Goal: Task Accomplishment & Management: Use online tool/utility

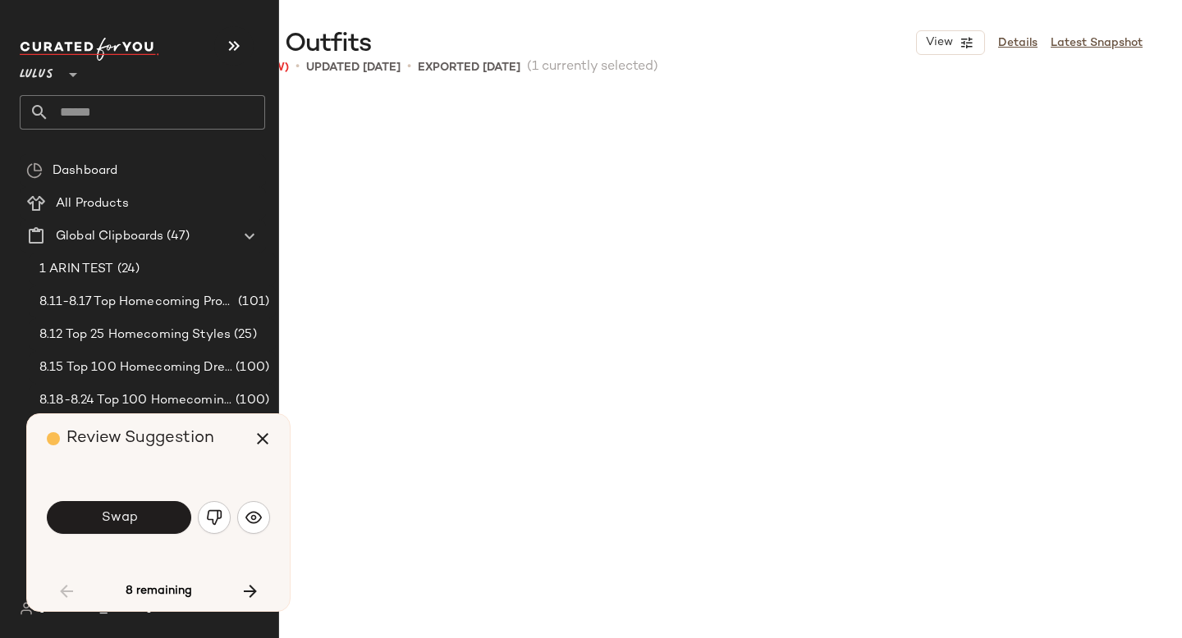
scroll to position [3484, 0]
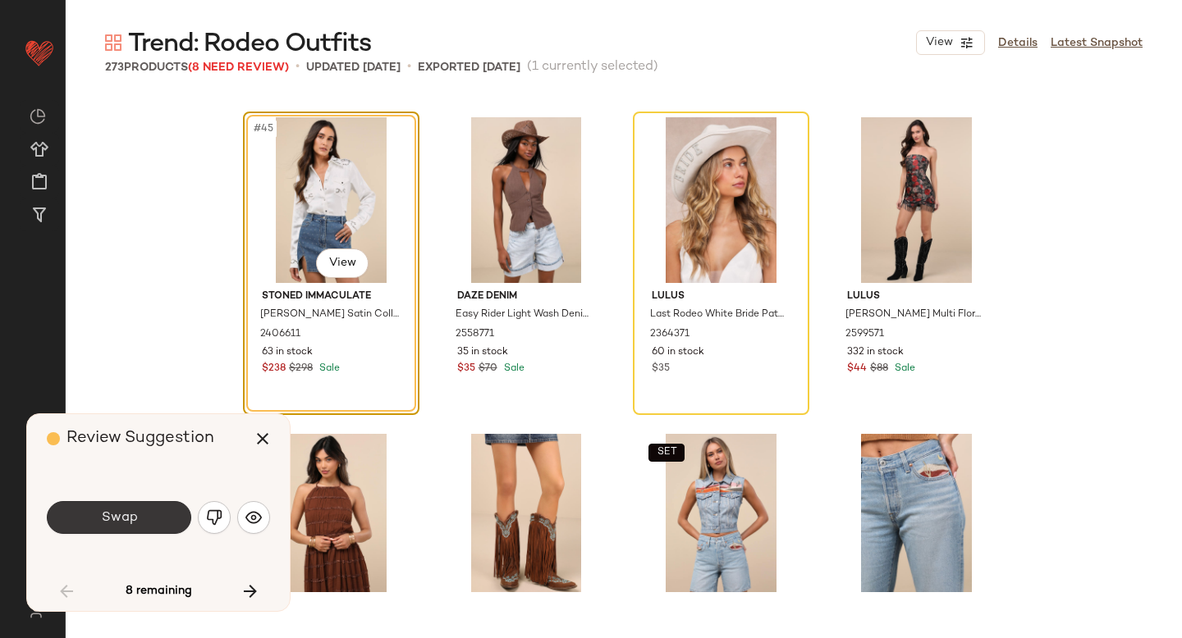
click at [139, 511] on button "Swap" at bounding box center [119, 517] width 144 height 33
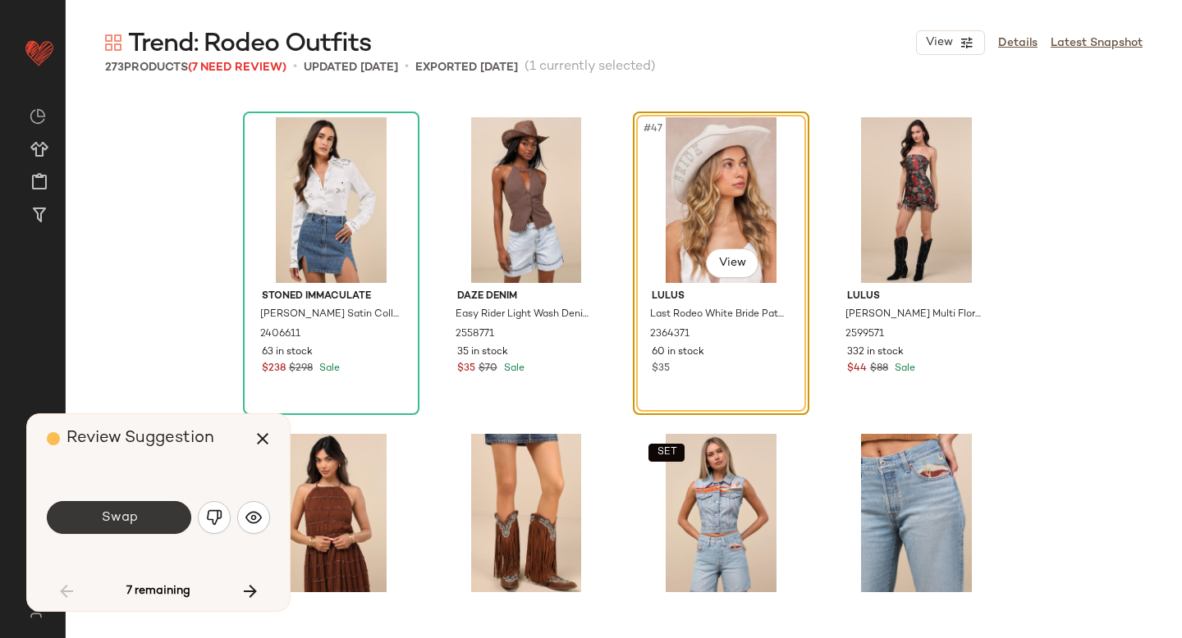
click at [139, 520] on button "Swap" at bounding box center [119, 517] width 144 height 33
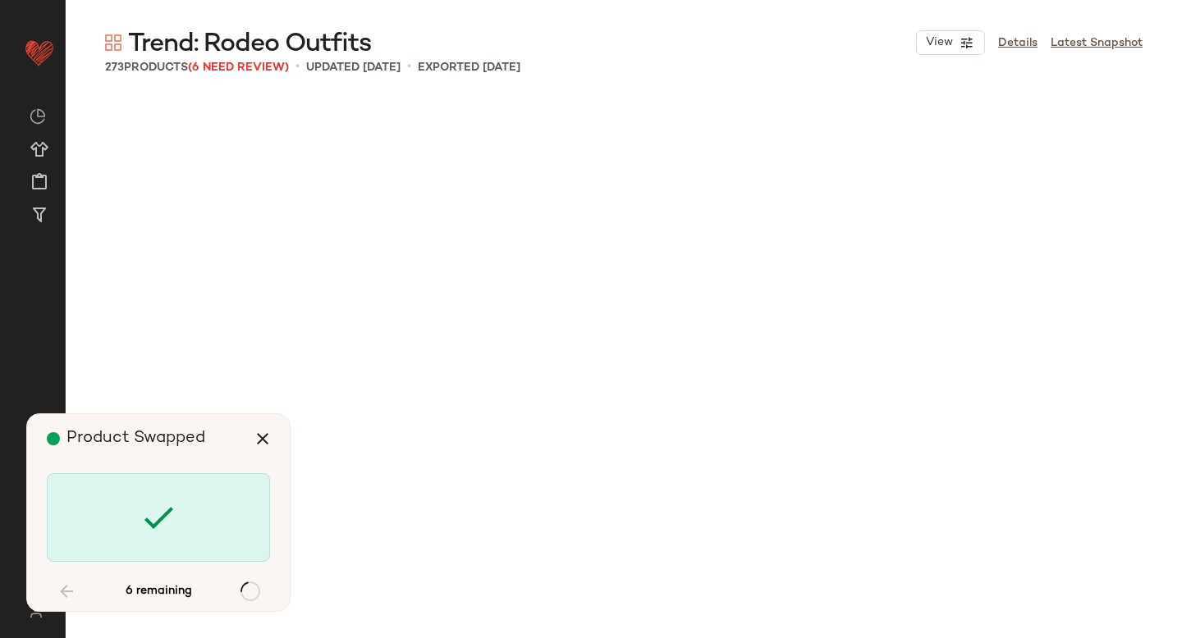
scroll to position [5701, 0]
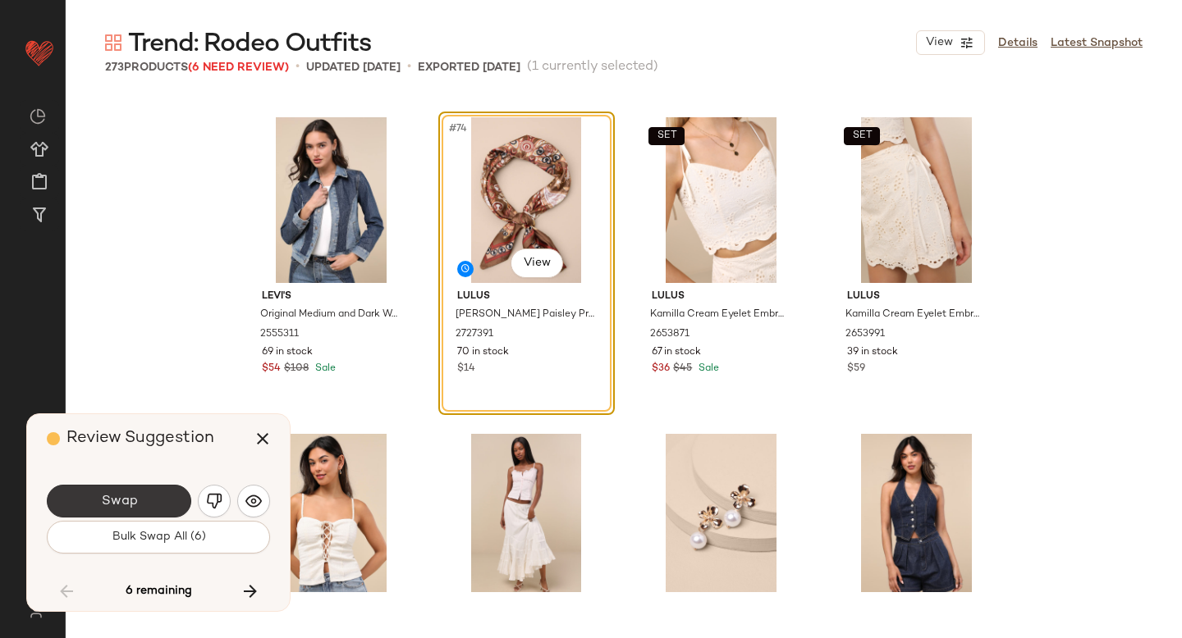
click at [156, 503] on button "Swap" at bounding box center [119, 501] width 144 height 33
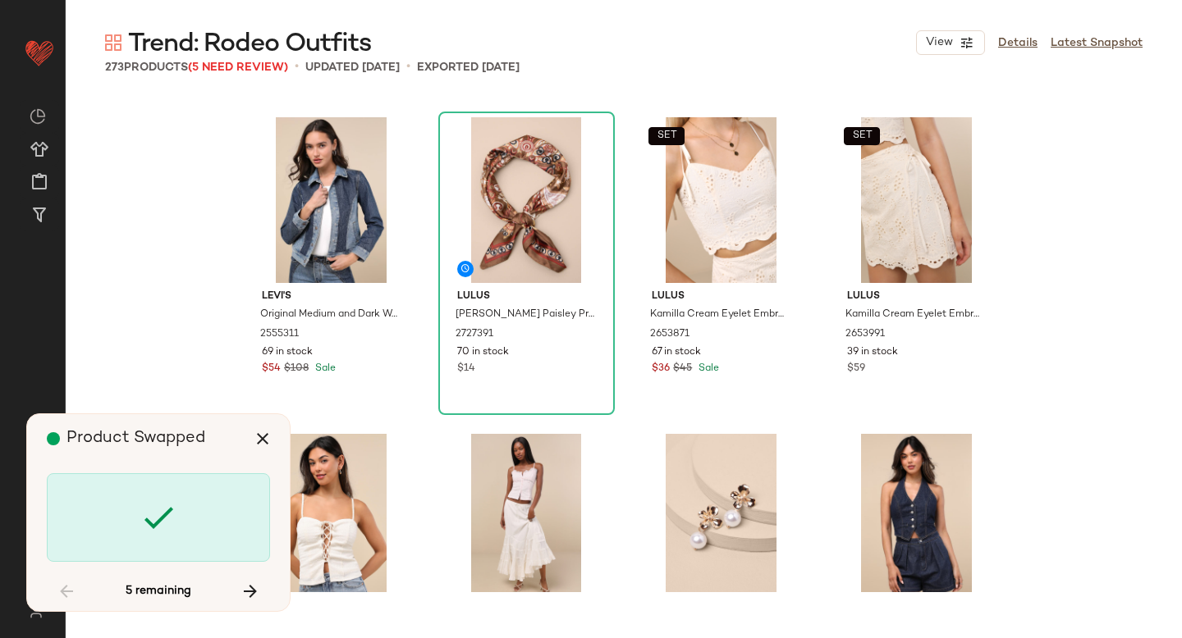
scroll to position [7918, 0]
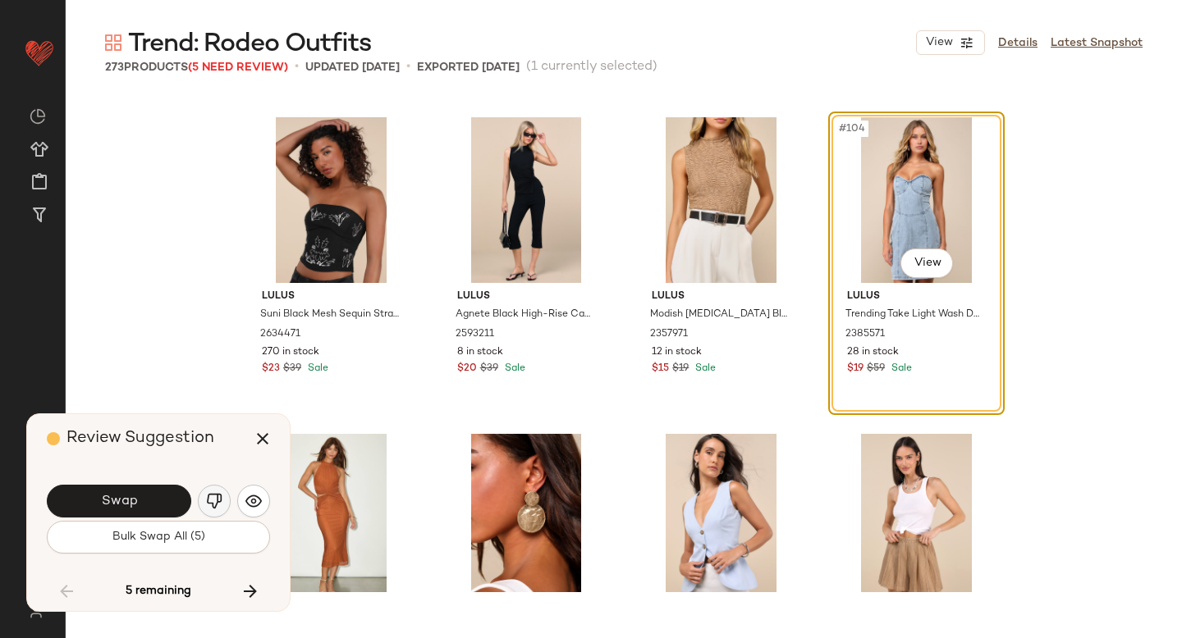
click at [203, 499] on button "button" at bounding box center [214, 501] width 33 height 33
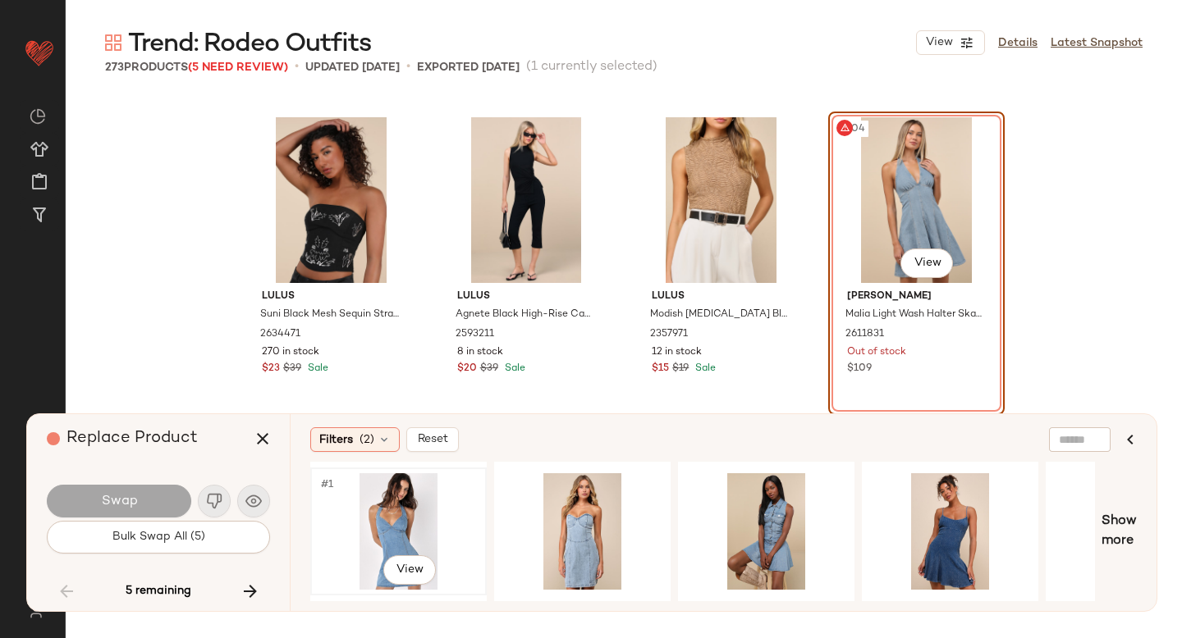
click at [370, 528] on div "#1 View" at bounding box center [398, 531] width 165 height 117
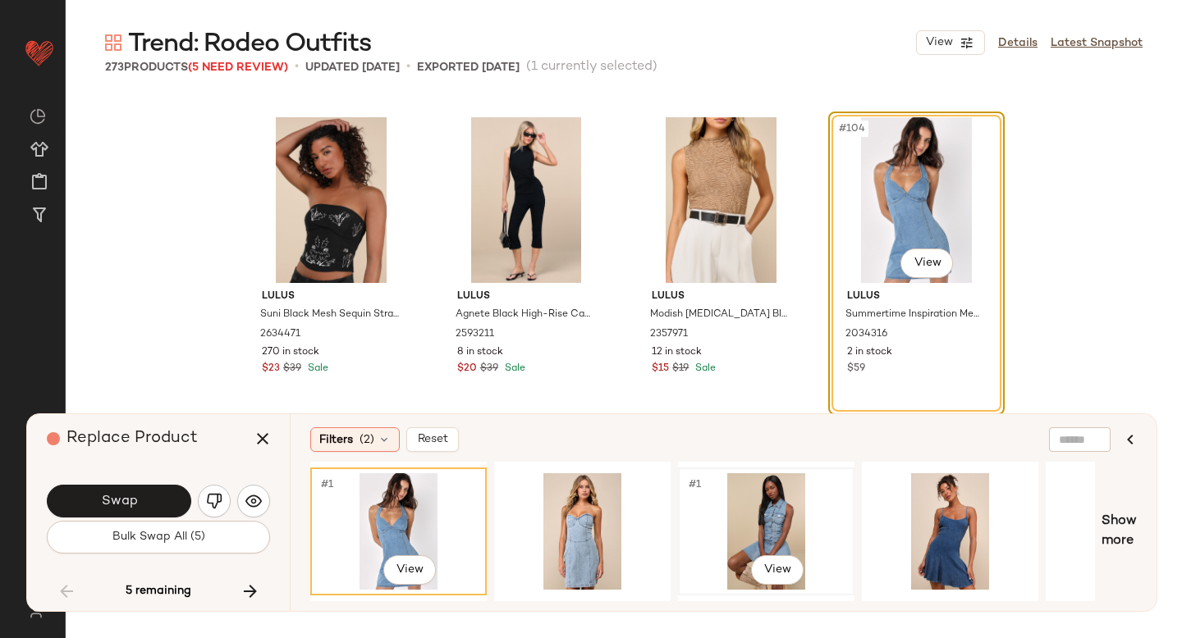
click at [800, 519] on div "#1 View" at bounding box center [766, 531] width 165 height 117
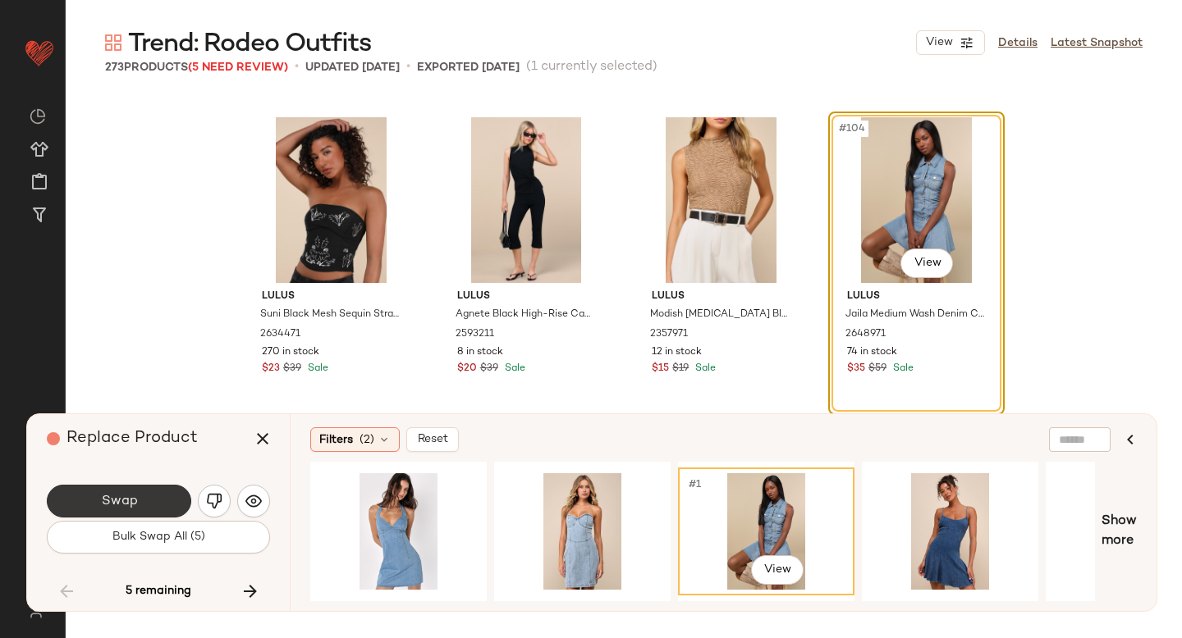
click at [138, 494] on button "Swap" at bounding box center [119, 501] width 144 height 33
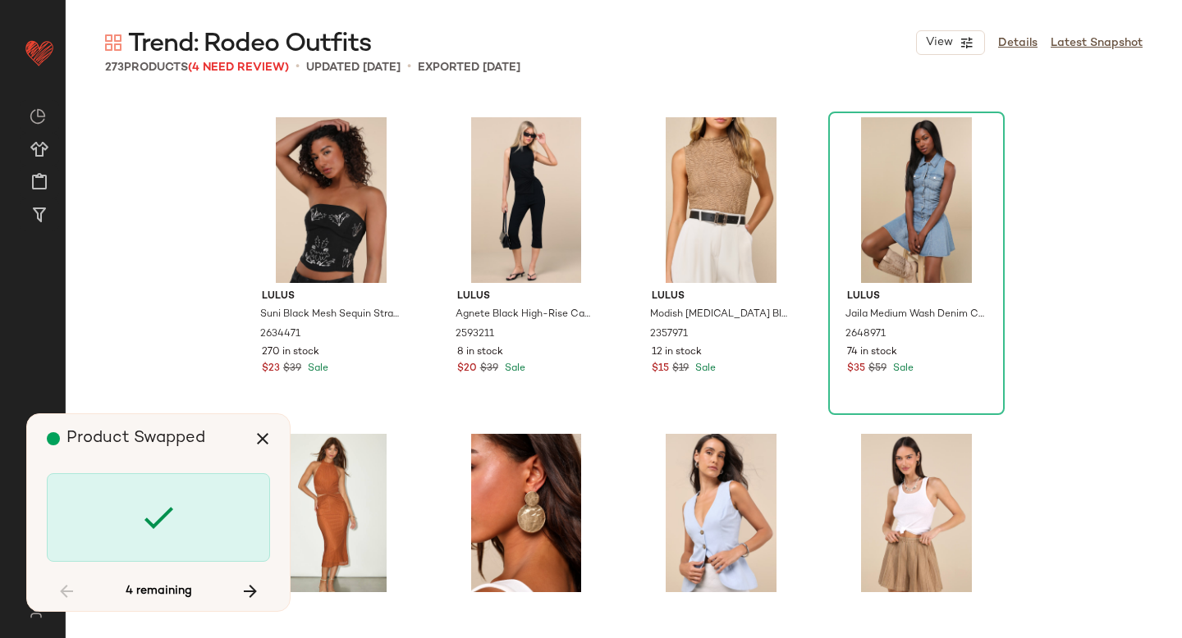
scroll to position [15837, 0]
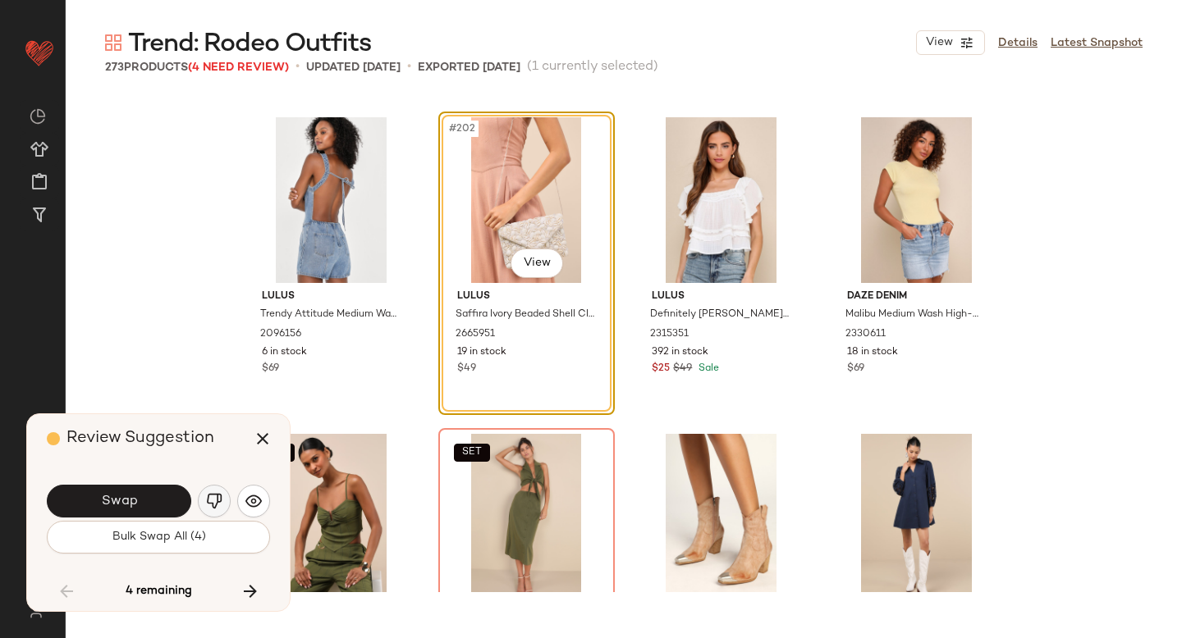
click at [211, 498] on img "button" at bounding box center [214, 501] width 16 height 16
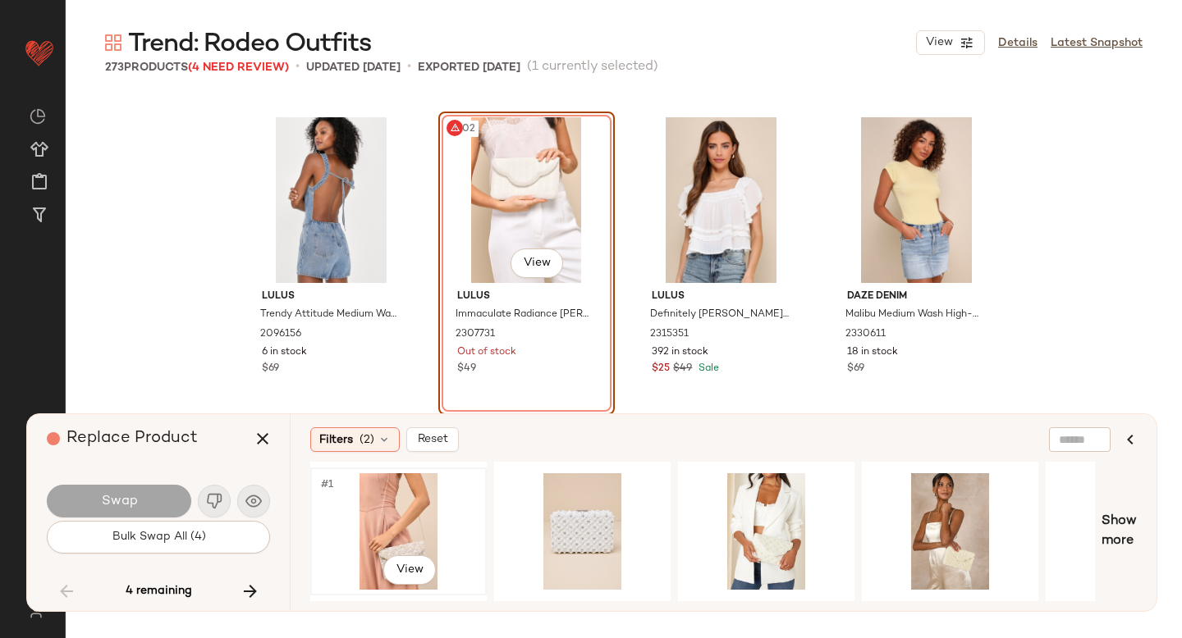
click at [432, 513] on div "#1 View" at bounding box center [398, 531] width 165 height 117
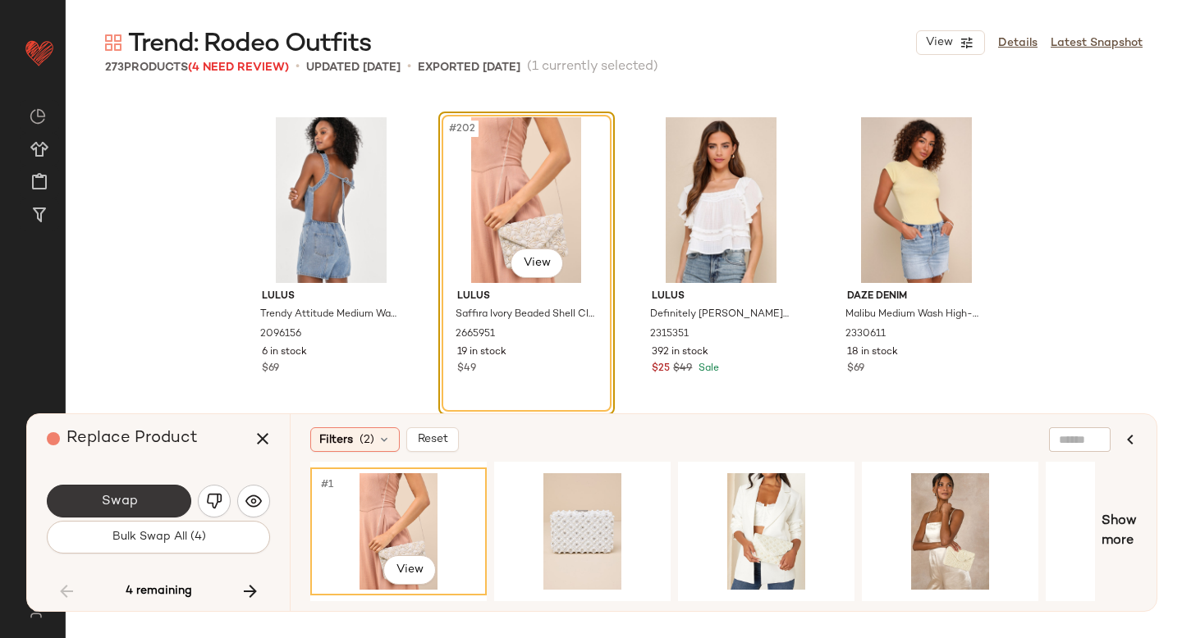
click at [98, 487] on button "Swap" at bounding box center [119, 501] width 144 height 33
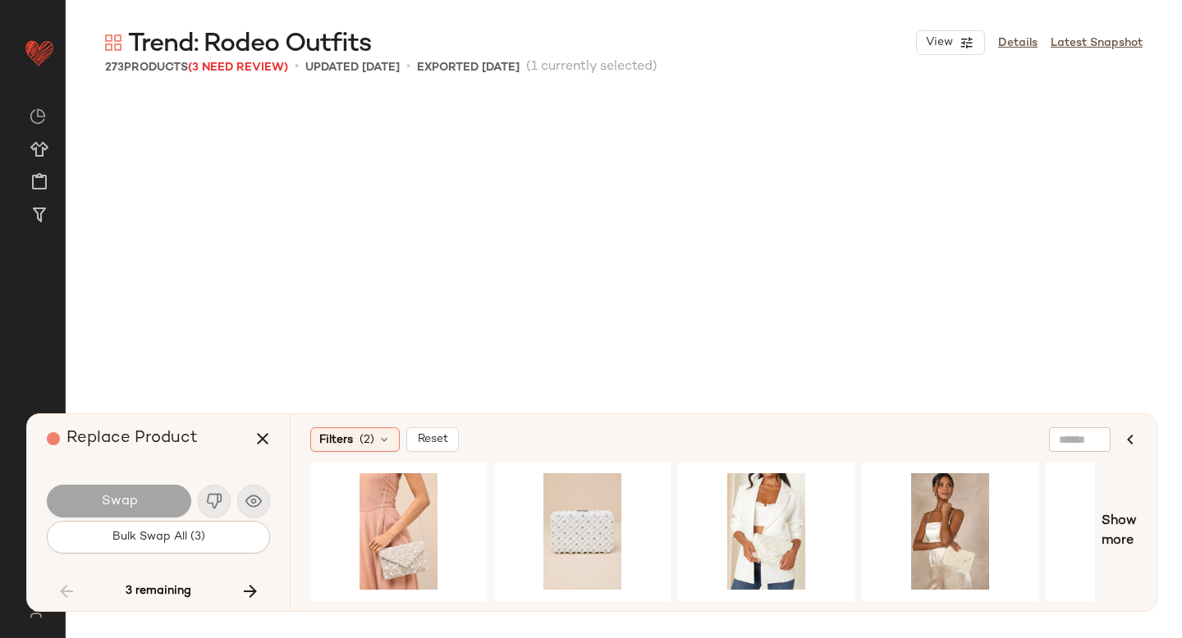
scroll to position [16154, 0]
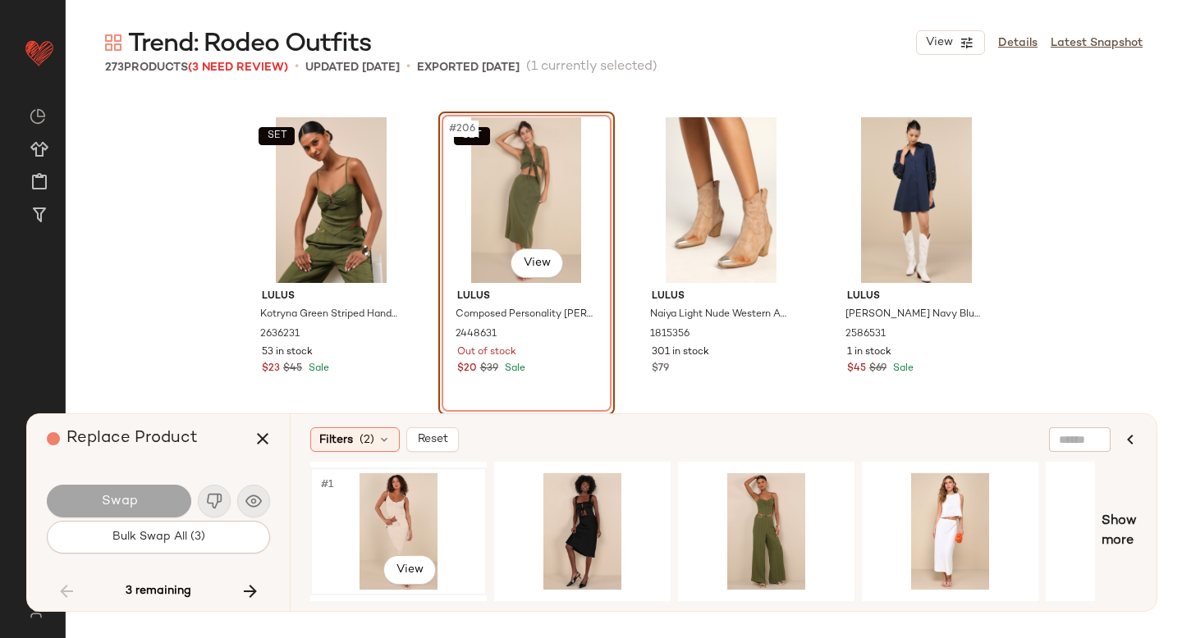
click at [400, 493] on div "#1 View" at bounding box center [398, 531] width 165 height 117
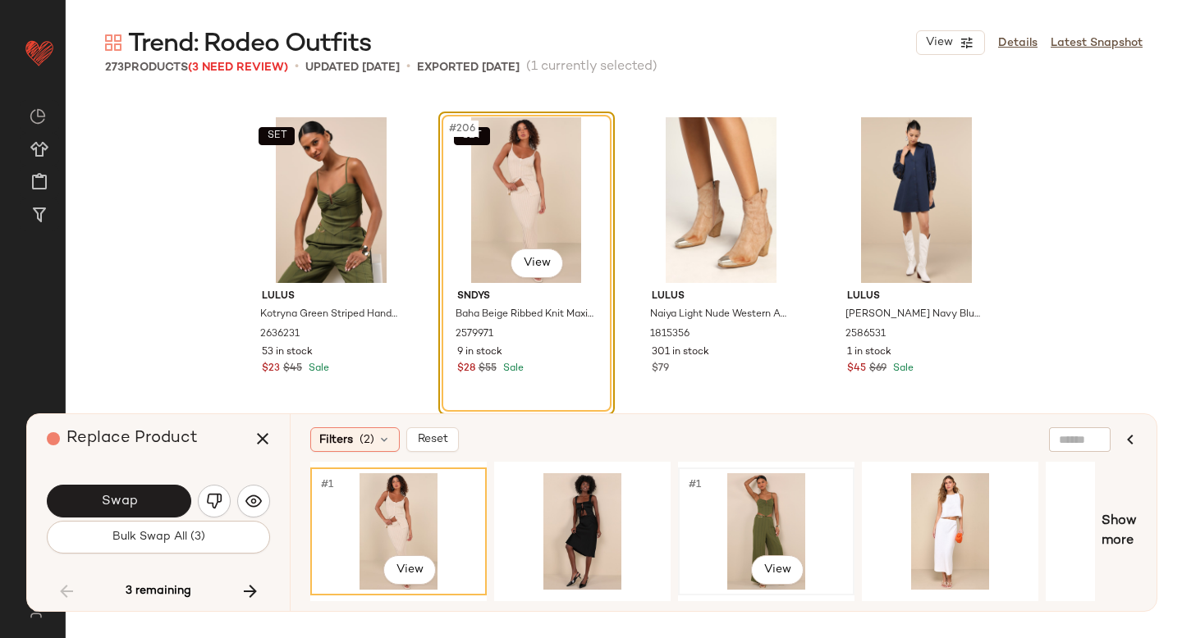
click at [711, 516] on div "#1 View" at bounding box center [766, 531] width 165 height 117
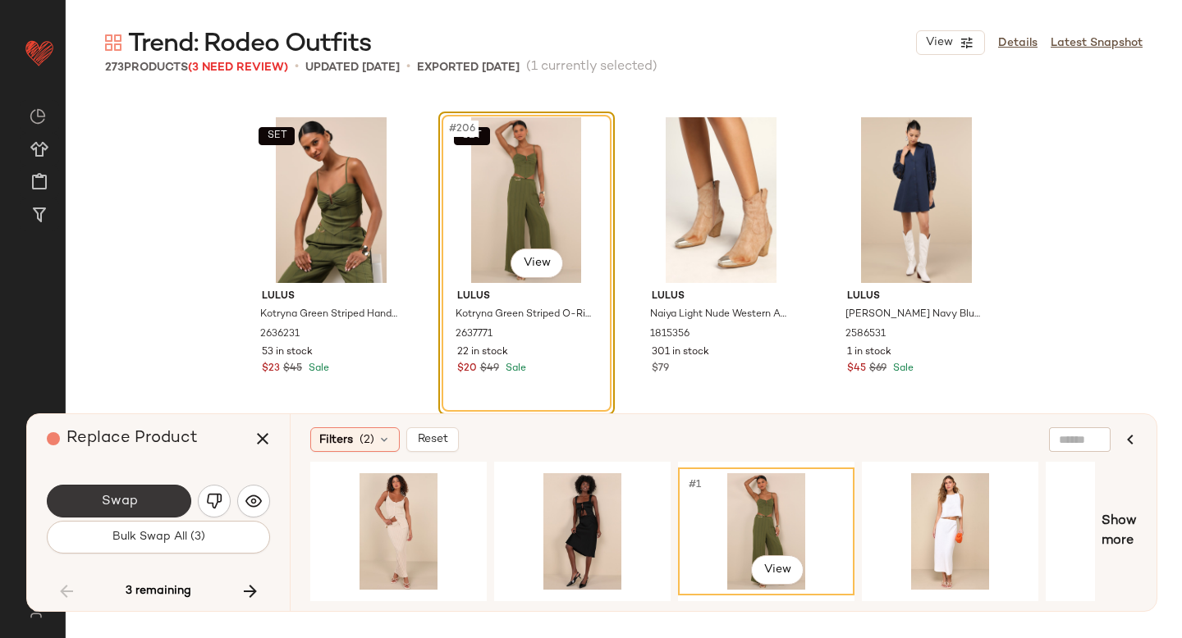
click at [153, 490] on button "Swap" at bounding box center [119, 501] width 144 height 33
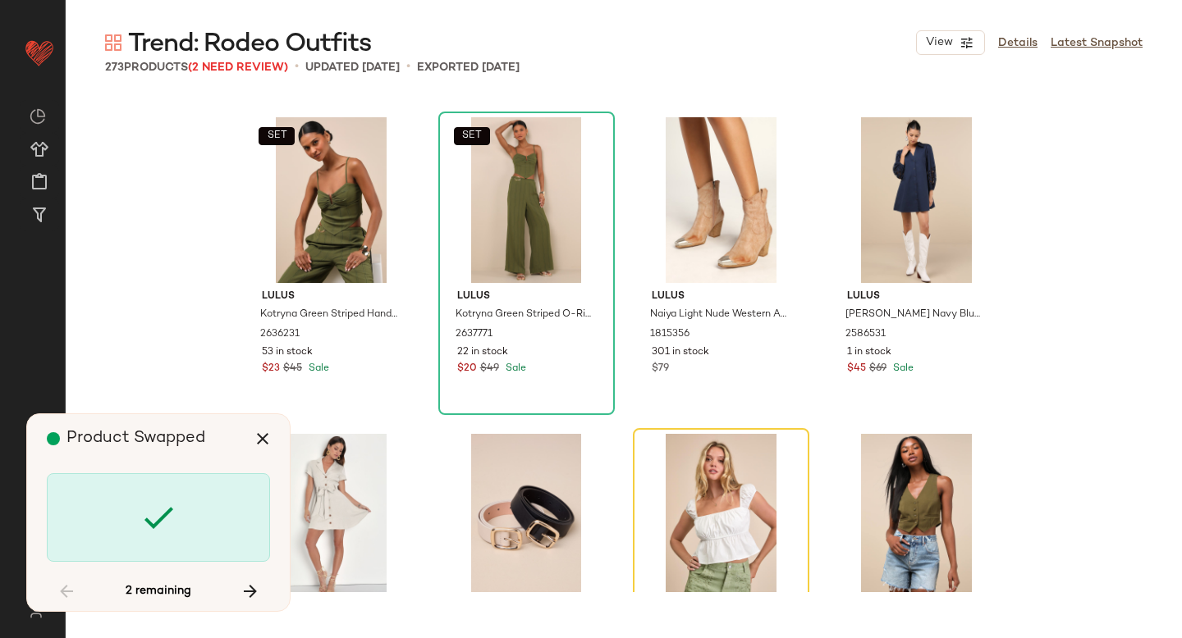
scroll to position [16470, 0]
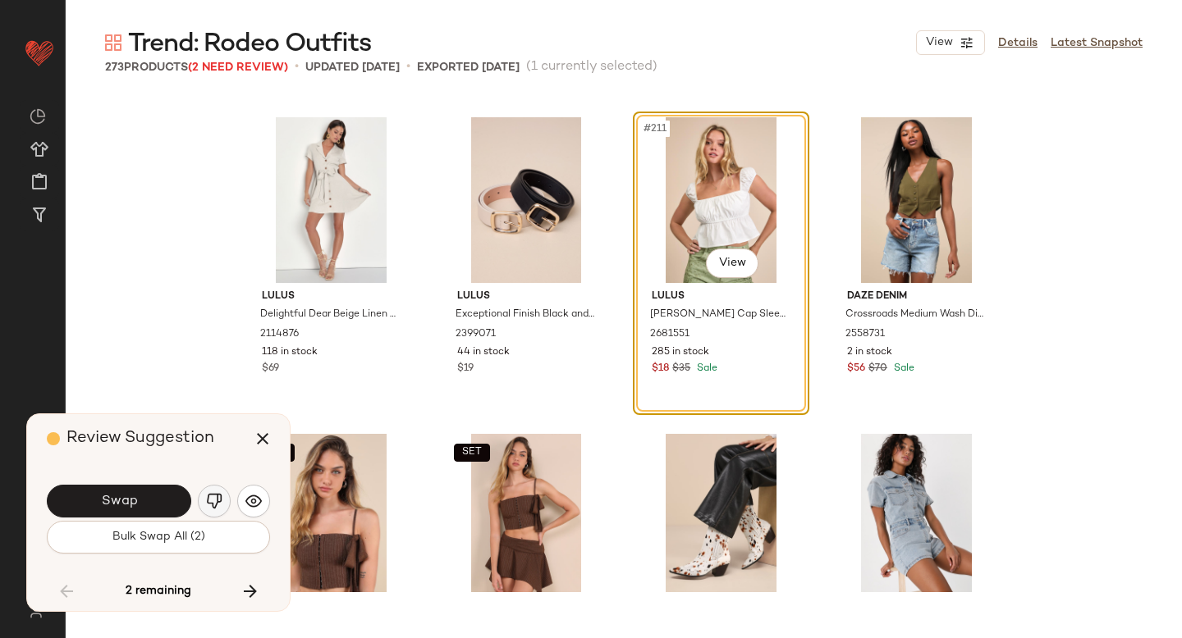
click at [212, 500] on img "button" at bounding box center [214, 501] width 16 height 16
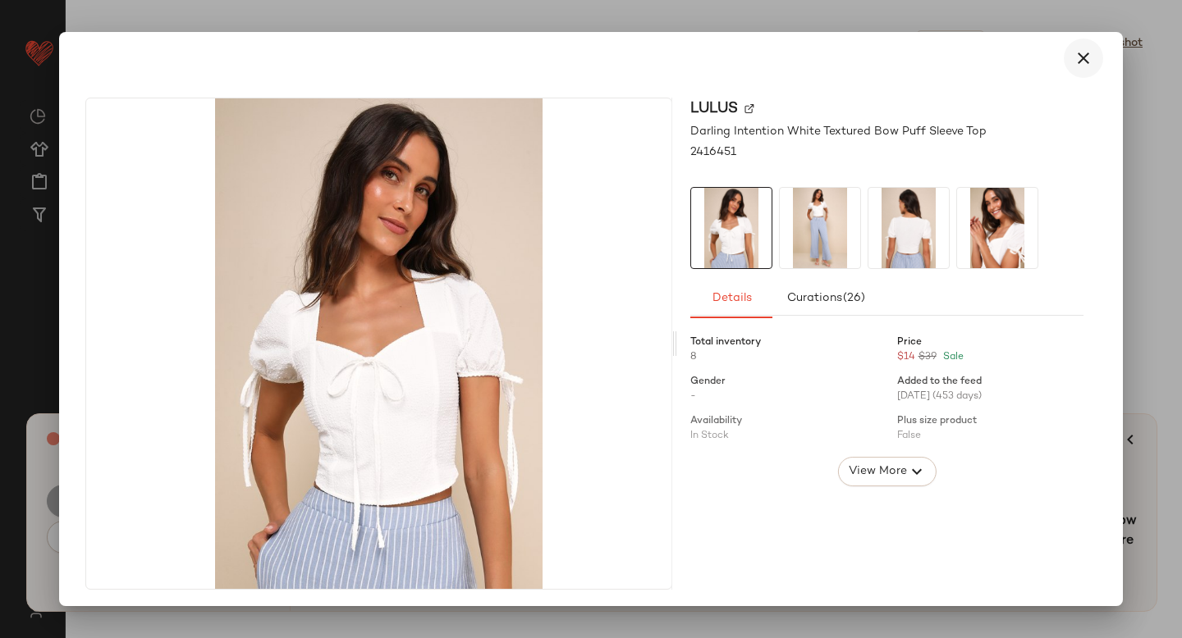
click at [1077, 62] on icon "button" at bounding box center [1083, 58] width 20 height 20
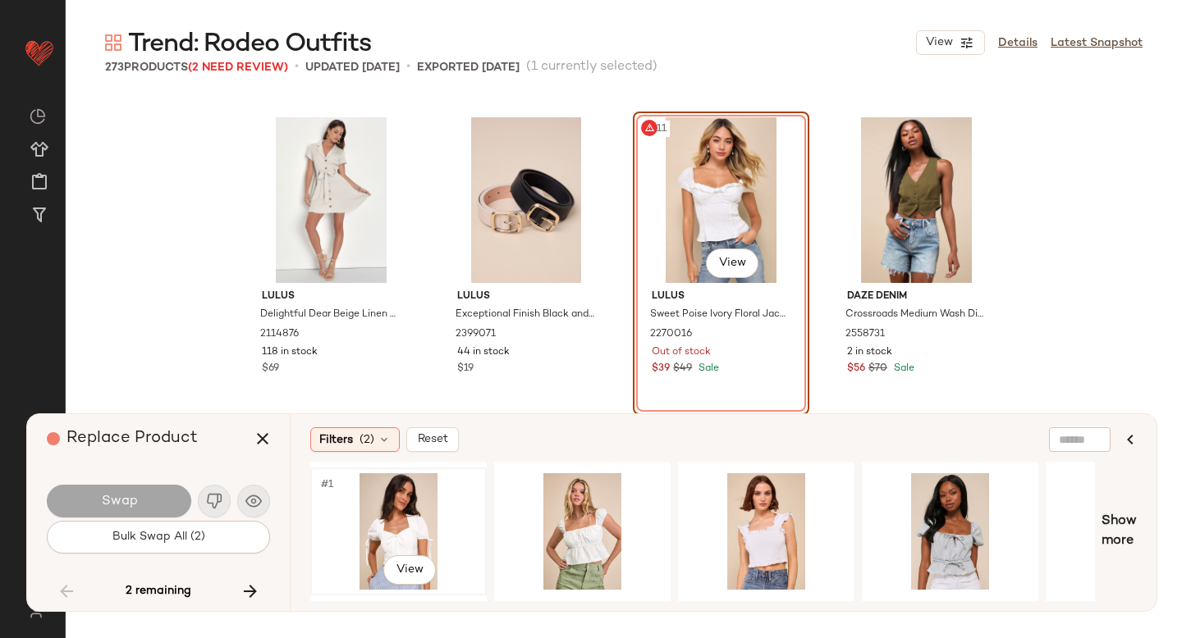
click at [355, 520] on div "#1 View" at bounding box center [398, 531] width 165 height 117
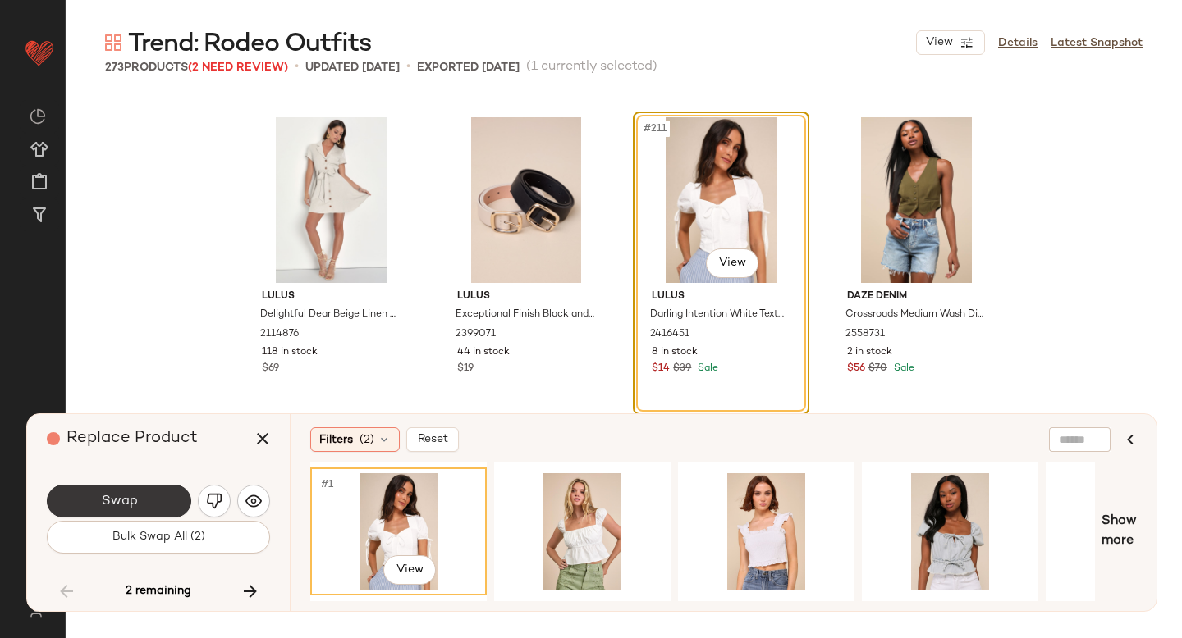
click at [127, 507] on span "Swap" at bounding box center [118, 502] width 37 height 16
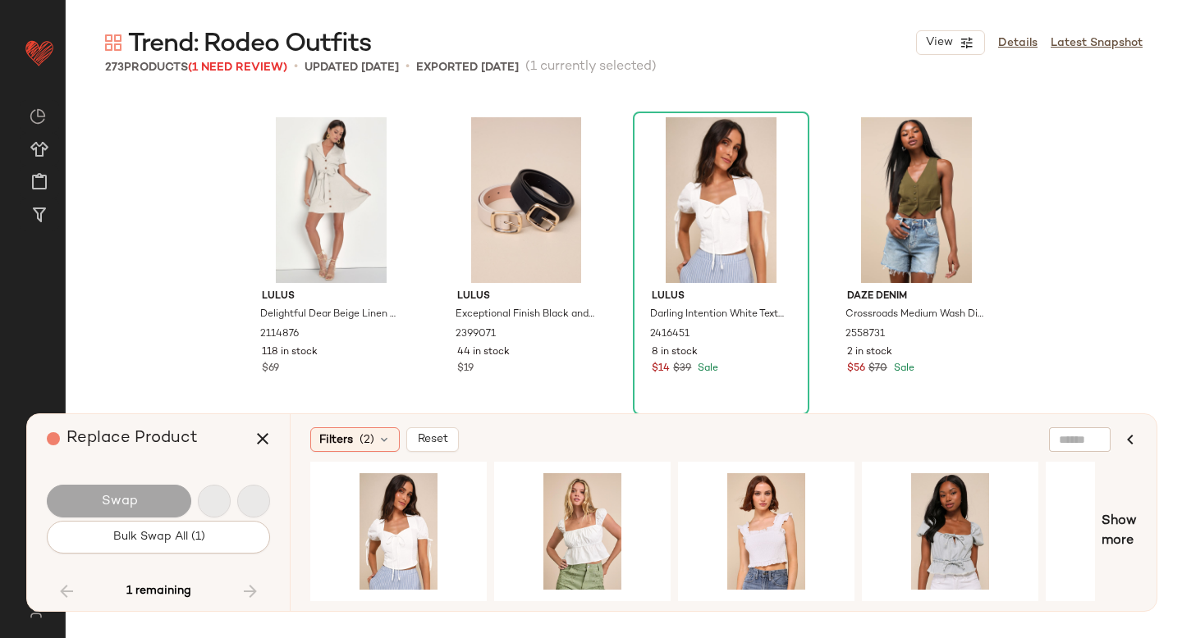
scroll to position [19004, 0]
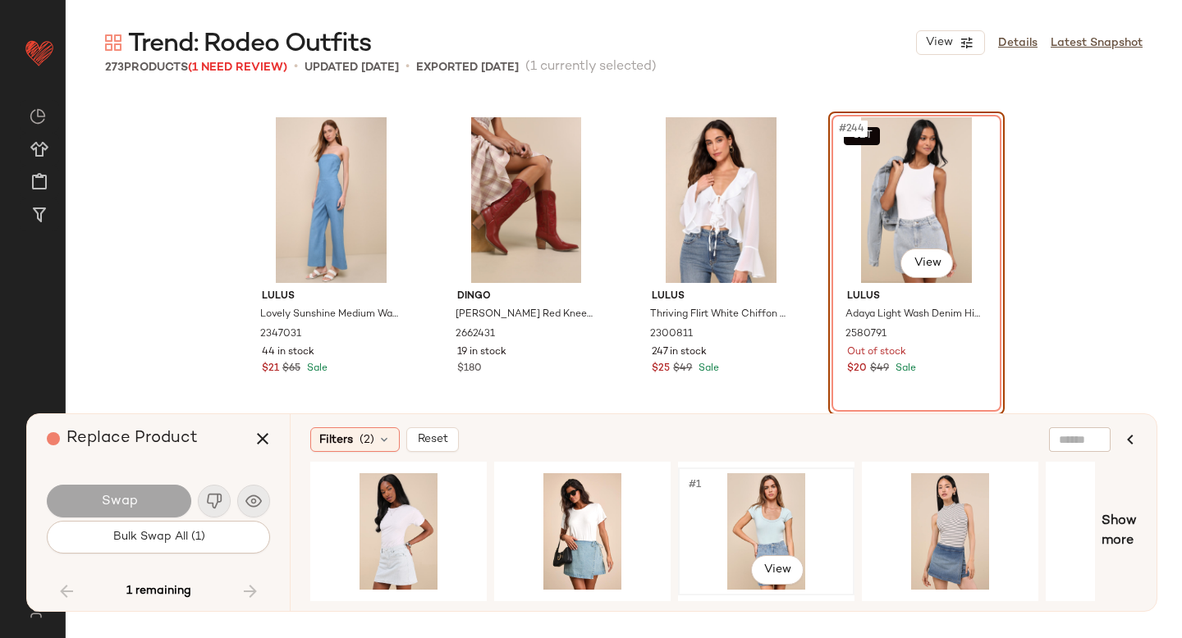
click at [748, 511] on div "#1 View" at bounding box center [766, 531] width 165 height 117
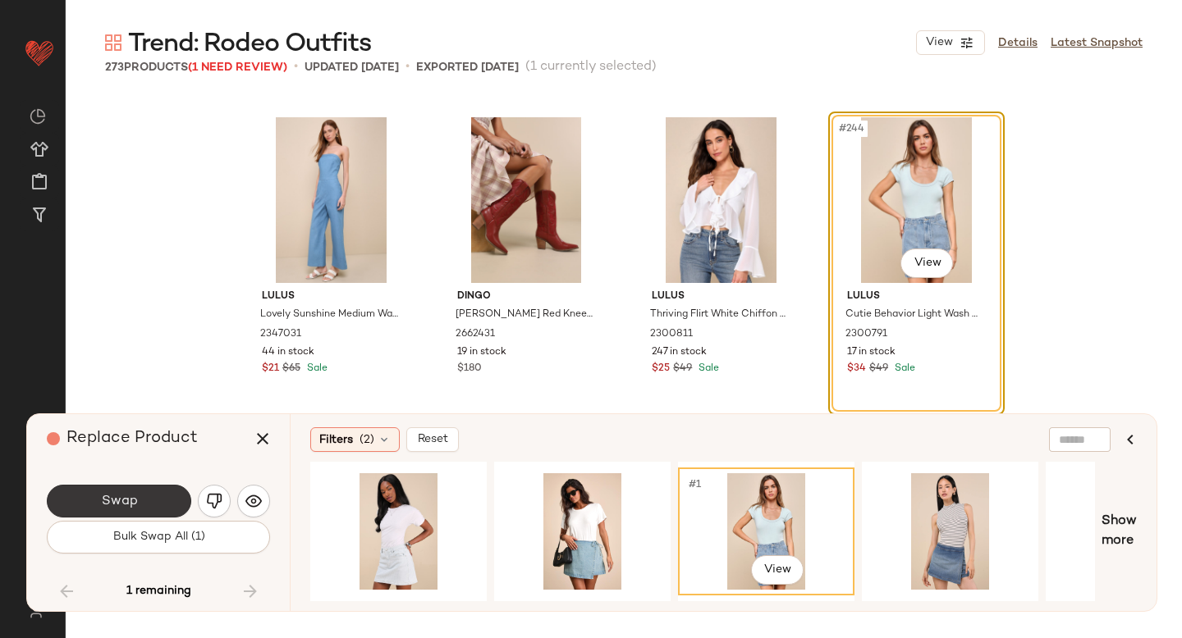
click at [144, 501] on button "Swap" at bounding box center [119, 501] width 144 height 33
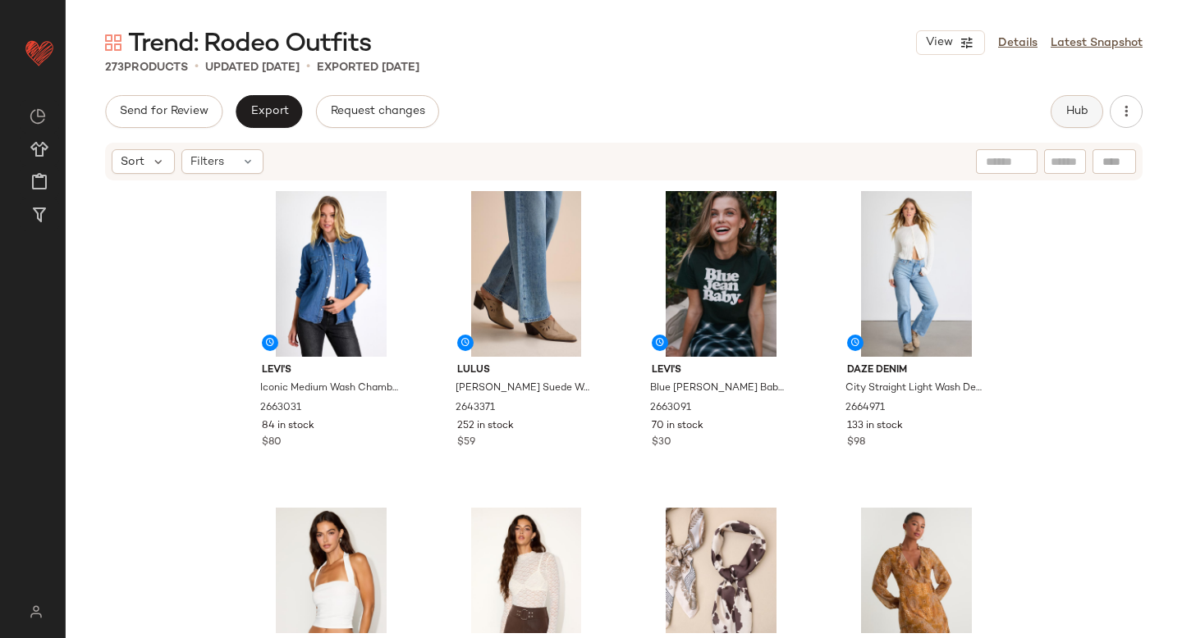
click at [1074, 120] on button "Hub" at bounding box center [1076, 111] width 53 height 33
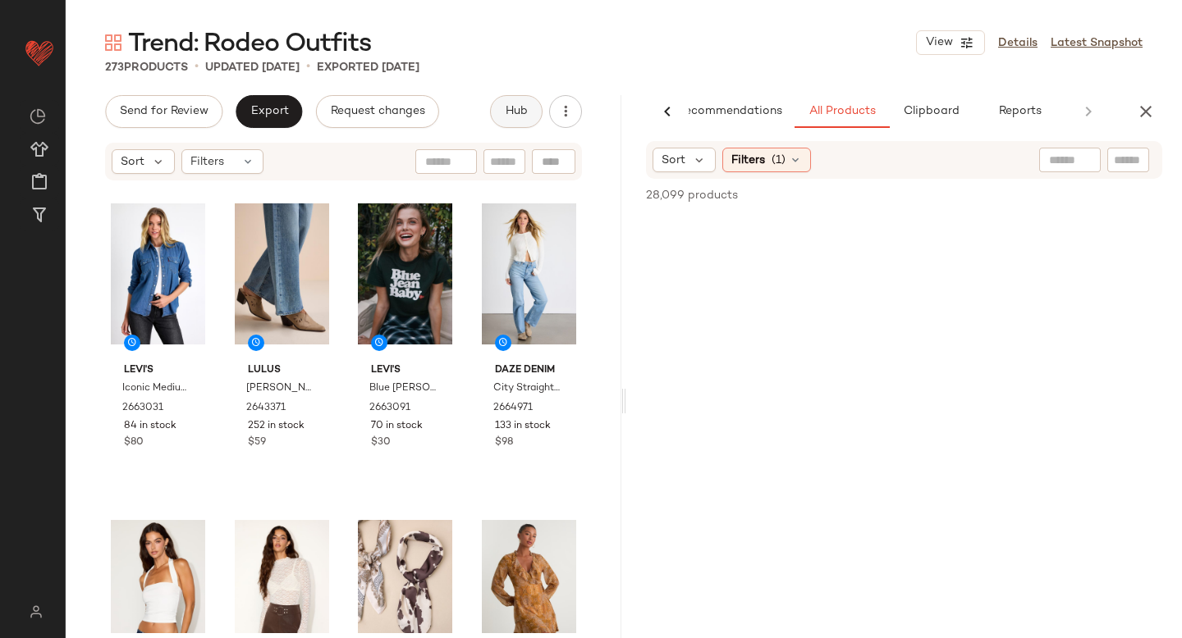
scroll to position [0, 39]
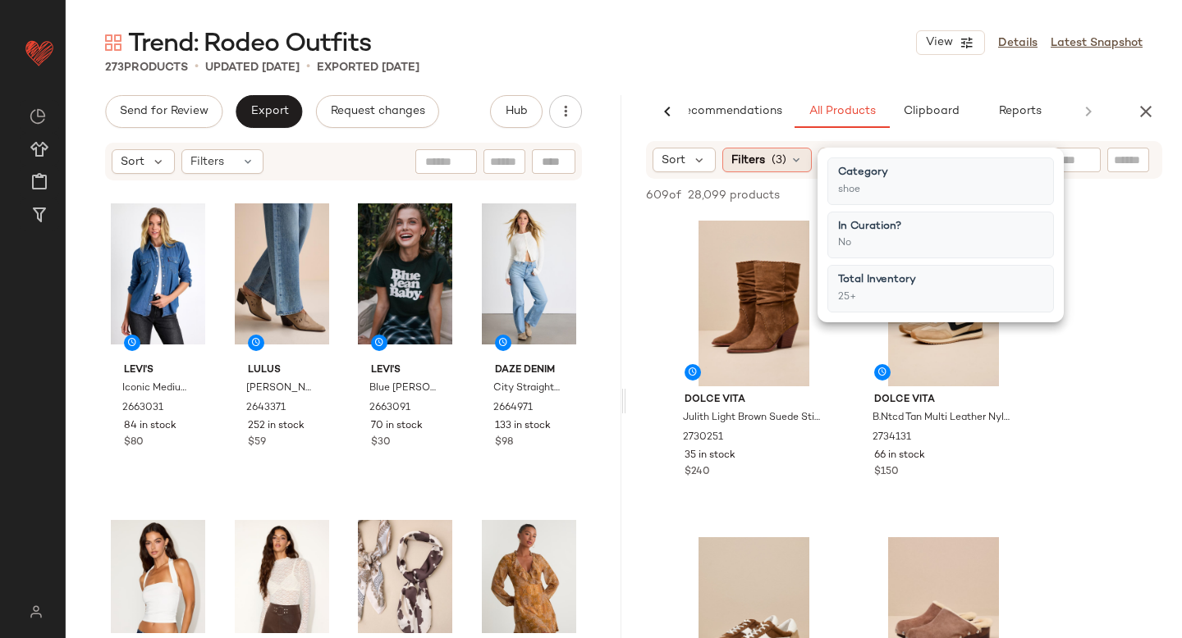
click at [780, 161] on span "(3)" at bounding box center [778, 160] width 15 height 17
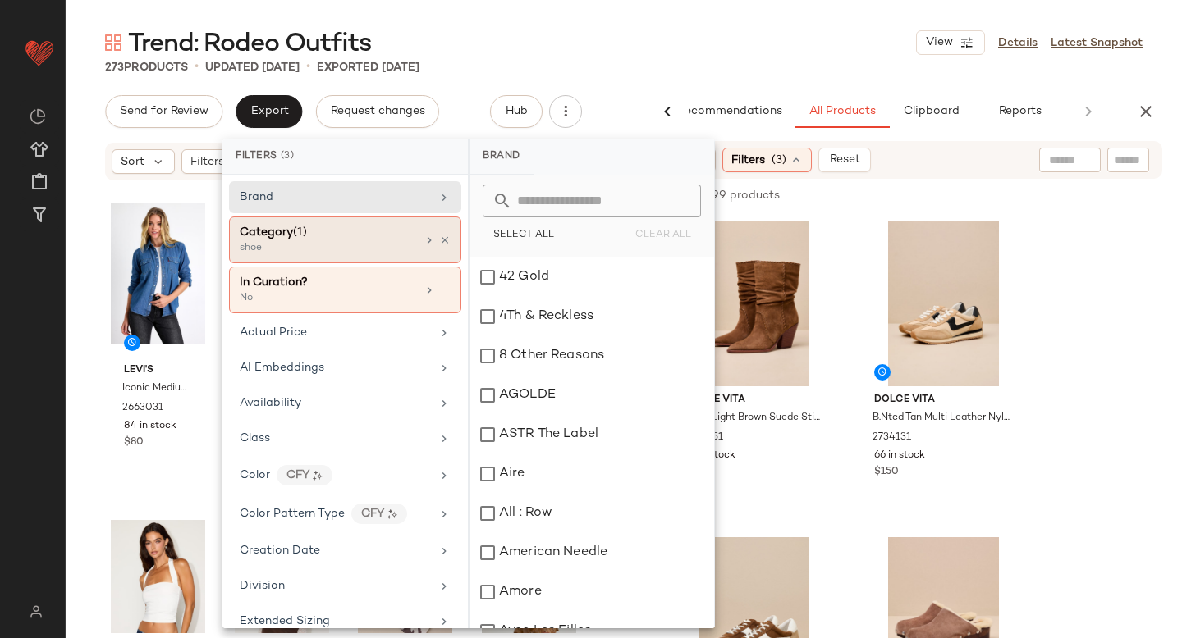
click at [408, 229] on div "Category (1)" at bounding box center [328, 232] width 176 height 17
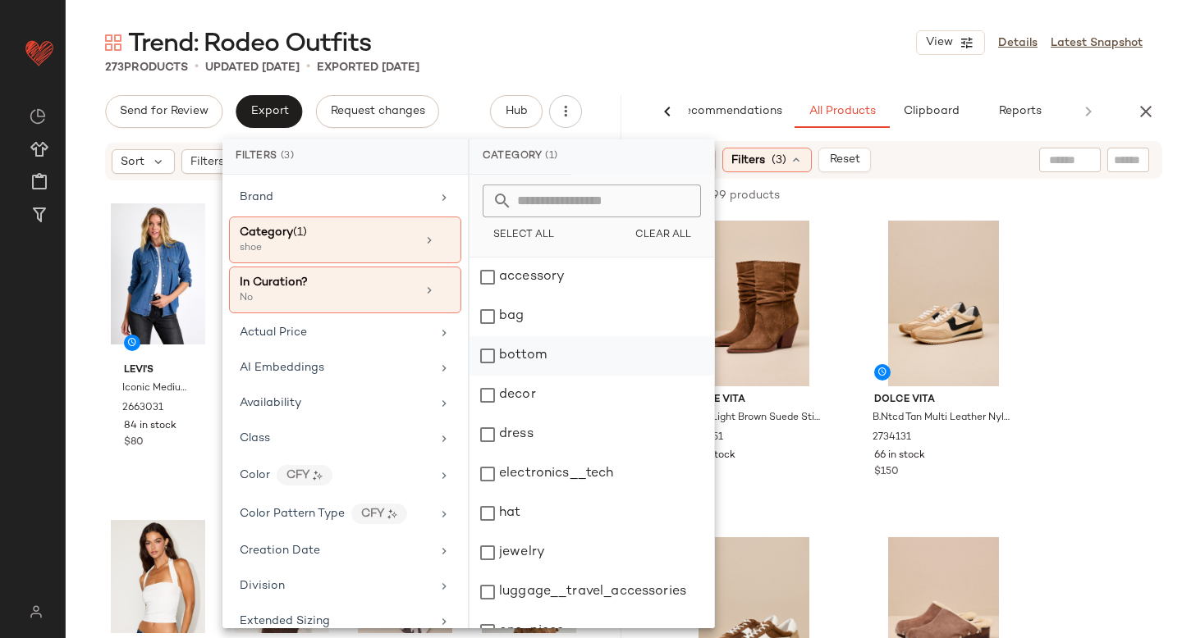
click at [500, 367] on div "bottom" at bounding box center [591, 355] width 245 height 39
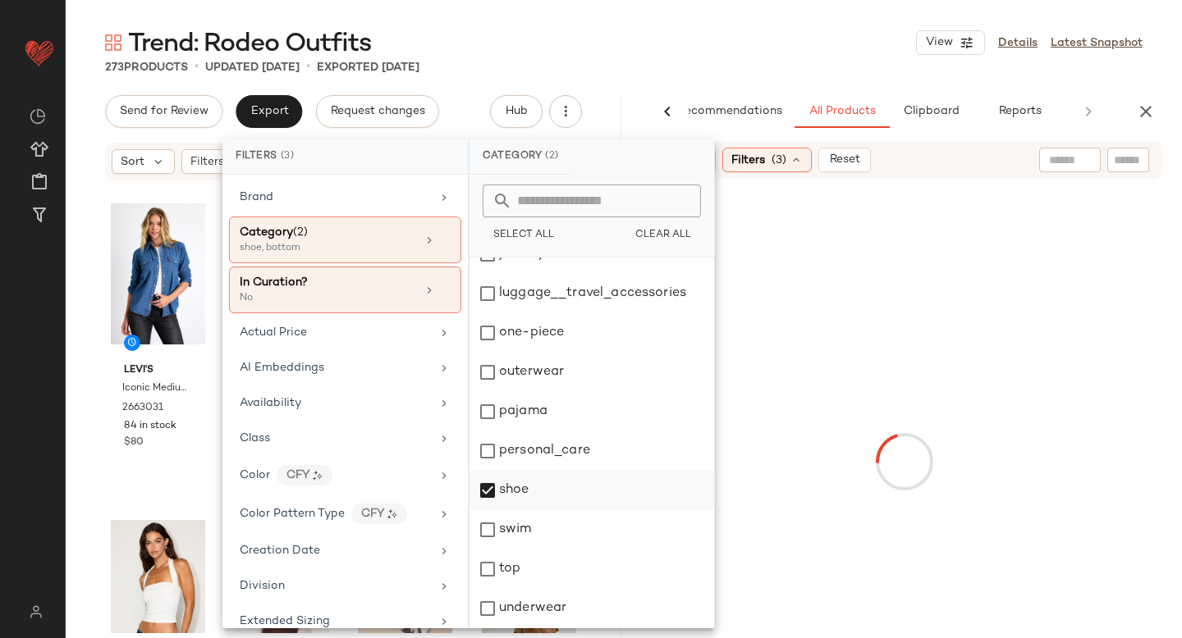
click at [492, 488] on div "shoe" at bounding box center [591, 490] width 245 height 39
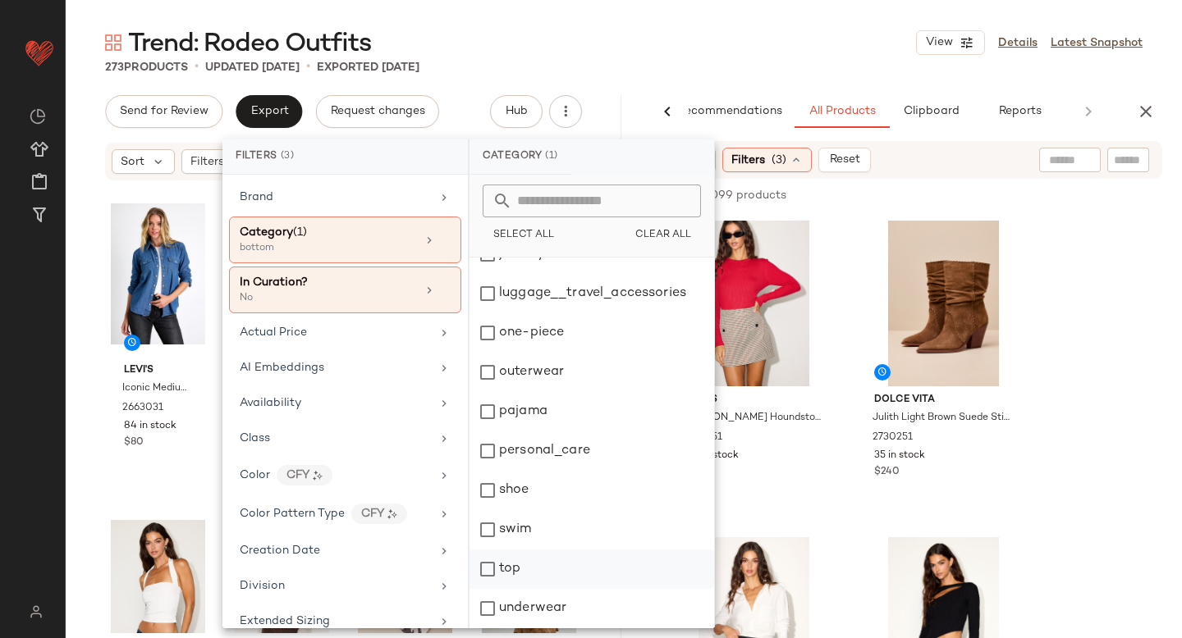
click at [489, 572] on div "top" at bounding box center [591, 569] width 245 height 39
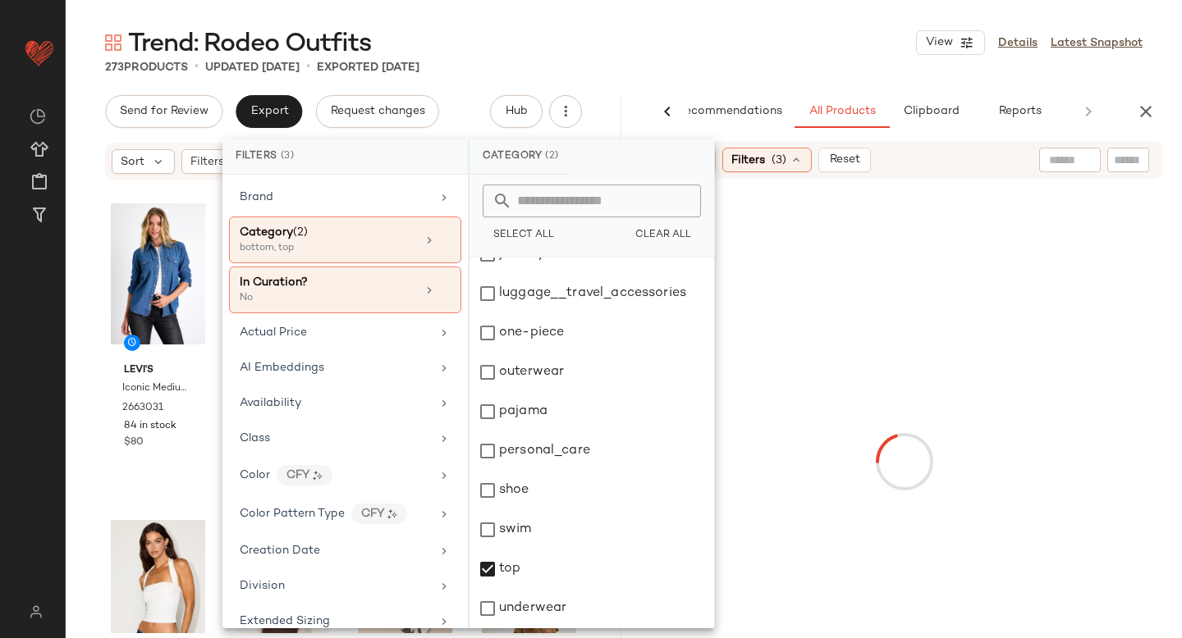
click at [1114, 342] on div at bounding box center [903, 462] width 549 height 560
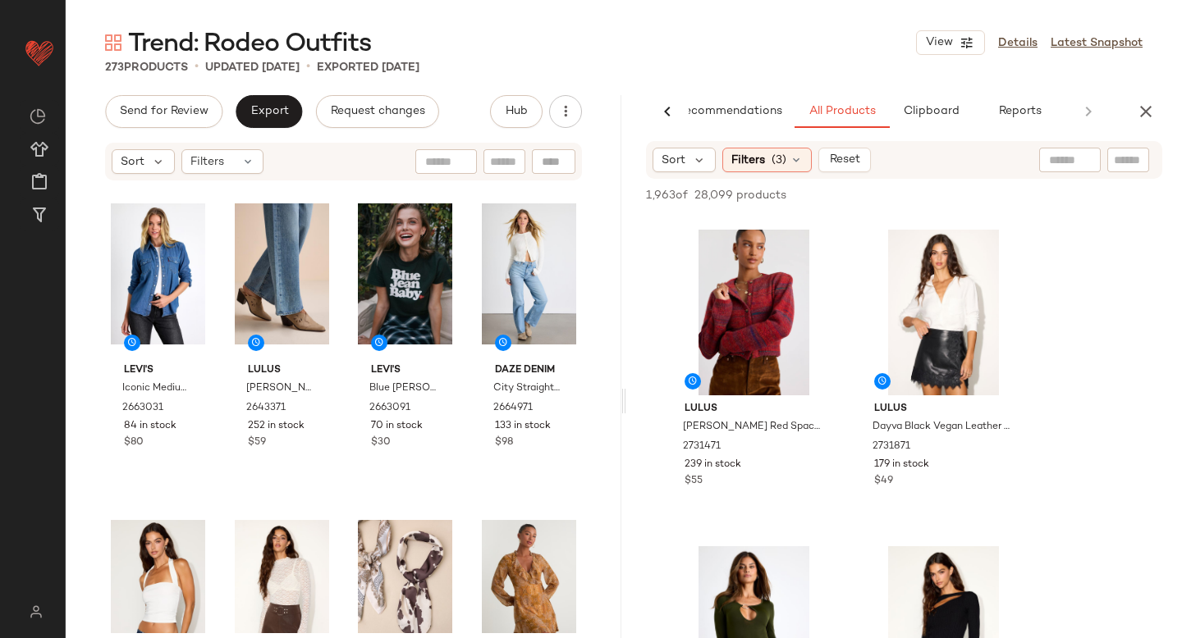
scroll to position [2202, 0]
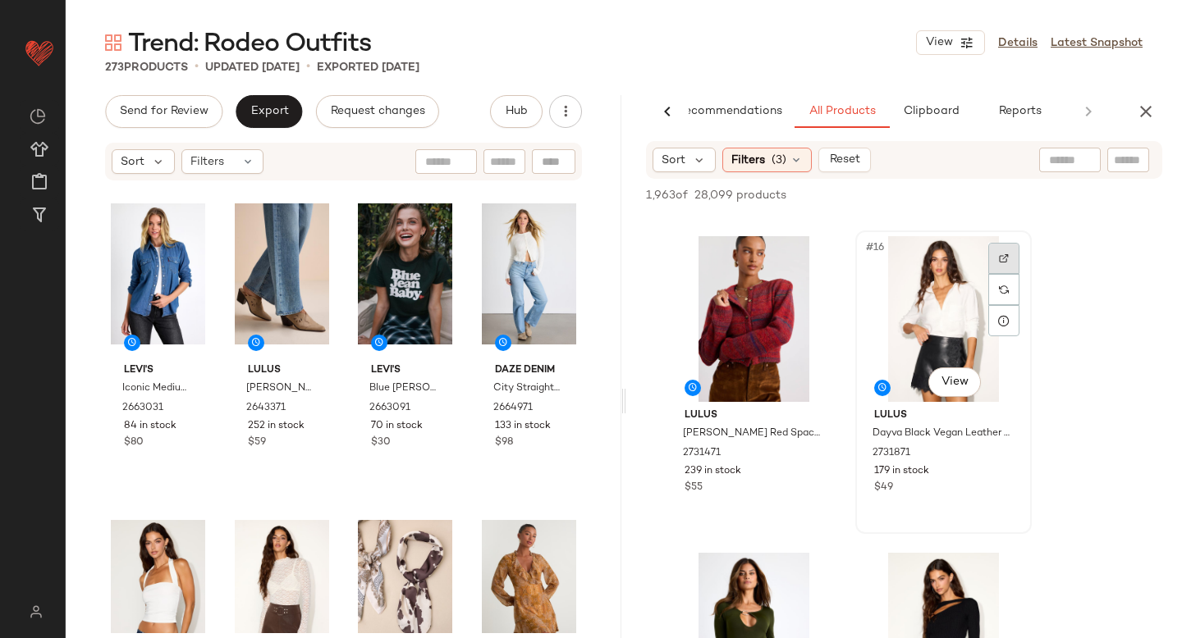
click at [999, 252] on div at bounding box center [1003, 258] width 31 height 31
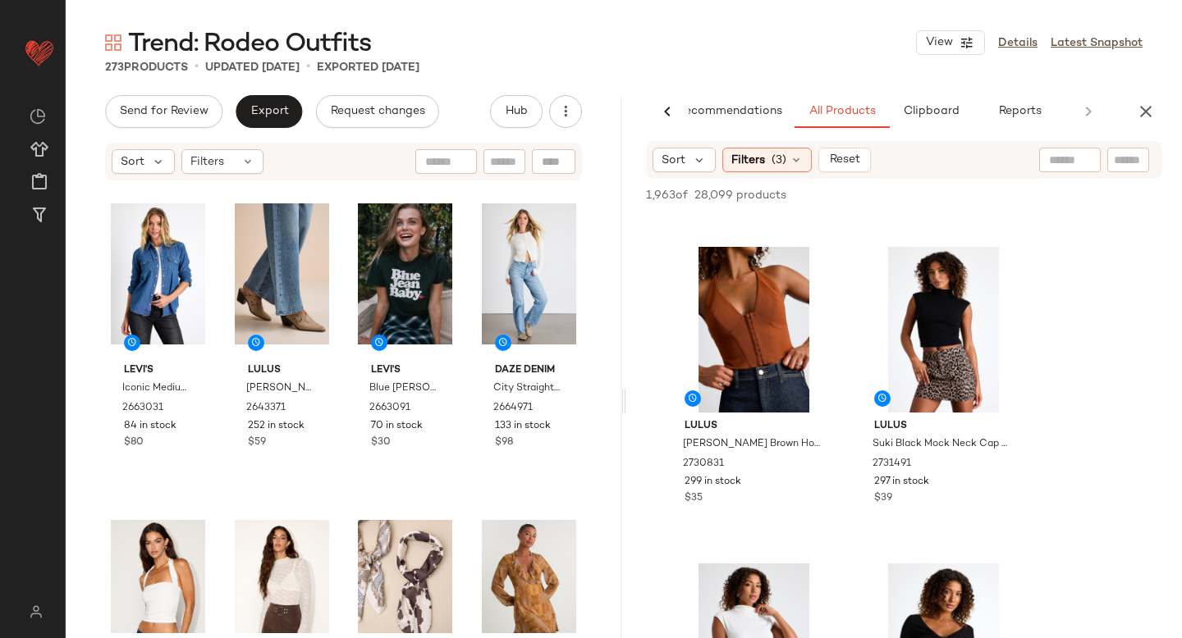
scroll to position [4646, 0]
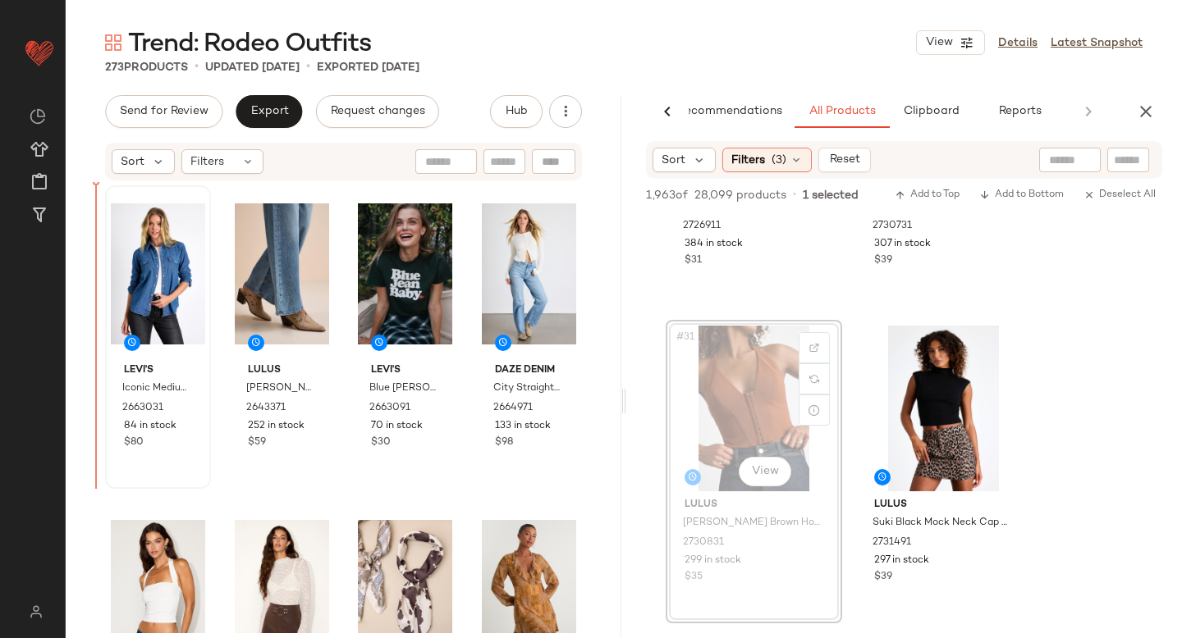
drag, startPoint x: 734, startPoint y: 369, endPoint x: 117, endPoint y: 352, distance: 618.1
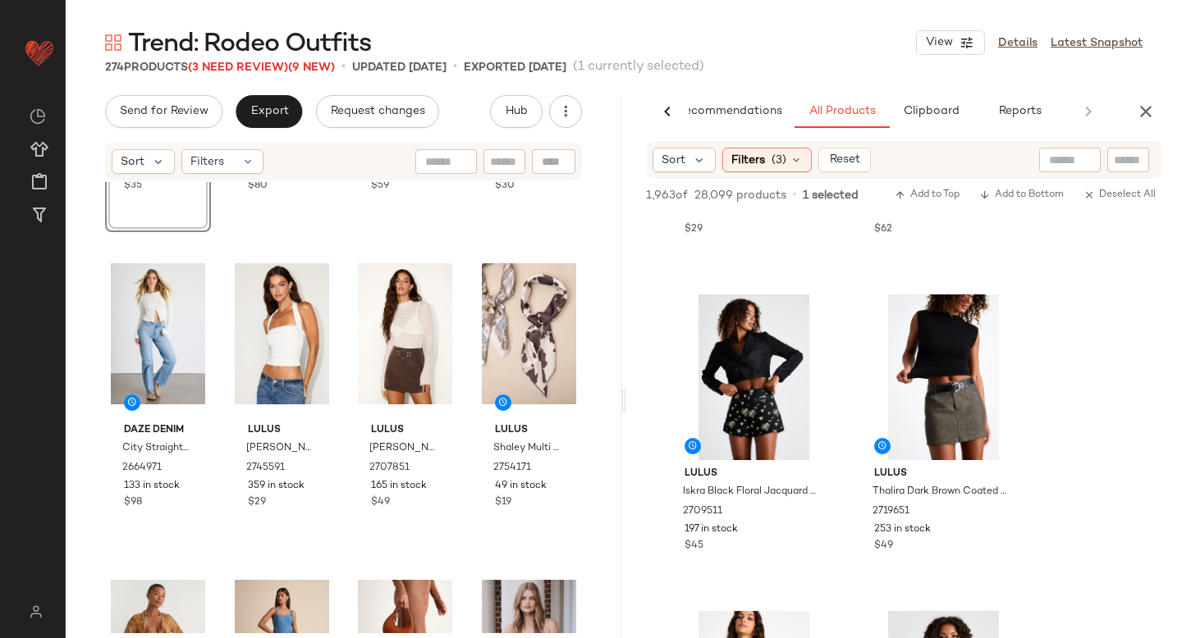
scroll to position [0, 0]
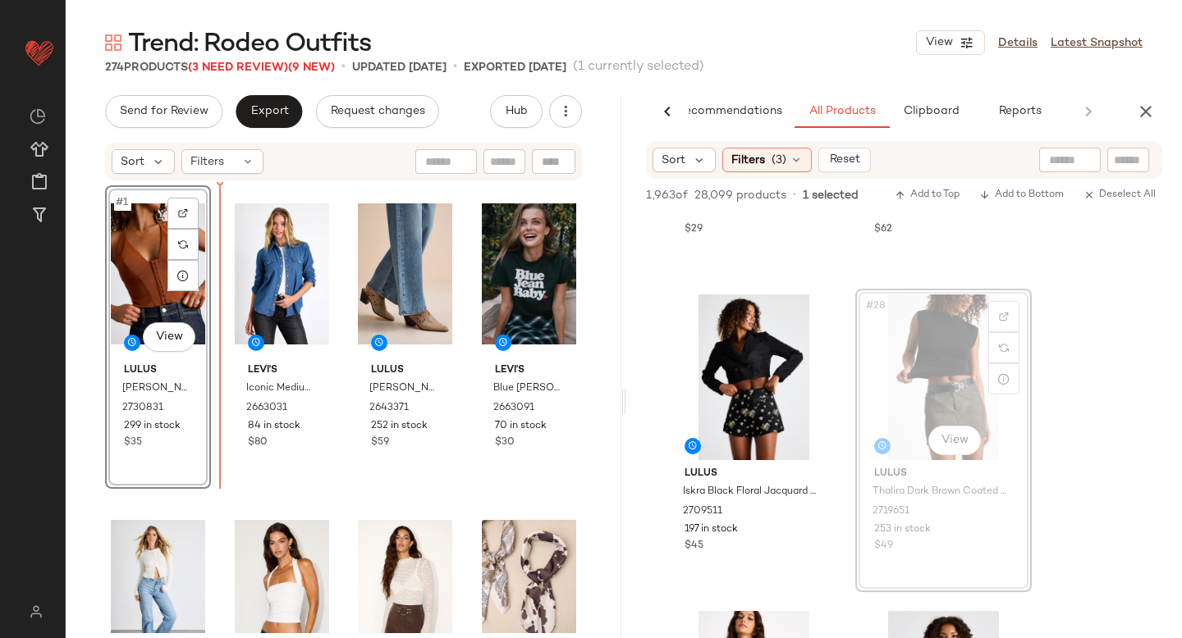
drag, startPoint x: 916, startPoint y: 333, endPoint x: 209, endPoint y: 418, distance: 711.5
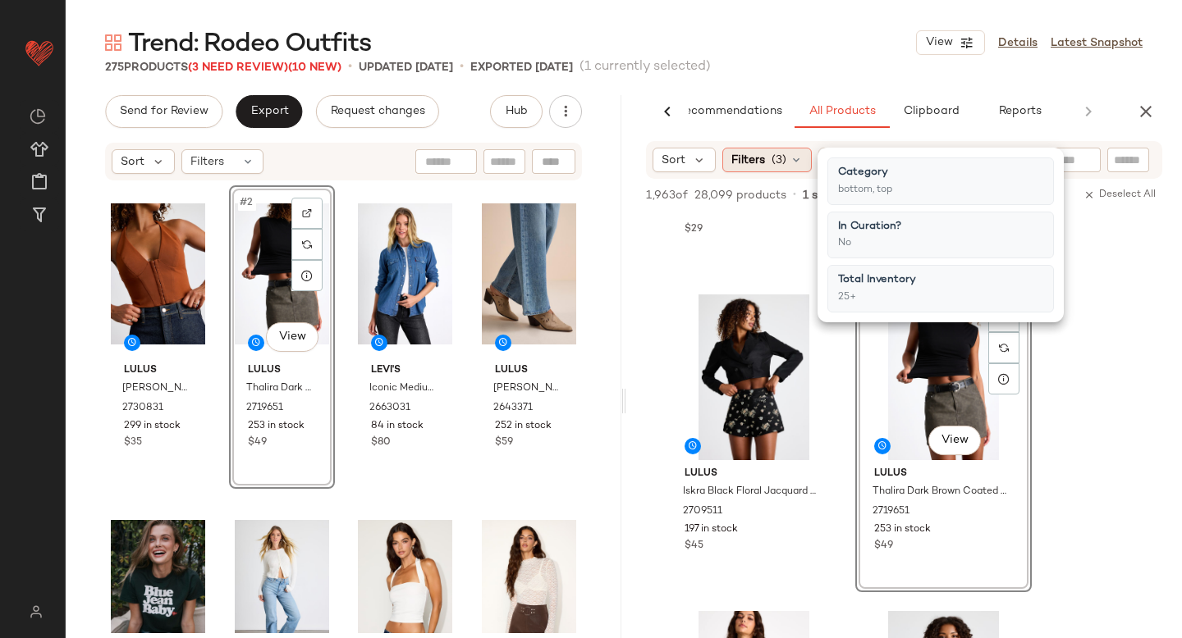
click at [757, 162] on span "Filters" at bounding box center [748, 160] width 34 height 17
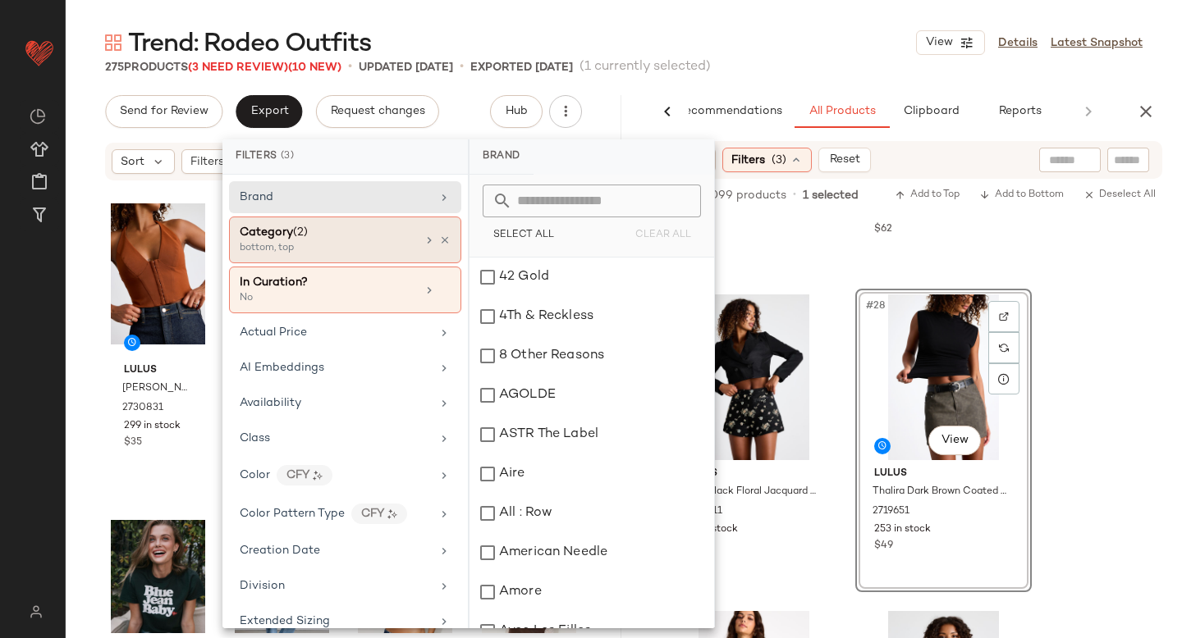
click at [346, 250] on div "bottom, top" at bounding box center [322, 248] width 164 height 15
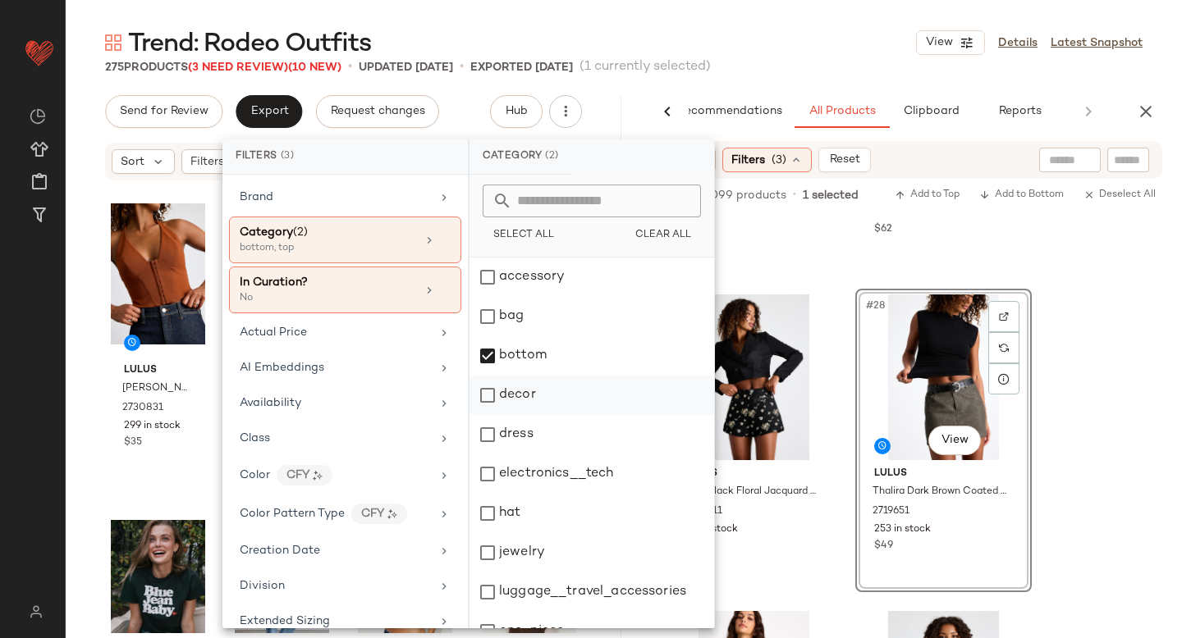
click at [488, 376] on div "decor" at bounding box center [591, 395] width 245 height 39
click at [487, 361] on div "bottom" at bounding box center [591, 355] width 245 height 39
click at [487, 385] on div "decor" at bounding box center [591, 395] width 245 height 39
click at [487, 435] on div "dress" at bounding box center [591, 434] width 245 height 39
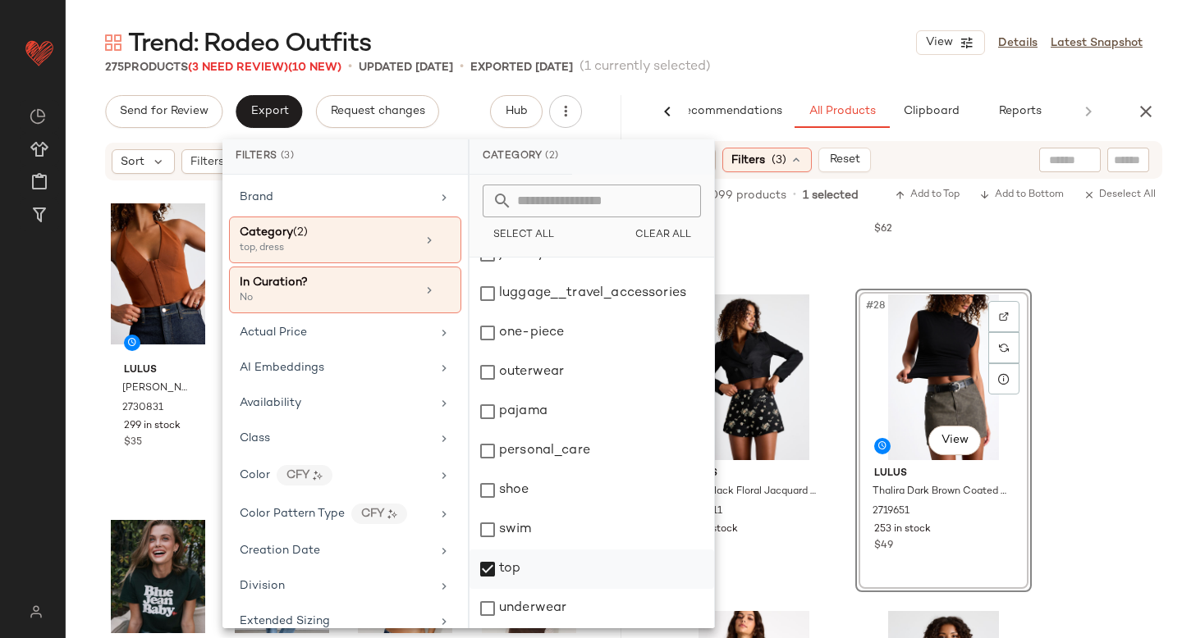
click at [496, 576] on div "top" at bounding box center [591, 569] width 245 height 39
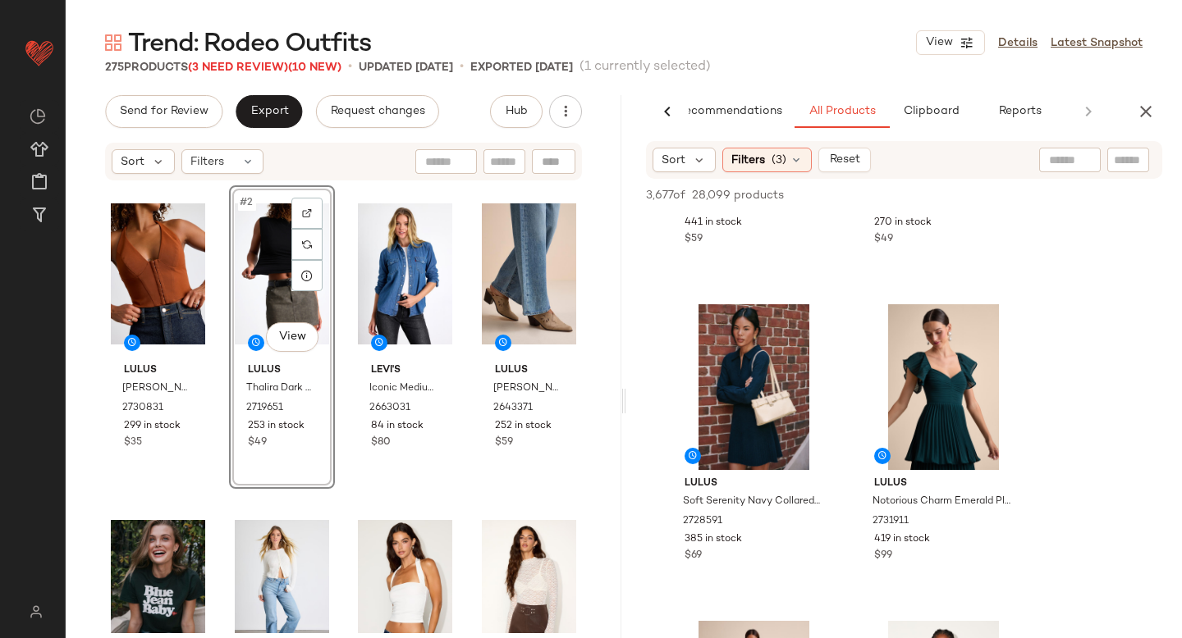
scroll to position [7204, 0]
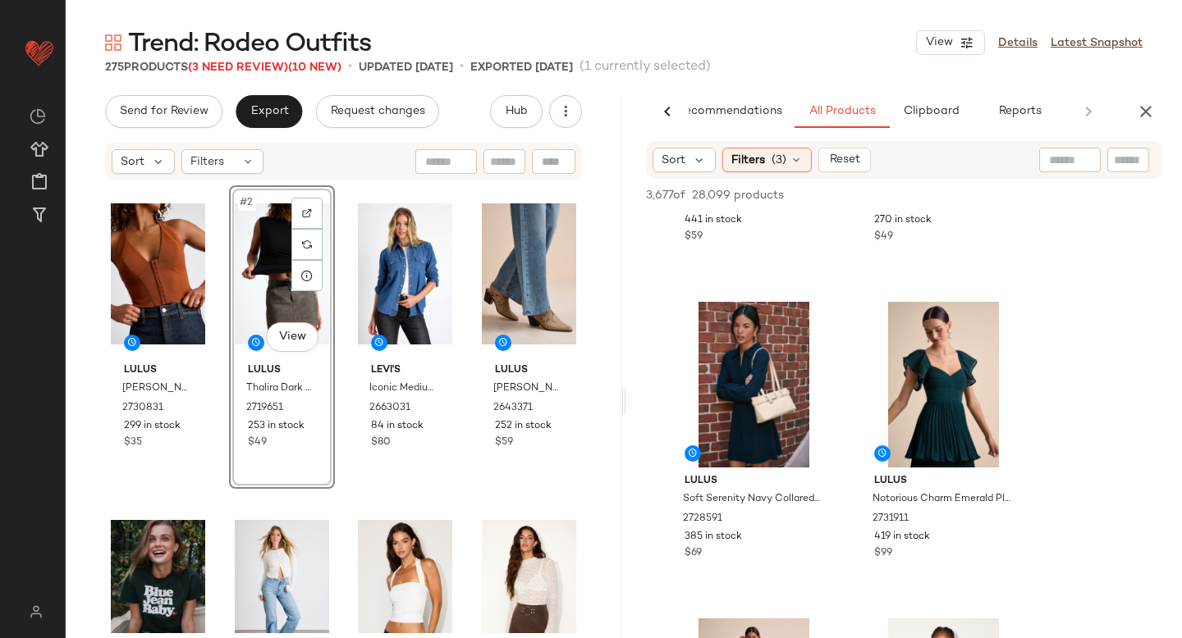
click at [1068, 161] on input "text" at bounding box center [1070, 160] width 42 height 17
type input "*******"
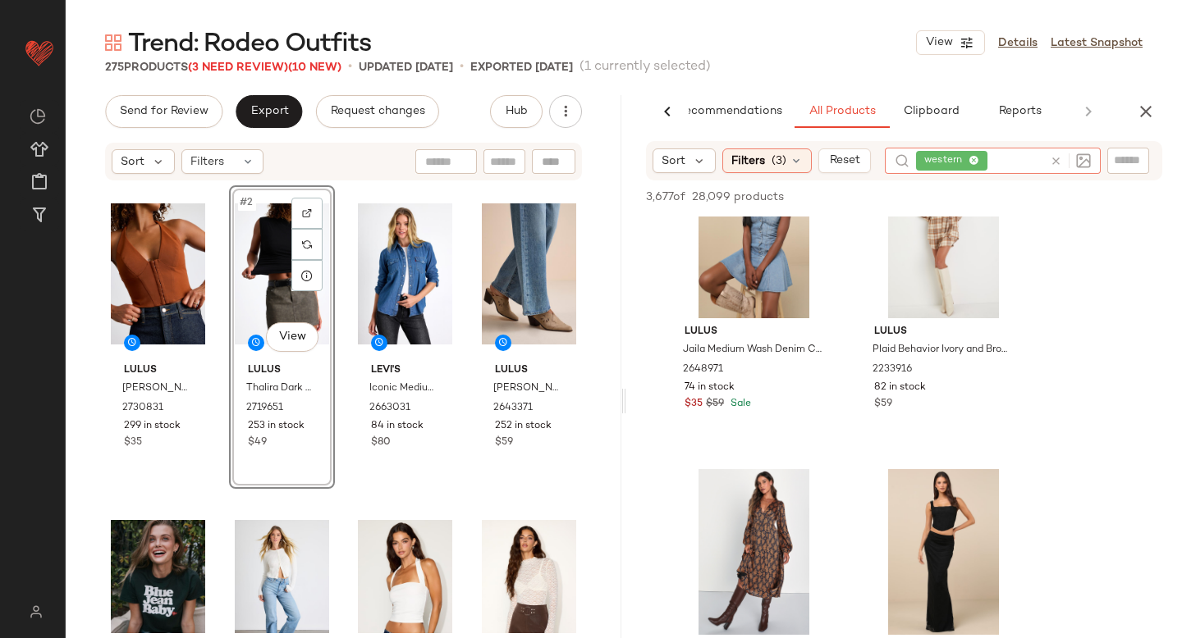
scroll to position [0, 0]
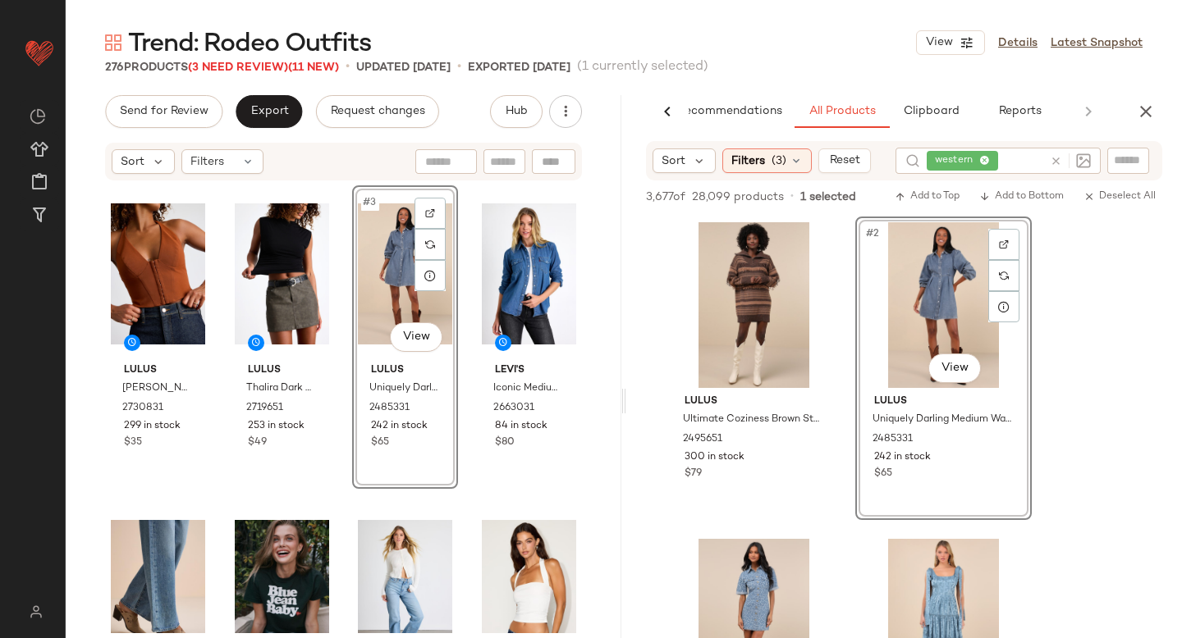
click at [1050, 162] on icon at bounding box center [1055, 161] width 12 height 12
click at [771, 164] on span "(3)" at bounding box center [778, 160] width 15 height 17
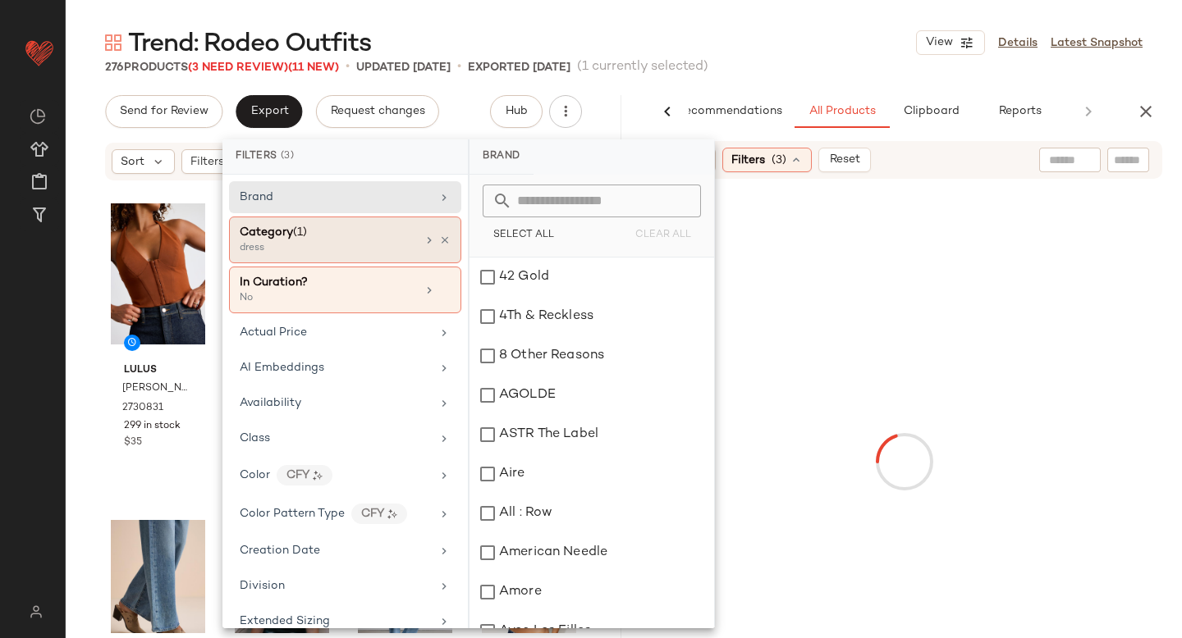
click at [380, 245] on div "dress" at bounding box center [322, 248] width 164 height 15
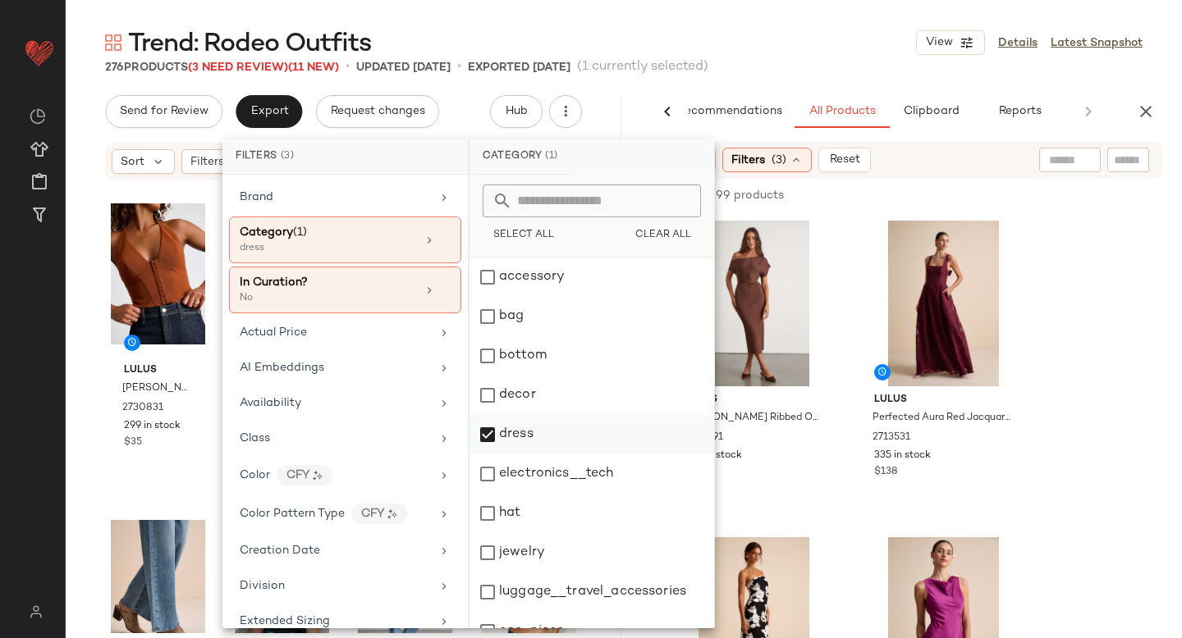
click at [492, 435] on div "dress" at bounding box center [591, 434] width 245 height 39
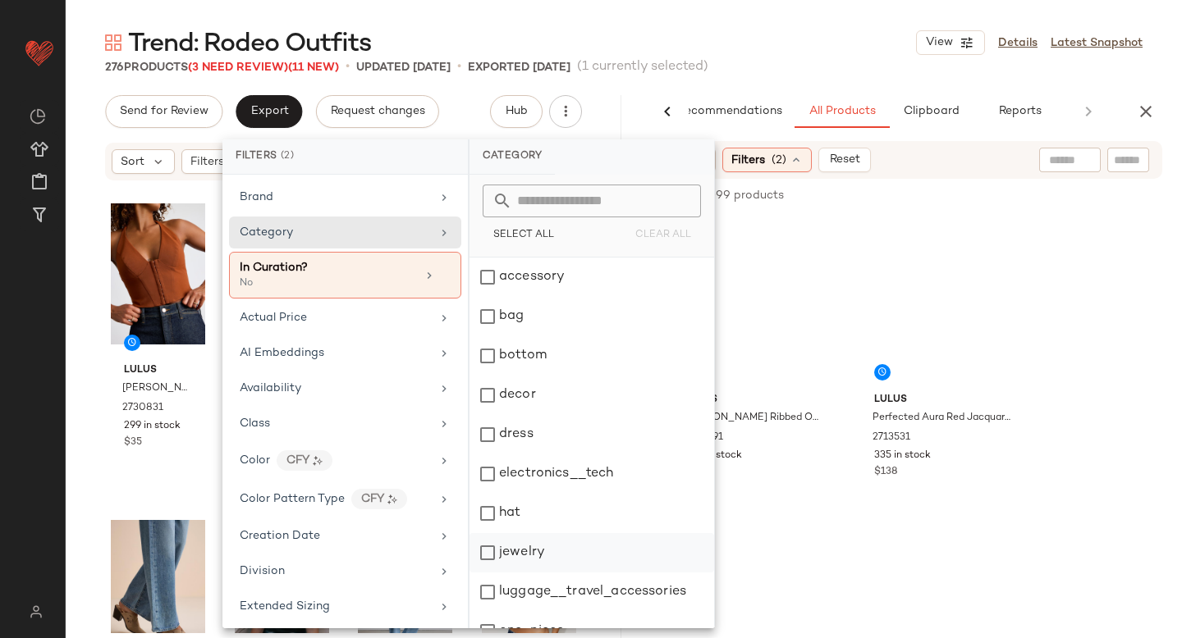
click at [486, 550] on div "jewelry" at bounding box center [591, 552] width 245 height 39
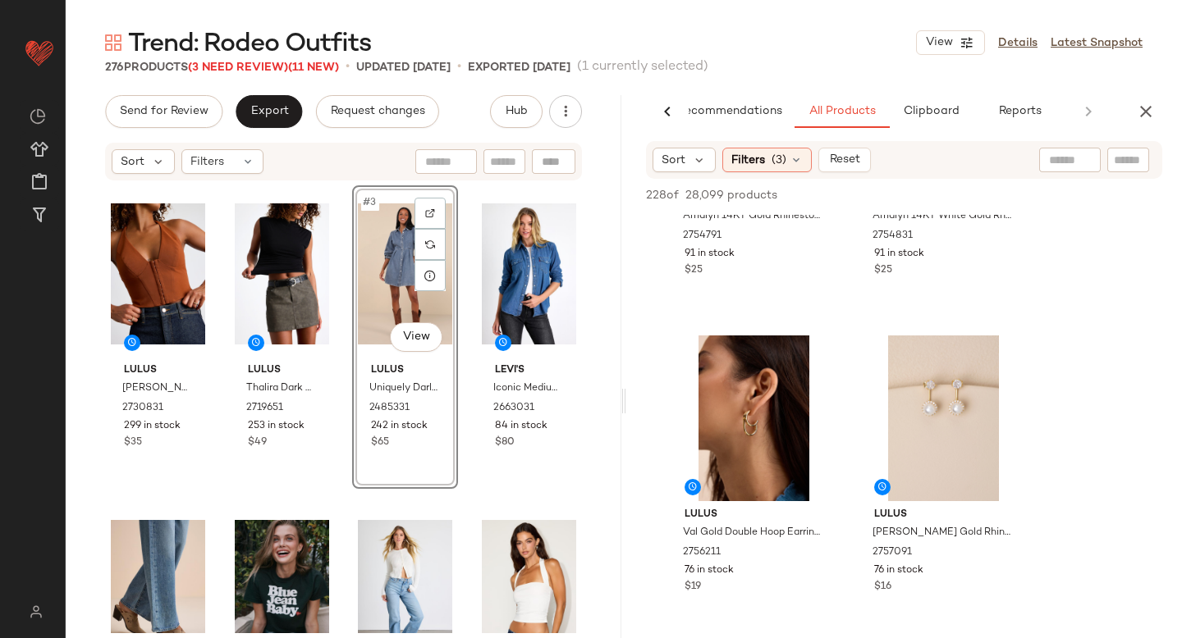
scroll to position [848, 0]
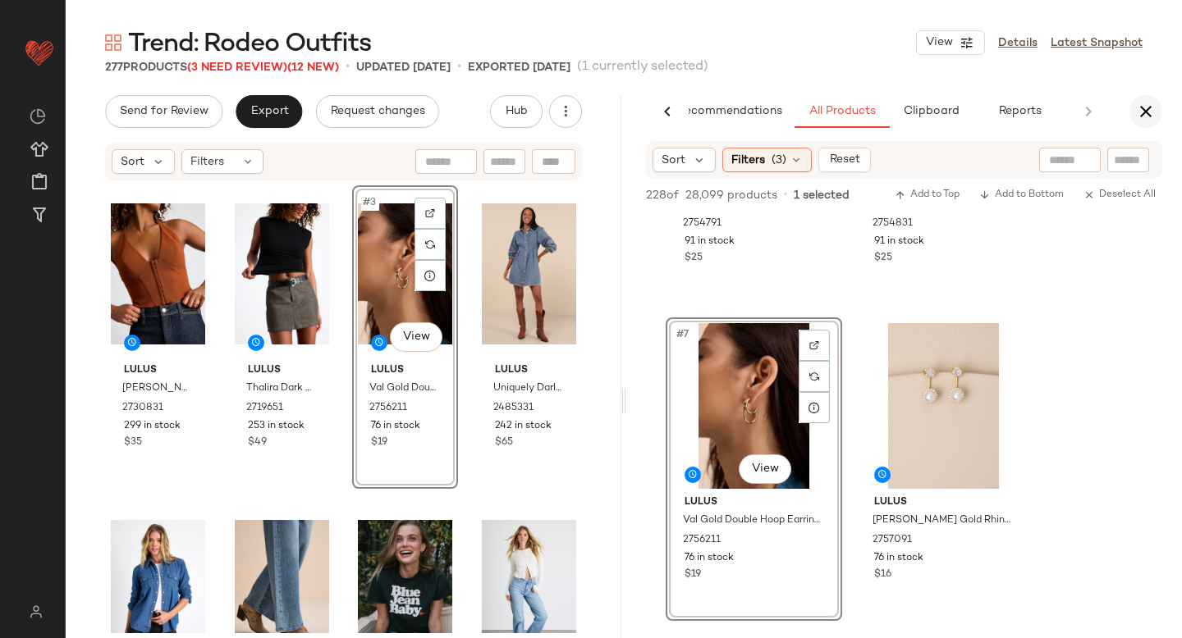
click at [1148, 116] on icon "button" at bounding box center [1146, 112] width 20 height 20
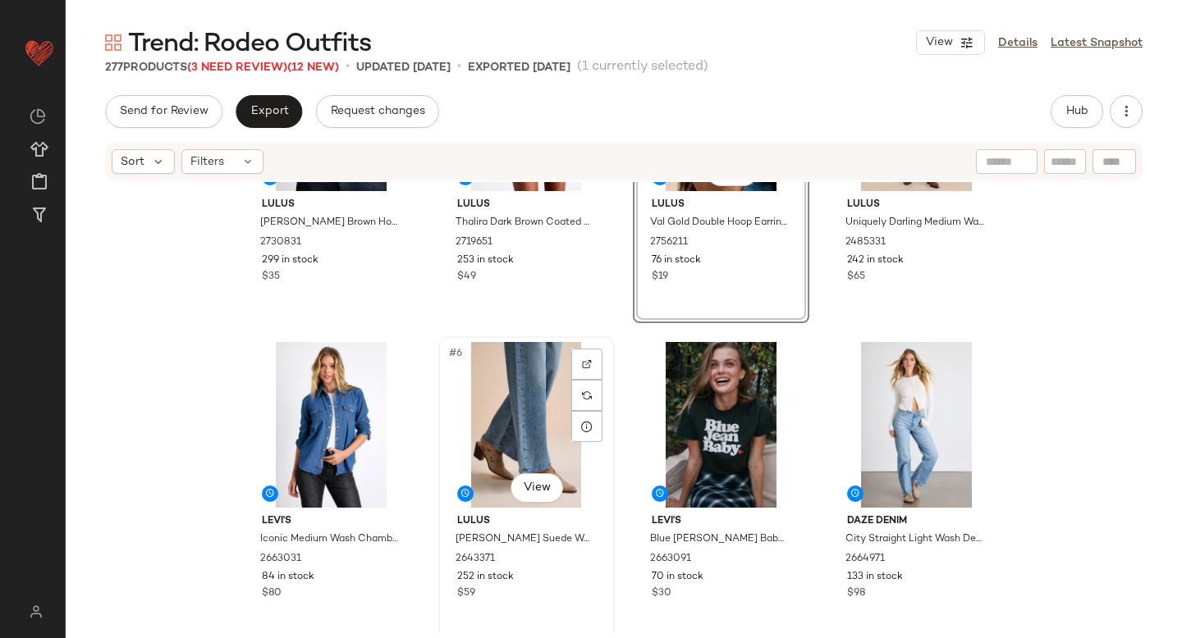
scroll to position [0, 0]
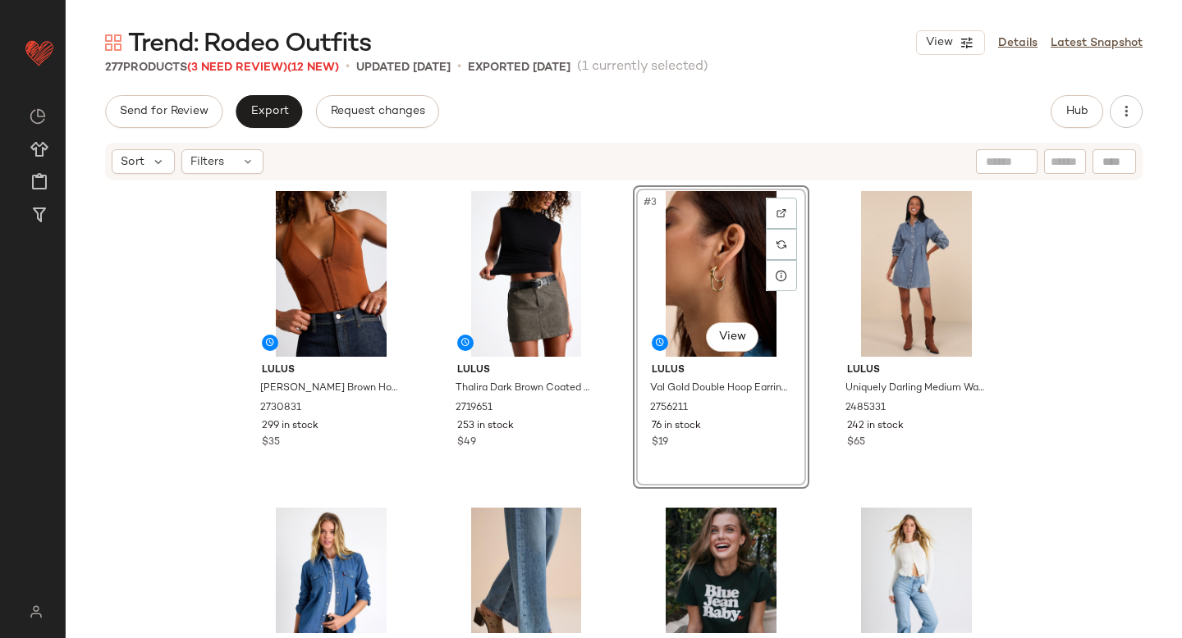
click at [1096, 325] on div "Lulus Adeema Rust Brown Hook-and-Eye Halter Crop Top 2730831 299 in stock $35 L…" at bounding box center [624, 407] width 1116 height 451
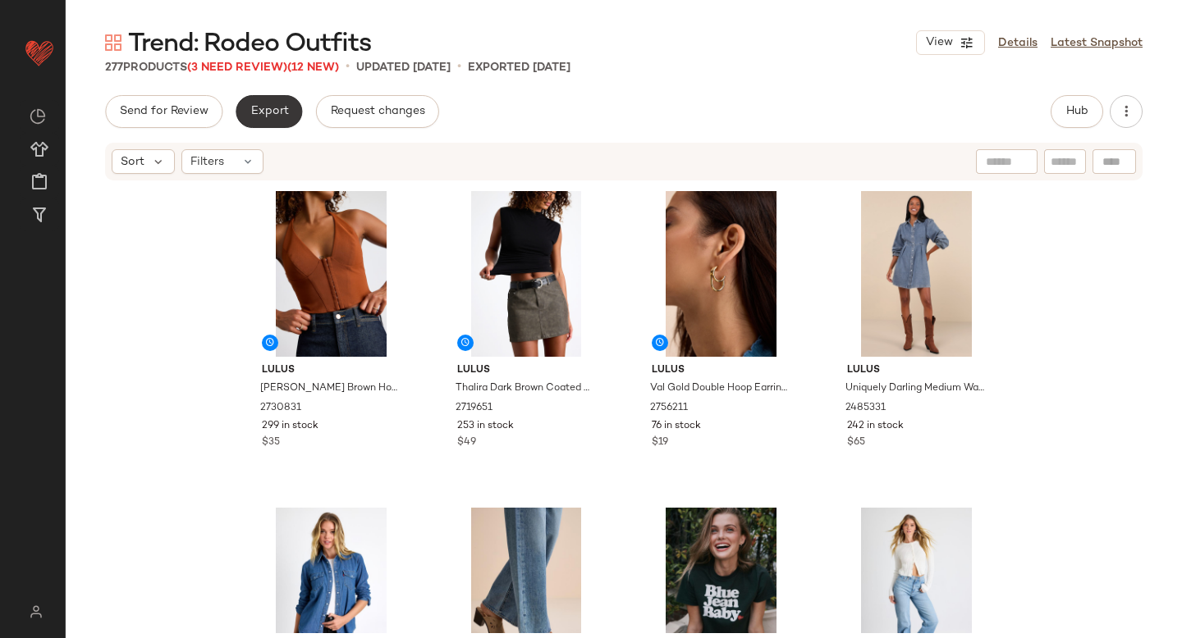
click at [265, 109] on span "Export" at bounding box center [268, 111] width 39 height 13
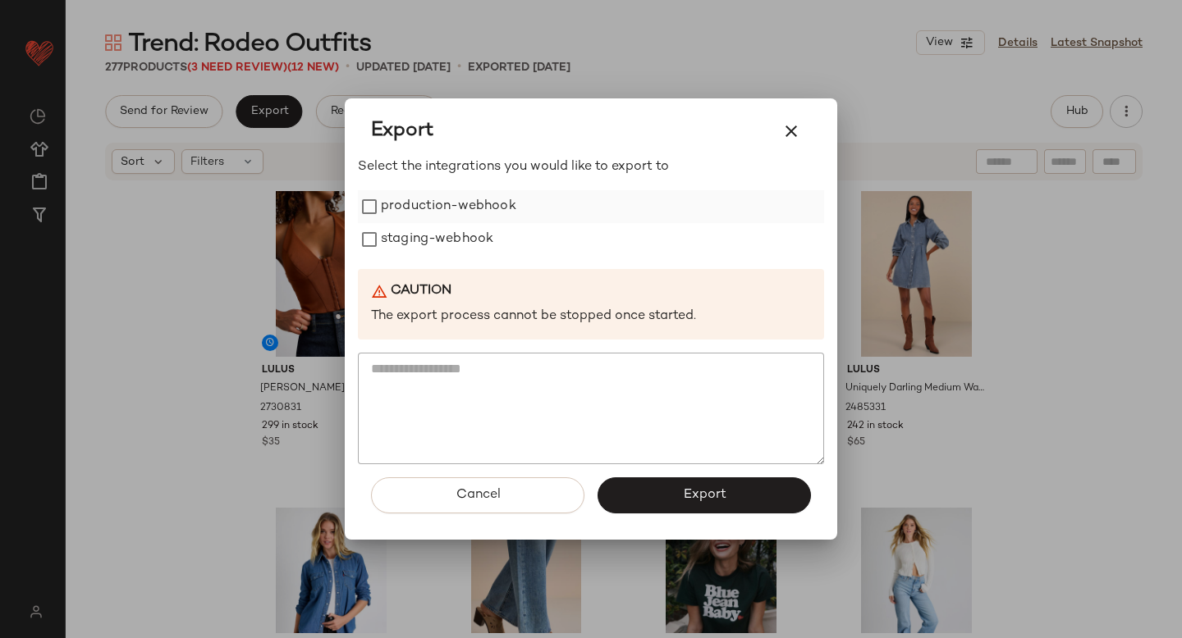
click at [445, 196] on label "production-webhook" at bounding box center [448, 206] width 135 height 33
click at [438, 251] on label "staging-webhook" at bounding box center [437, 239] width 112 height 33
click at [714, 484] on button "Export" at bounding box center [703, 496] width 213 height 36
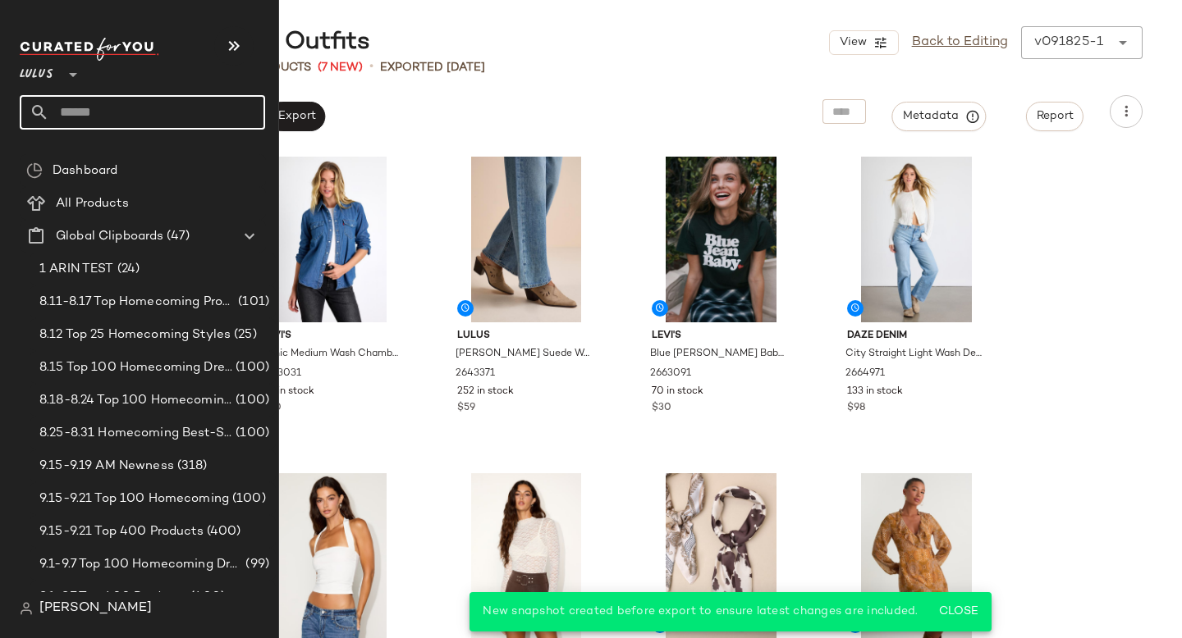
click at [107, 110] on input "text" at bounding box center [157, 112] width 216 height 34
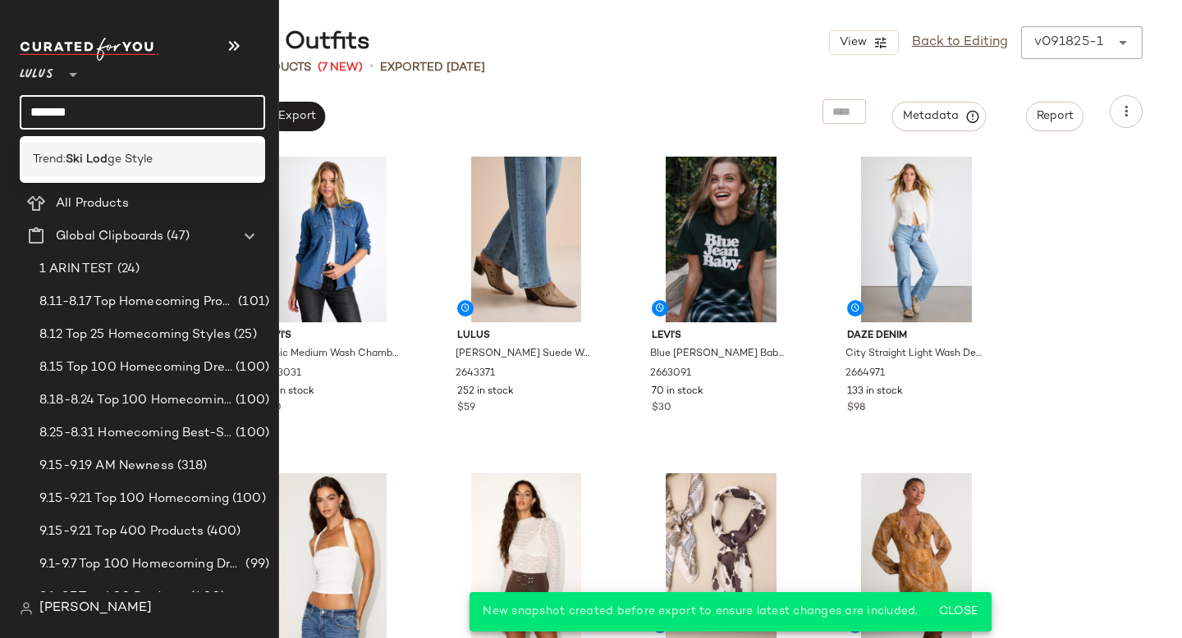
type input "*******"
click at [91, 155] on b "Ski Lod" at bounding box center [87, 159] width 42 height 17
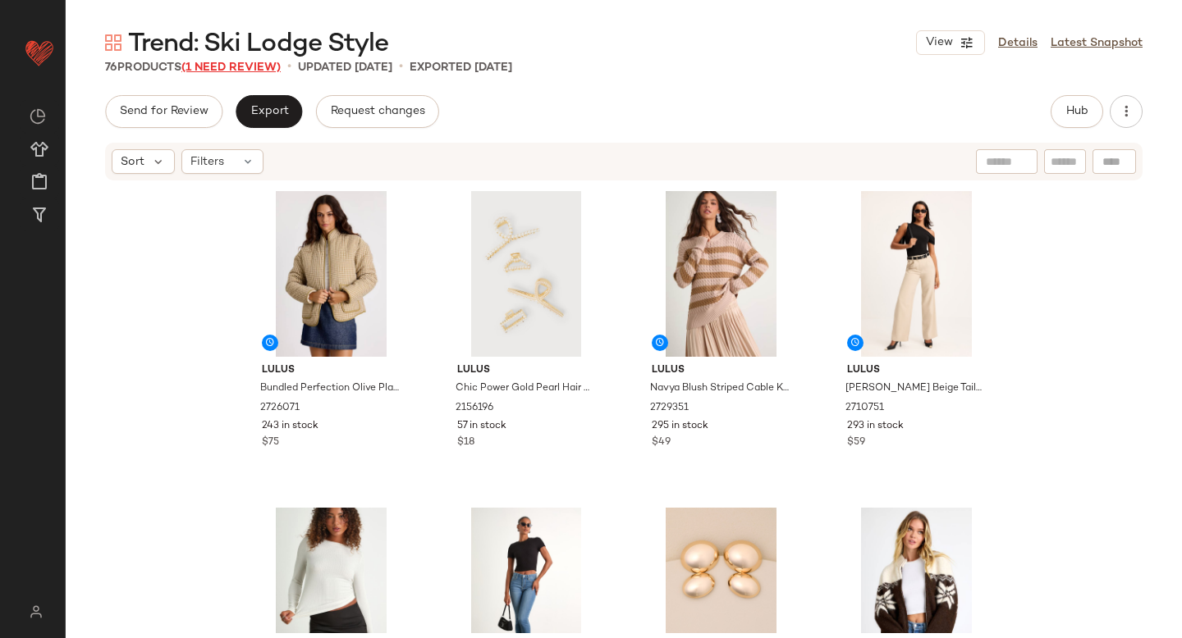
click at [218, 62] on span "(1 Need Review)" at bounding box center [230, 68] width 99 height 12
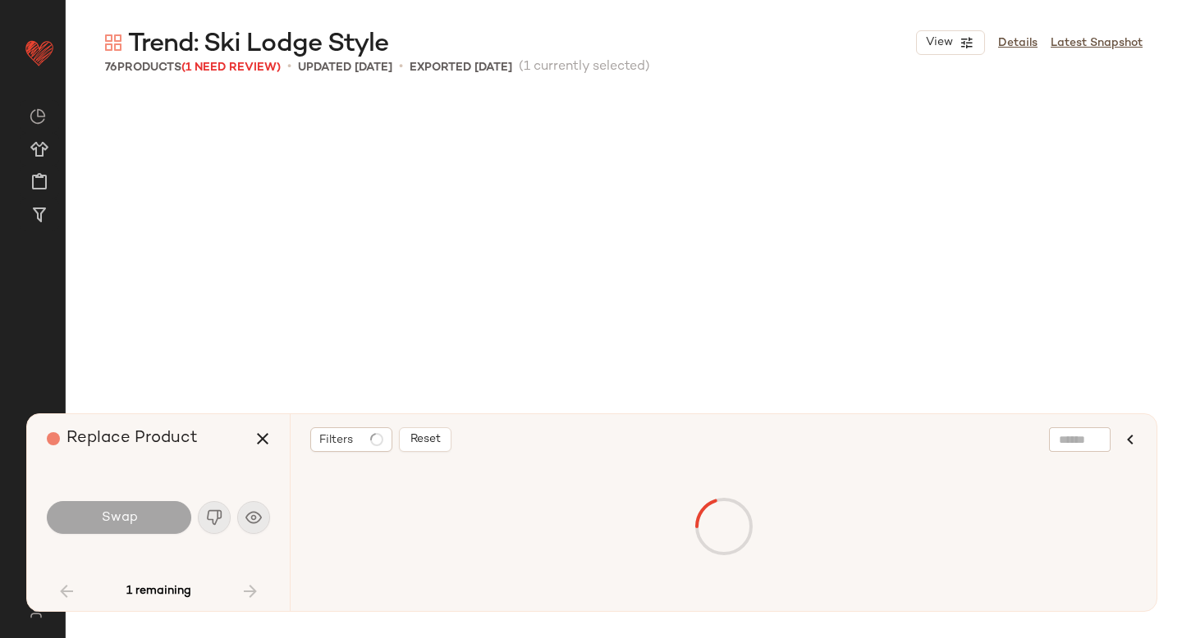
scroll to position [5068, 0]
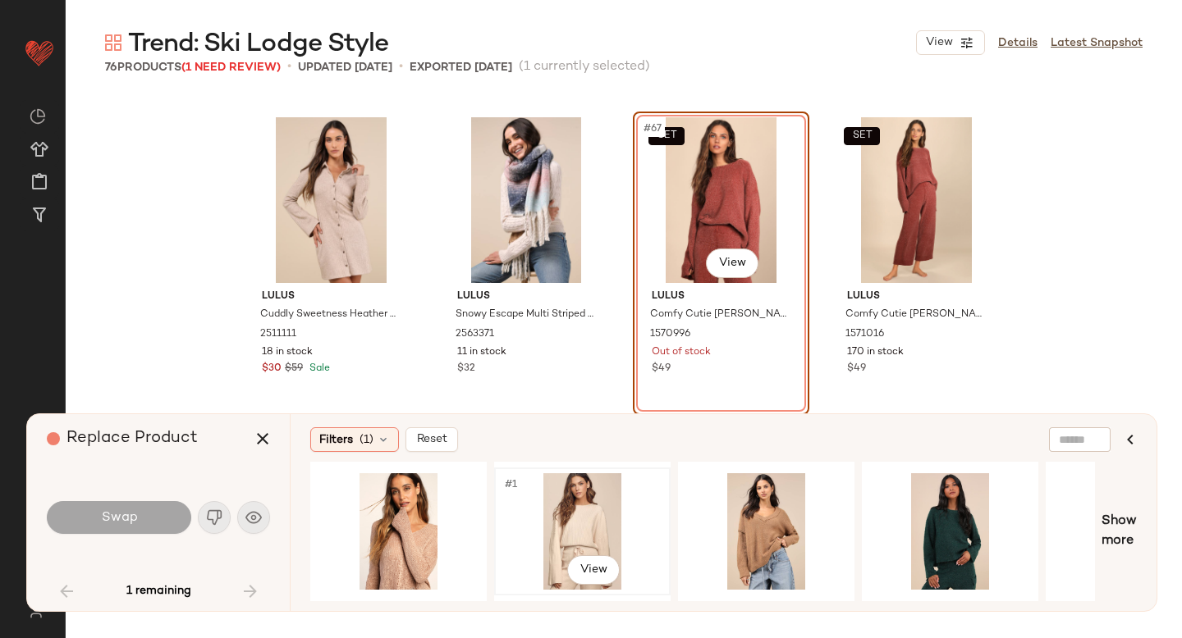
click at [582, 514] on div "#1 View" at bounding box center [582, 531] width 165 height 117
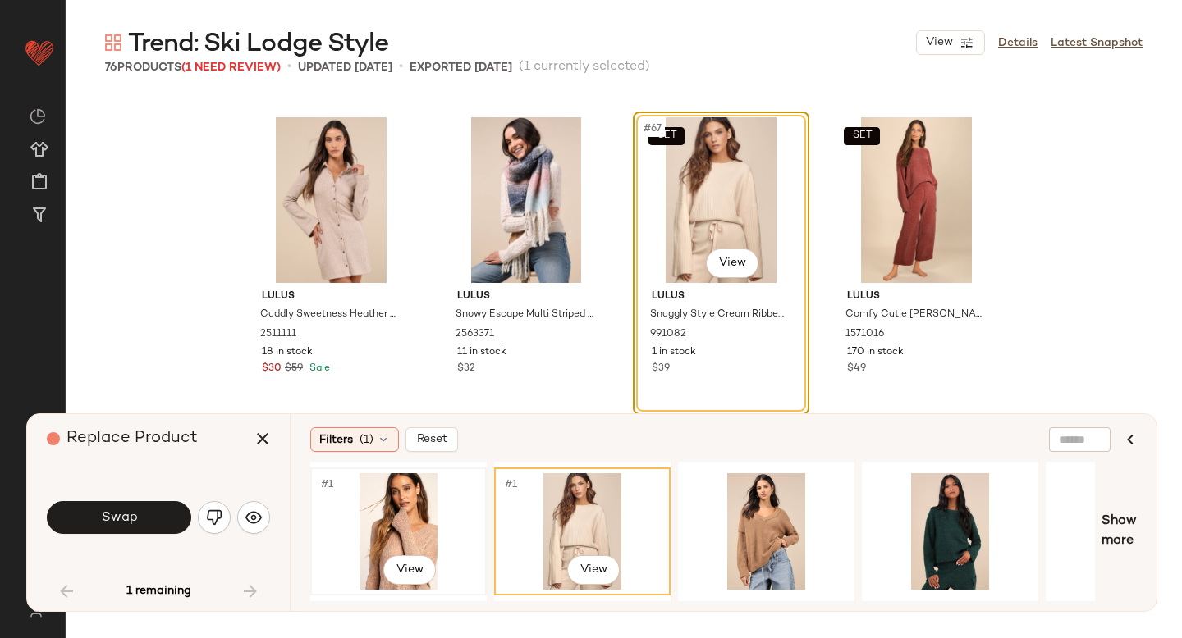
click at [400, 501] on div "#1 View" at bounding box center [398, 531] width 165 height 117
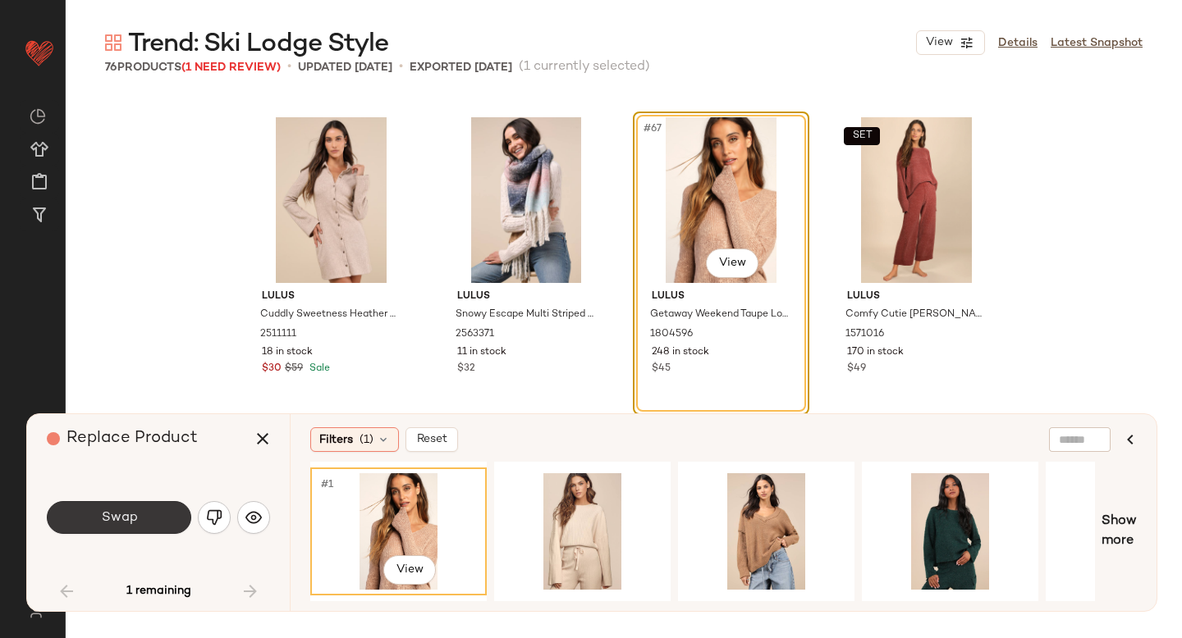
click at [133, 507] on button "Swap" at bounding box center [119, 517] width 144 height 33
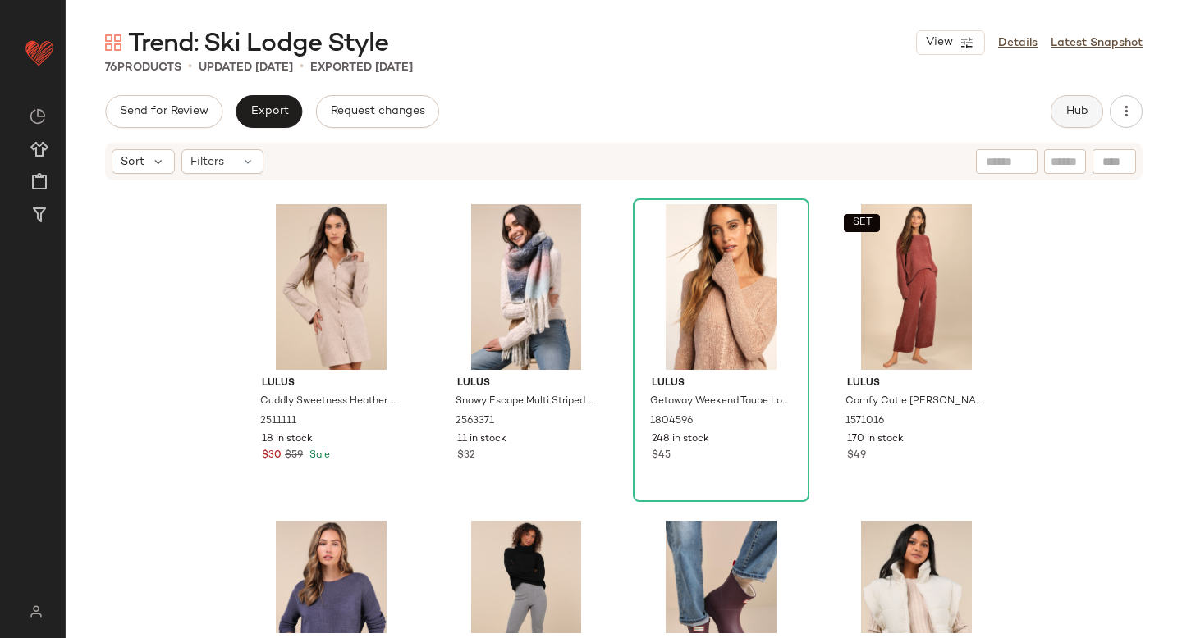
click at [1089, 117] on button "Hub" at bounding box center [1076, 111] width 53 height 33
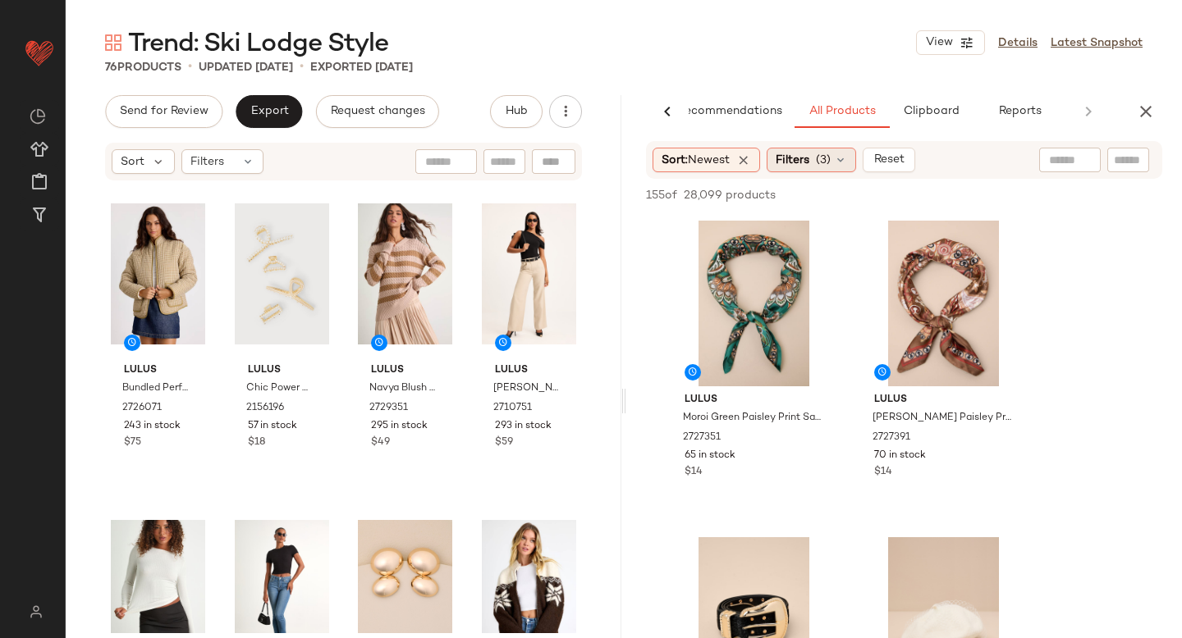
click at [817, 163] on div "Filters (3)" at bounding box center [810, 160] width 89 height 25
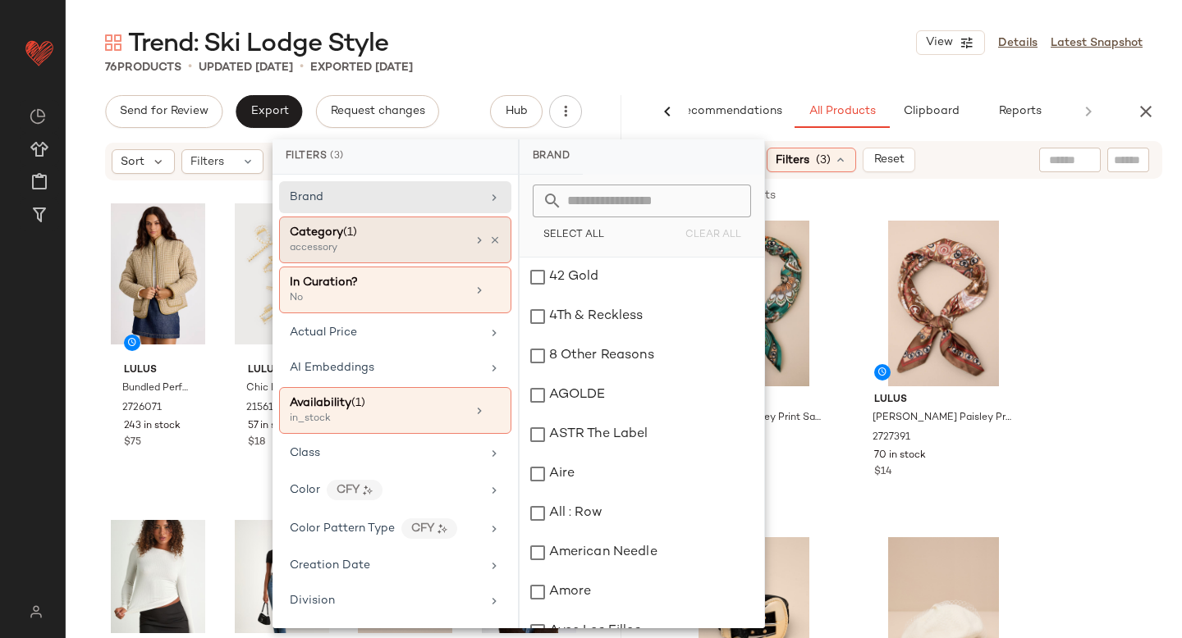
click at [437, 236] on div "Category (1)" at bounding box center [378, 232] width 176 height 17
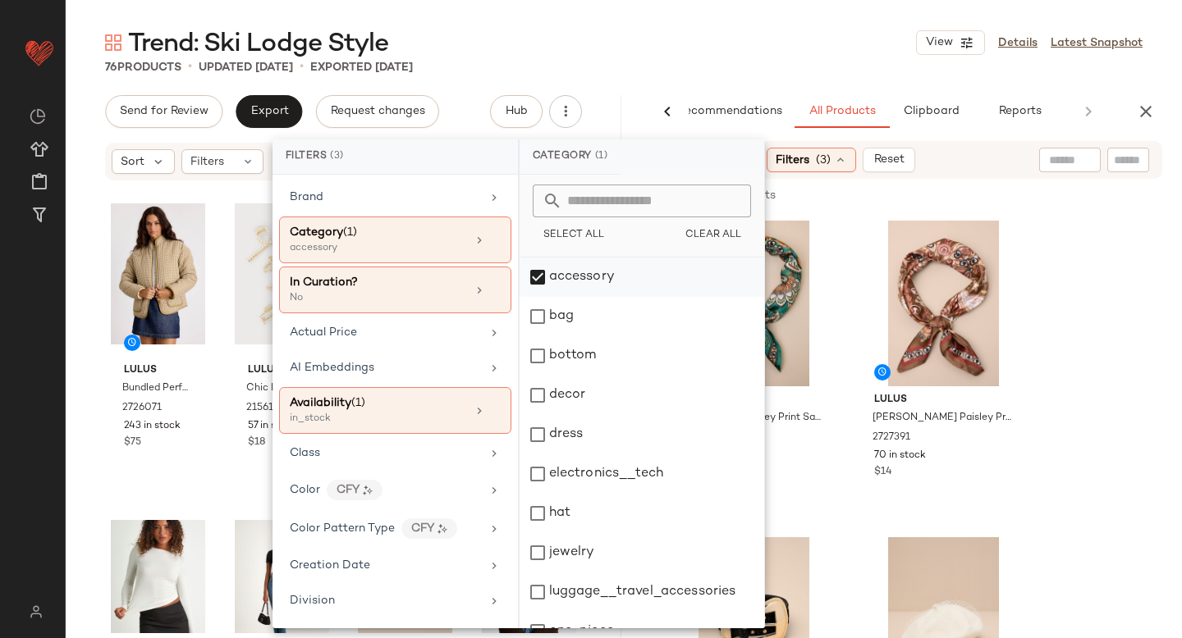
click at [534, 269] on div "accessory" at bounding box center [641, 277] width 245 height 39
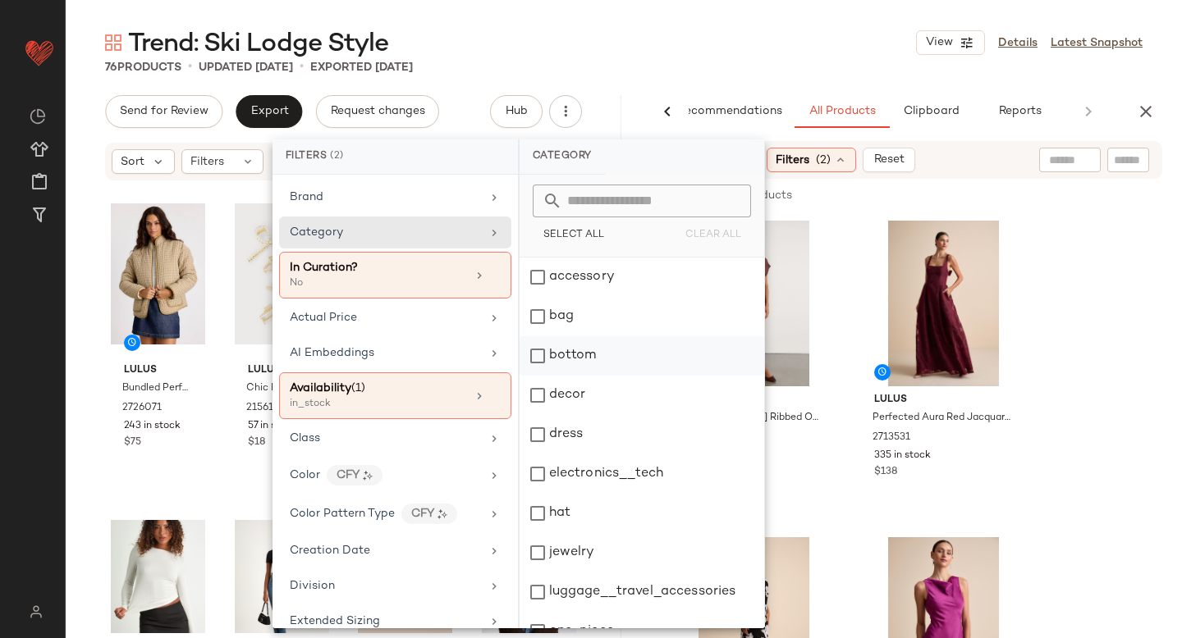
click at [542, 359] on div "bottom" at bounding box center [641, 355] width 245 height 39
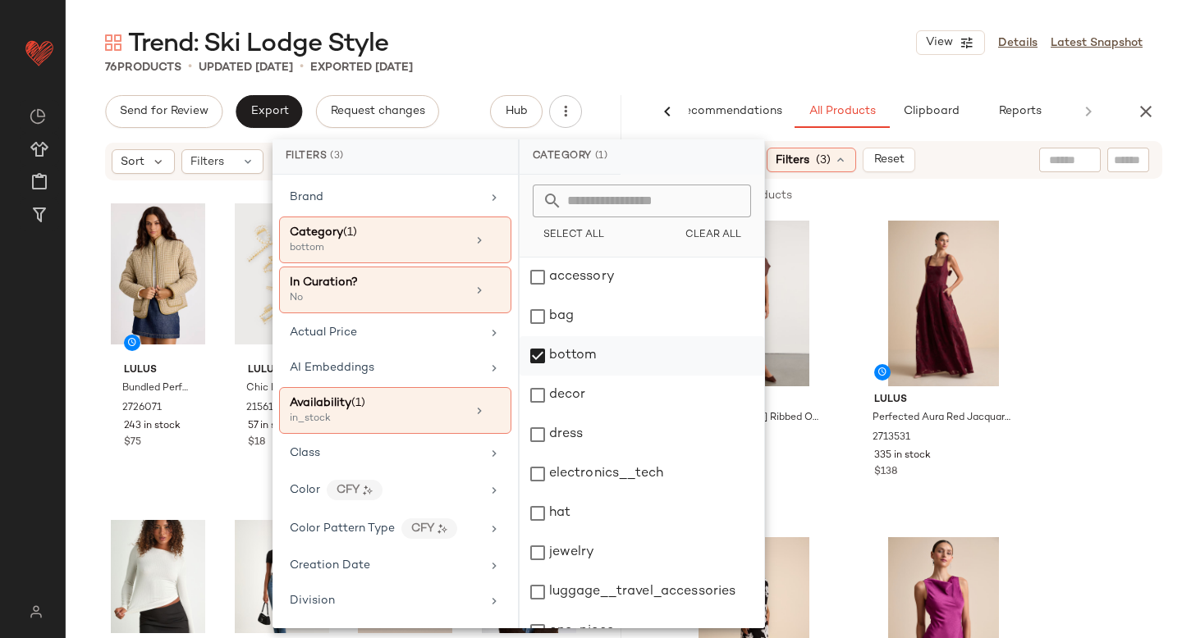
scroll to position [299, 0]
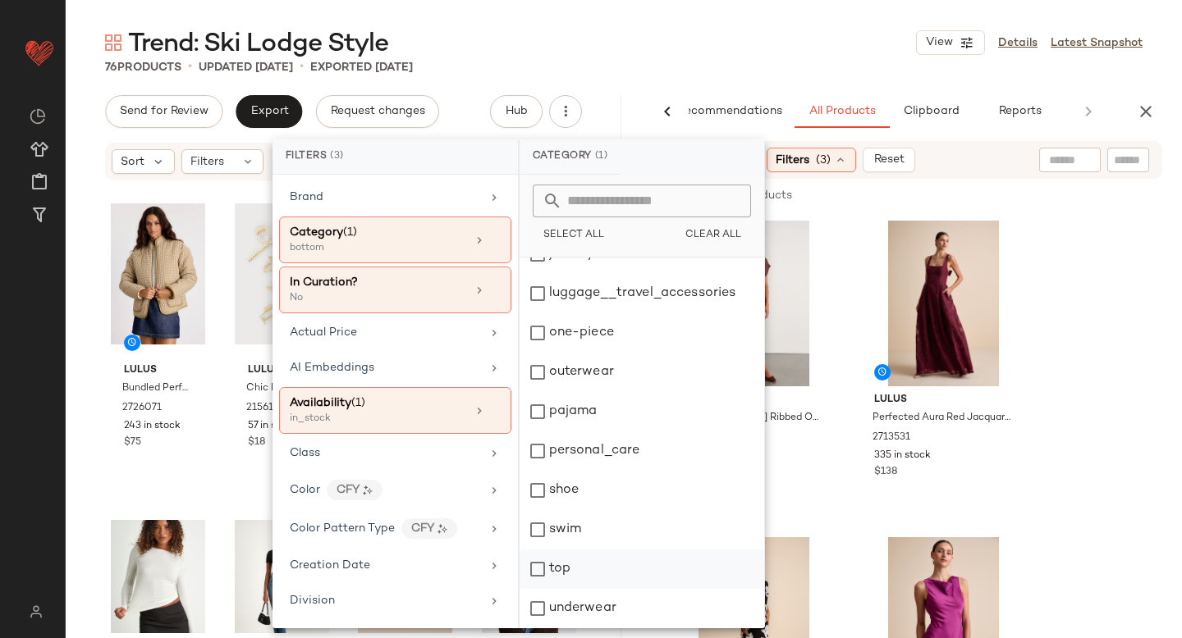
click at [537, 566] on div "top" at bounding box center [641, 569] width 245 height 39
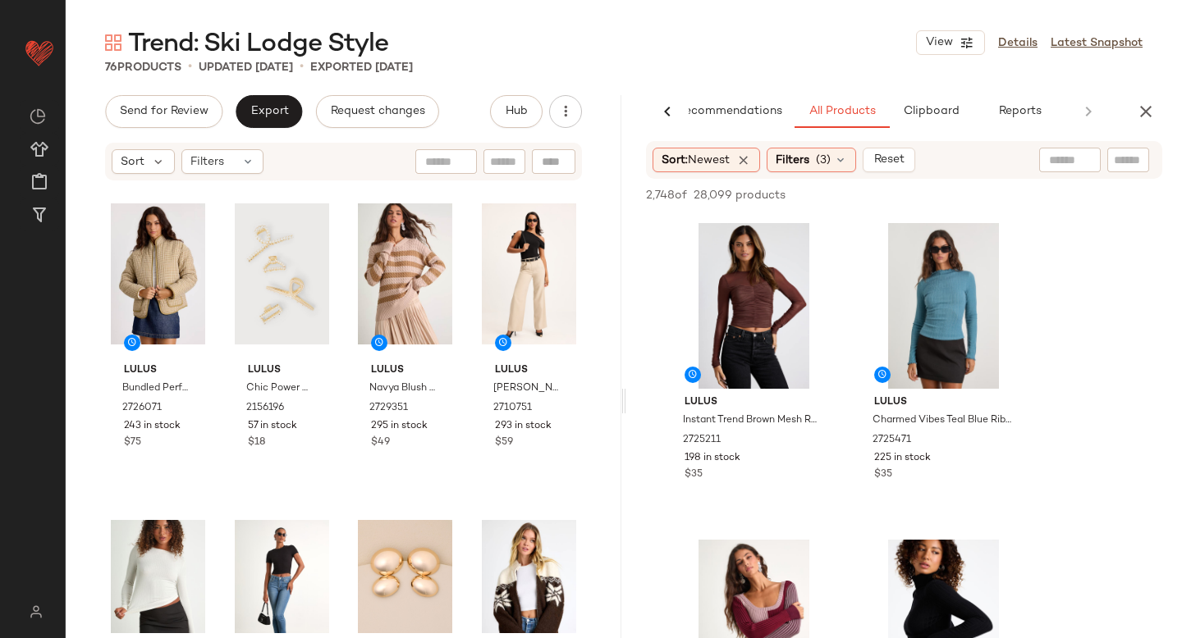
scroll to position [261, 0]
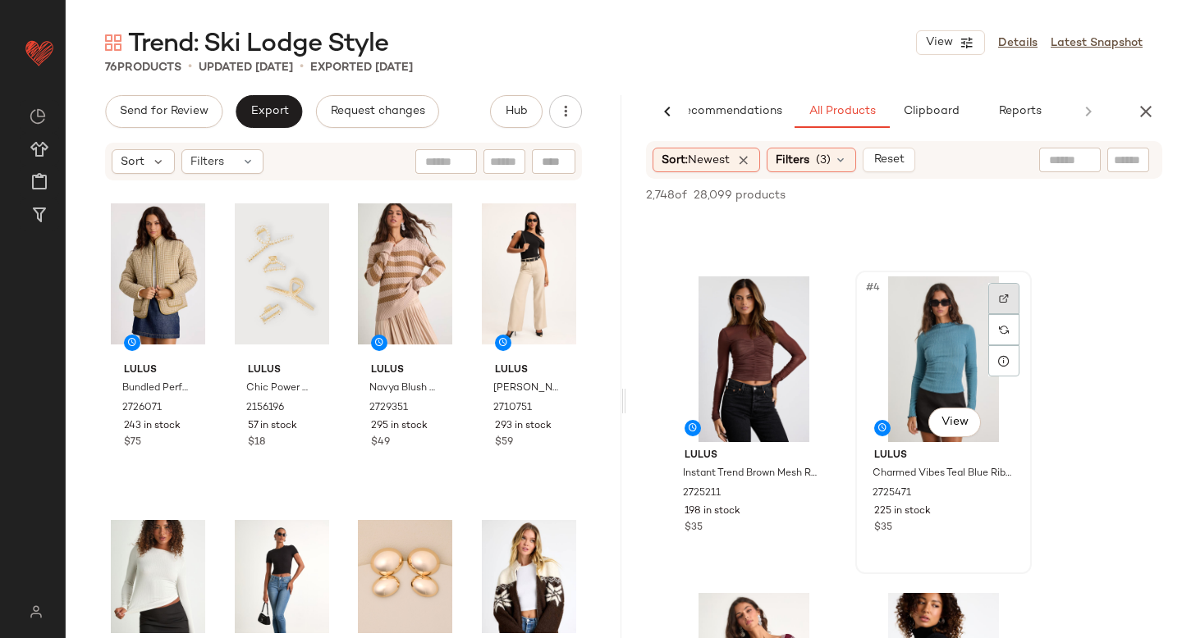
click at [1000, 307] on div at bounding box center [1003, 298] width 31 height 31
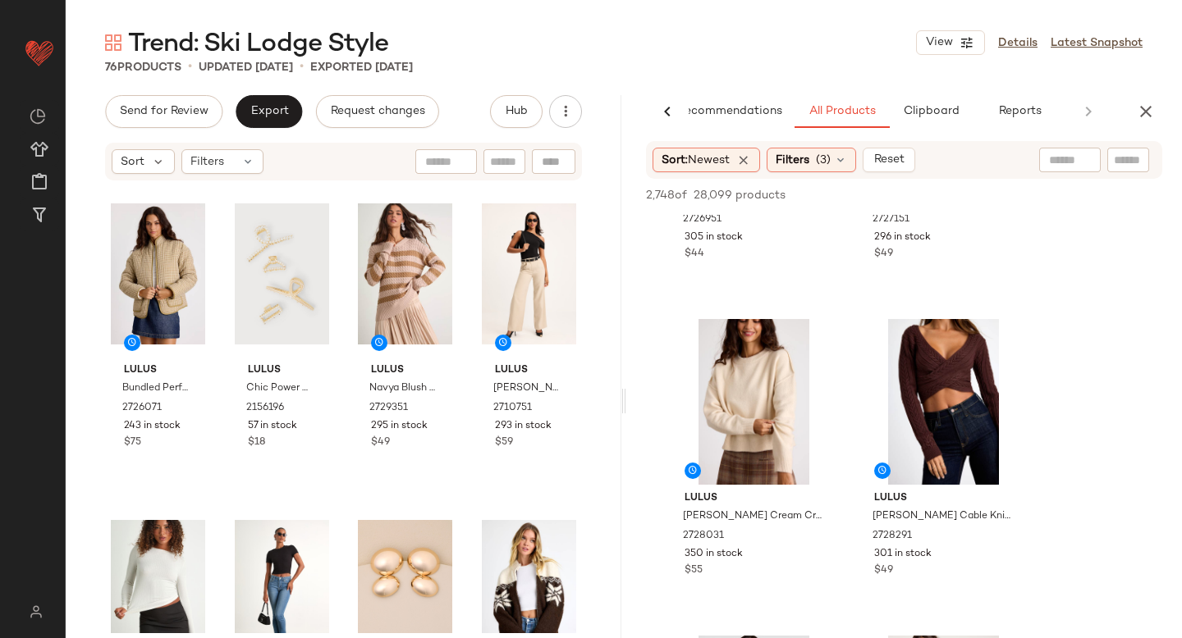
scroll to position [1184, 0]
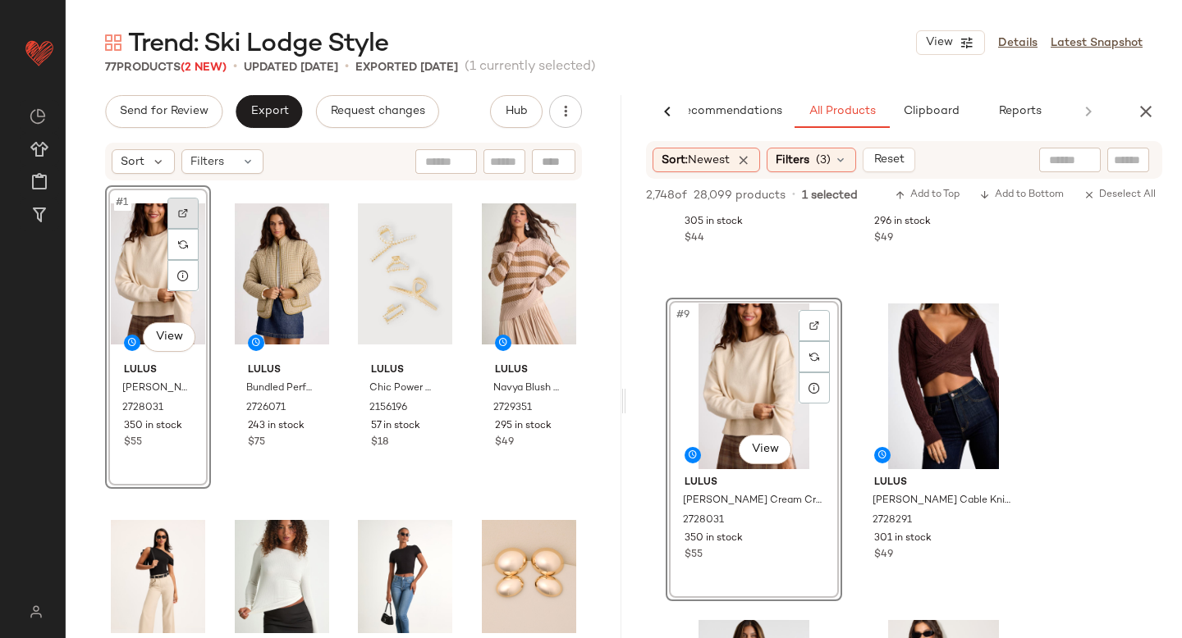
click at [183, 219] on div at bounding box center [182, 213] width 31 height 31
click at [1118, 152] on input "text" at bounding box center [1128, 160] width 29 height 17
paste input "*******"
type input "*******"
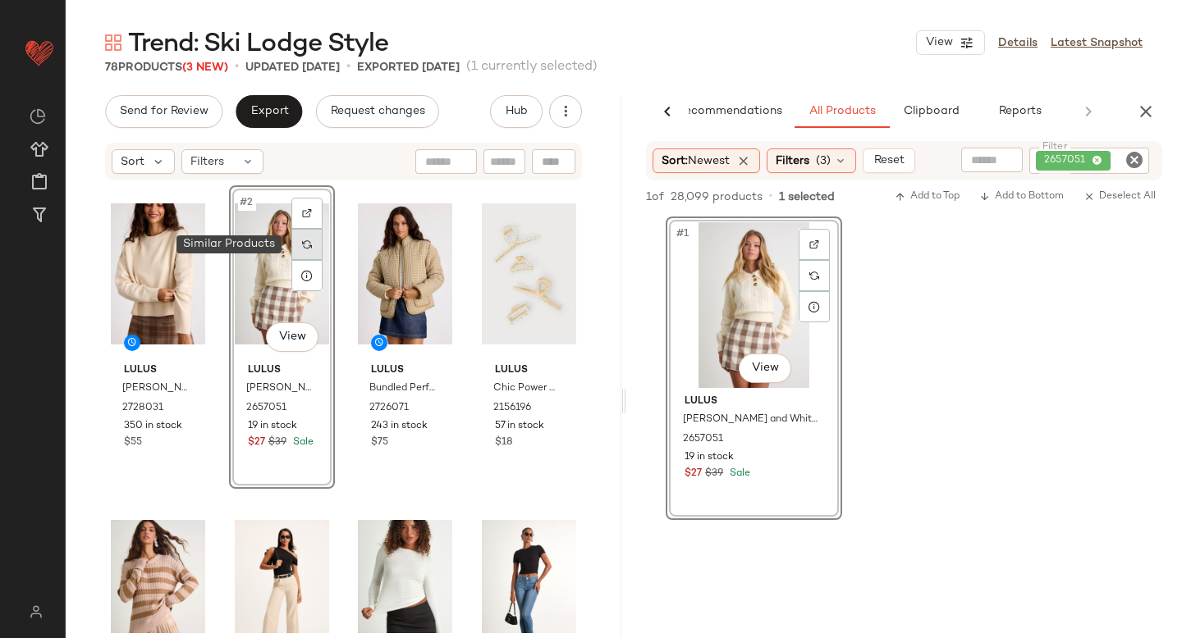
click at [304, 248] on img at bounding box center [307, 245] width 10 height 10
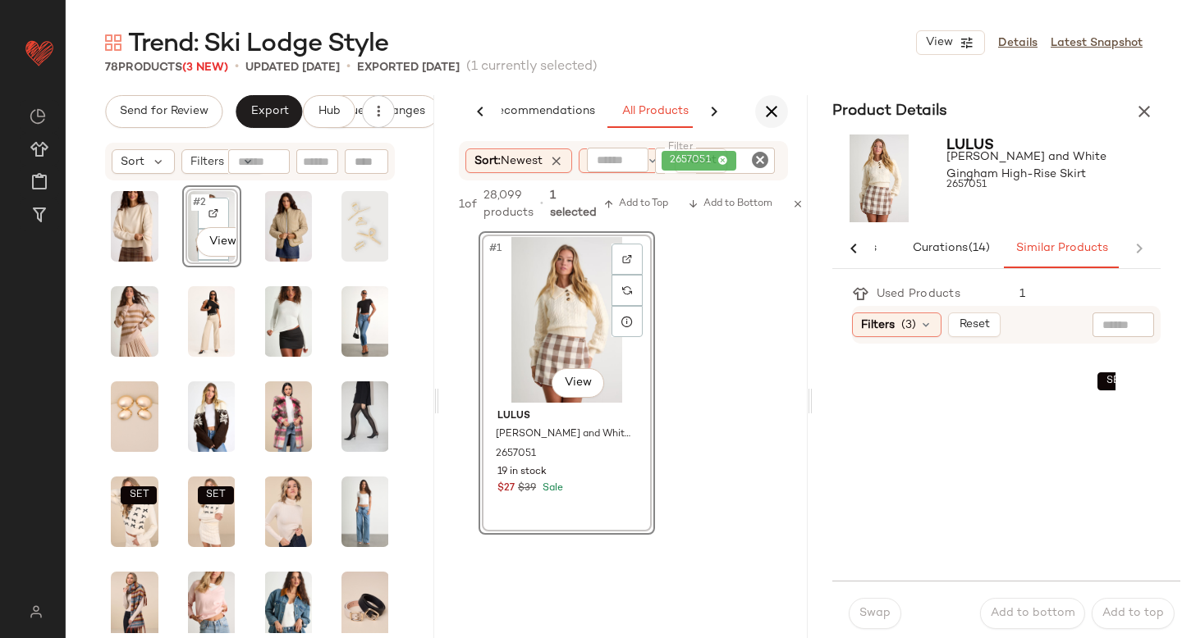
scroll to position [0, 86]
click at [775, 112] on icon "button" at bounding box center [771, 112] width 20 height 20
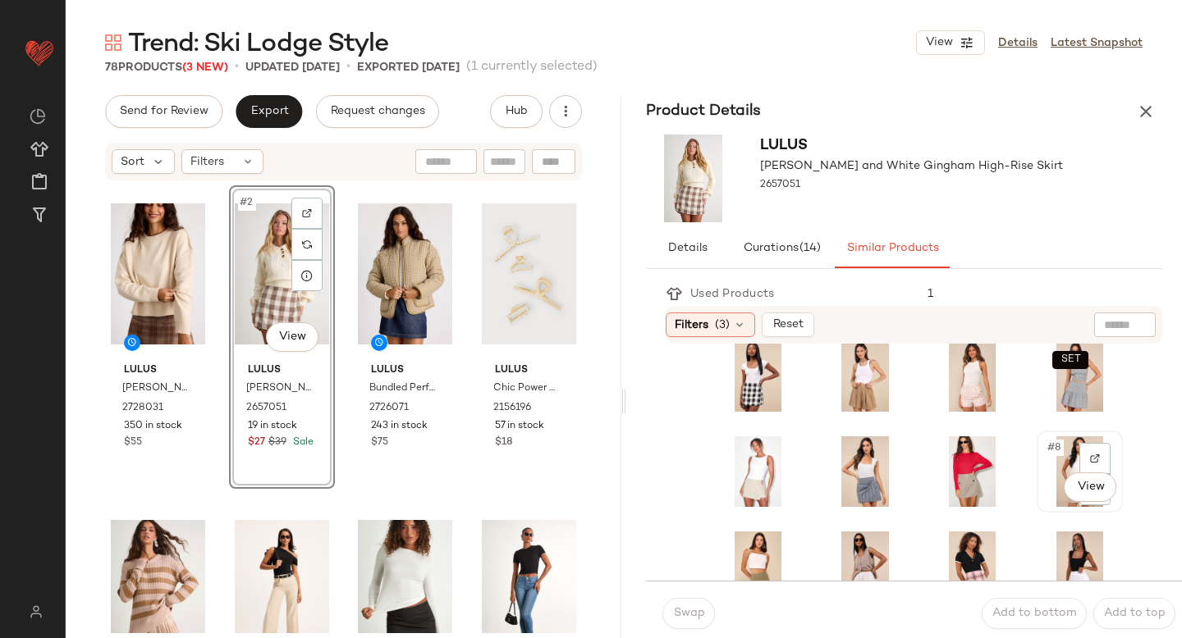
scroll to position [36, 0]
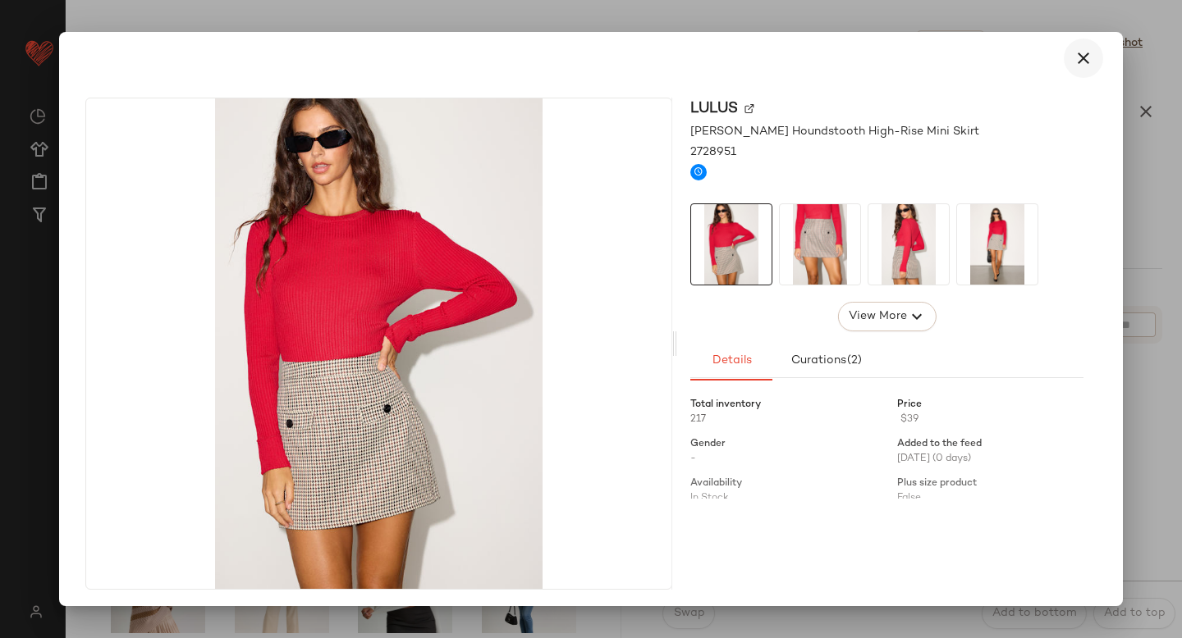
click at [1073, 61] on icon "button" at bounding box center [1083, 58] width 20 height 20
click at [1079, 66] on icon "button" at bounding box center [1083, 58] width 20 height 20
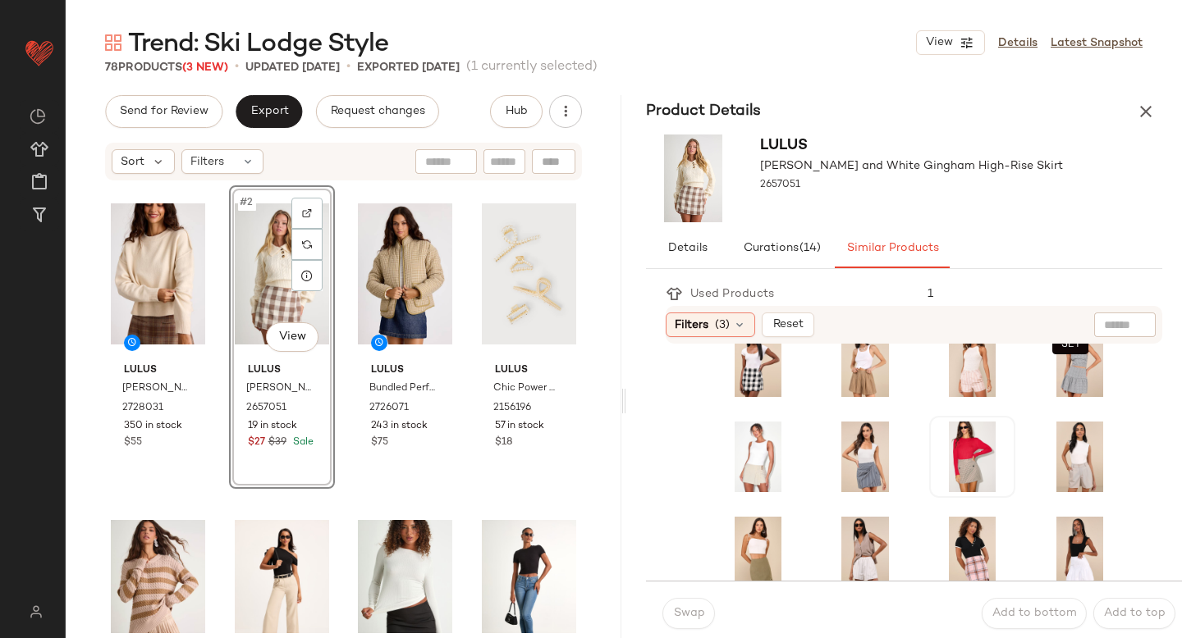
click at [273, 286] on div "#2 View" at bounding box center [282, 274] width 94 height 166
click at [935, 445] on div "#7 View" at bounding box center [972, 457] width 75 height 71
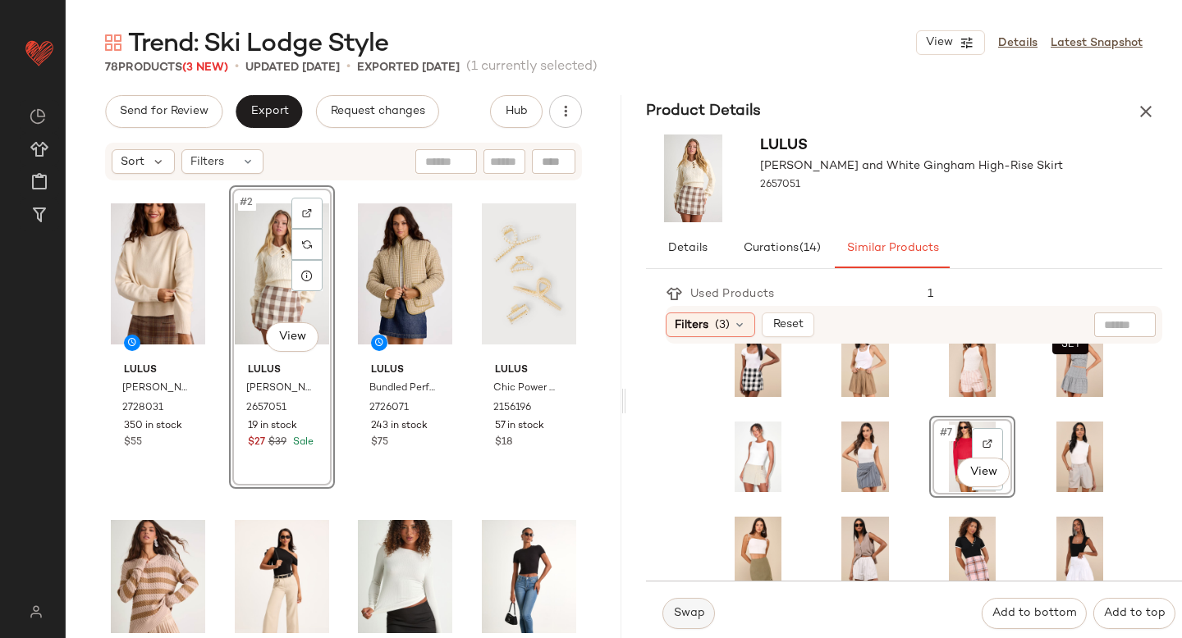
click at [681, 615] on span "Swap" at bounding box center [688, 613] width 32 height 13
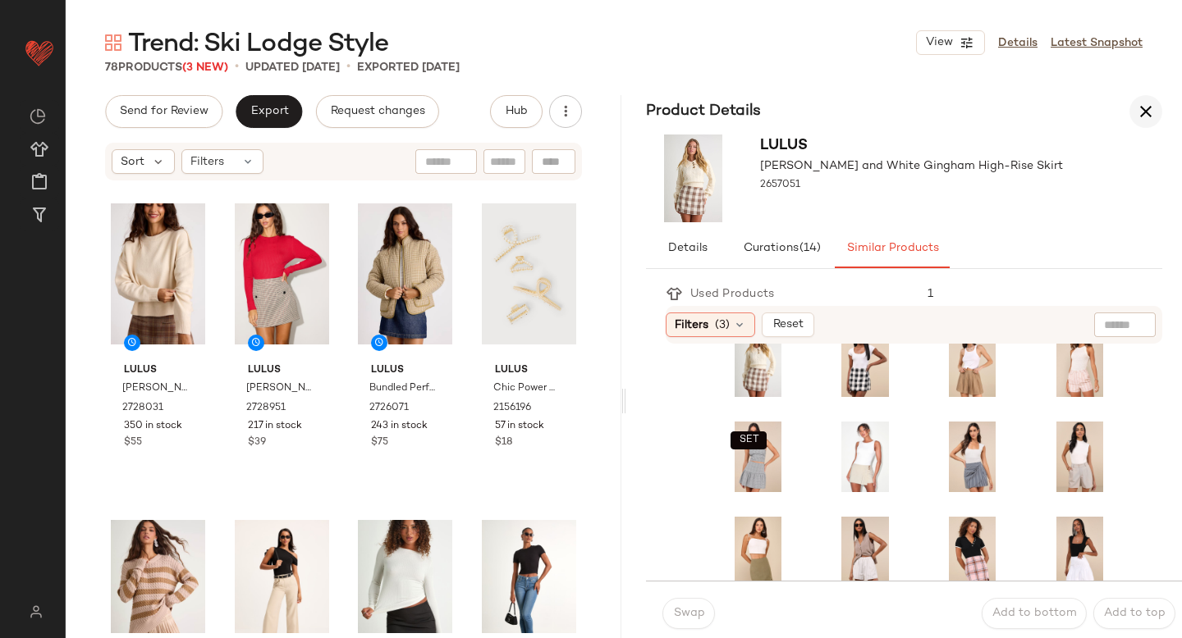
click at [1144, 125] on button "button" at bounding box center [1145, 111] width 33 height 33
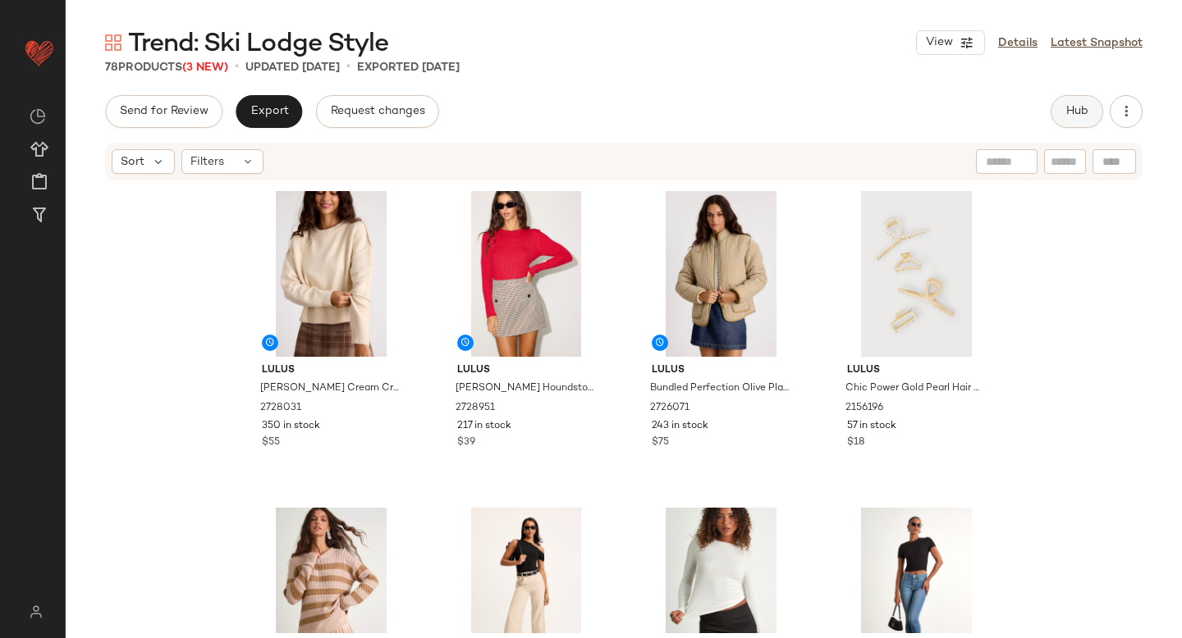
click at [1082, 112] on span "Hub" at bounding box center [1076, 111] width 23 height 13
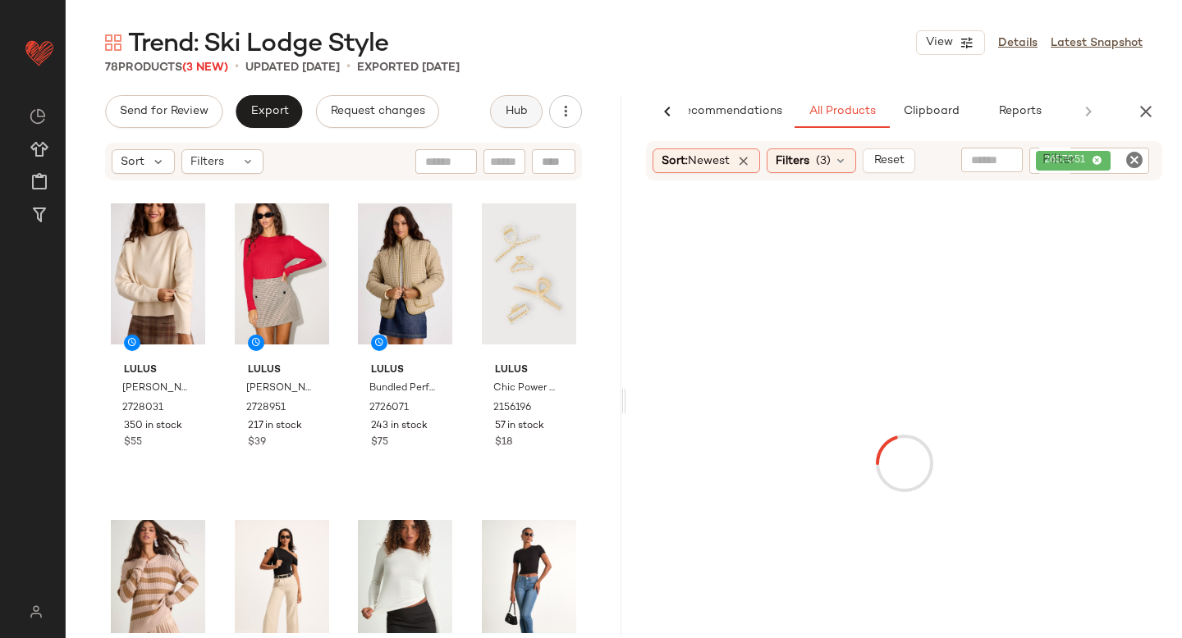
scroll to position [0, 39]
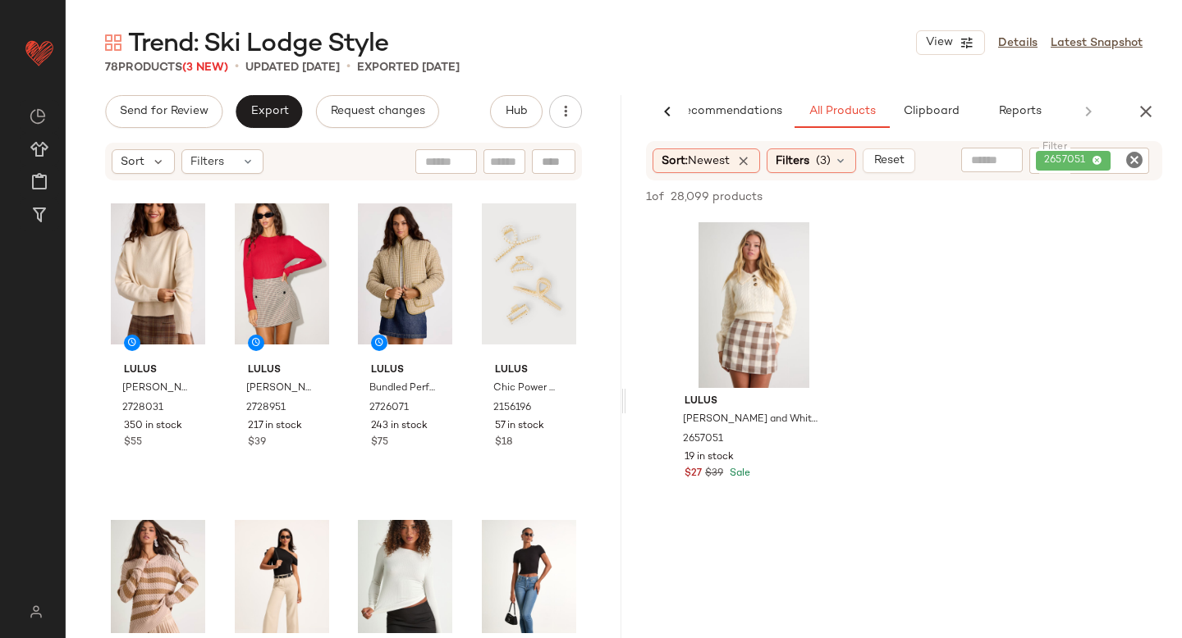
click at [1131, 160] on icon "Clear Filter" at bounding box center [1134, 160] width 20 height 20
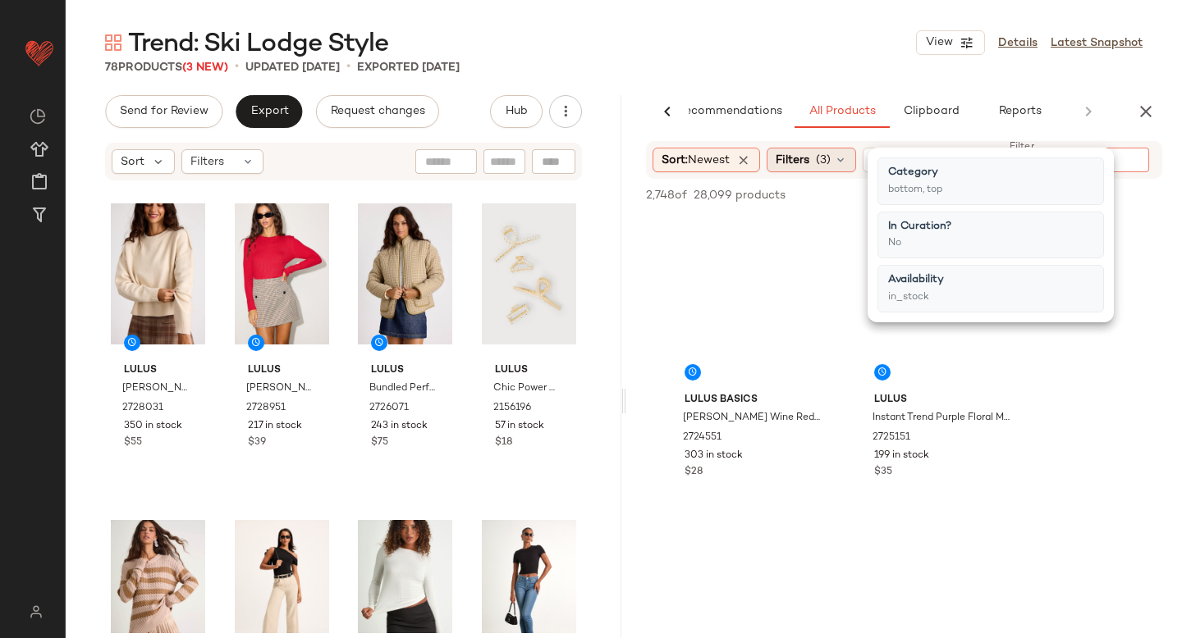
click at [822, 160] on span "(3)" at bounding box center [823, 160] width 15 height 17
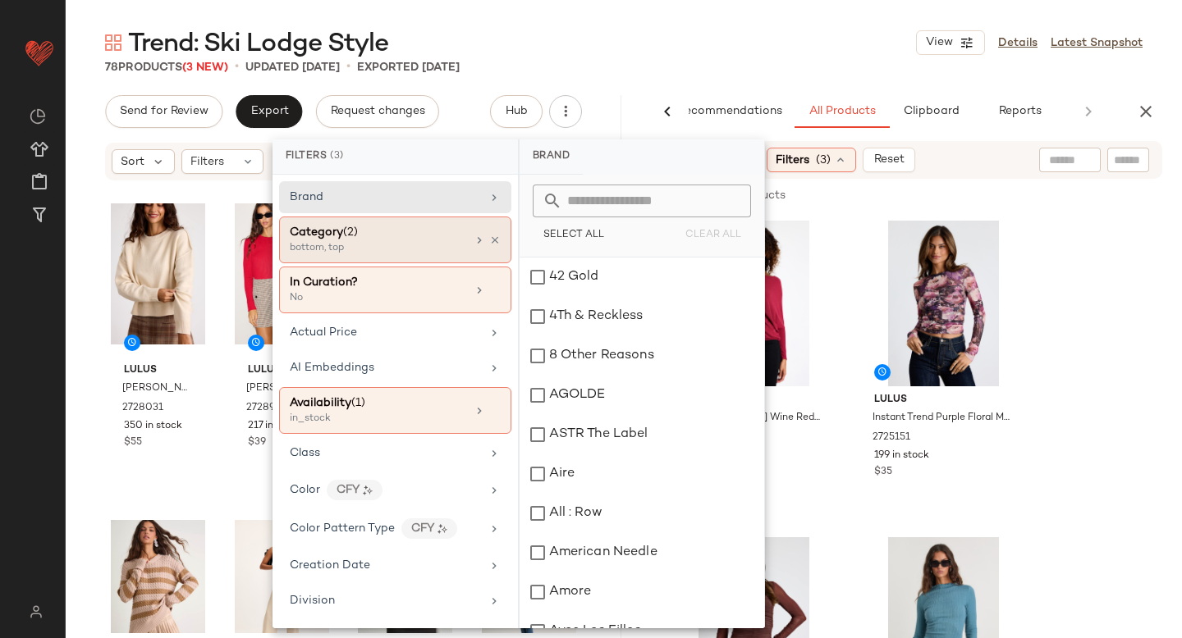
click at [345, 249] on div "bottom, top" at bounding box center [372, 248] width 164 height 15
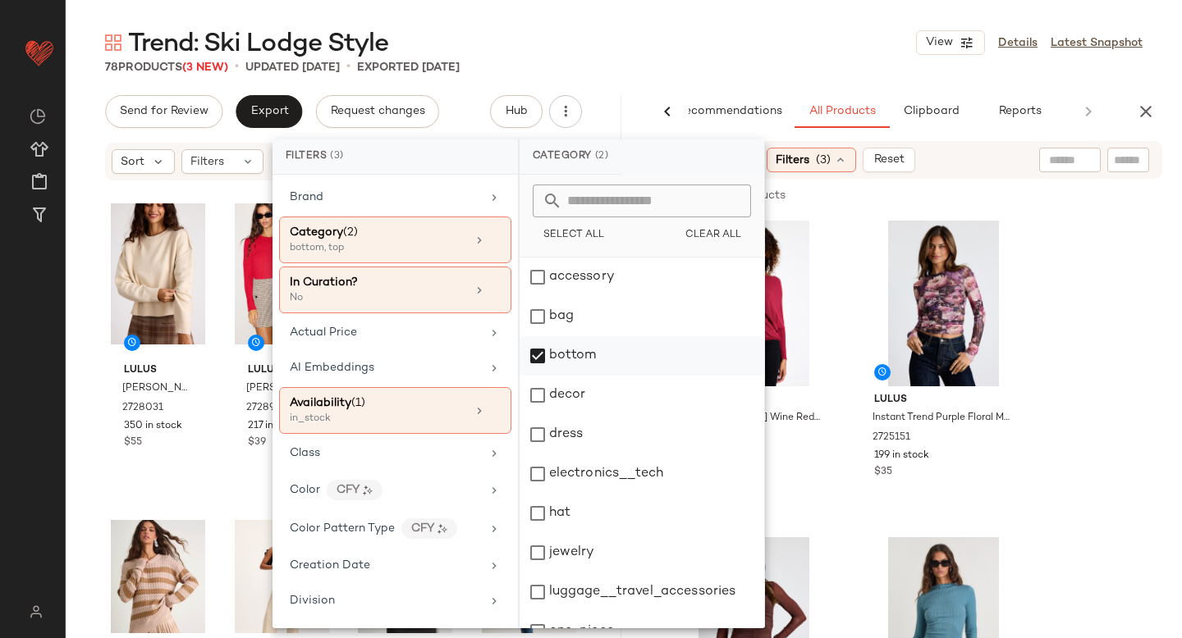
click at [553, 356] on div "bottom" at bounding box center [641, 355] width 245 height 39
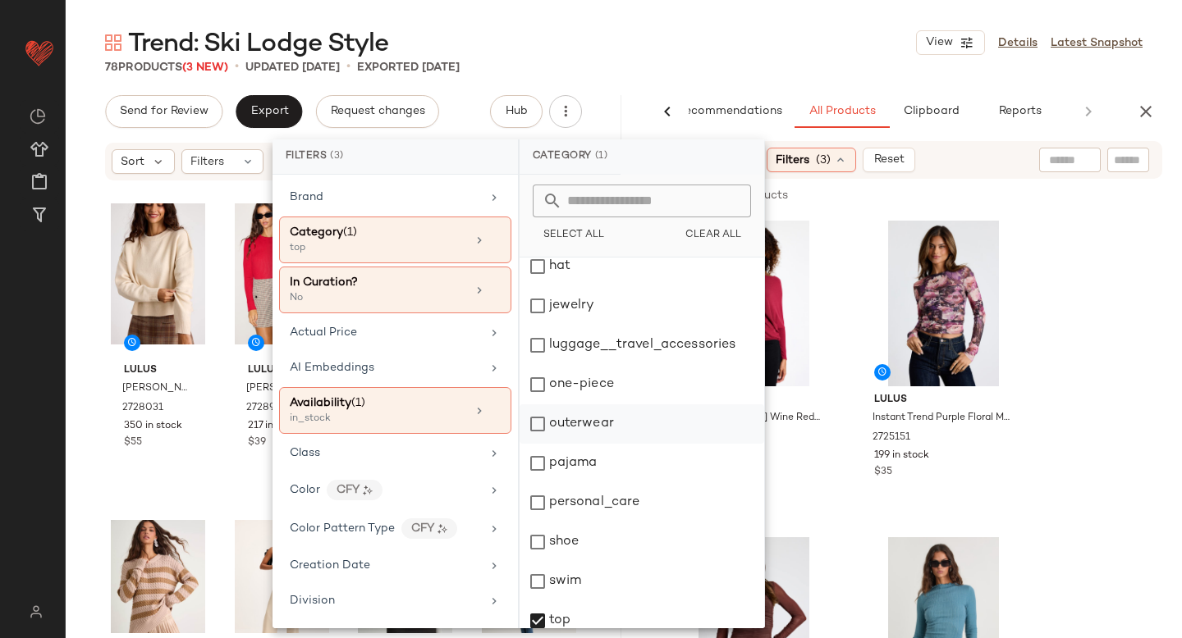
click at [533, 426] on div "outerwear" at bounding box center [641, 424] width 245 height 39
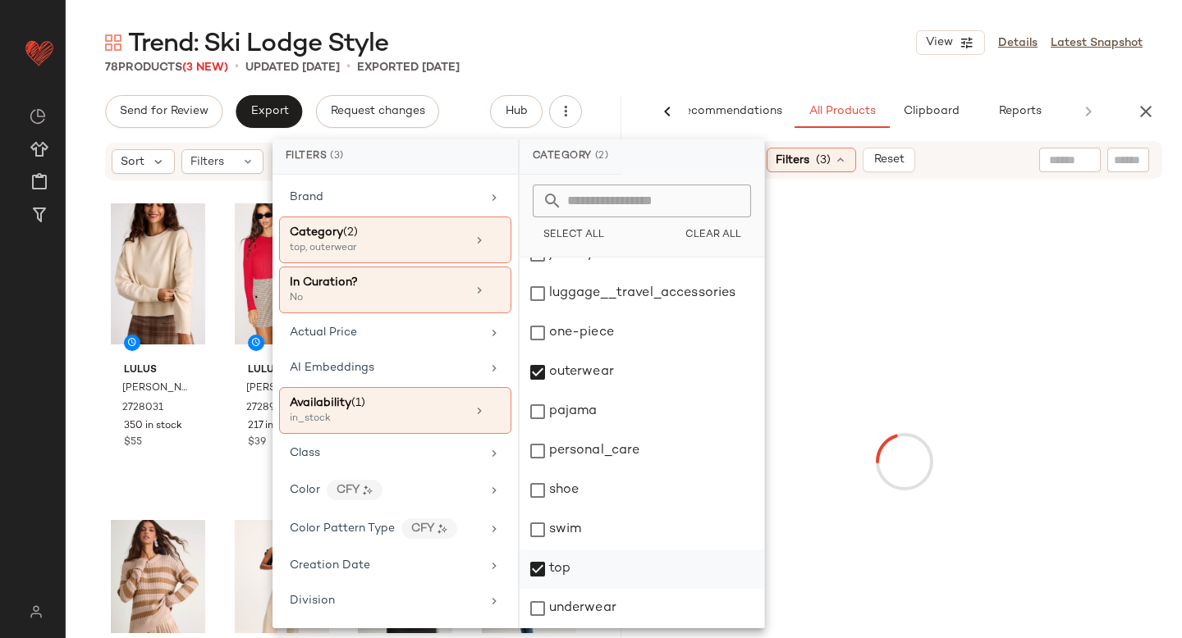
click at [542, 576] on div "top" at bounding box center [641, 569] width 245 height 39
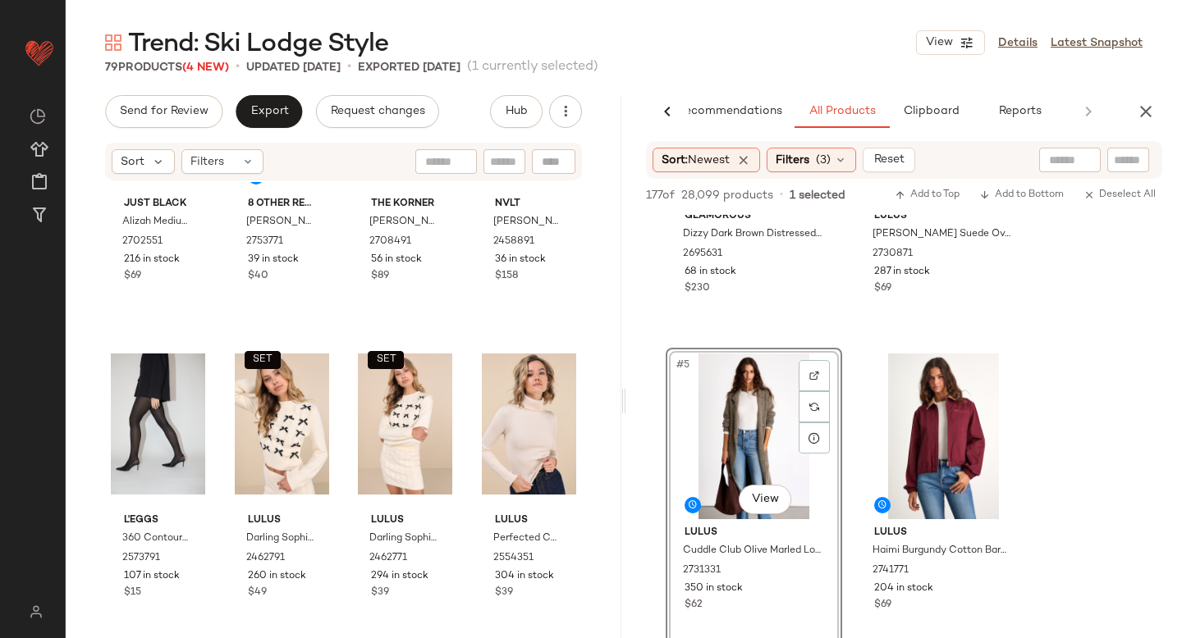
scroll to position [0, 0]
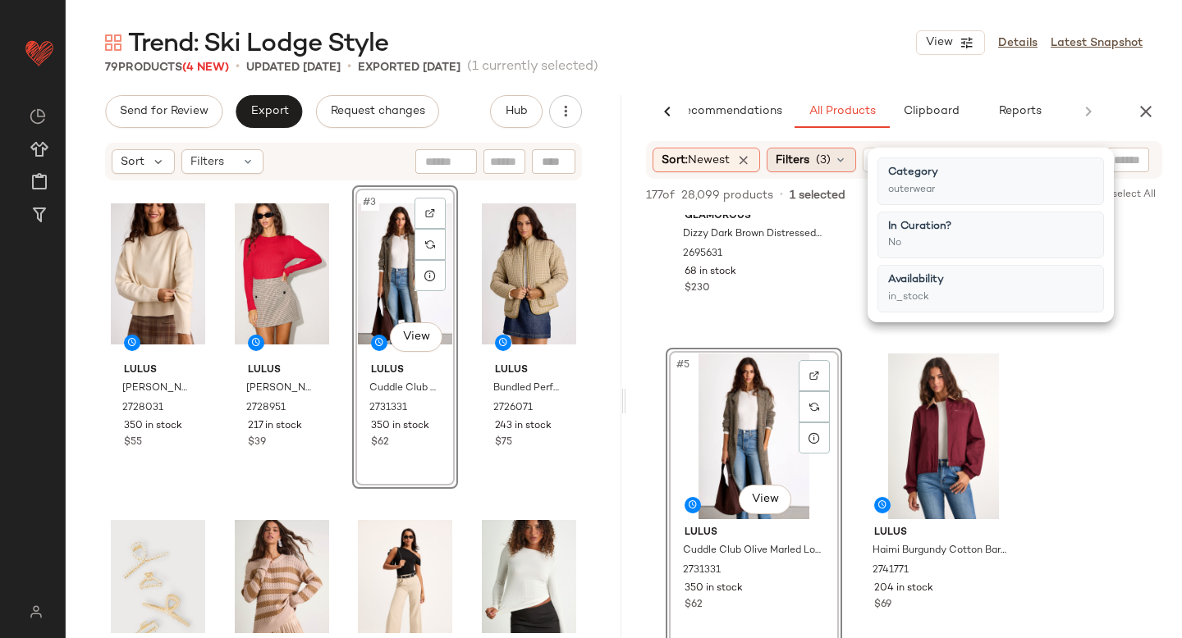
click at [847, 161] on icon at bounding box center [840, 159] width 13 height 13
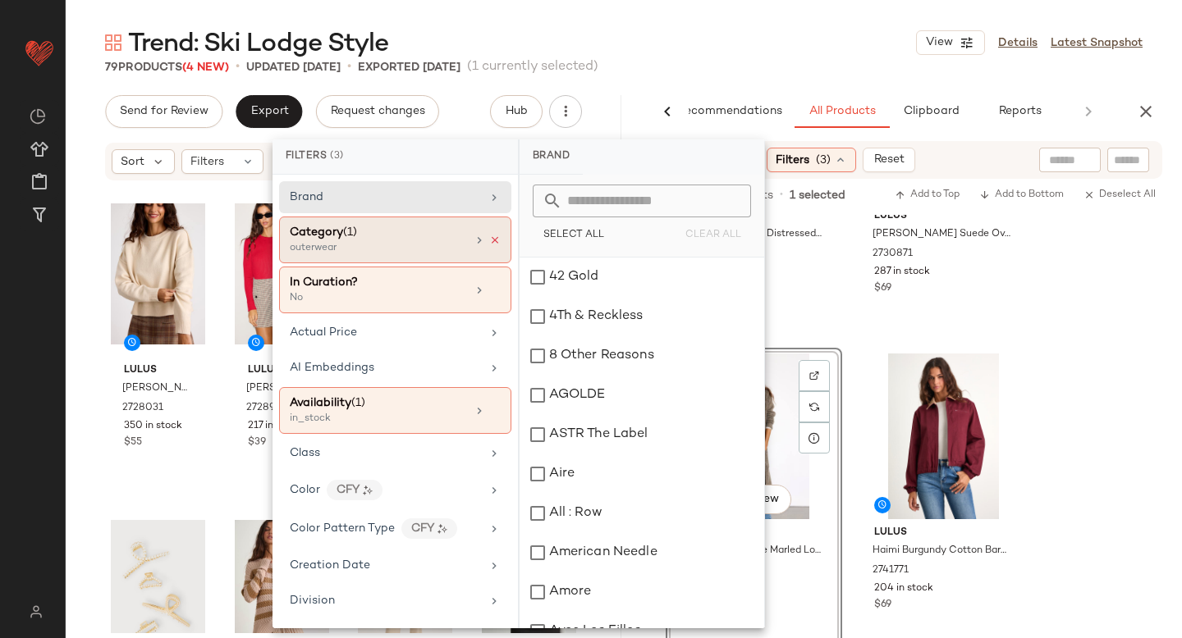
click at [492, 242] on icon at bounding box center [494, 240] width 11 height 11
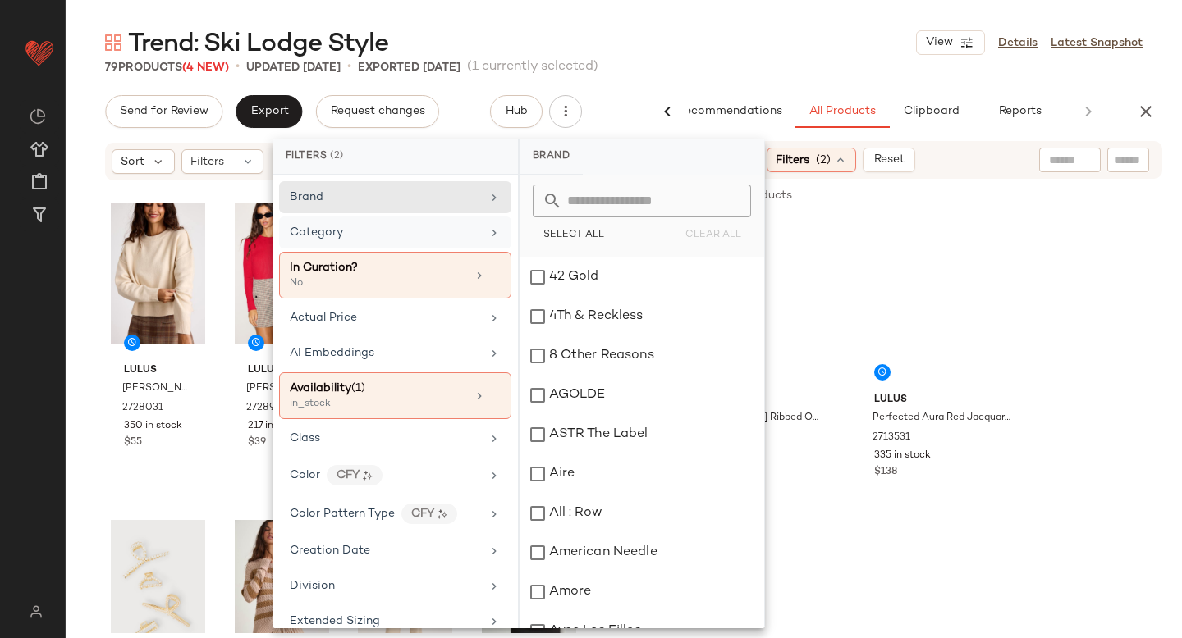
click at [1133, 162] on input "text" at bounding box center [1128, 160] width 29 height 17
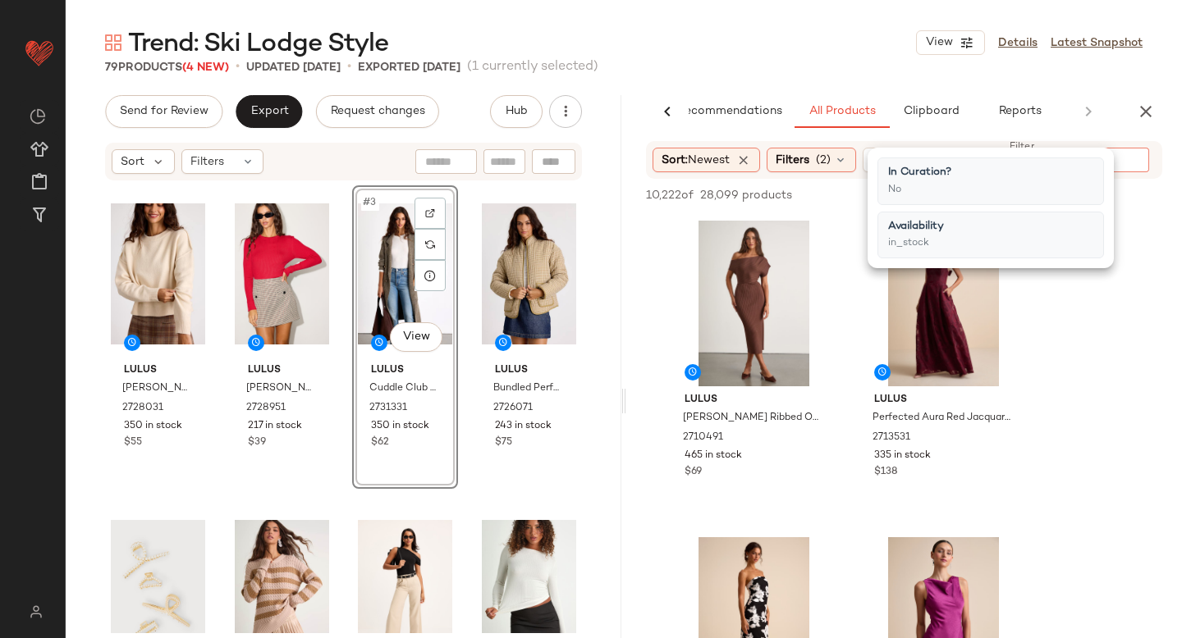
click at [1133, 162] on input "Filter" at bounding box center [1072, 160] width 139 height 17
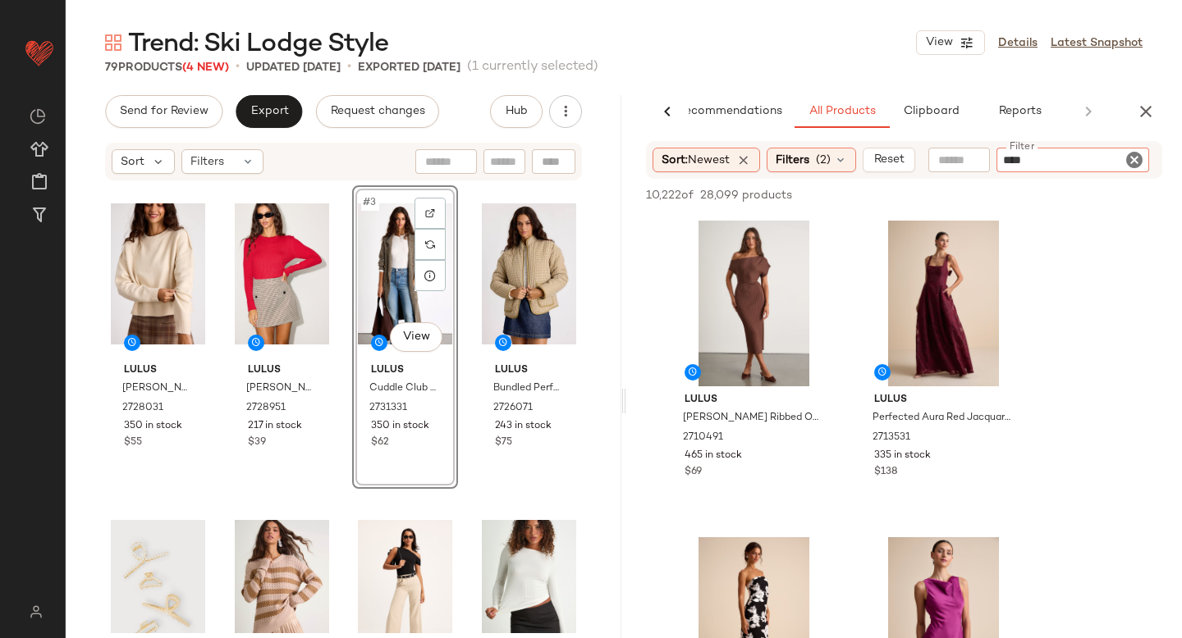
type input "*****"
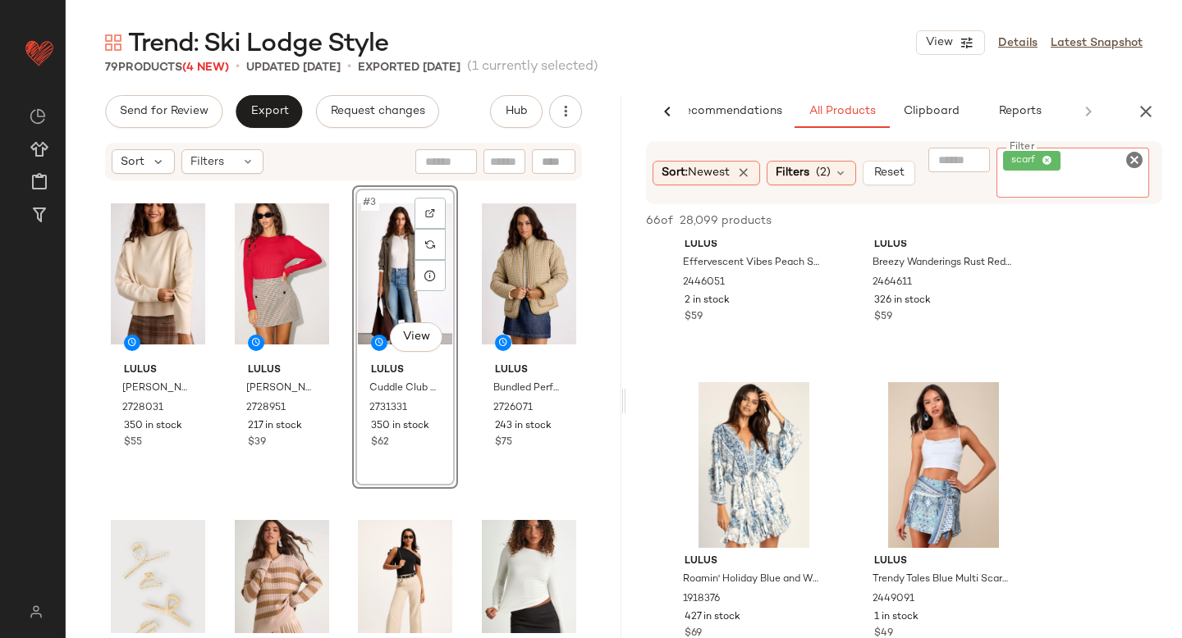
scroll to position [7916, 0]
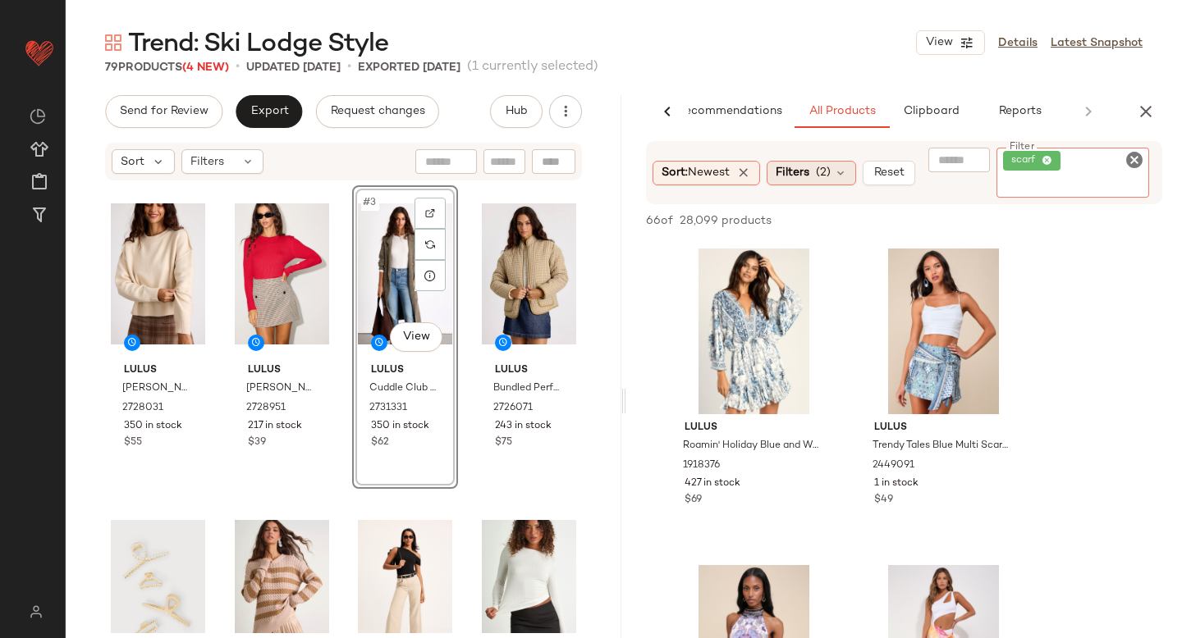
click at [838, 174] on div "Sort: Newest Filters (2) Reset Filter scarf Filter" at bounding box center [904, 172] width 516 height 63
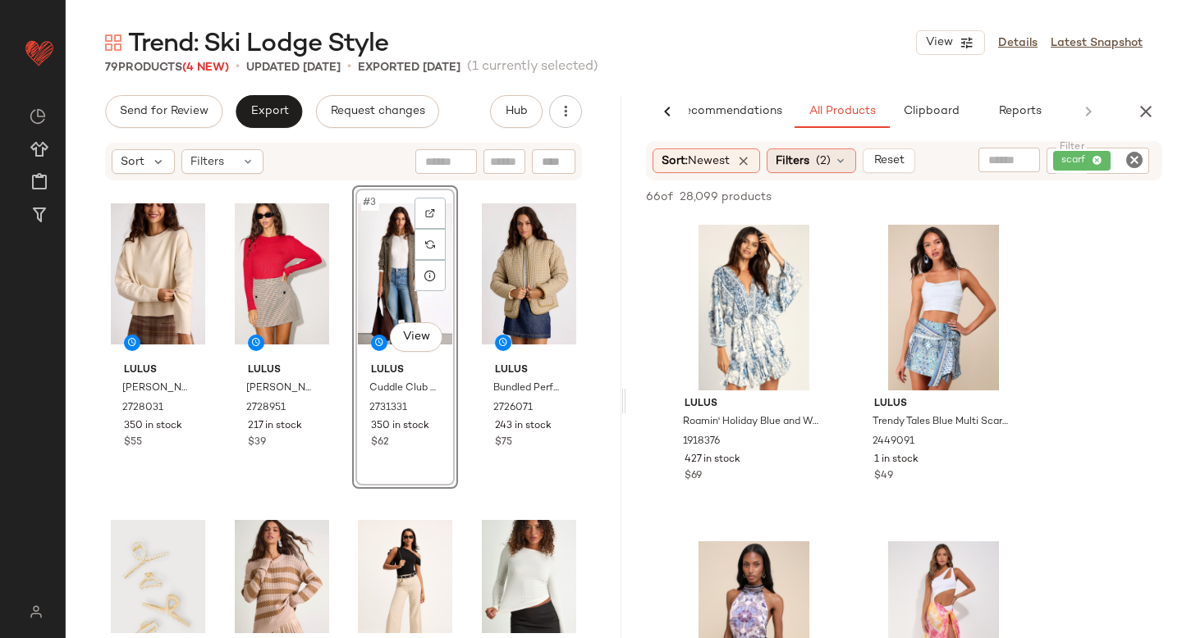
click at [816, 158] on div "Filters (2)" at bounding box center [810, 161] width 89 height 25
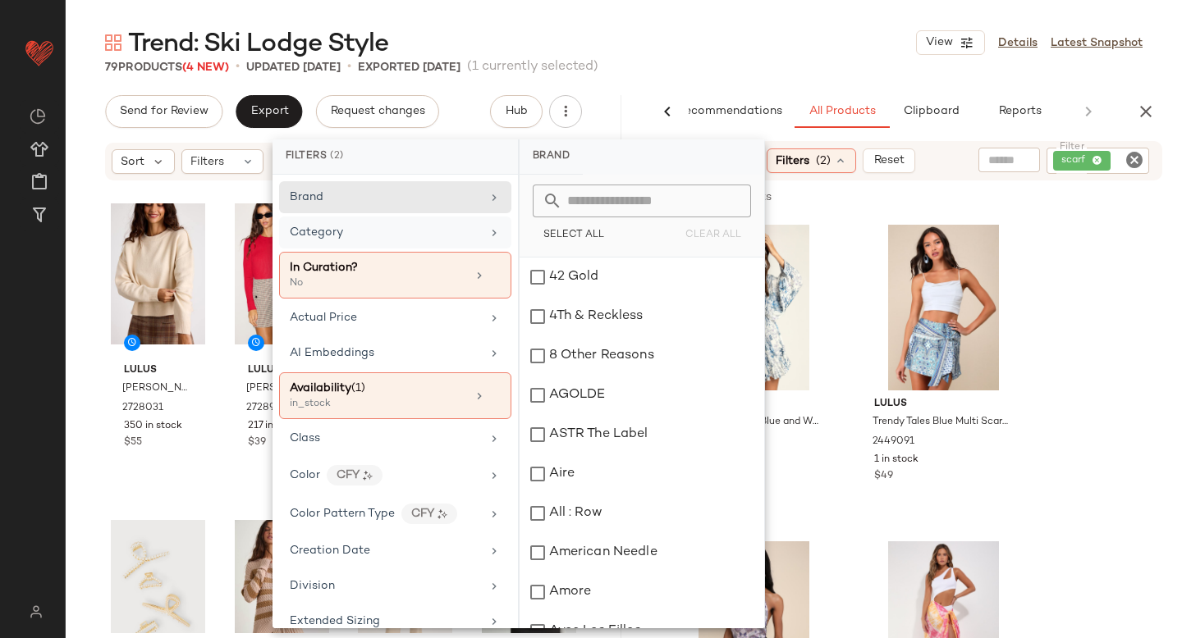
click at [418, 239] on div "Category" at bounding box center [385, 232] width 191 height 17
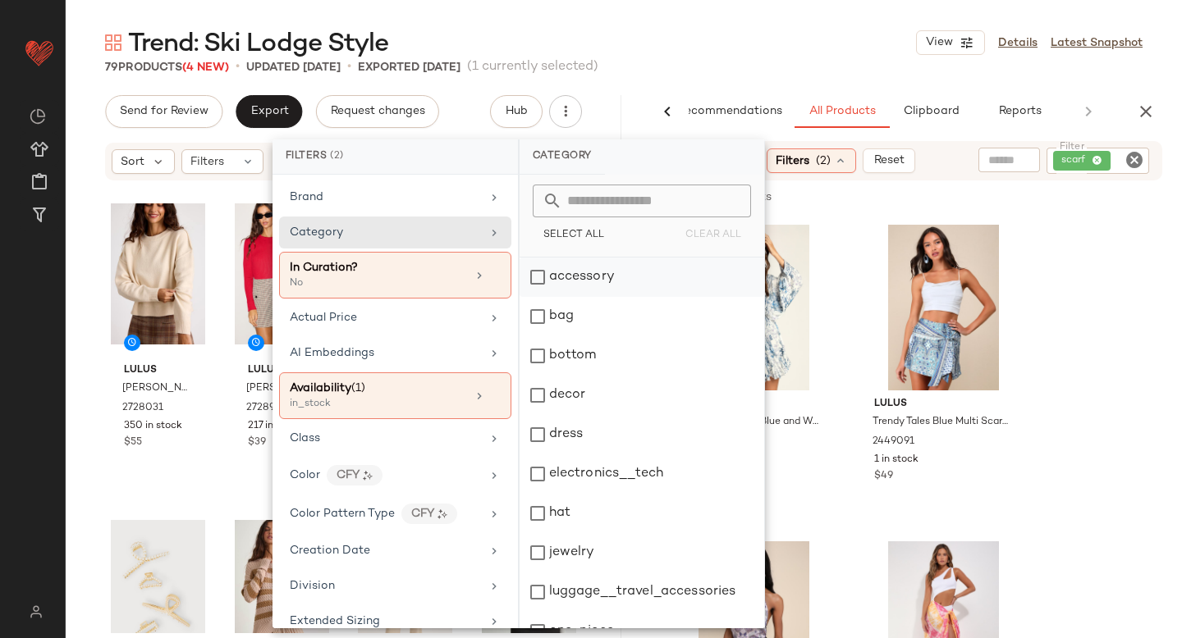
click at [537, 287] on div "accessory" at bounding box center [641, 277] width 245 height 39
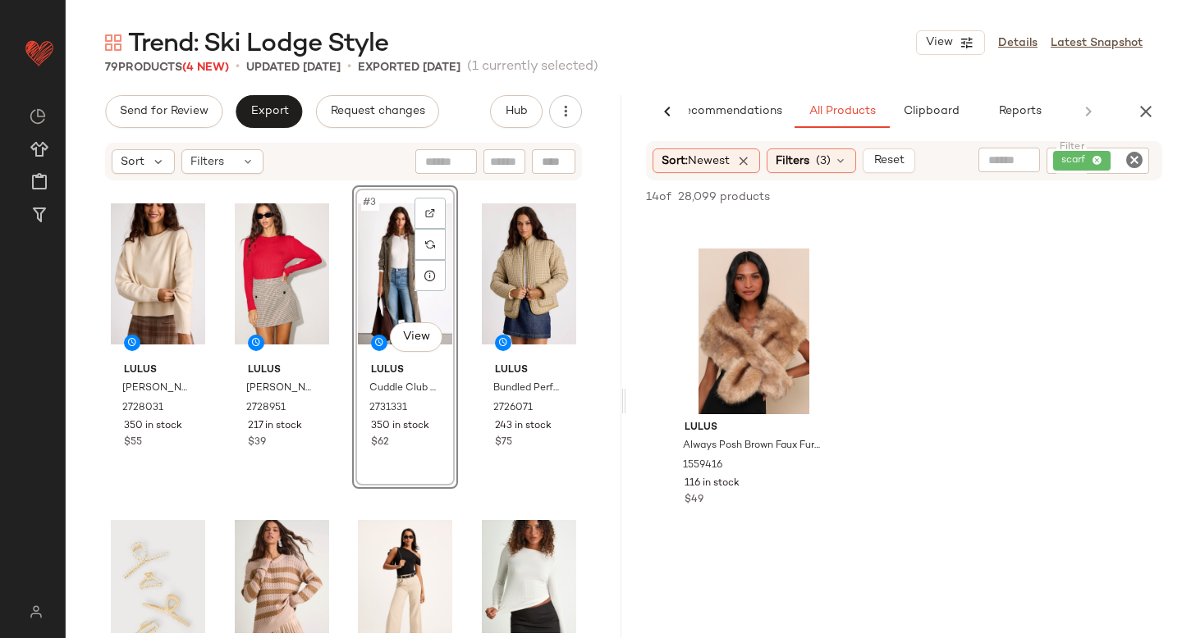
scroll to position [1564, 0]
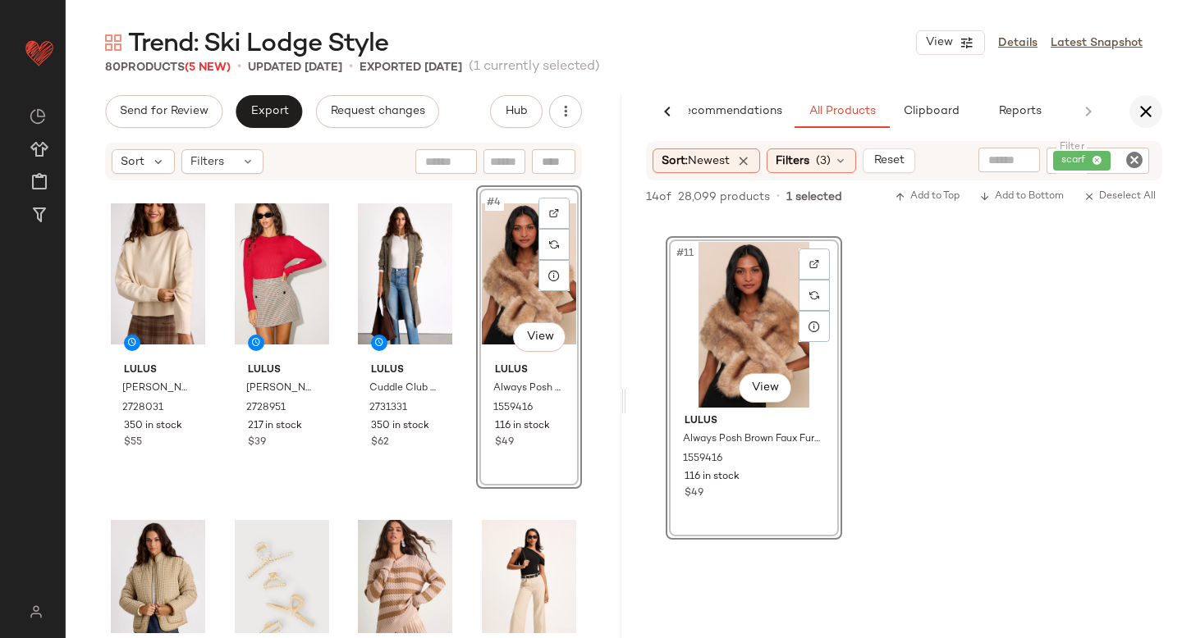
click at [1143, 114] on icon "button" at bounding box center [1146, 112] width 20 height 20
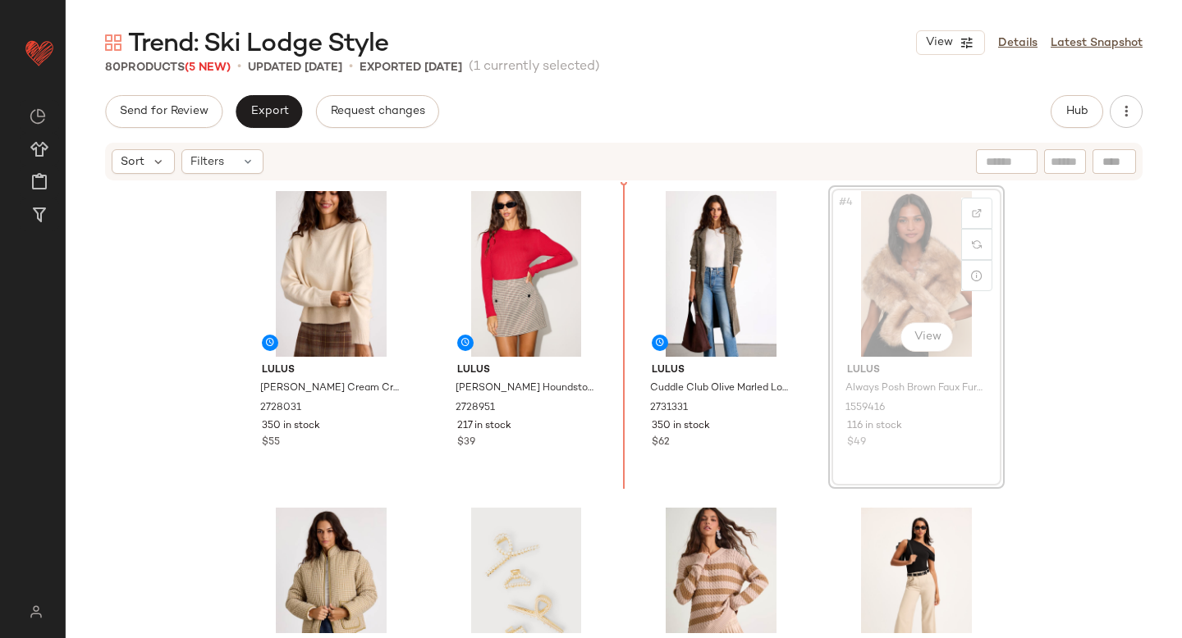
drag, startPoint x: 889, startPoint y: 277, endPoint x: 619, endPoint y: 339, distance: 276.9
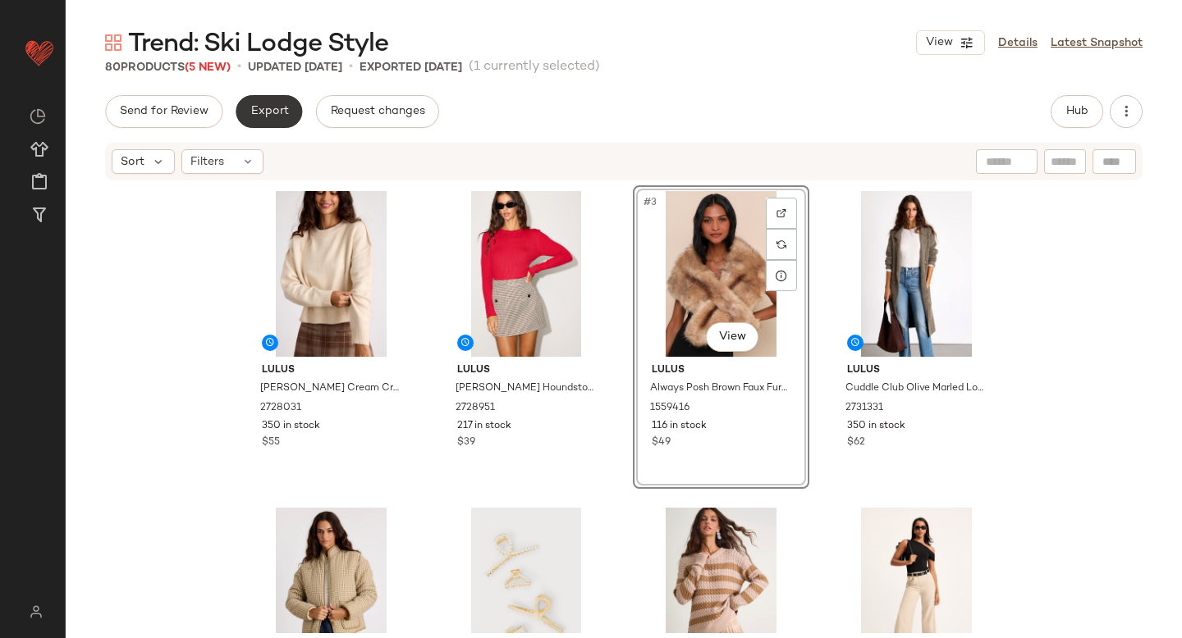
click at [259, 112] on span "Export" at bounding box center [268, 111] width 39 height 13
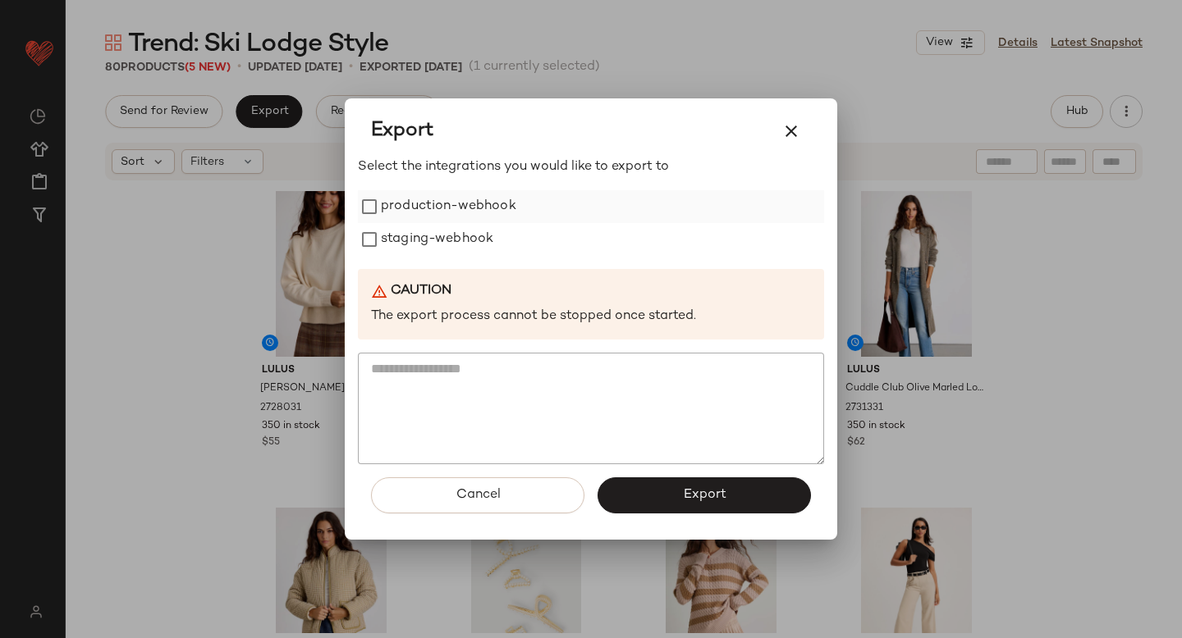
click at [406, 214] on label "production-webhook" at bounding box center [448, 206] width 135 height 33
click at [409, 236] on label "staging-webhook" at bounding box center [437, 239] width 112 height 33
click at [722, 505] on button "Export" at bounding box center [703, 496] width 213 height 36
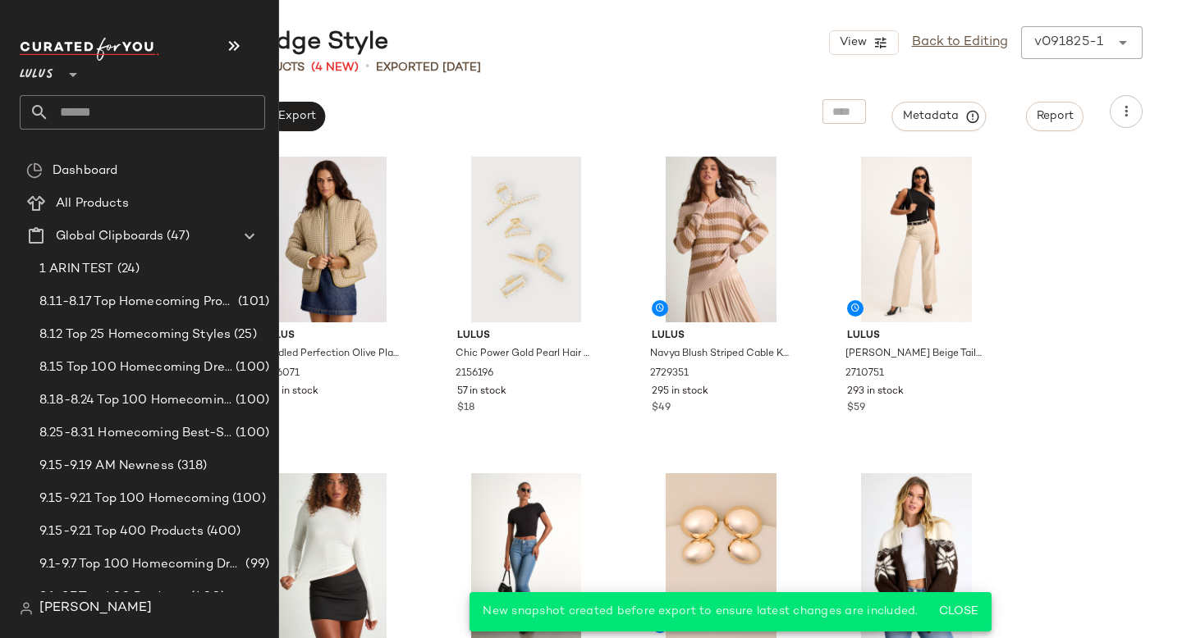
click at [110, 97] on input "text" at bounding box center [157, 112] width 216 height 34
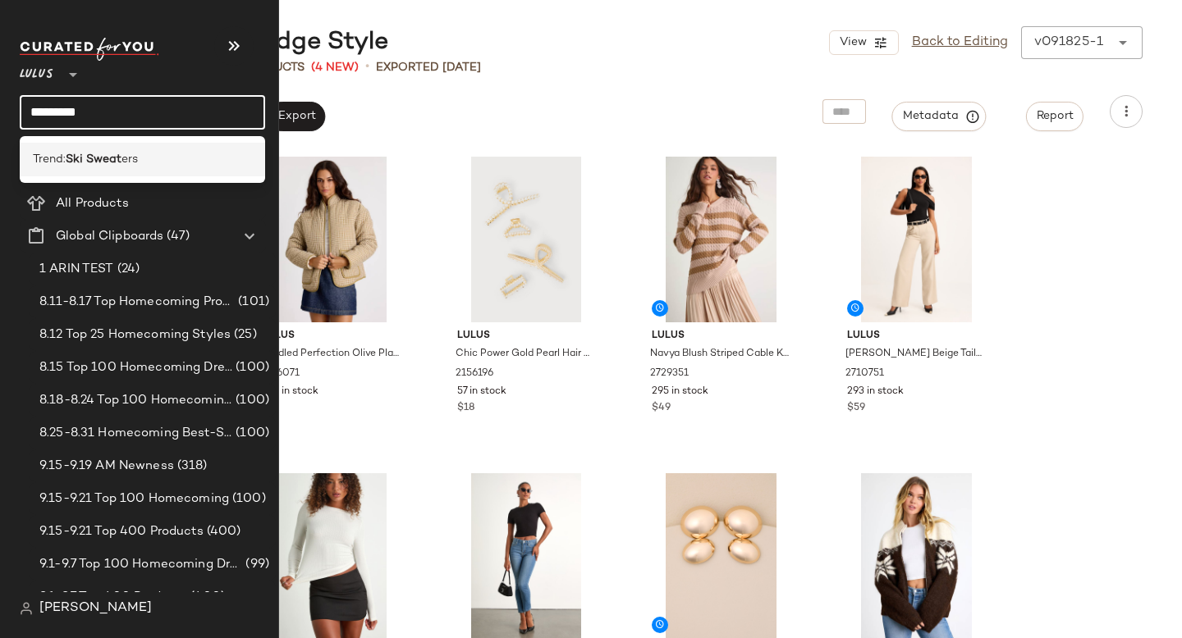
type input "*********"
click at [116, 154] on b "Ski Sweat" at bounding box center [94, 159] width 56 height 17
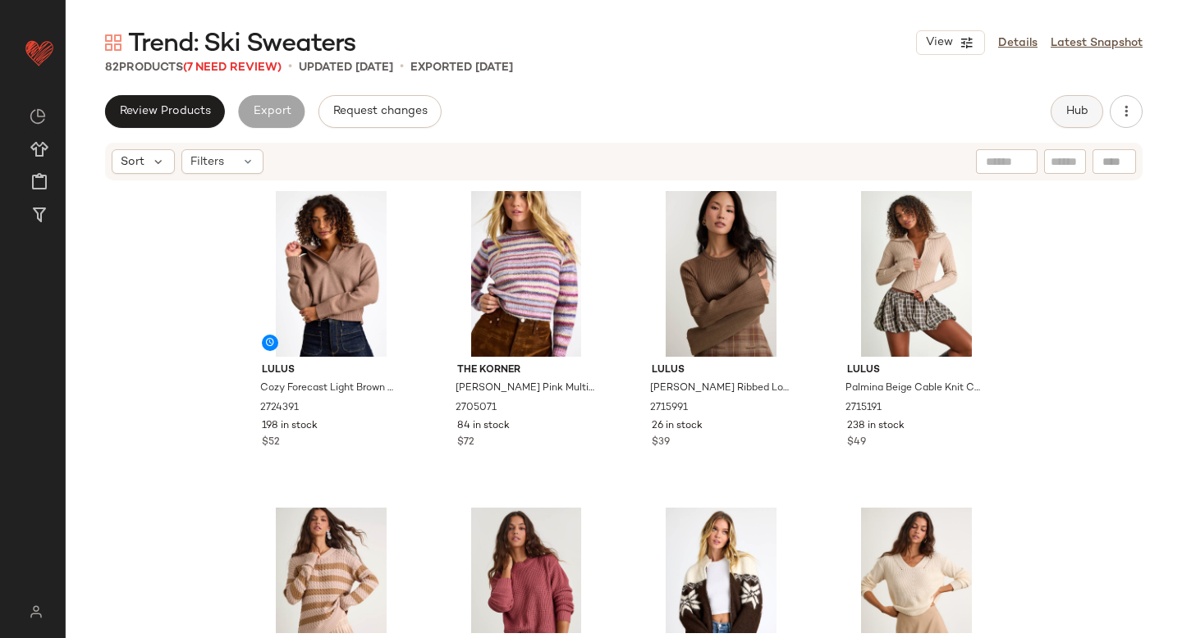
click at [1065, 114] on span "Hub" at bounding box center [1076, 111] width 23 height 13
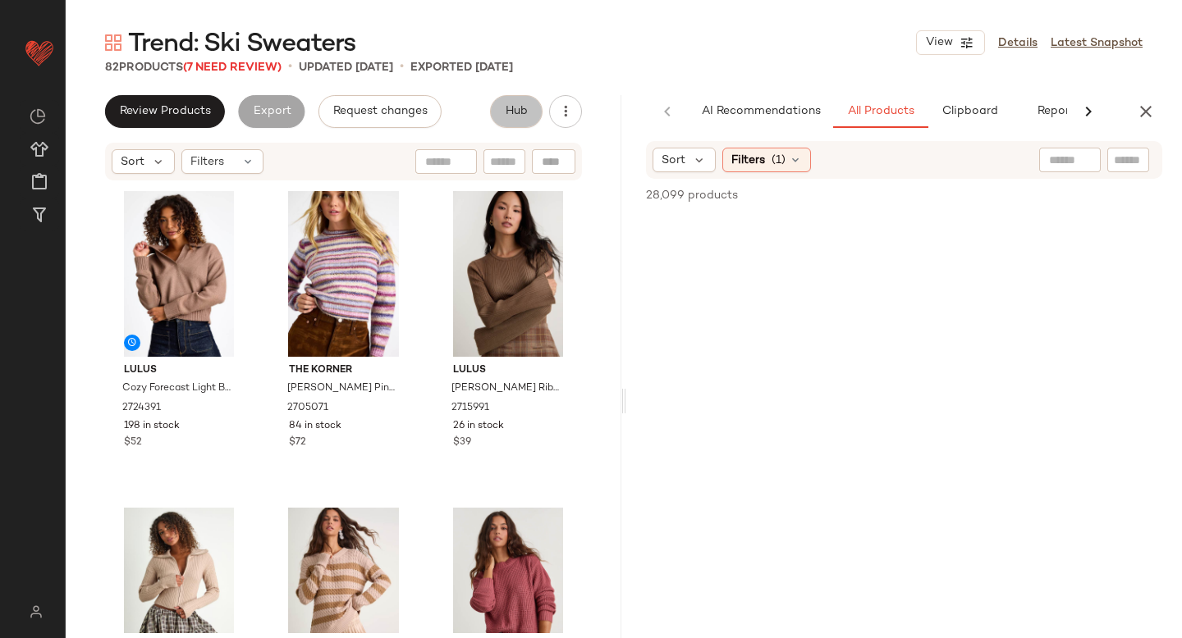
scroll to position [0, 39]
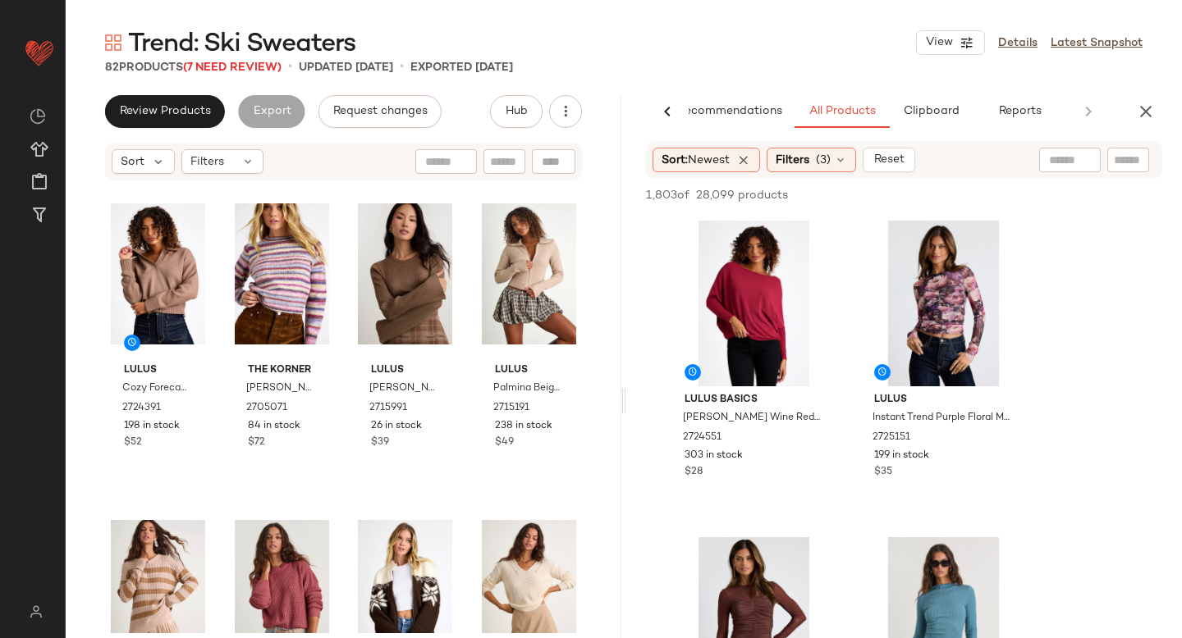
click at [1123, 152] on input "text" at bounding box center [1128, 160] width 29 height 17
type input "*******"
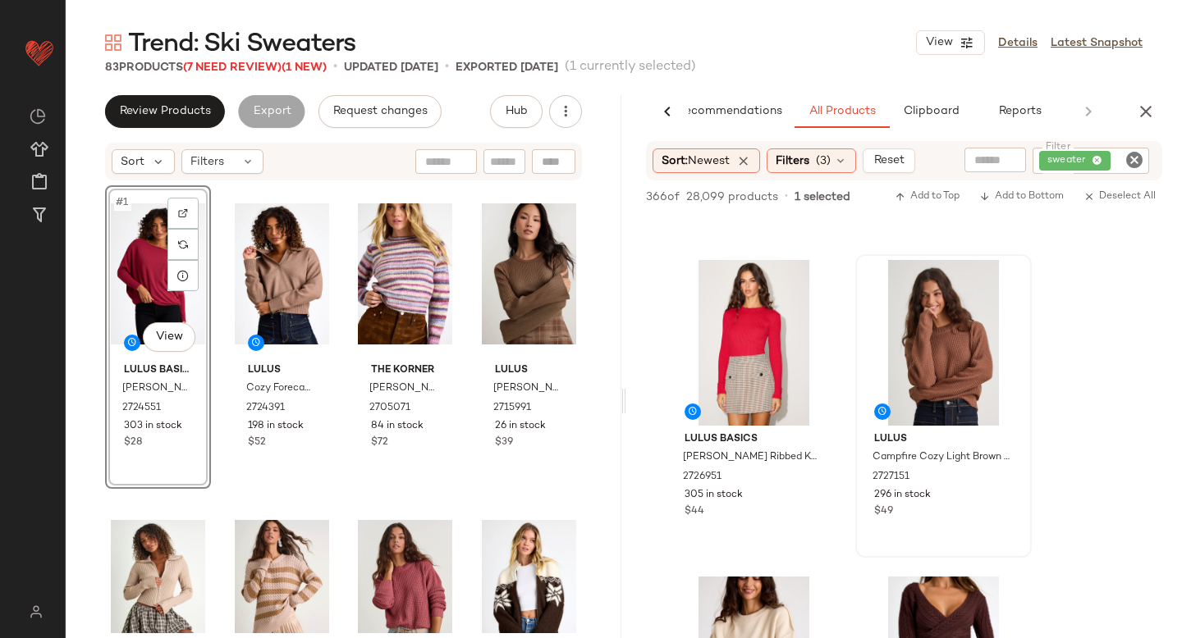
scroll to position [603, 0]
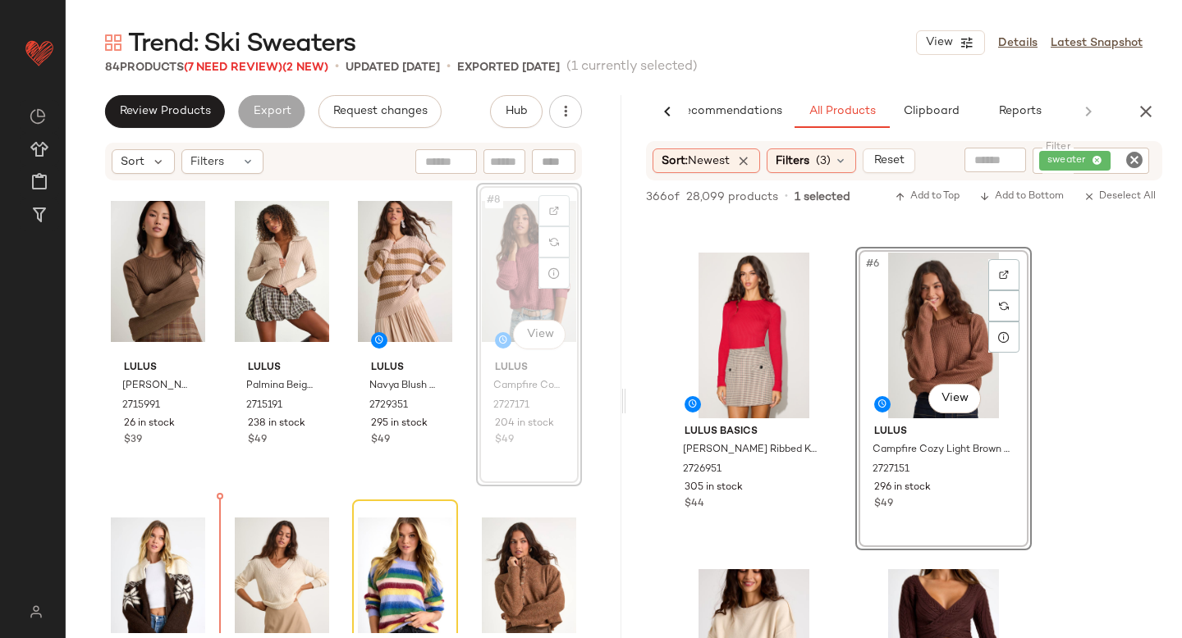
scroll to position [349, 0]
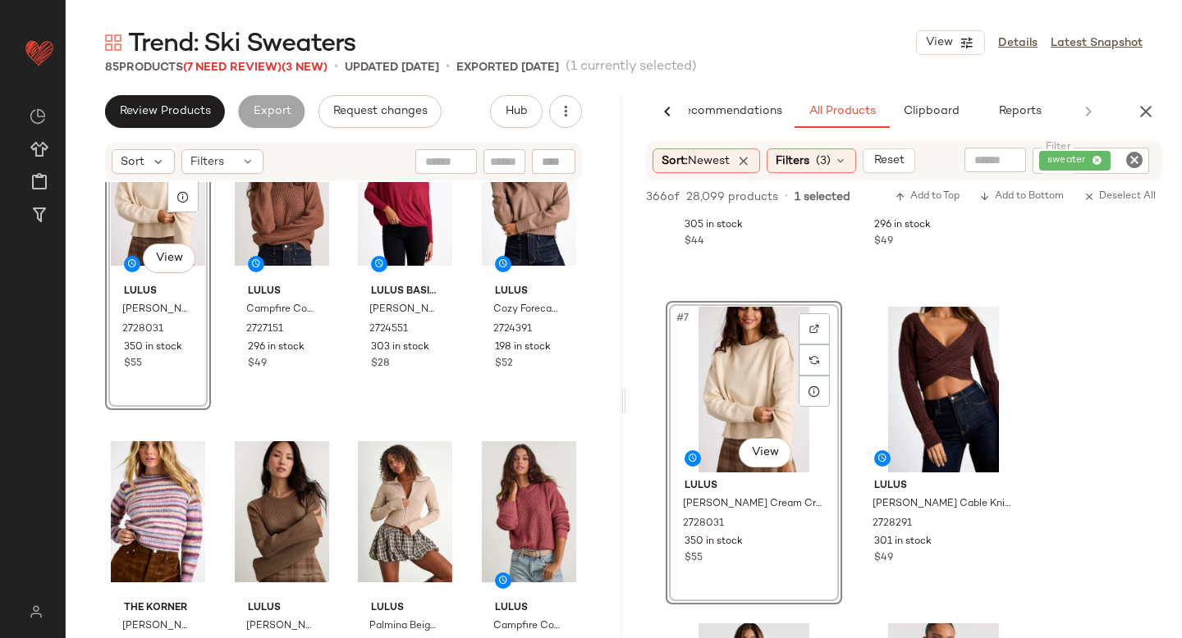
scroll to position [80, 0]
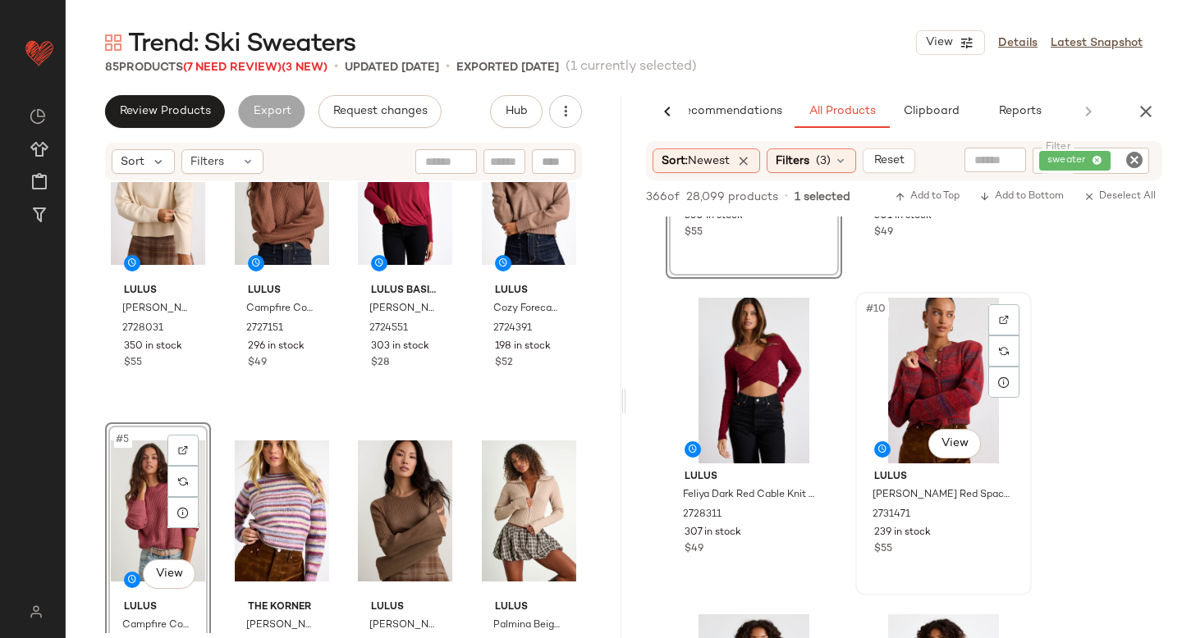
scroll to position [1191, 0]
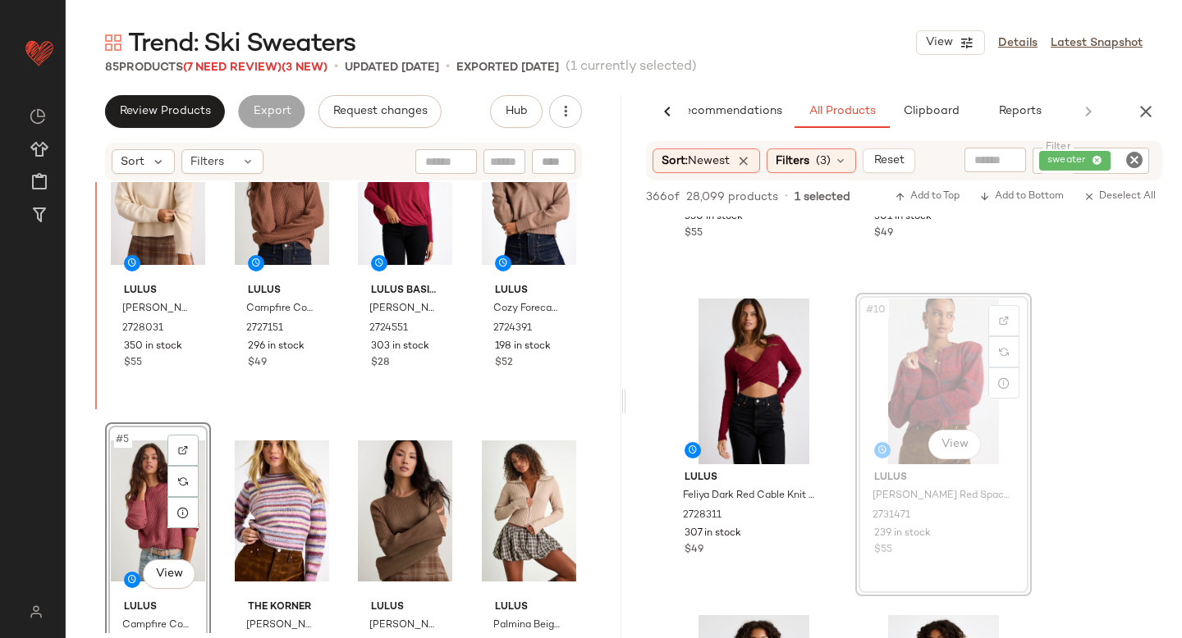
drag, startPoint x: 952, startPoint y: 336, endPoint x: 100, endPoint y: 336, distance: 851.7
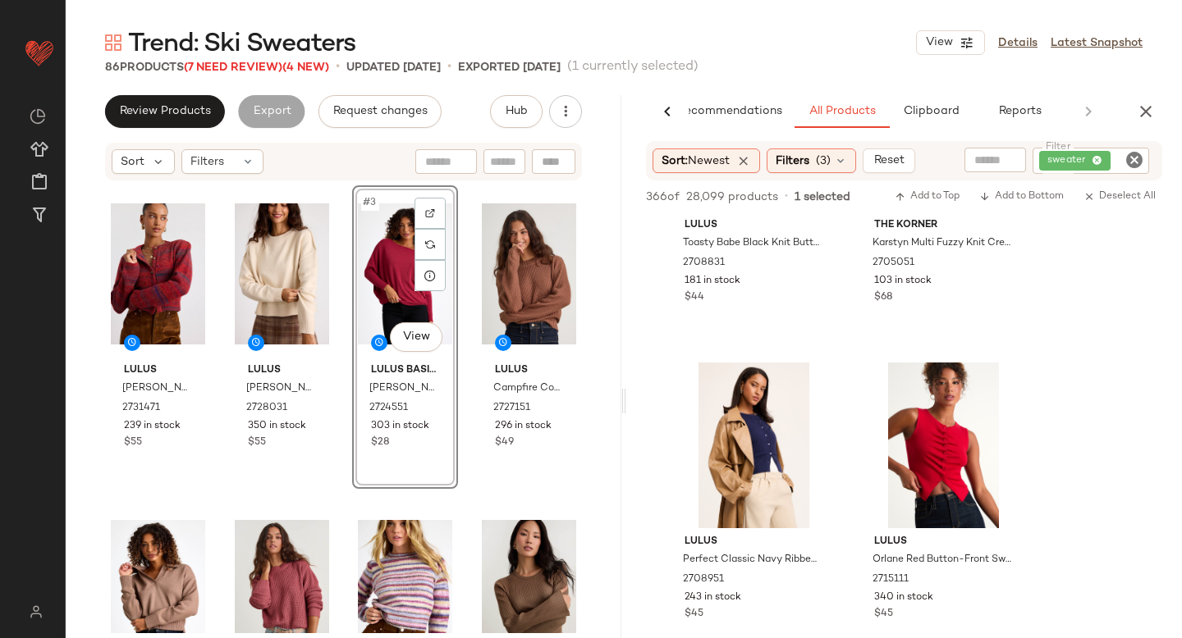
scroll to position [2977, 0]
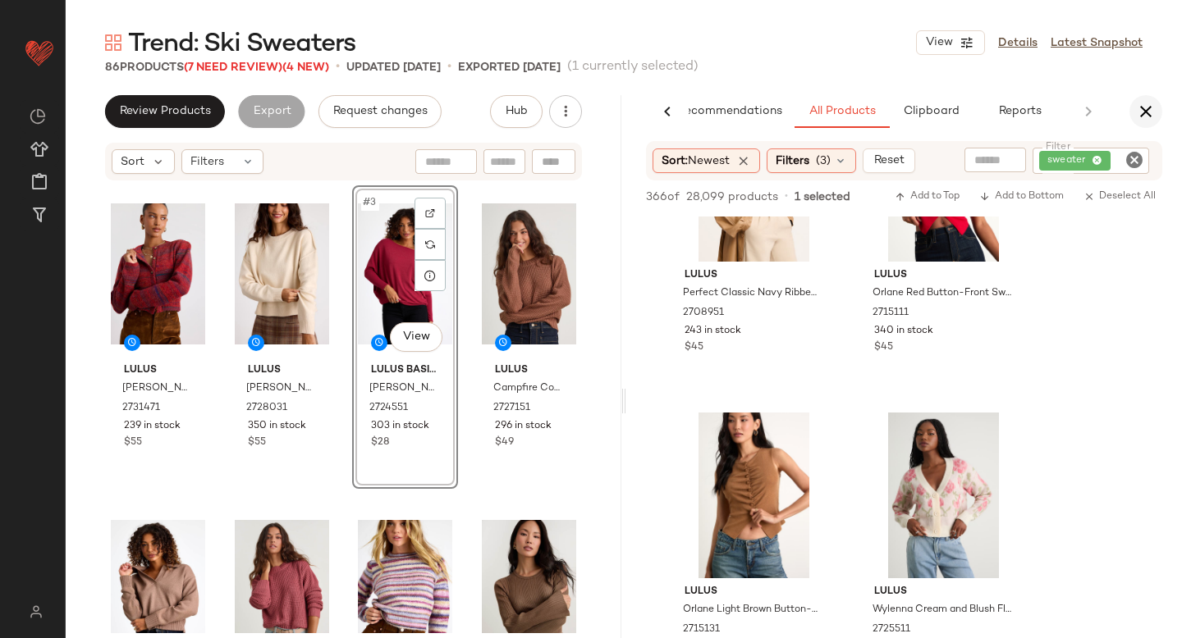
click at [1143, 115] on icon "button" at bounding box center [1146, 112] width 20 height 20
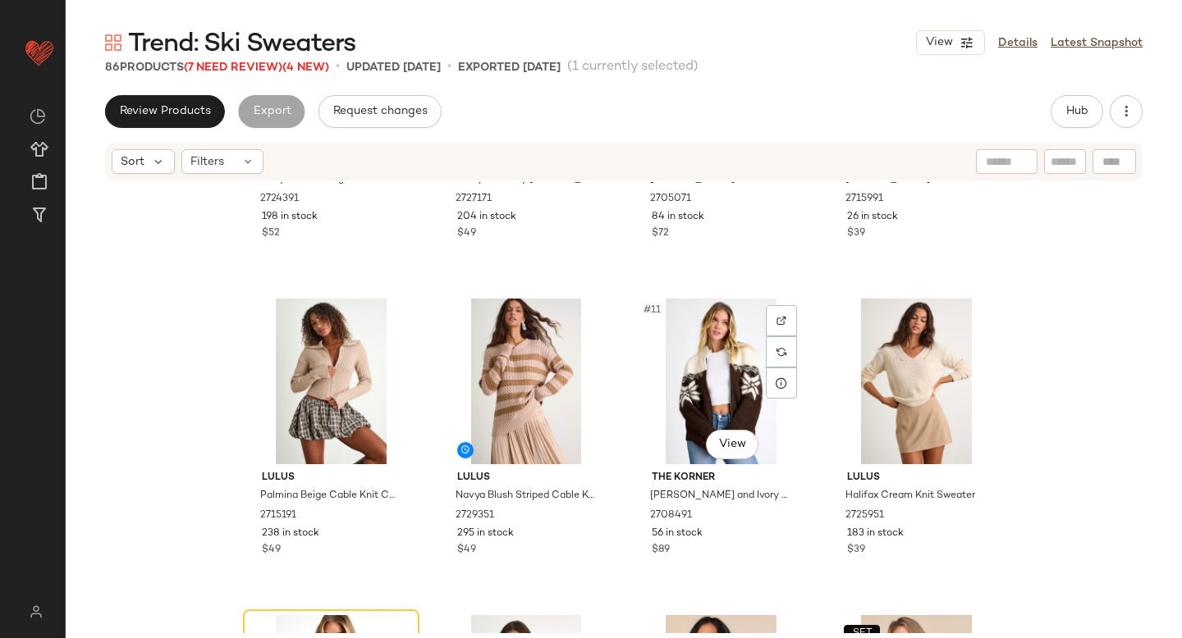
scroll to position [0, 0]
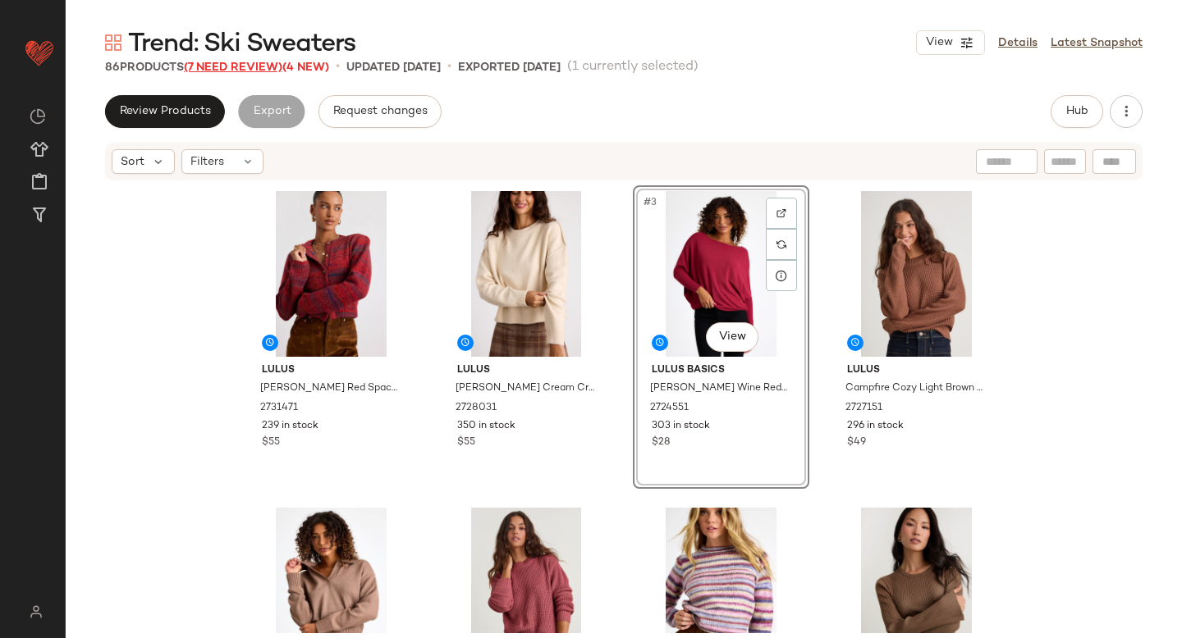
click at [230, 68] on span "(7 Need Review)" at bounding box center [233, 68] width 98 height 12
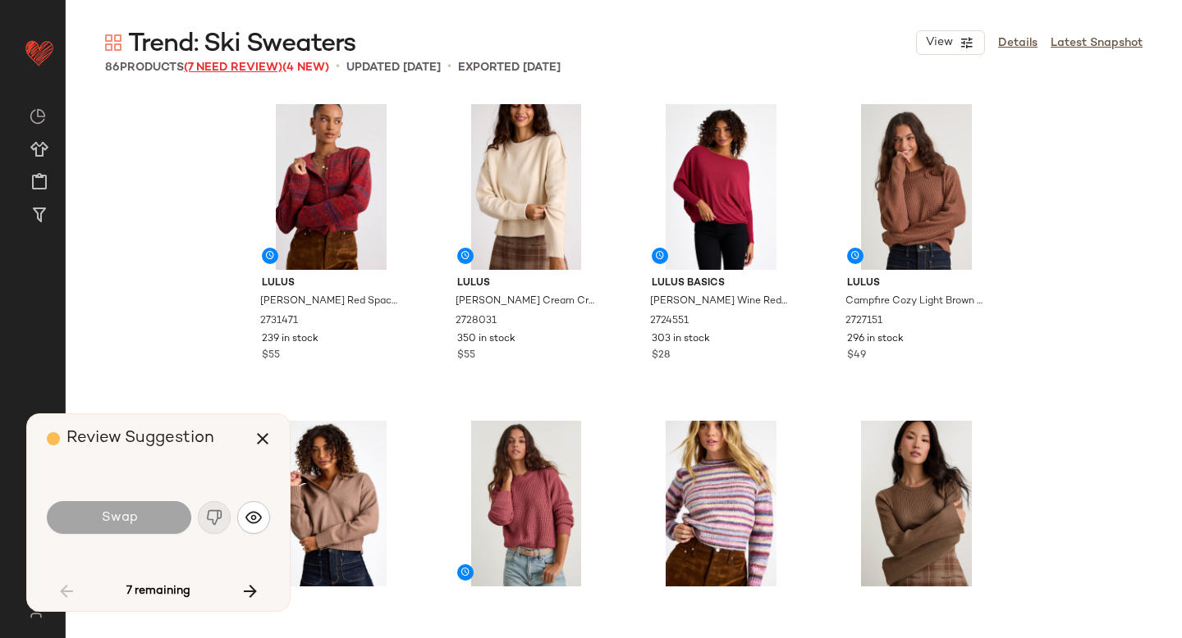
scroll to position [963, 0]
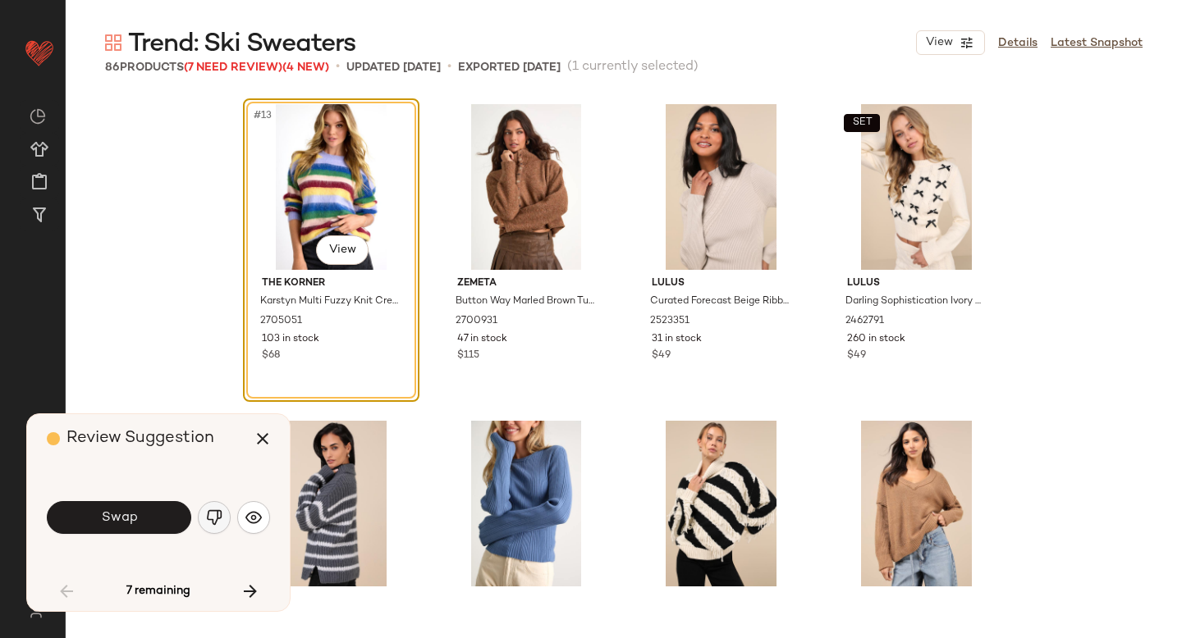
click at [210, 522] on img "button" at bounding box center [214, 518] width 16 height 16
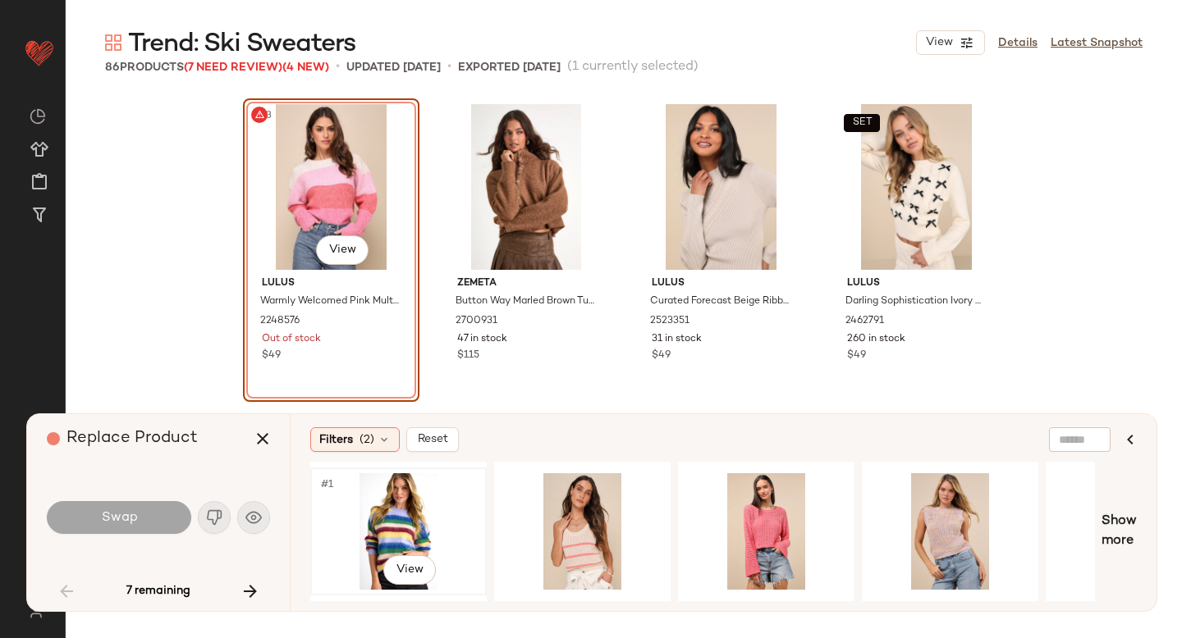
click at [371, 528] on div "#1 View" at bounding box center [398, 531] width 165 height 117
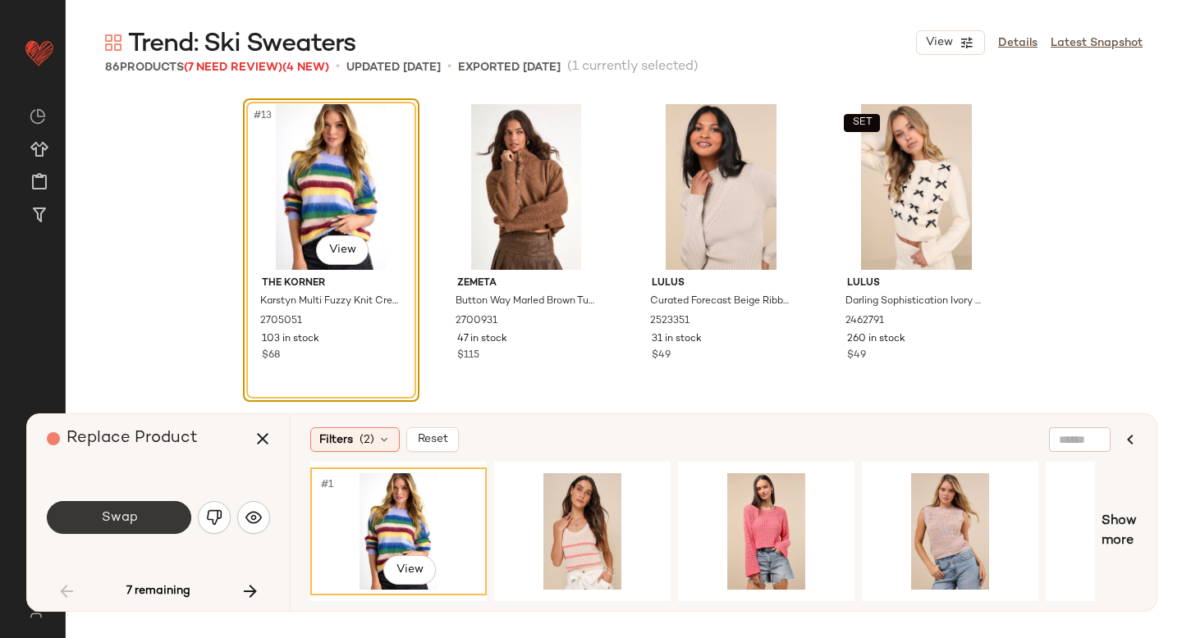
click at [130, 508] on button "Swap" at bounding box center [119, 517] width 144 height 33
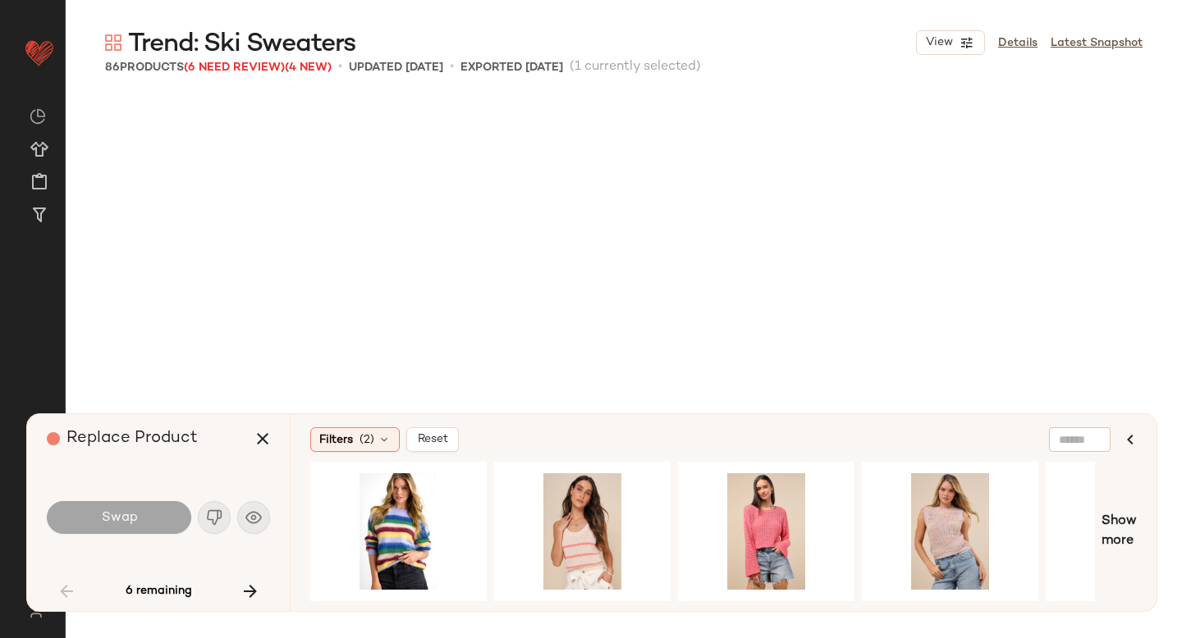
scroll to position [4118, 0]
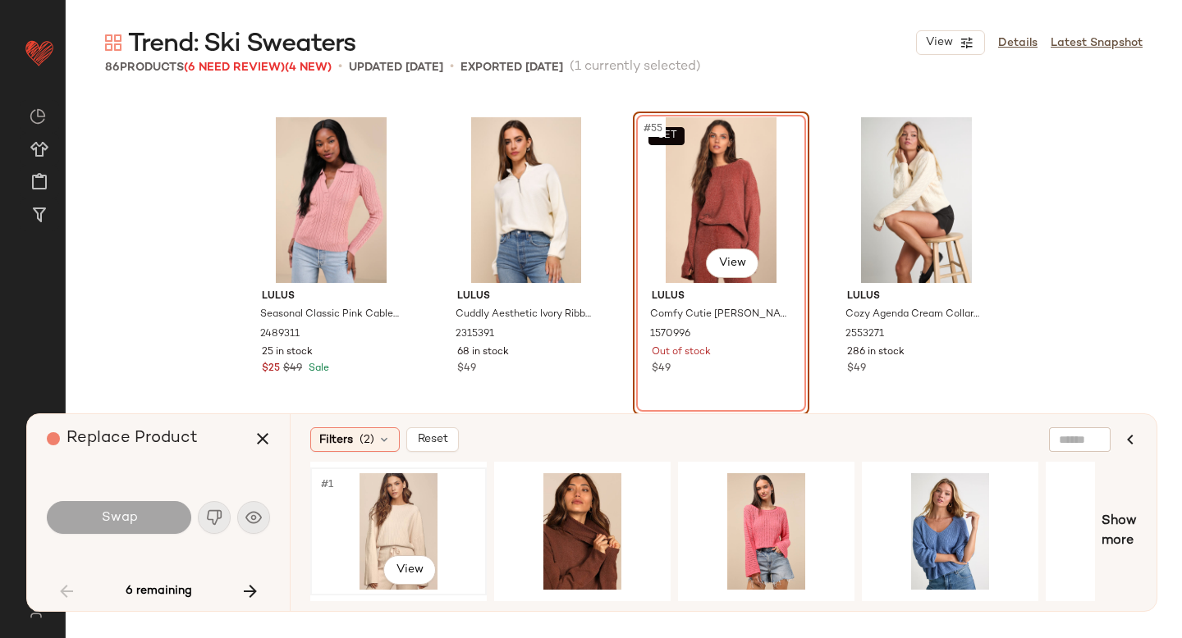
click at [396, 505] on div "#1 View" at bounding box center [398, 531] width 165 height 117
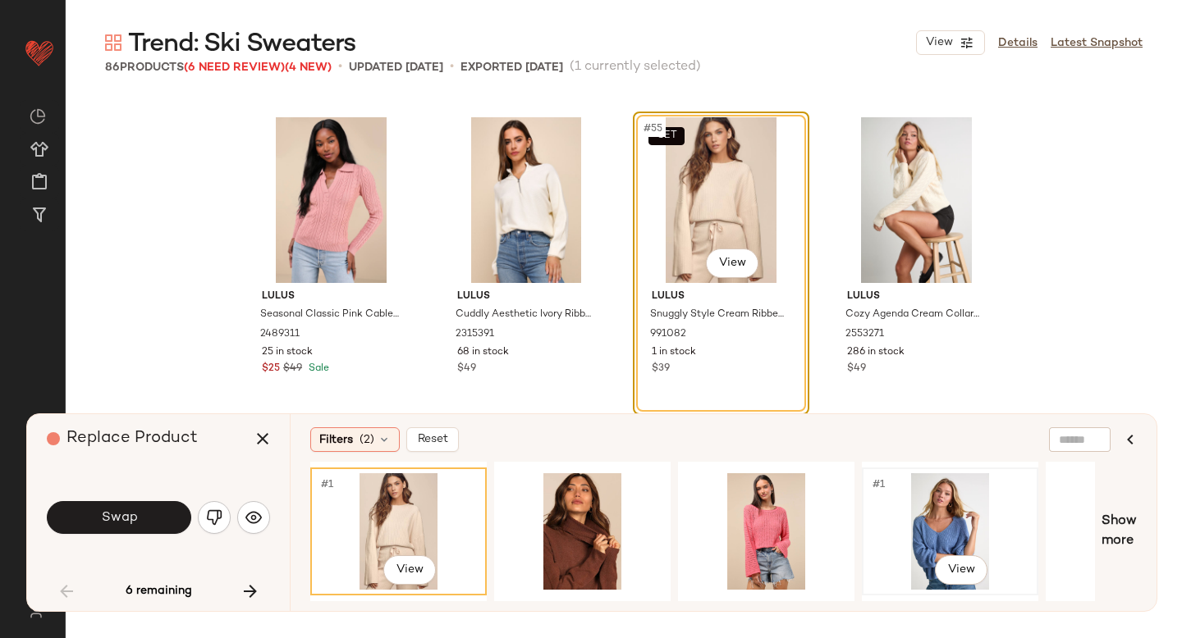
click at [888, 500] on div "#1 View" at bounding box center [949, 531] width 165 height 117
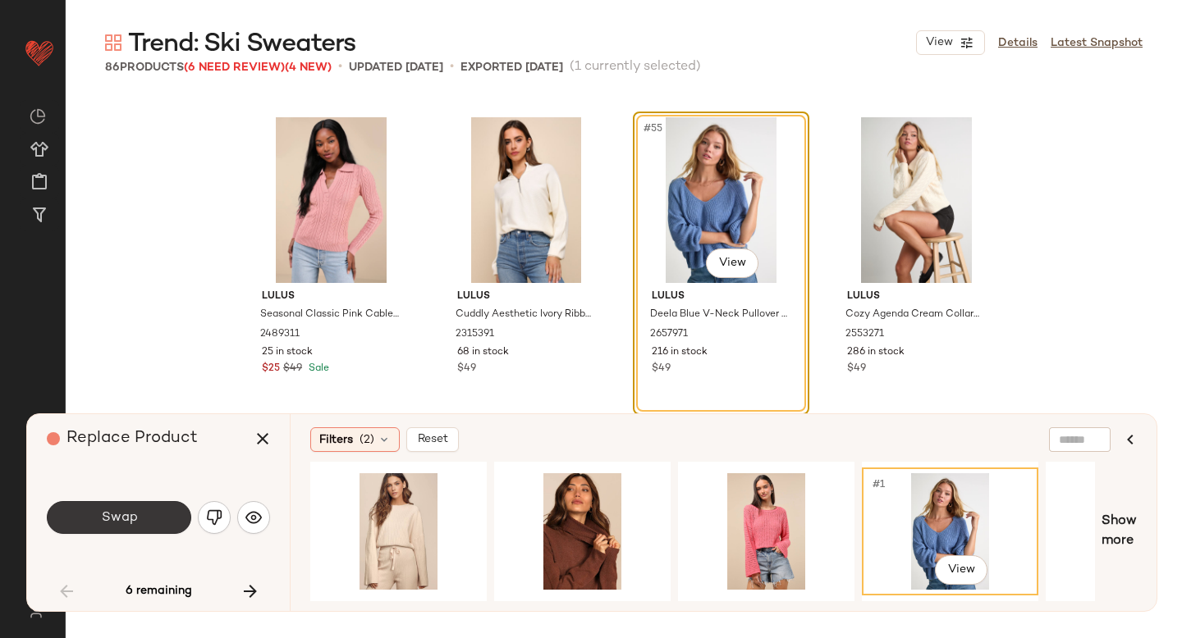
click at [142, 516] on button "Swap" at bounding box center [119, 517] width 144 height 33
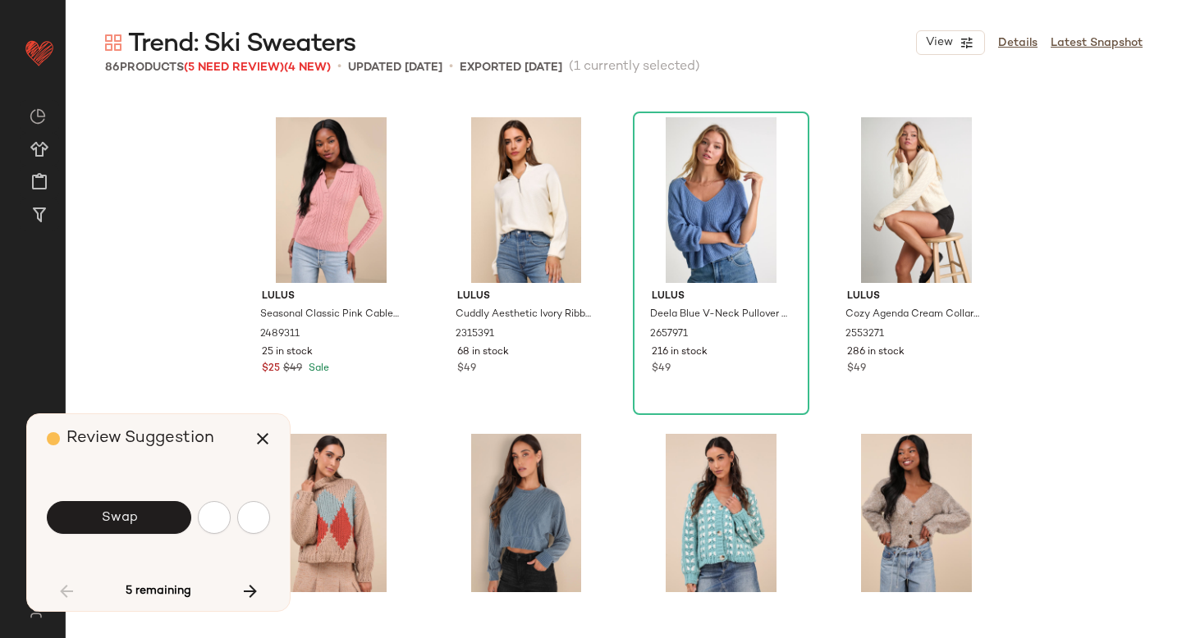
scroll to position [4751, 0]
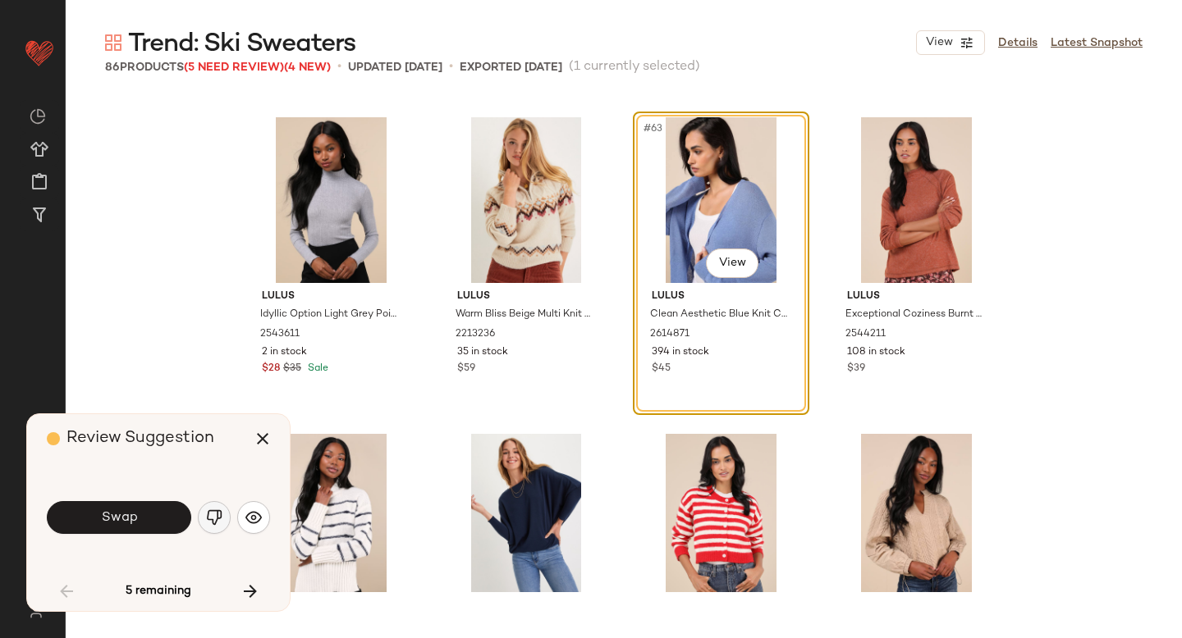
click at [220, 517] on img "button" at bounding box center [214, 518] width 16 height 16
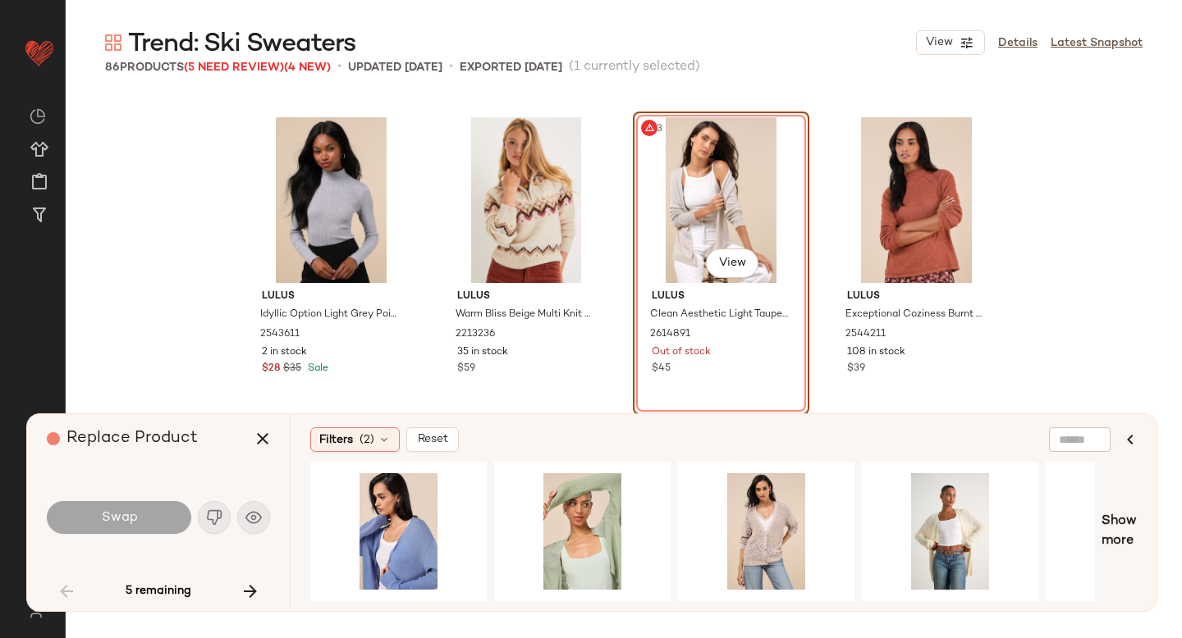
click at [693, 229] on div "#63 View" at bounding box center [720, 200] width 165 height 166
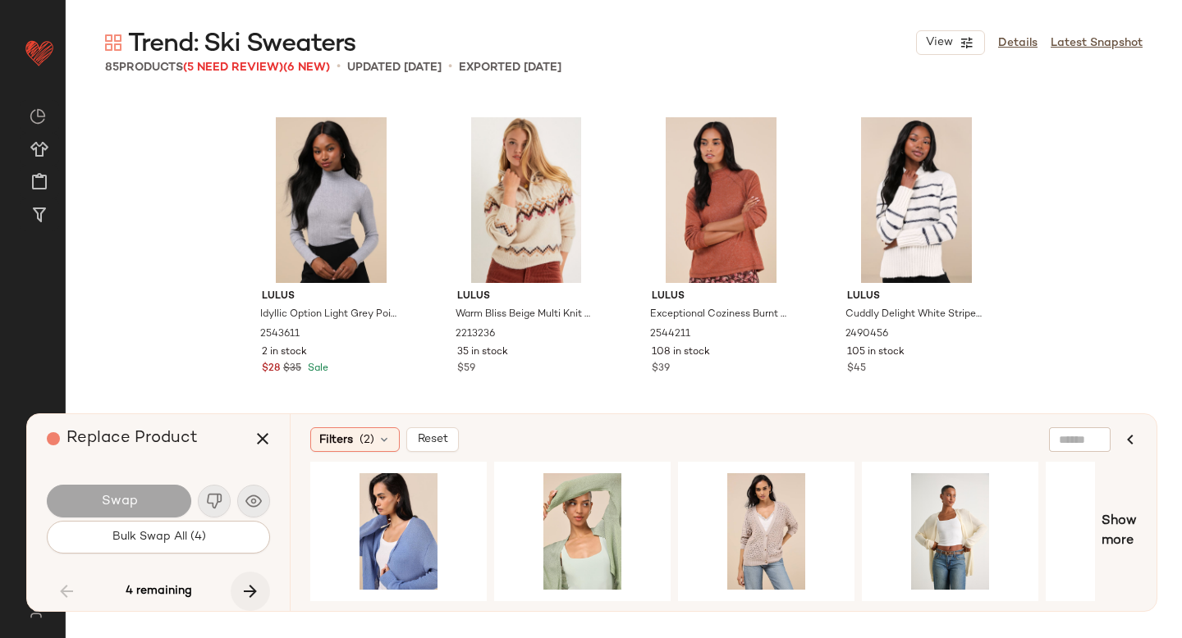
click at [254, 585] on icon "button" at bounding box center [250, 592] width 20 height 20
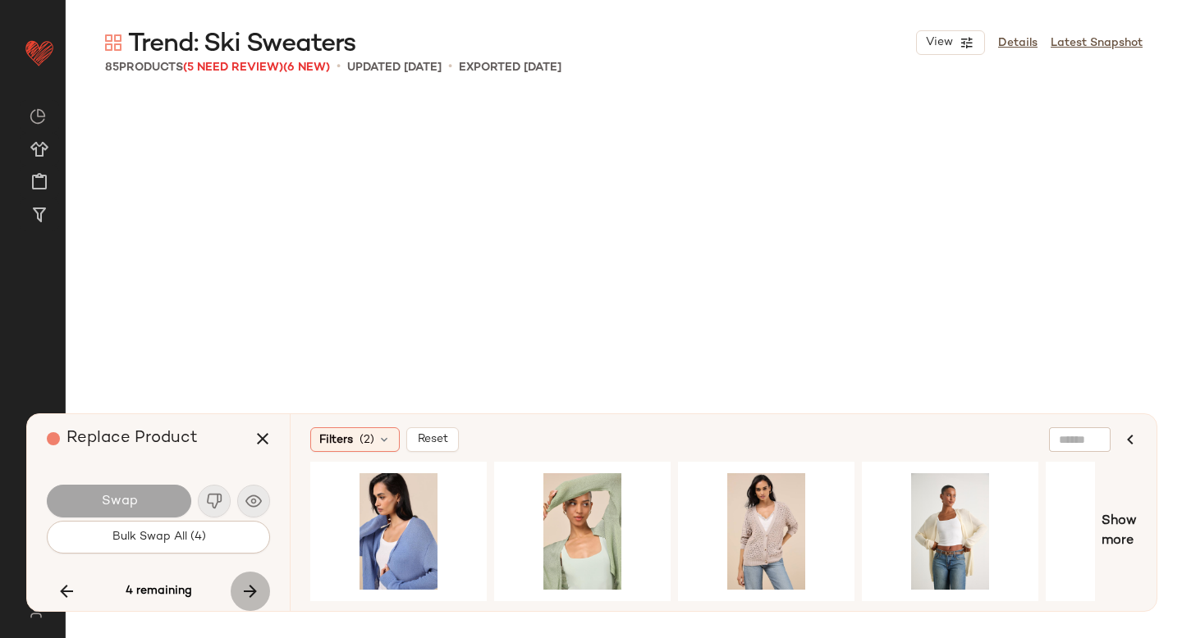
scroll to position [6018, 0]
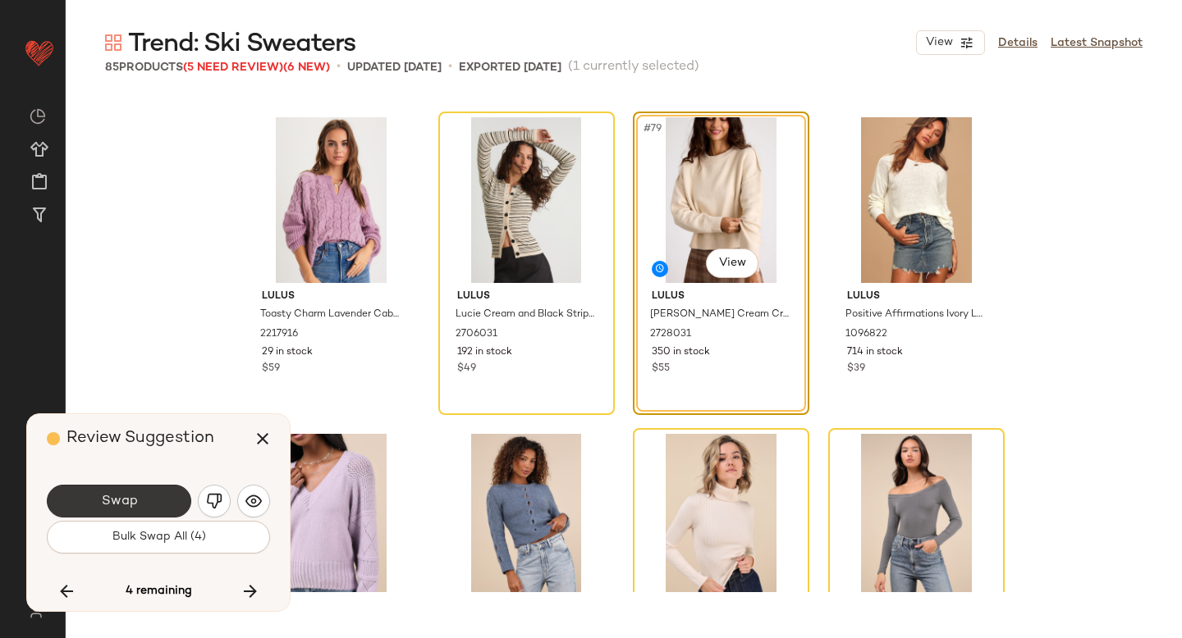
click at [166, 497] on button "Swap" at bounding box center [119, 501] width 144 height 33
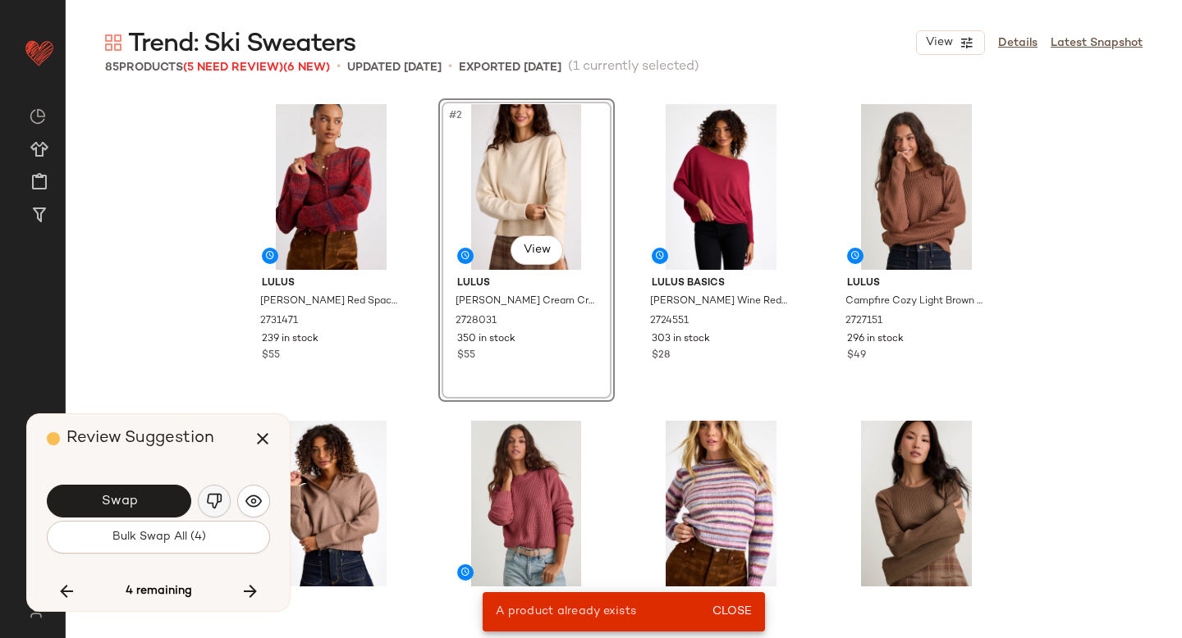
click at [208, 499] on img "button" at bounding box center [214, 501] width 16 height 16
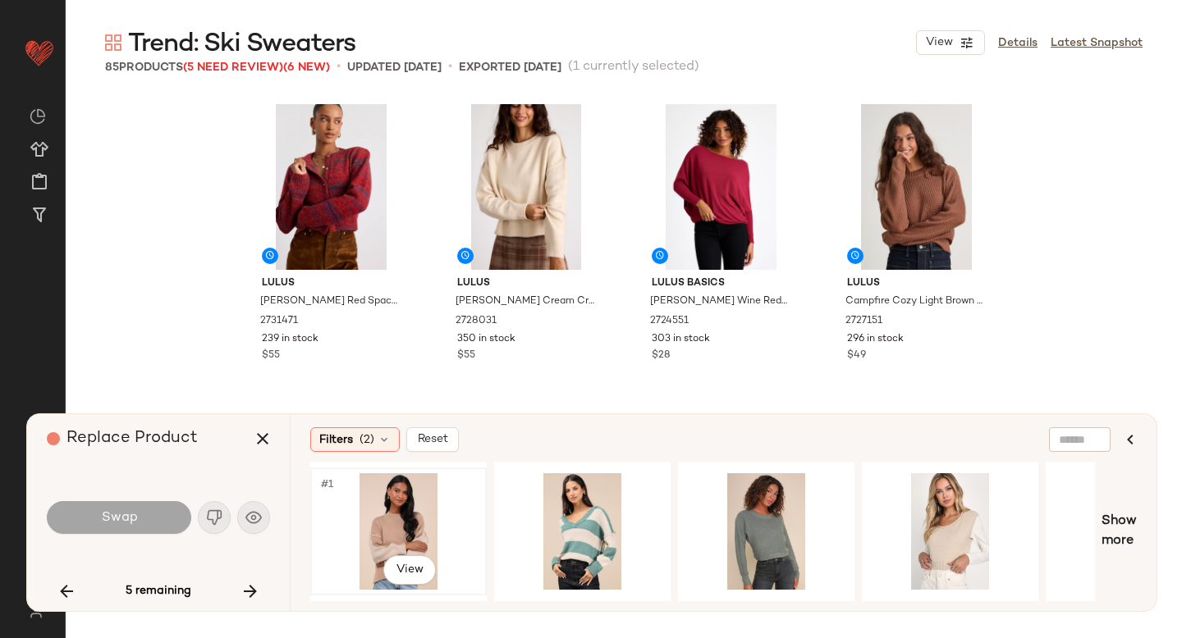
click at [386, 514] on div "#1 View" at bounding box center [398, 531] width 165 height 117
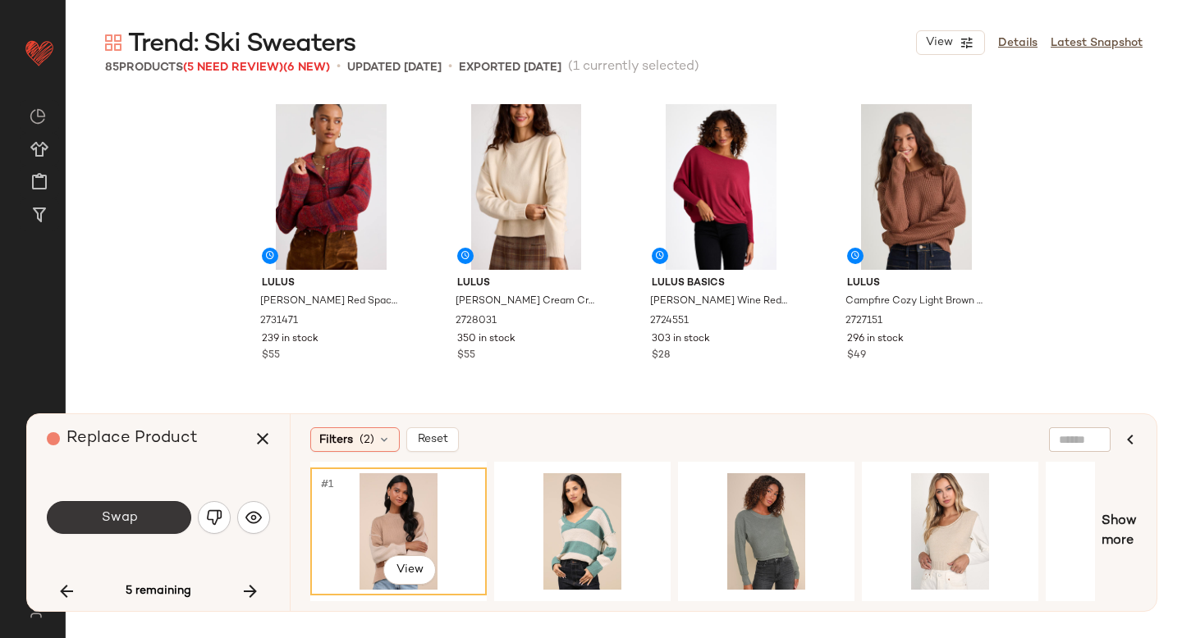
click at [144, 511] on button "Swap" at bounding box center [119, 517] width 144 height 33
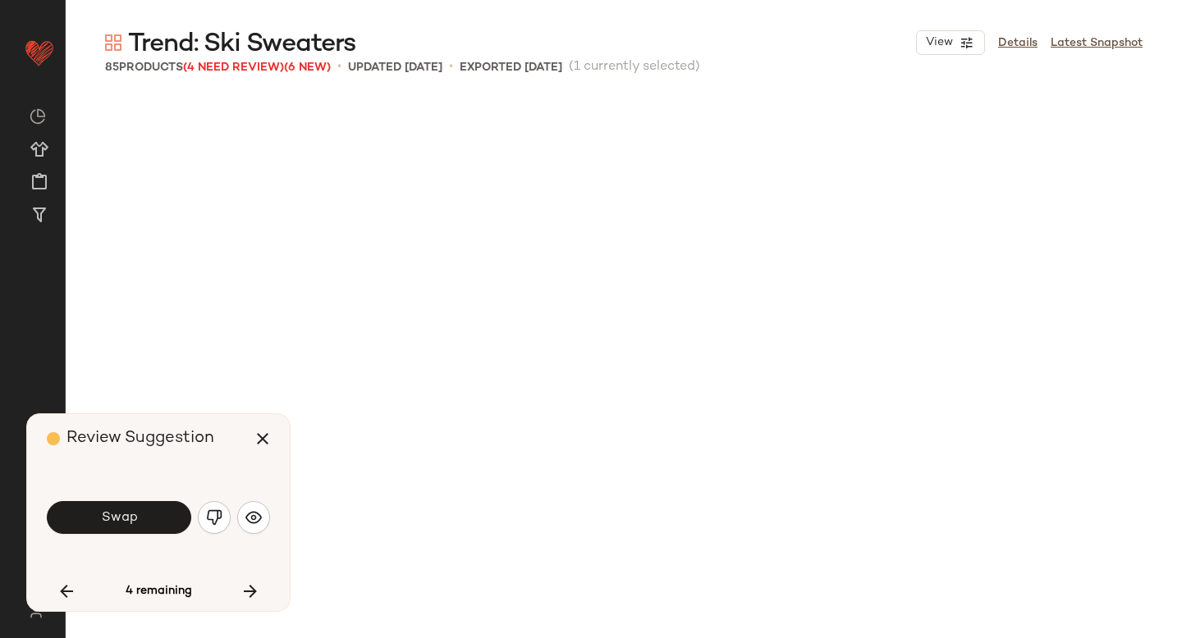
scroll to position [6018, 0]
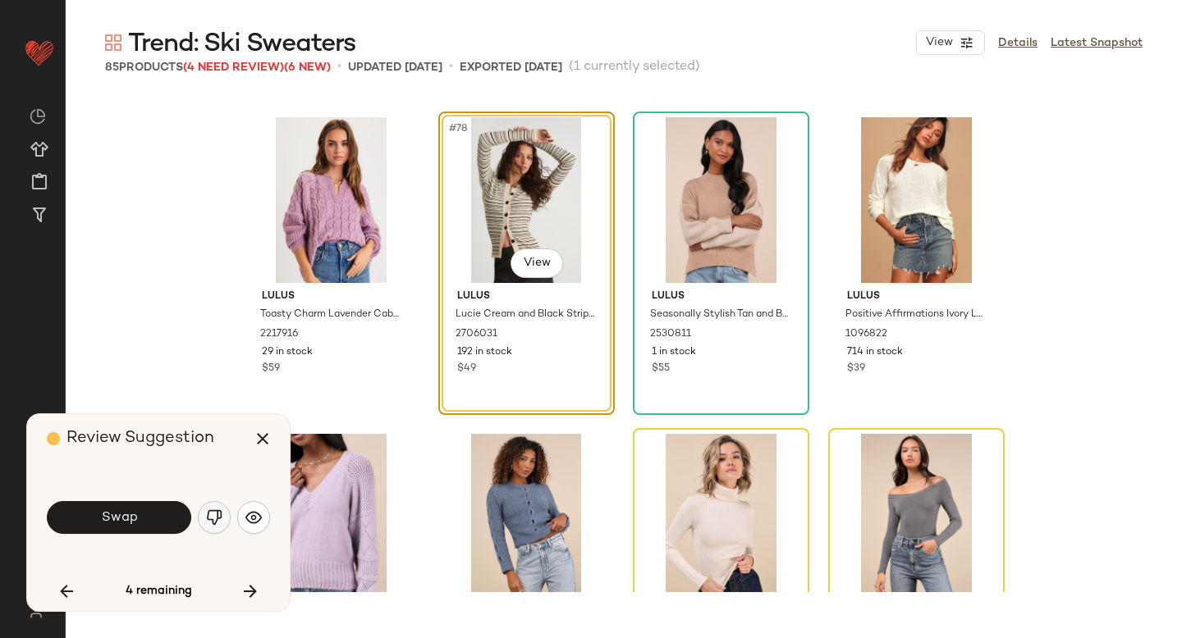
click at [219, 520] on img "button" at bounding box center [214, 518] width 16 height 16
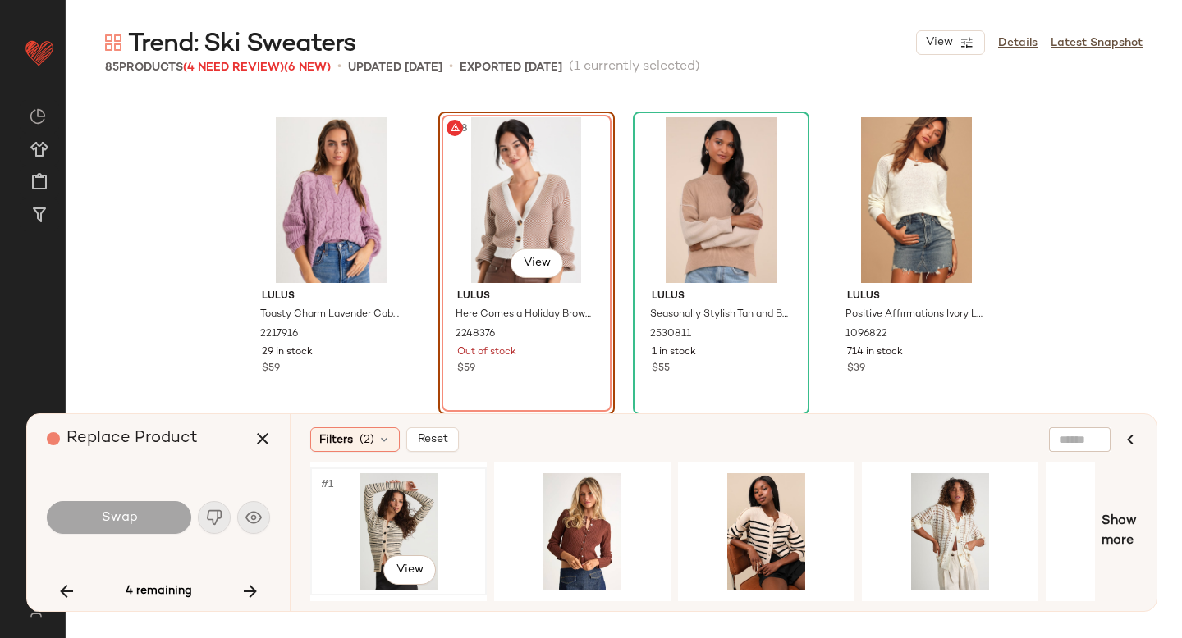
click at [410, 501] on div "#1 View" at bounding box center [398, 531] width 165 height 117
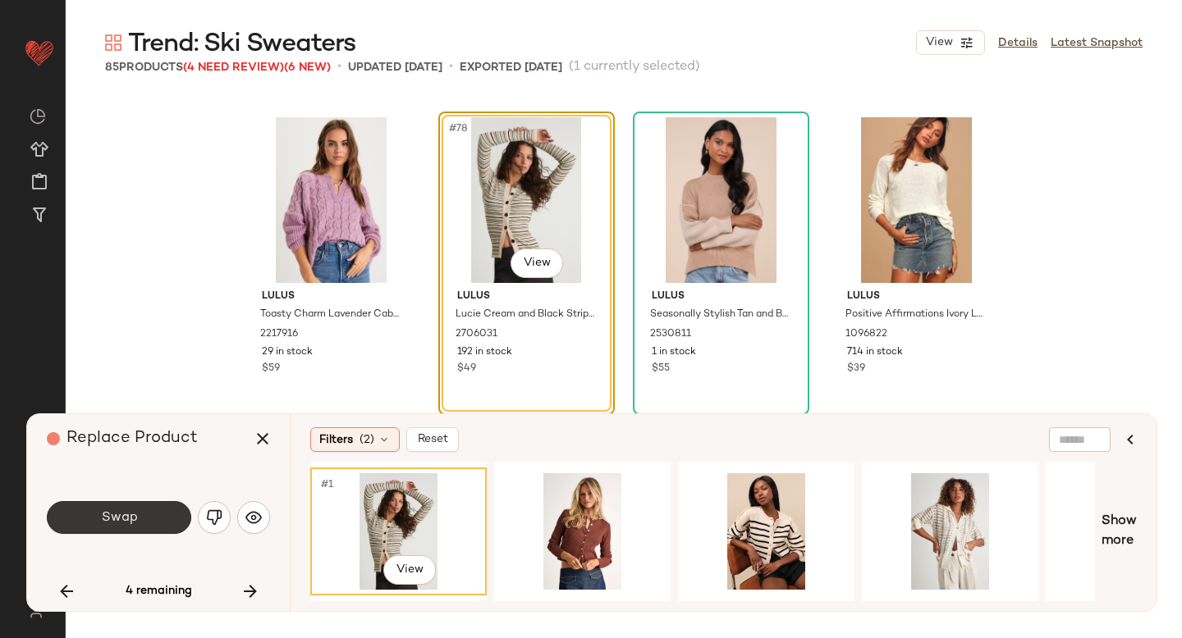
click at [121, 522] on span "Swap" at bounding box center [118, 518] width 37 height 16
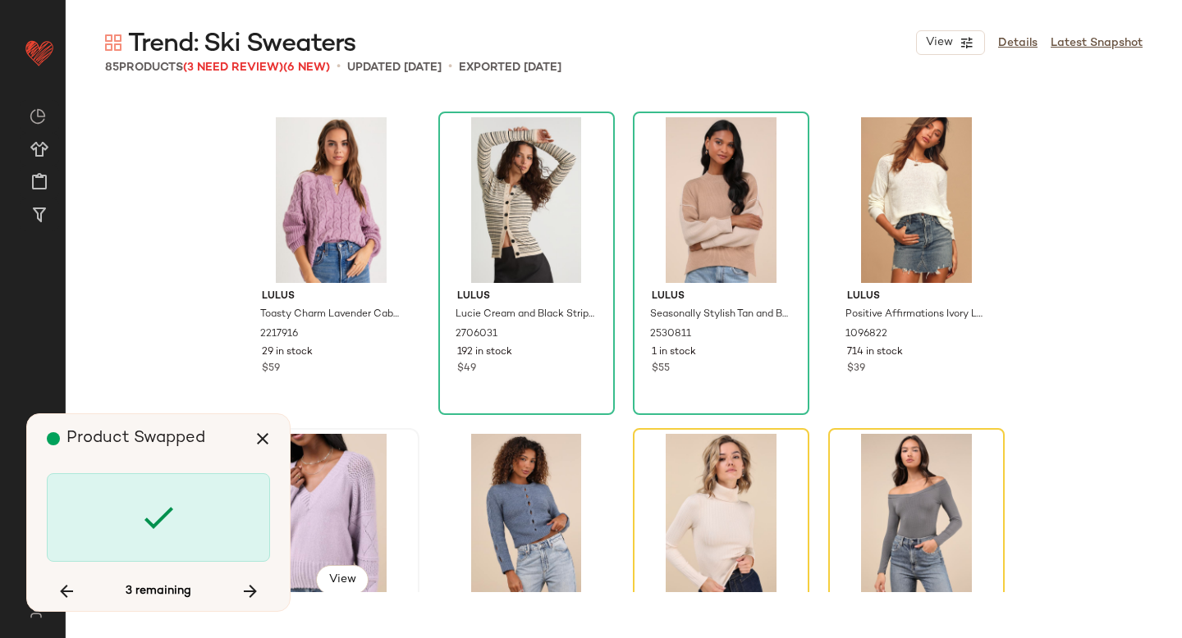
scroll to position [6335, 0]
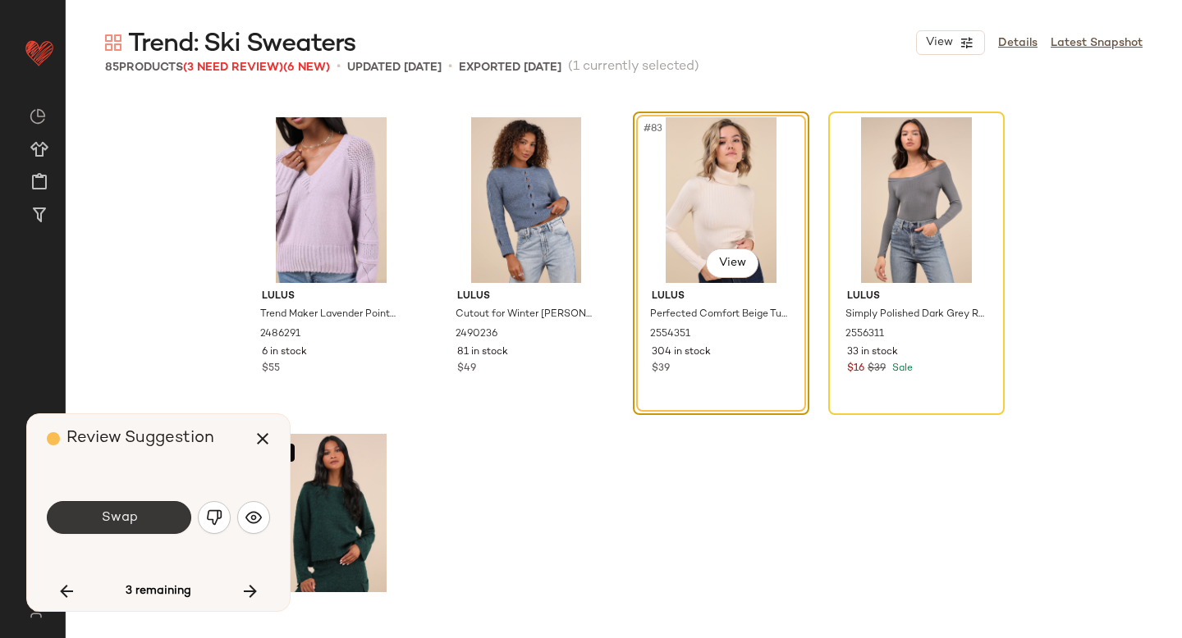
click at [139, 525] on button "Swap" at bounding box center [119, 517] width 144 height 33
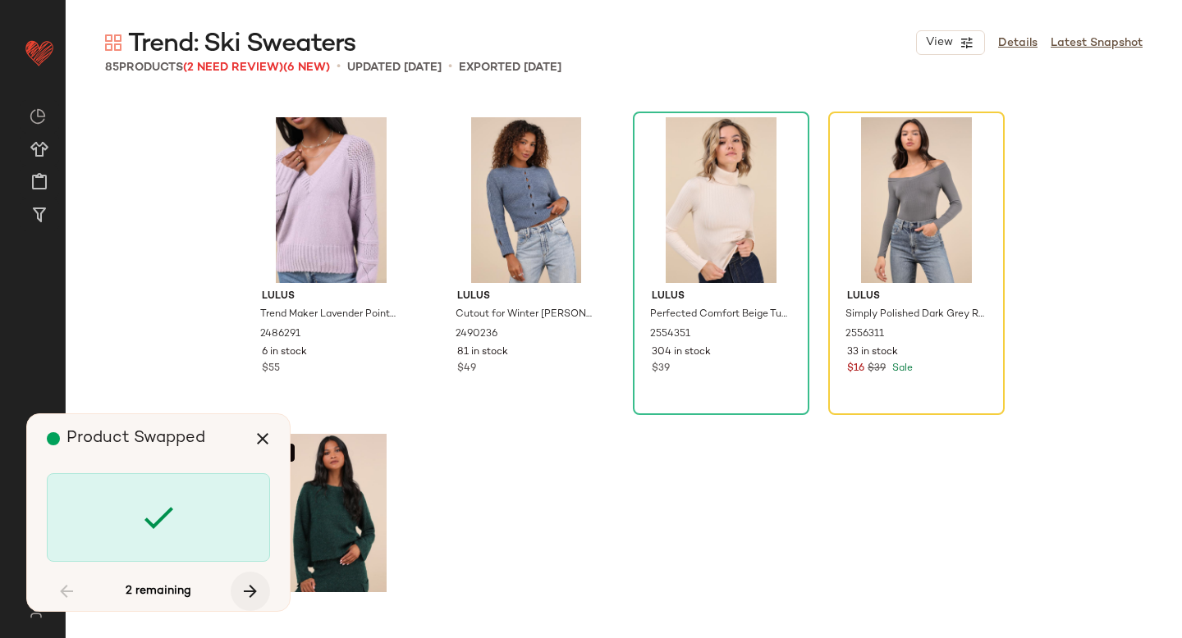
click at [248, 580] on button "button" at bounding box center [250, 591] width 39 height 39
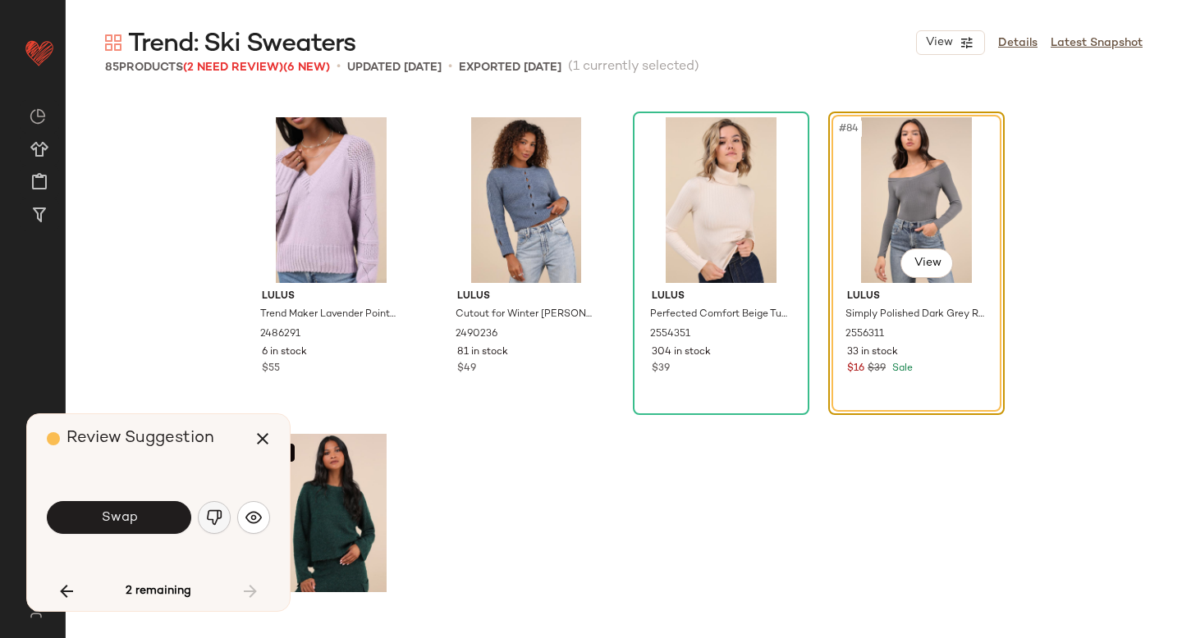
click at [208, 515] on img "button" at bounding box center [214, 518] width 16 height 16
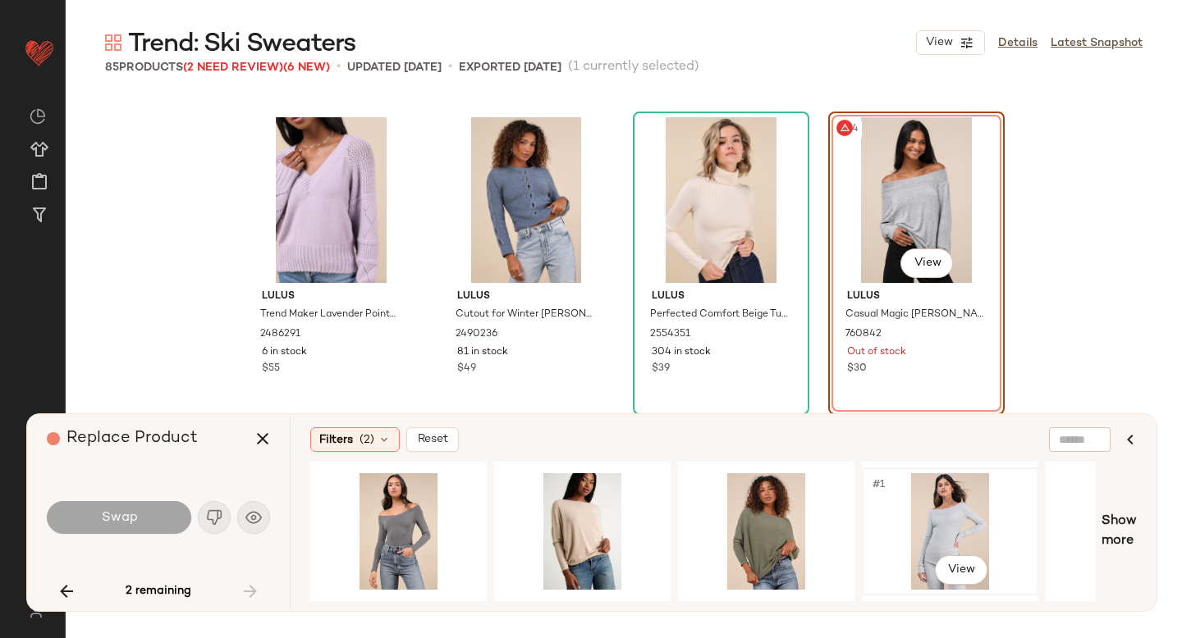
click at [948, 522] on div "#1 View" at bounding box center [949, 531] width 165 height 117
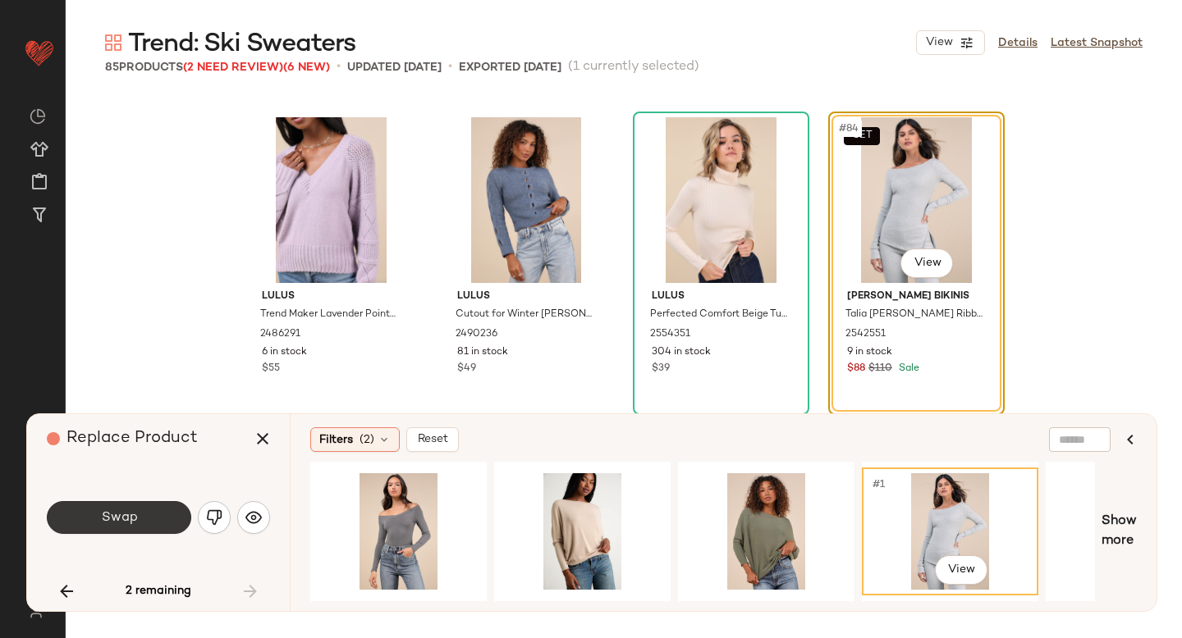
click at [116, 515] on span "Swap" at bounding box center [118, 518] width 37 height 16
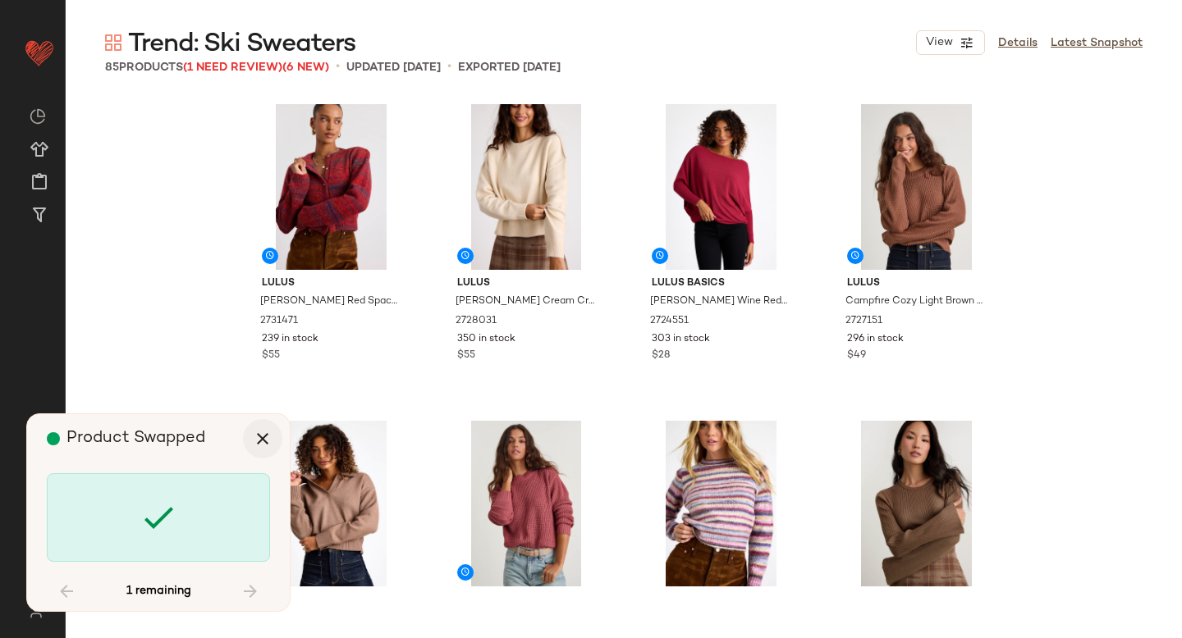
click at [261, 440] on icon "button" at bounding box center [263, 439] width 20 height 20
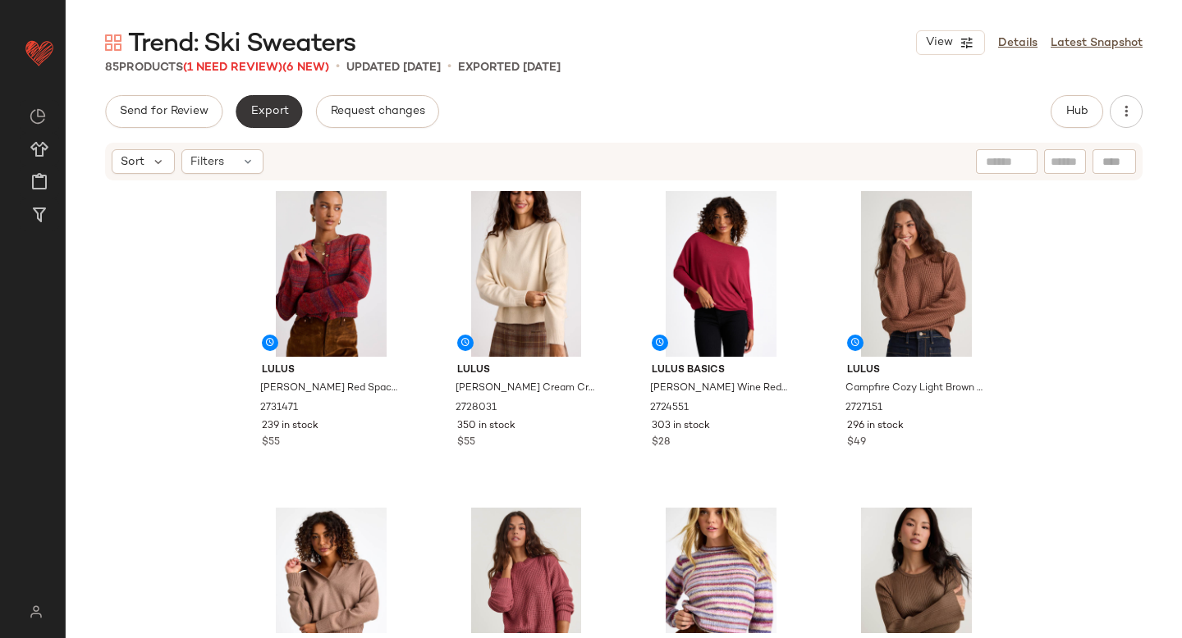
click at [263, 105] on span "Export" at bounding box center [268, 111] width 39 height 13
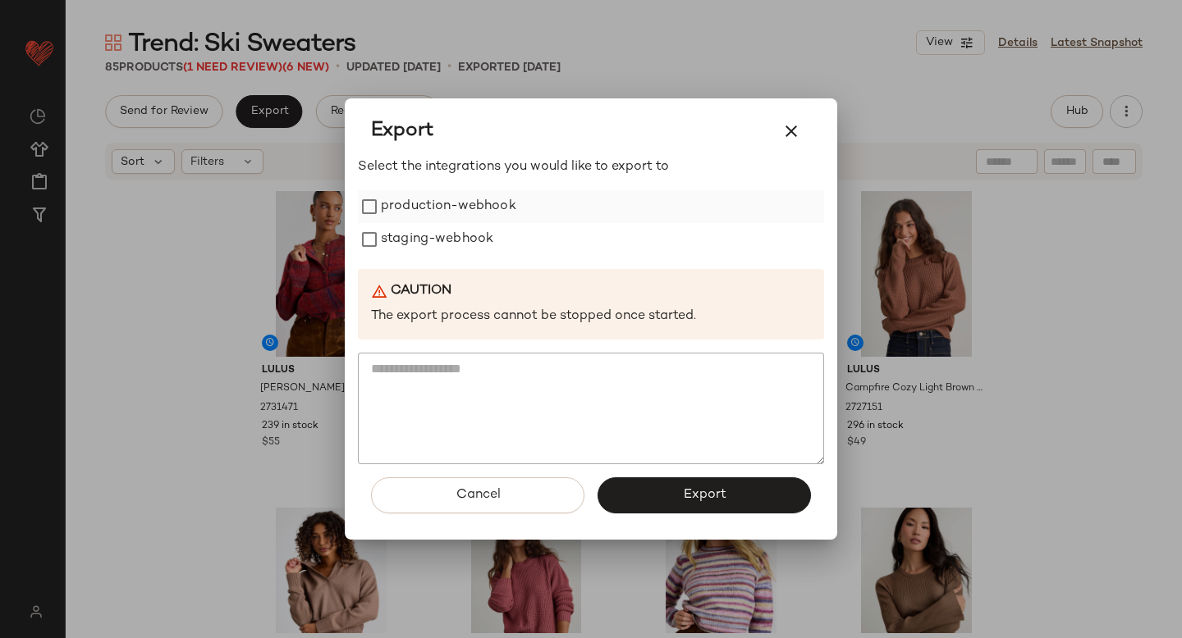
click at [418, 201] on label "production-webhook" at bounding box center [448, 206] width 135 height 33
click at [425, 248] on label "staging-webhook" at bounding box center [437, 239] width 112 height 33
click at [685, 496] on span "Export" at bounding box center [703, 495] width 43 height 16
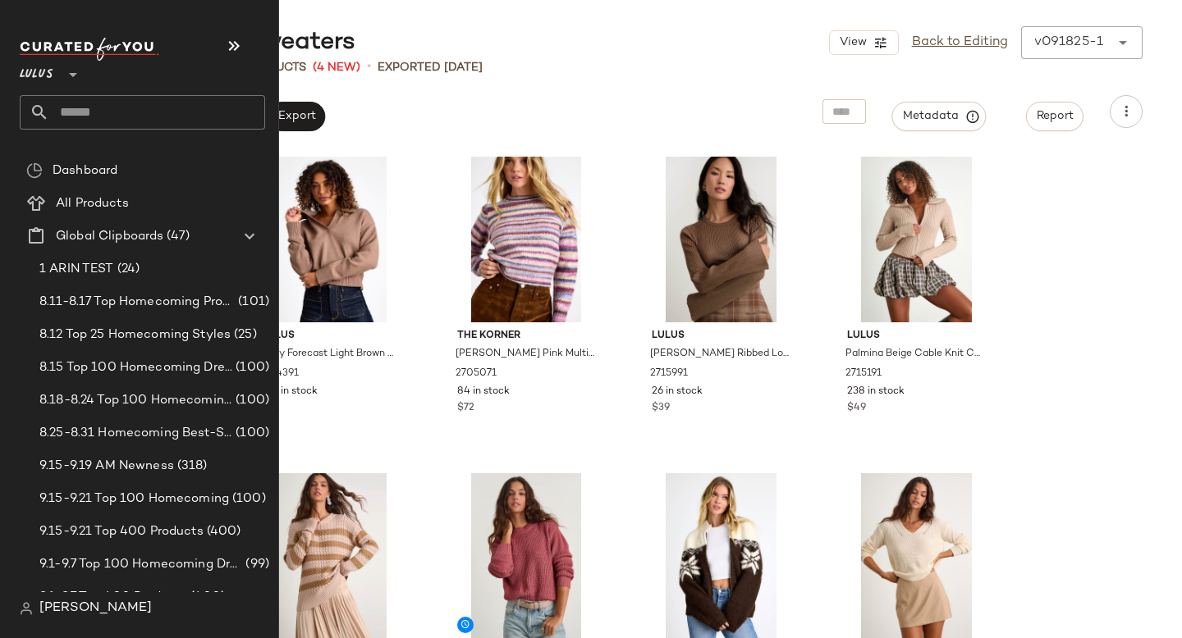
click at [65, 107] on input "text" at bounding box center [157, 112] width 216 height 34
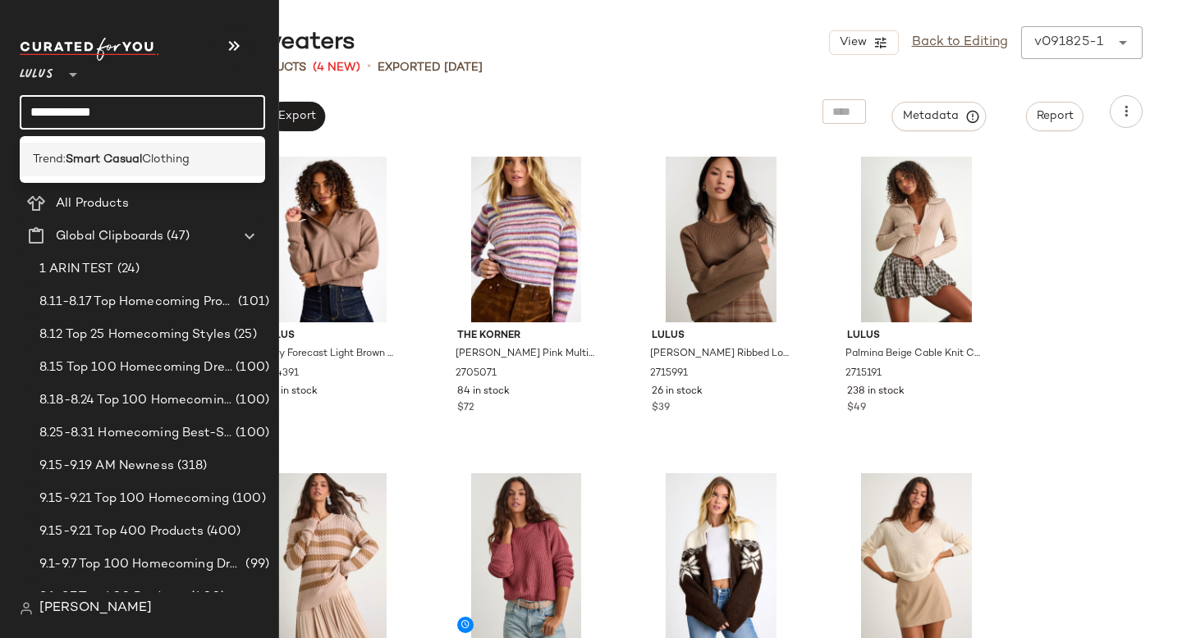
type input "**********"
click at [46, 150] on div "Trend: Smart Casual Clothing" at bounding box center [142, 160] width 245 height 34
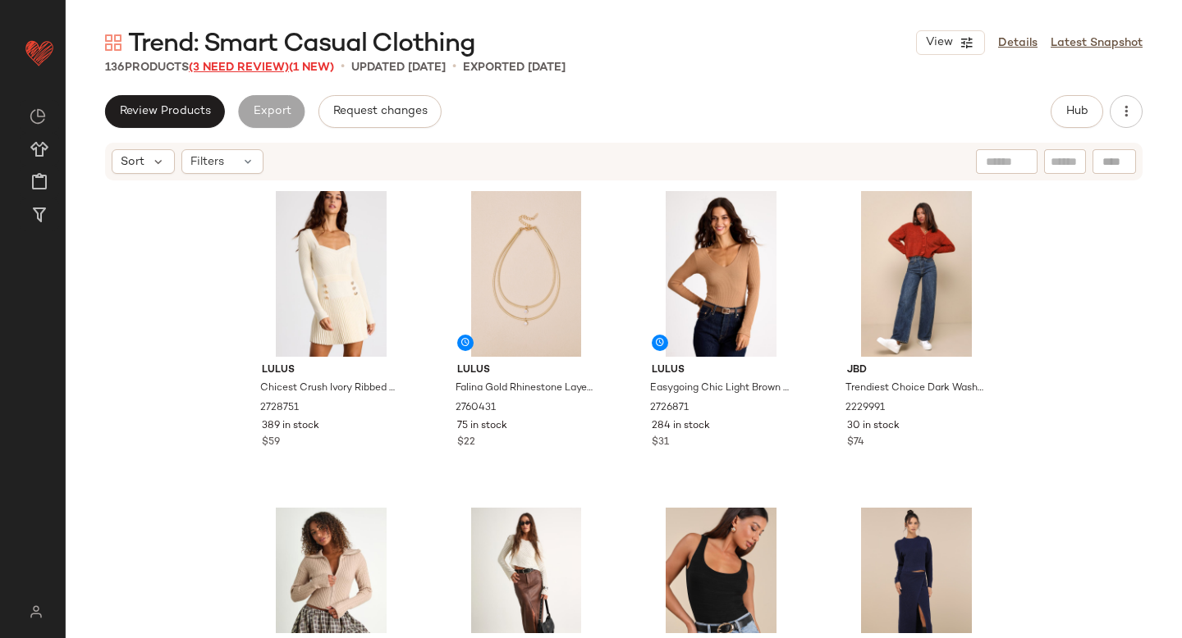
click at [241, 67] on span "(3 Need Review)" at bounding box center [239, 68] width 100 height 12
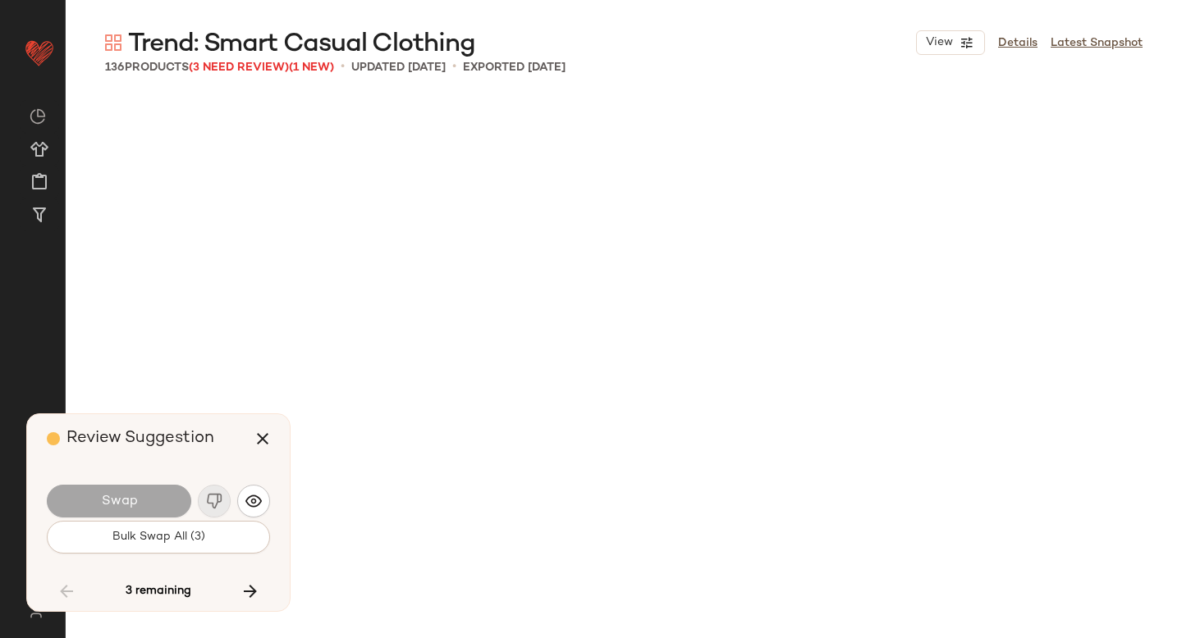
scroll to position [6018, 0]
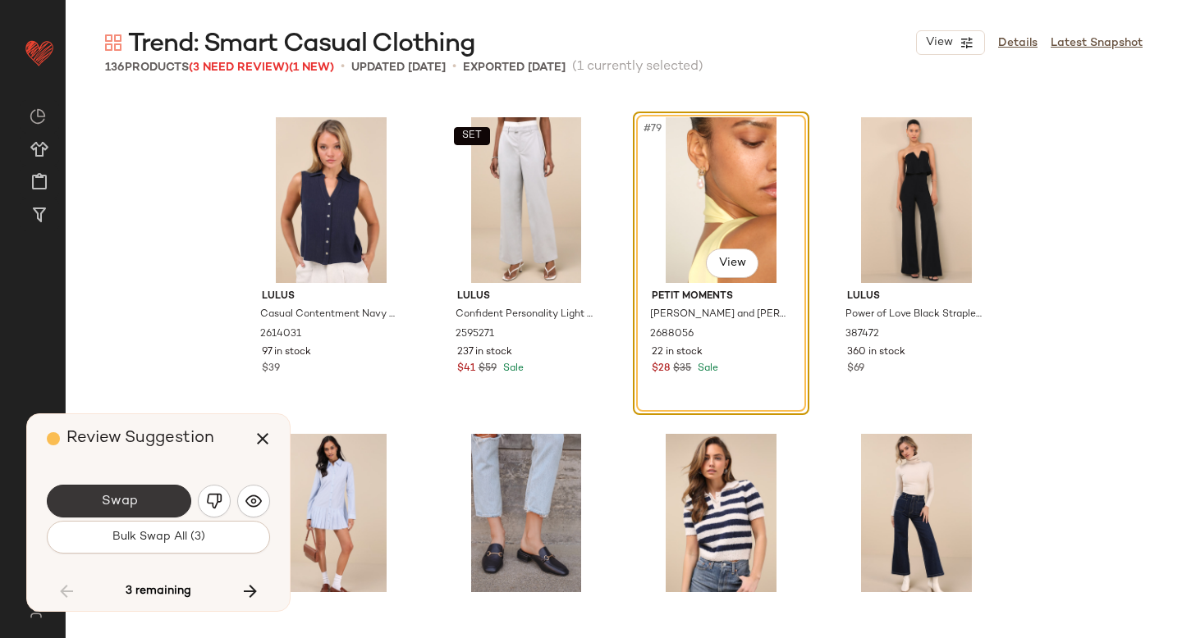
click at [152, 501] on button "Swap" at bounding box center [119, 501] width 144 height 33
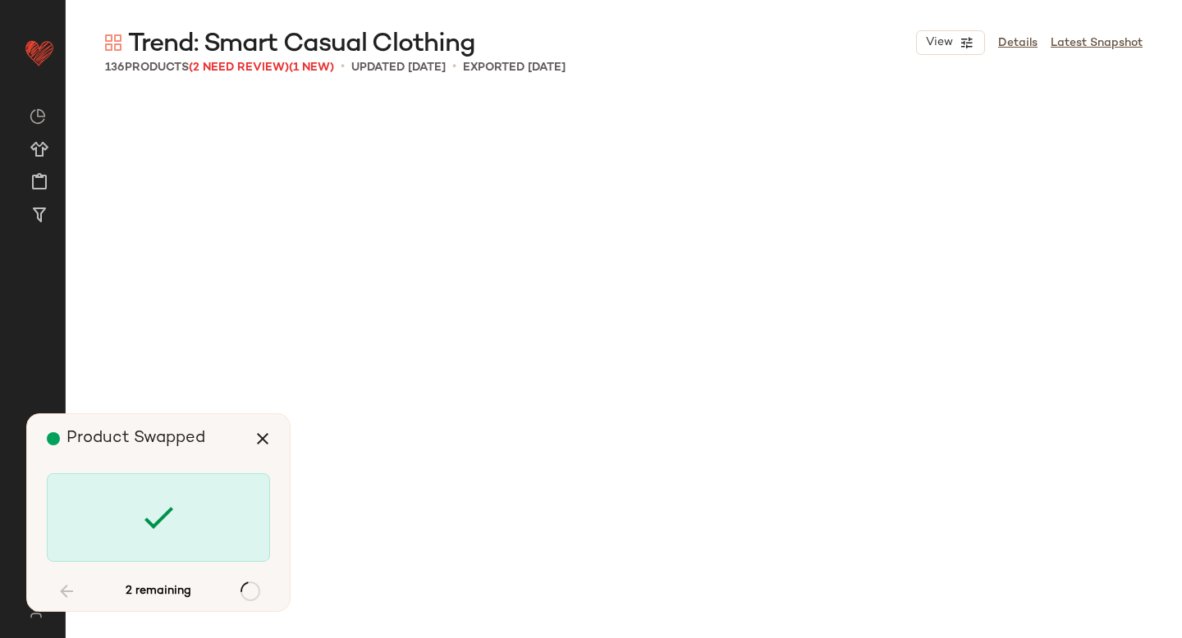
scroll to position [9819, 0]
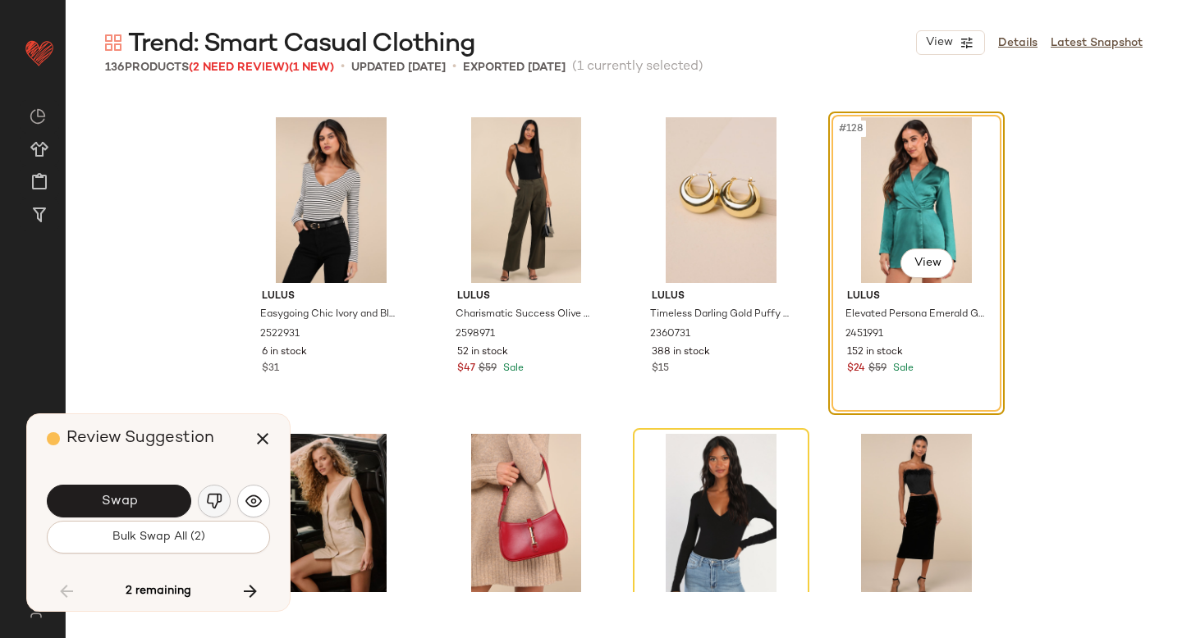
click at [211, 499] on img "button" at bounding box center [214, 501] width 16 height 16
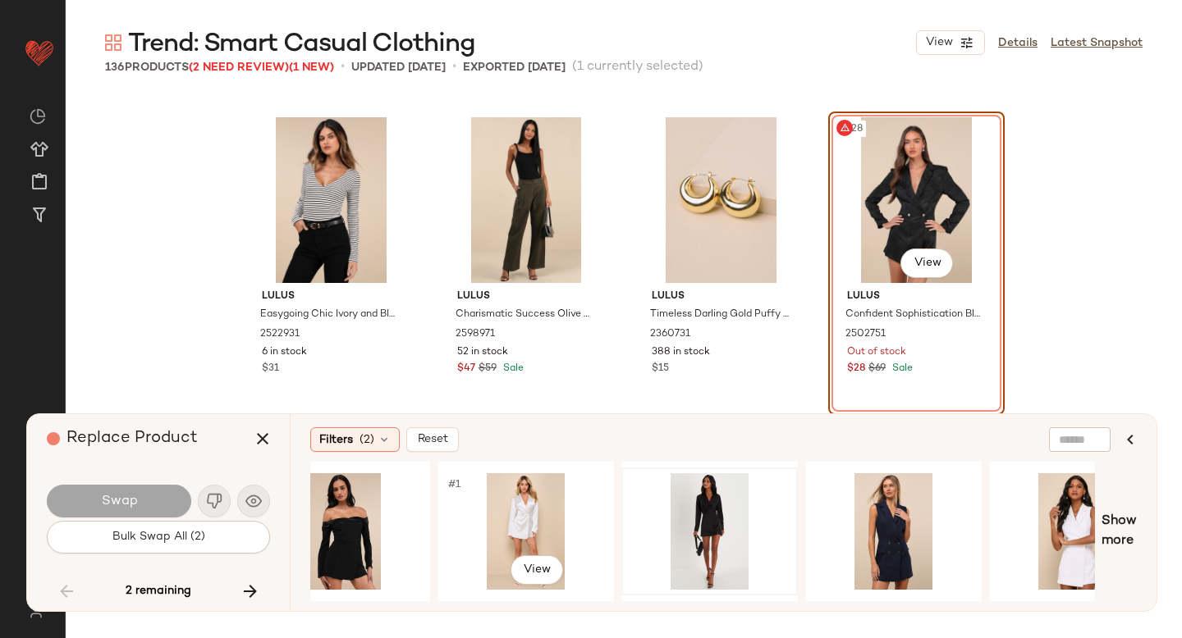
scroll to position [0, 240]
click at [847, 516] on div "#1 View" at bounding box center [894, 531] width 165 height 117
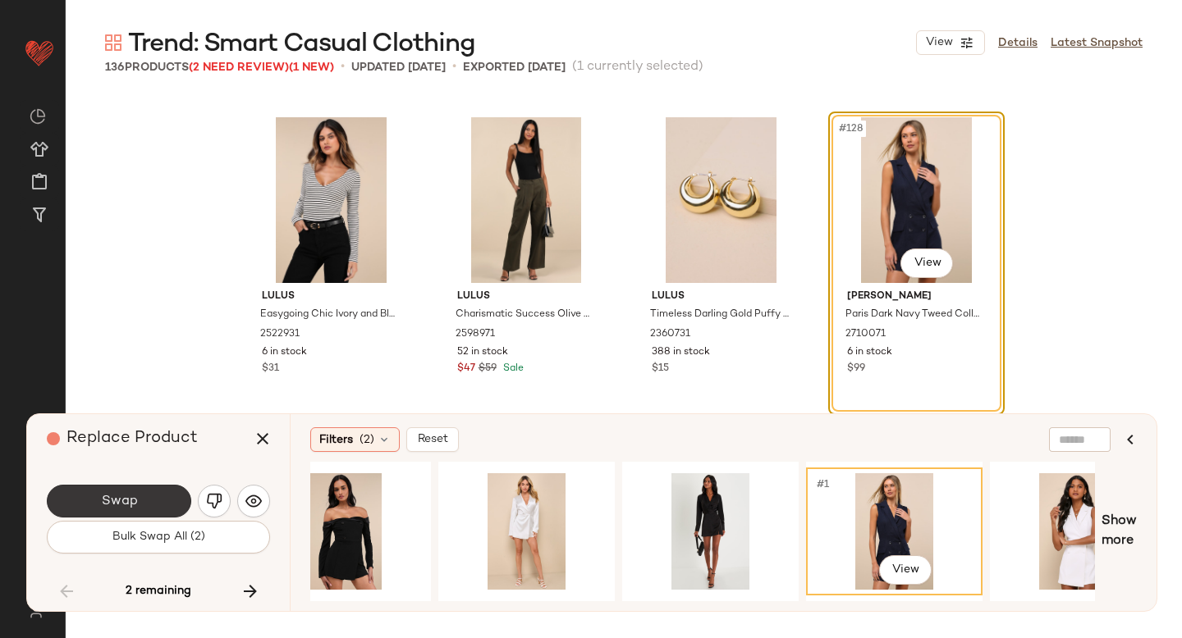
click at [85, 496] on button "Swap" at bounding box center [119, 501] width 144 height 33
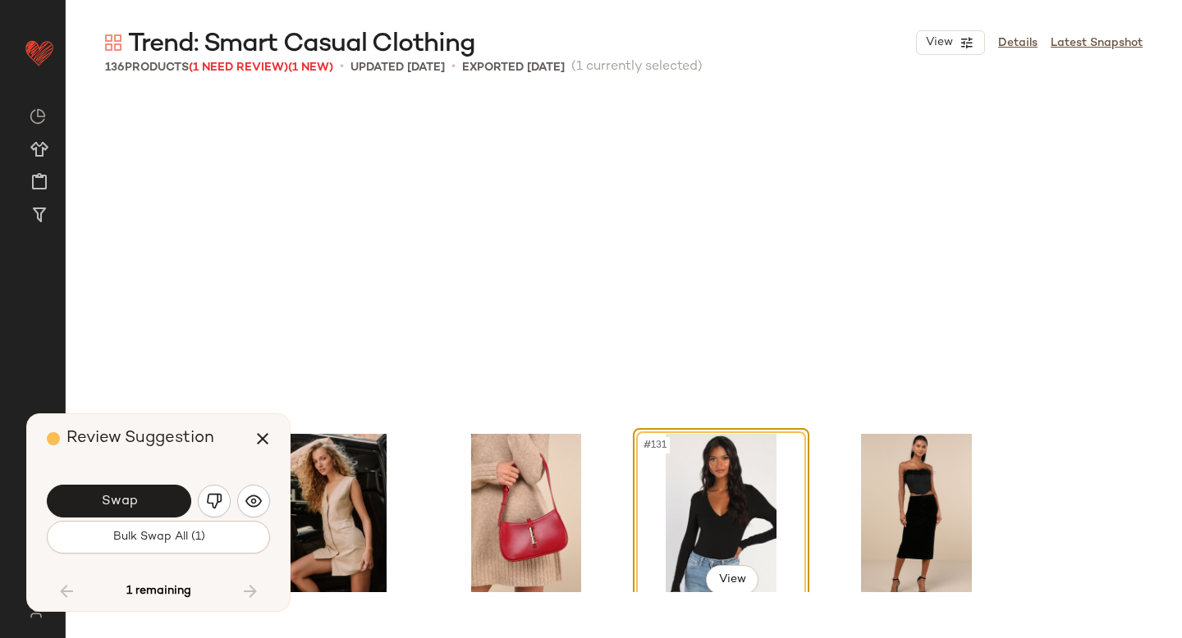
scroll to position [10136, 0]
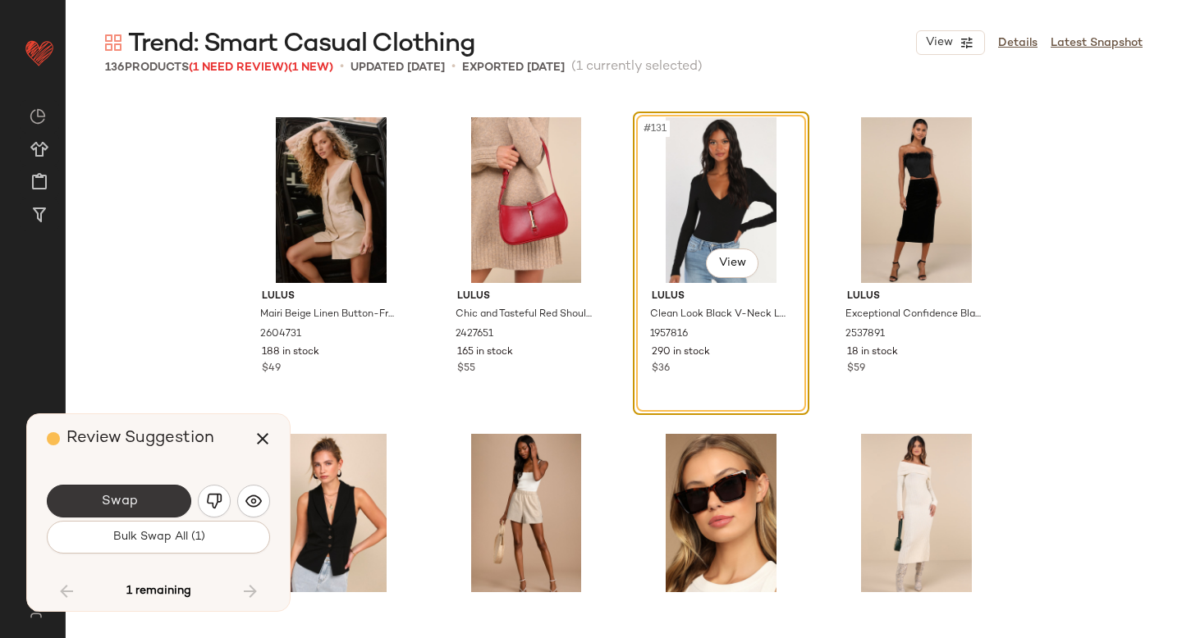
click at [130, 500] on span "Swap" at bounding box center [118, 502] width 37 height 16
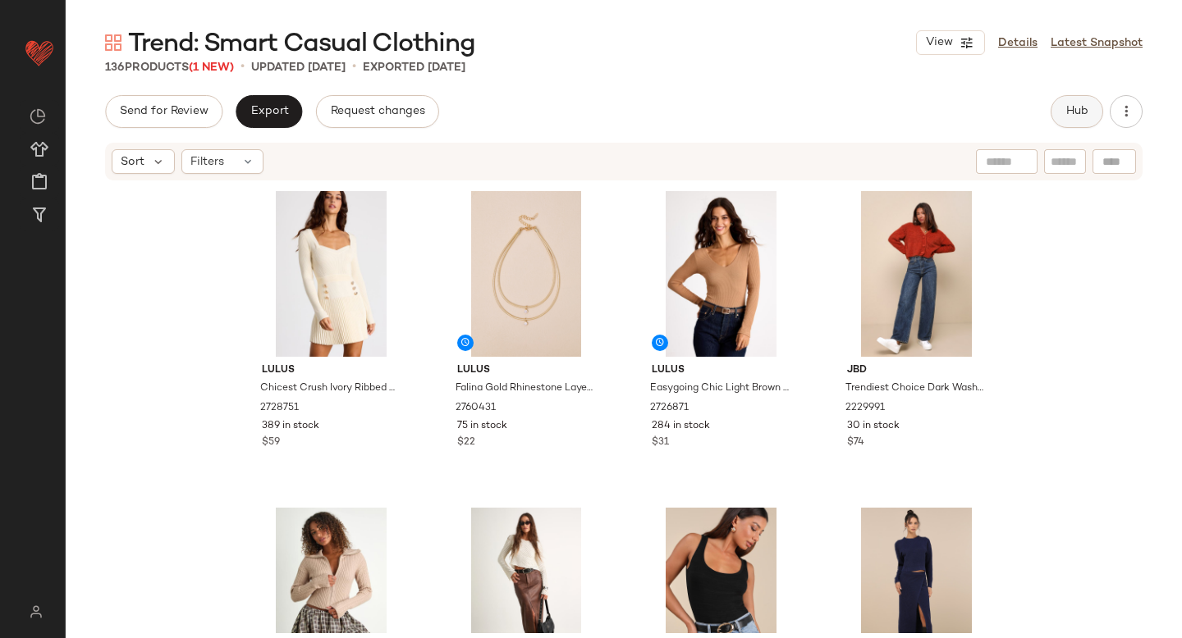
click at [1077, 112] on span "Hub" at bounding box center [1076, 111] width 23 height 13
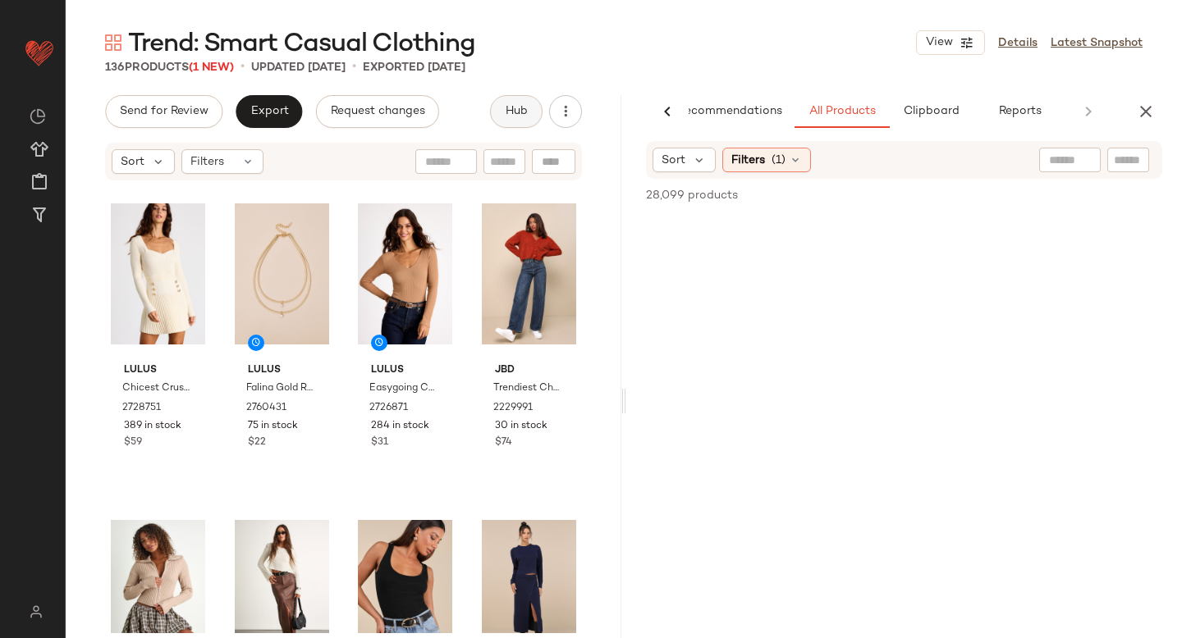
scroll to position [0, 39]
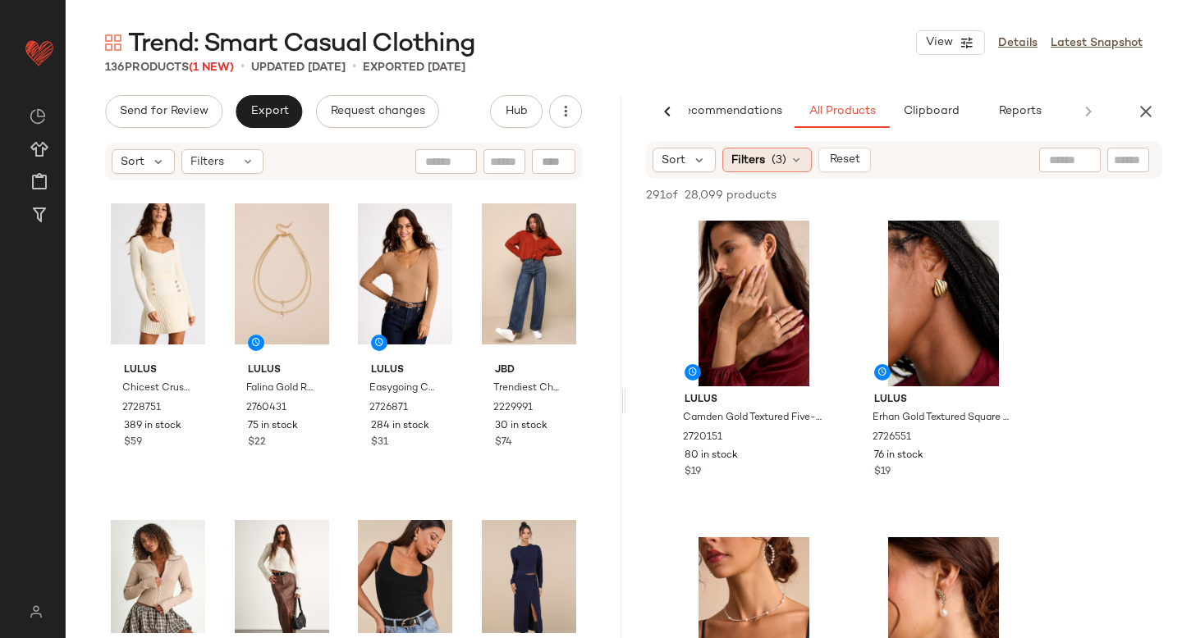
click at [757, 160] on span "Filters" at bounding box center [748, 160] width 34 height 17
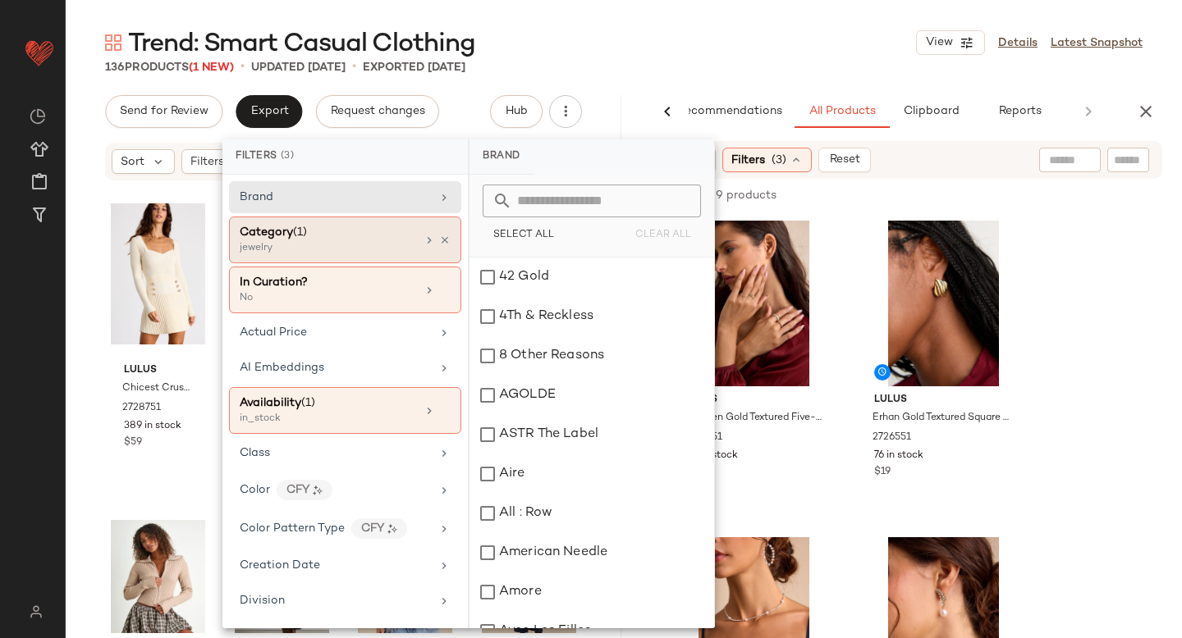
click at [382, 241] on div "jewelry" at bounding box center [322, 248] width 164 height 15
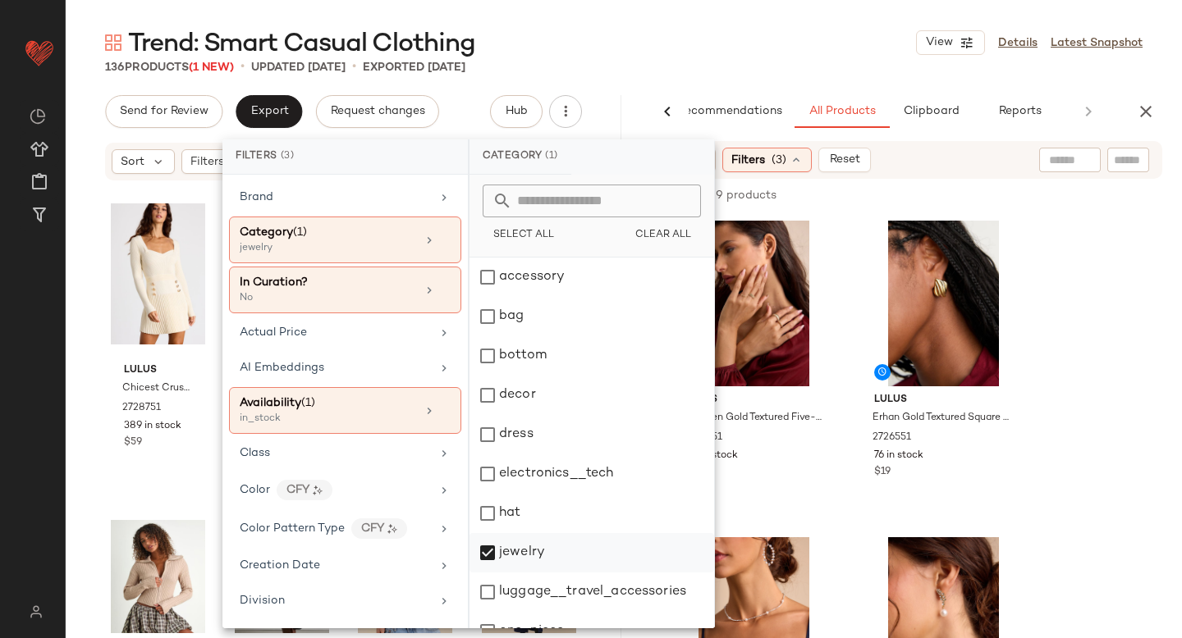
click at [488, 550] on div "jewelry" at bounding box center [591, 552] width 245 height 39
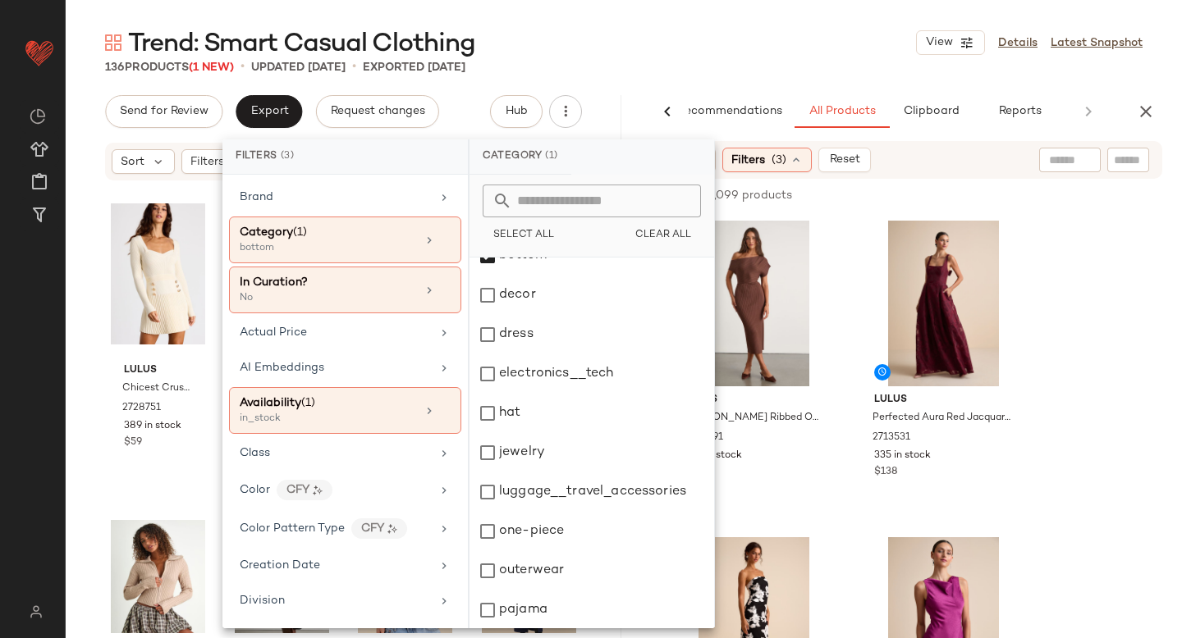
scroll to position [299, 0]
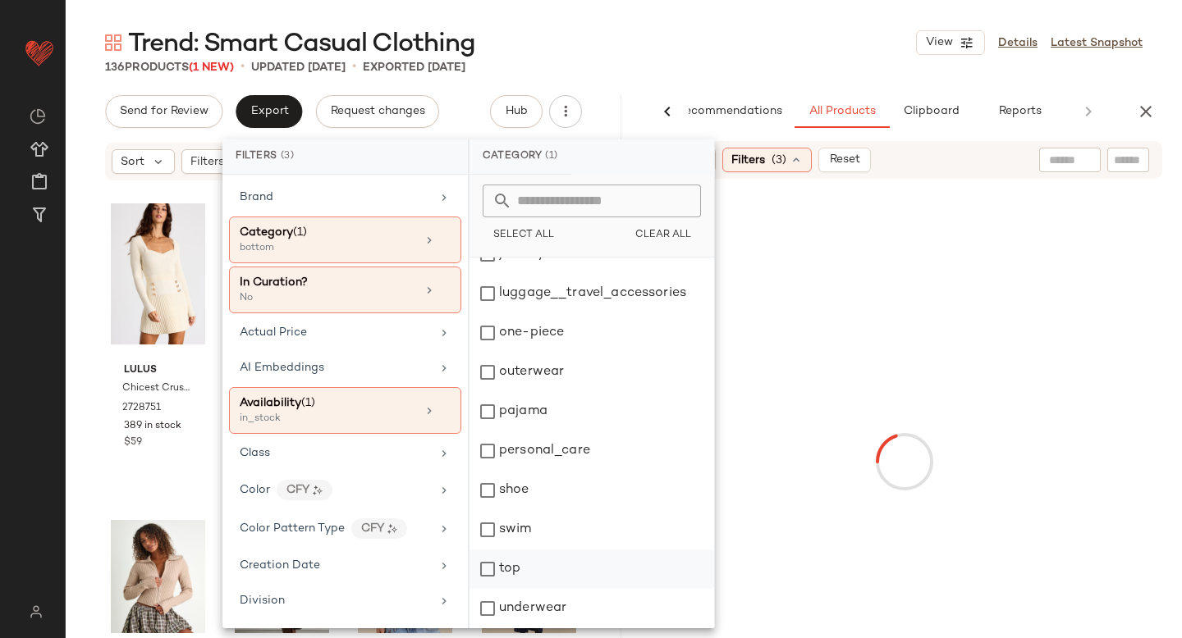
click at [485, 566] on div "top" at bounding box center [591, 569] width 245 height 39
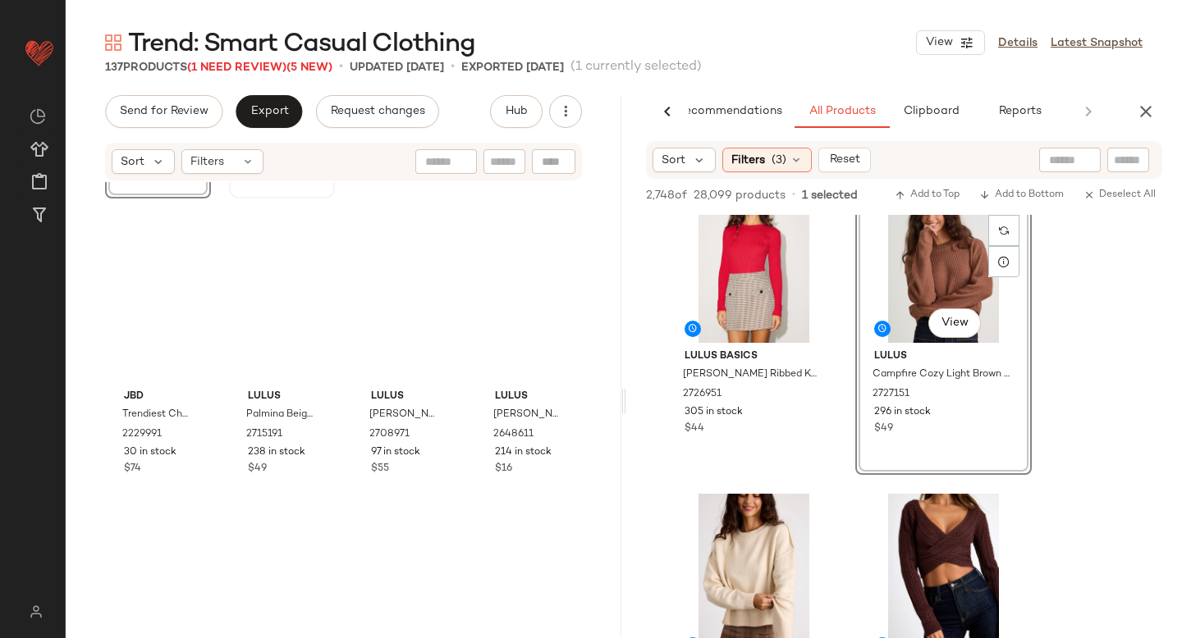
scroll to position [0, 0]
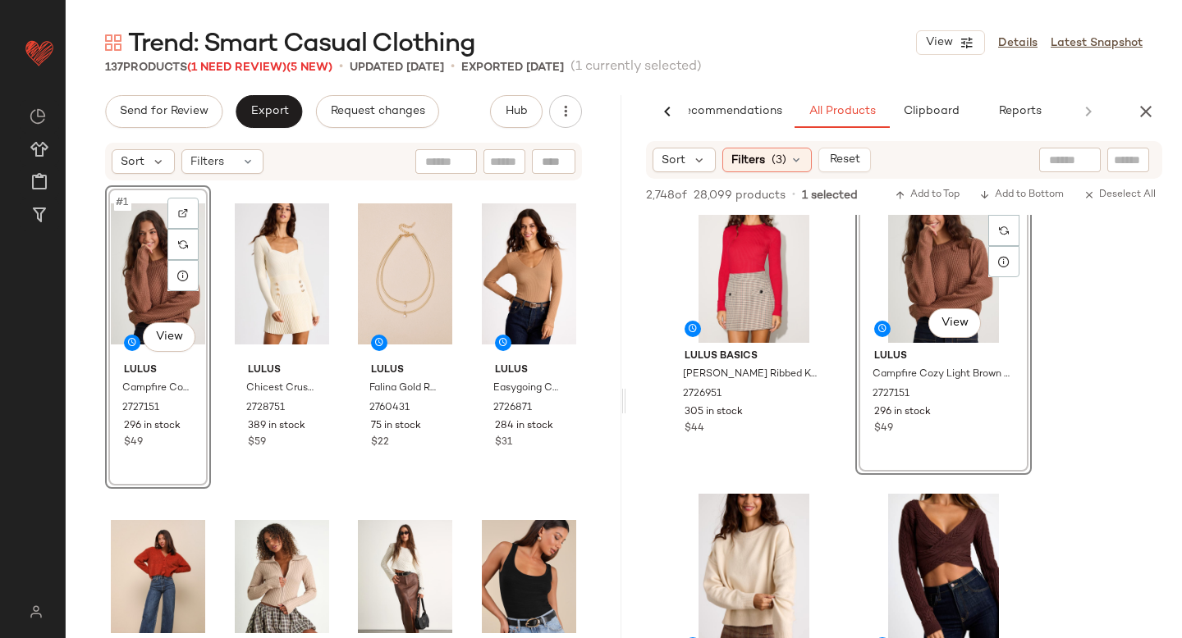
click at [152, 275] on div "#1 View" at bounding box center [158, 274] width 94 height 166
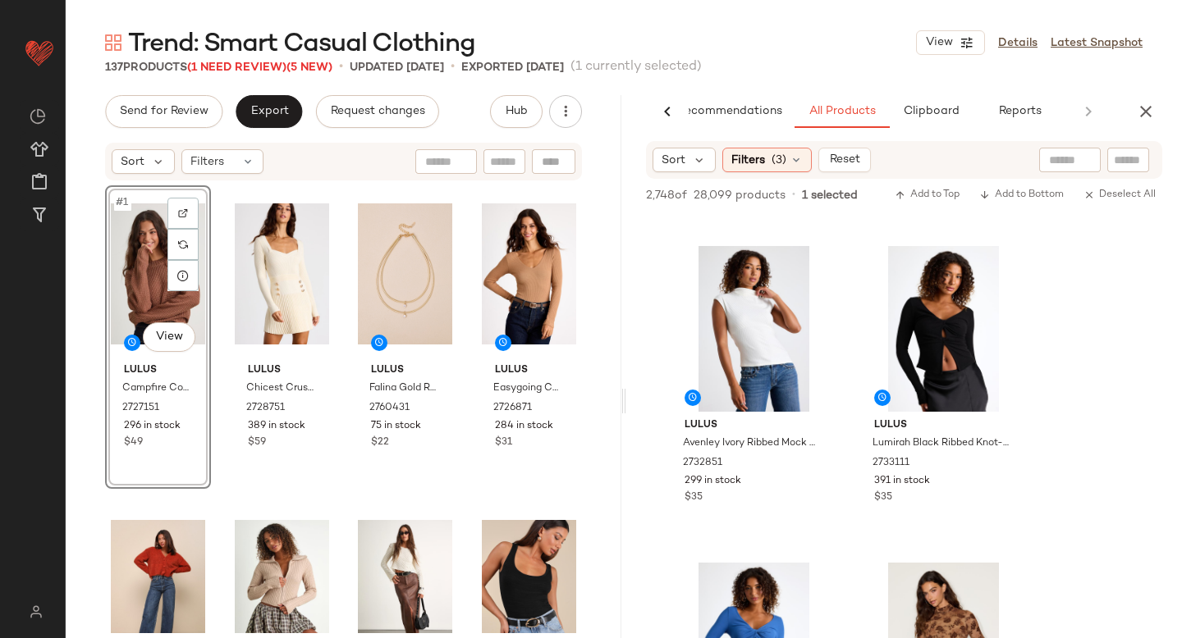
scroll to position [4958, 0]
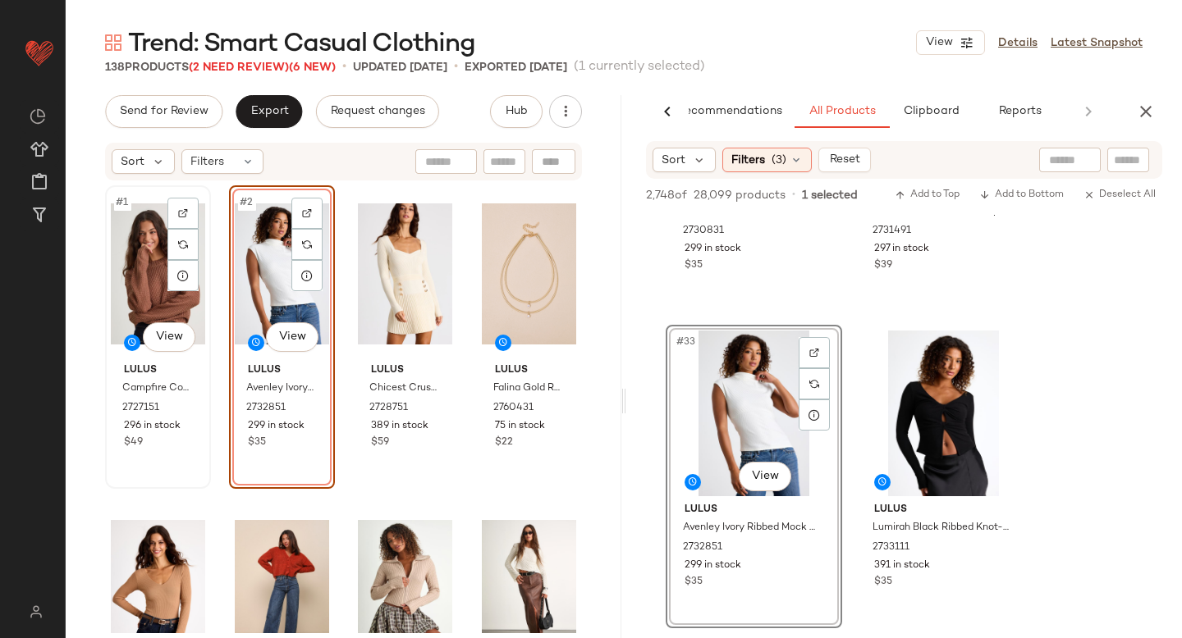
click at [134, 286] on div "#1 View" at bounding box center [158, 274] width 94 height 166
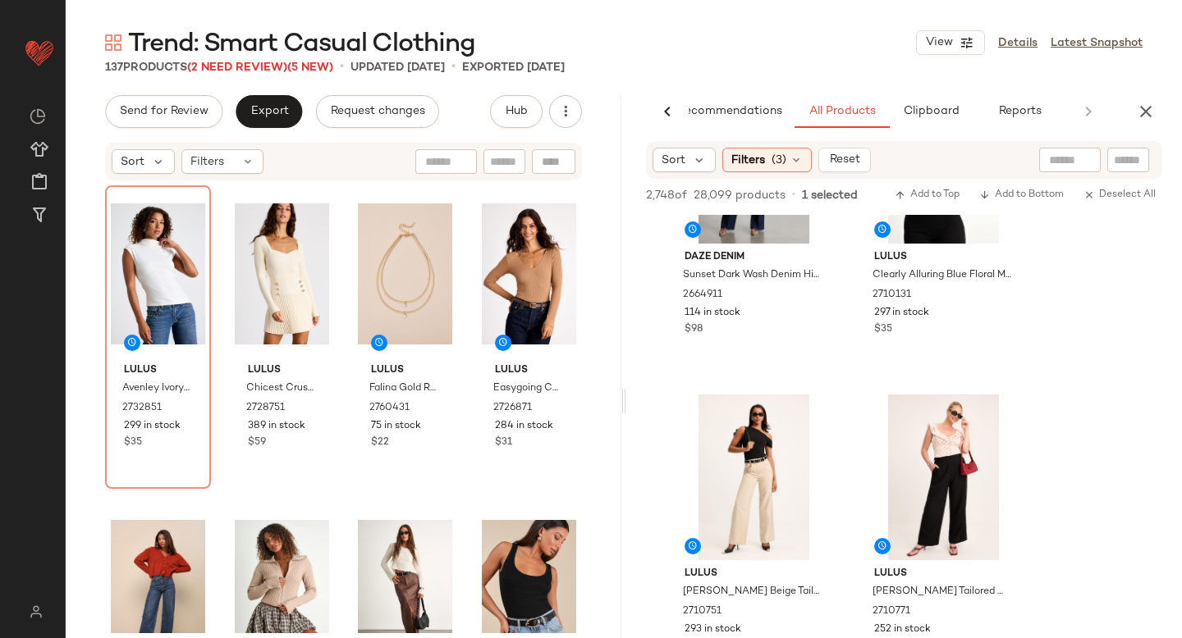
scroll to position [6626, 0]
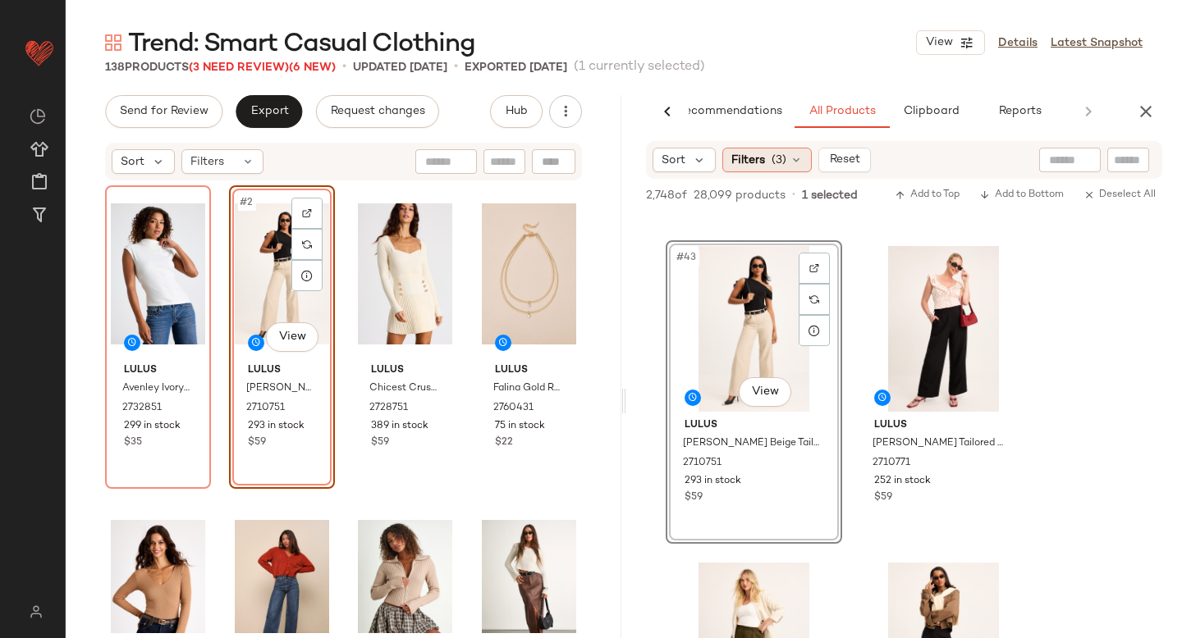
click at [781, 154] on span "(3)" at bounding box center [778, 160] width 15 height 17
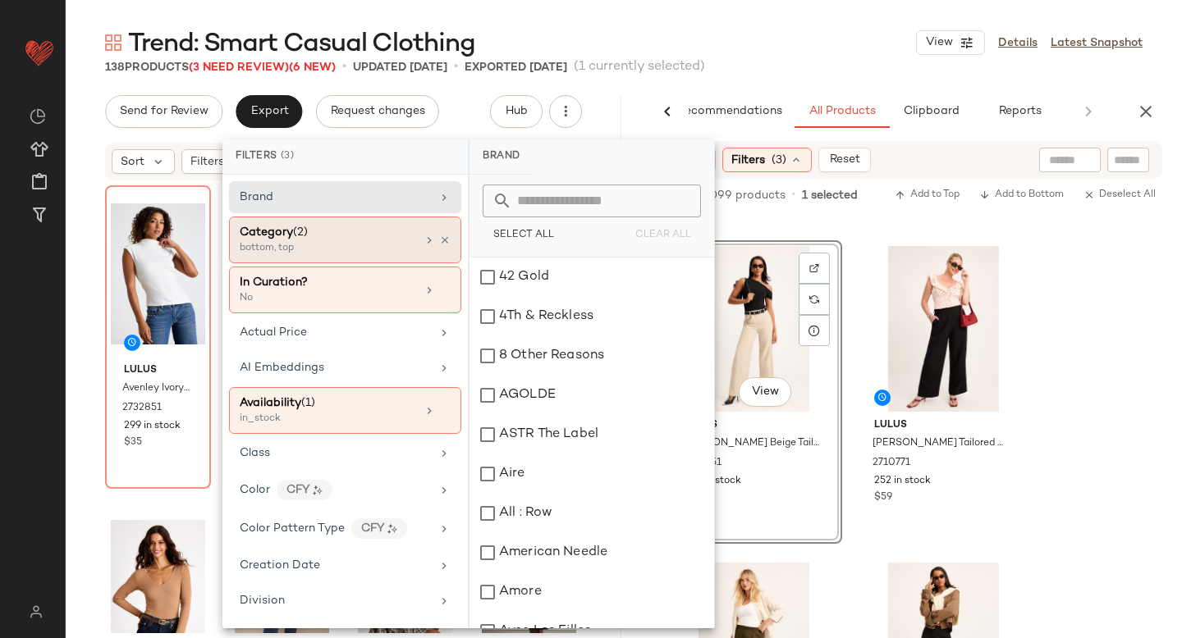
click at [316, 252] on div "bottom, top" at bounding box center [322, 248] width 164 height 15
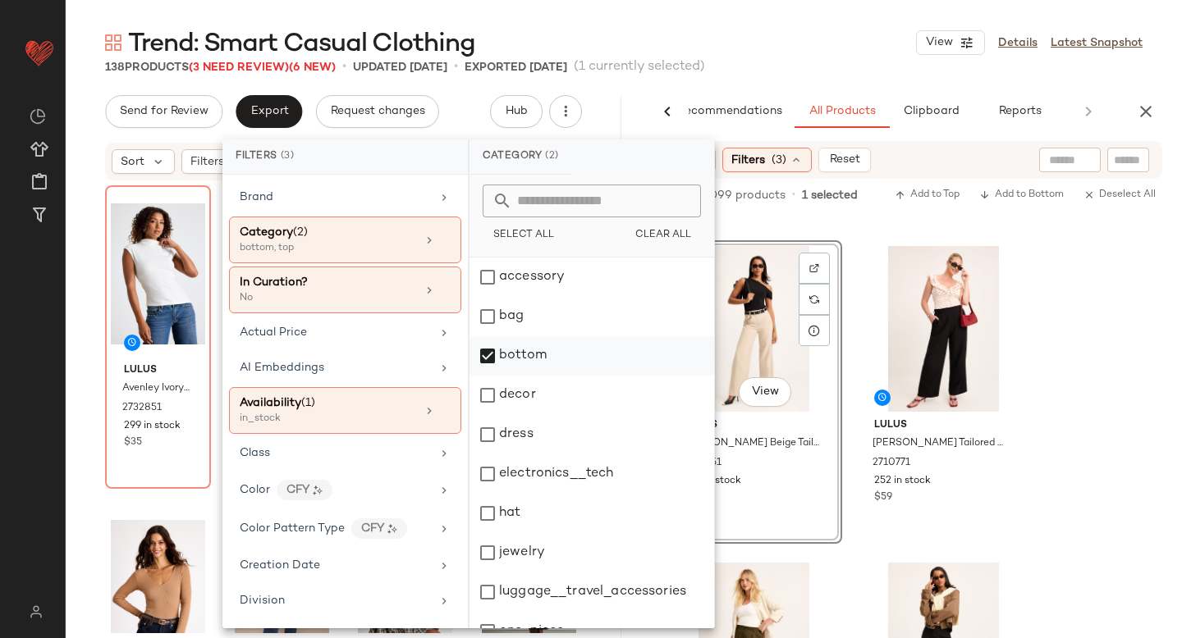
click at [478, 348] on div "bottom" at bounding box center [591, 355] width 245 height 39
click at [494, 437] on div "dress" at bounding box center [591, 434] width 245 height 39
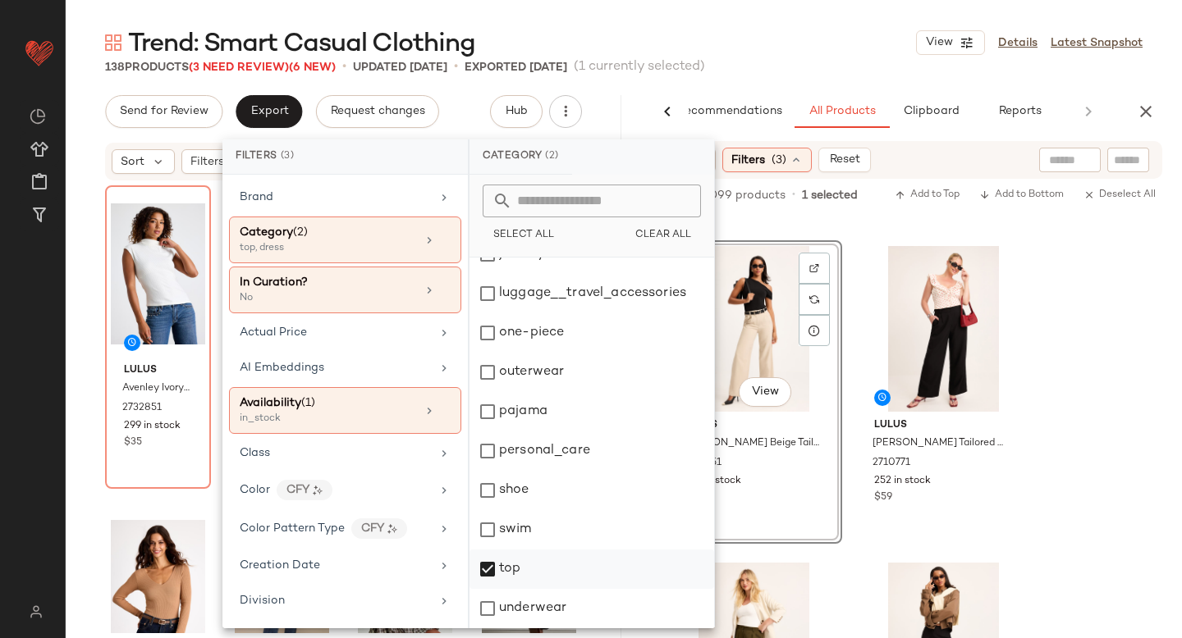
click at [492, 553] on div "top" at bounding box center [591, 569] width 245 height 39
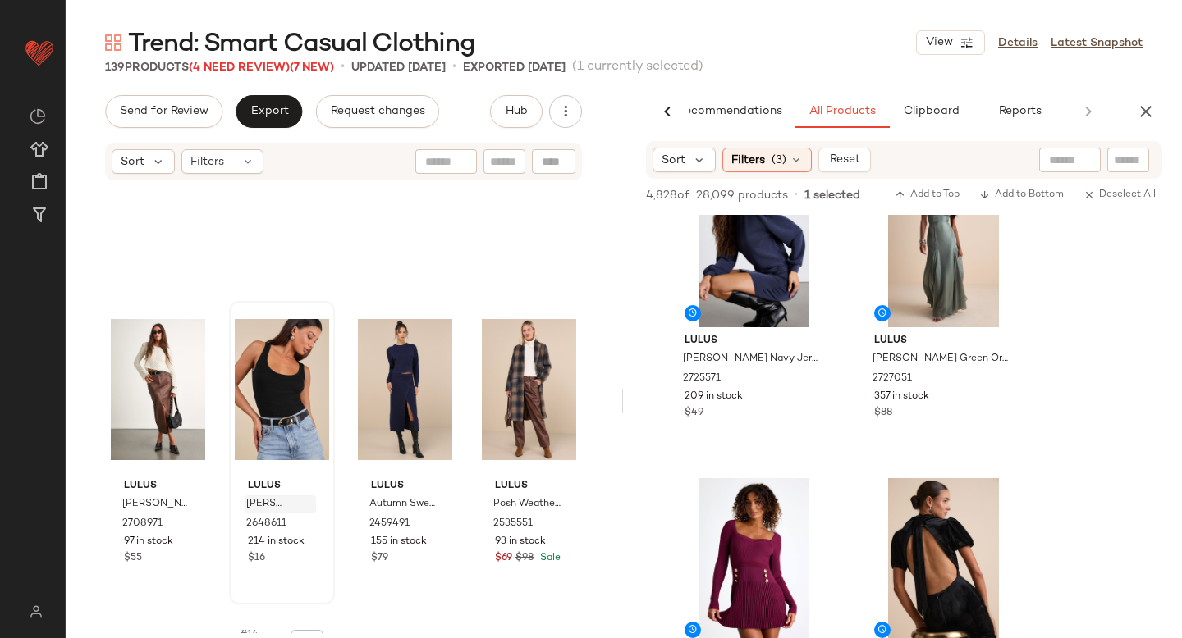
scroll to position [0, 0]
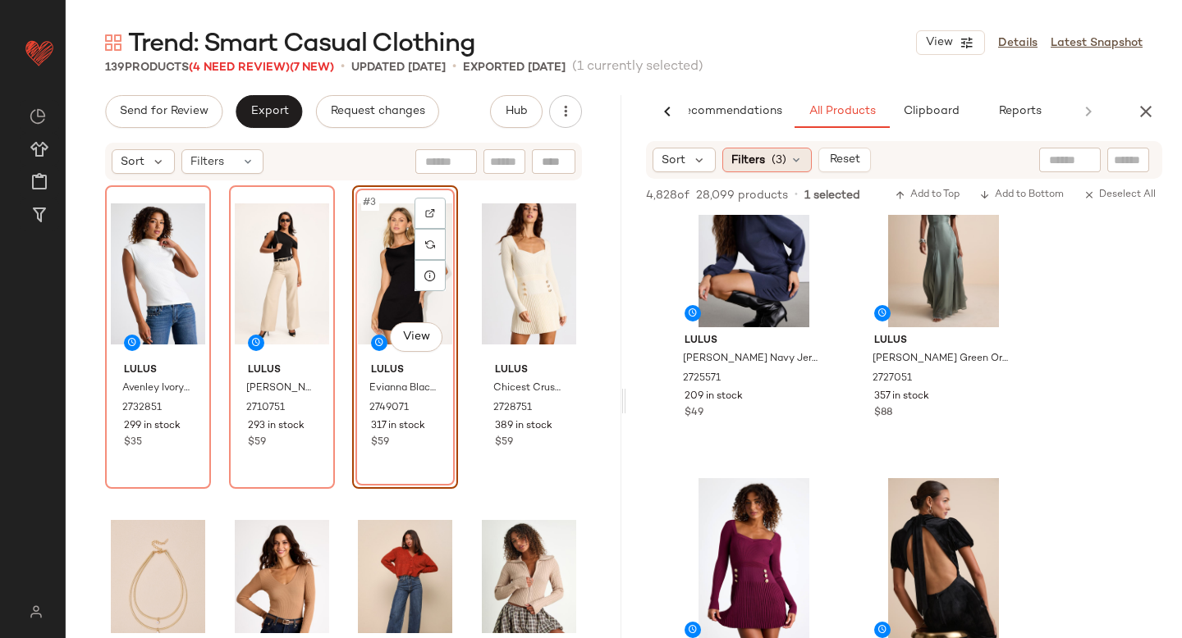
click at [785, 165] on div "Filters (3)" at bounding box center [766, 160] width 89 height 25
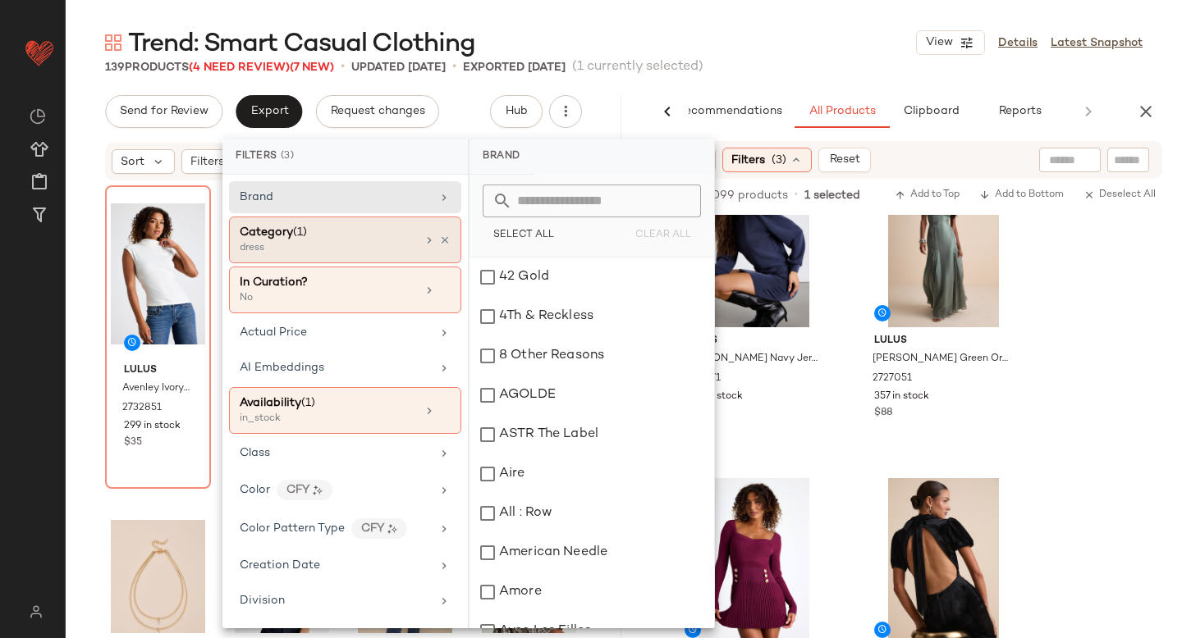
click at [298, 249] on div "dress" at bounding box center [322, 248] width 164 height 15
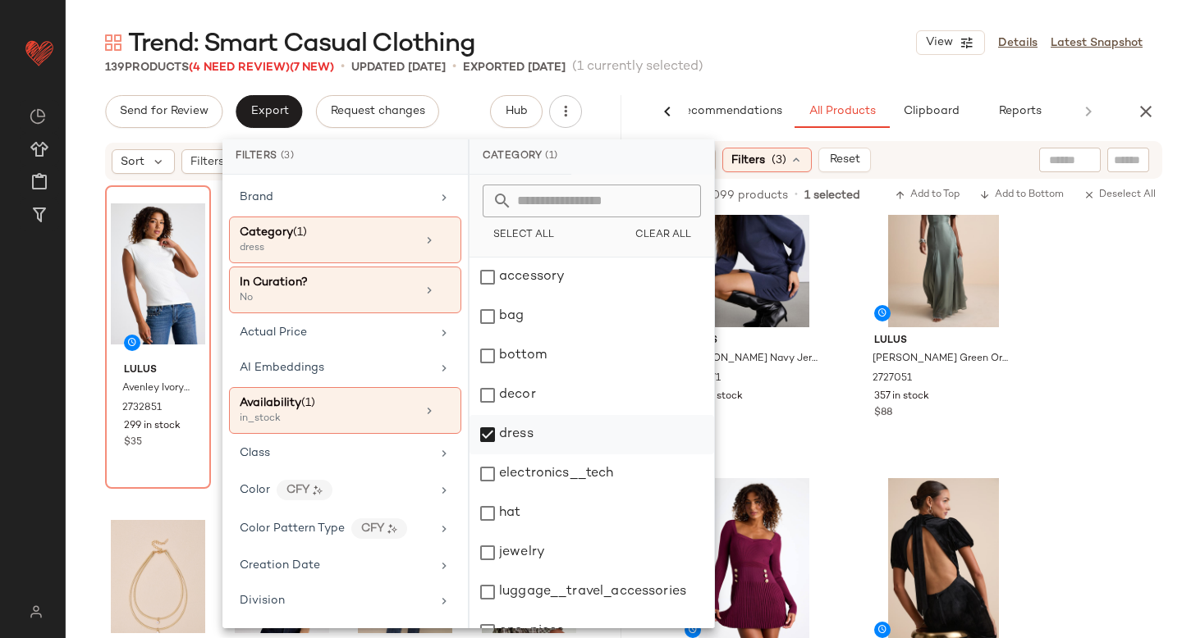
click at [489, 435] on div "dress" at bounding box center [591, 434] width 245 height 39
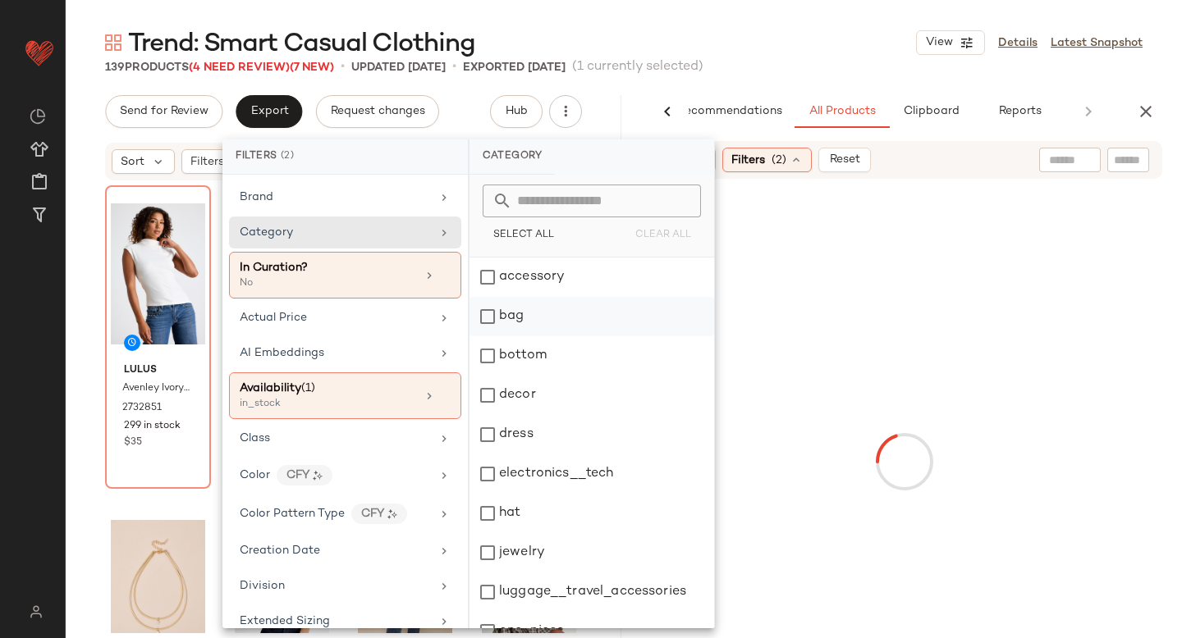
click at [505, 317] on div "bag" at bounding box center [591, 316] width 245 height 39
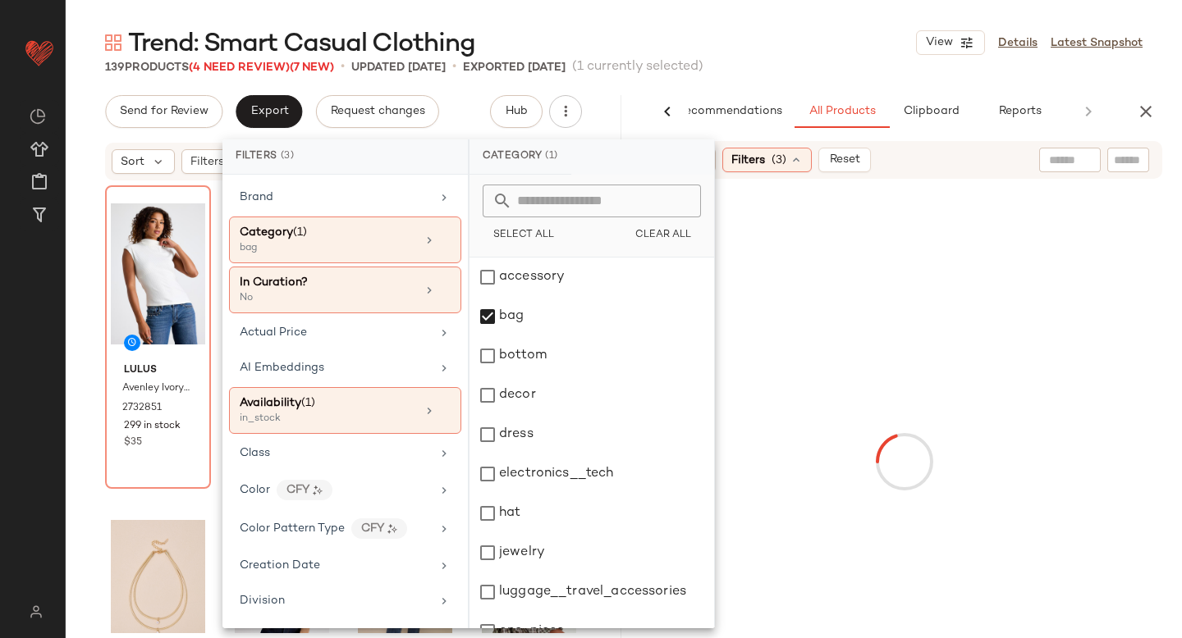
click at [1154, 307] on div at bounding box center [903, 462] width 549 height 560
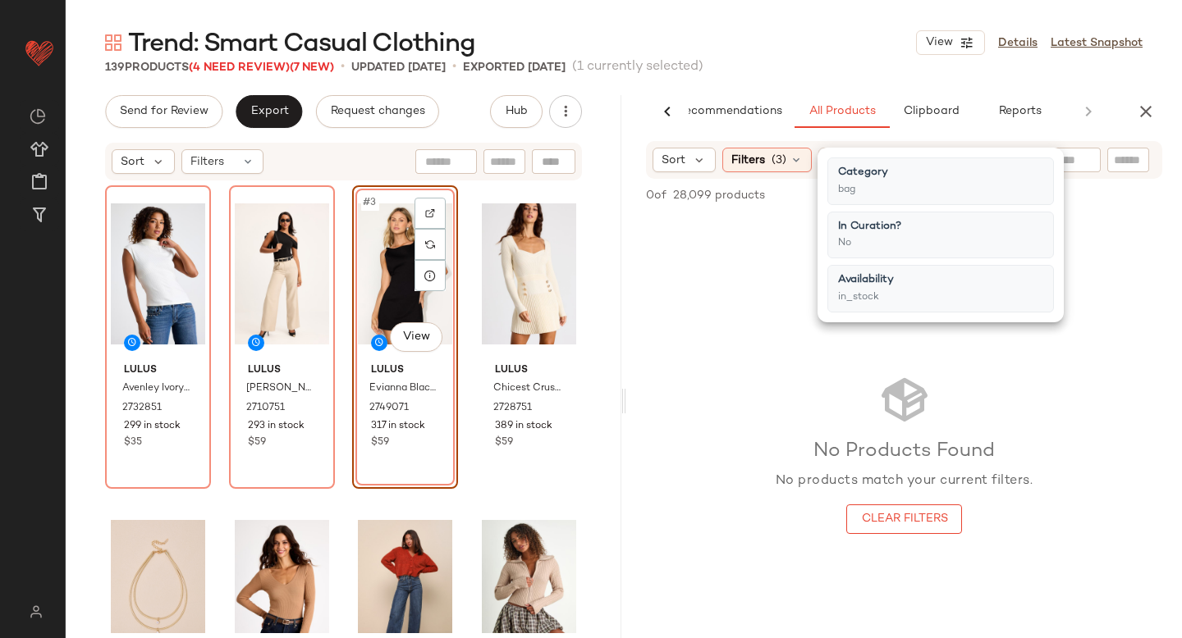
click at [1132, 386] on div "No Products Found No products match your current filters. Clear Filters" at bounding box center [904, 454] width 556 height 478
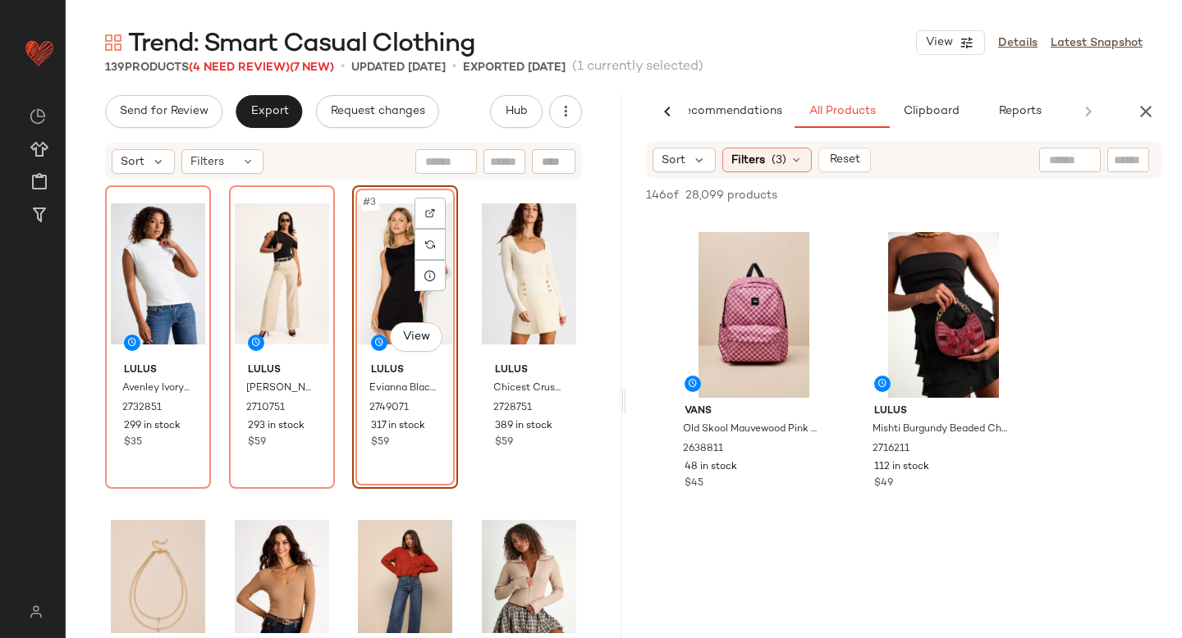
scroll to position [958, 0]
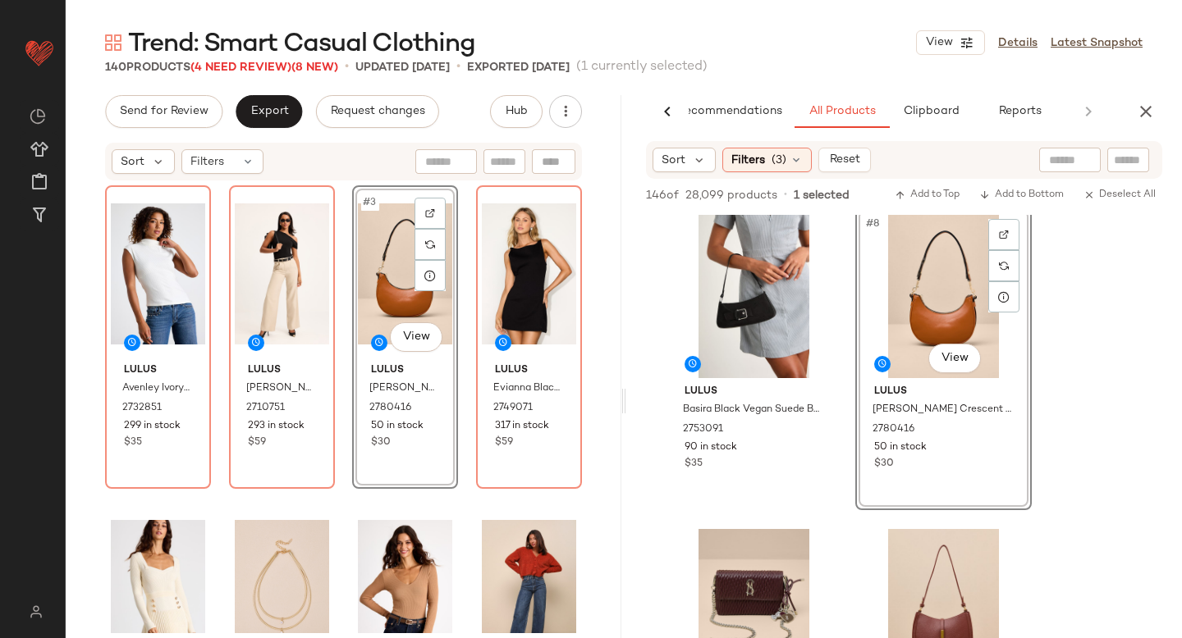
click at [1164, 112] on div "AI Recommendations All Products Clipboard Reports" at bounding box center [904, 111] width 556 height 33
click at [1137, 111] on icon "button" at bounding box center [1146, 112] width 20 height 20
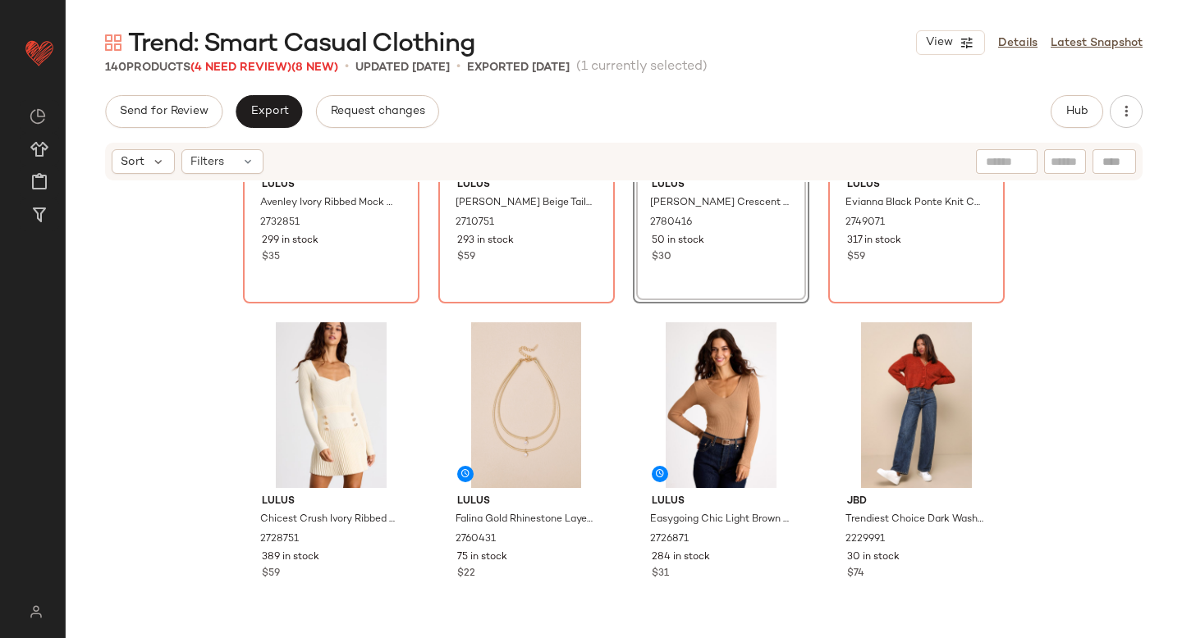
scroll to position [0, 0]
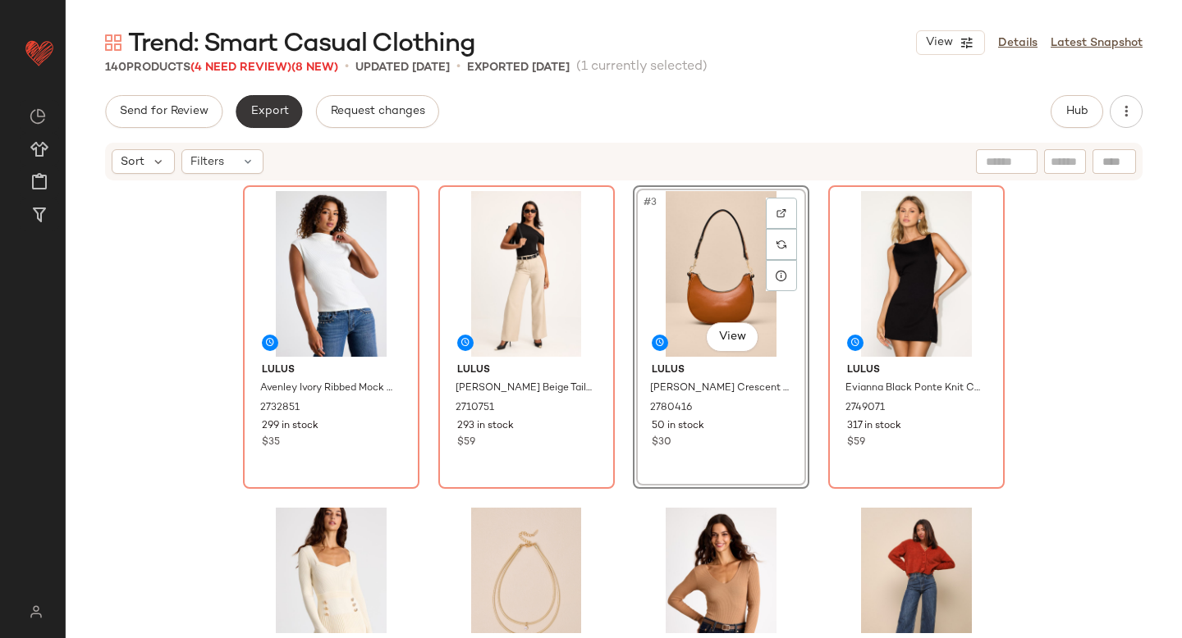
click at [284, 109] on span "Export" at bounding box center [268, 111] width 39 height 13
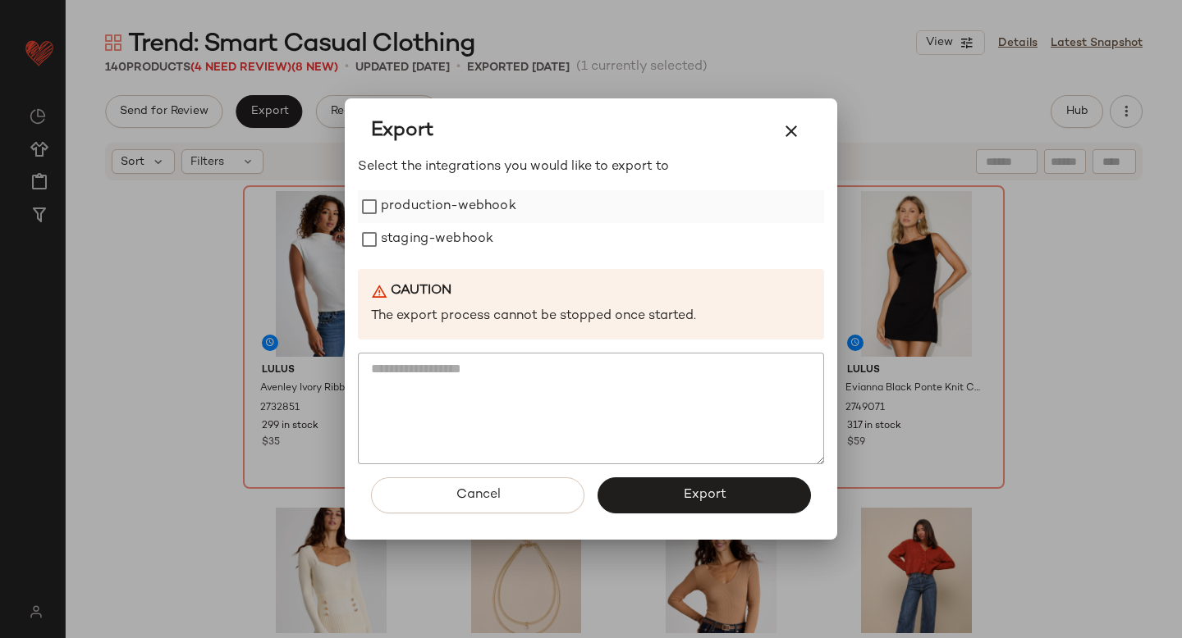
click at [447, 215] on label "production-webhook" at bounding box center [448, 206] width 135 height 33
click at [453, 241] on label "staging-webhook" at bounding box center [437, 239] width 112 height 33
click at [675, 500] on button "Export" at bounding box center [703, 496] width 213 height 36
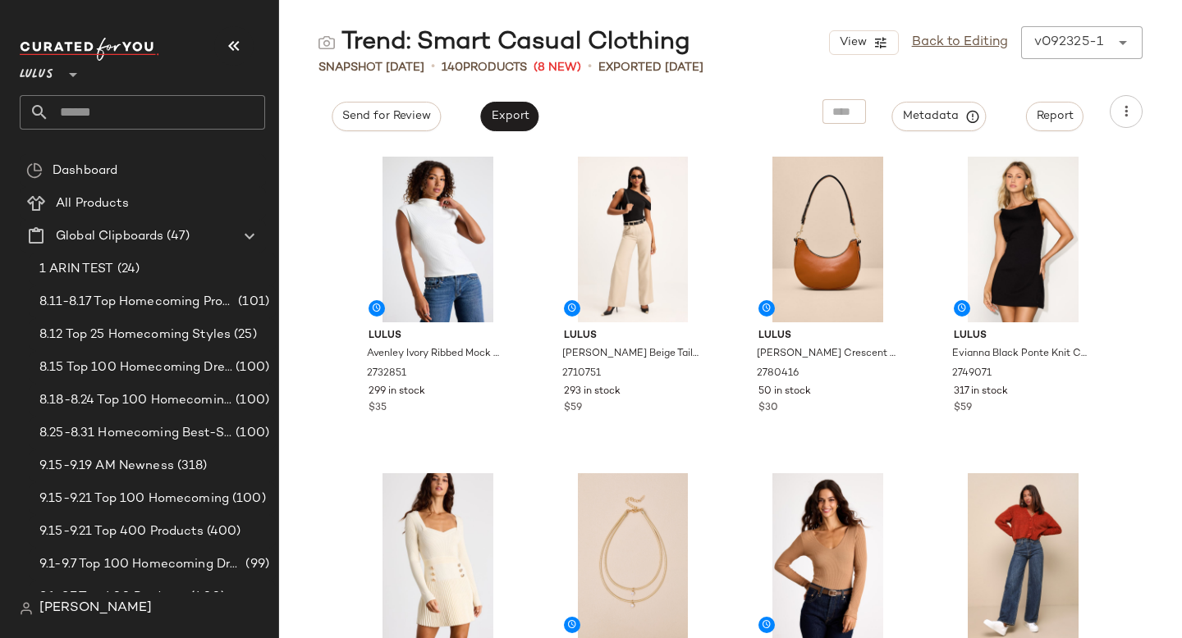
click at [149, 117] on input "text" at bounding box center [157, 112] width 216 height 34
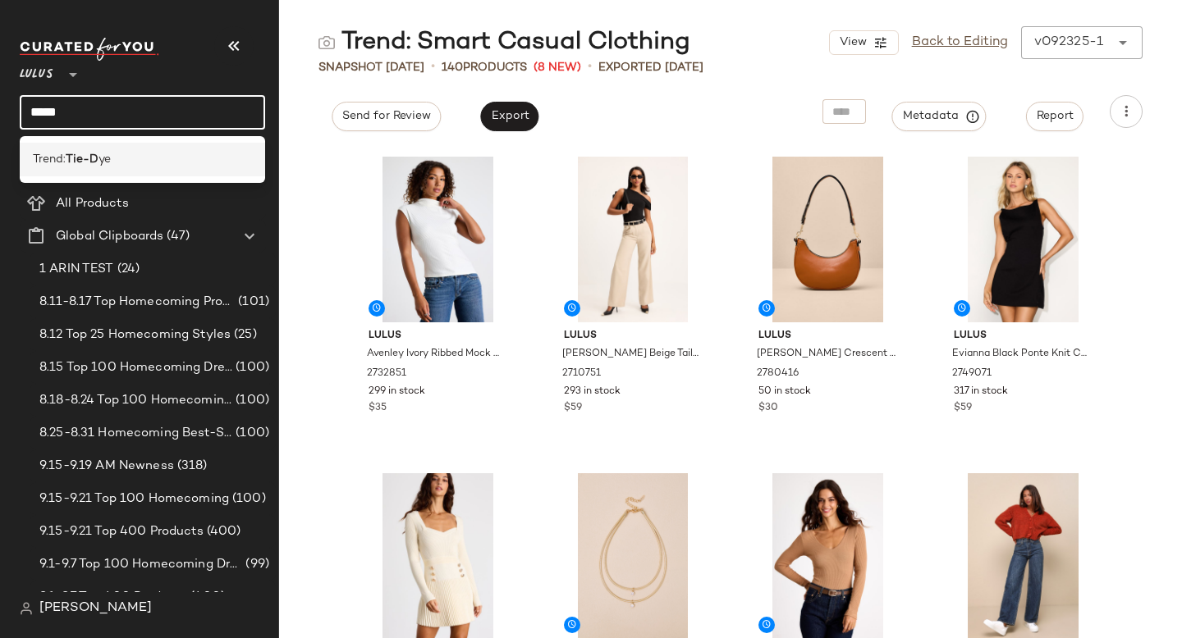
type input "*****"
click at [136, 152] on div "Trend: Tie-D ye" at bounding box center [142, 159] width 219 height 17
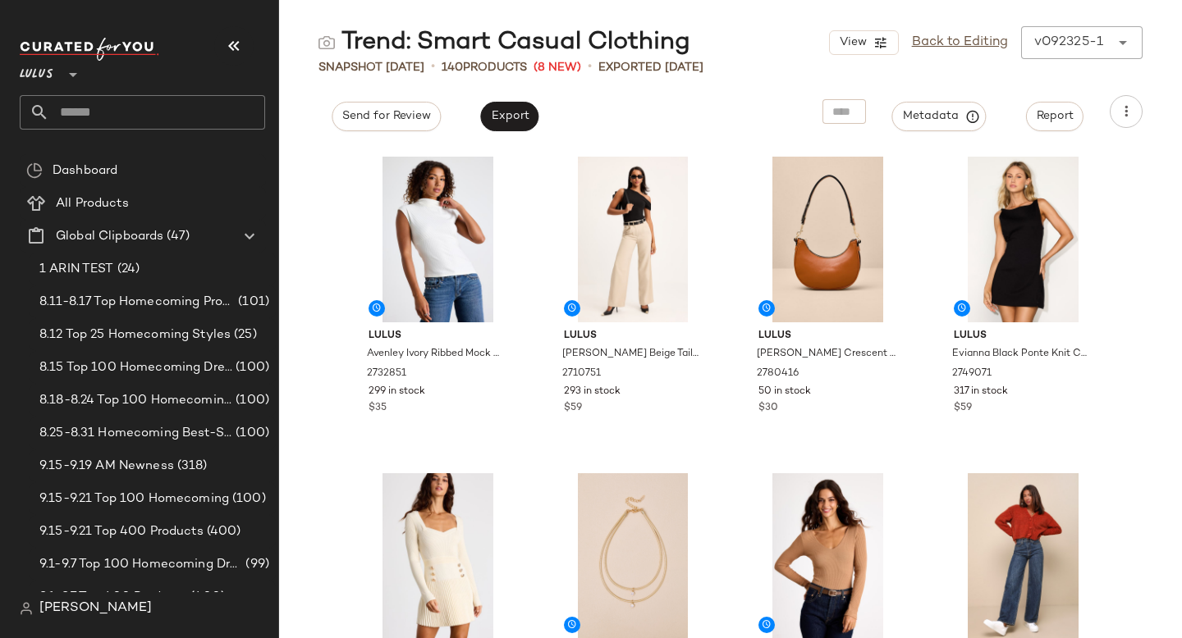
click at [197, 109] on input "text" at bounding box center [157, 112] width 216 height 34
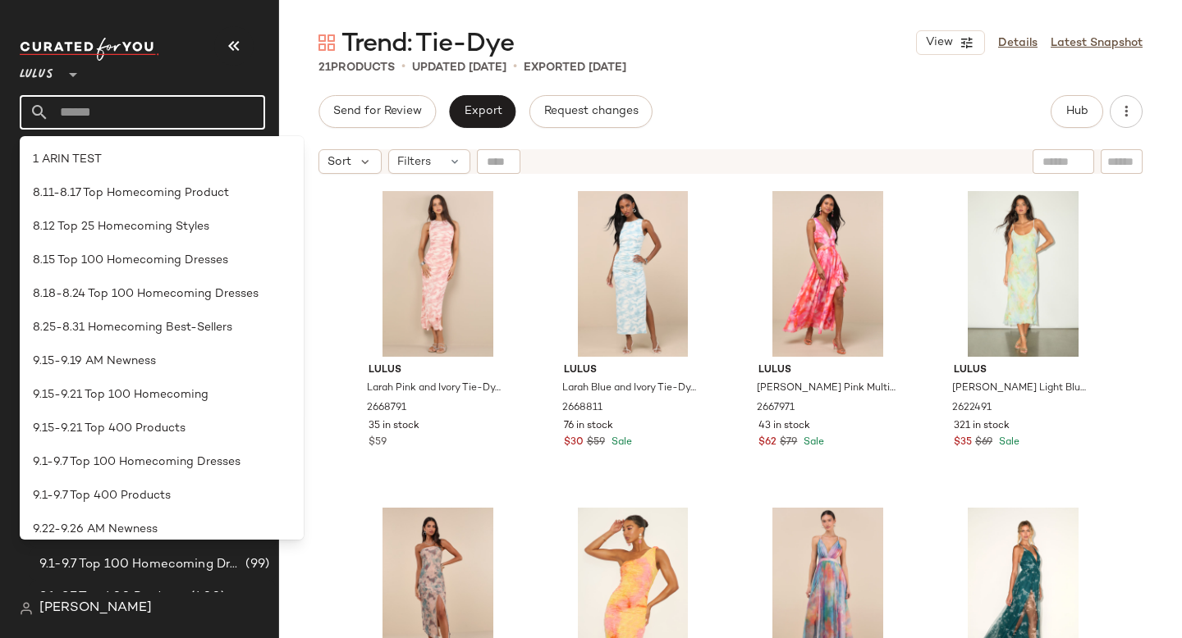
click at [747, 54] on div "Trend: Tie-Dye View Details Latest Snapshot" at bounding box center [730, 42] width 903 height 33
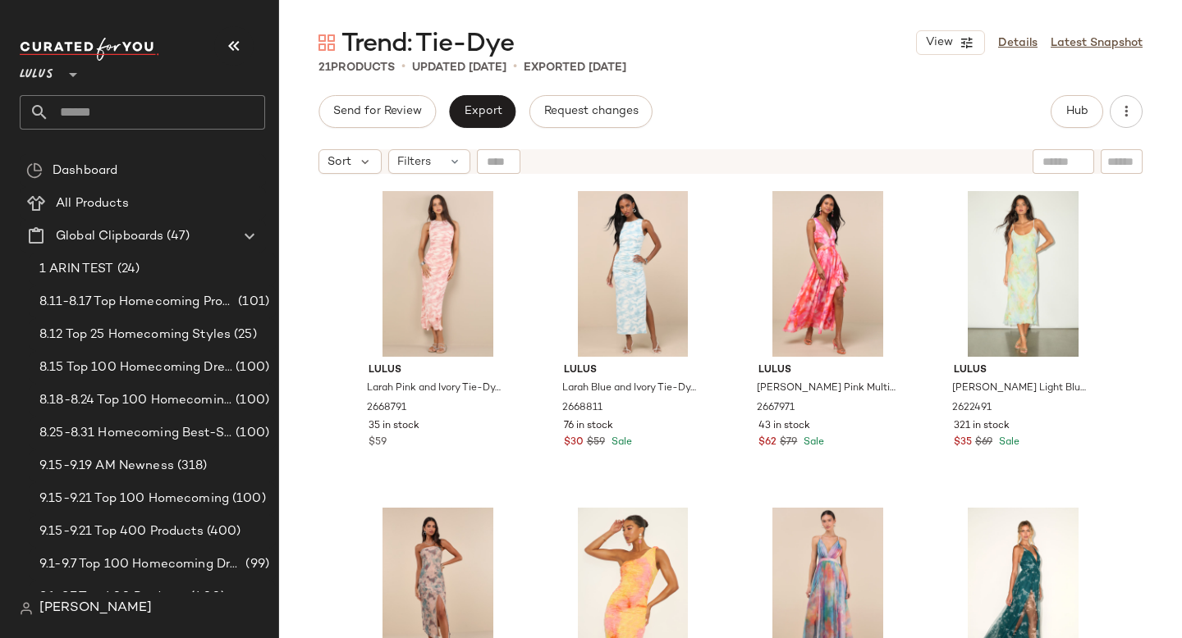
click at [117, 107] on input "text" at bounding box center [157, 112] width 216 height 34
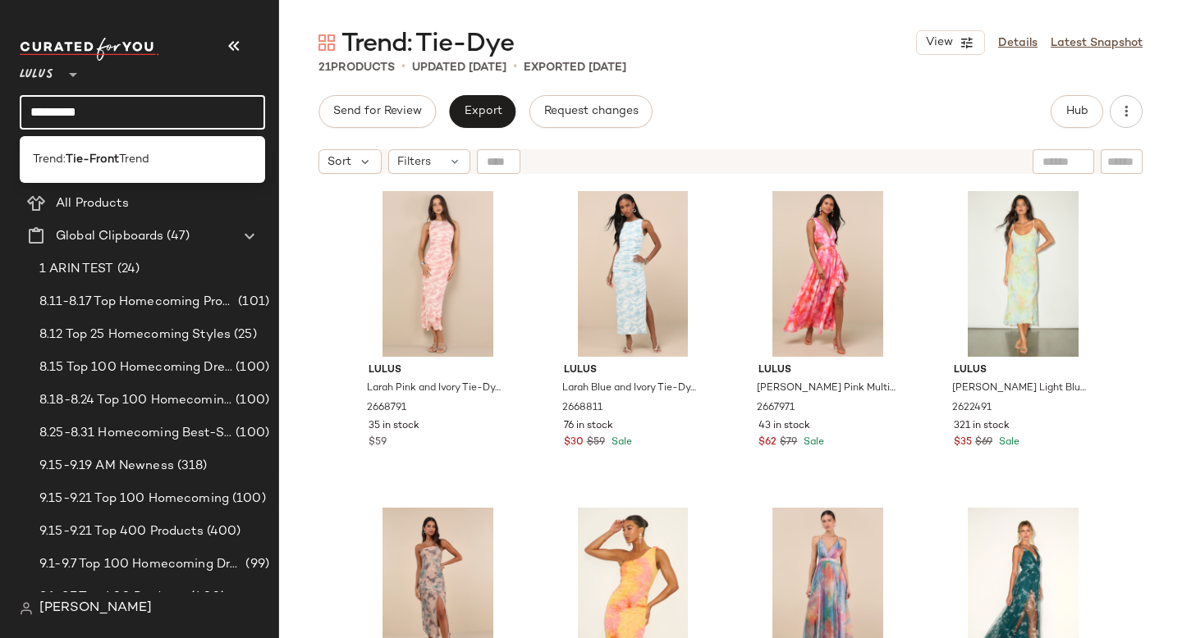
type input "*********"
click at [86, 181] on div "Trend: Tie-Front Trend" at bounding box center [142, 159] width 245 height 47
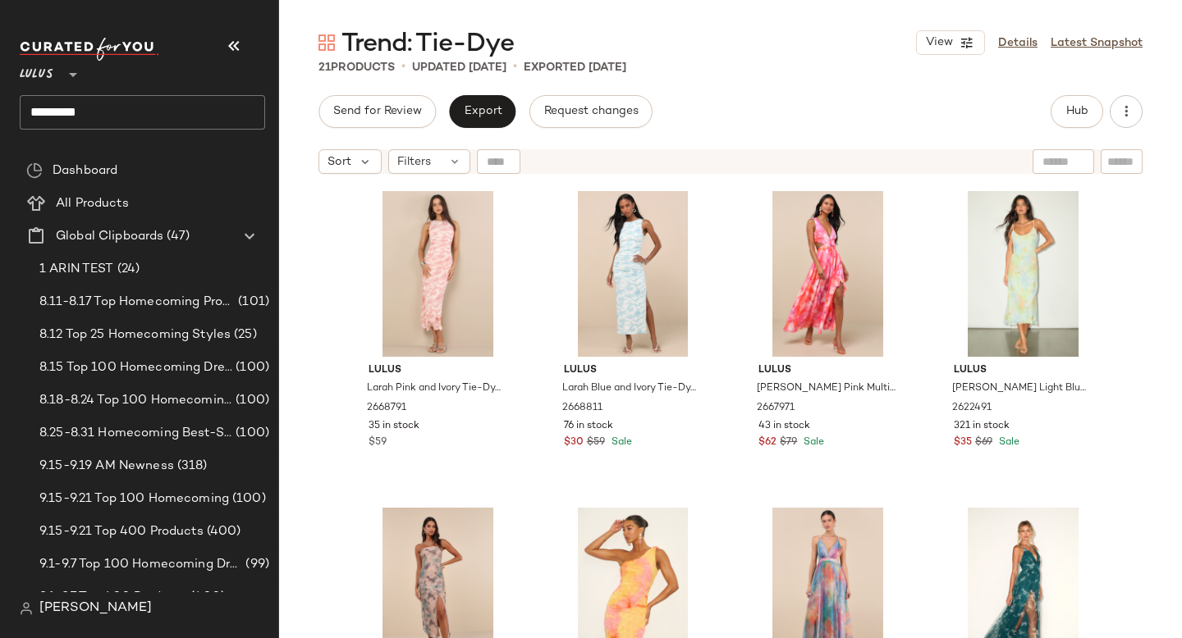
click at [138, 113] on input "*********" at bounding box center [142, 112] width 245 height 34
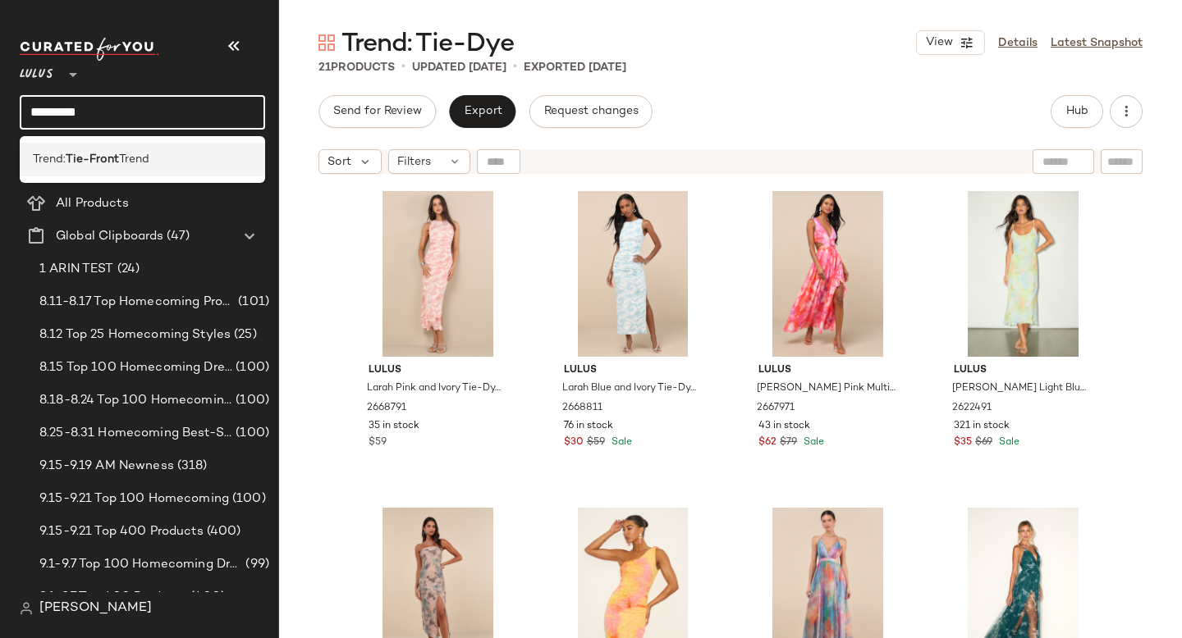
click at [139, 167] on span "Trend" at bounding box center [134, 159] width 30 height 17
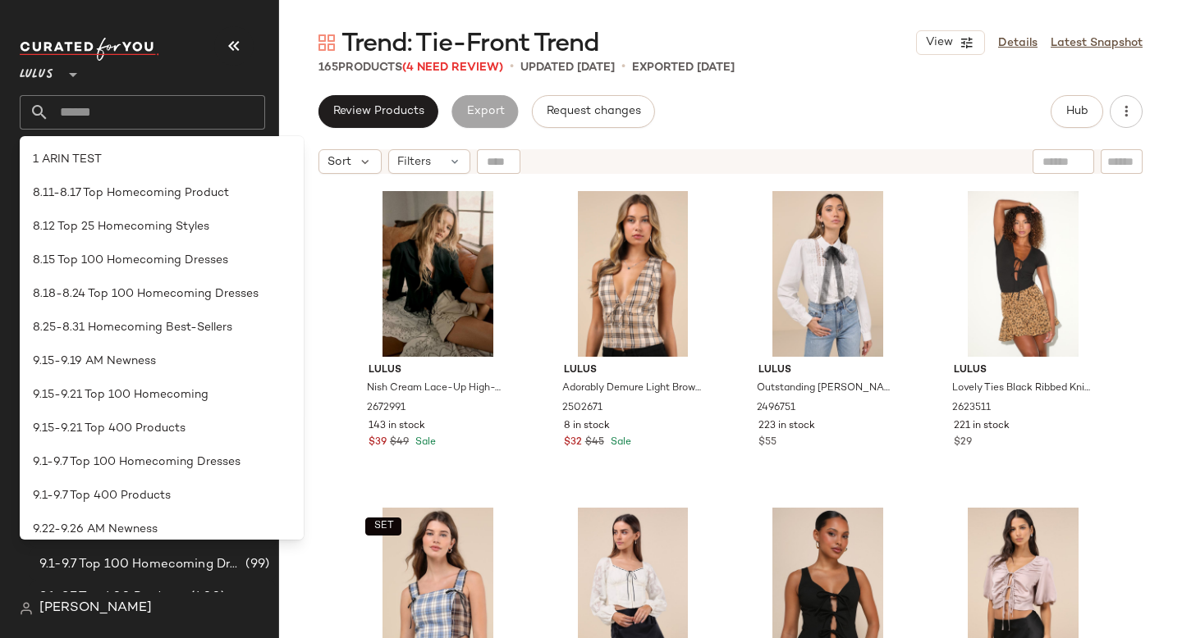
click at [782, 85] on div "Trend: Tie-Front Trend View Details Latest Snapshot 165 Products (4 Need Review…" at bounding box center [730, 332] width 903 height 612
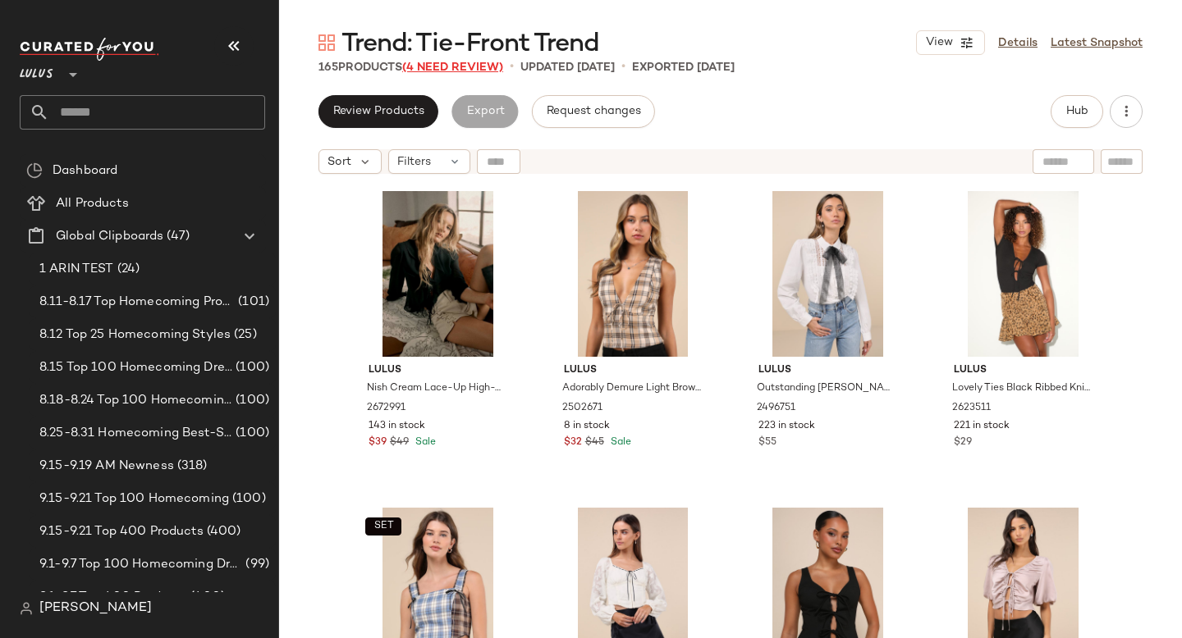
click at [446, 62] on span "(4 Need Review)" at bounding box center [452, 68] width 101 height 12
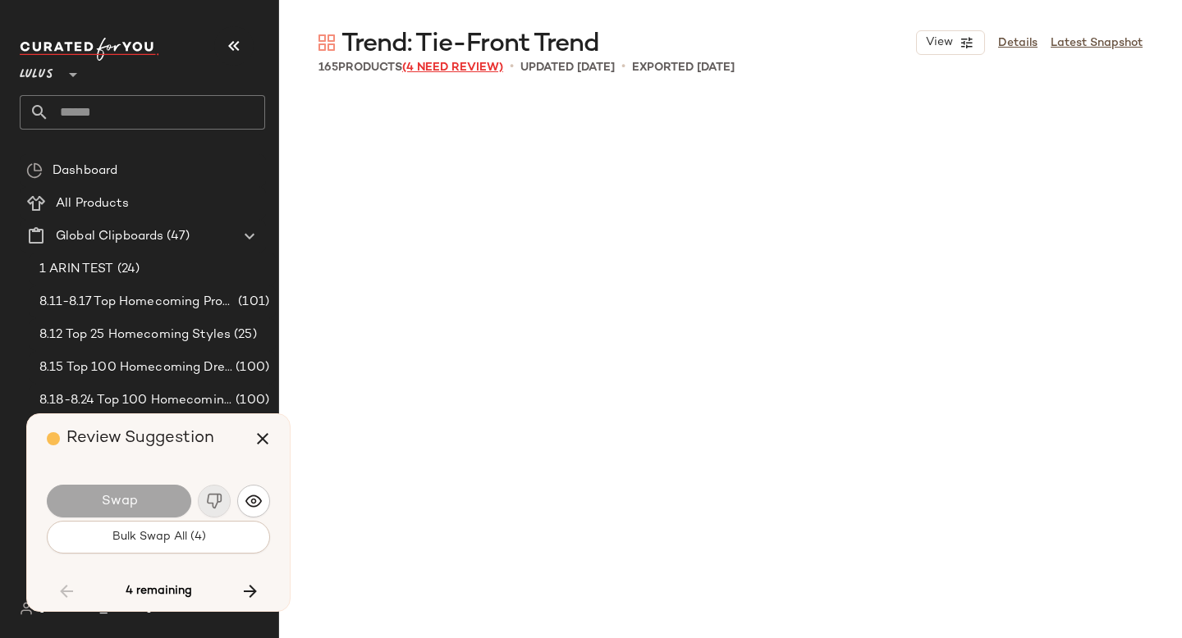
scroll to position [8552, 0]
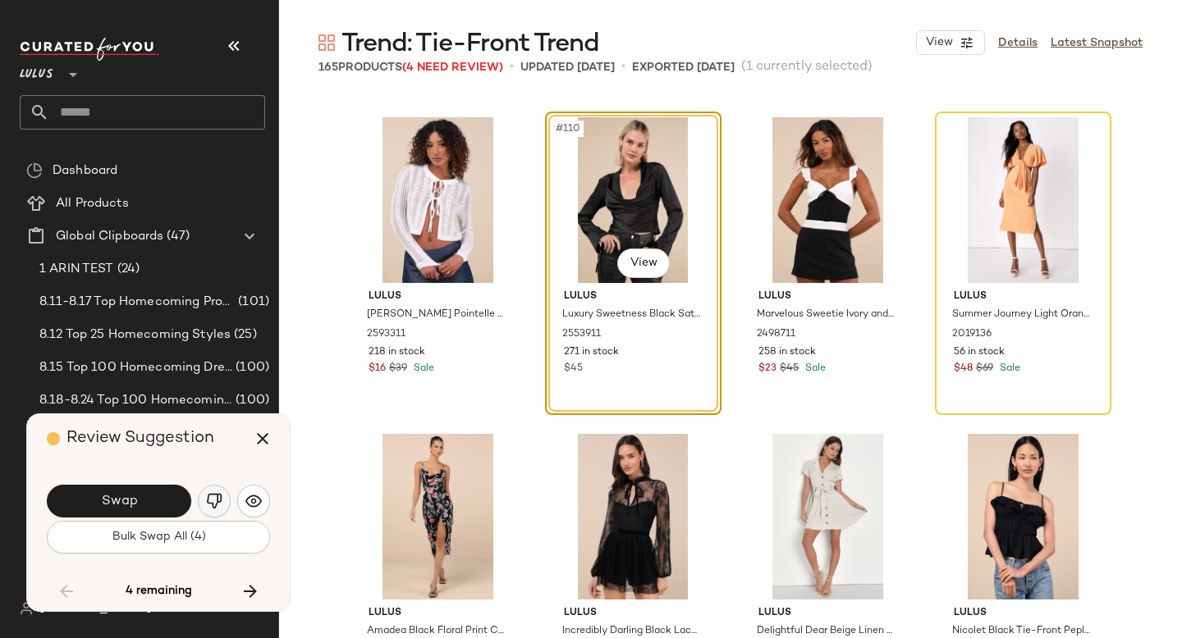
click at [213, 510] on button "button" at bounding box center [214, 501] width 33 height 33
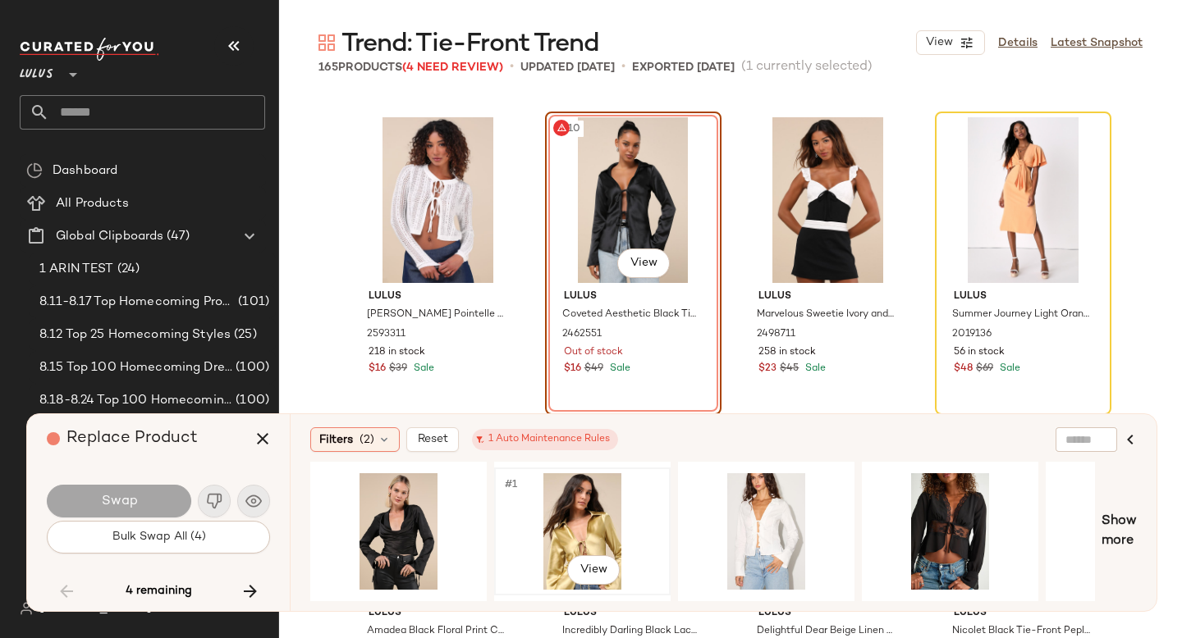
click at [607, 514] on div "#1 View" at bounding box center [582, 531] width 165 height 117
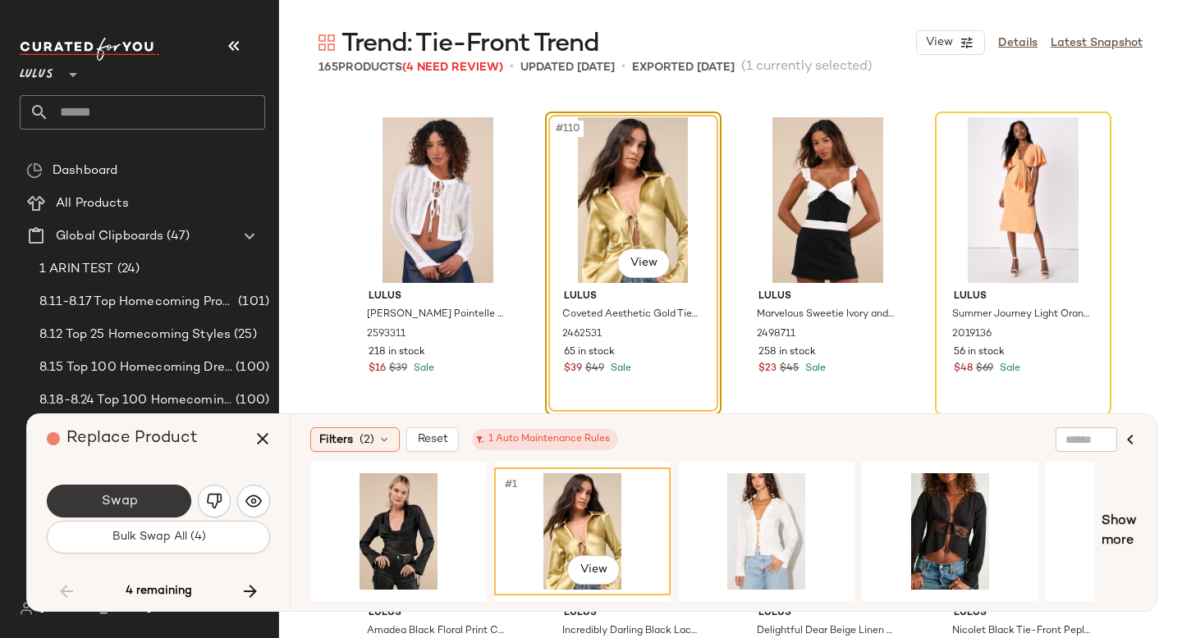
click at [156, 496] on button "Swap" at bounding box center [119, 501] width 144 height 33
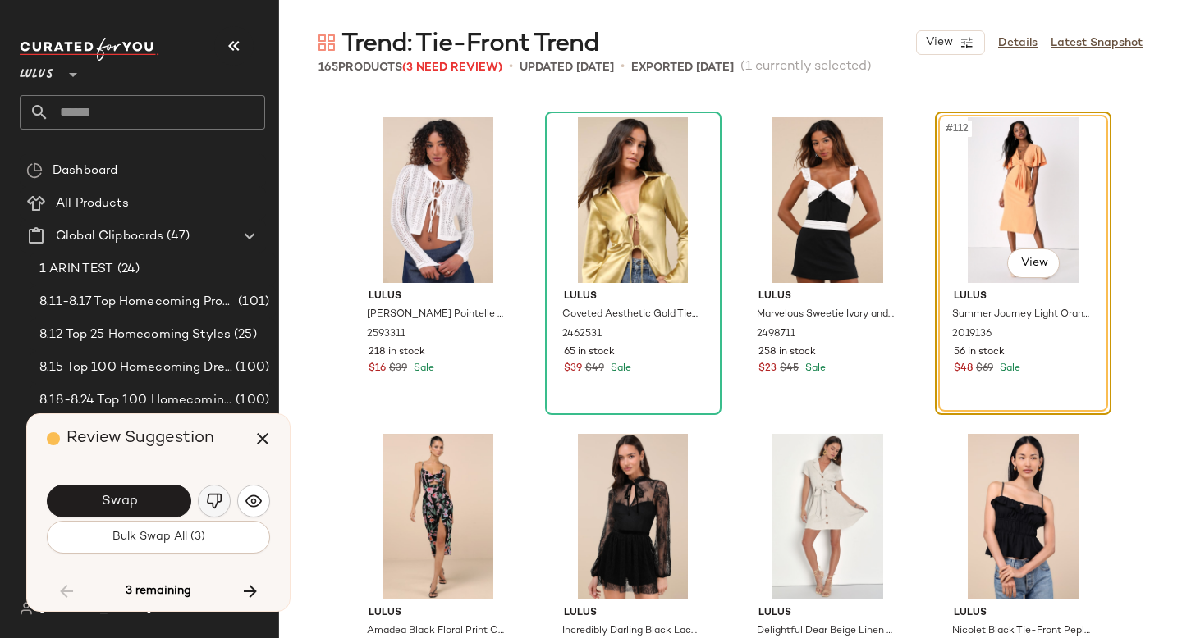
click at [218, 502] on img "button" at bounding box center [214, 501] width 16 height 16
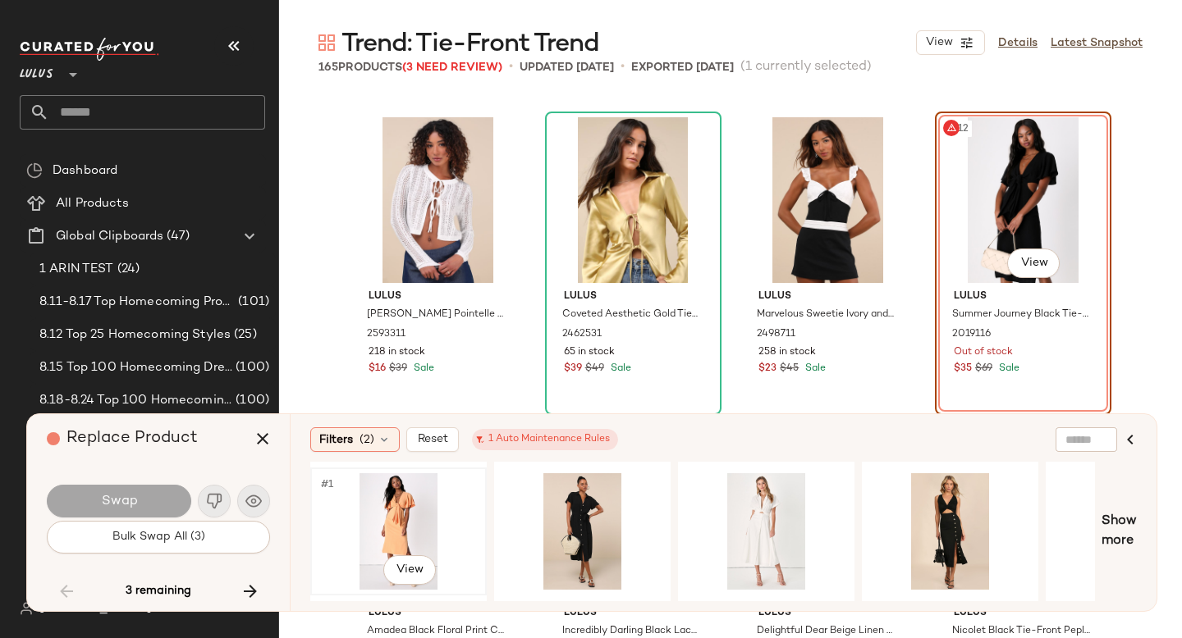
click at [368, 526] on div "#1 View" at bounding box center [398, 531] width 165 height 117
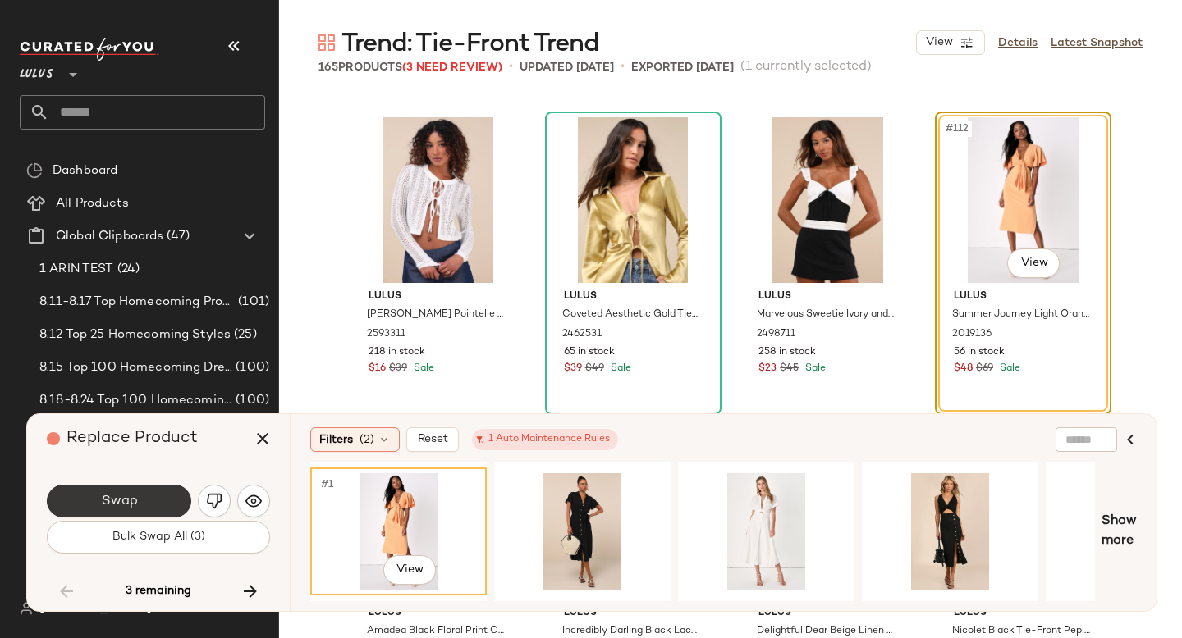
click at [95, 505] on button "Swap" at bounding box center [119, 501] width 144 height 33
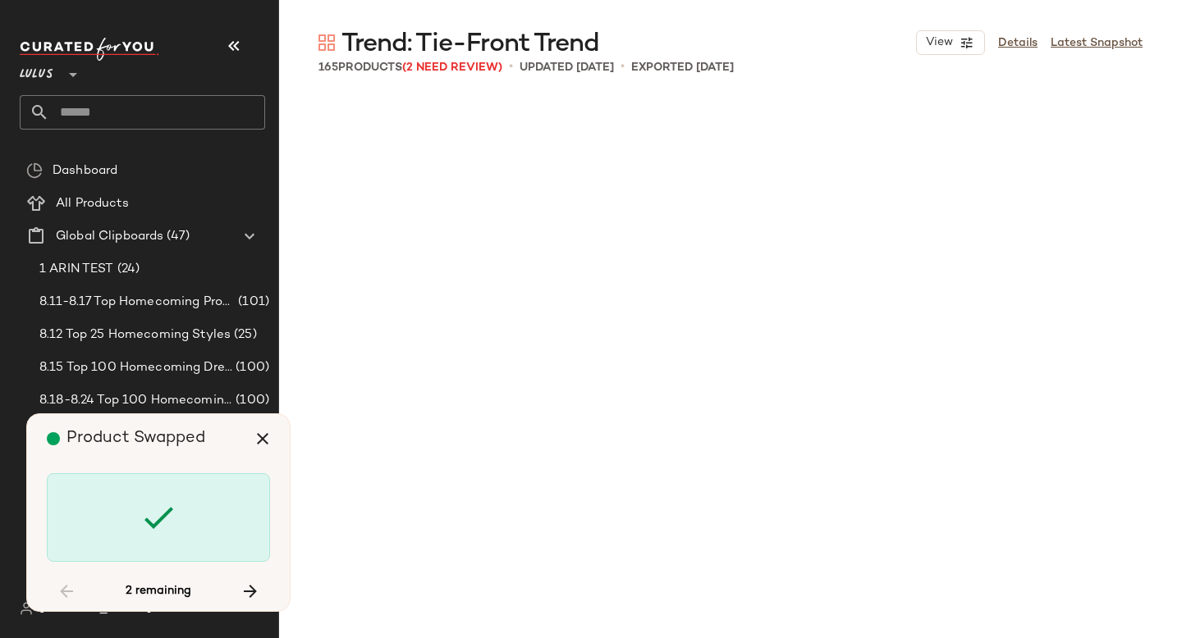
scroll to position [9819, 0]
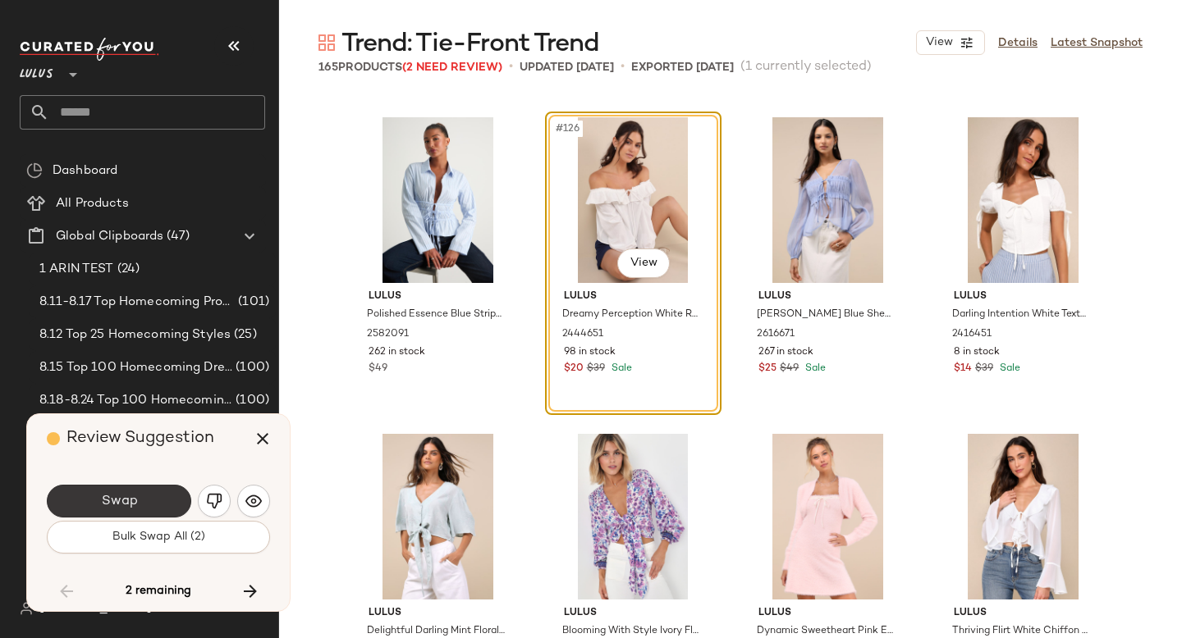
click at [159, 490] on button "Swap" at bounding box center [119, 501] width 144 height 33
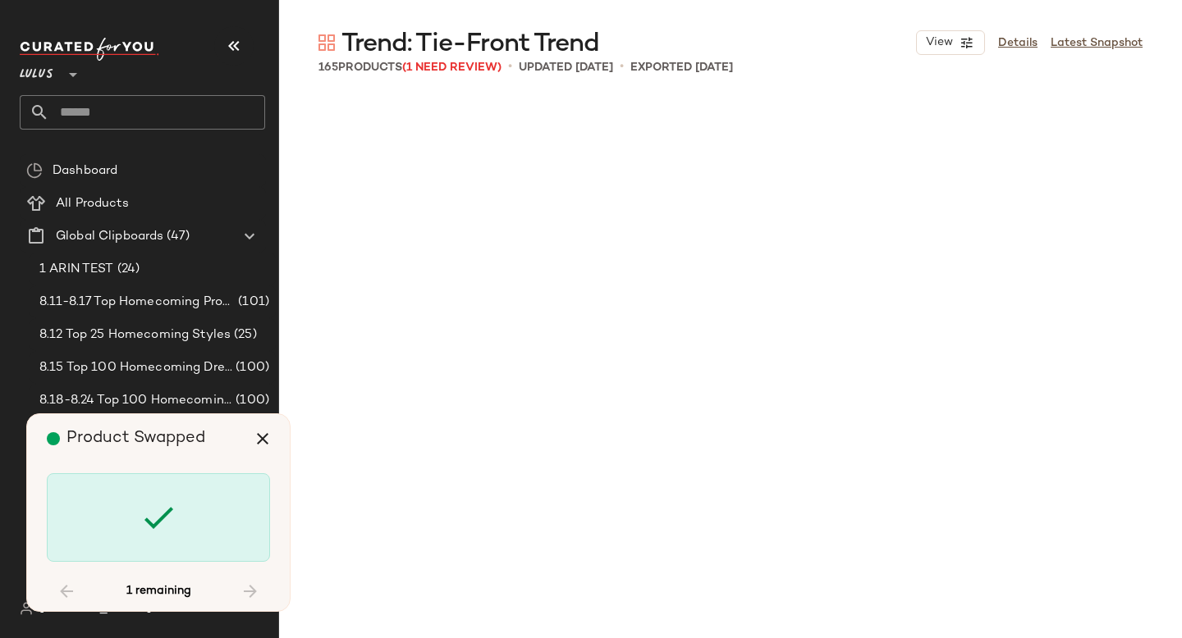
scroll to position [11086, 0]
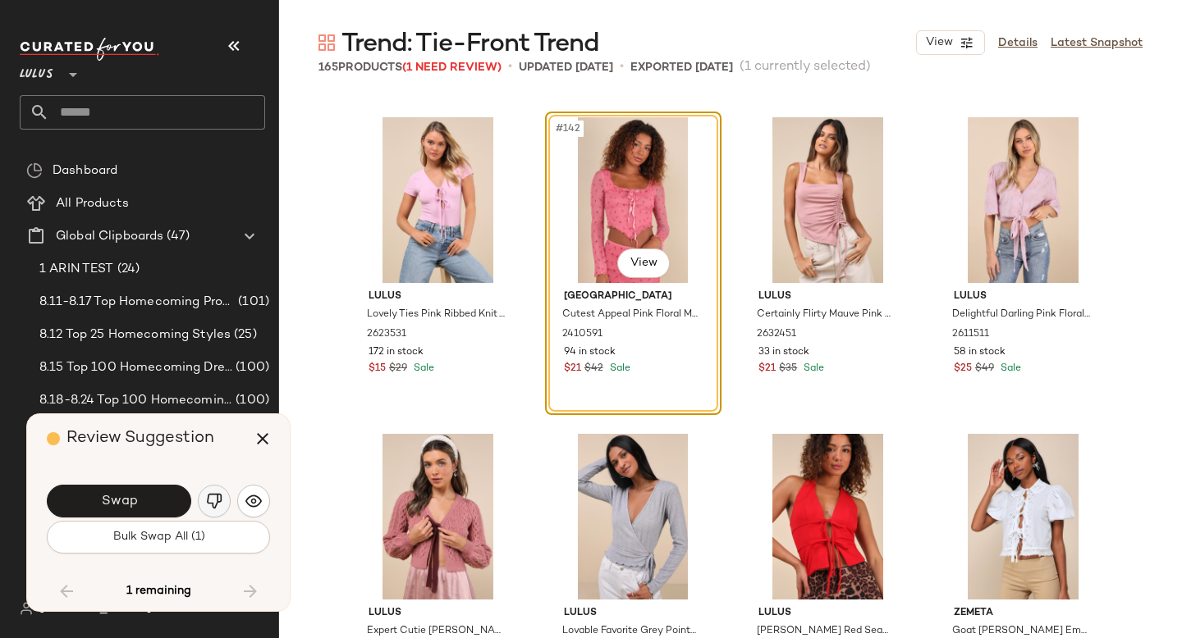
click at [210, 502] on img "button" at bounding box center [214, 501] width 16 height 16
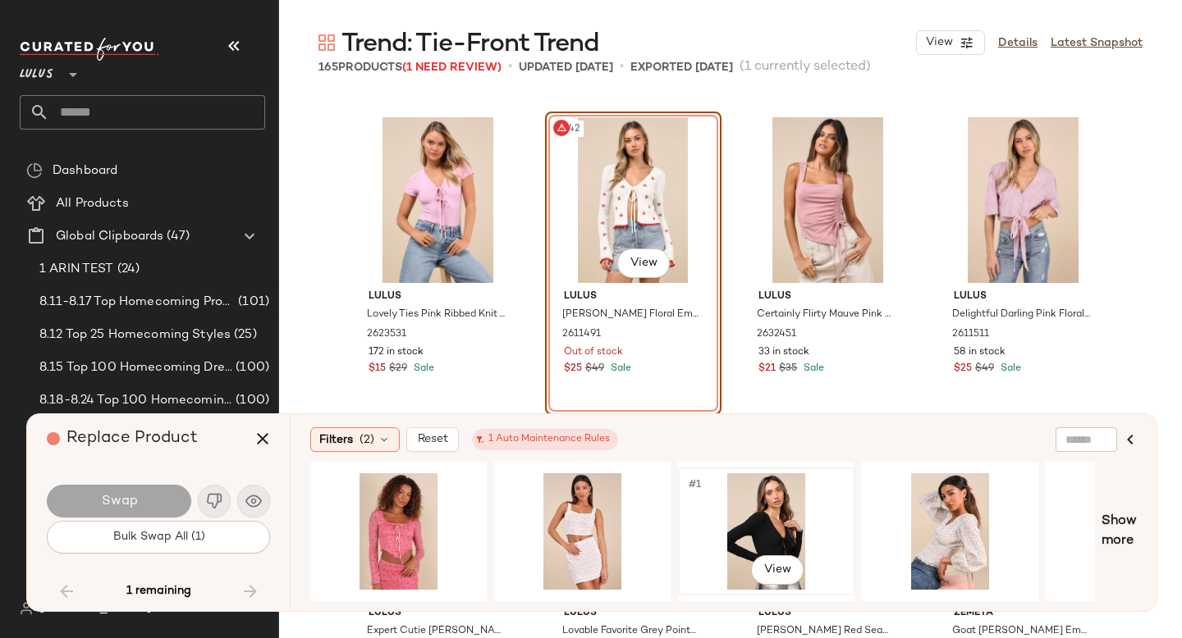
click at [729, 509] on div "#1 View" at bounding box center [766, 531] width 165 height 117
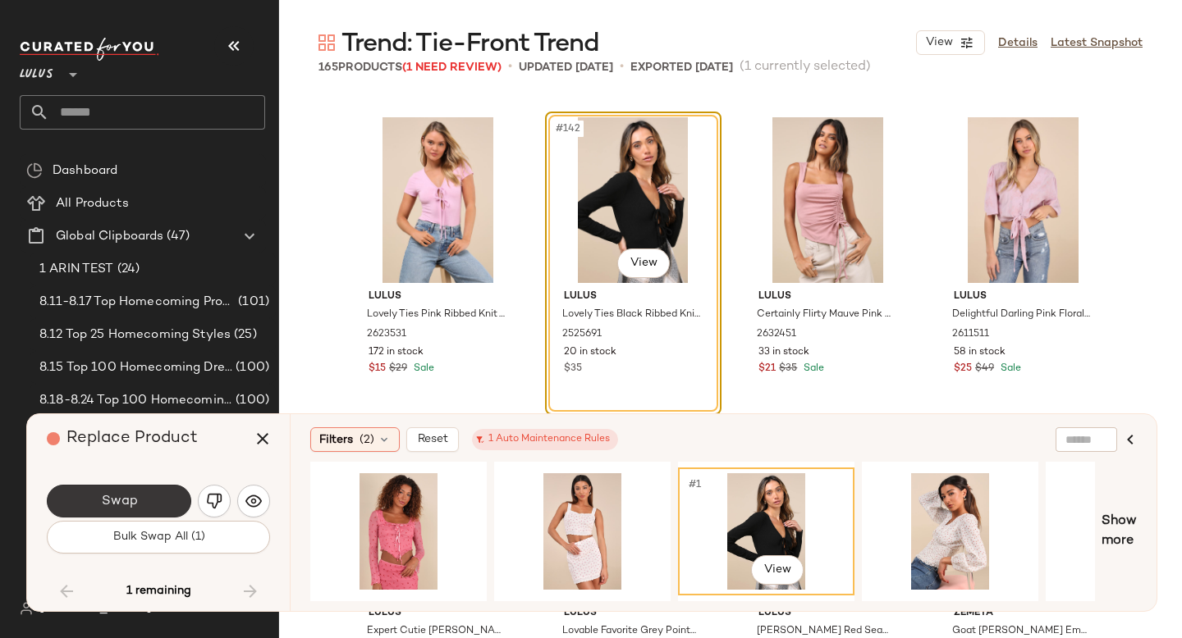
click at [167, 492] on button "Swap" at bounding box center [119, 501] width 144 height 33
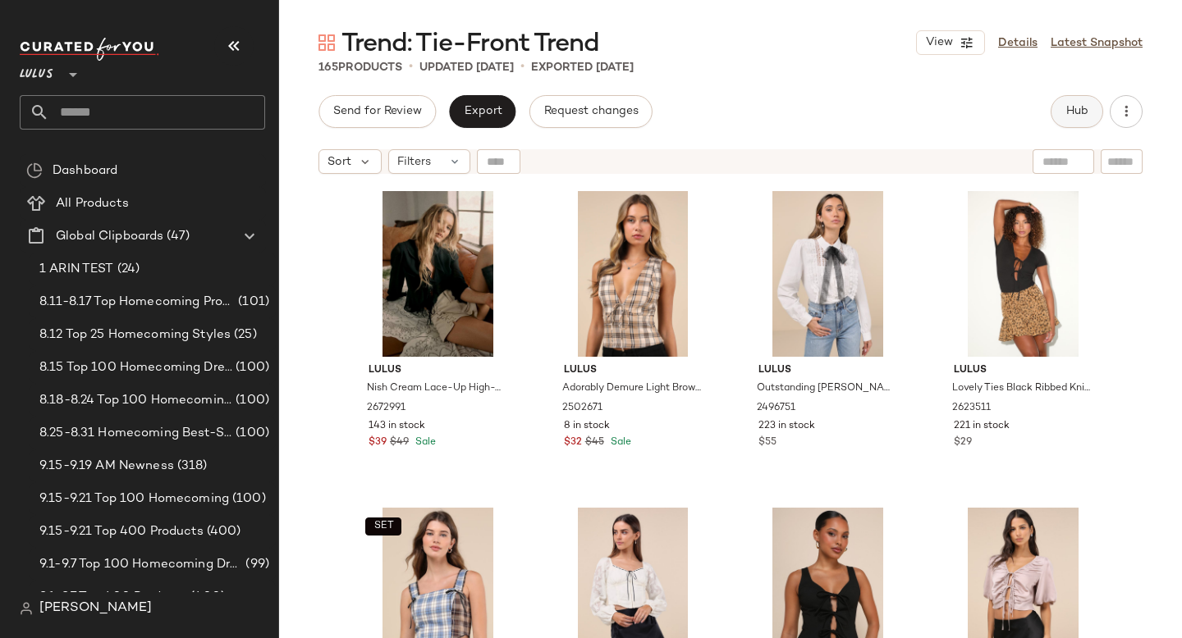
click at [1067, 107] on span "Hub" at bounding box center [1076, 111] width 23 height 13
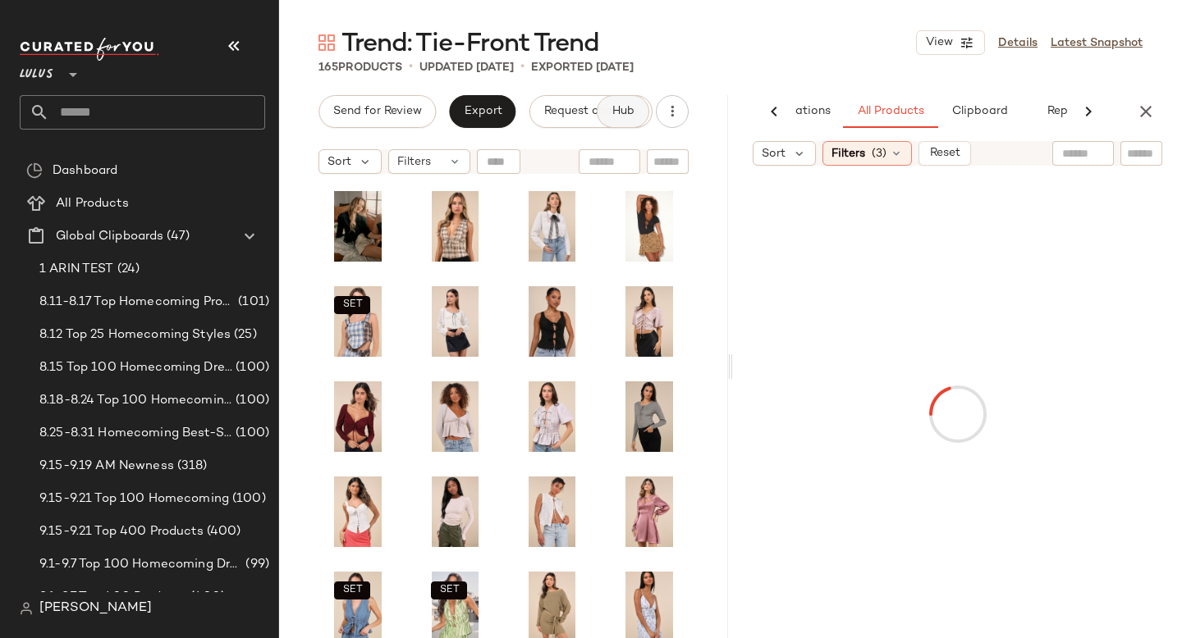
scroll to position [0, 97]
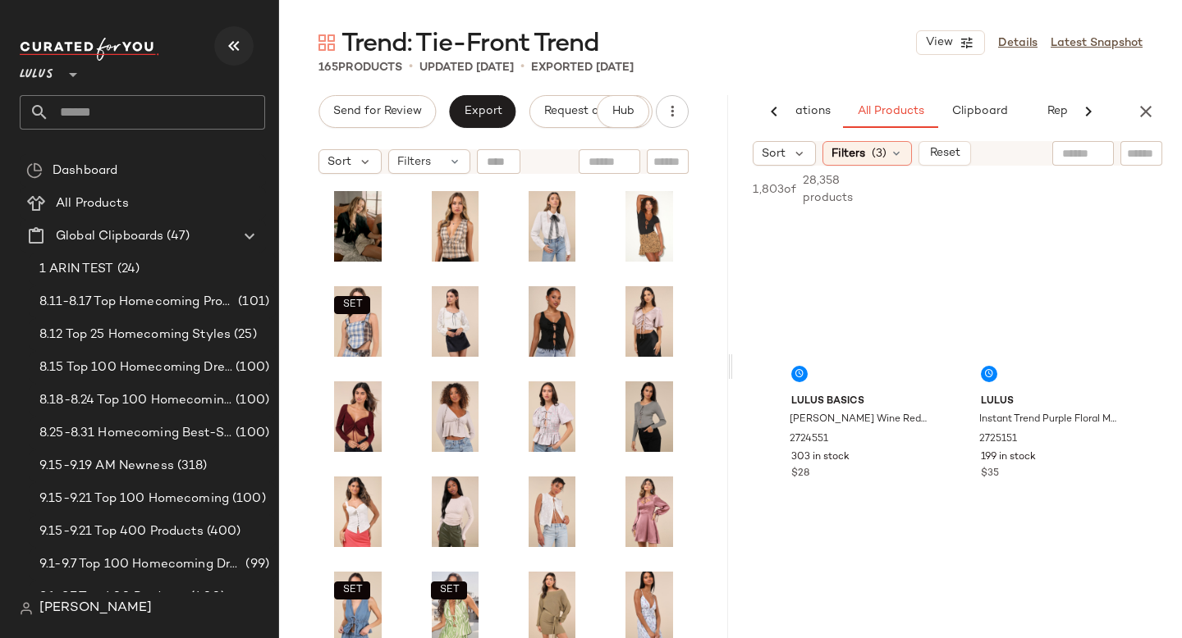
click at [236, 53] on icon "button" at bounding box center [234, 46] width 20 height 20
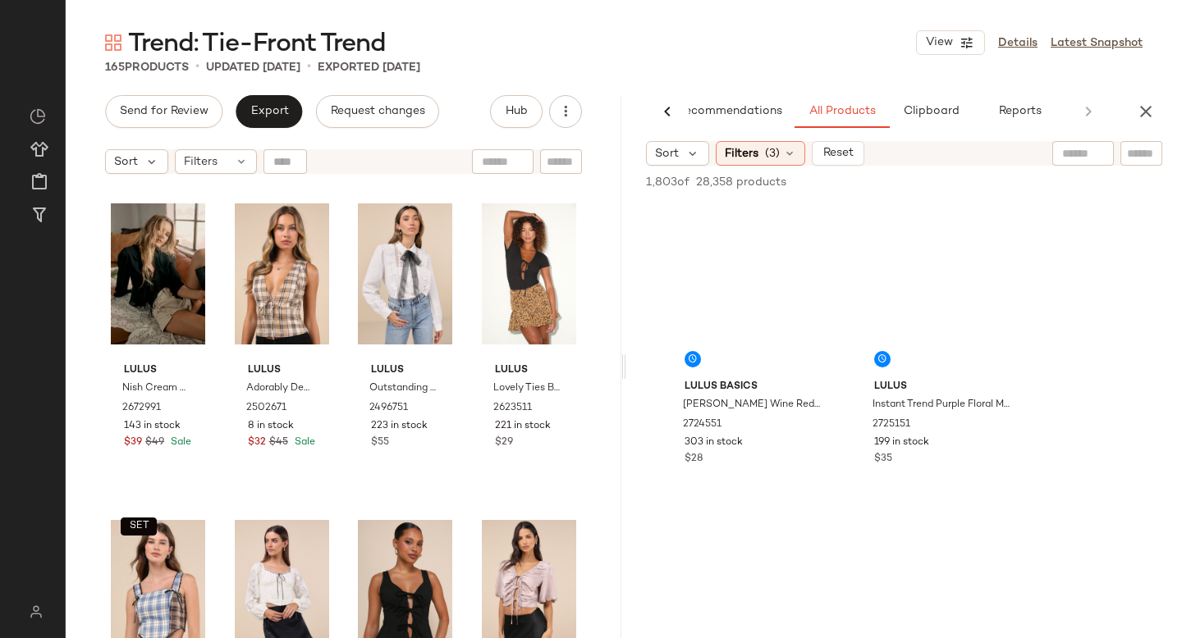
scroll to position [0, 39]
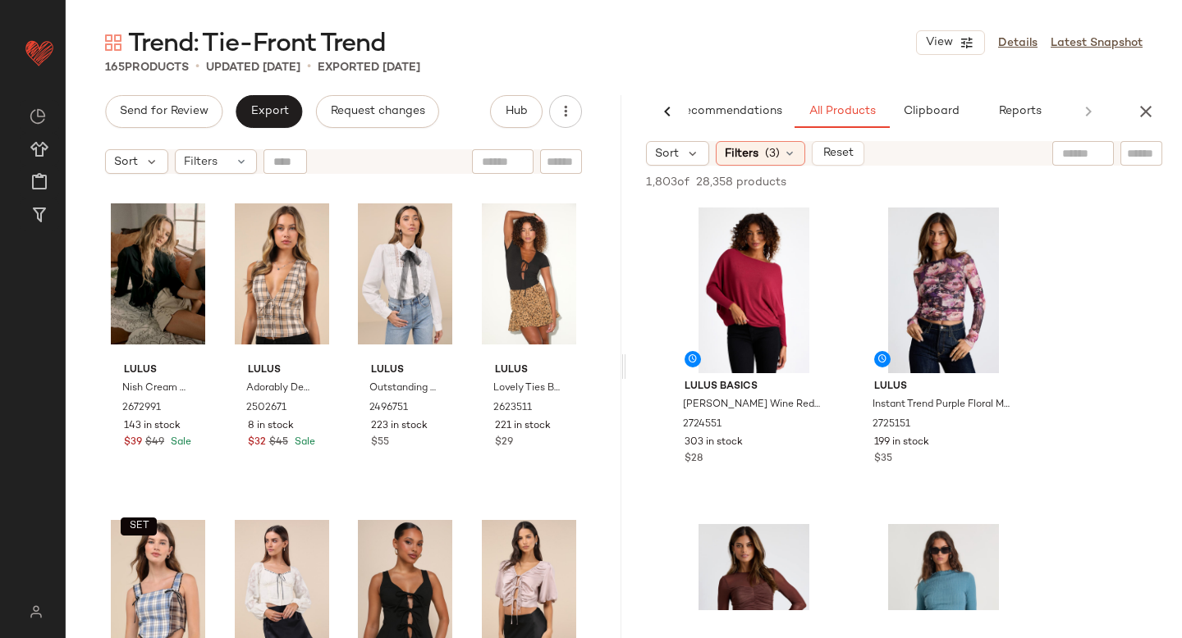
click at [1140, 156] on input "text" at bounding box center [1141, 153] width 29 height 17
type input "***"
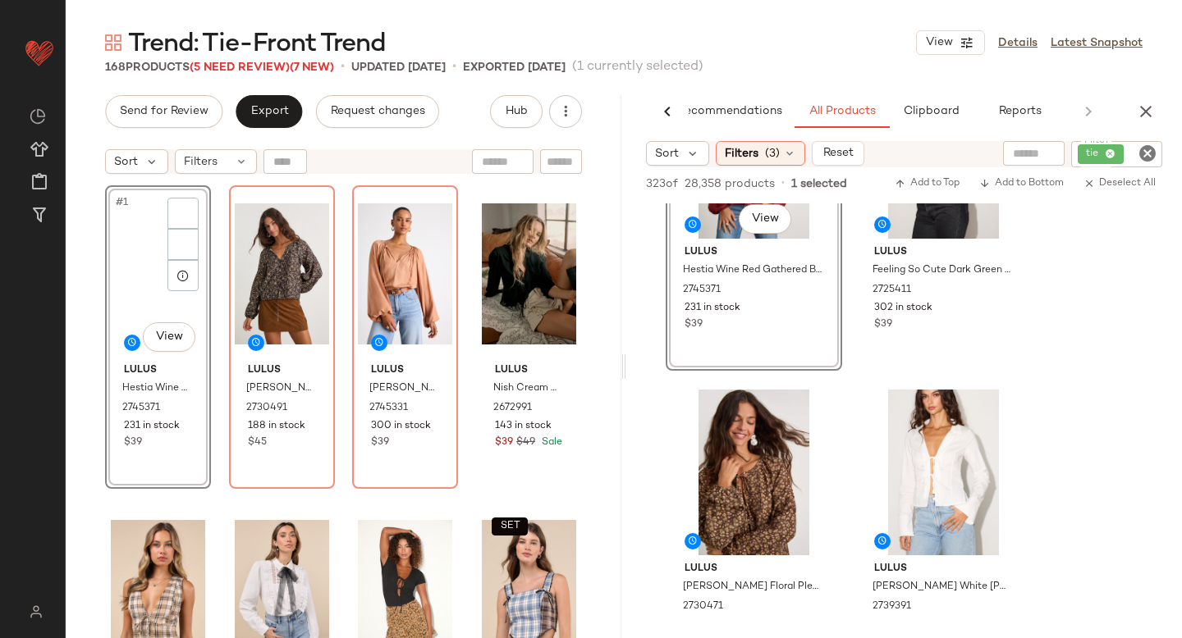
scroll to position [523, 0]
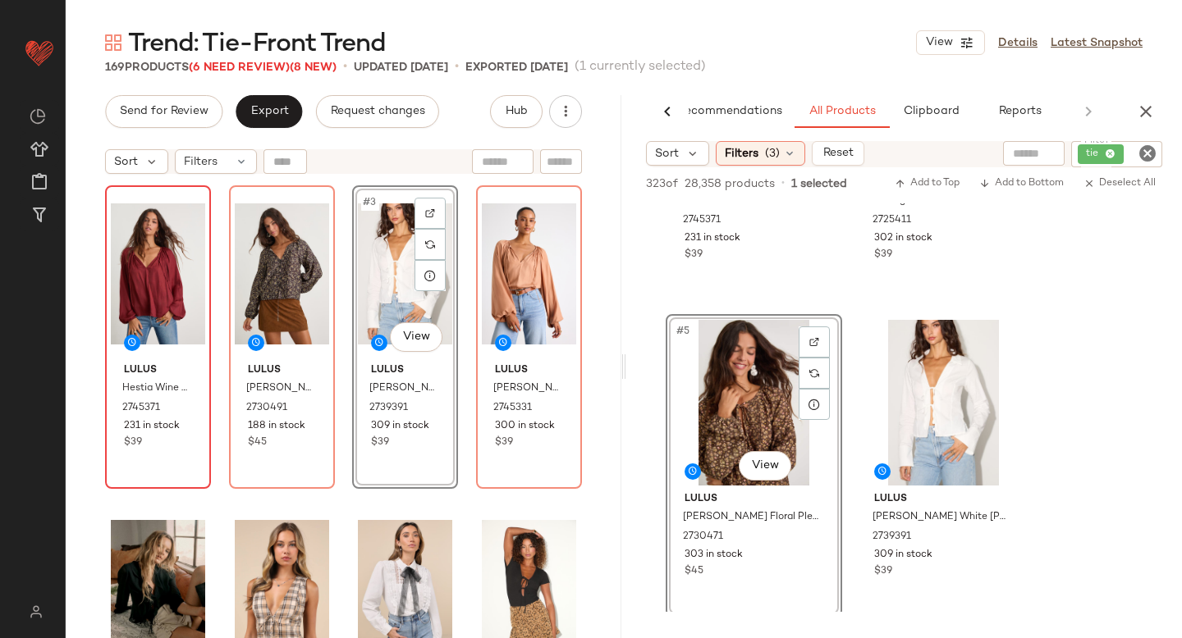
drag, startPoint x: 752, startPoint y: 395, endPoint x: 116, endPoint y: 473, distance: 641.5
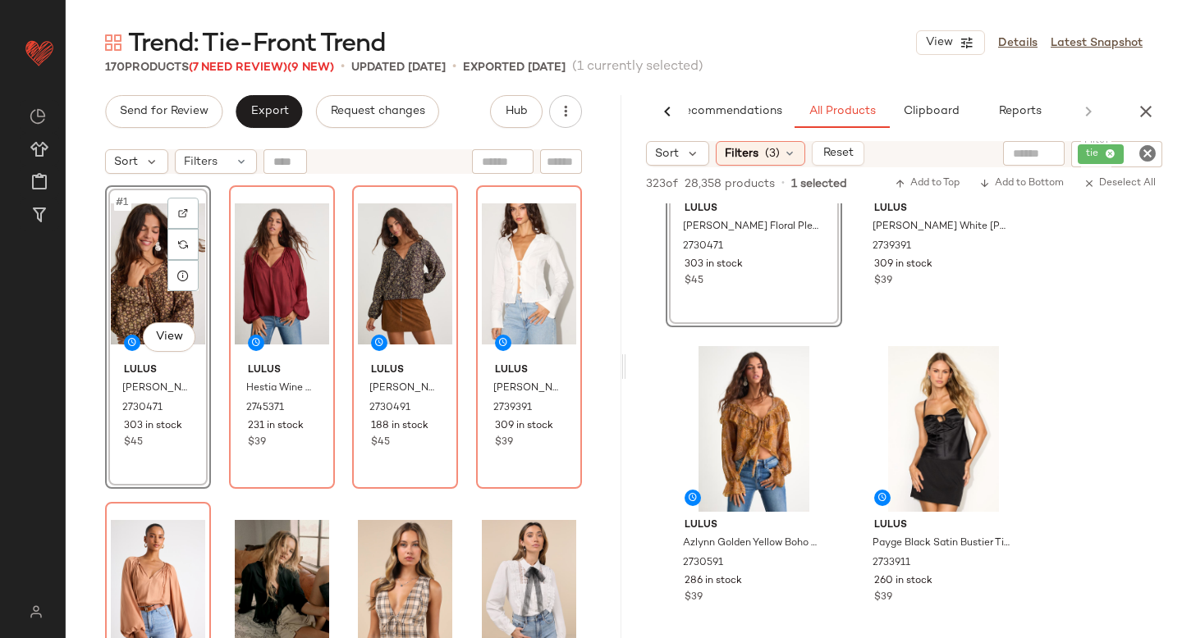
scroll to position [885, 0]
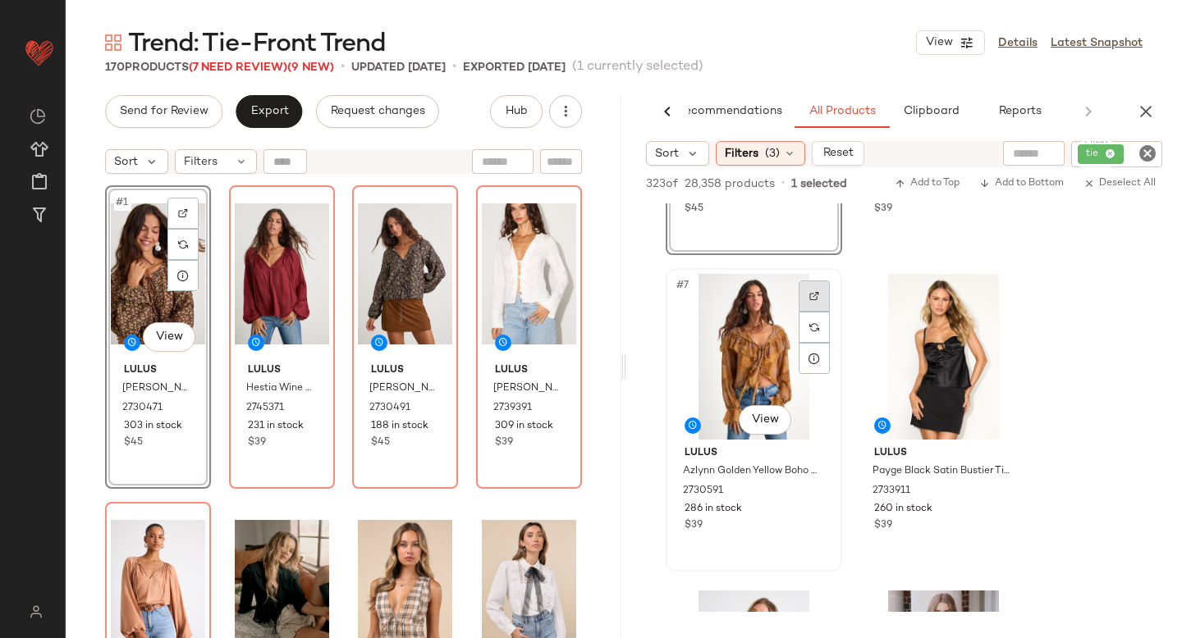
click at [809, 300] on img at bounding box center [814, 296] width 10 height 10
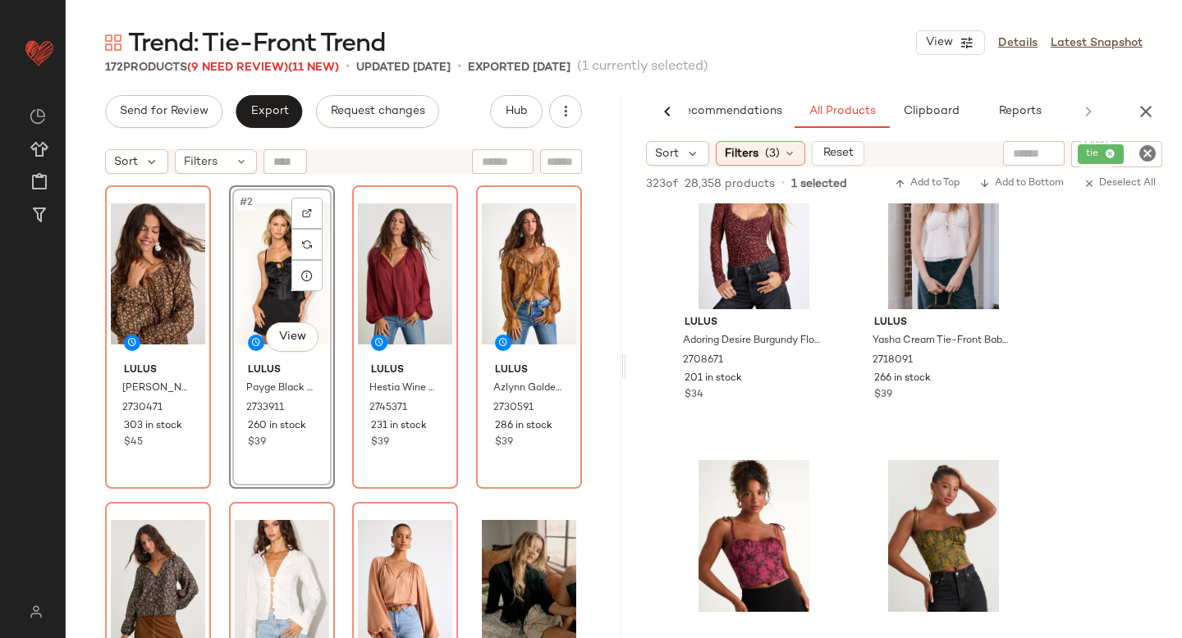
scroll to position [1120, 0]
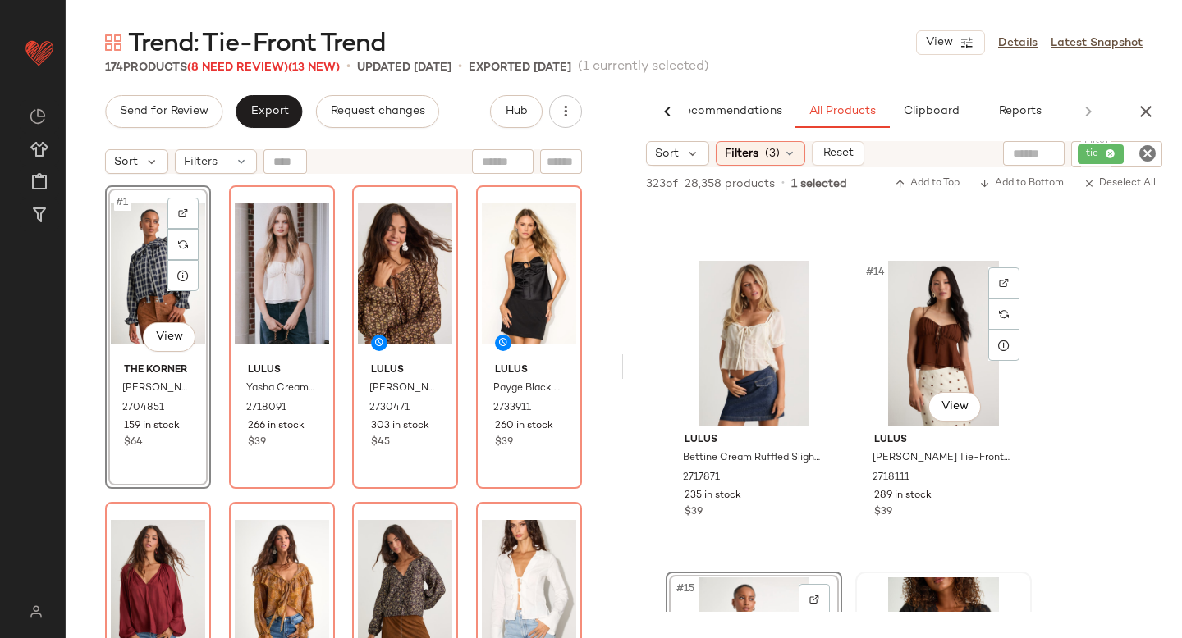
scroll to position [1844, 0]
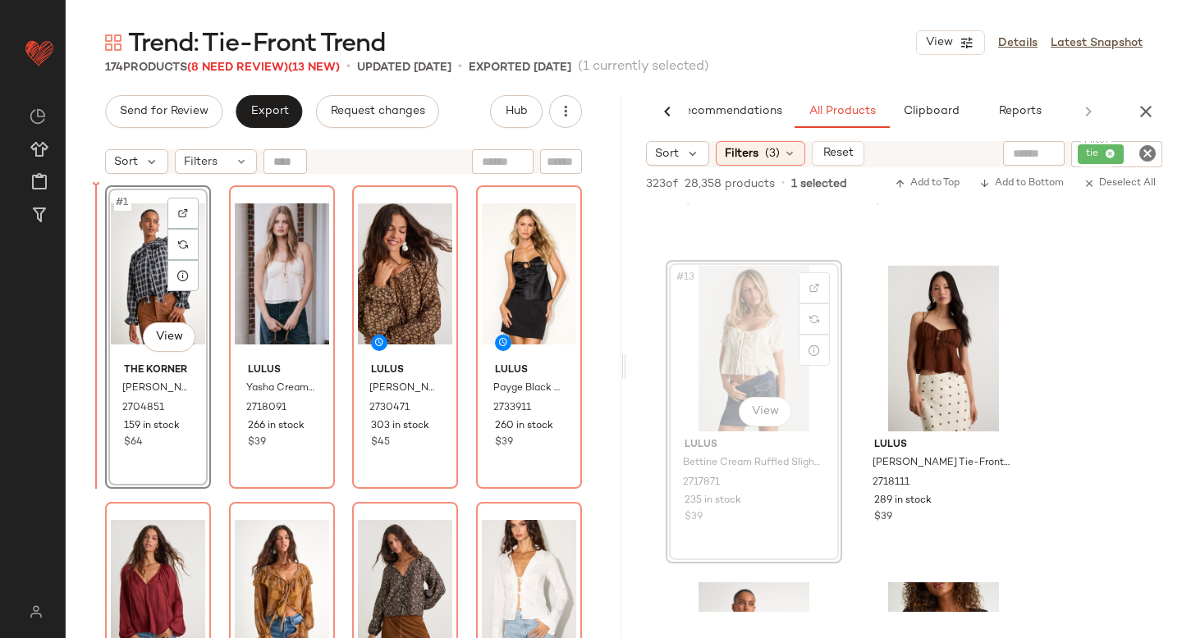
drag, startPoint x: 750, startPoint y: 345, endPoint x: 130, endPoint y: 455, distance: 629.9
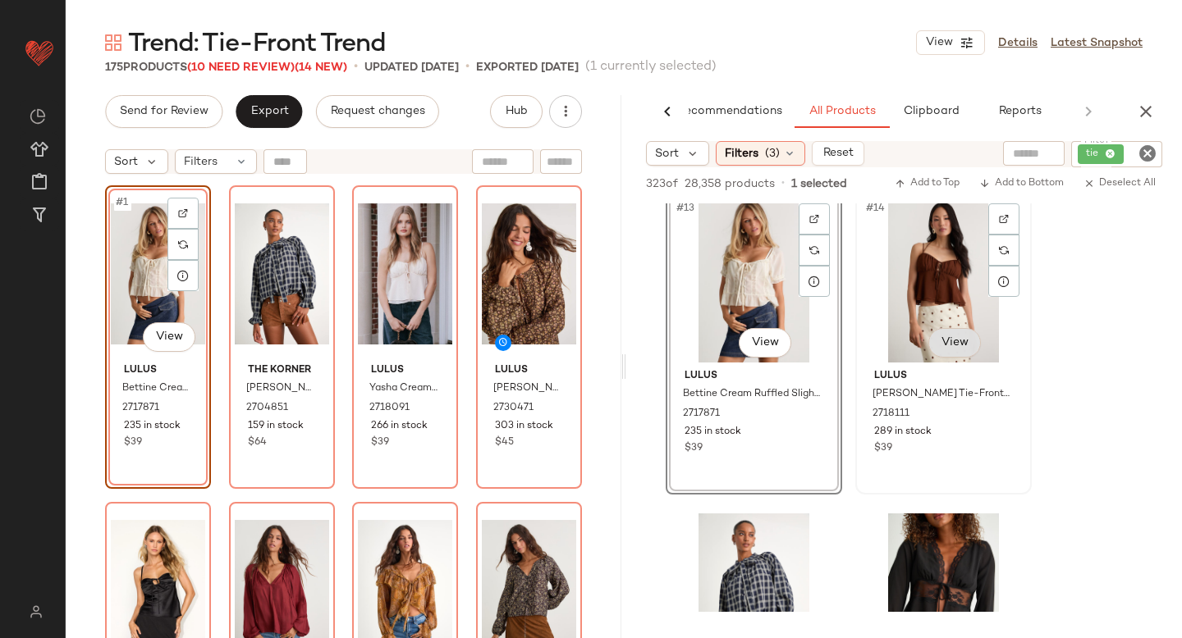
scroll to position [1918, 0]
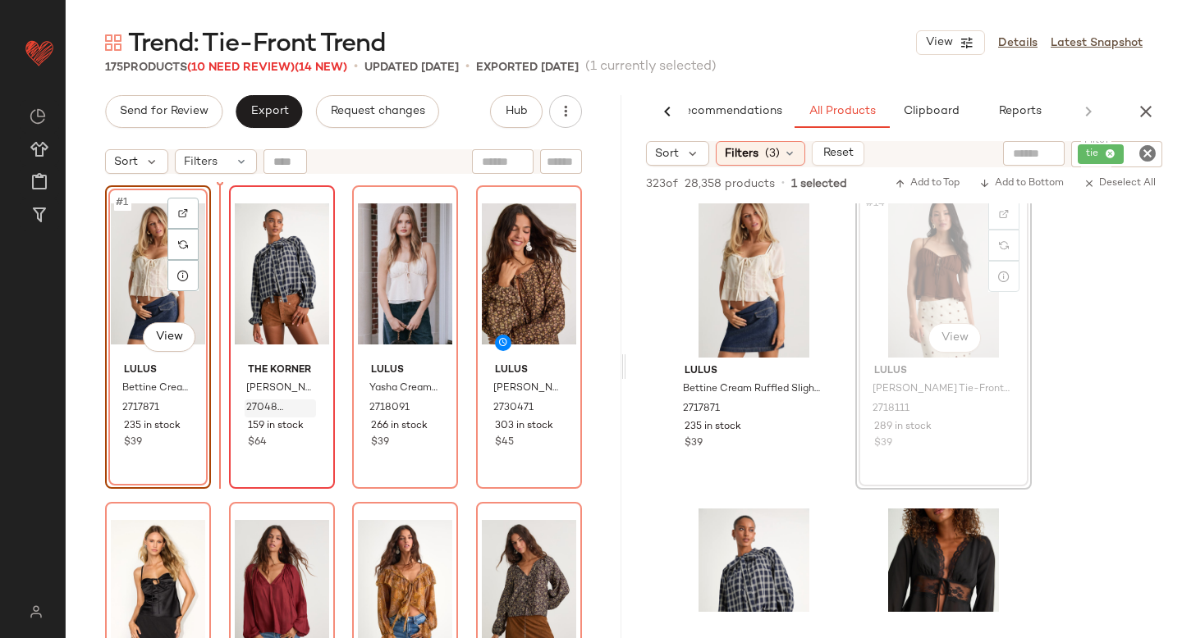
drag, startPoint x: 934, startPoint y: 253, endPoint x: 245, endPoint y: 410, distance: 706.2
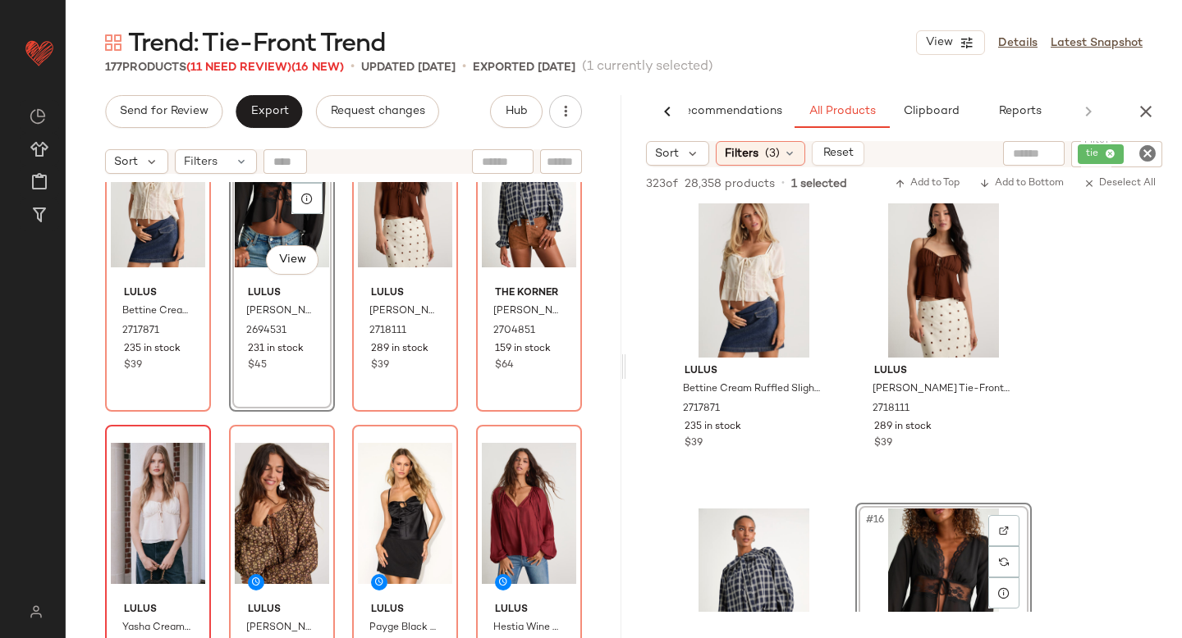
scroll to position [87, 0]
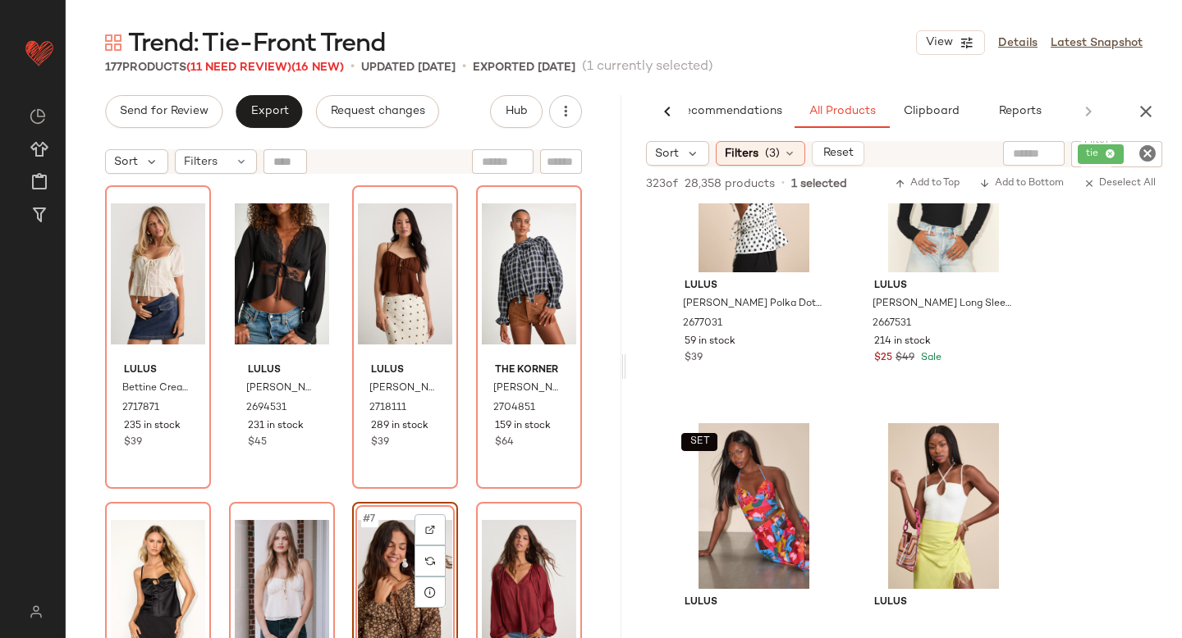
scroll to position [9953, 0]
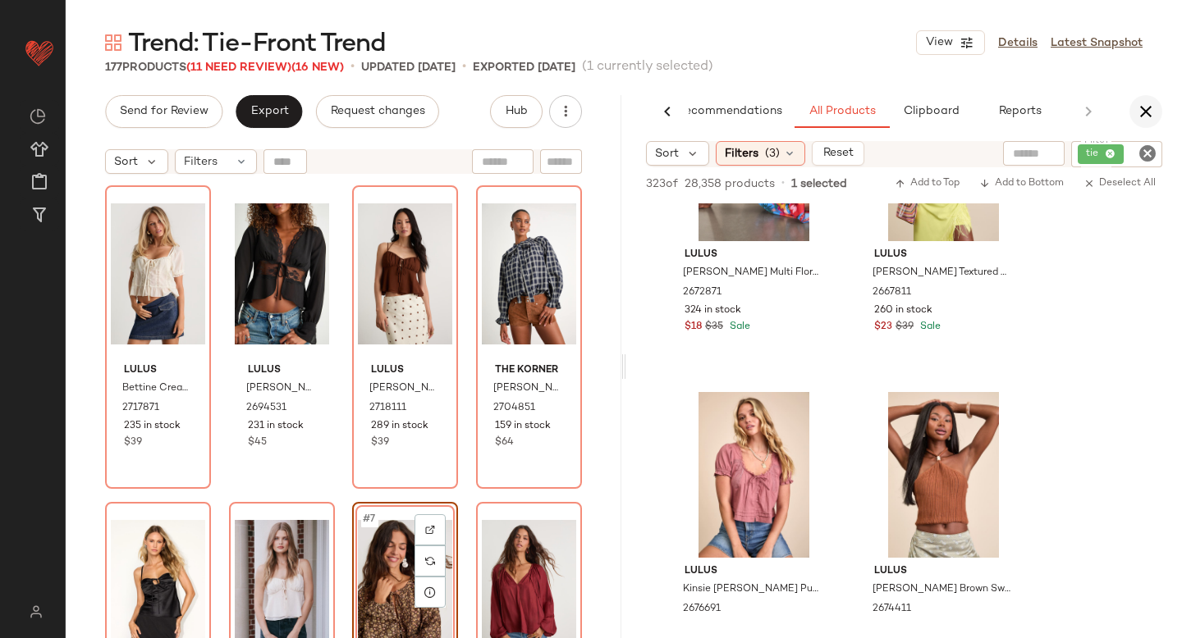
click at [1145, 106] on icon "button" at bounding box center [1146, 112] width 20 height 20
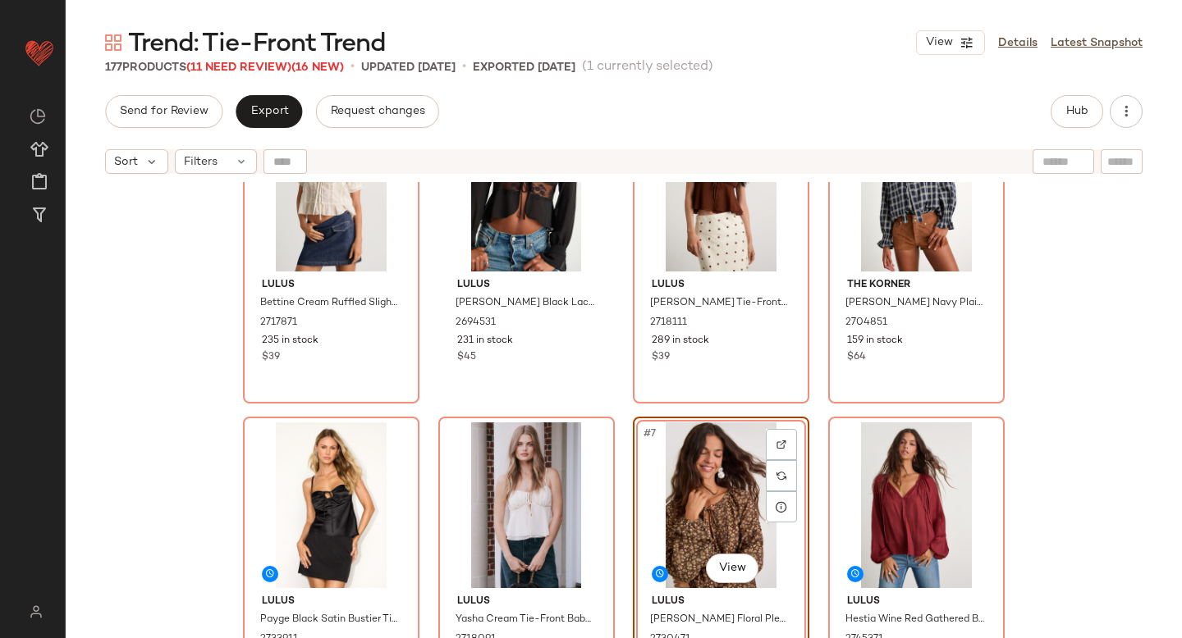
scroll to position [0, 0]
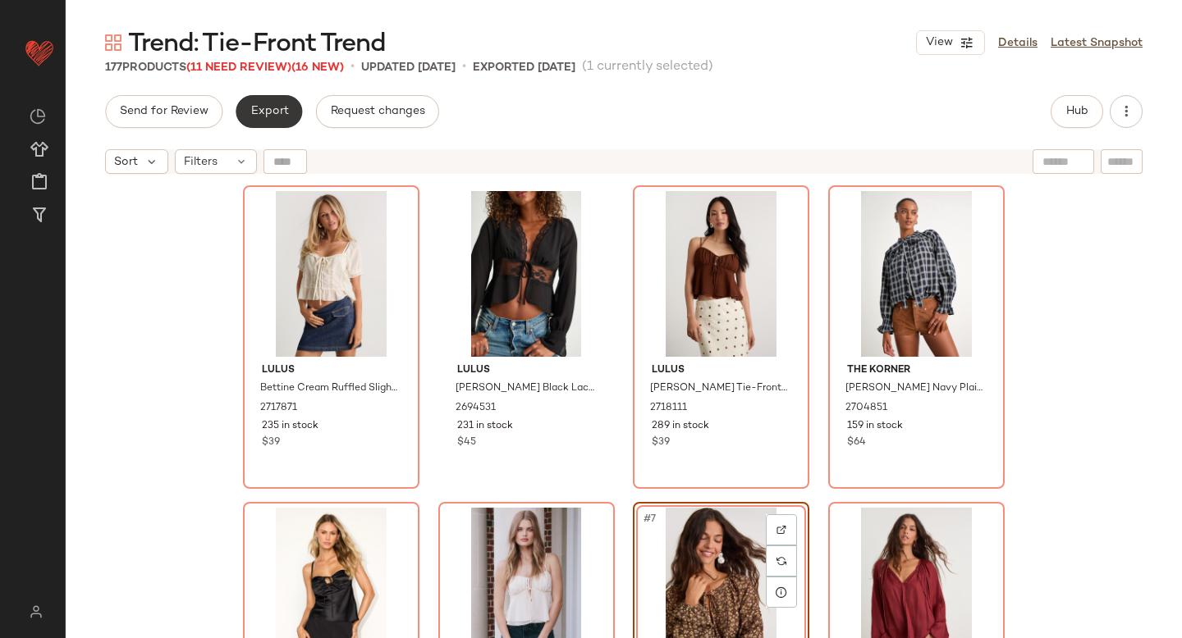
click at [285, 117] on span "Export" at bounding box center [268, 111] width 39 height 13
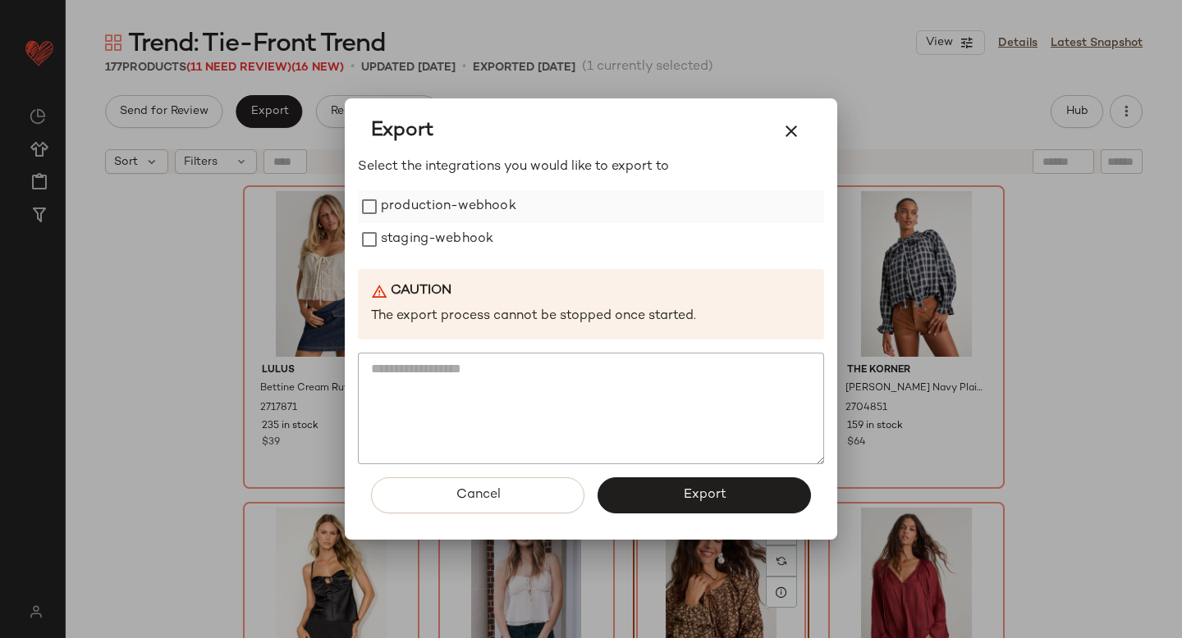
click at [428, 218] on label "production-webhook" at bounding box center [448, 206] width 135 height 33
click at [429, 231] on label "staging-webhook" at bounding box center [437, 239] width 112 height 33
click at [626, 497] on button "Export" at bounding box center [703, 496] width 213 height 36
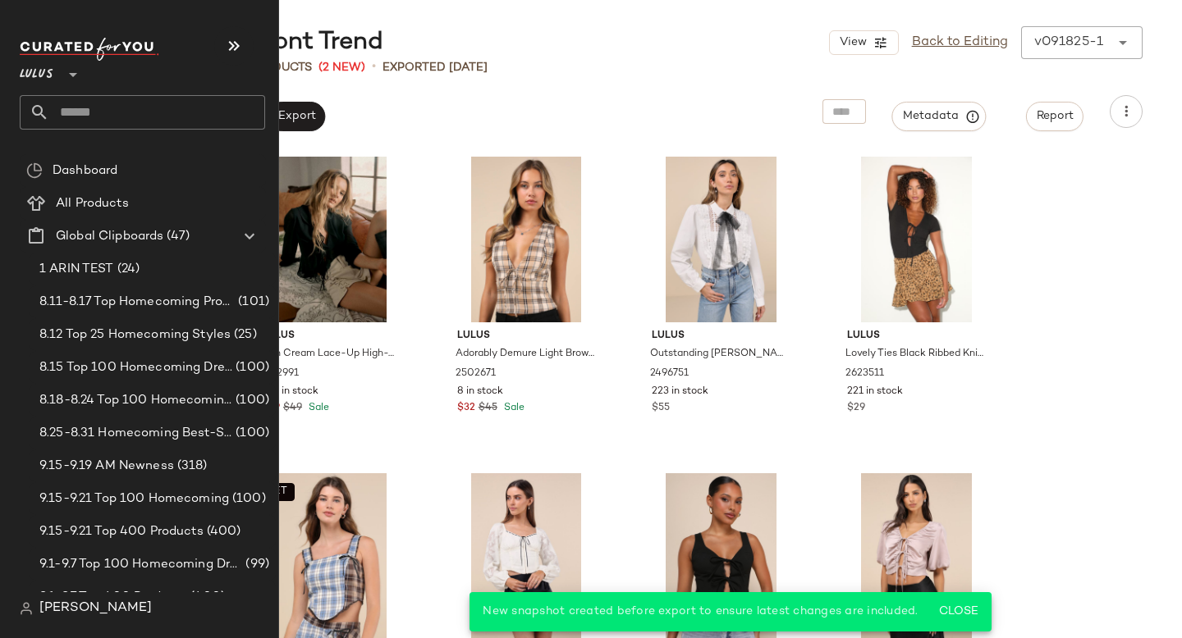
click at [136, 105] on input "text" at bounding box center [157, 112] width 216 height 34
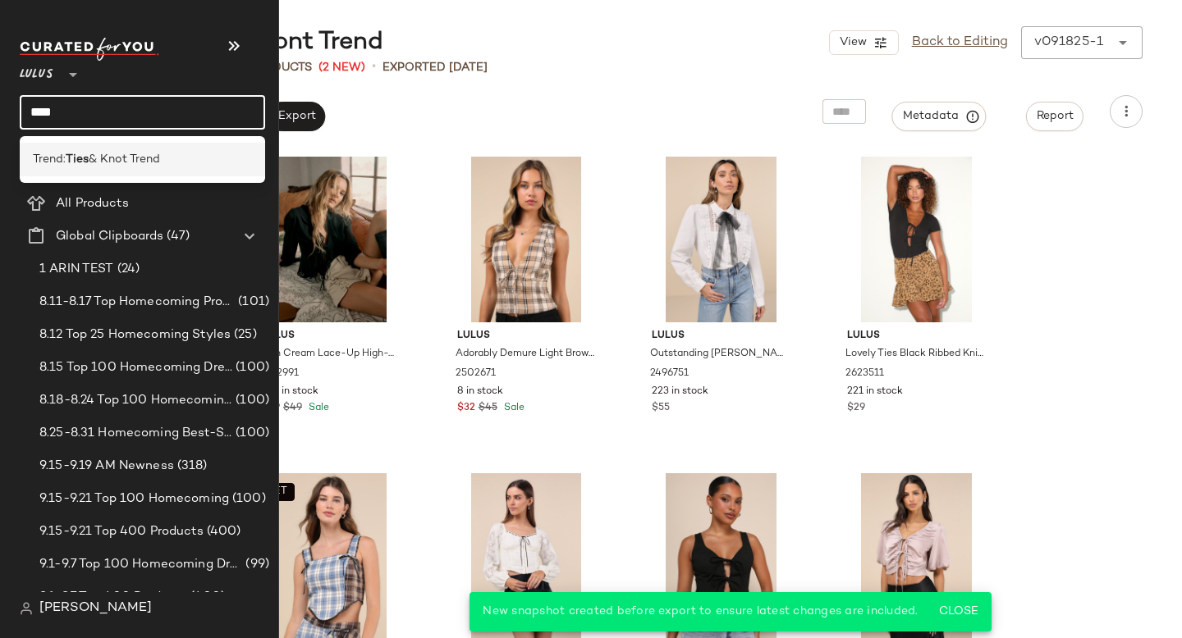
type input "****"
click at [118, 157] on span "& Knot Trend" at bounding box center [124, 159] width 71 height 17
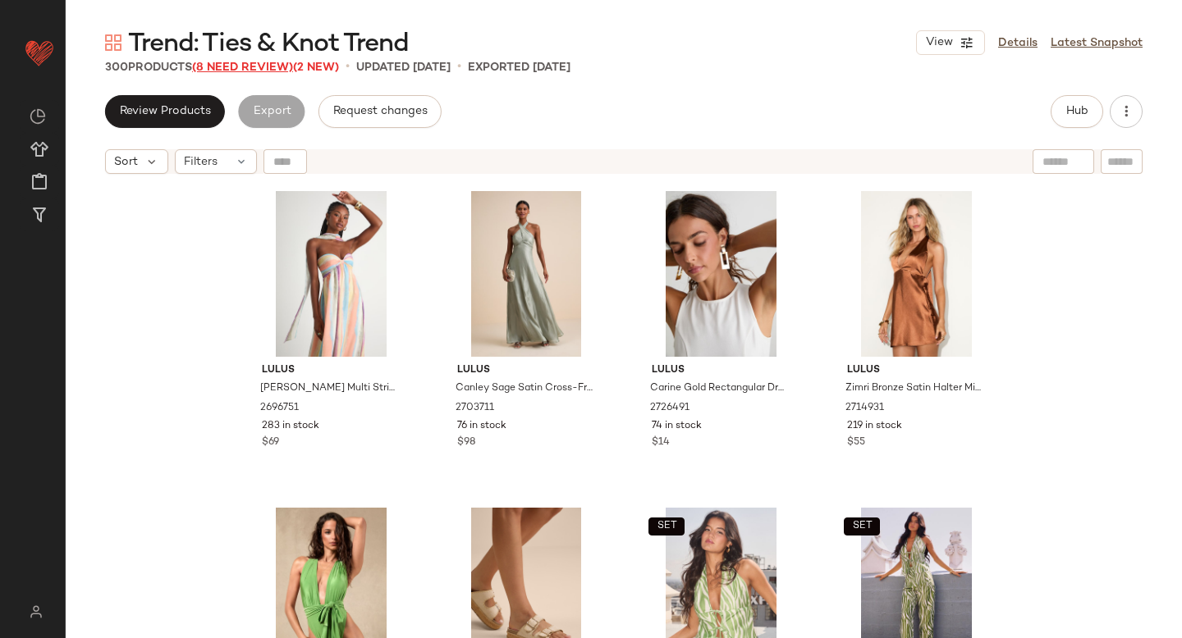
click at [264, 68] on span "(8 Need Review)" at bounding box center [242, 68] width 101 height 12
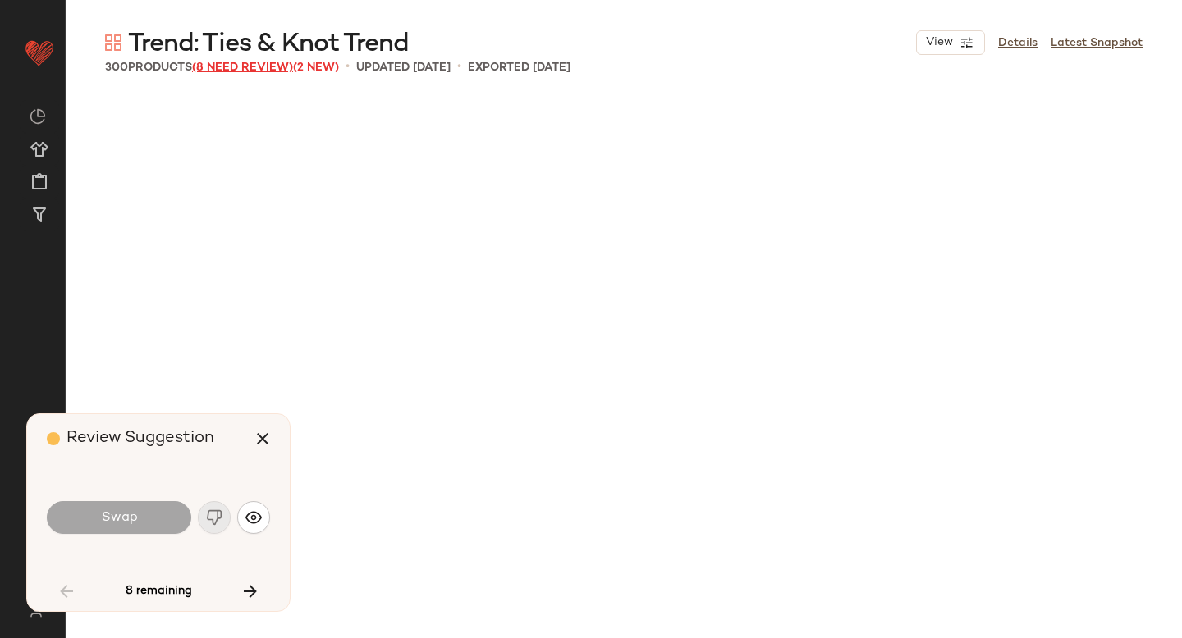
scroll to position [3167, 0]
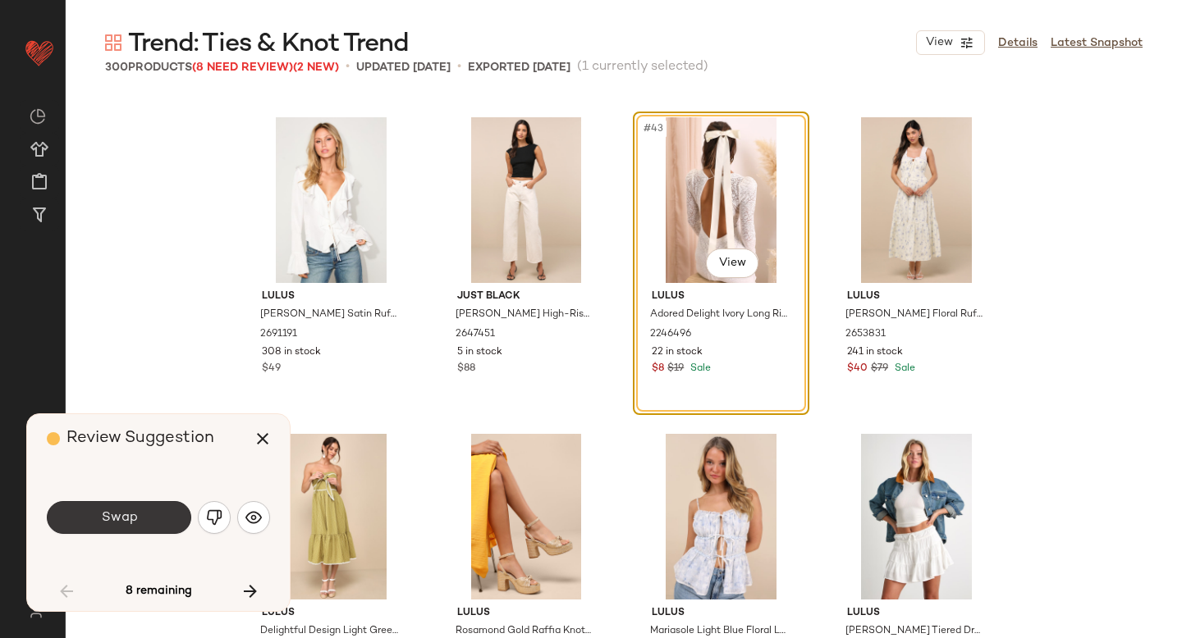
click at [141, 517] on button "Swap" at bounding box center [119, 517] width 144 height 33
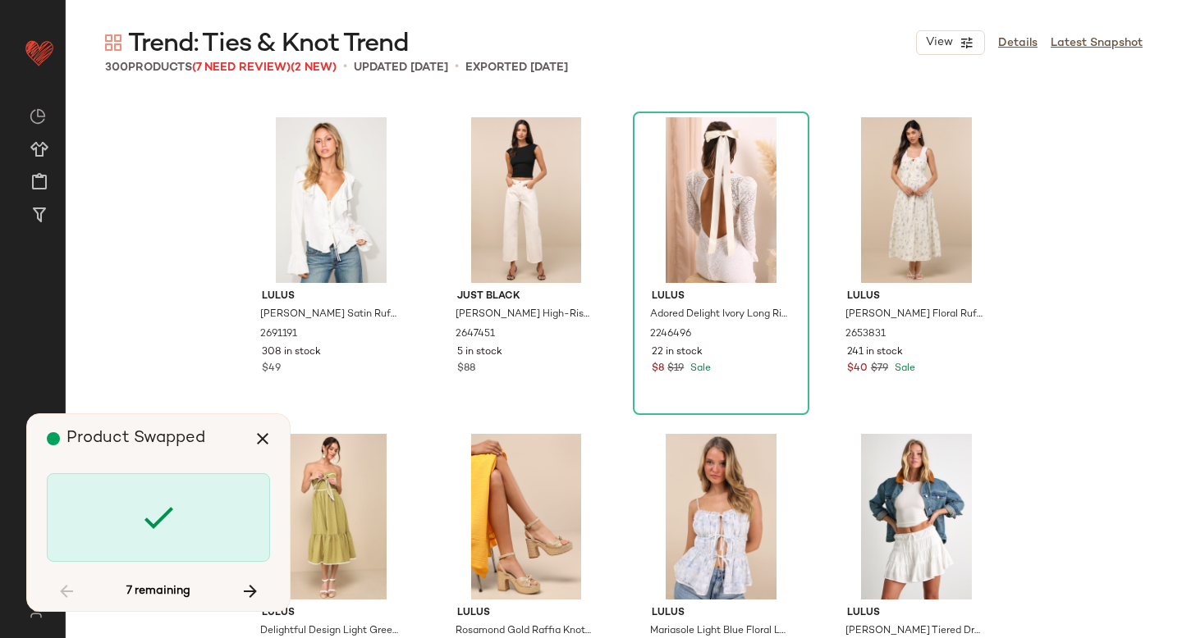
scroll to position [4434, 0]
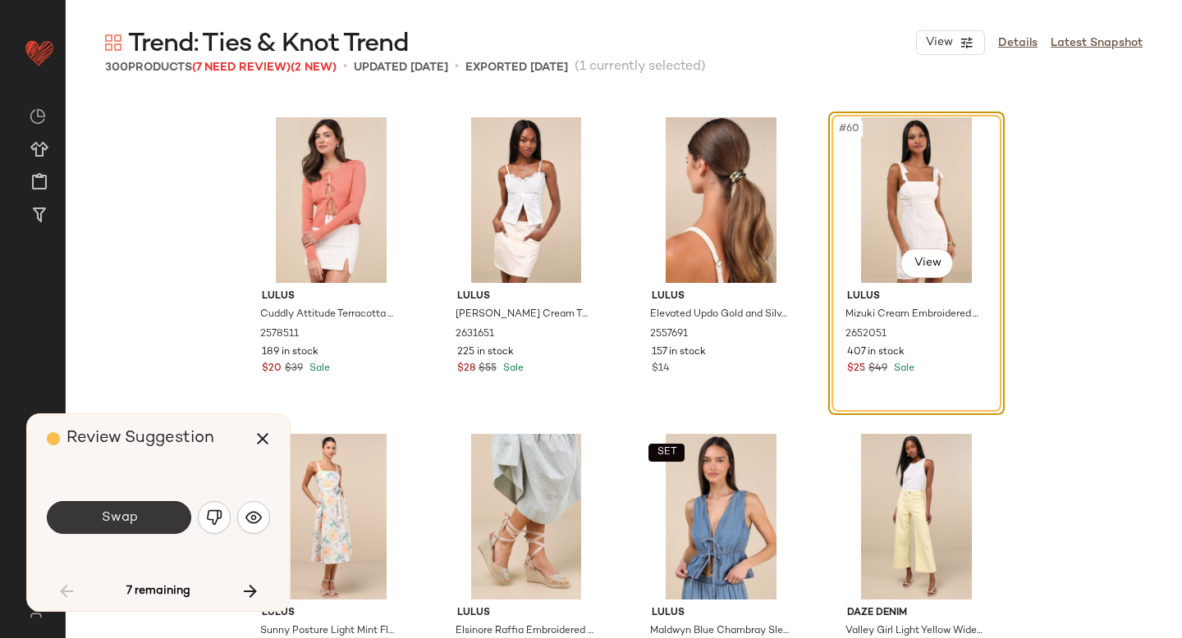
click at [148, 513] on button "Swap" at bounding box center [119, 517] width 144 height 33
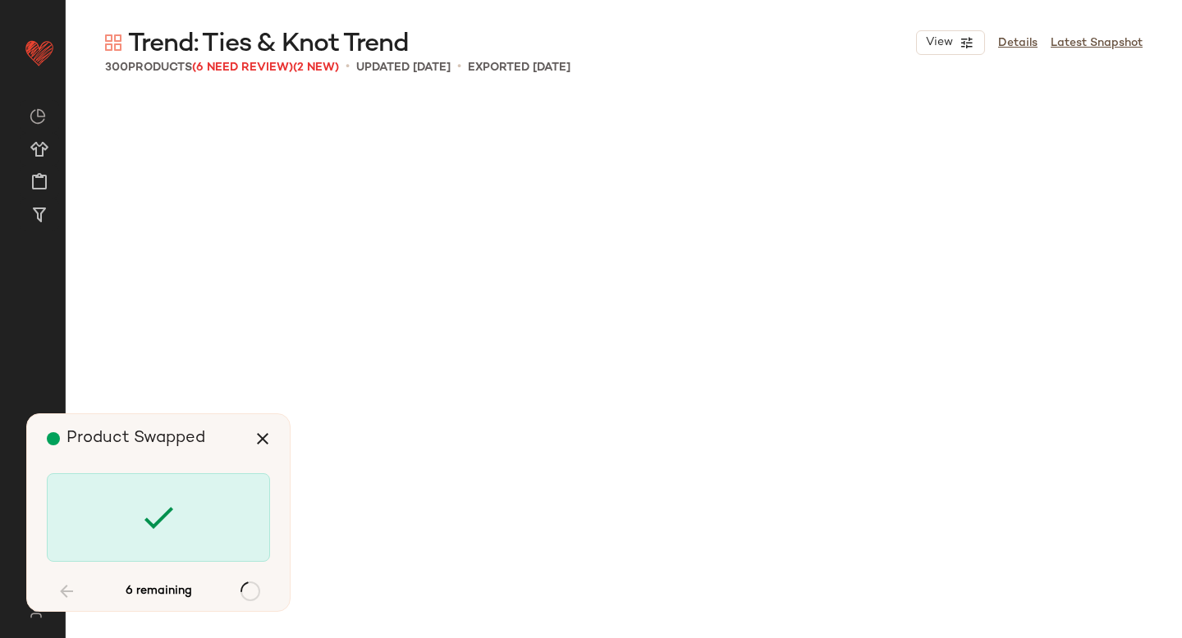
scroll to position [8235, 0]
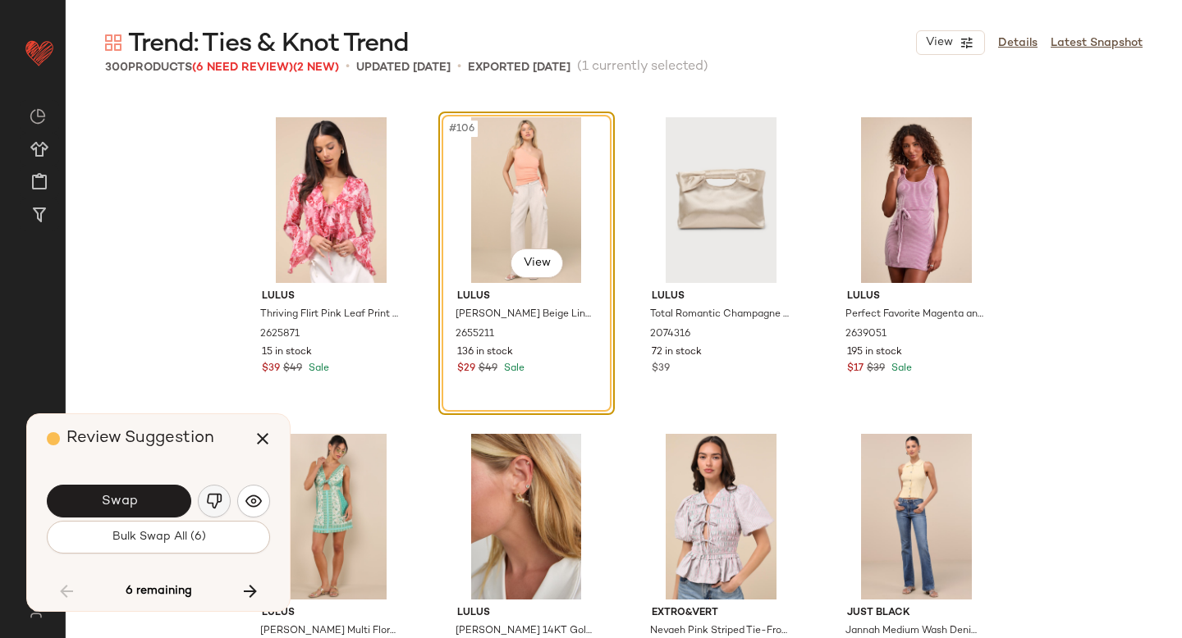
click at [219, 509] on img "button" at bounding box center [214, 501] width 16 height 16
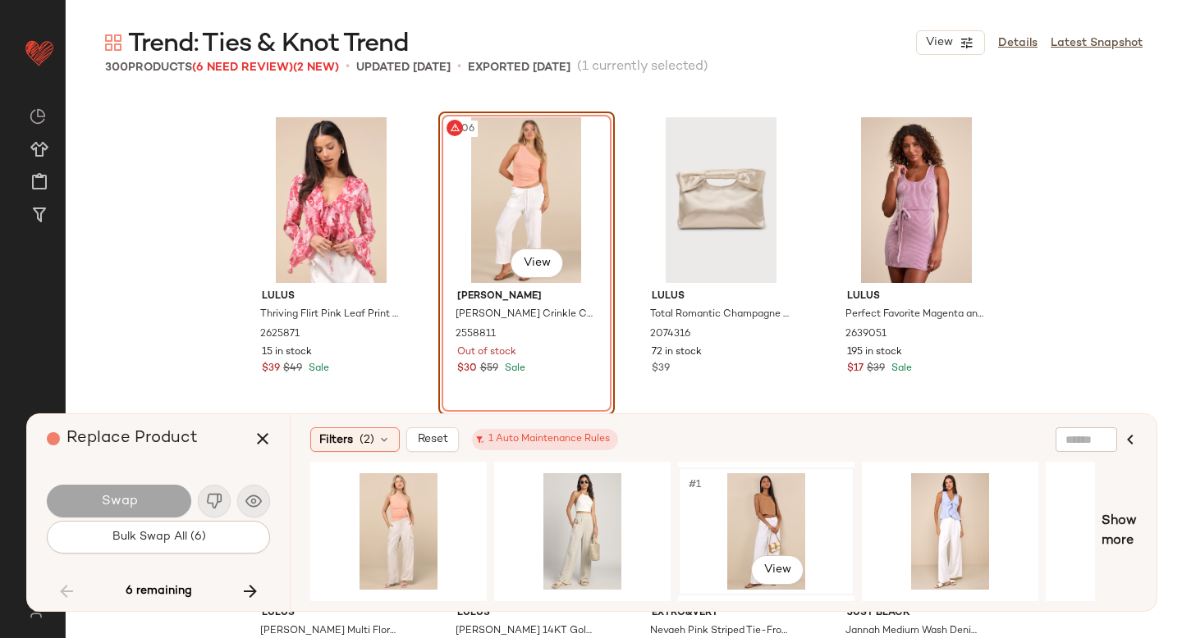
click at [771, 513] on div "#1 View" at bounding box center [766, 531] width 165 height 117
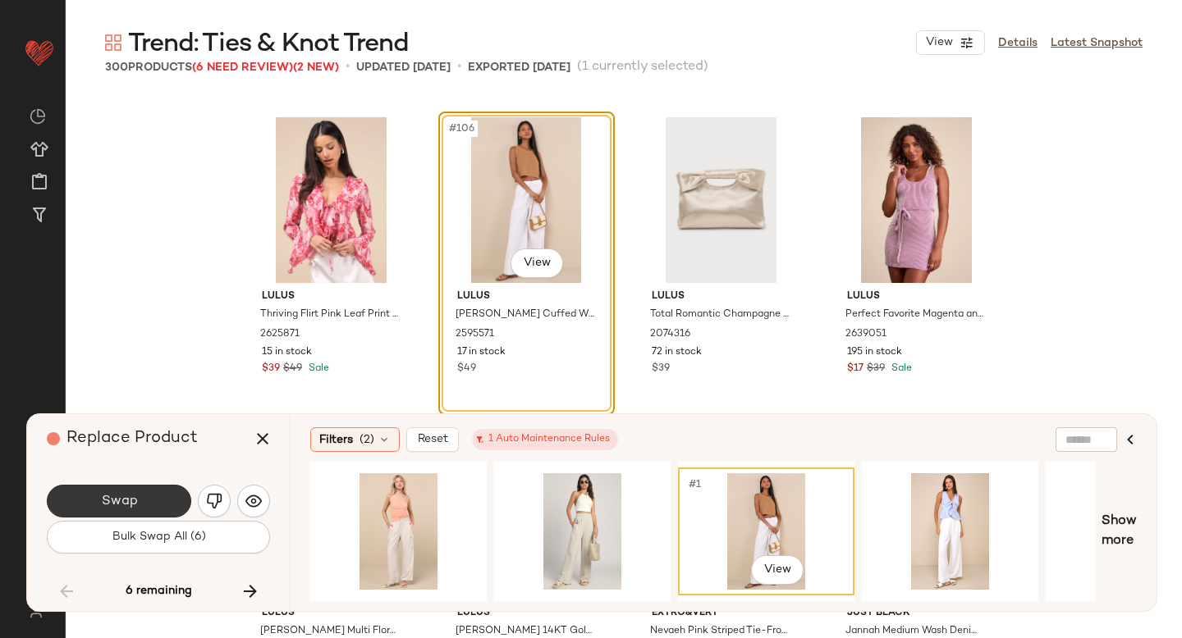
click at [130, 501] on span "Swap" at bounding box center [118, 502] width 37 height 16
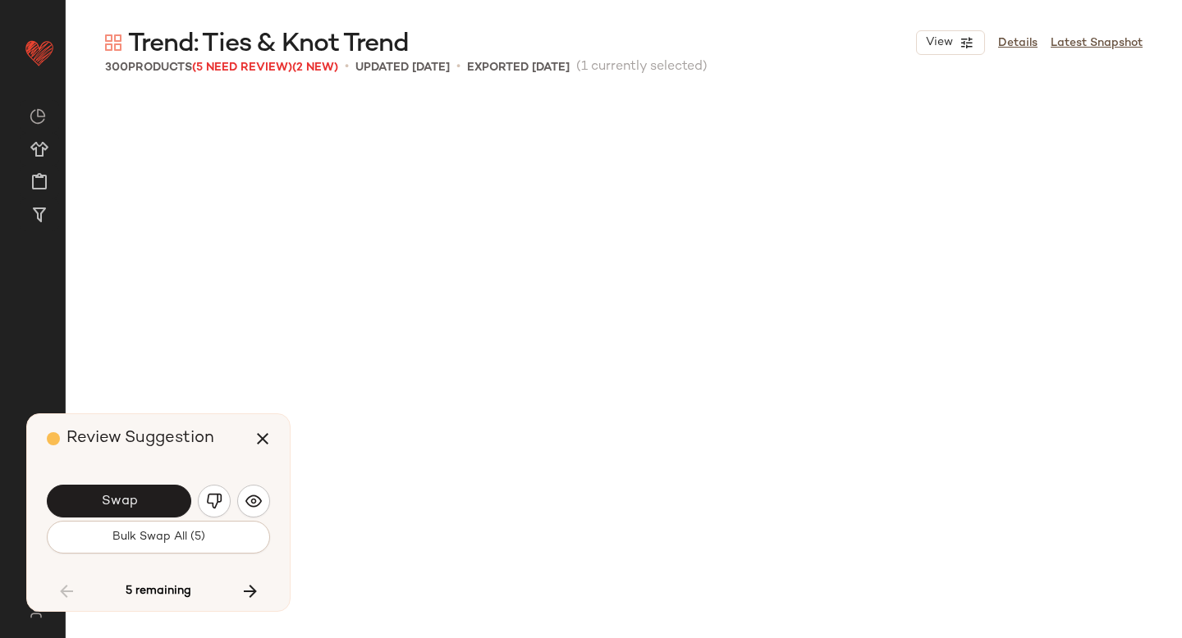
scroll to position [8869, 0]
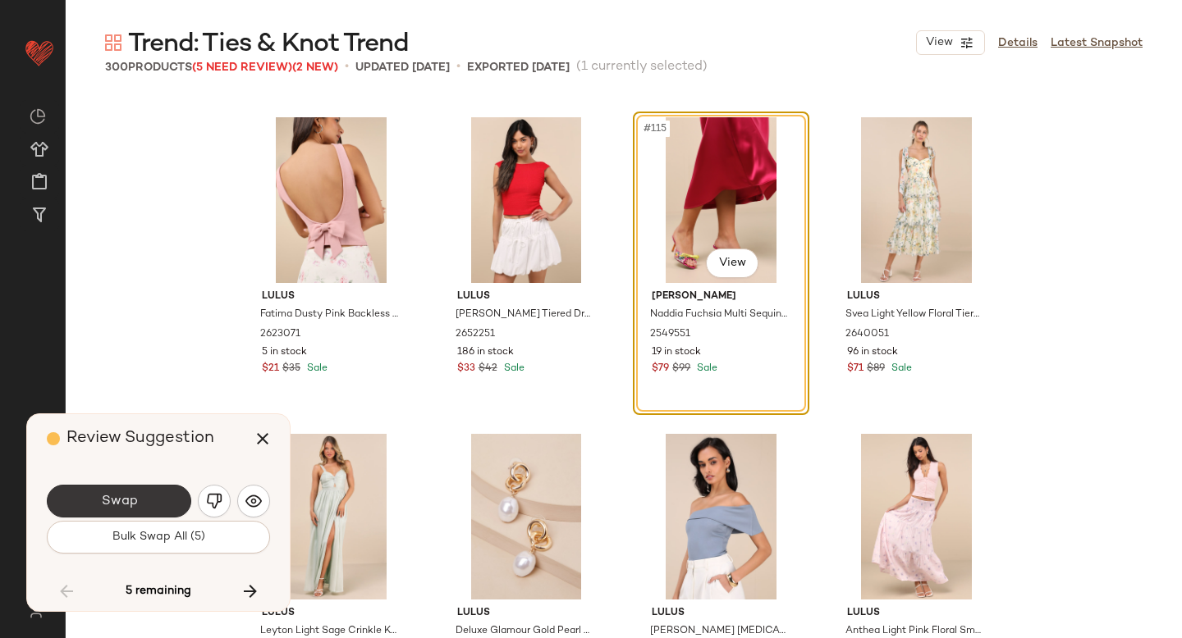
click at [155, 497] on button "Swap" at bounding box center [119, 501] width 144 height 33
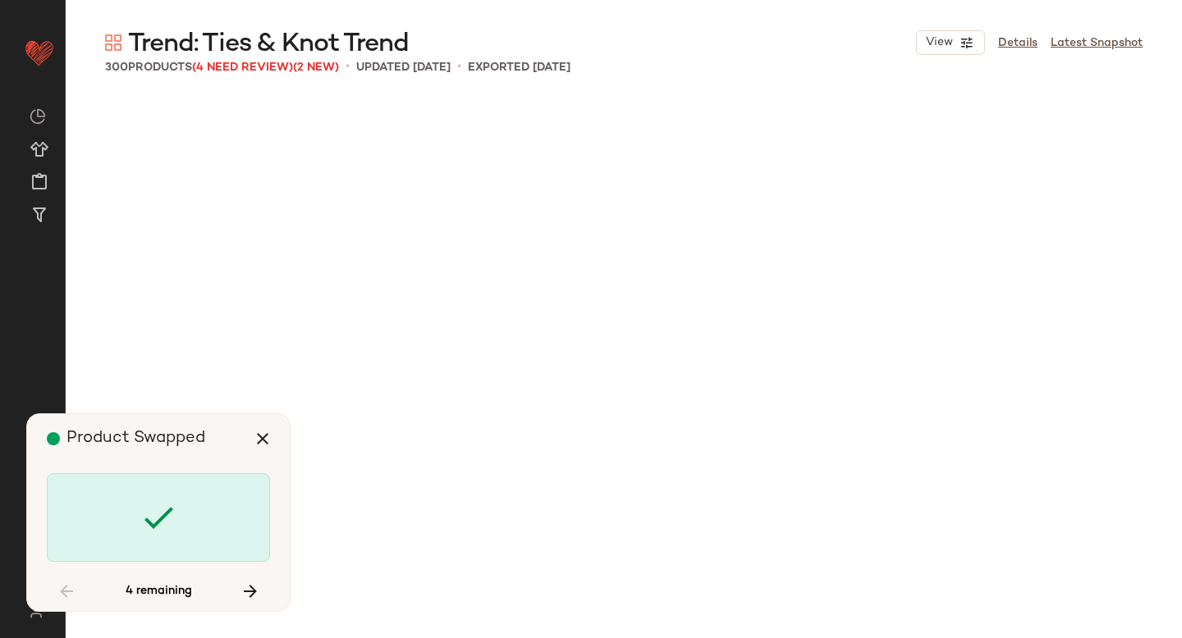
scroll to position [12986, 0]
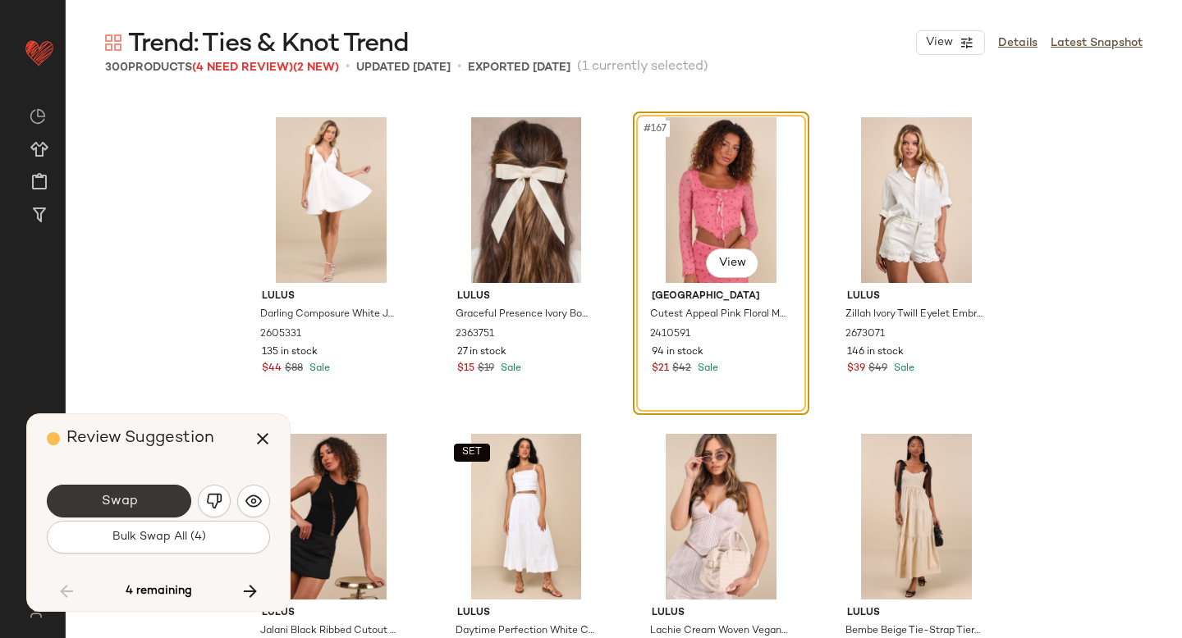
click at [164, 500] on button "Swap" at bounding box center [119, 501] width 144 height 33
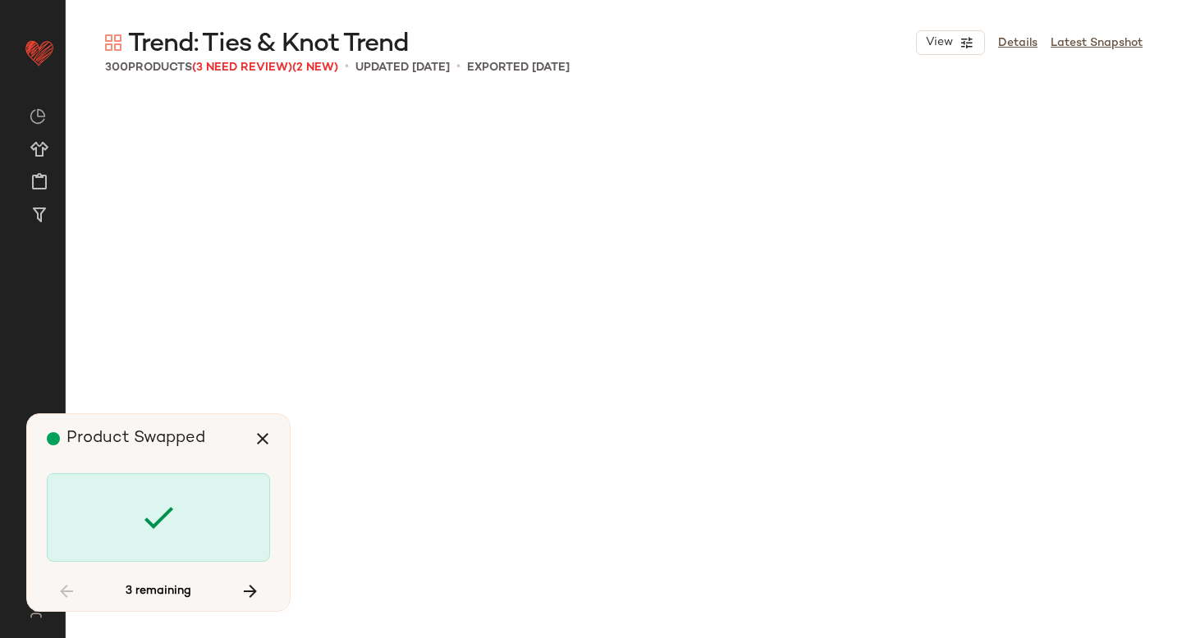
scroll to position [20588, 0]
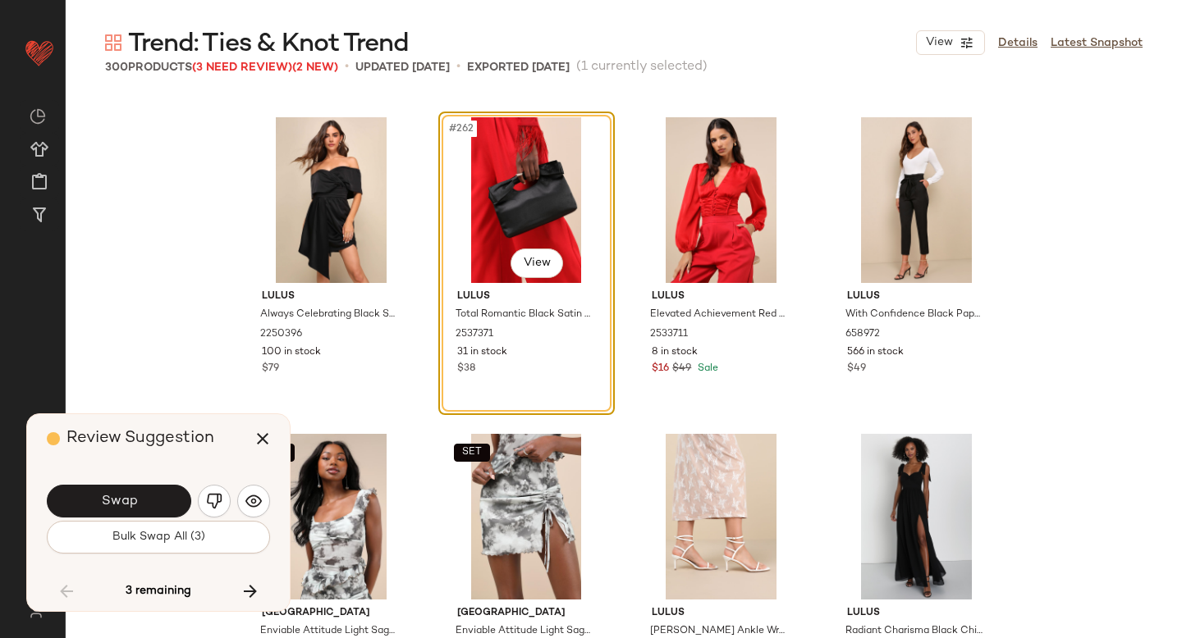
click at [164, 500] on button "Swap" at bounding box center [119, 501] width 144 height 33
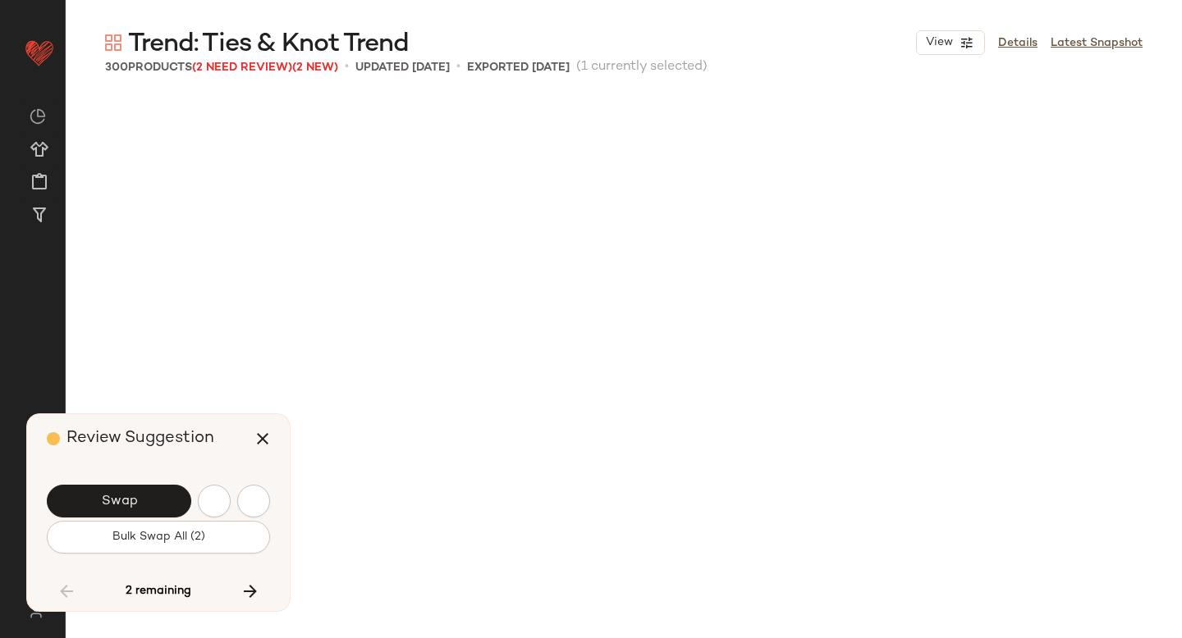
scroll to position [21538, 0]
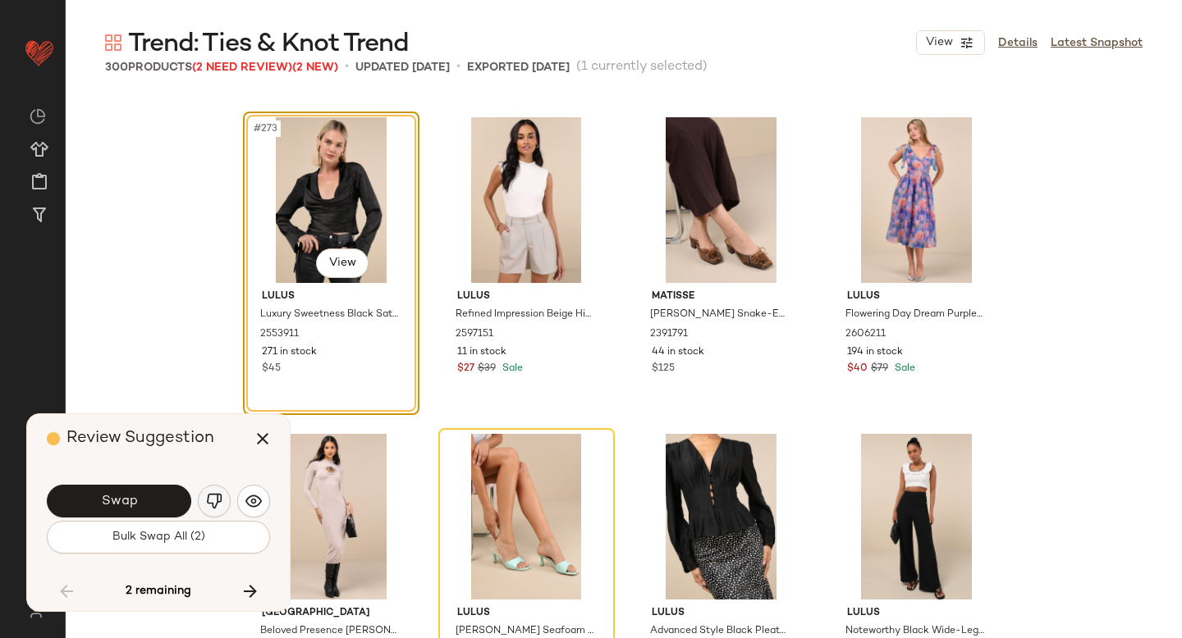
click at [210, 503] on img "button" at bounding box center [214, 501] width 16 height 16
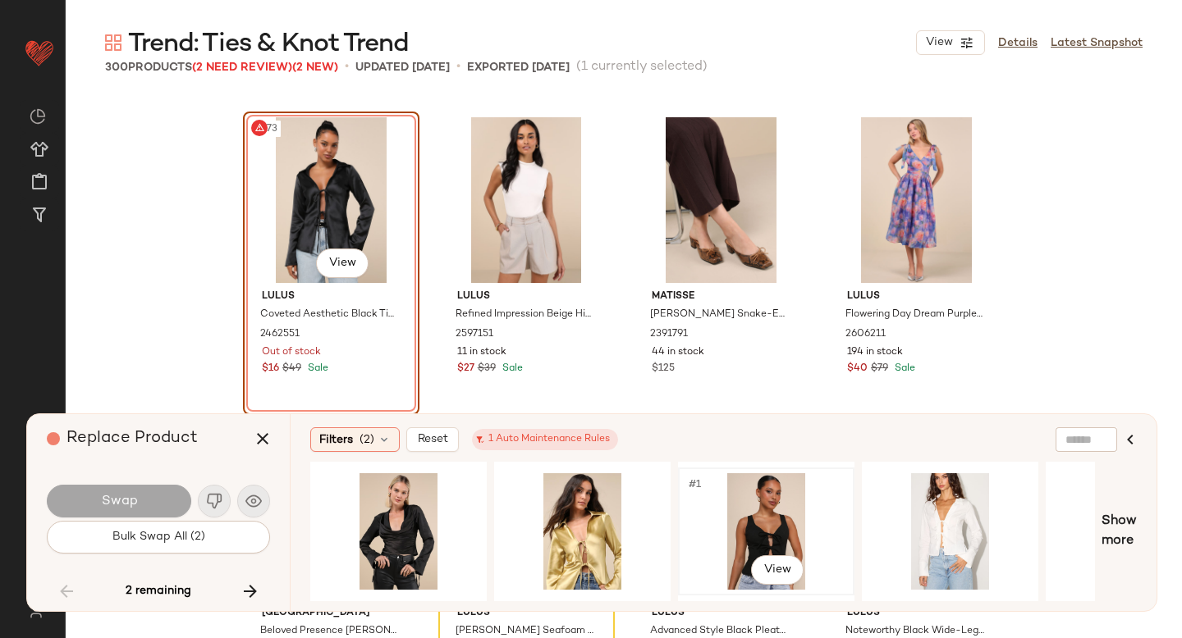
click at [747, 505] on div "#1 View" at bounding box center [766, 531] width 165 height 117
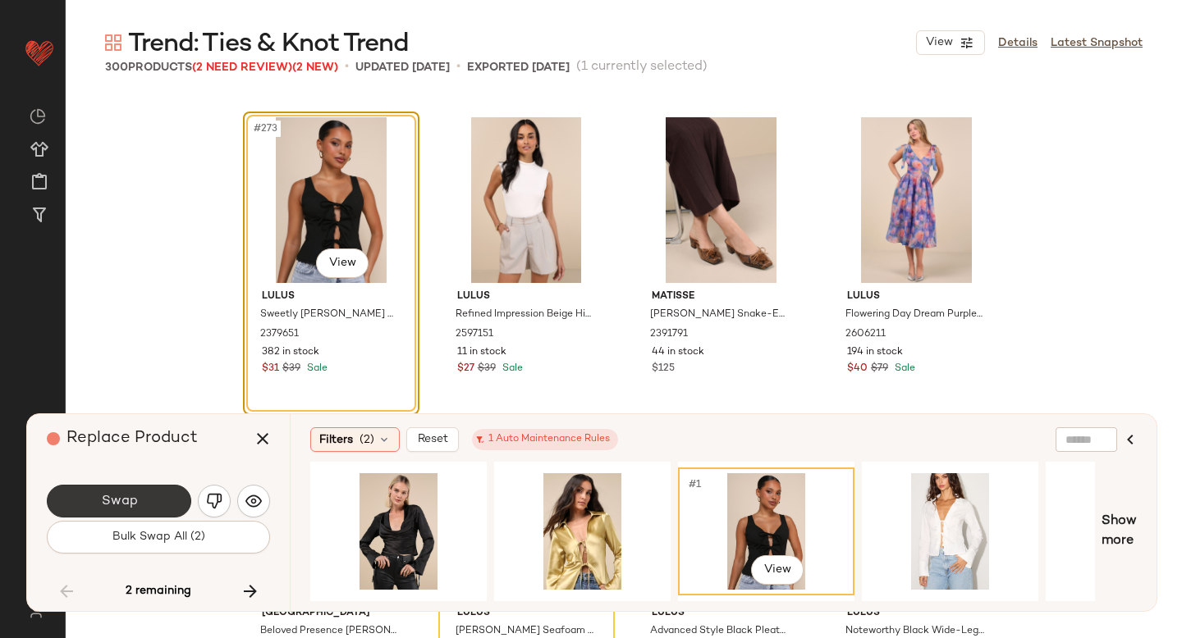
click at [183, 500] on button "Swap" at bounding box center [119, 501] width 144 height 33
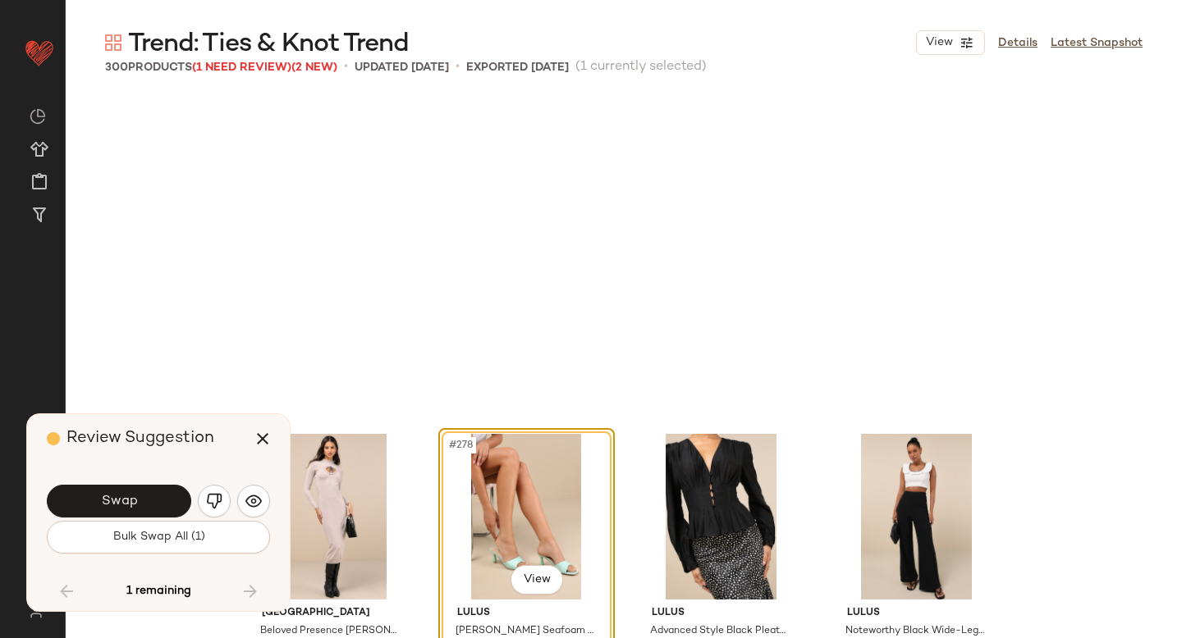
scroll to position [21855, 0]
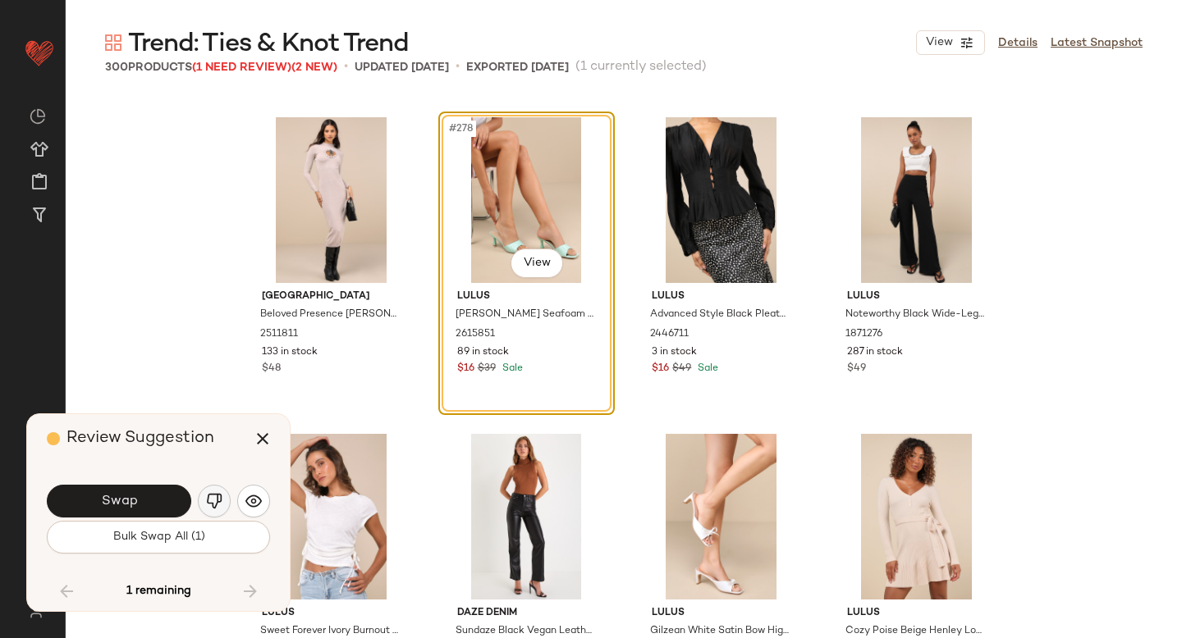
click at [211, 501] on img "button" at bounding box center [214, 501] width 16 height 16
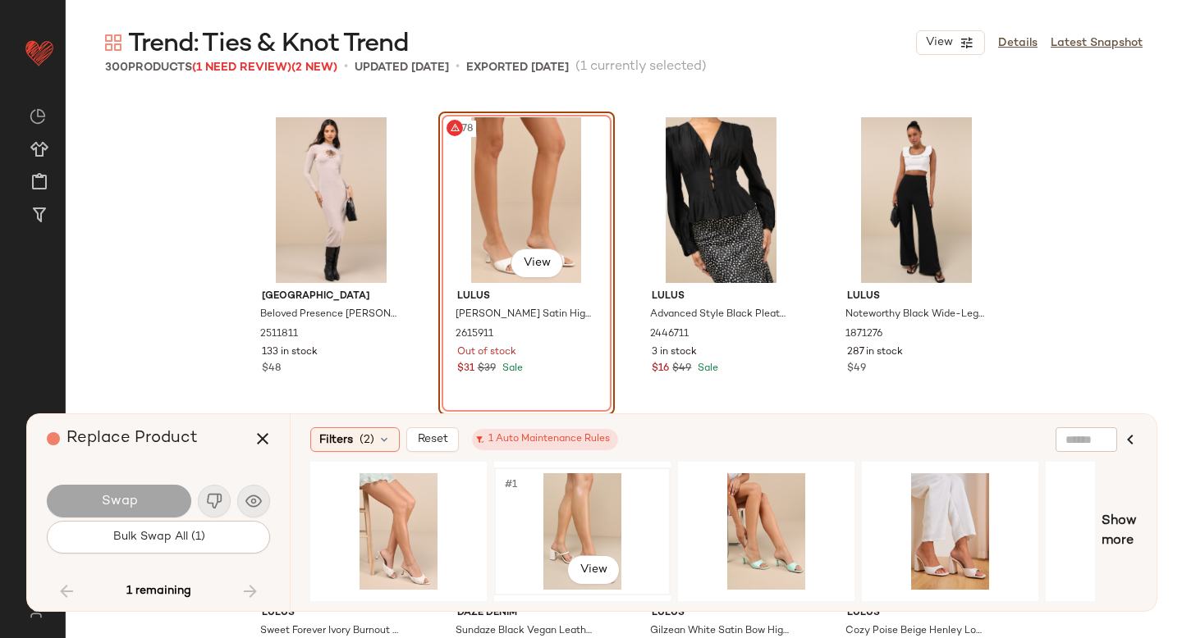
click at [533, 539] on div "#1 View" at bounding box center [582, 531] width 165 height 117
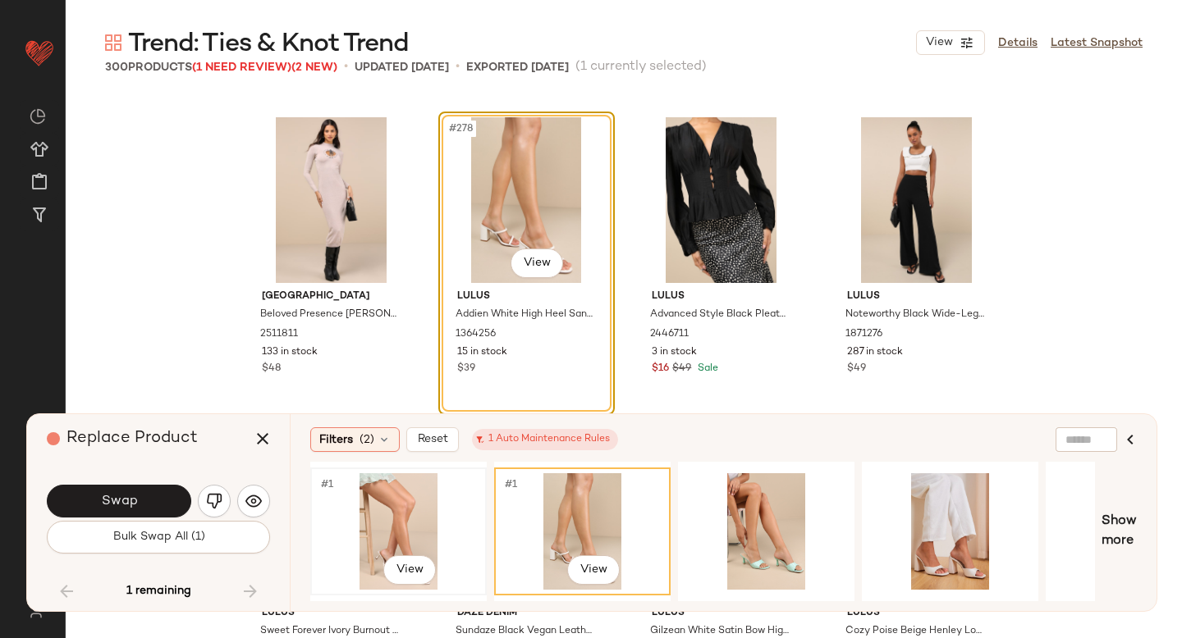
click at [382, 525] on div "#1 View" at bounding box center [398, 531] width 165 height 117
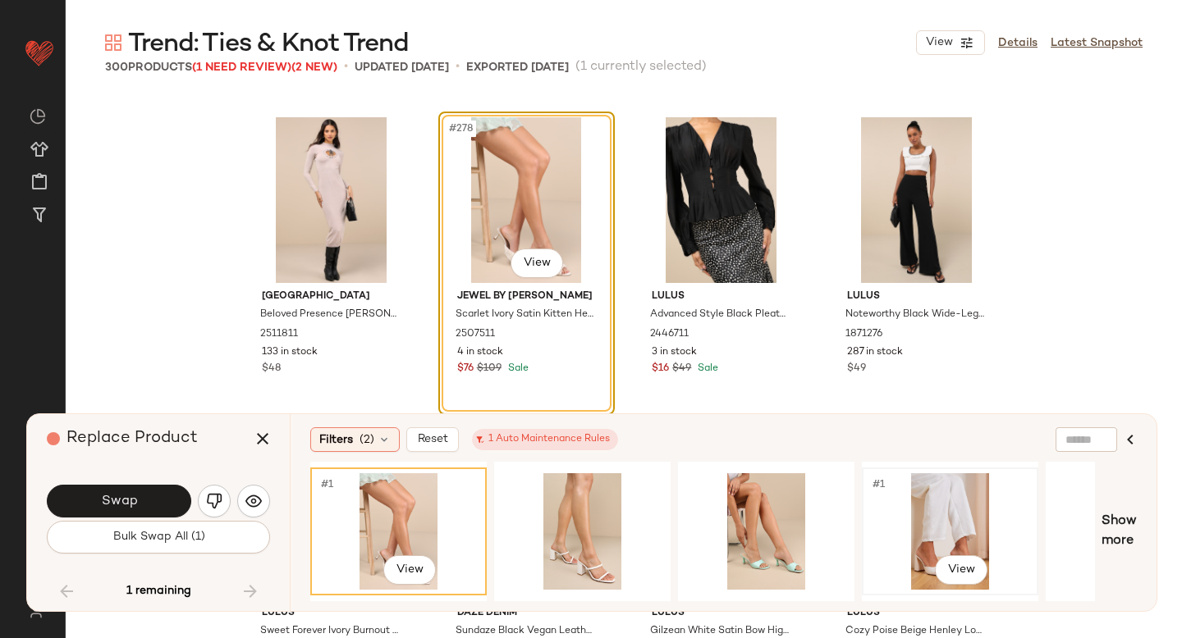
click at [926, 527] on div "#1 View" at bounding box center [949, 531] width 165 height 117
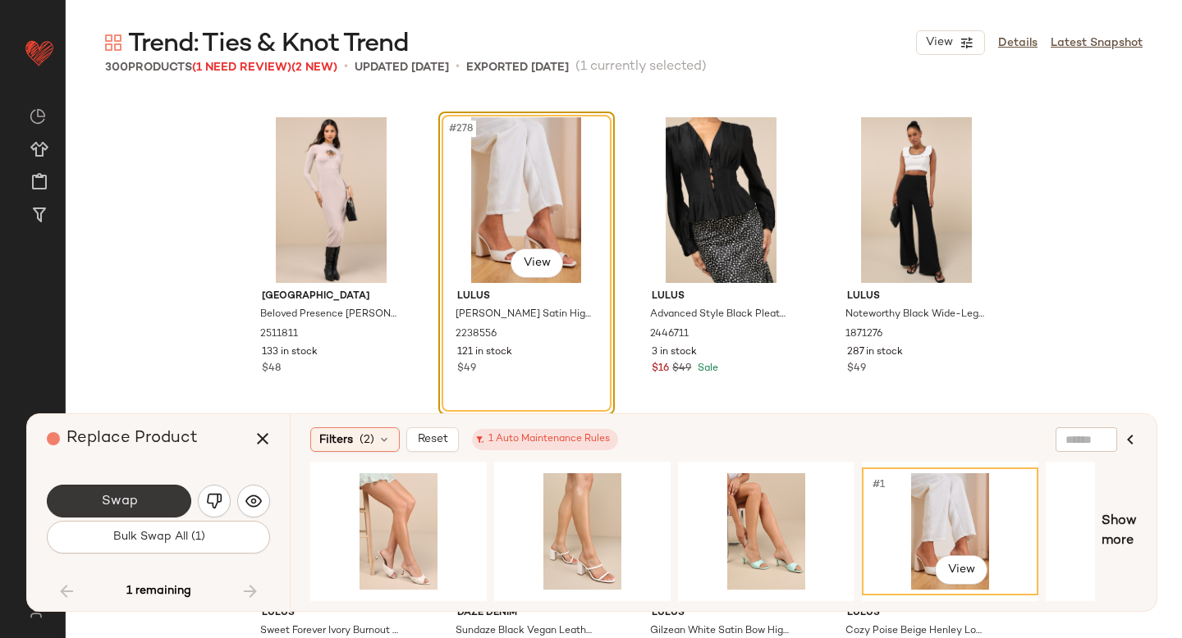
click at [158, 502] on button "Swap" at bounding box center [119, 501] width 144 height 33
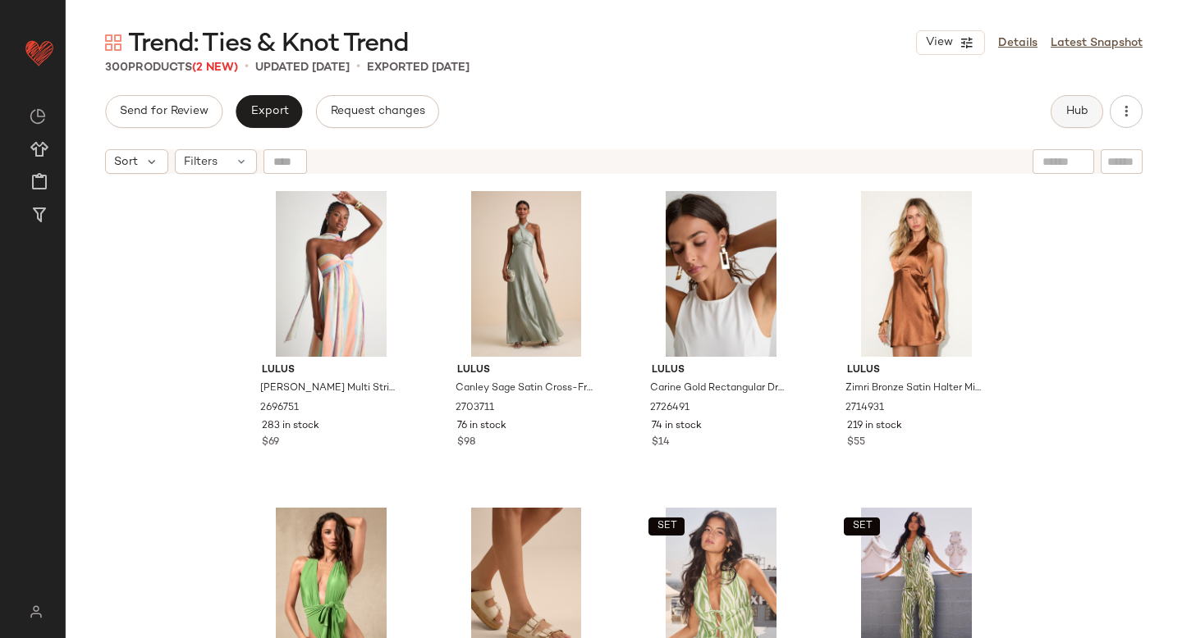
click at [1065, 116] on span "Hub" at bounding box center [1076, 111] width 23 height 13
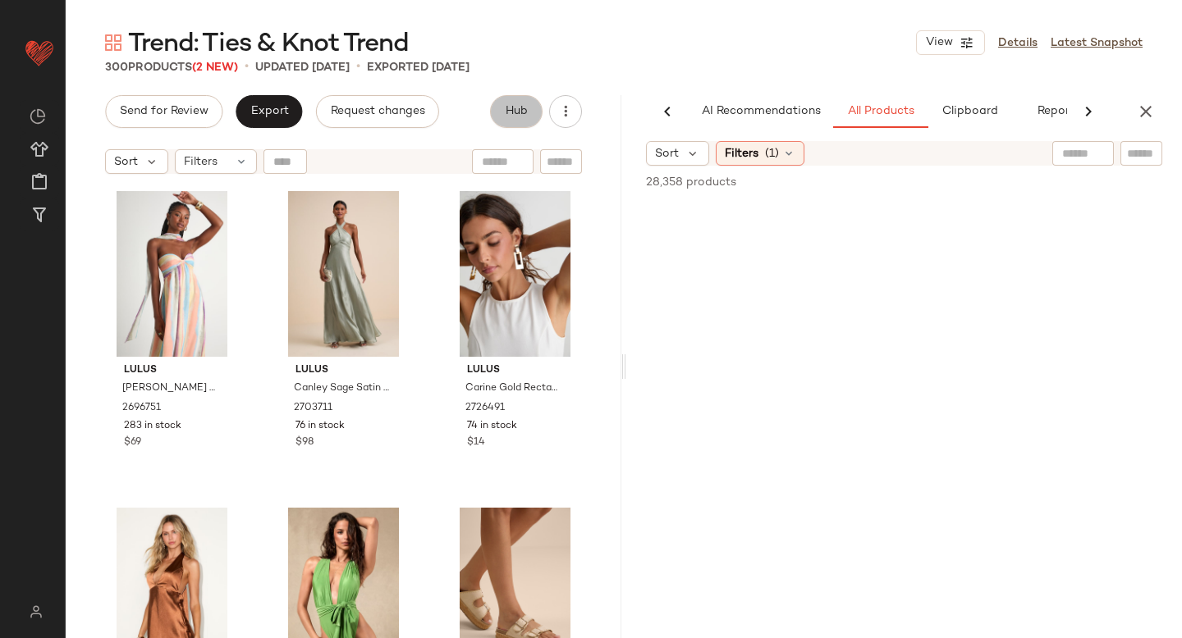
scroll to position [0, 39]
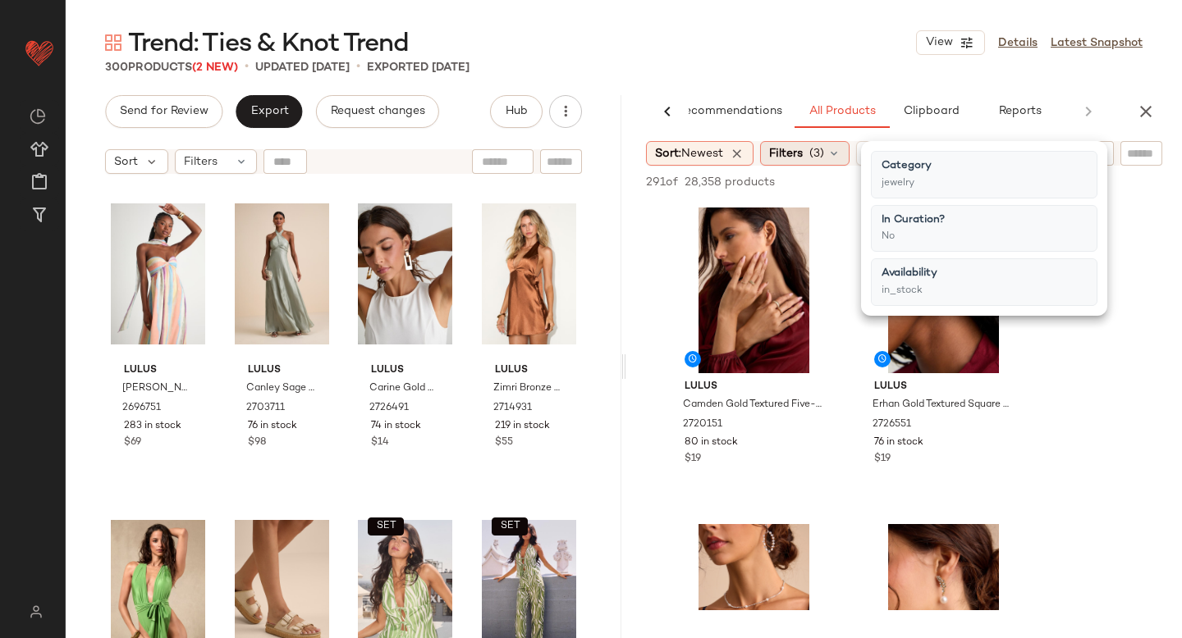
click at [816, 158] on span "(3)" at bounding box center [816, 153] width 15 height 17
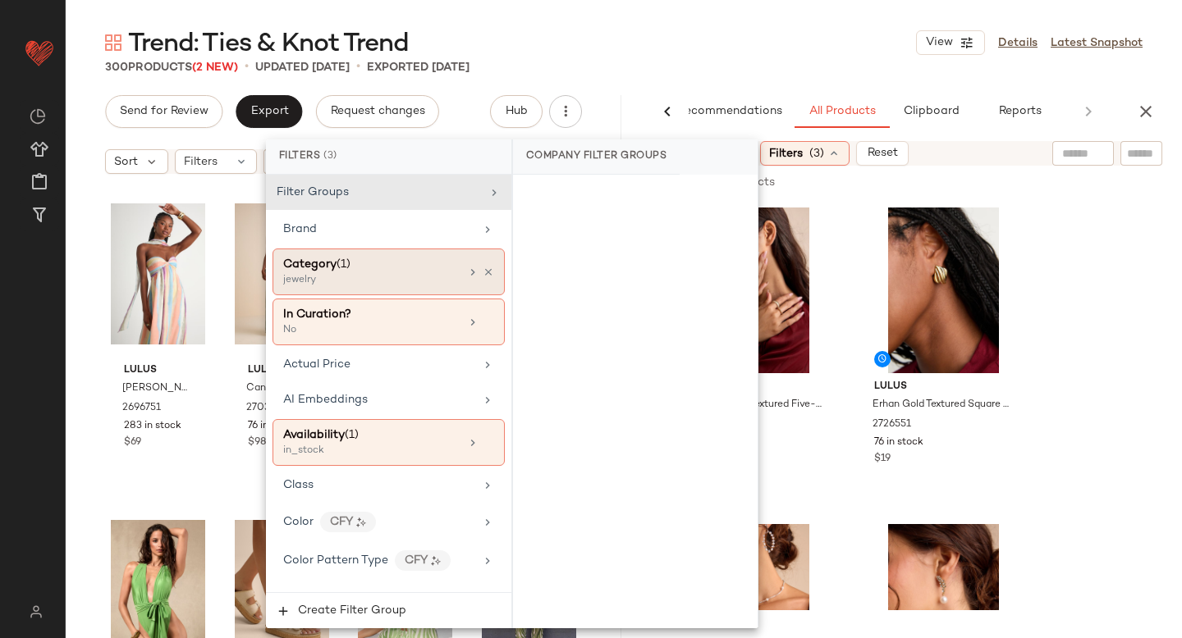
click at [327, 260] on span "Category" at bounding box center [309, 264] width 53 height 12
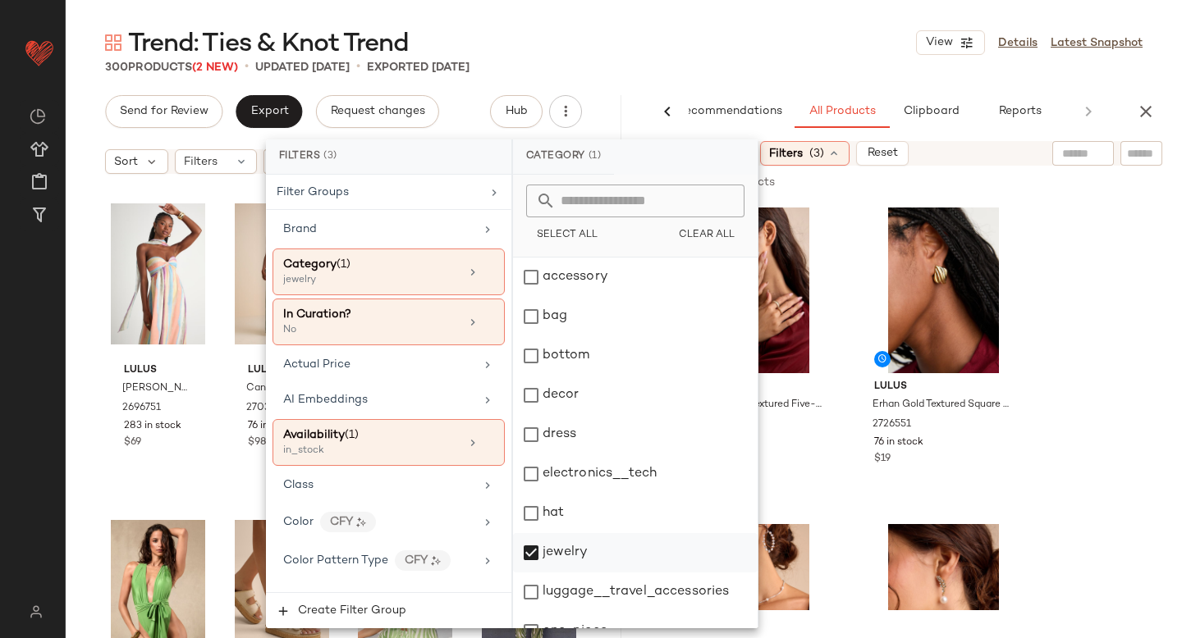
click at [528, 548] on div "jewelry" at bounding box center [635, 552] width 245 height 39
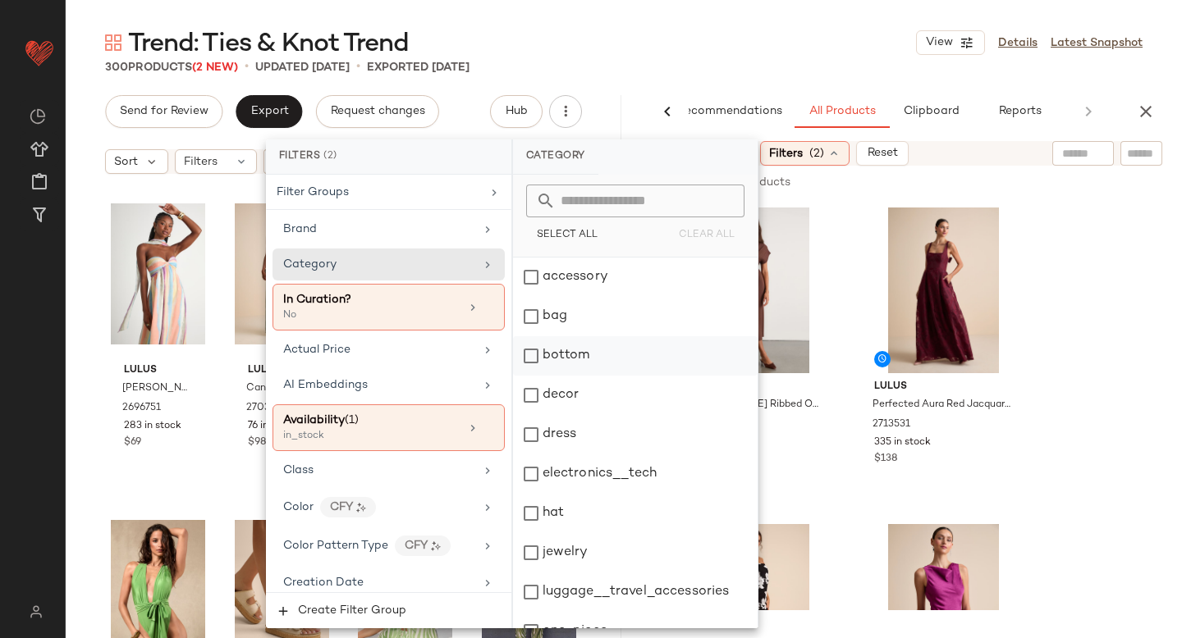
click at [534, 358] on div "bottom" at bounding box center [635, 355] width 245 height 39
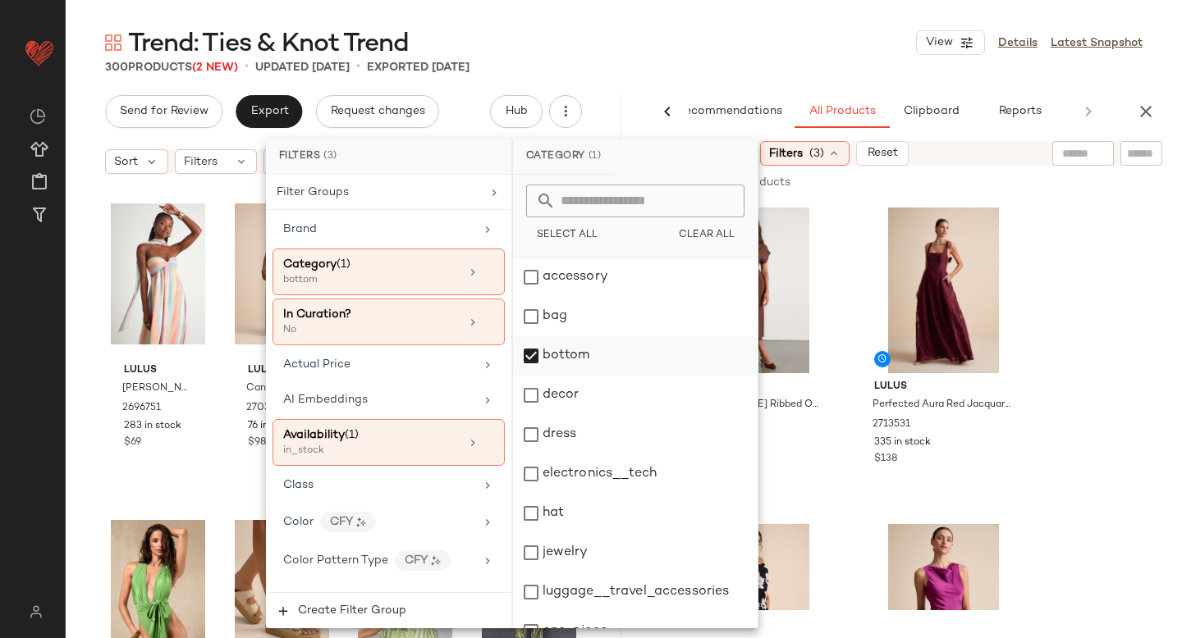
scroll to position [299, 0]
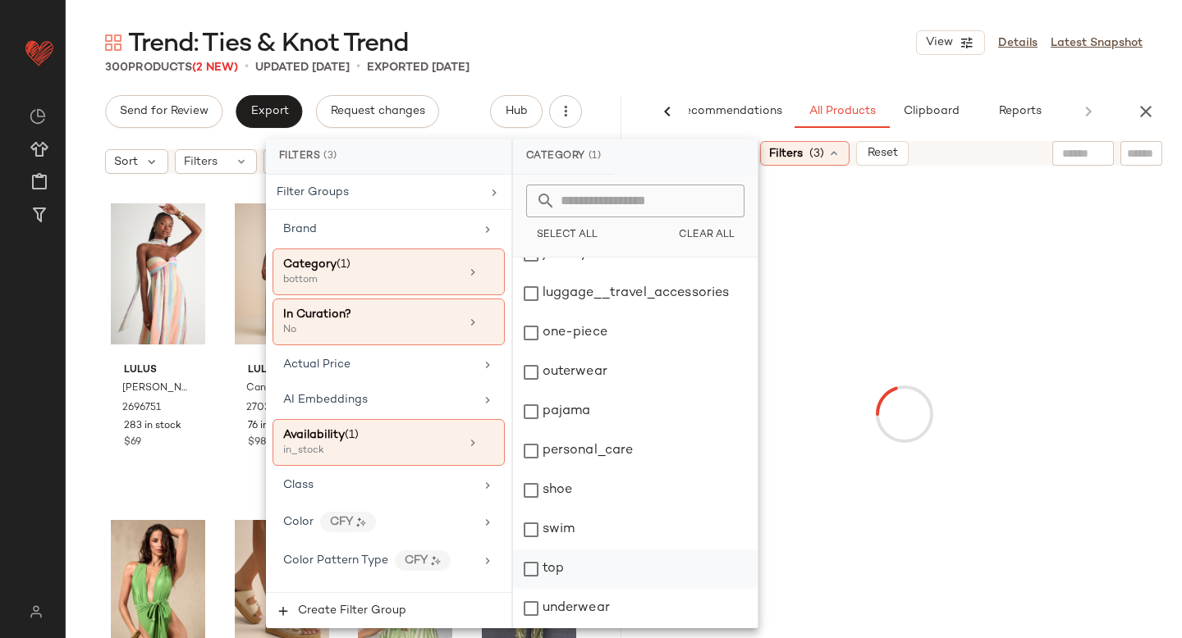
click at [536, 576] on div "top" at bounding box center [635, 569] width 245 height 39
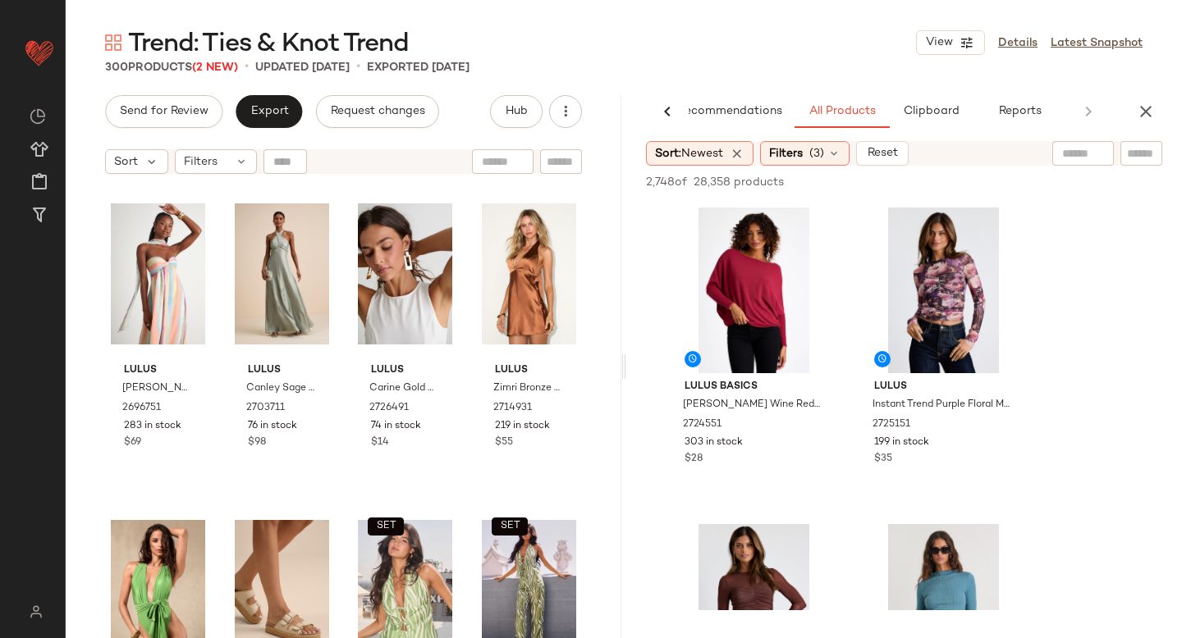
click at [1148, 154] on input "text" at bounding box center [1141, 153] width 29 height 17
type input "***"
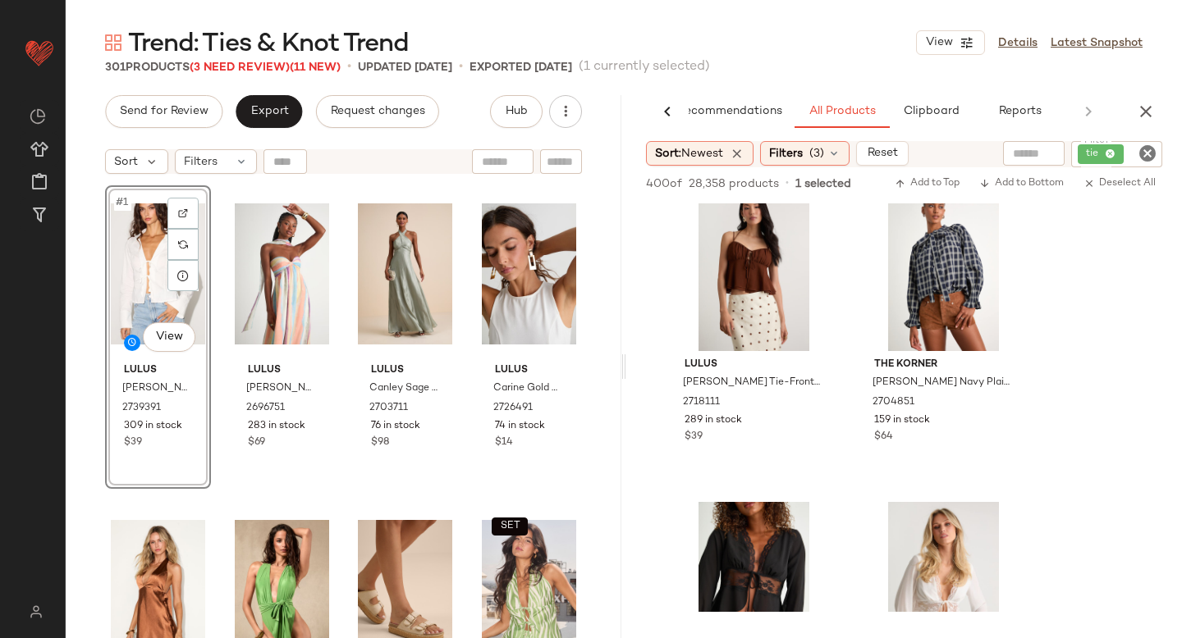
scroll to position [2243, 0]
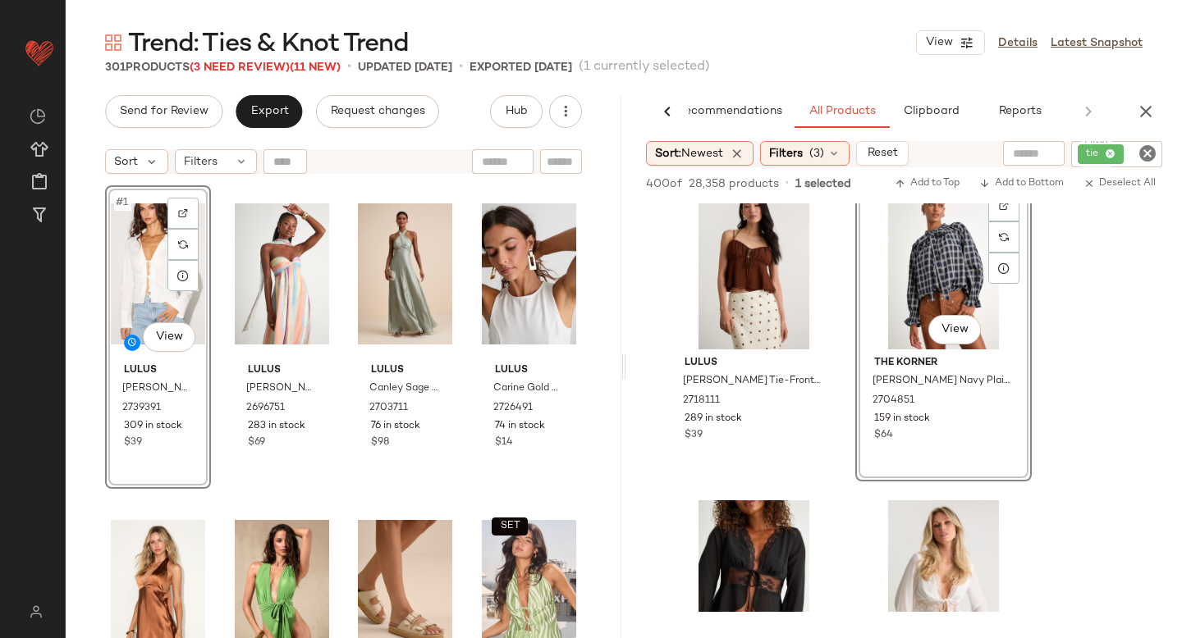
drag, startPoint x: 962, startPoint y: 274, endPoint x: 100, endPoint y: 369, distance: 866.8
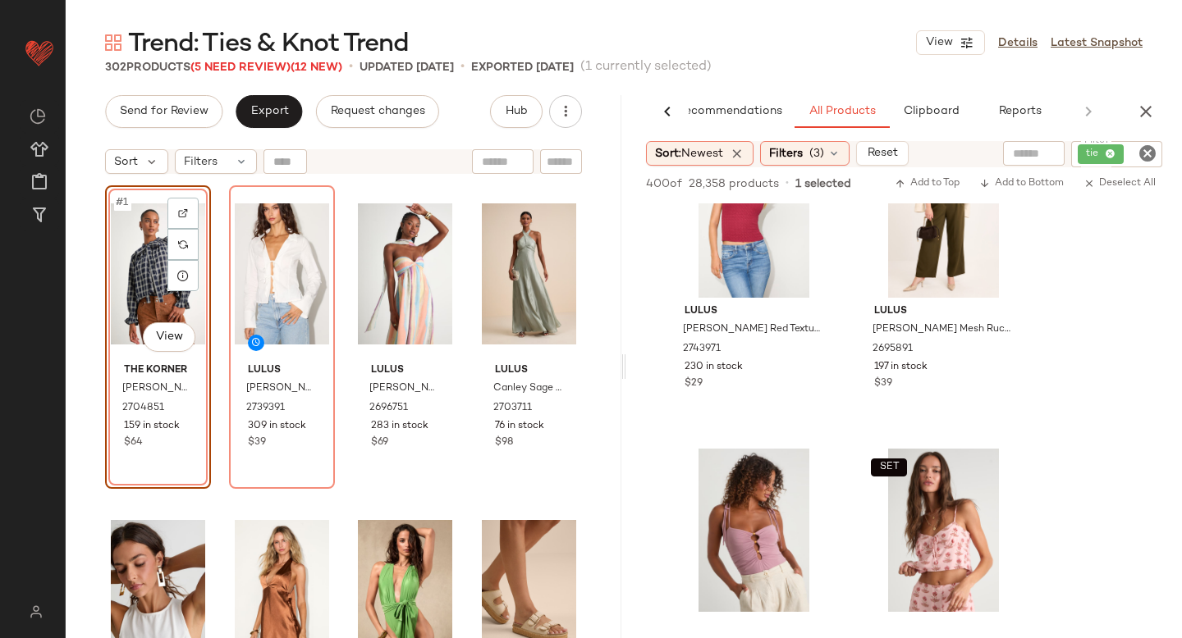
scroll to position [2975, 0]
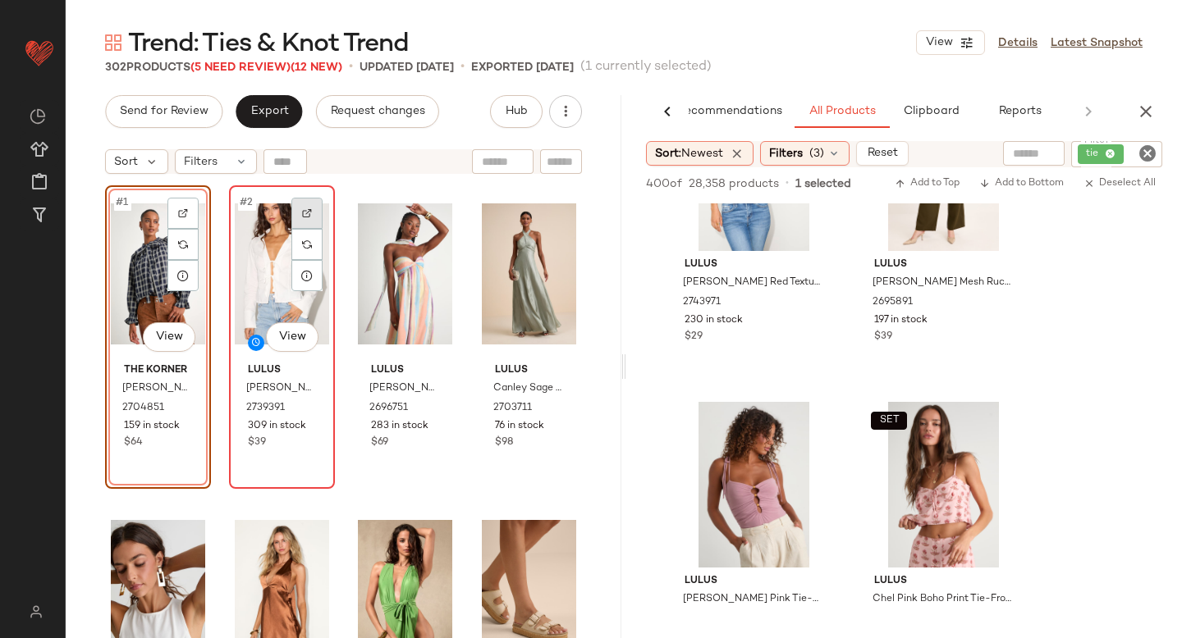
click at [304, 212] on img at bounding box center [307, 213] width 10 height 10
click at [1148, 157] on icon "Clear Filter" at bounding box center [1147, 154] width 20 height 20
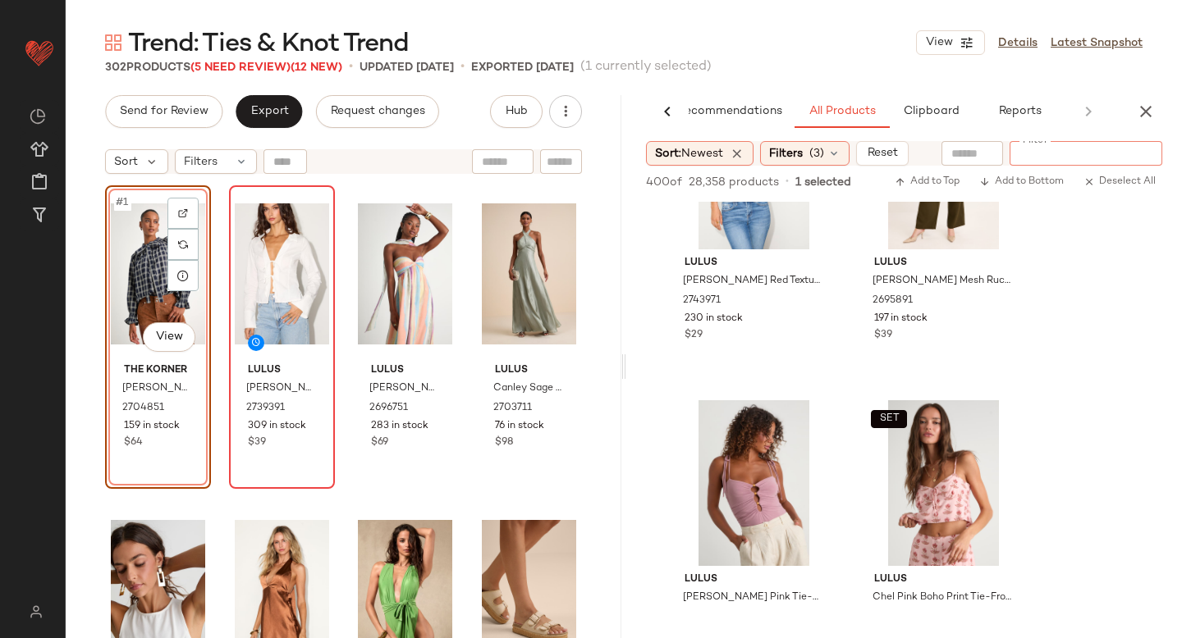
paste input "*******"
type input "*******"
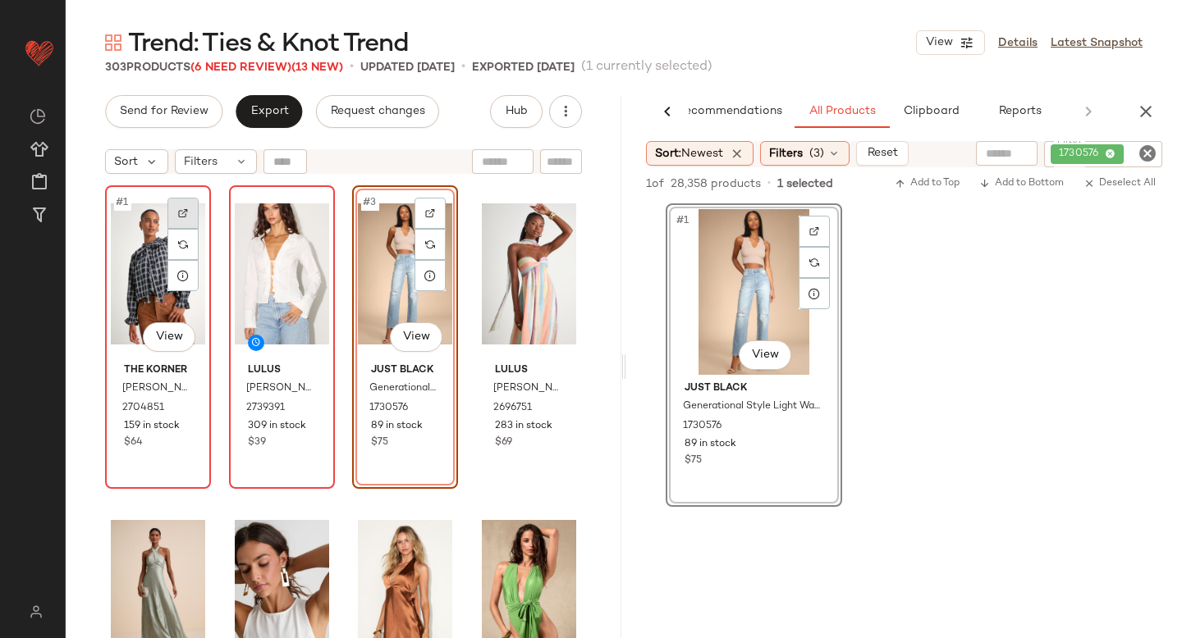
click at [185, 218] on div at bounding box center [182, 213] width 31 height 31
click at [1154, 162] on icon "Clear Filter" at bounding box center [1147, 154] width 20 height 20
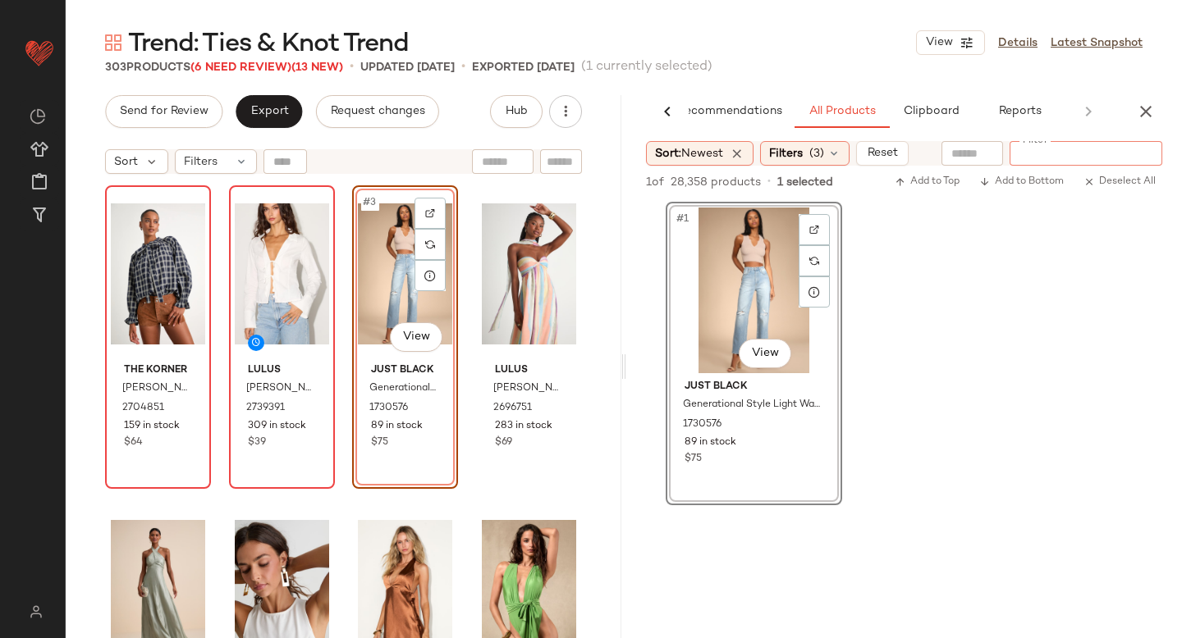
paste input "*******"
type input "*******"
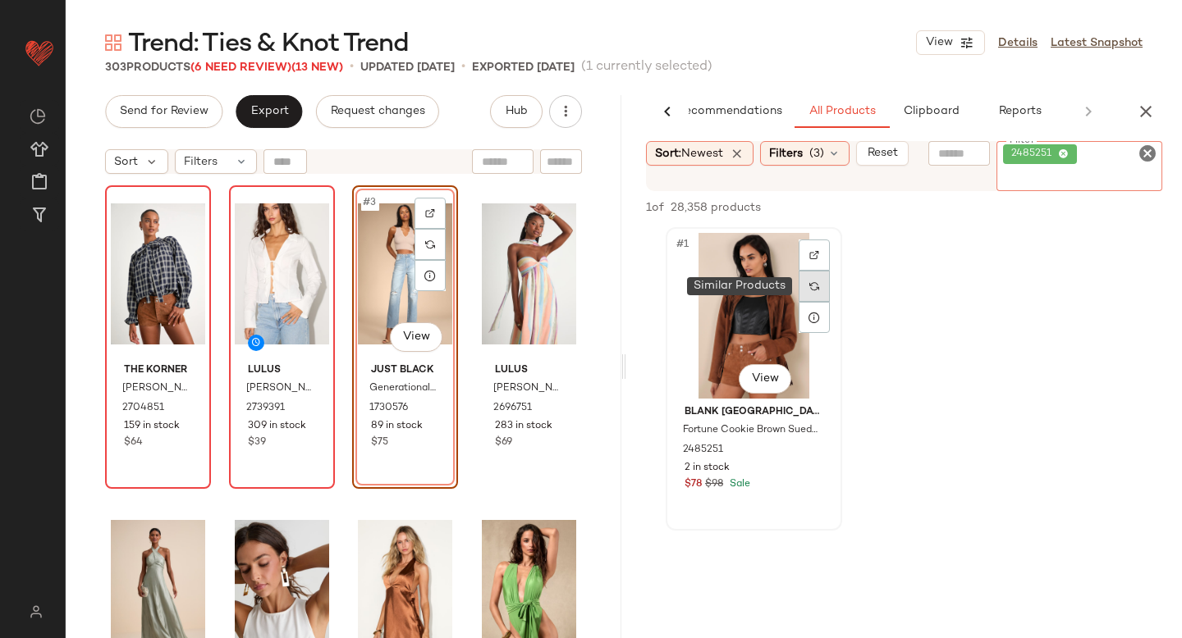
click at [814, 292] on div at bounding box center [813, 287] width 31 height 94
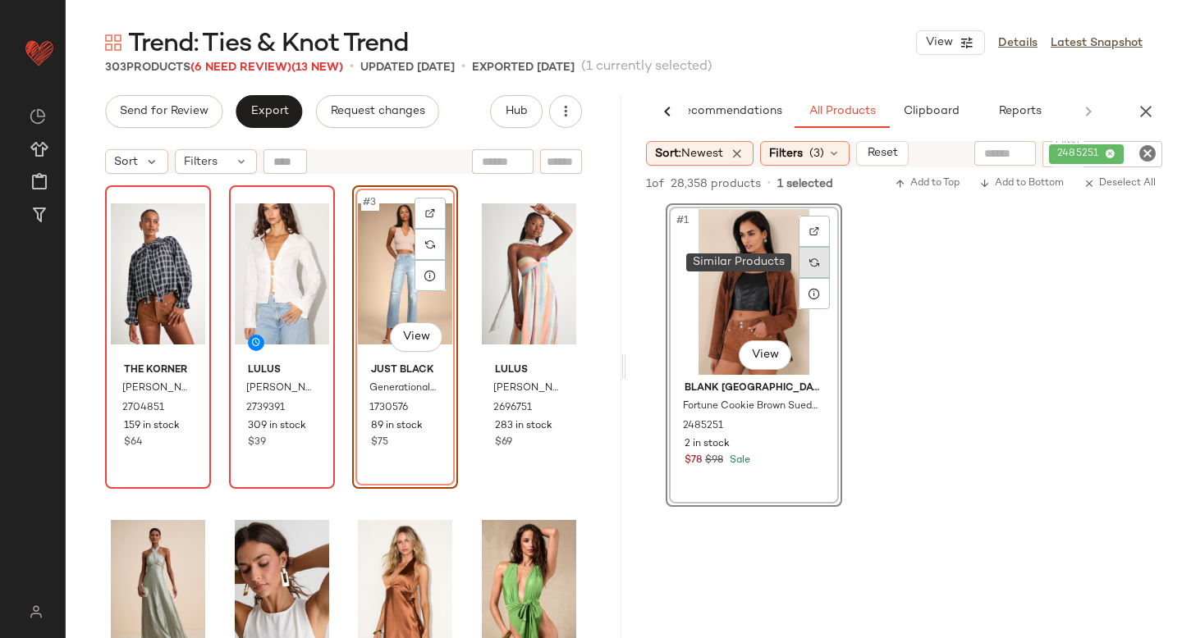
click at [812, 266] on img at bounding box center [814, 263] width 10 height 10
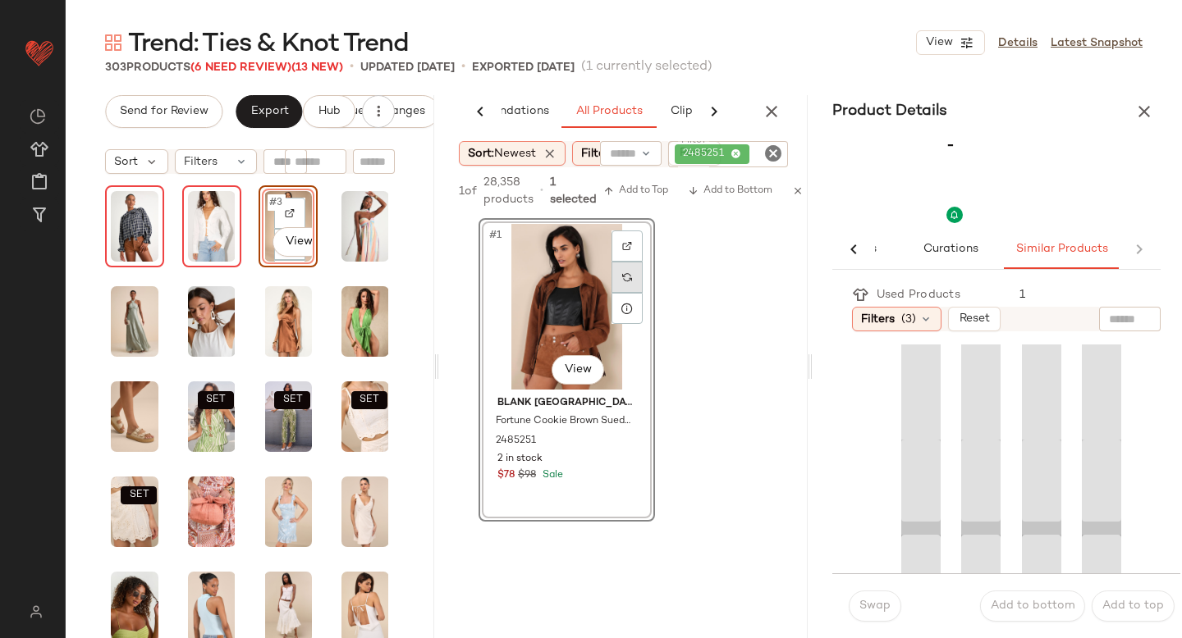
scroll to position [0, 86]
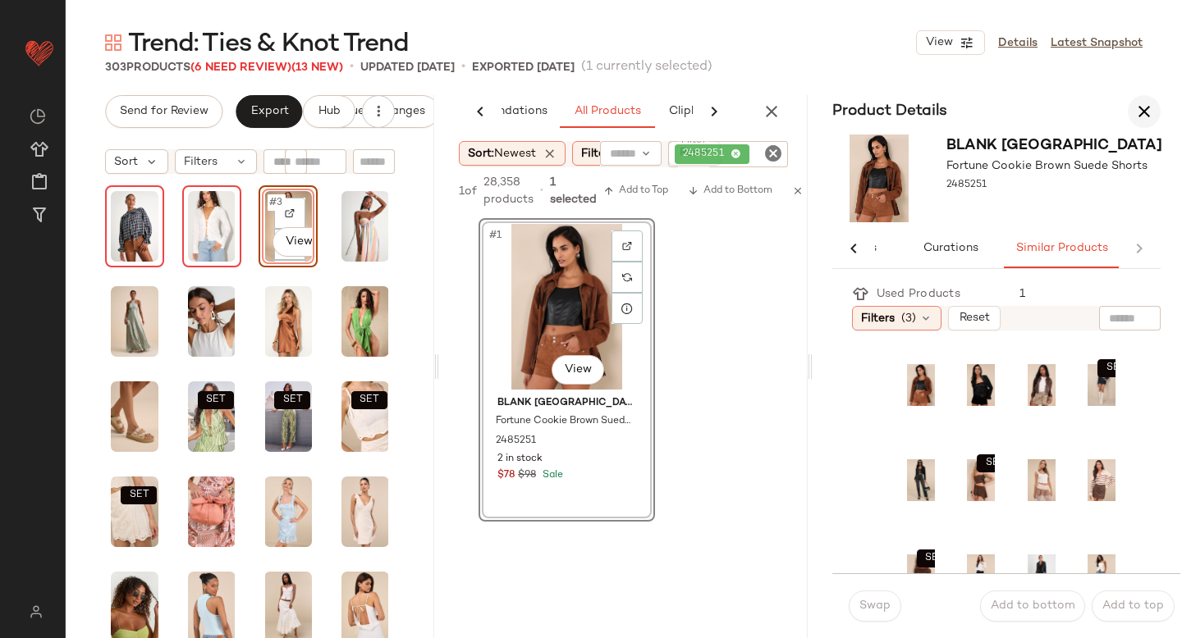
click at [1147, 107] on icon "button" at bounding box center [1144, 112] width 20 height 20
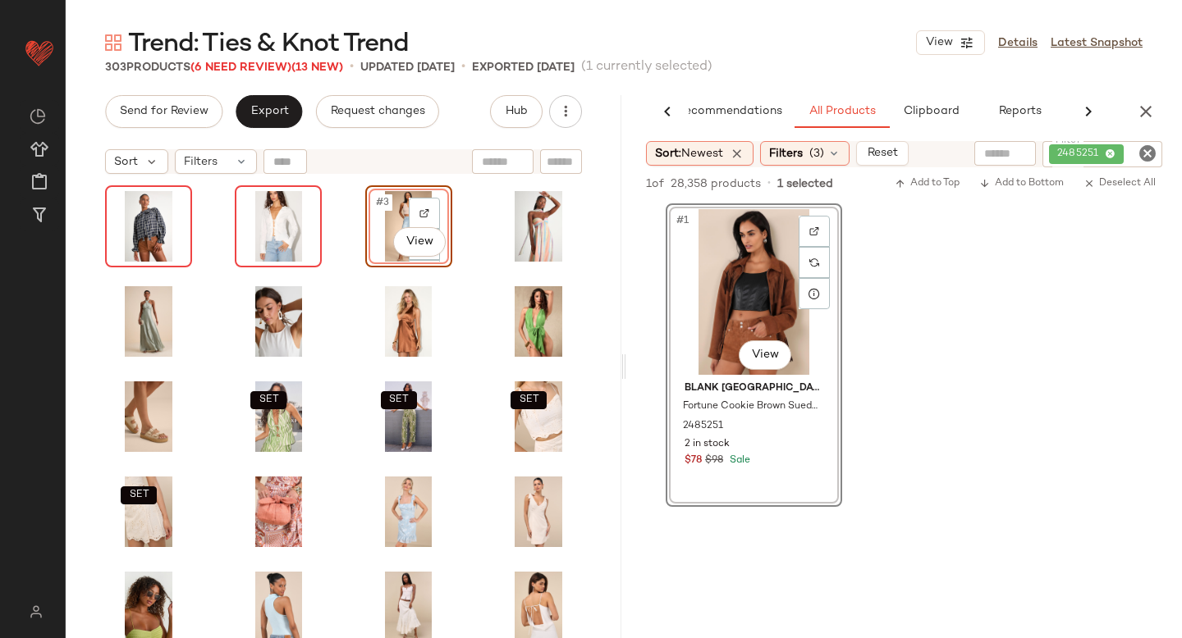
scroll to position [0, 39]
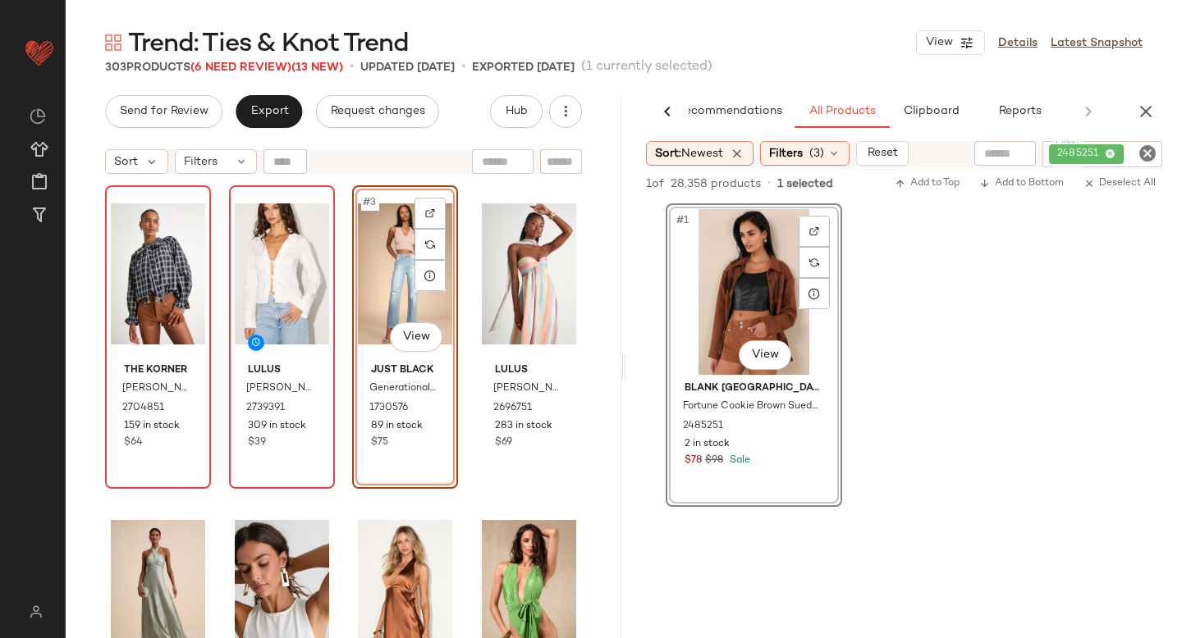
click at [1146, 155] on icon "Clear Filter" at bounding box center [1147, 154] width 20 height 20
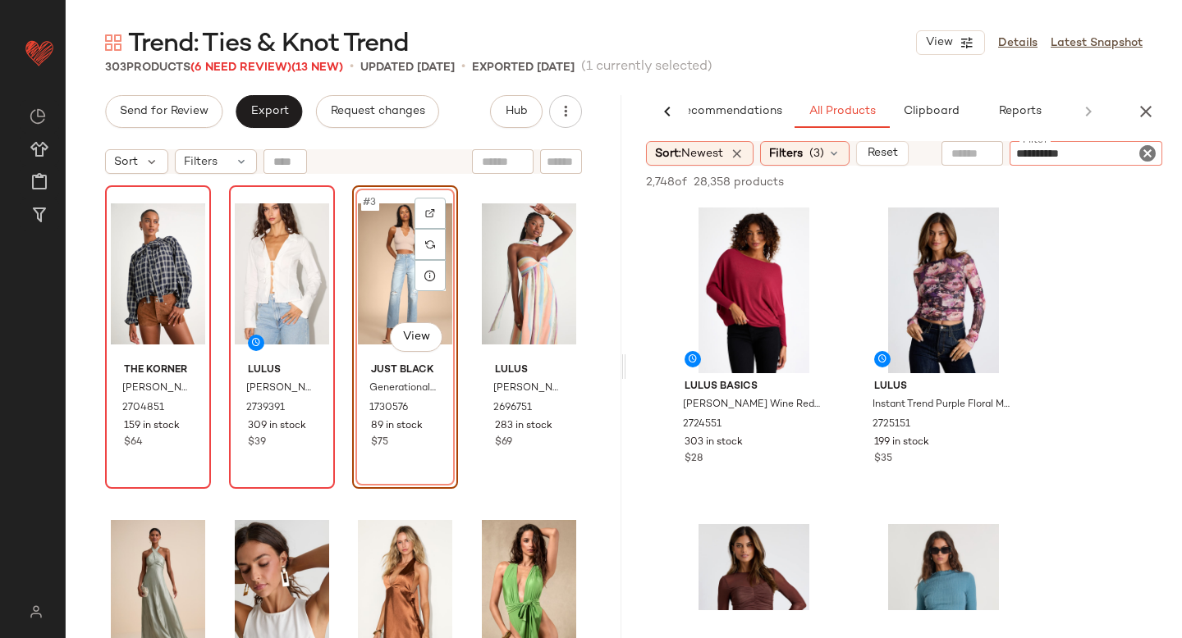
type input "**********"
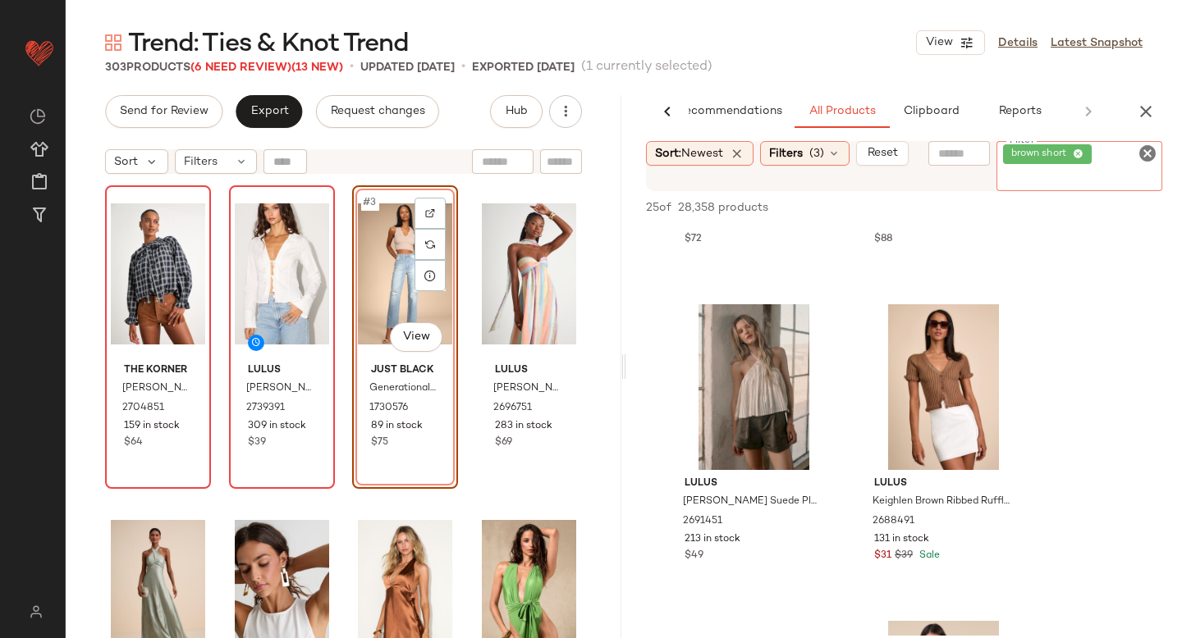
scroll to position [894, 0]
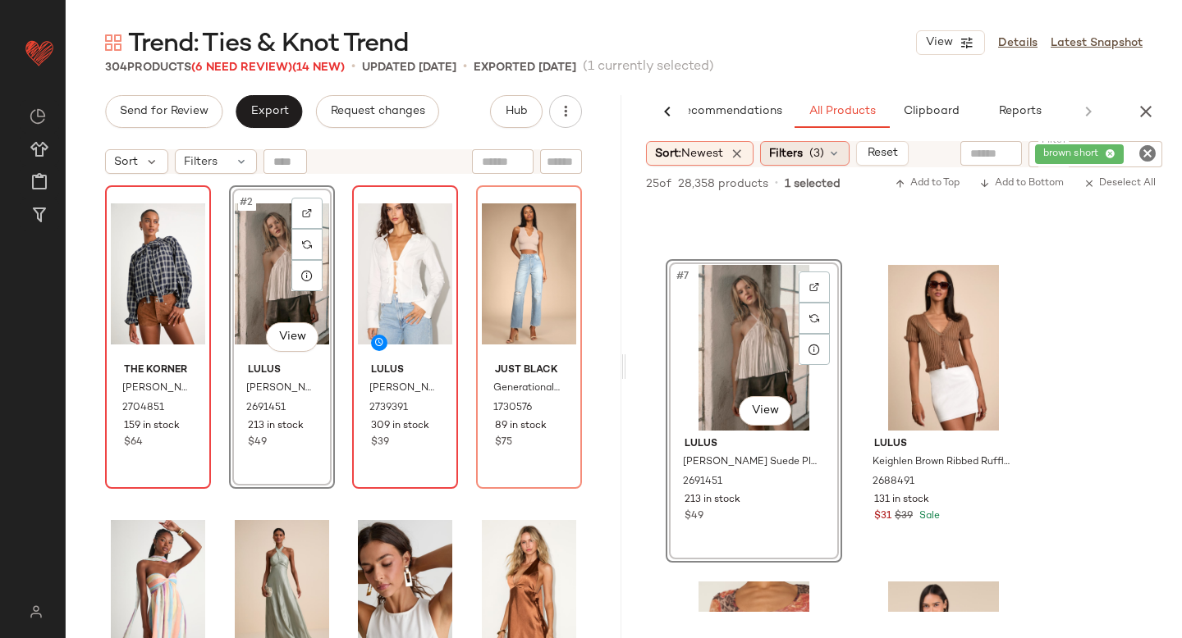
click at [798, 157] on span "Filters" at bounding box center [786, 153] width 34 height 17
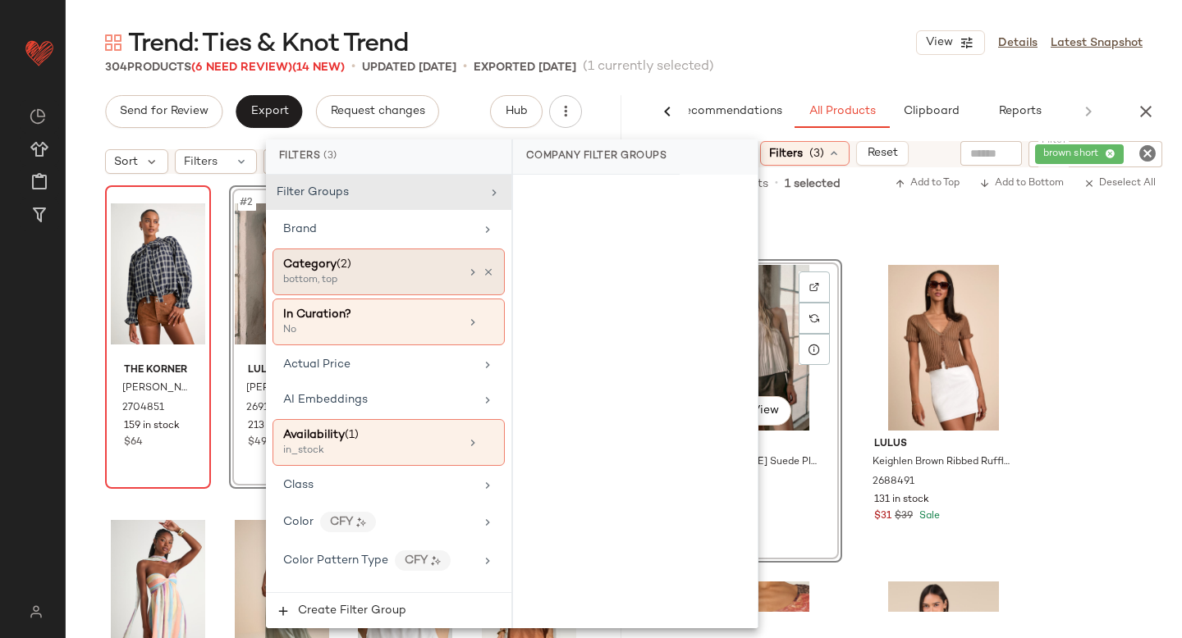
click at [411, 275] on div "bottom, top" at bounding box center [365, 280] width 164 height 15
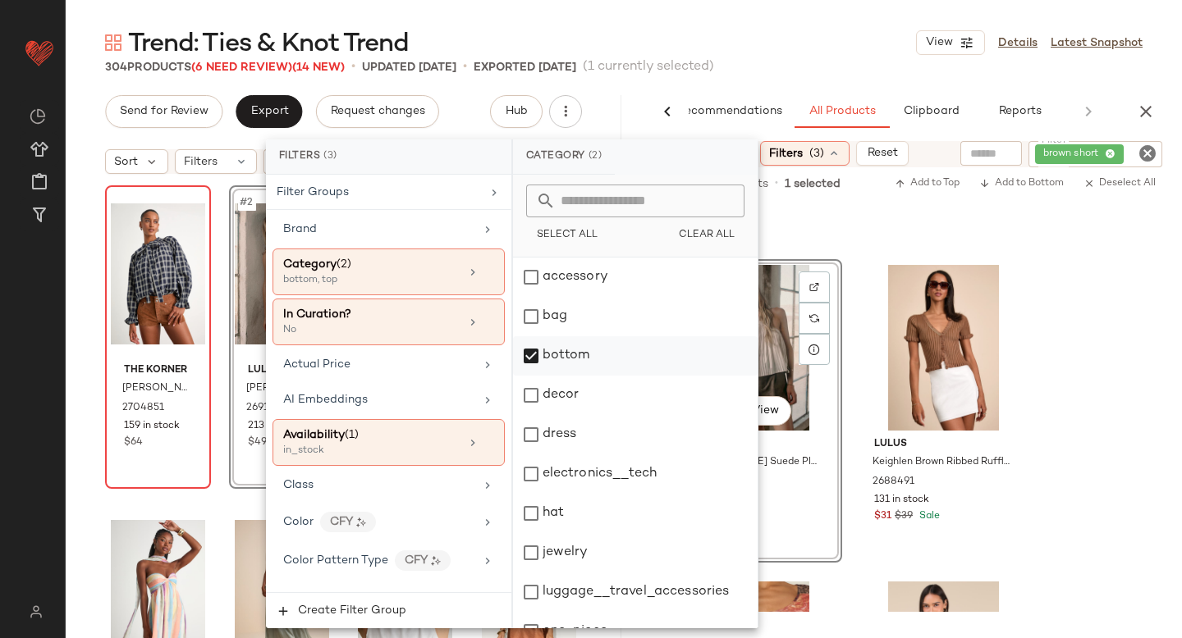
click at [542, 351] on div "bottom" at bounding box center [635, 355] width 245 height 39
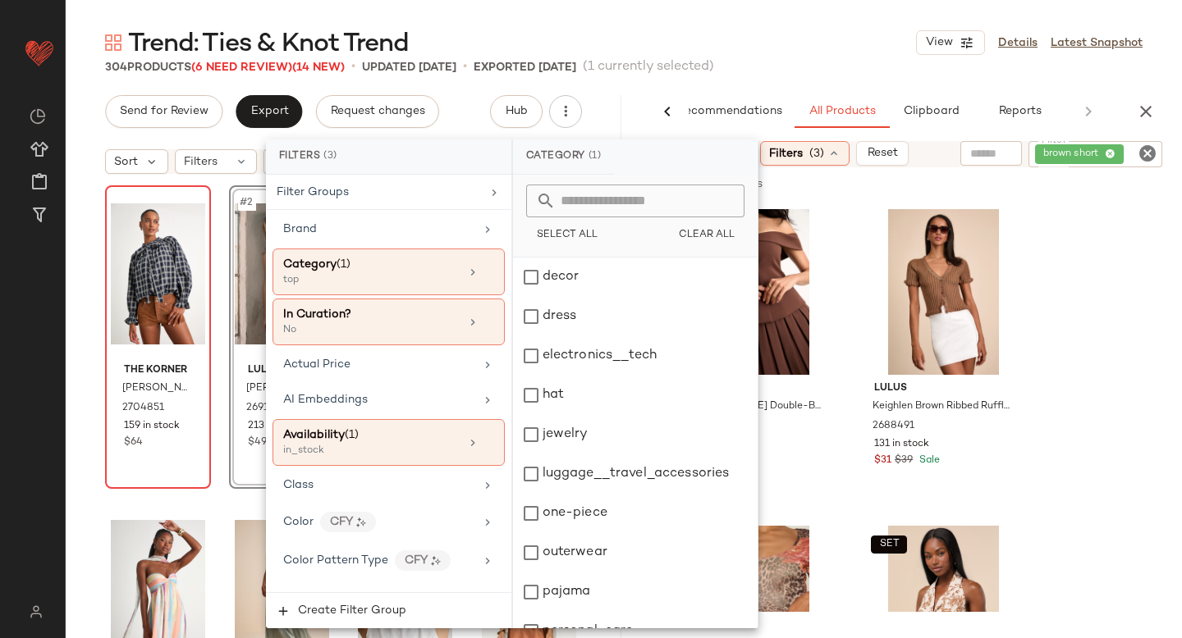
scroll to position [115, 0]
click at [536, 323] on div "dress" at bounding box center [635, 319] width 245 height 39
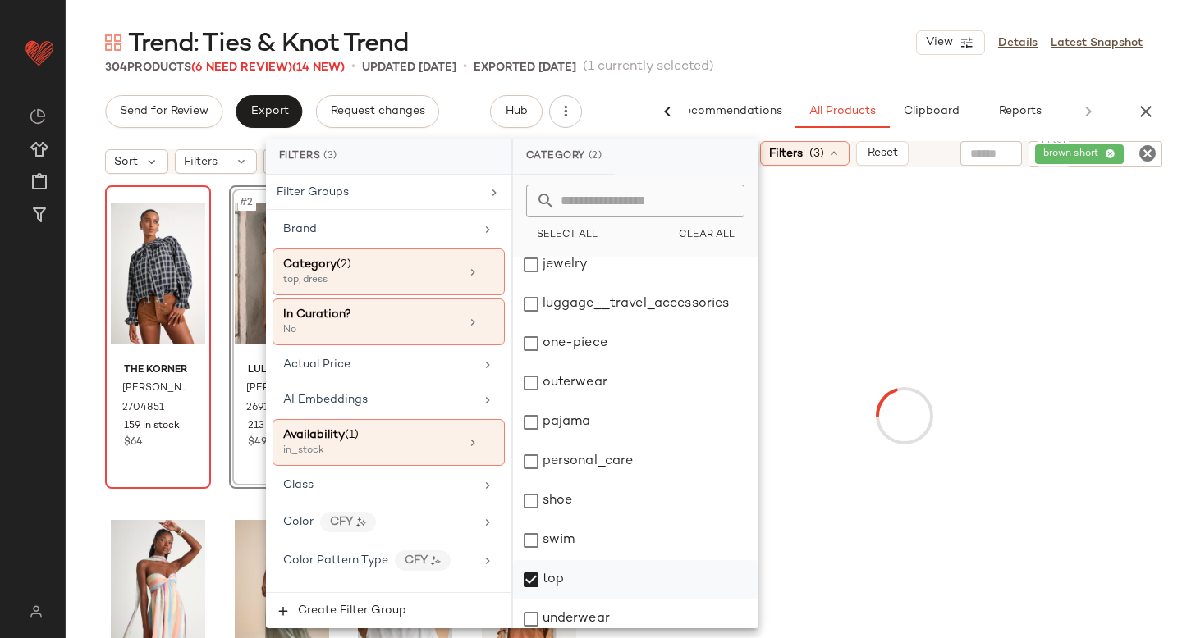
click at [538, 586] on div "top" at bounding box center [635, 579] width 245 height 39
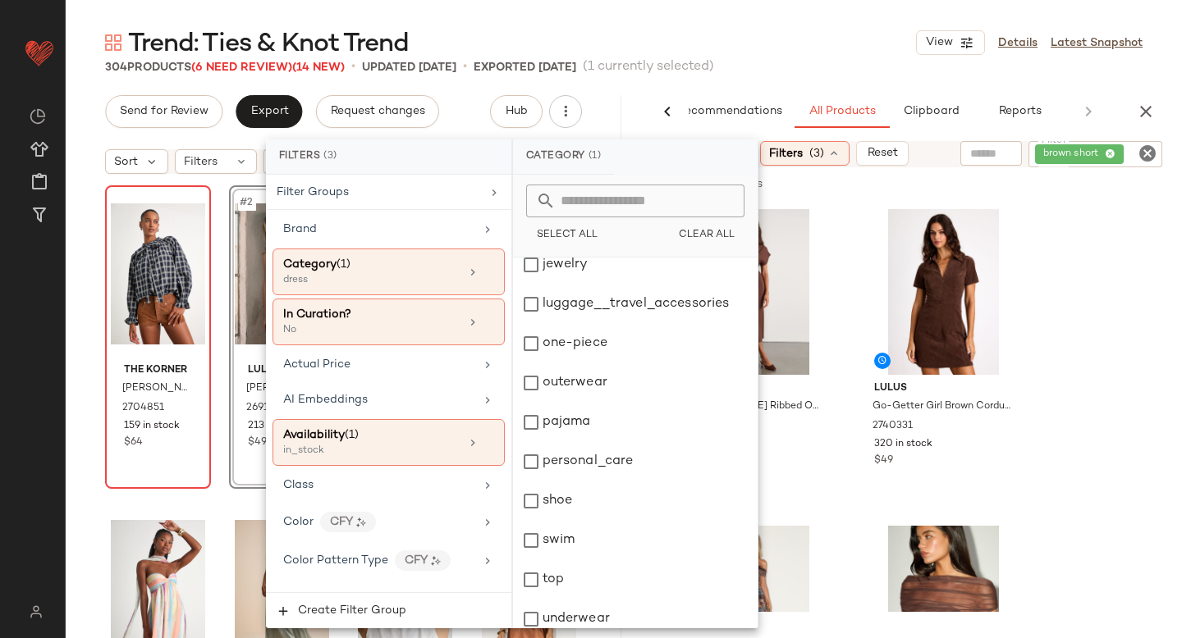
click at [1150, 150] on icon "Clear Filter" at bounding box center [1147, 154] width 20 height 20
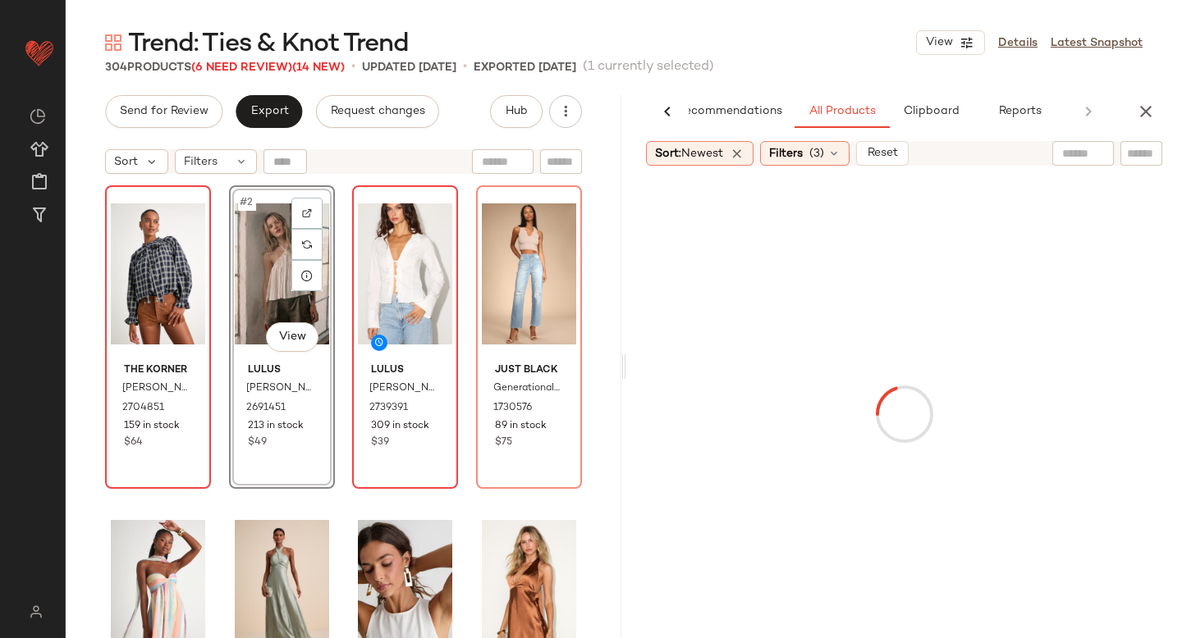
click at [1142, 156] on input "text" at bounding box center [1141, 153] width 29 height 17
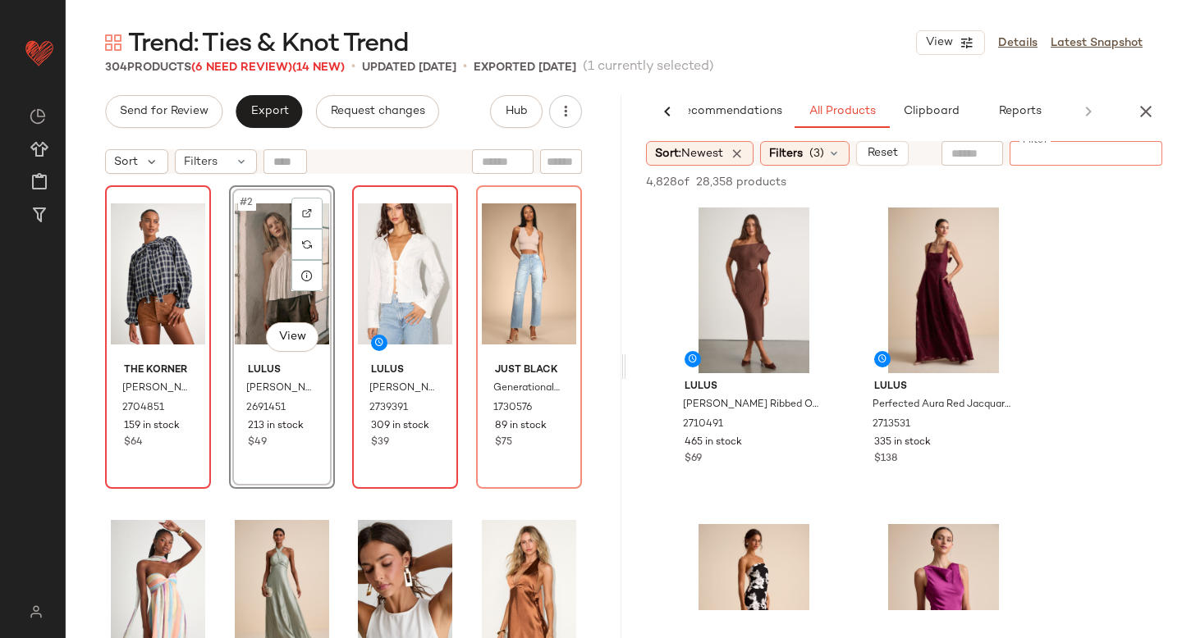
type input "*"
type input "***"
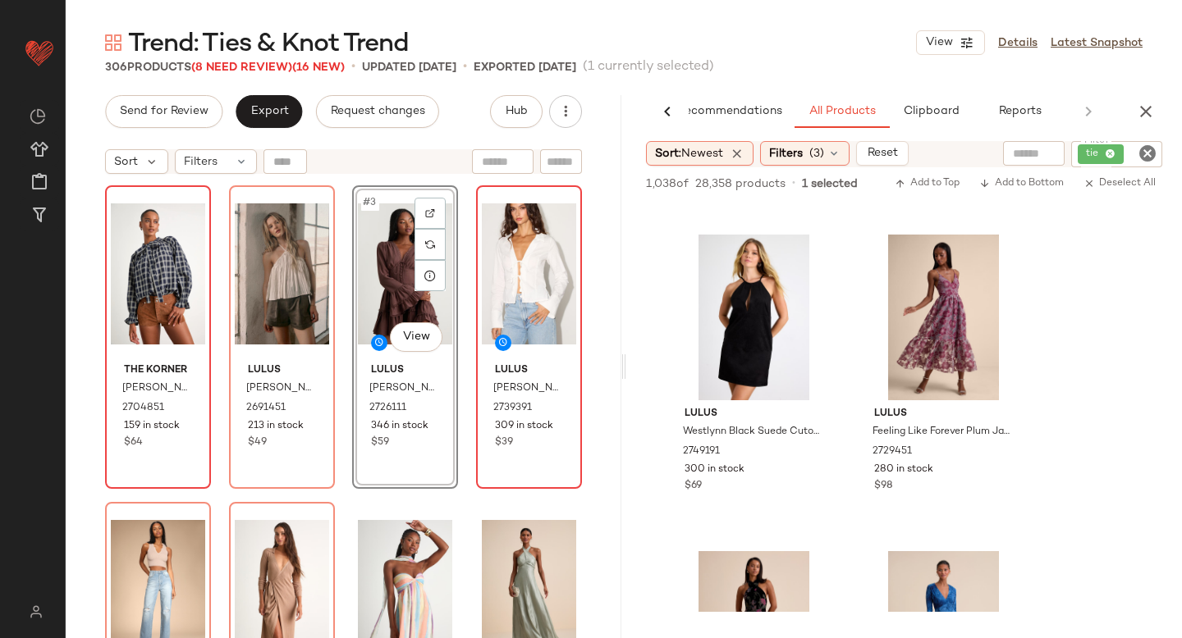
scroll to position [3471, 0]
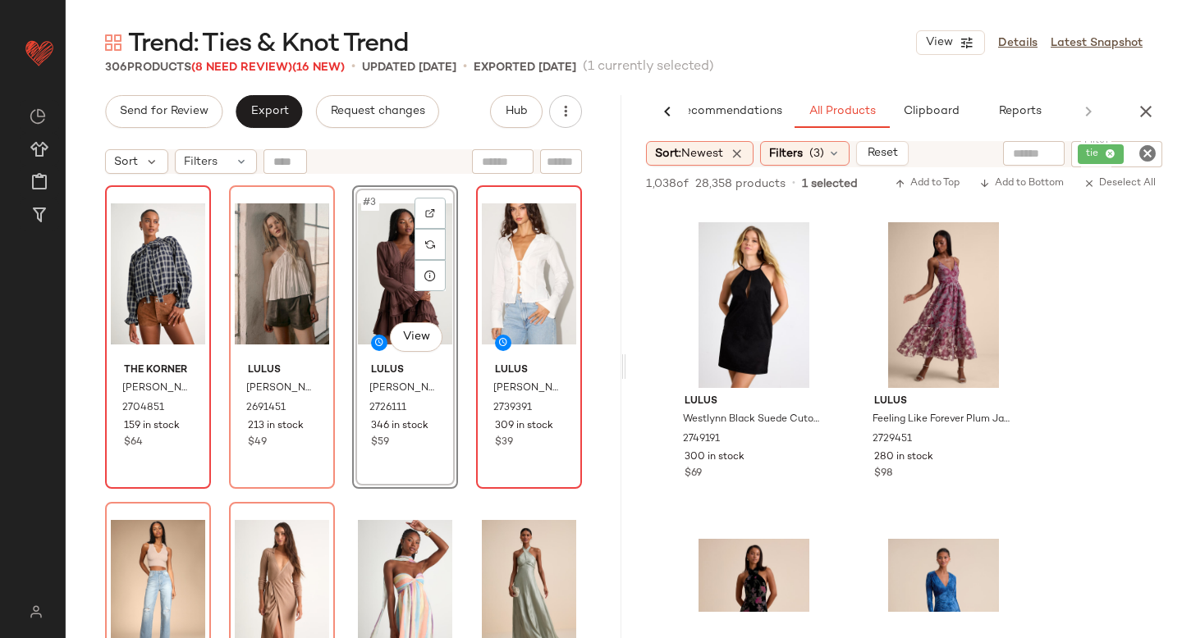
click at [1142, 152] on icon "Clear Filter" at bounding box center [1147, 154] width 20 height 20
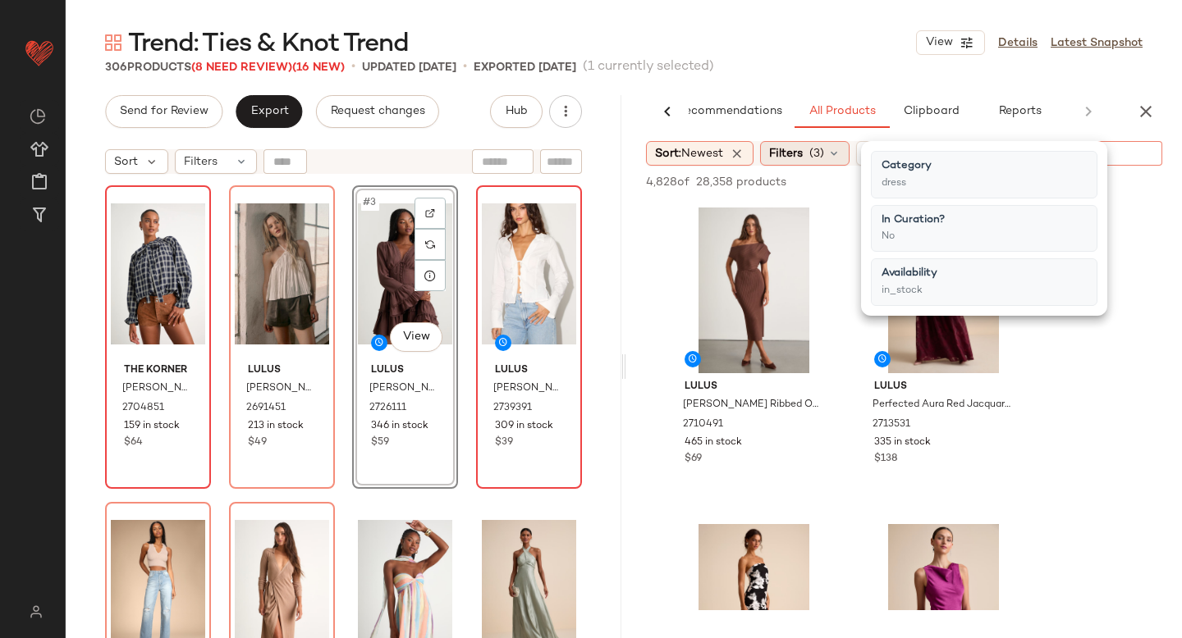
click at [831, 157] on icon at bounding box center [833, 153] width 13 height 13
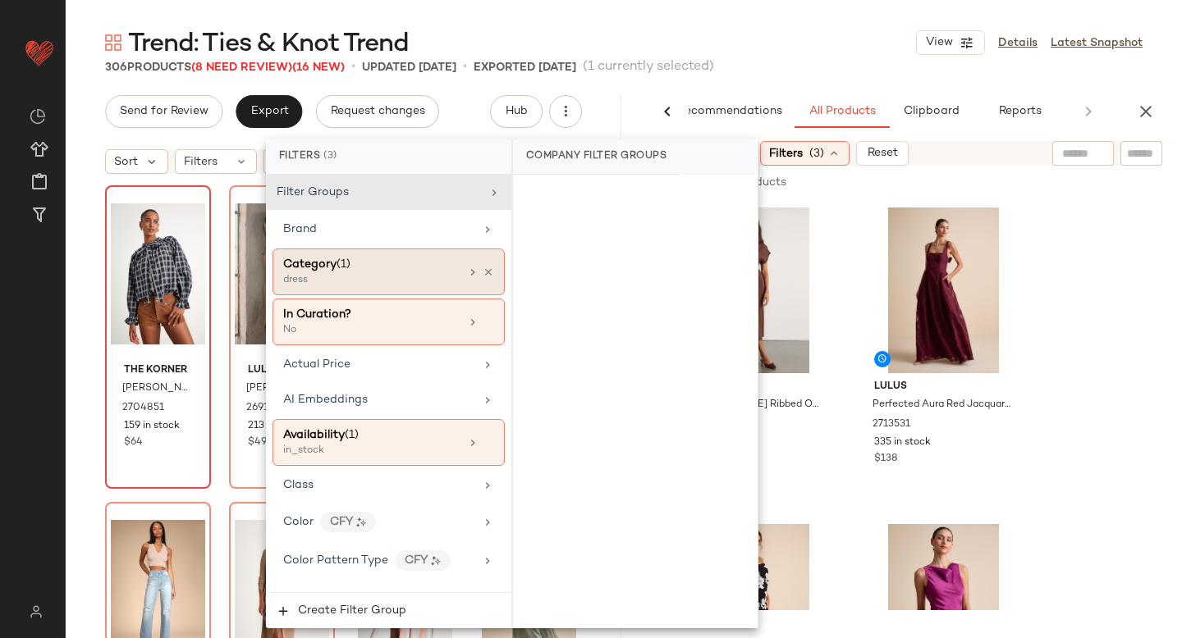
click at [396, 265] on div "Category (1)" at bounding box center [371, 264] width 176 height 17
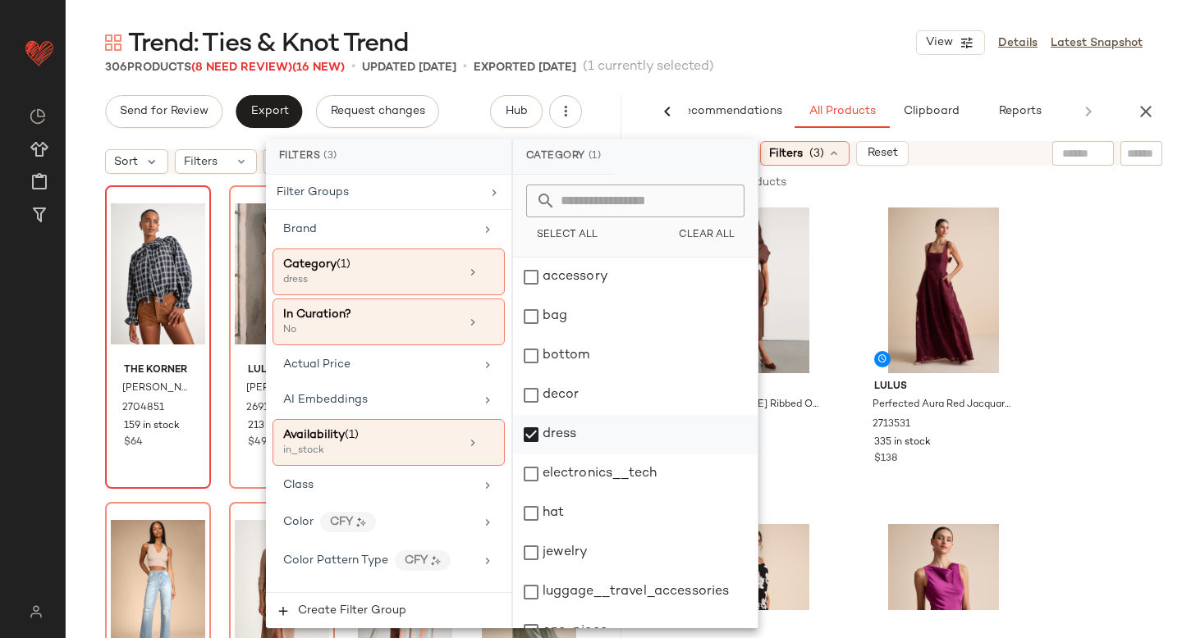
click at [535, 435] on div "dress" at bounding box center [635, 434] width 245 height 39
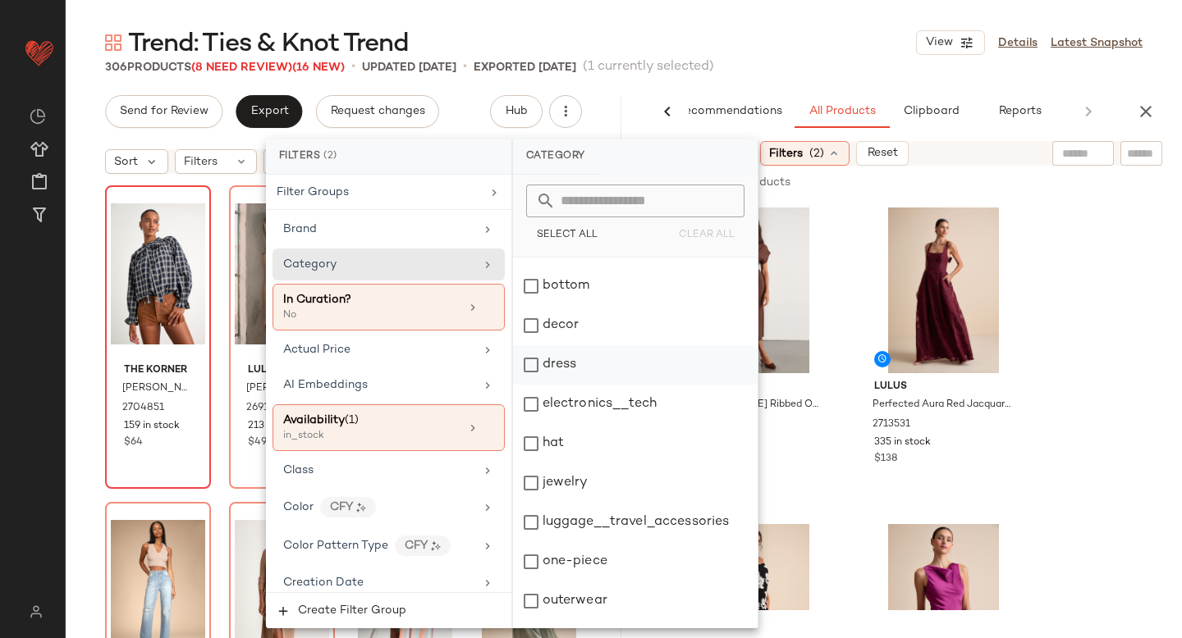
scroll to position [85, 0]
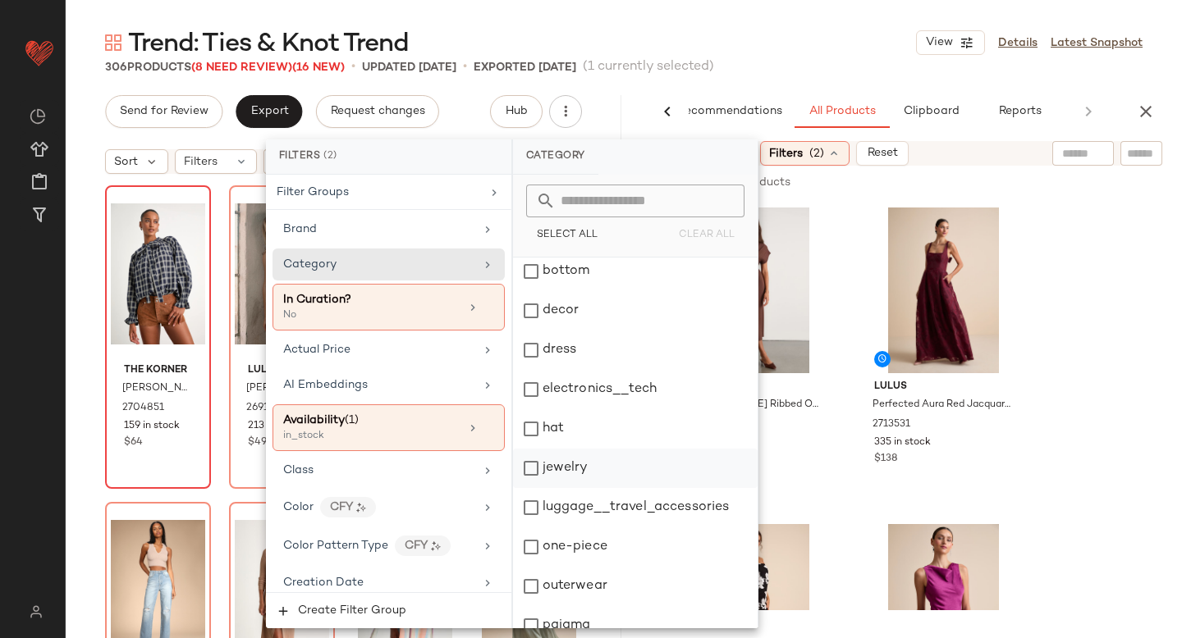
click at [532, 469] on div "jewelry" at bounding box center [635, 468] width 245 height 39
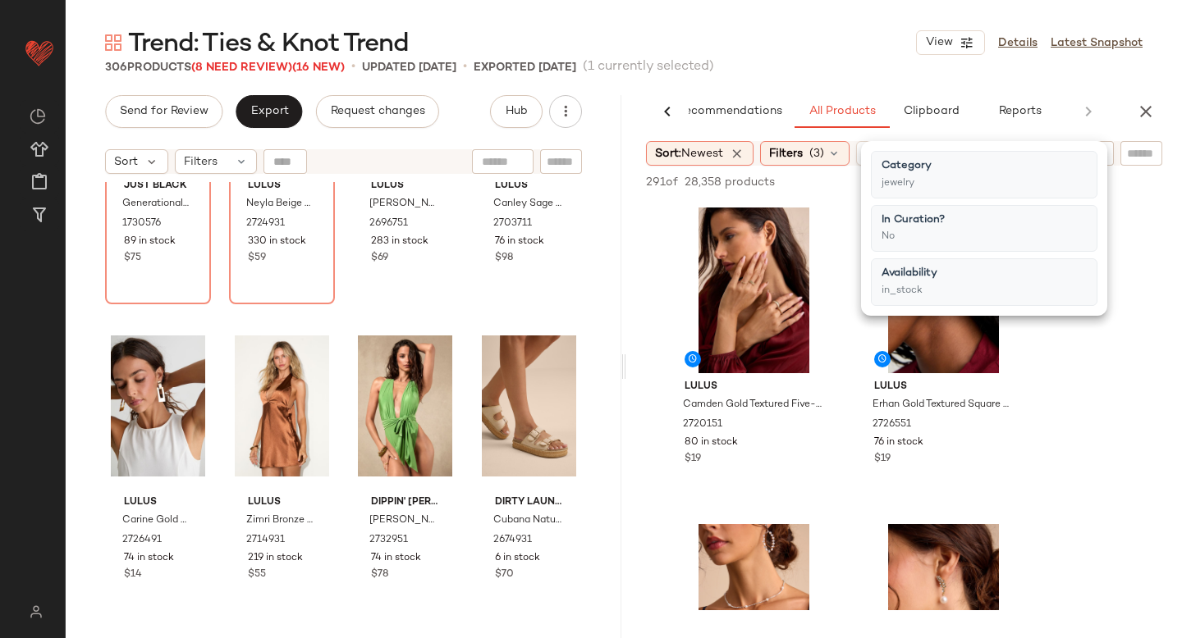
scroll to position [0, 0]
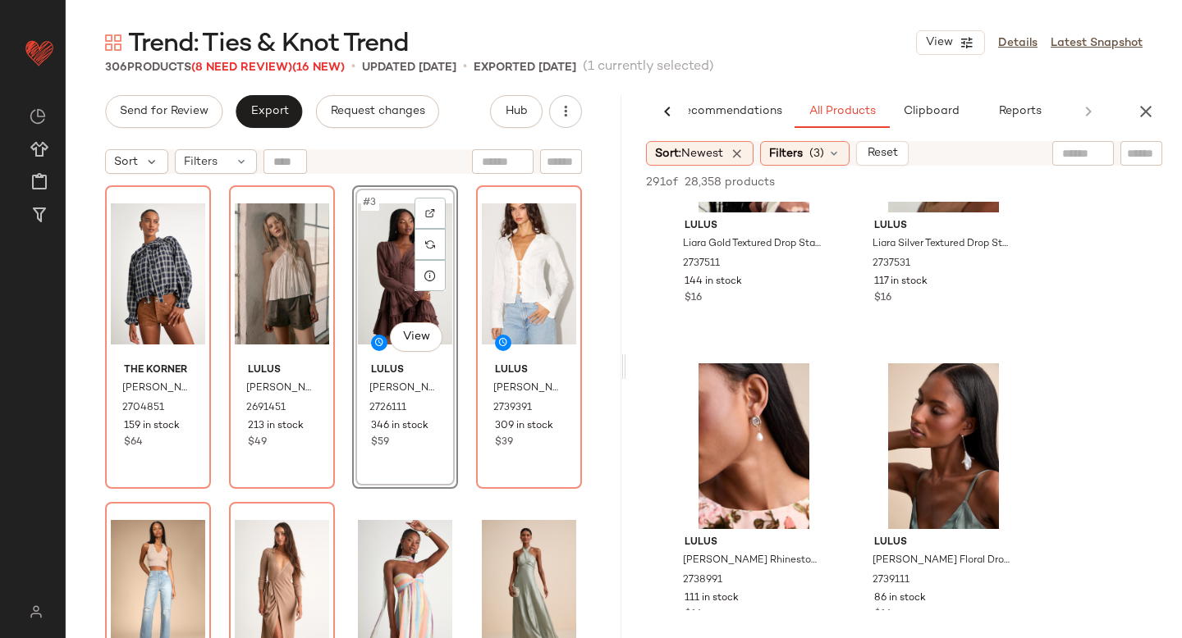
scroll to position [3994, 0]
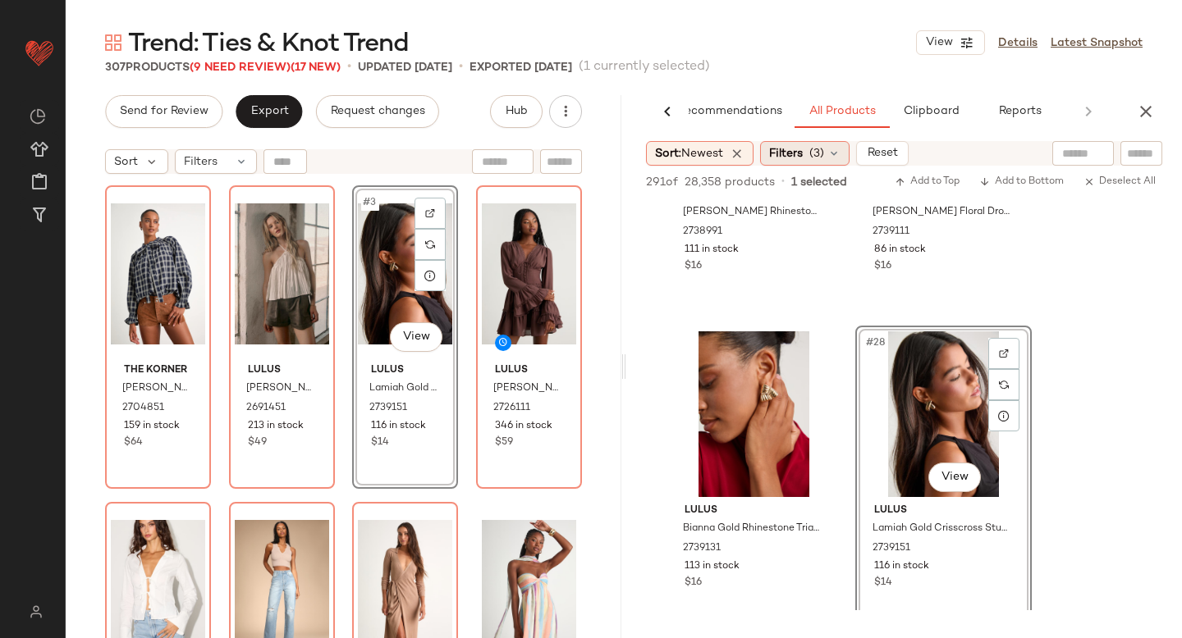
click at [828, 141] on div "Filters (3)" at bounding box center [804, 153] width 89 height 25
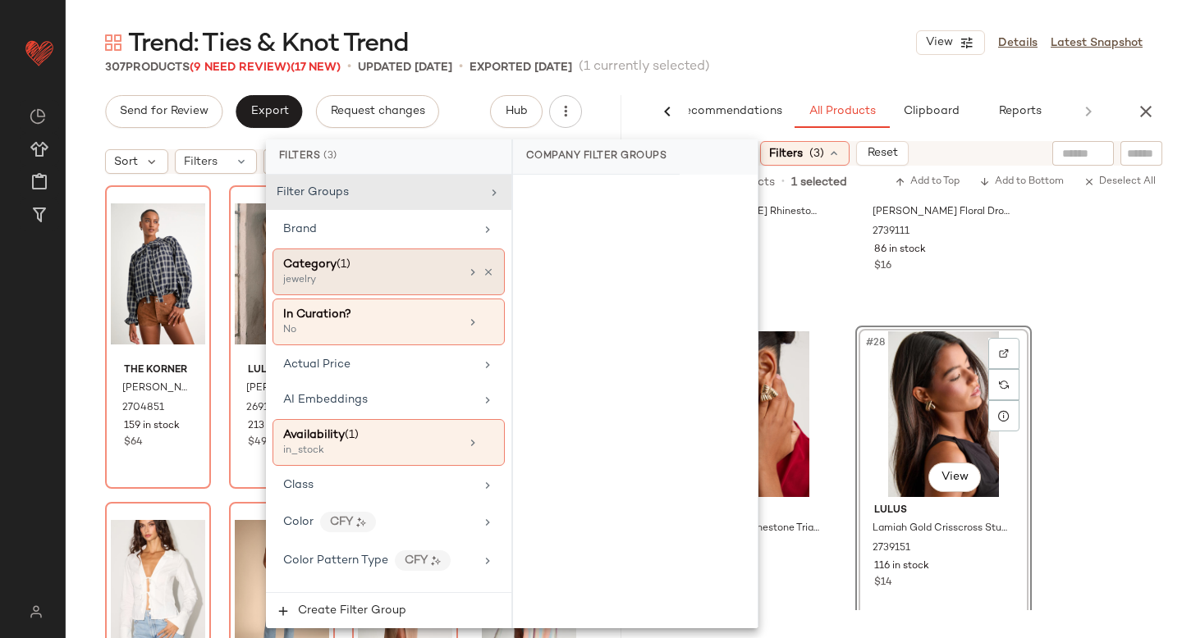
click at [327, 279] on div "jewelry" at bounding box center [365, 280] width 164 height 15
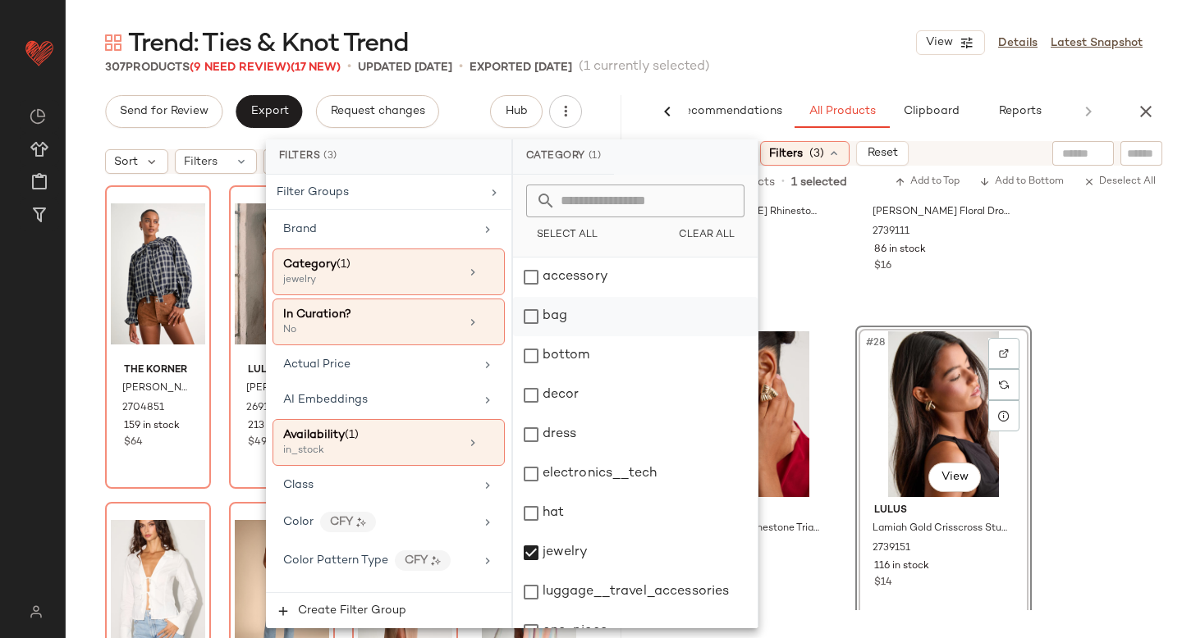
click at [534, 332] on div "bag" at bounding box center [635, 316] width 245 height 39
click at [546, 548] on div "jewelry" at bounding box center [635, 552] width 245 height 39
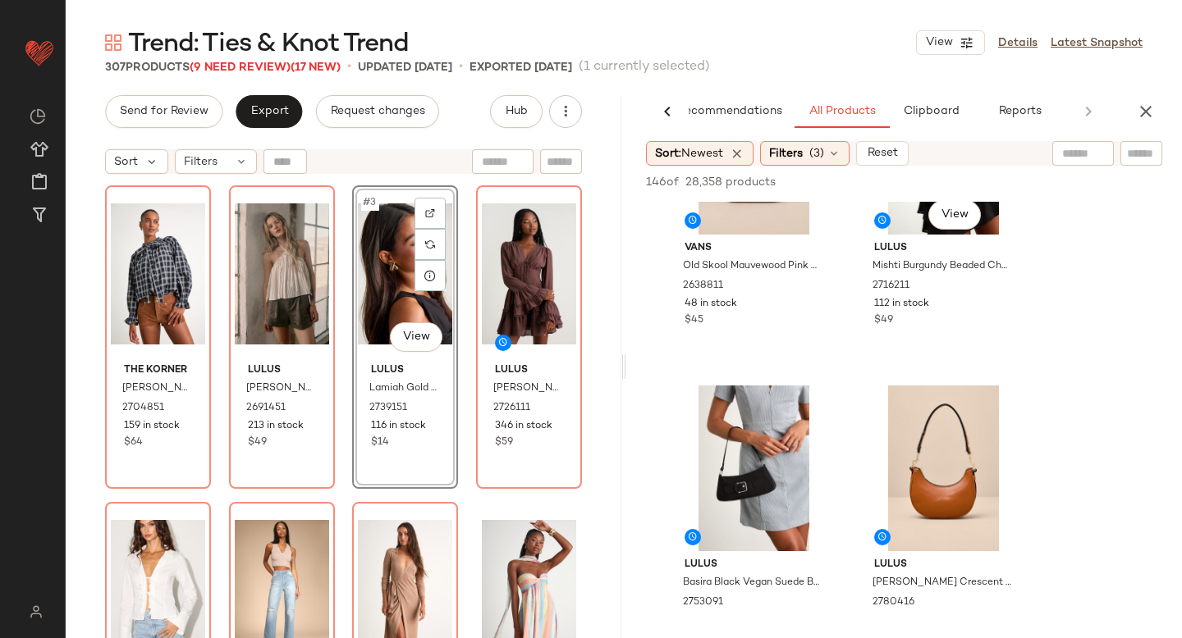
scroll to position [870, 0]
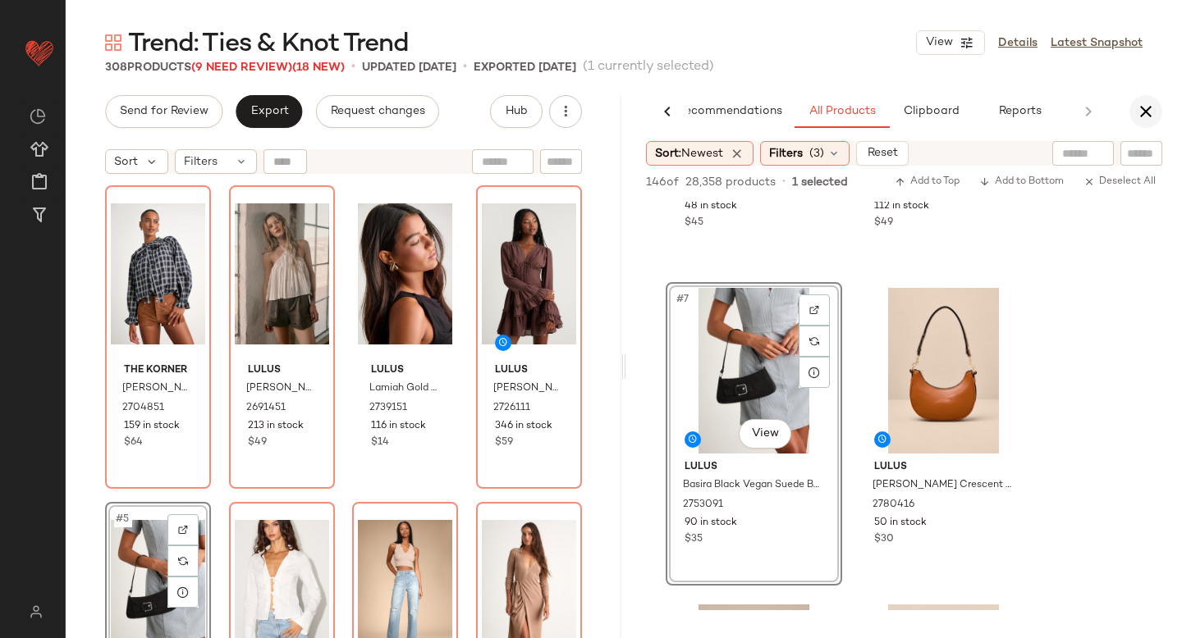
click at [1141, 112] on icon "button" at bounding box center [1146, 112] width 20 height 20
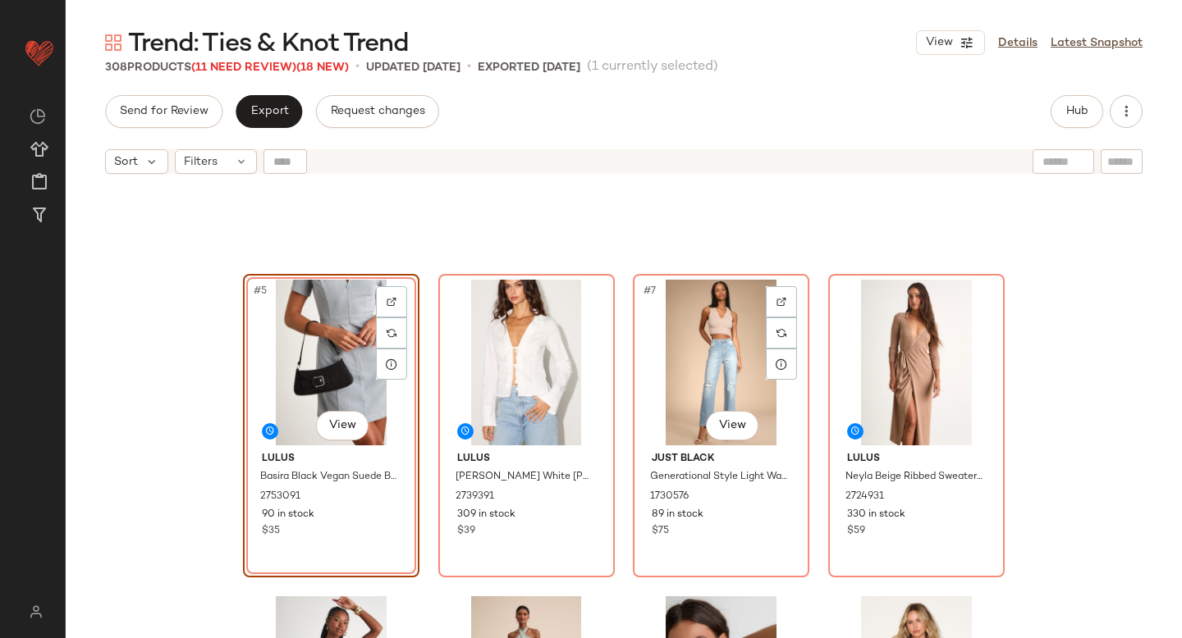
scroll to position [236, 0]
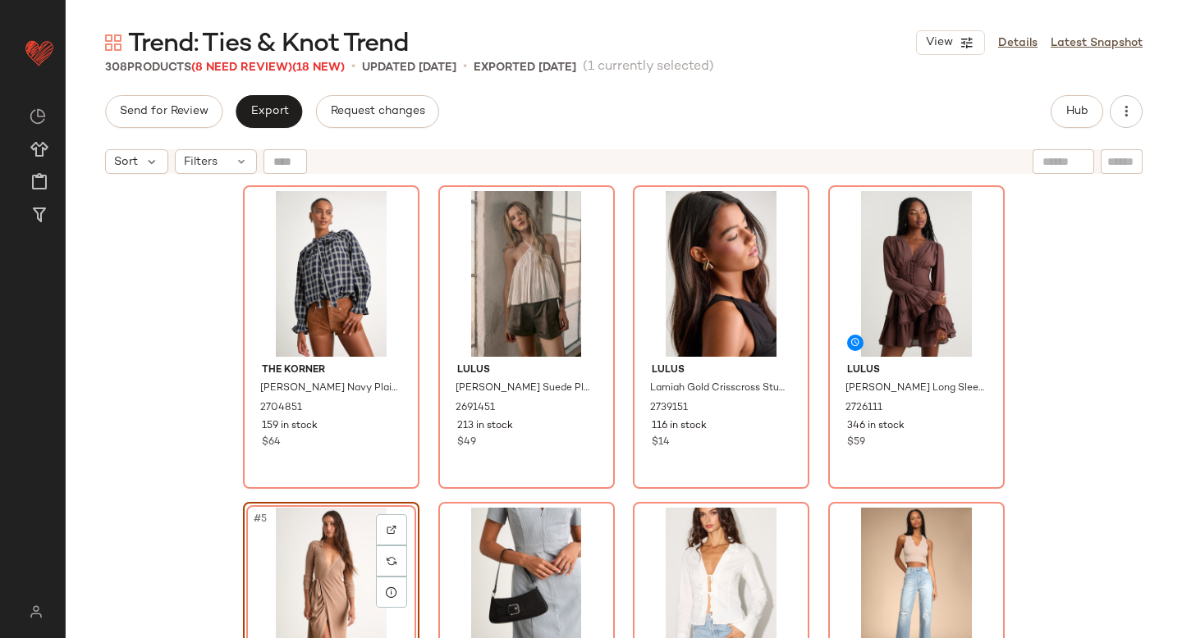
click at [1076, 263] on div "The Korner Hassie Navy Plaid Tie-Neck Button-Front Long Sleeve Top 2704851 159 …" at bounding box center [624, 430] width 1116 height 497
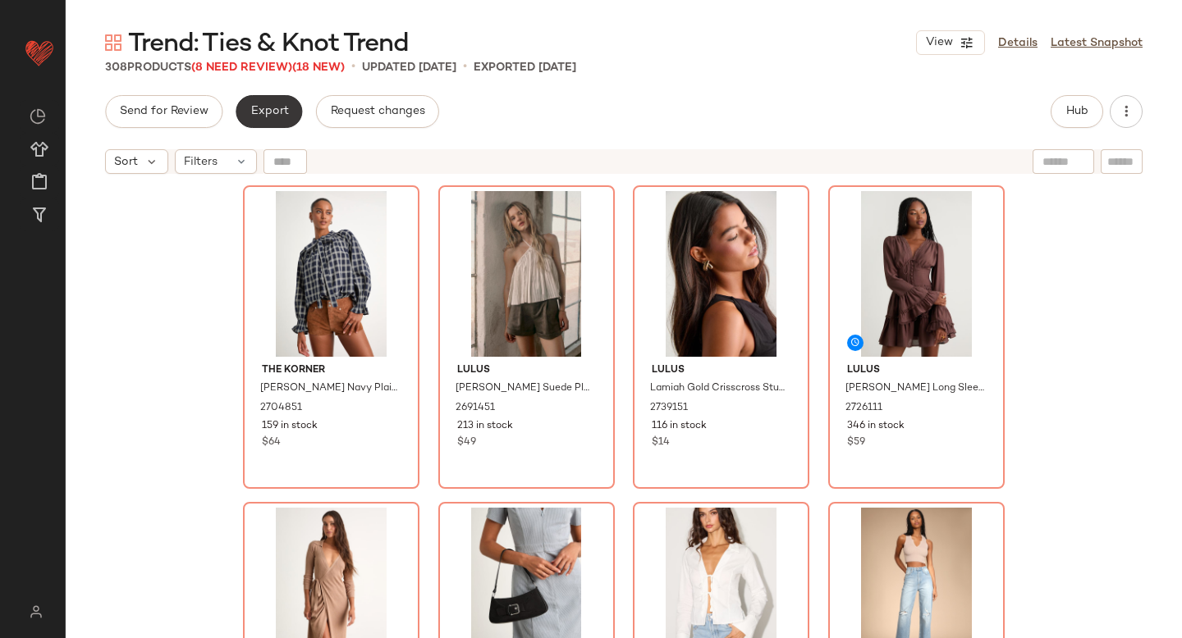
click at [282, 108] on span "Export" at bounding box center [268, 111] width 39 height 13
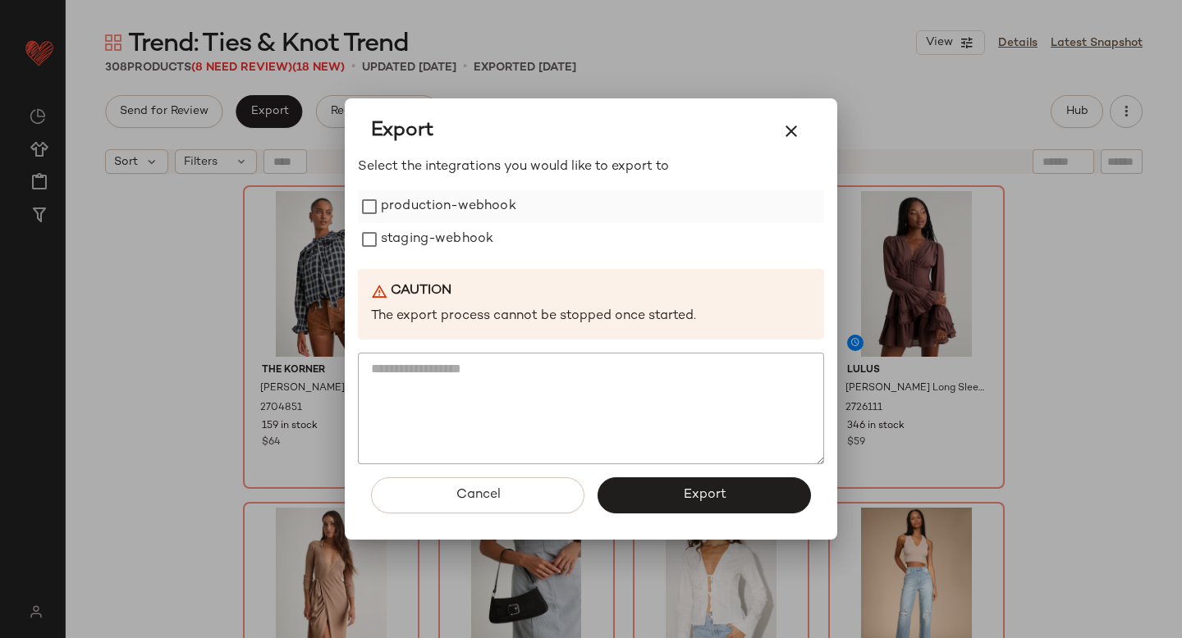
click at [391, 215] on label "production-webhook" at bounding box center [448, 206] width 135 height 33
click at [399, 238] on label "staging-webhook" at bounding box center [437, 239] width 112 height 33
click at [702, 479] on button "Export" at bounding box center [703, 496] width 213 height 36
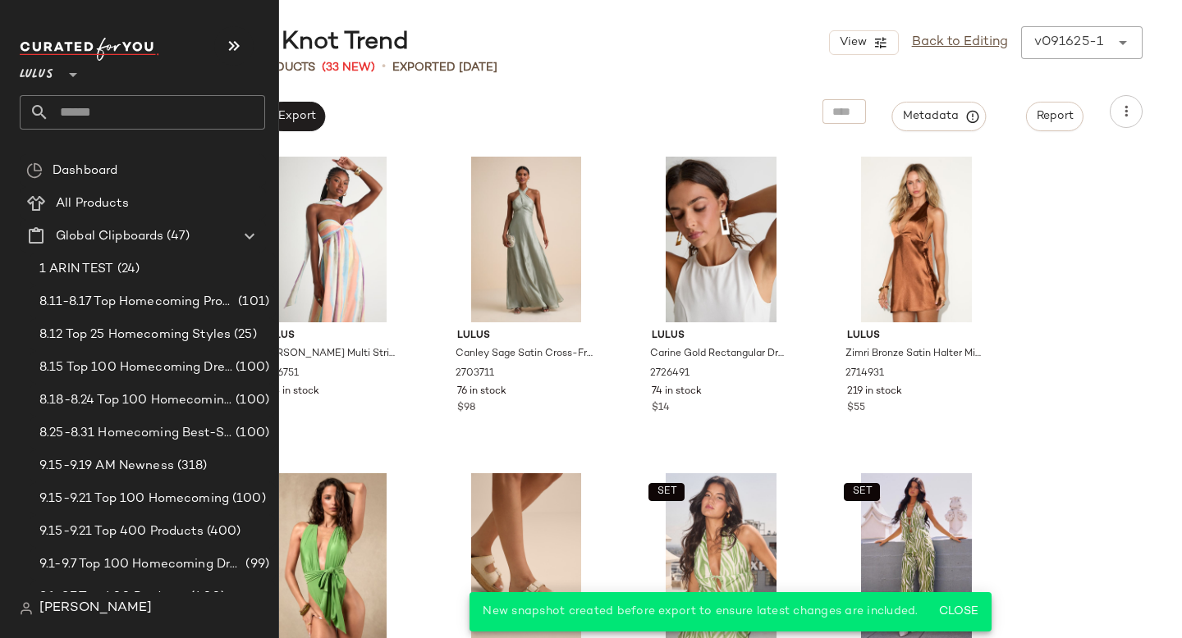
click at [119, 100] on input "text" at bounding box center [157, 112] width 216 height 34
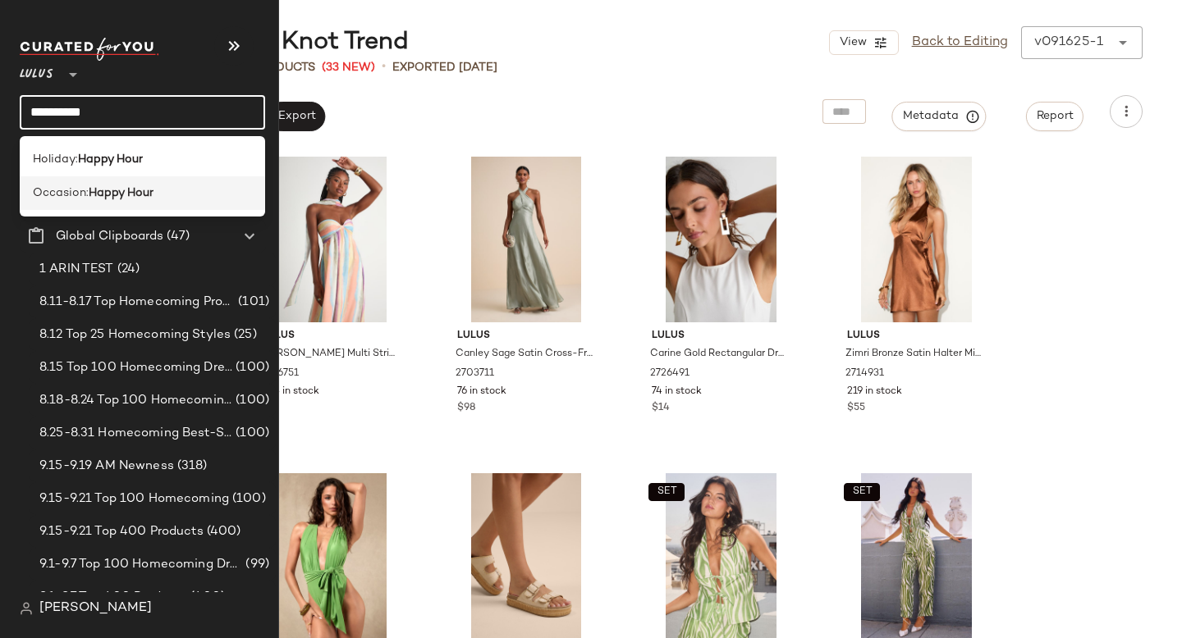
type input "**********"
click at [80, 186] on span "Occasion:" at bounding box center [61, 193] width 56 height 17
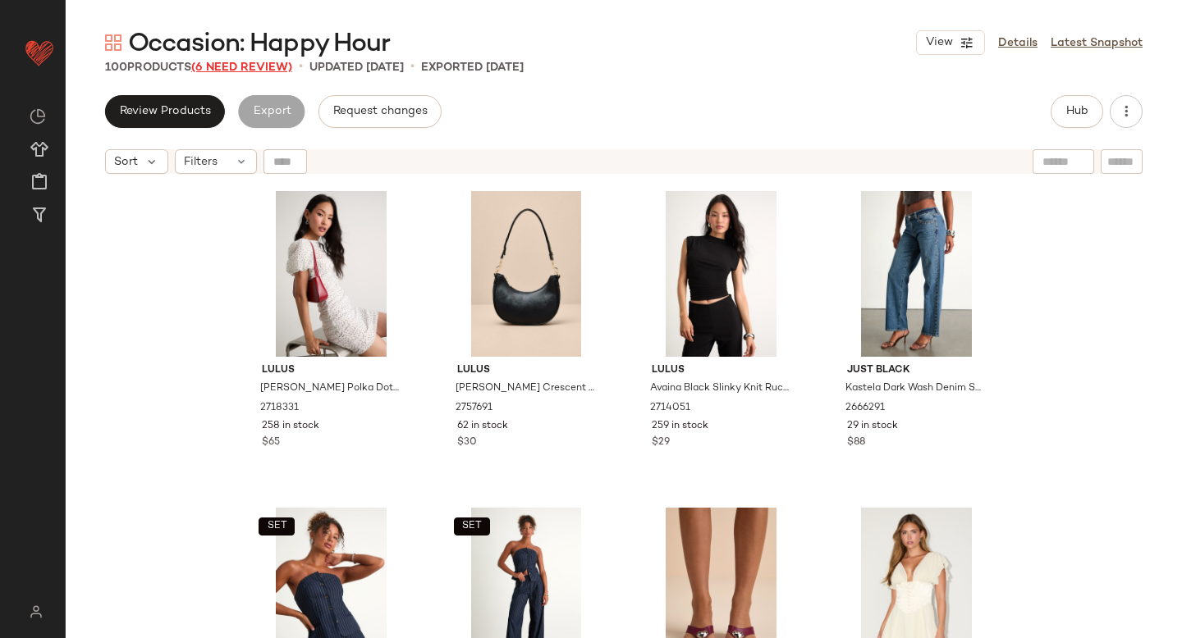
click at [224, 62] on span "(6 Need Review)" at bounding box center [241, 68] width 101 height 12
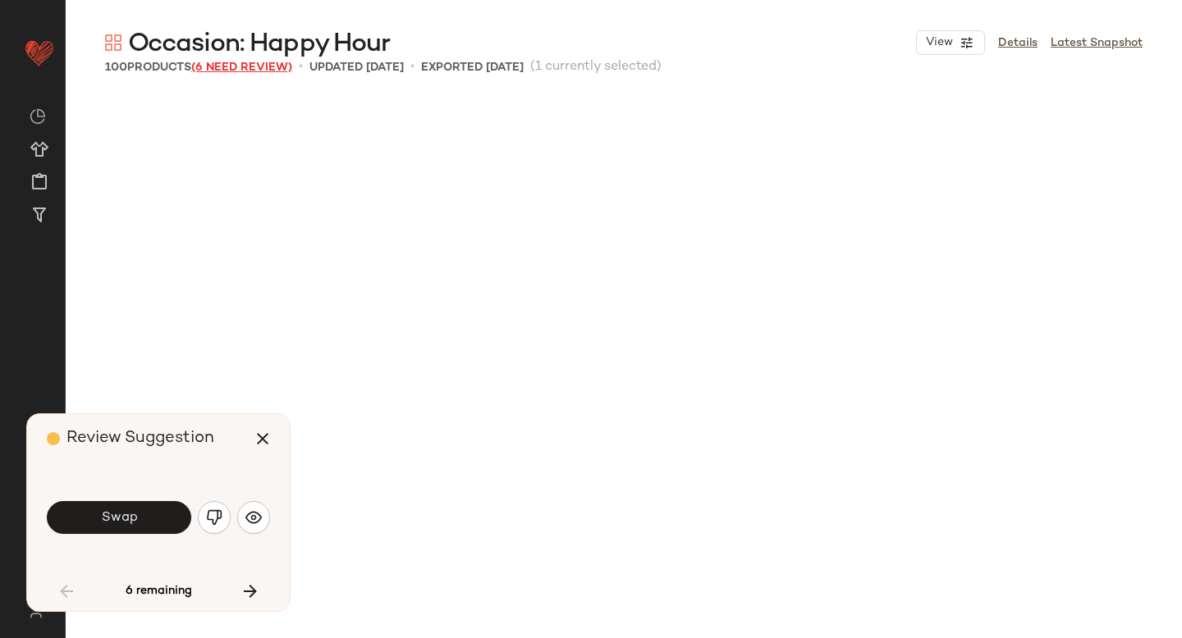
scroll to position [963, 0]
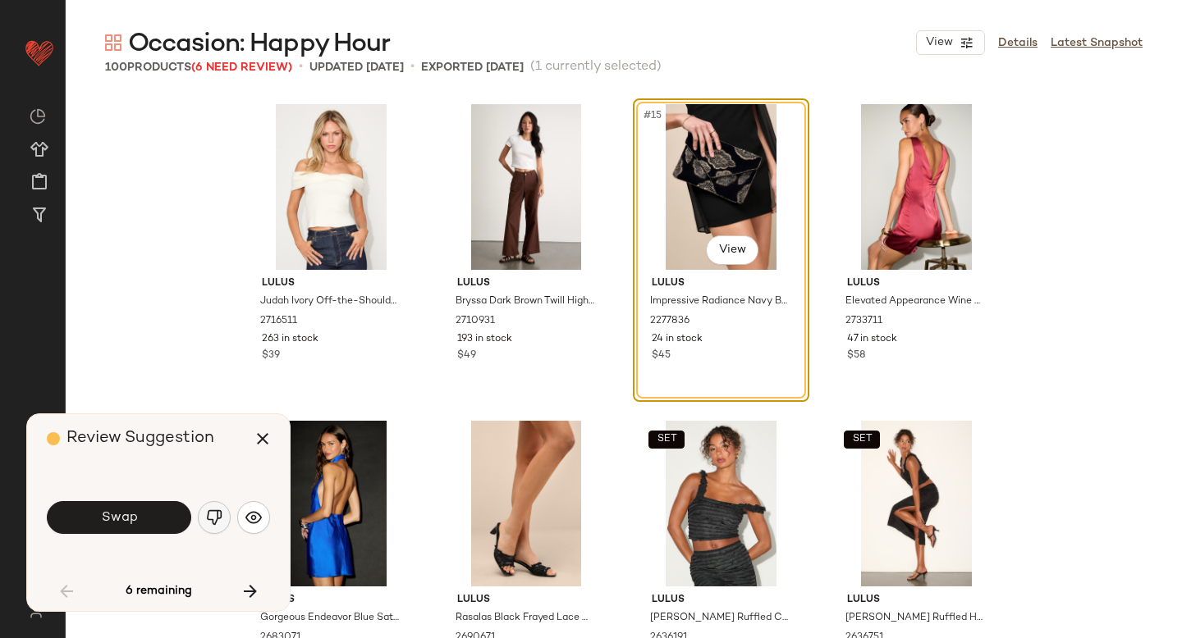
click at [217, 510] on img "button" at bounding box center [214, 518] width 16 height 16
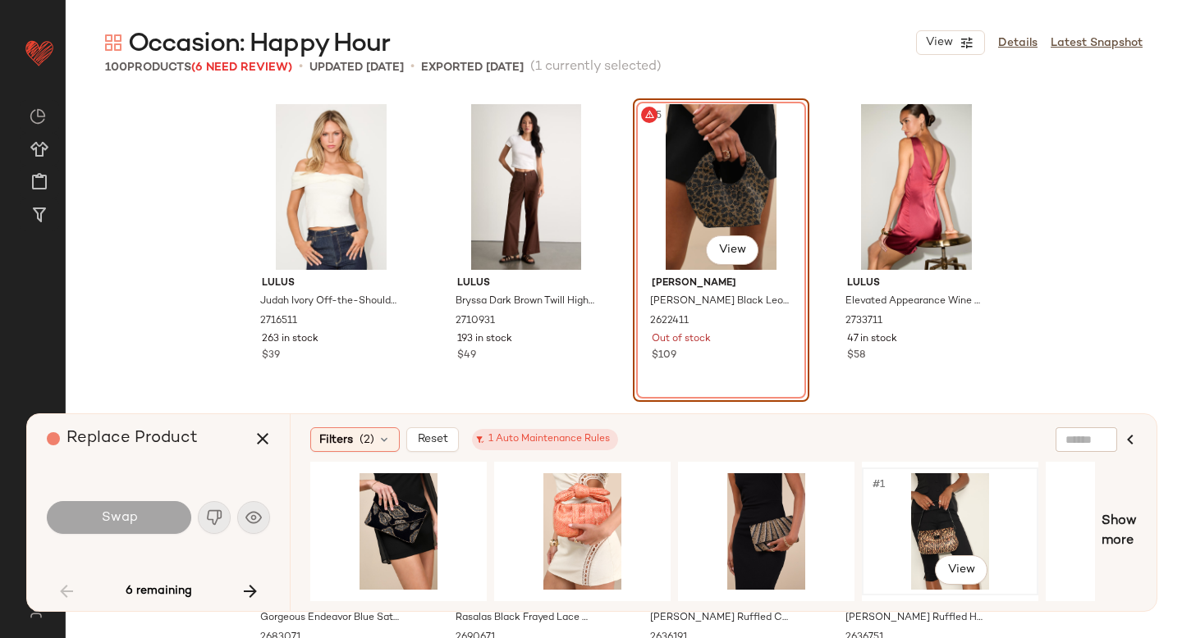
click at [889, 530] on div "#1 View" at bounding box center [949, 531] width 165 height 117
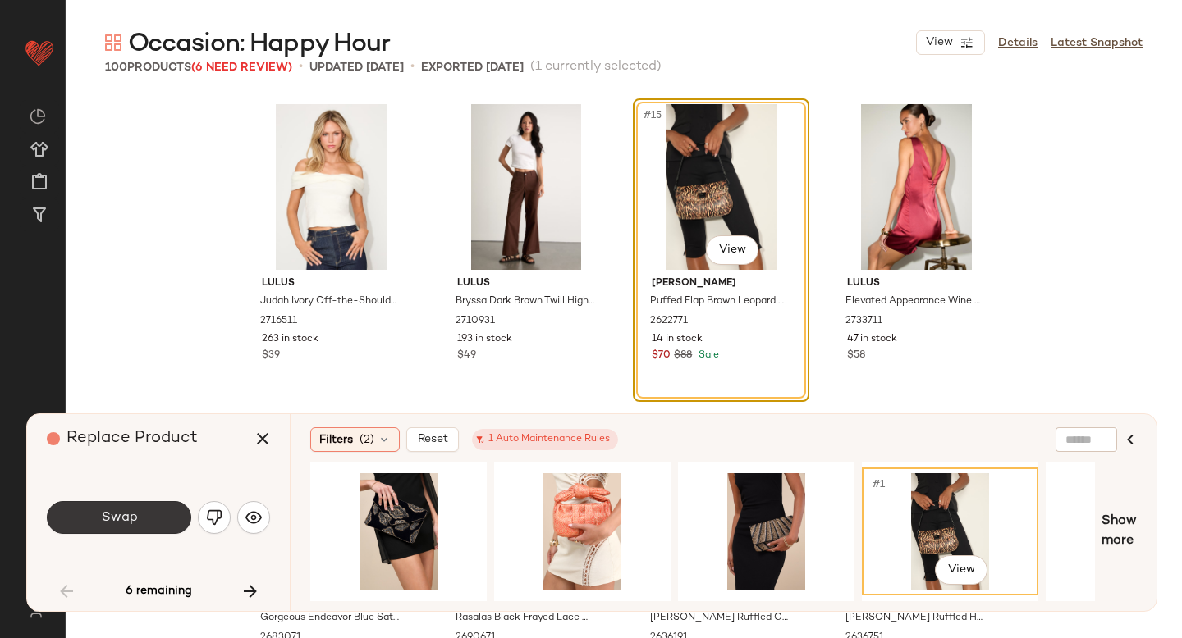
click at [155, 511] on button "Swap" at bounding box center [119, 517] width 144 height 33
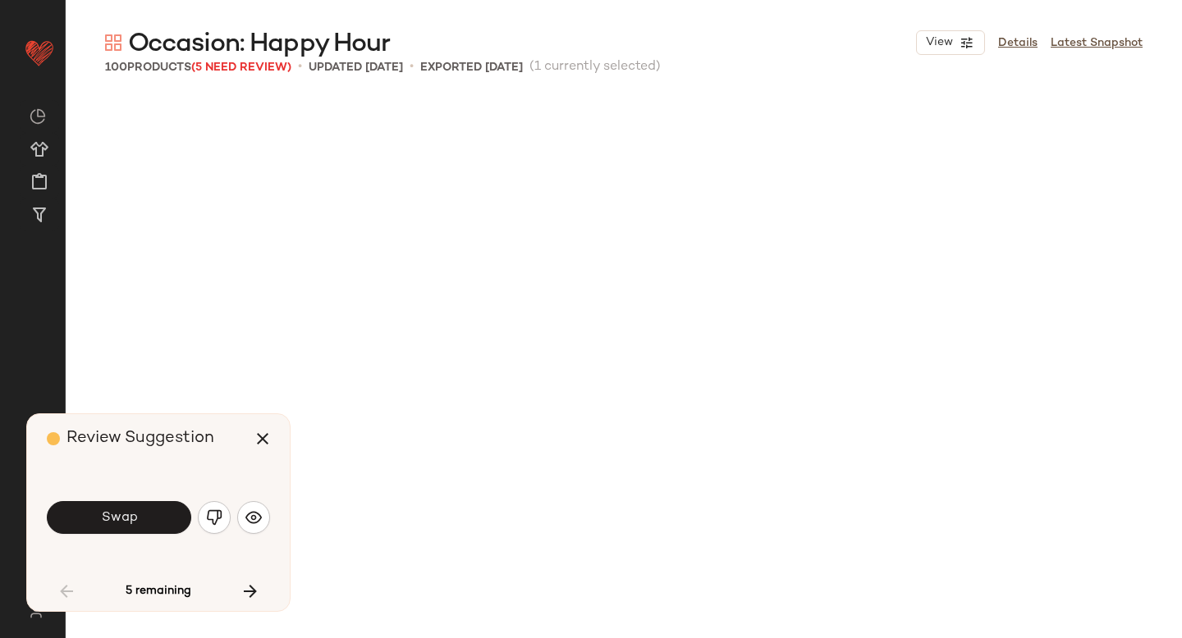
scroll to position [1900, 0]
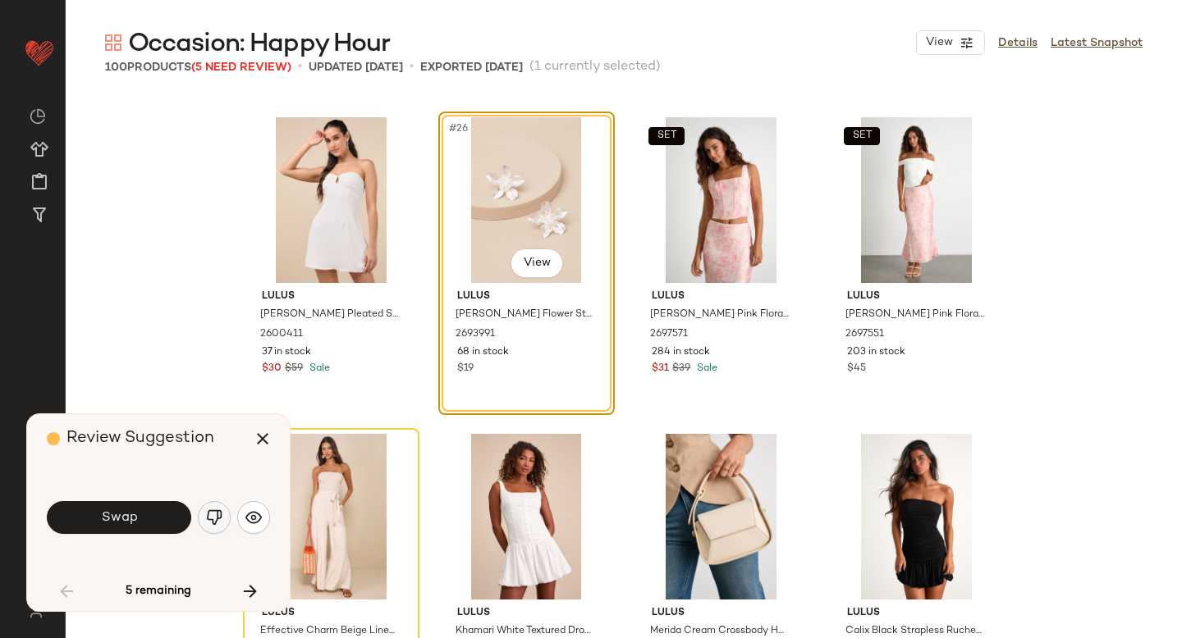
click at [221, 505] on button "button" at bounding box center [214, 517] width 33 height 33
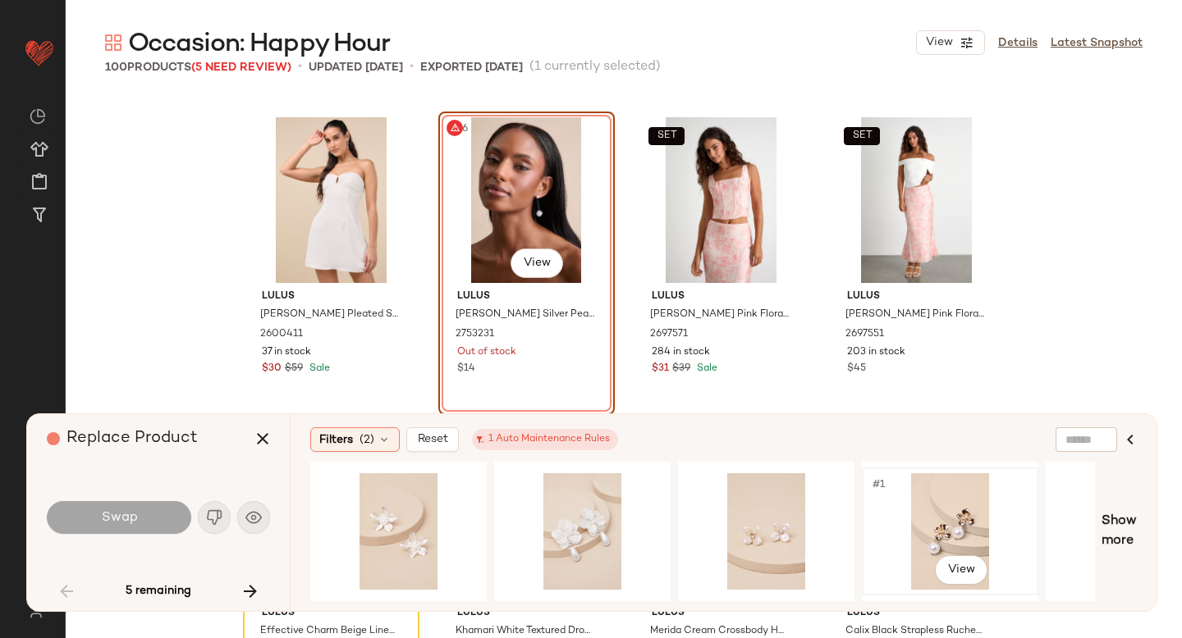
click at [880, 521] on div "#1 View" at bounding box center [949, 531] width 165 height 117
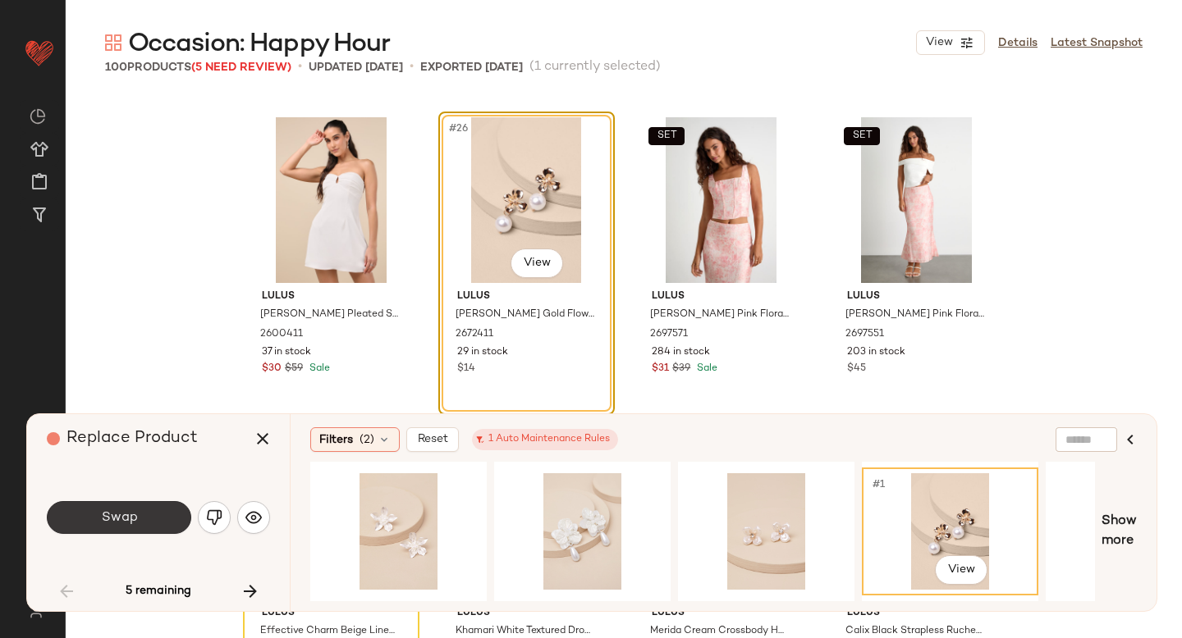
click at [125, 527] on button "Swap" at bounding box center [119, 517] width 144 height 33
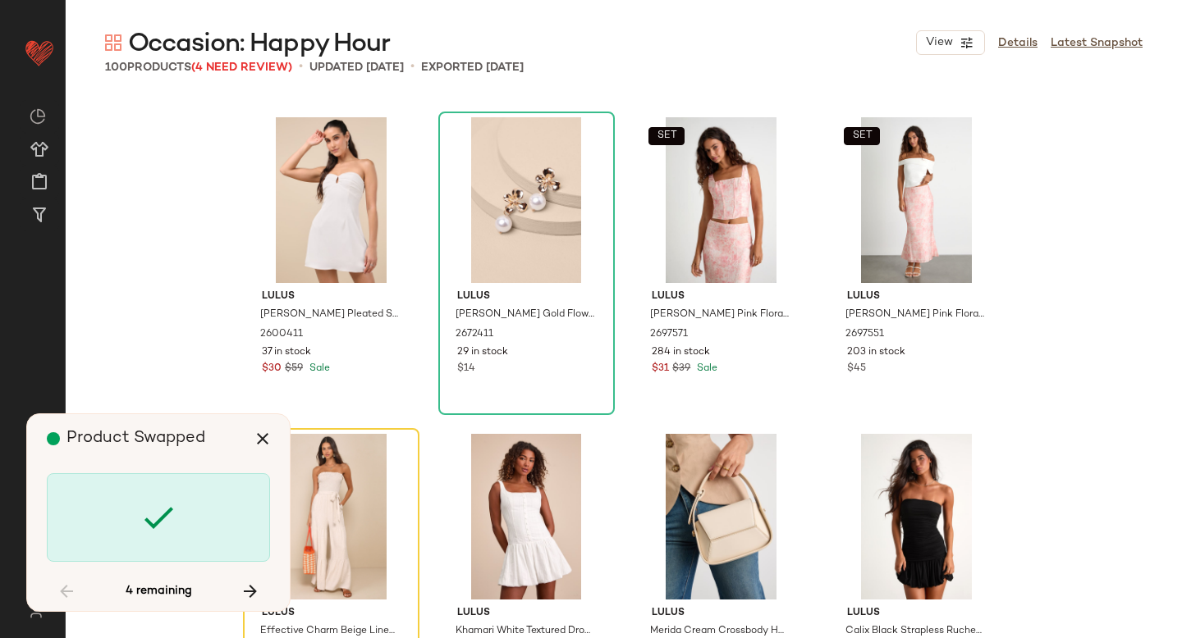
scroll to position [2217, 0]
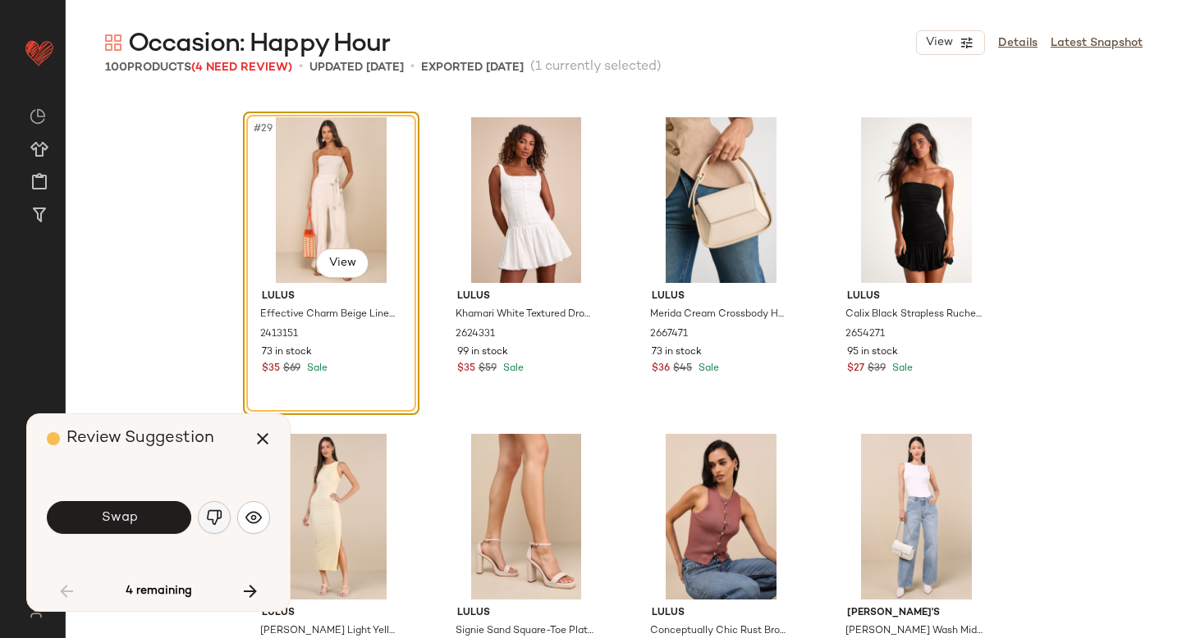
click at [217, 518] on img "button" at bounding box center [214, 518] width 16 height 16
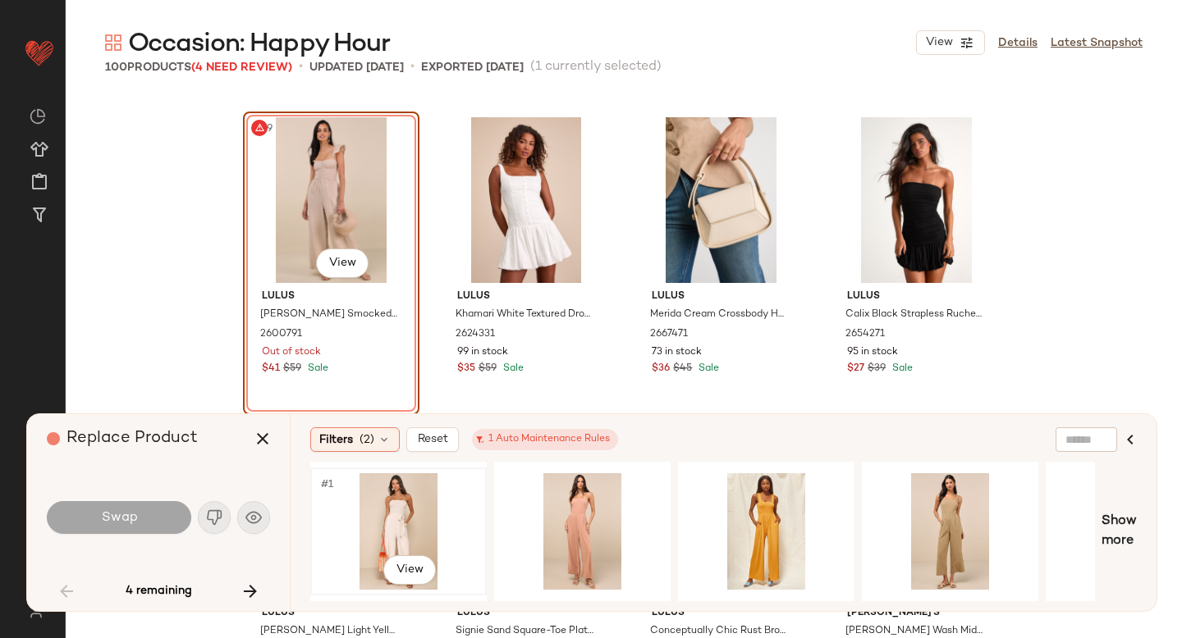
click at [420, 512] on div "#1 View" at bounding box center [398, 531] width 165 height 117
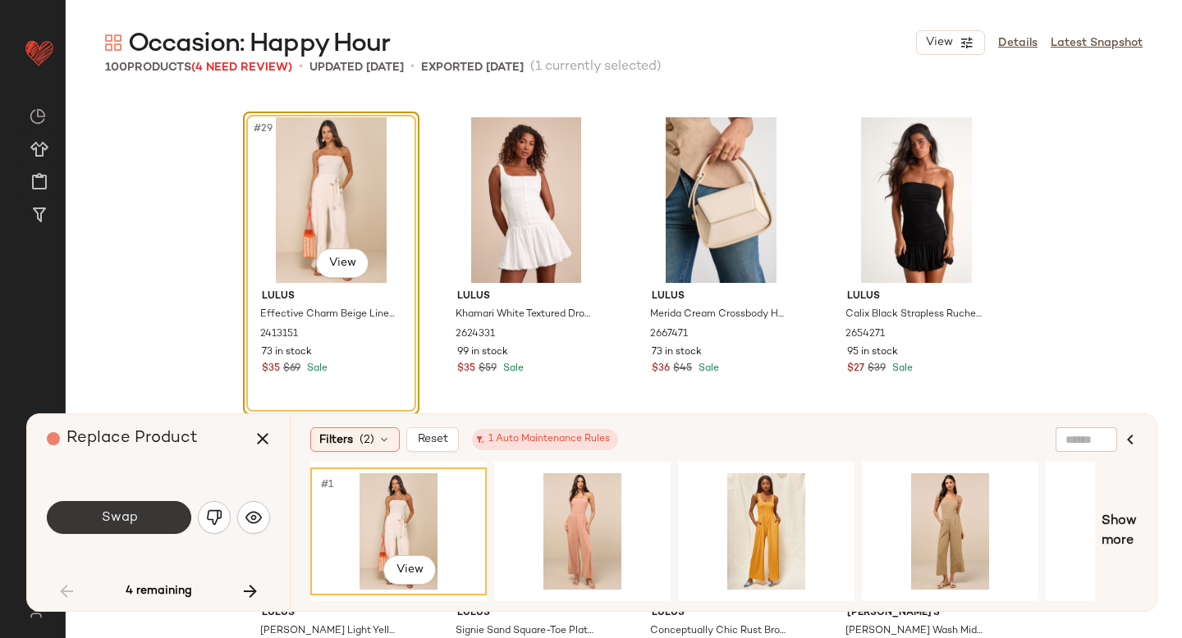
click at [157, 515] on button "Swap" at bounding box center [119, 517] width 144 height 33
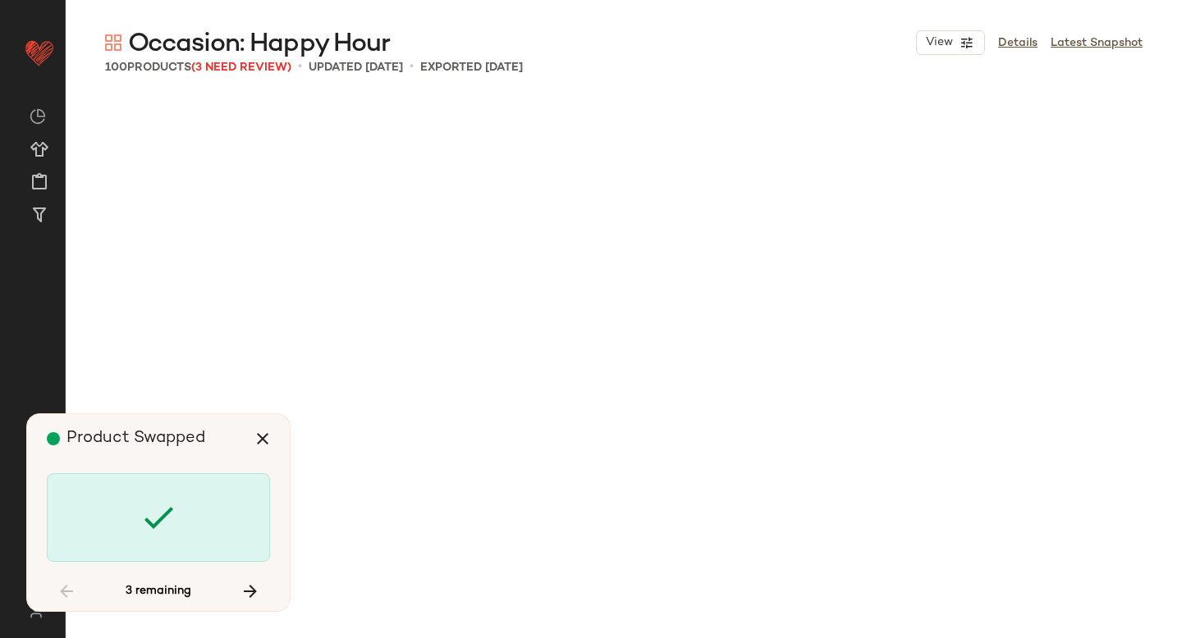
scroll to position [3801, 0]
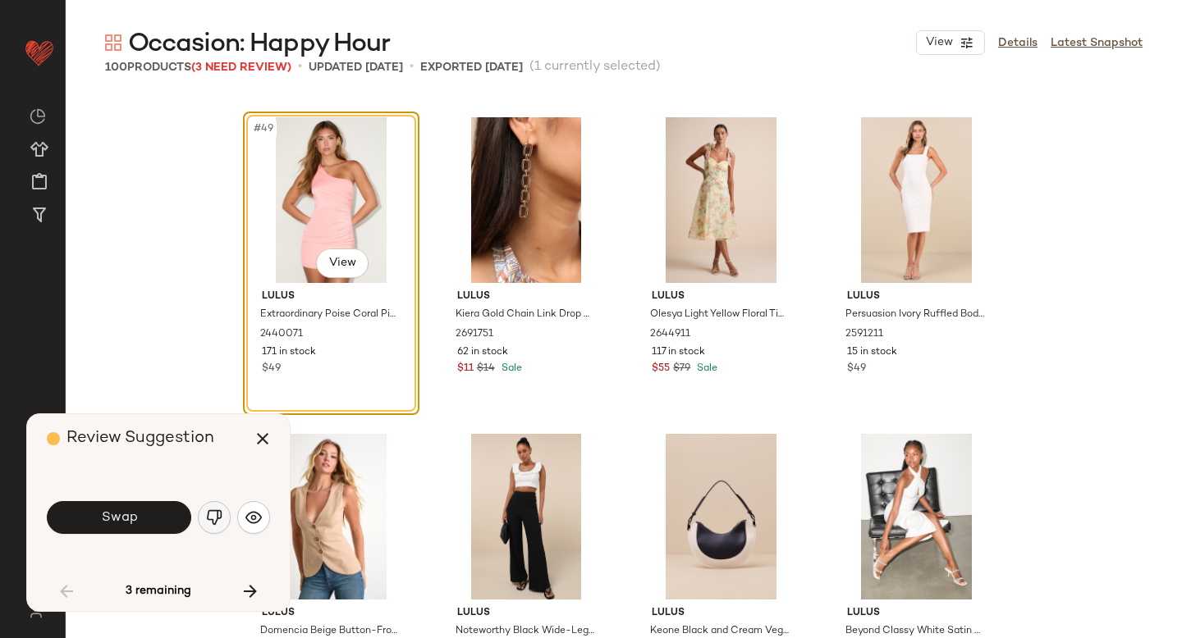
click at [217, 513] on img "button" at bounding box center [214, 518] width 16 height 16
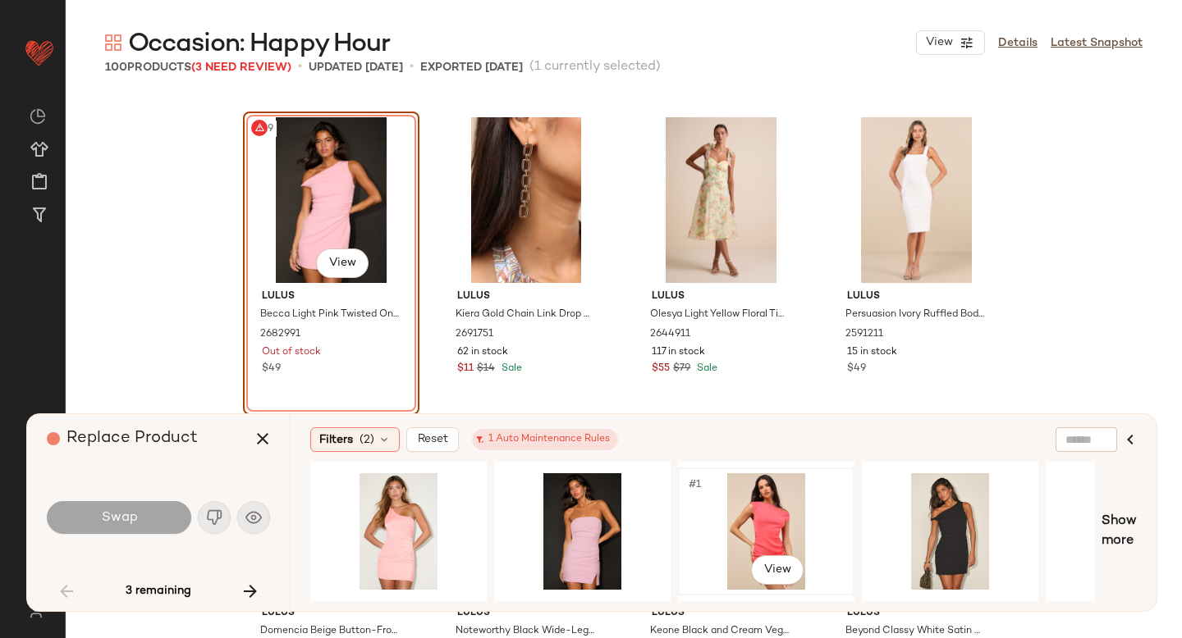
click at [731, 514] on div "#1 View" at bounding box center [766, 531] width 165 height 117
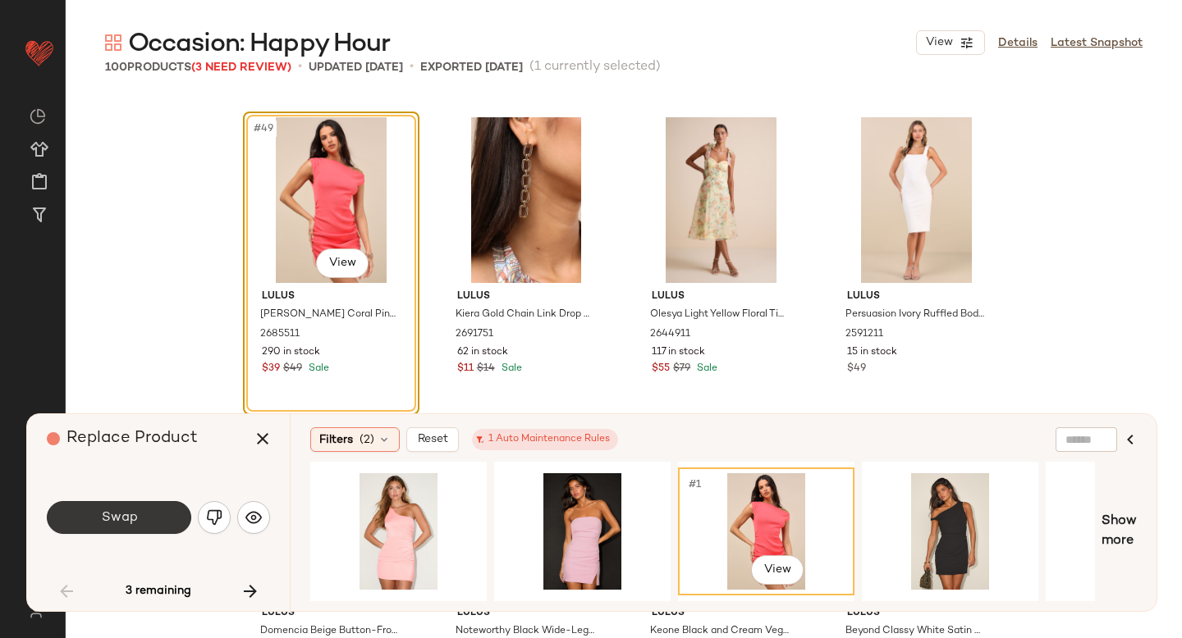
click at [149, 516] on button "Swap" at bounding box center [119, 517] width 144 height 33
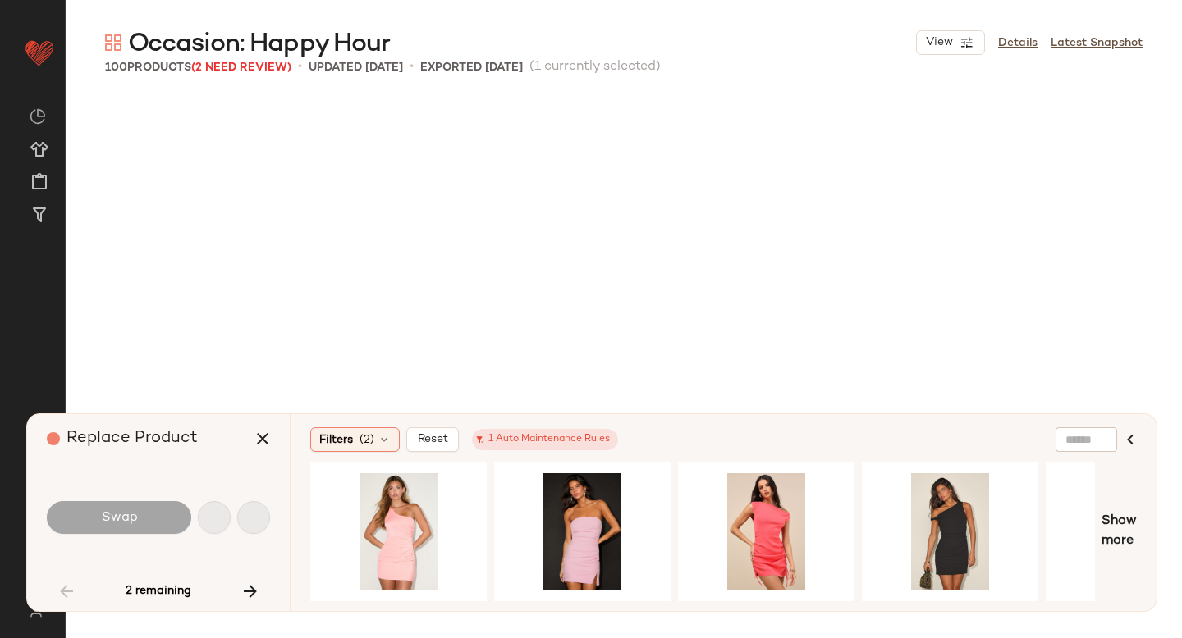
scroll to position [5385, 0]
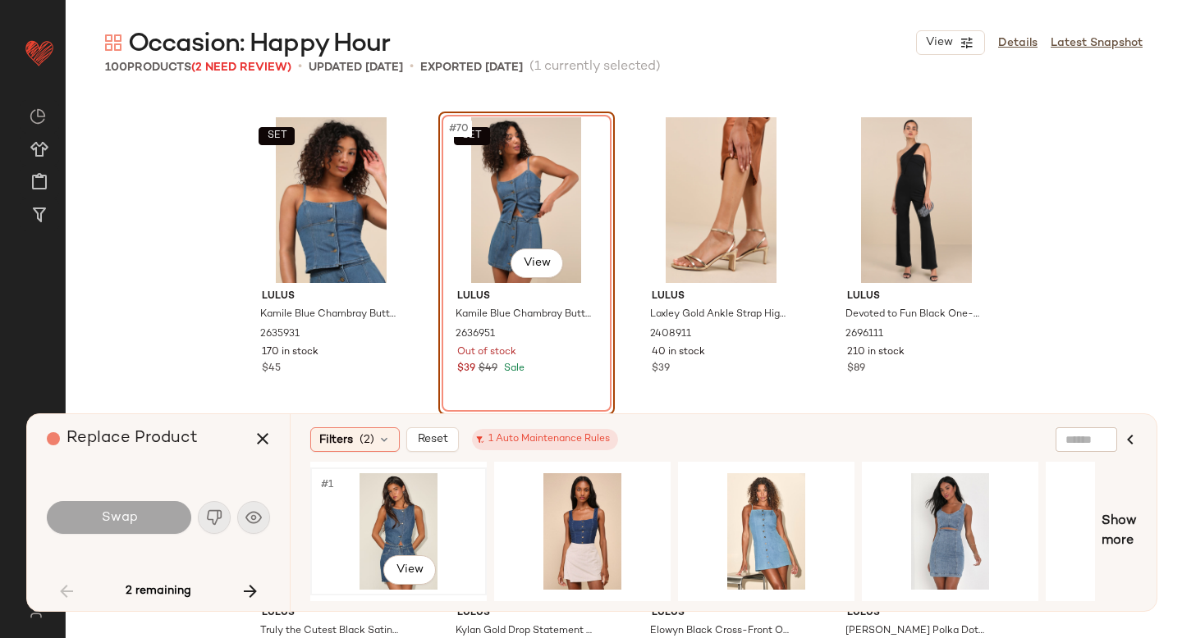
click at [401, 511] on div "#1 View" at bounding box center [398, 531] width 165 height 117
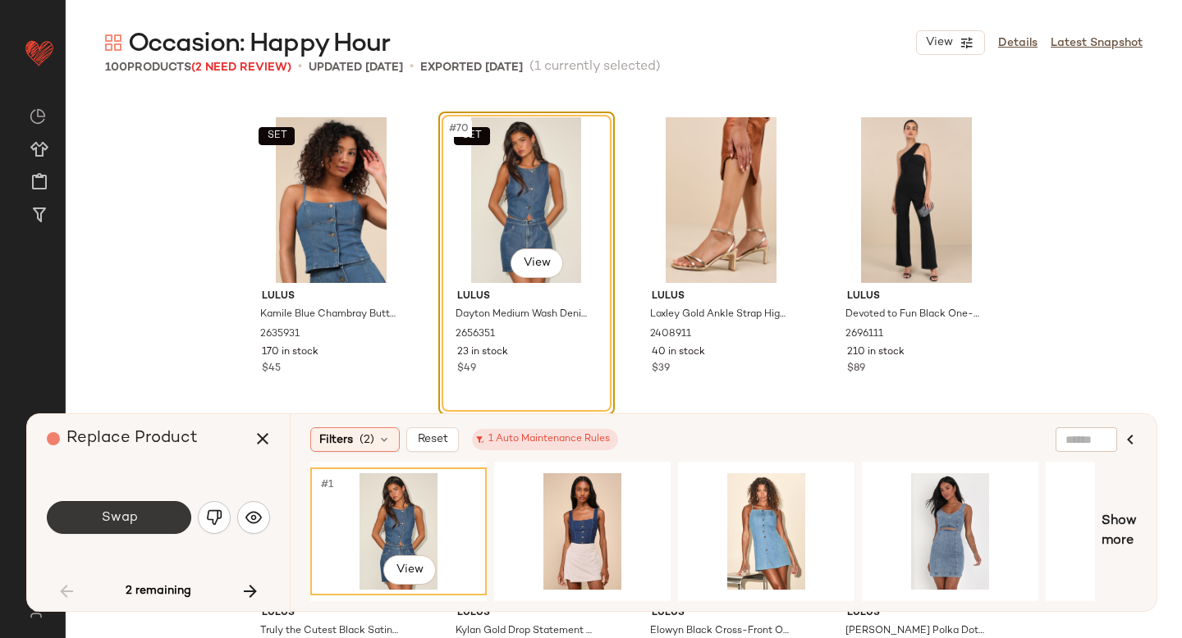
click at [125, 533] on button "Swap" at bounding box center [119, 517] width 144 height 33
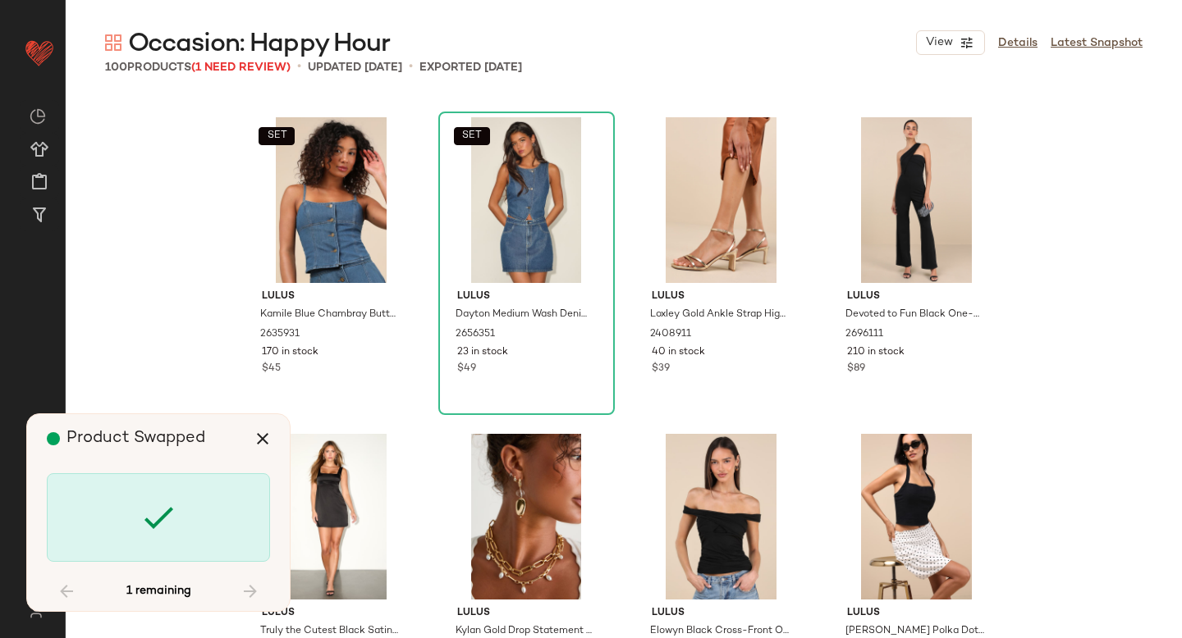
scroll to position [6968, 0]
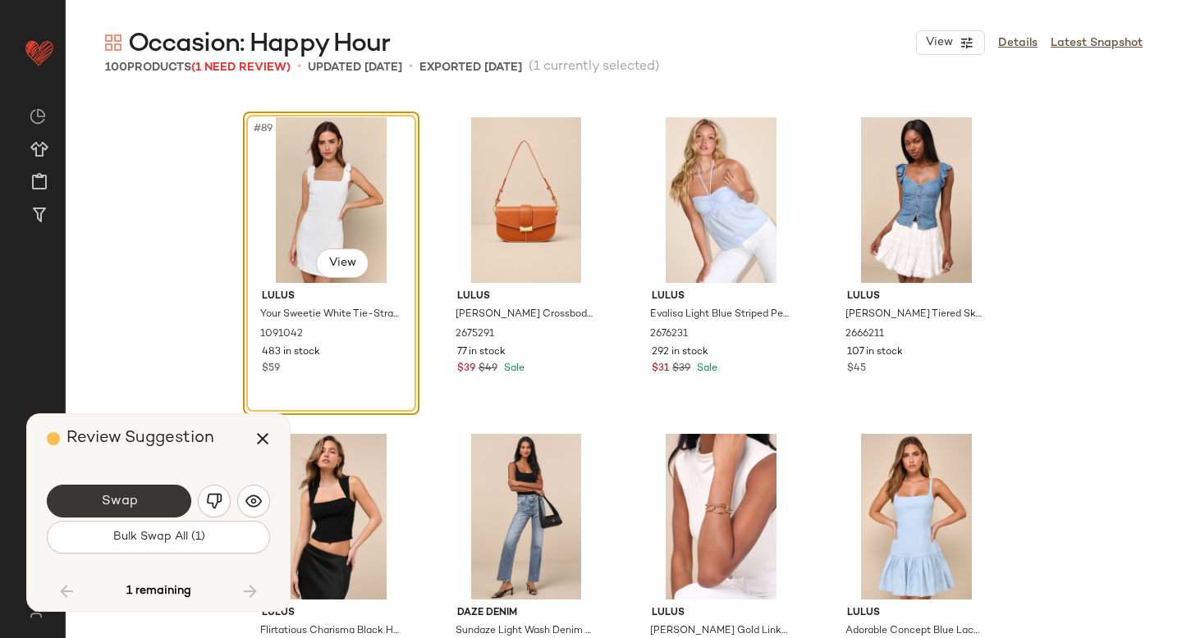
click at [142, 497] on button "Swap" at bounding box center [119, 501] width 144 height 33
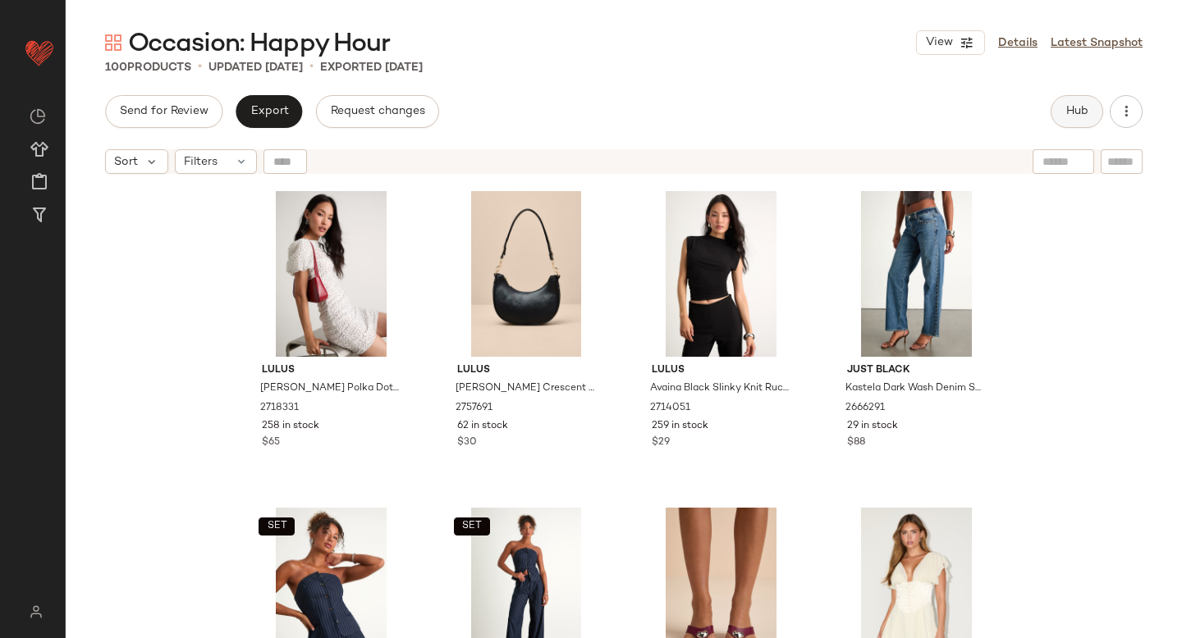
click at [1068, 115] on span "Hub" at bounding box center [1076, 111] width 23 height 13
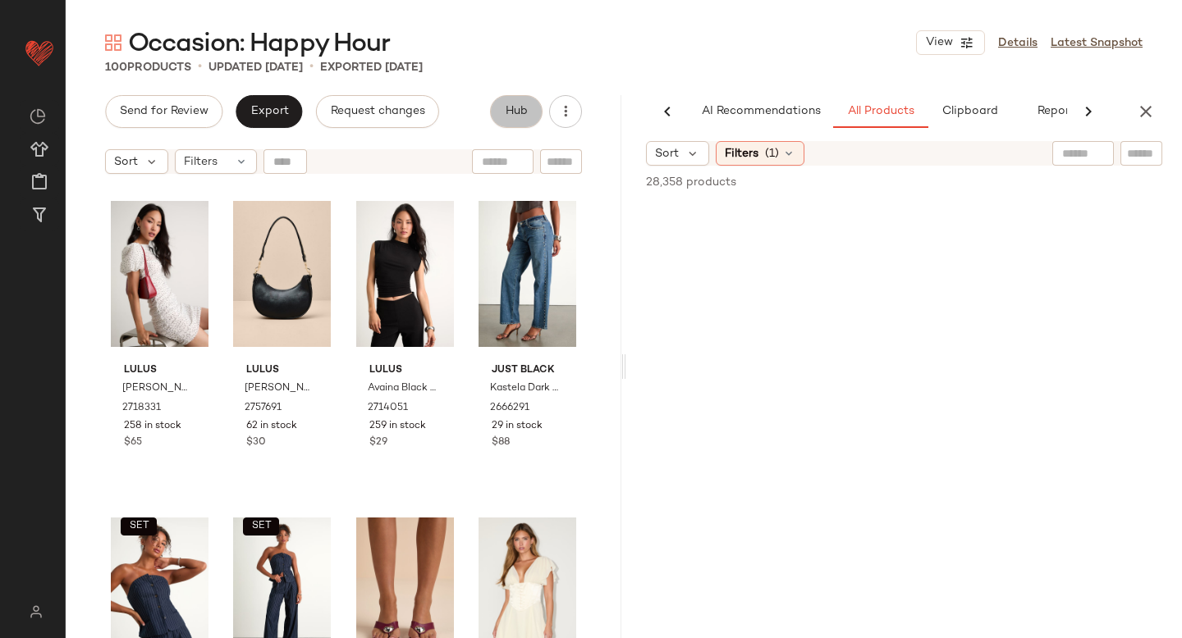
scroll to position [0, 39]
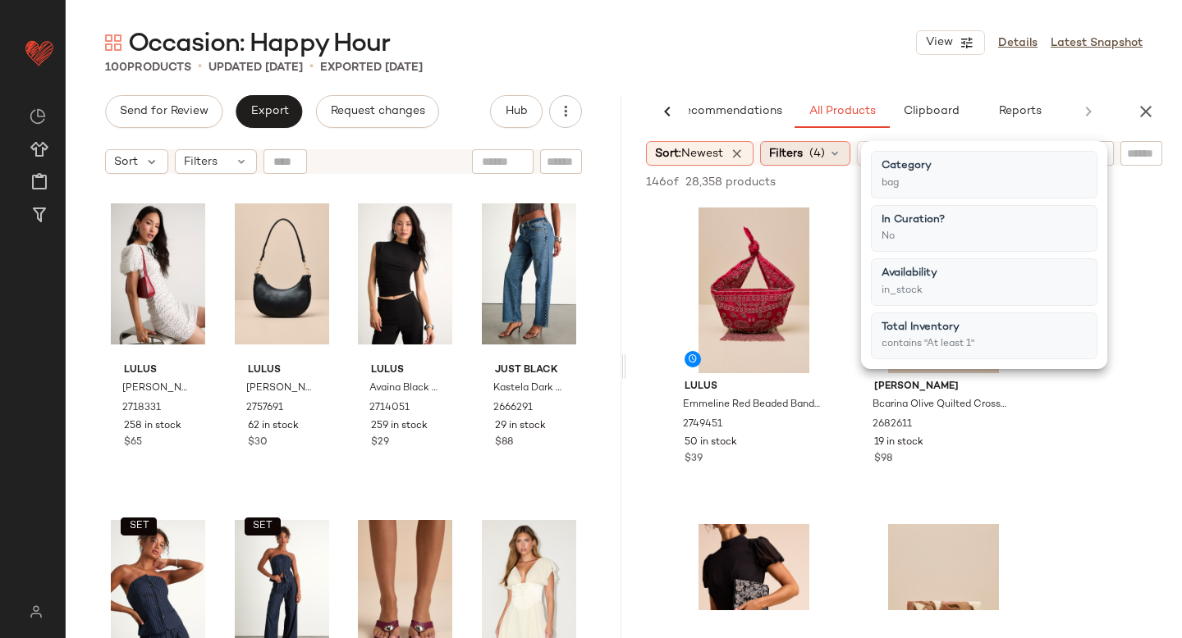
click at [835, 144] on div "Filters (4)" at bounding box center [805, 153] width 90 height 25
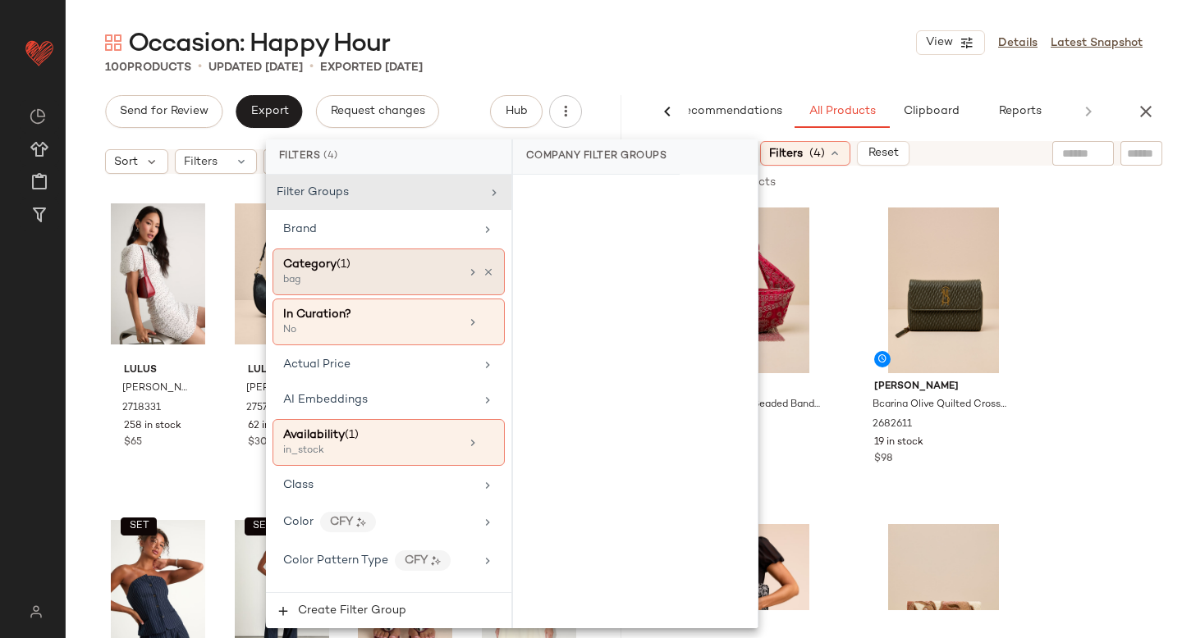
click at [372, 275] on div "bag" at bounding box center [365, 280] width 164 height 15
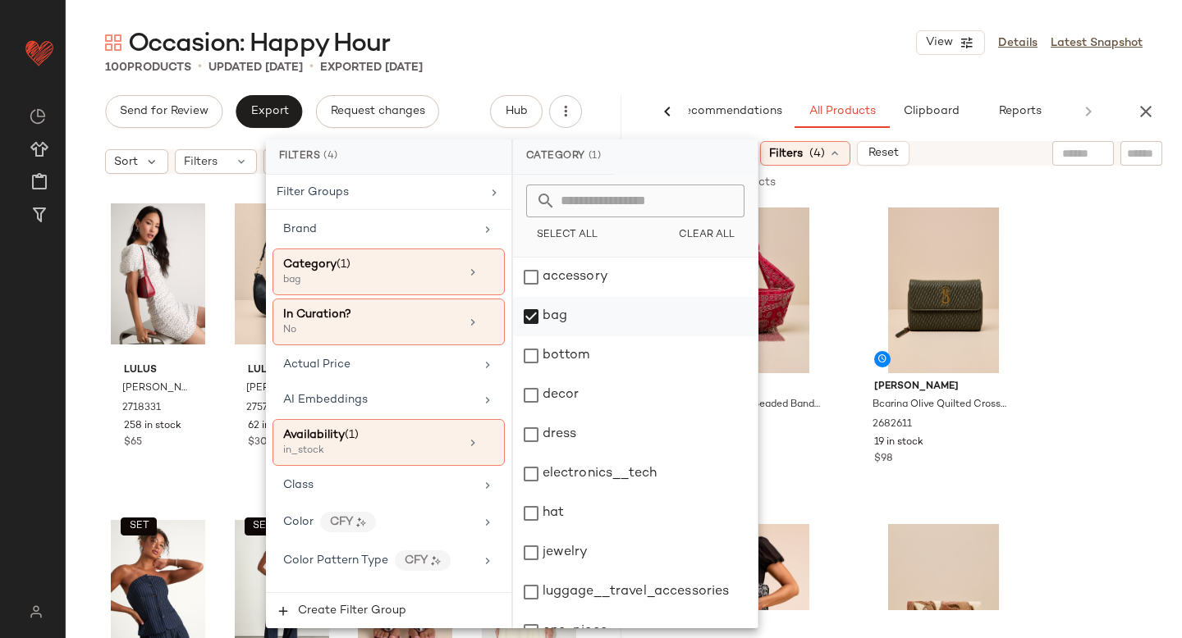
click at [543, 313] on div "bag" at bounding box center [635, 316] width 245 height 39
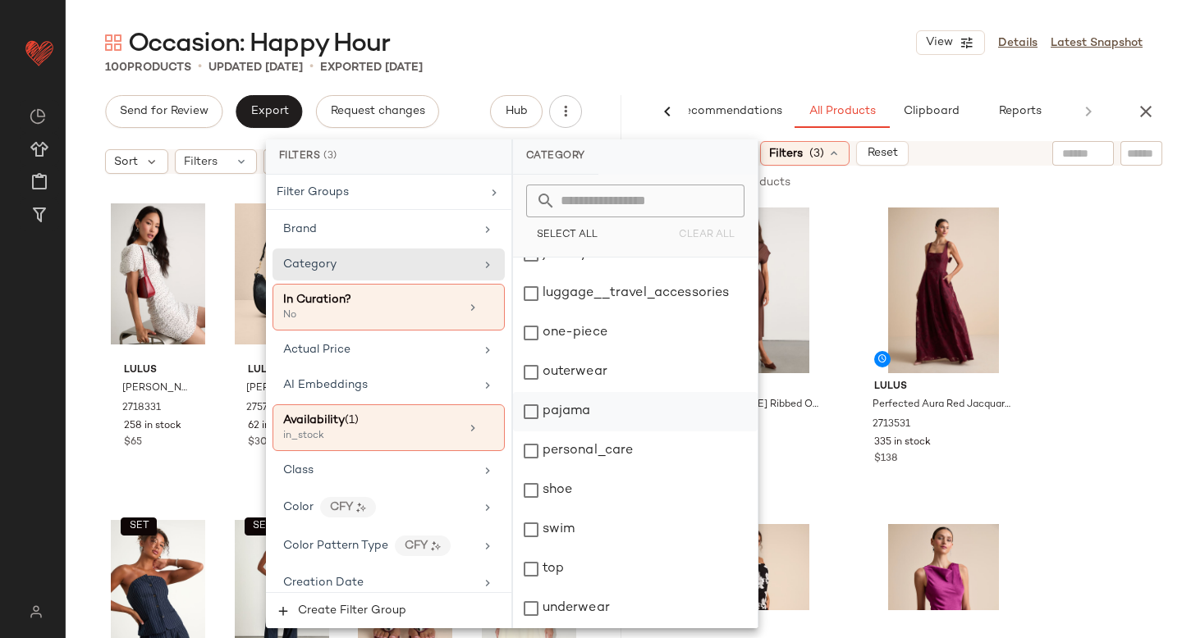
scroll to position [0, 0]
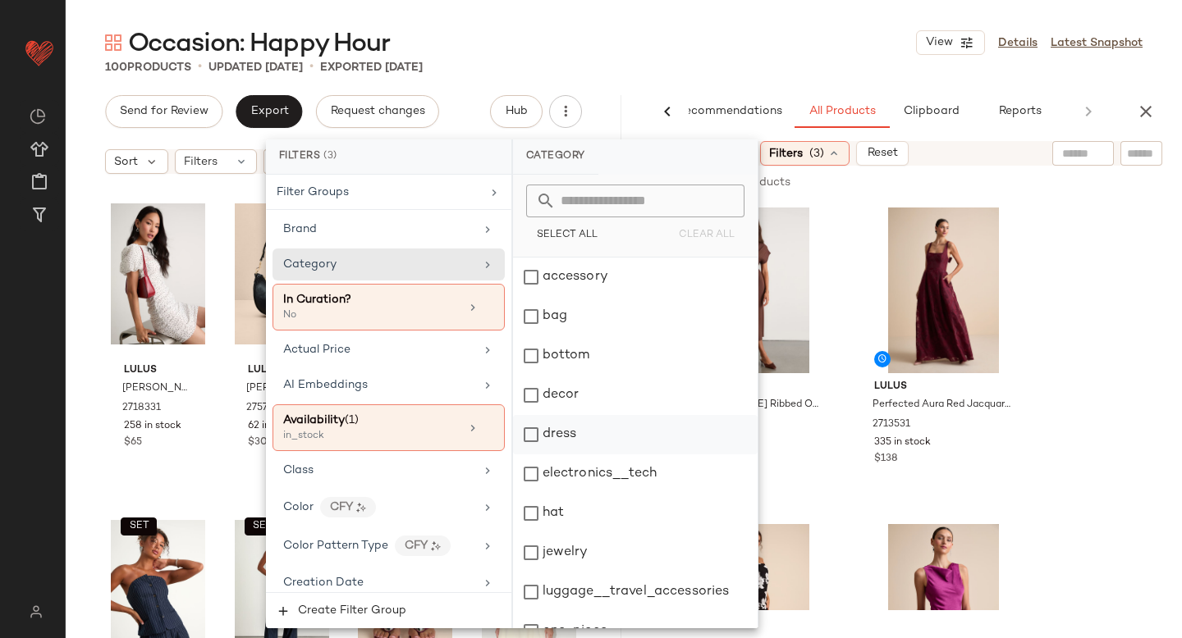
click at [528, 450] on div "dress" at bounding box center [635, 434] width 245 height 39
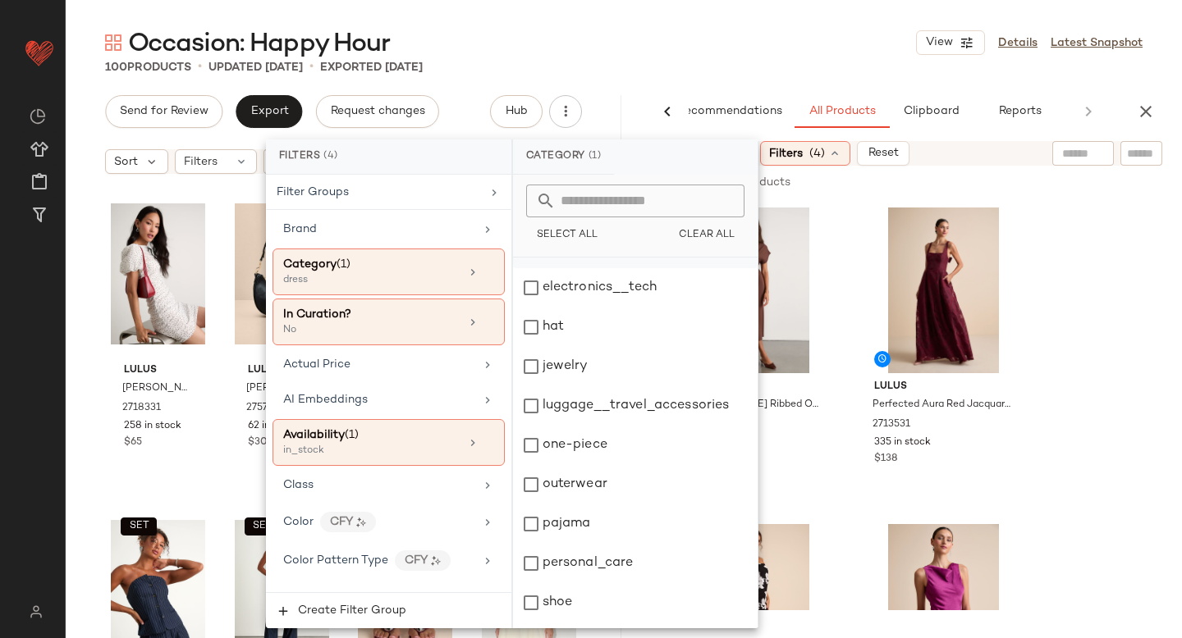
scroll to position [299, 0]
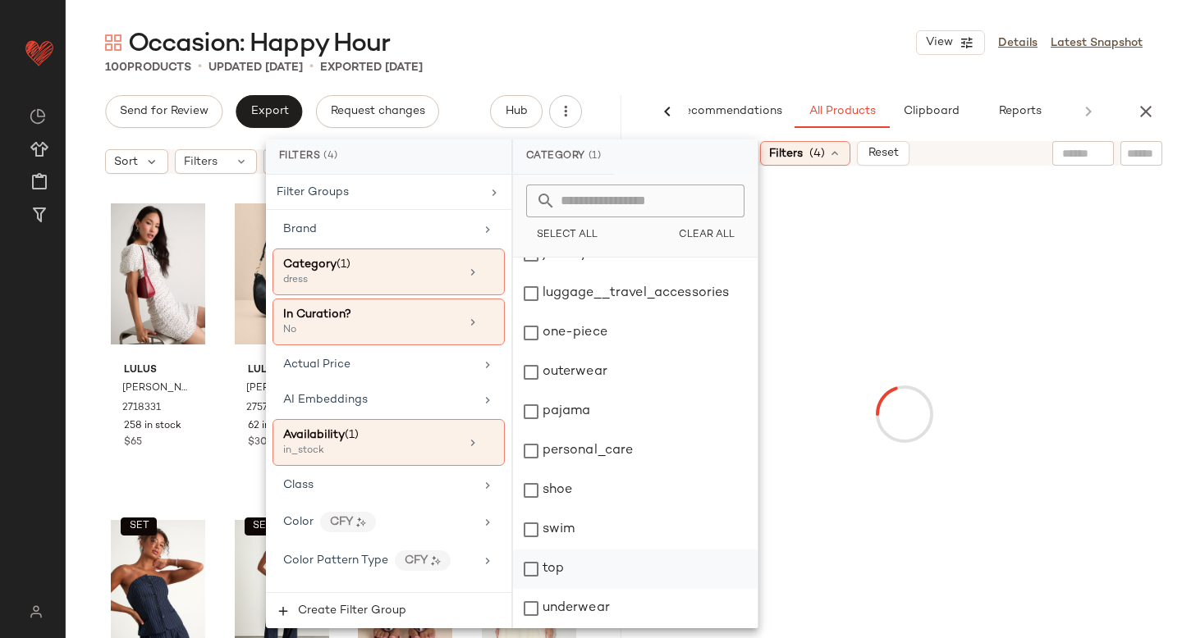
click at [533, 560] on div "top" at bounding box center [635, 569] width 245 height 39
click at [1136, 290] on div at bounding box center [903, 414] width 549 height 491
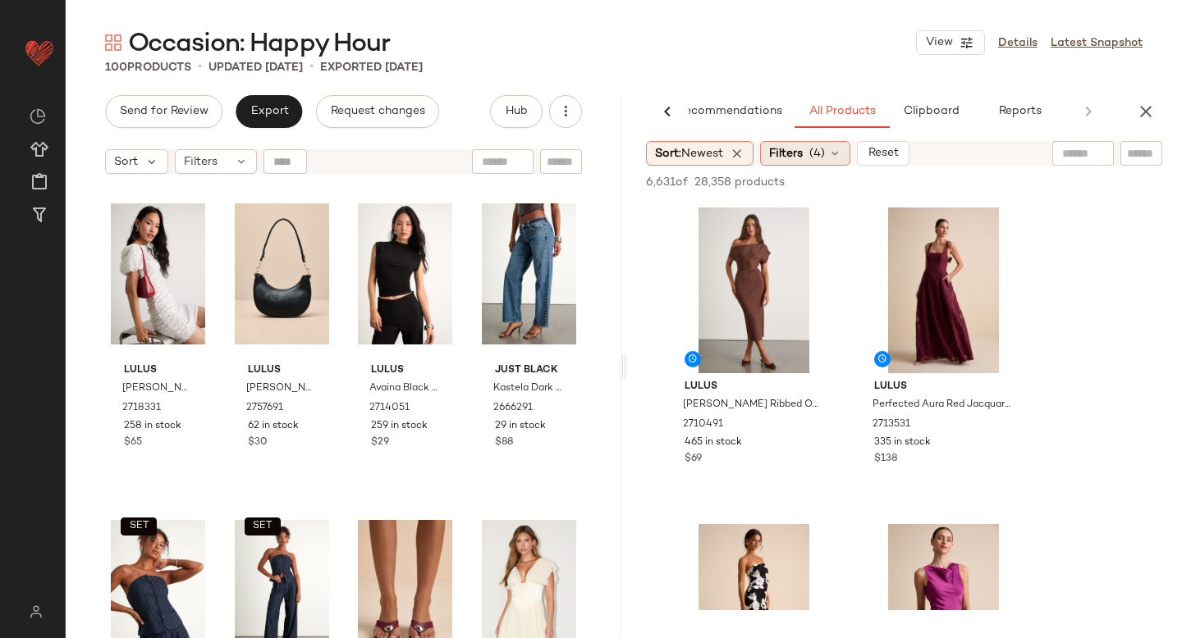
click at [836, 151] on icon at bounding box center [834, 153] width 13 height 13
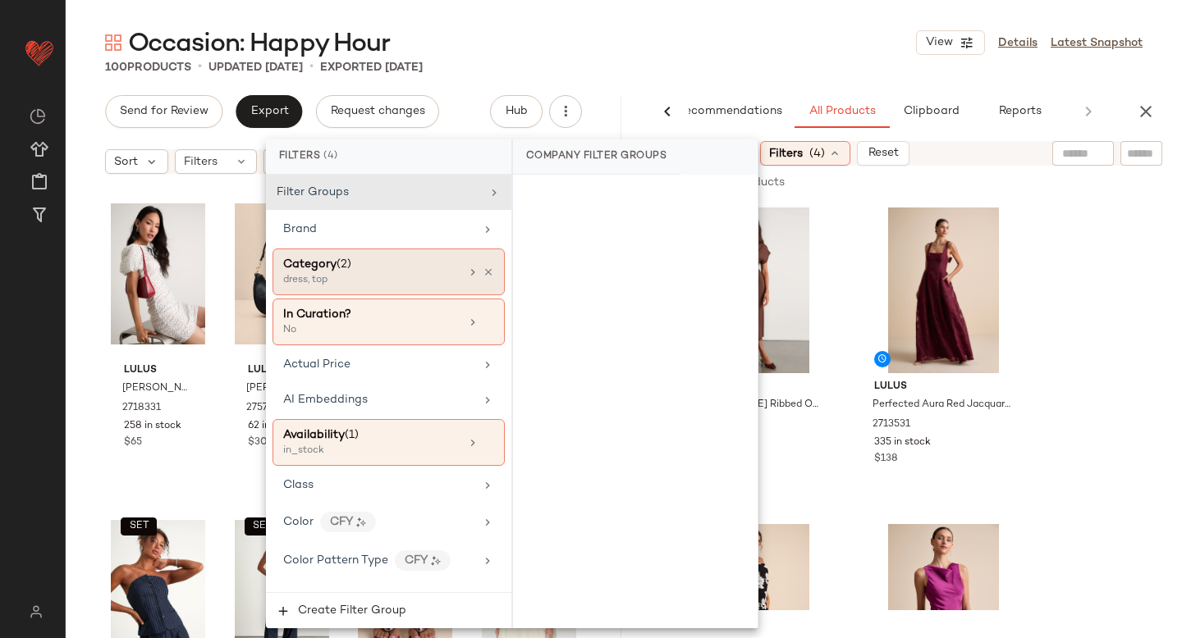
click at [346, 263] on span "(2)" at bounding box center [343, 264] width 15 height 12
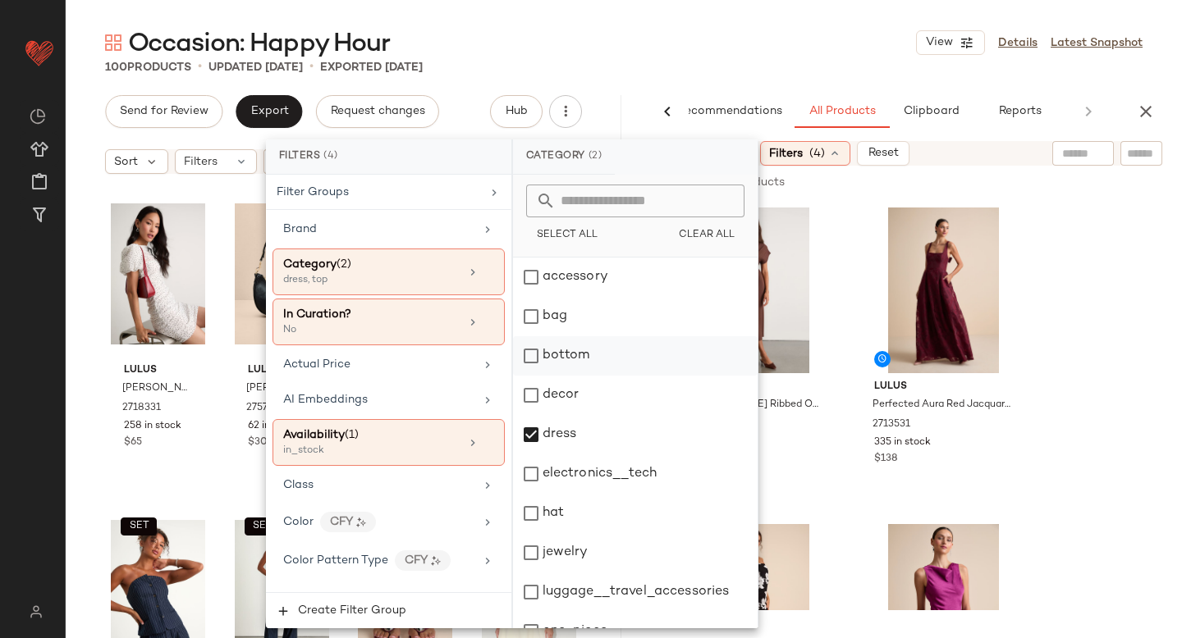
click at [533, 356] on div "bottom" at bounding box center [635, 355] width 245 height 39
click at [525, 437] on div "dress" at bounding box center [635, 434] width 245 height 39
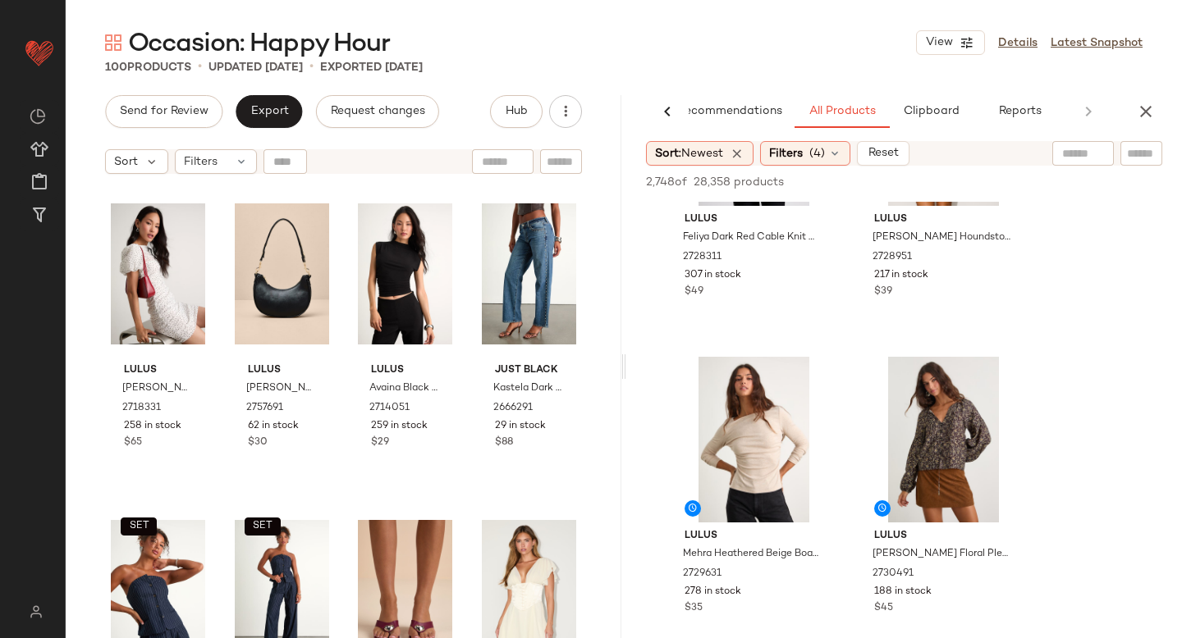
scroll to position [1901, 0]
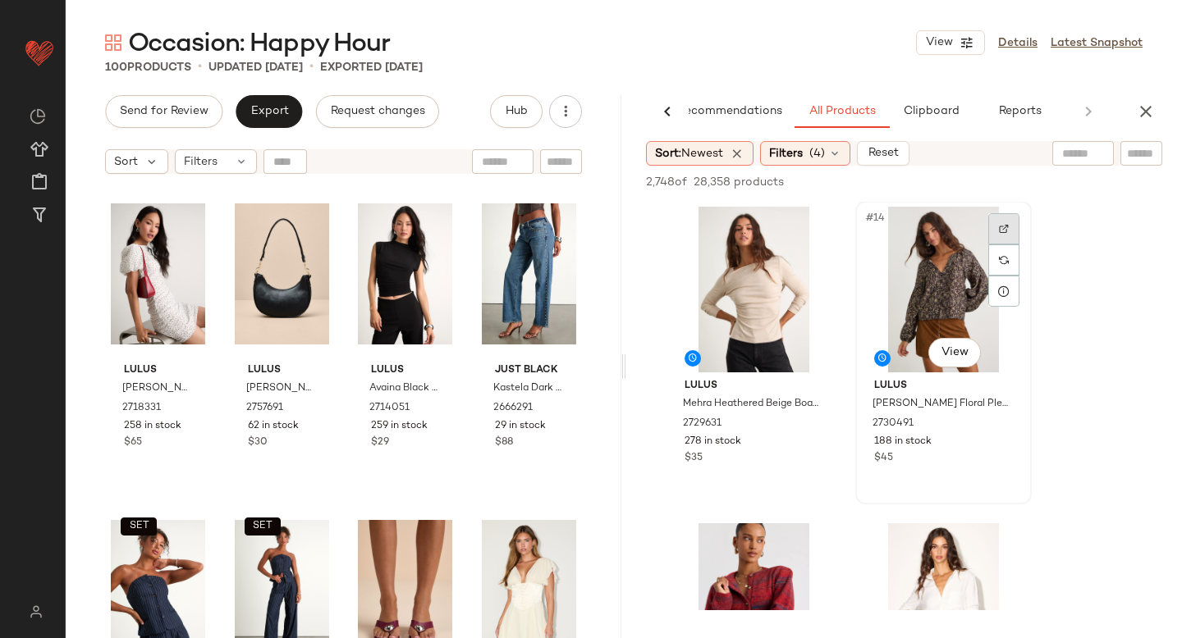
click at [1002, 234] on div at bounding box center [1003, 228] width 31 height 31
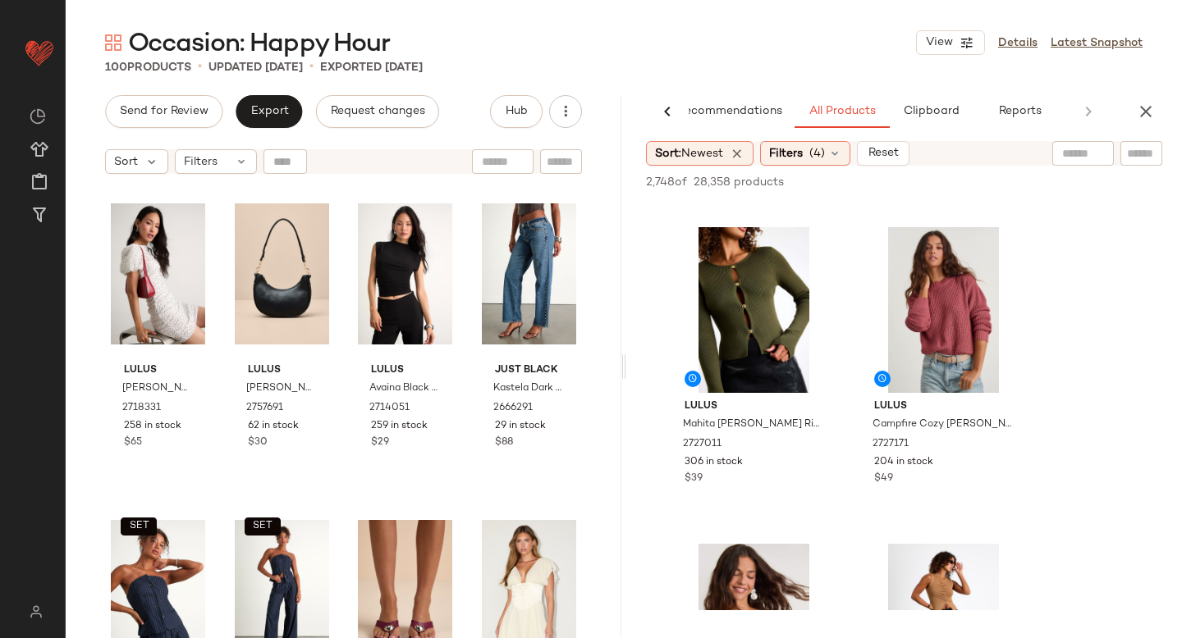
scroll to position [8534, 0]
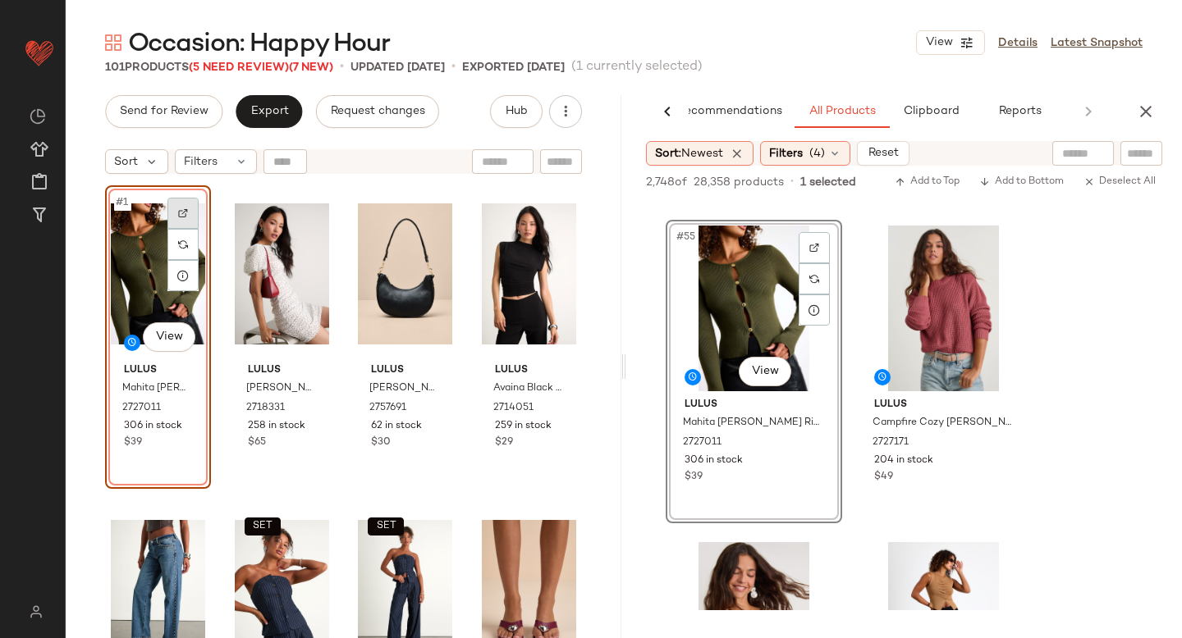
click at [185, 214] on img at bounding box center [183, 213] width 10 height 10
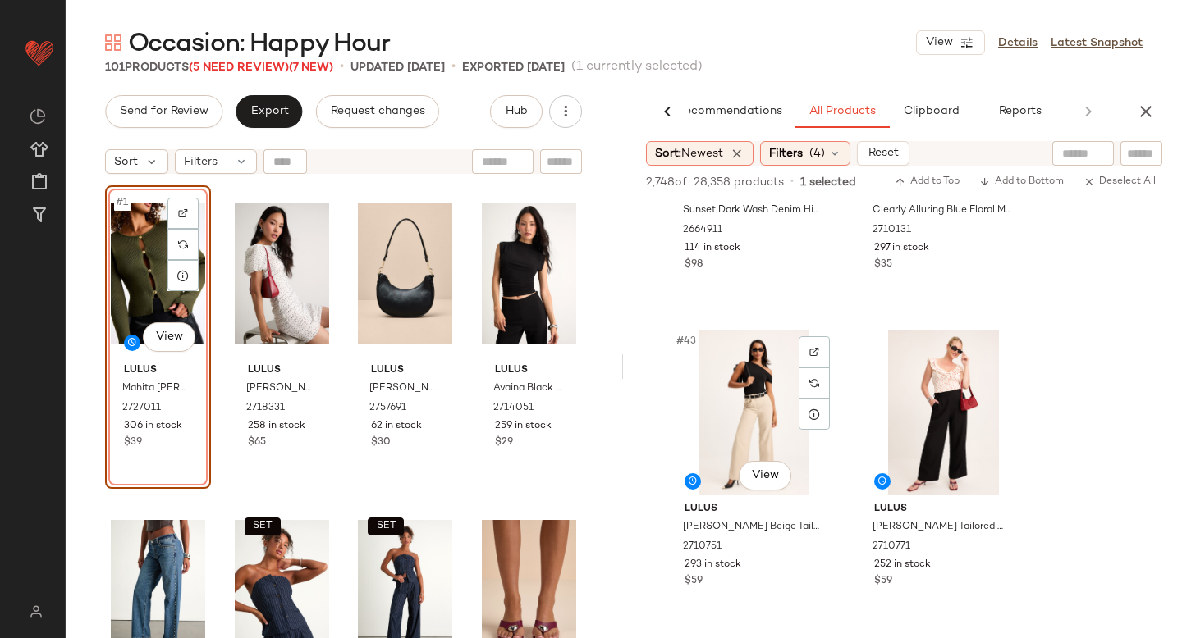
scroll to position [6633, 0]
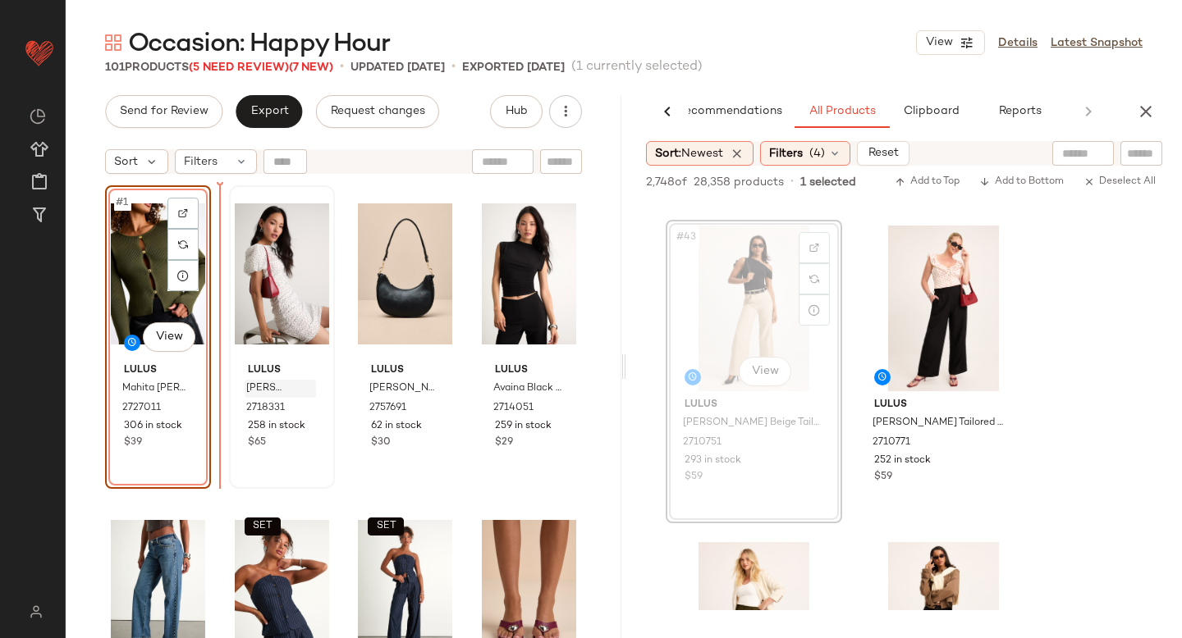
drag, startPoint x: 734, startPoint y: 310, endPoint x: 251, endPoint y: 384, distance: 488.9
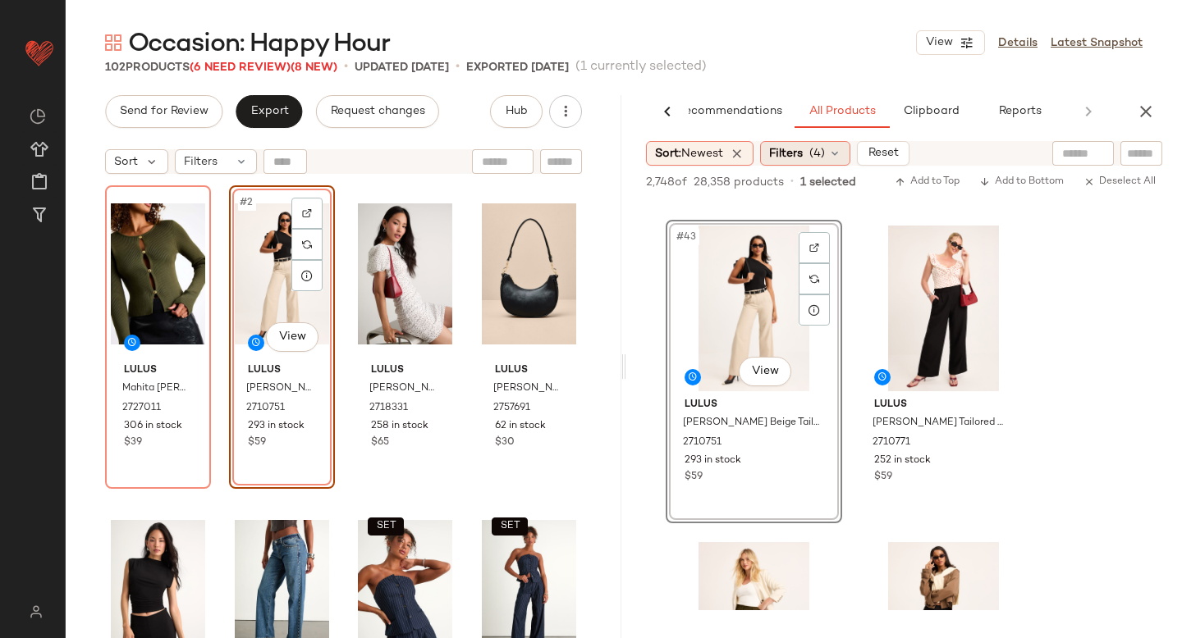
click at [811, 149] on div "Filters (4)" at bounding box center [805, 153] width 90 height 25
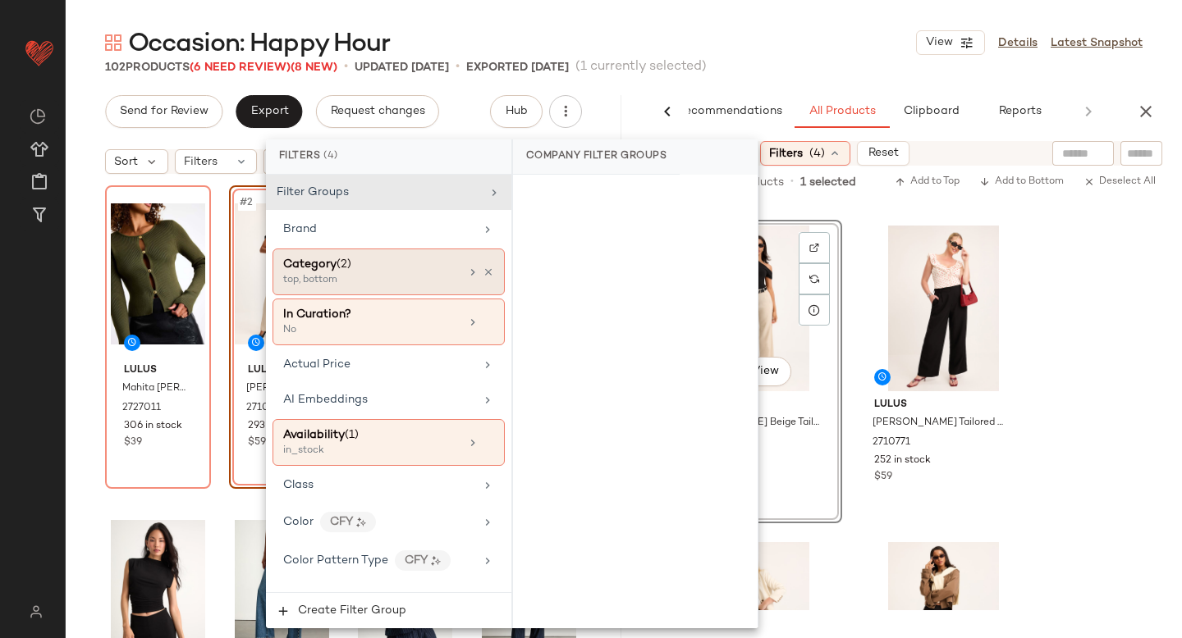
click at [409, 266] on div "Category (2)" at bounding box center [371, 264] width 176 height 17
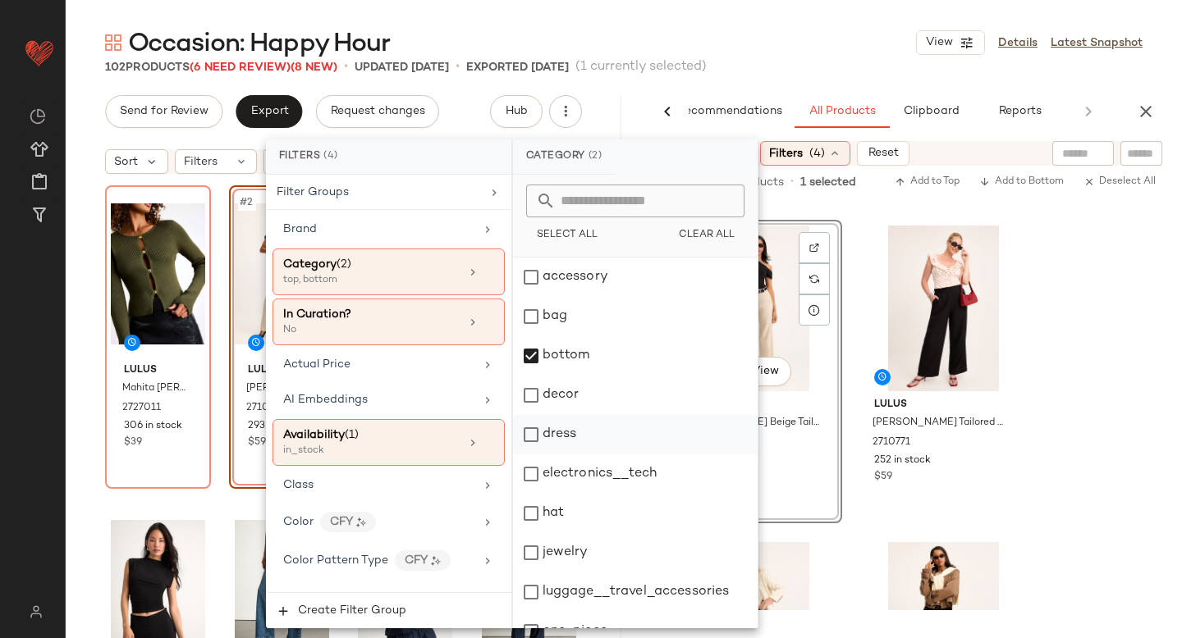
click at [528, 435] on div "dress" at bounding box center [635, 434] width 245 height 39
click at [535, 354] on div "bottom" at bounding box center [635, 355] width 245 height 39
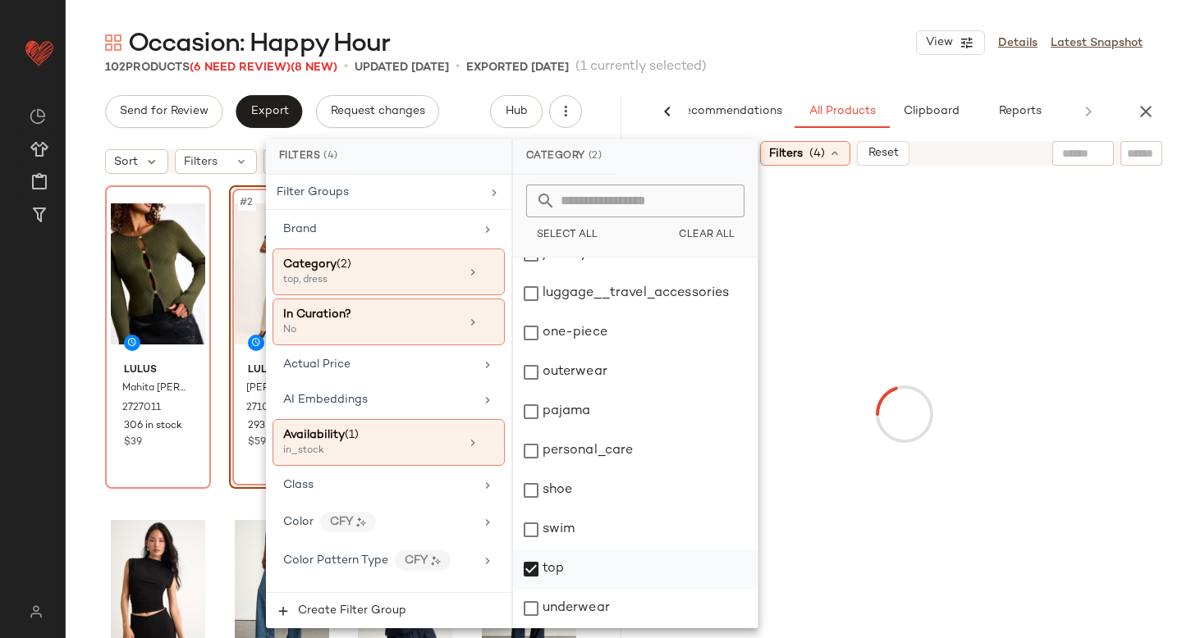
click at [529, 570] on div "top" at bounding box center [635, 569] width 245 height 39
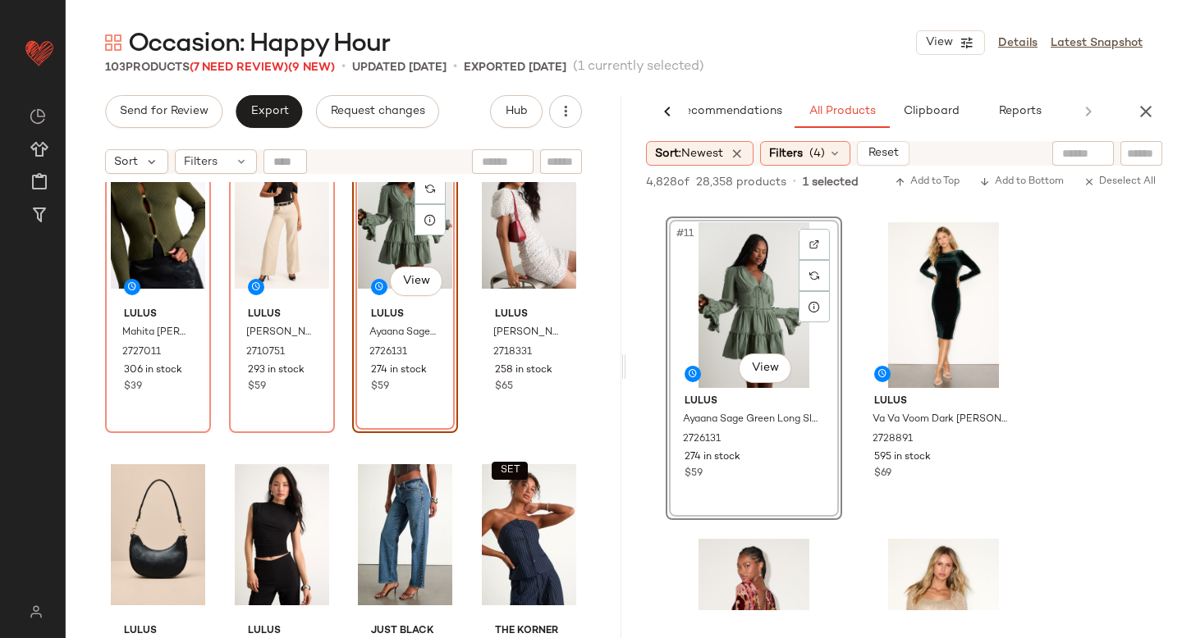
scroll to position [0, 0]
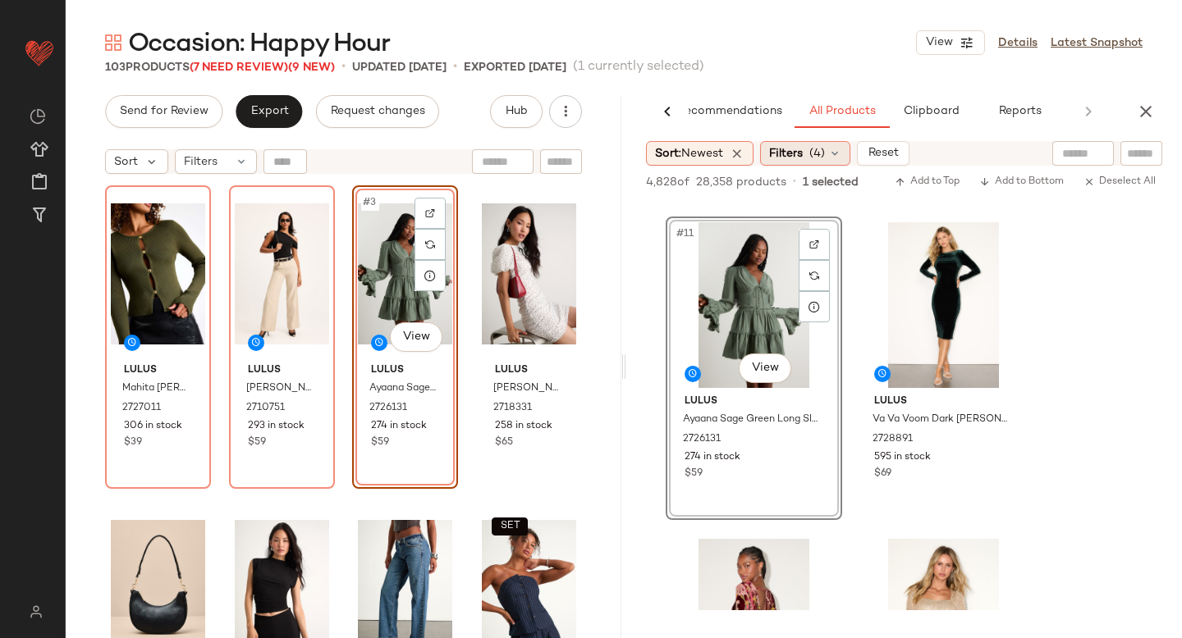
click at [793, 149] on span "Filters" at bounding box center [786, 153] width 34 height 17
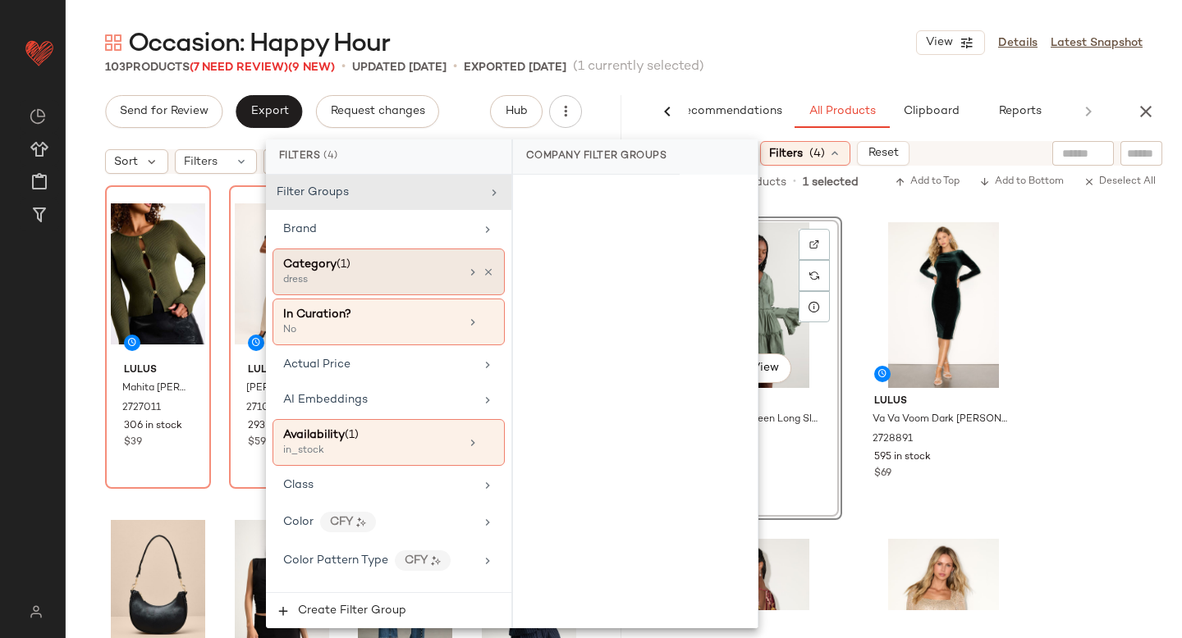
click at [333, 262] on span "Category" at bounding box center [309, 264] width 53 height 12
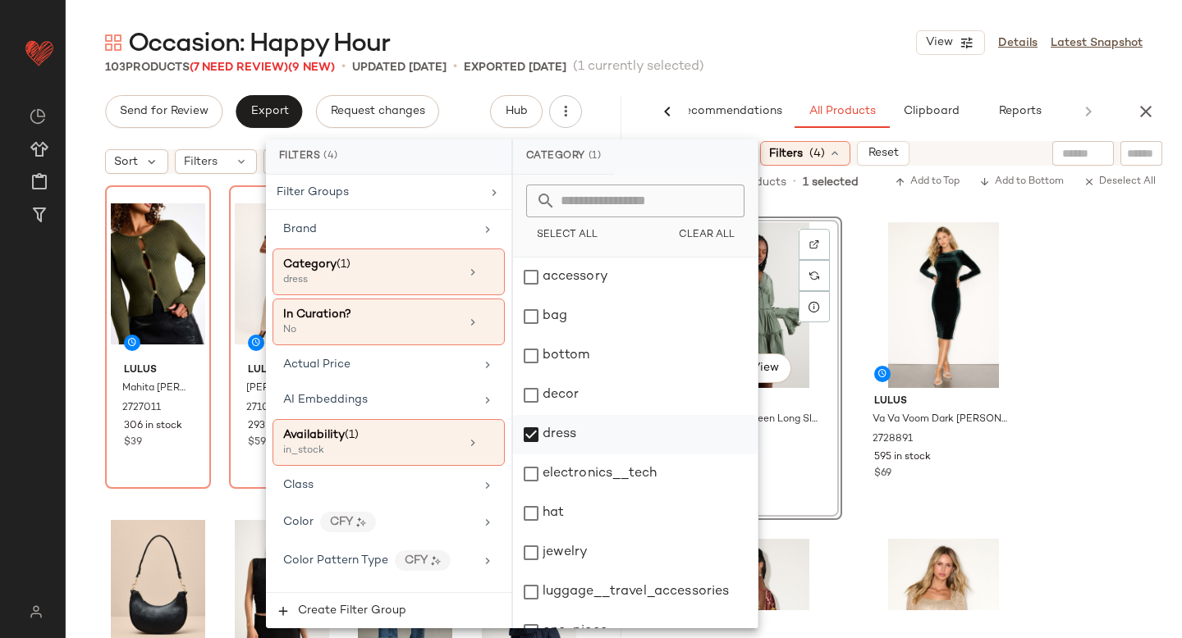
click at [529, 433] on div "dress" at bounding box center [635, 434] width 245 height 39
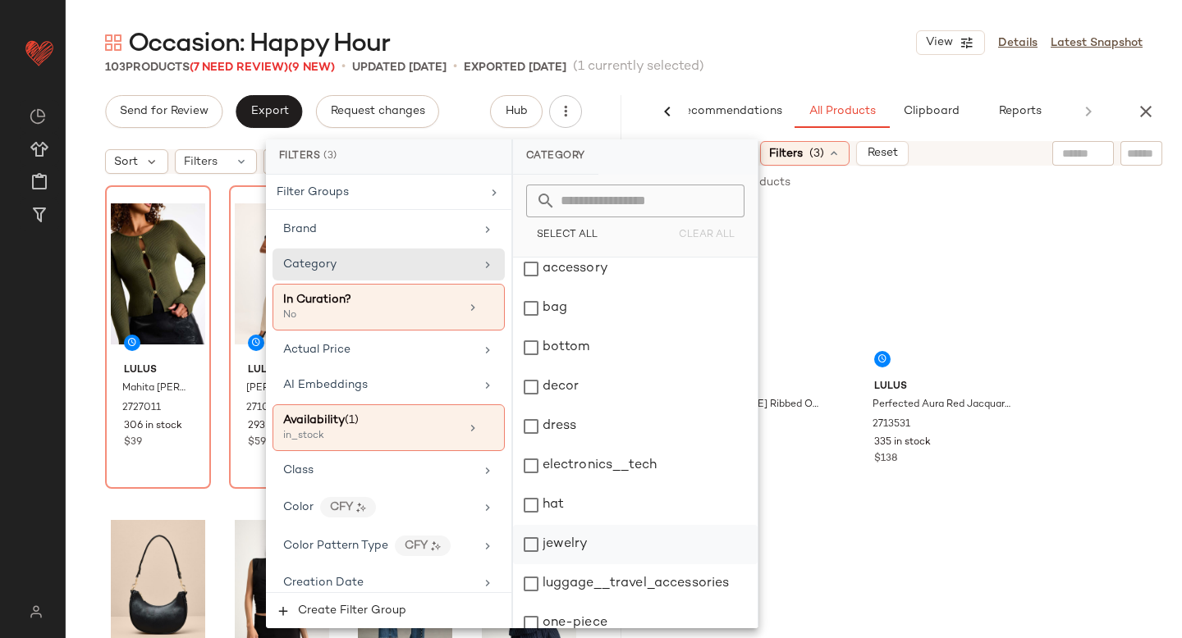
scroll to position [16, 0]
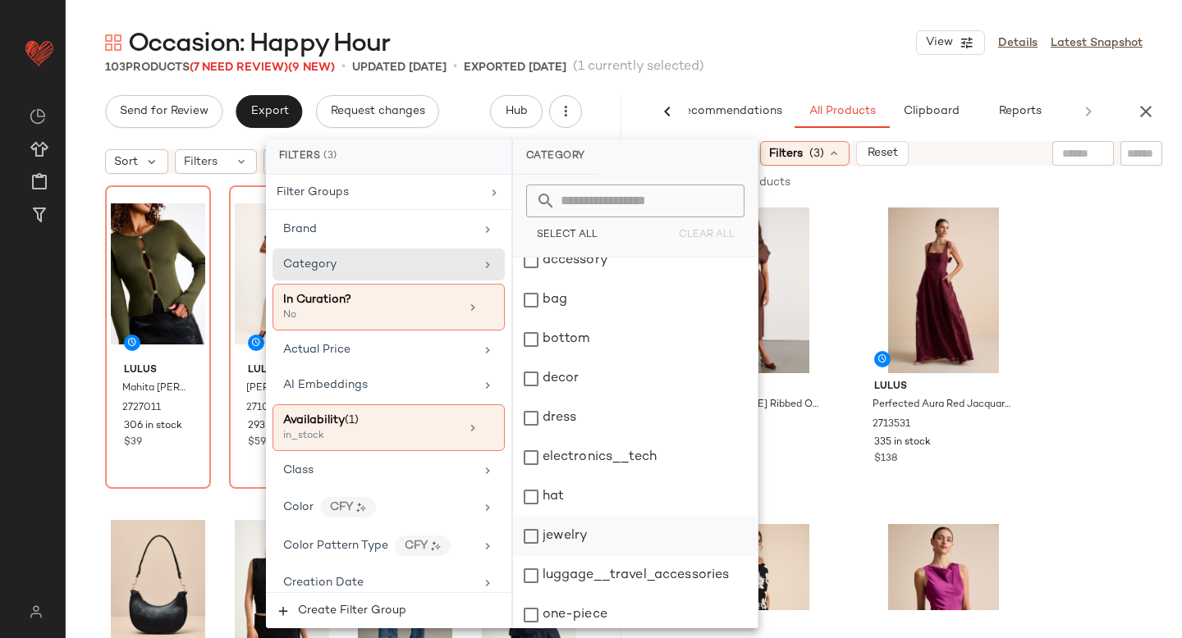
click at [528, 535] on div "jewelry" at bounding box center [635, 536] width 245 height 39
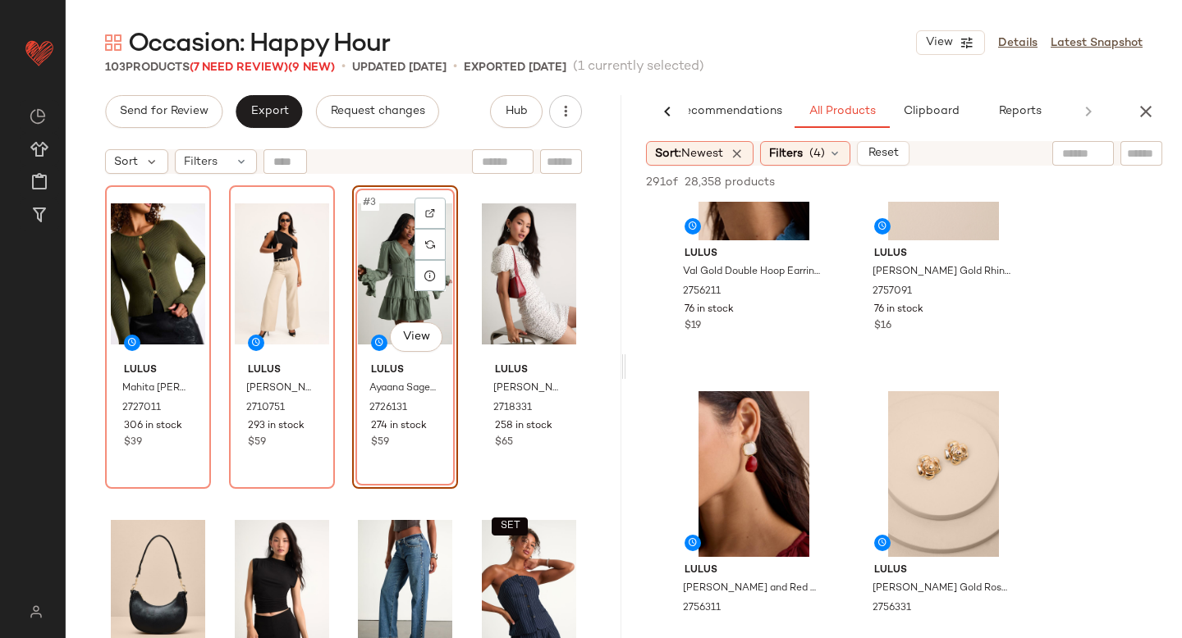
scroll to position [983, 0]
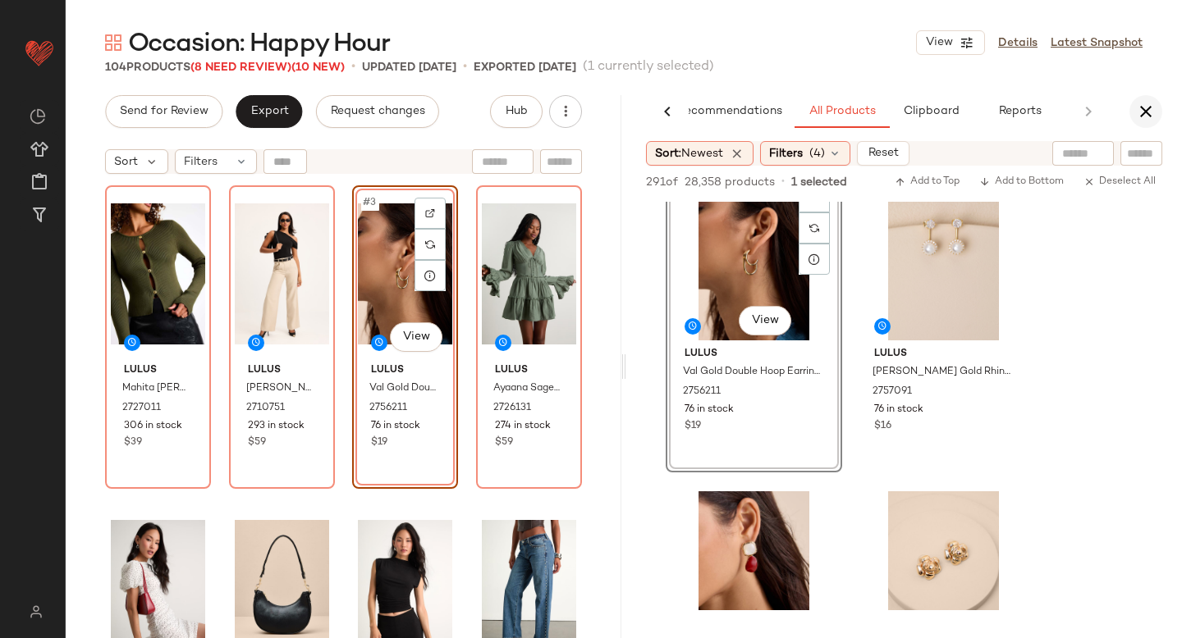
click at [1137, 114] on icon "button" at bounding box center [1146, 112] width 20 height 20
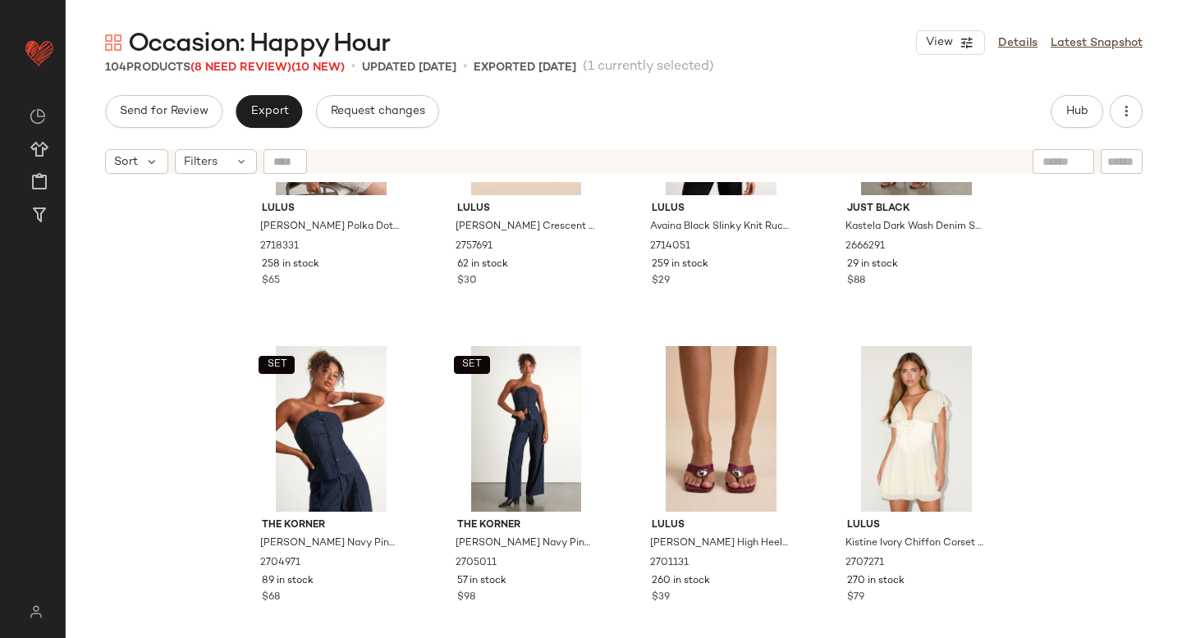
scroll to position [0, 0]
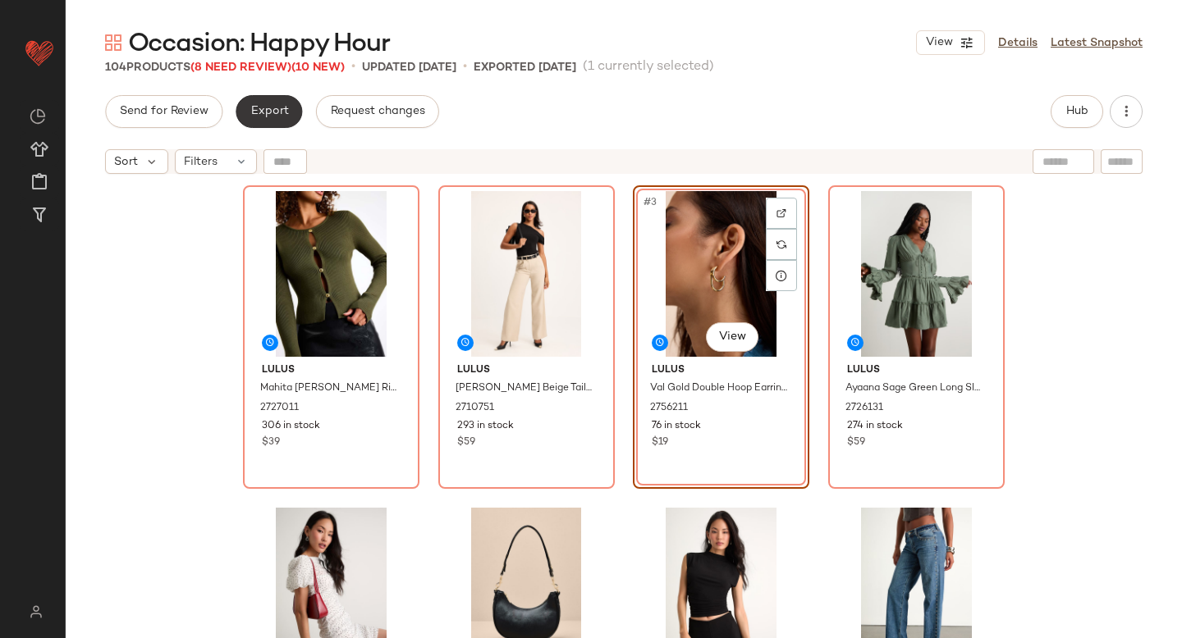
click at [288, 111] on button "Export" at bounding box center [269, 111] width 66 height 33
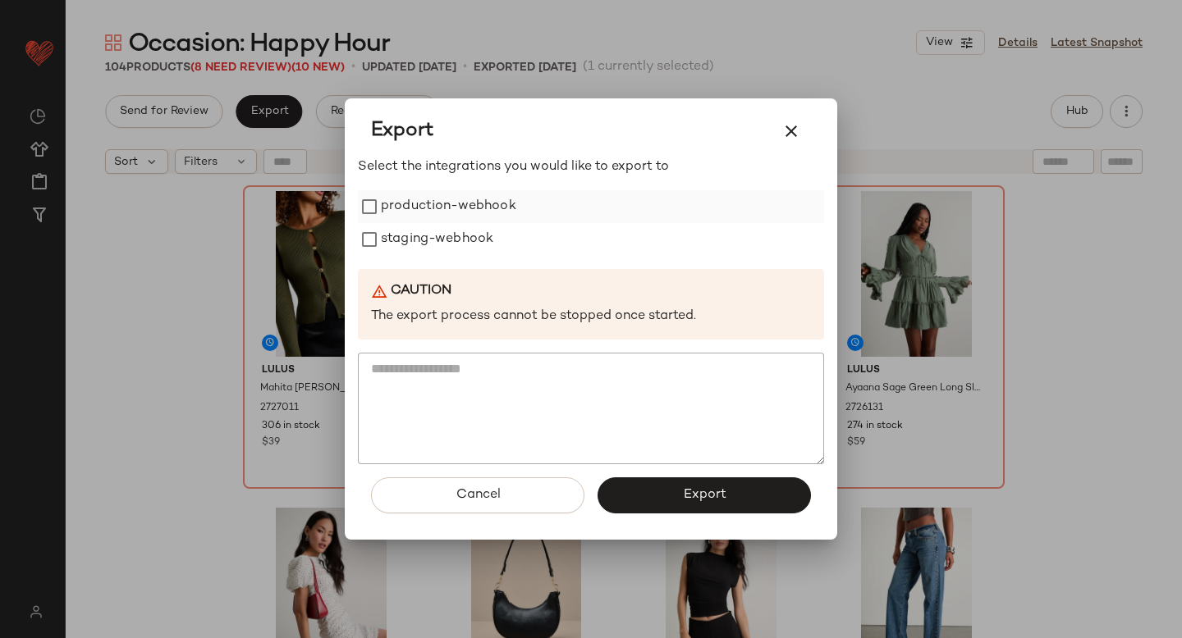
click at [388, 213] on label "production-webhook" at bounding box center [448, 206] width 135 height 33
click at [388, 236] on label "staging-webhook" at bounding box center [437, 239] width 112 height 33
click at [643, 502] on button "Export" at bounding box center [703, 496] width 213 height 36
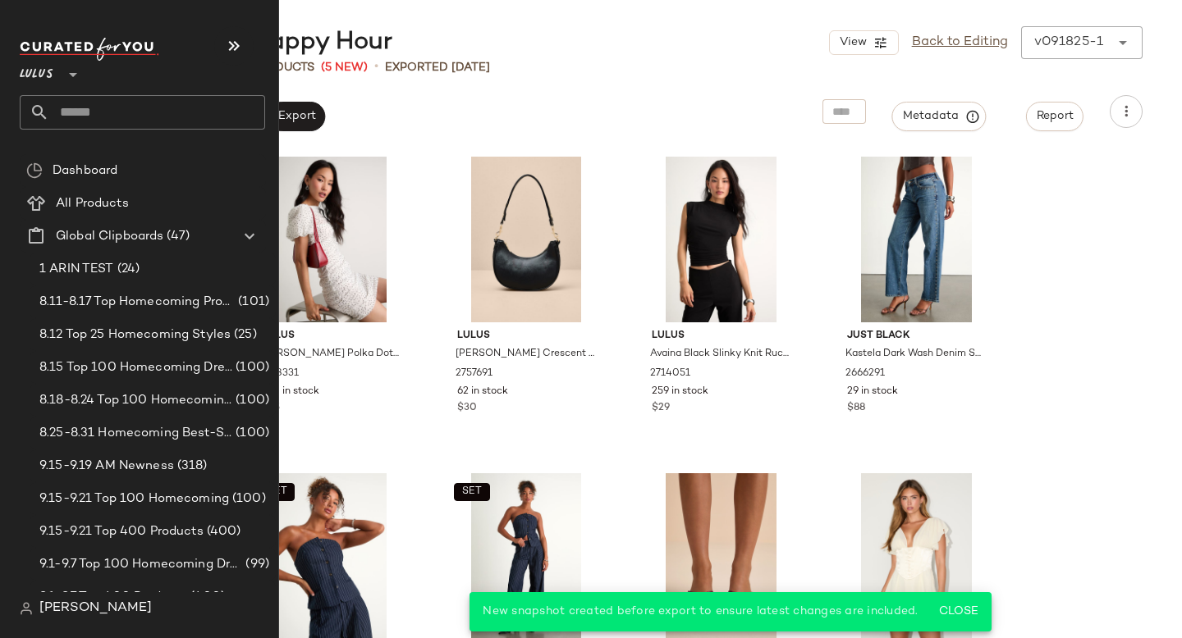
click at [91, 103] on input "text" at bounding box center [157, 112] width 216 height 34
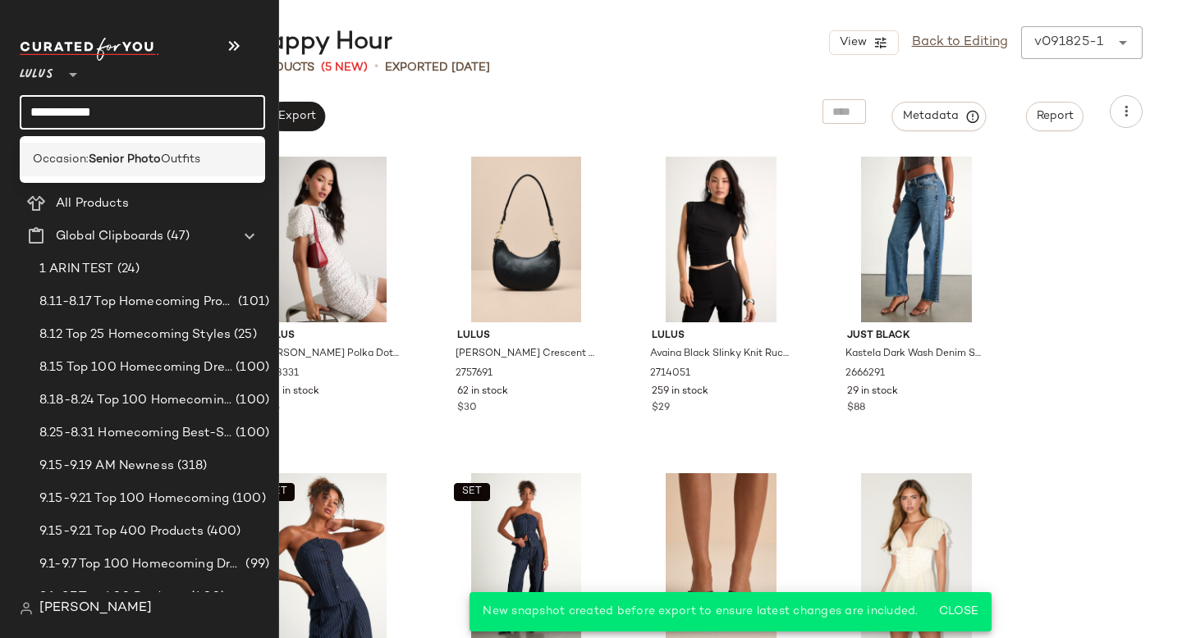
type input "**********"
click at [67, 157] on span "Occasion:" at bounding box center [61, 159] width 56 height 17
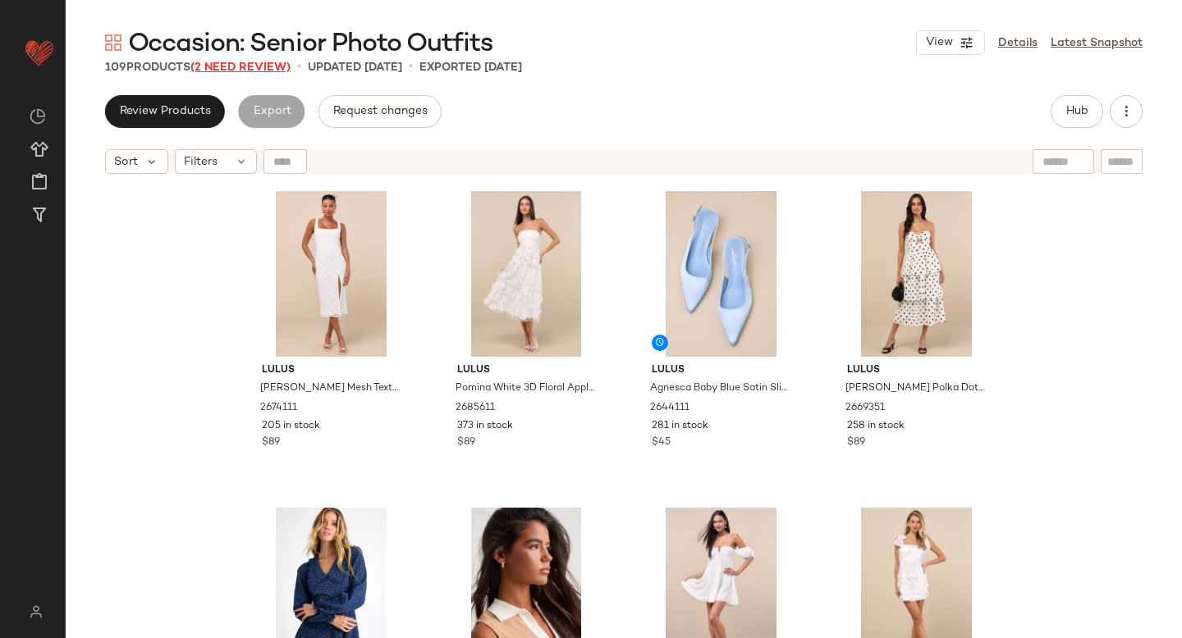
click at [240, 67] on span "(2 Need Review)" at bounding box center [240, 68] width 100 height 12
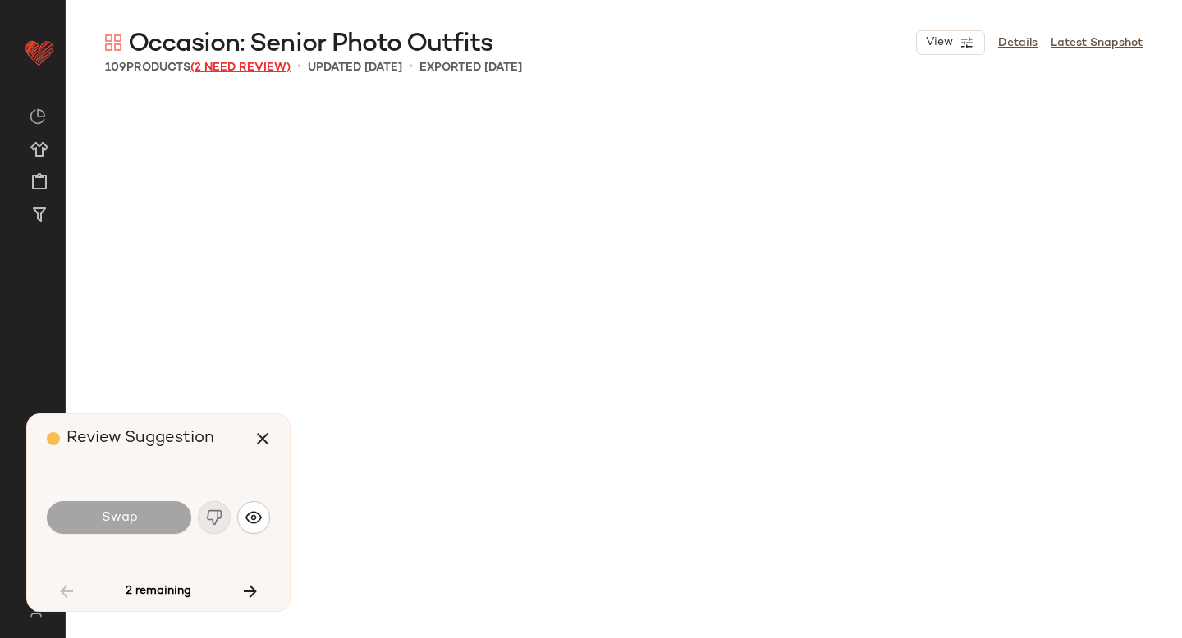
scroll to position [1584, 0]
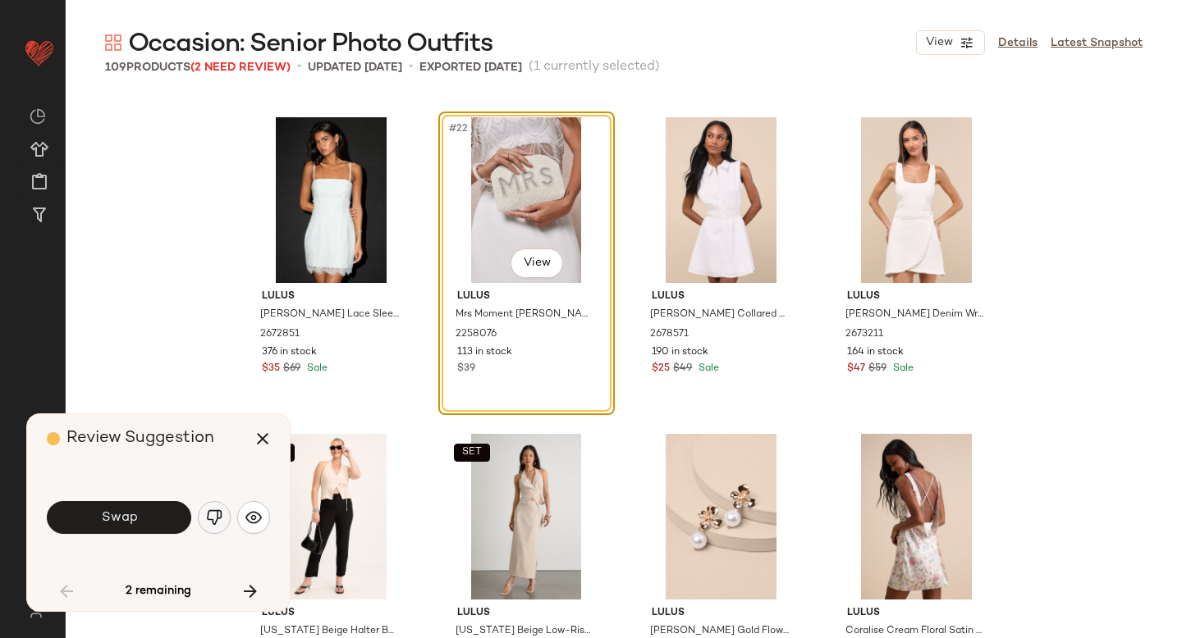
click at [209, 522] on img "button" at bounding box center [214, 518] width 16 height 16
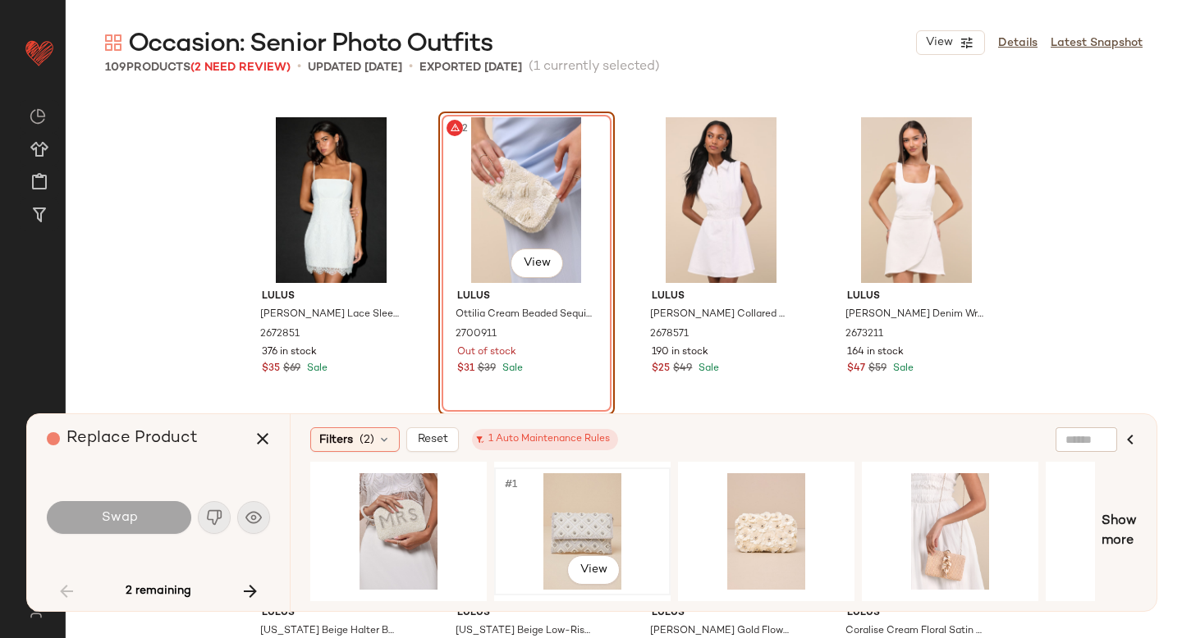
click at [619, 519] on div "#1 View" at bounding box center [582, 531] width 165 height 117
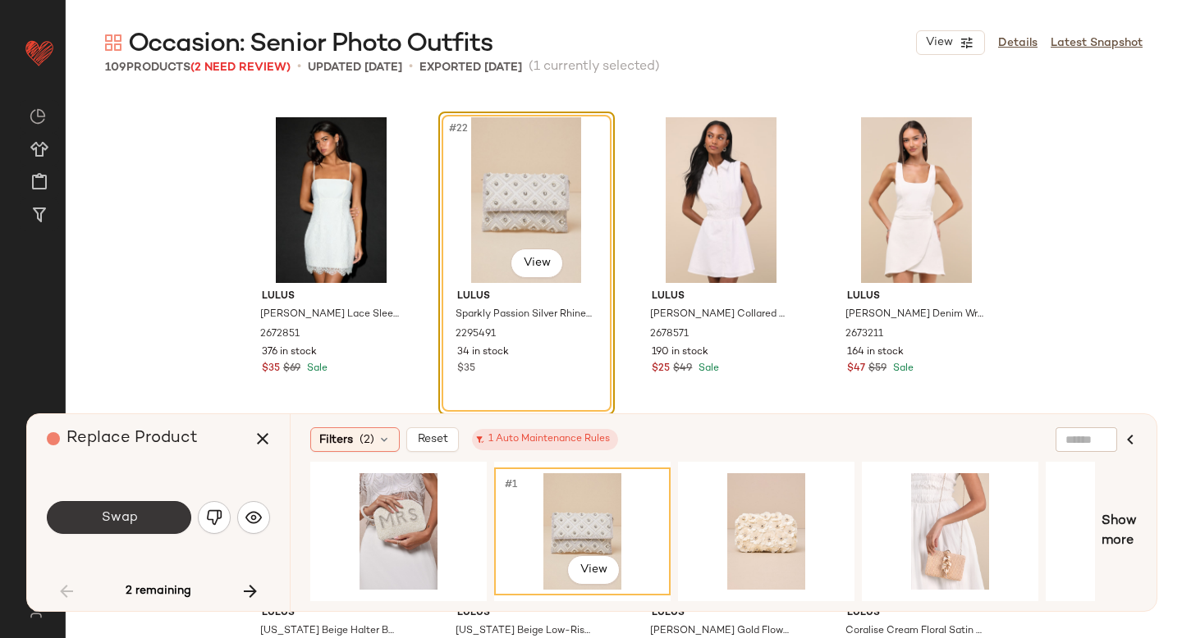
click at [134, 514] on span "Swap" at bounding box center [118, 518] width 37 height 16
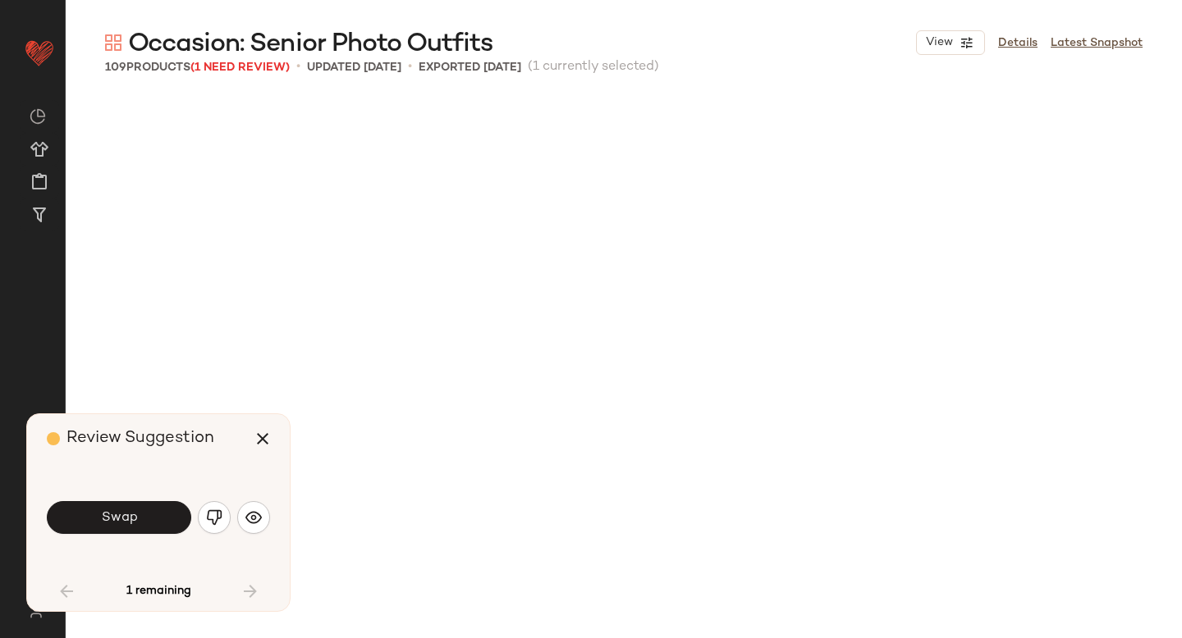
scroll to position [2534, 0]
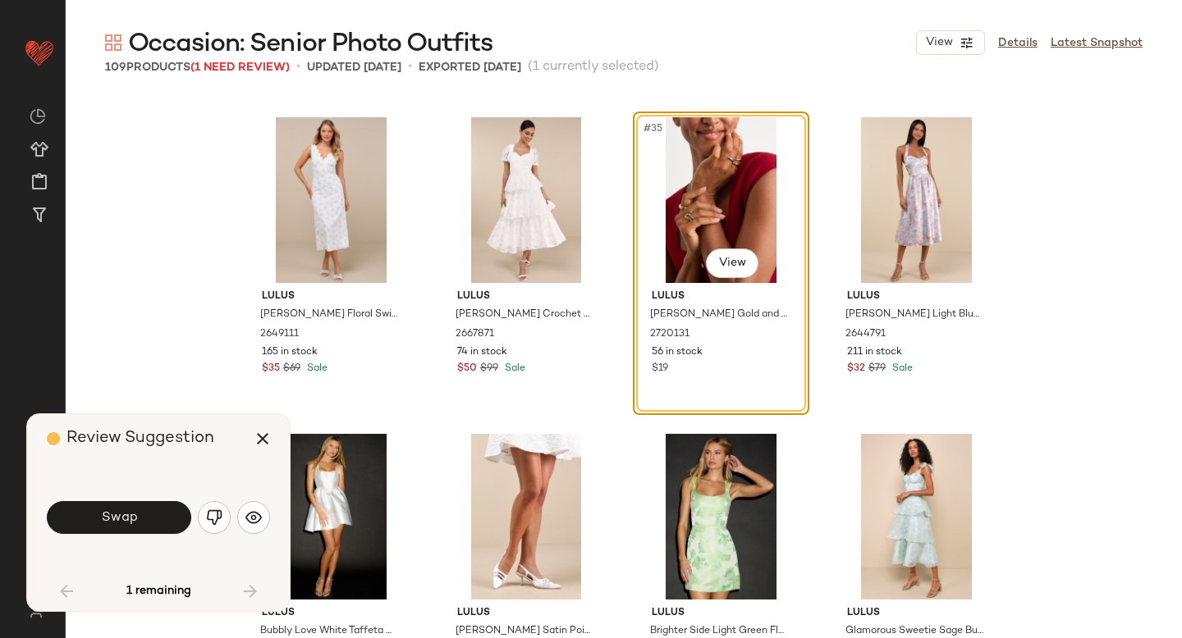
click at [134, 514] on span "Swap" at bounding box center [118, 518] width 37 height 16
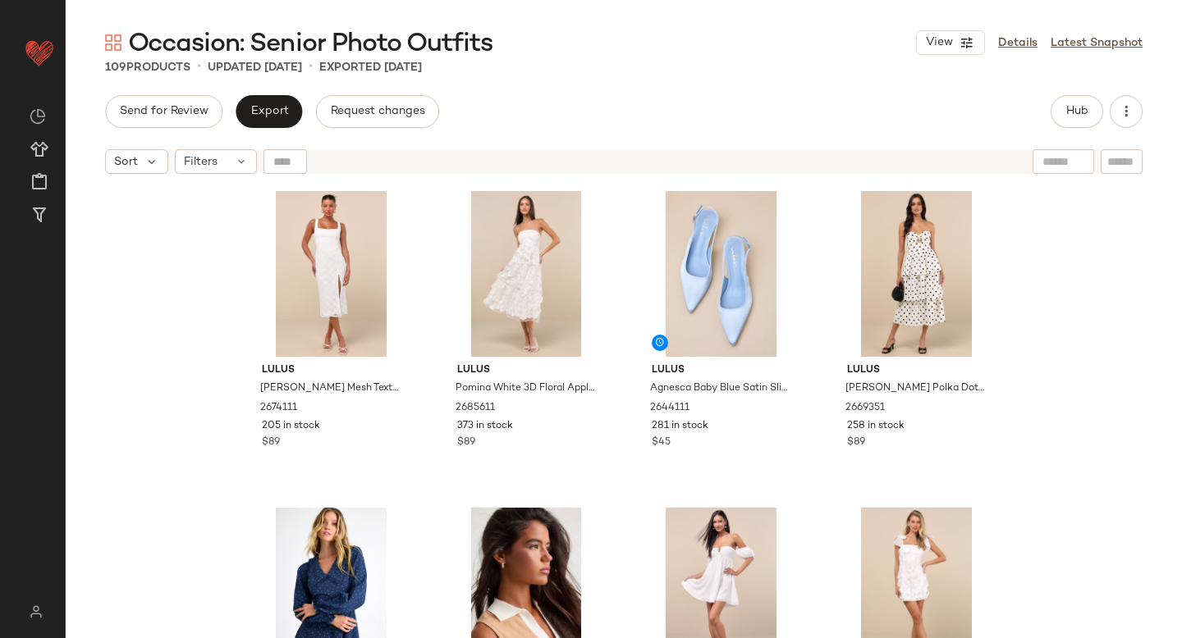
click at [260, 134] on div "Send for Review Export Request changes Hub Sort Filters Lulus Kalani White Mesh…" at bounding box center [624, 366] width 1116 height 543
click at [263, 130] on div "Send for Review Export Request changes Hub Sort Filters Lulus Kalani White Mesh…" at bounding box center [624, 366] width 1116 height 543
click at [285, 107] on span "Export" at bounding box center [268, 111] width 39 height 13
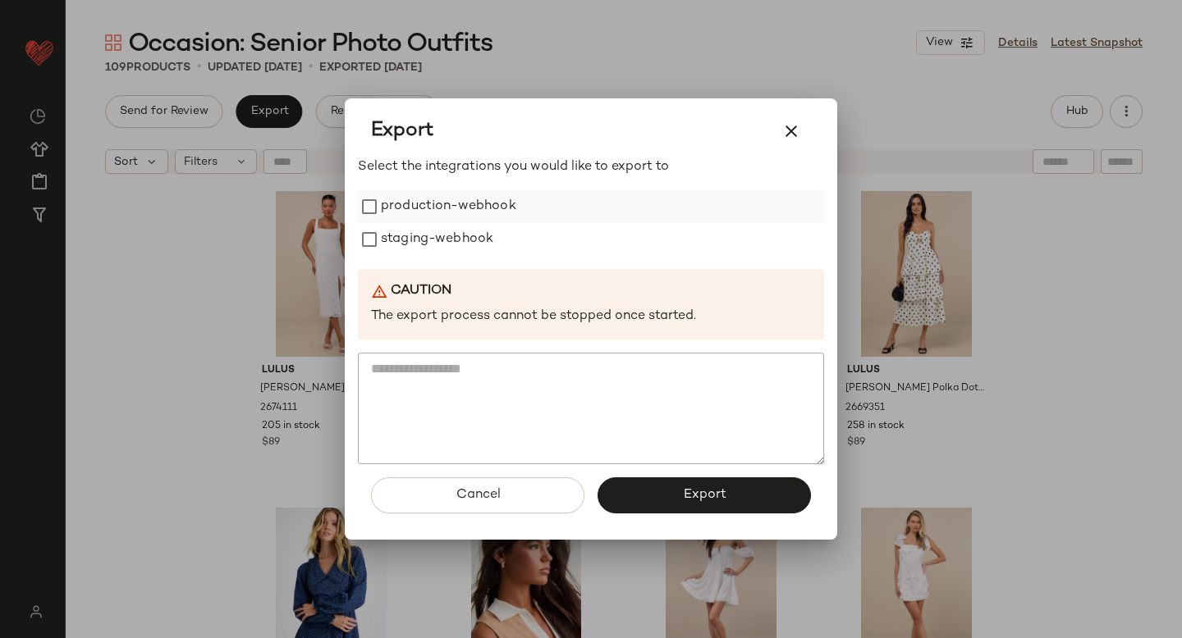
click at [399, 218] on label "production-webhook" at bounding box center [448, 206] width 135 height 33
click at [399, 236] on label "staging-webhook" at bounding box center [437, 239] width 112 height 33
click at [645, 499] on button "Export" at bounding box center [703, 496] width 213 height 36
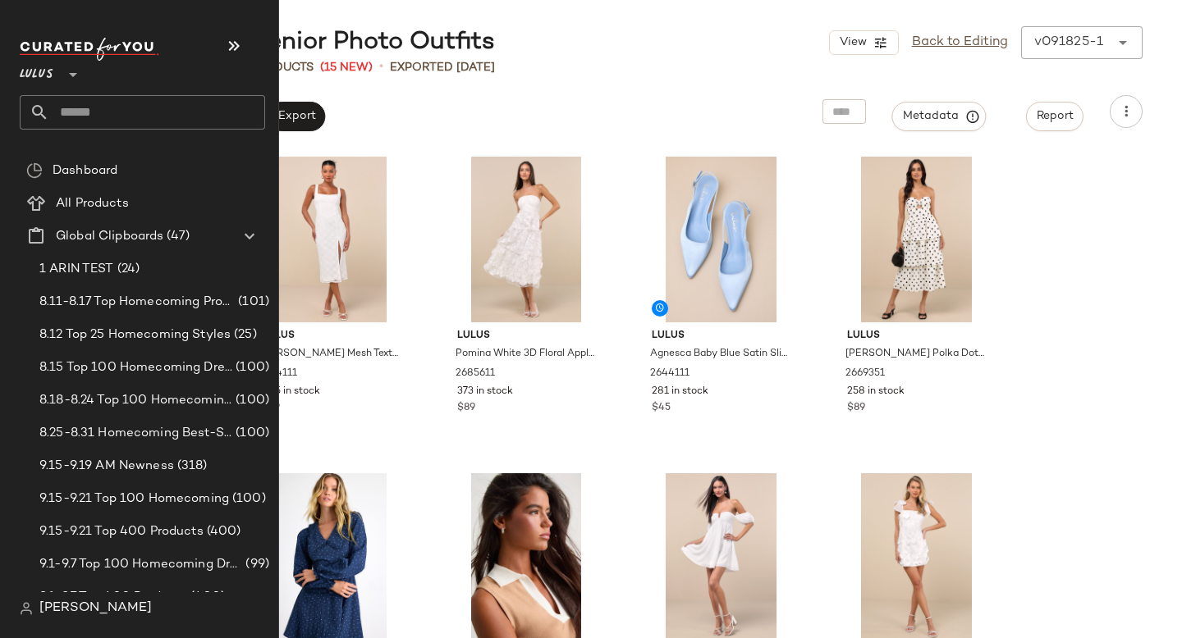
click at [72, 109] on input "text" at bounding box center [157, 112] width 216 height 34
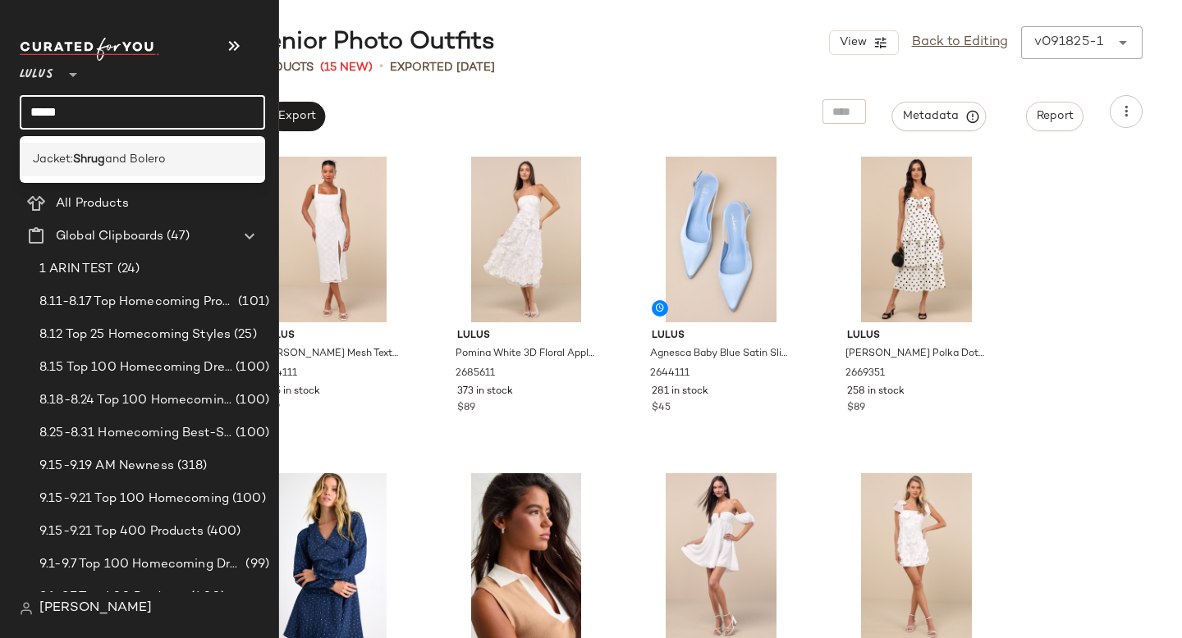
type input "*****"
click at [52, 162] on span "Jacket:" at bounding box center [53, 159] width 40 height 17
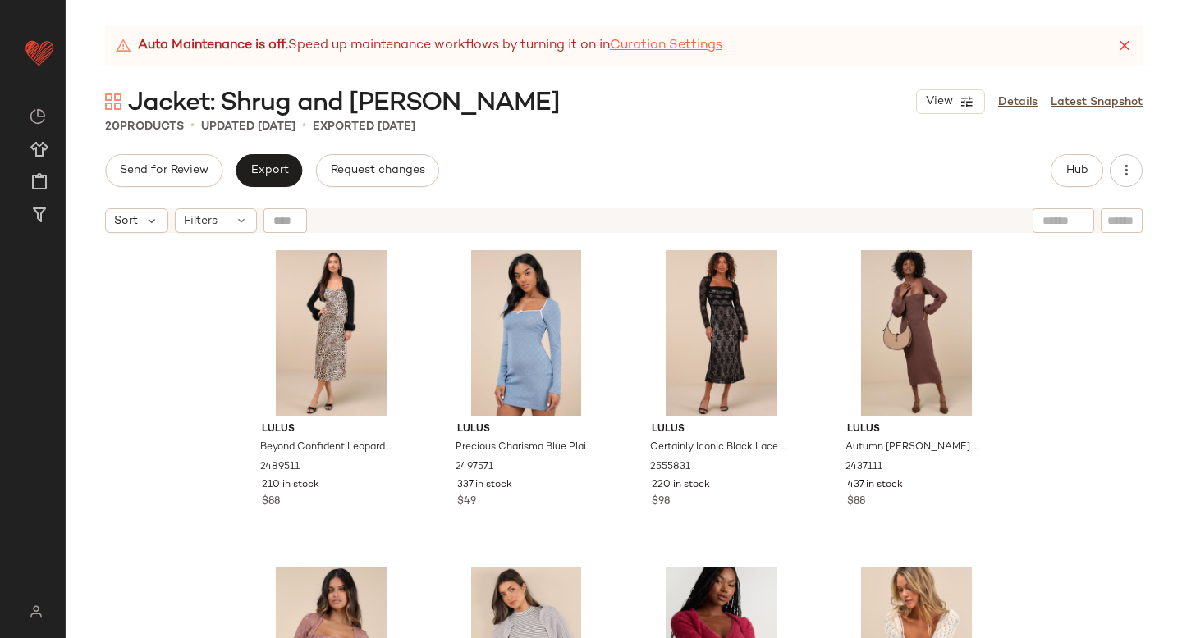
click at [696, 46] on link "Curation Settings" at bounding box center [666, 46] width 112 height 20
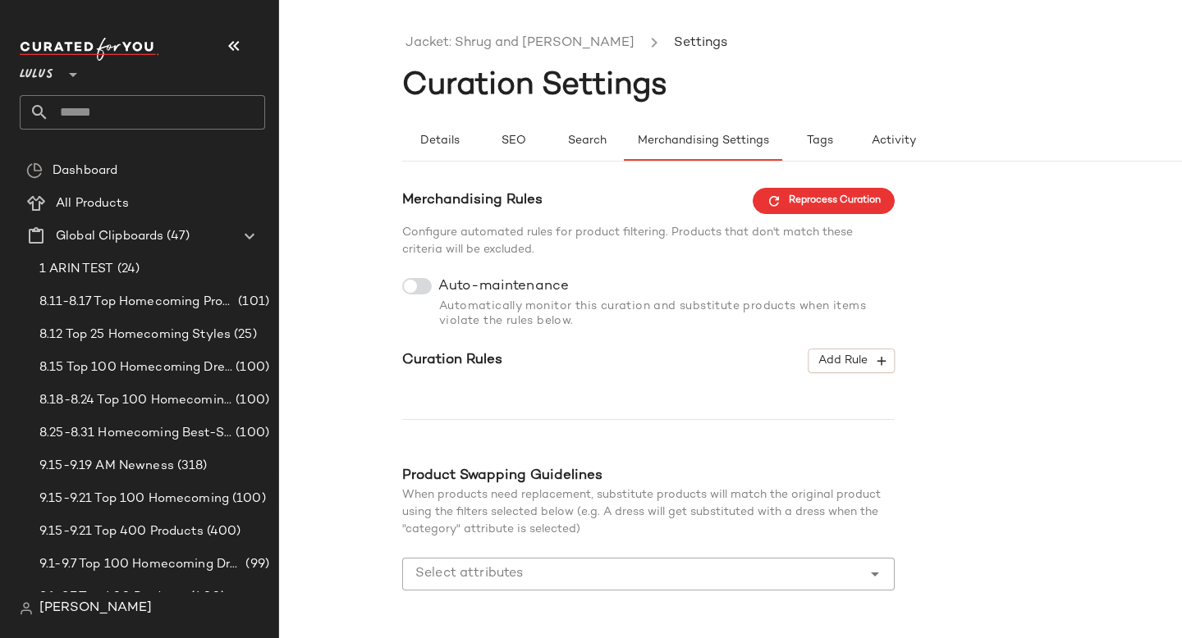
click at [696, 46] on ul "Jacket: Shrug and Bolero Settings" at bounding box center [853, 44] width 903 height 38
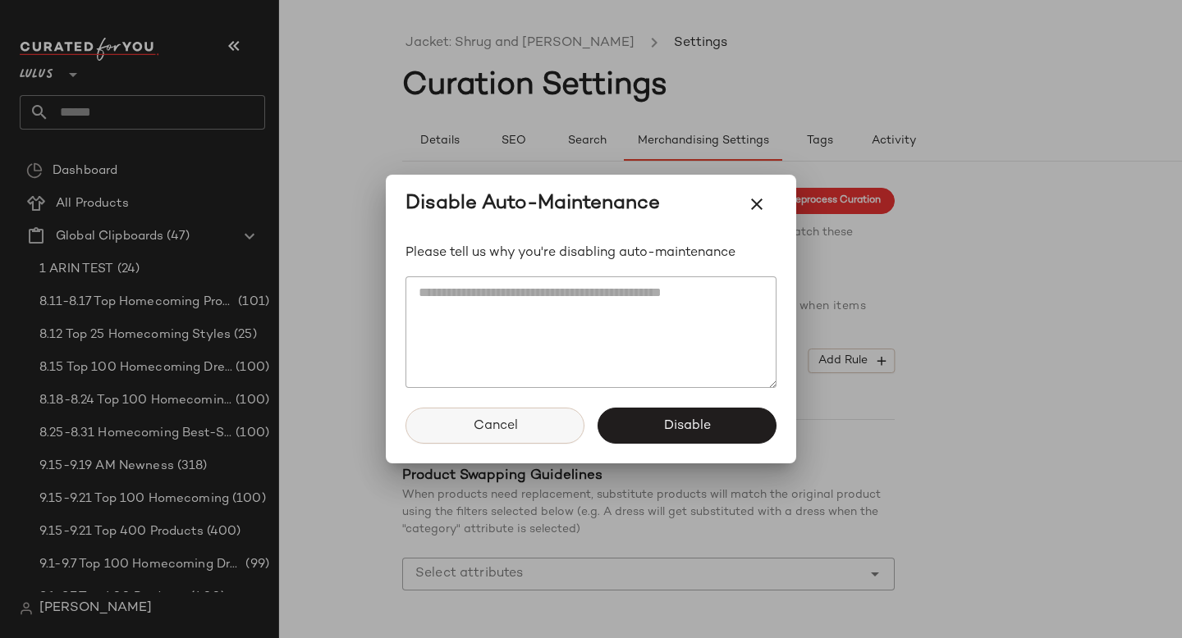
click at [564, 424] on button "Cancel" at bounding box center [494, 426] width 179 height 36
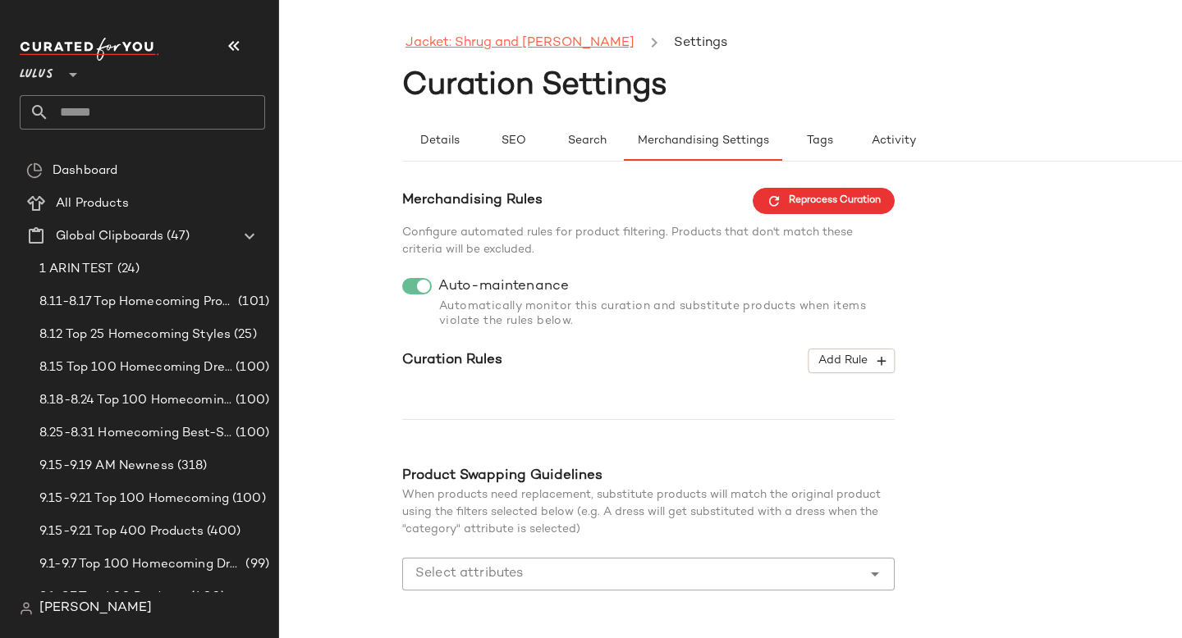
click at [533, 41] on link "Jacket: Shrug and [PERSON_NAME]" at bounding box center [519, 43] width 229 height 21
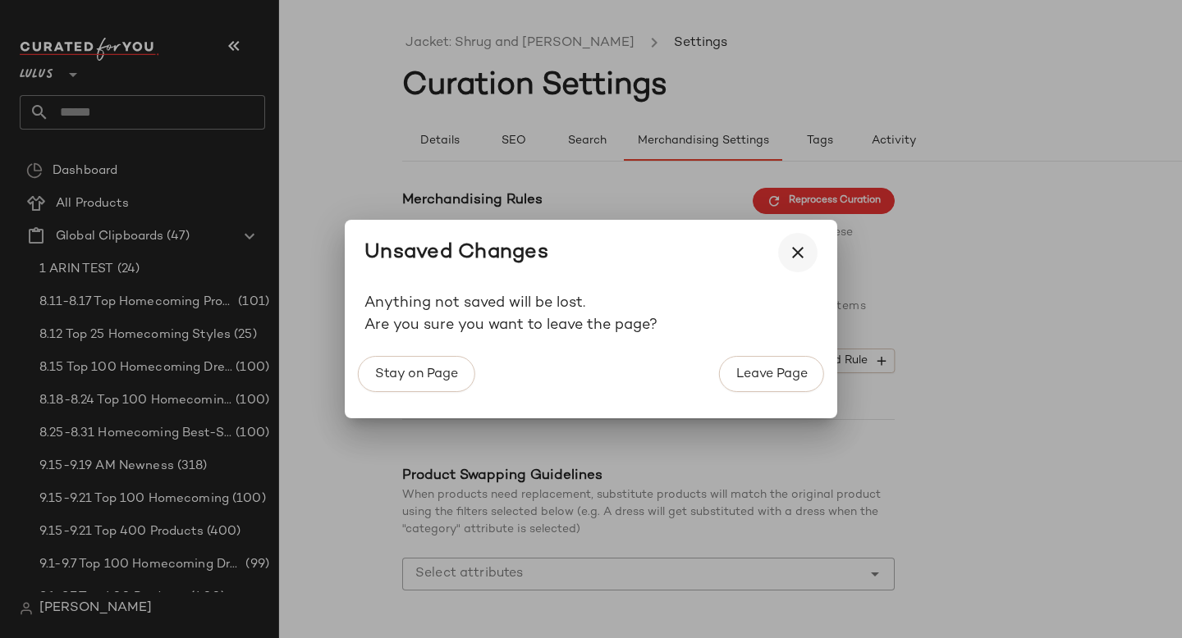
click at [798, 266] on button "button" at bounding box center [797, 252] width 39 height 39
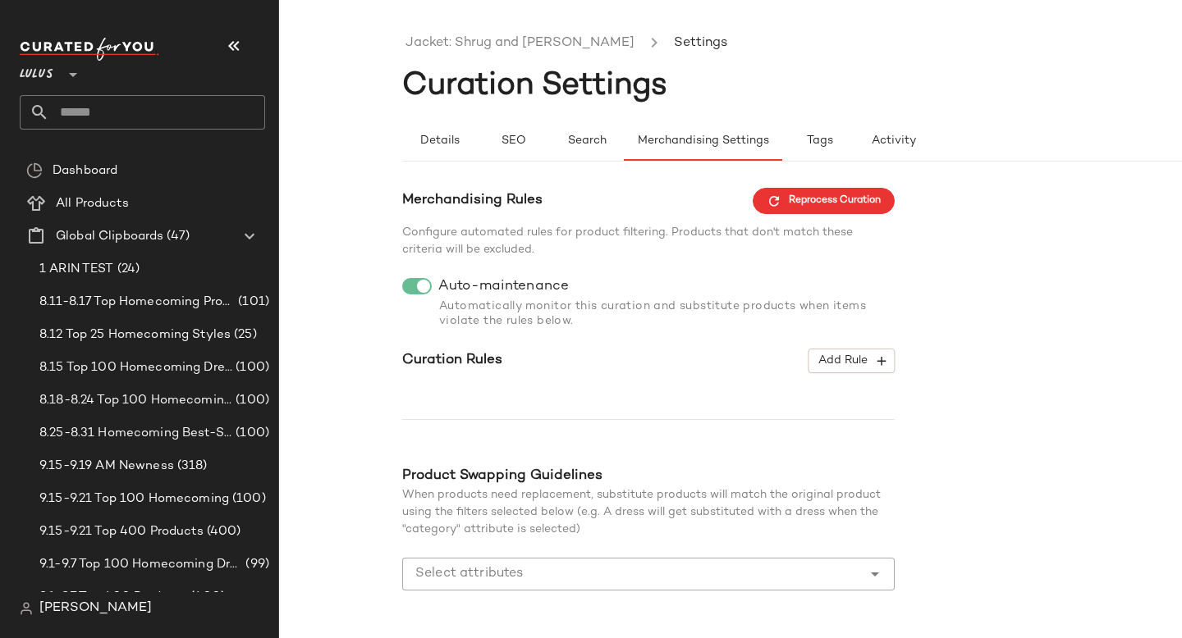
scroll to position [57, 0]
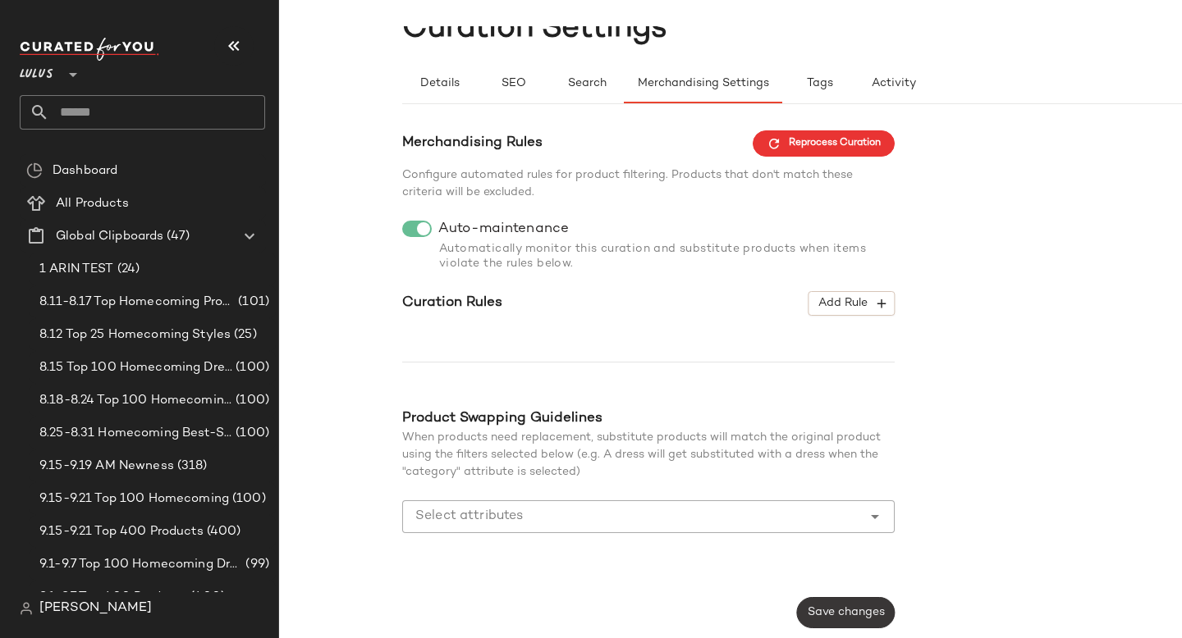
click at [829, 619] on span "Save changes" at bounding box center [846, 612] width 78 height 13
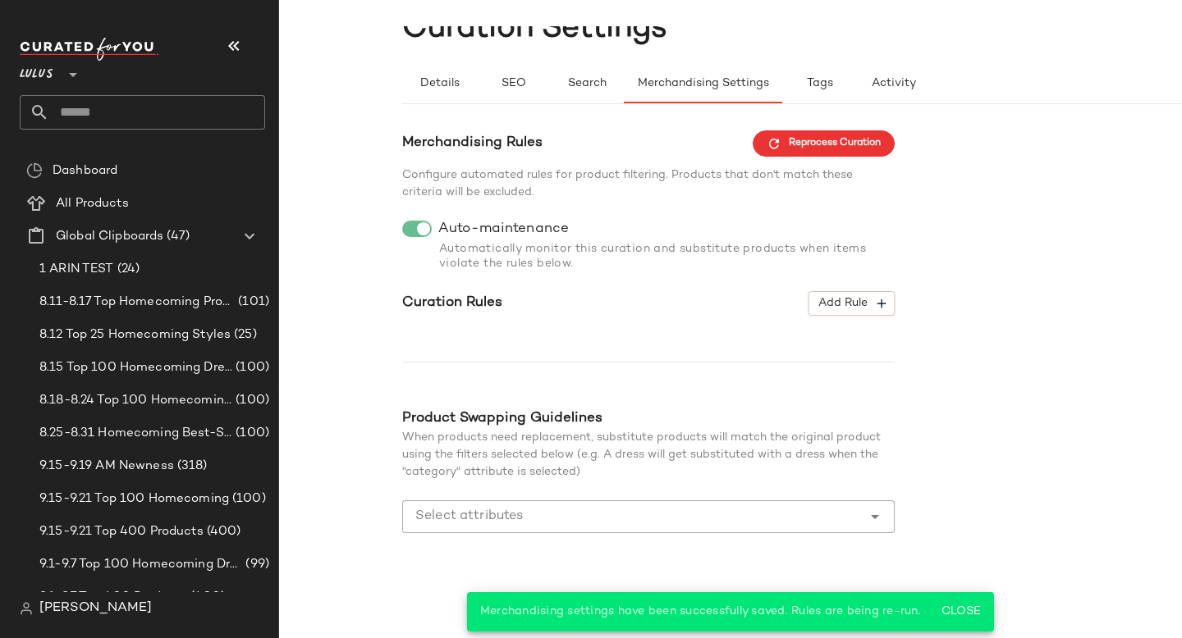
scroll to position [0, 0]
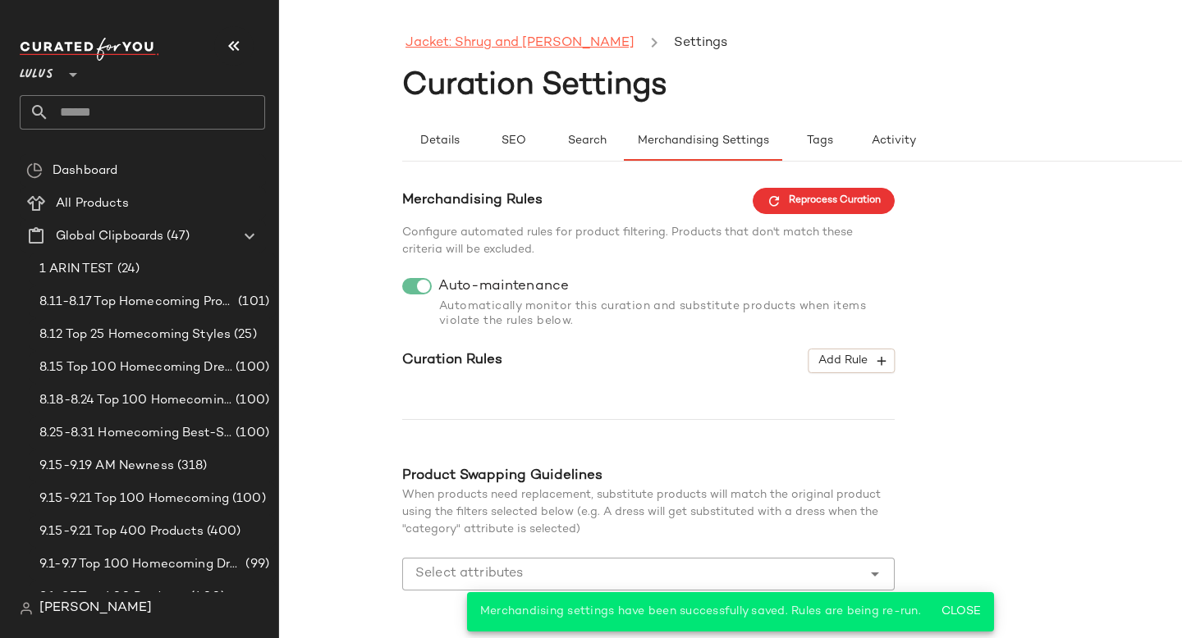
click at [531, 44] on link "Jacket: Shrug and [PERSON_NAME]" at bounding box center [519, 43] width 229 height 21
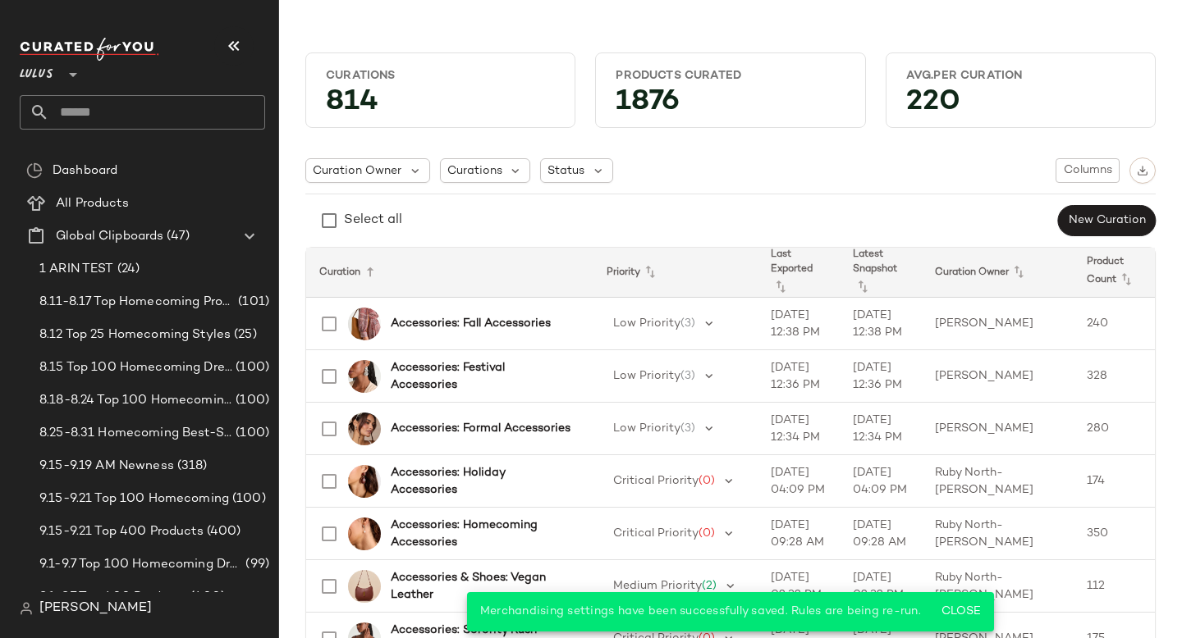
click at [221, 125] on input "text" at bounding box center [157, 112] width 216 height 34
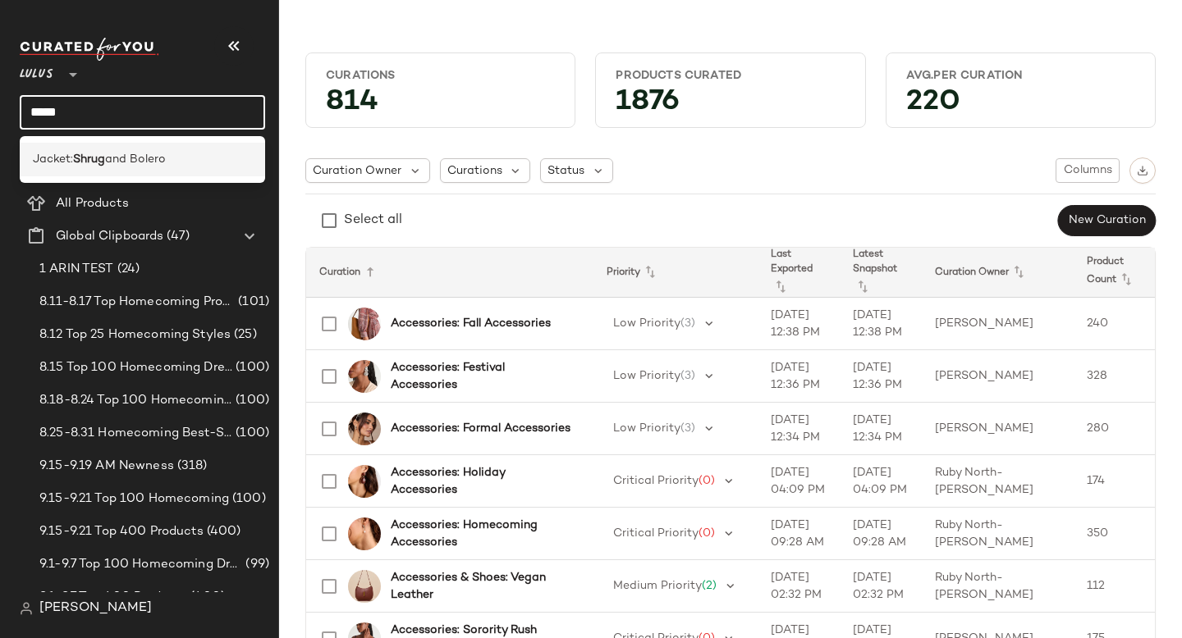
type input "*****"
click at [211, 154] on div "Jacket: Shrug and [PERSON_NAME]" at bounding box center [142, 159] width 219 height 17
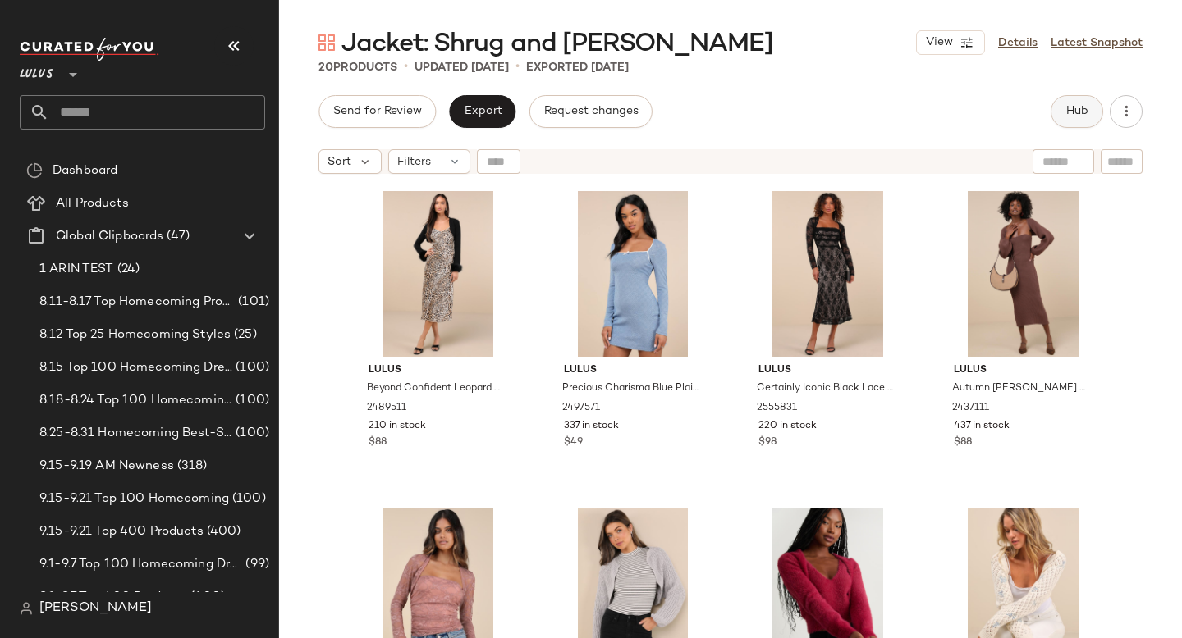
click at [1070, 105] on span "Hub" at bounding box center [1076, 111] width 23 height 13
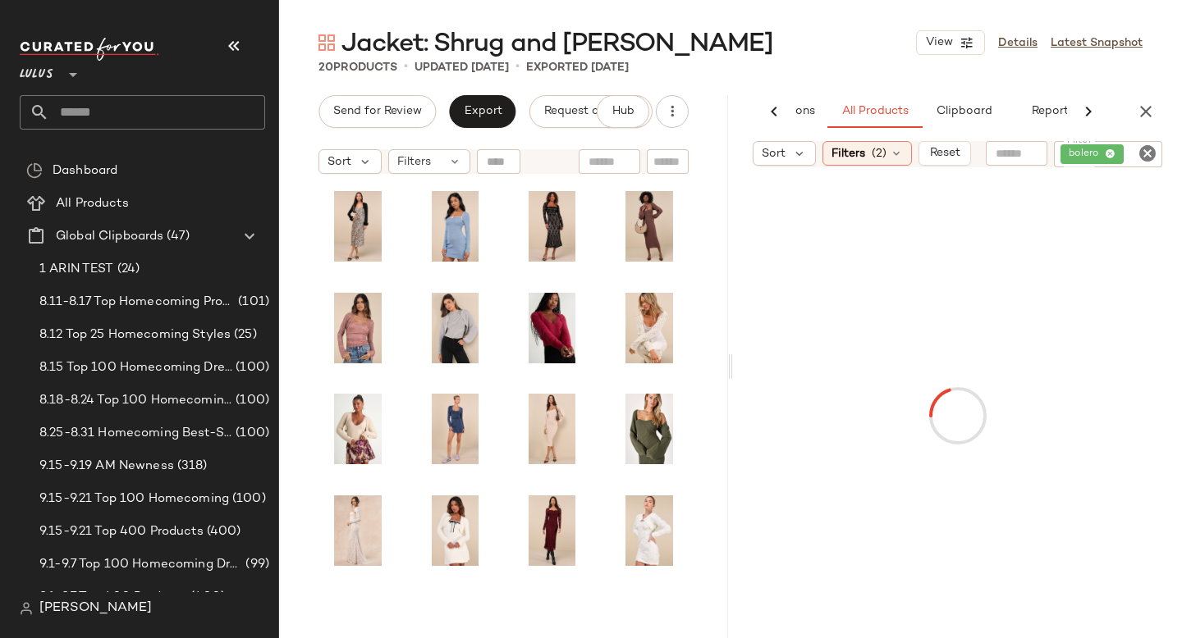
scroll to position [0, 112]
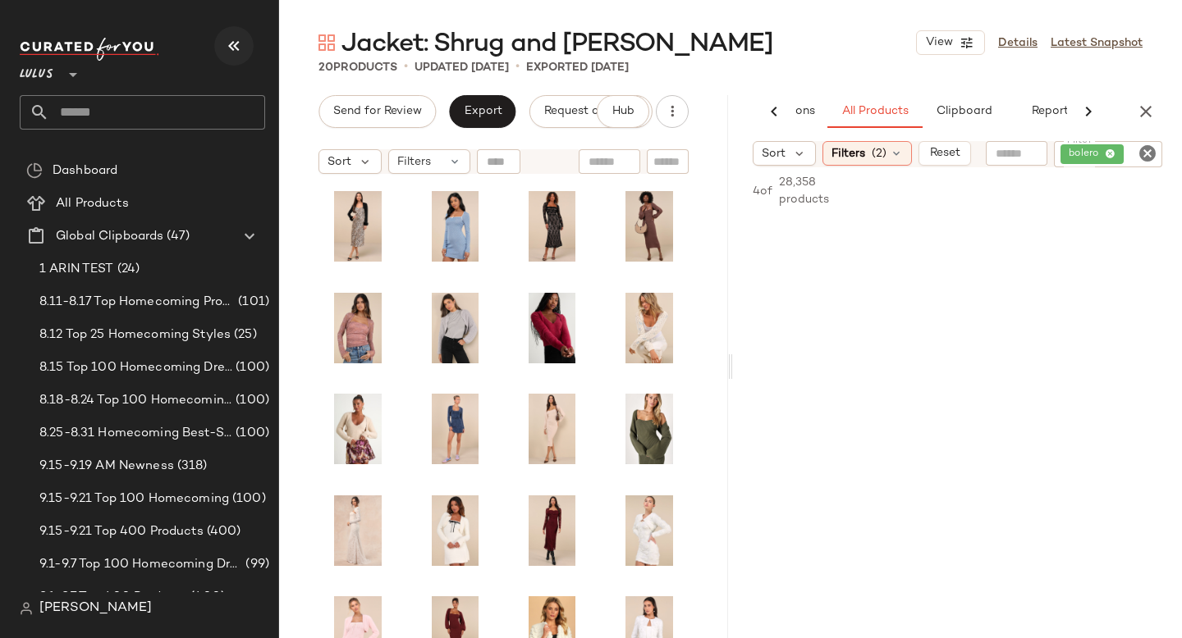
click at [216, 50] on button "button" at bounding box center [233, 45] width 39 height 39
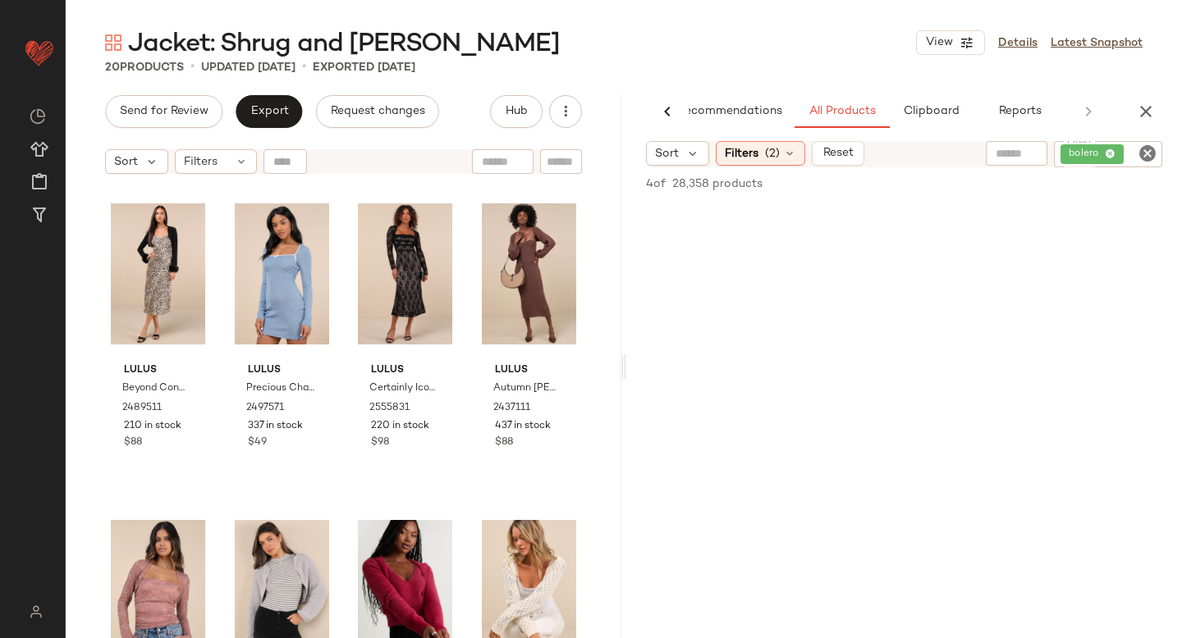
scroll to position [0, 0]
click at [1150, 153] on icon "Clear Filter" at bounding box center [1147, 154] width 20 height 20
type input "*****"
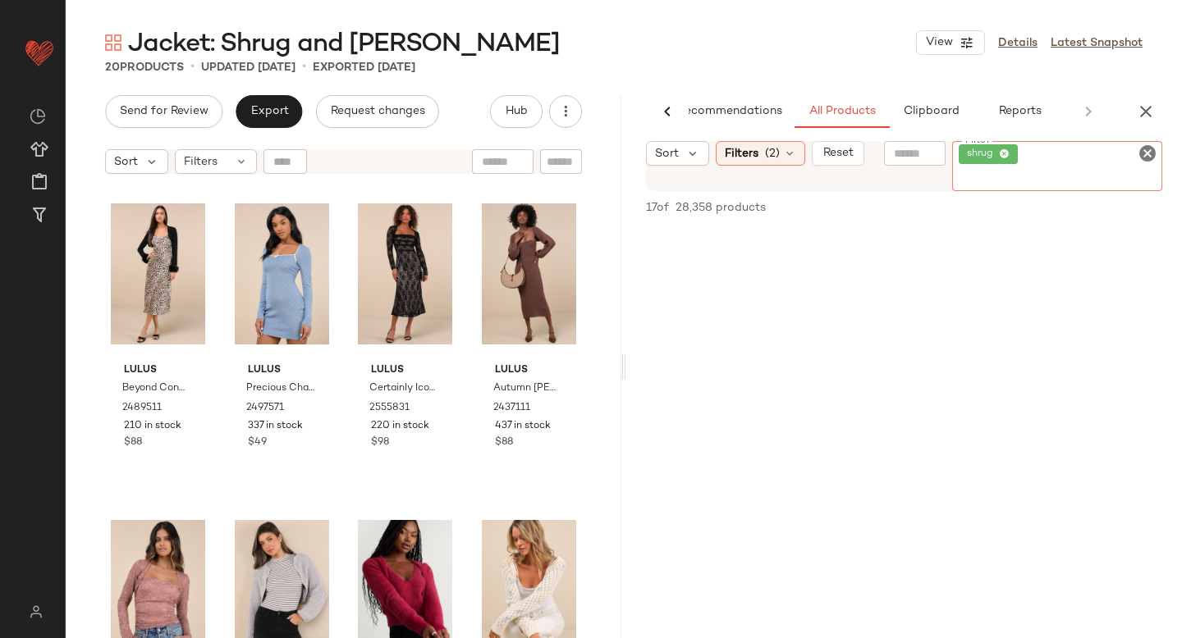
scroll to position [587, 0]
click at [1143, 115] on icon "button" at bounding box center [1146, 112] width 20 height 20
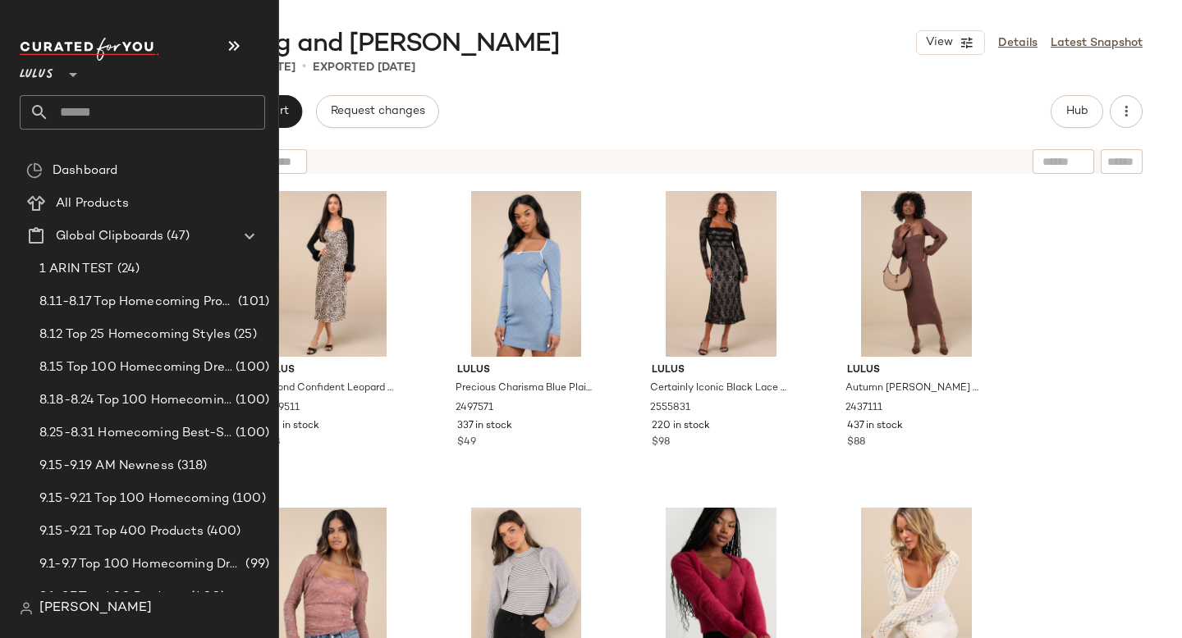
click at [138, 120] on input "text" at bounding box center [157, 112] width 216 height 34
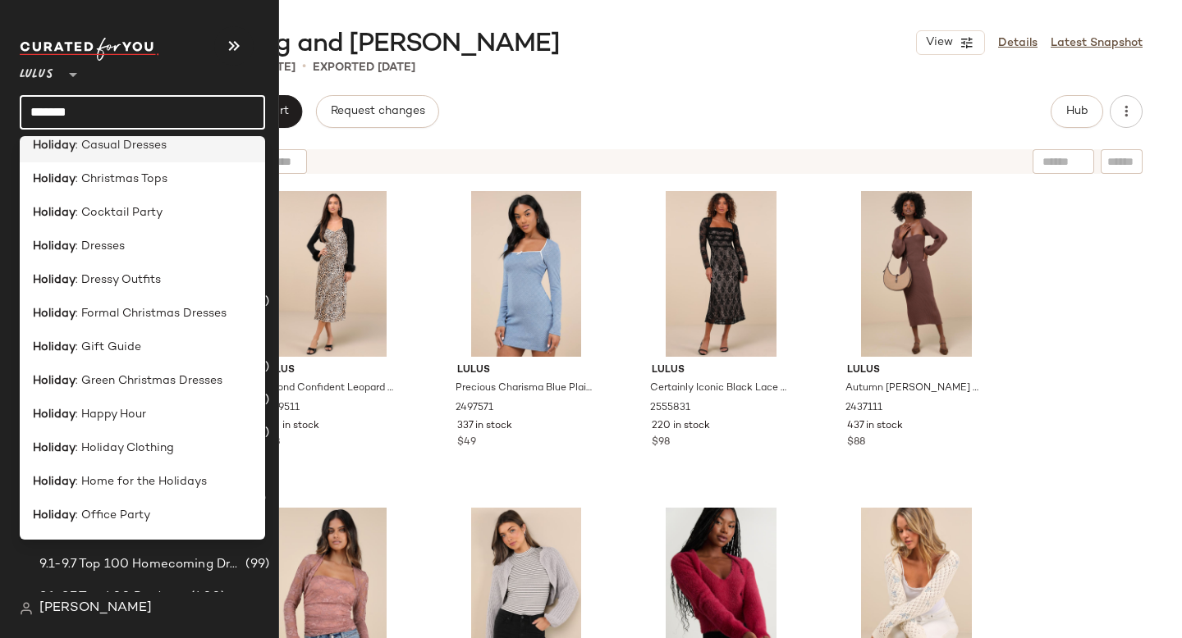
scroll to position [417, 0]
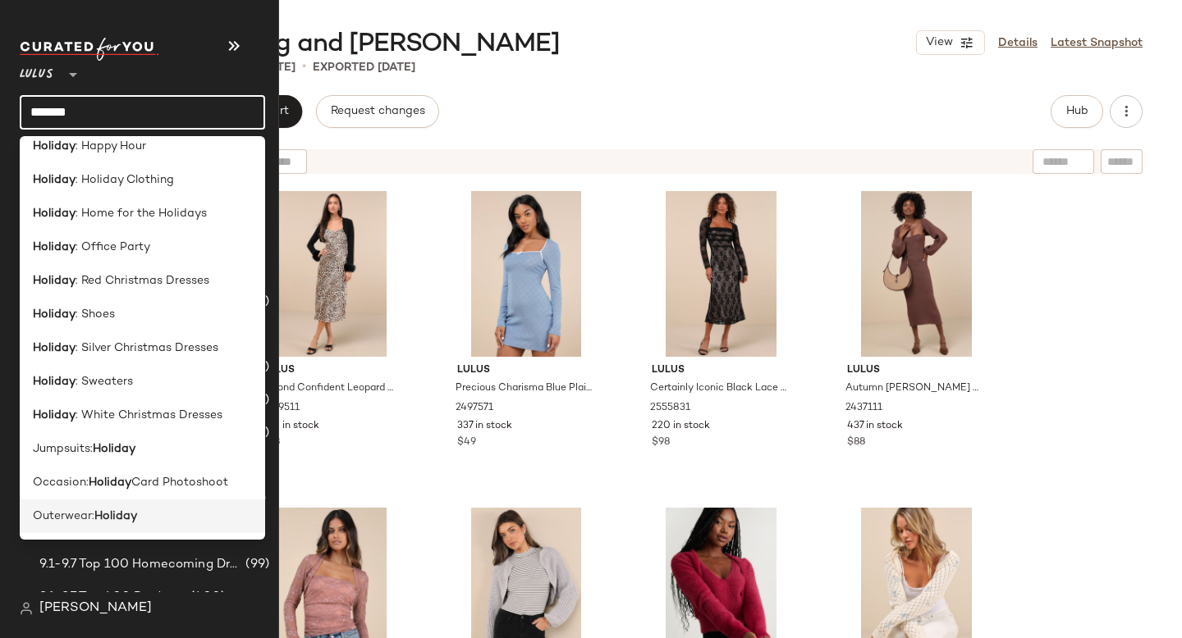
type input "*******"
click at [84, 506] on div "Outerwear: Holiday" at bounding box center [142, 517] width 245 height 34
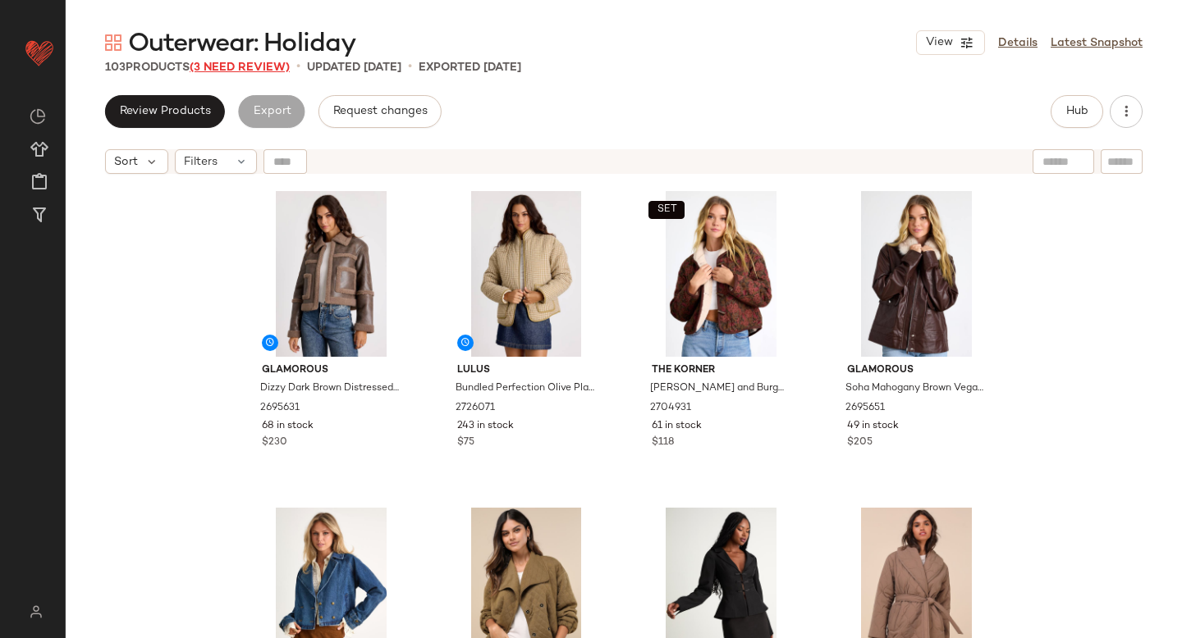
click at [278, 62] on span "(3 Need Review)" at bounding box center [240, 68] width 100 height 12
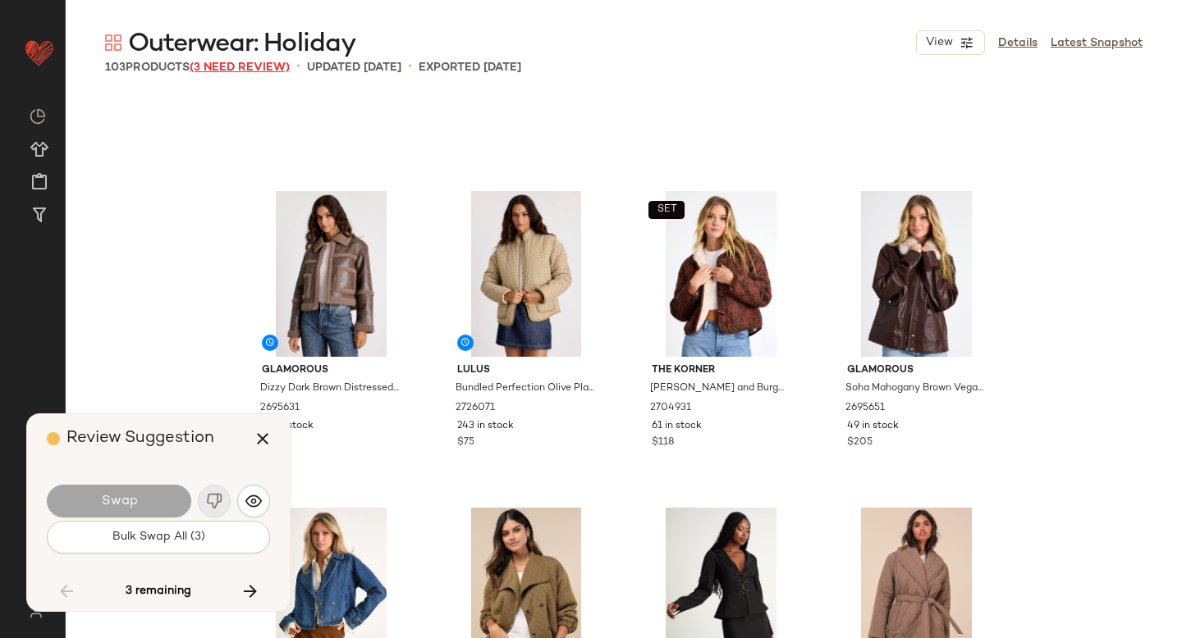
click at [278, 62] on span "(3 Need Review)" at bounding box center [240, 68] width 100 height 12
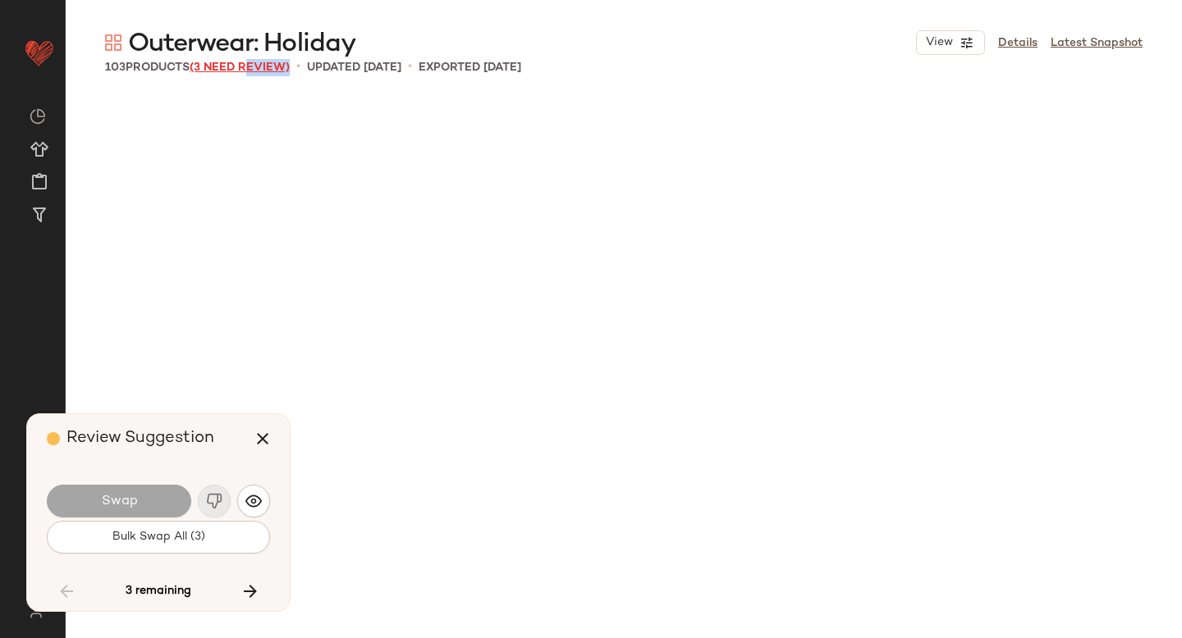
scroll to position [6968, 0]
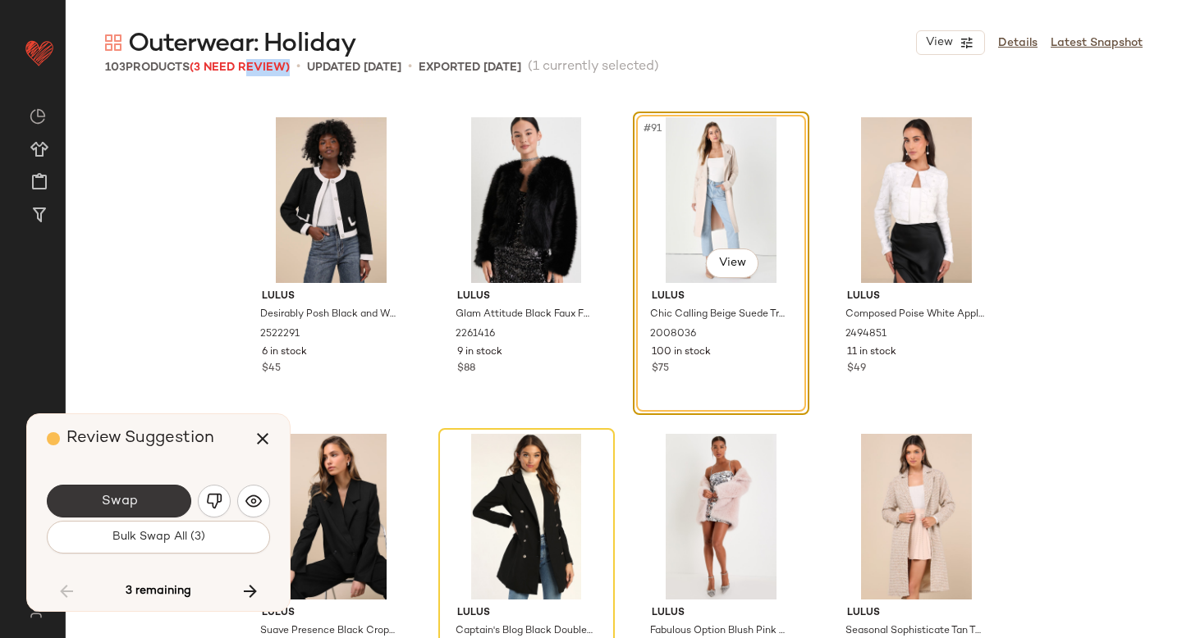
click at [140, 503] on button "Swap" at bounding box center [119, 501] width 144 height 33
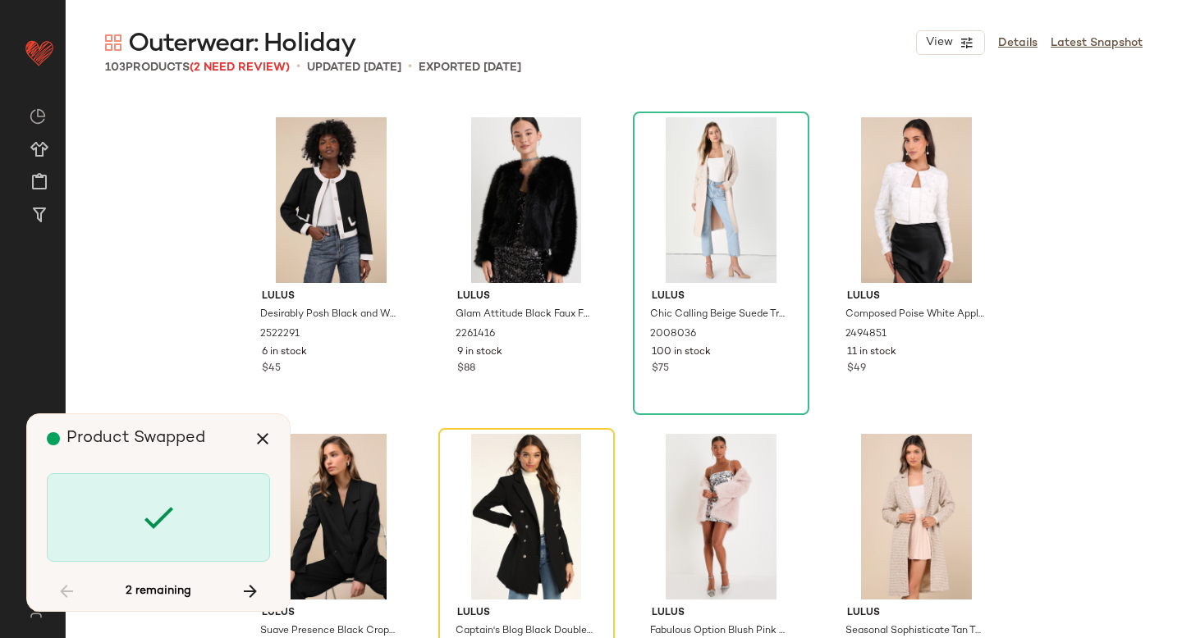
scroll to position [7285, 0]
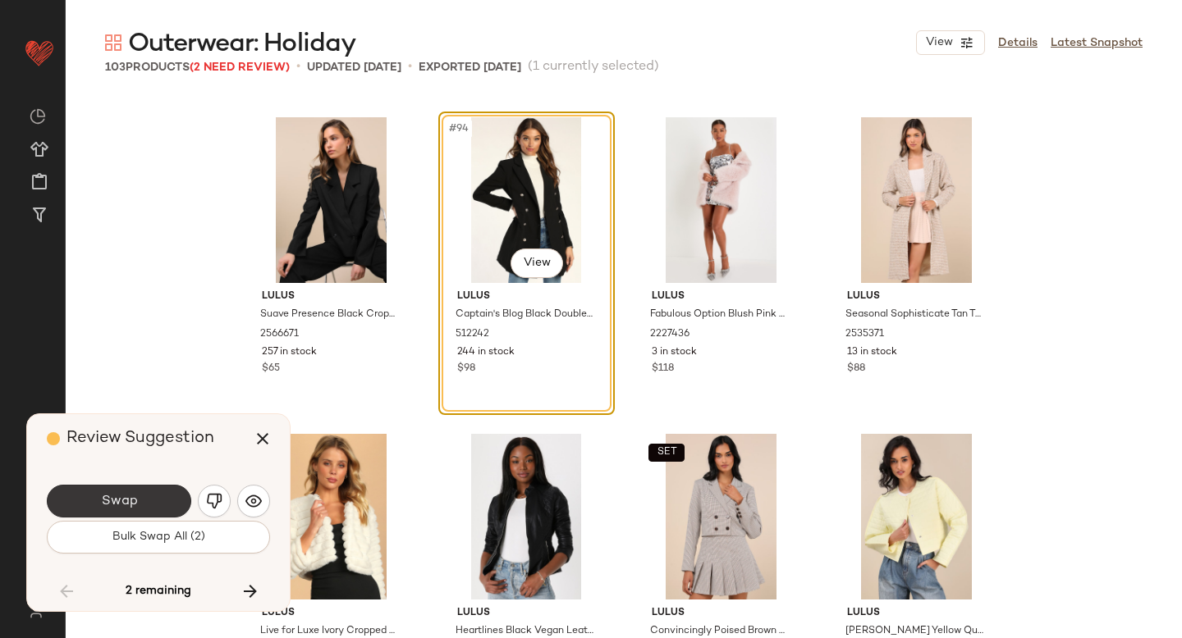
click at [156, 504] on button "Swap" at bounding box center [119, 501] width 144 height 33
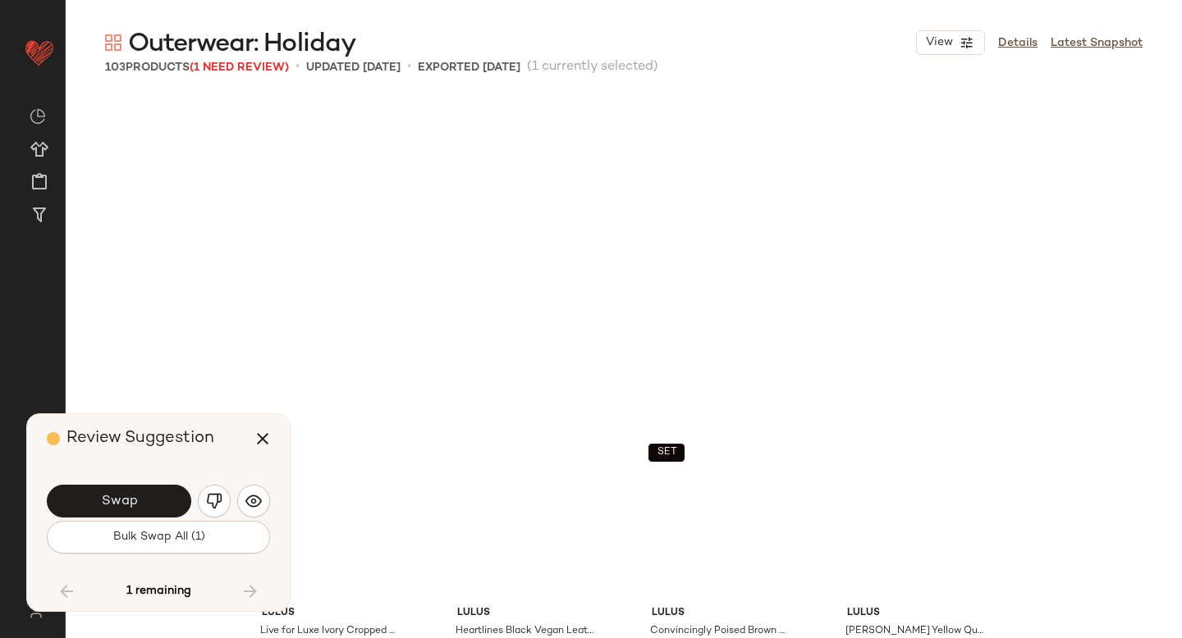
scroll to position [7695, 0]
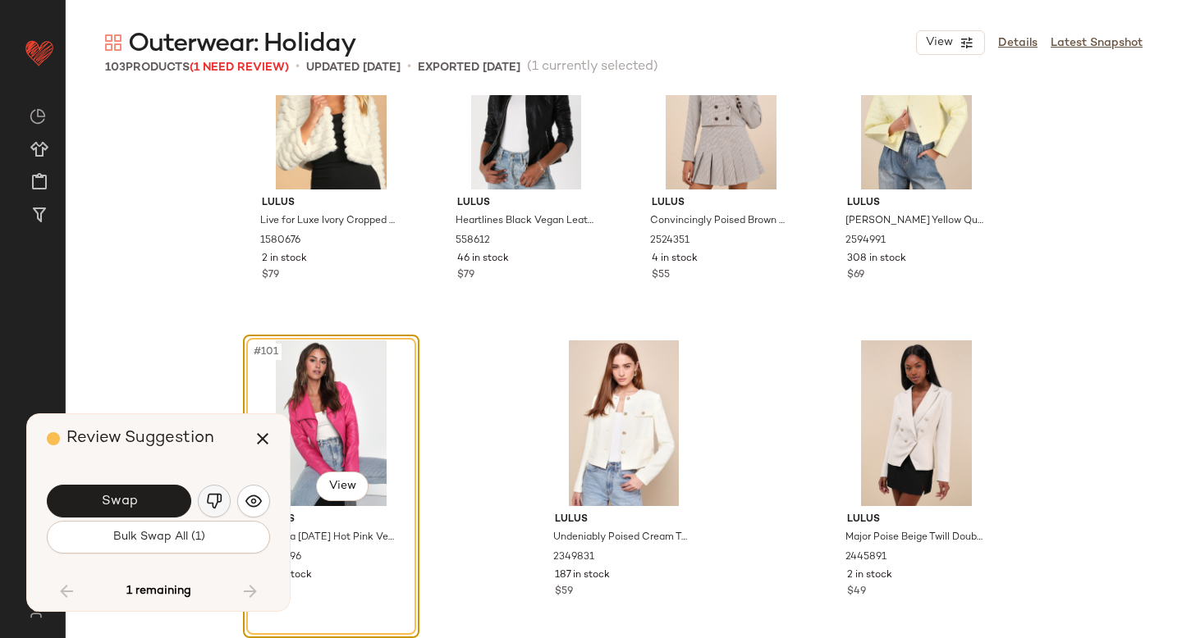
click at [211, 505] on img "button" at bounding box center [214, 501] width 16 height 16
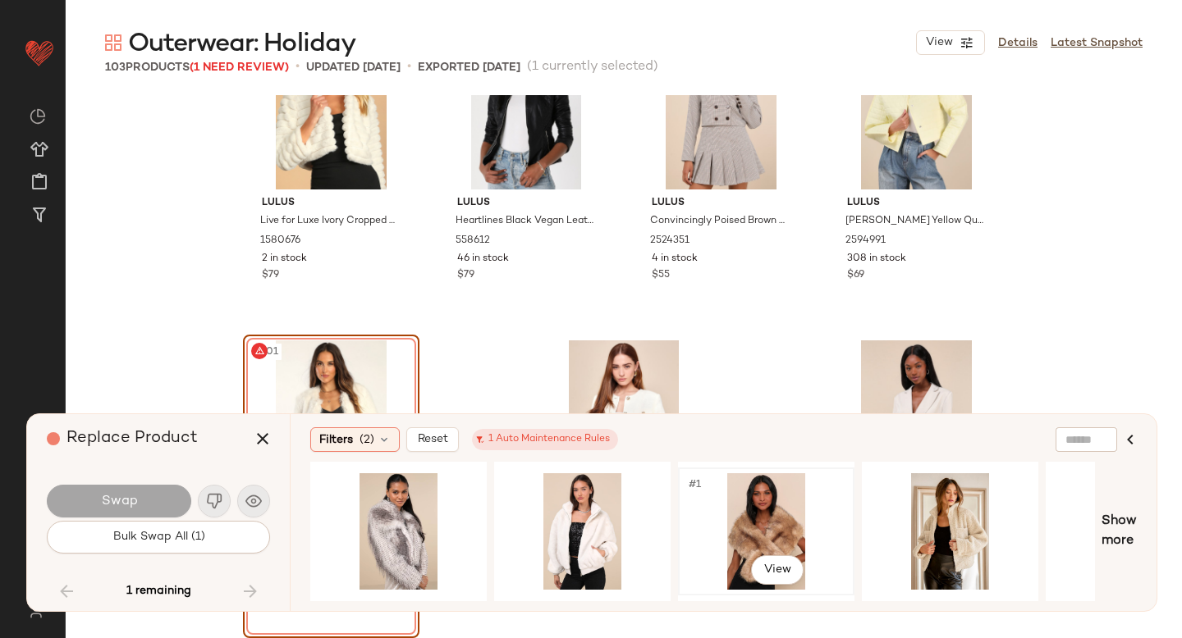
click at [787, 493] on div "#1 View" at bounding box center [766, 531] width 165 height 117
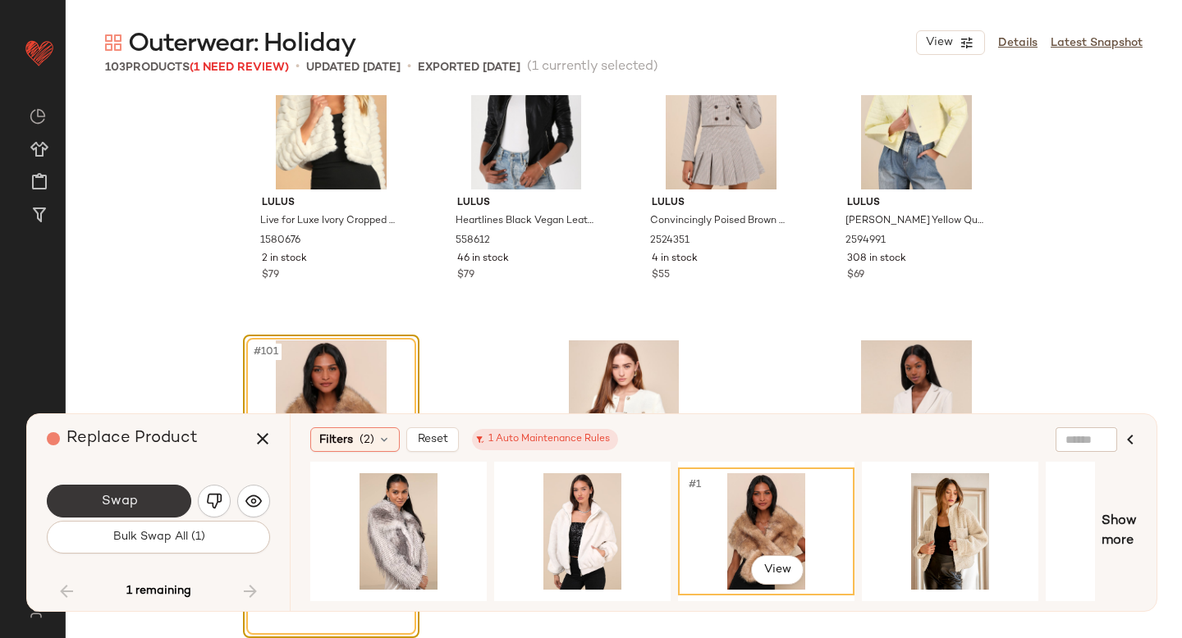
click at [126, 496] on span "Swap" at bounding box center [118, 502] width 37 height 16
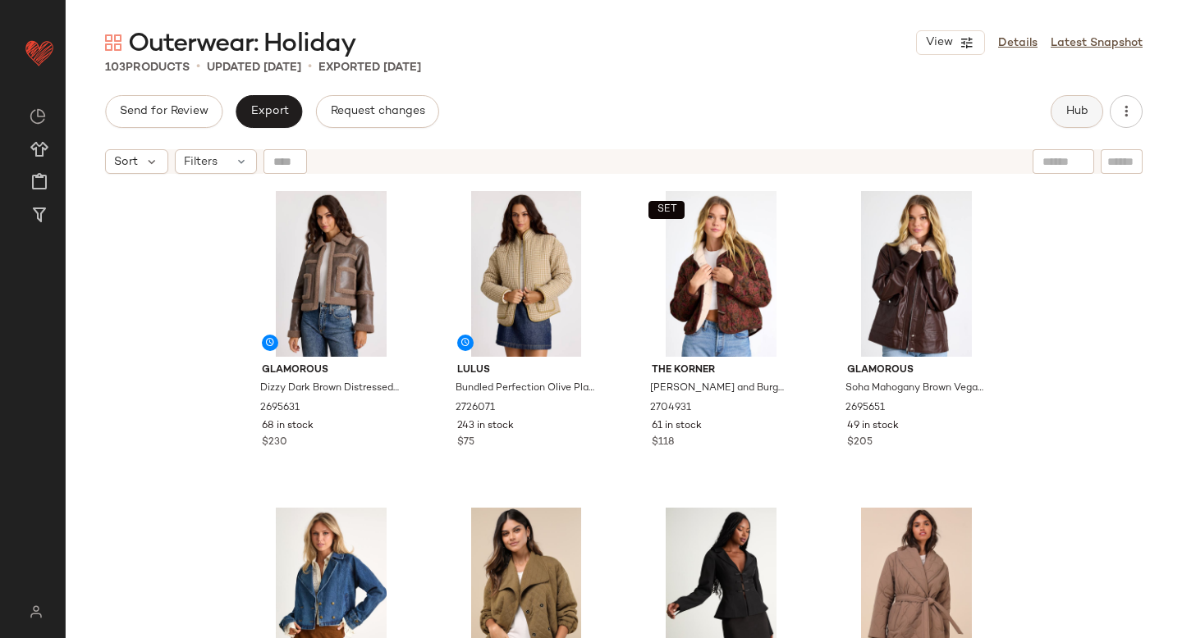
click at [1082, 106] on span "Hub" at bounding box center [1076, 111] width 23 height 13
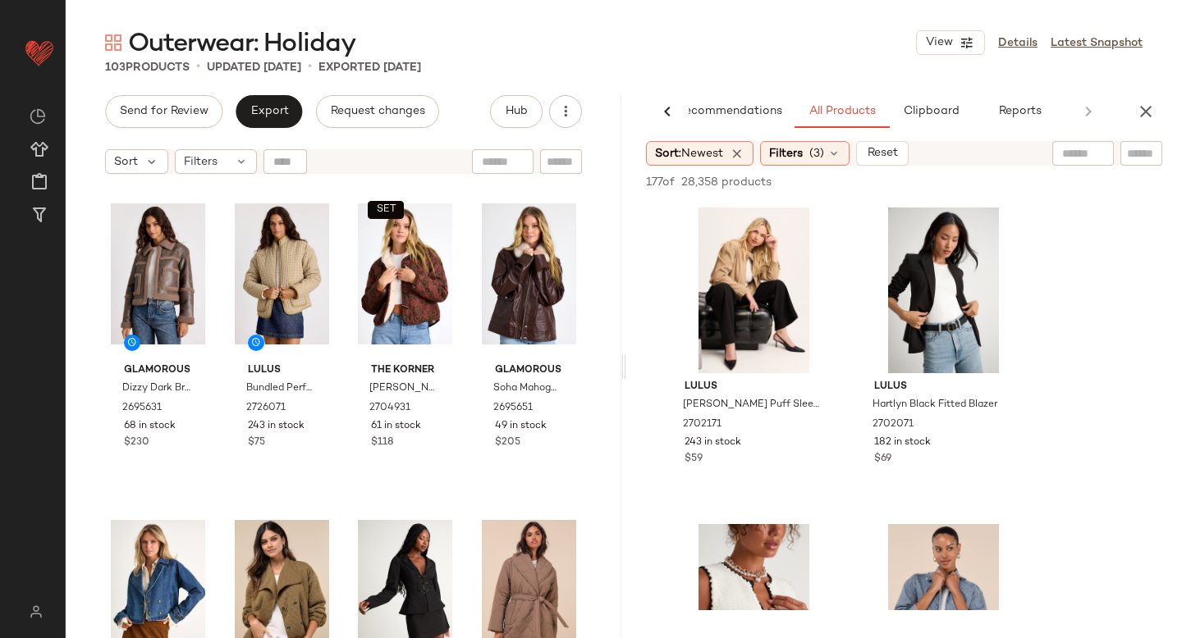
scroll to position [2685, 0]
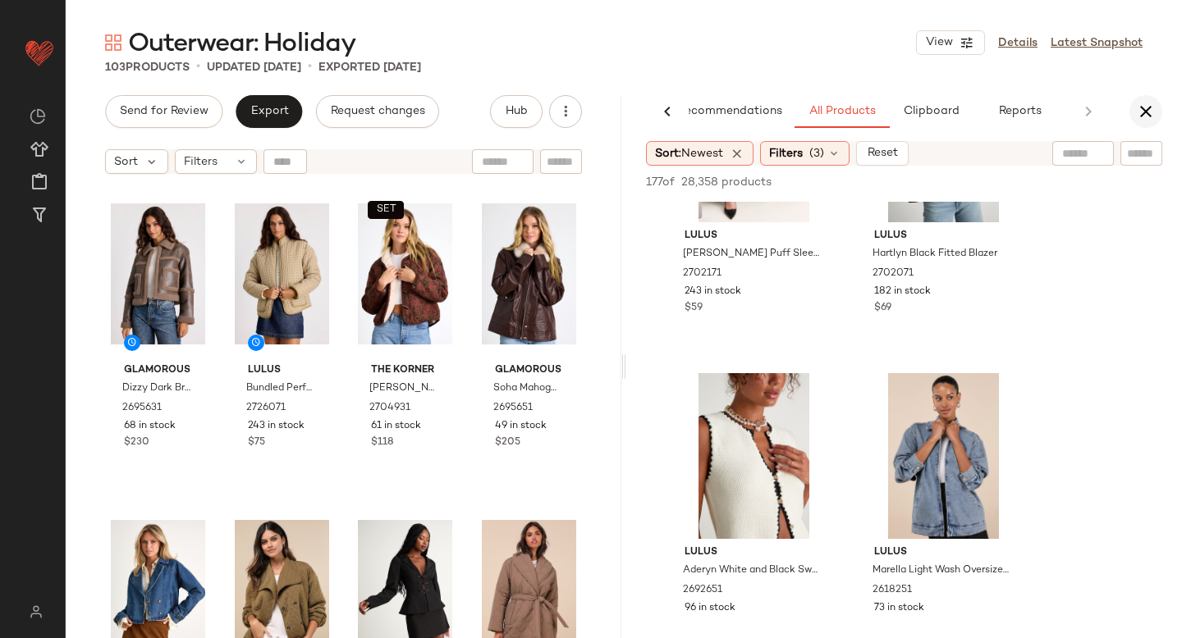
click at [1156, 118] on button "button" at bounding box center [1145, 111] width 33 height 33
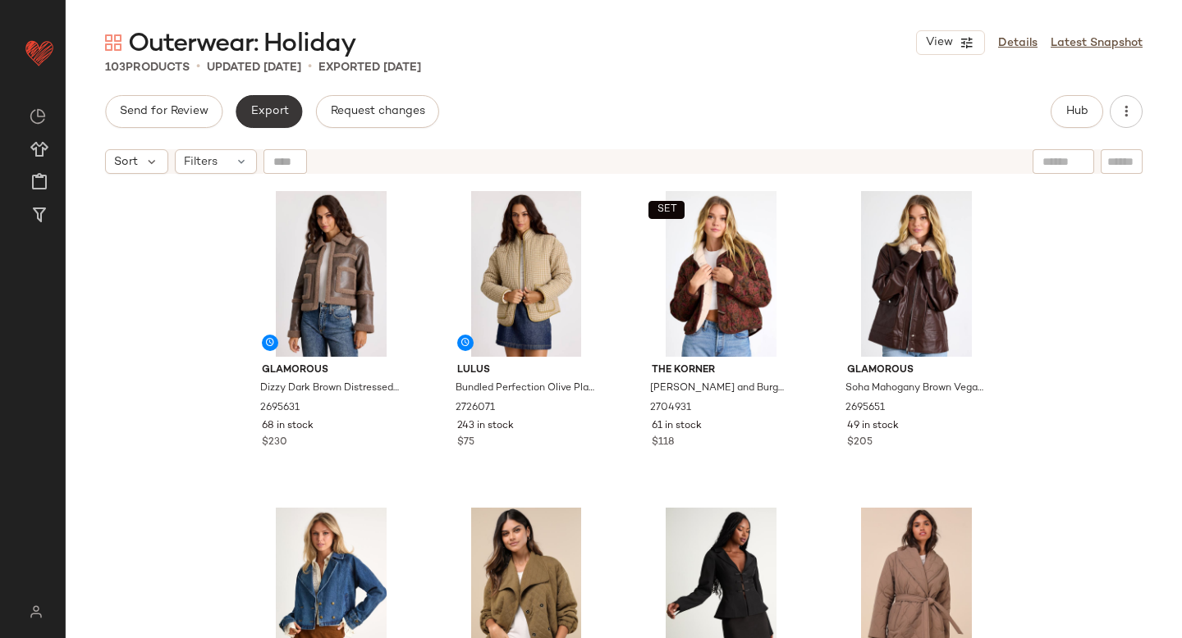
click at [284, 105] on span "Export" at bounding box center [268, 111] width 39 height 13
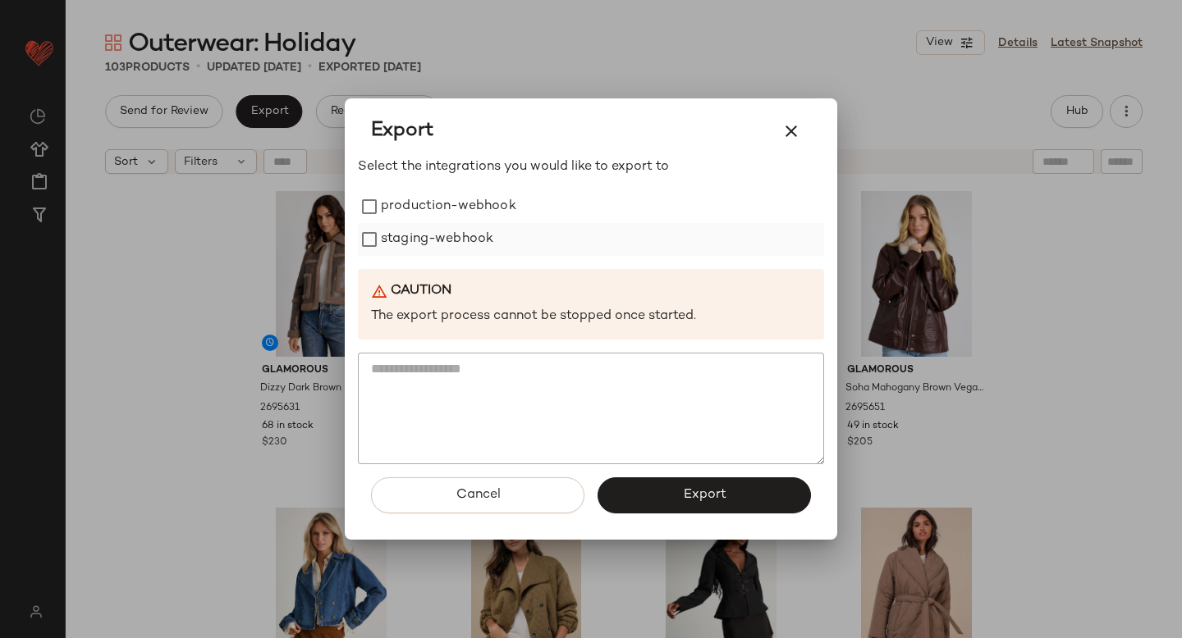
click at [436, 230] on label "staging-webhook" at bounding box center [437, 239] width 112 height 33
click at [432, 206] on label "production-webhook" at bounding box center [448, 206] width 135 height 33
click at [633, 492] on button "Export" at bounding box center [703, 496] width 213 height 36
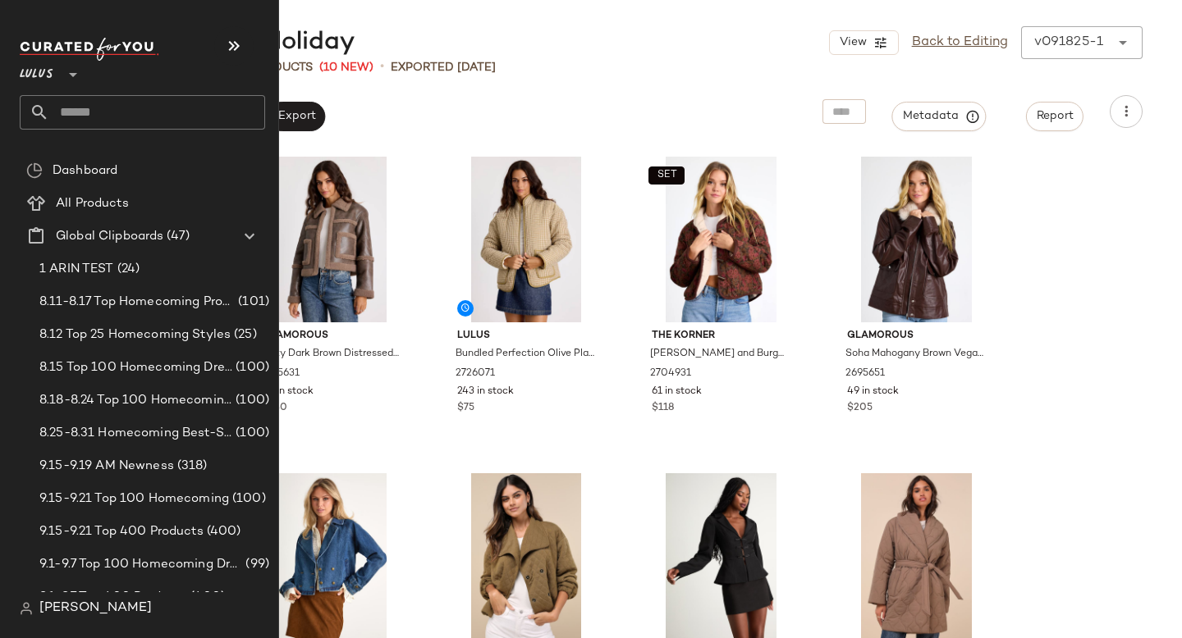
click at [130, 126] on input "text" at bounding box center [157, 112] width 216 height 34
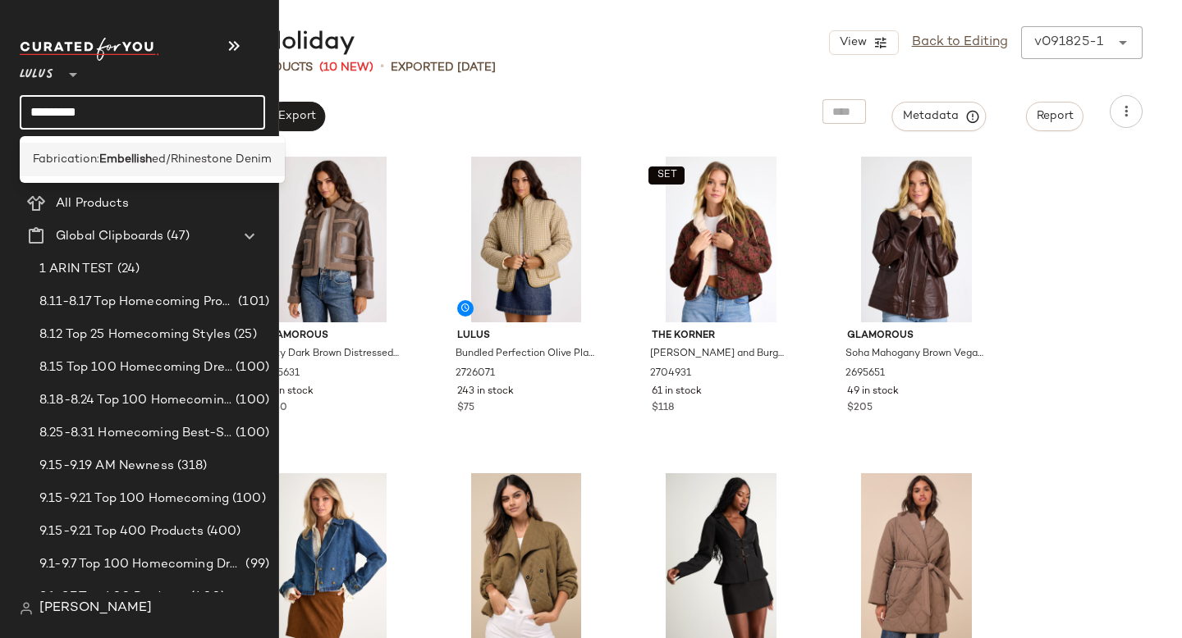
type input "*********"
click at [120, 151] on b "Embellish" at bounding box center [125, 159] width 53 height 17
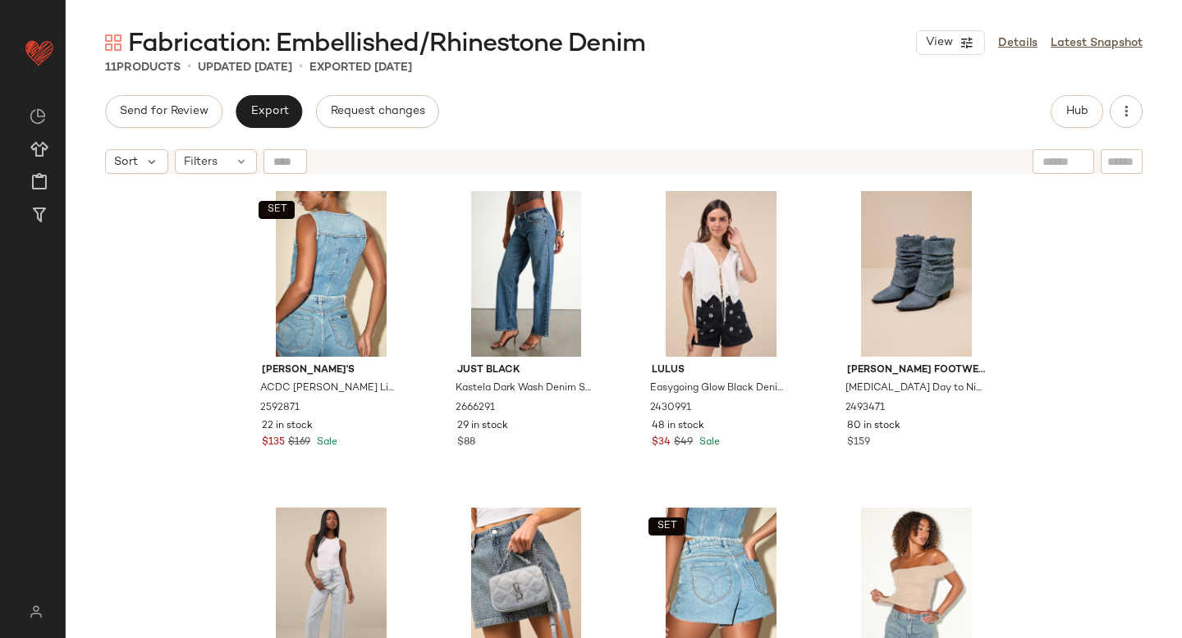
click at [645, 80] on div "Fabrication: Embellished/Rhinestone Denim View Details Latest Snapshot 11 Produ…" at bounding box center [624, 332] width 1116 height 612
click at [1070, 107] on span "Hub" at bounding box center [1076, 111] width 23 height 13
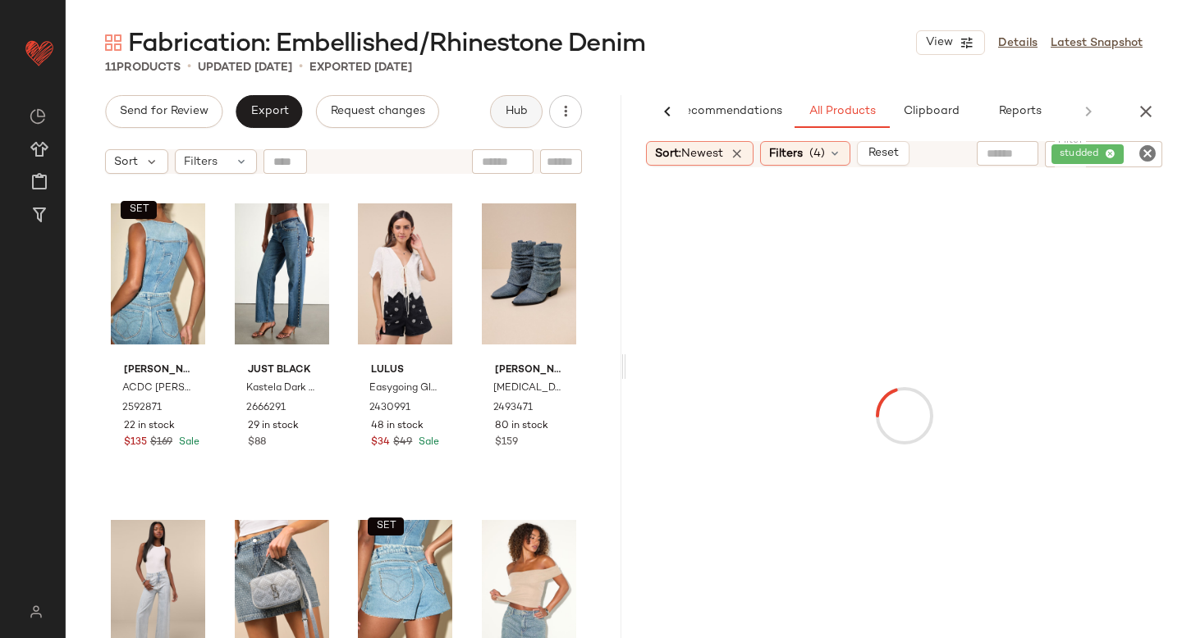
scroll to position [0, 39]
click at [1149, 153] on icon "Clear Filter" at bounding box center [1147, 154] width 20 height 20
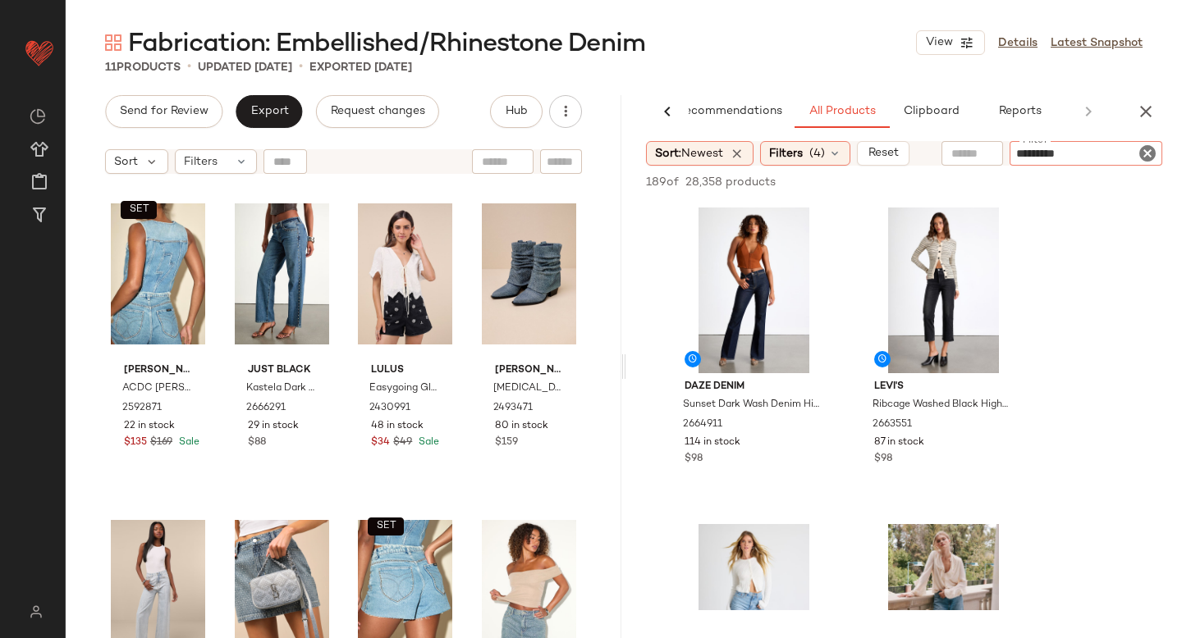
type input "**********"
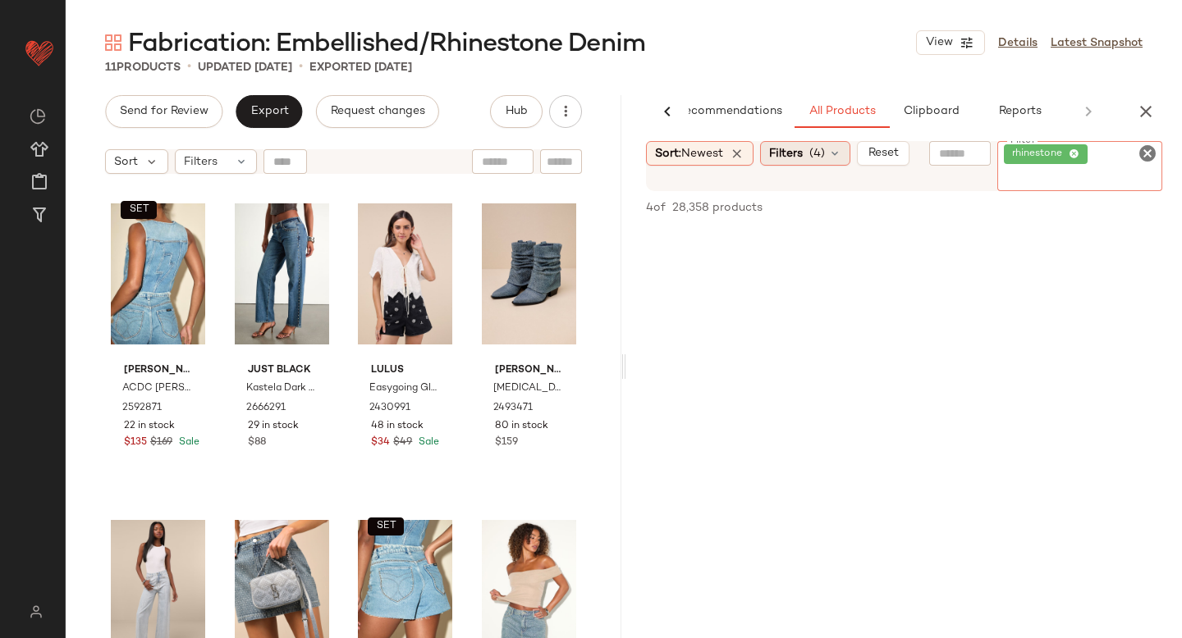
click at [819, 152] on span "(4)" at bounding box center [817, 153] width 16 height 17
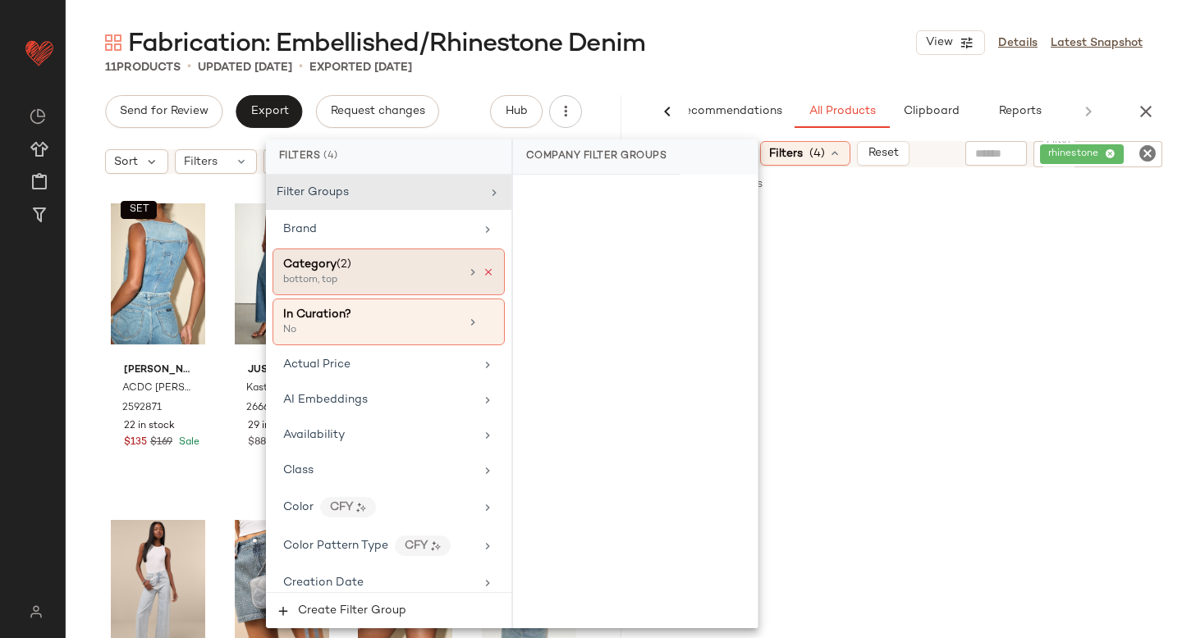
click at [482, 269] on icon at bounding box center [487, 272] width 11 height 11
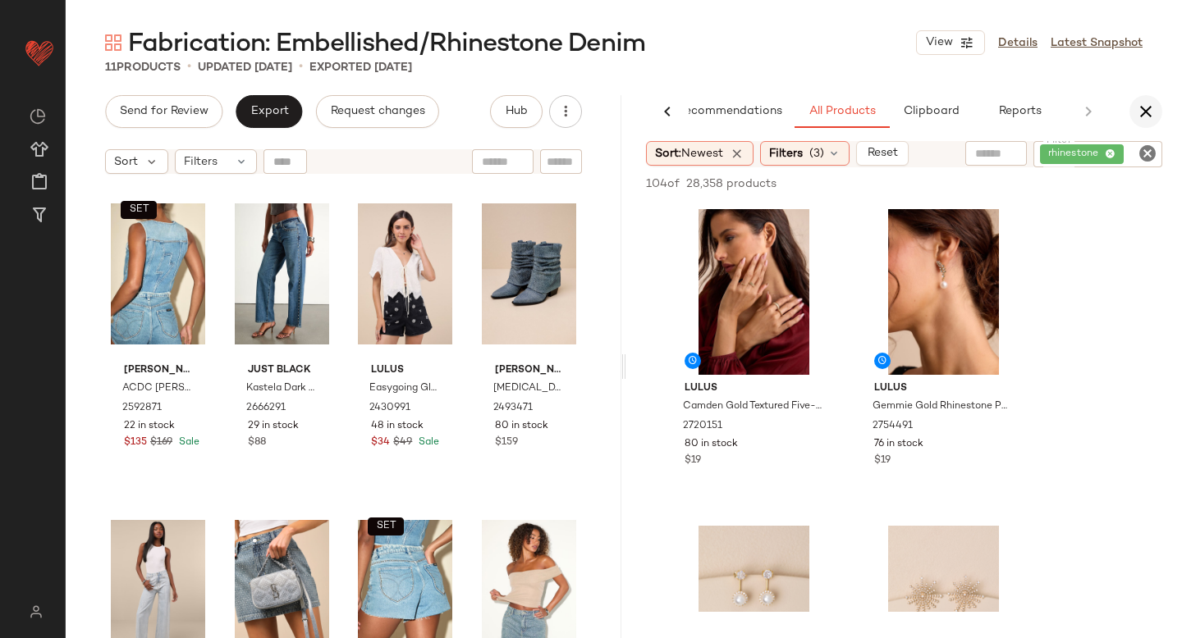
click at [1136, 115] on icon "button" at bounding box center [1146, 112] width 20 height 20
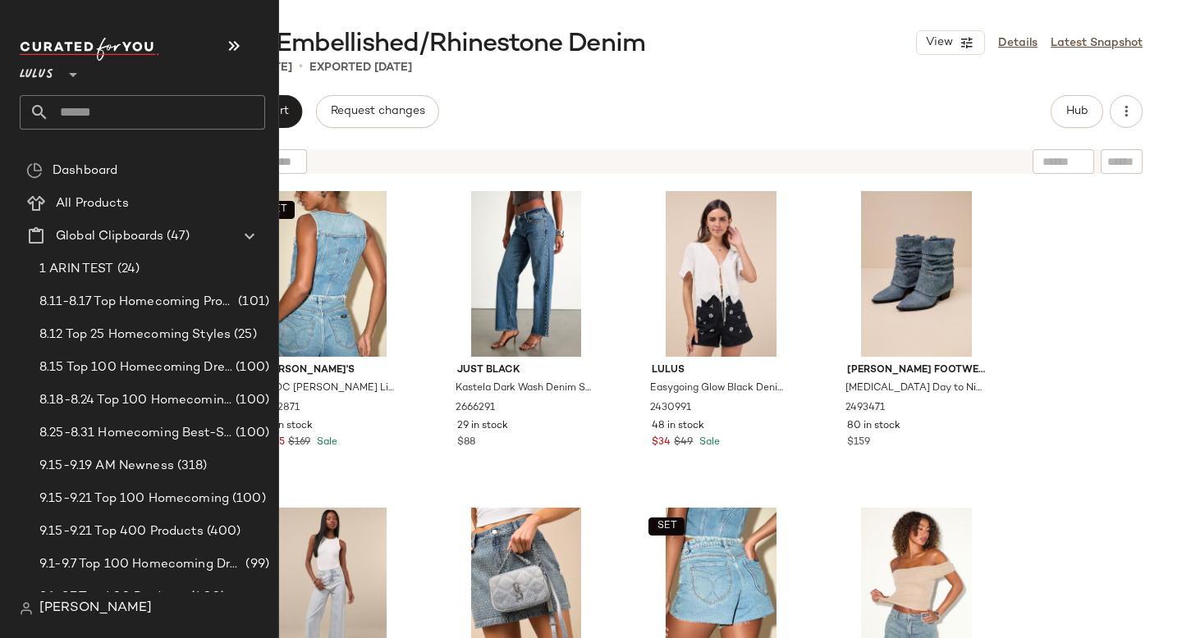
click at [181, 121] on input "text" at bounding box center [157, 112] width 216 height 34
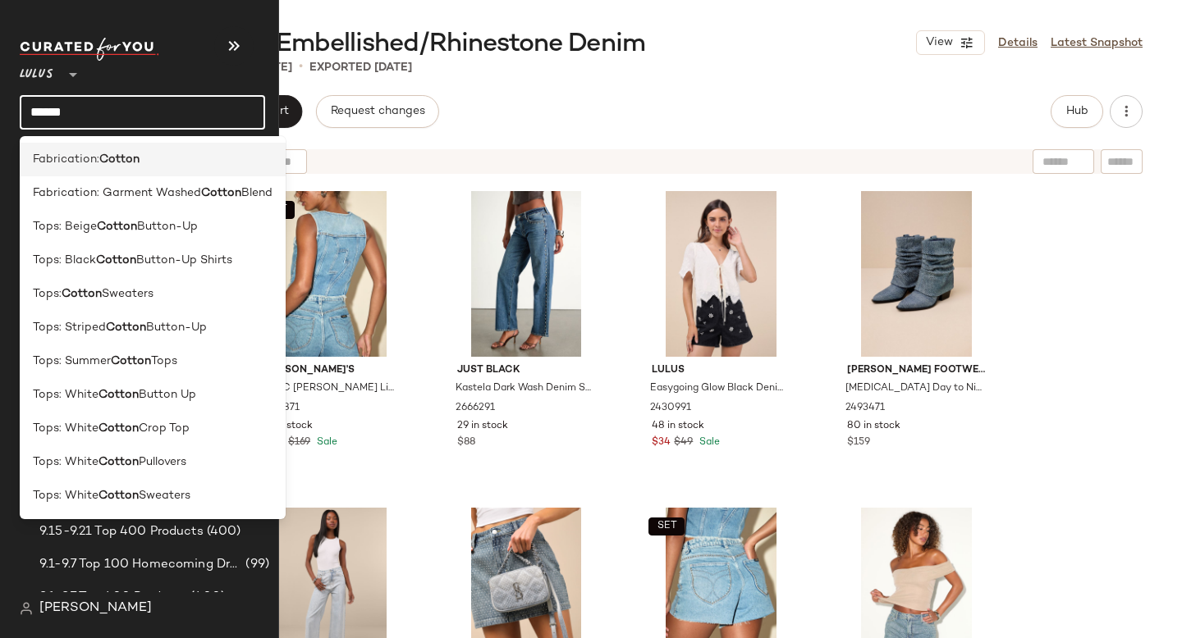
type input "******"
click at [163, 171] on div "Fabrication: Cotton" at bounding box center [153, 160] width 266 height 34
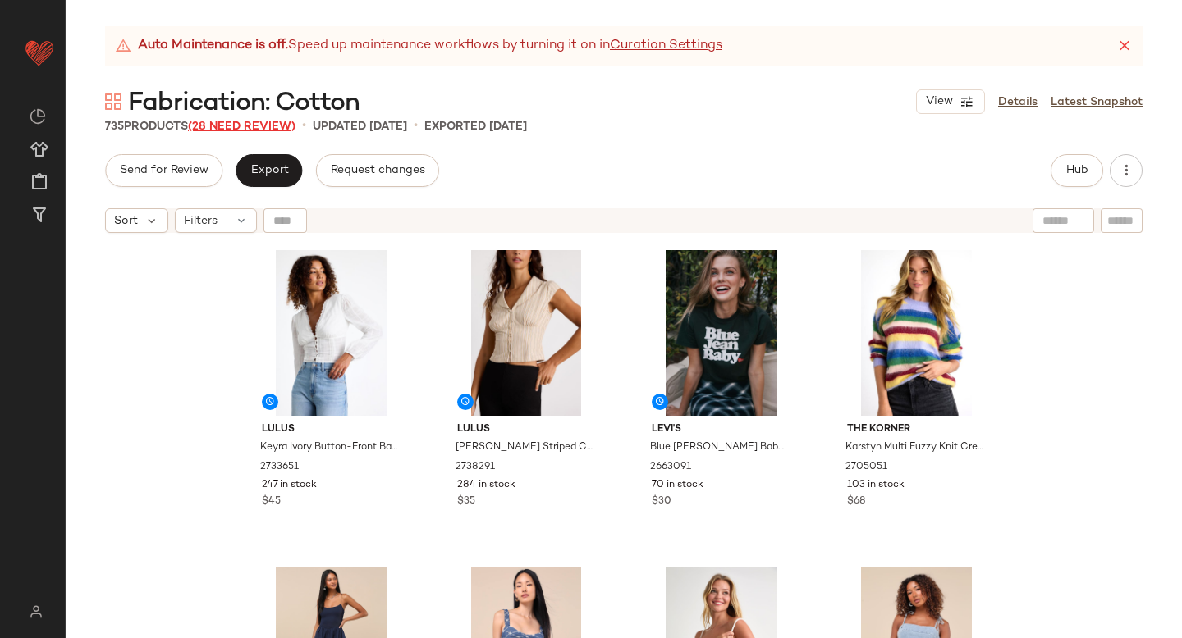
click at [217, 129] on span "(28 Need Review)" at bounding box center [241, 127] width 107 height 12
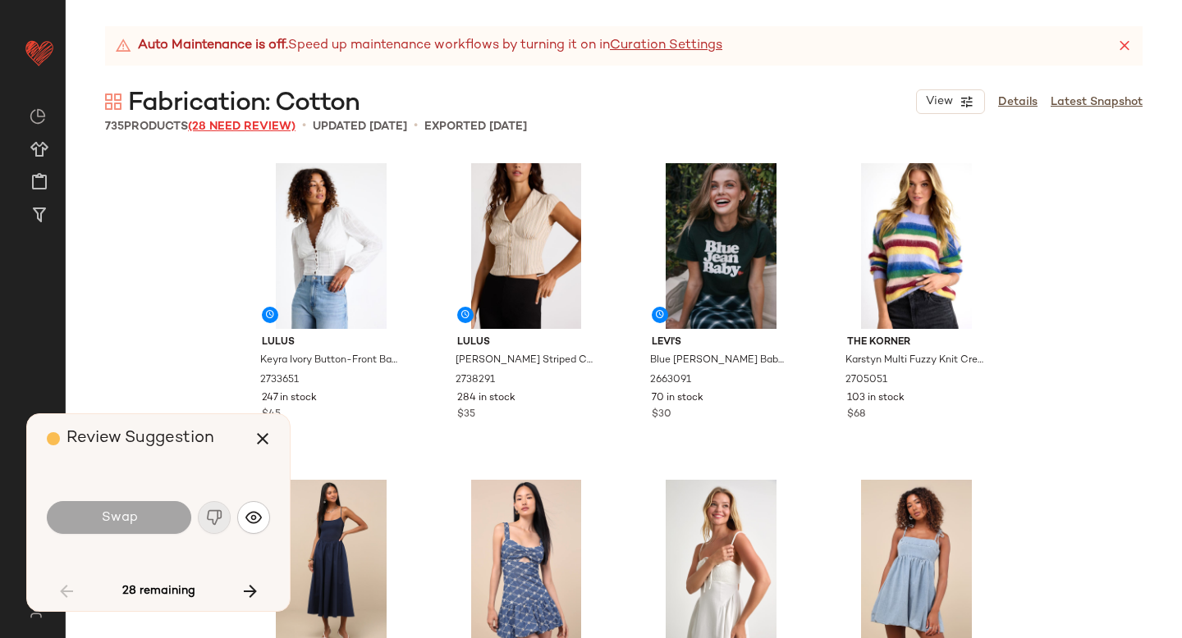
scroll to position [2217, 0]
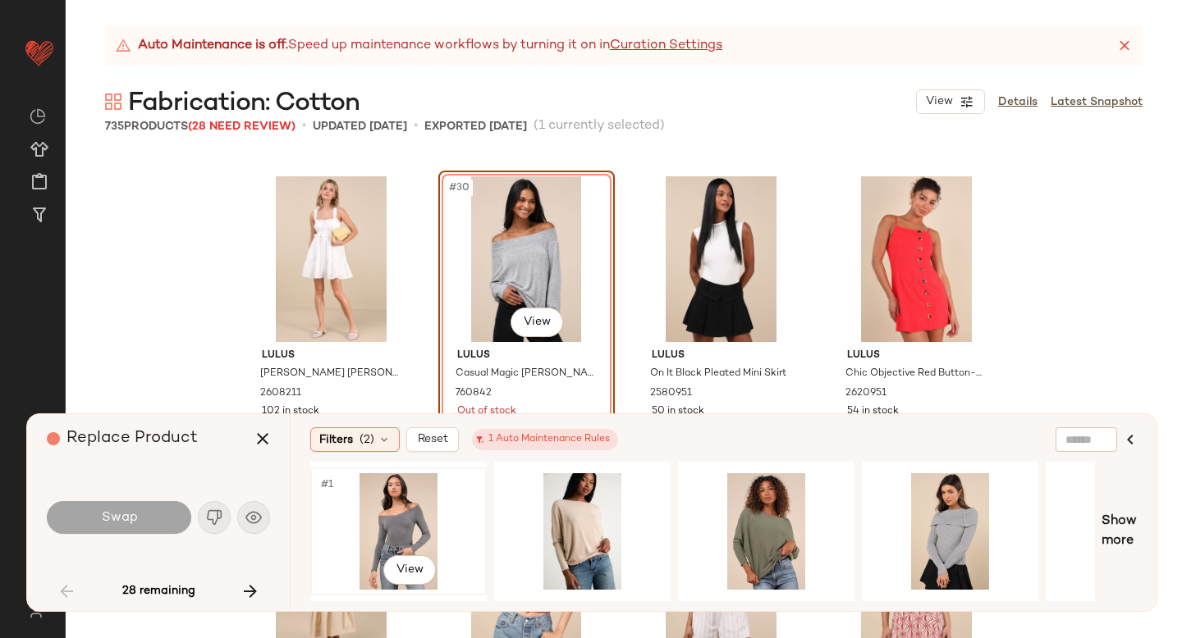
click at [424, 514] on div "#1 View" at bounding box center [398, 531] width 165 height 117
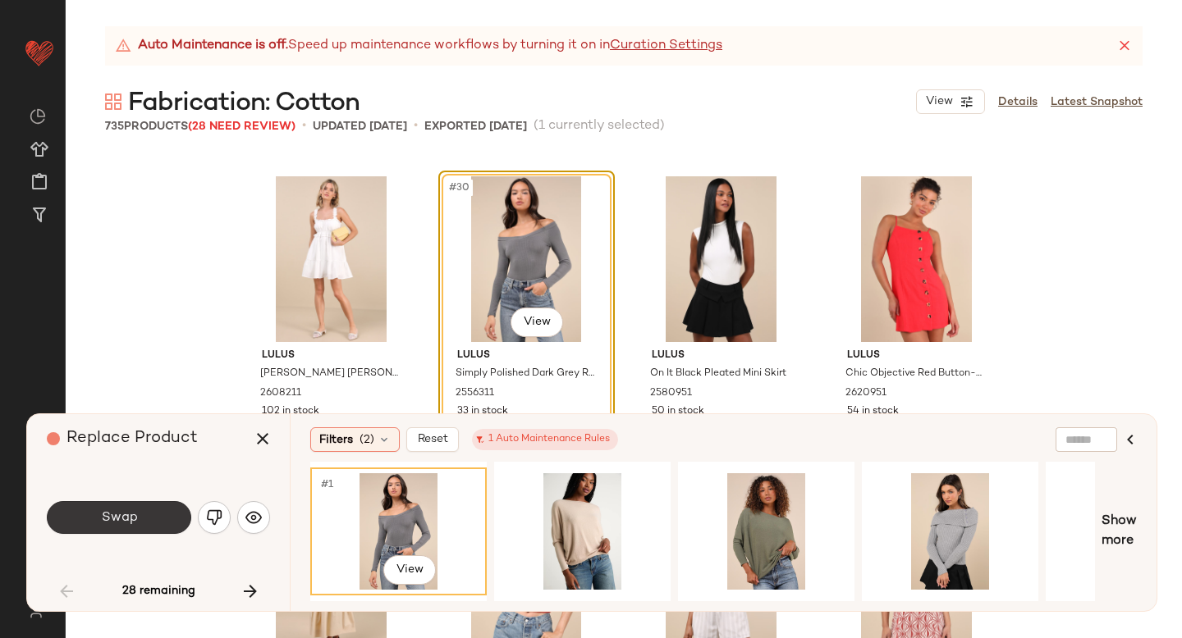
click at [82, 530] on button "Swap" at bounding box center [119, 517] width 144 height 33
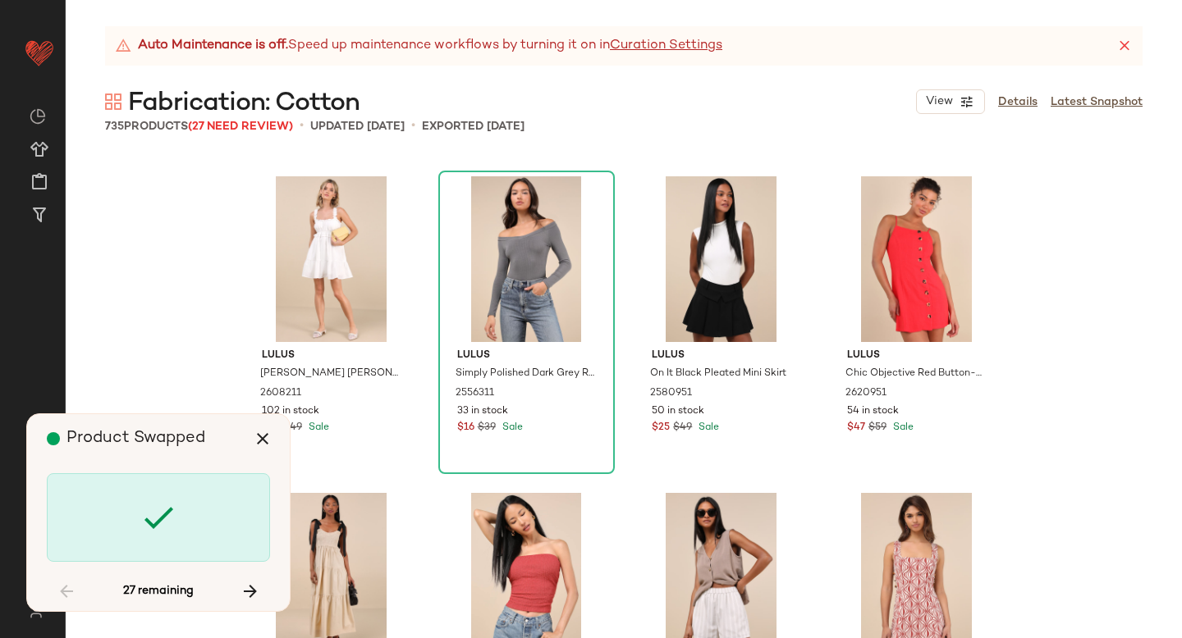
scroll to position [2851, 0]
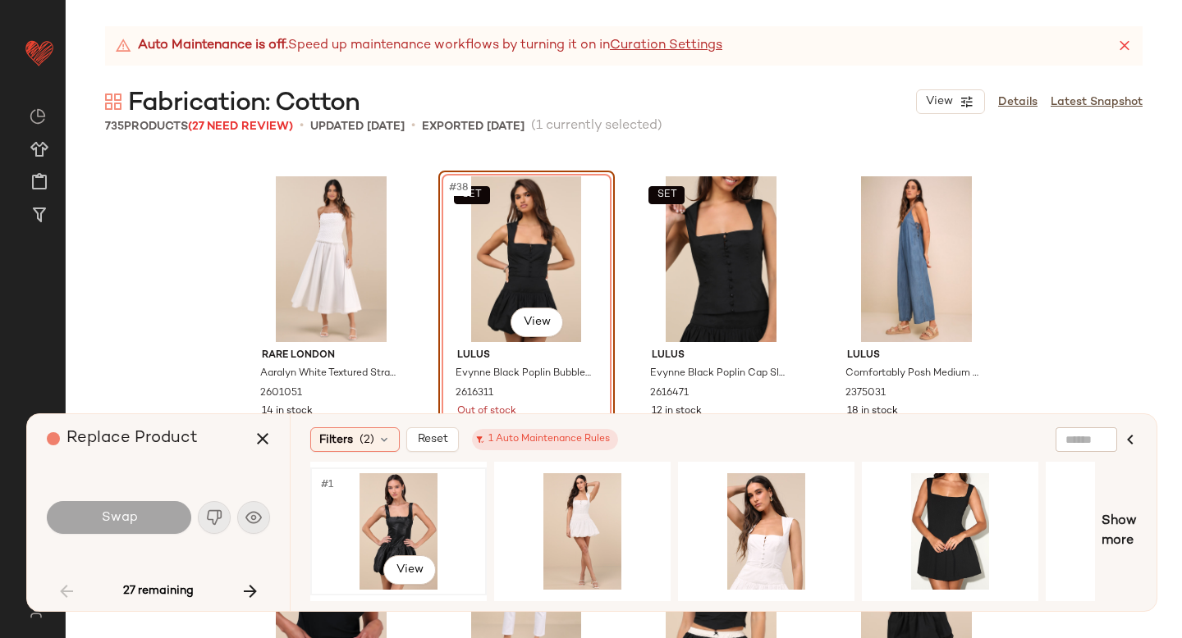
click at [442, 515] on div "#1 View" at bounding box center [398, 531] width 165 height 117
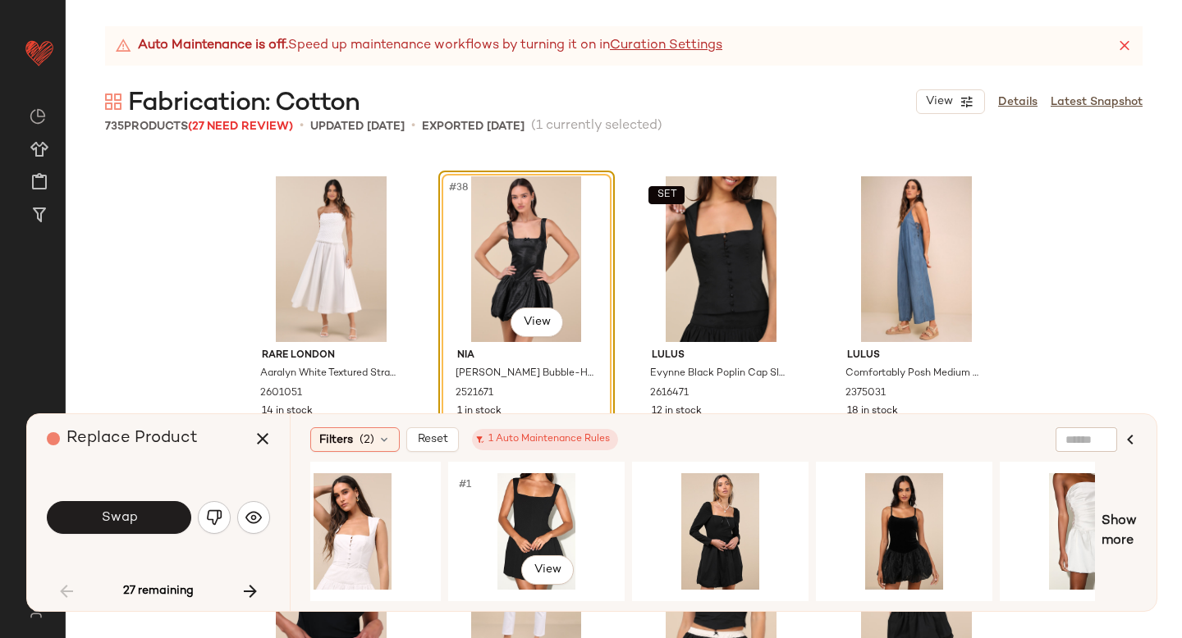
scroll to position [0, 416]
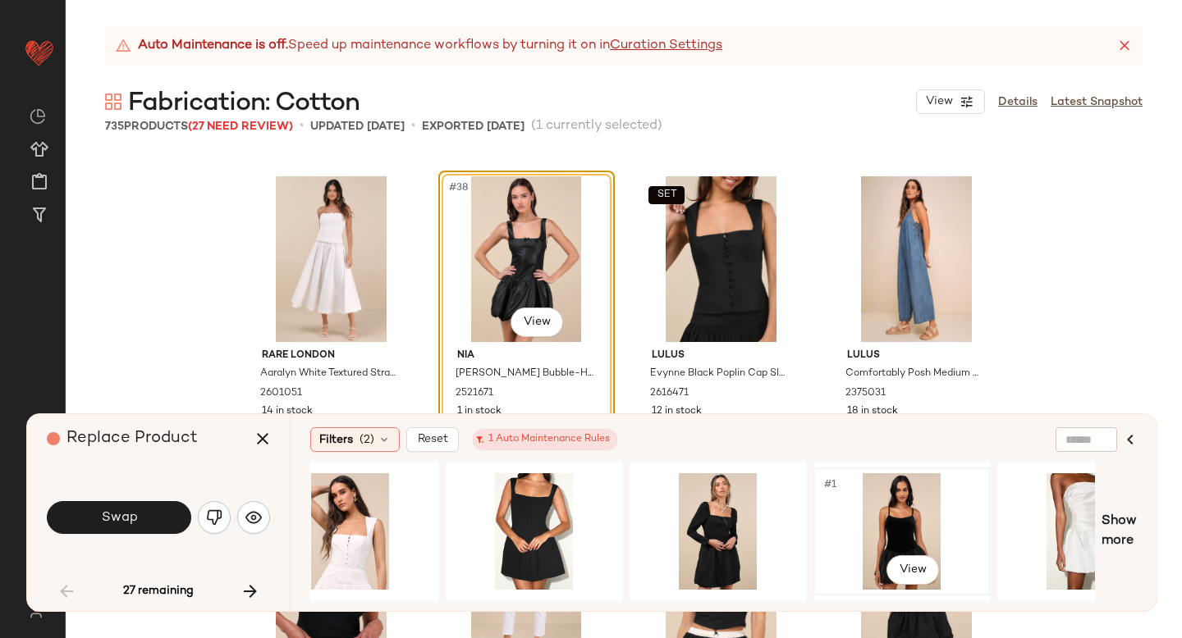
click at [882, 506] on div "#1 View" at bounding box center [901, 531] width 165 height 117
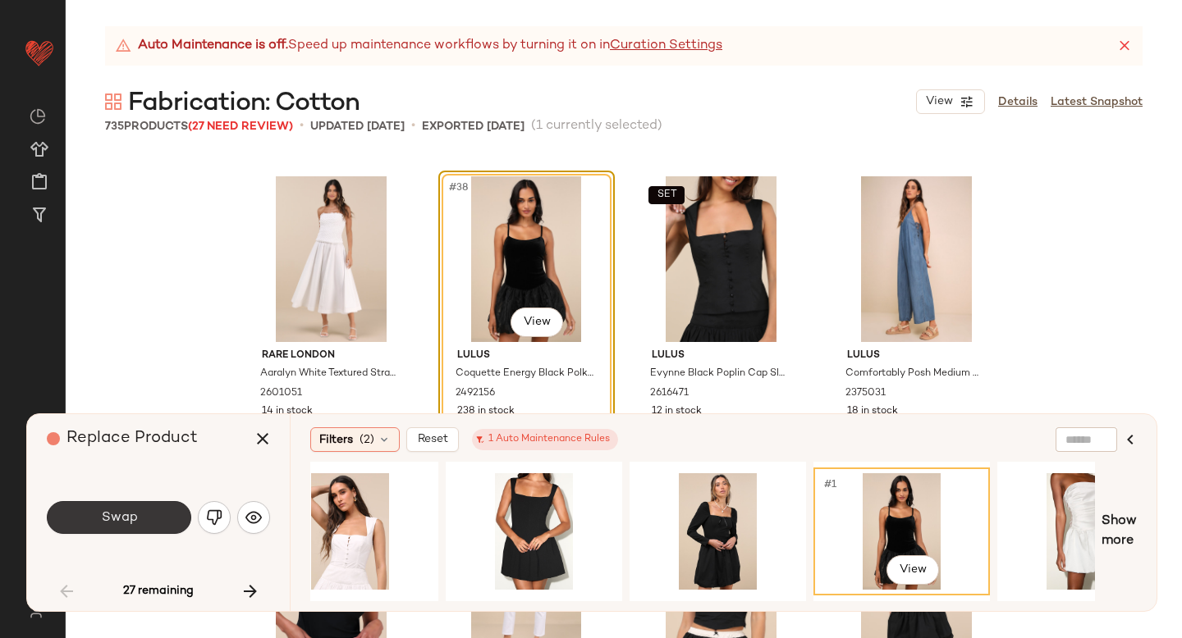
click at [121, 510] on span "Swap" at bounding box center [118, 518] width 37 height 16
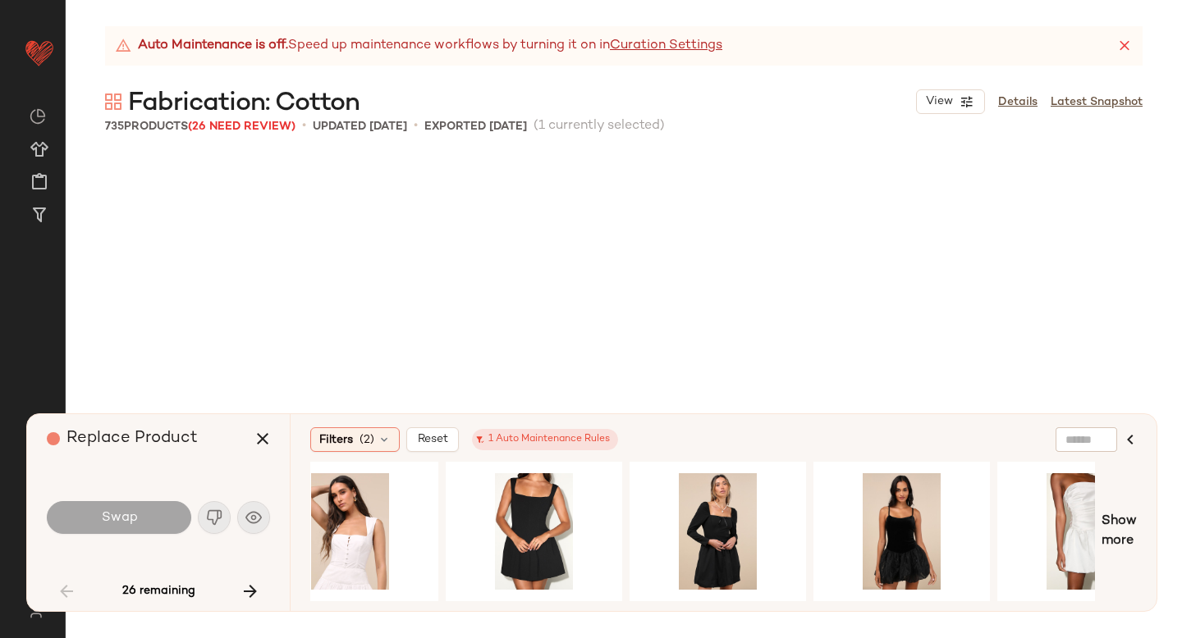
scroll to position [3484, 0]
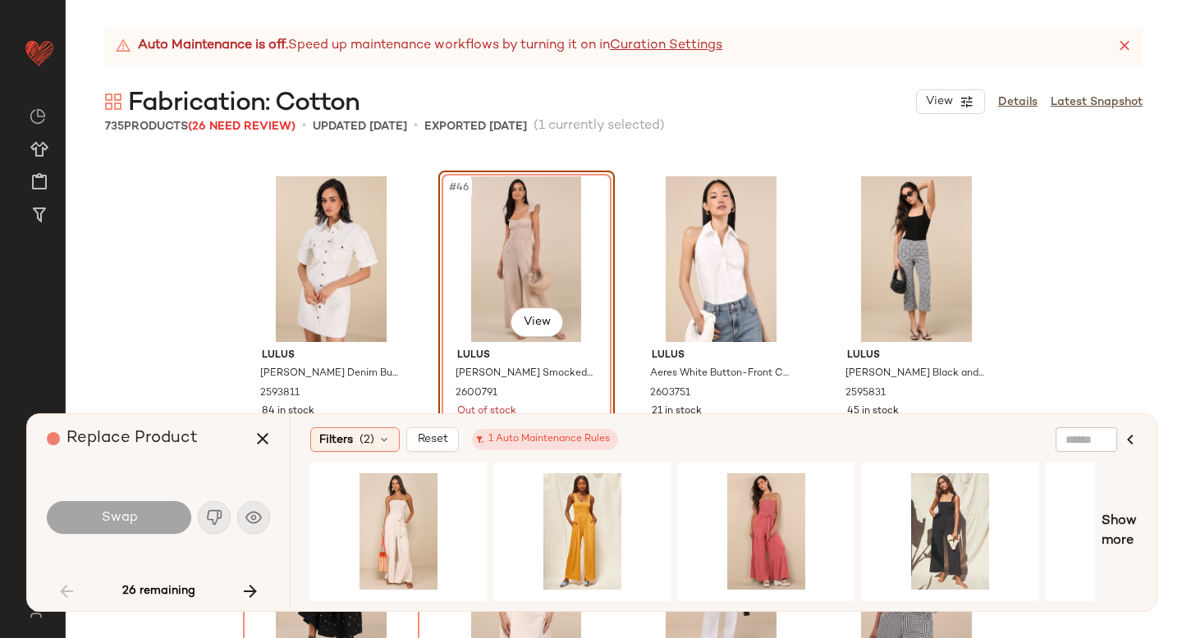
click at [400, 460] on div "Filters (2) Reset 1 Auto Maintenance Rules Show more" at bounding box center [723, 512] width 867 height 197
click at [399, 474] on div "#1 View" at bounding box center [398, 531] width 165 height 117
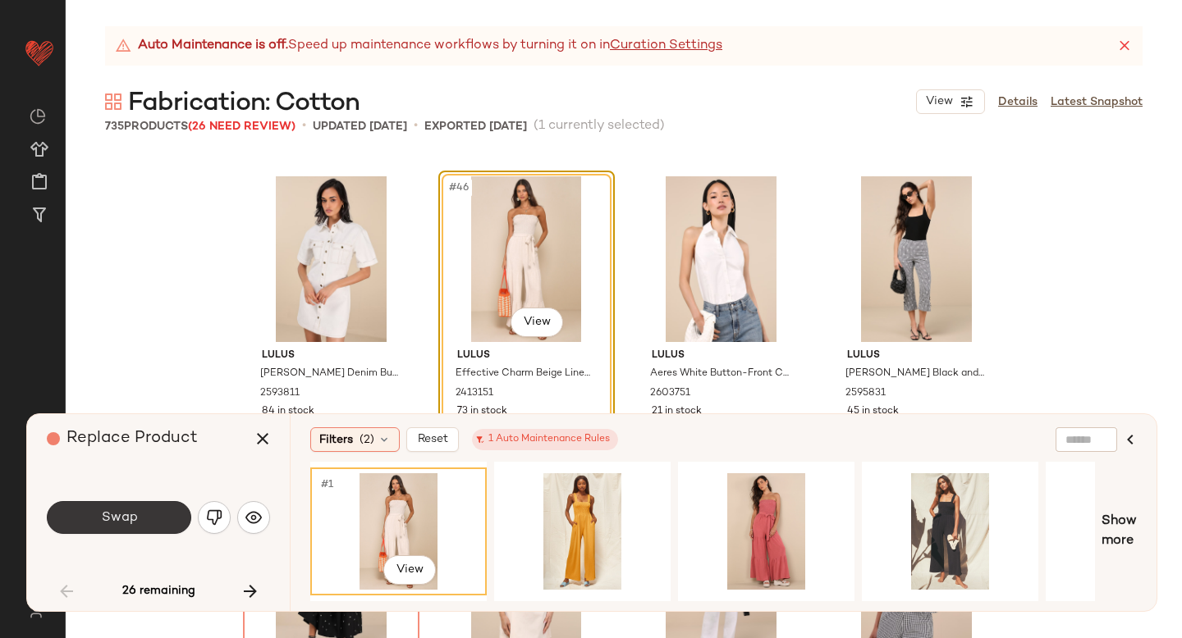
click at [164, 507] on button "Swap" at bounding box center [119, 517] width 144 height 33
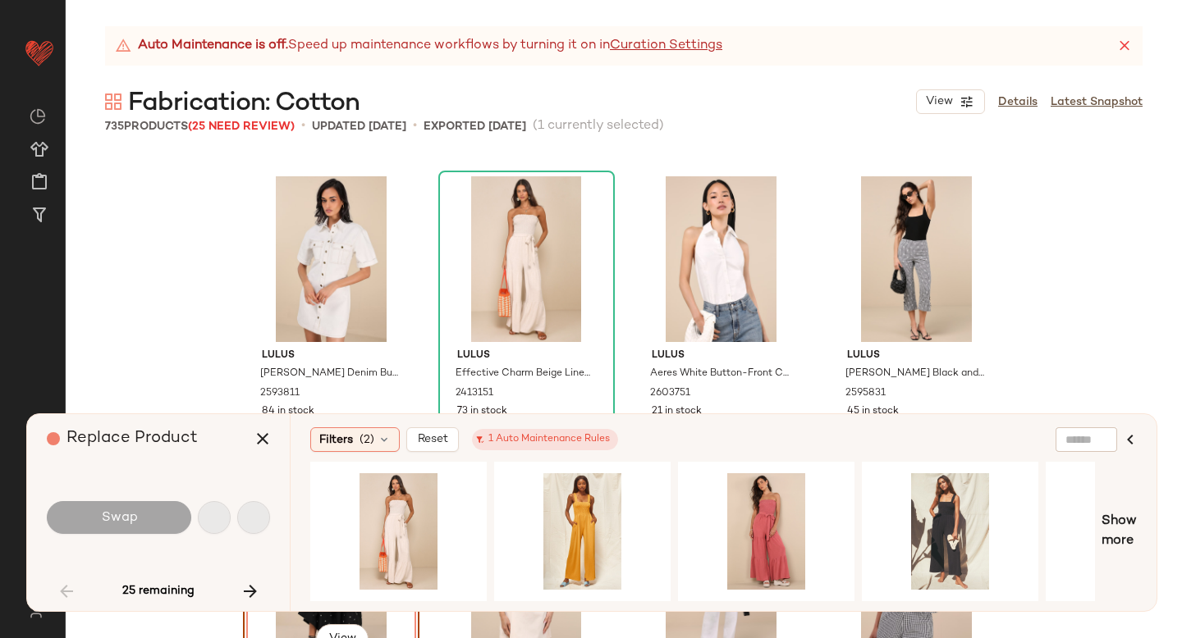
scroll to position [3801, 0]
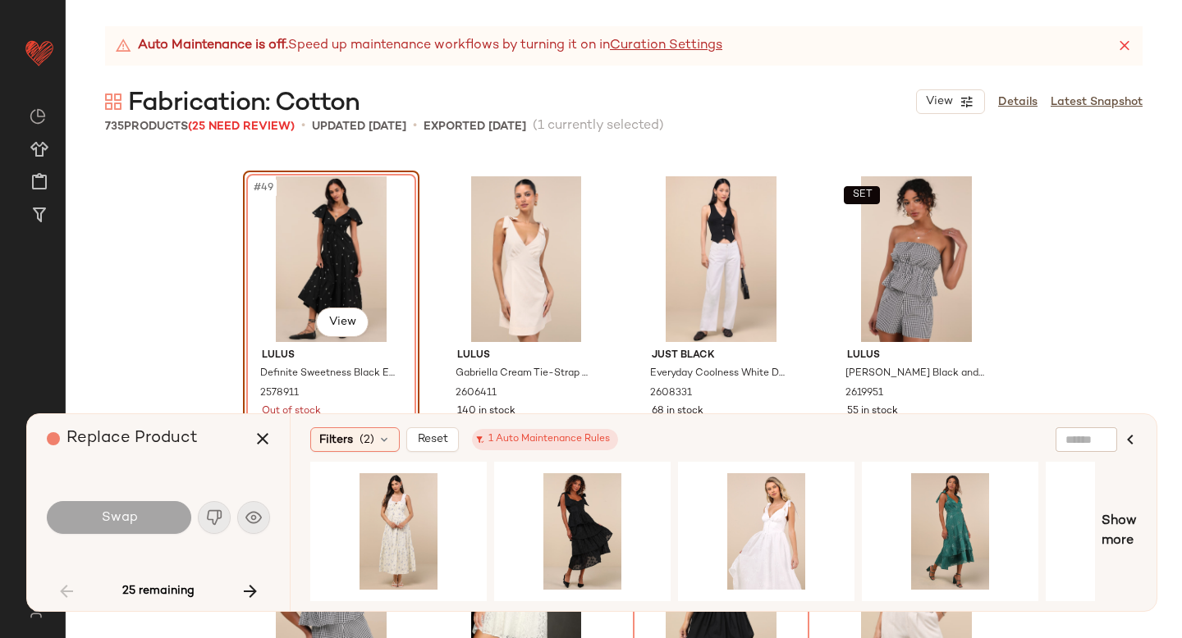
click at [240, 433] on div "Replace Product" at bounding box center [165, 438] width 236 height 49
click at [274, 436] on button "button" at bounding box center [262, 438] width 39 height 39
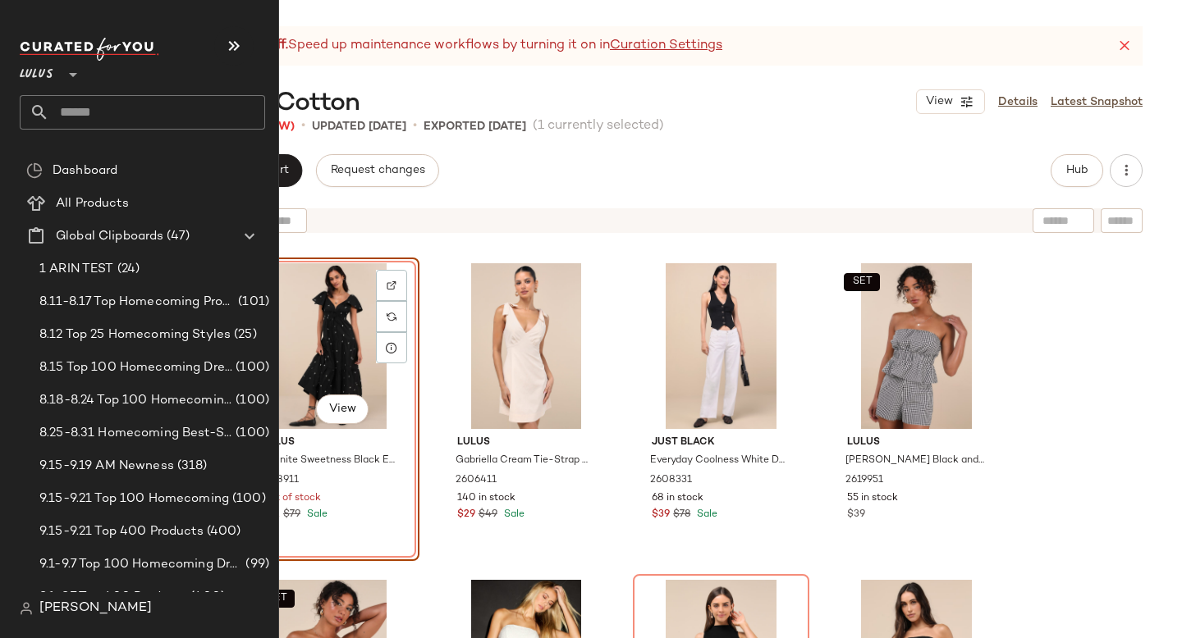
click at [144, 98] on input "text" at bounding box center [157, 112] width 216 height 34
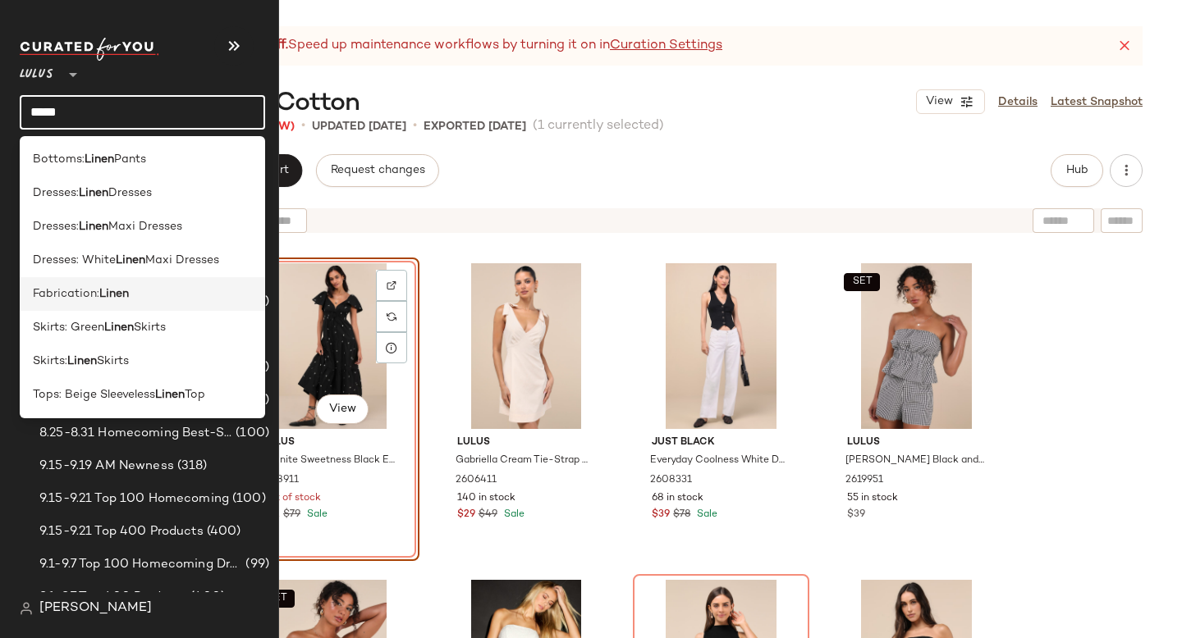
type input "*****"
click at [112, 281] on div "Fabrication: Linen" at bounding box center [142, 294] width 245 height 34
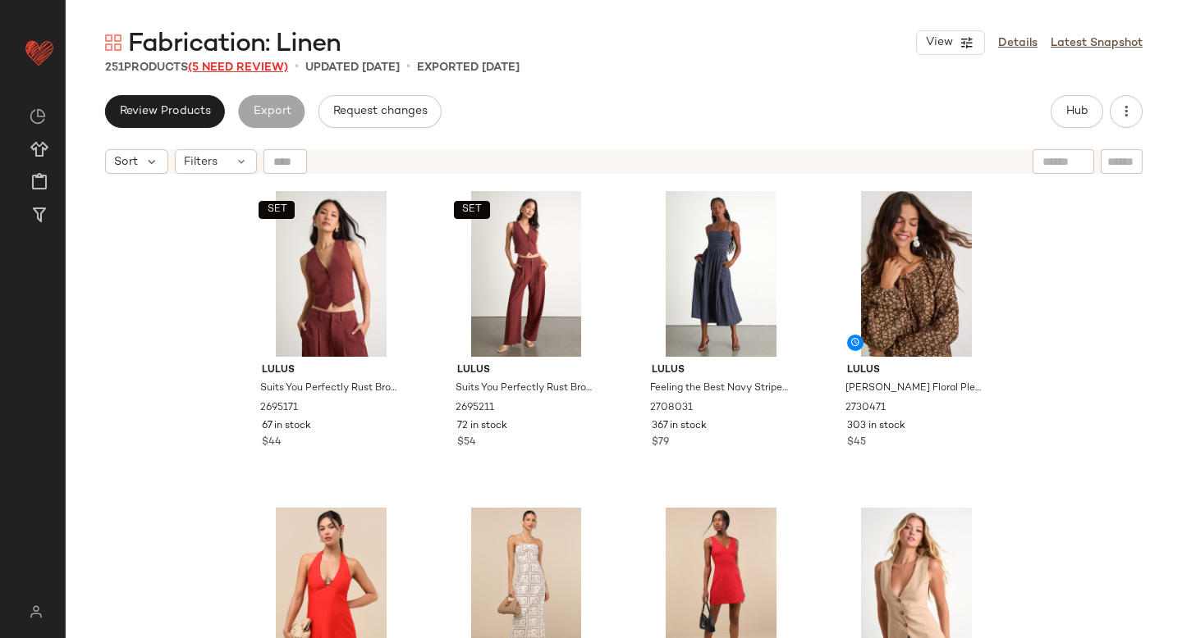
click at [253, 63] on span "(5 Need Review)" at bounding box center [238, 68] width 100 height 12
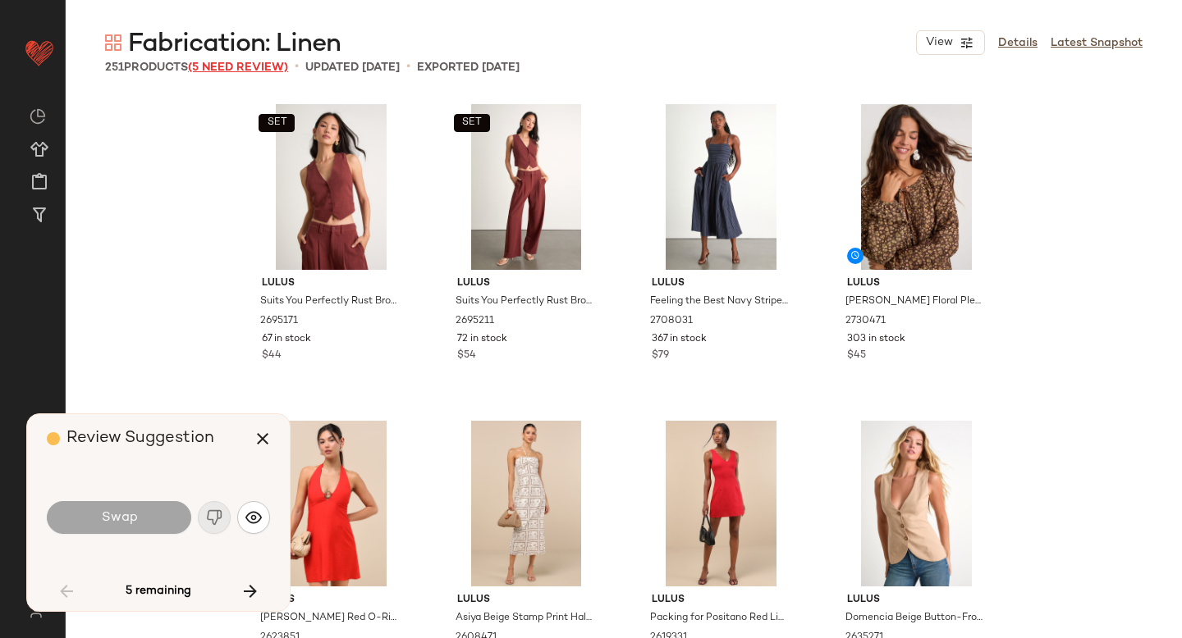
scroll to position [2217, 0]
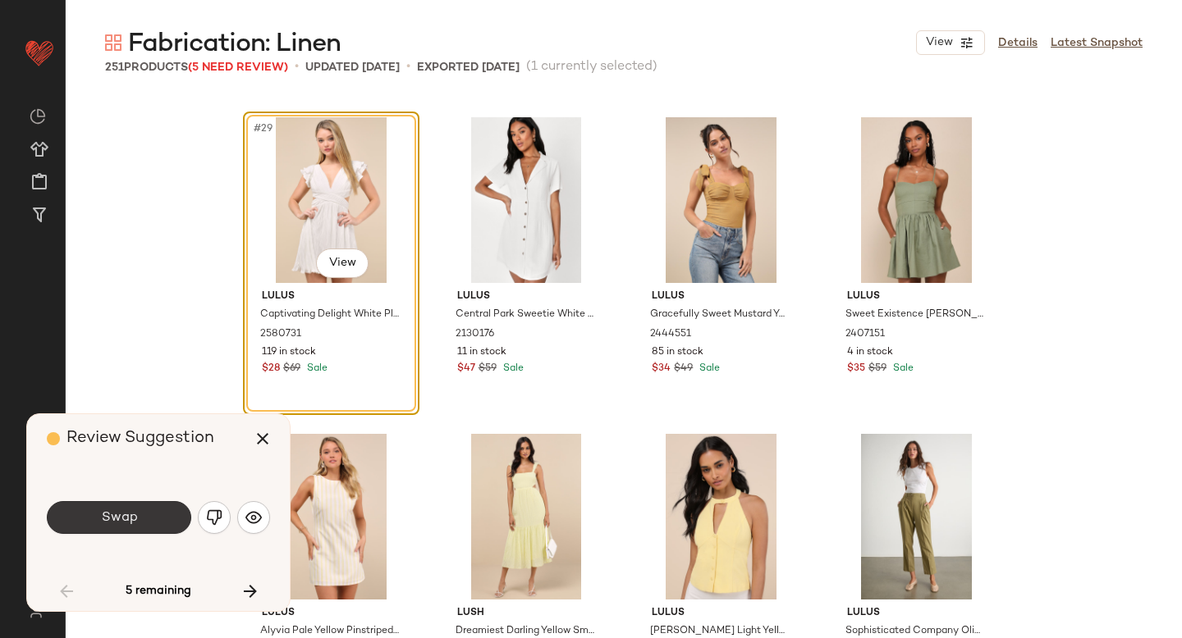
click at [154, 512] on button "Swap" at bounding box center [119, 517] width 144 height 33
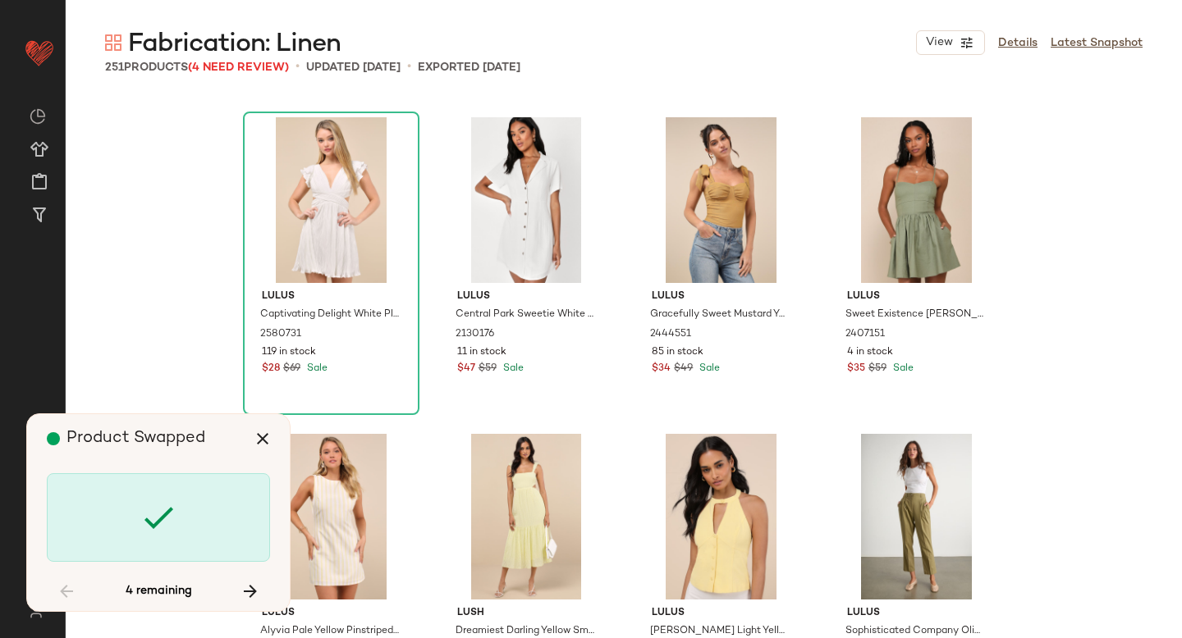
scroll to position [5068, 0]
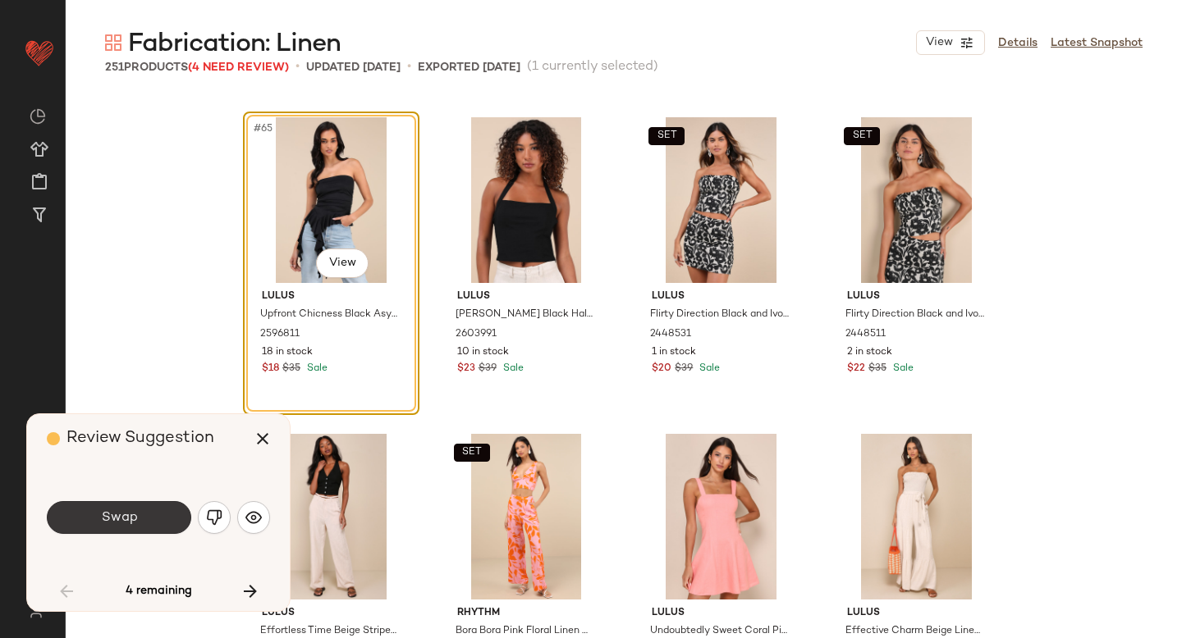
click at [135, 515] on span "Swap" at bounding box center [118, 518] width 37 height 16
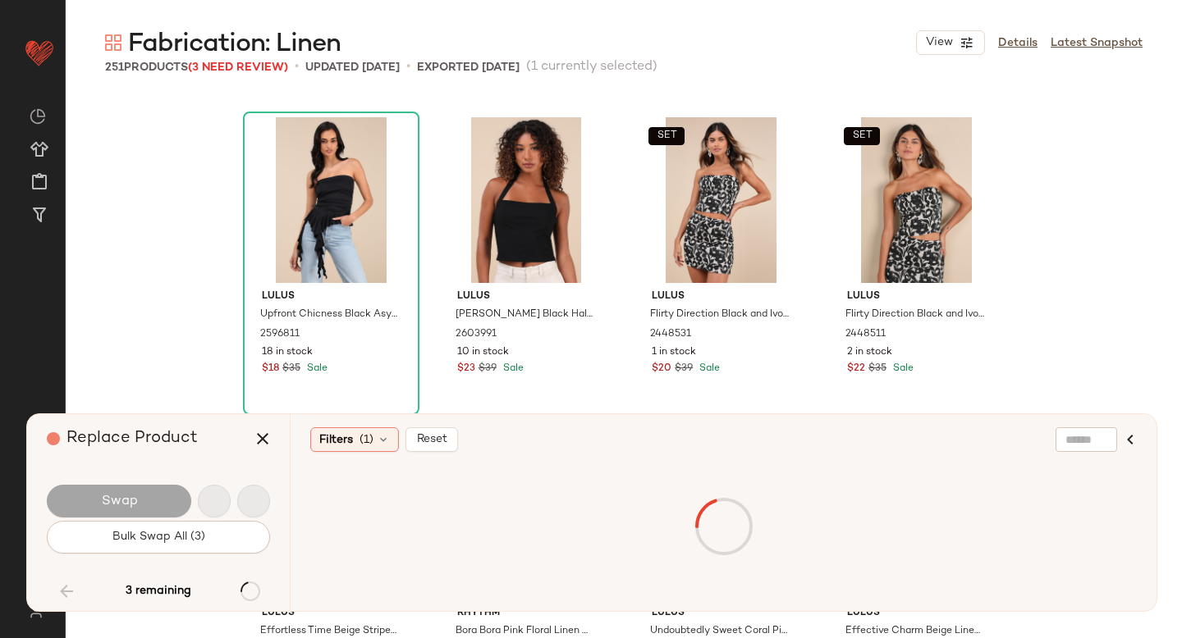
scroll to position [7602, 0]
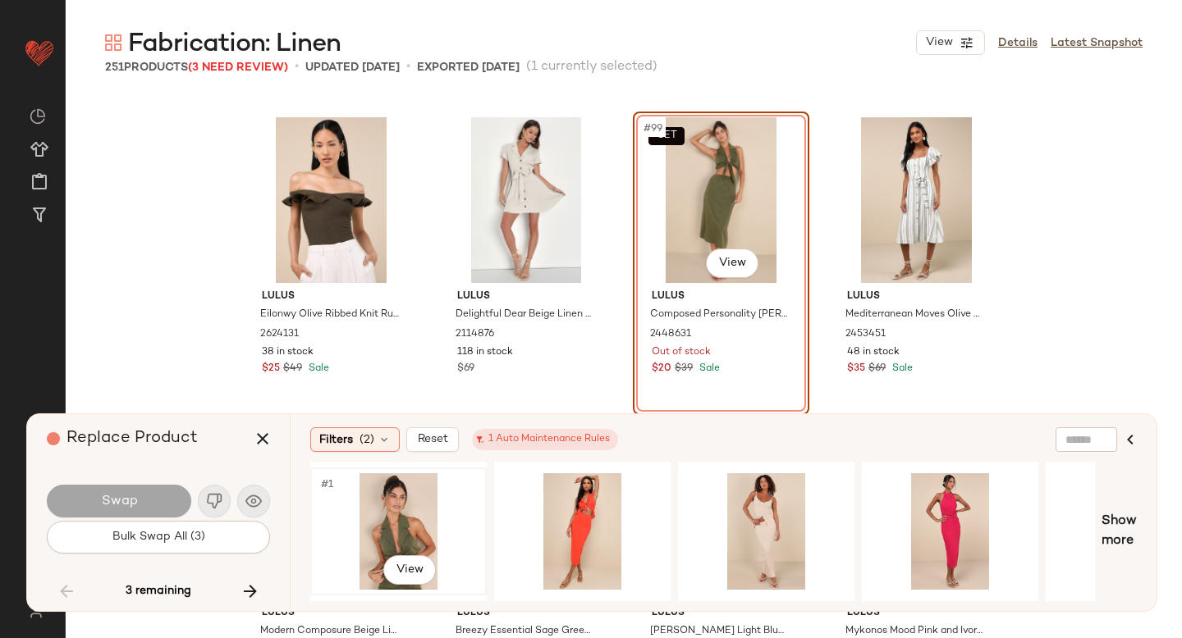
click at [390, 534] on div "#1 View" at bounding box center [398, 531] width 165 height 117
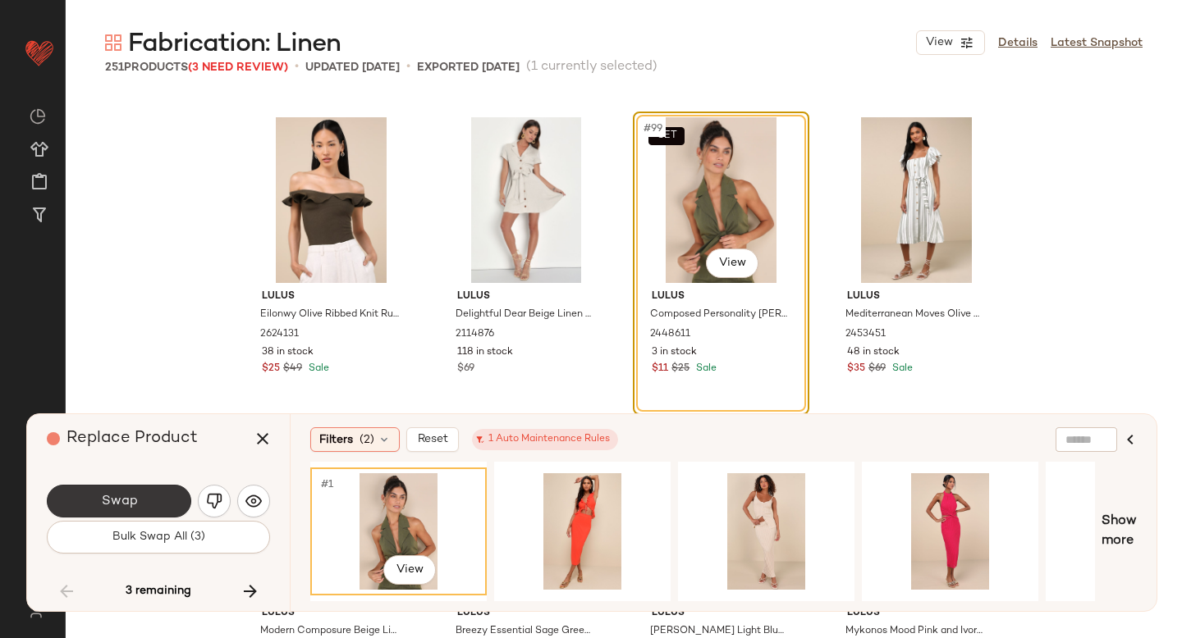
click at [150, 508] on button "Swap" at bounding box center [119, 501] width 144 height 33
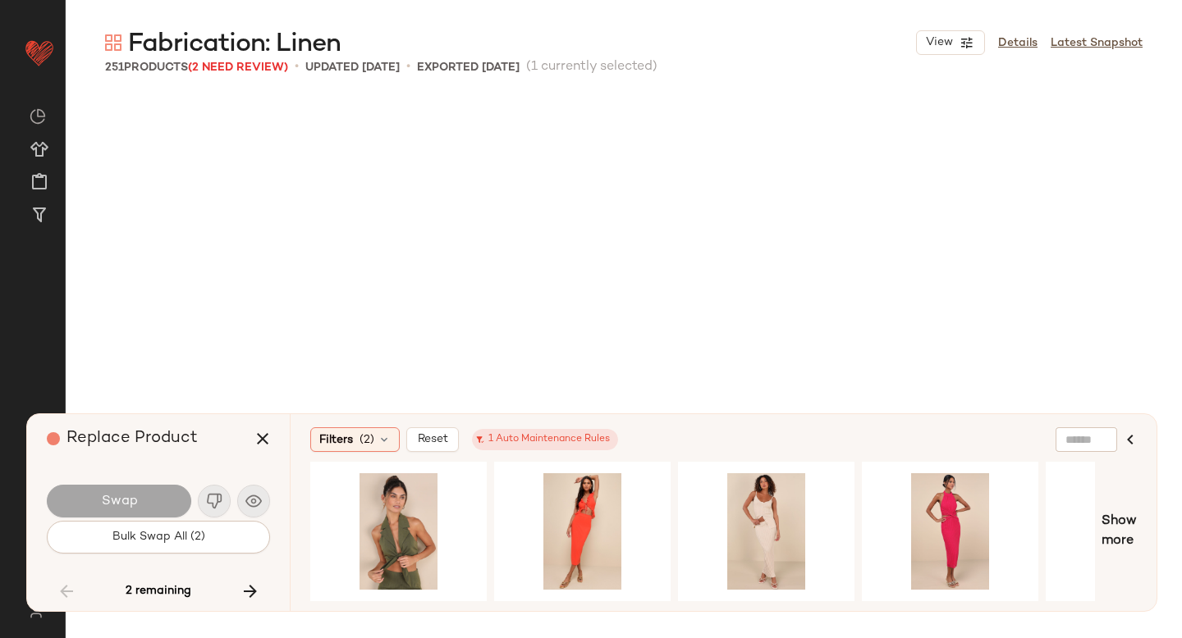
scroll to position [8869, 0]
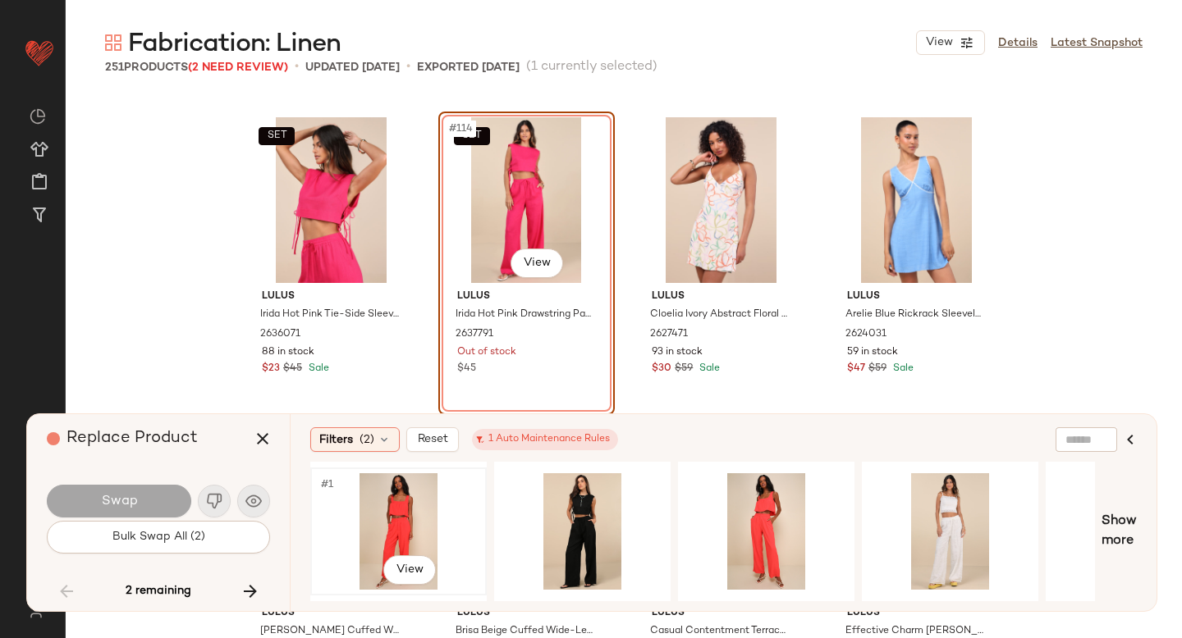
click at [400, 501] on div "#1 View" at bounding box center [398, 531] width 165 height 117
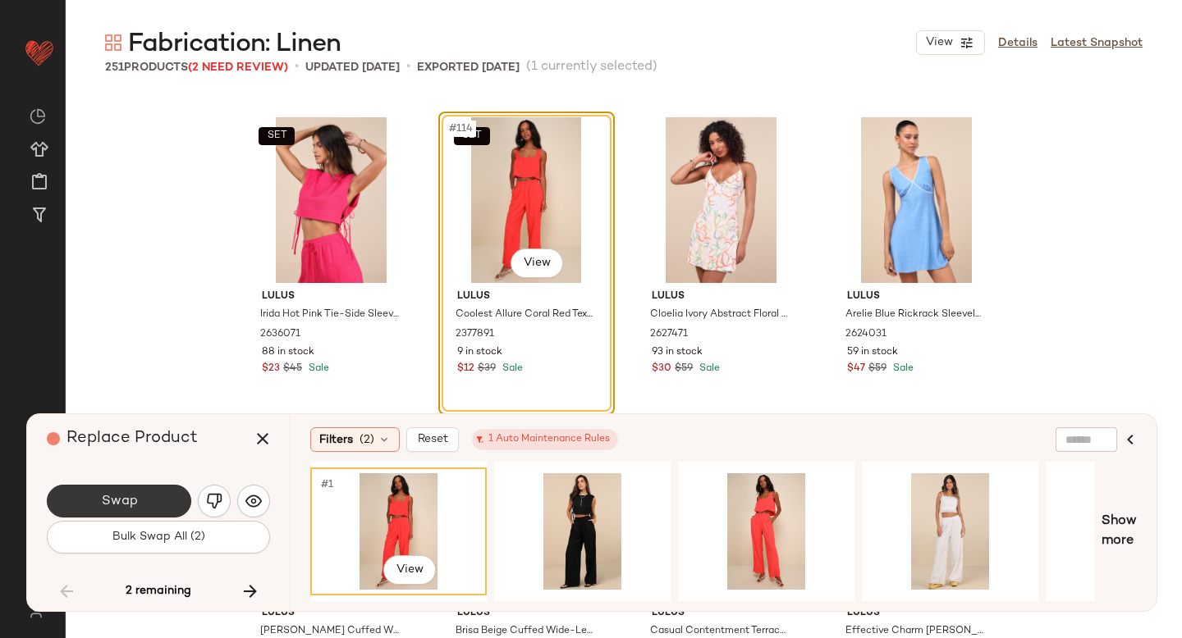
click at [129, 510] on button "Swap" at bounding box center [119, 501] width 144 height 33
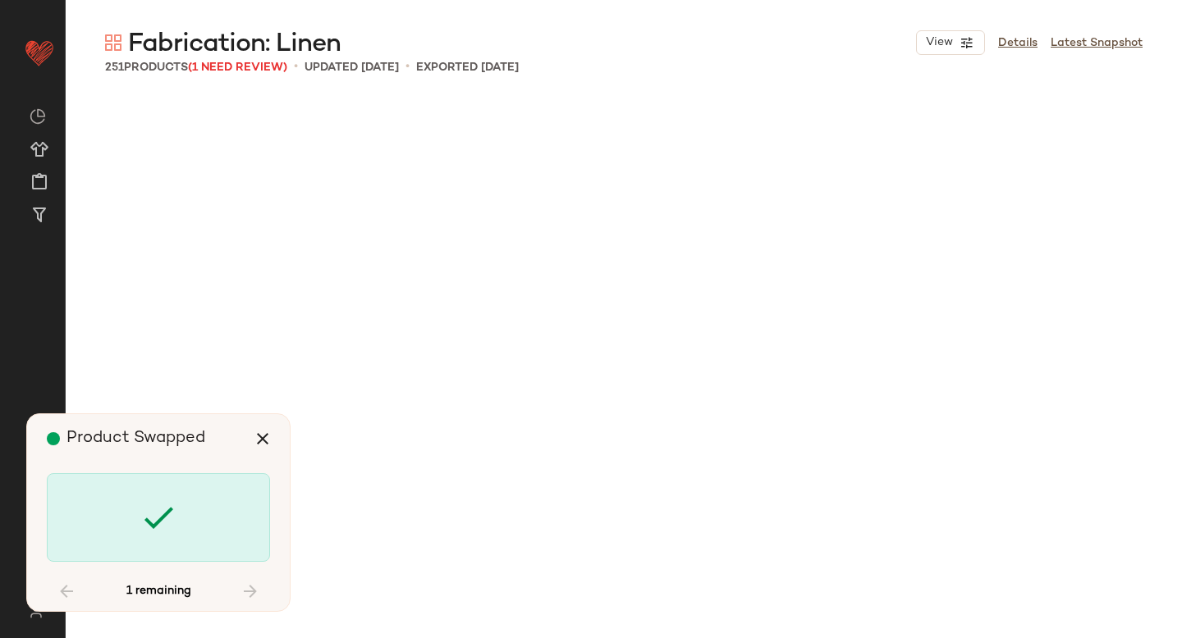
scroll to position [17737, 0]
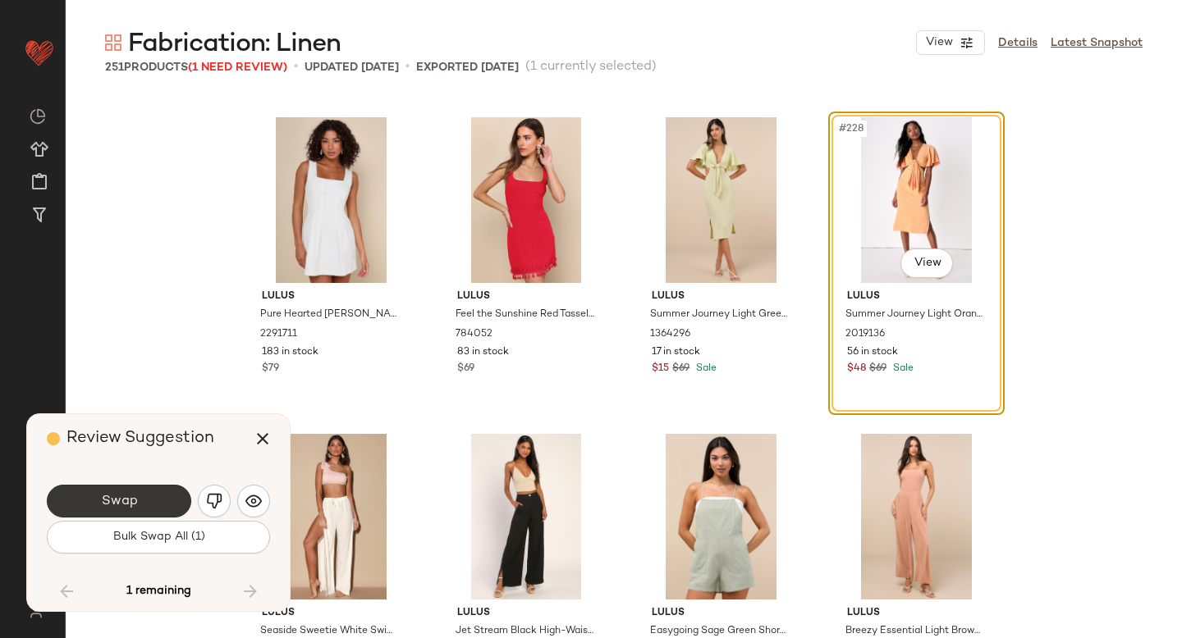
click at [167, 495] on button "Swap" at bounding box center [119, 501] width 144 height 33
click at [167, 495] on div "Swap" at bounding box center [119, 501] width 144 height 33
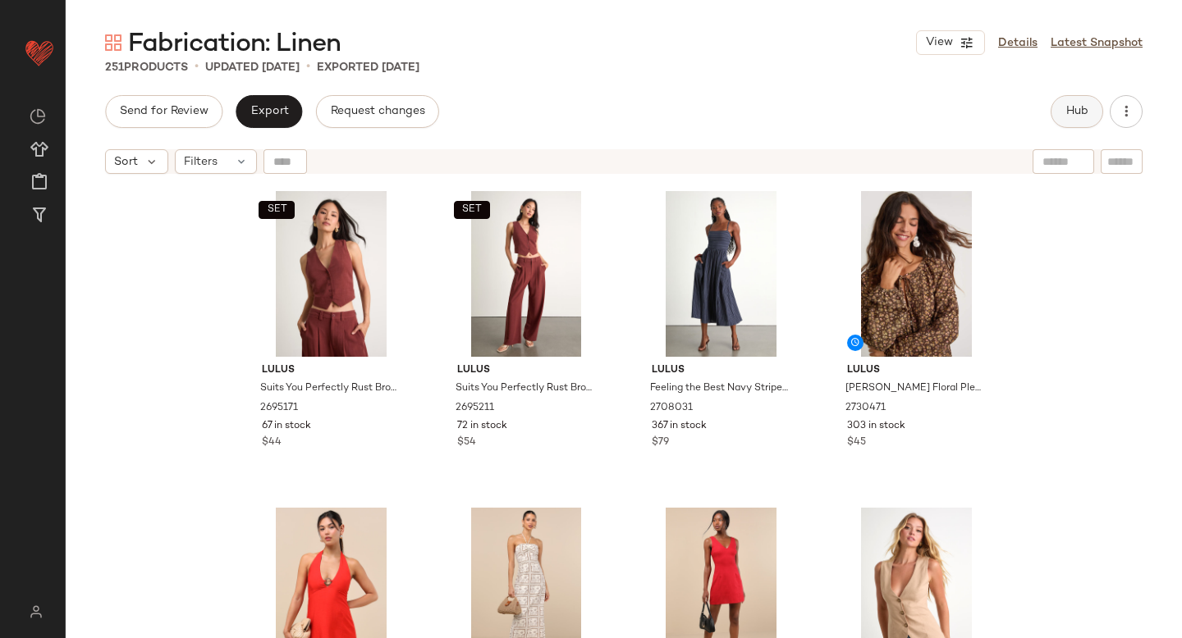
click at [1085, 110] on span "Hub" at bounding box center [1076, 111] width 23 height 13
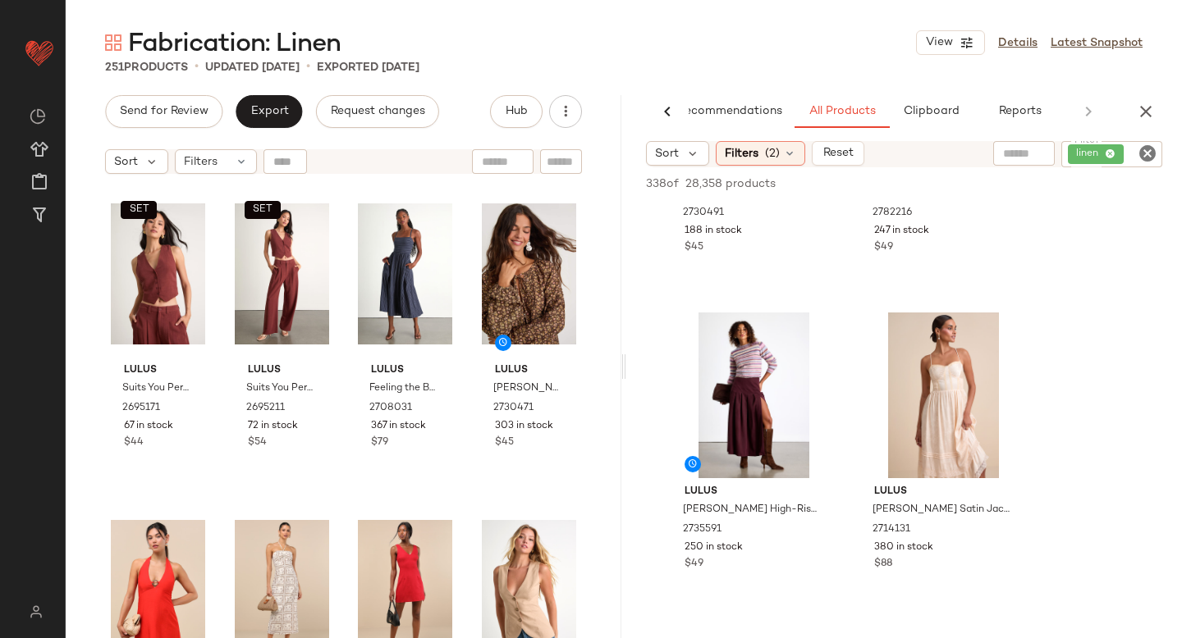
scroll to position [225, 0]
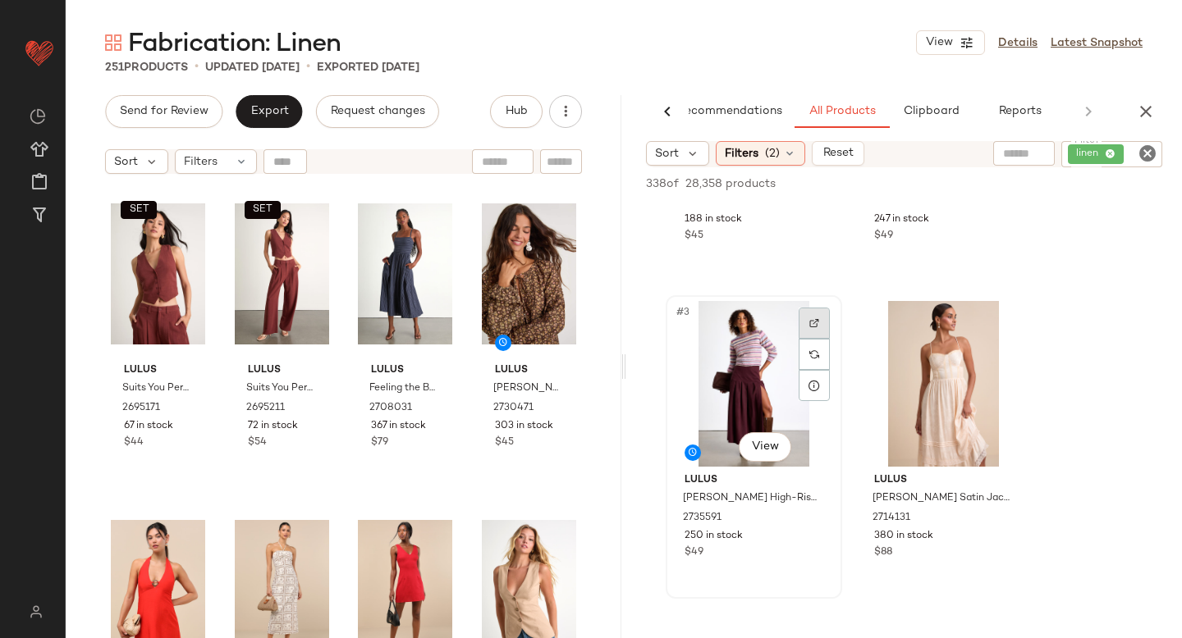
click at [816, 318] on div at bounding box center [813, 323] width 31 height 31
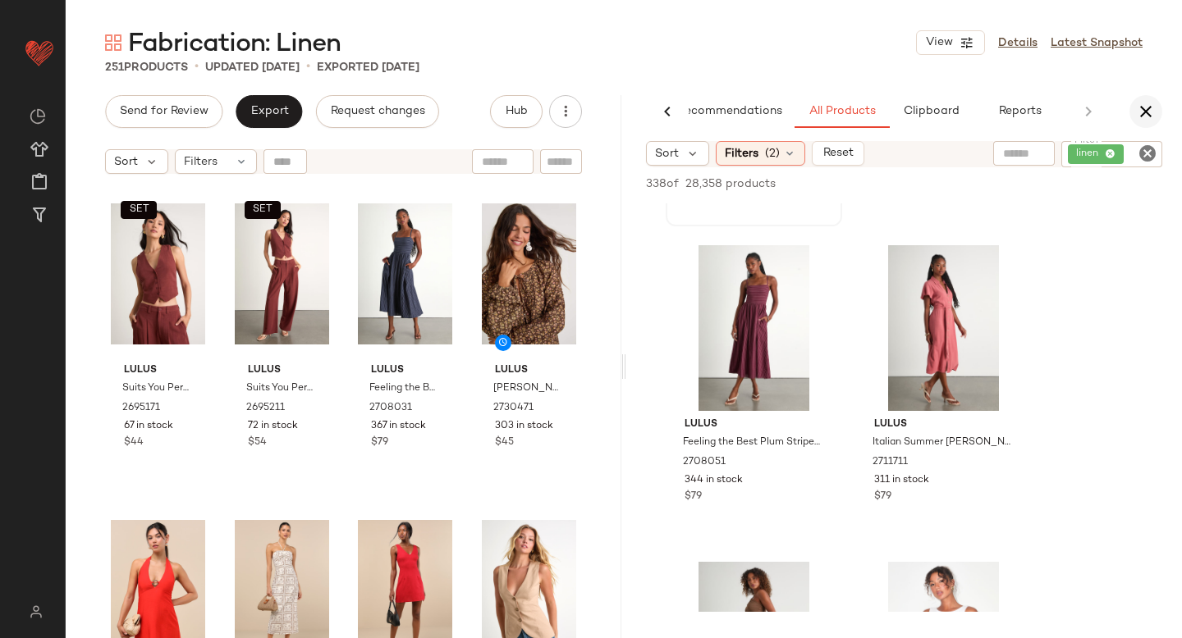
click at [1145, 117] on icon "button" at bounding box center [1146, 112] width 20 height 20
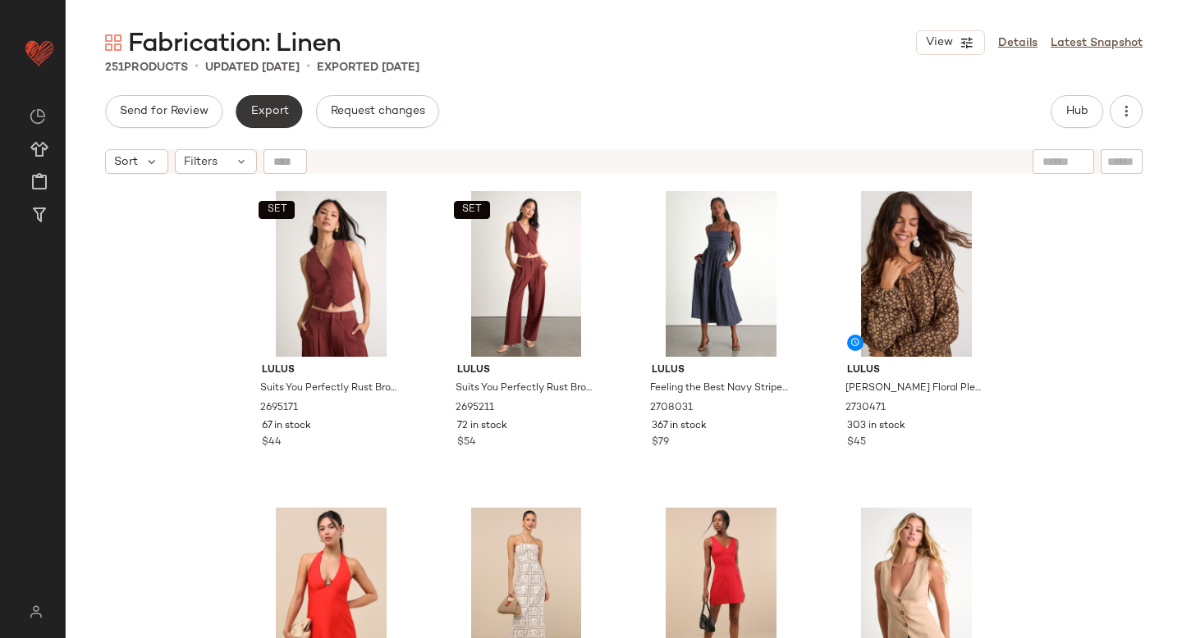
click at [250, 117] on span "Export" at bounding box center [268, 111] width 39 height 13
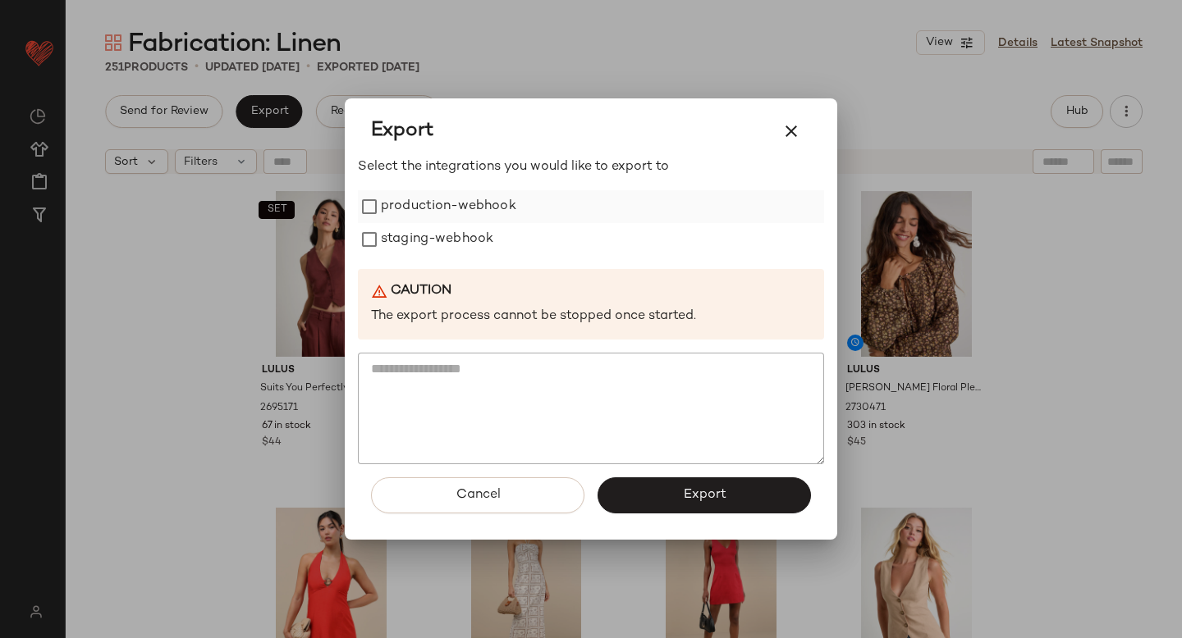
click at [420, 208] on label "production-webhook" at bounding box center [448, 206] width 135 height 33
click at [425, 235] on label "staging-webhook" at bounding box center [437, 239] width 112 height 33
click at [691, 501] on span "Export" at bounding box center [703, 495] width 43 height 16
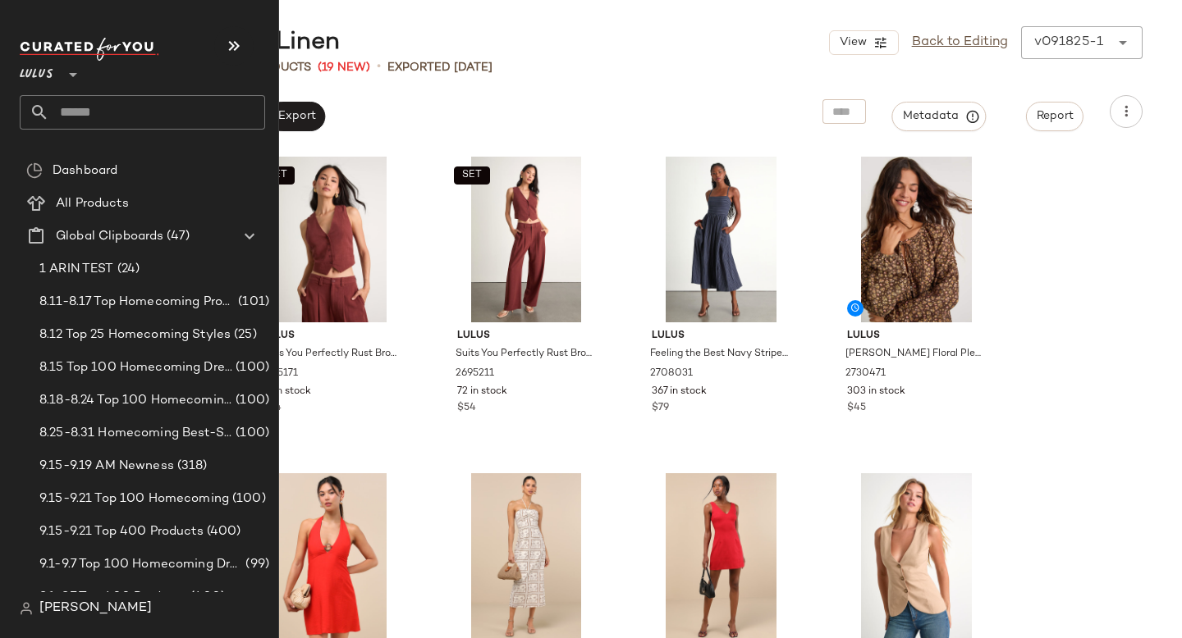
click at [156, 127] on input "text" at bounding box center [157, 112] width 216 height 34
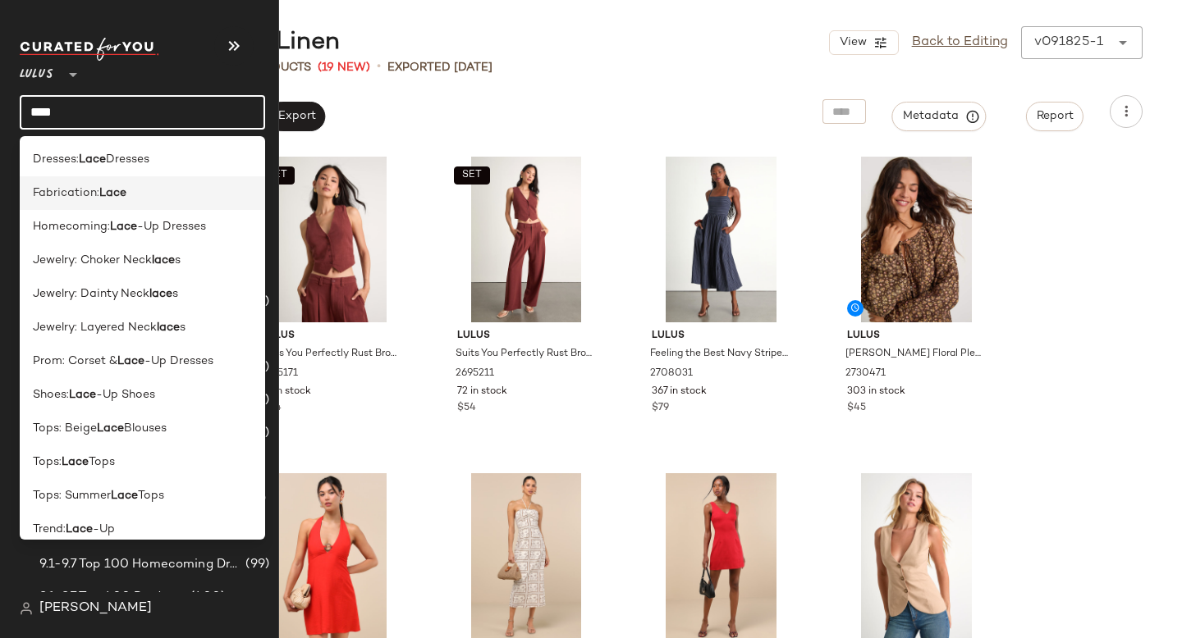
type input "****"
click at [164, 208] on div "Fabrication: Lace" at bounding box center [142, 193] width 245 height 34
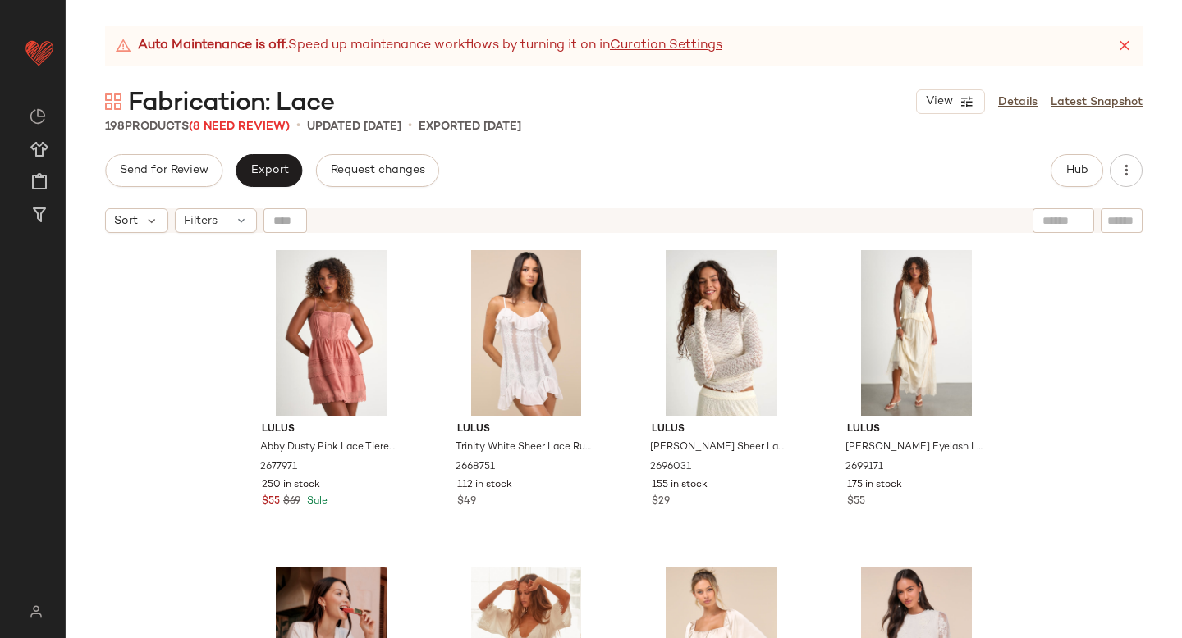
click at [262, 119] on span "Fabrication: Lace" at bounding box center [231, 103] width 206 height 33
click at [260, 126] on span "(8 Need Review)" at bounding box center [239, 127] width 101 height 12
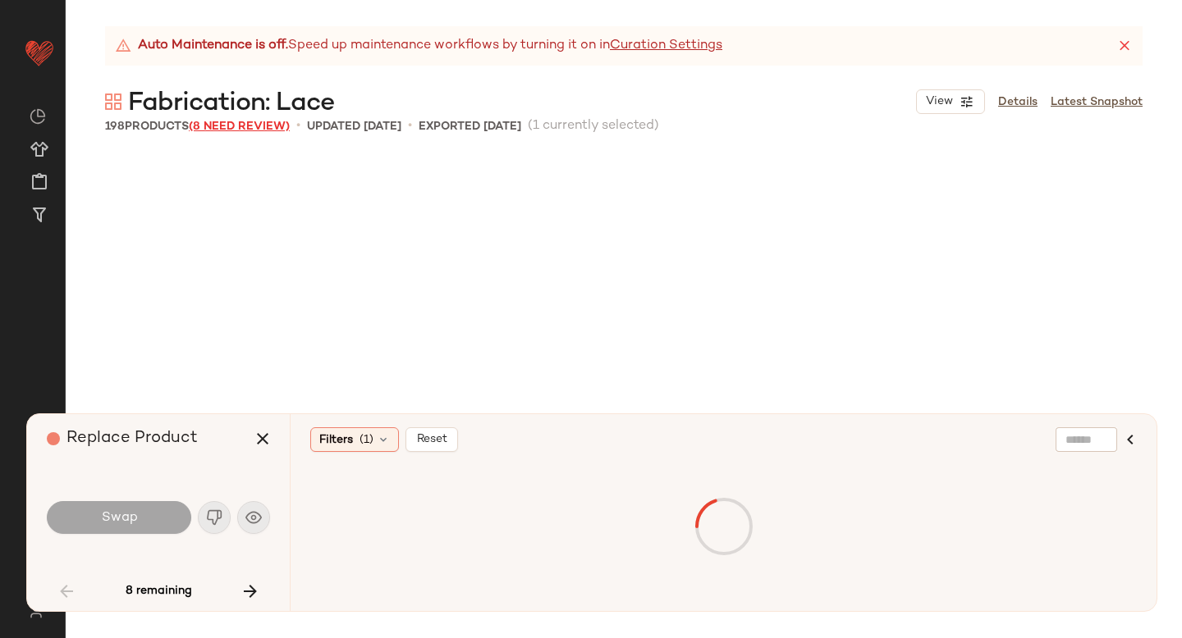
scroll to position [5385, 0]
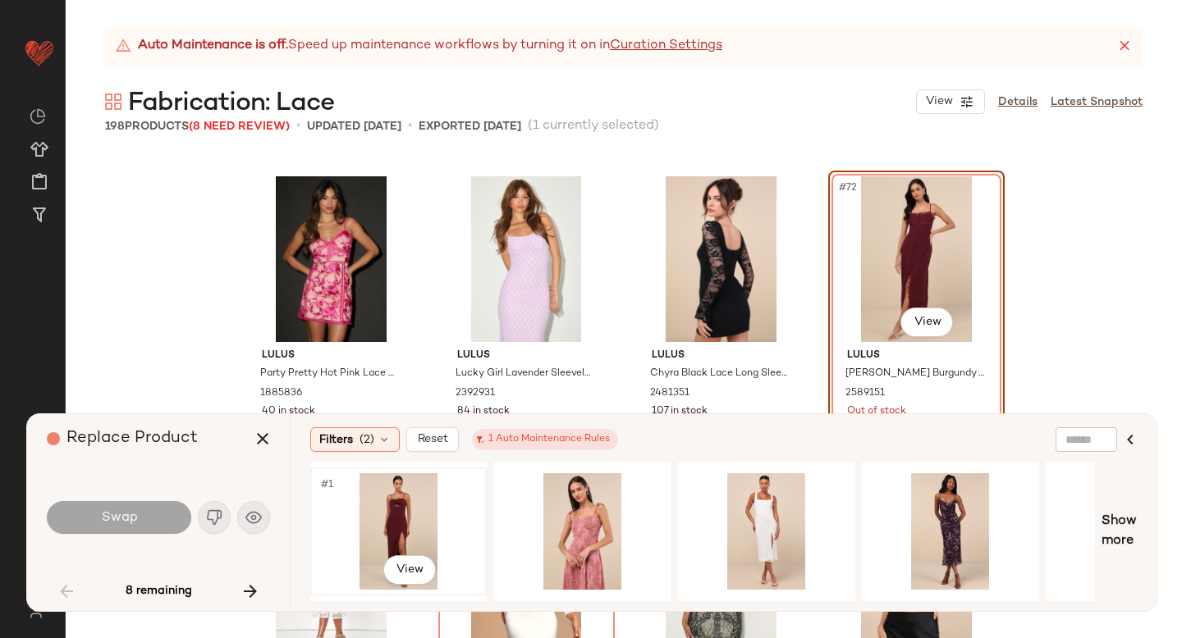
click at [430, 526] on div "#1 View" at bounding box center [398, 531] width 165 height 117
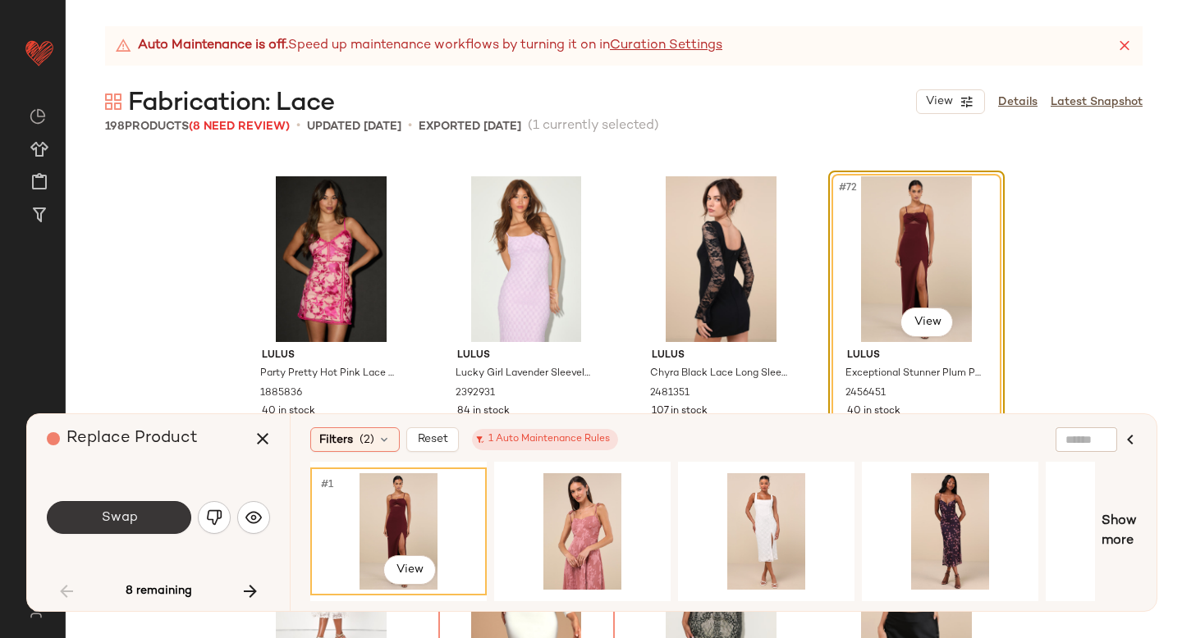
click at [98, 517] on button "Swap" at bounding box center [119, 517] width 144 height 33
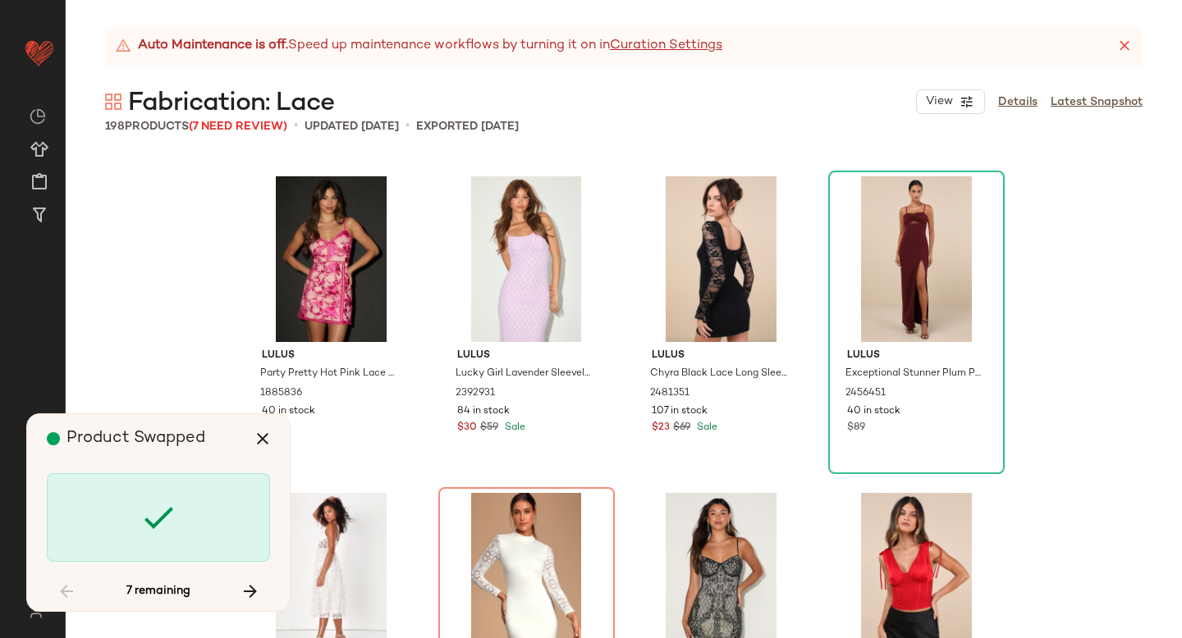
scroll to position [5701, 0]
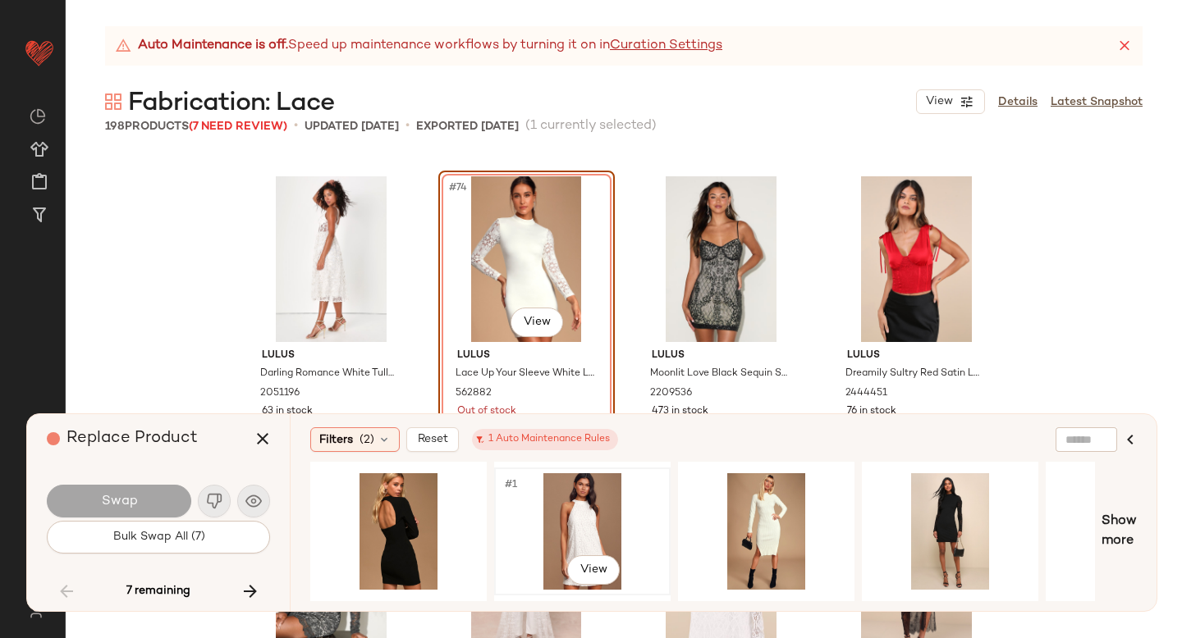
click at [577, 514] on div "#1 View" at bounding box center [582, 531] width 165 height 117
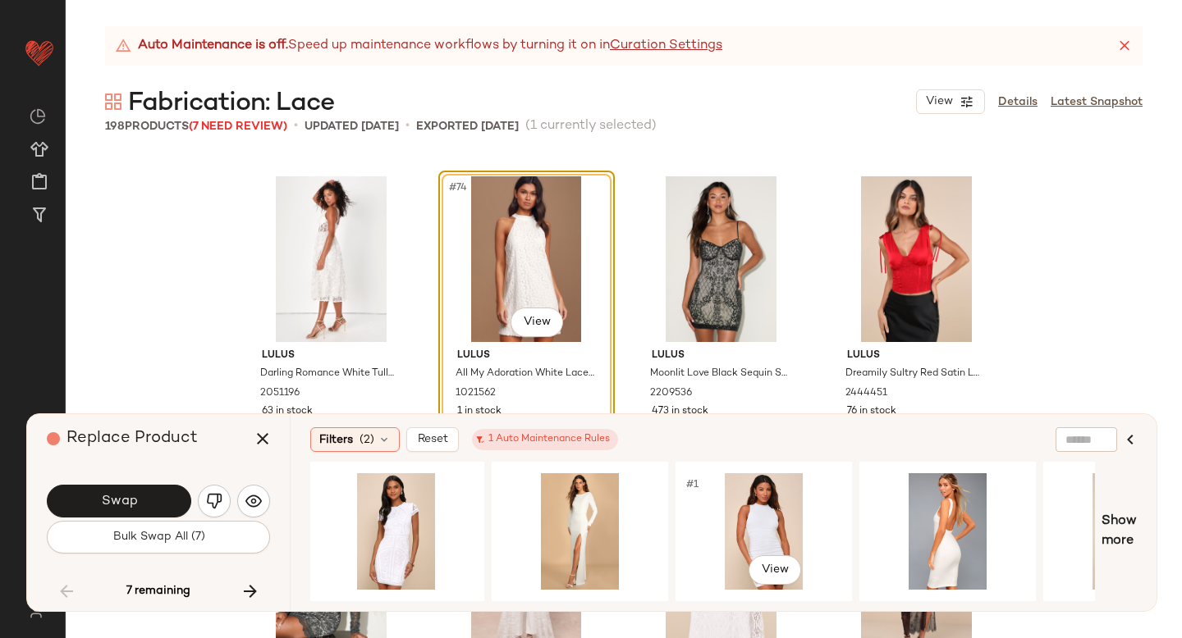
scroll to position [0, 915]
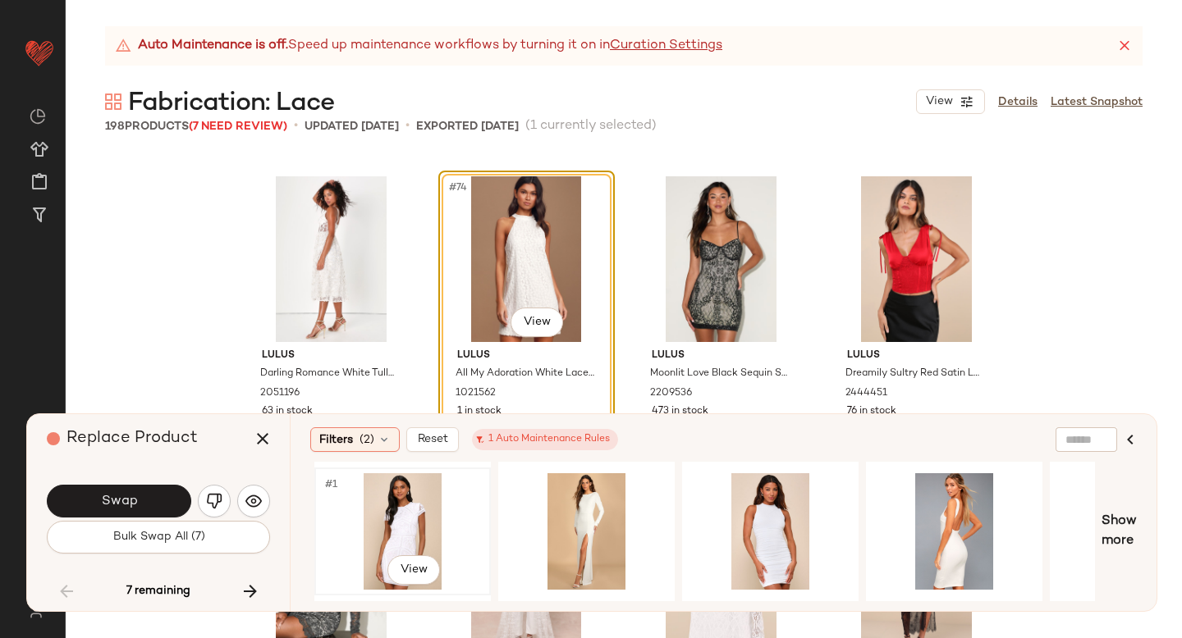
click at [380, 518] on div "#1 View" at bounding box center [402, 531] width 165 height 117
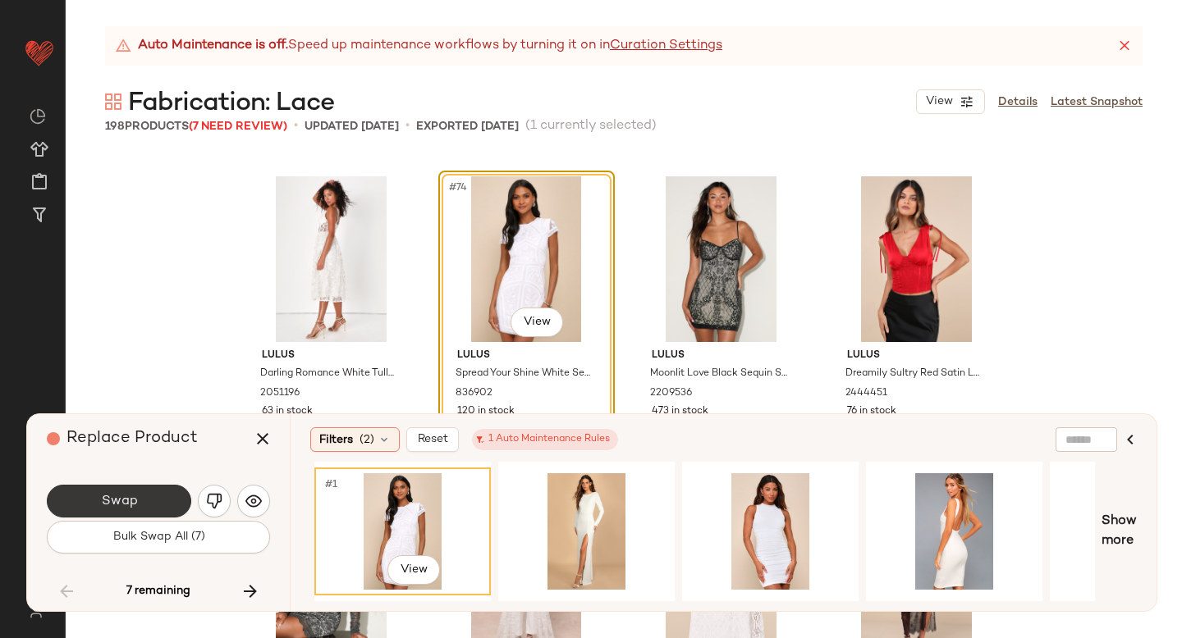
click at [103, 489] on button "Swap" at bounding box center [119, 501] width 144 height 33
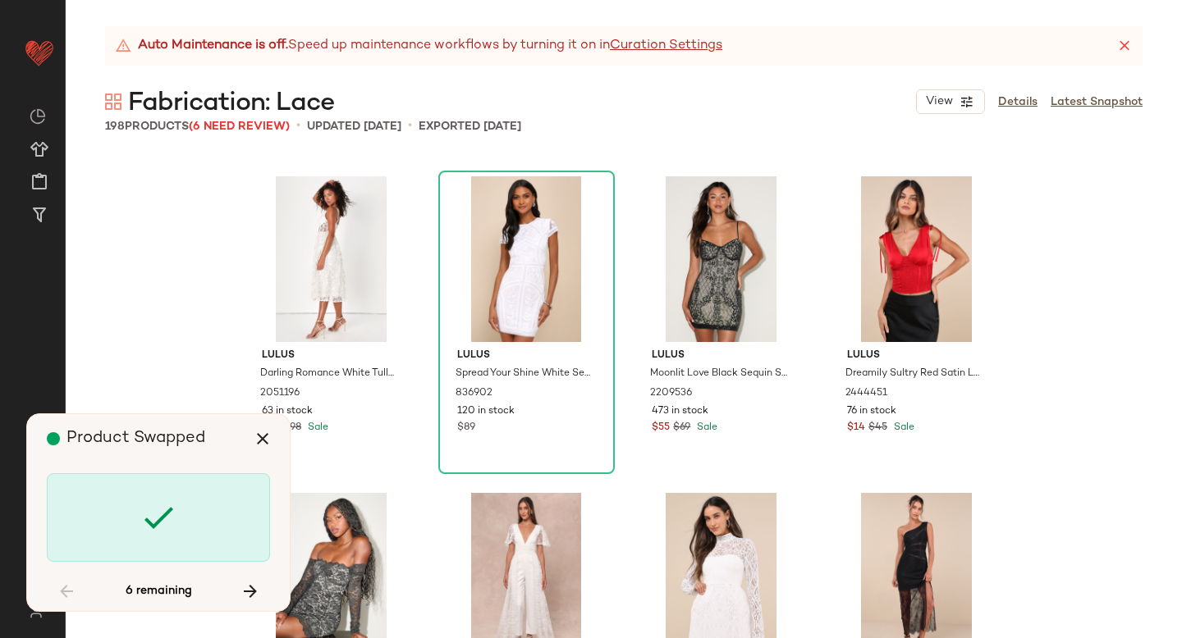
scroll to position [6335, 0]
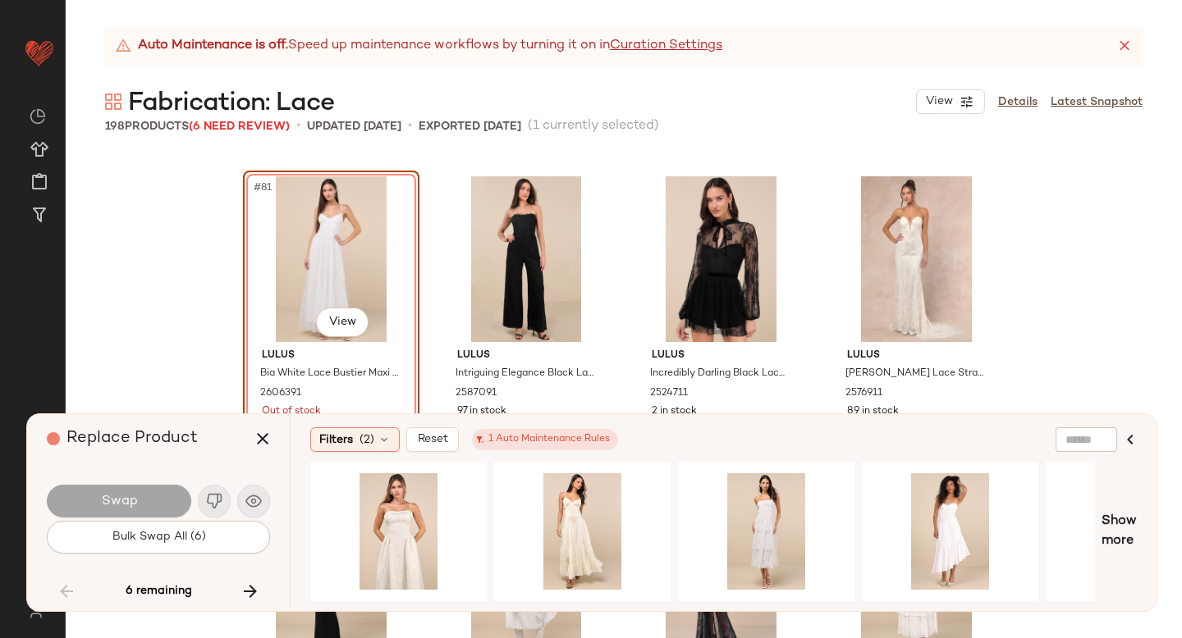
click at [295, 250] on div "#81 View" at bounding box center [331, 259] width 165 height 166
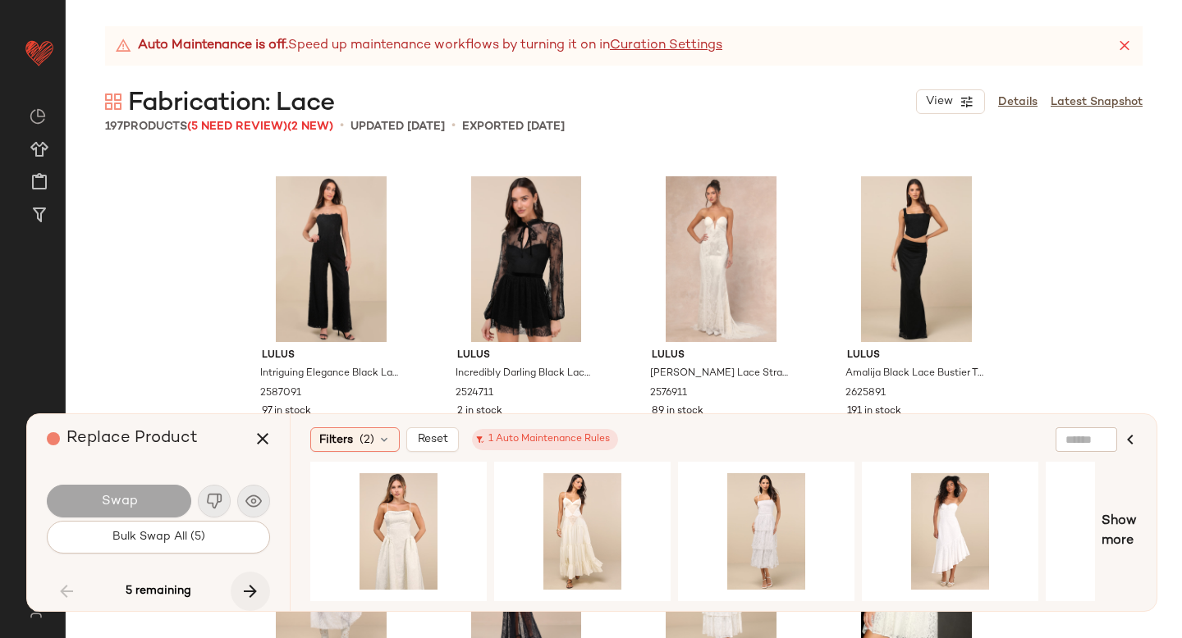
click at [249, 591] on icon "button" at bounding box center [250, 592] width 20 height 20
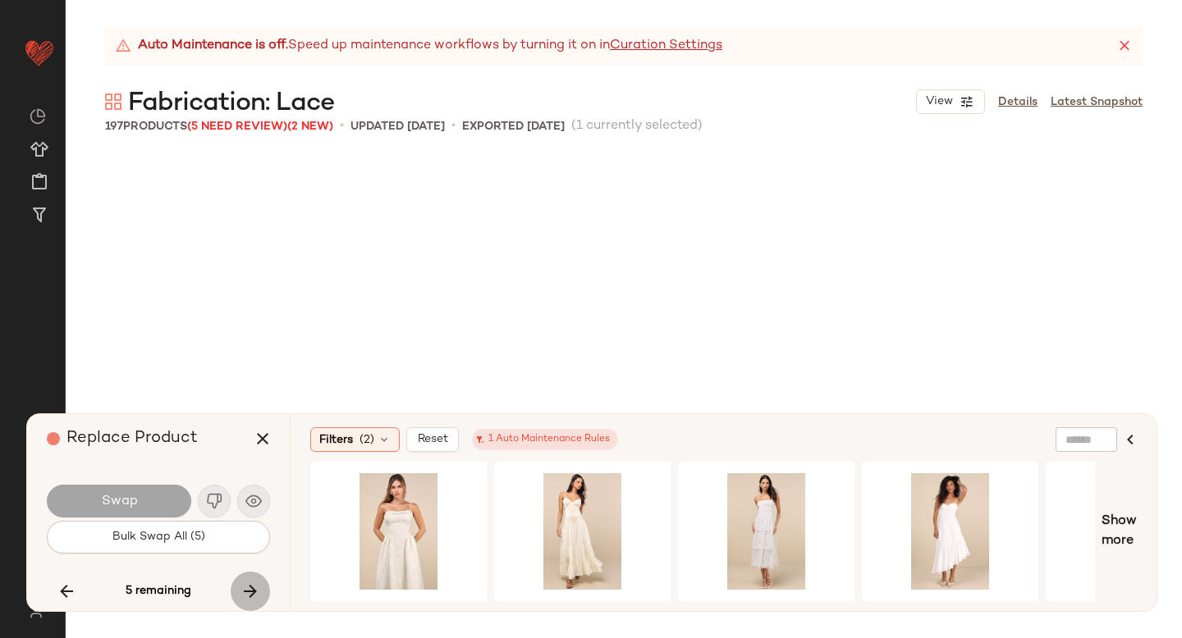
scroll to position [14253, 0]
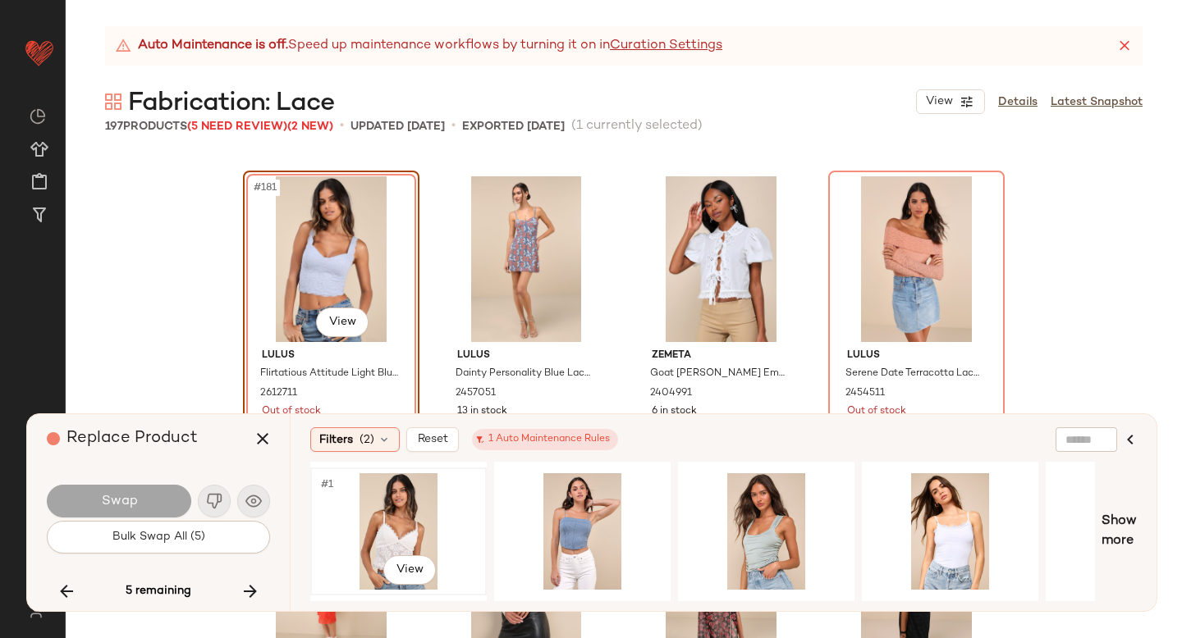
click at [346, 505] on div "#1 View" at bounding box center [398, 531] width 165 height 117
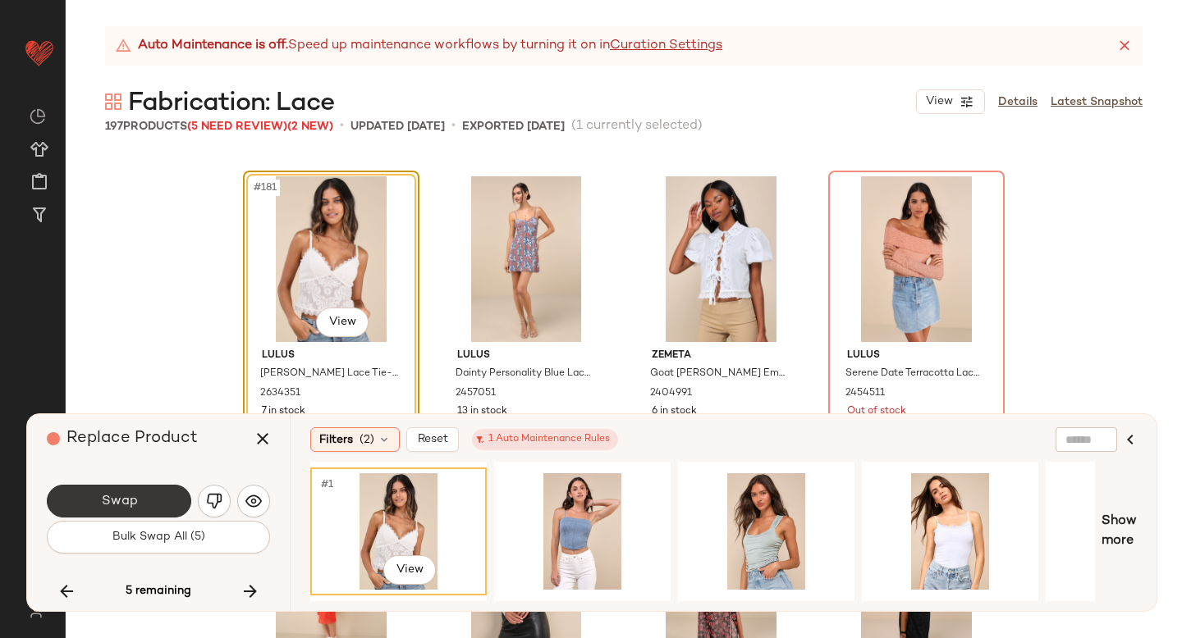
click at [136, 497] on span "Swap" at bounding box center [118, 502] width 37 height 16
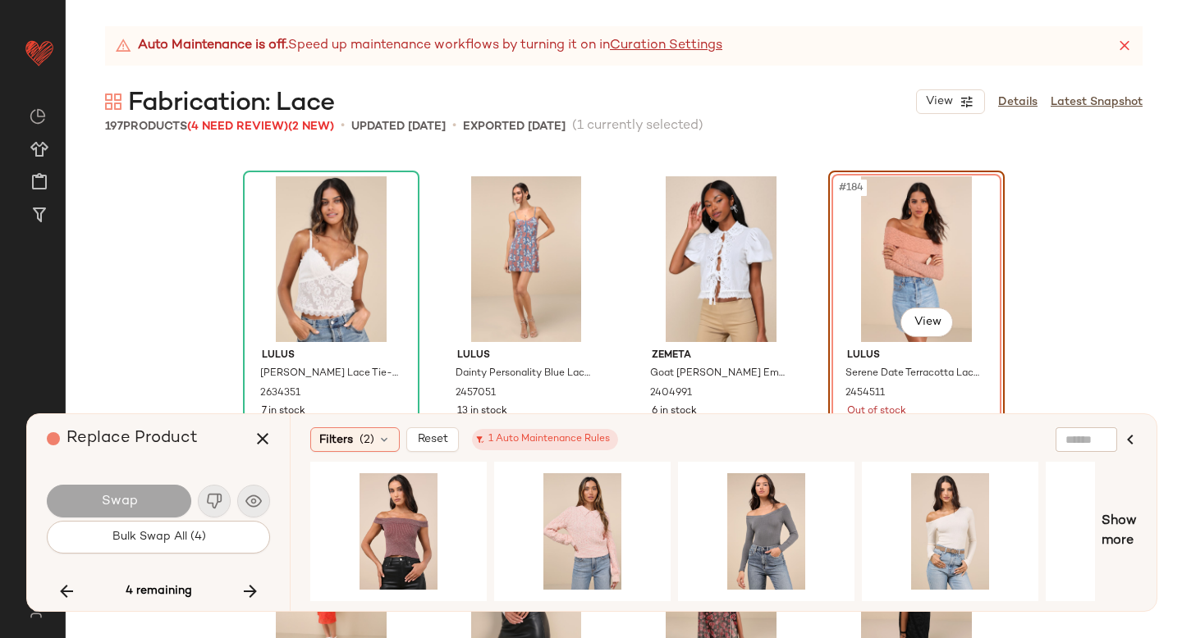
click at [908, 272] on div "#184 View" at bounding box center [916, 259] width 165 height 166
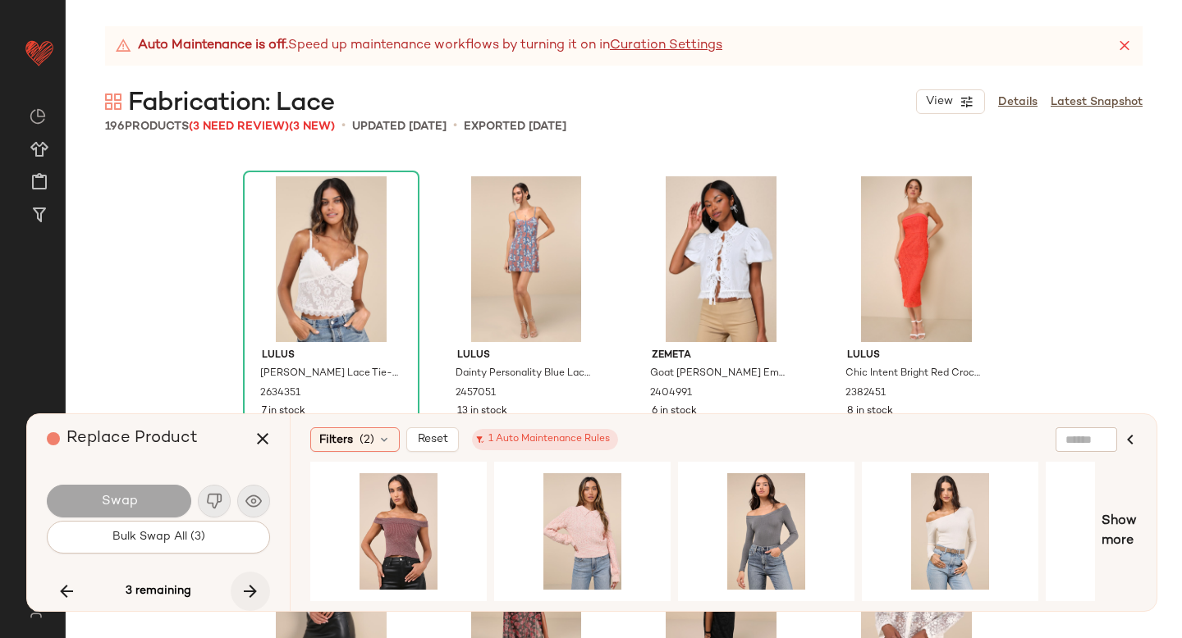
click at [255, 583] on icon "button" at bounding box center [250, 592] width 20 height 20
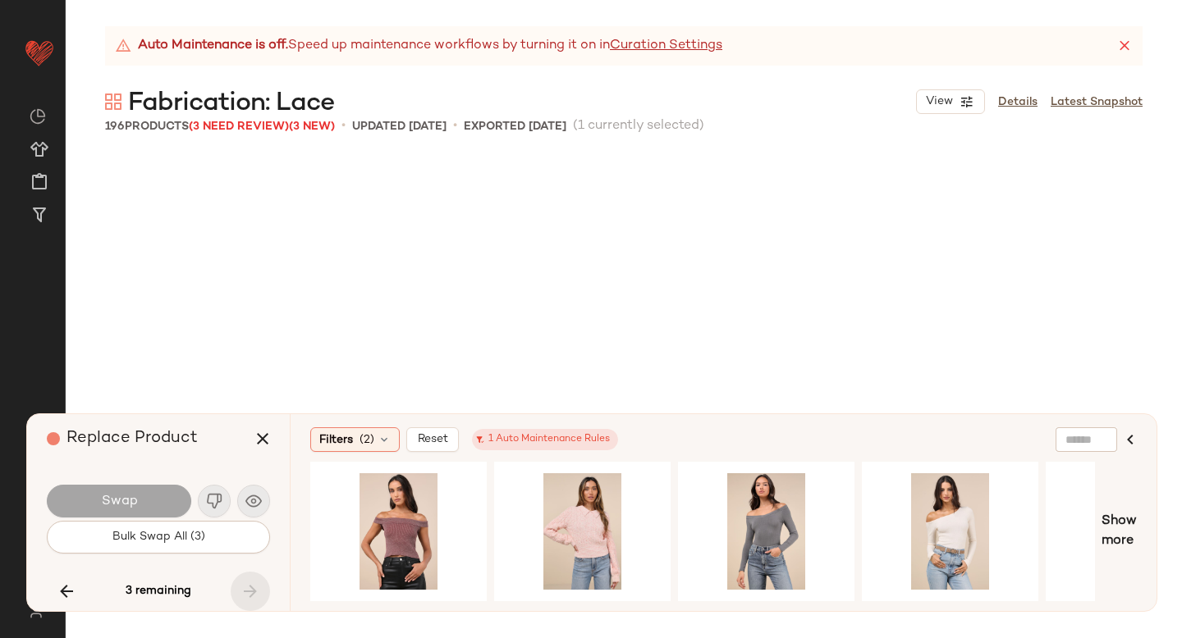
scroll to position [15039, 0]
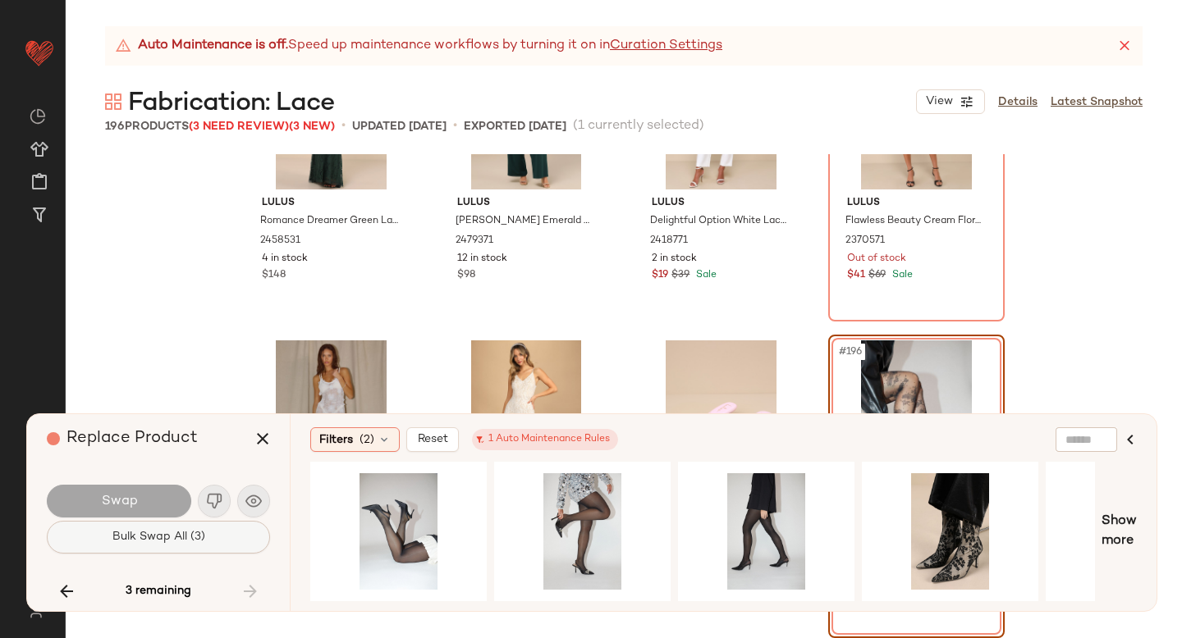
click at [226, 542] on button "Bulk Swap All (3)" at bounding box center [158, 537] width 223 height 33
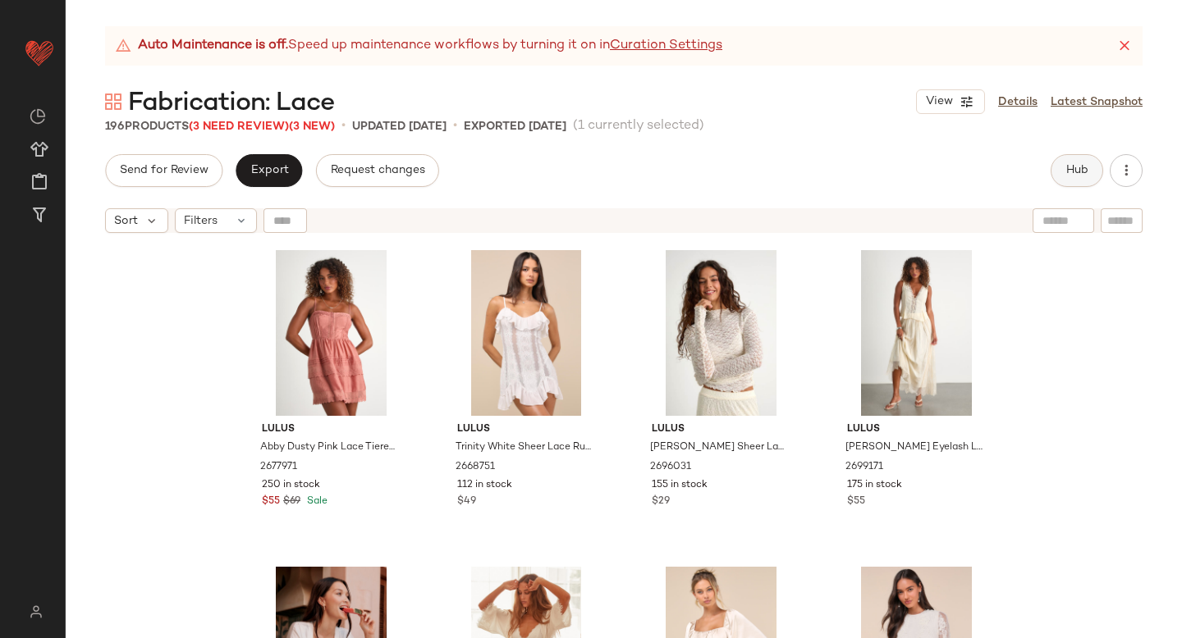
click at [1077, 168] on span "Hub" at bounding box center [1076, 170] width 23 height 13
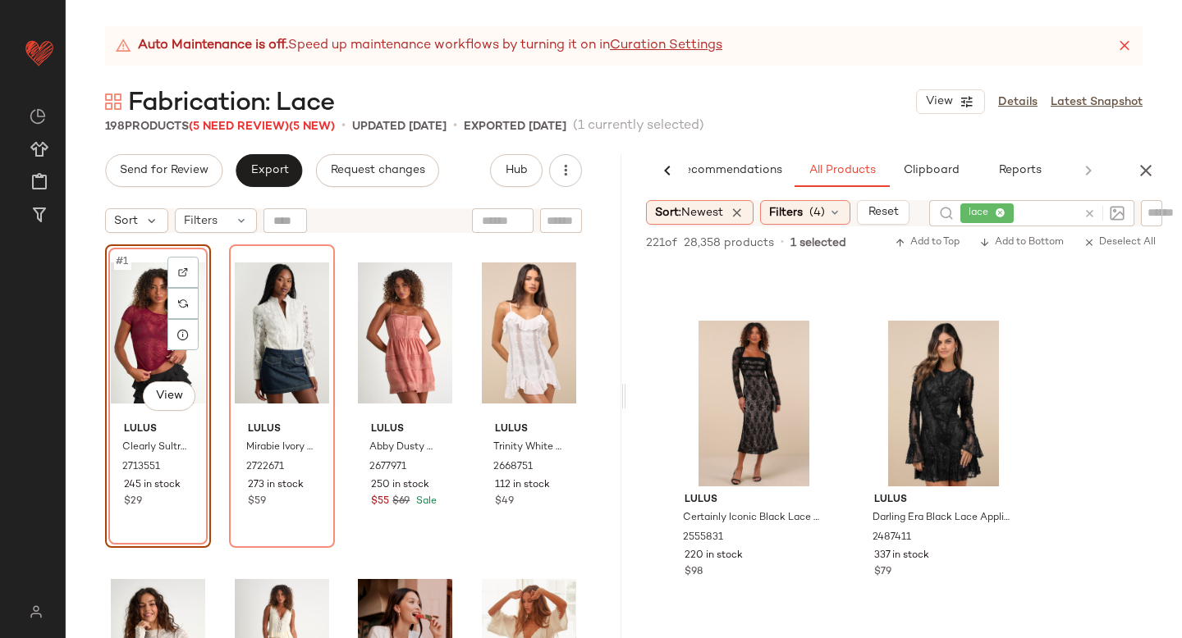
scroll to position [935, 0]
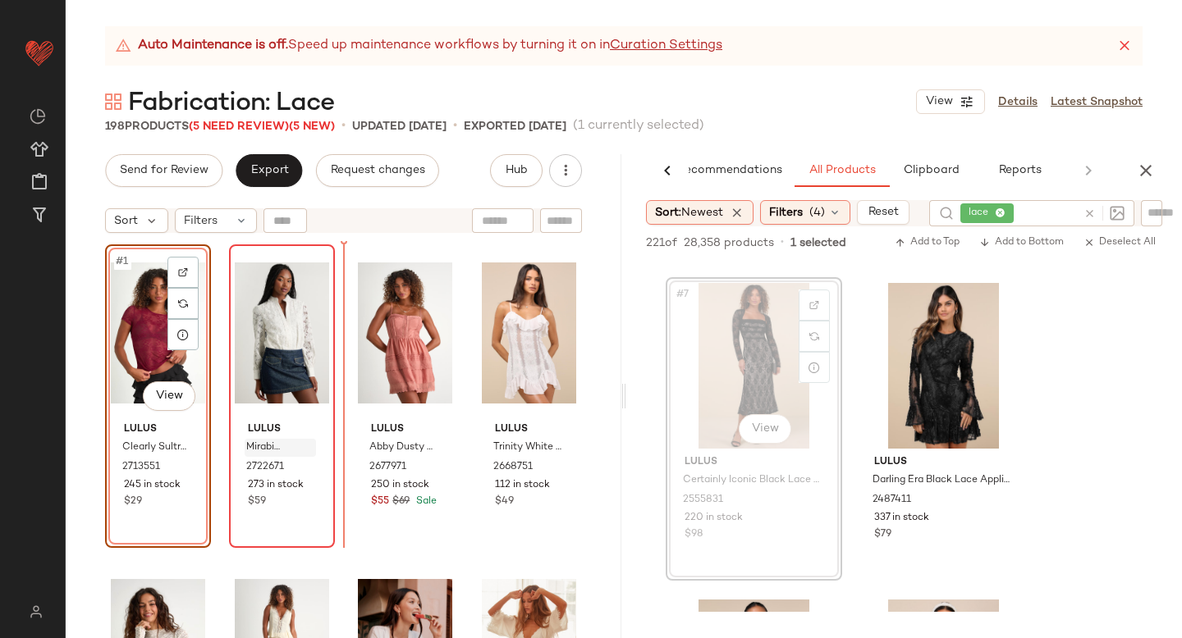
drag, startPoint x: 796, startPoint y: 352, endPoint x: 293, endPoint y: 439, distance: 510.5
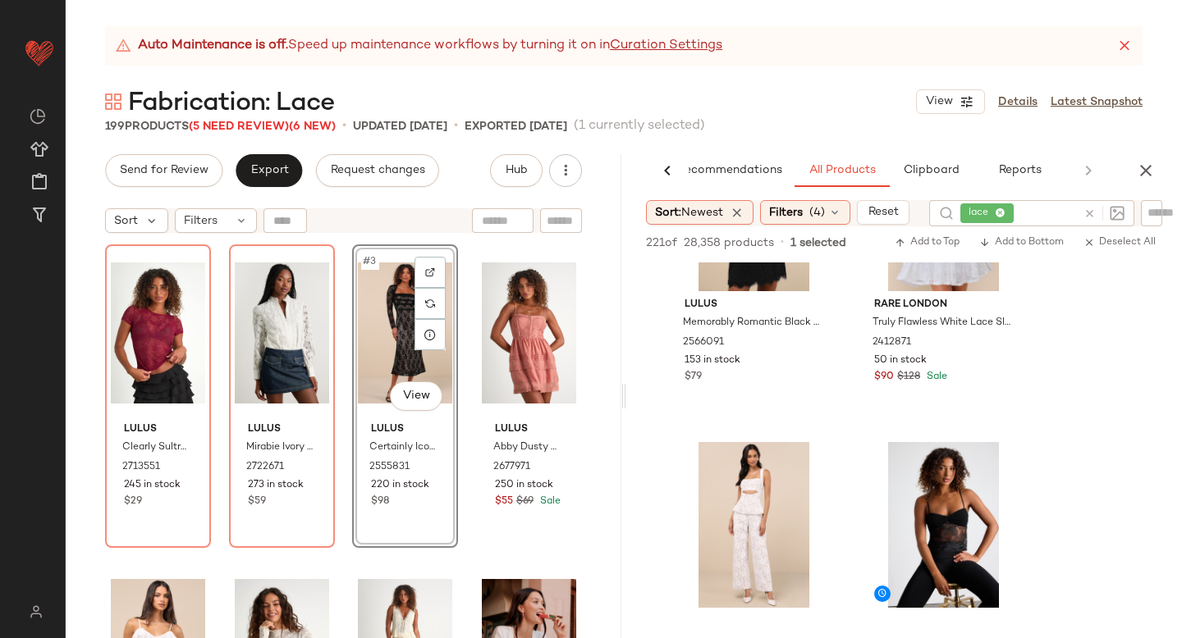
scroll to position [1703, 0]
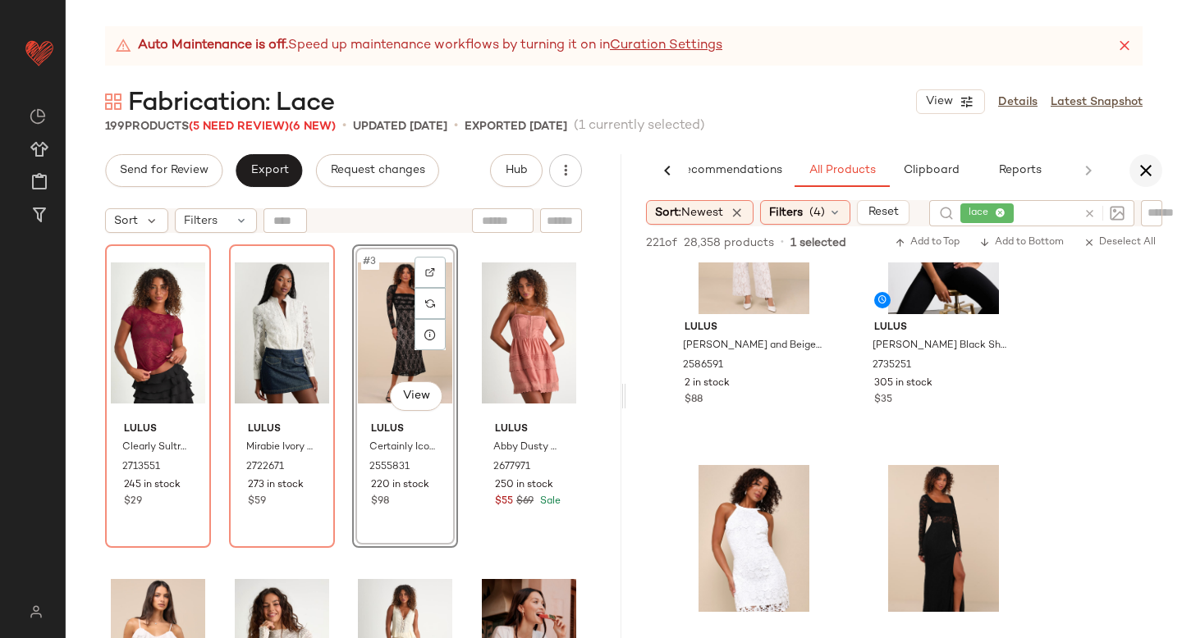
click at [1144, 174] on icon "button" at bounding box center [1146, 171] width 20 height 20
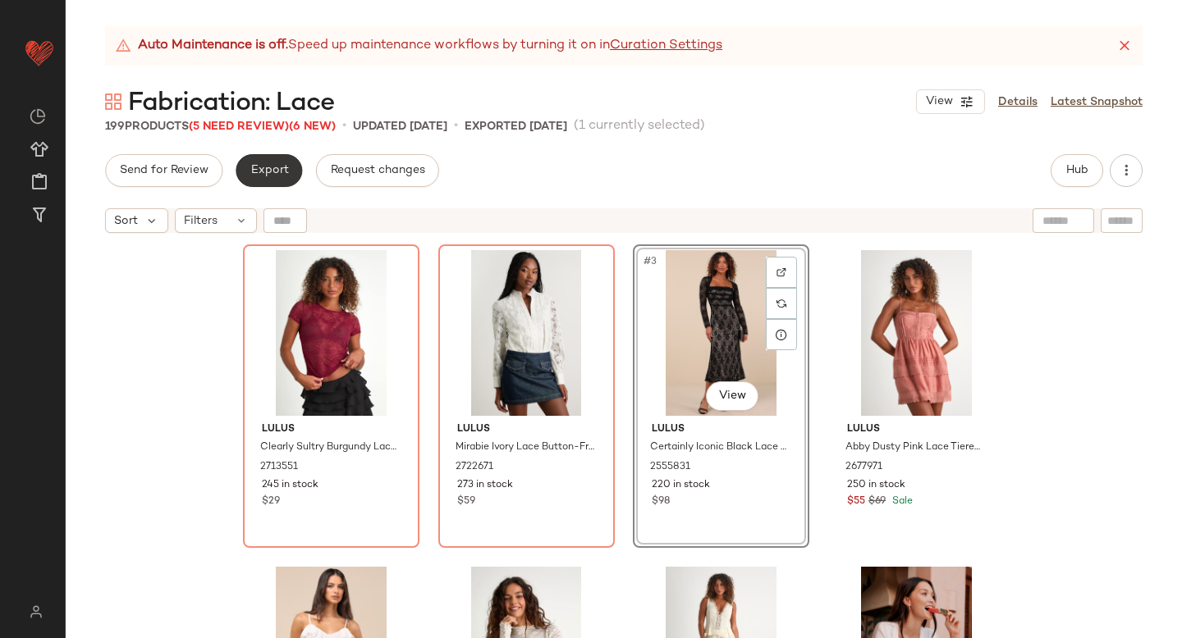
click at [293, 171] on button "Export" at bounding box center [269, 170] width 66 height 33
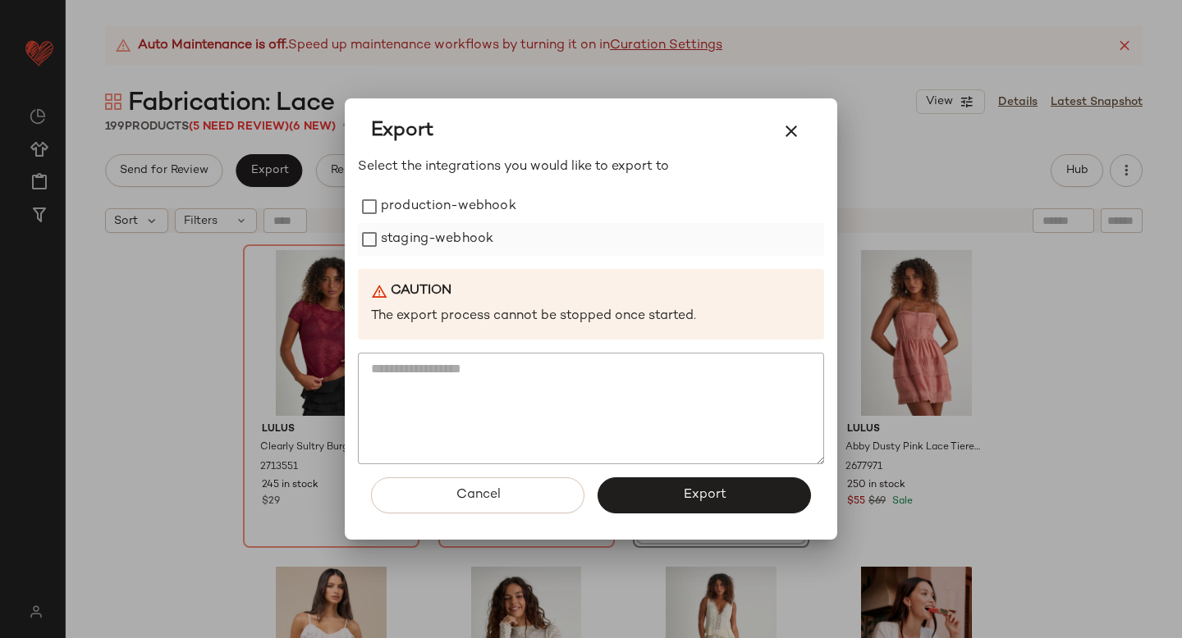
click at [390, 249] on label "staging-webhook" at bounding box center [437, 239] width 112 height 33
click at [388, 223] on label "staging-webhook" at bounding box center [437, 239] width 112 height 33
click at [383, 213] on label "production-webhook" at bounding box center [448, 206] width 135 height 33
click at [387, 243] on label "staging-webhook" at bounding box center [437, 239] width 112 height 33
click at [744, 489] on button "Export" at bounding box center [703, 496] width 213 height 36
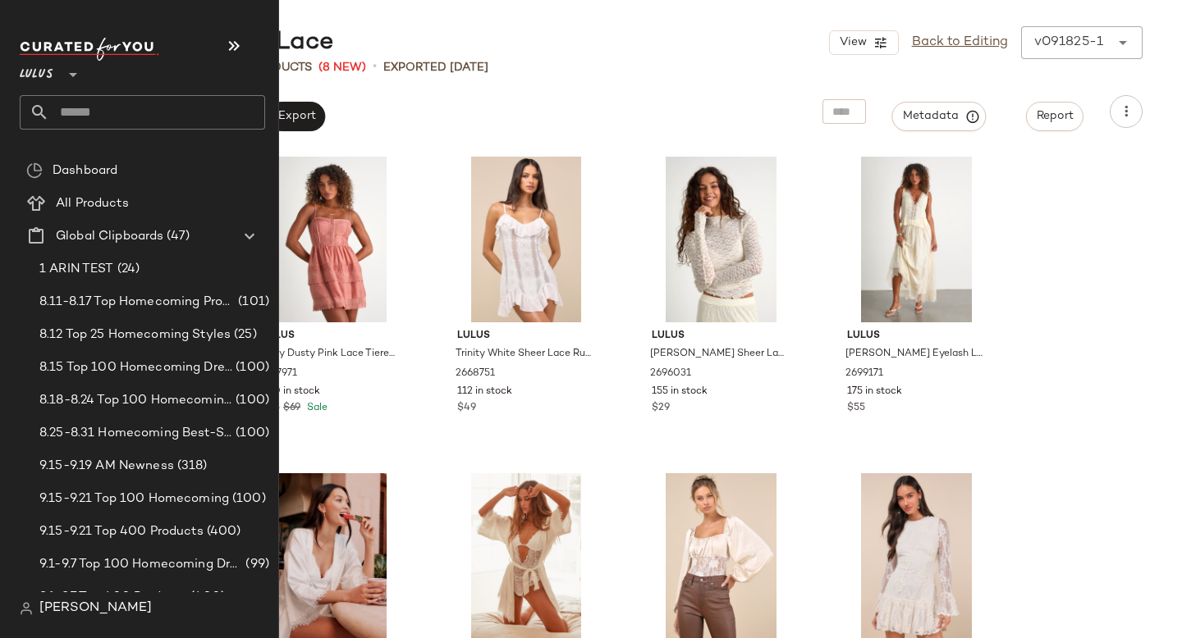
click at [101, 113] on input "text" at bounding box center [157, 112] width 216 height 34
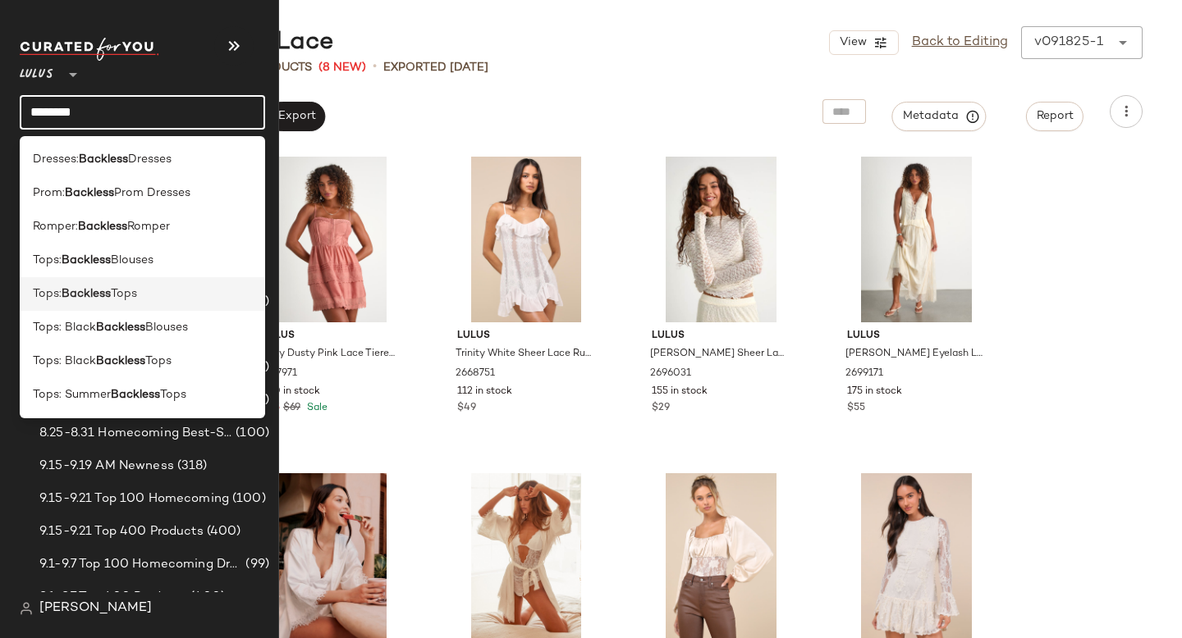
type input "********"
click at [88, 290] on b "Backless" at bounding box center [86, 294] width 49 height 17
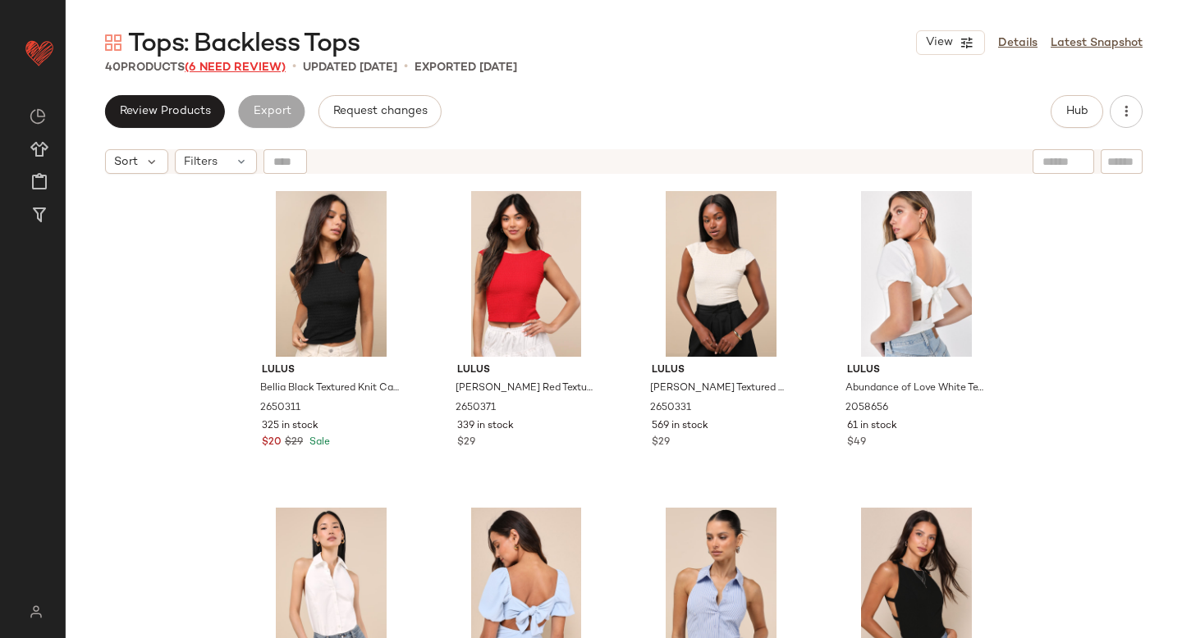
click at [222, 67] on span "(6 Need Review)" at bounding box center [235, 68] width 101 height 12
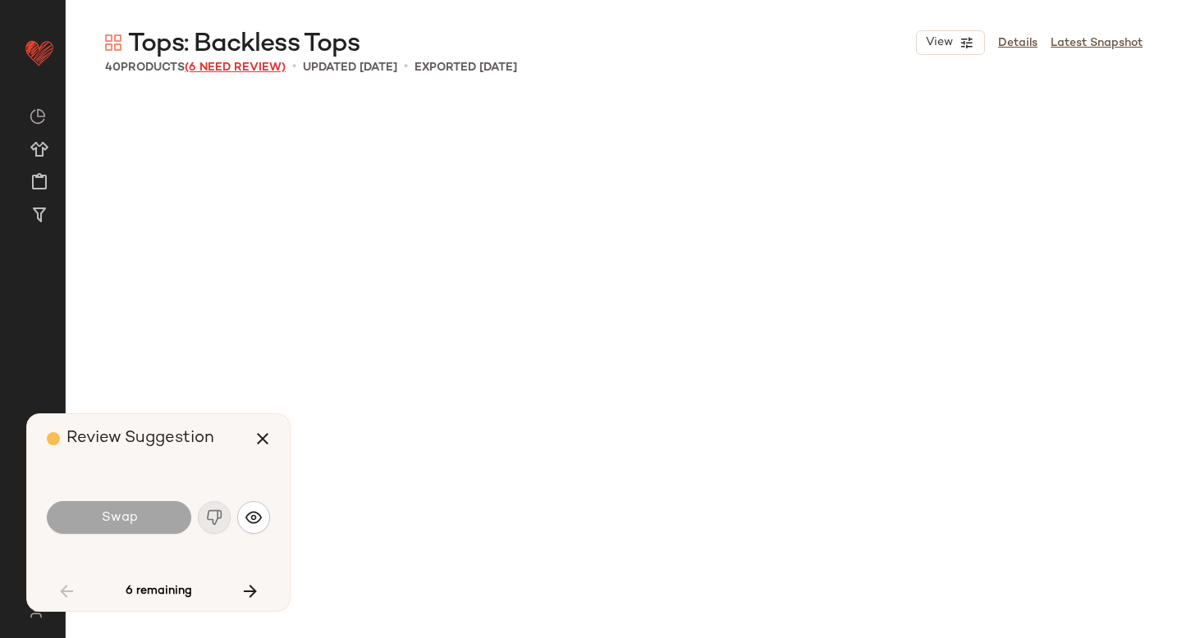
scroll to position [1584, 0]
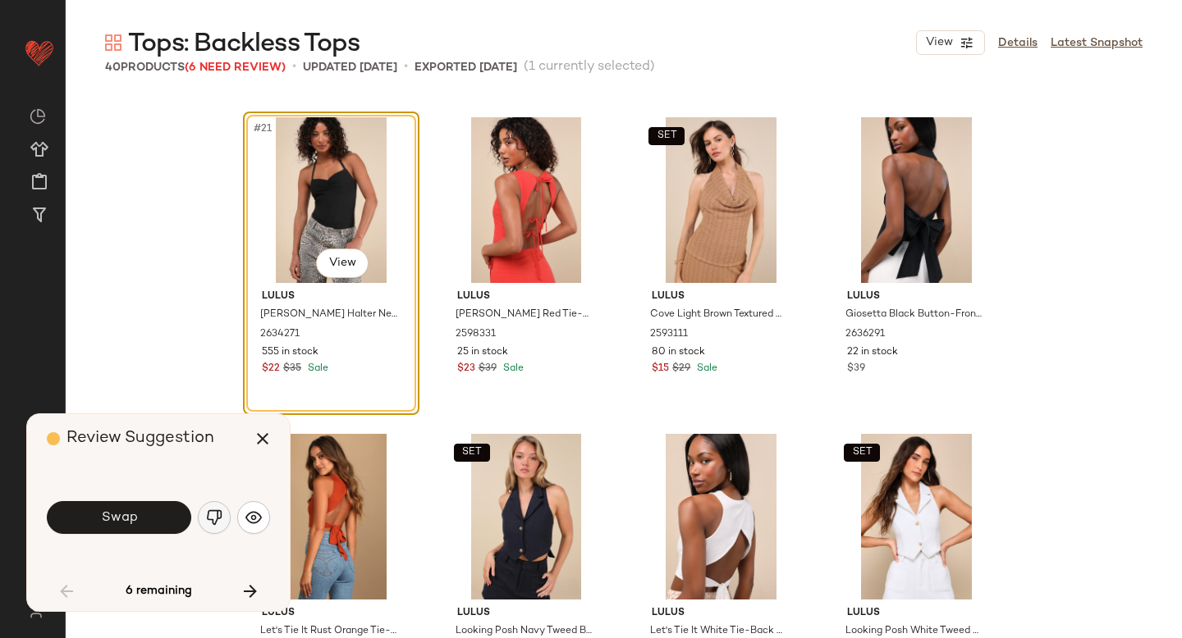
click at [215, 519] on img "button" at bounding box center [214, 518] width 16 height 16
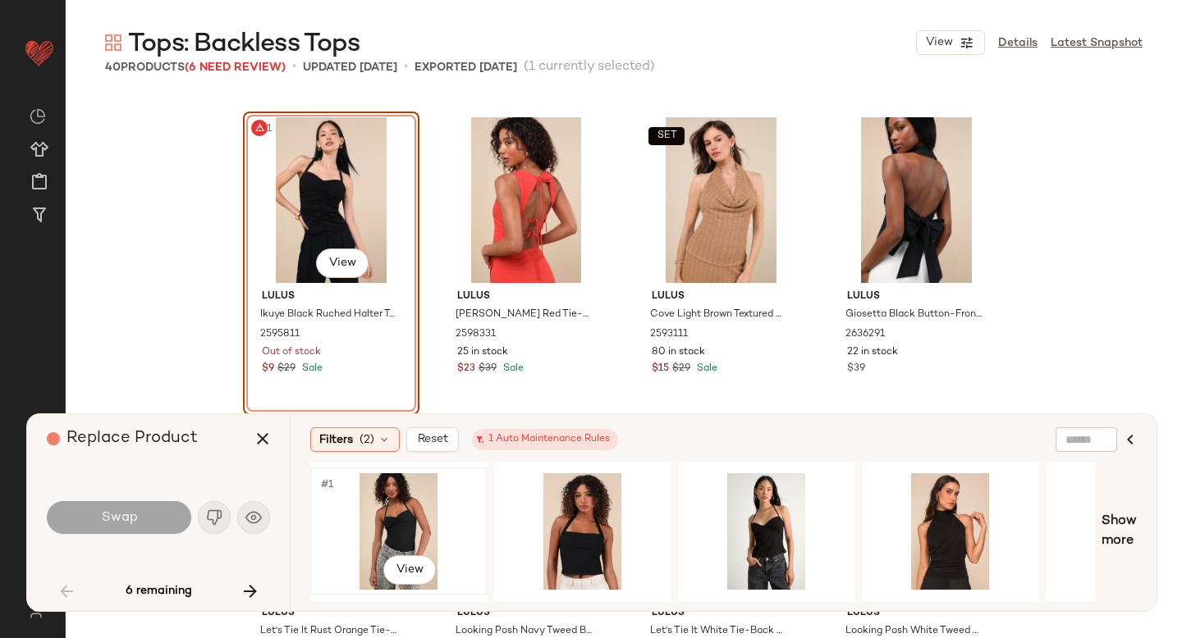
click at [423, 527] on div "#1 View" at bounding box center [398, 531] width 165 height 117
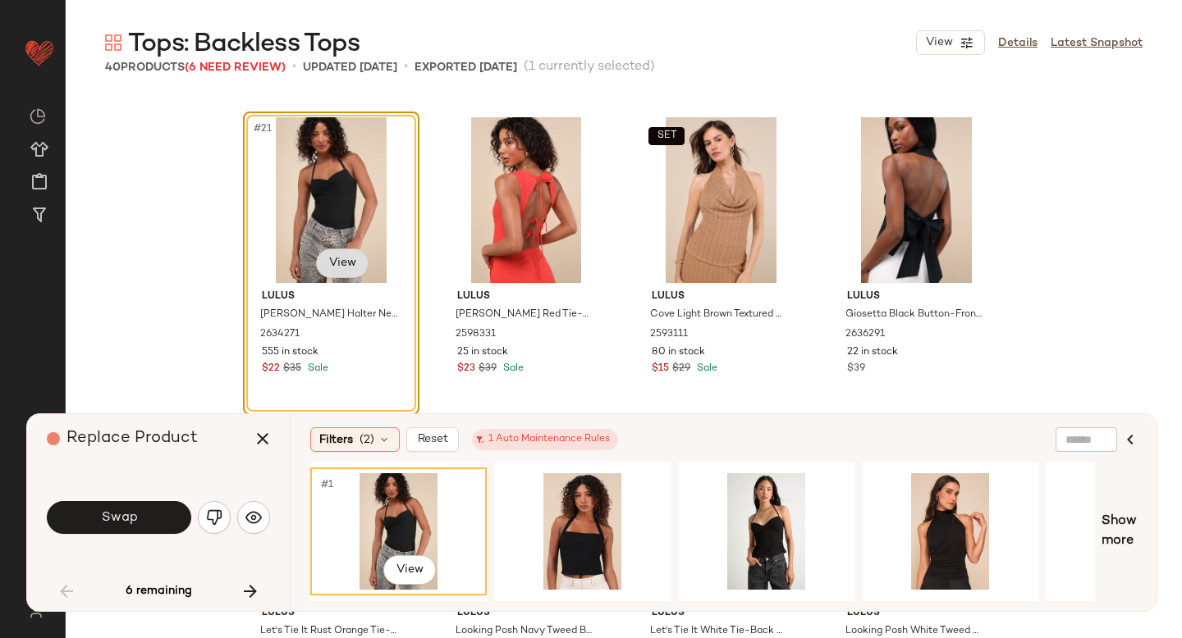
click at [343, 256] on body "Lulus ** Dashboard All Products Global Clipboards (47) Curations (814) Anjali A…" at bounding box center [591, 319] width 1182 height 638
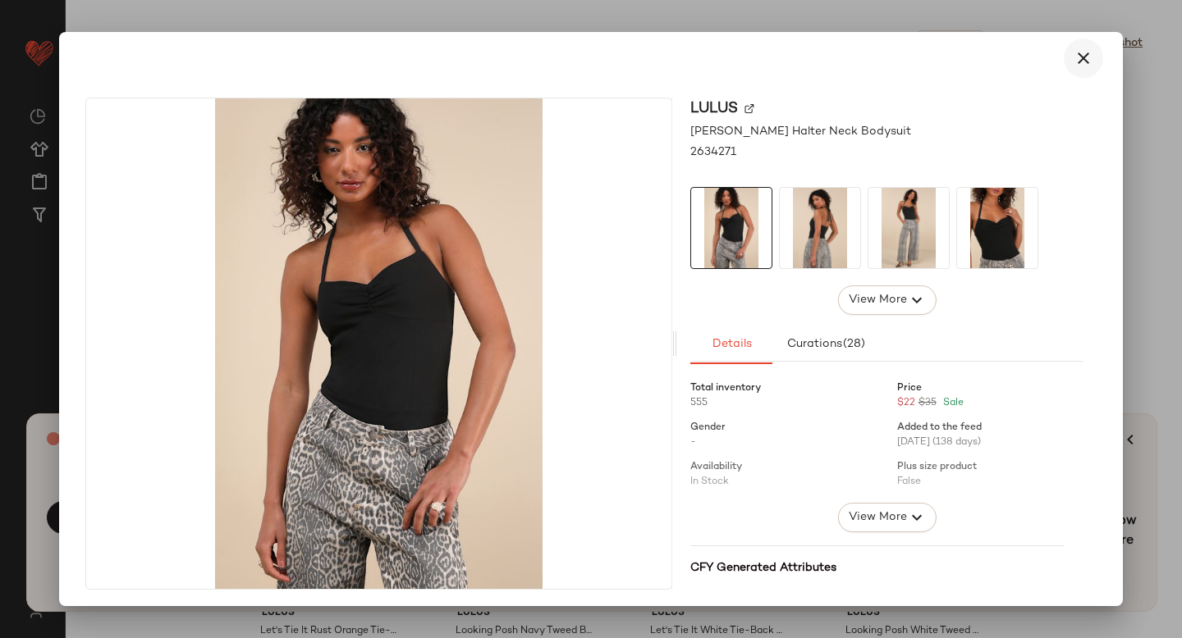
click at [1079, 52] on icon "button" at bounding box center [1083, 58] width 20 height 20
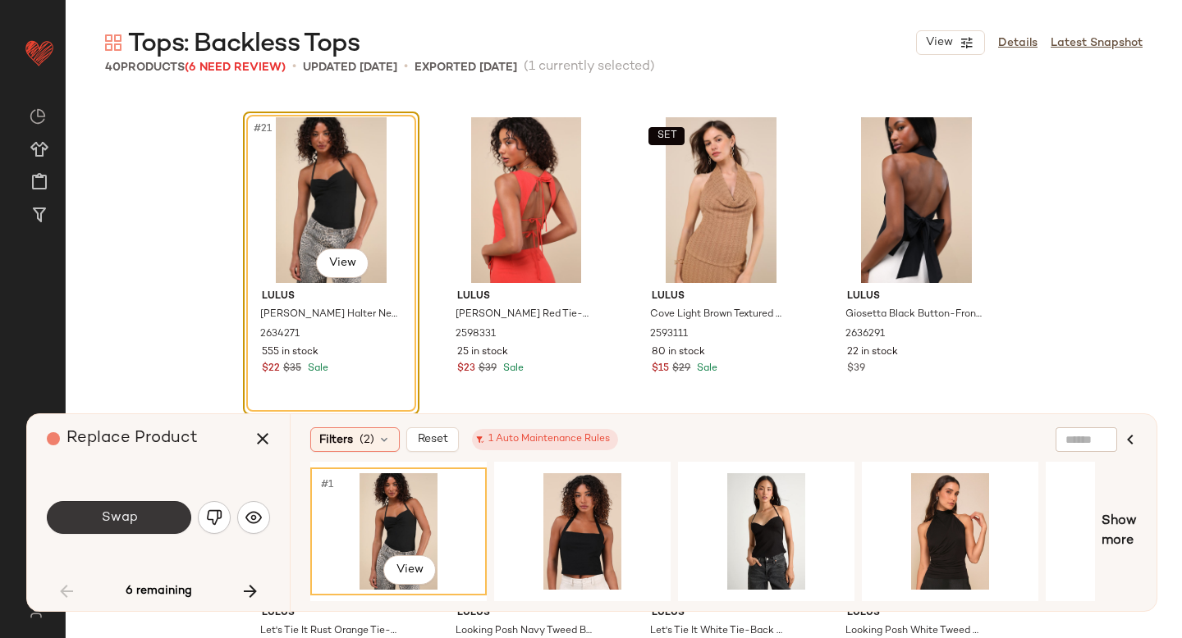
click at [151, 510] on button "Swap" at bounding box center [119, 517] width 144 height 33
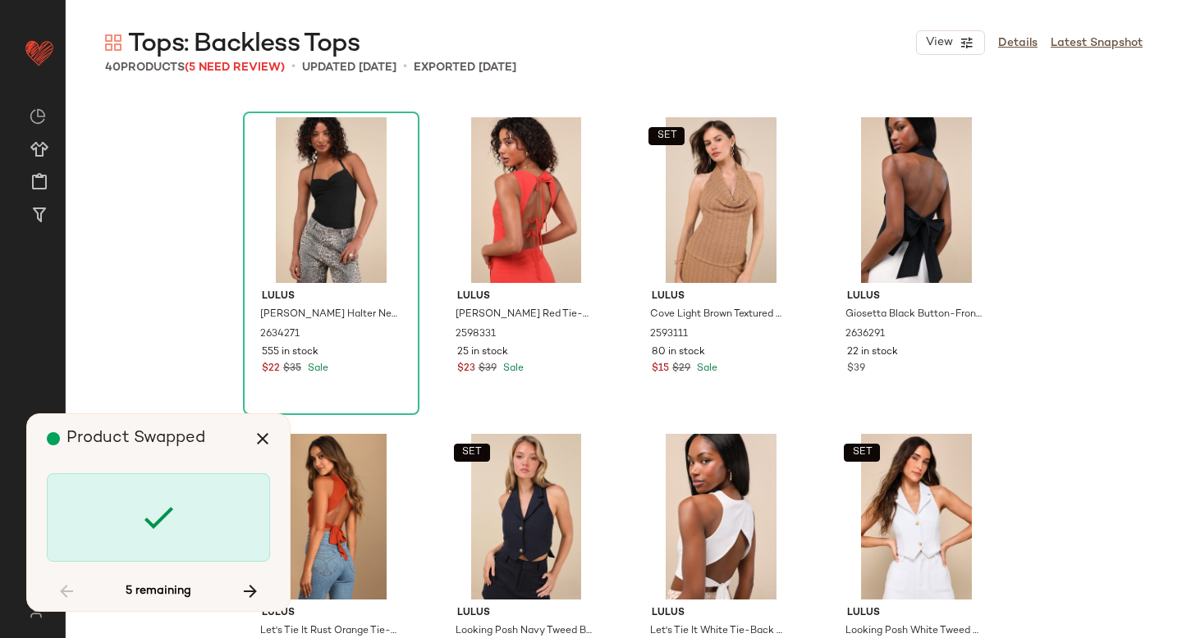
scroll to position [2534, 0]
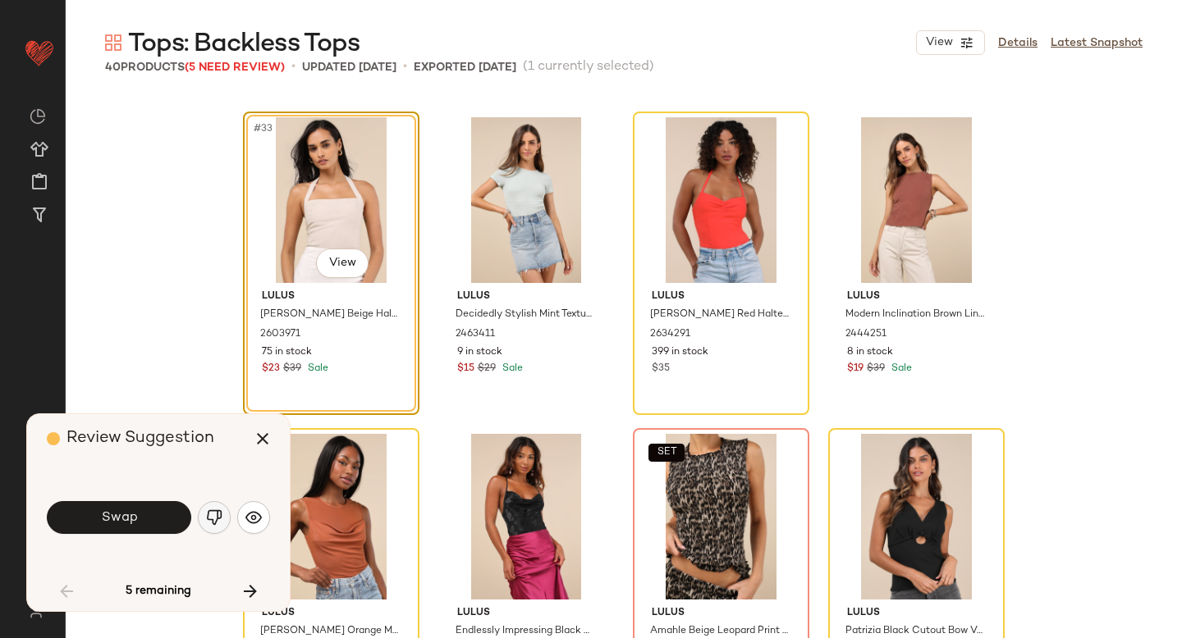
click at [213, 515] on img "button" at bounding box center [214, 518] width 16 height 16
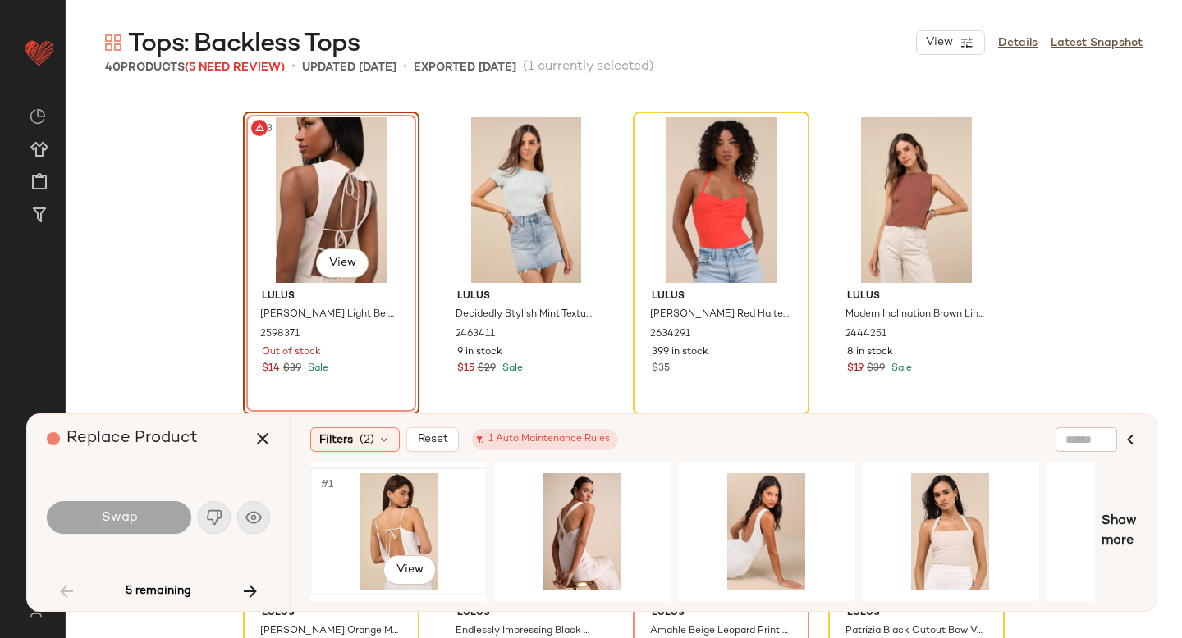
click at [365, 533] on div "#1 View" at bounding box center [398, 531] width 165 height 117
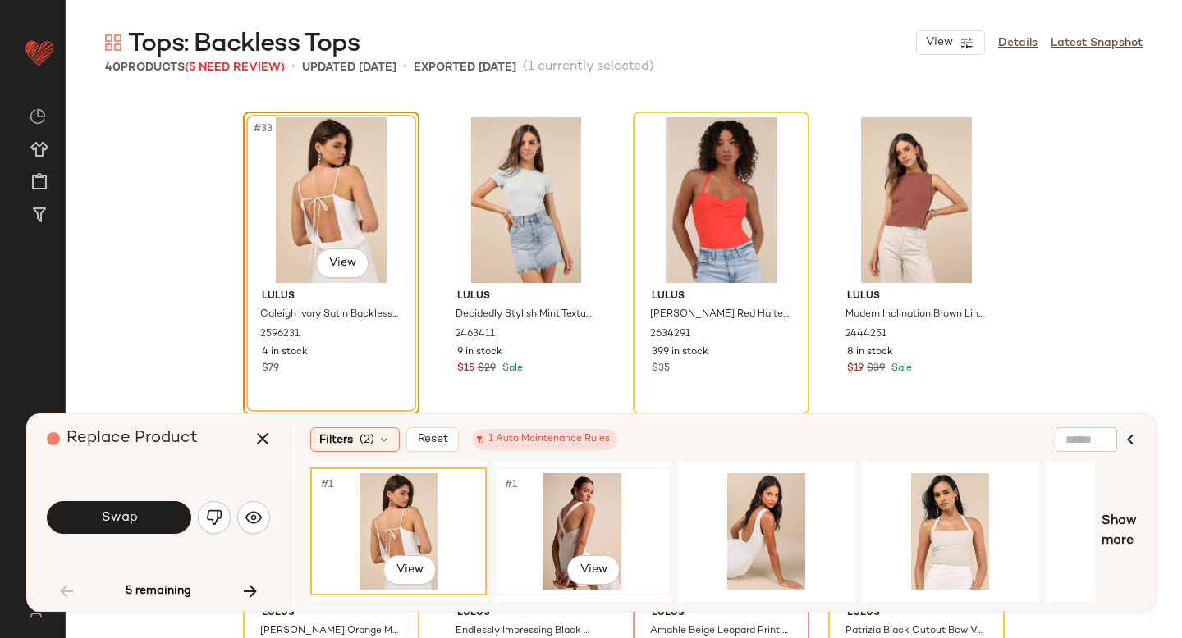
click at [525, 510] on div "#1 View" at bounding box center [582, 531] width 165 height 117
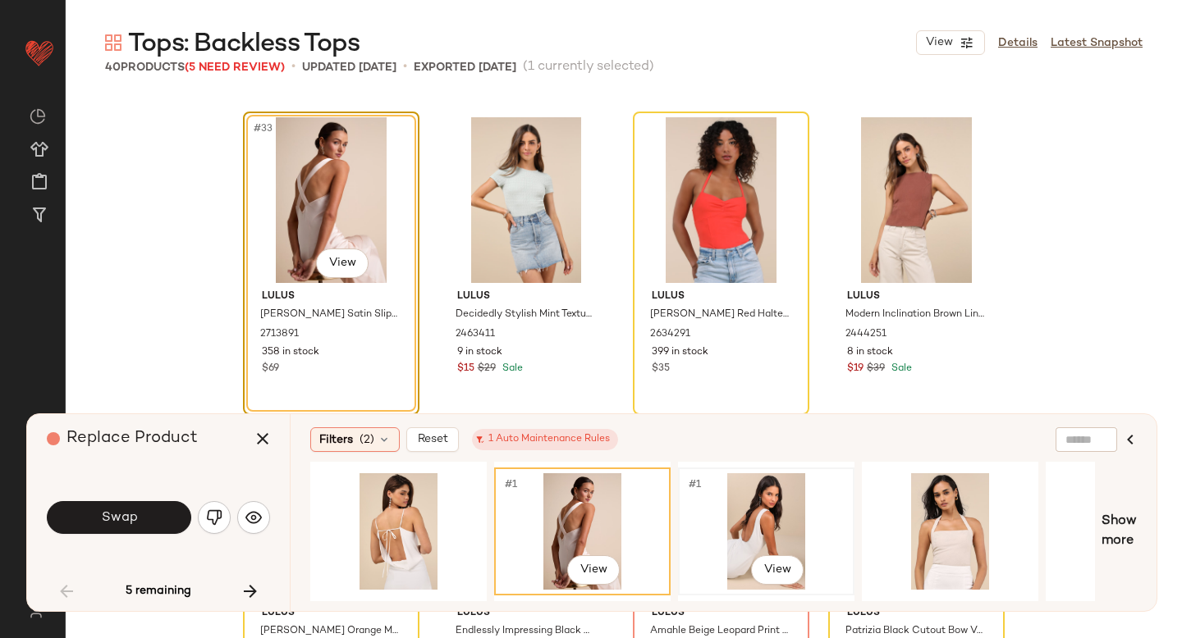
click at [775, 507] on div "#1 View" at bounding box center [766, 531] width 165 height 117
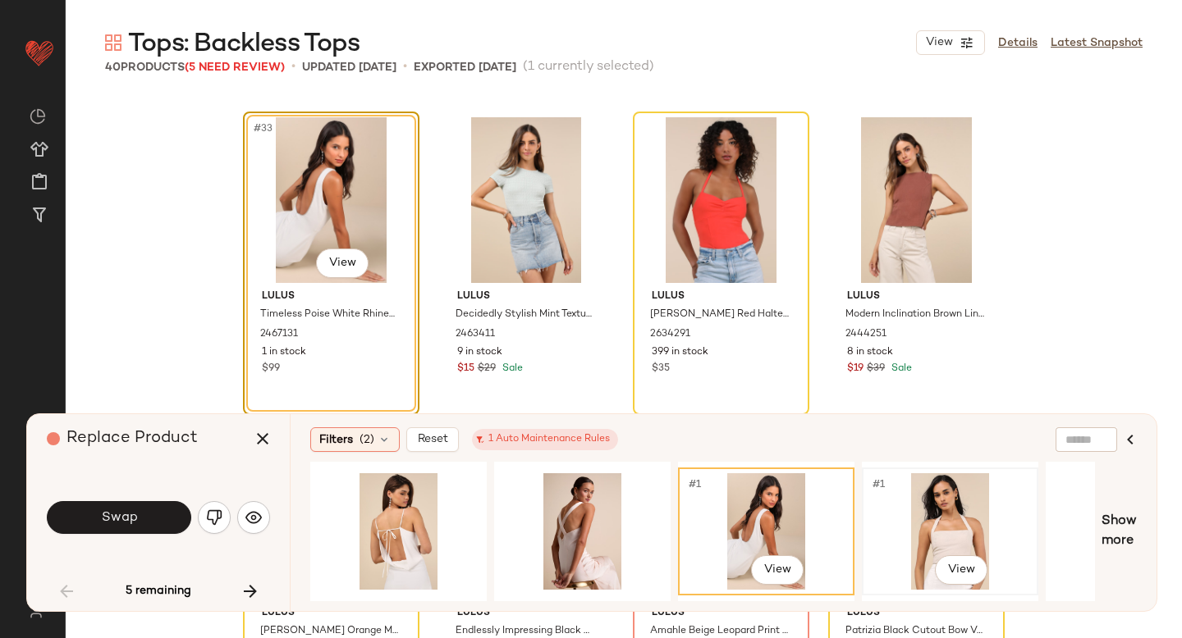
click at [944, 497] on div "#1 View" at bounding box center [949, 531] width 165 height 117
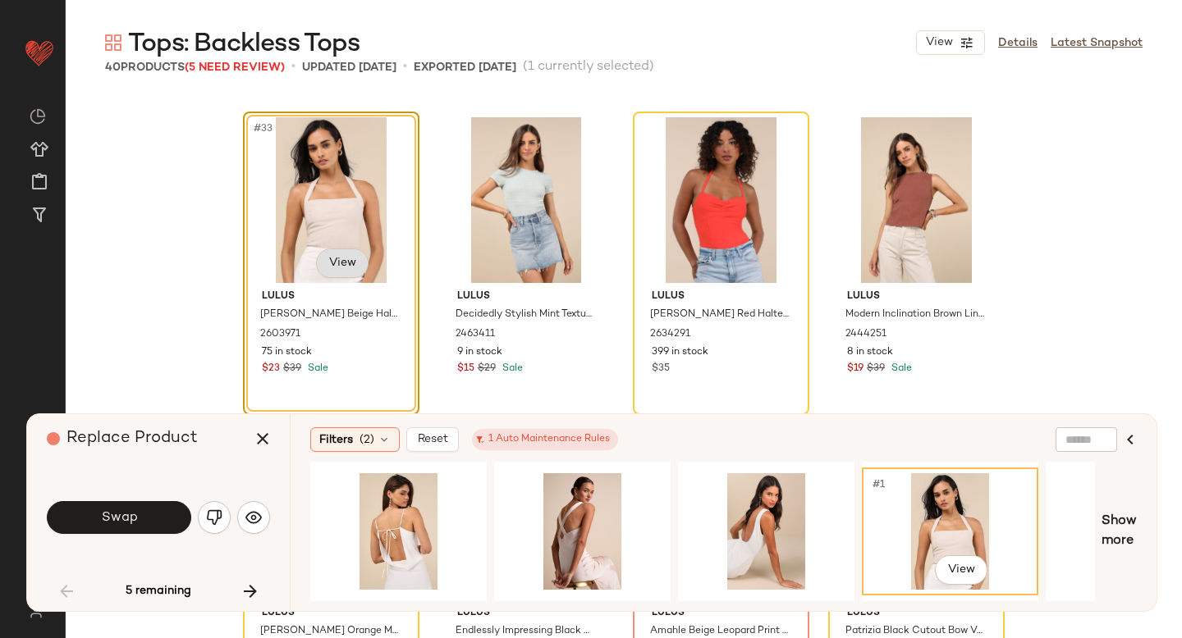
click at [347, 259] on body "Lulus ** Dashboard All Products Global Clipboards (47) Curations (814) Anjali A…" at bounding box center [591, 319] width 1182 height 638
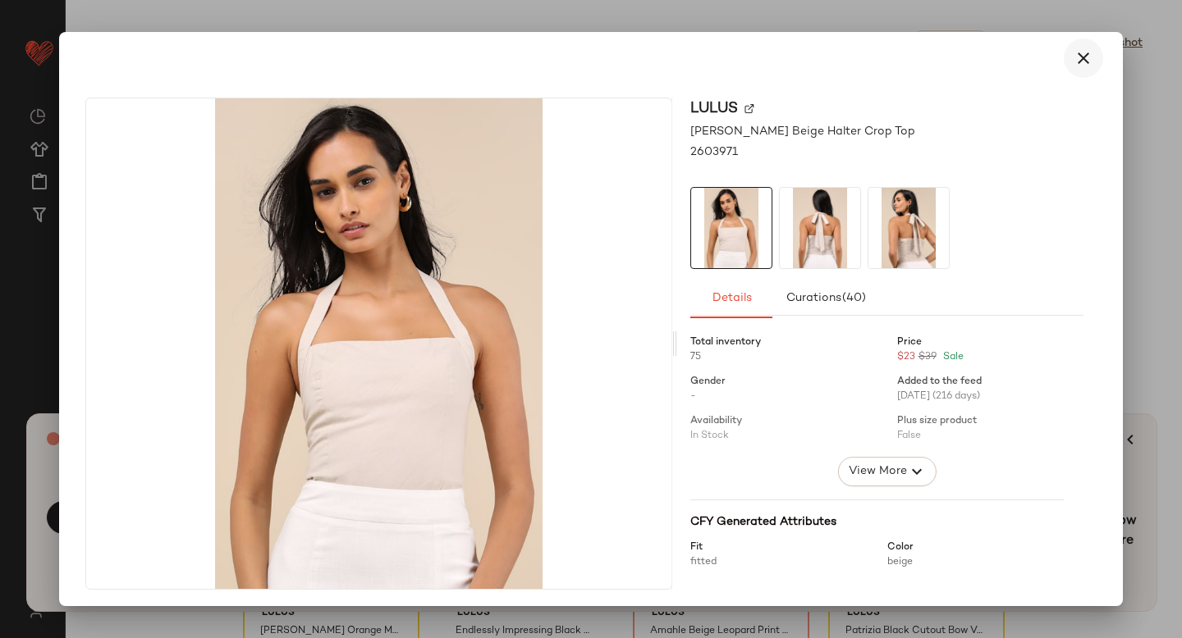
click at [1067, 69] on button "button" at bounding box center [1082, 58] width 39 height 39
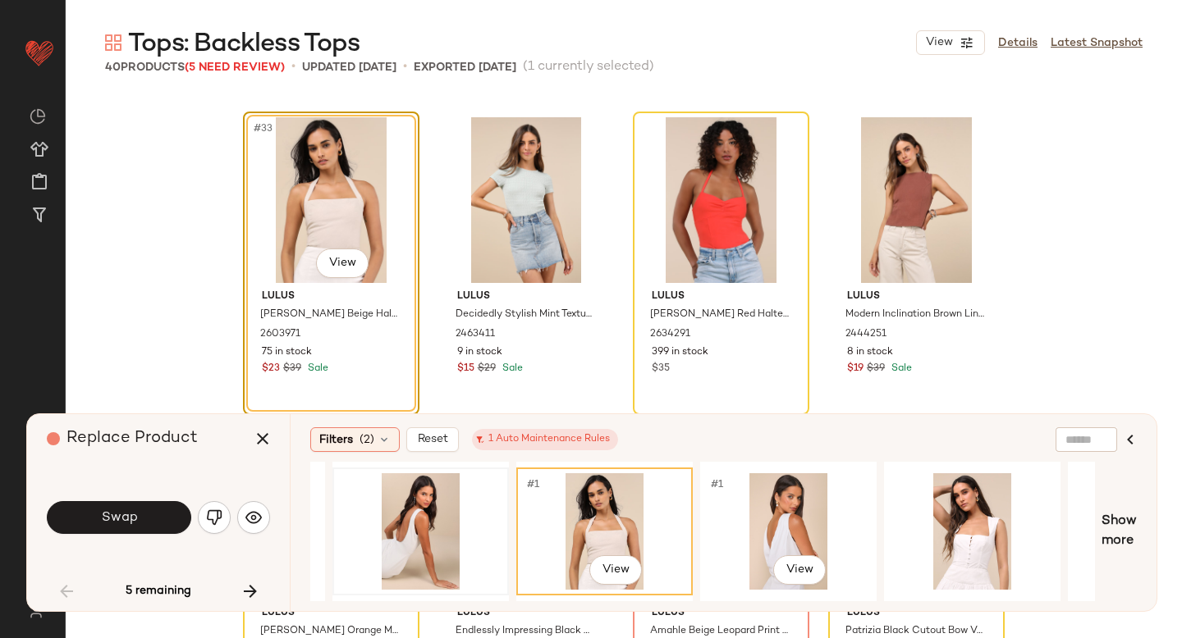
scroll to position [0, 346]
click at [782, 506] on div "#1 View" at bounding box center [787, 531] width 165 height 117
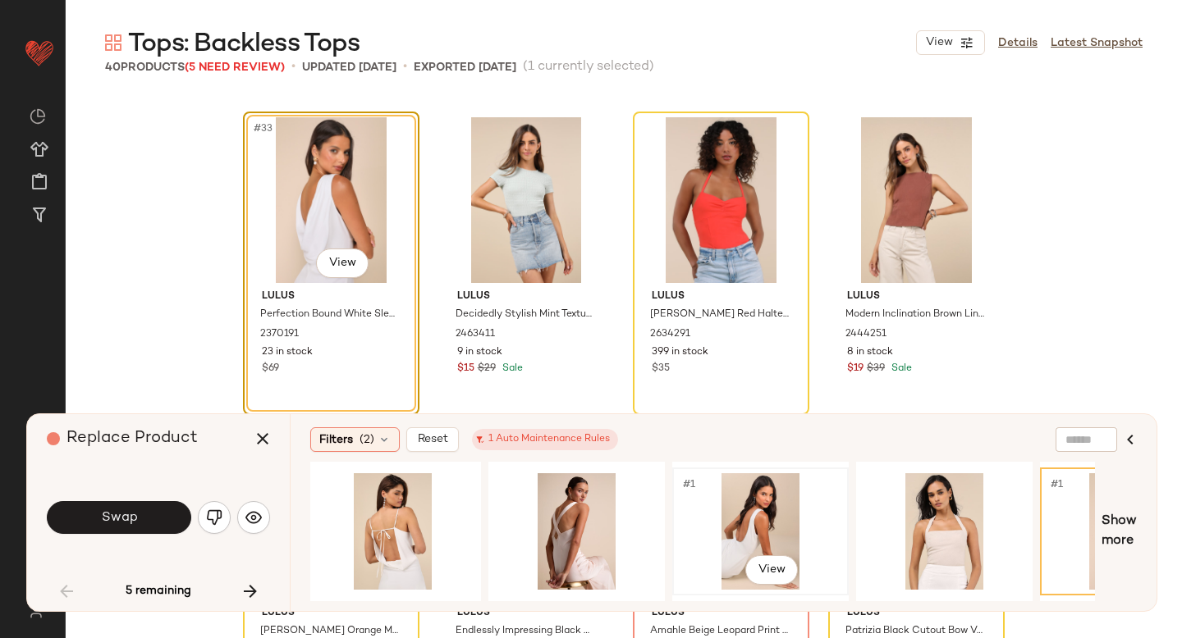
scroll to position [0, 0]
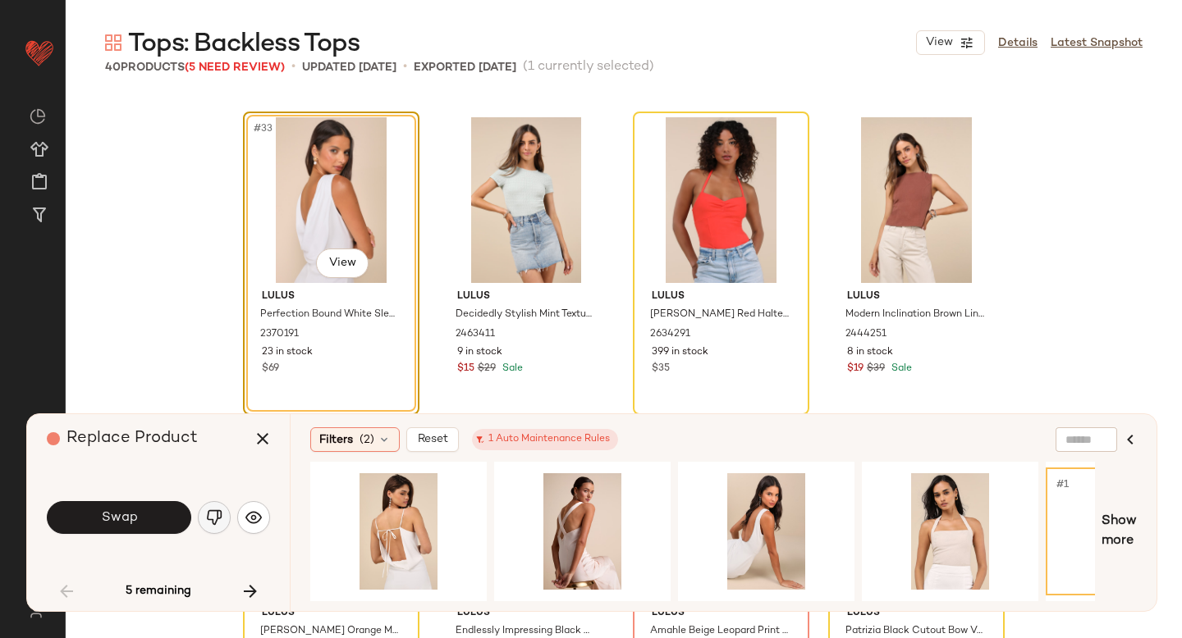
click at [215, 523] on img "button" at bounding box center [214, 518] width 16 height 16
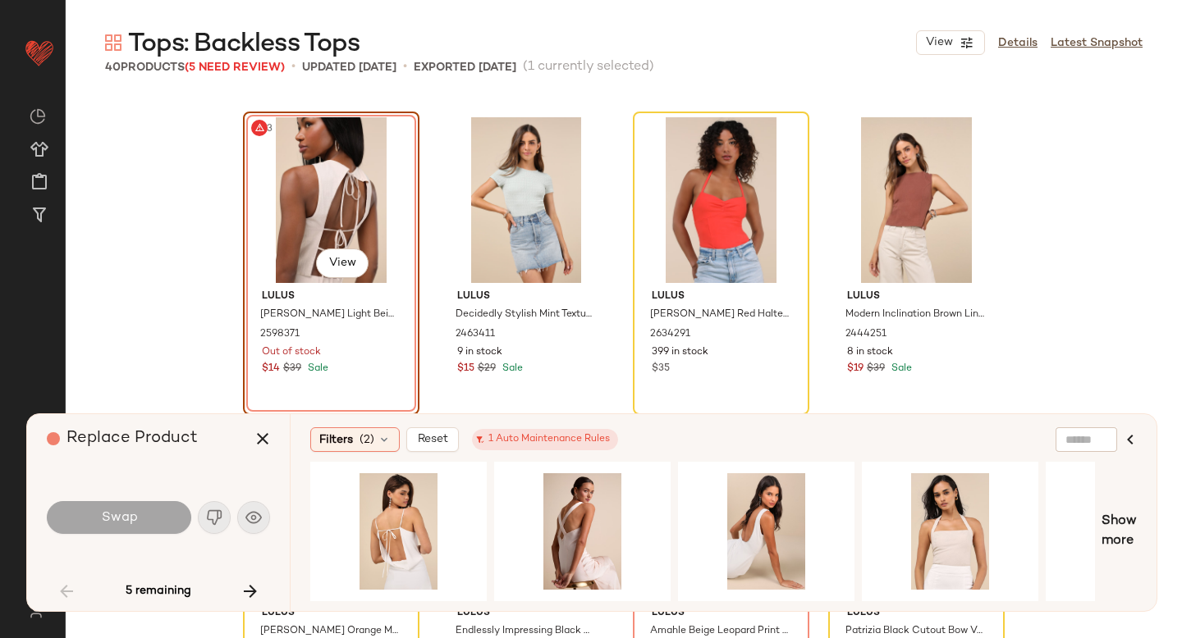
click at [332, 202] on div "#33 View" at bounding box center [331, 200] width 165 height 166
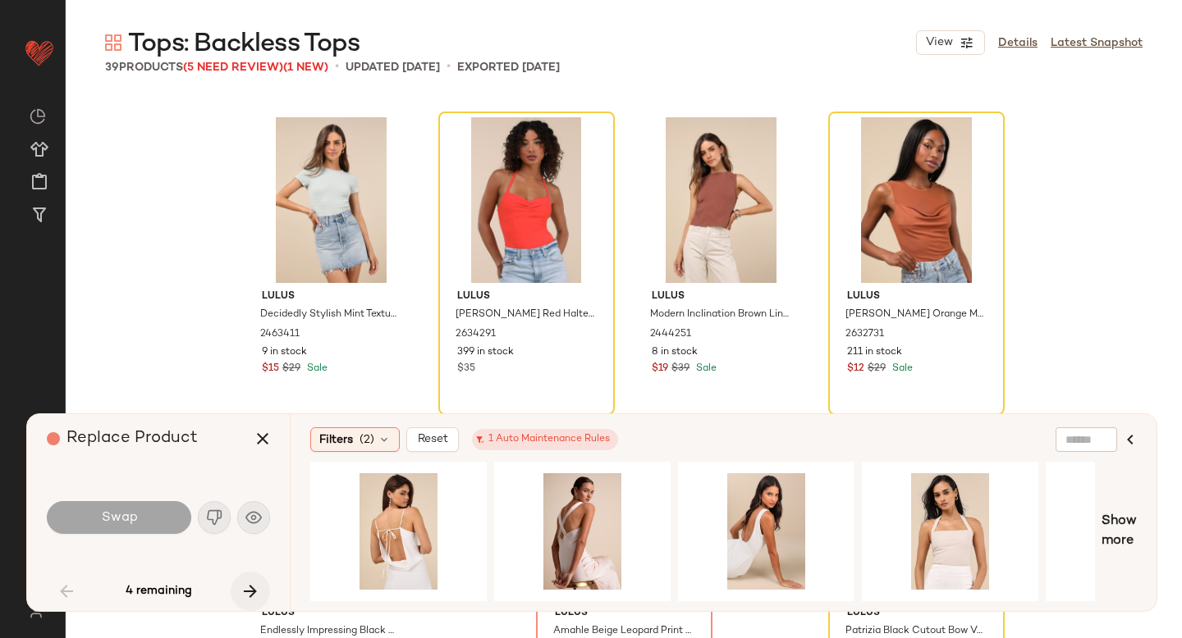
click at [251, 588] on icon "button" at bounding box center [250, 592] width 20 height 20
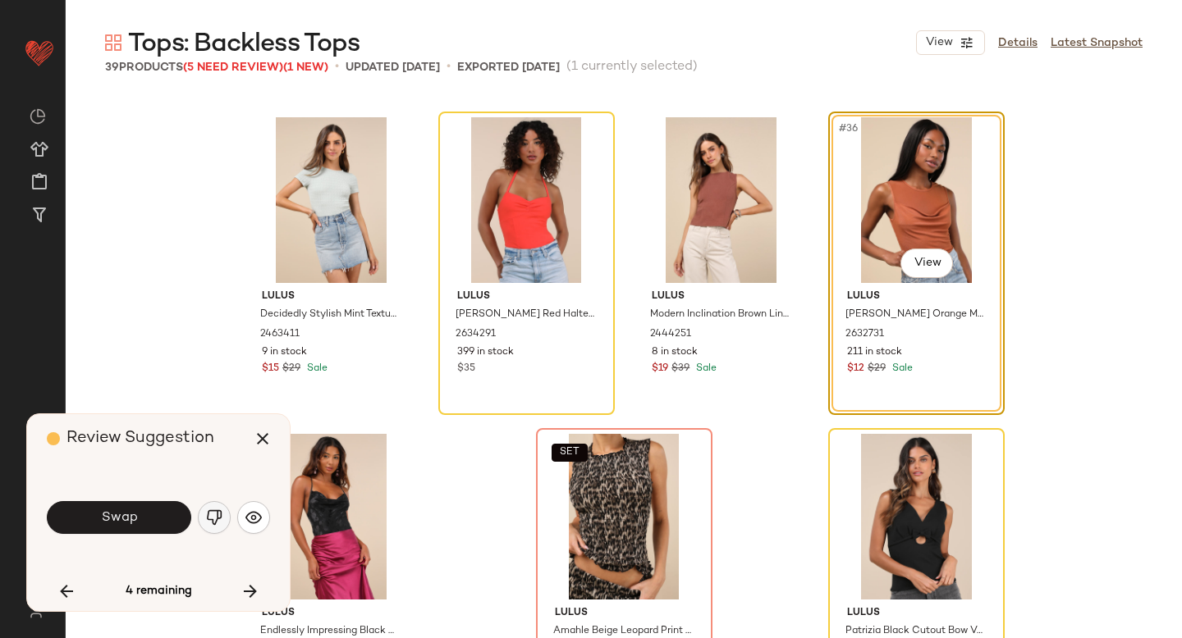
click at [217, 526] on button "button" at bounding box center [214, 517] width 33 height 33
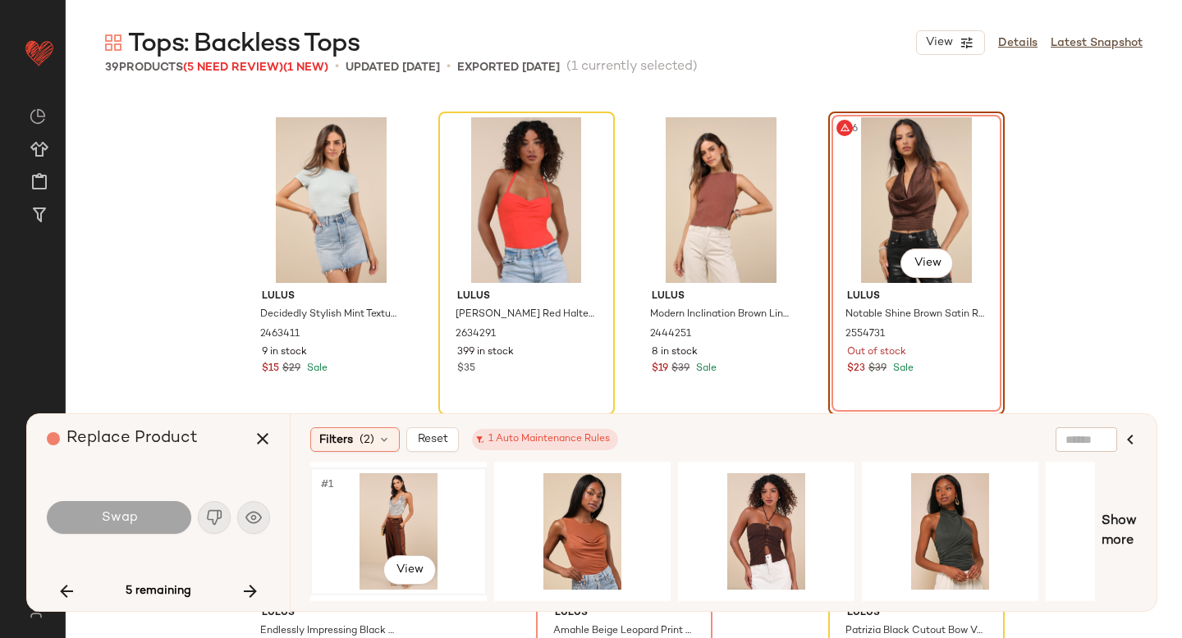
click at [413, 540] on div "#1 View" at bounding box center [398, 531] width 165 height 117
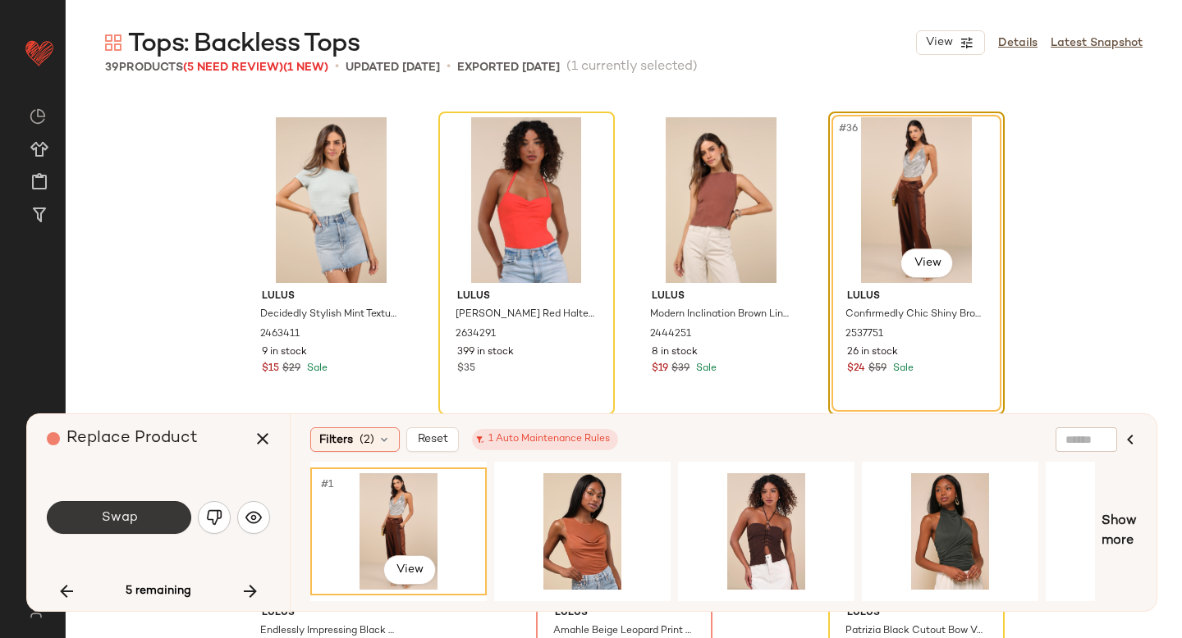
click at [125, 510] on span "Swap" at bounding box center [118, 518] width 37 height 16
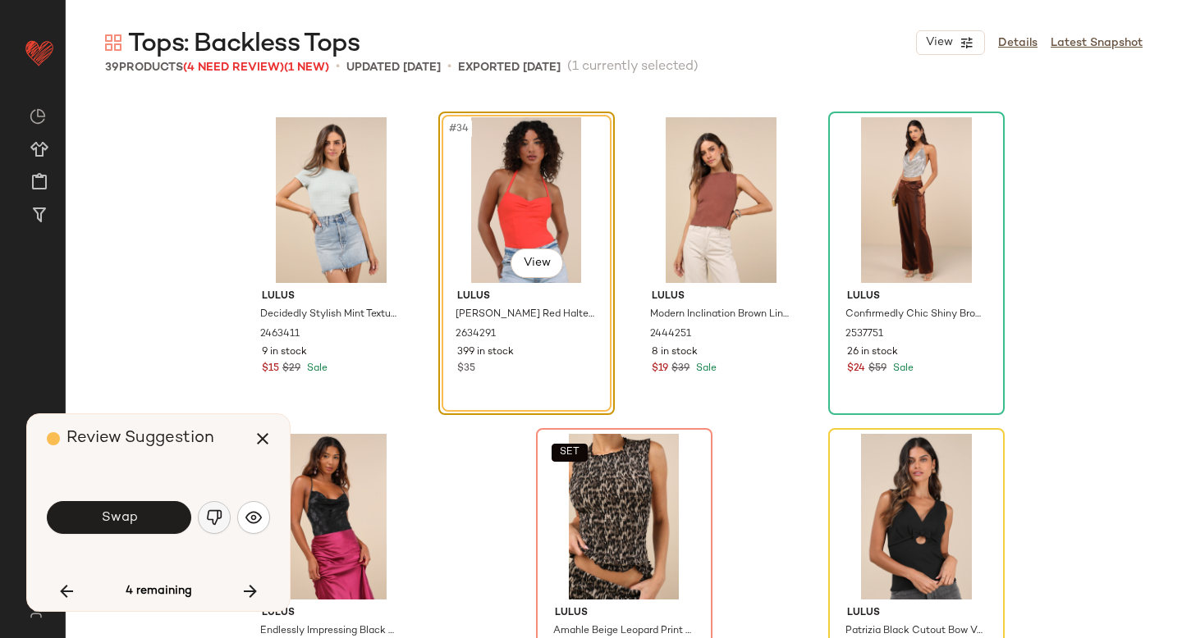
click at [206, 511] on img "button" at bounding box center [214, 518] width 16 height 16
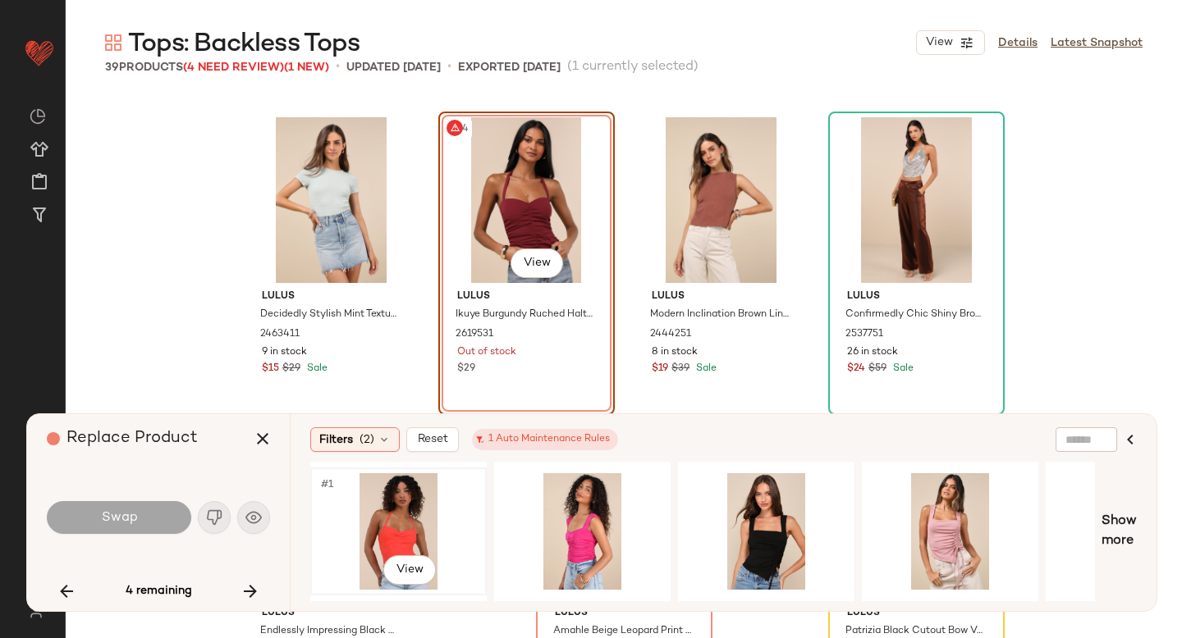
click at [437, 524] on div "#1 View" at bounding box center [398, 531] width 165 height 117
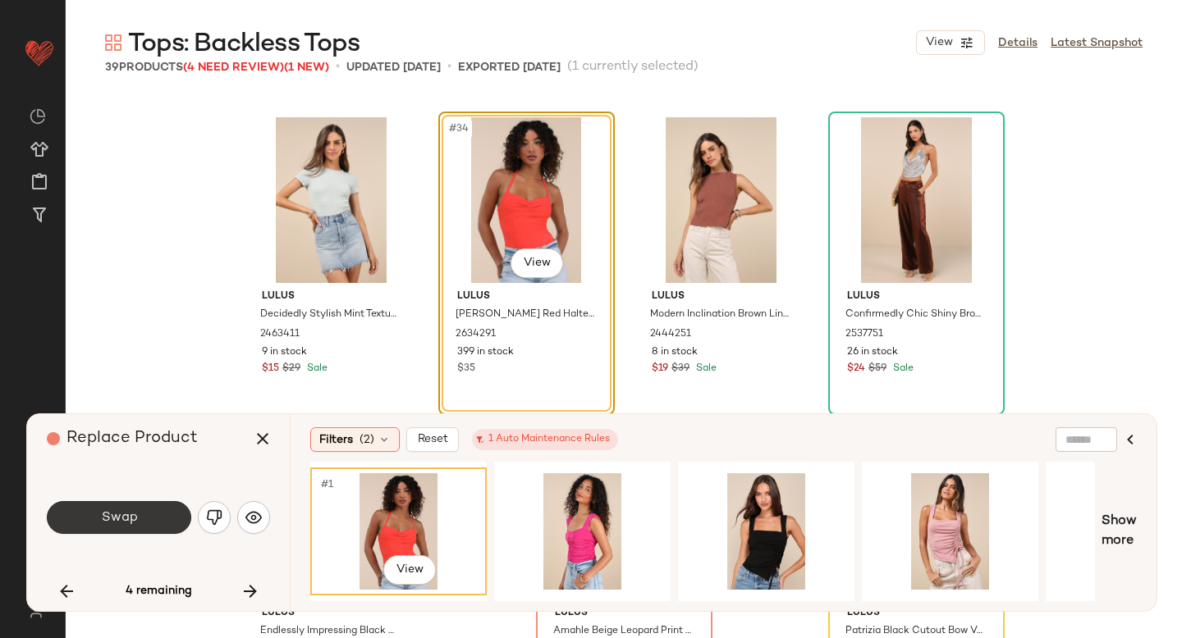
click at [123, 524] on span "Swap" at bounding box center [118, 518] width 37 height 16
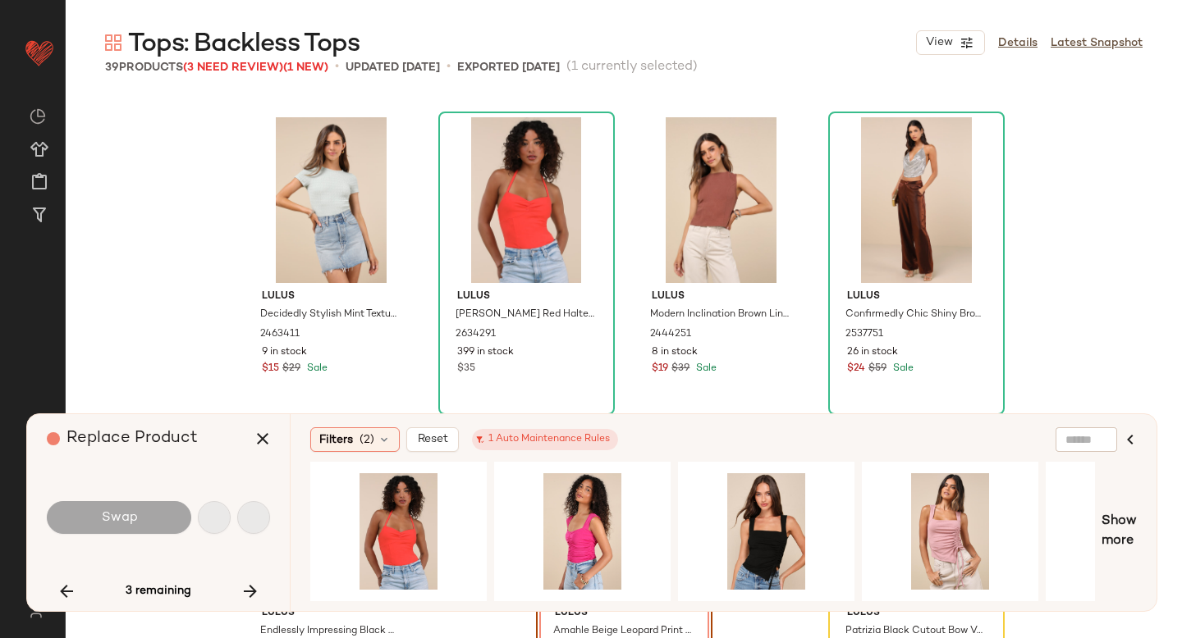
scroll to position [2627, 0]
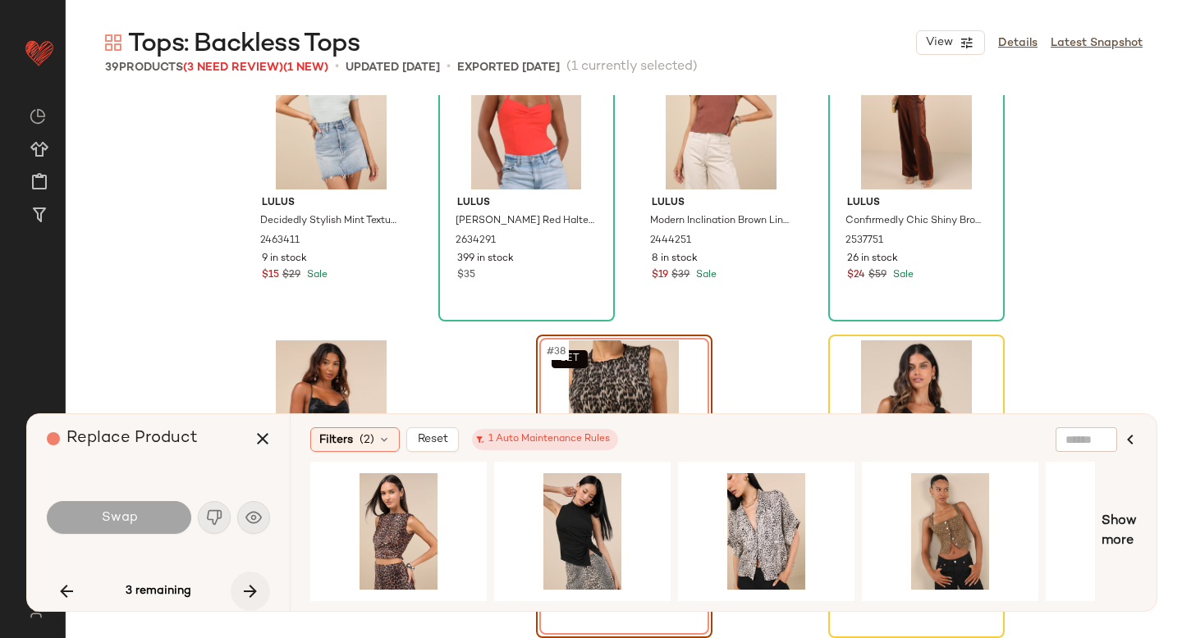
click at [257, 583] on icon "button" at bounding box center [250, 592] width 20 height 20
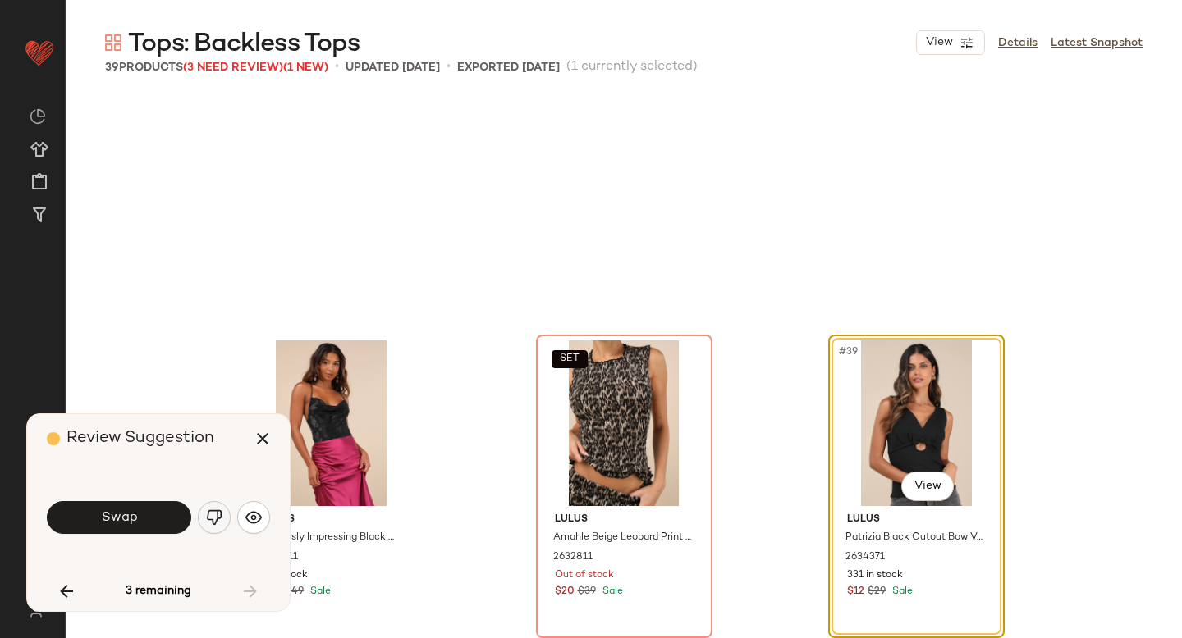
click at [217, 525] on img "button" at bounding box center [214, 518] width 16 height 16
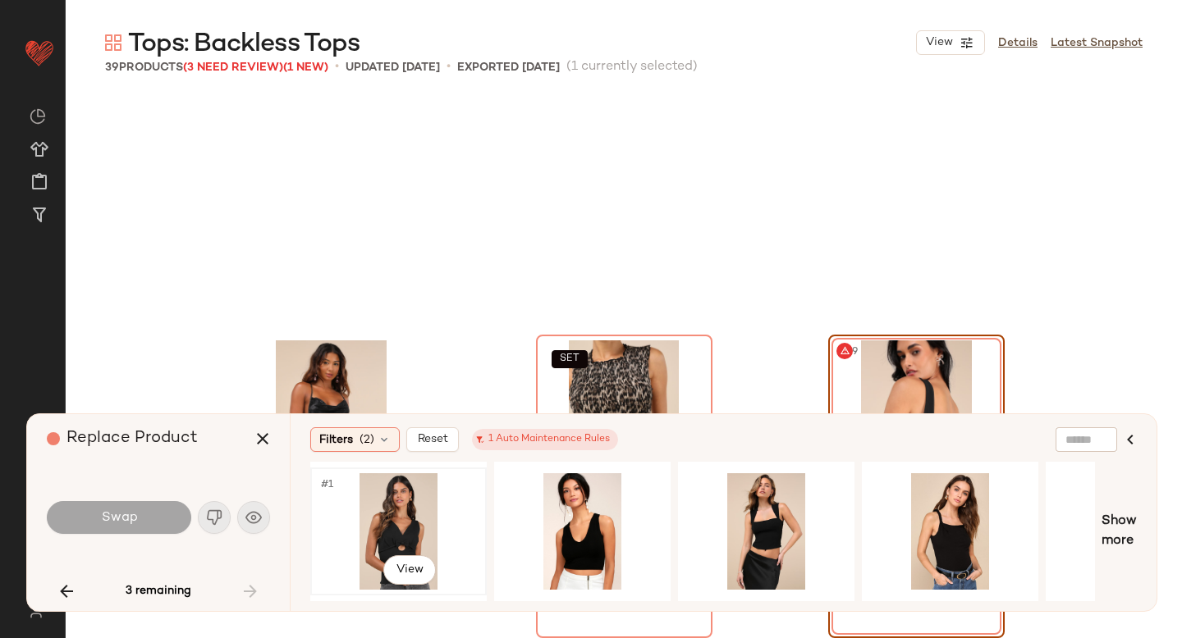
click at [386, 537] on div "#1 View" at bounding box center [398, 531] width 165 height 117
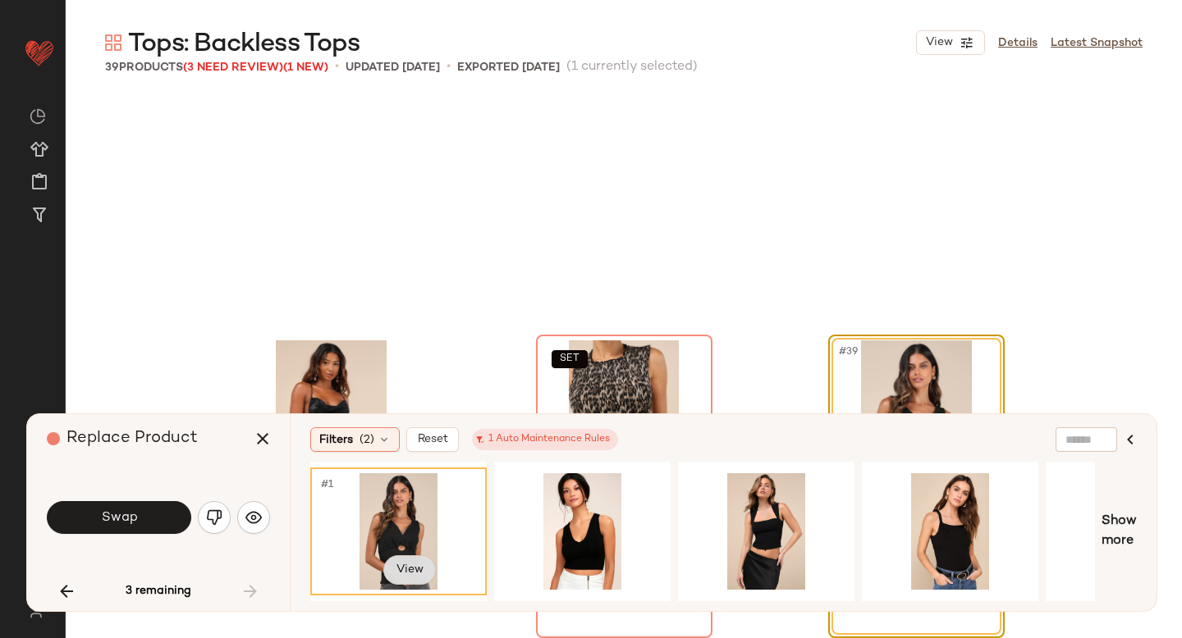
click at [418, 560] on body "Lulus ** Dashboard All Products Global Clipboards (47) Curations (814) Anjali A…" at bounding box center [591, 319] width 1182 height 638
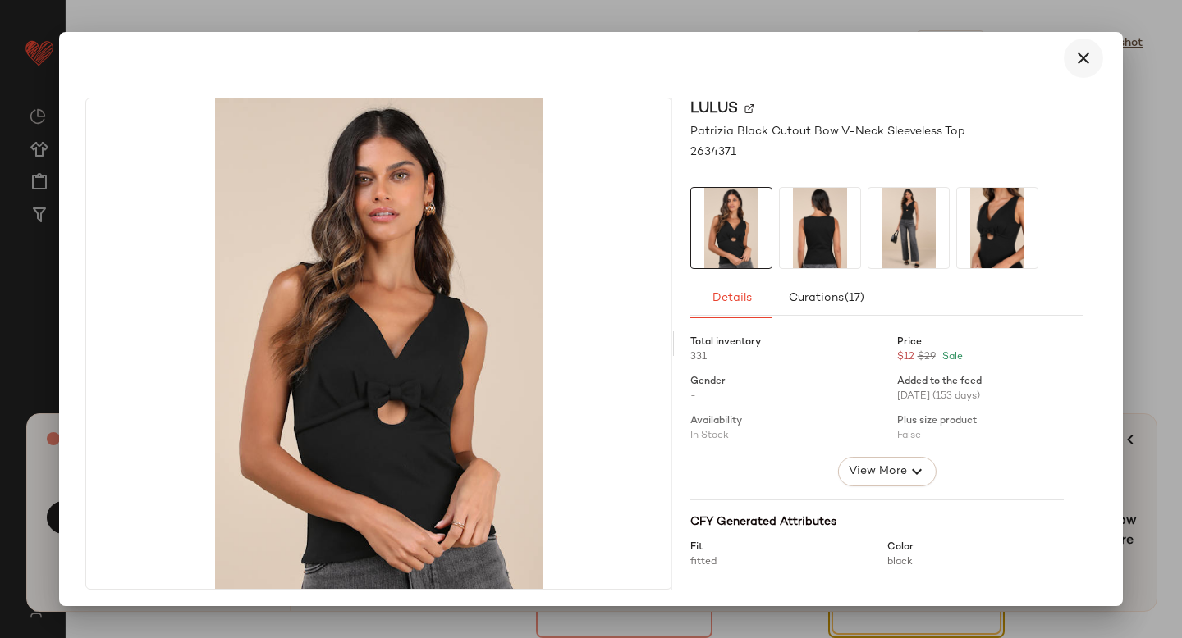
click at [1073, 57] on icon "button" at bounding box center [1083, 58] width 20 height 20
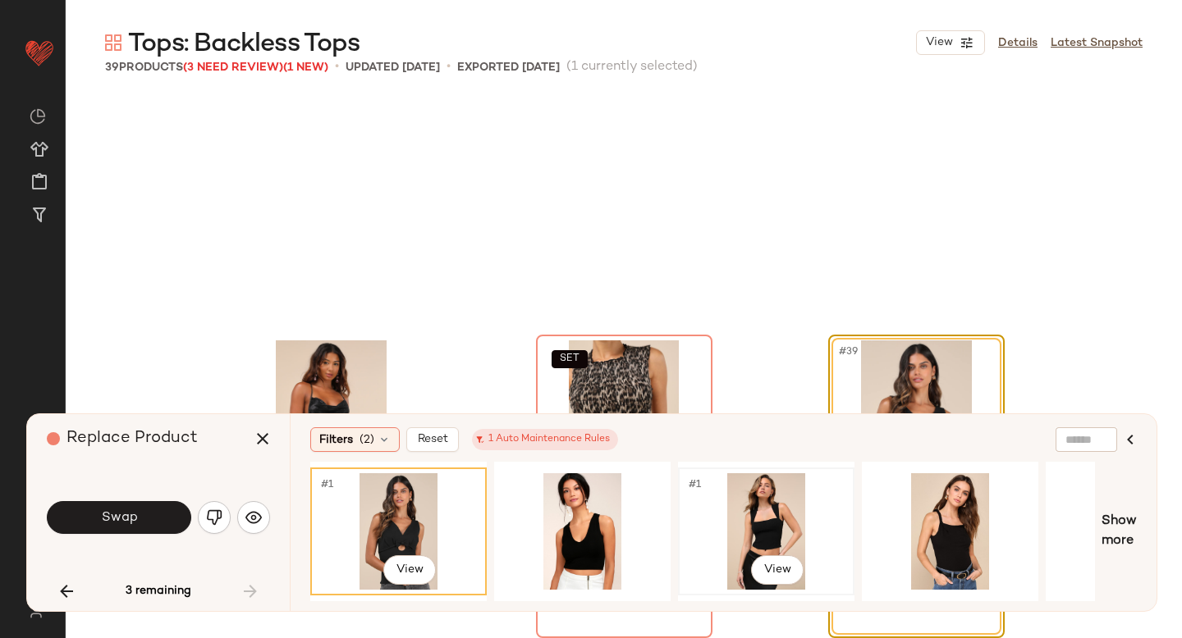
click at [785, 503] on div "#1 View" at bounding box center [766, 531] width 165 height 117
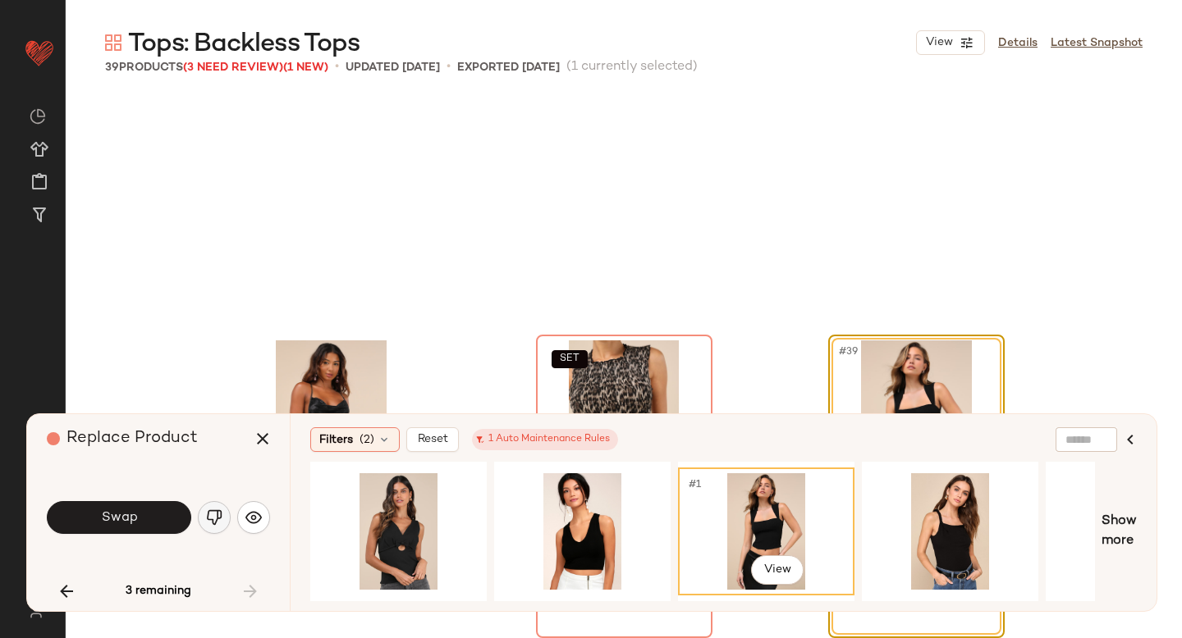
click at [226, 522] on button "button" at bounding box center [214, 517] width 33 height 33
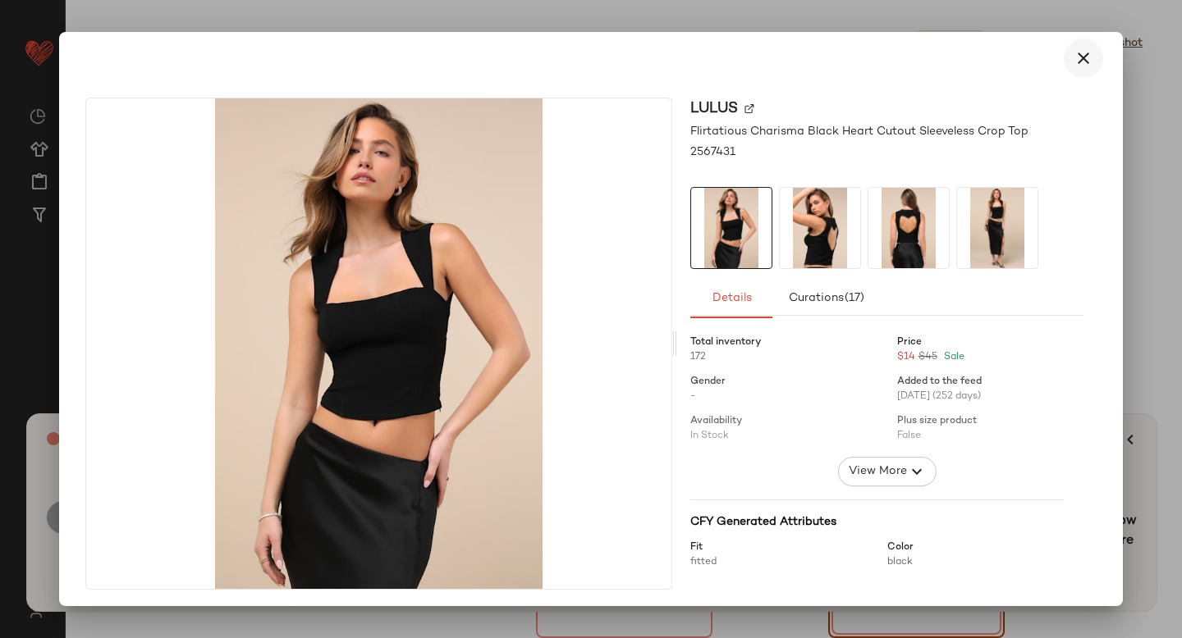
click at [1080, 55] on icon "button" at bounding box center [1083, 58] width 20 height 20
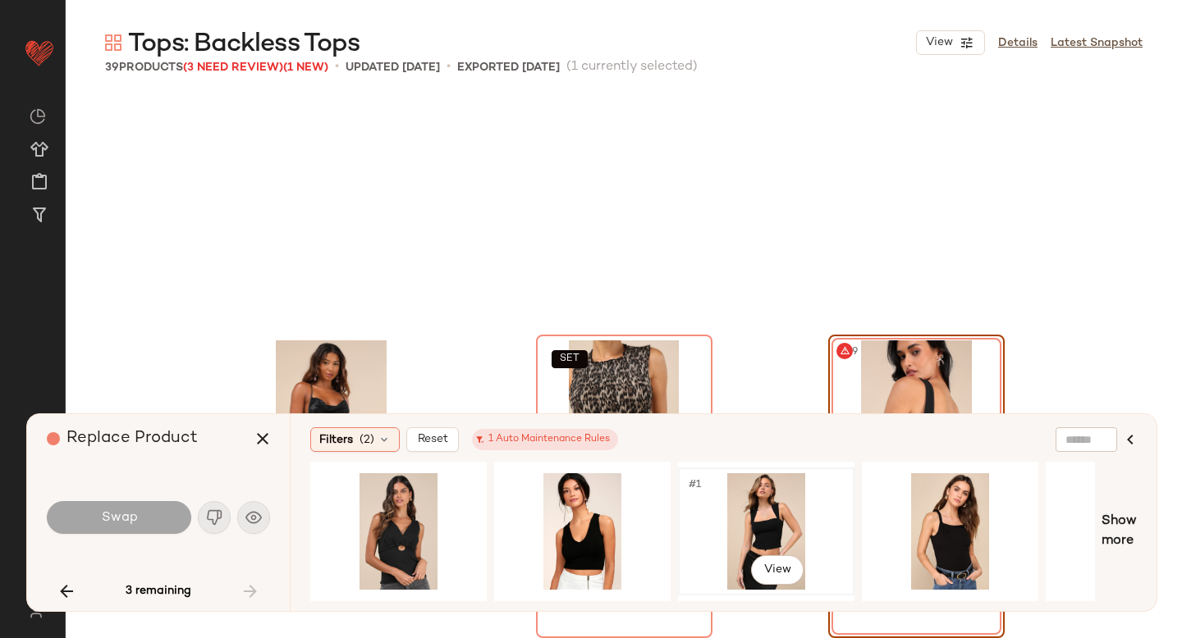
click at [784, 514] on div "#1 View" at bounding box center [766, 531] width 165 height 117
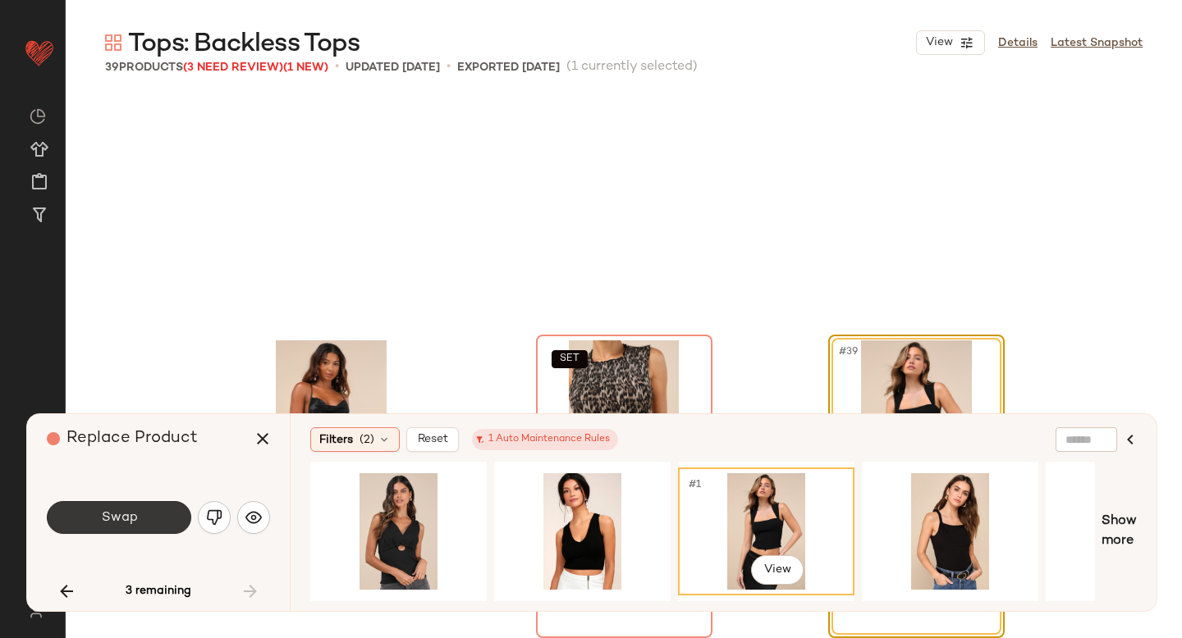
click at [153, 519] on button "Swap" at bounding box center [119, 517] width 144 height 33
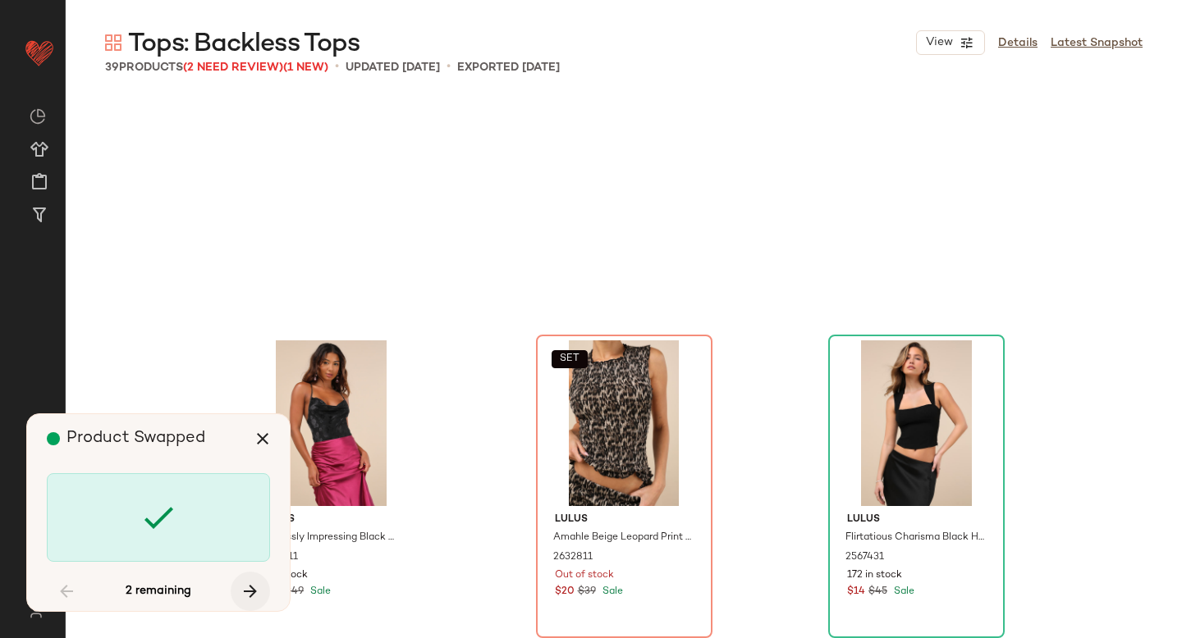
click at [247, 596] on icon "button" at bounding box center [250, 592] width 20 height 20
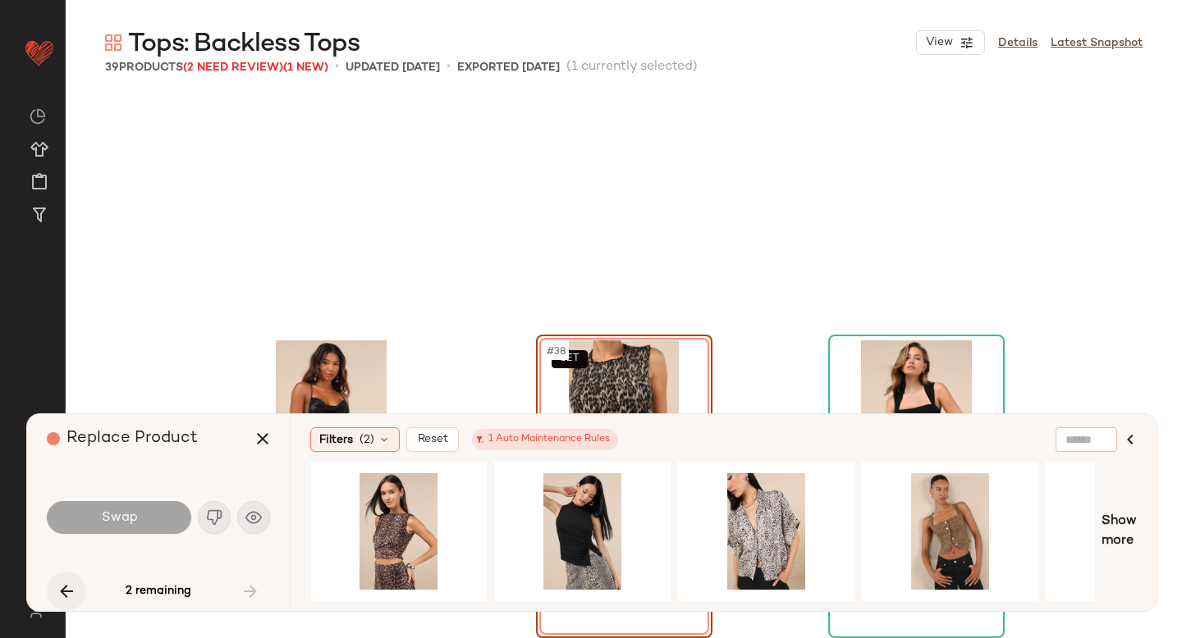
click at [67, 585] on icon "button" at bounding box center [67, 592] width 20 height 20
click at [67, 585] on div "2 remaining" at bounding box center [158, 591] width 223 height 39
click at [268, 441] on icon "button" at bounding box center [263, 439] width 20 height 20
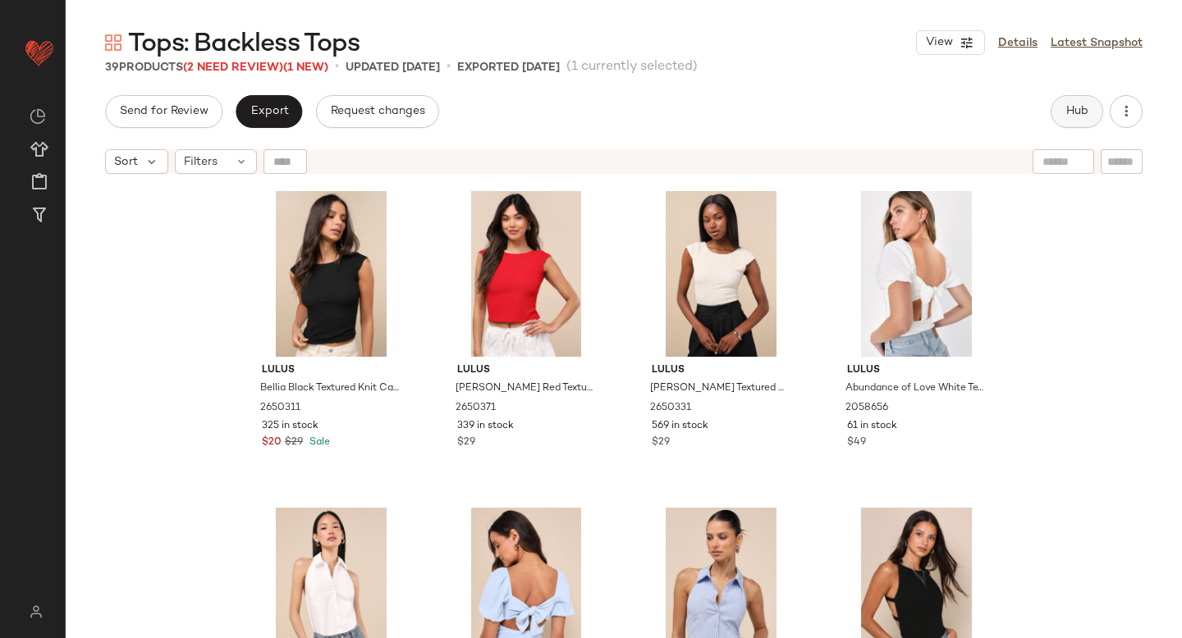
click at [1068, 120] on button "Hub" at bounding box center [1076, 111] width 53 height 33
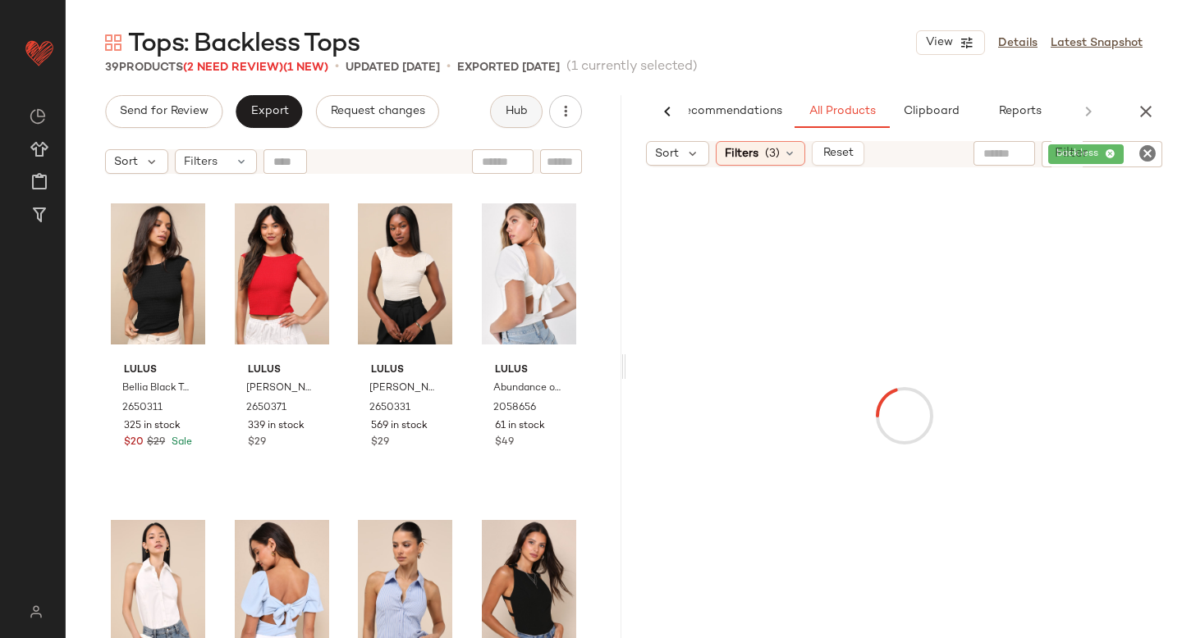
scroll to position [0, 39]
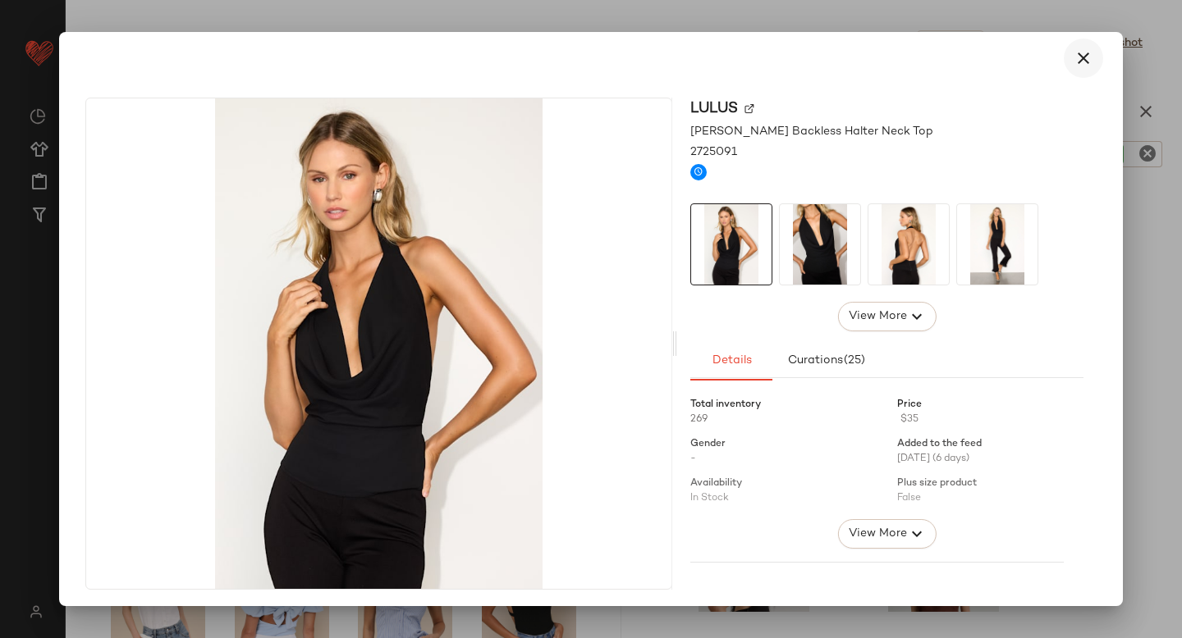
click at [1081, 63] on icon "button" at bounding box center [1083, 58] width 20 height 20
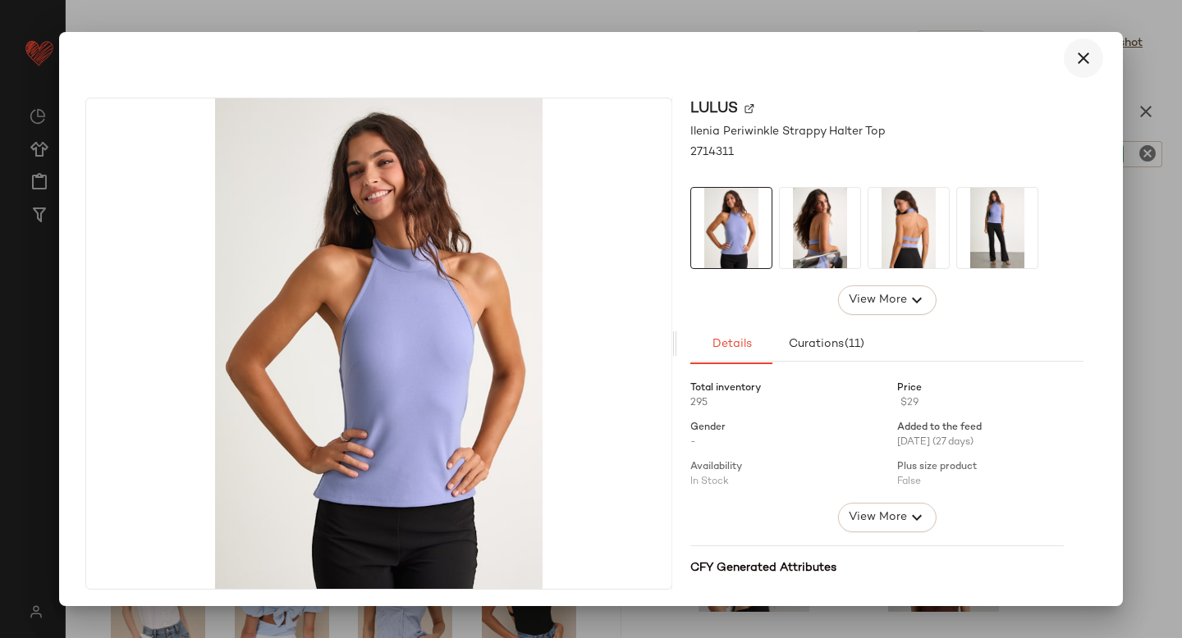
click at [1076, 47] on button "button" at bounding box center [1082, 58] width 39 height 39
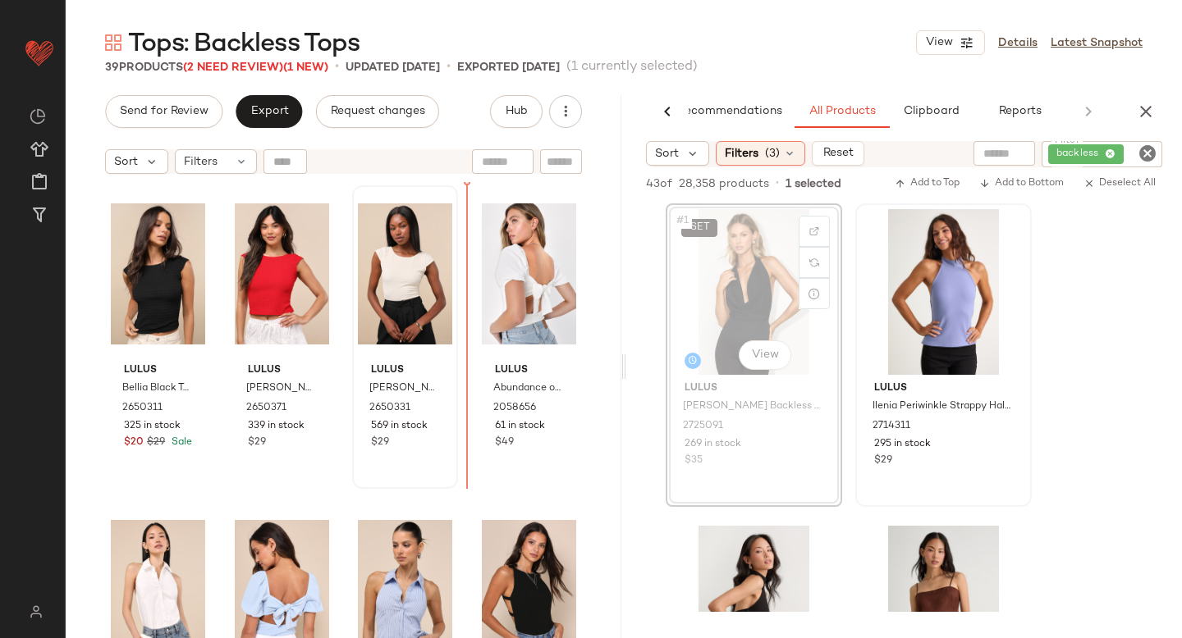
drag, startPoint x: 763, startPoint y: 292, endPoint x: 434, endPoint y: 364, distance: 336.9
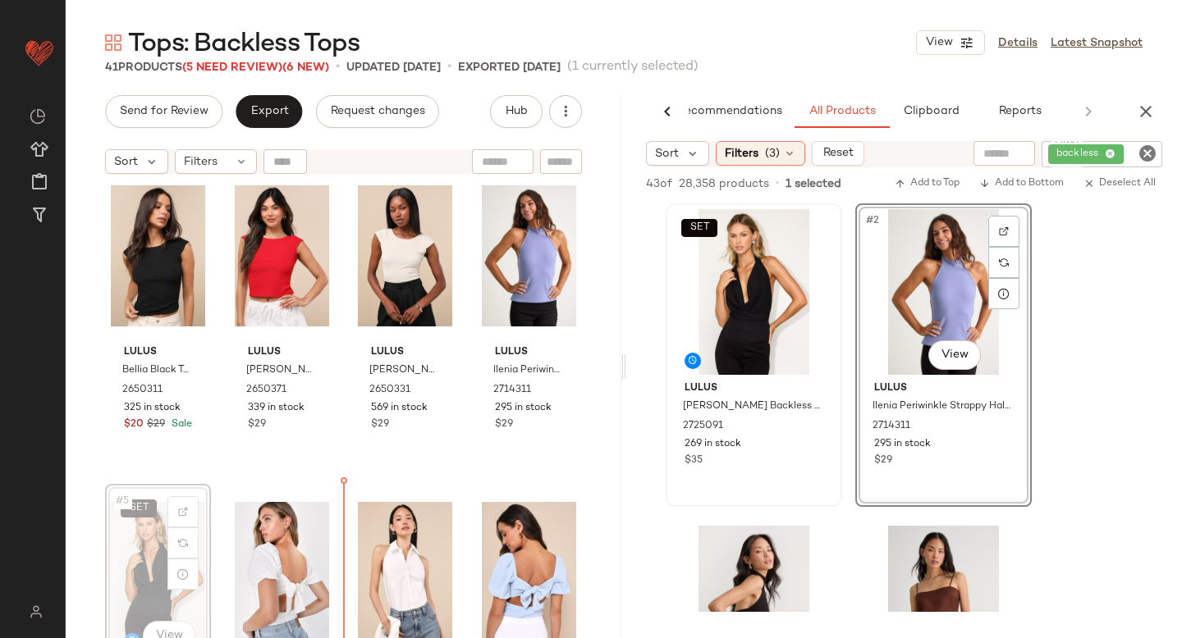
scroll to position [30, 0]
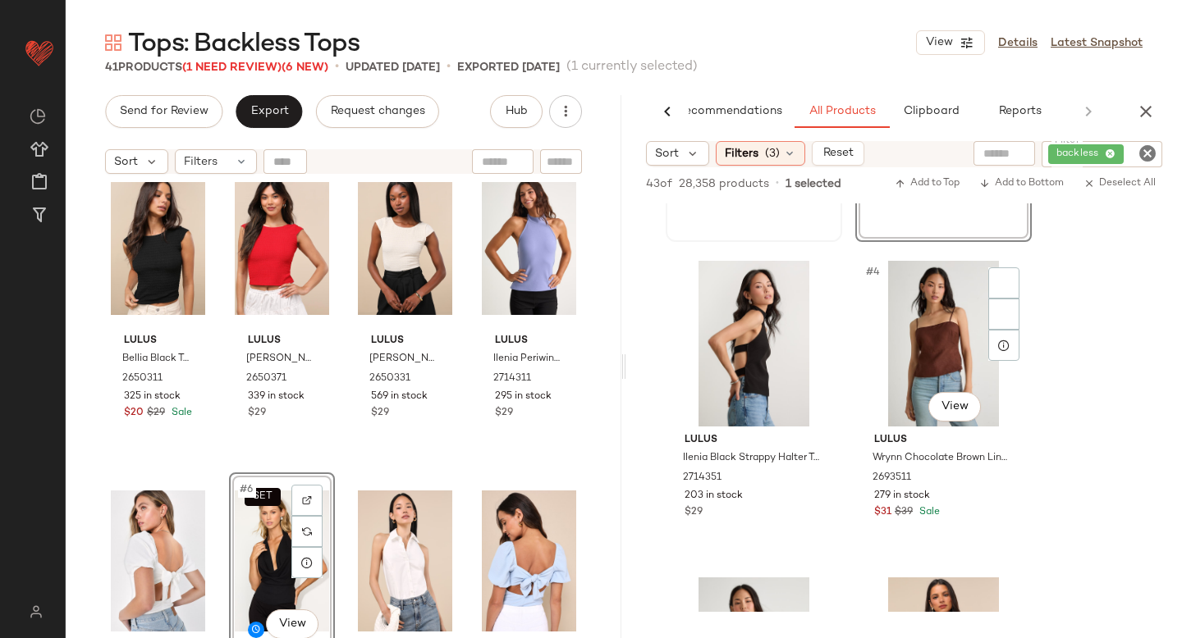
scroll to position [290, 0]
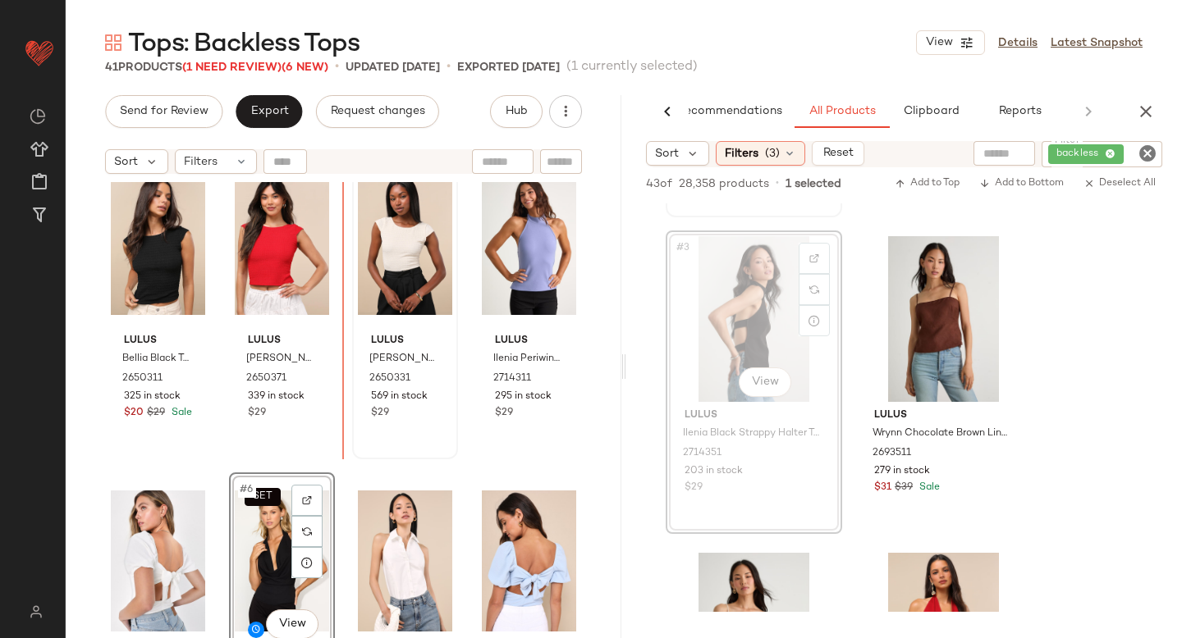
drag, startPoint x: 749, startPoint y: 295, endPoint x: 391, endPoint y: 330, distance: 360.2
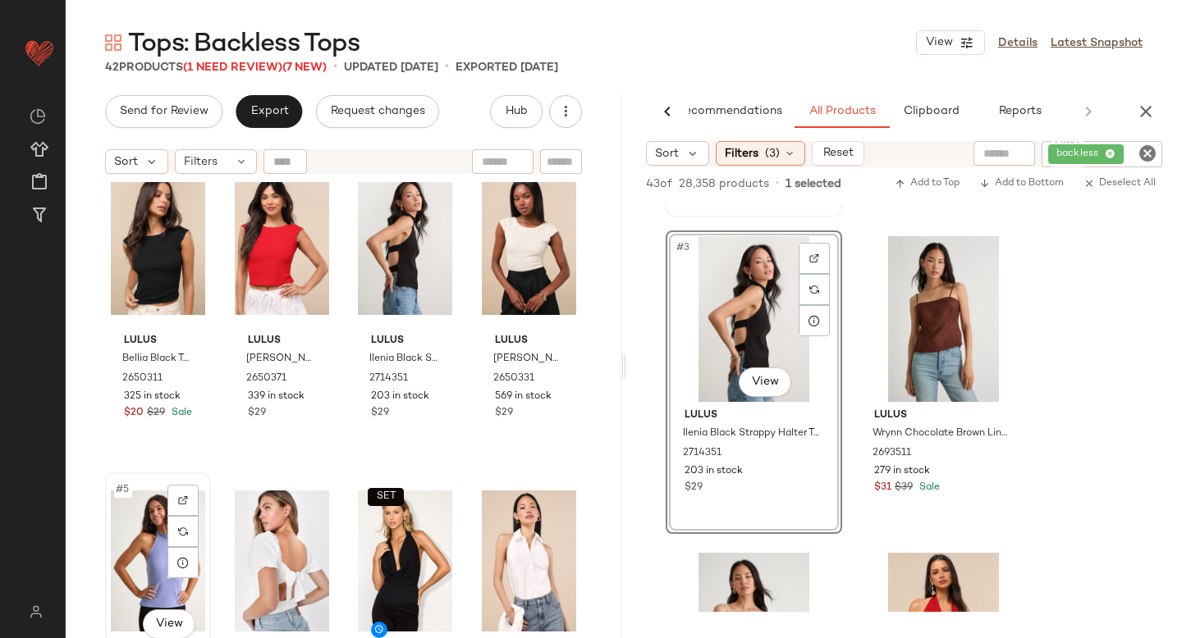
scroll to position [30, 0]
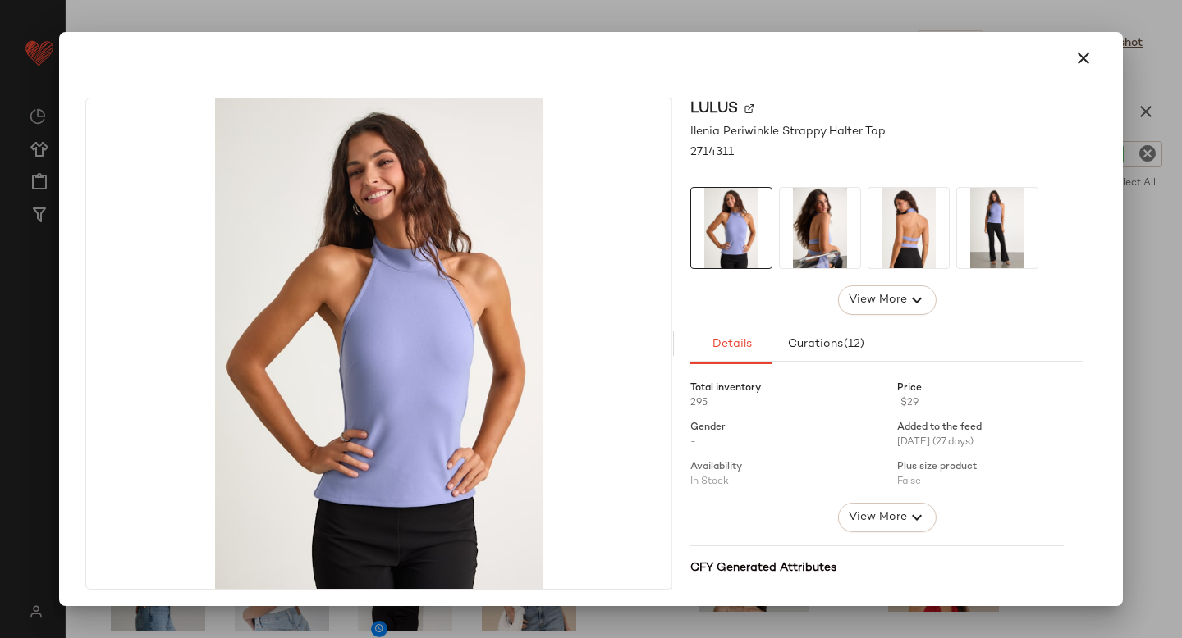
drag, startPoint x: 148, startPoint y: 288, endPoint x: 356, endPoint y: 276, distance: 208.8
click at [1074, 58] on icon "button" at bounding box center [1083, 58] width 20 height 20
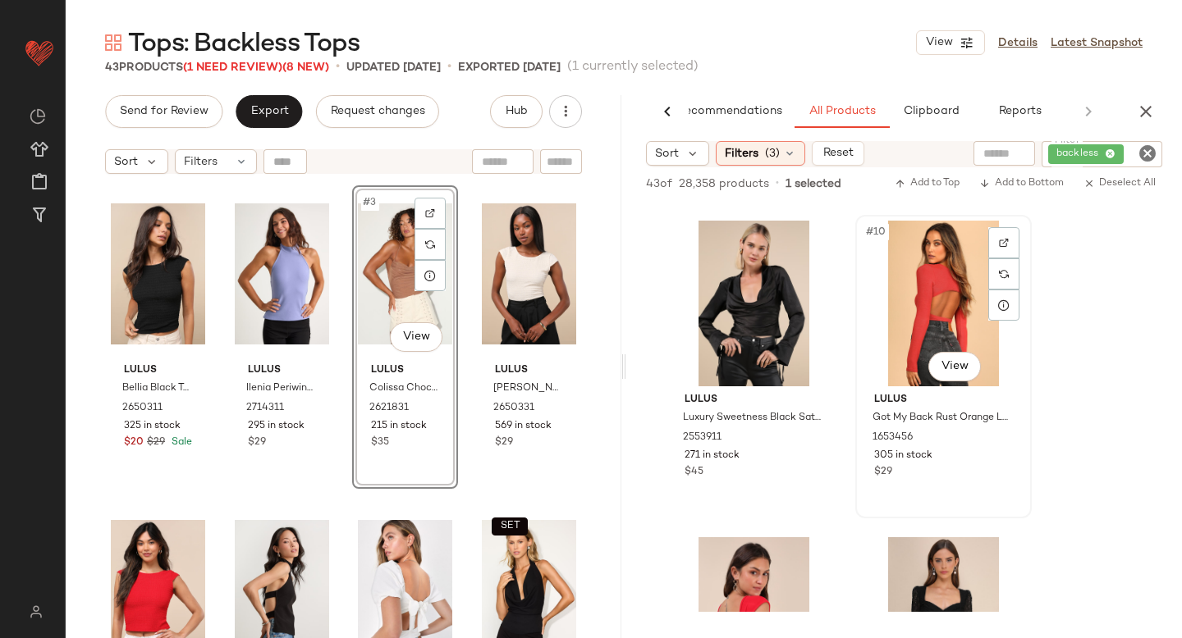
scroll to position [1256, 0]
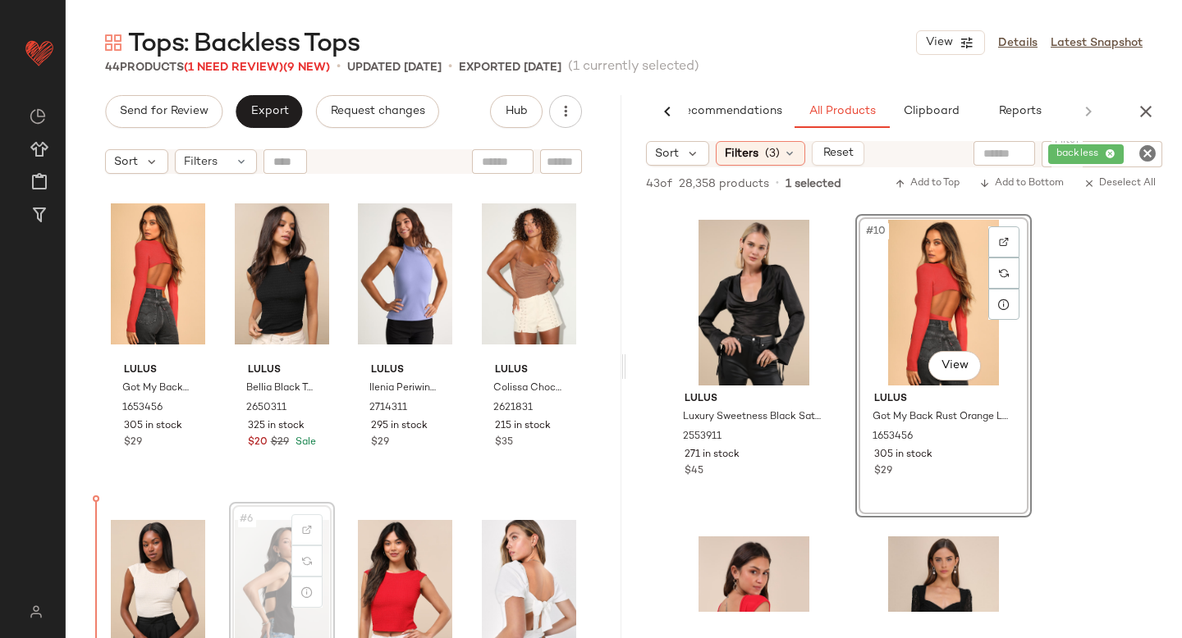
scroll to position [33, 0]
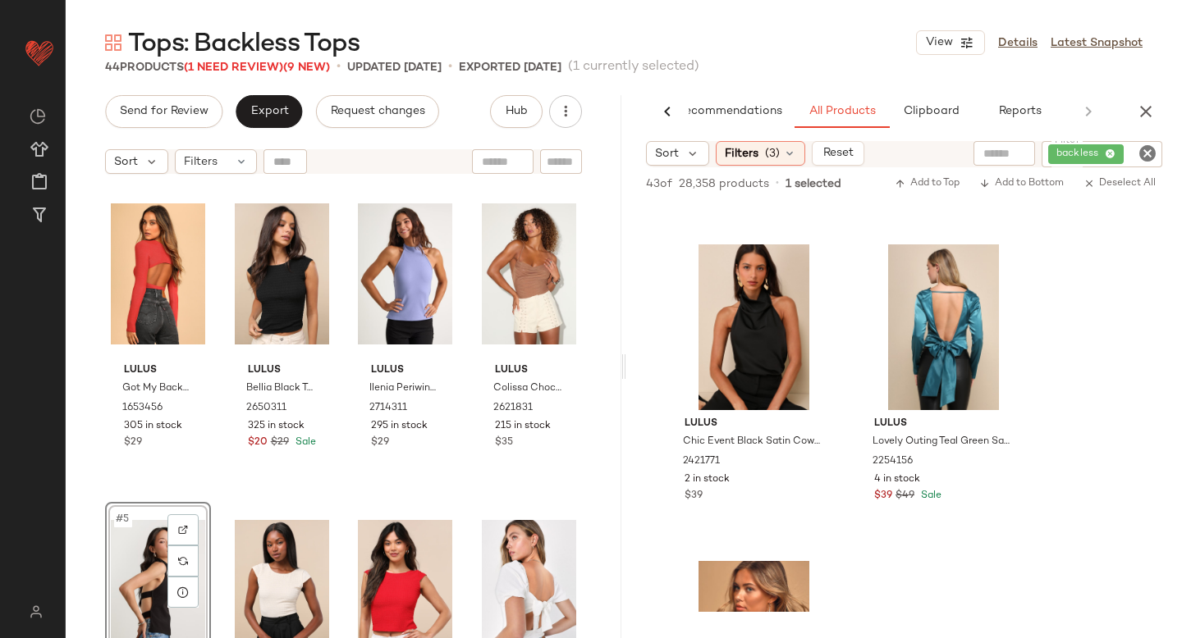
scroll to position [2151, 0]
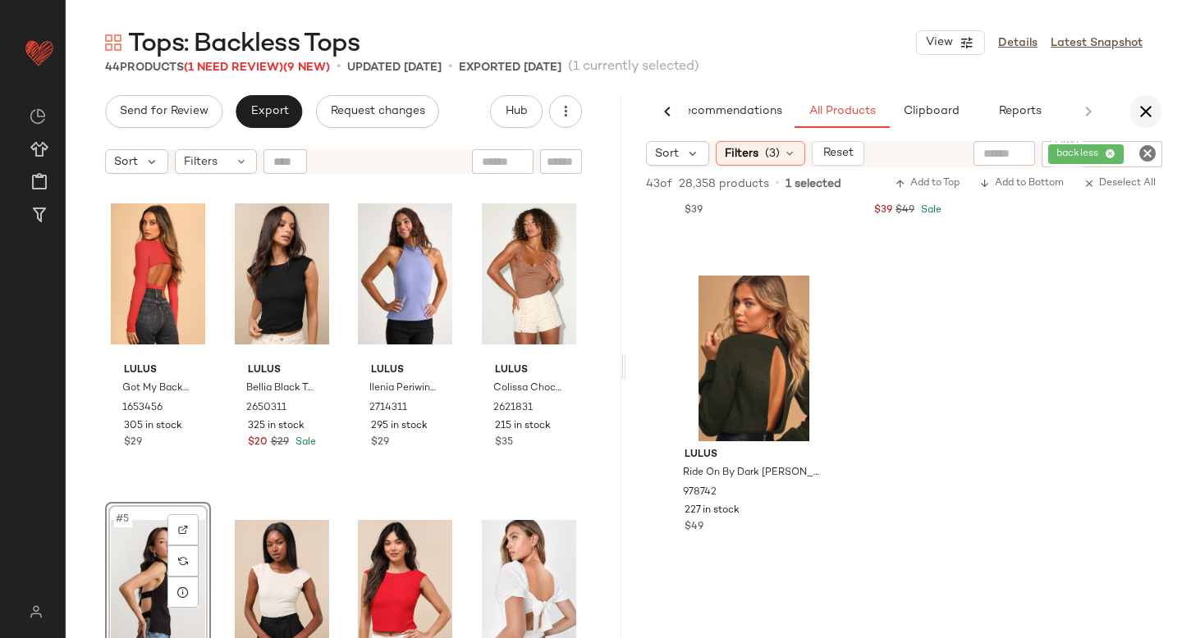
click at [1146, 99] on button "button" at bounding box center [1145, 111] width 33 height 33
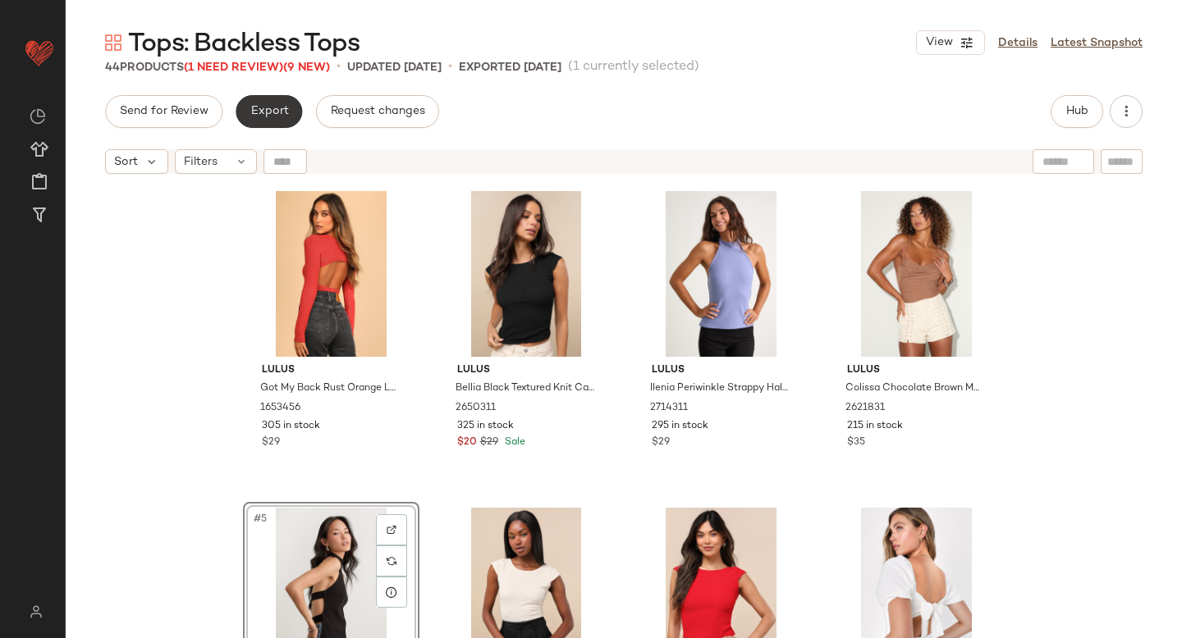
click at [271, 121] on button "Export" at bounding box center [269, 111] width 66 height 33
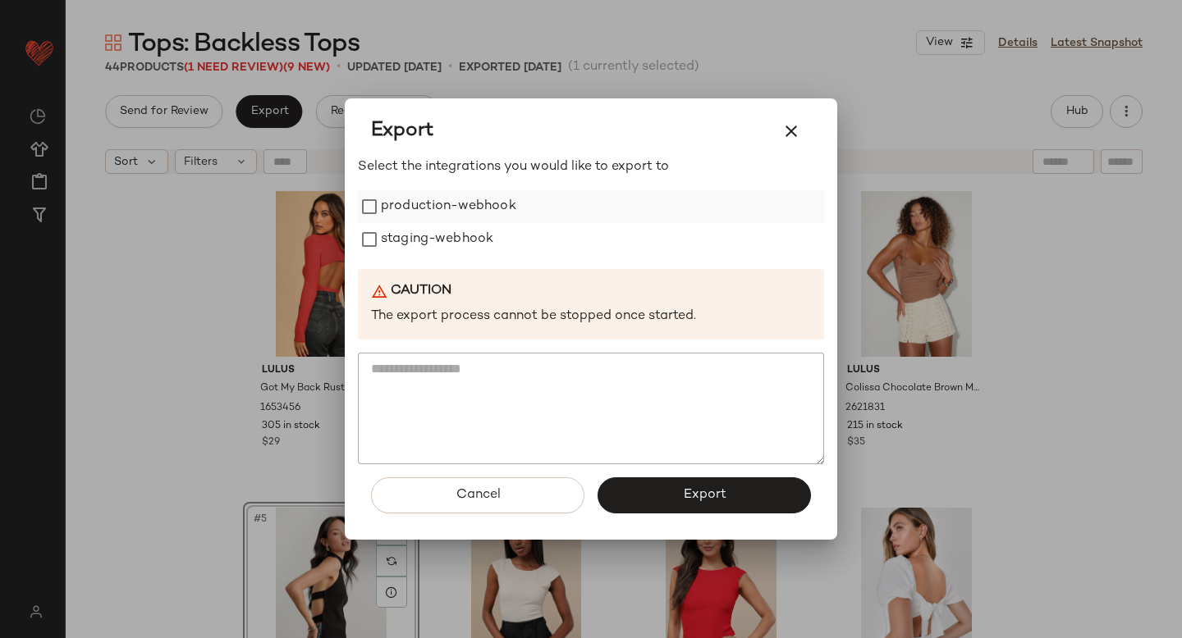
click at [402, 216] on label "production-webhook" at bounding box center [448, 206] width 135 height 33
click at [403, 235] on label "staging-webhook" at bounding box center [437, 239] width 112 height 33
click at [621, 493] on button "Export" at bounding box center [703, 496] width 213 height 36
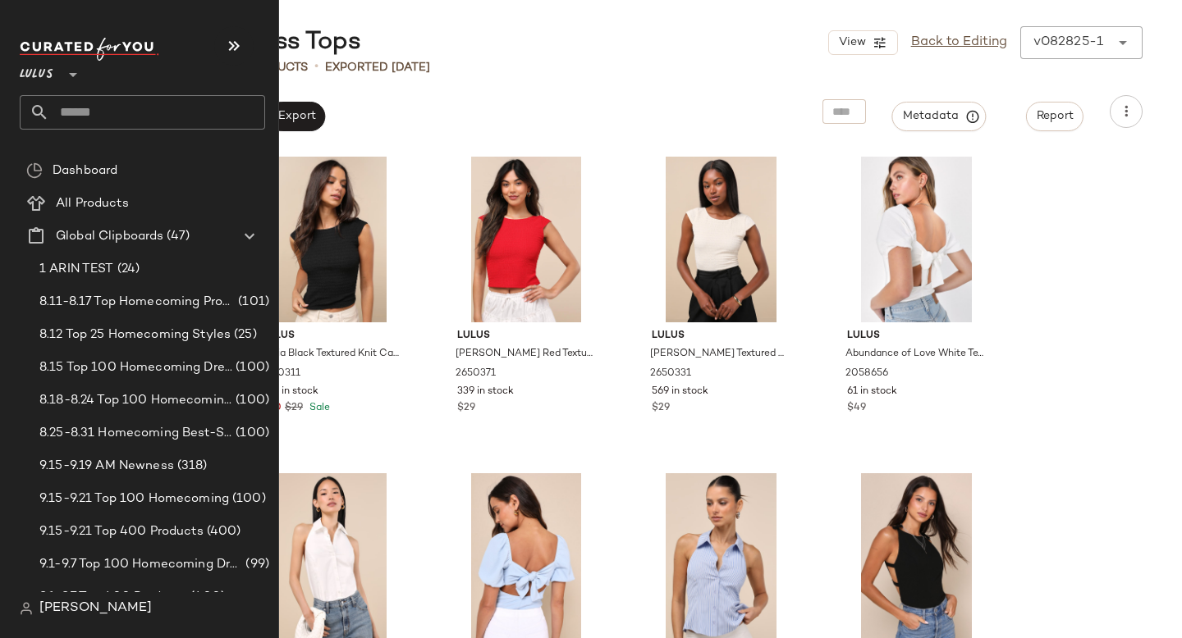
click at [93, 125] on input "text" at bounding box center [157, 112] width 216 height 34
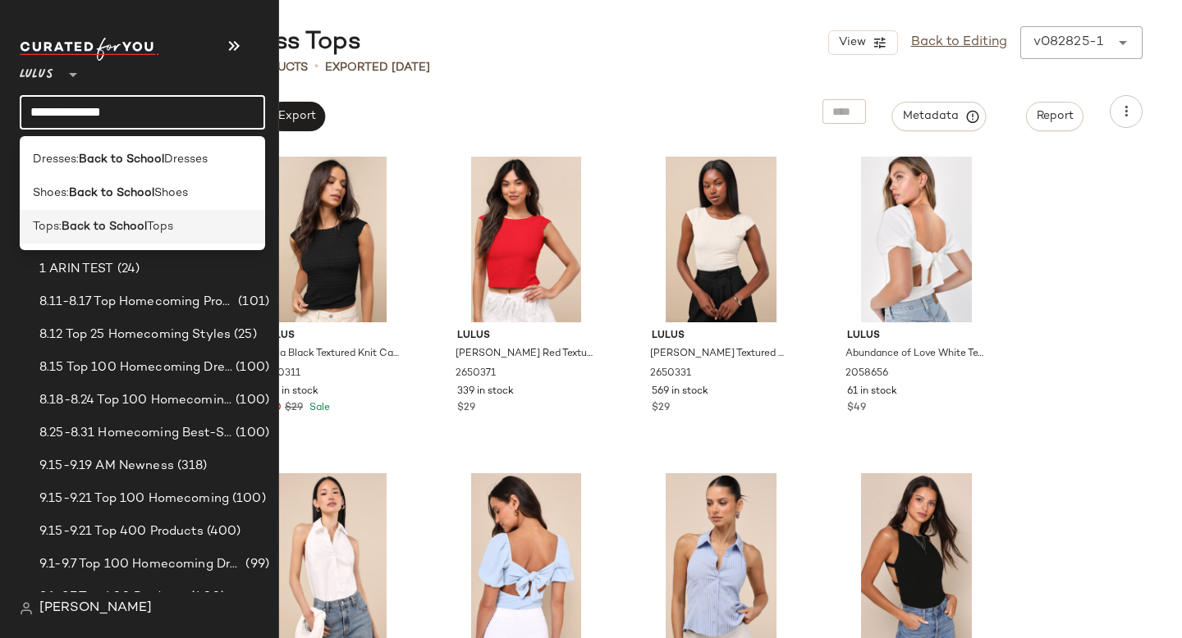
type input "**********"
click at [101, 226] on b "Back to School" at bounding box center [104, 226] width 85 height 17
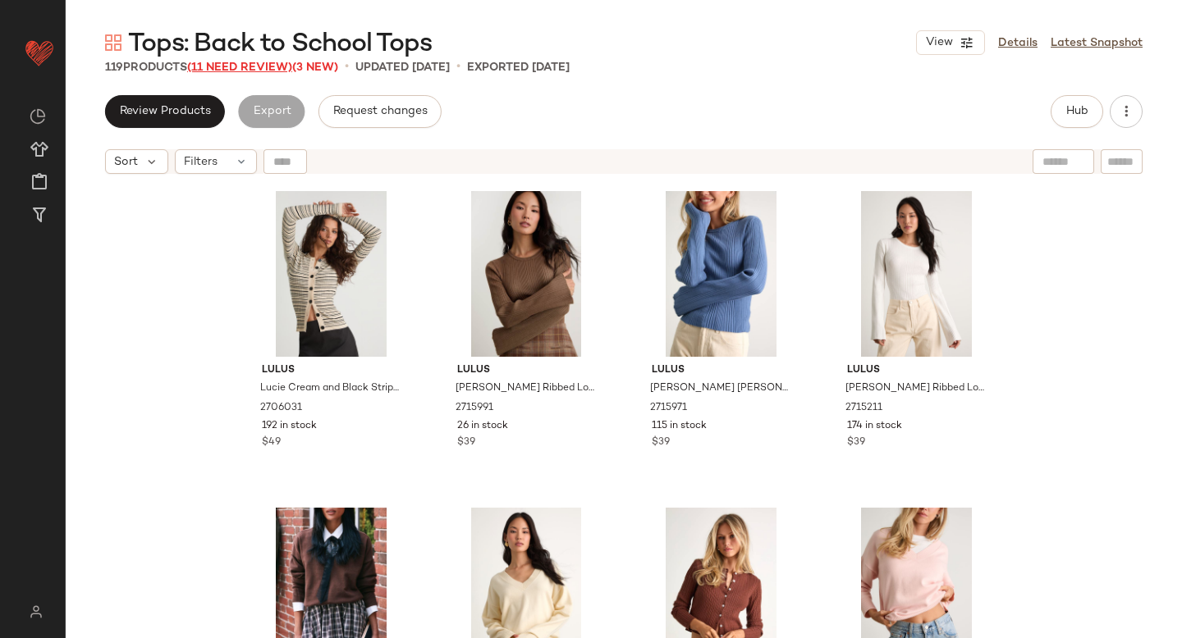
click at [264, 71] on span "(11 Need Review)" at bounding box center [239, 68] width 105 height 12
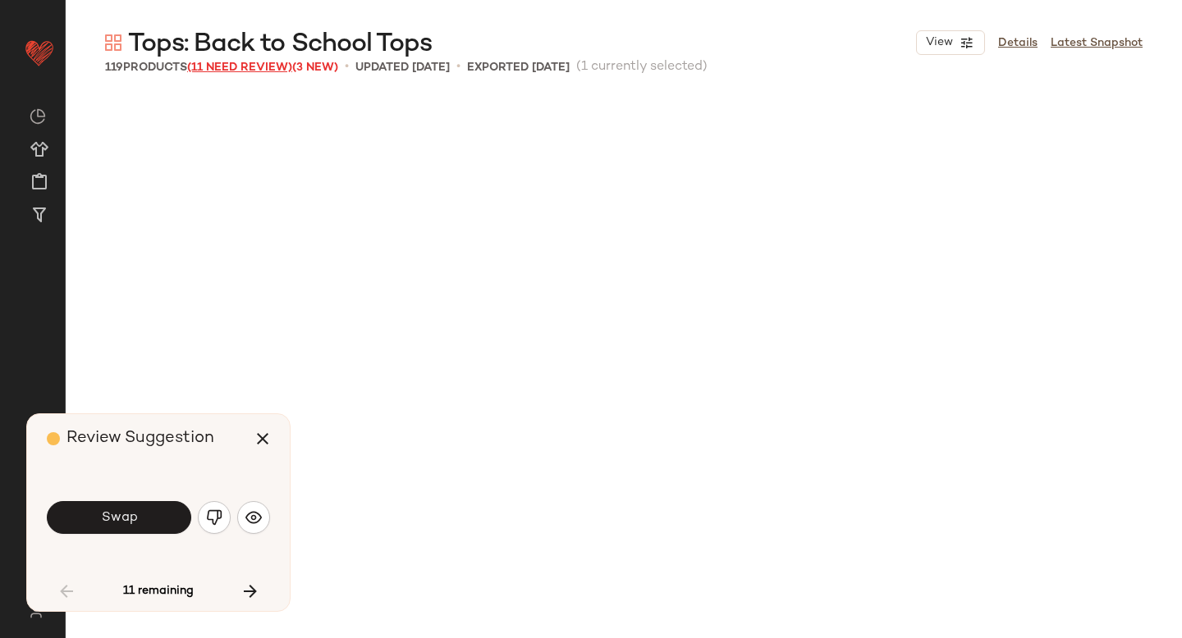
scroll to position [963, 0]
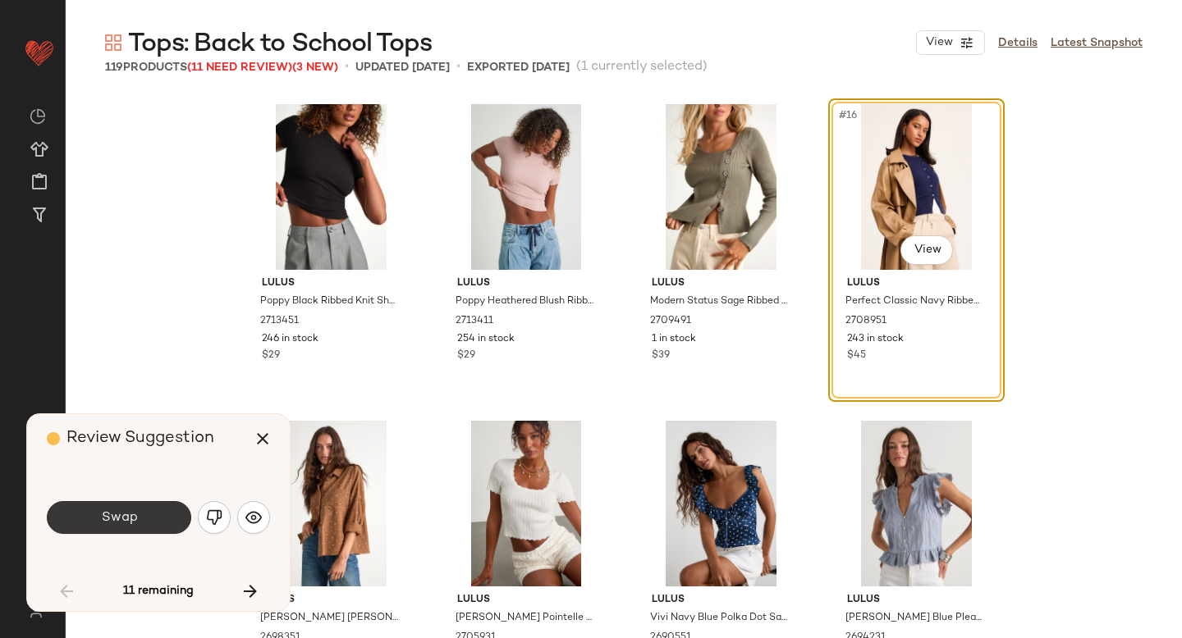
click at [153, 501] on button "Swap" at bounding box center [119, 517] width 144 height 33
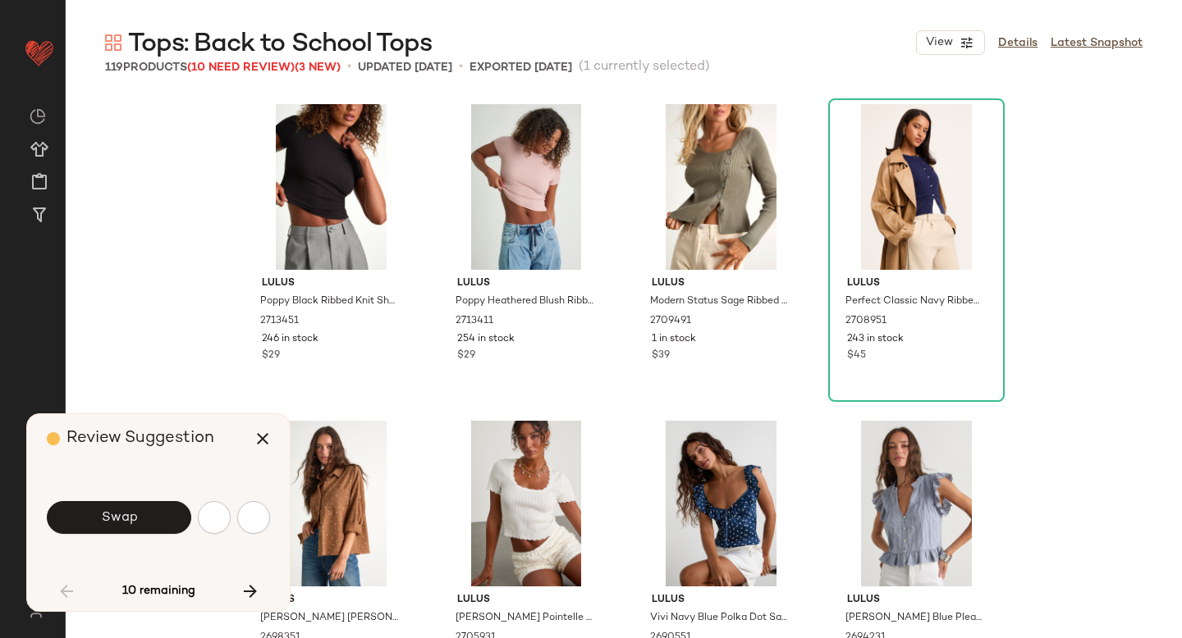
scroll to position [1584, 0]
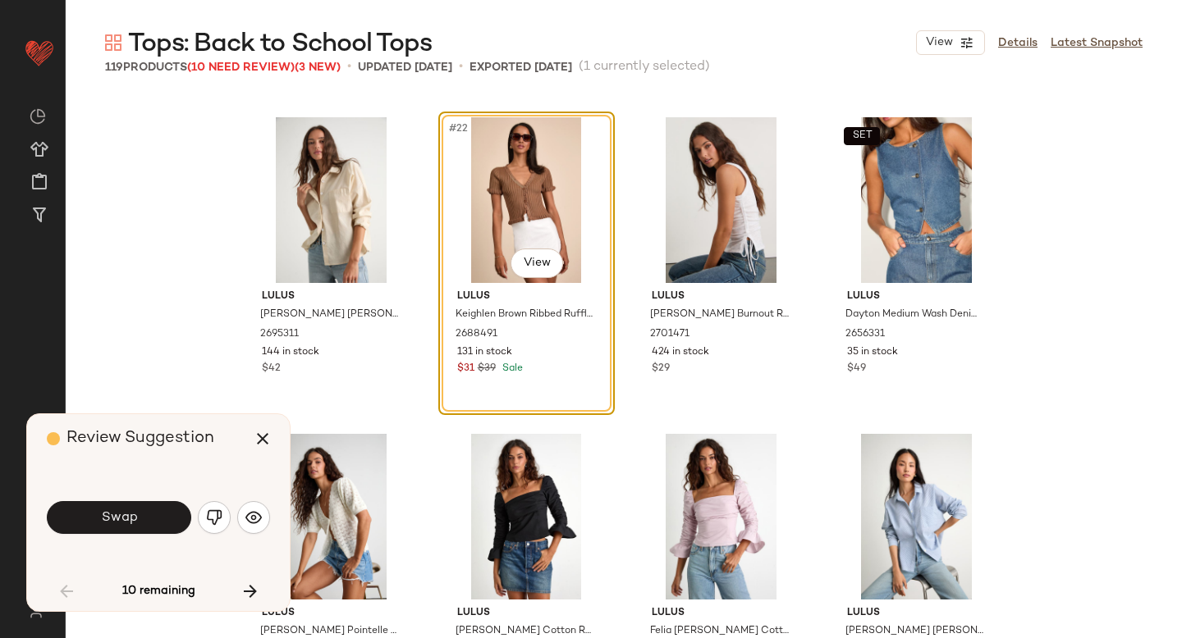
click at [153, 501] on button "Swap" at bounding box center [119, 517] width 144 height 33
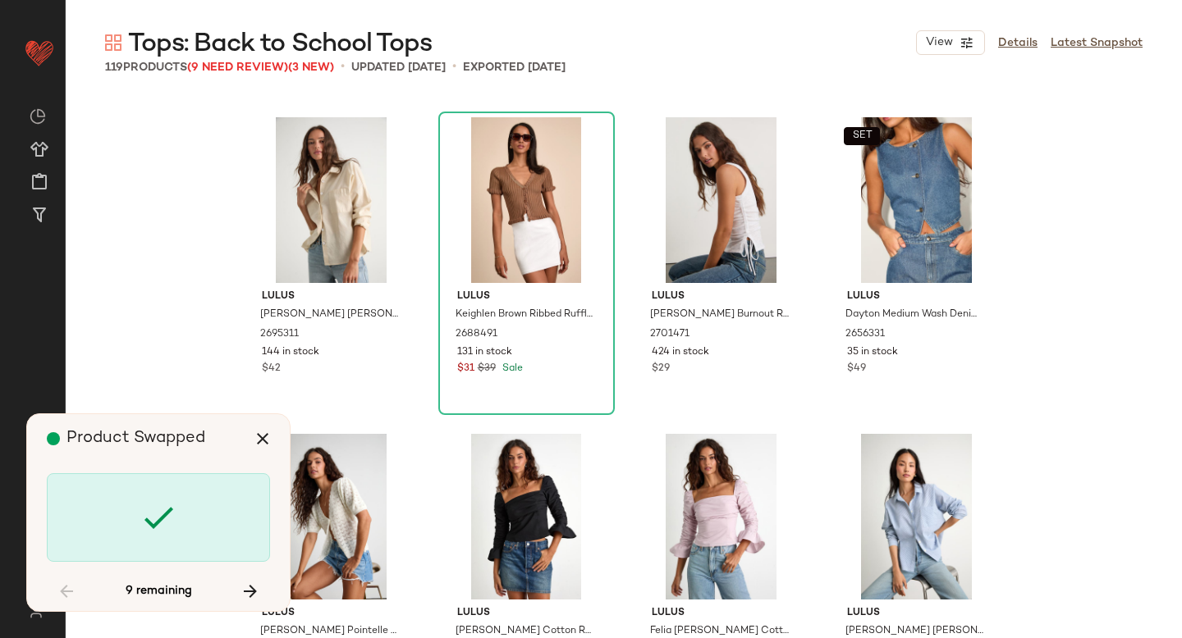
scroll to position [5701, 0]
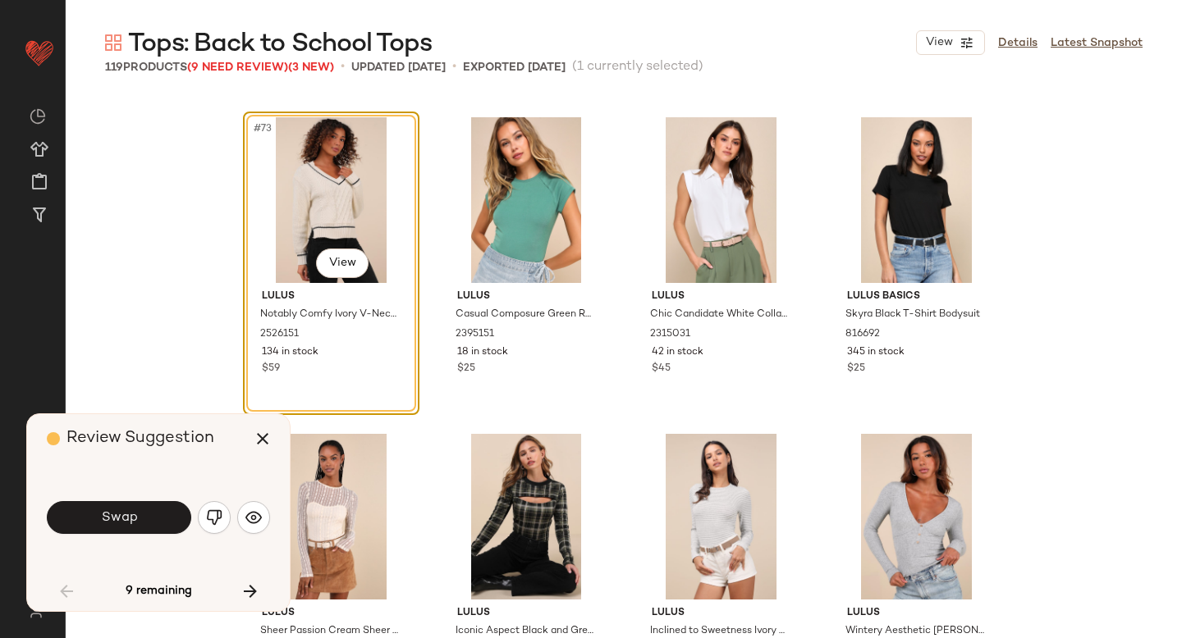
click at [153, 501] on button "Swap" at bounding box center [119, 517] width 144 height 33
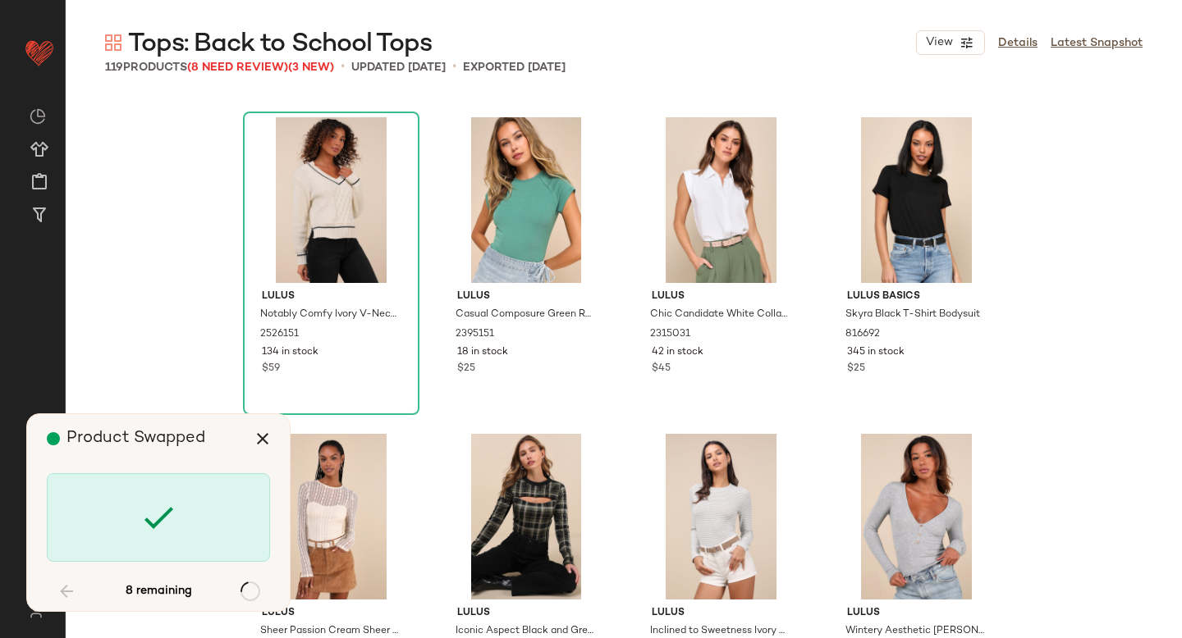
scroll to position [6968, 0]
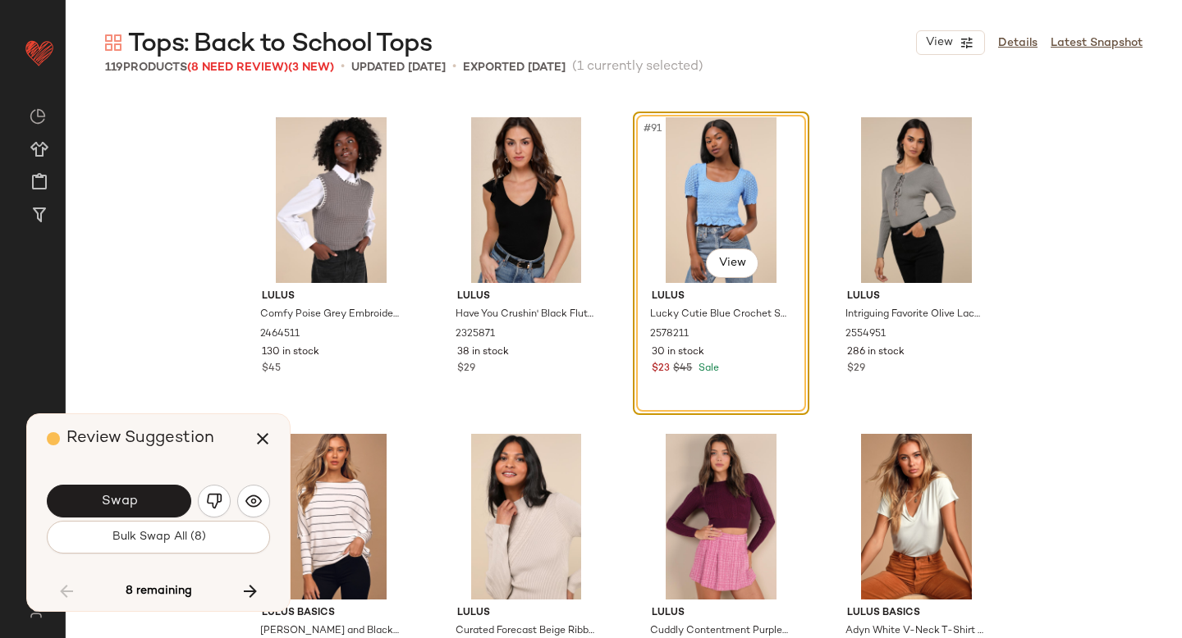
click at [153, 501] on button "Swap" at bounding box center [119, 501] width 144 height 33
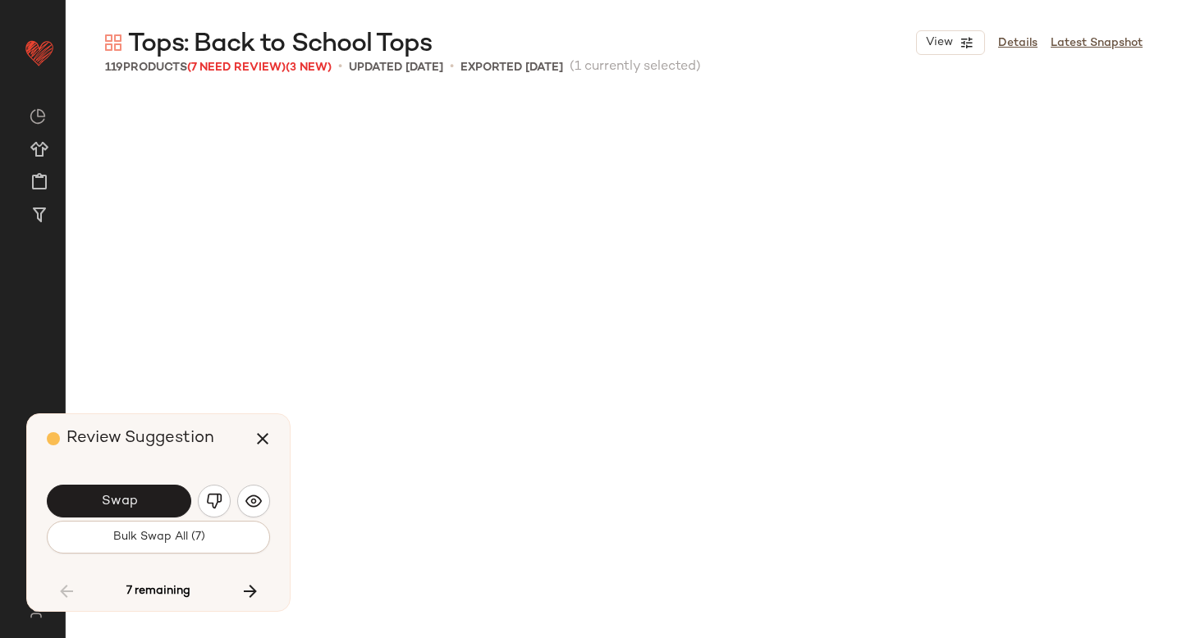
scroll to position [7602, 0]
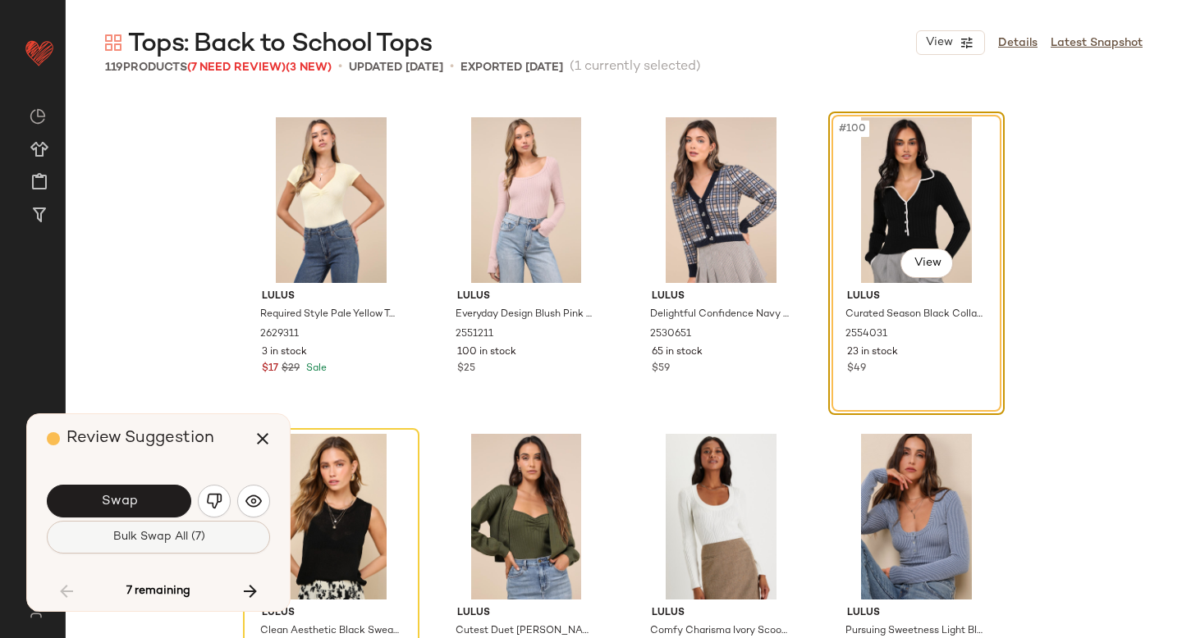
click at [160, 540] on span "Bulk Swap All (7)" at bounding box center [158, 537] width 93 height 13
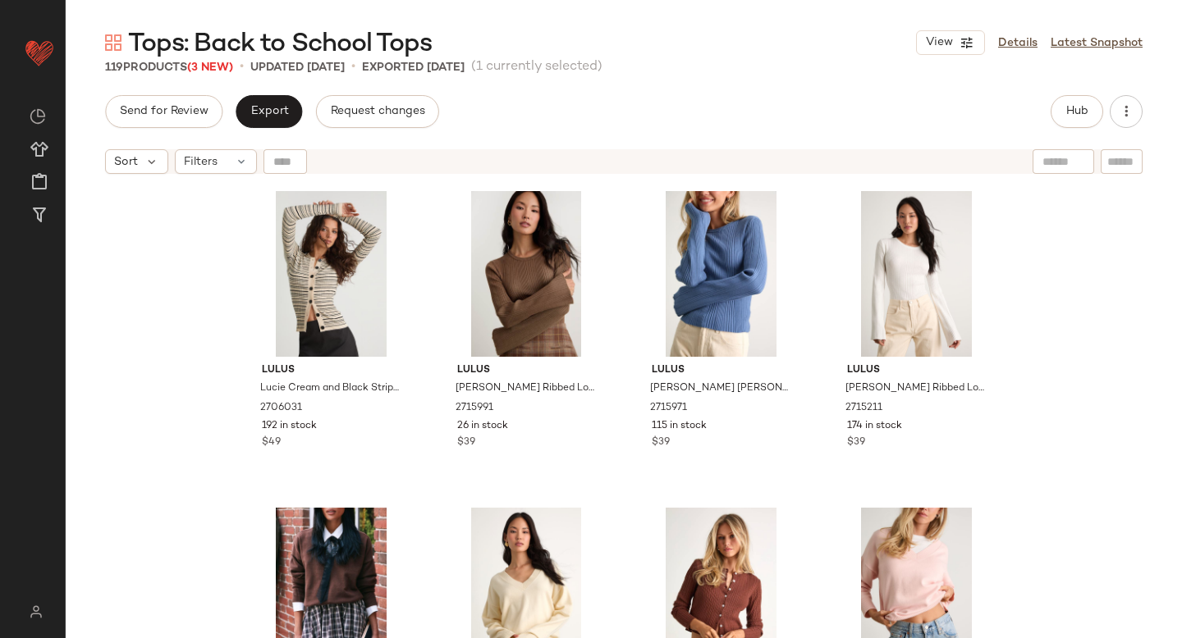
click at [162, 442] on div "Lulus Lucie Cream and Black Striped Button-Up Sweater Top 2706031 192 in stock …" at bounding box center [624, 430] width 1116 height 497
click at [1071, 111] on span "Hub" at bounding box center [1076, 111] width 23 height 13
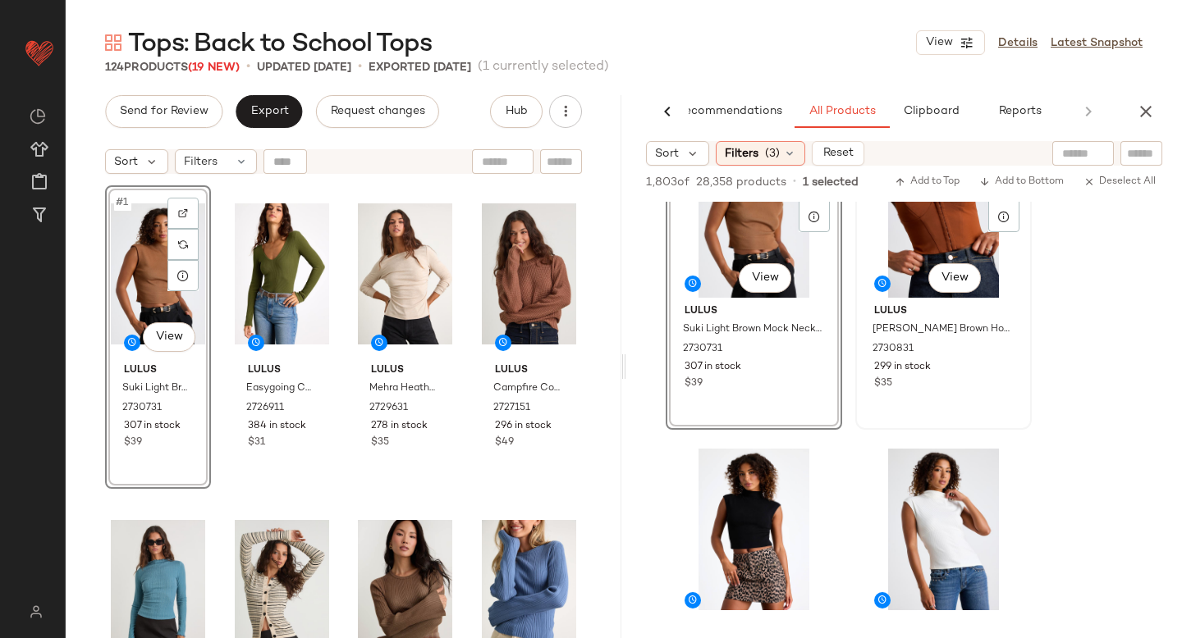
scroll to position [3406, 0]
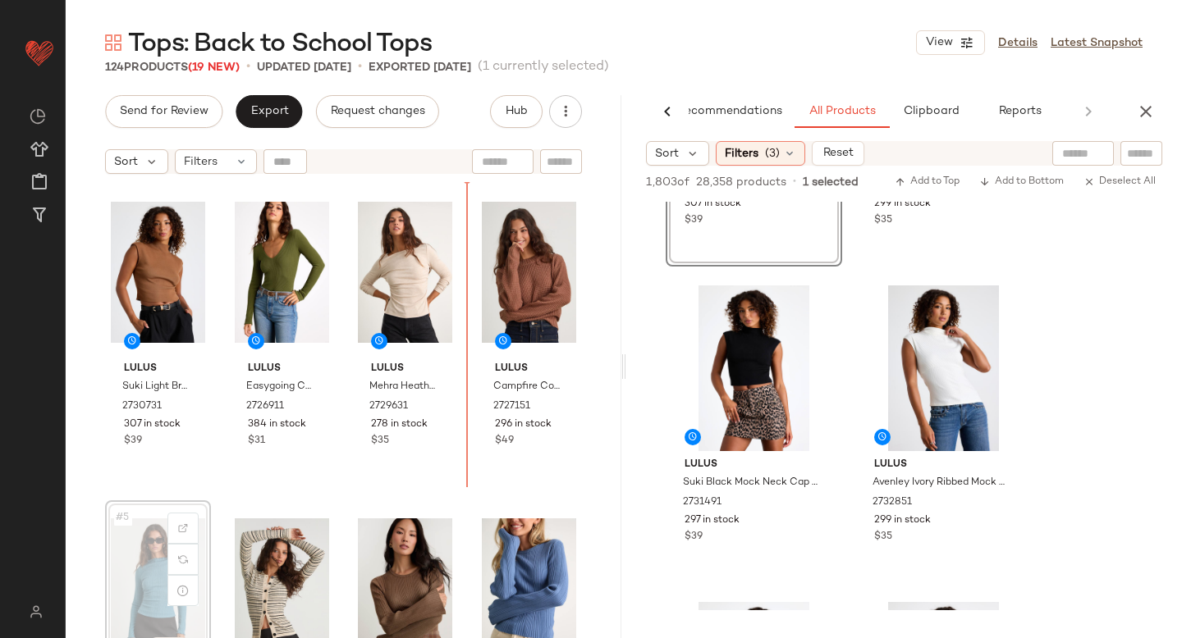
scroll to position [1, 0]
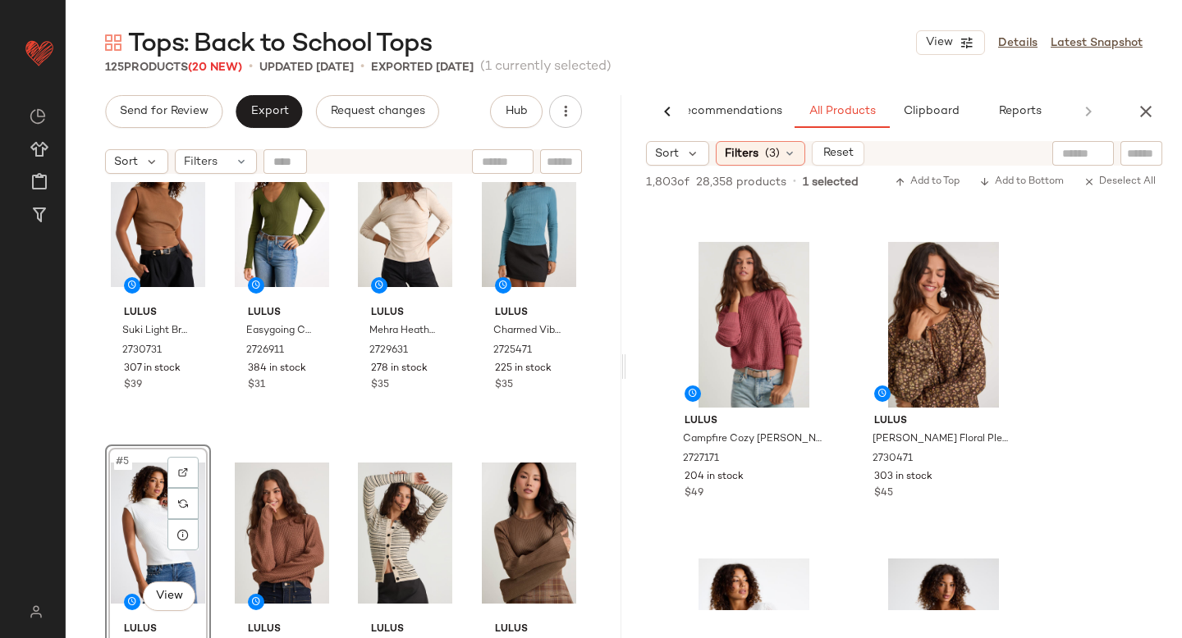
scroll to position [6190, 0]
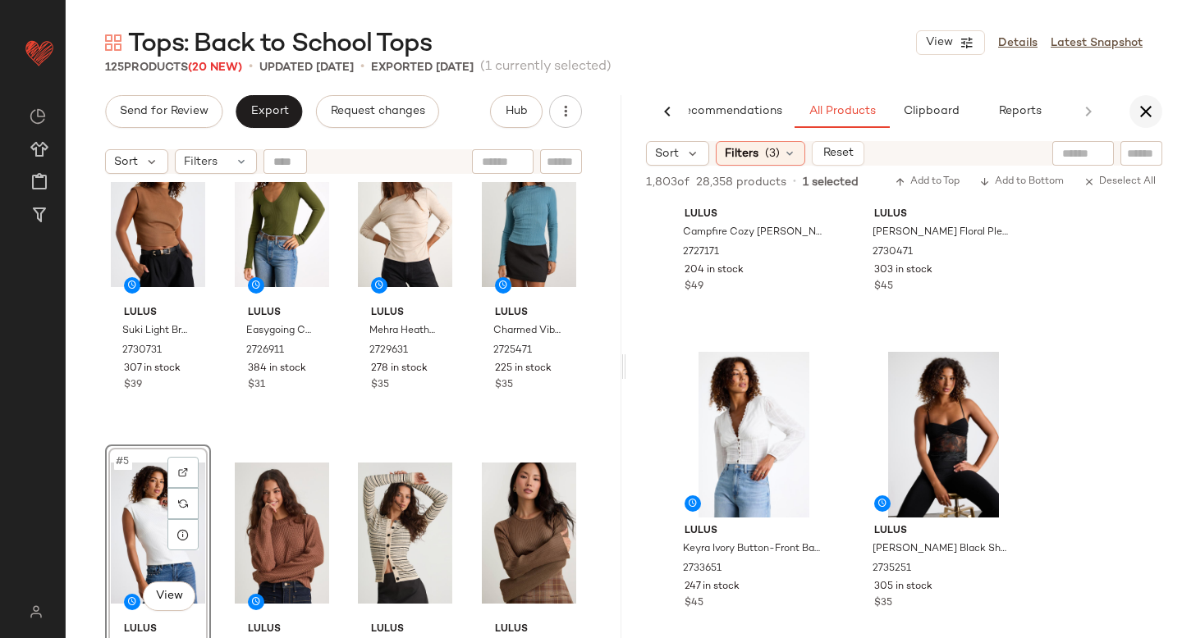
click at [1147, 106] on icon "button" at bounding box center [1146, 112] width 20 height 20
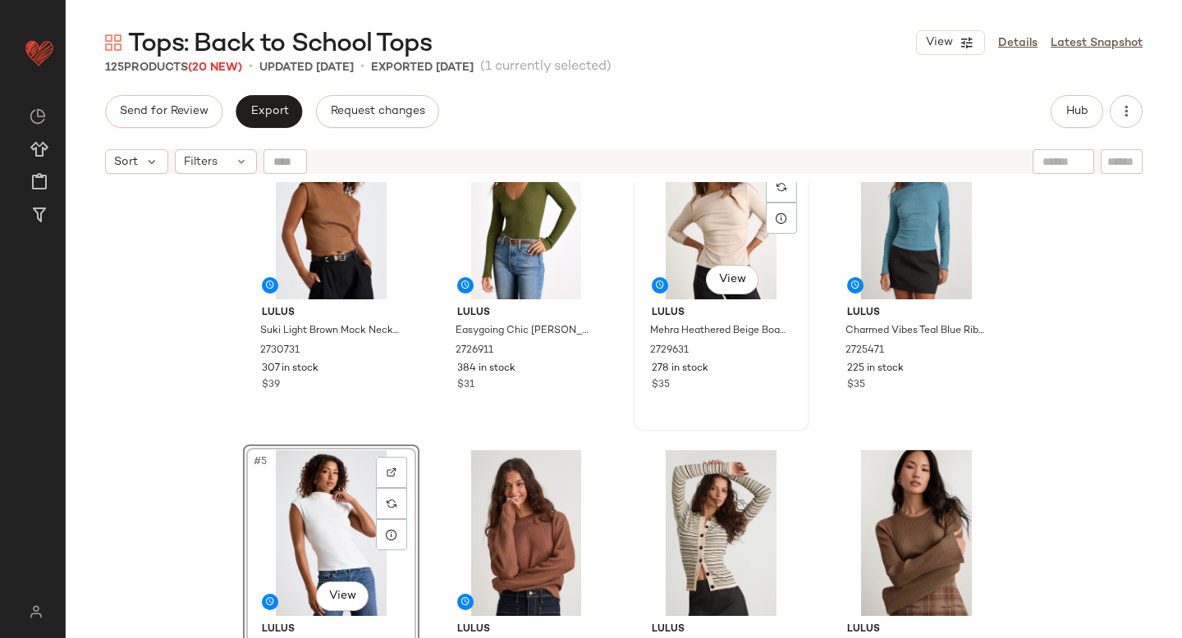
scroll to position [0, 0]
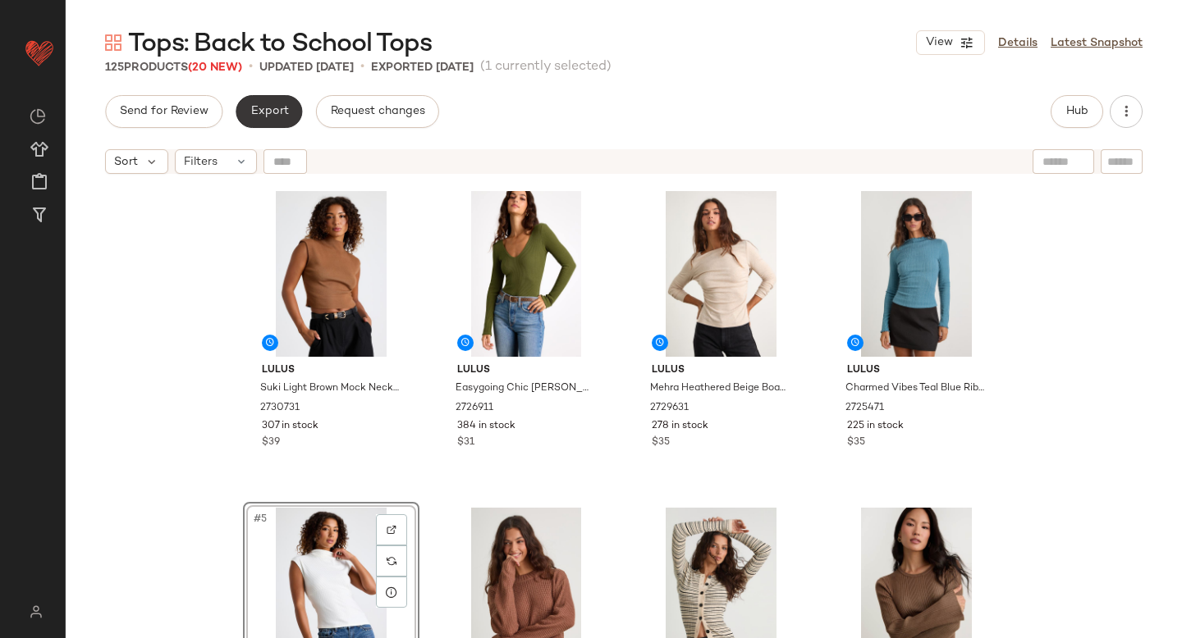
click at [253, 112] on span "Export" at bounding box center [268, 111] width 39 height 13
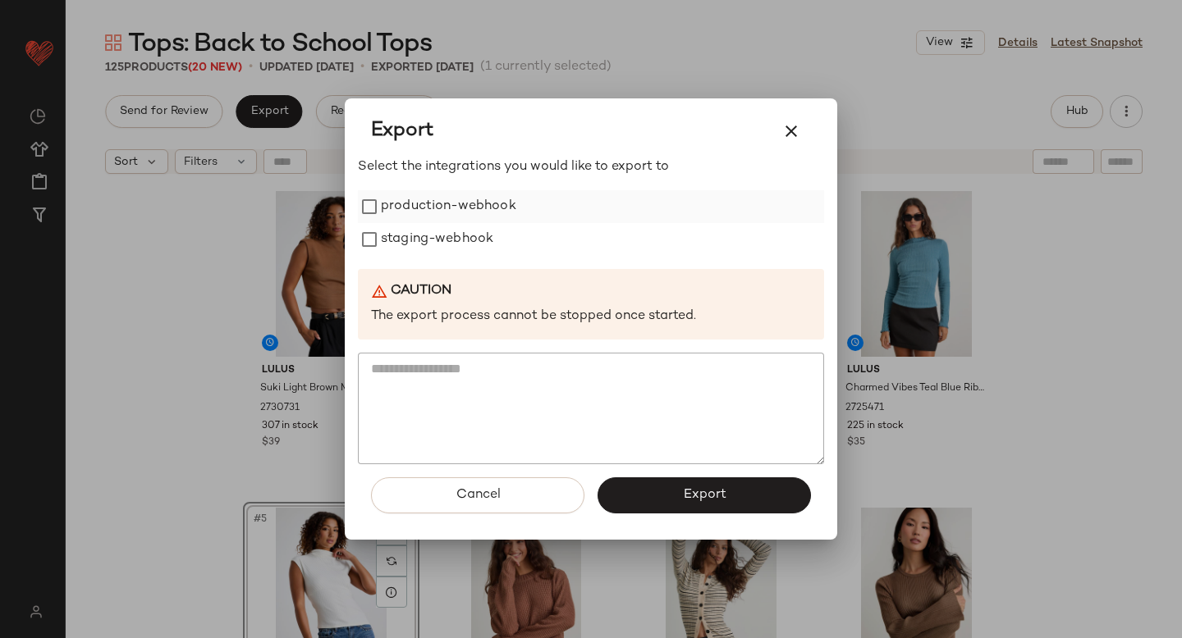
click at [415, 206] on label "production-webhook" at bounding box center [448, 206] width 135 height 33
click at [416, 248] on label "staging-webhook" at bounding box center [437, 239] width 112 height 33
click at [642, 488] on button "Export" at bounding box center [703, 496] width 213 height 36
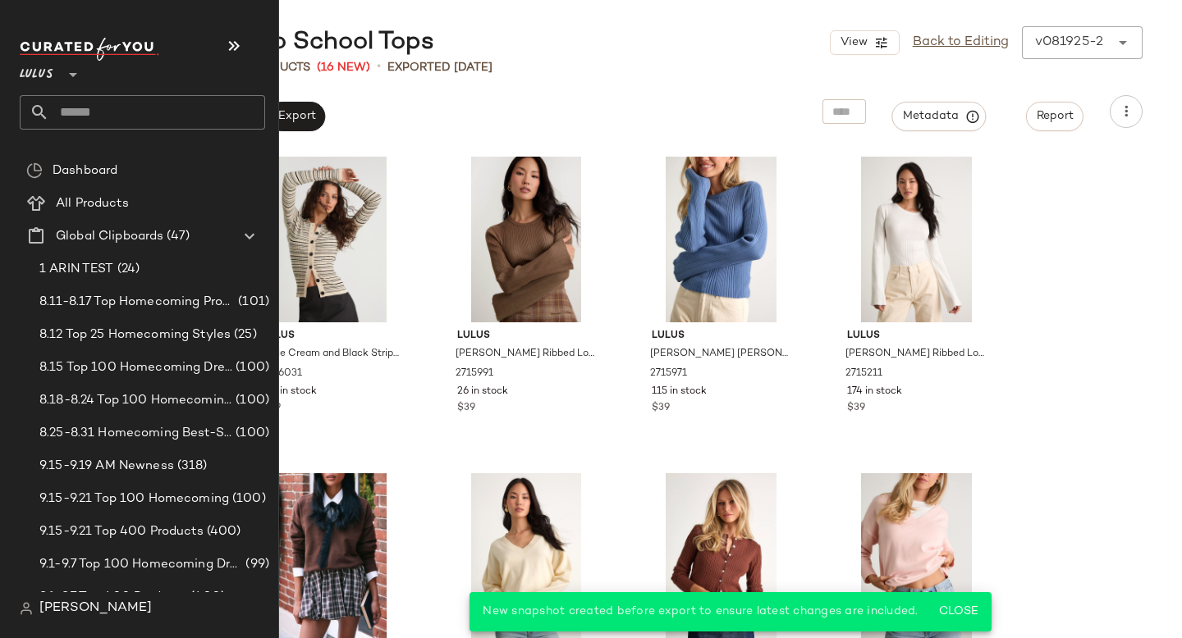
click at [148, 103] on input "text" at bounding box center [157, 112] width 216 height 34
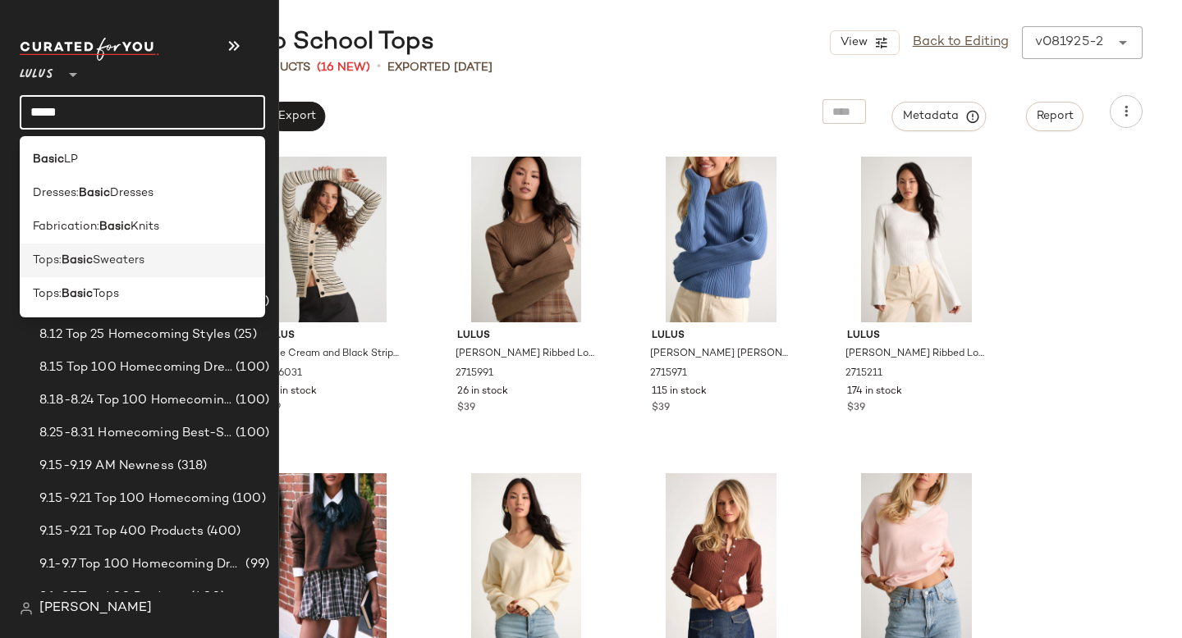
type input "*****"
click at [106, 271] on div "Tops: Basic Sweaters" at bounding box center [142, 261] width 245 height 34
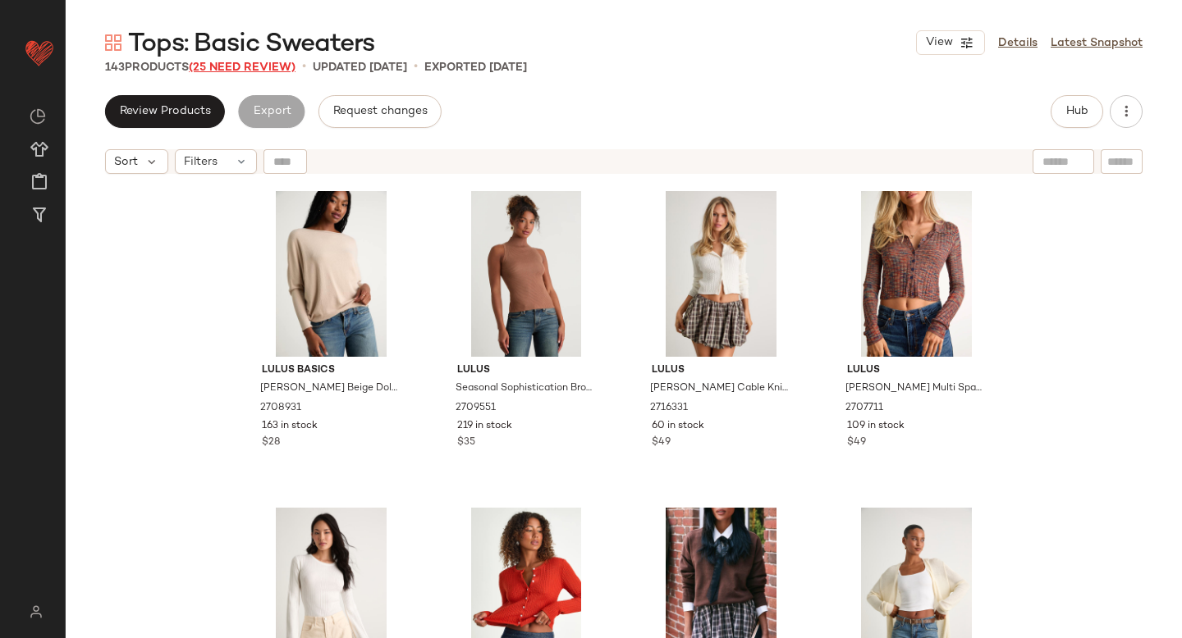
click at [244, 71] on span "(25 Need Review)" at bounding box center [242, 68] width 107 height 12
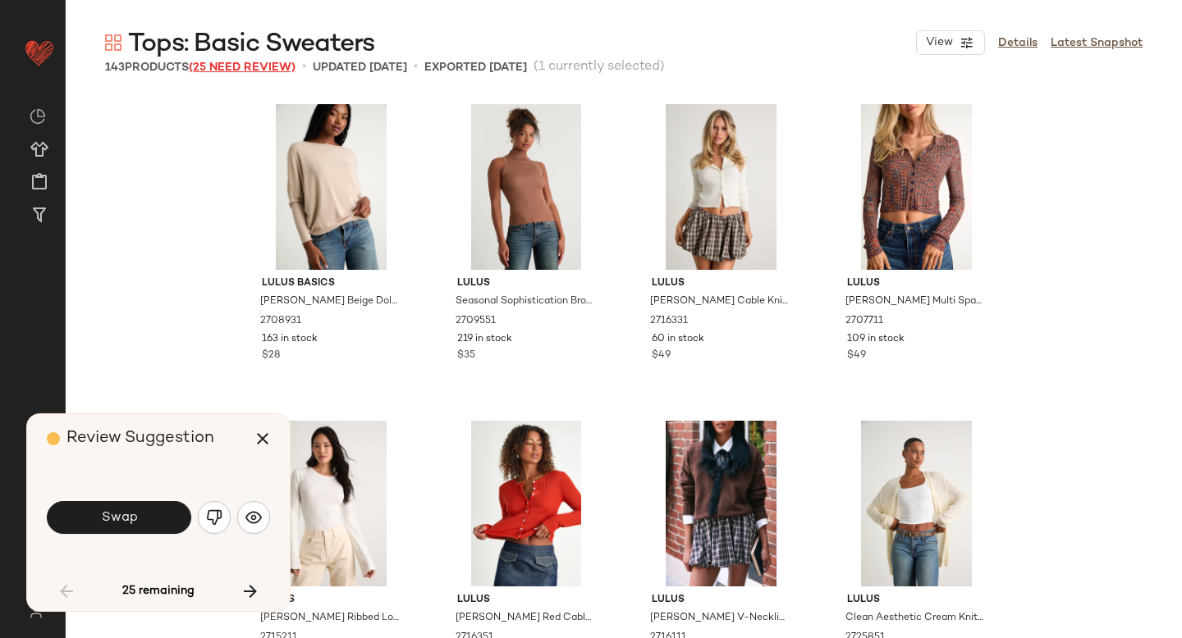
scroll to position [963, 0]
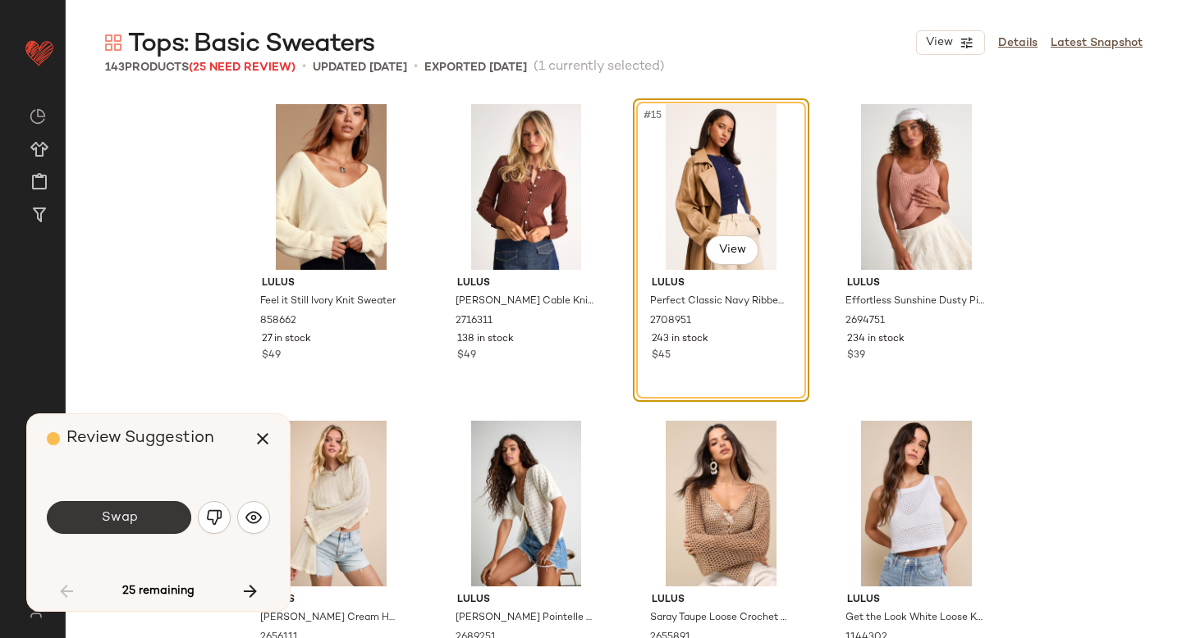
click at [128, 514] on span "Swap" at bounding box center [118, 518] width 37 height 16
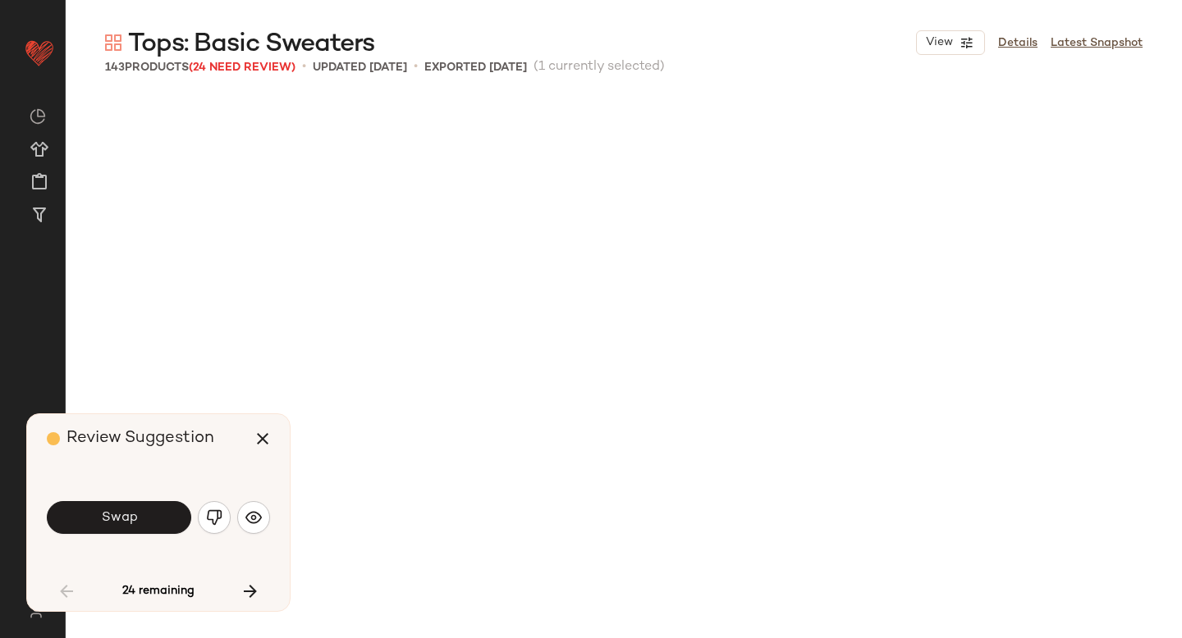
scroll to position [1900, 0]
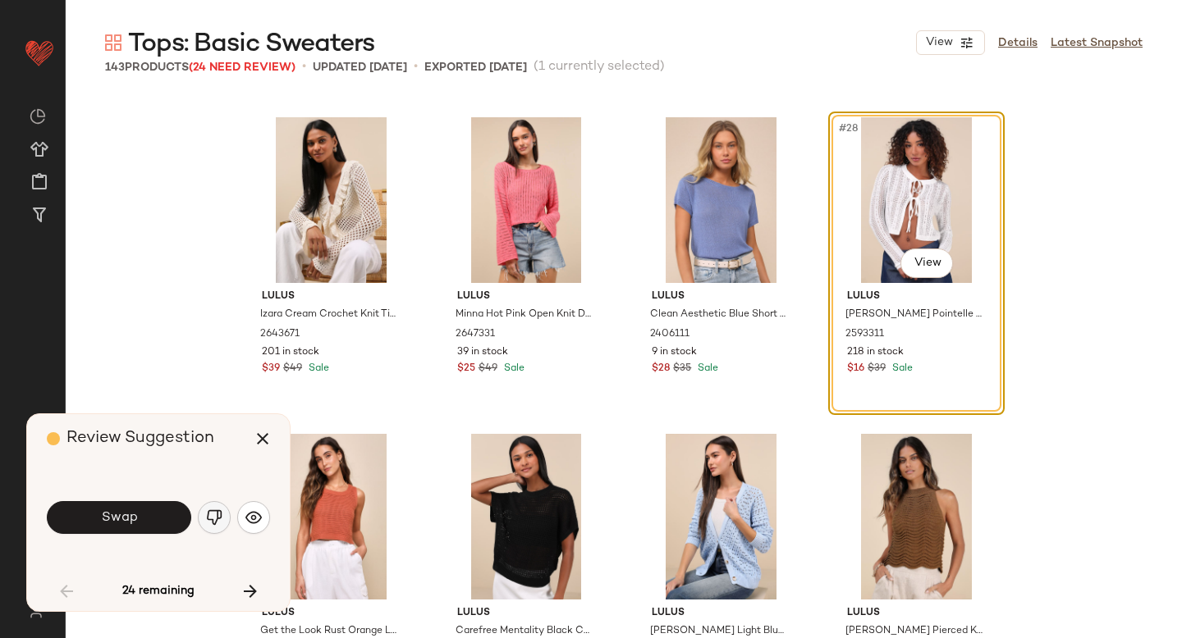
click at [217, 518] on img "button" at bounding box center [214, 518] width 16 height 16
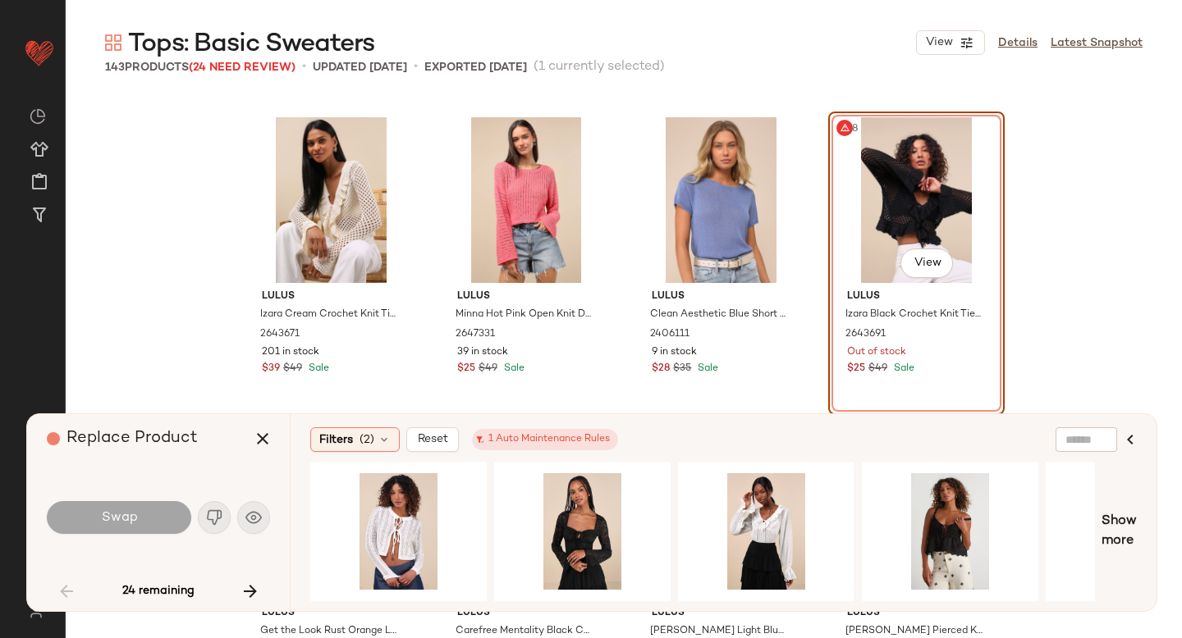
click at [939, 172] on div "#28 View" at bounding box center [916, 200] width 165 height 166
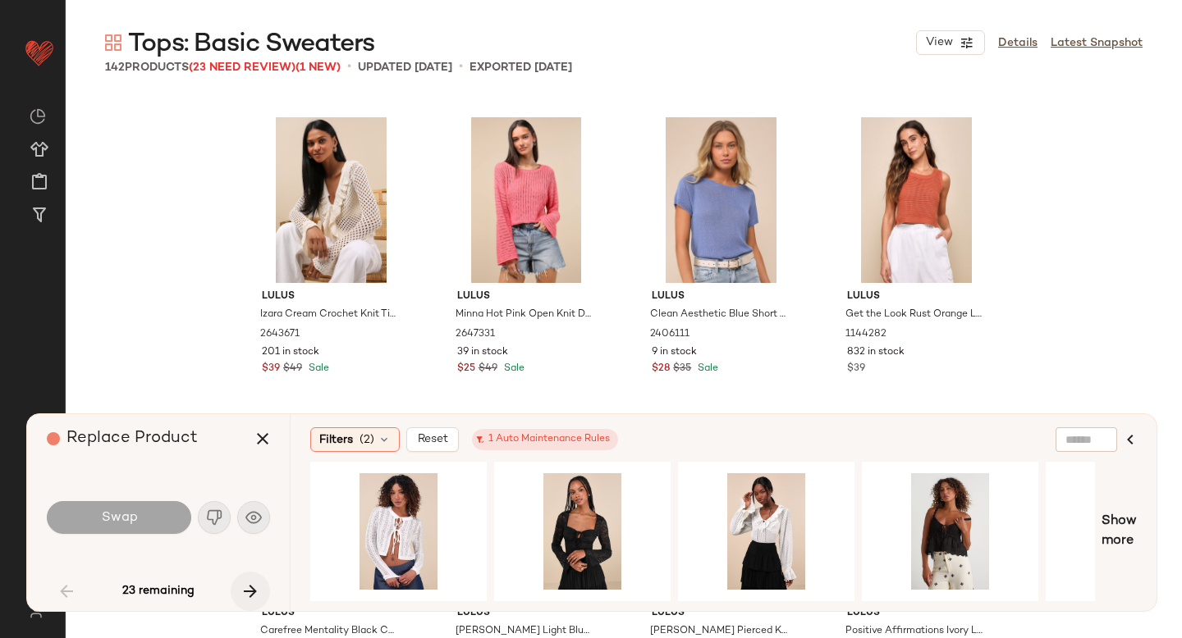
click at [259, 584] on icon "button" at bounding box center [250, 592] width 20 height 20
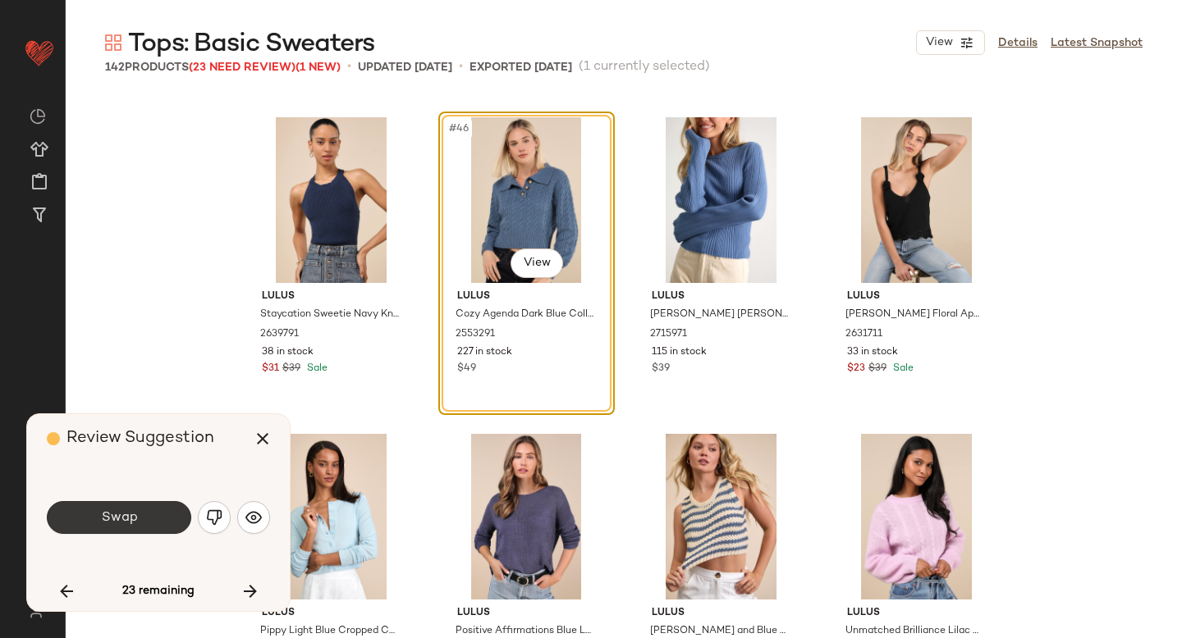
click at [157, 515] on button "Swap" at bounding box center [119, 517] width 144 height 33
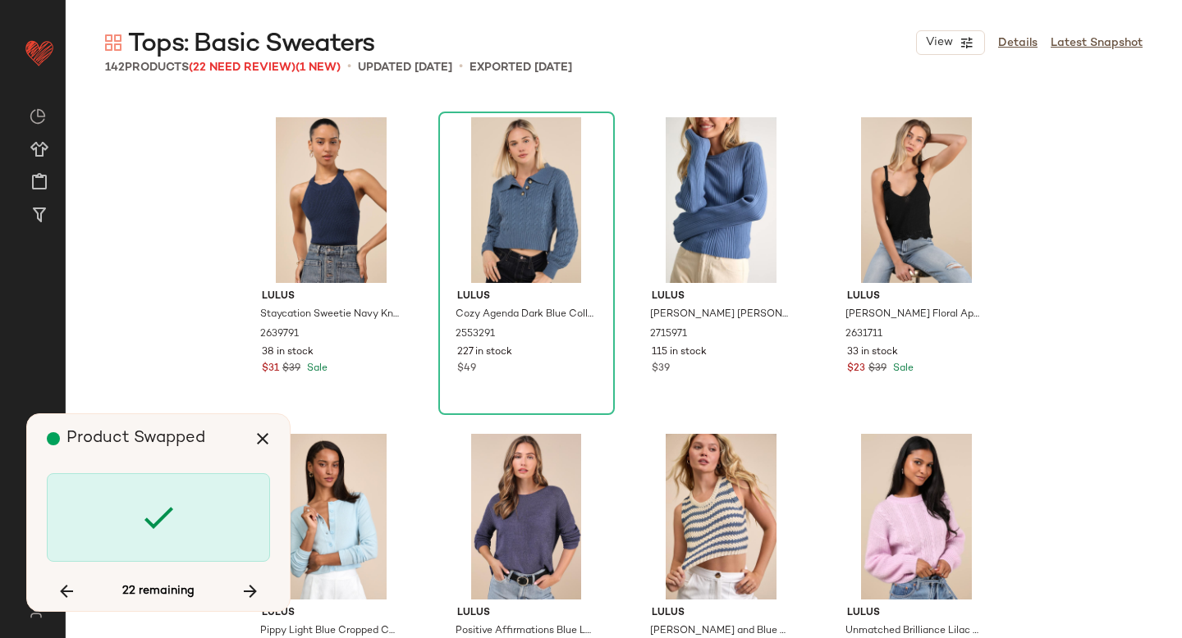
scroll to position [4118, 0]
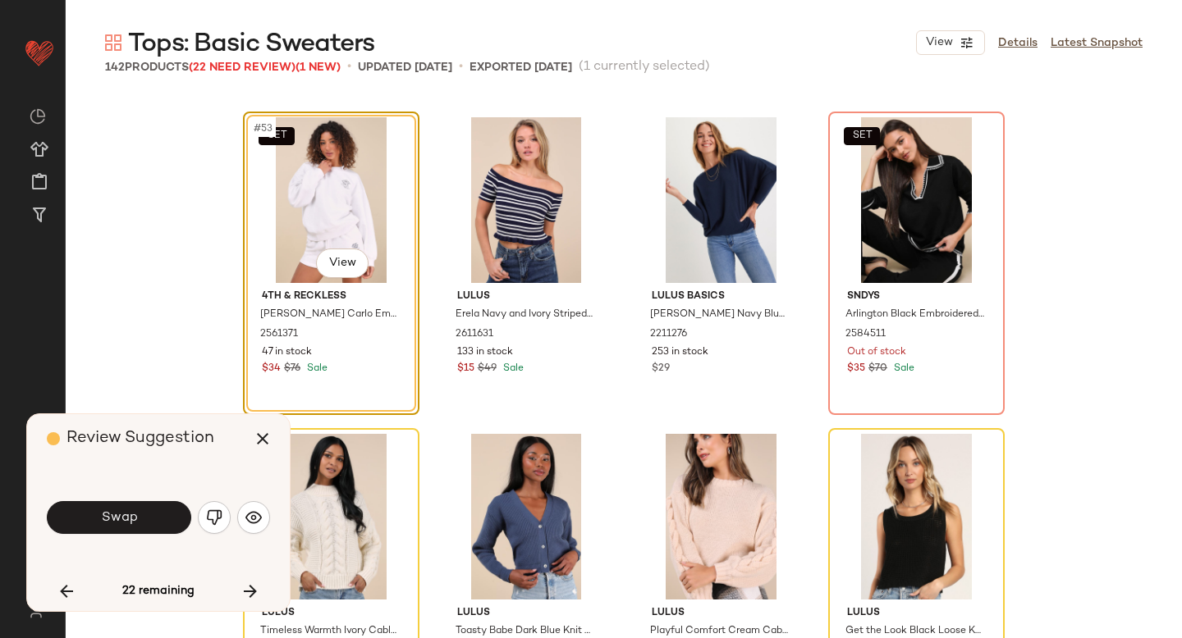
click at [157, 515] on button "Swap" at bounding box center [119, 517] width 144 height 33
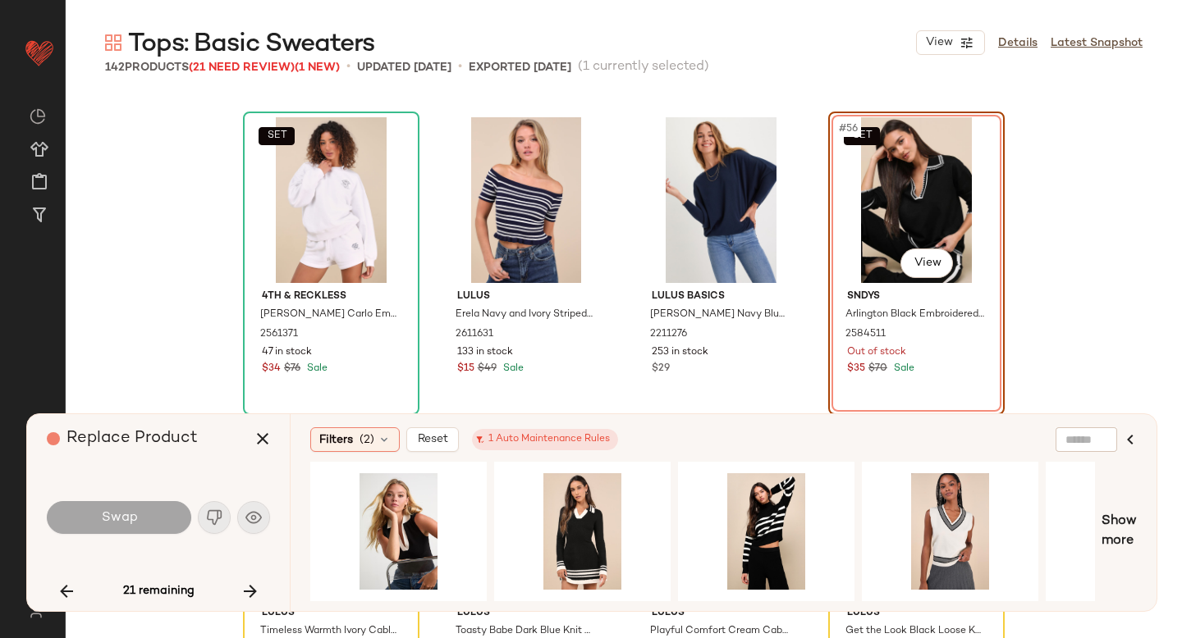
click at [157, 515] on div "Swap" at bounding box center [119, 517] width 144 height 33
click at [797, 514] on div "#1 View" at bounding box center [766, 531] width 165 height 117
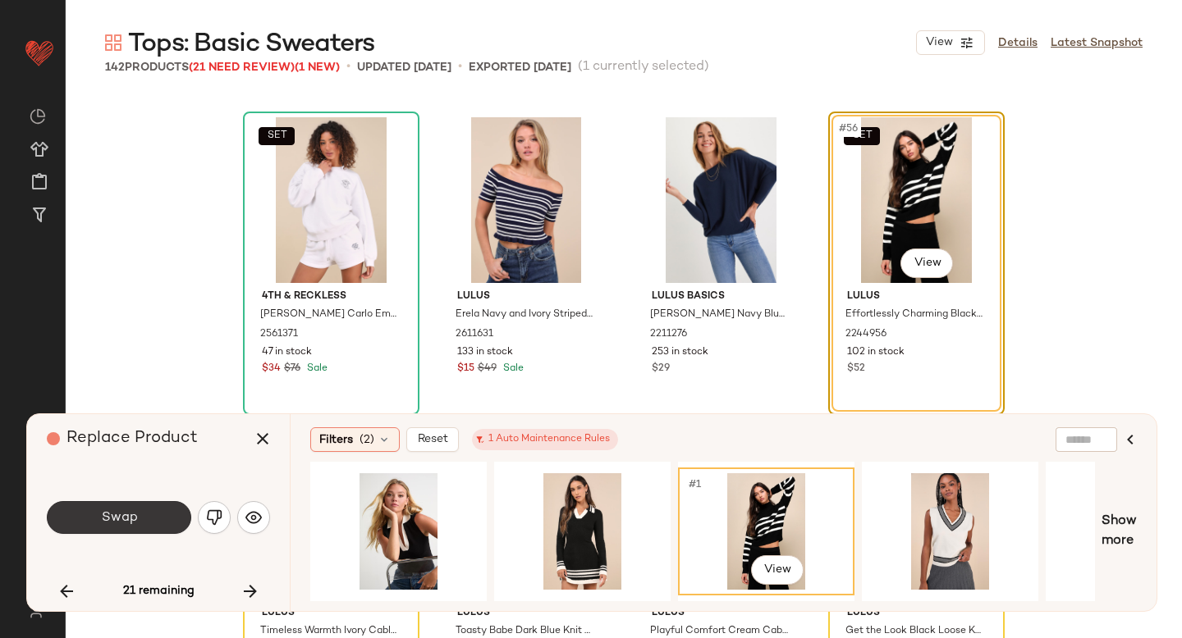
click at [182, 510] on button "Swap" at bounding box center [119, 517] width 144 height 33
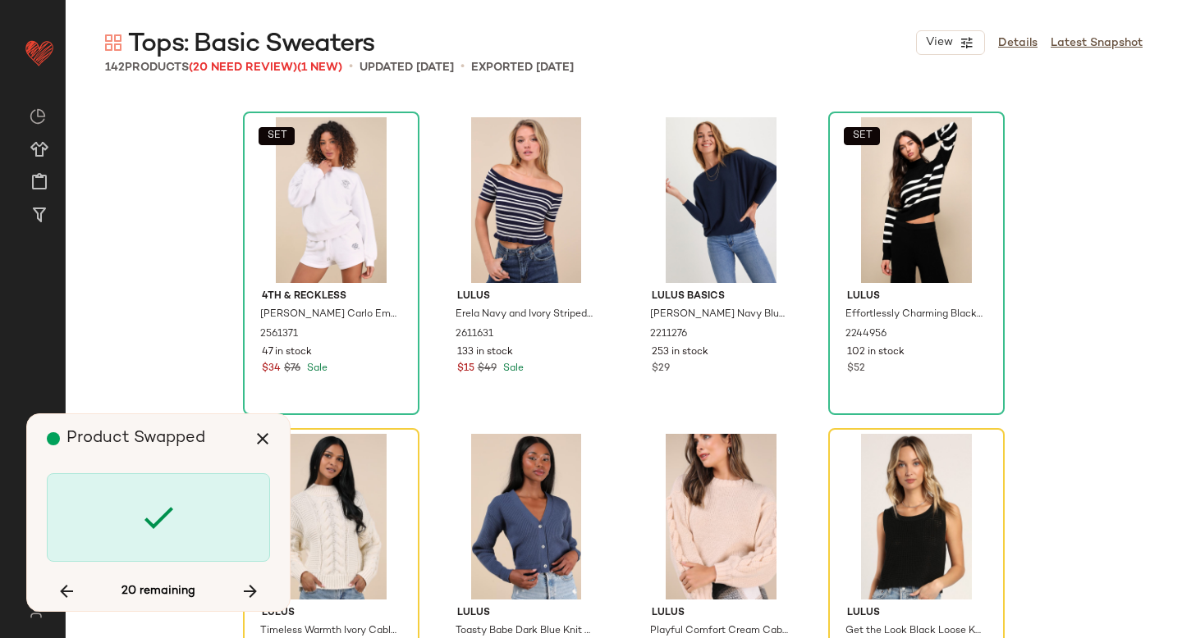
scroll to position [4434, 0]
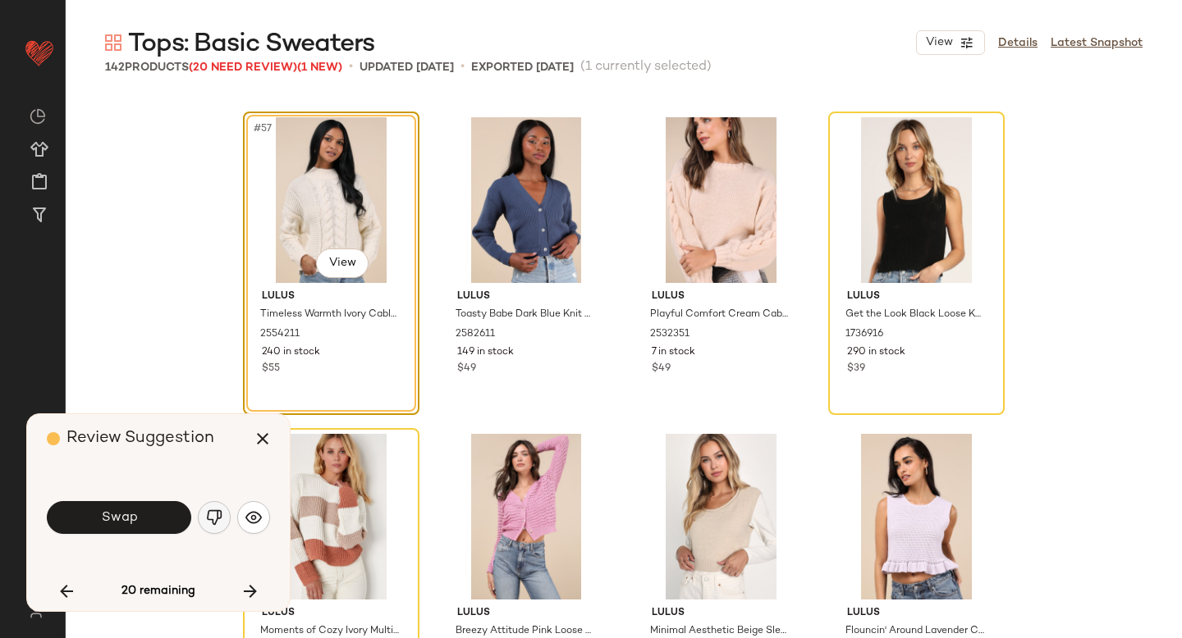
click at [218, 516] on img "button" at bounding box center [214, 518] width 16 height 16
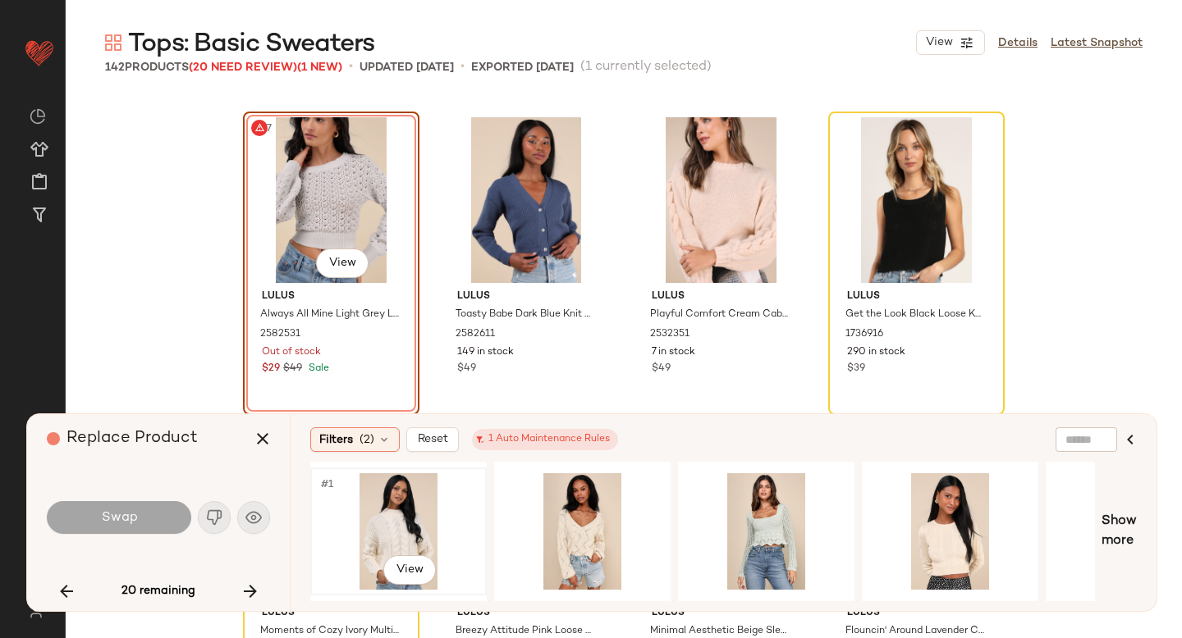
click at [386, 537] on div "#1 View" at bounding box center [398, 531] width 165 height 117
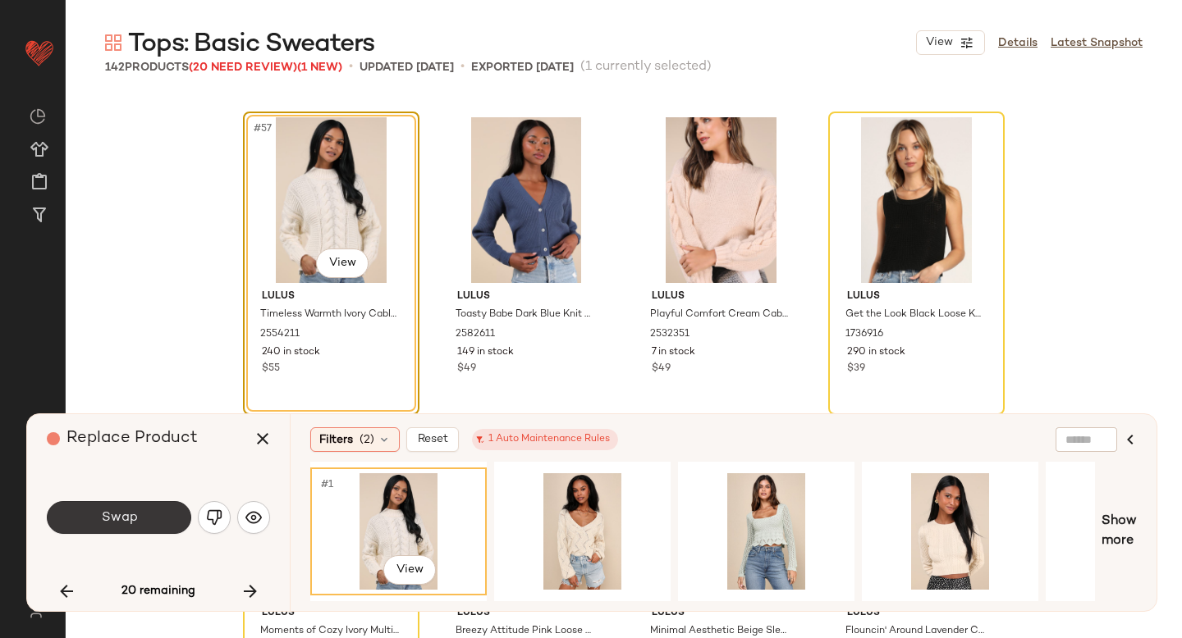
click at [117, 515] on span "Swap" at bounding box center [118, 518] width 37 height 16
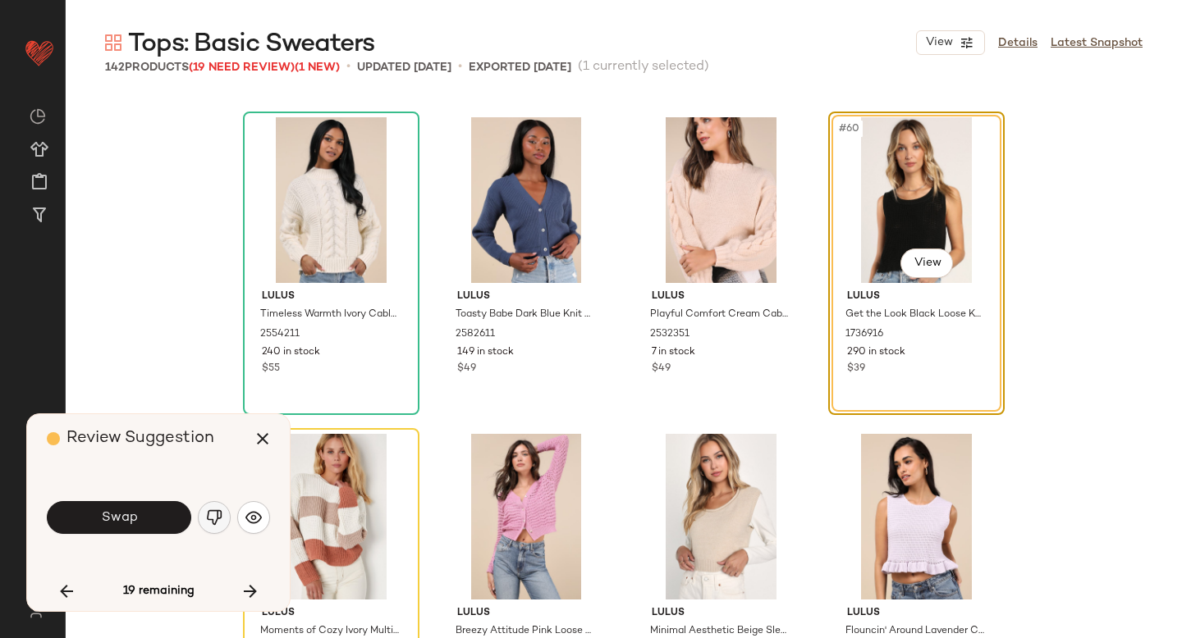
click at [201, 515] on button "button" at bounding box center [214, 517] width 33 height 33
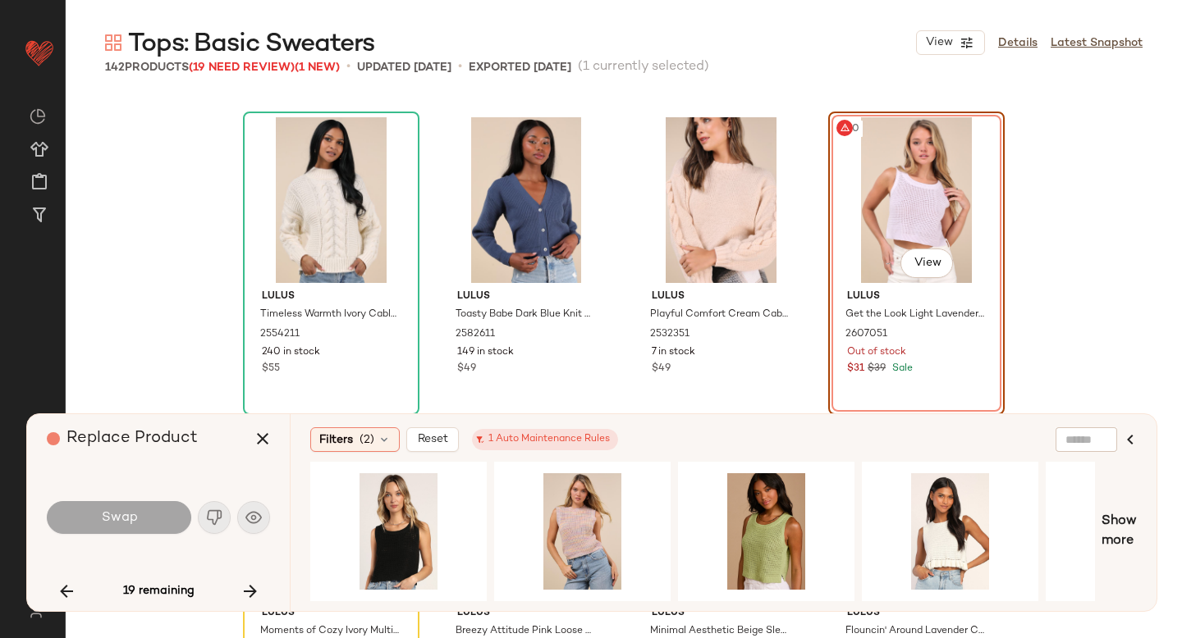
click at [924, 203] on div "#60 View" at bounding box center [916, 200] width 165 height 166
click at [565, 525] on div "#1 View" at bounding box center [582, 531] width 165 height 117
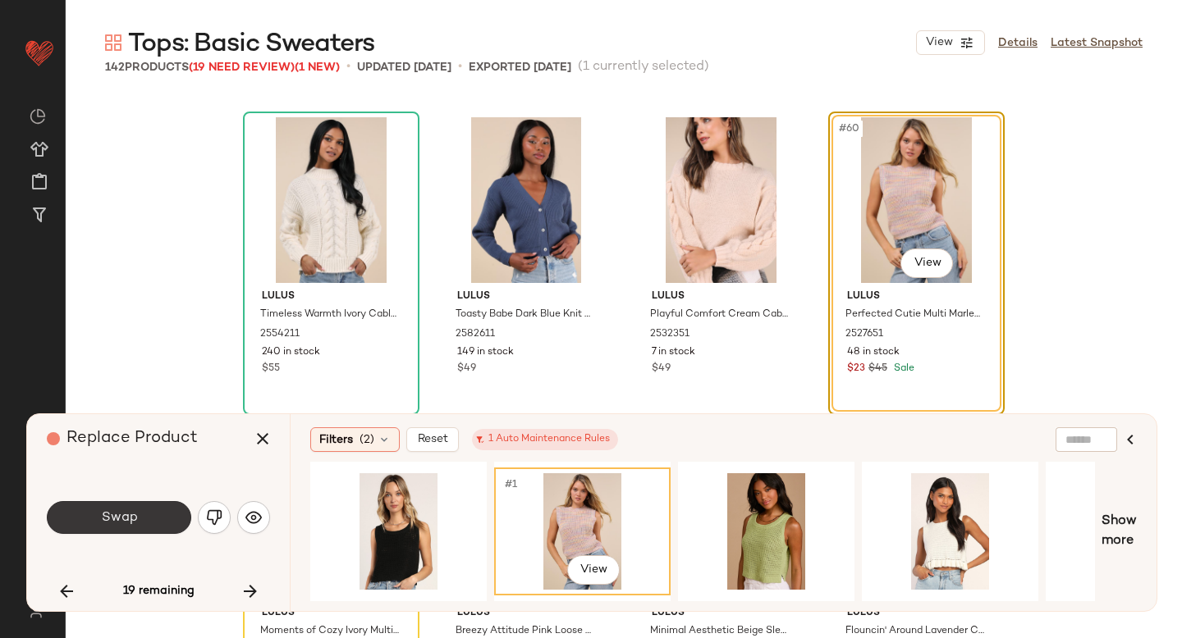
click at [158, 524] on button "Swap" at bounding box center [119, 517] width 144 height 33
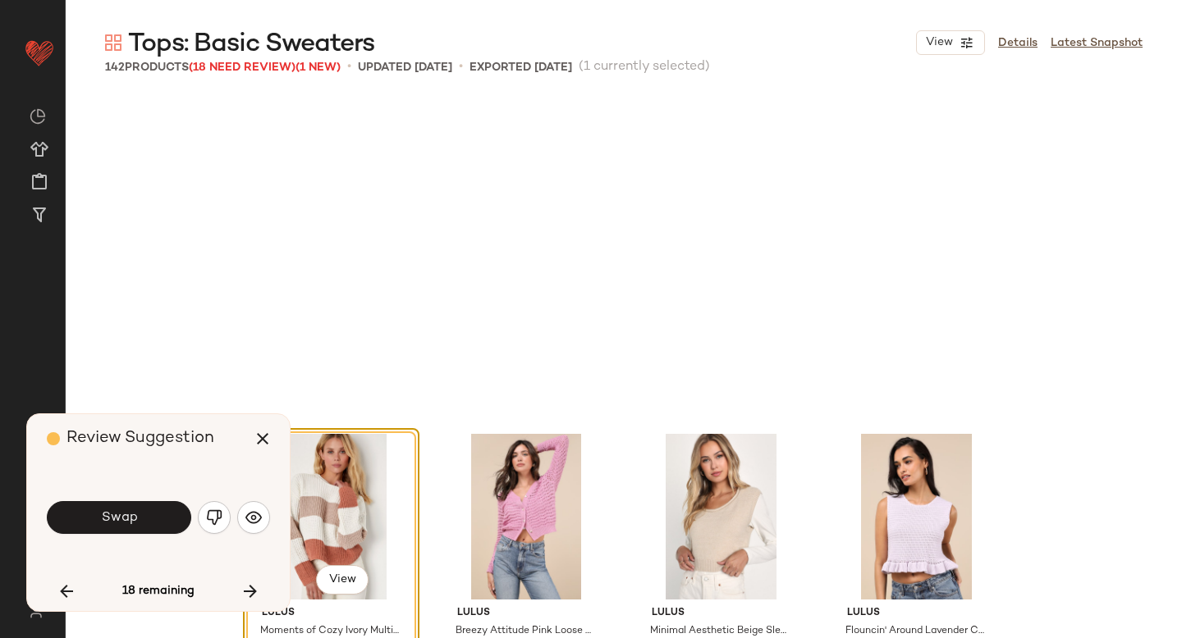
scroll to position [4751, 0]
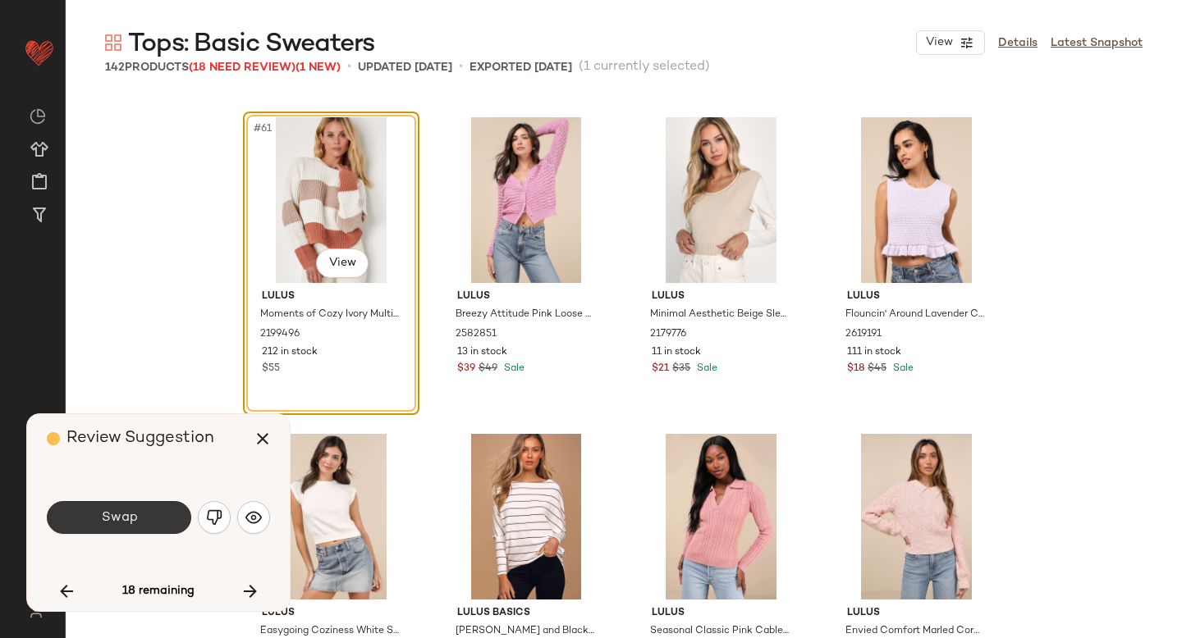
click at [165, 512] on button "Swap" at bounding box center [119, 517] width 144 height 33
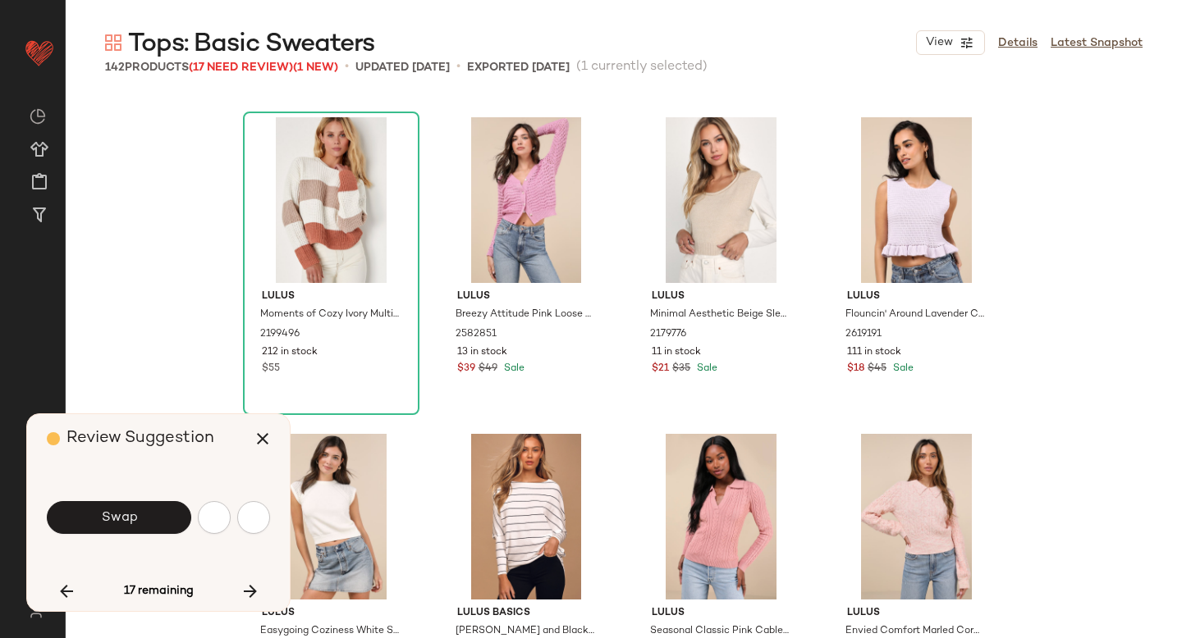
scroll to position [5385, 0]
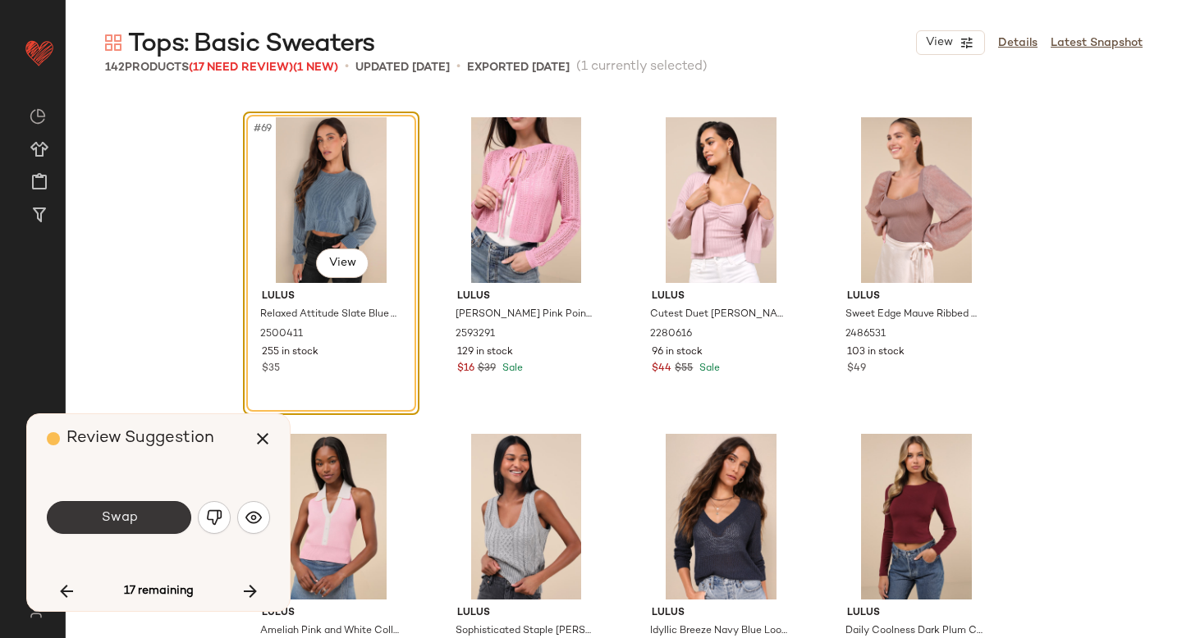
click at [124, 526] on button "Swap" at bounding box center [119, 517] width 144 height 33
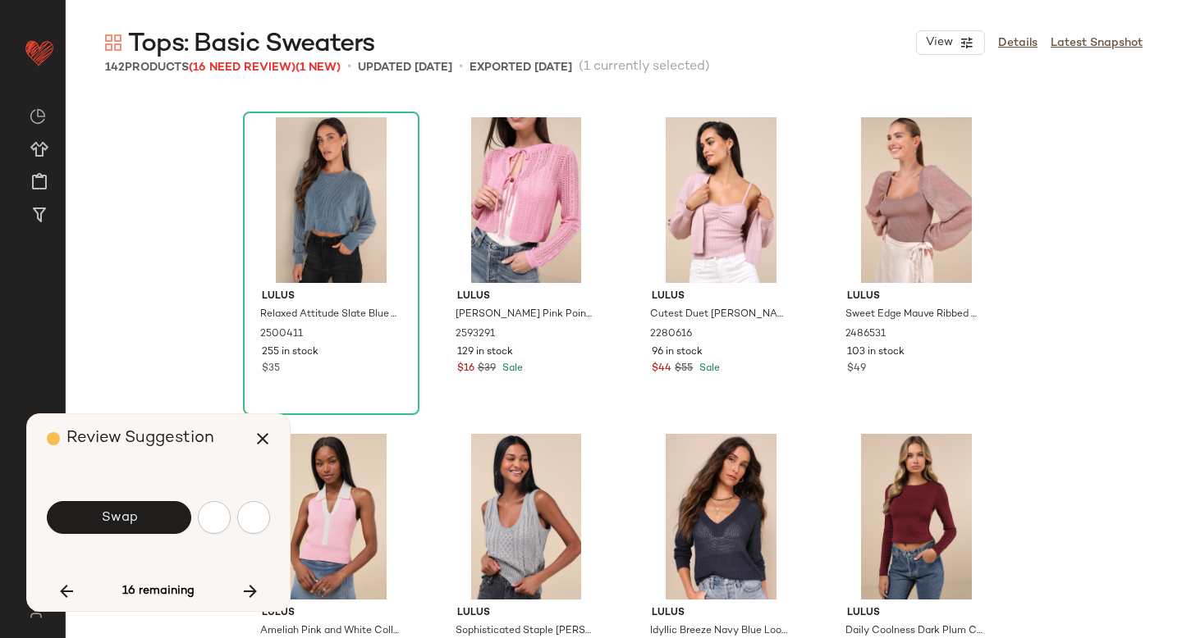
scroll to position [6018, 0]
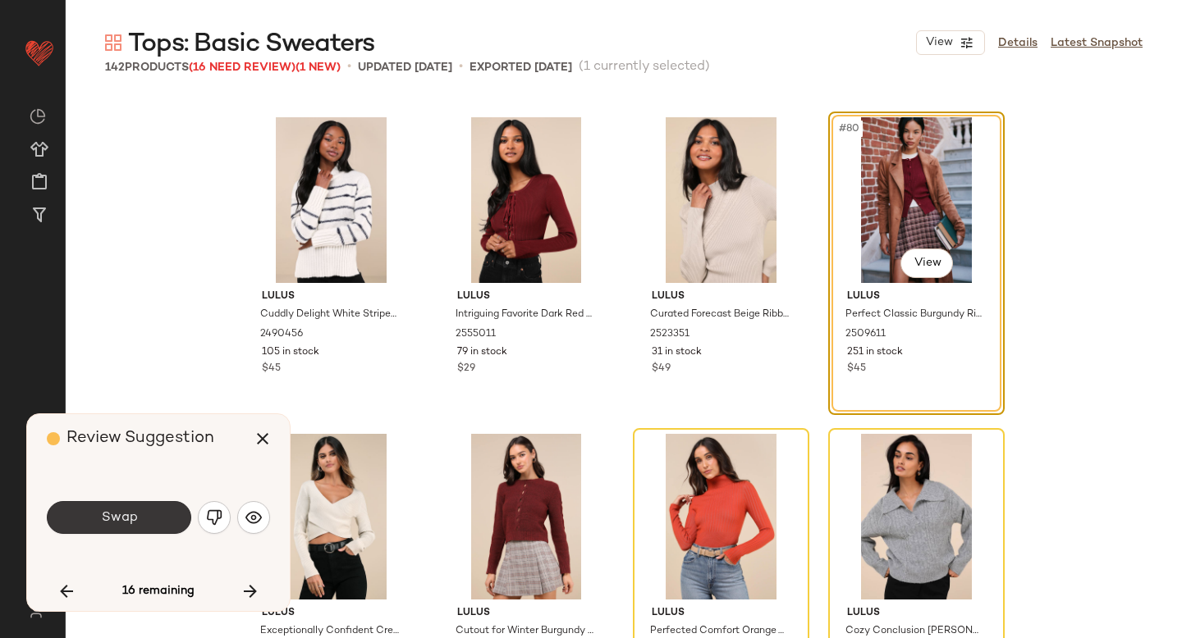
click at [123, 525] on button "Swap" at bounding box center [119, 517] width 144 height 33
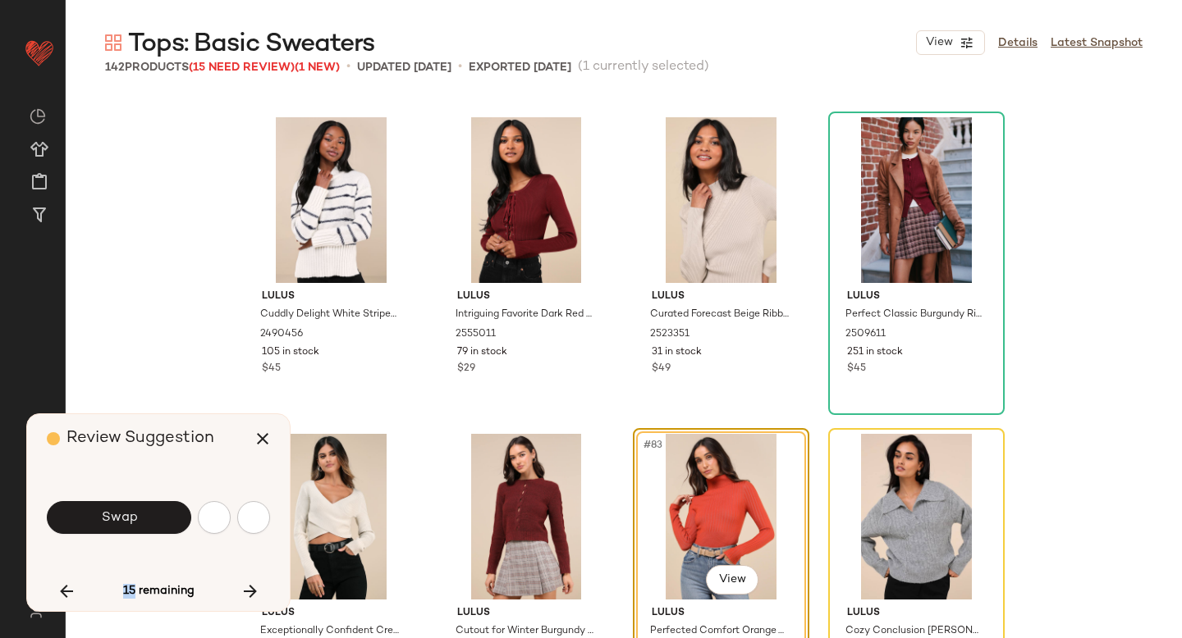
scroll to position [6335, 0]
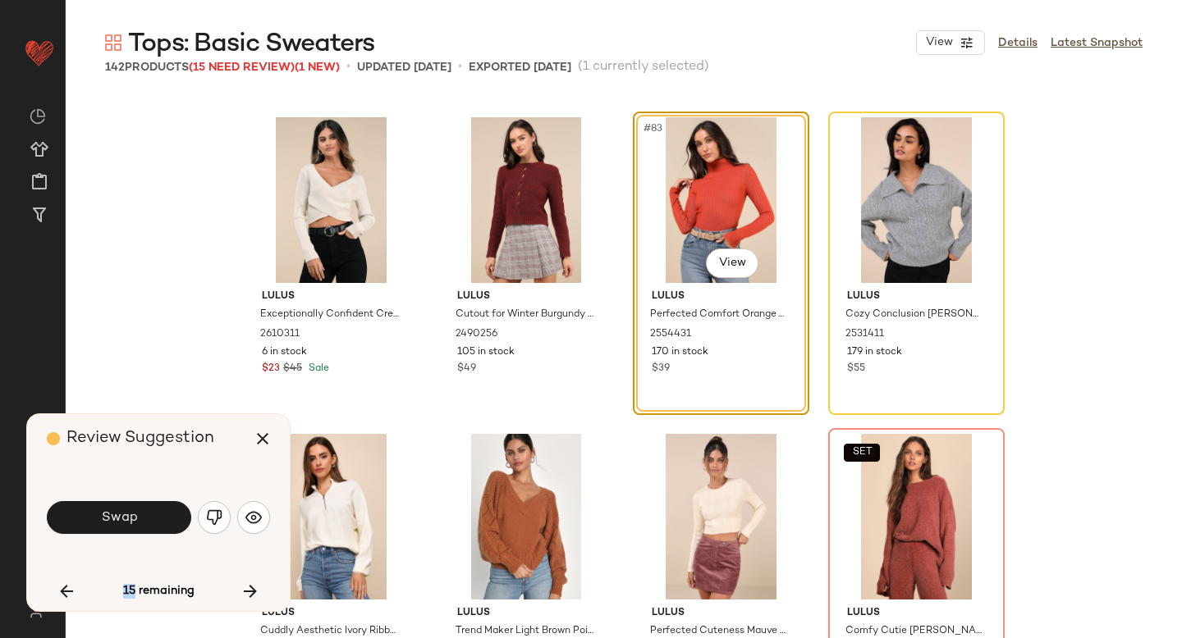
click at [123, 525] on button "Swap" at bounding box center [119, 517] width 144 height 33
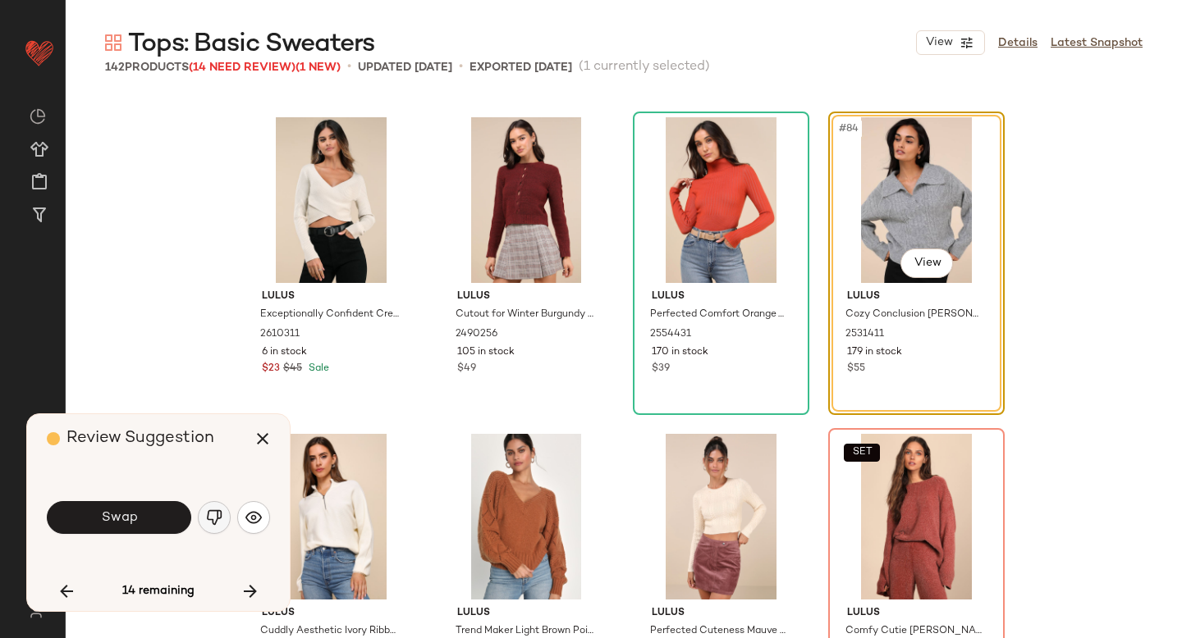
click at [206, 517] on img "button" at bounding box center [214, 518] width 16 height 16
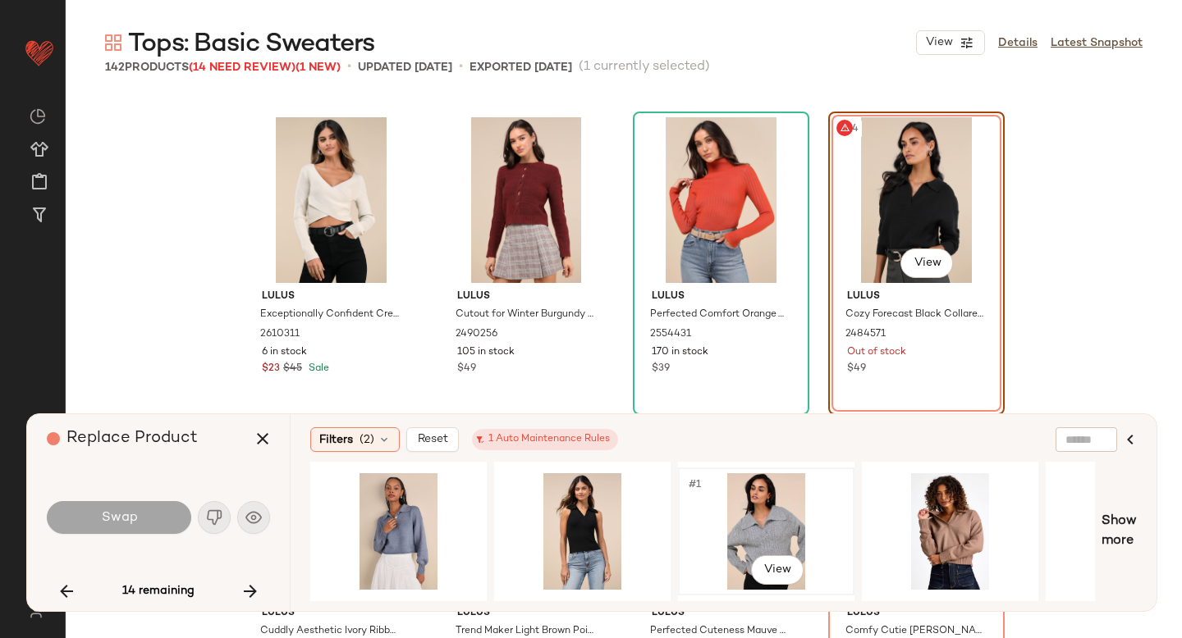
click at [708, 524] on div "#1 View" at bounding box center [766, 531] width 165 height 117
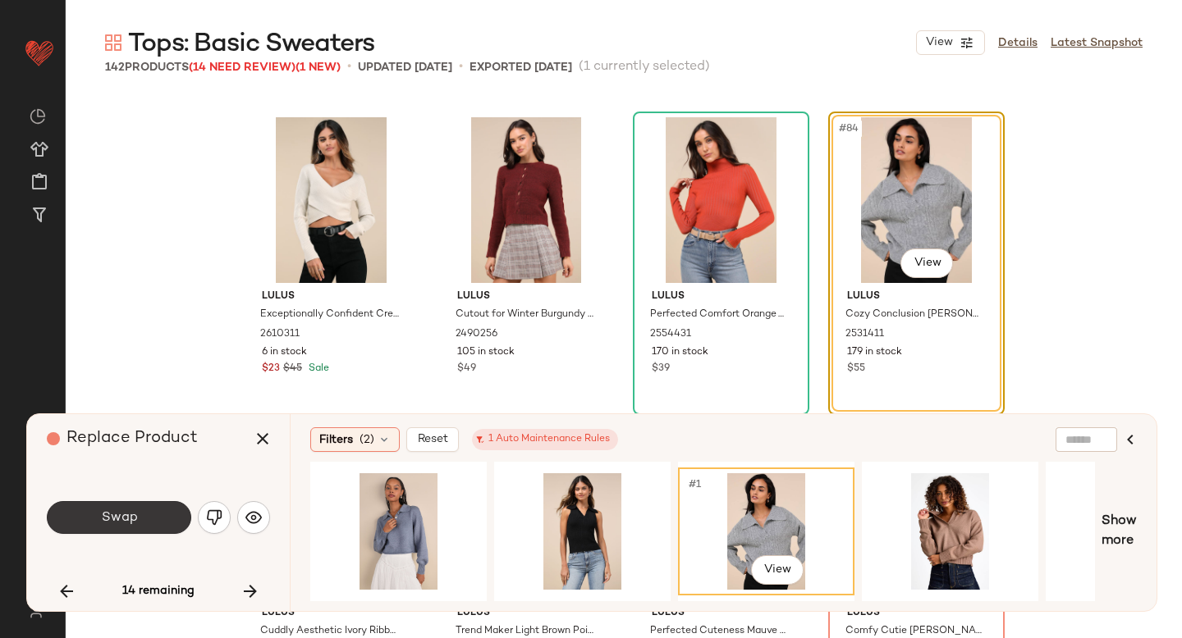
click at [111, 514] on span "Swap" at bounding box center [118, 518] width 37 height 16
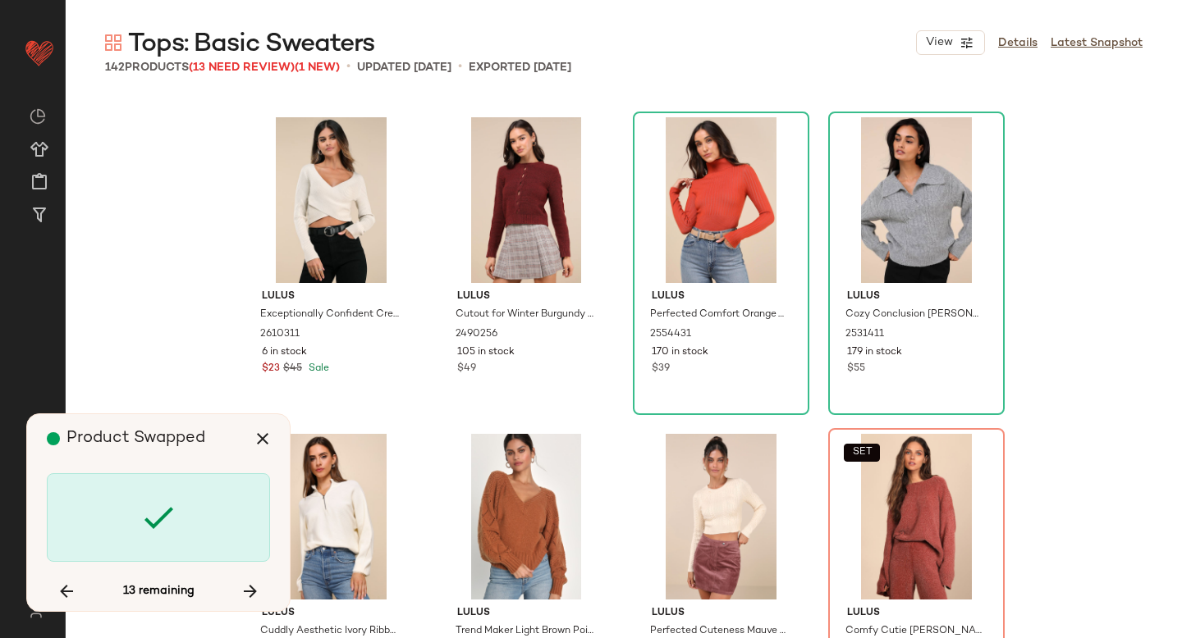
scroll to position [6651, 0]
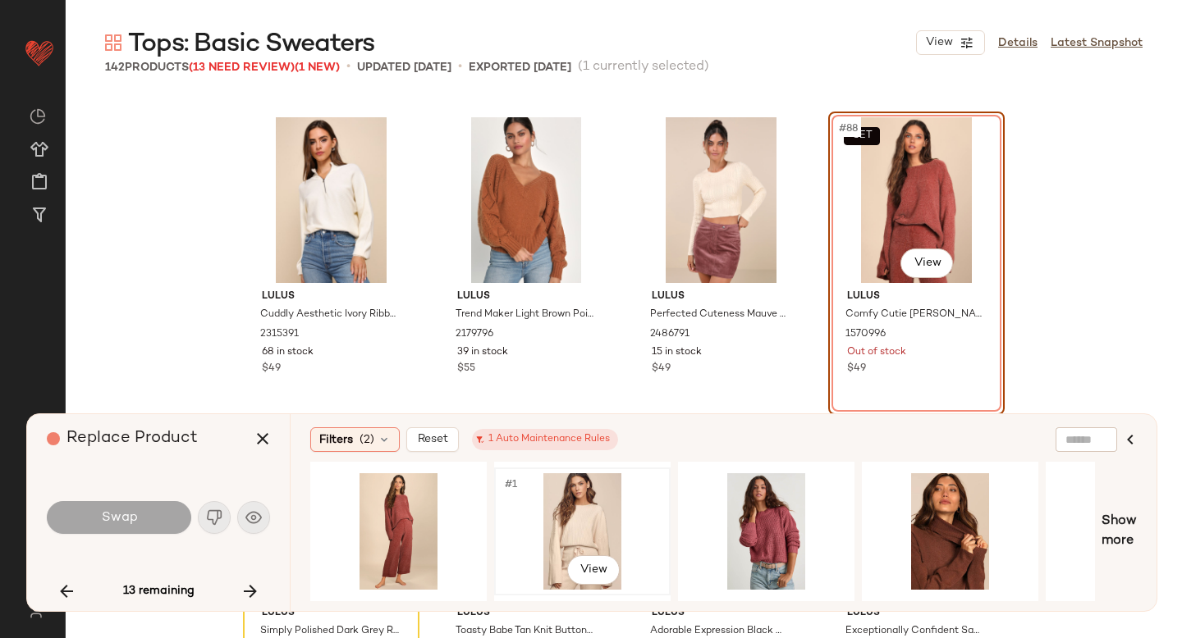
click at [582, 504] on div "#1 View" at bounding box center [582, 531] width 165 height 117
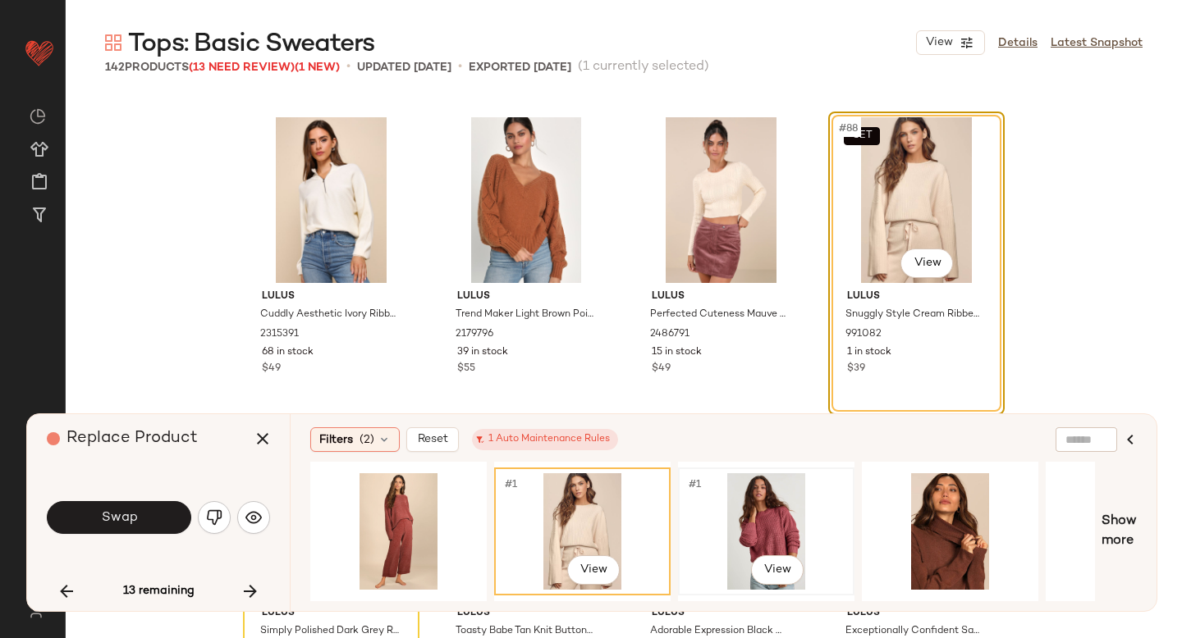
click at [737, 528] on div "#1 View" at bounding box center [766, 531] width 165 height 117
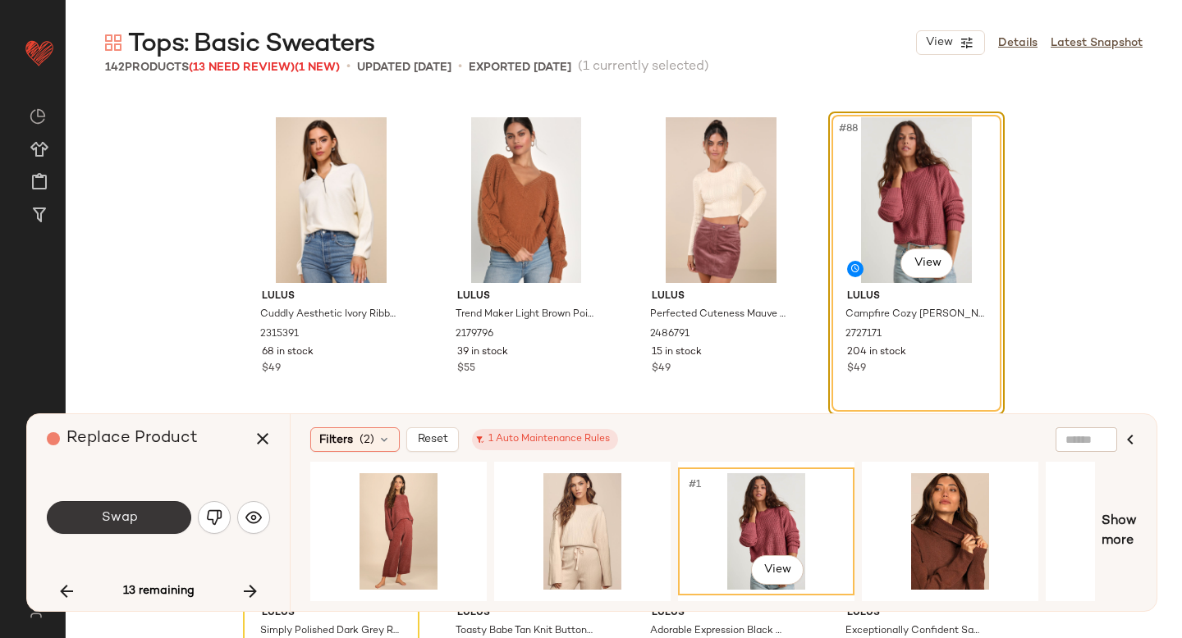
click at [165, 515] on button "Swap" at bounding box center [119, 517] width 144 height 33
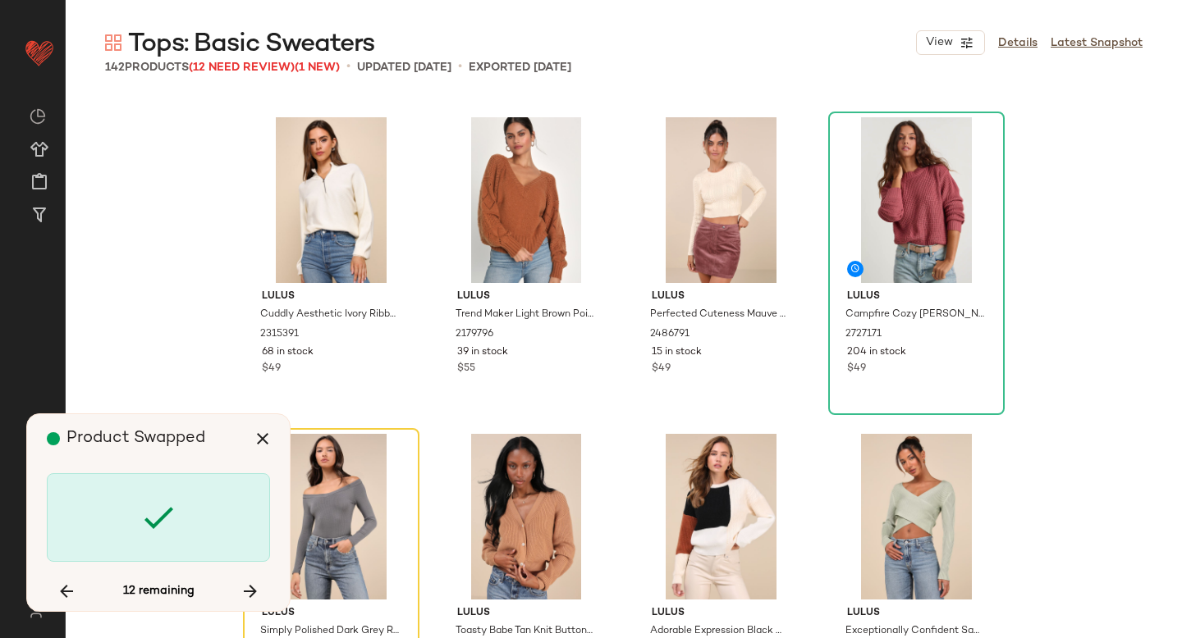
scroll to position [6968, 0]
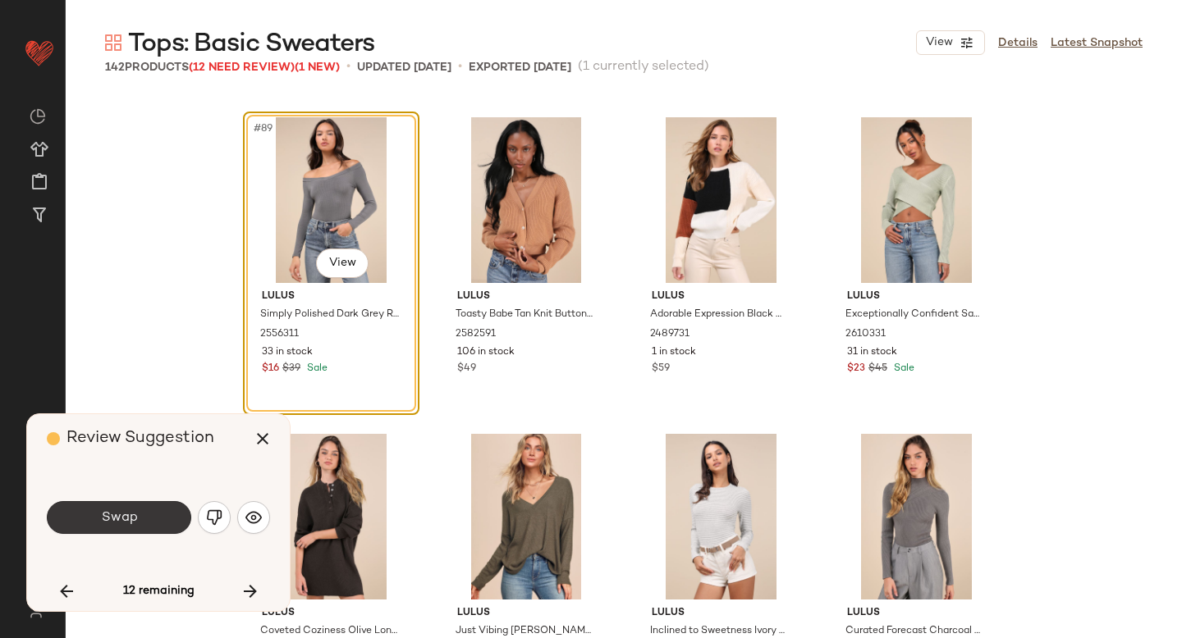
click at [176, 517] on button "Swap" at bounding box center [119, 517] width 144 height 33
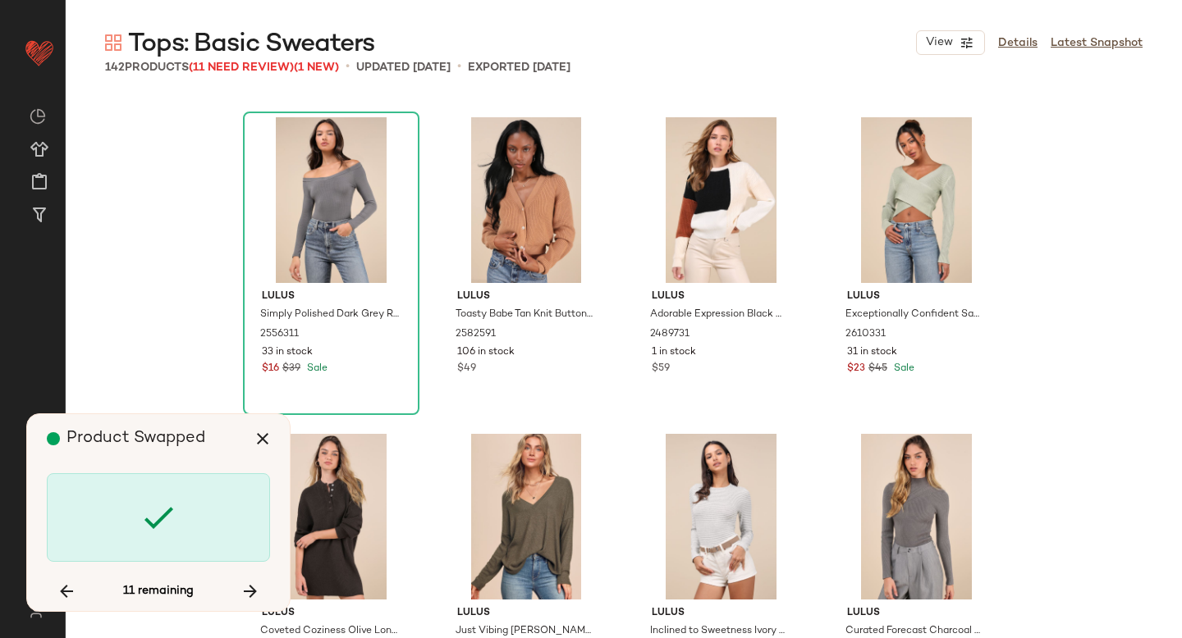
scroll to position [7602, 0]
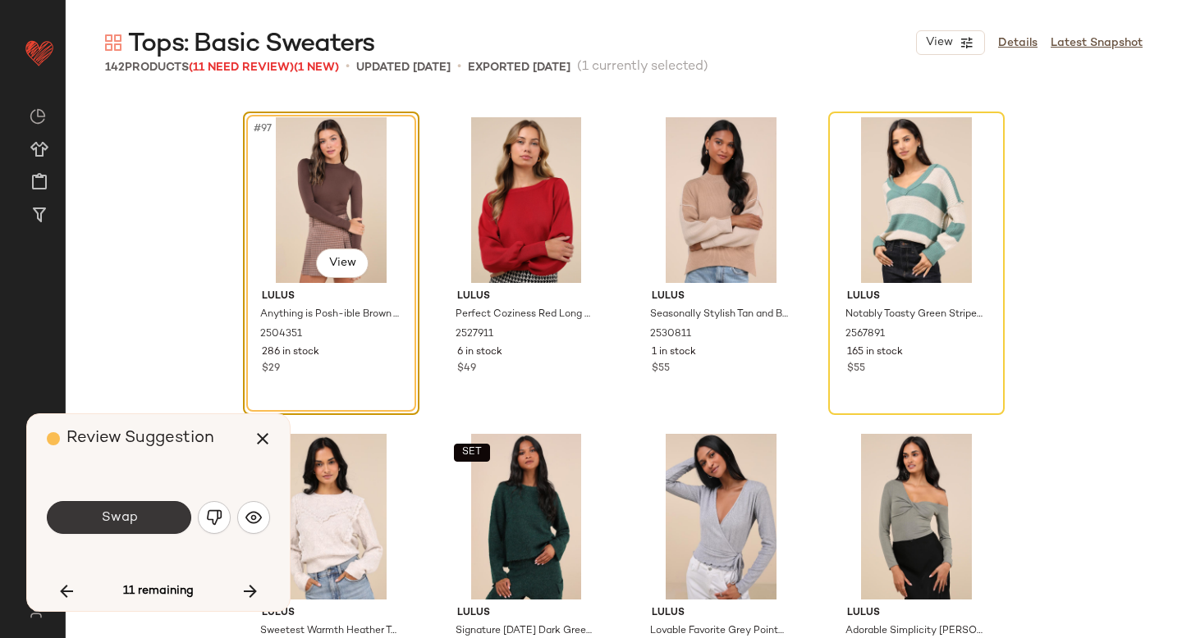
click at [152, 519] on button "Swap" at bounding box center [119, 517] width 144 height 33
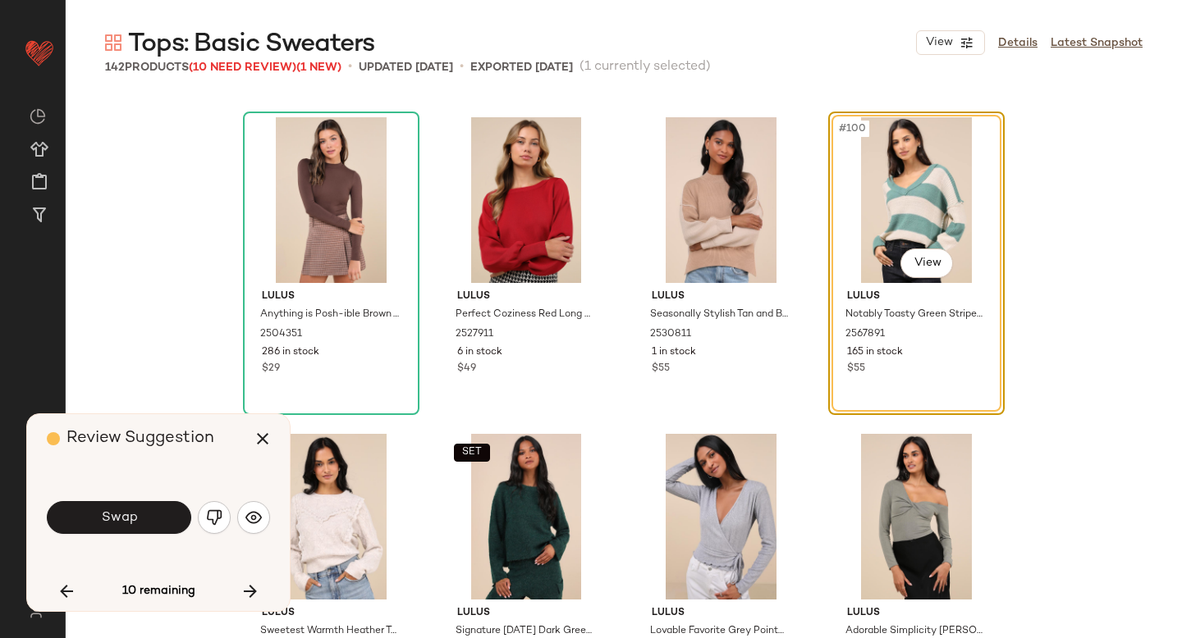
click at [152, 519] on button "Swap" at bounding box center [119, 517] width 144 height 33
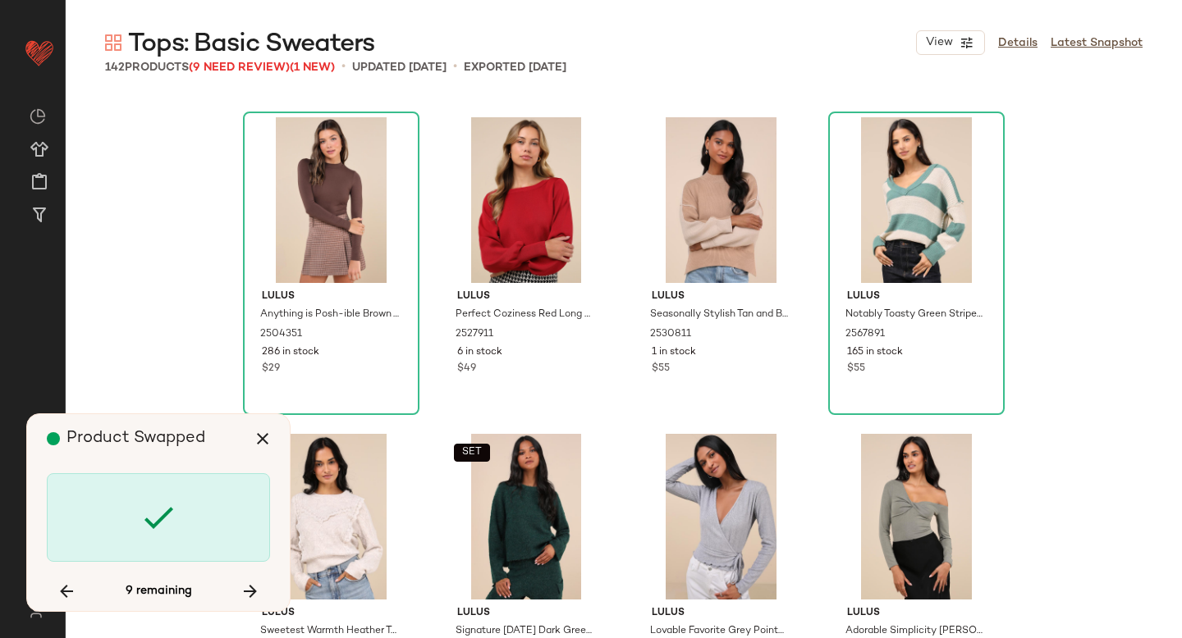
scroll to position [8869, 0]
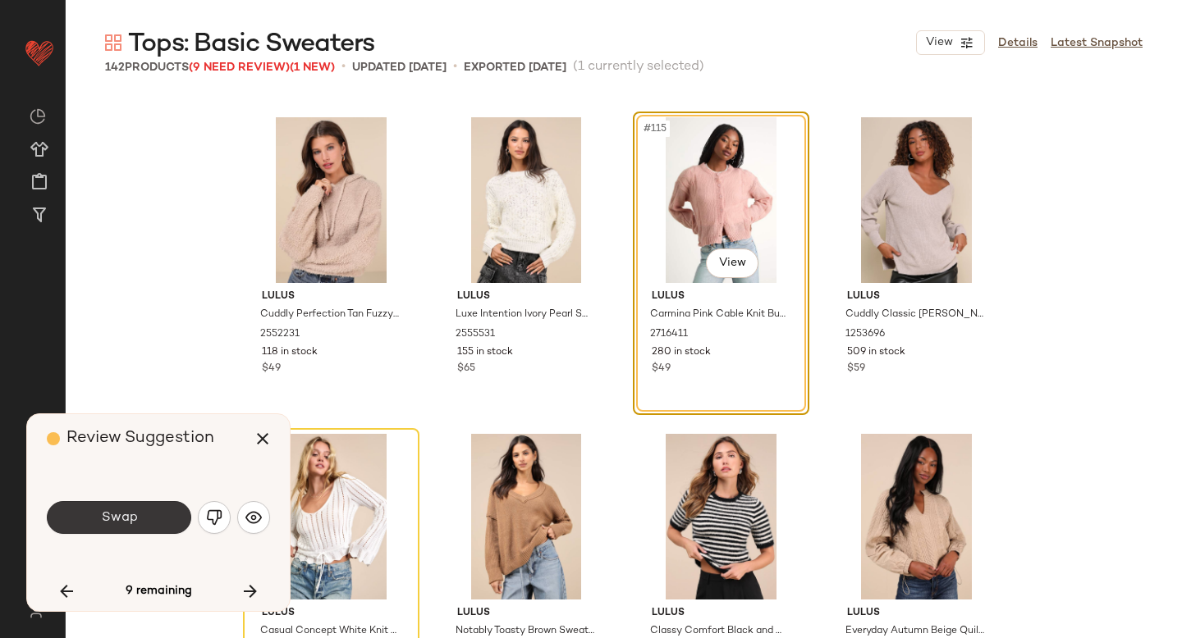
click at [140, 520] on button "Swap" at bounding box center [119, 517] width 144 height 33
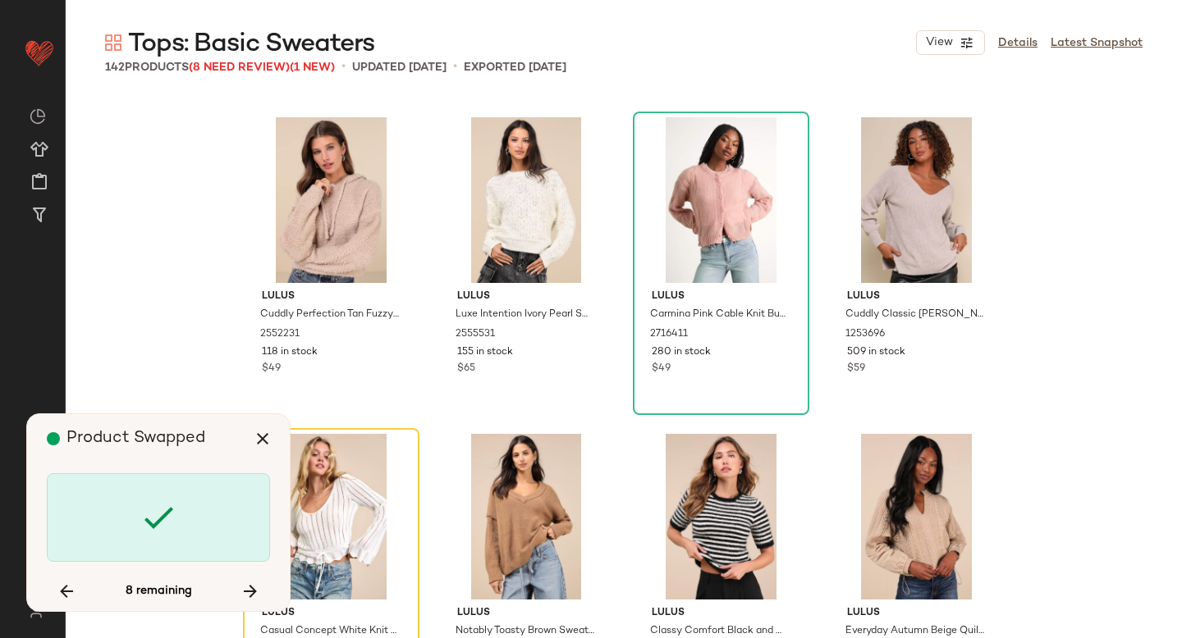
scroll to position [9185, 0]
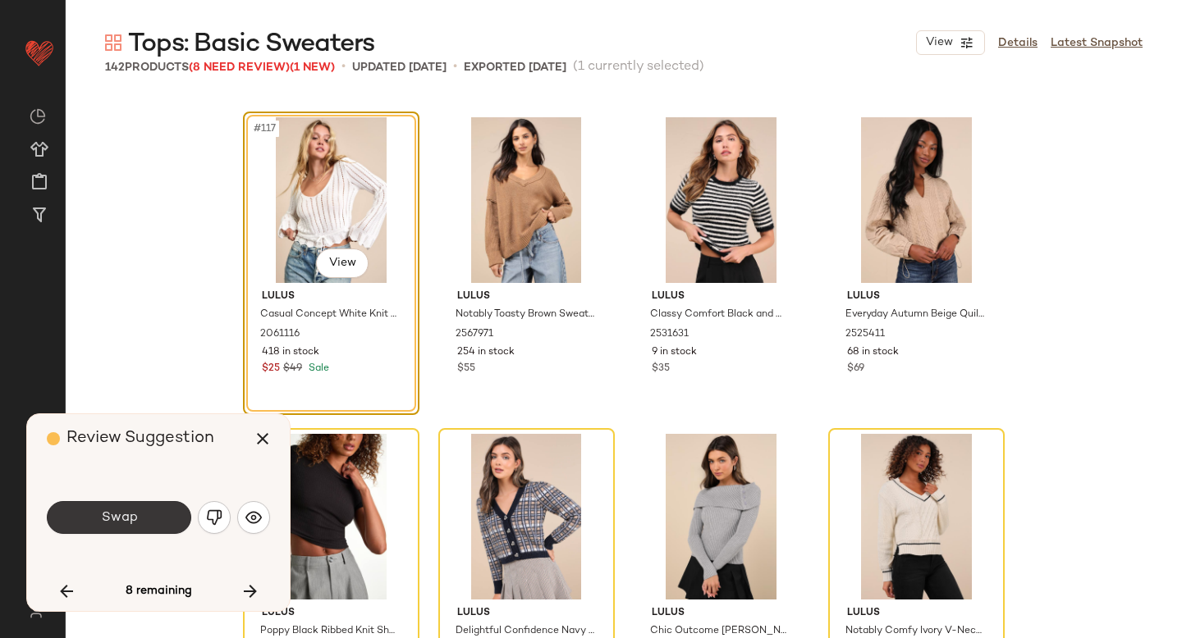
click at [157, 517] on button "Swap" at bounding box center [119, 517] width 144 height 33
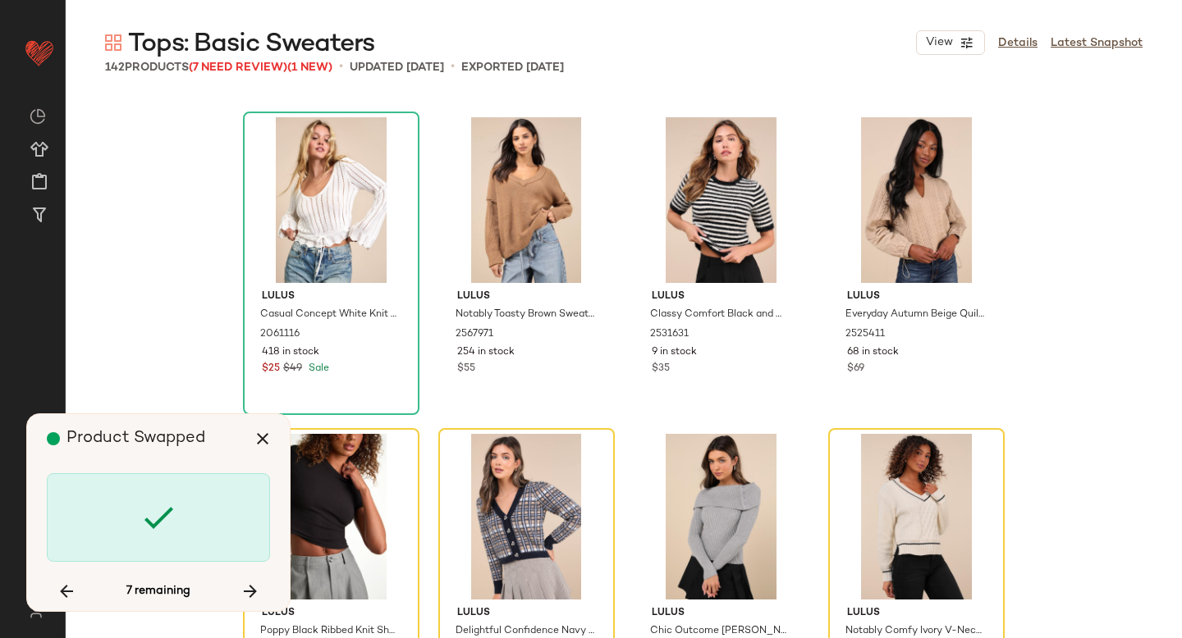
scroll to position [9502, 0]
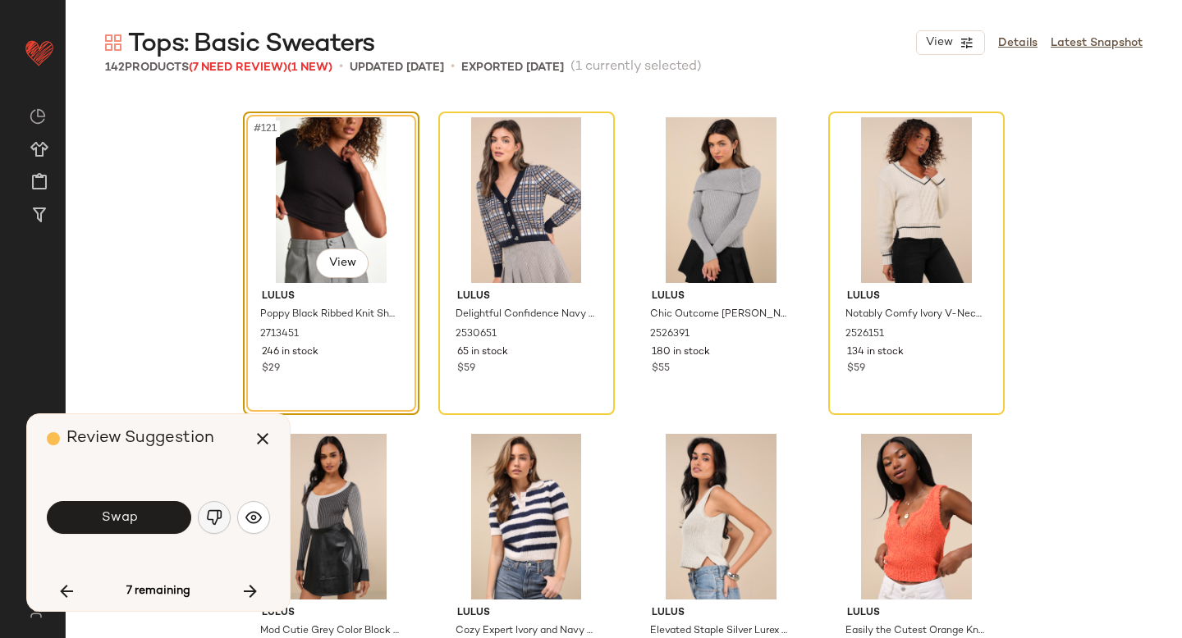
click at [218, 517] on img "button" at bounding box center [214, 518] width 16 height 16
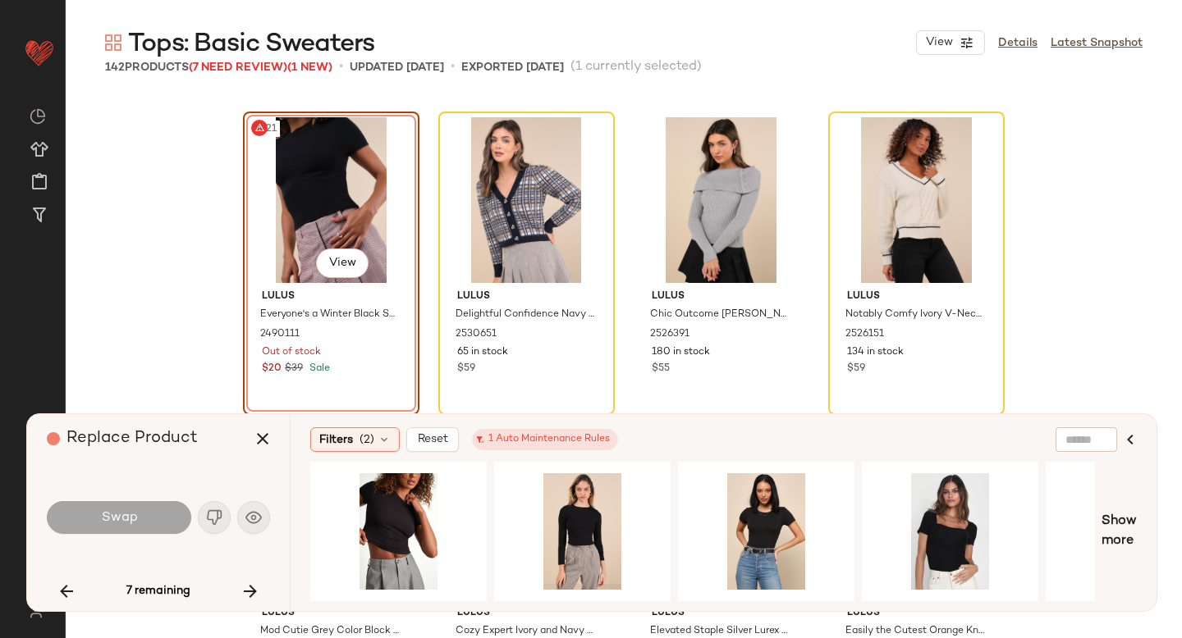
click at [266, 192] on div "#121 View" at bounding box center [331, 200] width 165 height 166
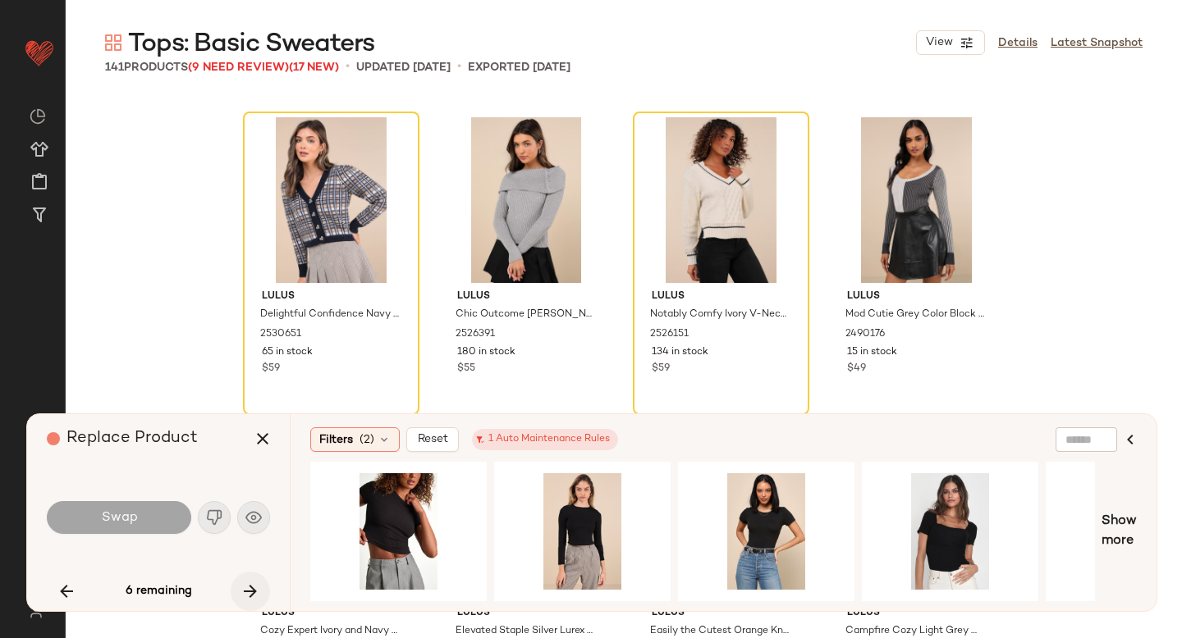
click at [245, 592] on icon "button" at bounding box center [250, 592] width 20 height 20
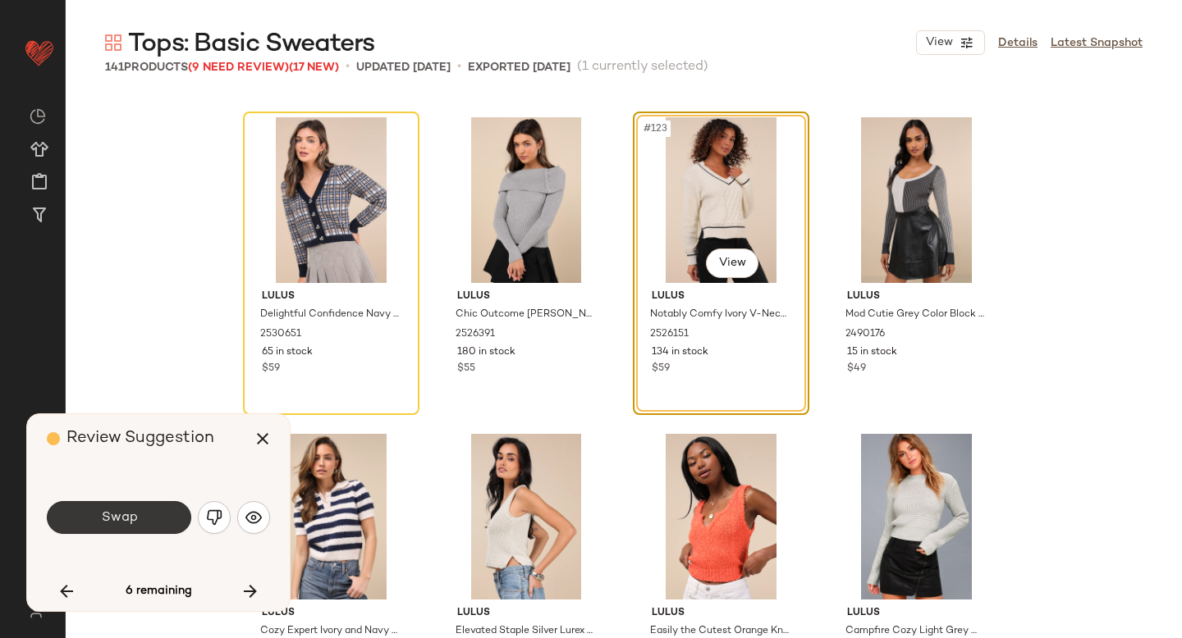
click at [154, 512] on button "Swap" at bounding box center [119, 517] width 144 height 33
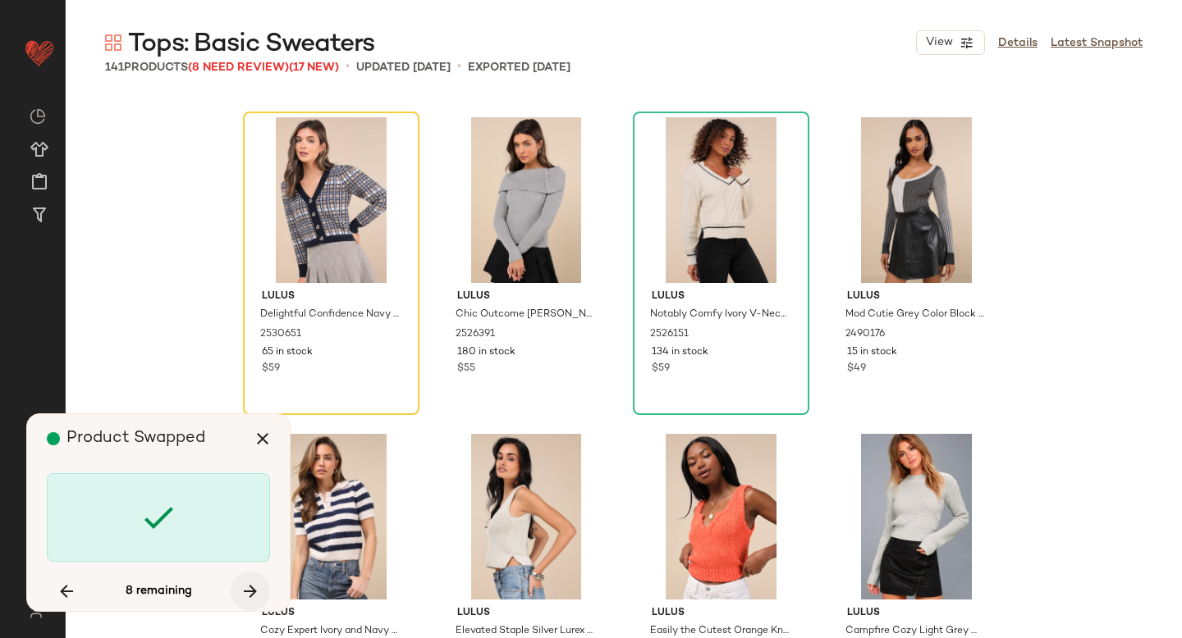
click at [251, 591] on icon "button" at bounding box center [250, 592] width 20 height 20
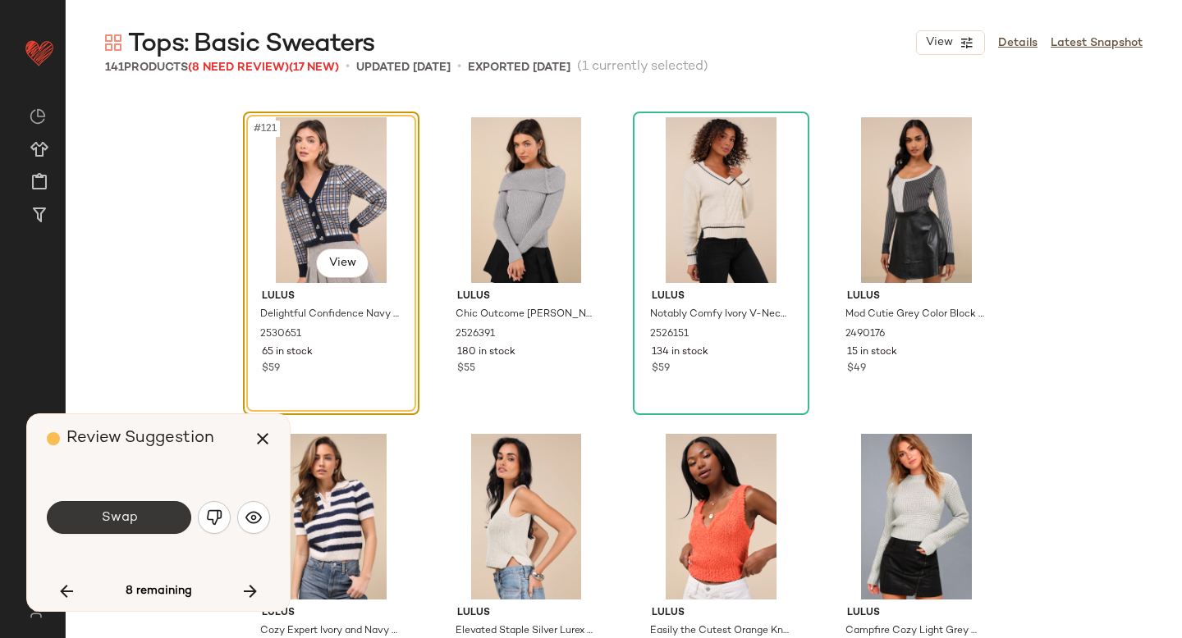
click at [174, 524] on button "Swap" at bounding box center [119, 517] width 144 height 33
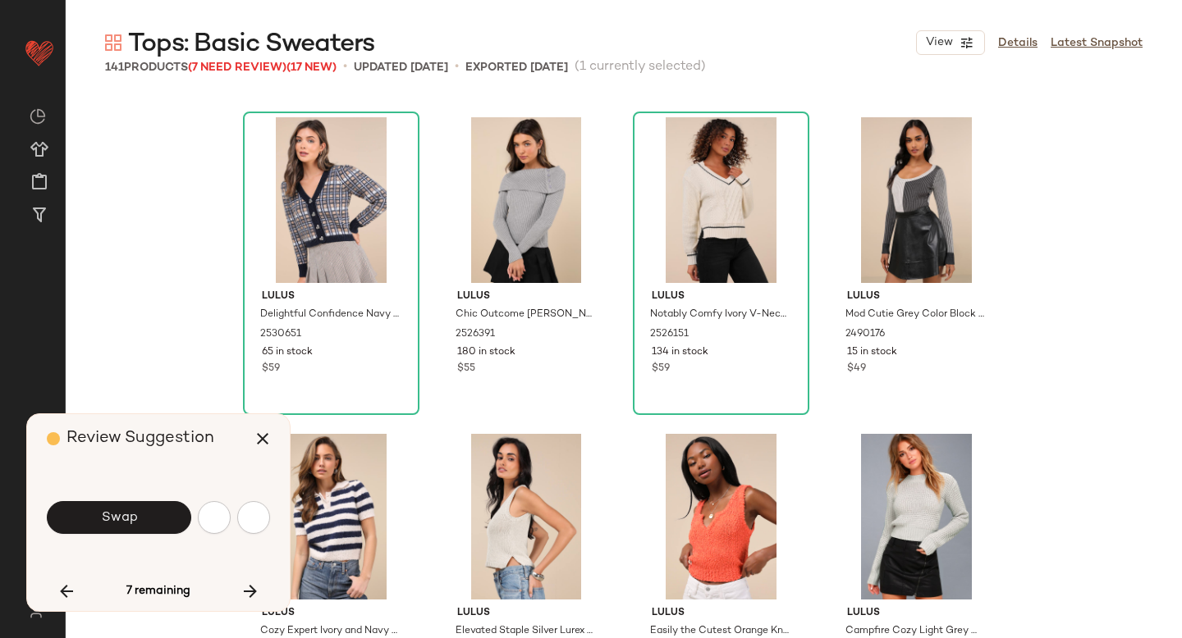
scroll to position [10452, 0]
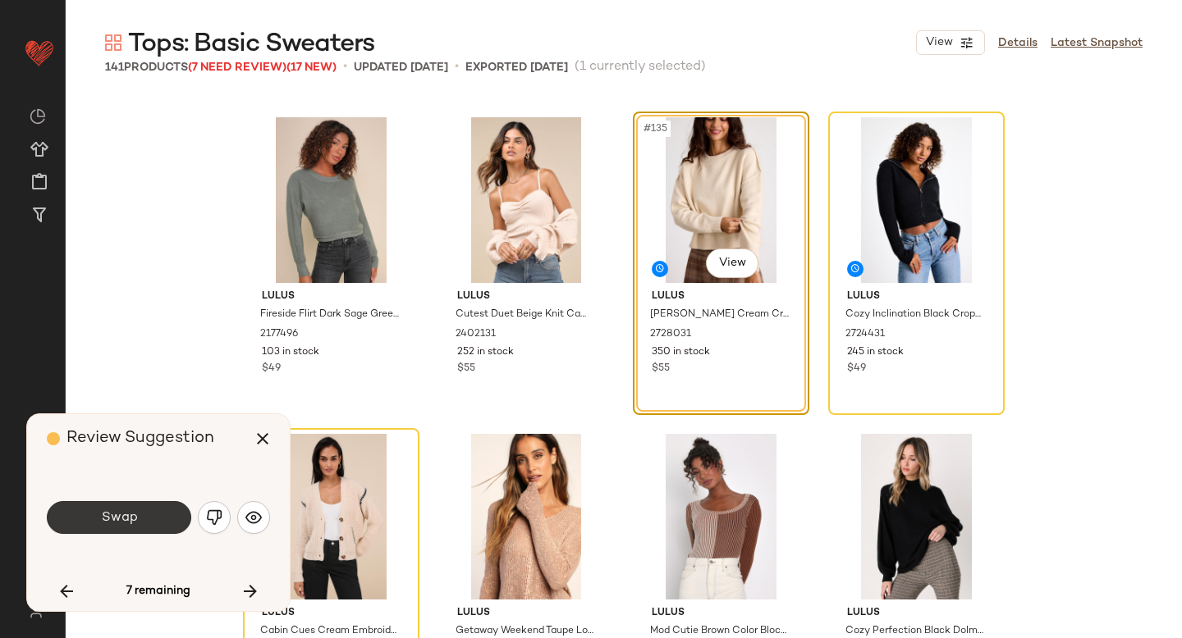
click at [140, 514] on button "Swap" at bounding box center [119, 517] width 144 height 33
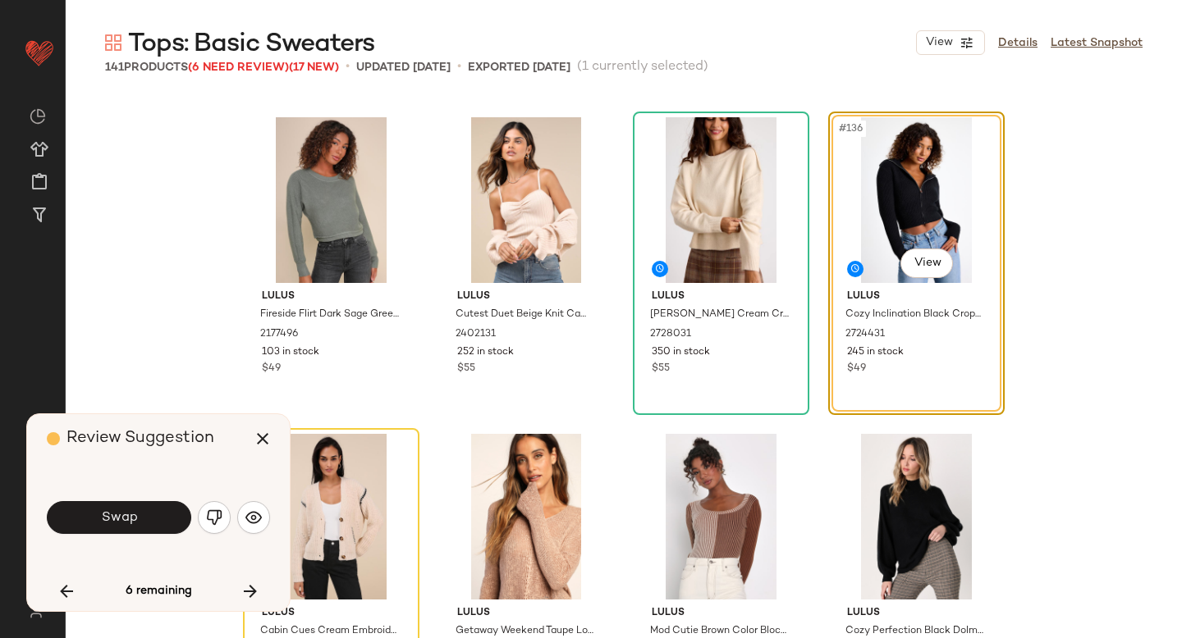
click at [140, 514] on button "Swap" at bounding box center [119, 517] width 144 height 33
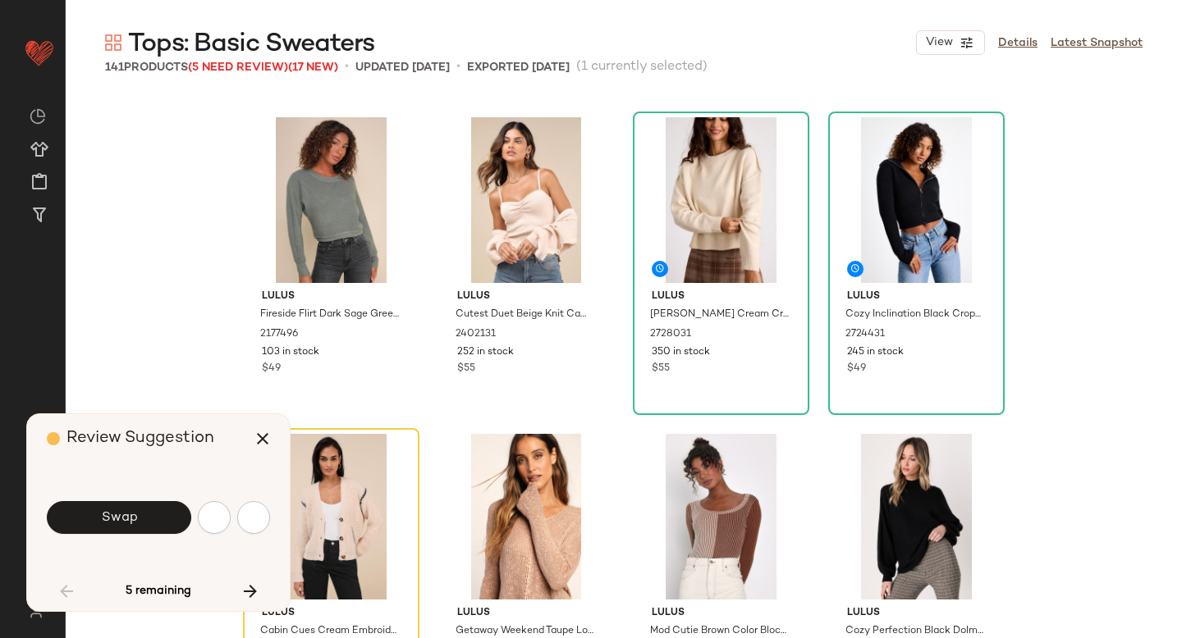
scroll to position [2534, 0]
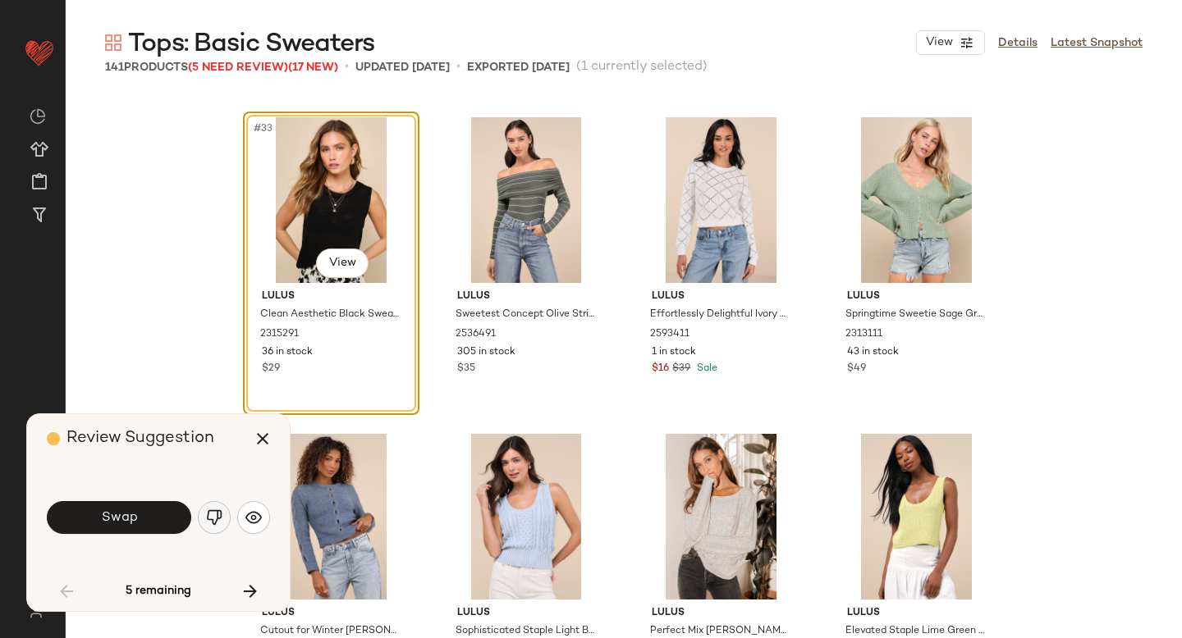
click at [211, 519] on img "button" at bounding box center [214, 518] width 16 height 16
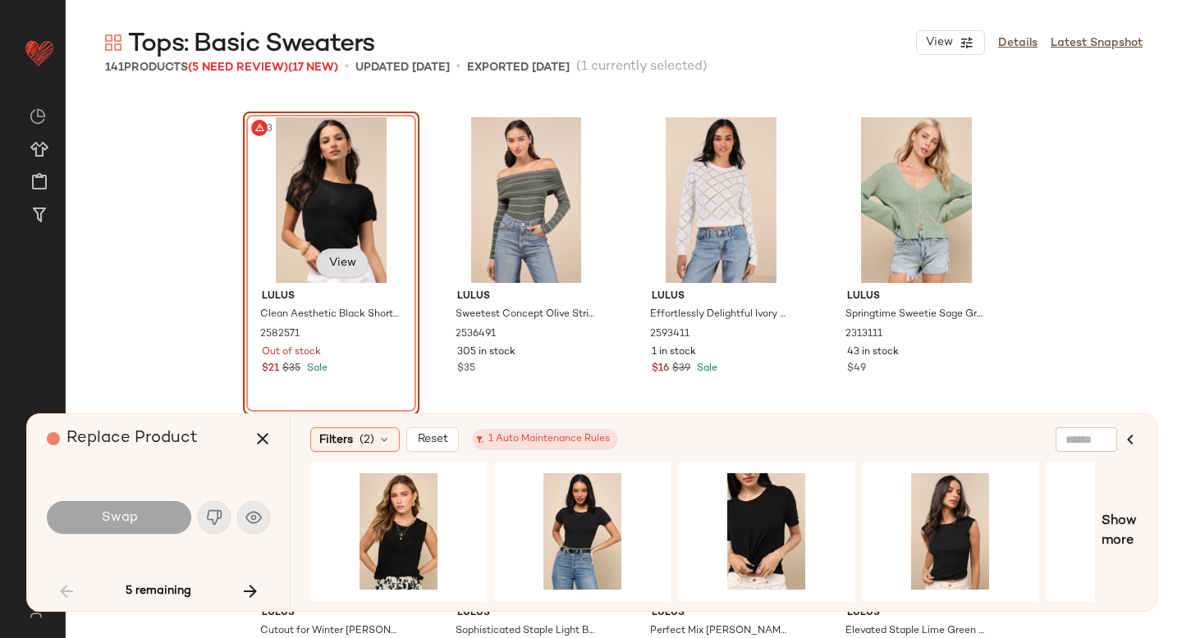
click at [317, 251] on body "Lulus ** Dashboard All Products Global Clipboards (47) Curations (814) Anjali A…" at bounding box center [591, 319] width 1182 height 638
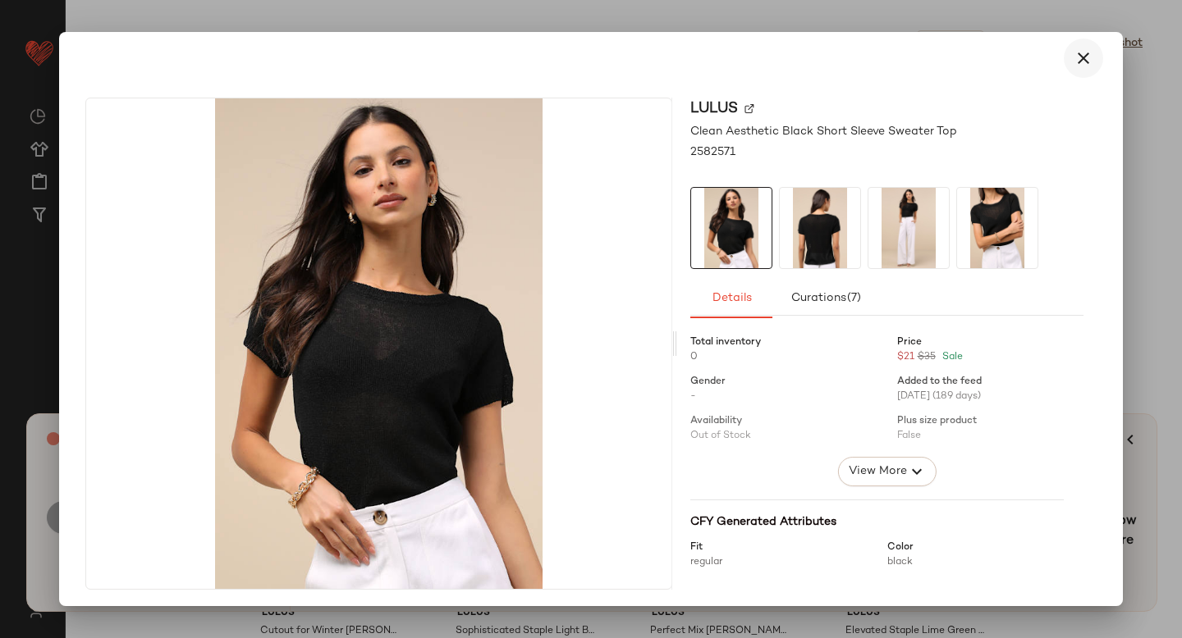
click at [1073, 53] on icon "button" at bounding box center [1083, 58] width 20 height 20
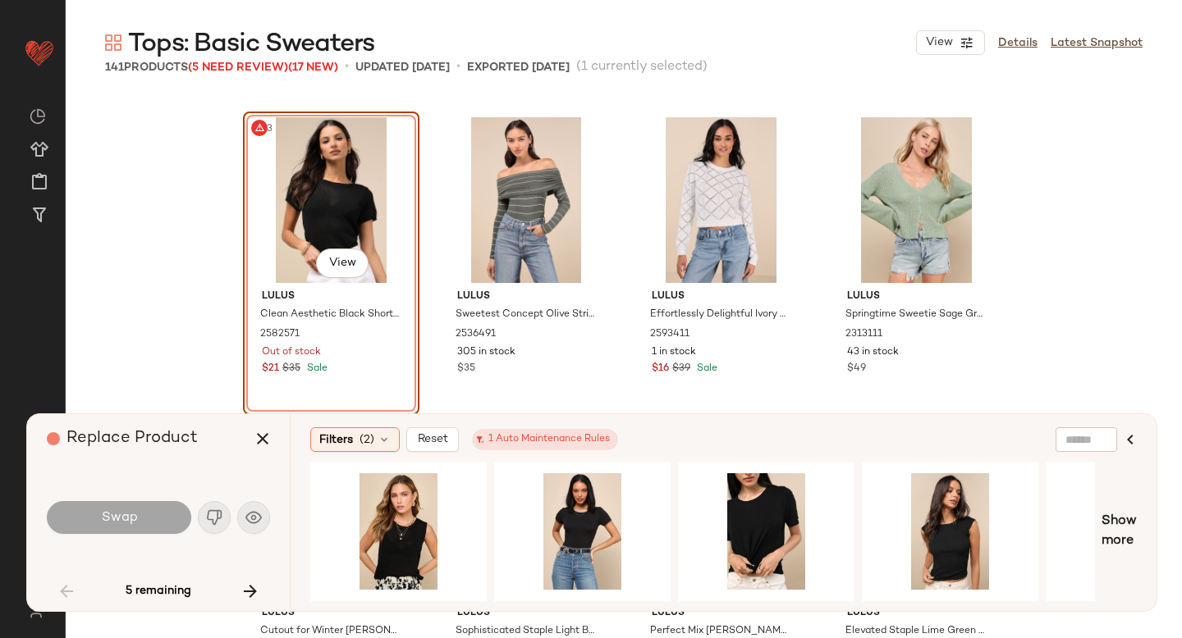
click at [335, 155] on div "#33 View" at bounding box center [331, 200] width 165 height 166
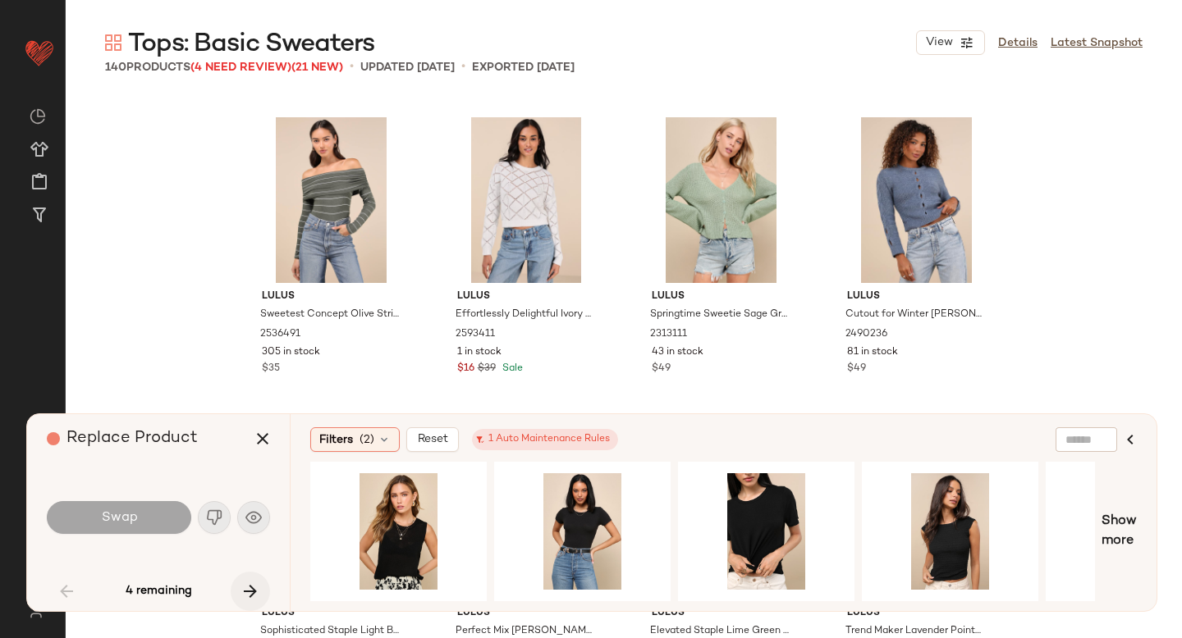
click at [255, 583] on icon "button" at bounding box center [250, 592] width 20 height 20
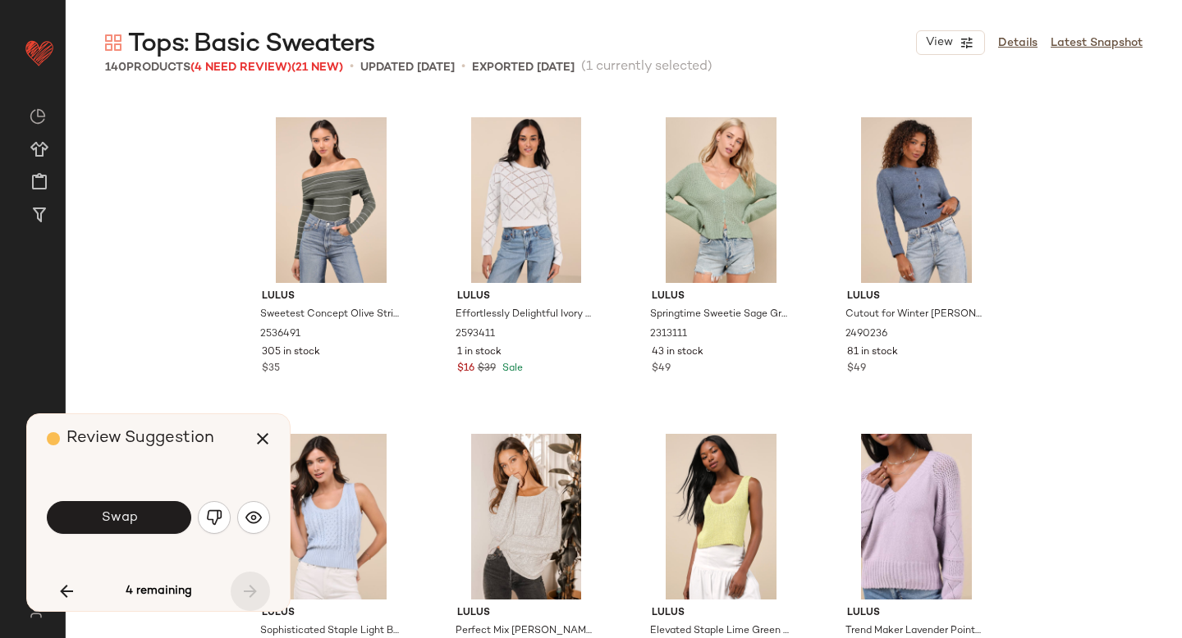
scroll to position [10452, 0]
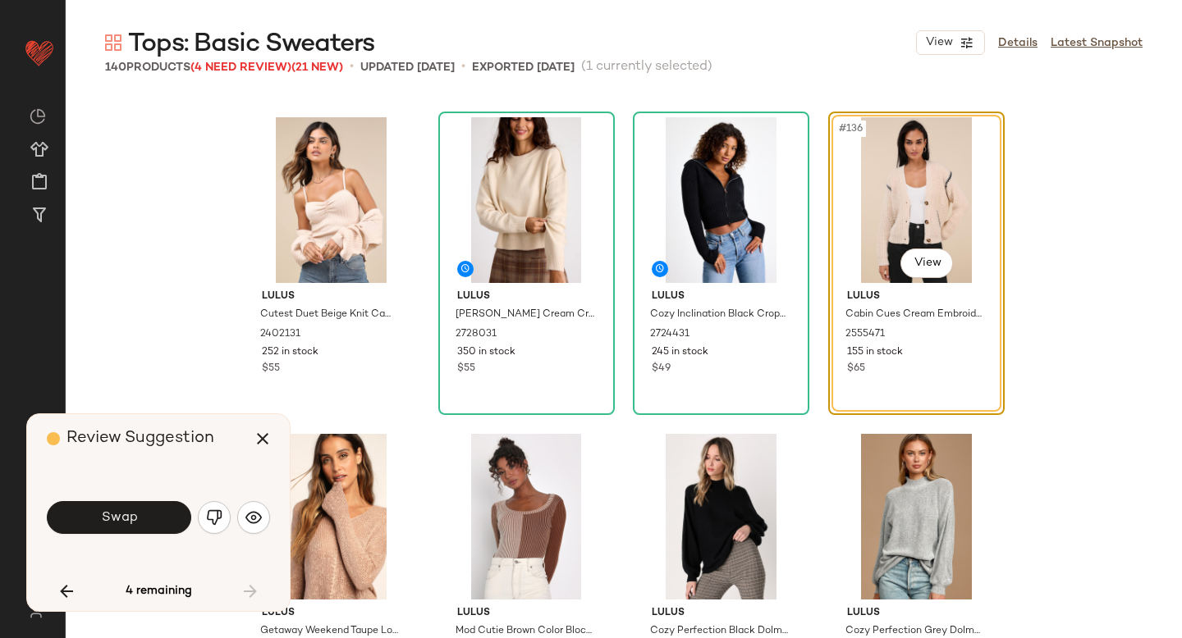
click at [141, 535] on div "Swap" at bounding box center [158, 517] width 223 height 39
click at [141, 524] on button "Swap" at bounding box center [119, 517] width 144 height 33
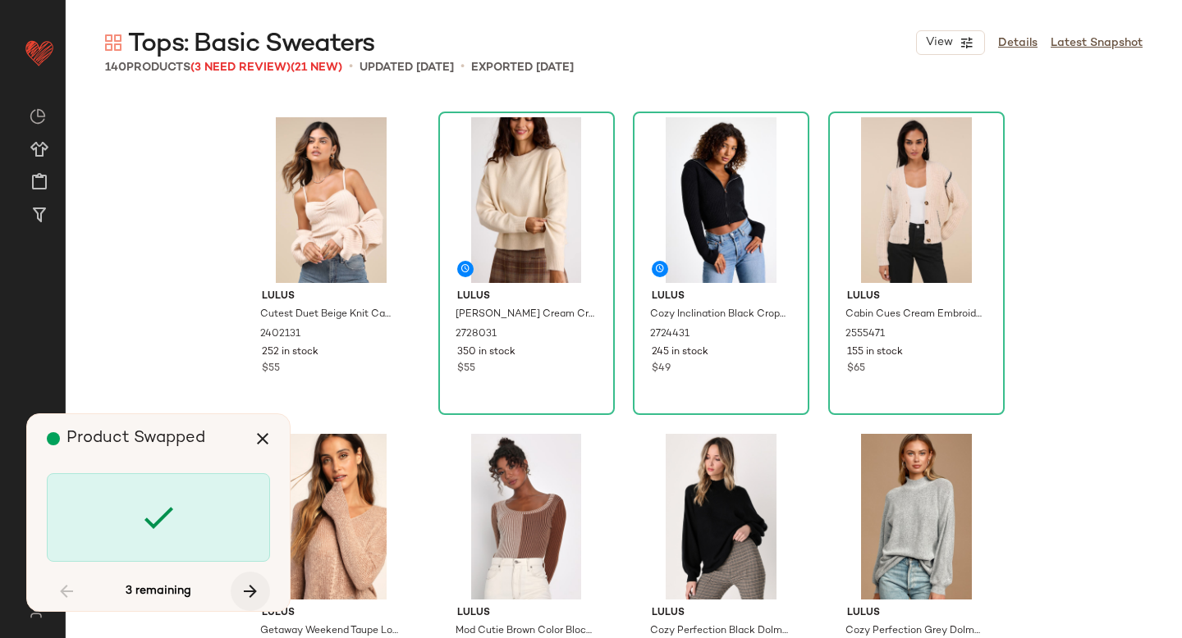
click at [251, 594] on icon "button" at bounding box center [250, 592] width 20 height 20
click at [251, 594] on div "3 remaining" at bounding box center [158, 591] width 223 height 39
click at [269, 437] on icon "button" at bounding box center [263, 439] width 20 height 20
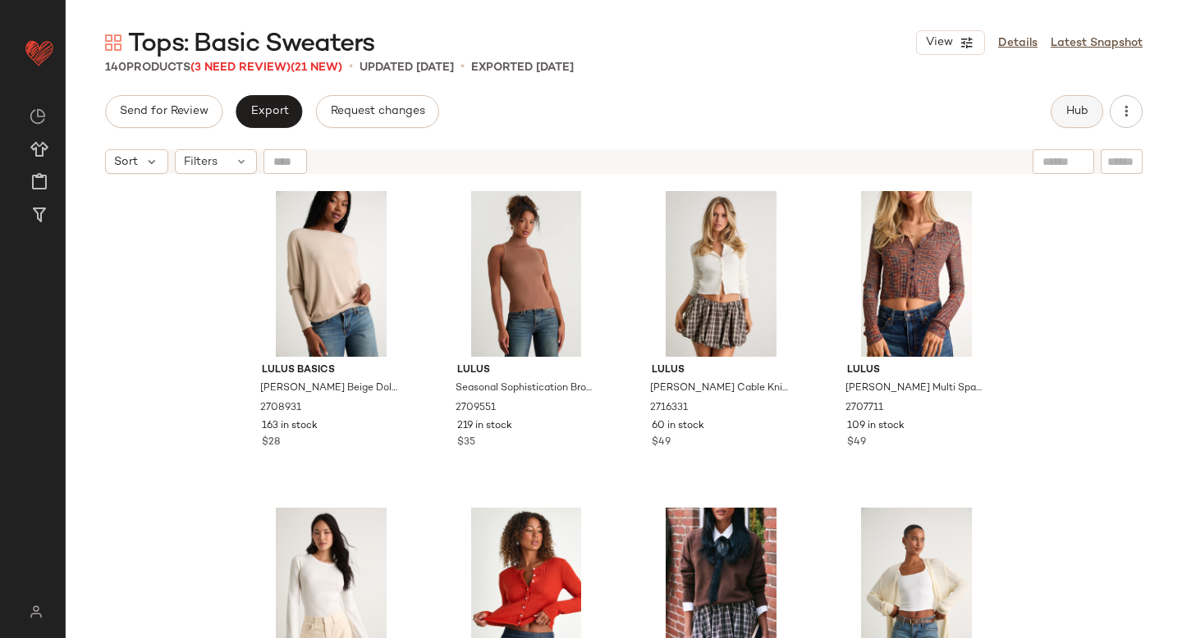
click at [1062, 122] on button "Hub" at bounding box center [1076, 111] width 53 height 33
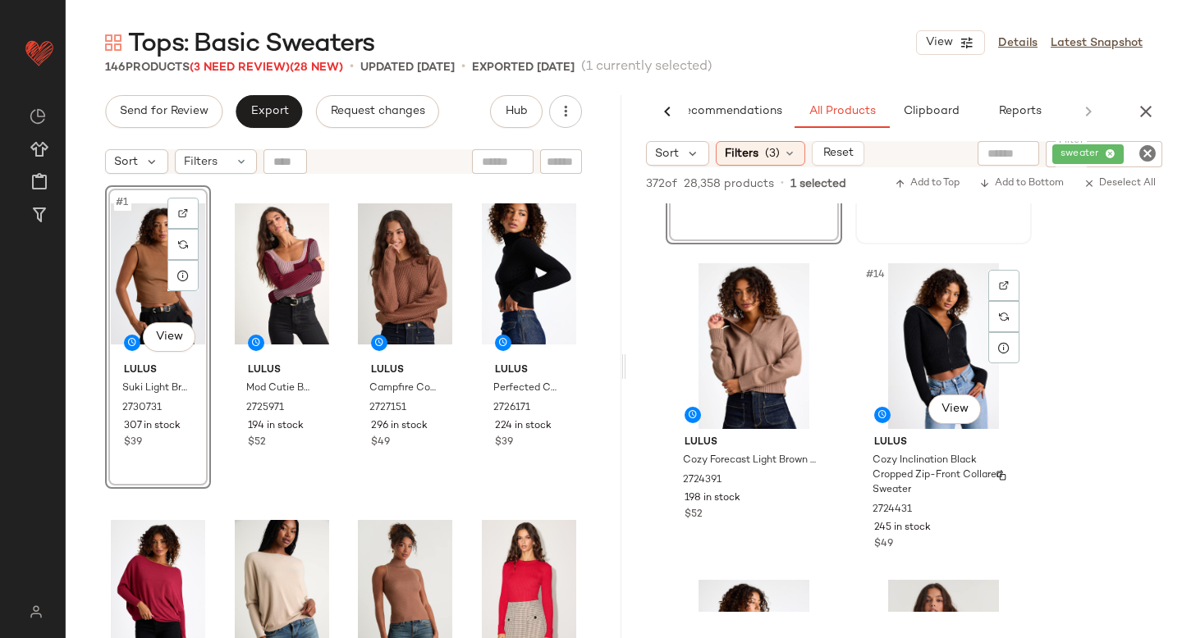
scroll to position [1854, 0]
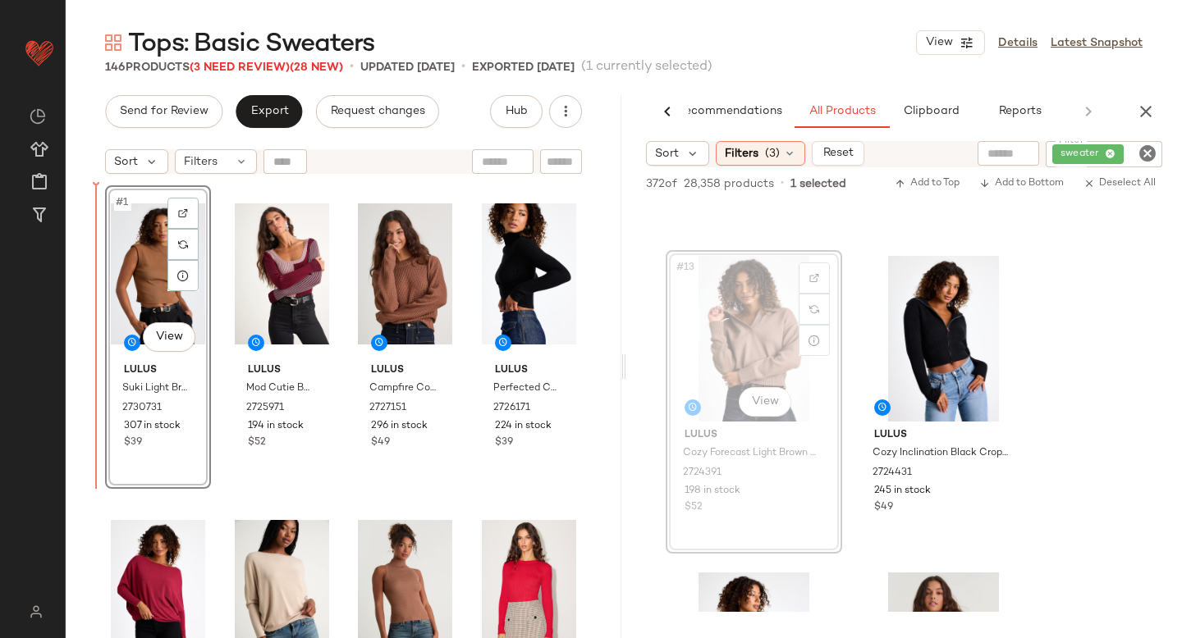
drag, startPoint x: 762, startPoint y: 348, endPoint x: 151, endPoint y: 443, distance: 618.7
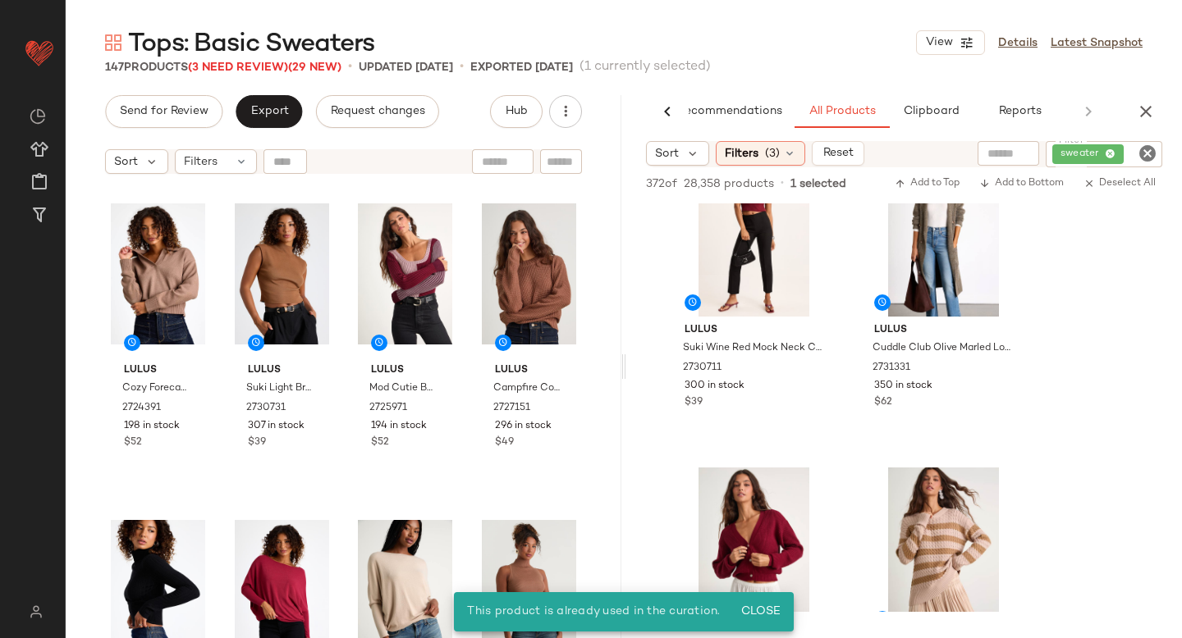
scroll to position [2778, 0]
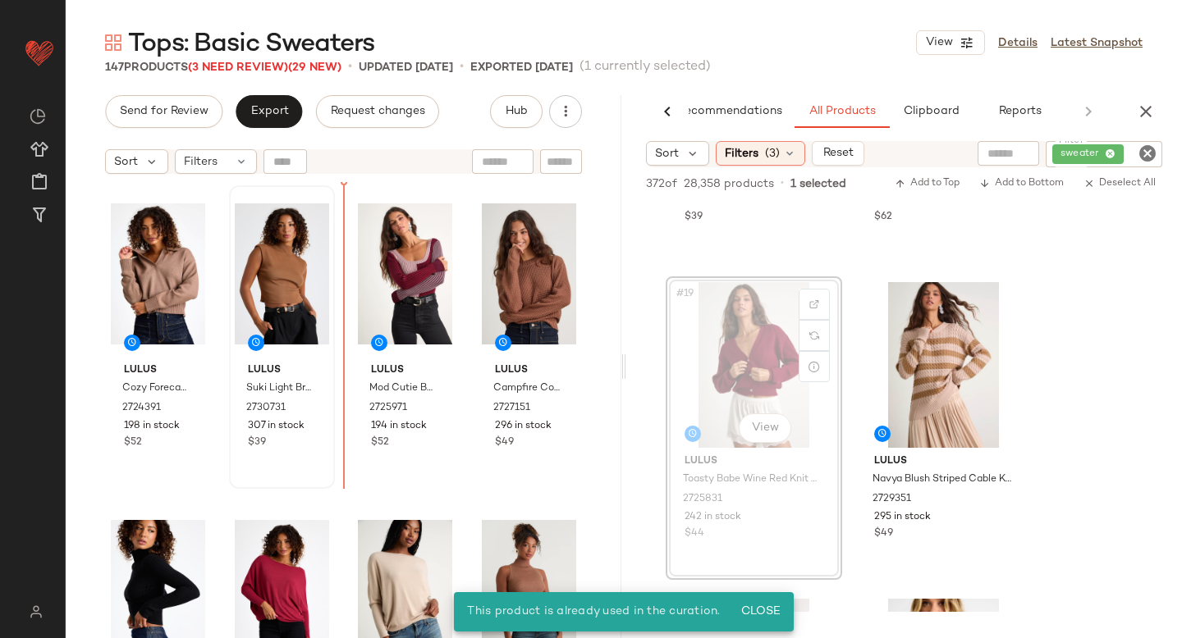
drag, startPoint x: 785, startPoint y: 364, endPoint x: 259, endPoint y: 430, distance: 530.2
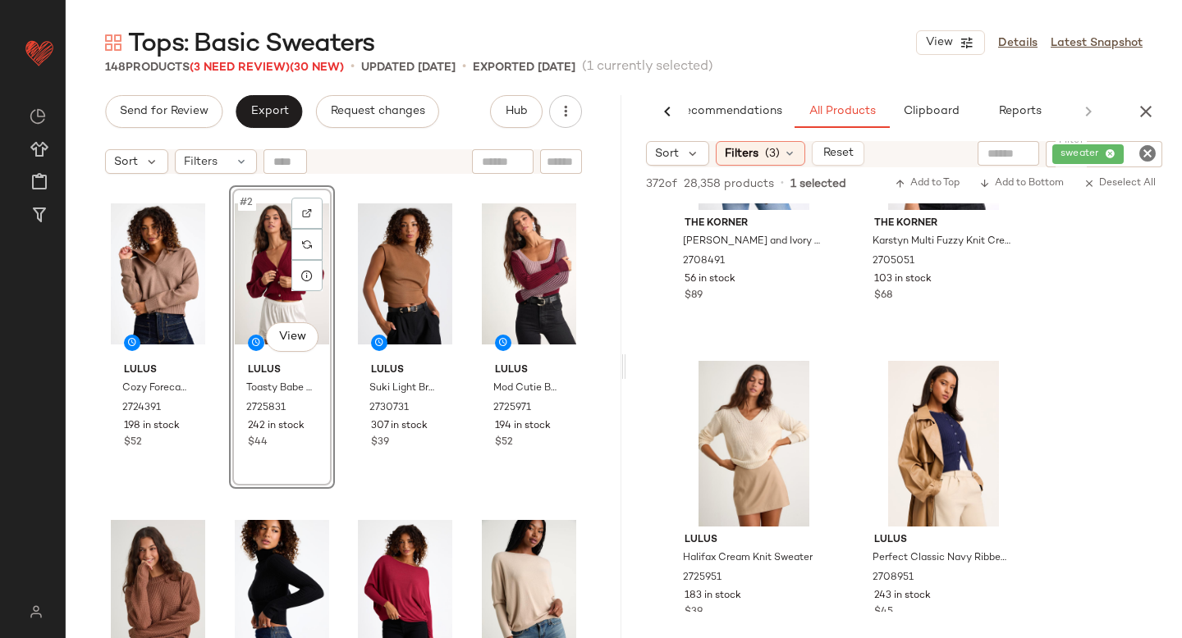
scroll to position [3847, 0]
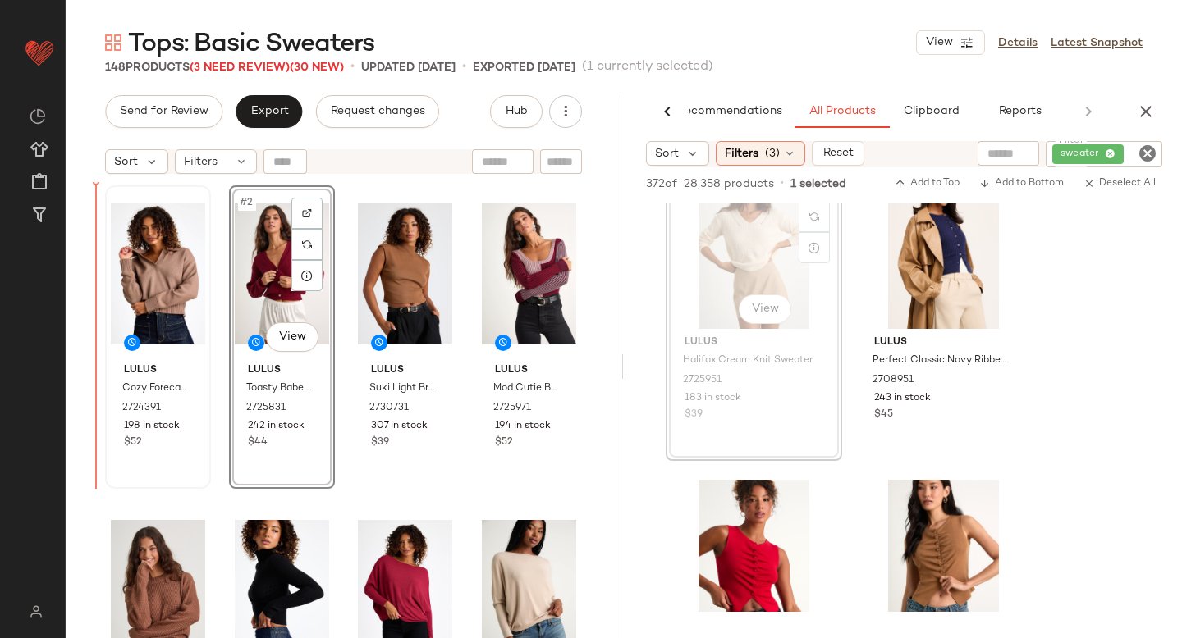
drag, startPoint x: 724, startPoint y: 263, endPoint x: 113, endPoint y: 414, distance: 628.9
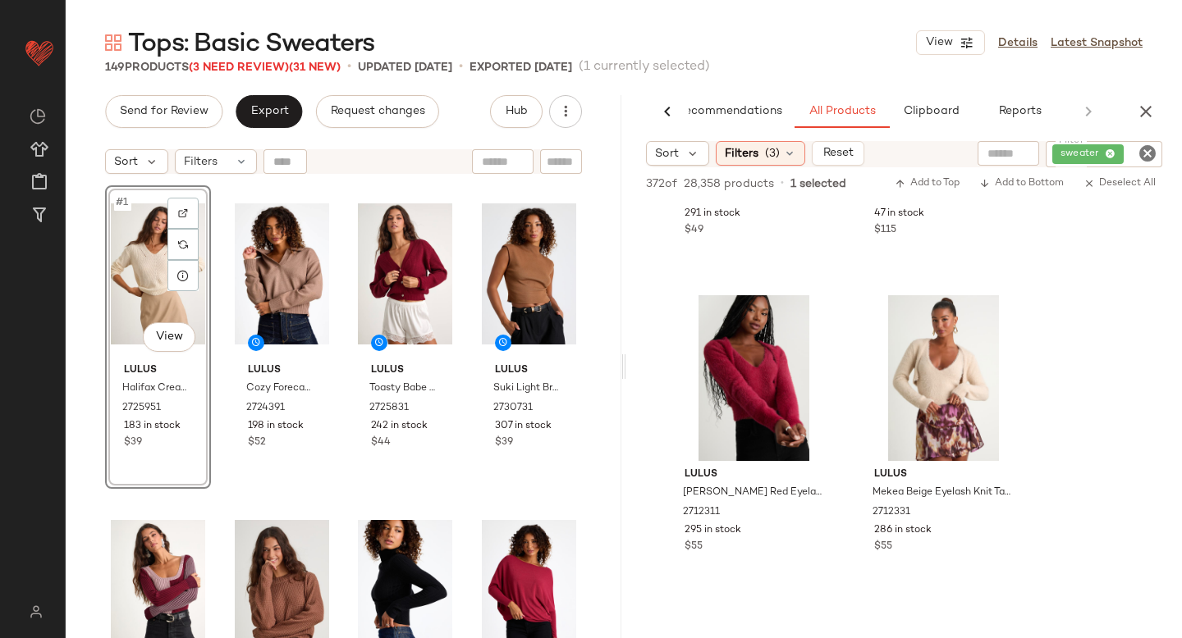
scroll to position [4717, 0]
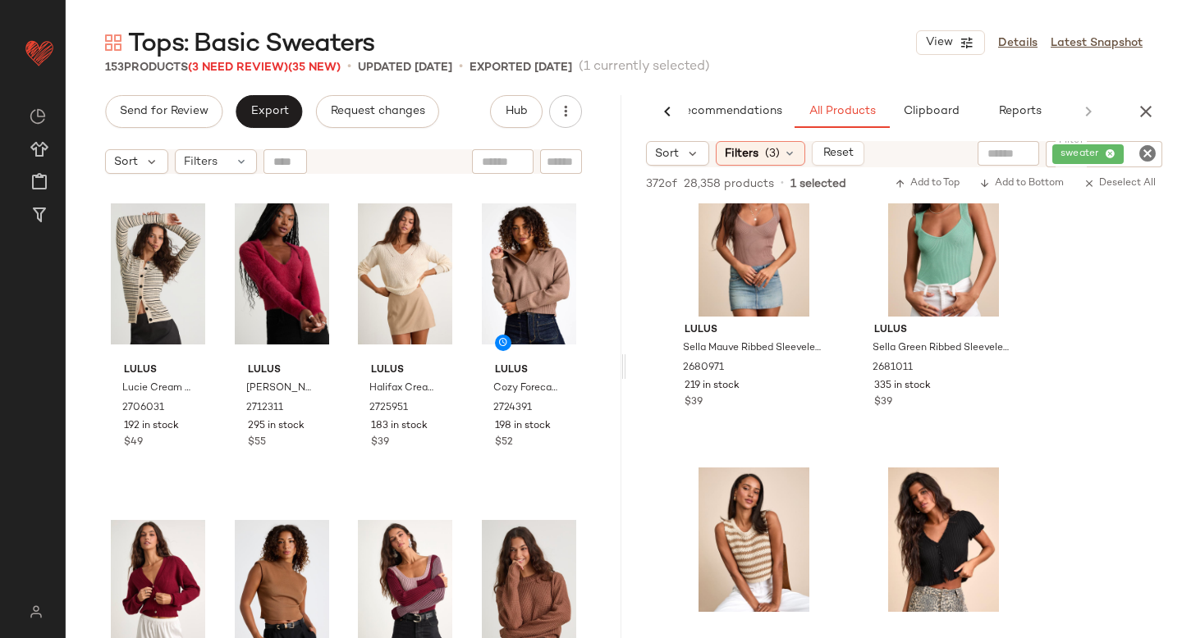
scroll to position [7717, 0]
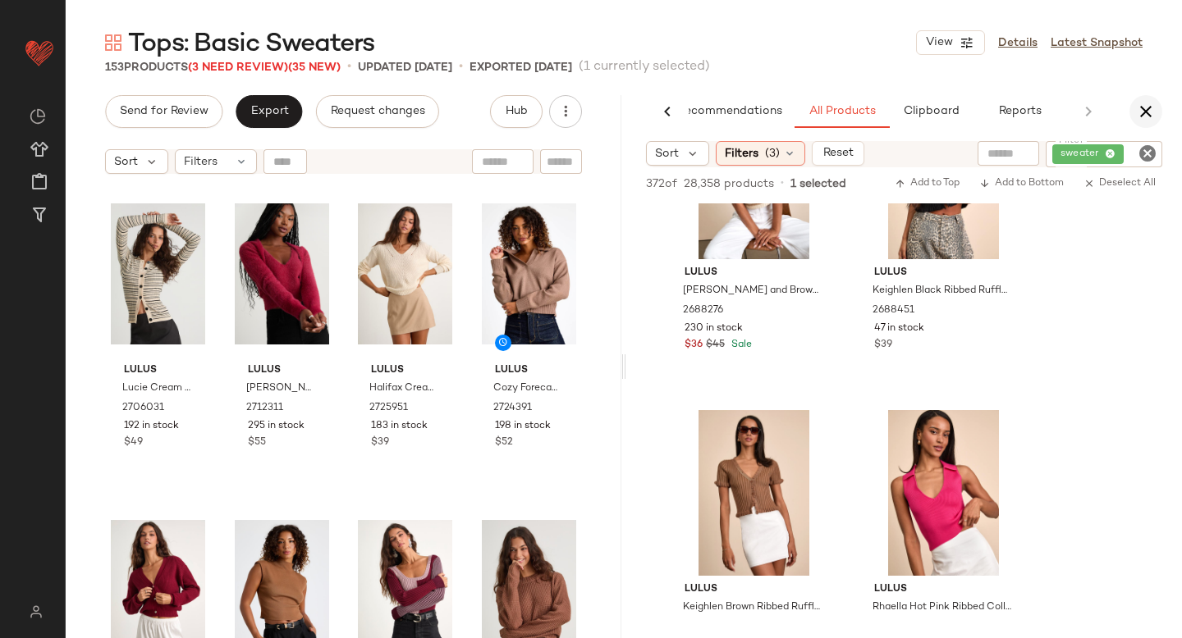
click at [1150, 115] on icon "button" at bounding box center [1146, 112] width 20 height 20
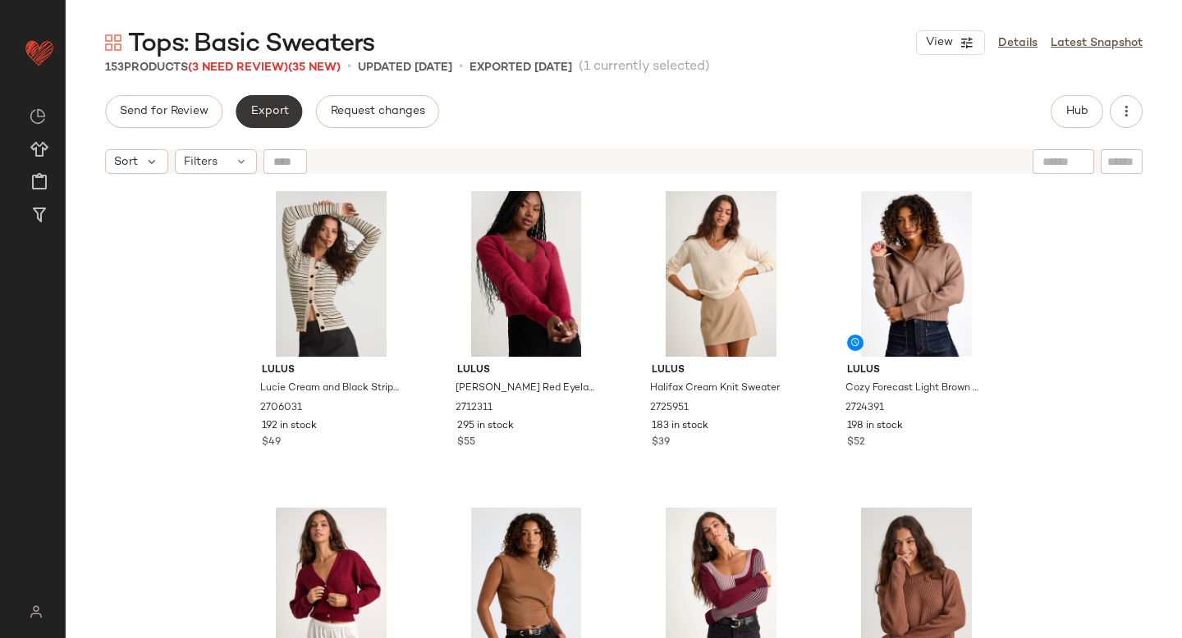
click at [276, 107] on span "Export" at bounding box center [268, 111] width 39 height 13
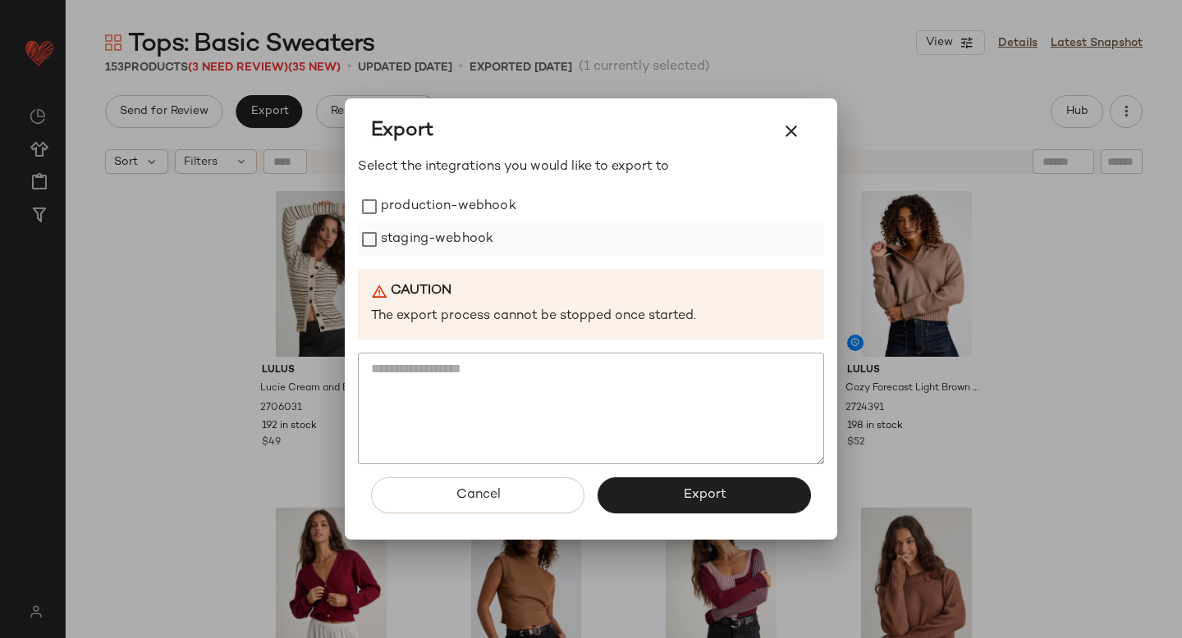
click at [416, 241] on label "staging-webhook" at bounding box center [437, 239] width 112 height 33
click at [416, 194] on label "production-webhook" at bounding box center [448, 206] width 135 height 33
click at [689, 487] on span "Export" at bounding box center [703, 495] width 43 height 16
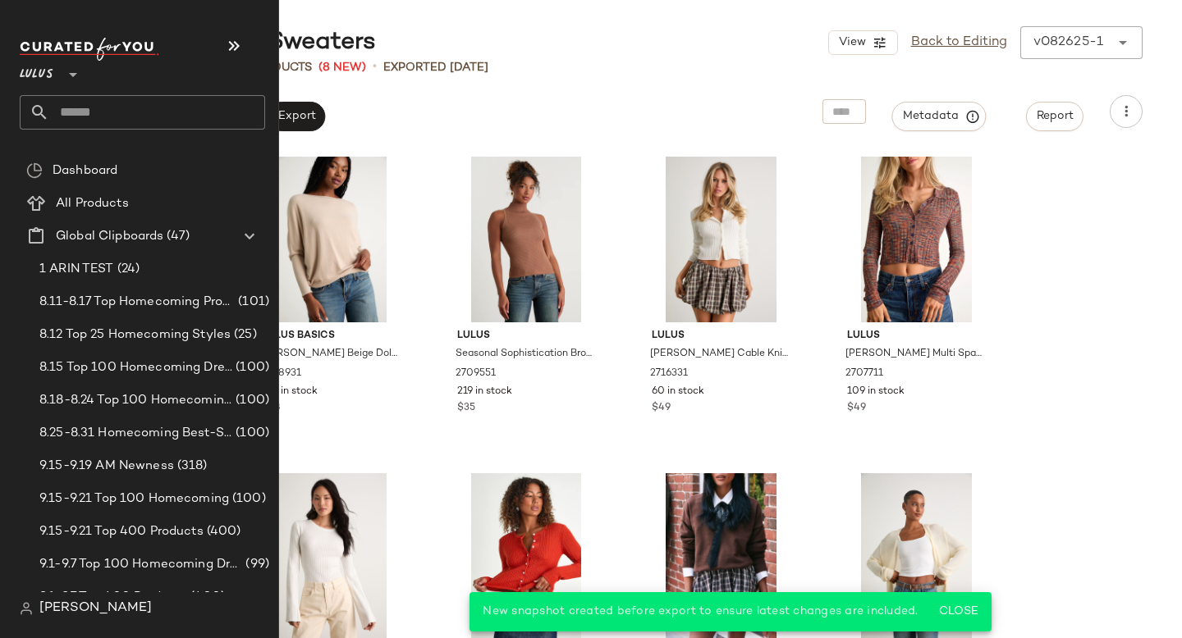
click at [69, 116] on input "text" at bounding box center [157, 112] width 216 height 34
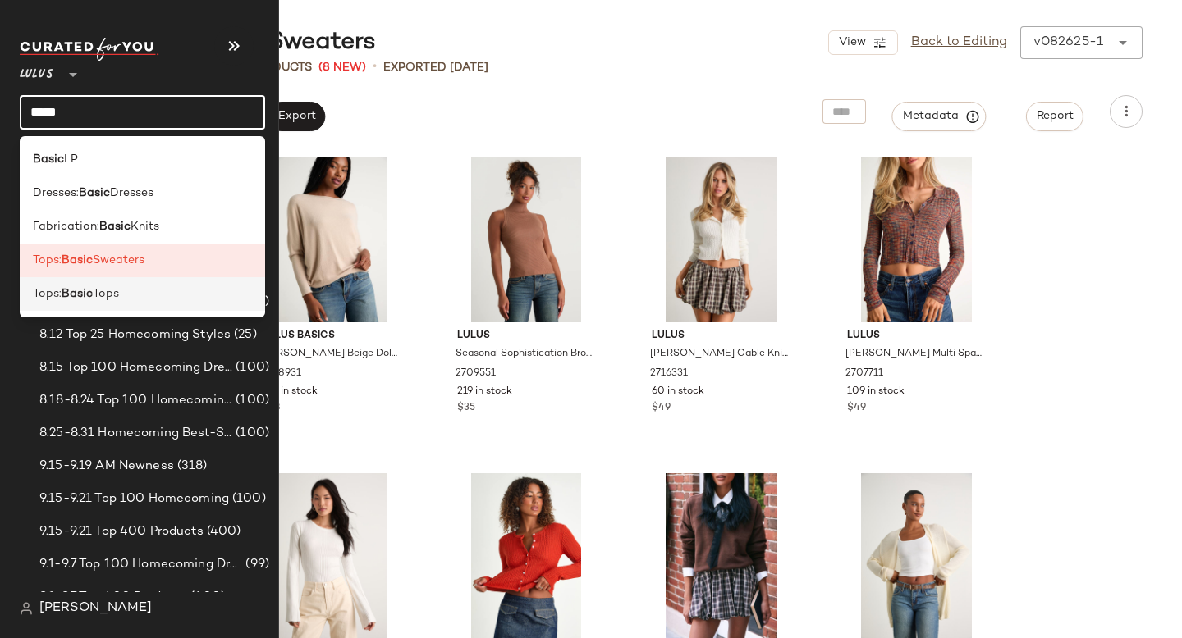
type input "*****"
click at [38, 295] on span "Tops:" at bounding box center [47, 294] width 29 height 17
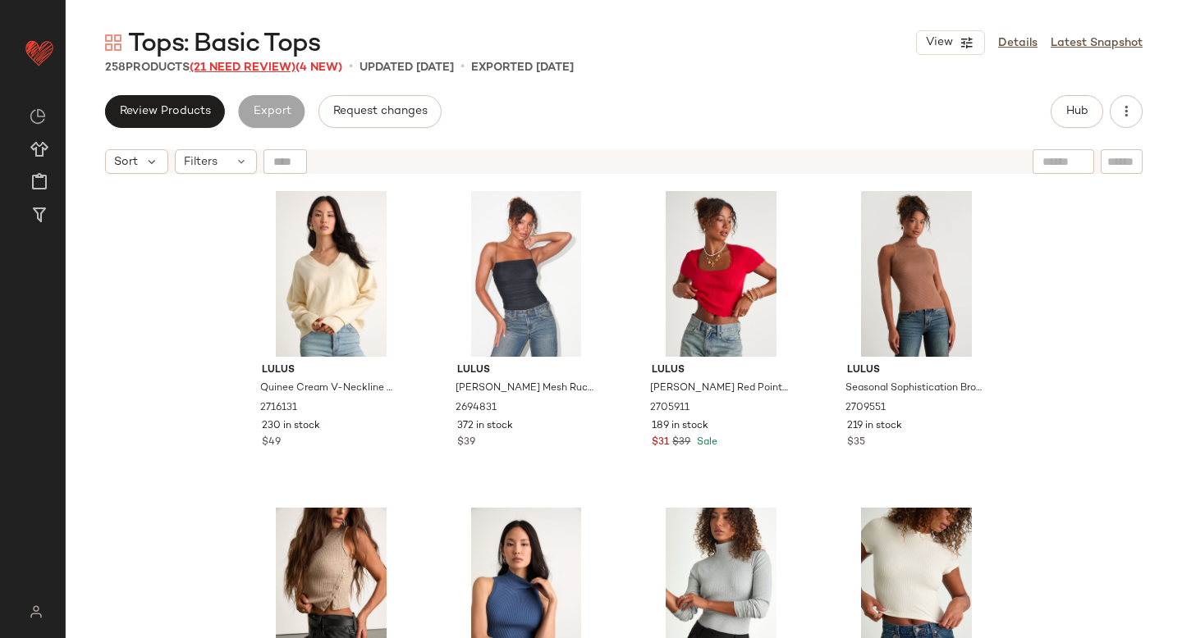
click at [266, 66] on span "(21 Need Review)" at bounding box center [243, 68] width 106 height 12
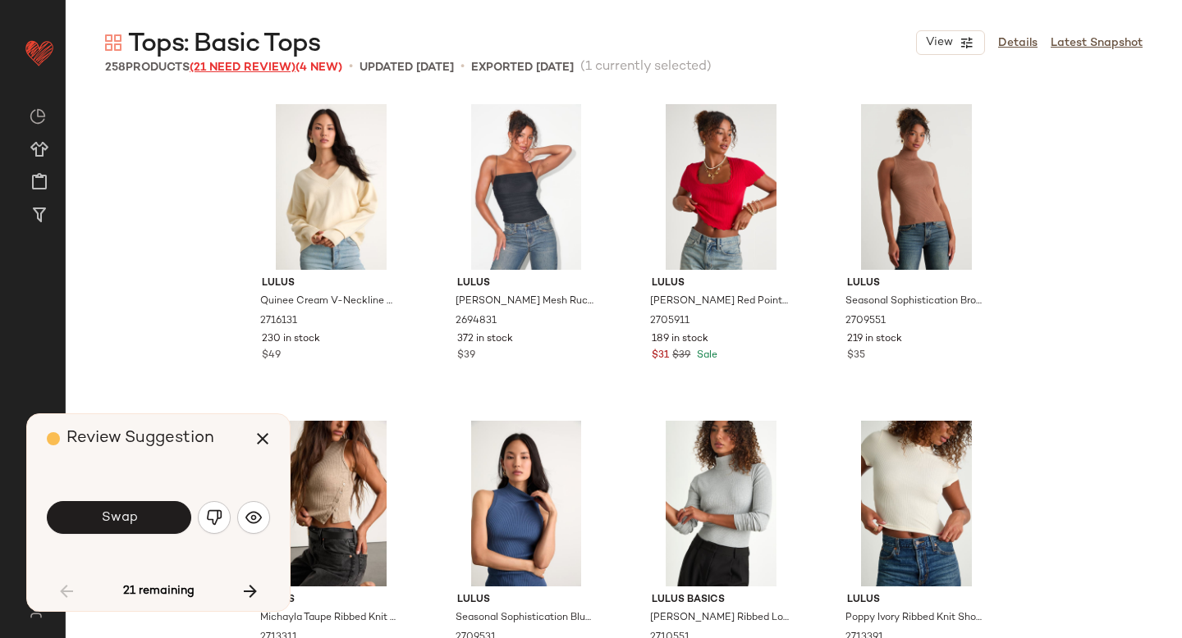
scroll to position [963, 0]
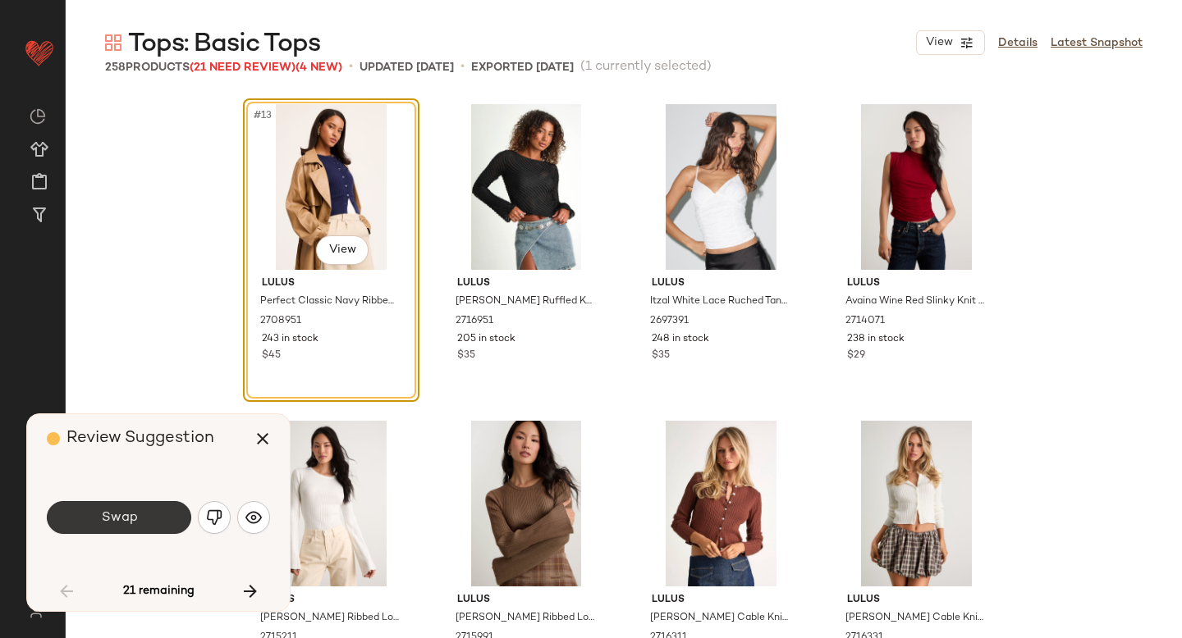
click at [149, 518] on button "Swap" at bounding box center [119, 517] width 144 height 33
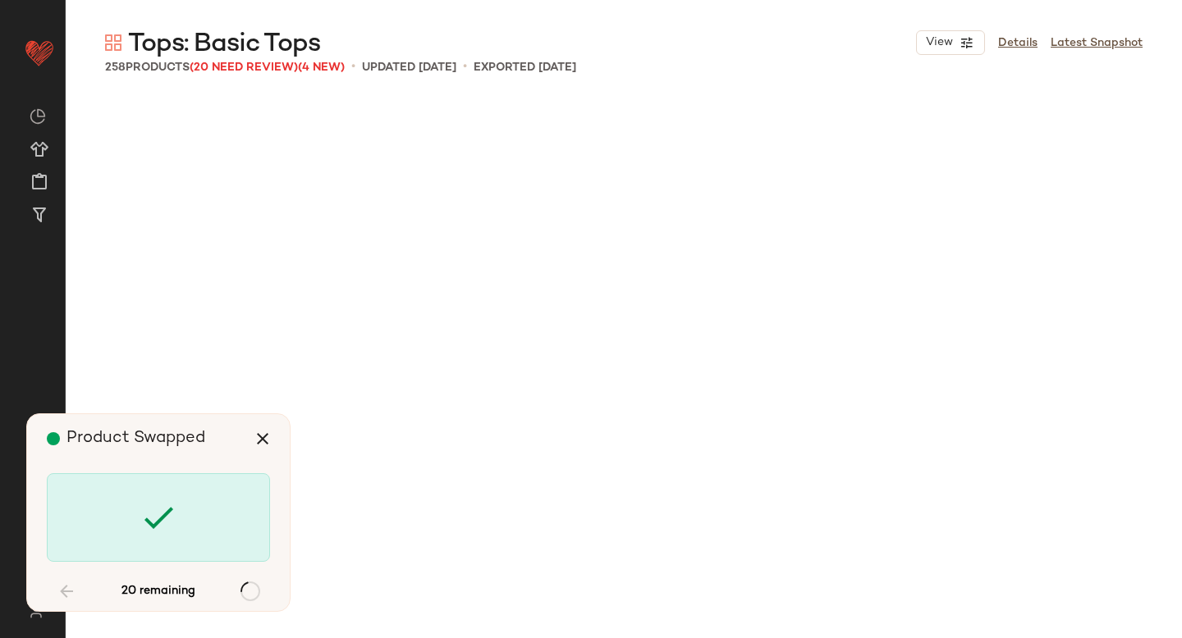
scroll to position [3801, 0]
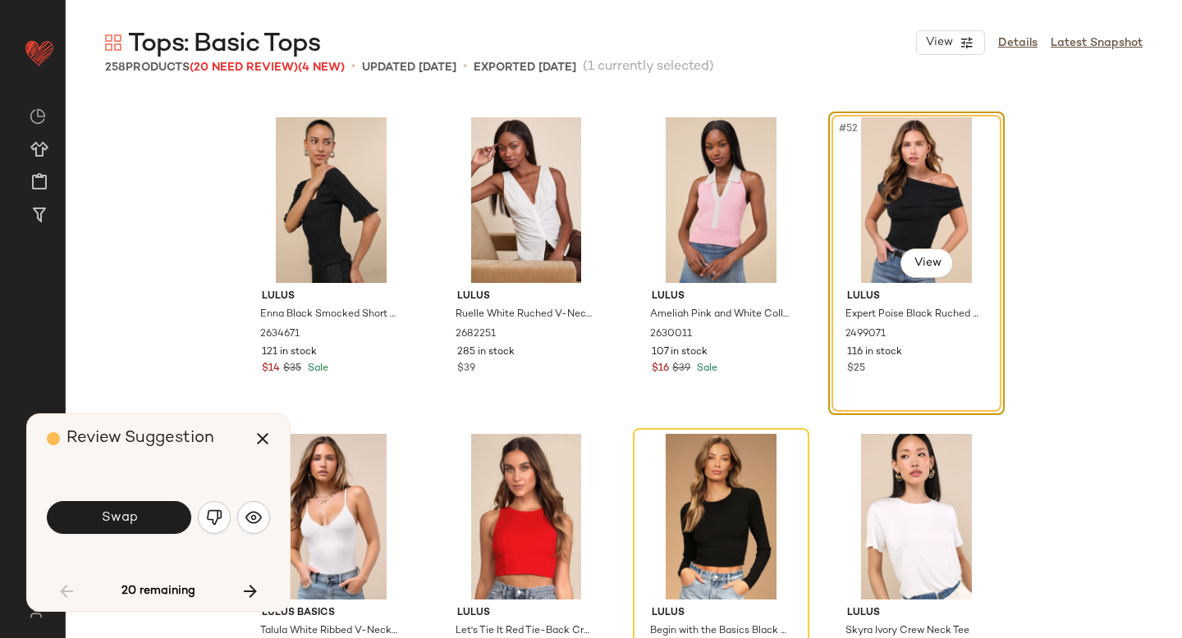
click at [149, 518] on button "Swap" at bounding box center [119, 517] width 144 height 33
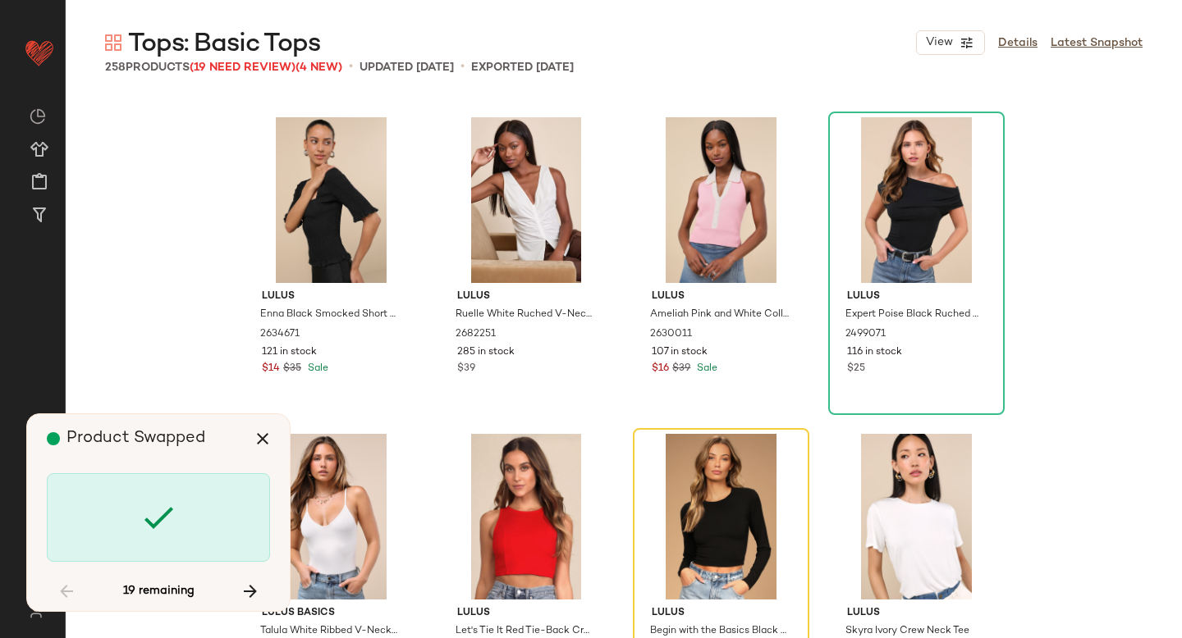
scroll to position [4118, 0]
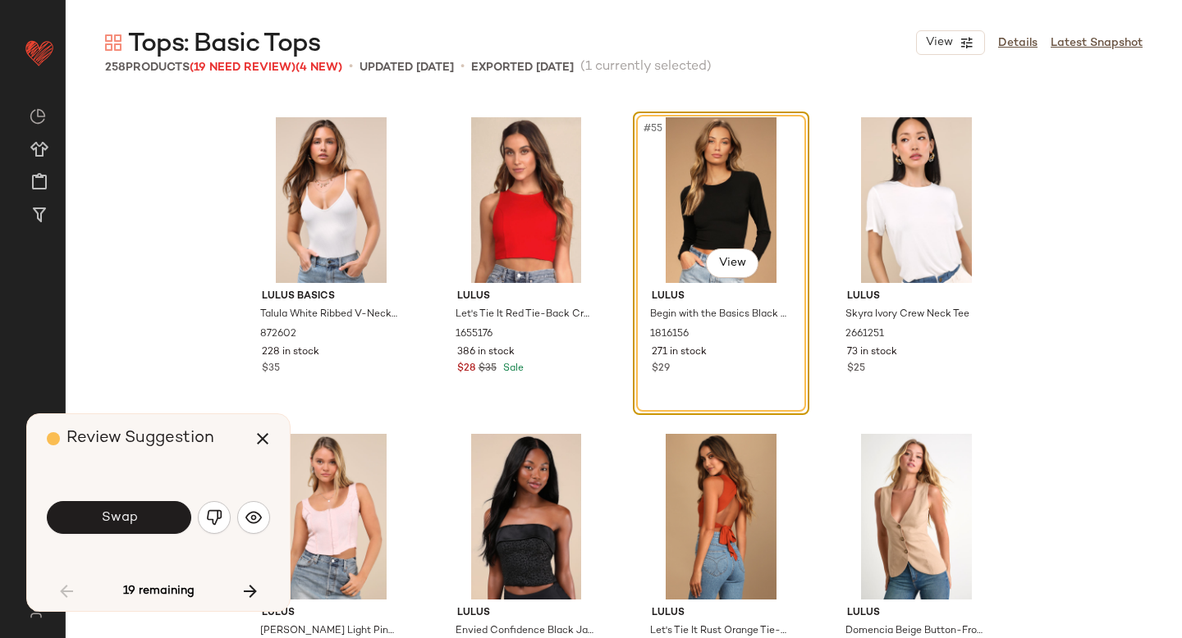
click at [149, 518] on button "Swap" at bounding box center [119, 517] width 144 height 33
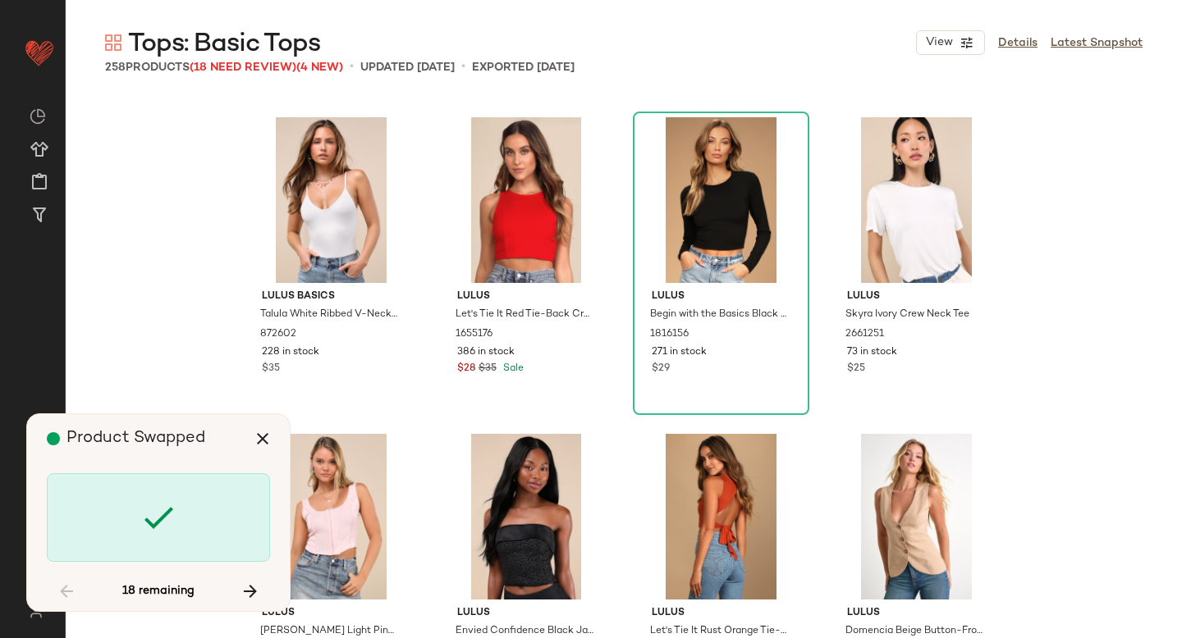
scroll to position [4751, 0]
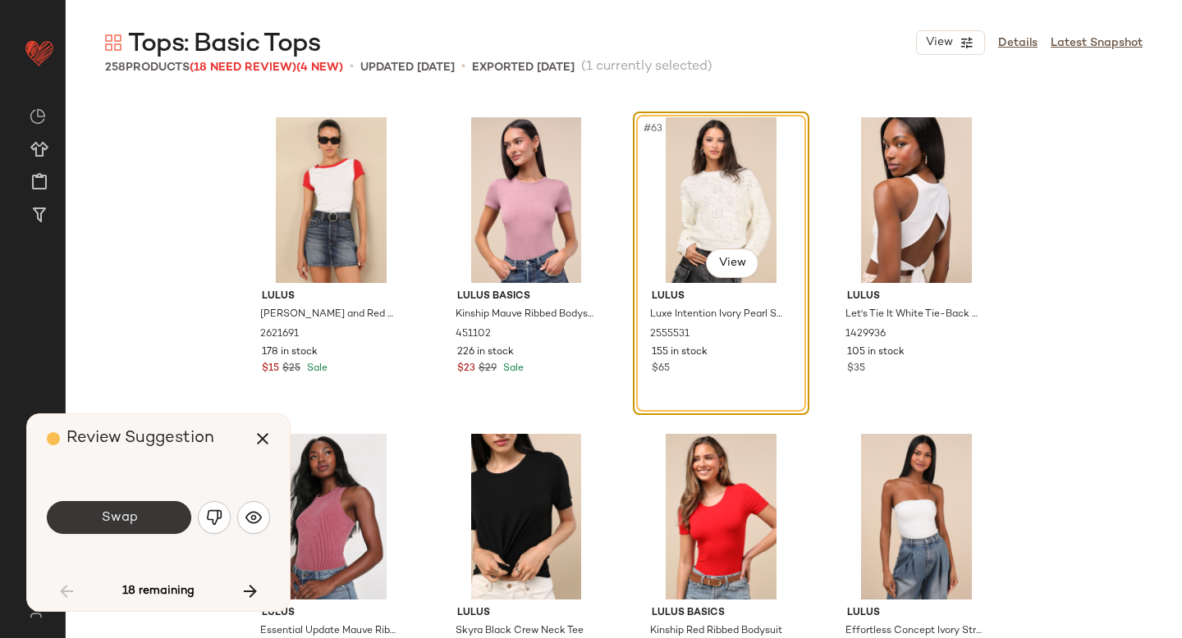
click at [150, 508] on button "Swap" at bounding box center [119, 517] width 144 height 33
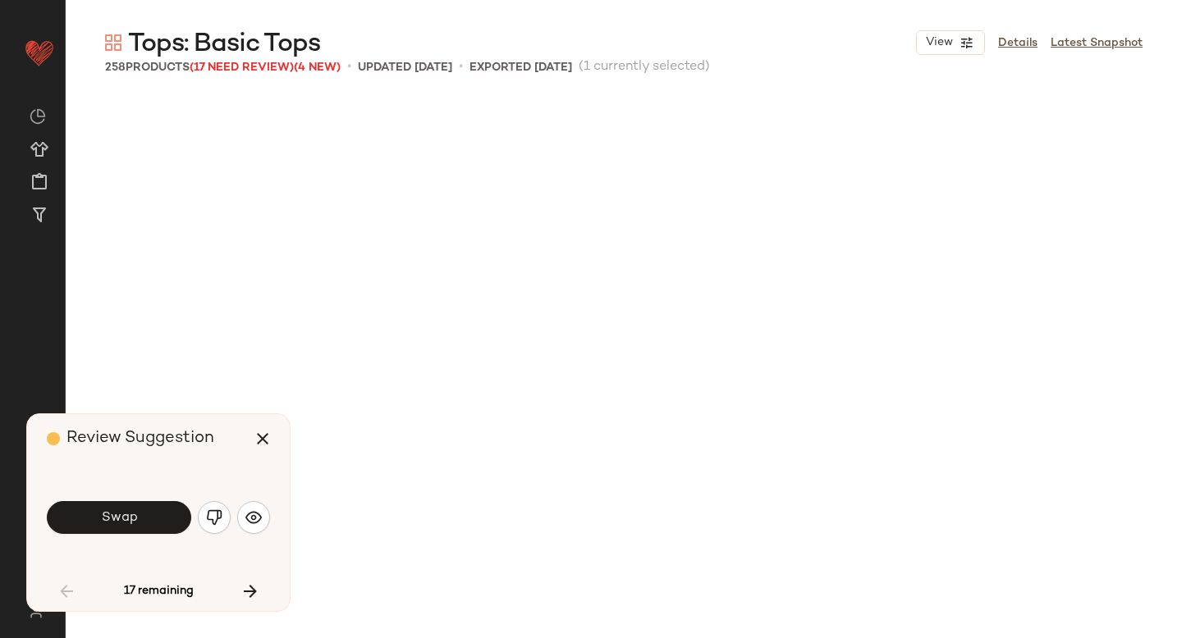
scroll to position [5385, 0]
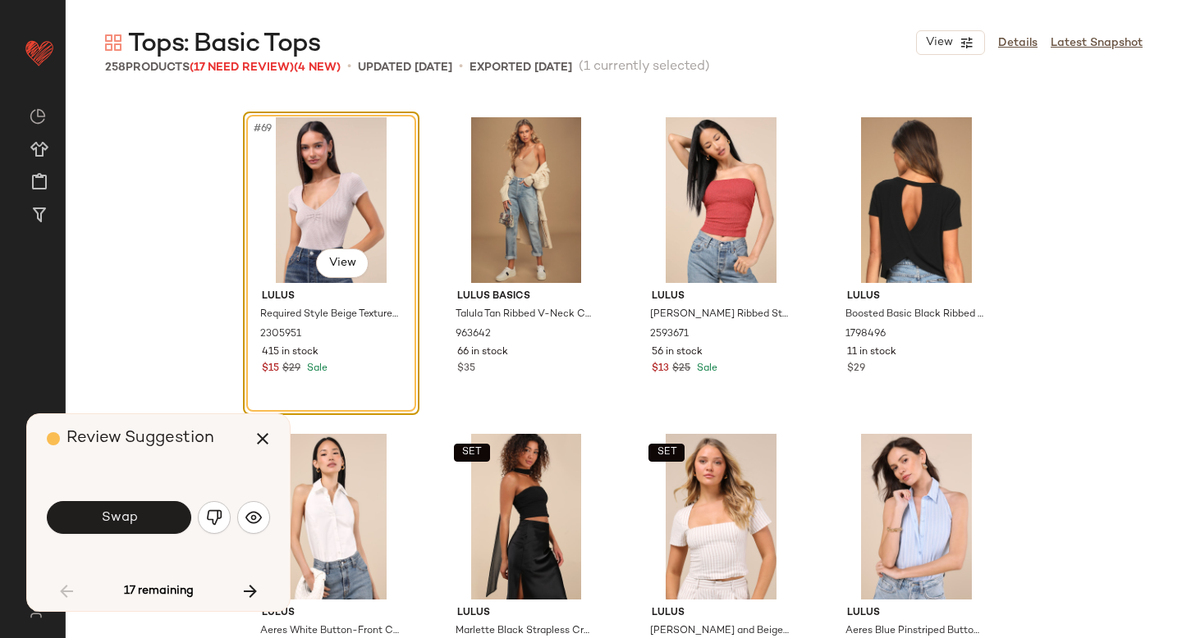
click at [150, 508] on button "Swap" at bounding box center [119, 517] width 144 height 33
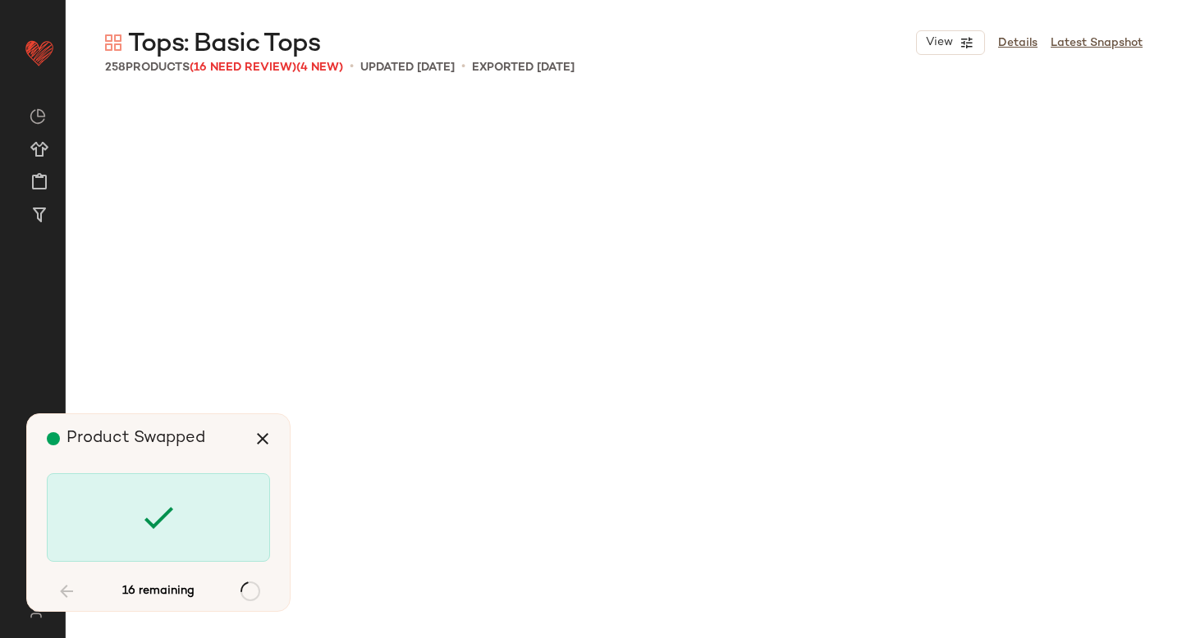
scroll to position [6968, 0]
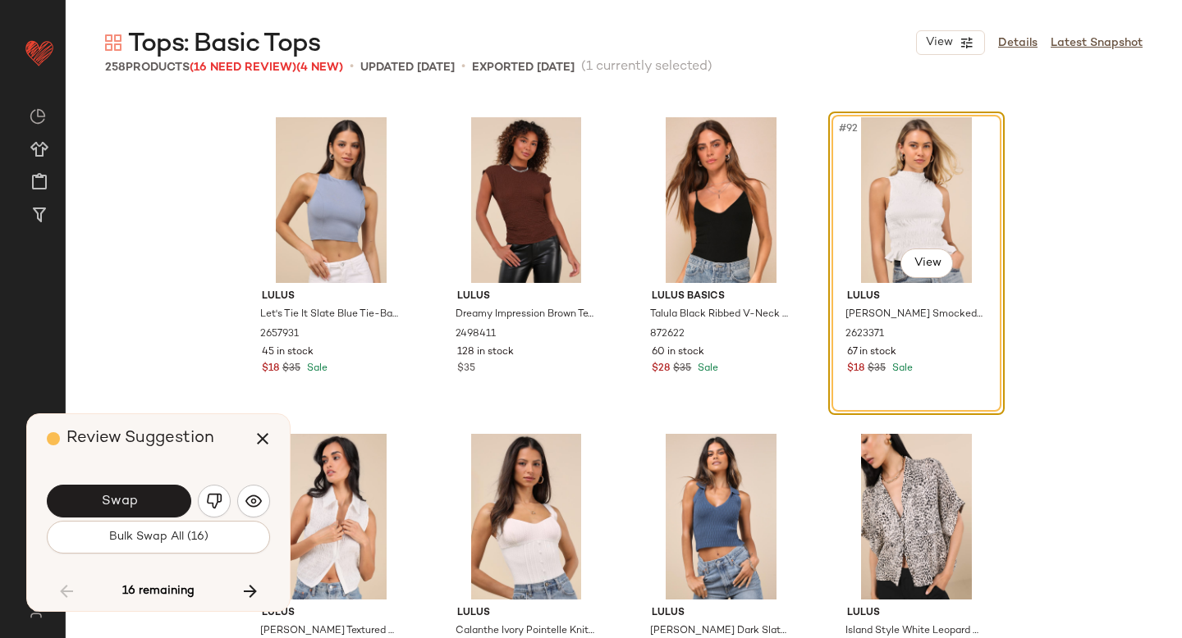
click at [150, 508] on button "Swap" at bounding box center [119, 501] width 144 height 33
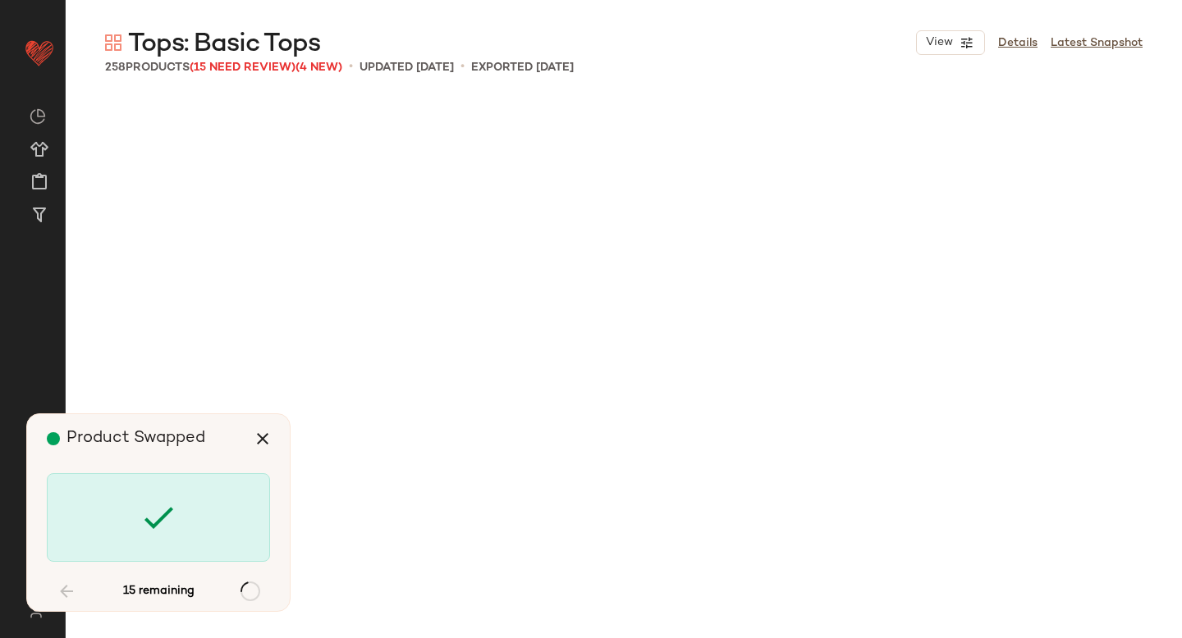
scroll to position [8869, 0]
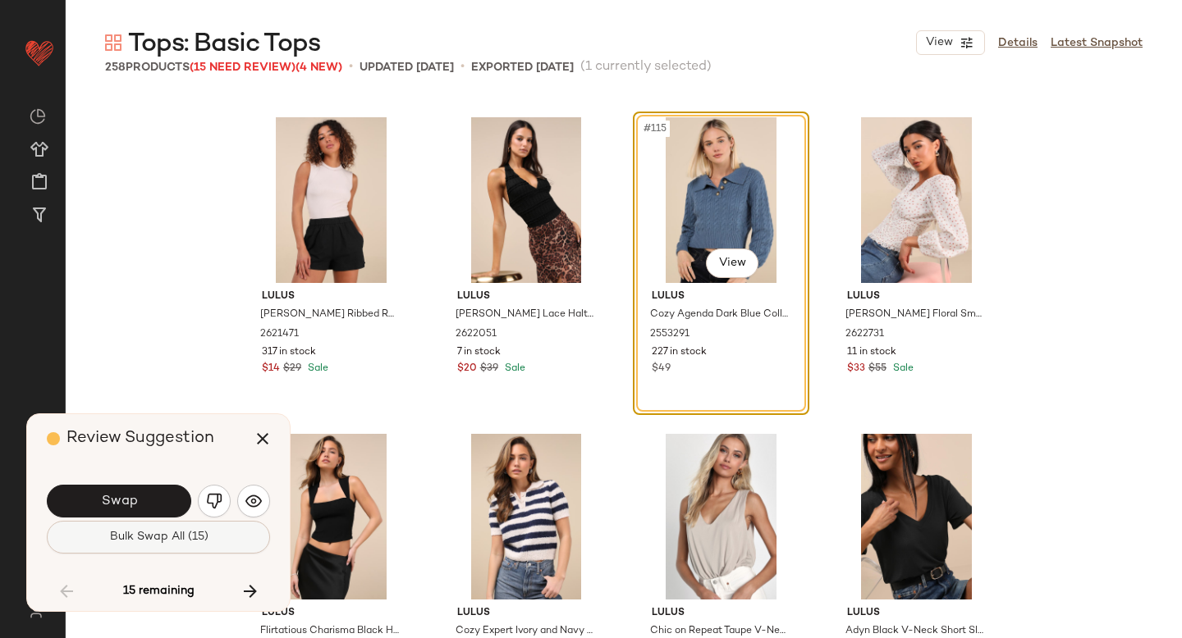
click at [153, 543] on span "Bulk Swap All (15)" at bounding box center [157, 537] width 99 height 13
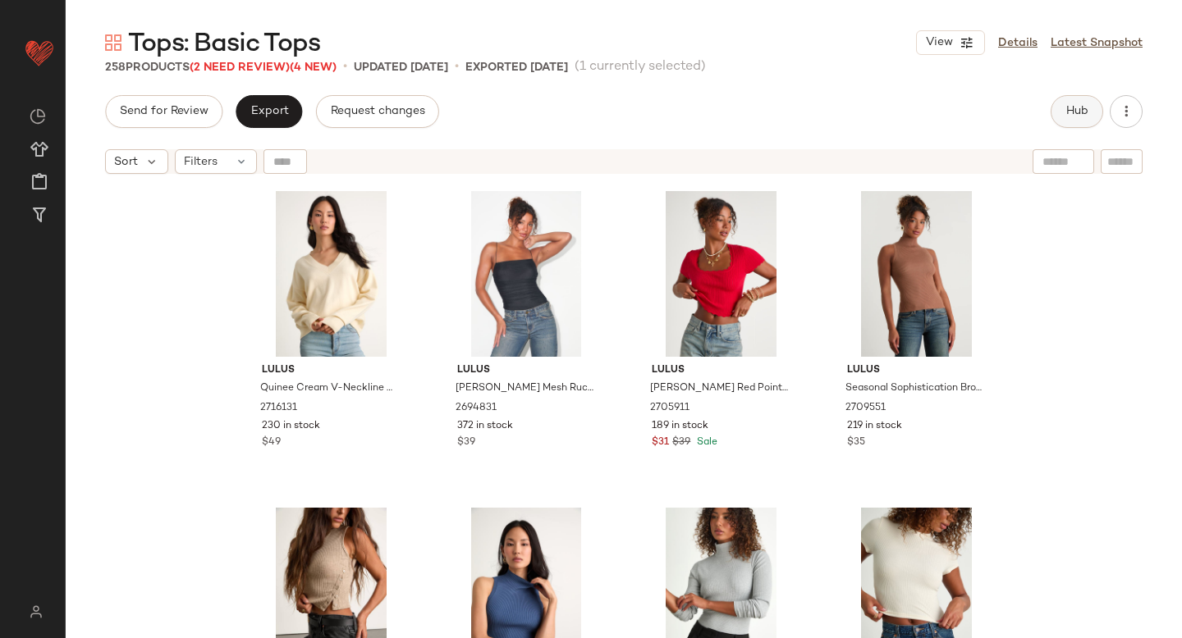
click at [1072, 113] on span "Hub" at bounding box center [1076, 111] width 23 height 13
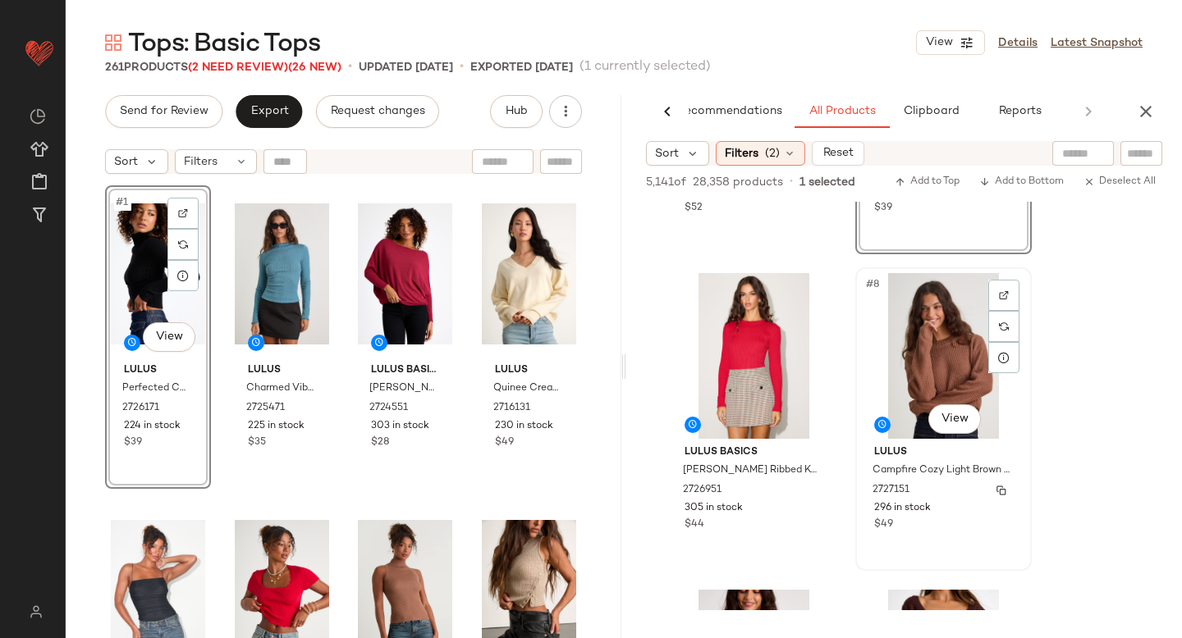
scroll to position [896, 0]
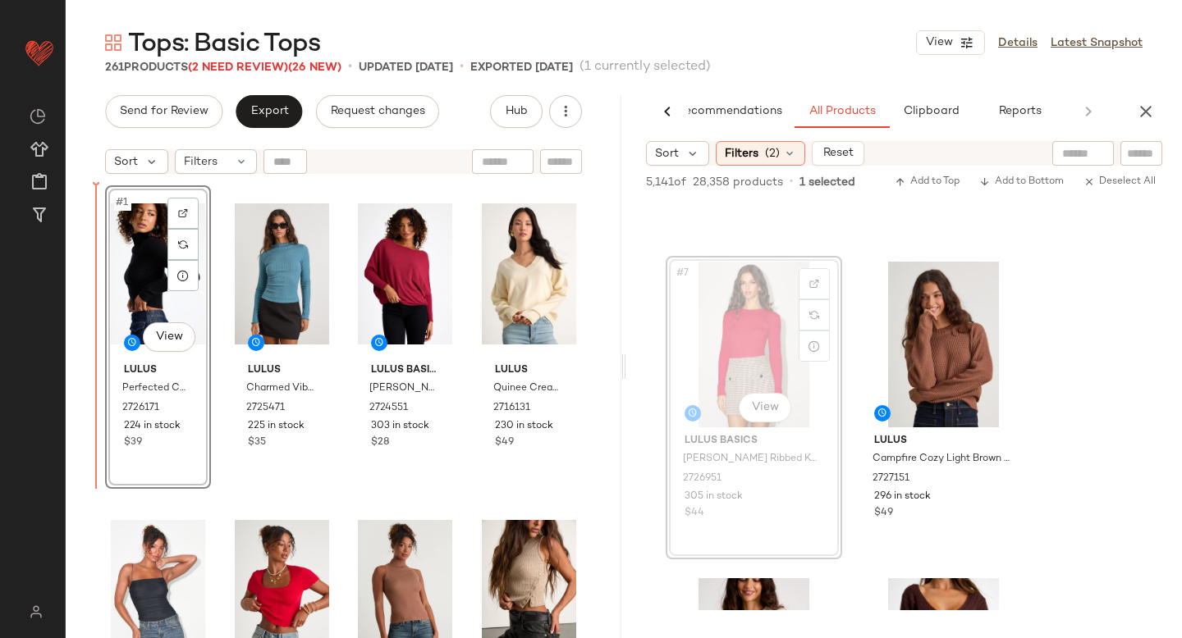
drag, startPoint x: 741, startPoint y: 313, endPoint x: 105, endPoint y: 423, distance: 645.5
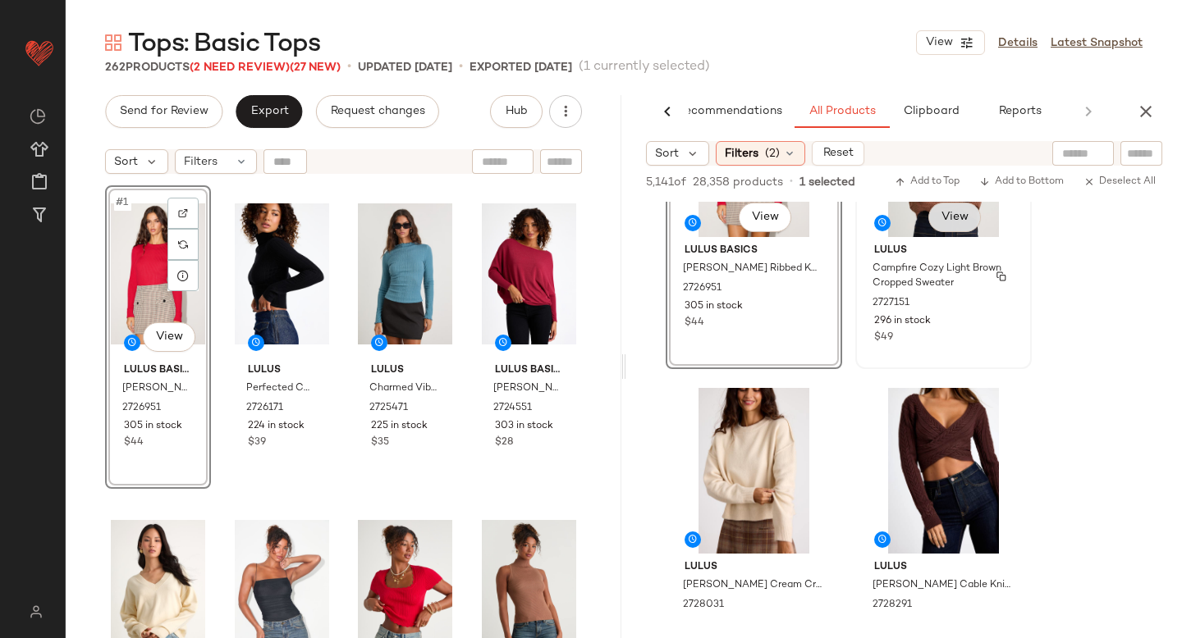
scroll to position [1089, 0]
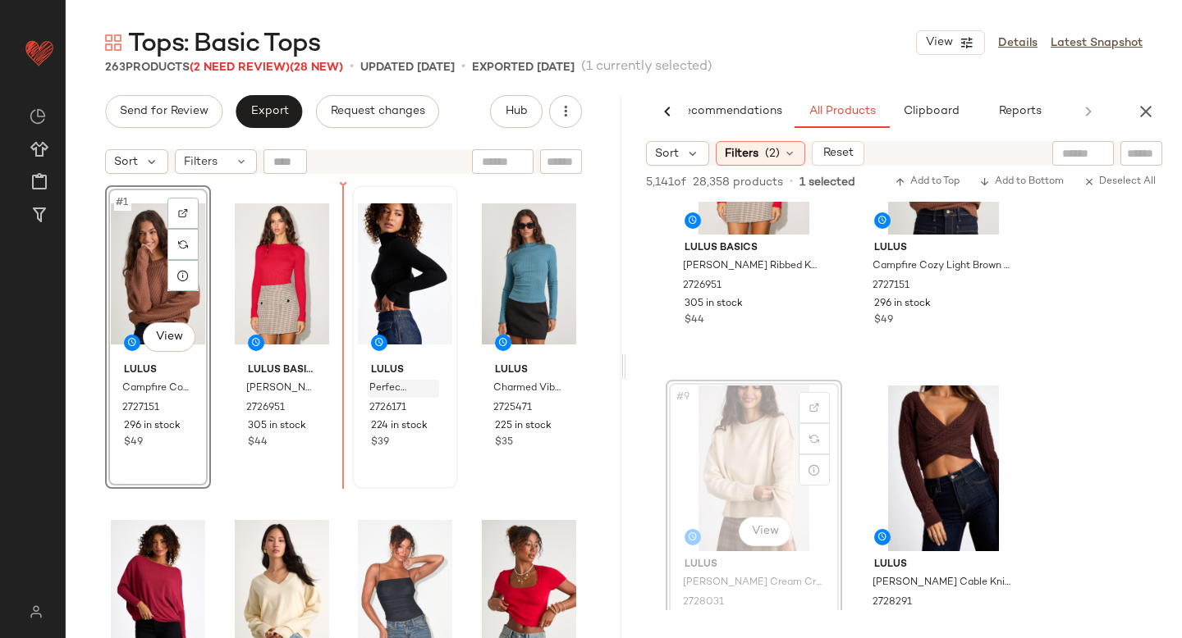
drag, startPoint x: 746, startPoint y: 451, endPoint x: 370, endPoint y: 382, distance: 382.1
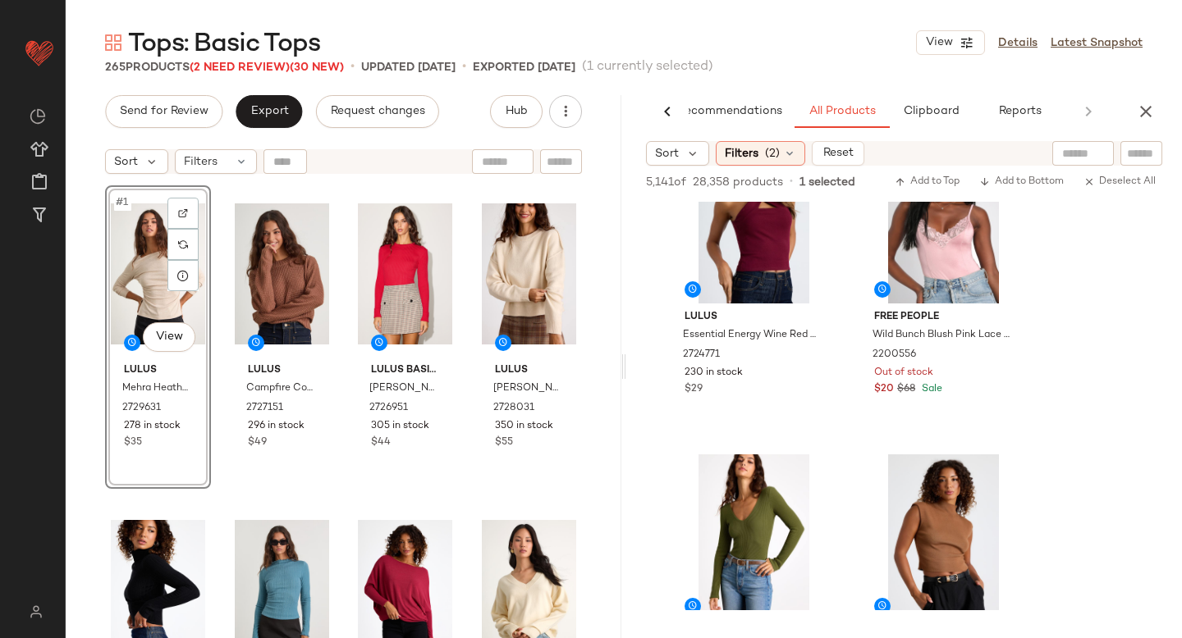
scroll to position [3129, 0]
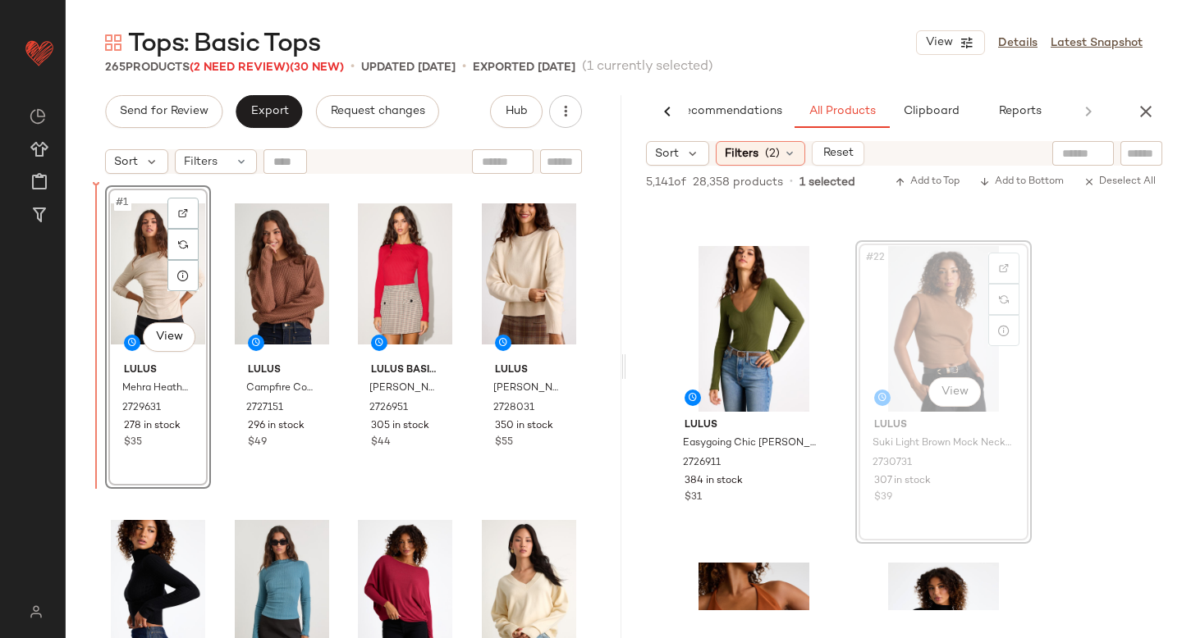
drag, startPoint x: 932, startPoint y: 304, endPoint x: 923, endPoint y: 304, distance: 9.0
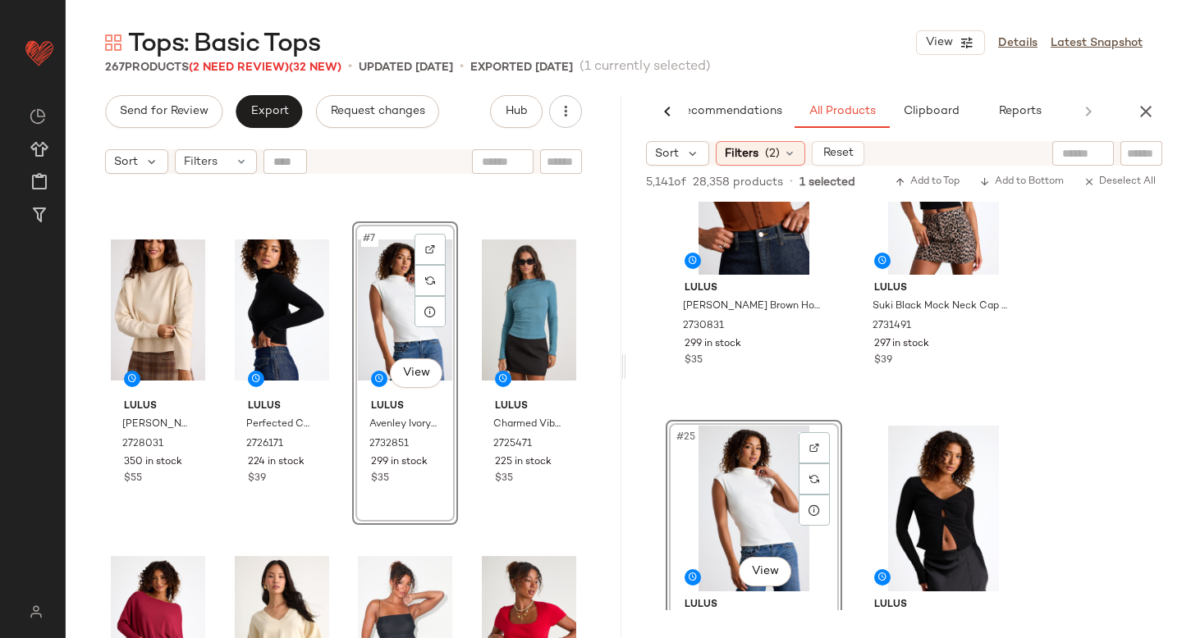
scroll to position [0, 0]
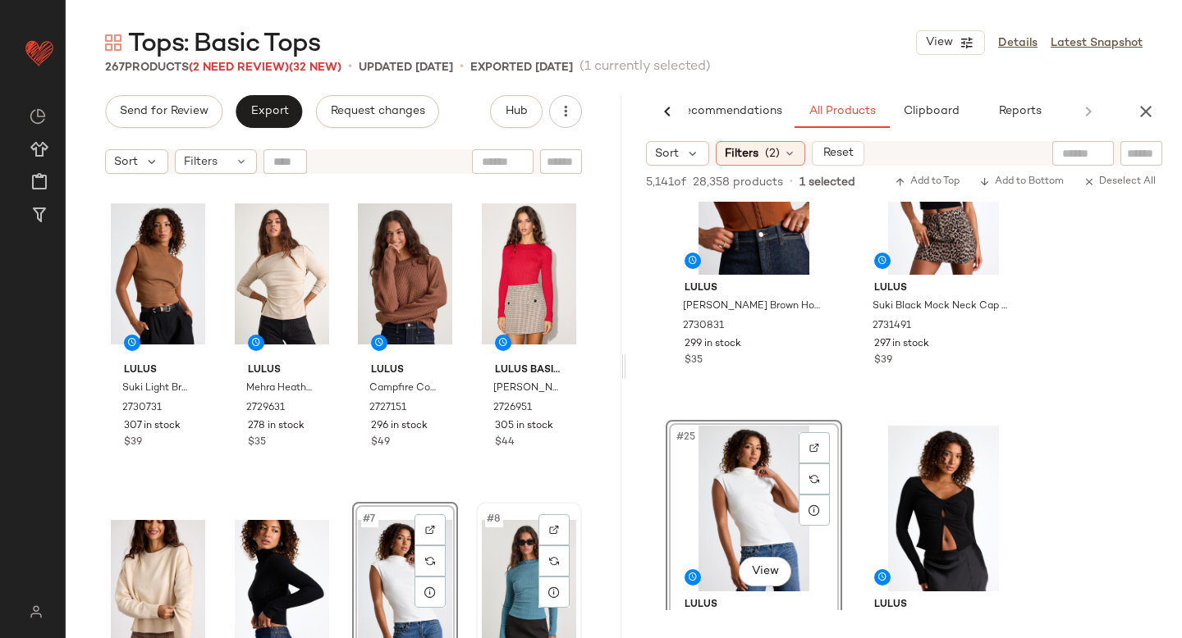
click at [515, 533] on div "#8 View" at bounding box center [529, 591] width 94 height 166
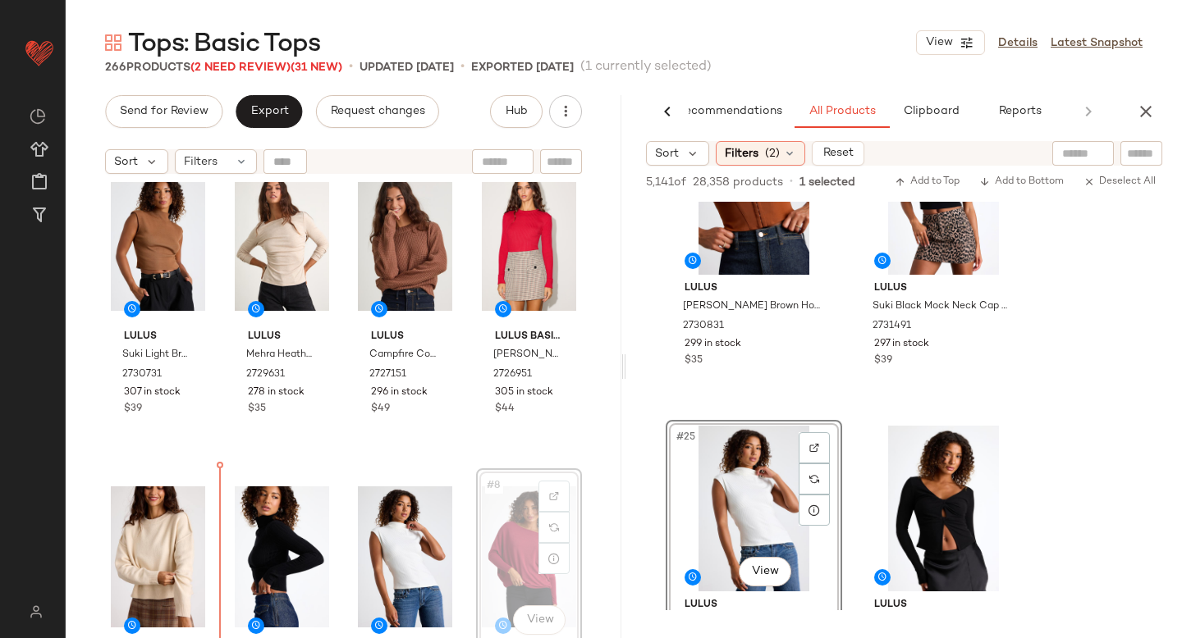
scroll to position [49, 0]
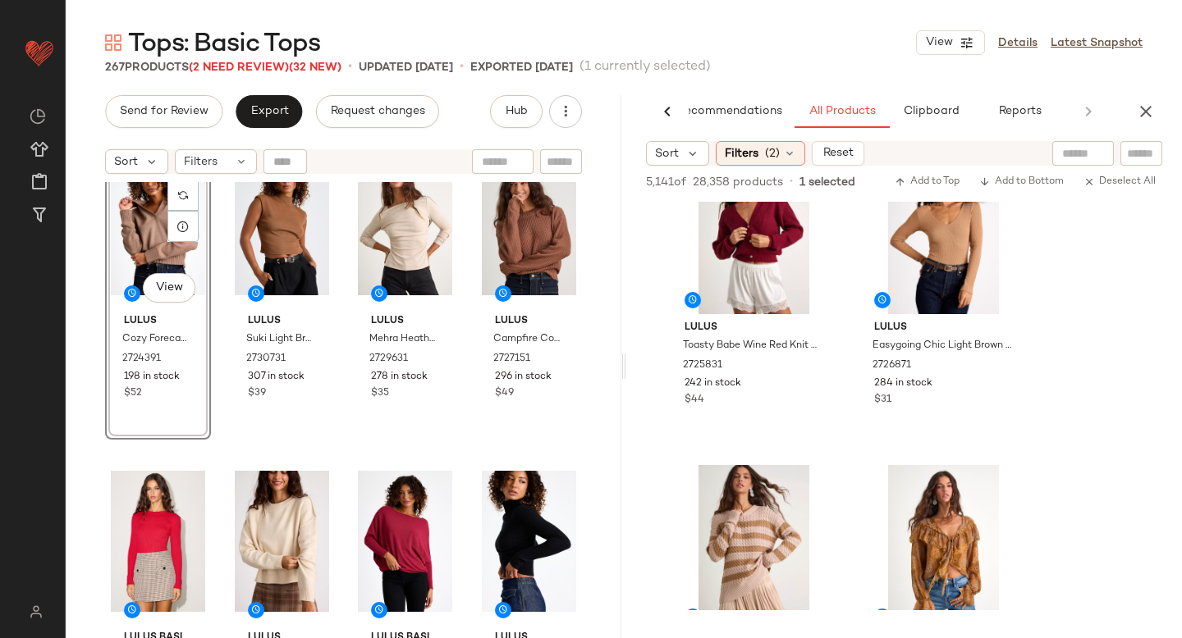
scroll to position [8578, 0]
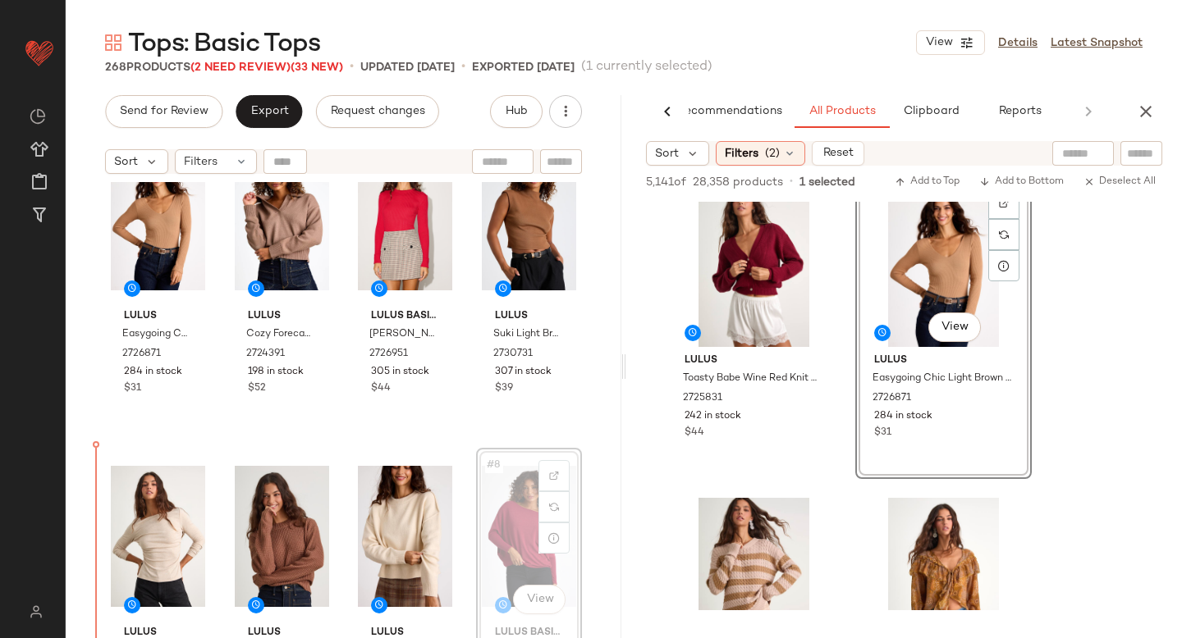
scroll to position [54, 0]
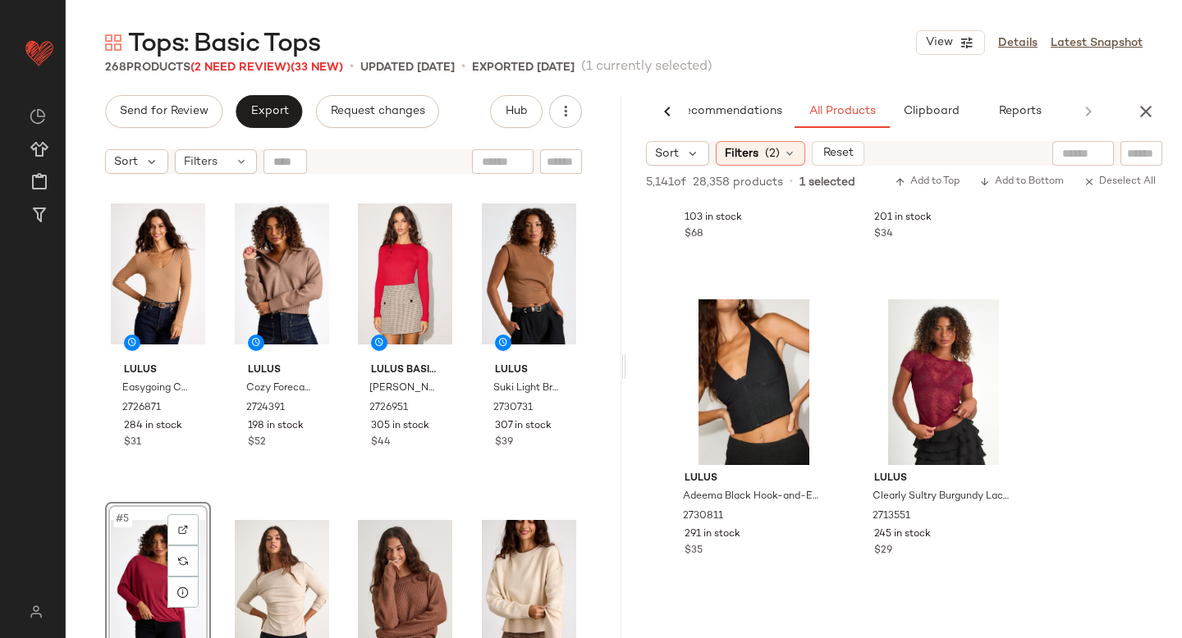
scroll to position [10303, 0]
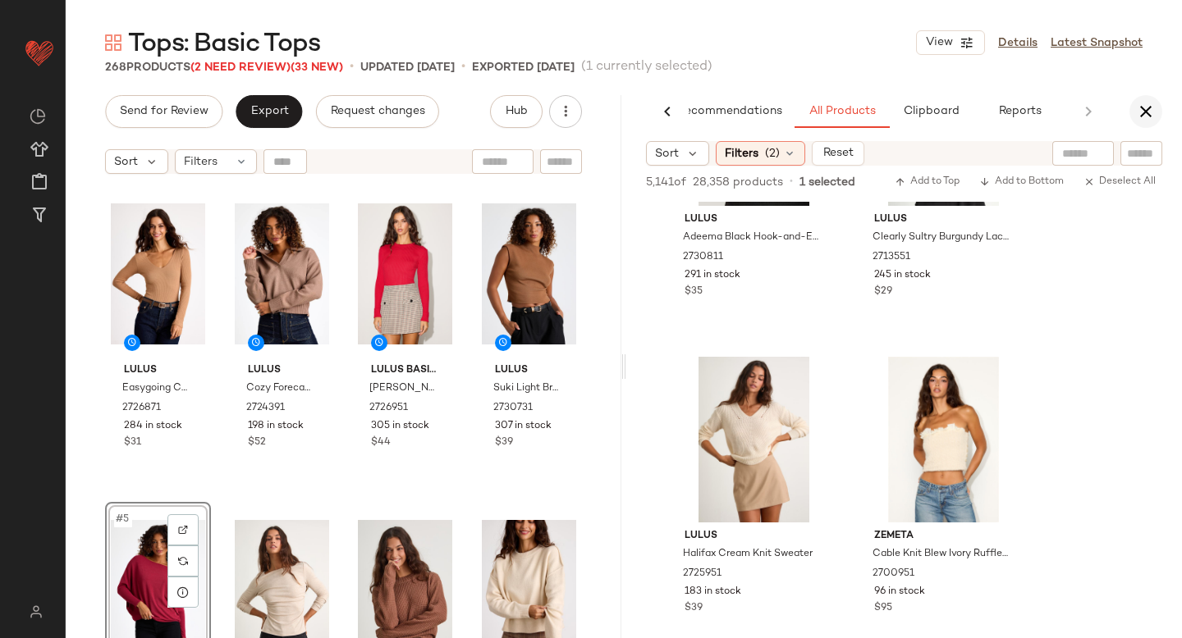
click at [1150, 123] on button "button" at bounding box center [1145, 111] width 33 height 33
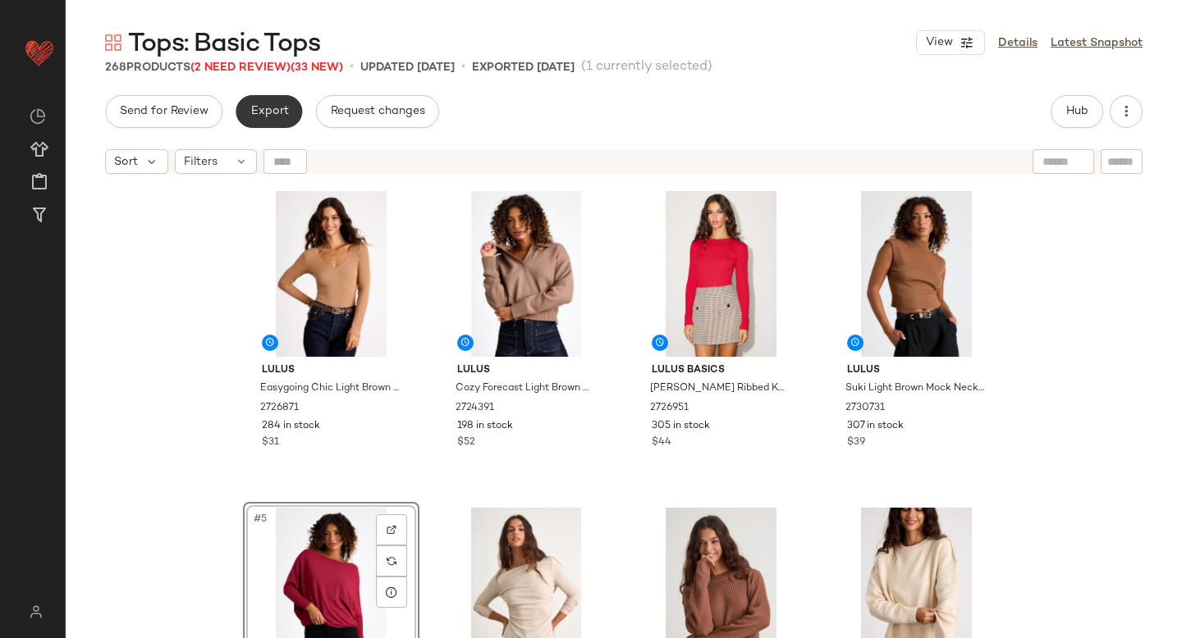
click at [275, 103] on button "Export" at bounding box center [269, 111] width 66 height 33
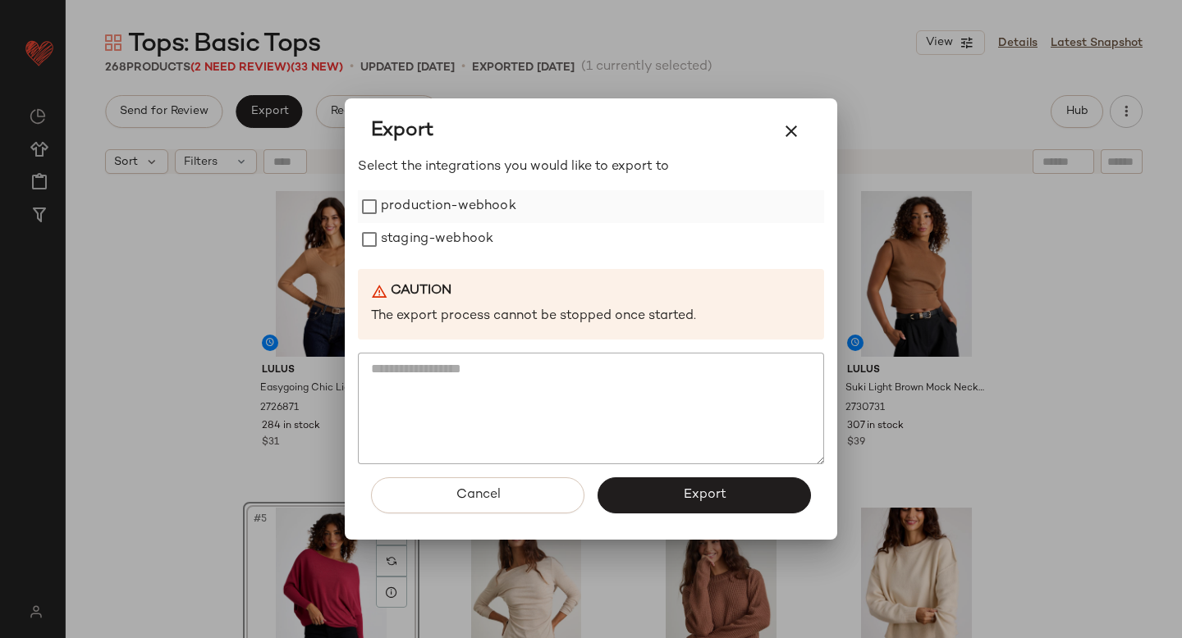
click at [387, 196] on label "production-webhook" at bounding box center [448, 206] width 135 height 33
click at [391, 243] on label "staging-webhook" at bounding box center [437, 239] width 112 height 33
click at [716, 505] on button "Export" at bounding box center [703, 496] width 213 height 36
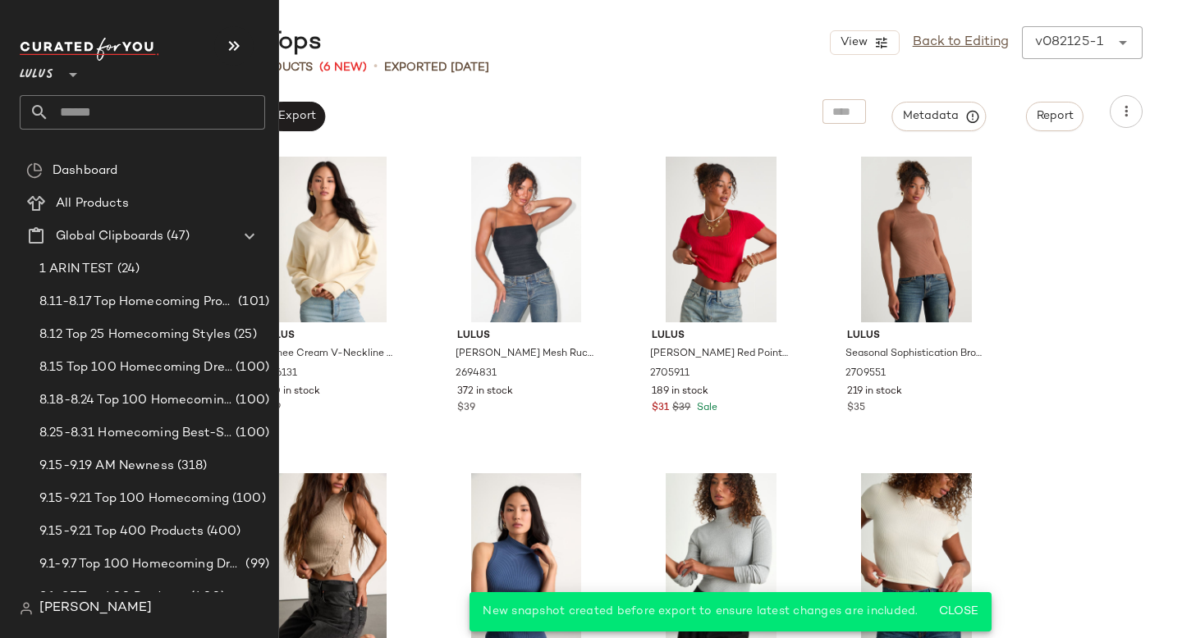
click at [166, 115] on input "text" at bounding box center [157, 112] width 216 height 34
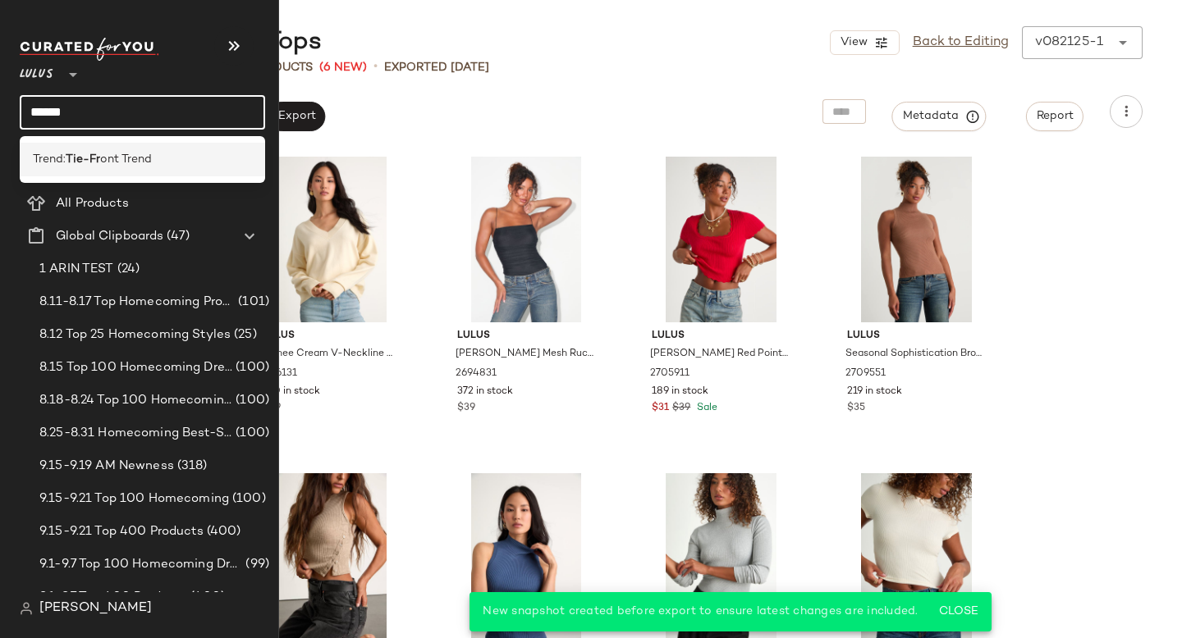
type input "******"
click at [146, 170] on div "Trend: Tie-Fr ont Trend" at bounding box center [142, 160] width 245 height 34
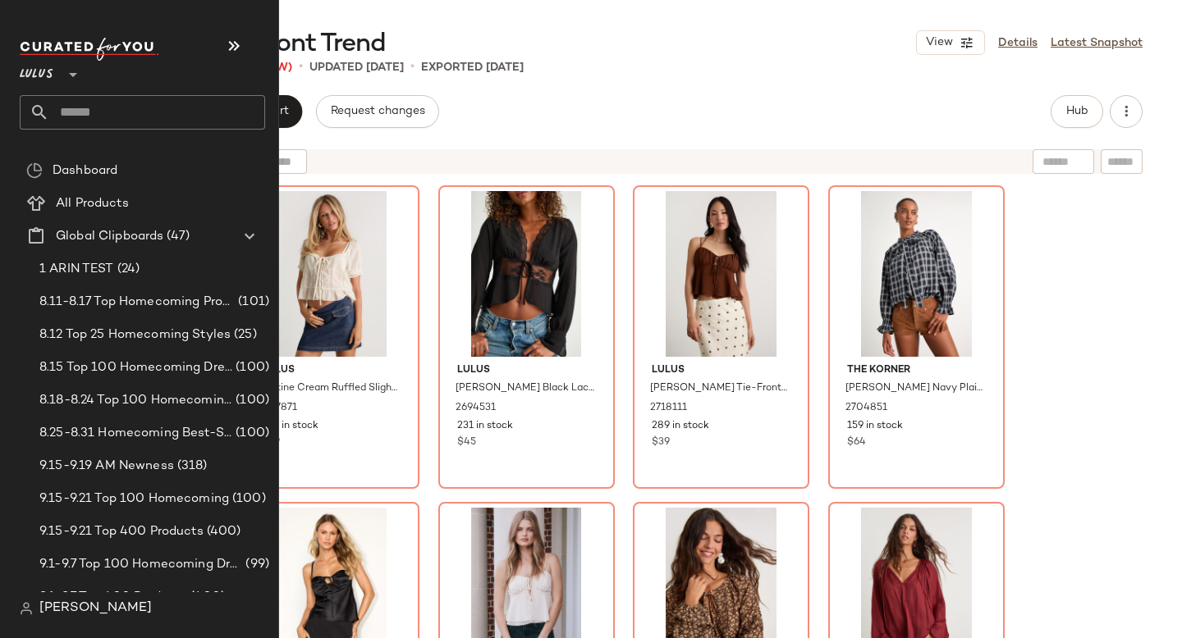
click at [78, 116] on input "text" at bounding box center [157, 112] width 216 height 34
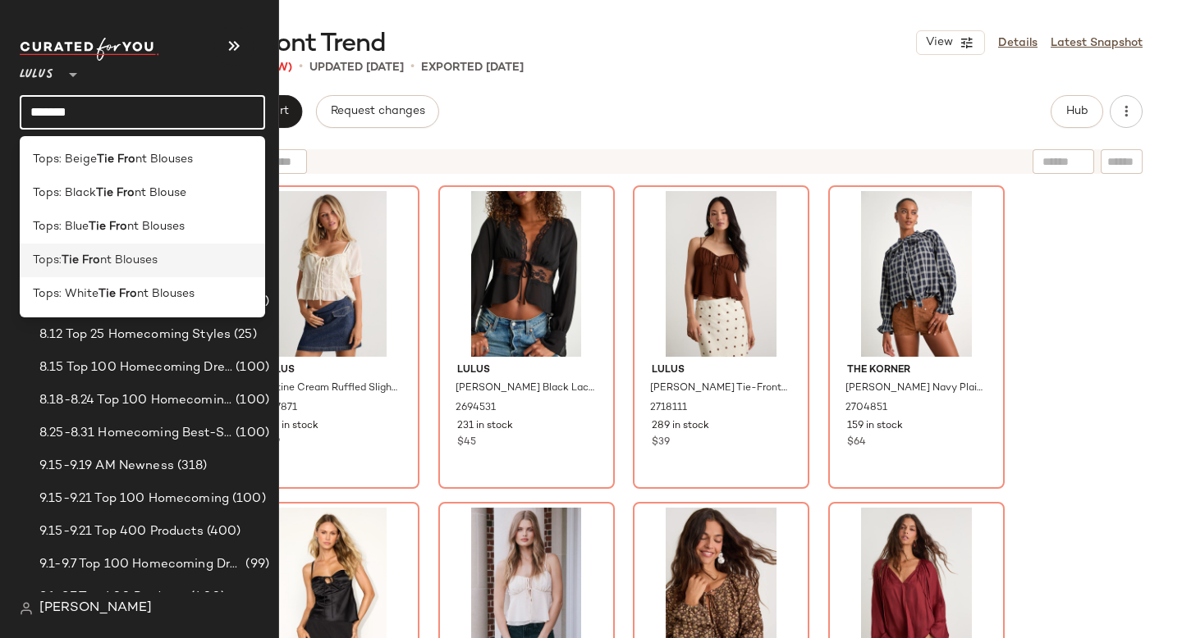
type input "*******"
click at [119, 253] on span "nt Blouses" at bounding box center [128, 260] width 57 height 17
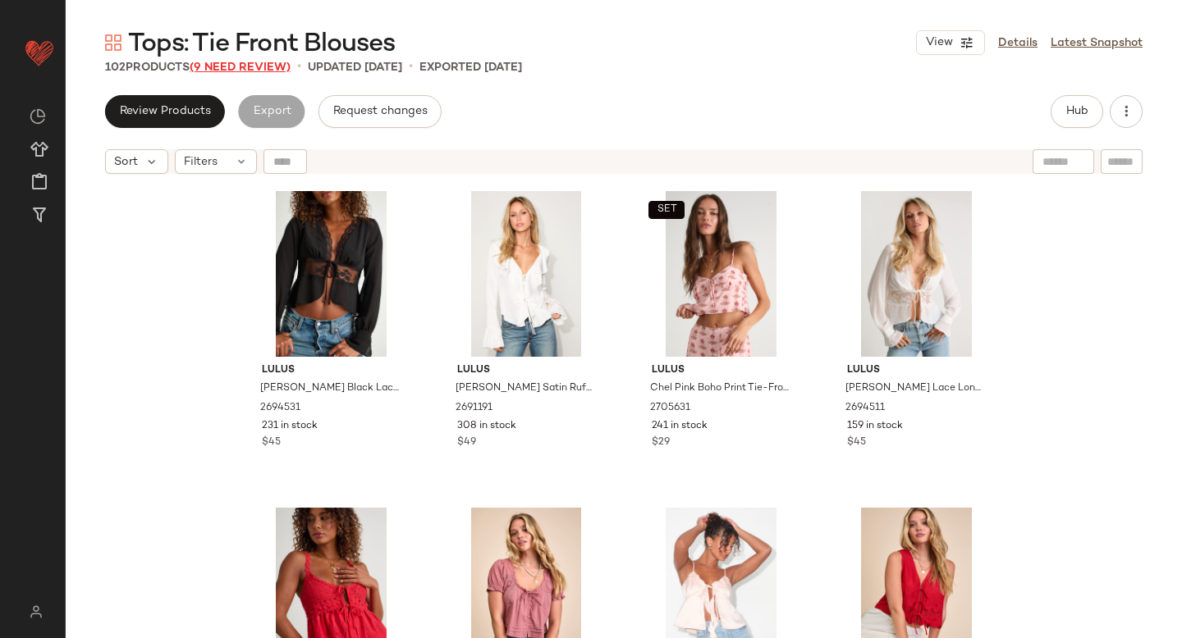
click at [231, 66] on span "(9 Need Review)" at bounding box center [240, 68] width 101 height 12
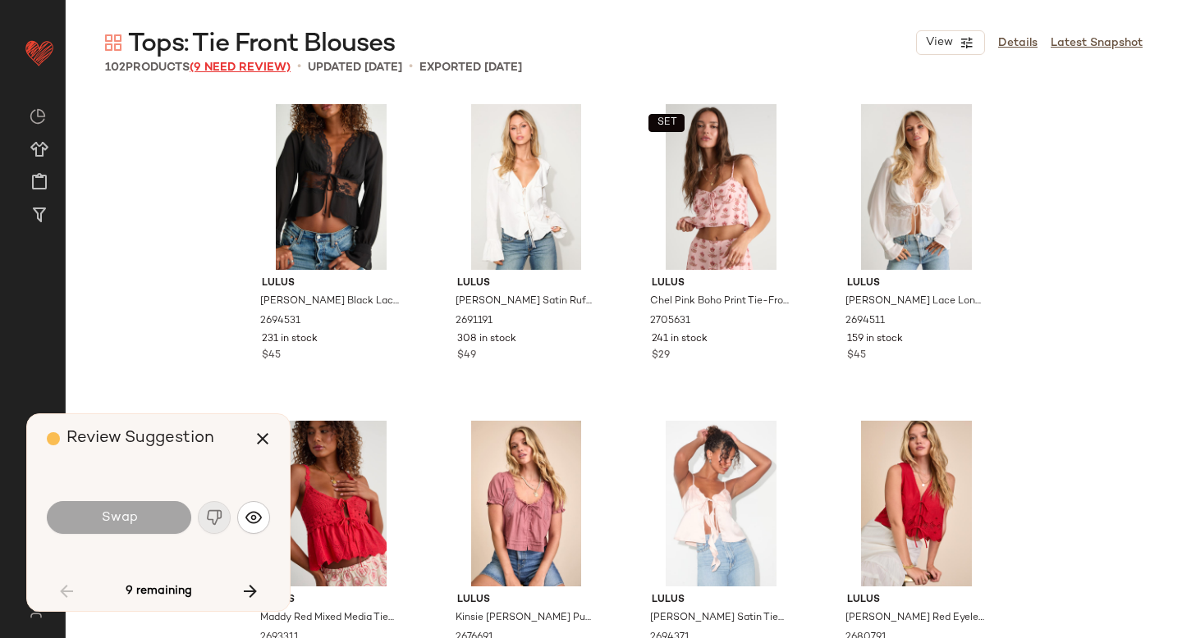
scroll to position [963, 0]
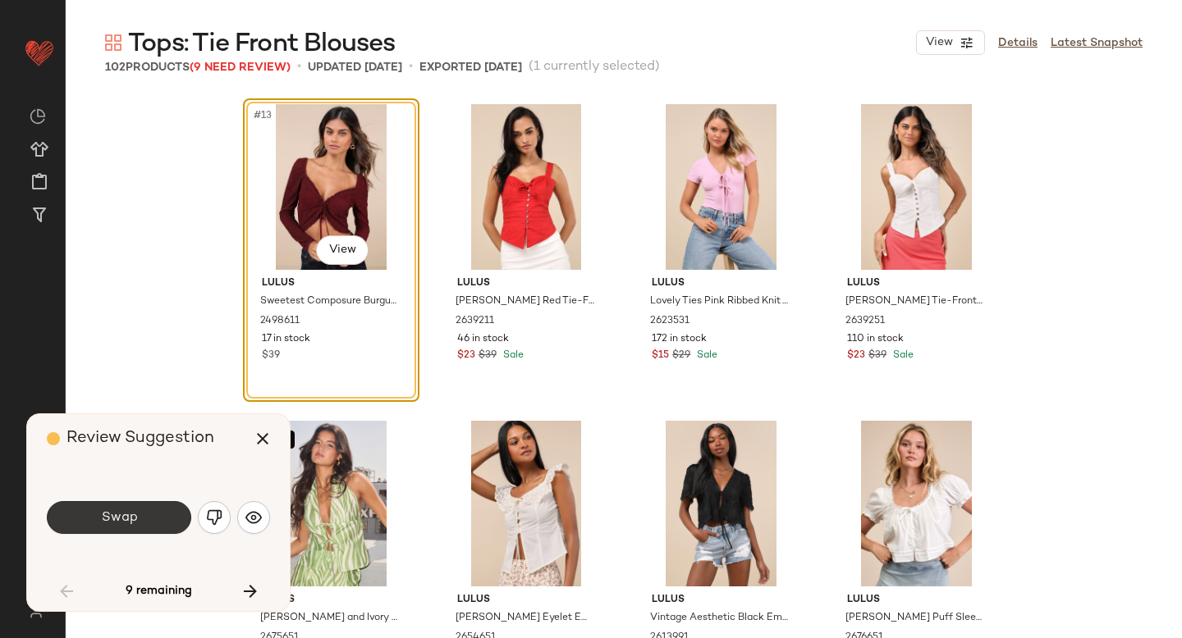
click at [144, 526] on button "Swap" at bounding box center [119, 517] width 144 height 33
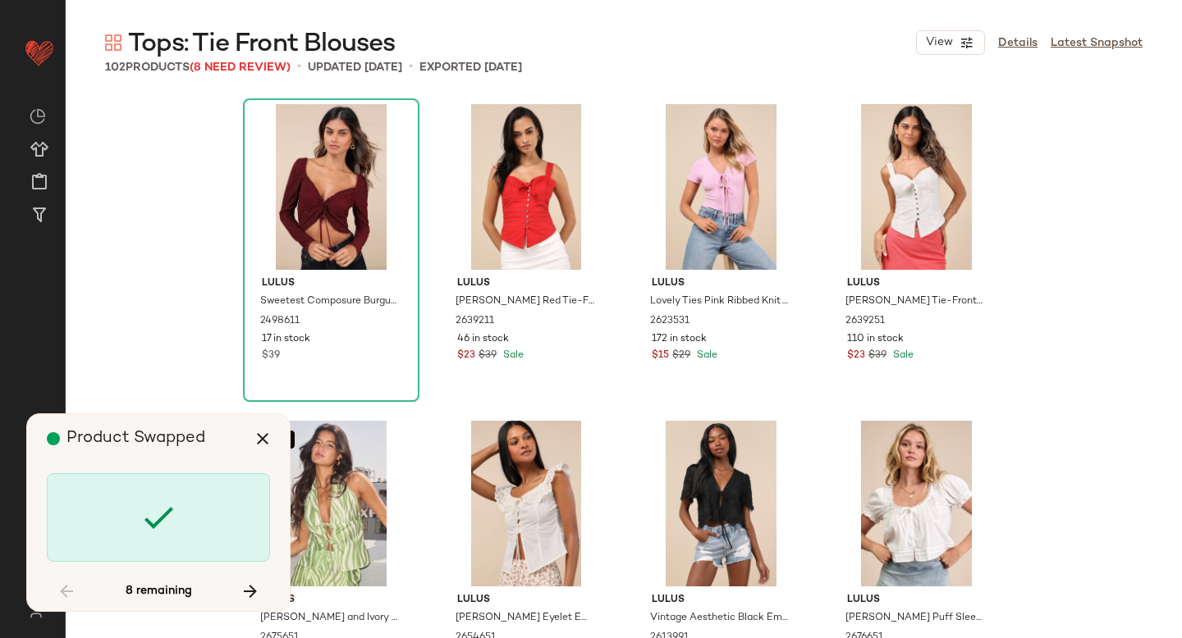
scroll to position [2851, 0]
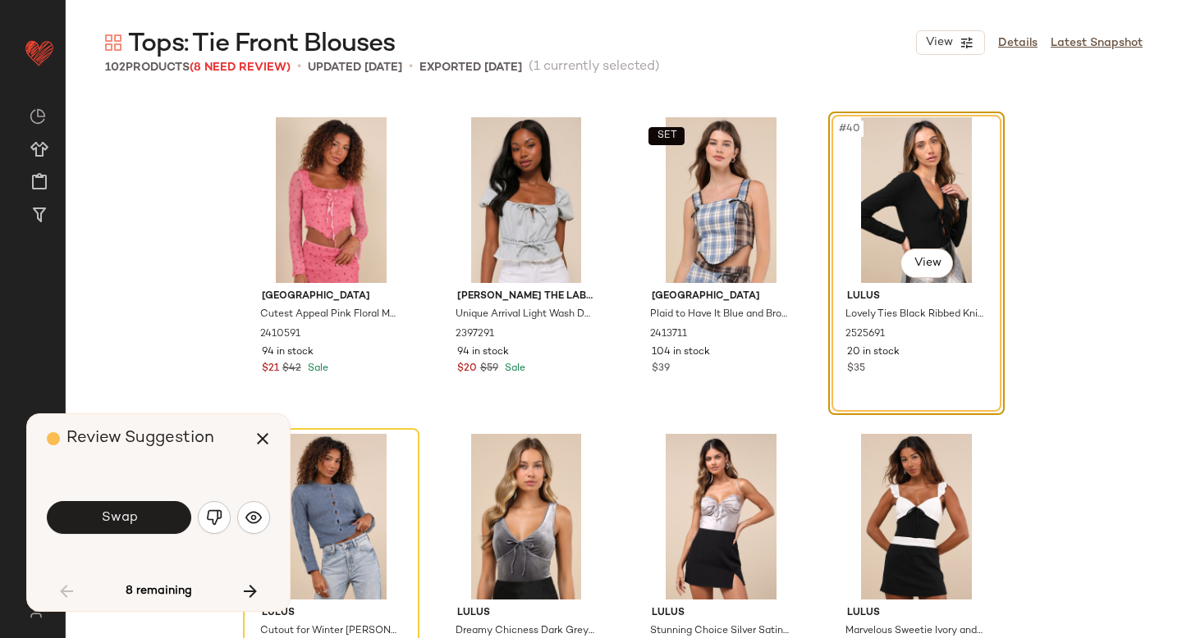
click at [144, 526] on button "Swap" at bounding box center [119, 517] width 144 height 33
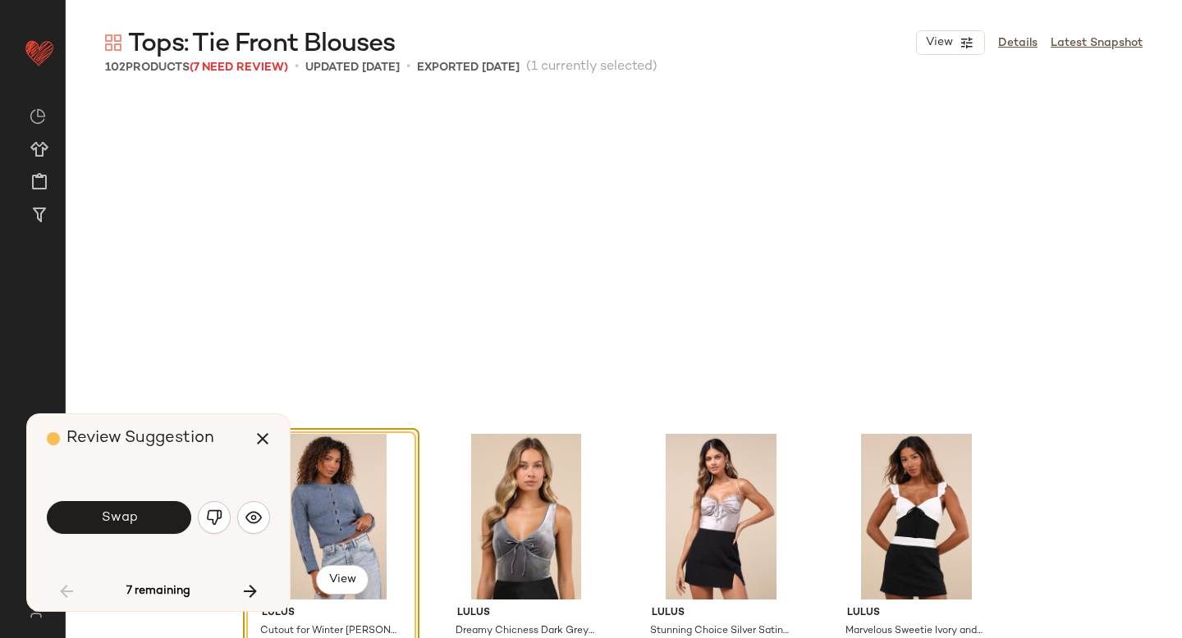
scroll to position [3167, 0]
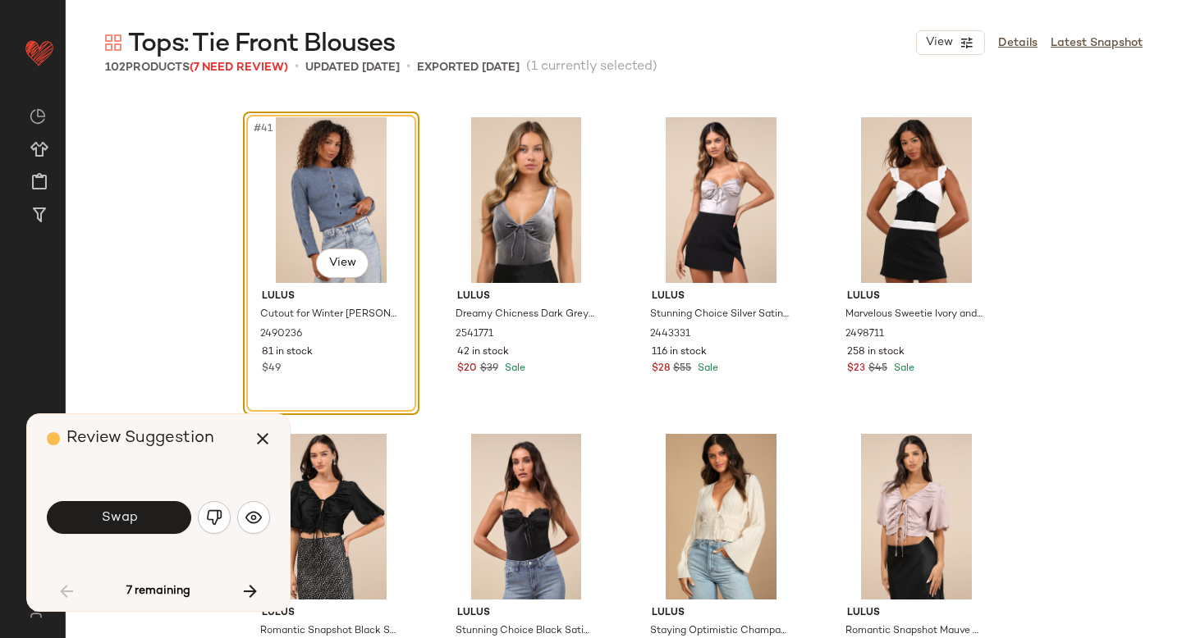
click at [144, 526] on button "Swap" at bounding box center [119, 517] width 144 height 33
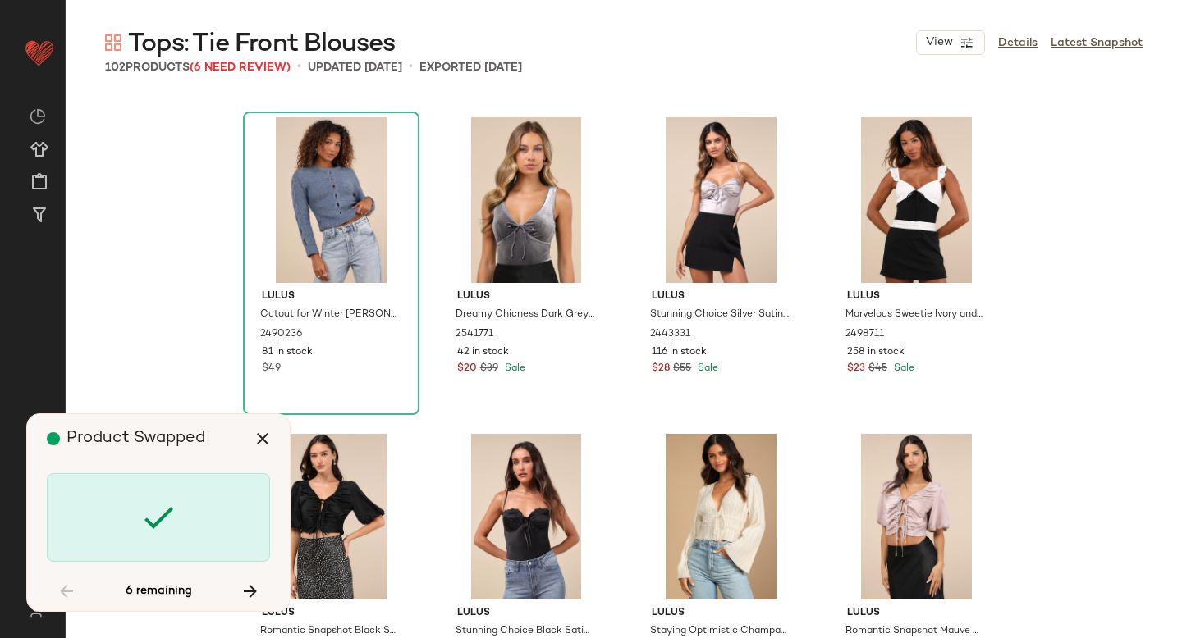
scroll to position [4751, 0]
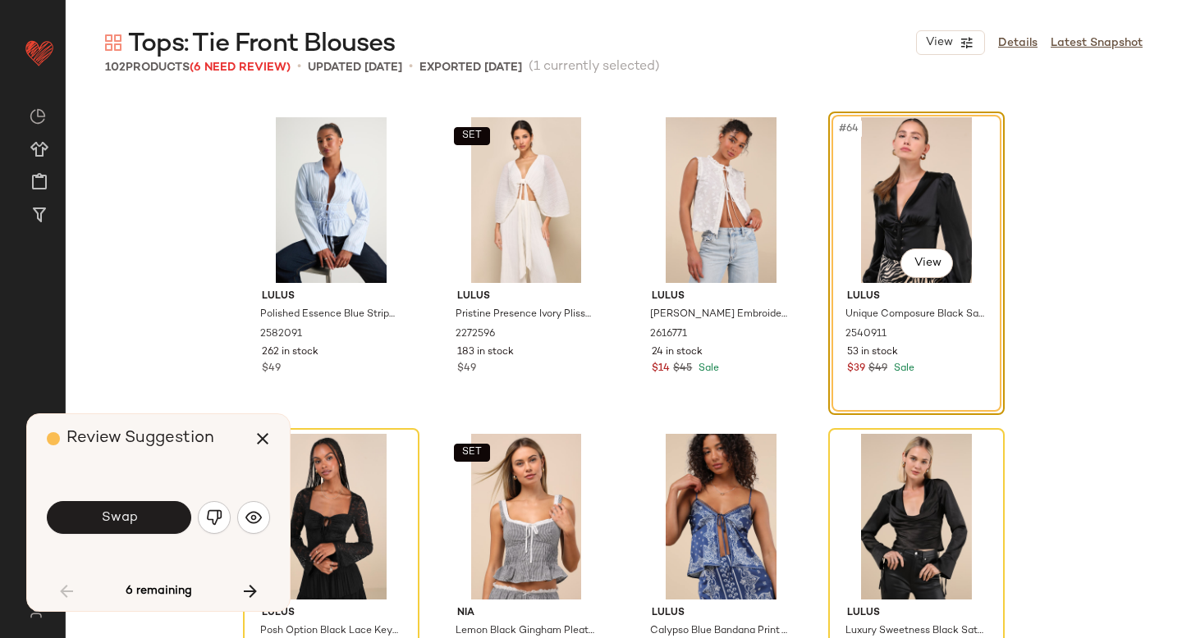
click at [144, 526] on button "Swap" at bounding box center [119, 517] width 144 height 33
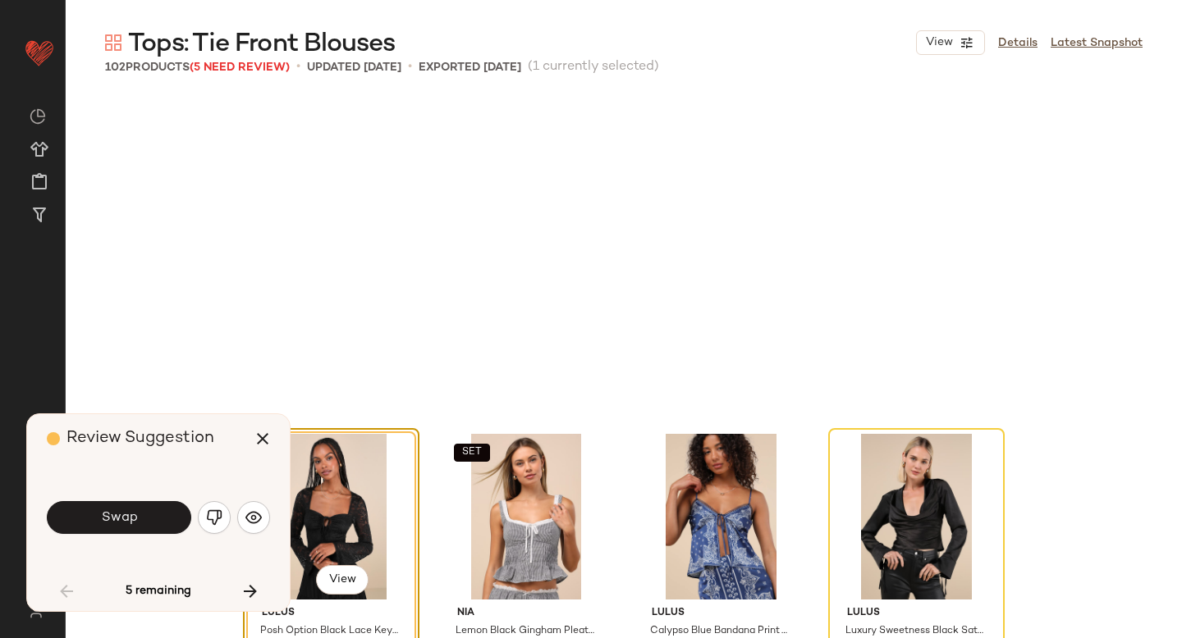
scroll to position [5068, 0]
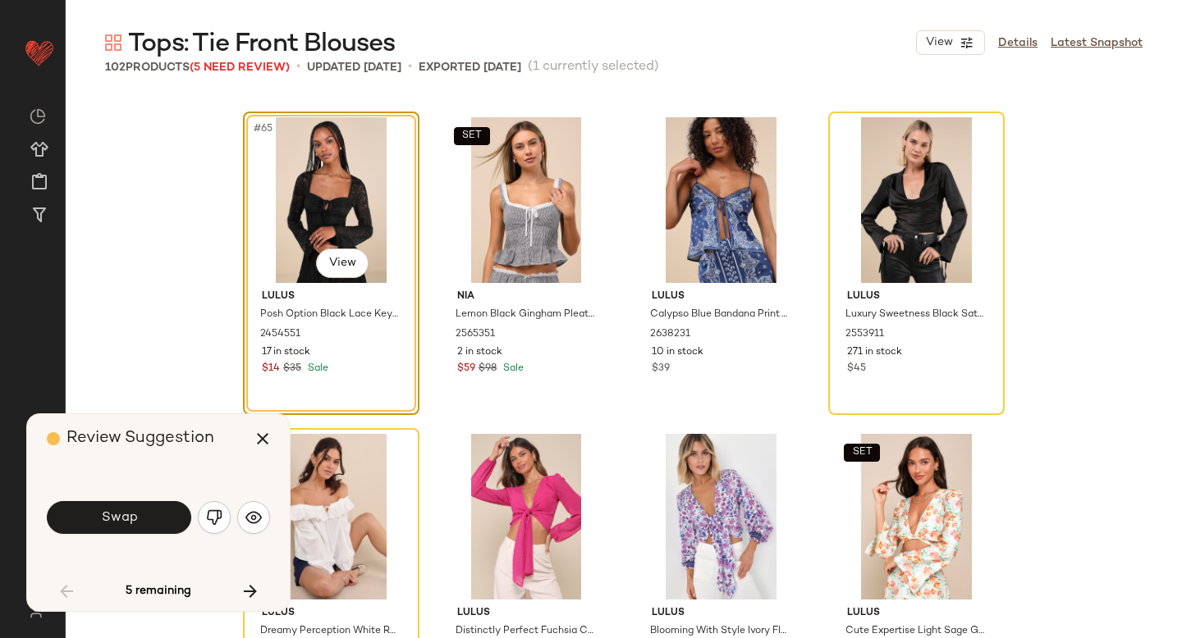
click at [144, 526] on button "Swap" at bounding box center [119, 517] width 144 height 33
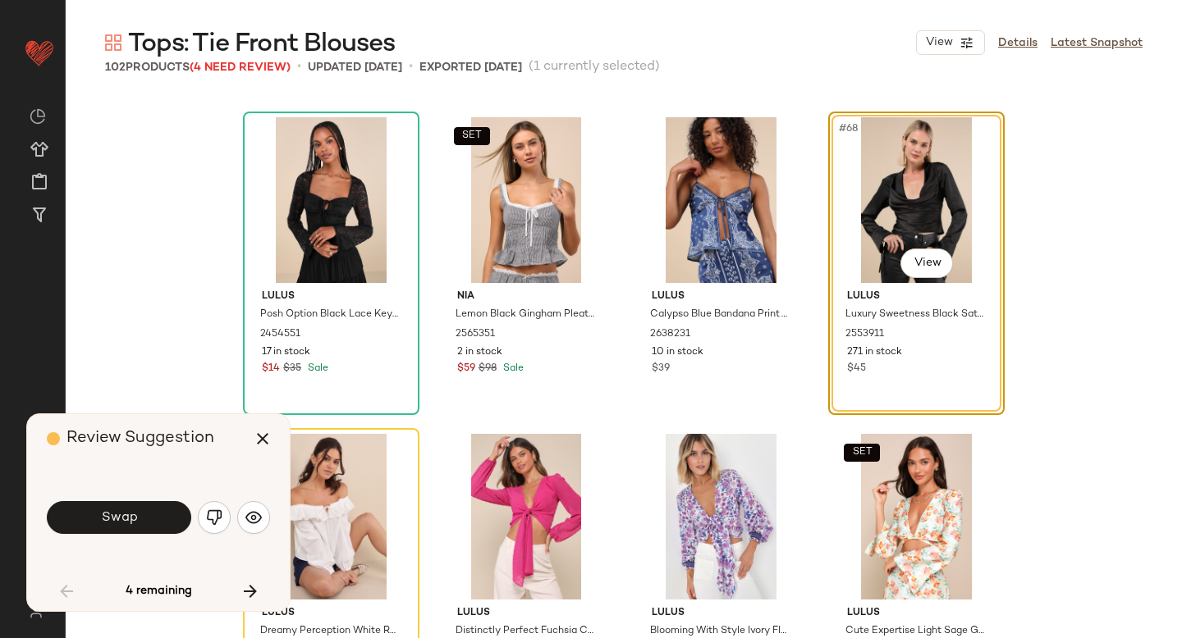
click at [144, 526] on button "Swap" at bounding box center [119, 517] width 144 height 33
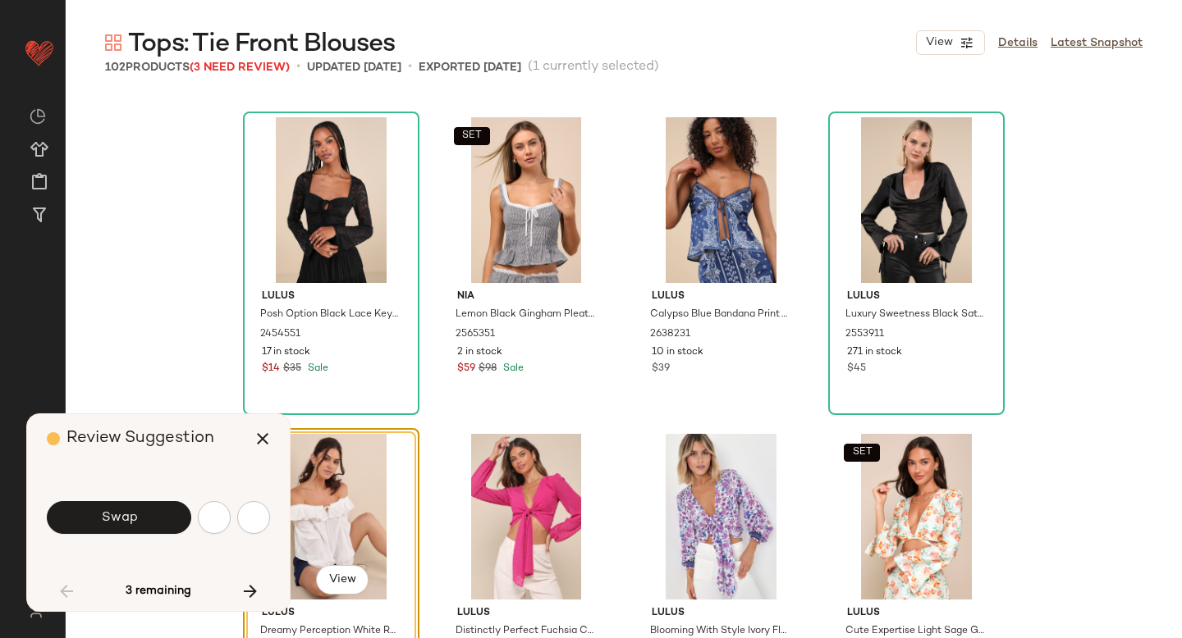
scroll to position [5385, 0]
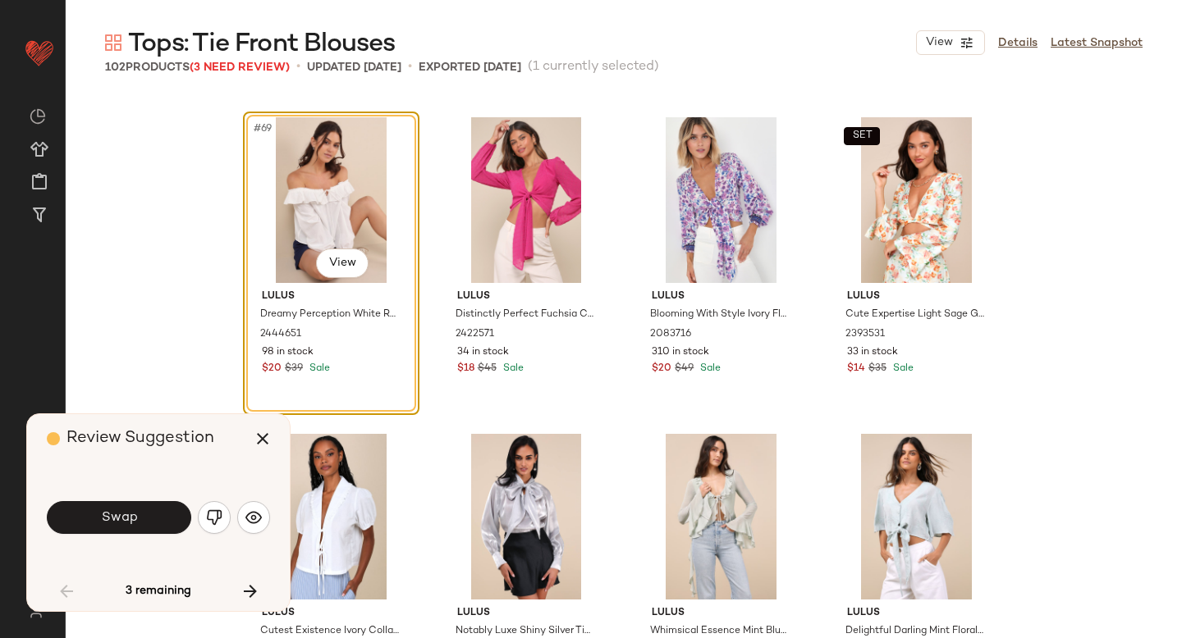
click at [144, 526] on button "Swap" at bounding box center [119, 517] width 144 height 33
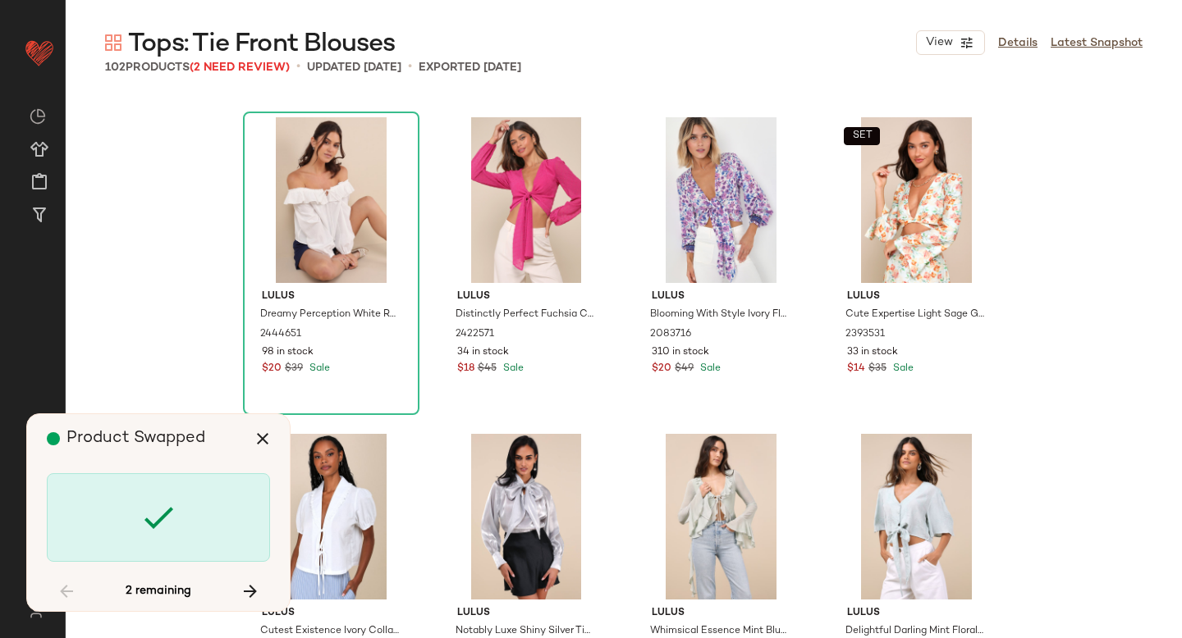
scroll to position [6018, 0]
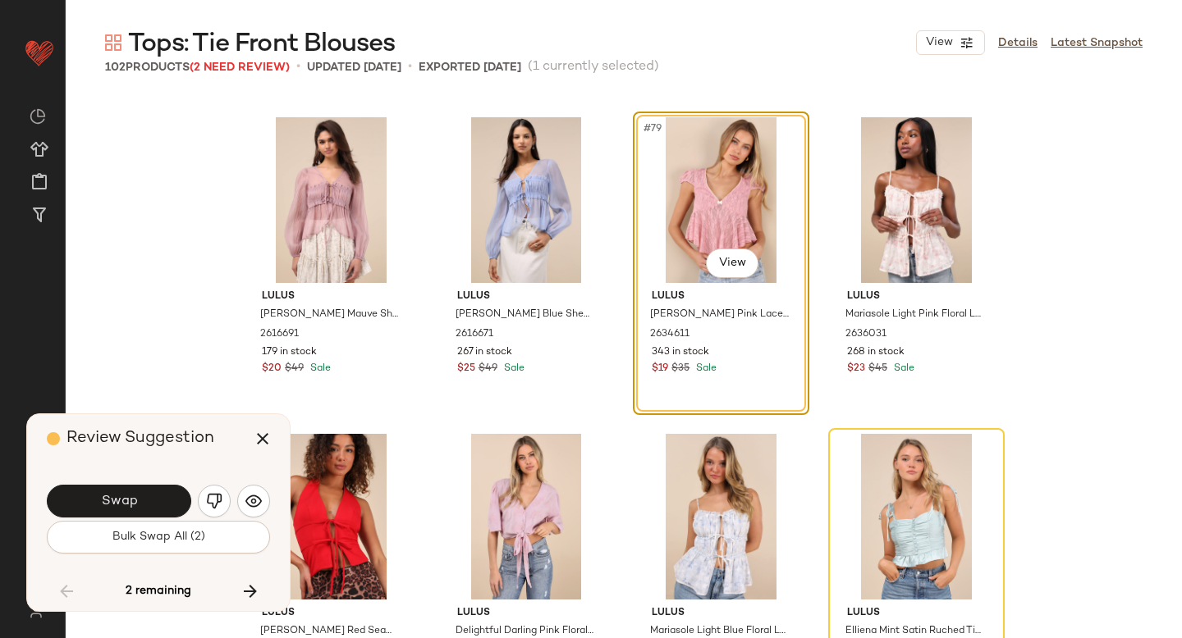
click at [144, 526] on button "Bulk Swap All (2)" at bounding box center [158, 537] width 223 height 33
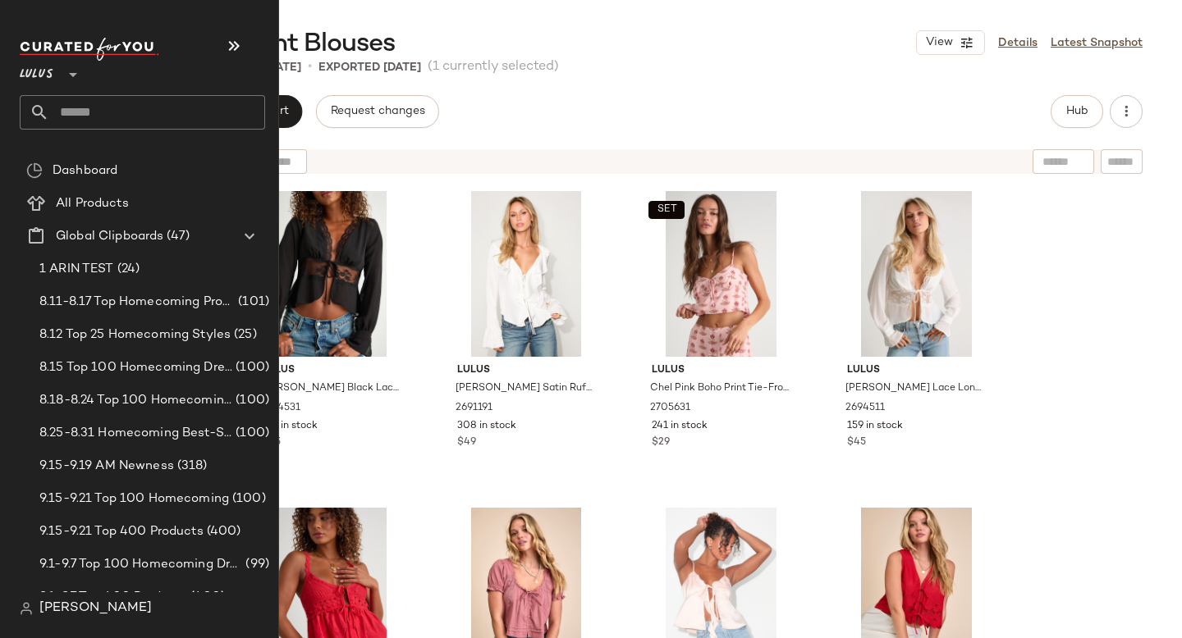
click at [115, 112] on input "text" at bounding box center [157, 112] width 216 height 34
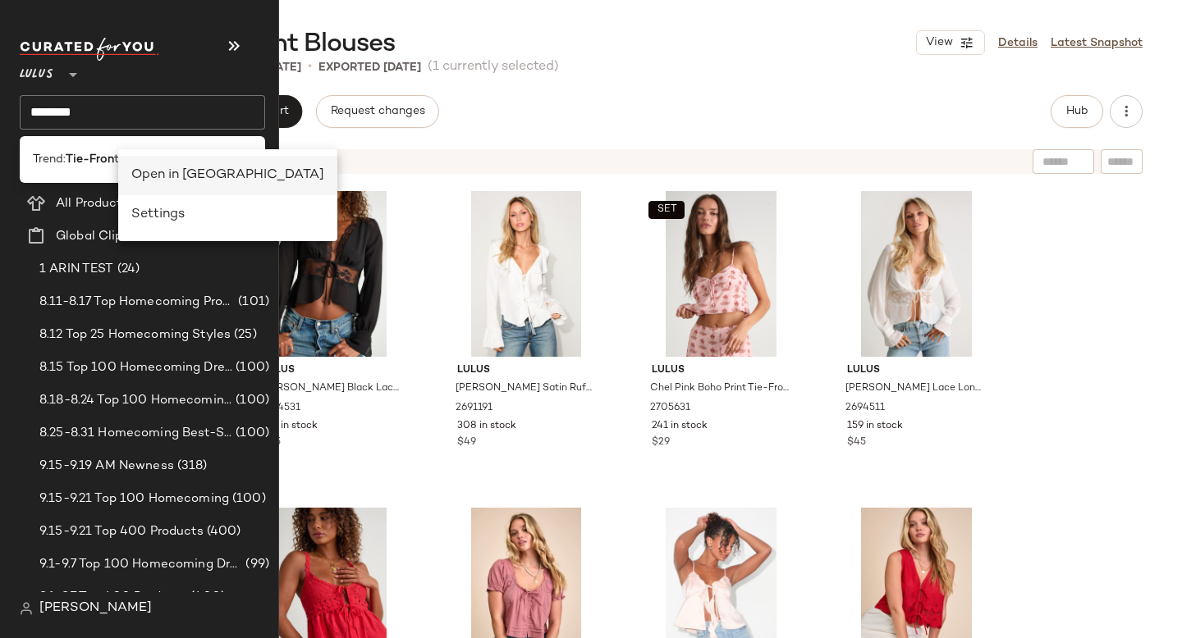
click at [164, 181] on div "Open in Split View" at bounding box center [227, 176] width 193 height 20
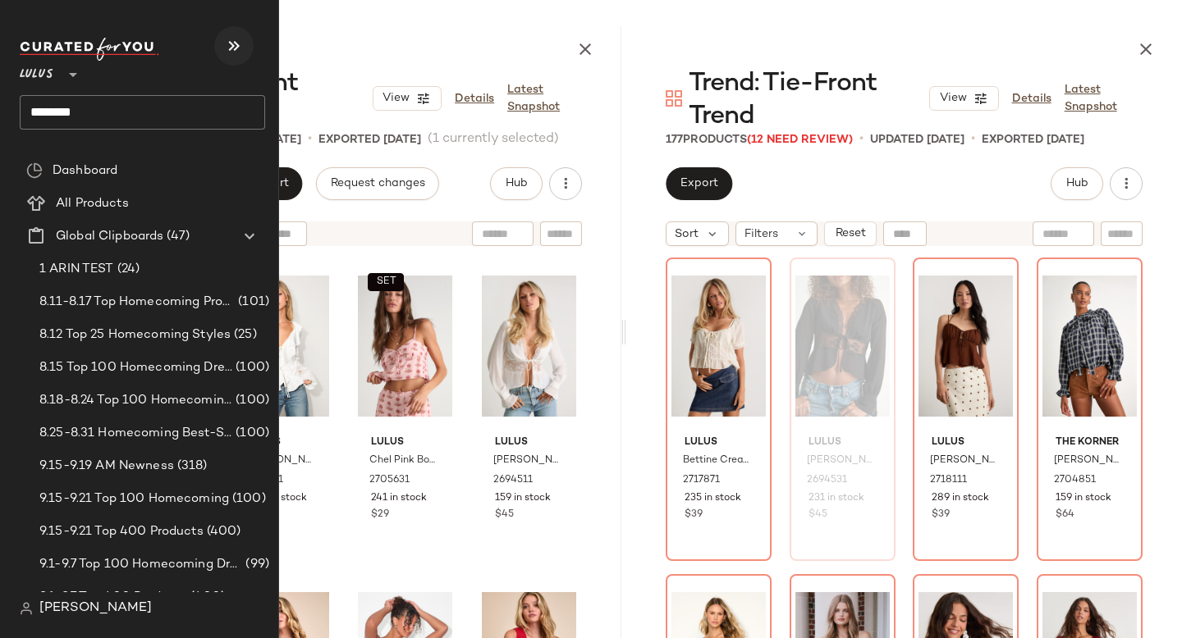
click at [232, 47] on icon "button" at bounding box center [234, 46] width 20 height 20
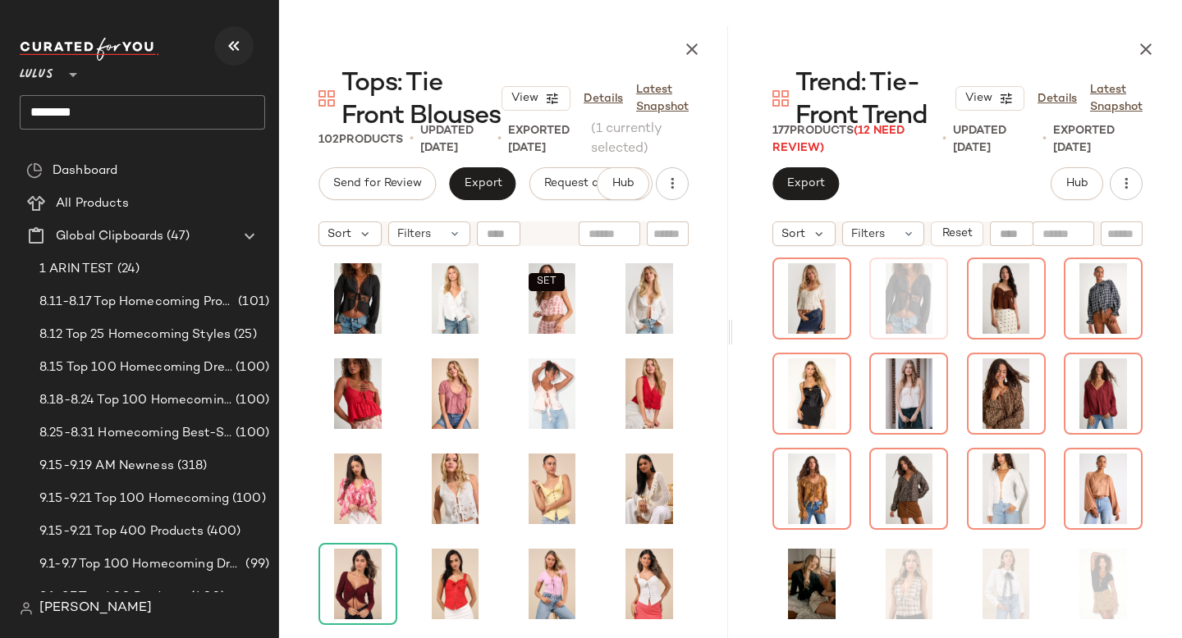
click at [232, 47] on icon "button" at bounding box center [234, 46] width 20 height 20
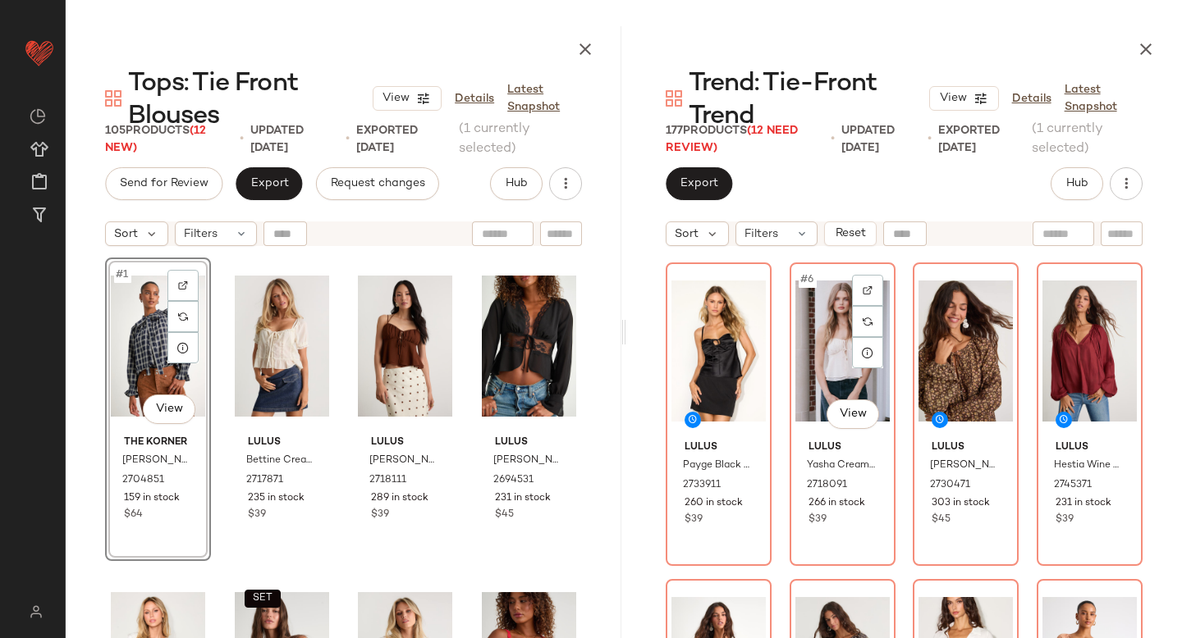
scroll to position [311, 0]
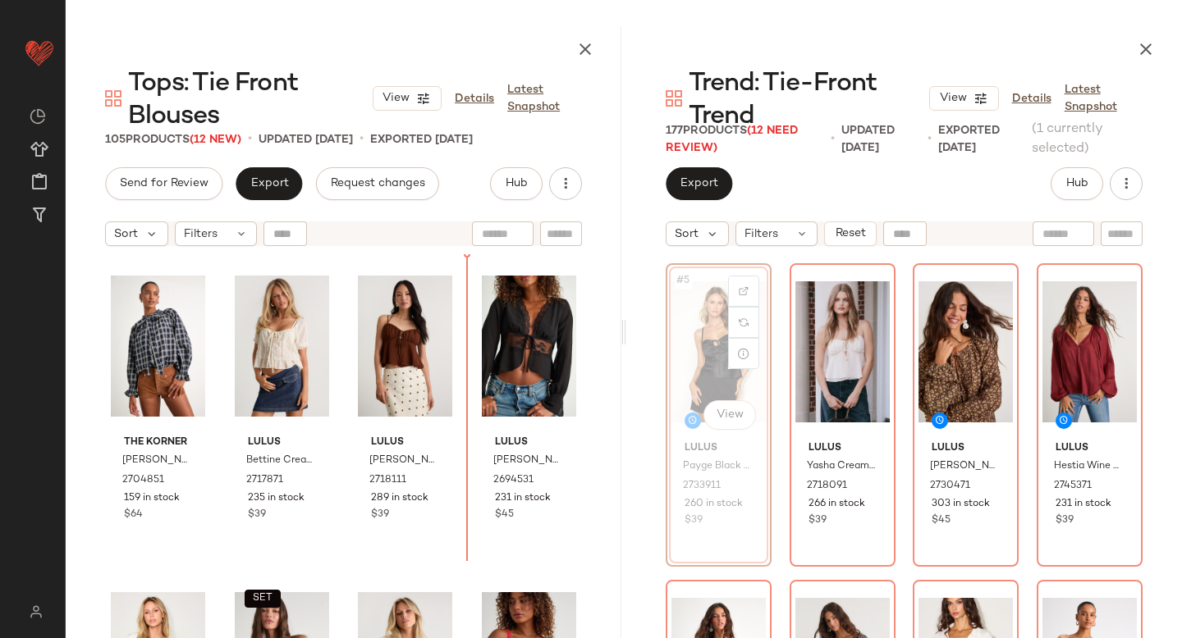
scroll to position [310, 0]
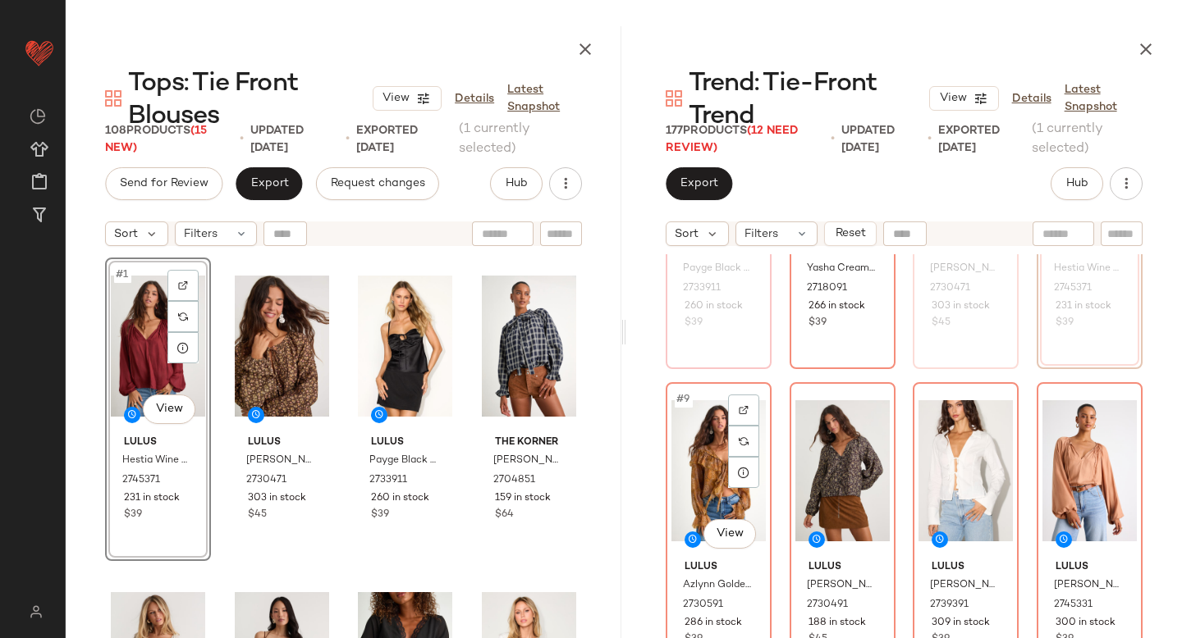
scroll to position [530, 0]
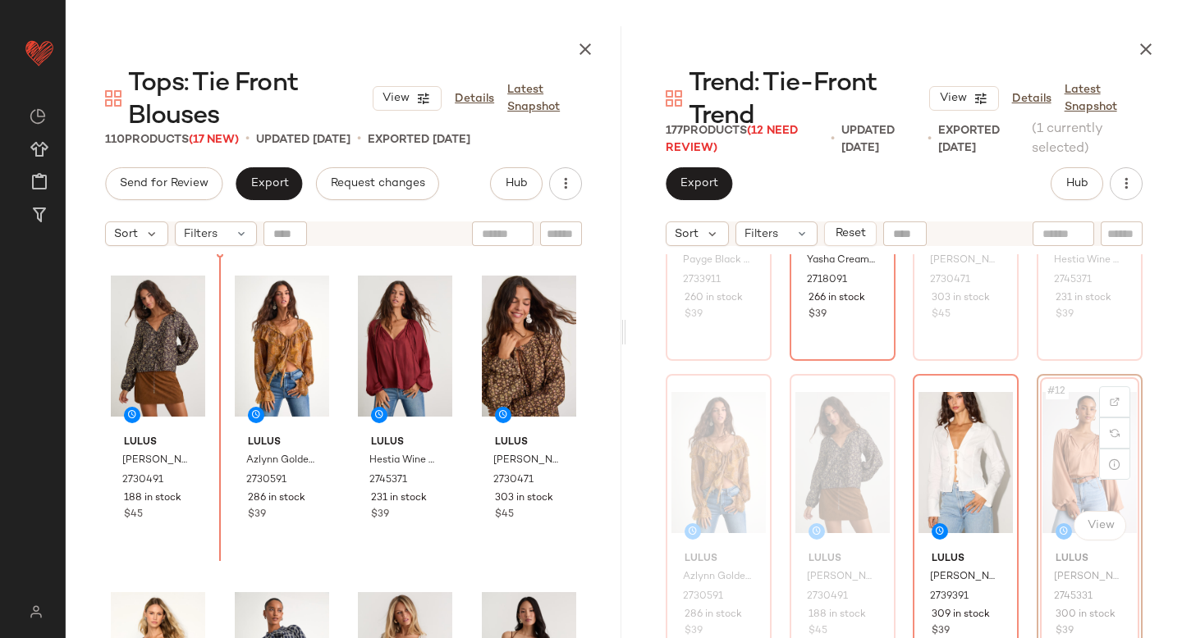
drag, startPoint x: 1082, startPoint y: 464, endPoint x: 1065, endPoint y: 464, distance: 17.2
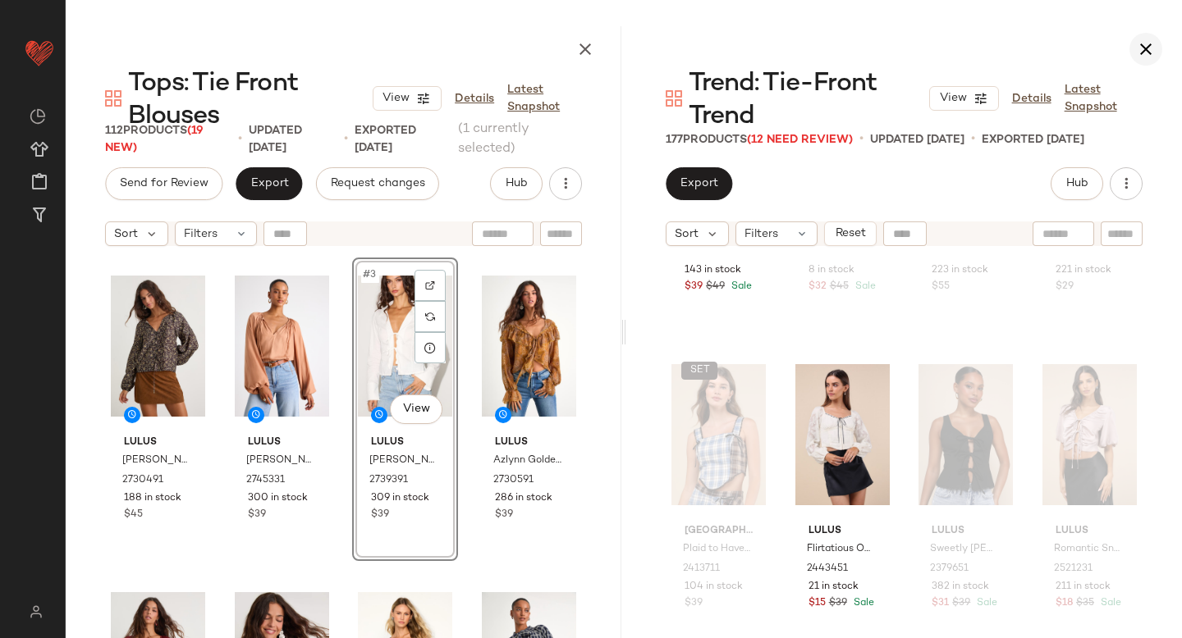
click at [1141, 59] on button "button" at bounding box center [1145, 49] width 33 height 33
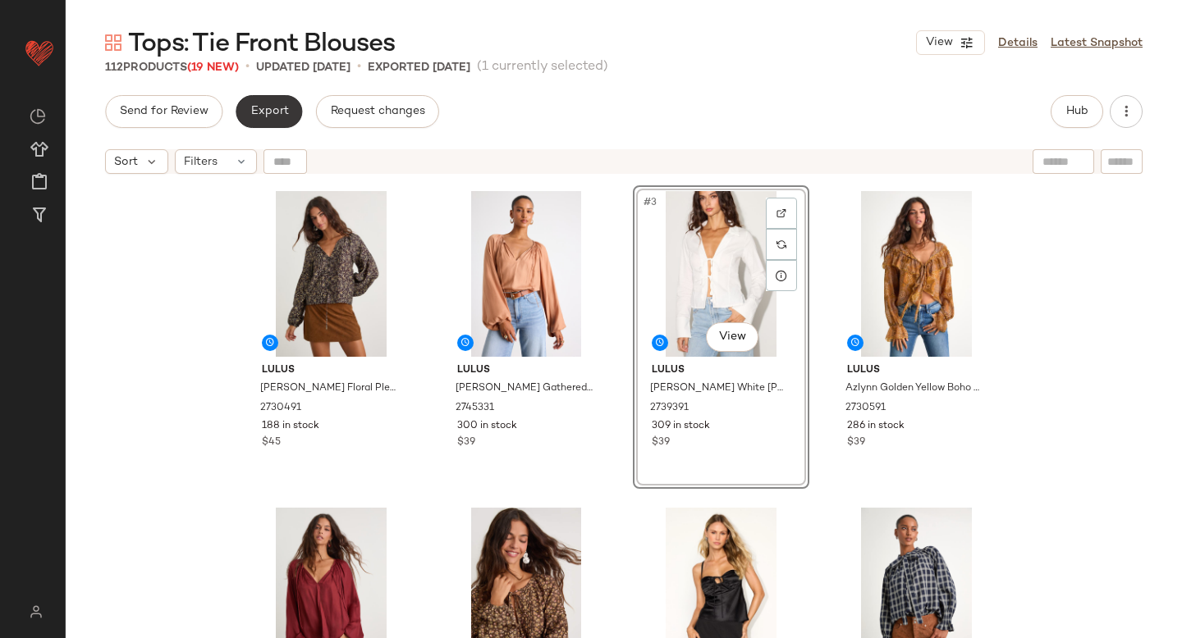
click at [293, 114] on button "Export" at bounding box center [269, 111] width 66 height 33
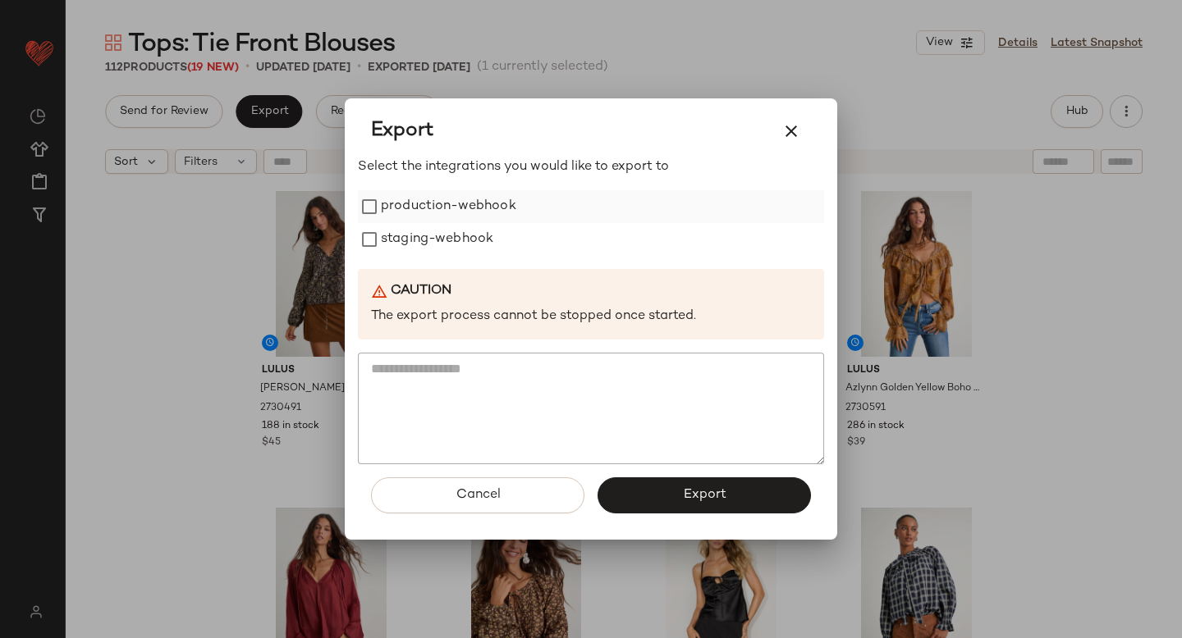
click at [423, 202] on label "production-webhook" at bounding box center [448, 206] width 135 height 33
click at [427, 238] on label "staging-webhook" at bounding box center [437, 239] width 112 height 33
click at [683, 492] on span "Export" at bounding box center [703, 495] width 43 height 16
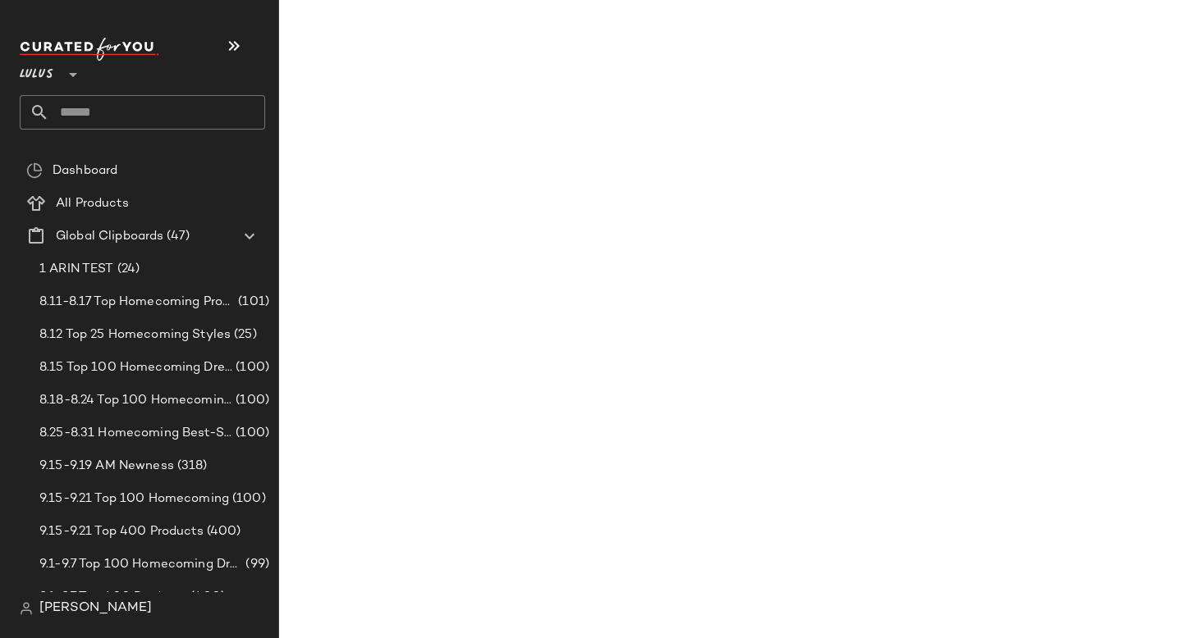
click at [85, 115] on input "text" at bounding box center [157, 112] width 216 height 34
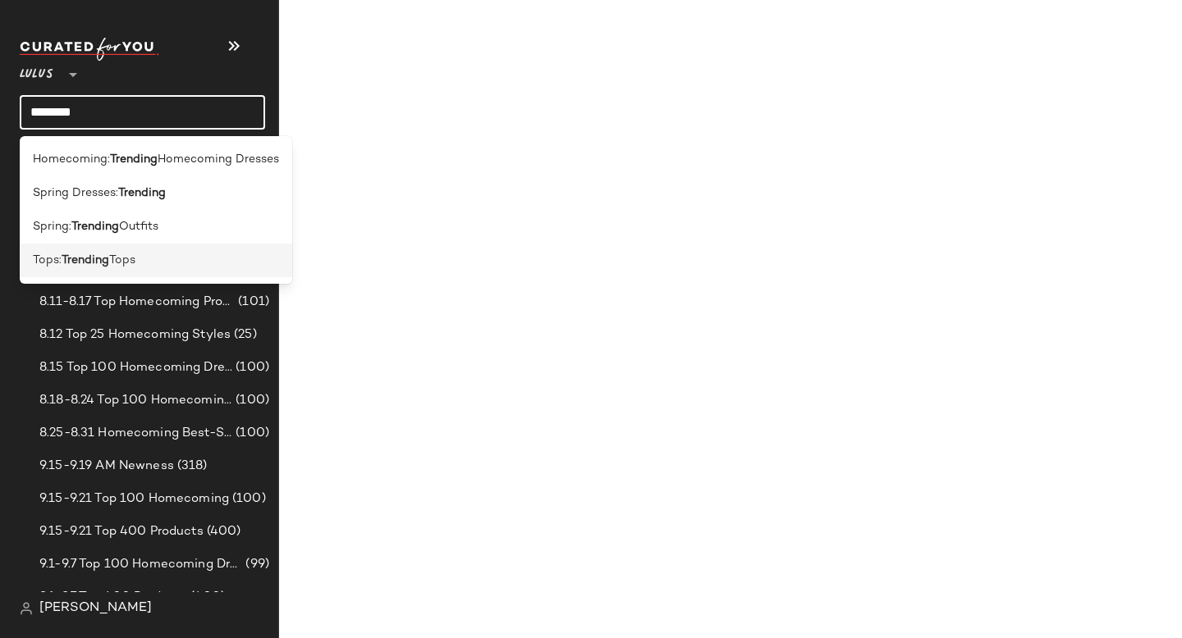
type input "********"
click at [53, 251] on div "Tops: Trending Tops" at bounding box center [156, 261] width 272 height 34
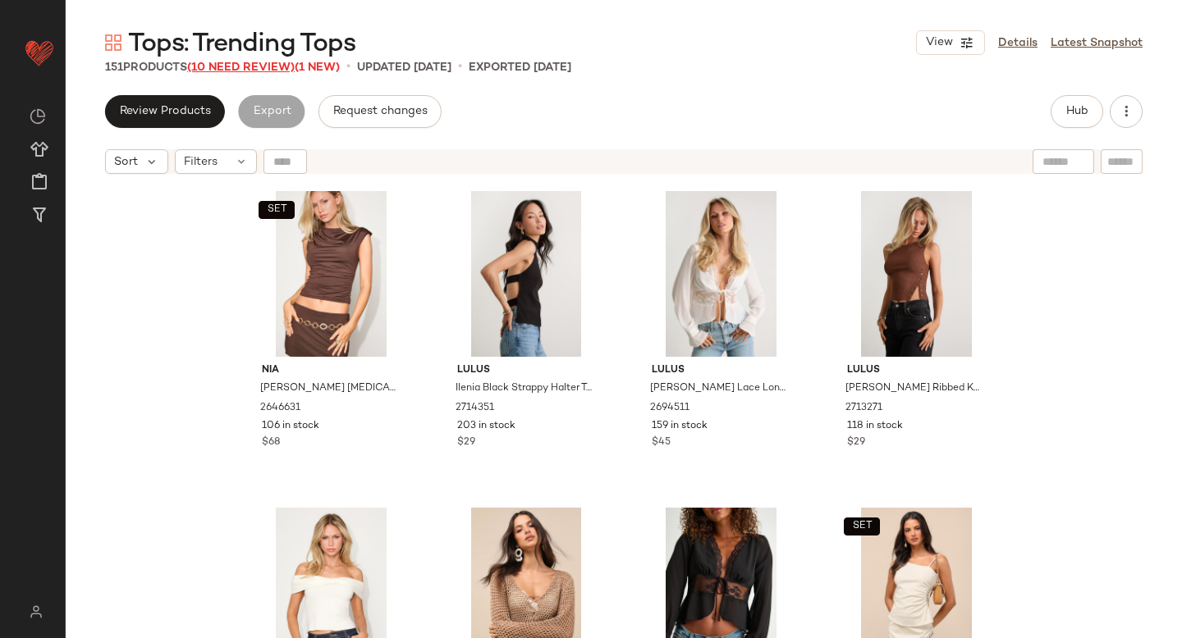
click at [238, 62] on span "(10 Need Review)" at bounding box center [240, 68] width 107 height 12
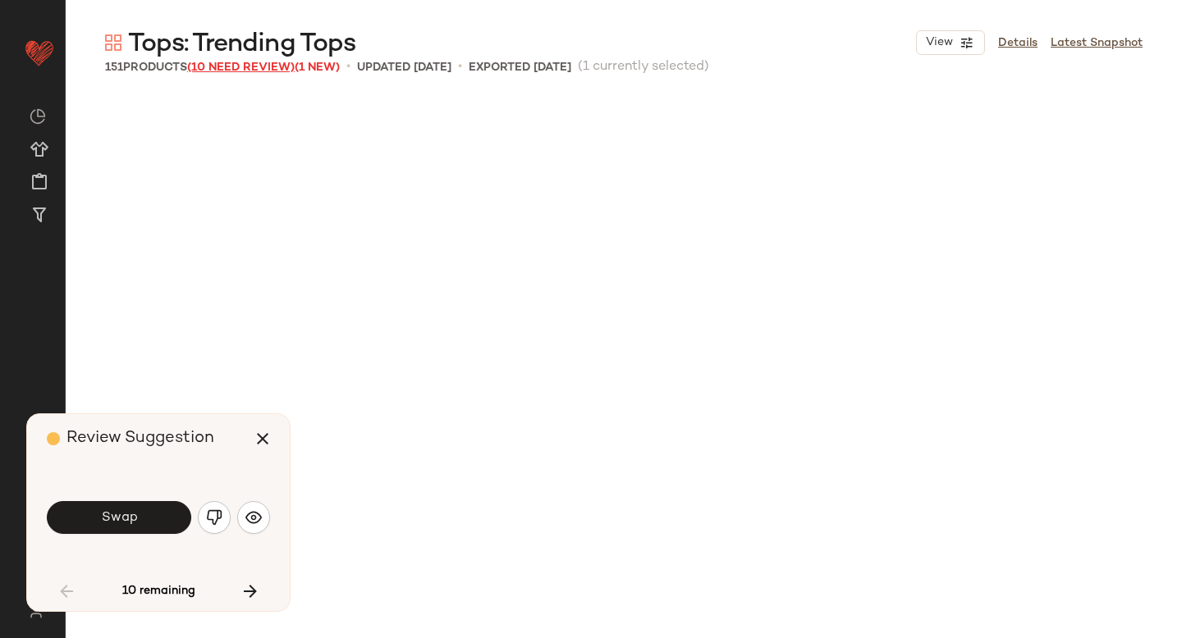
scroll to position [963, 0]
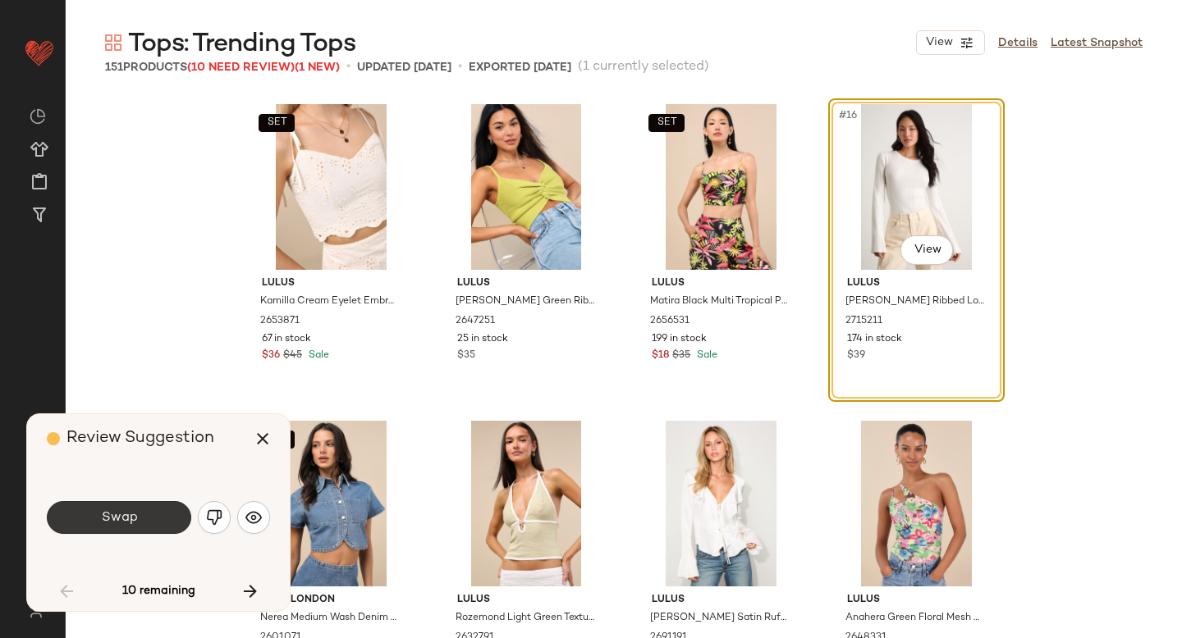
click at [144, 519] on button "Swap" at bounding box center [119, 517] width 144 height 33
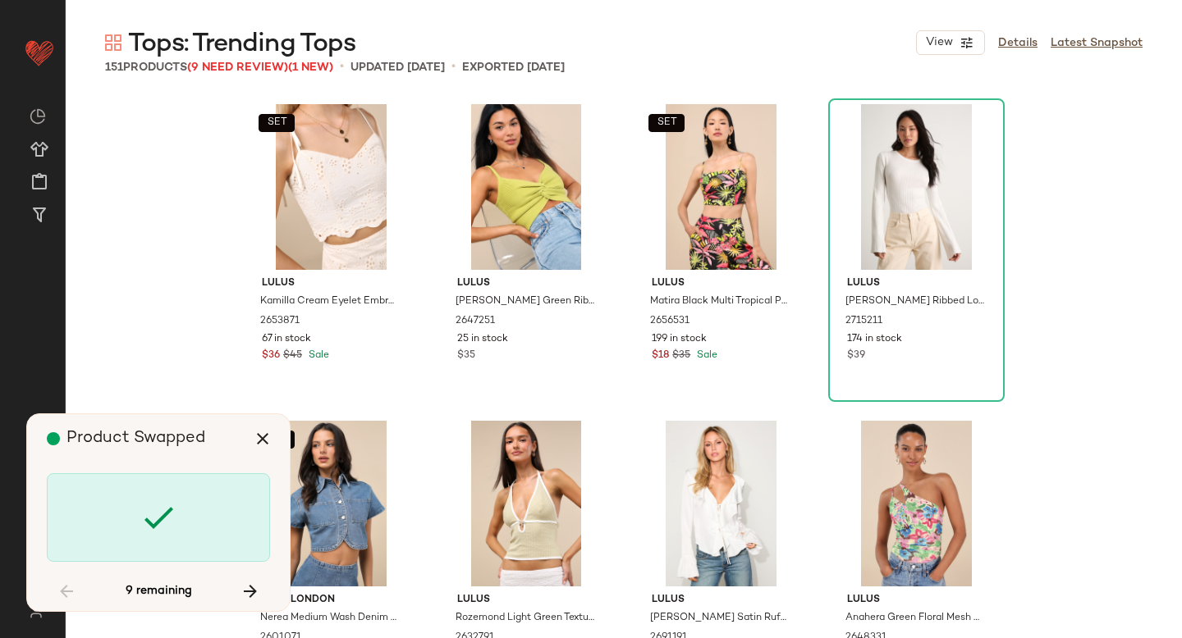
scroll to position [4118, 0]
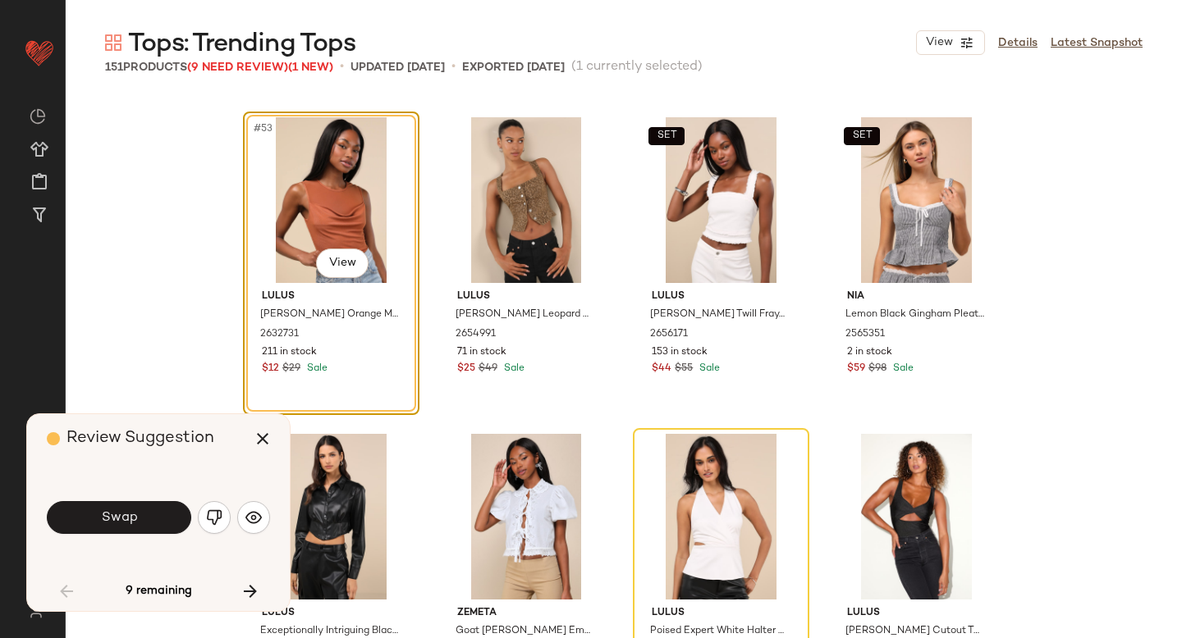
click at [144, 519] on button "Swap" at bounding box center [119, 517] width 144 height 33
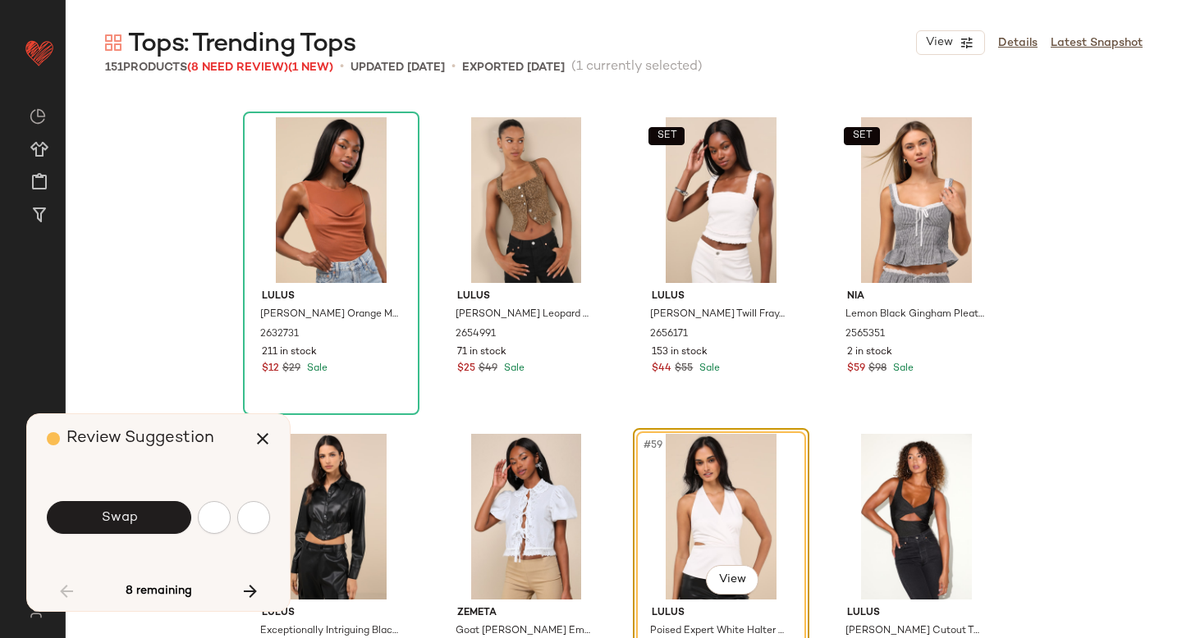
scroll to position [4434, 0]
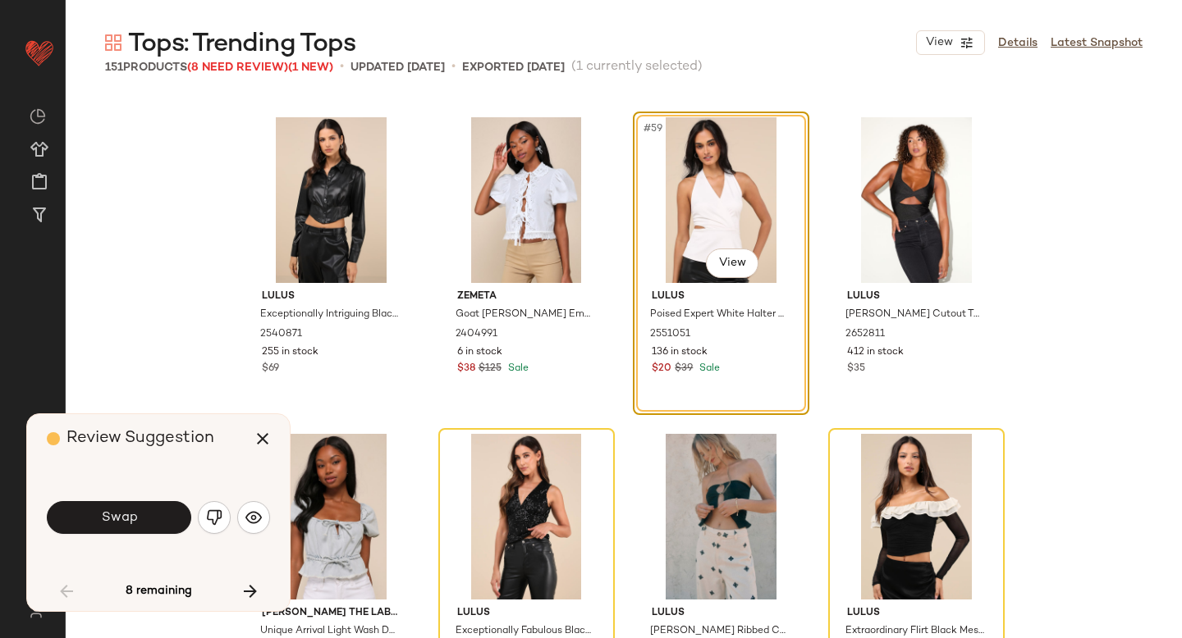
click at [144, 519] on button "Swap" at bounding box center [119, 517] width 144 height 33
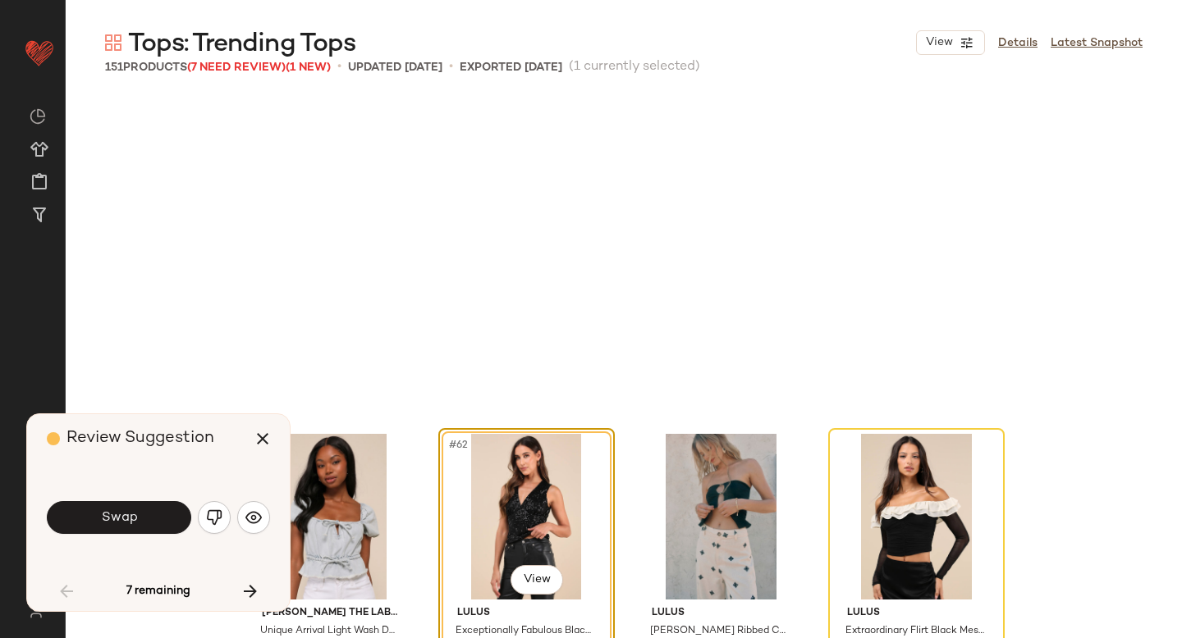
scroll to position [4751, 0]
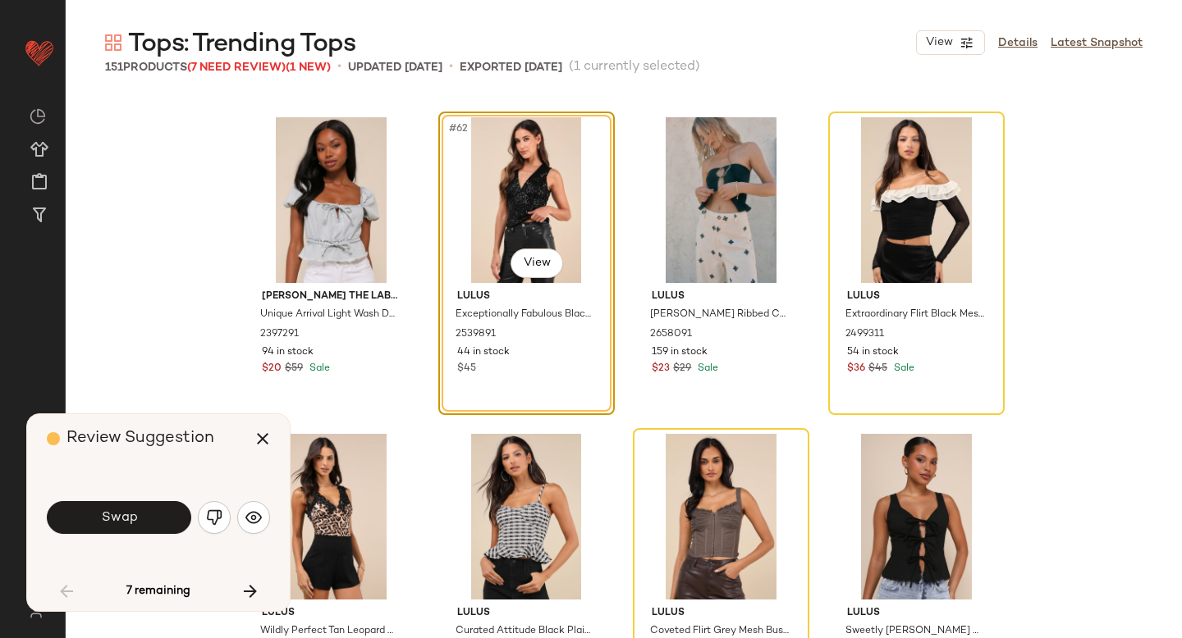
click at [144, 519] on button "Swap" at bounding box center [119, 517] width 144 height 33
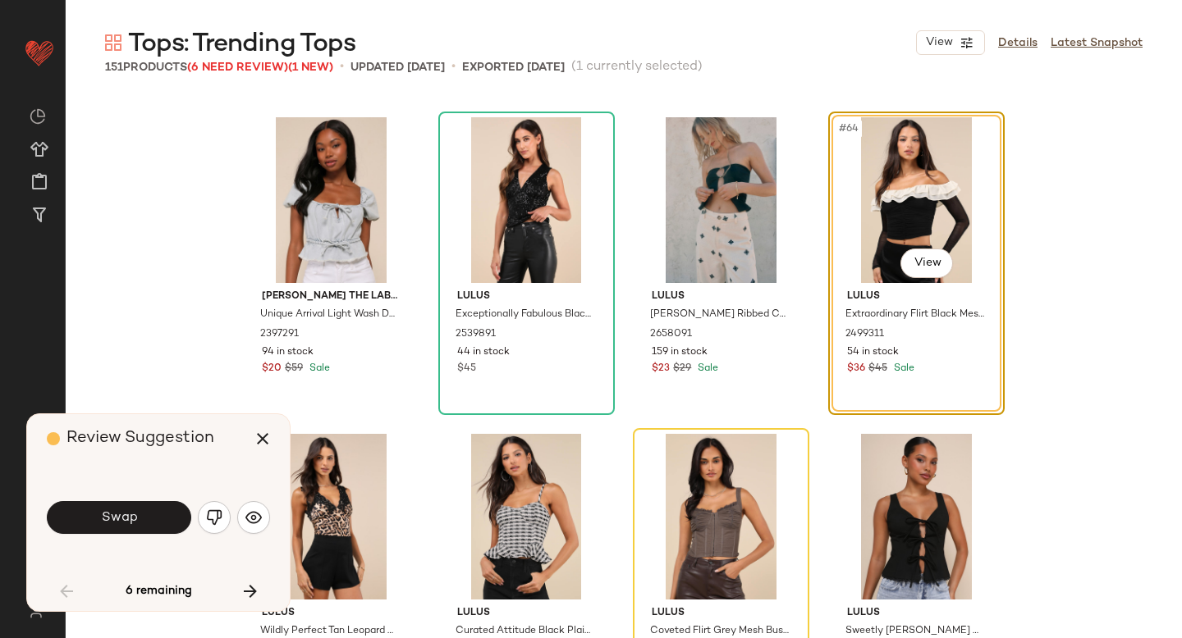
click at [144, 519] on button "Swap" at bounding box center [119, 517] width 144 height 33
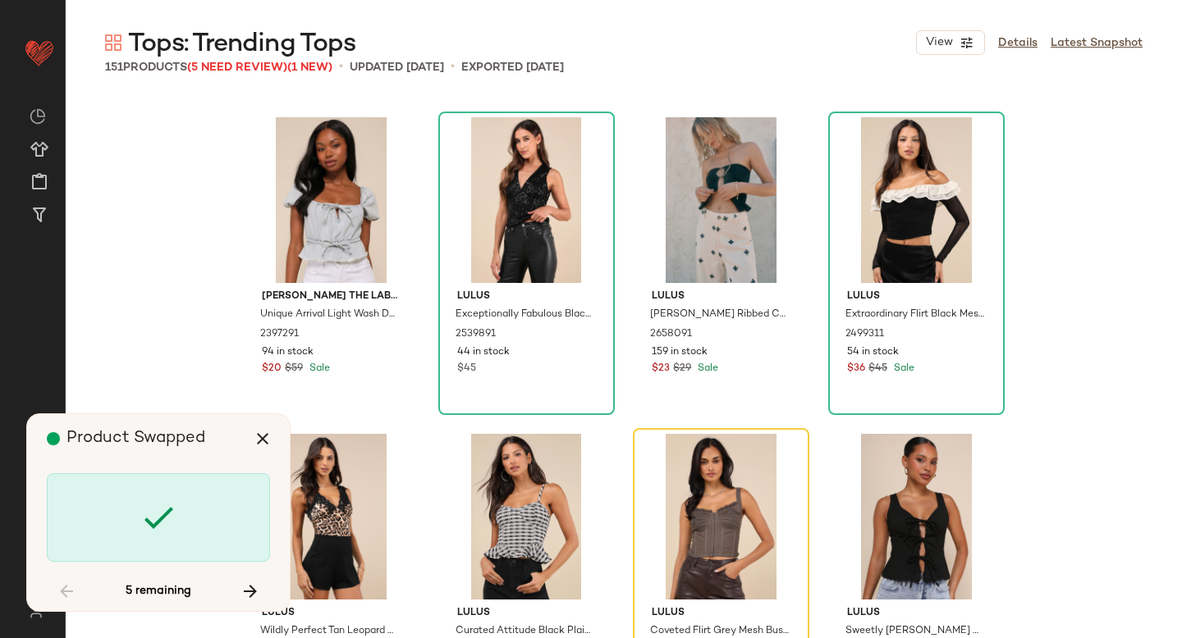
scroll to position [5068, 0]
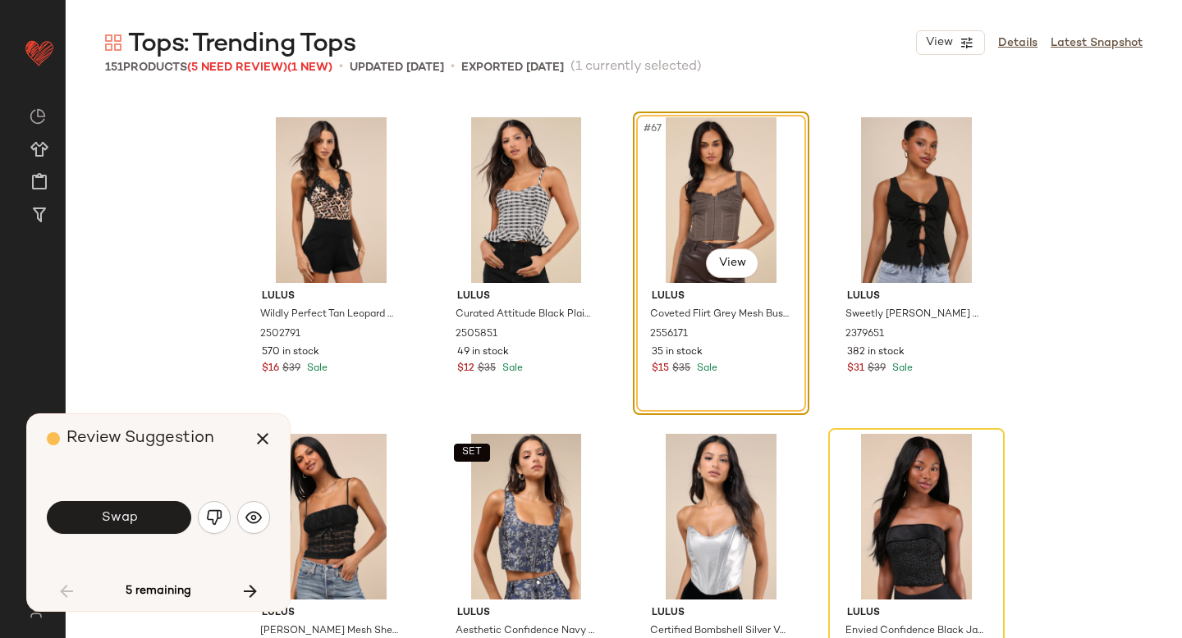
click at [144, 519] on button "Swap" at bounding box center [119, 517] width 144 height 33
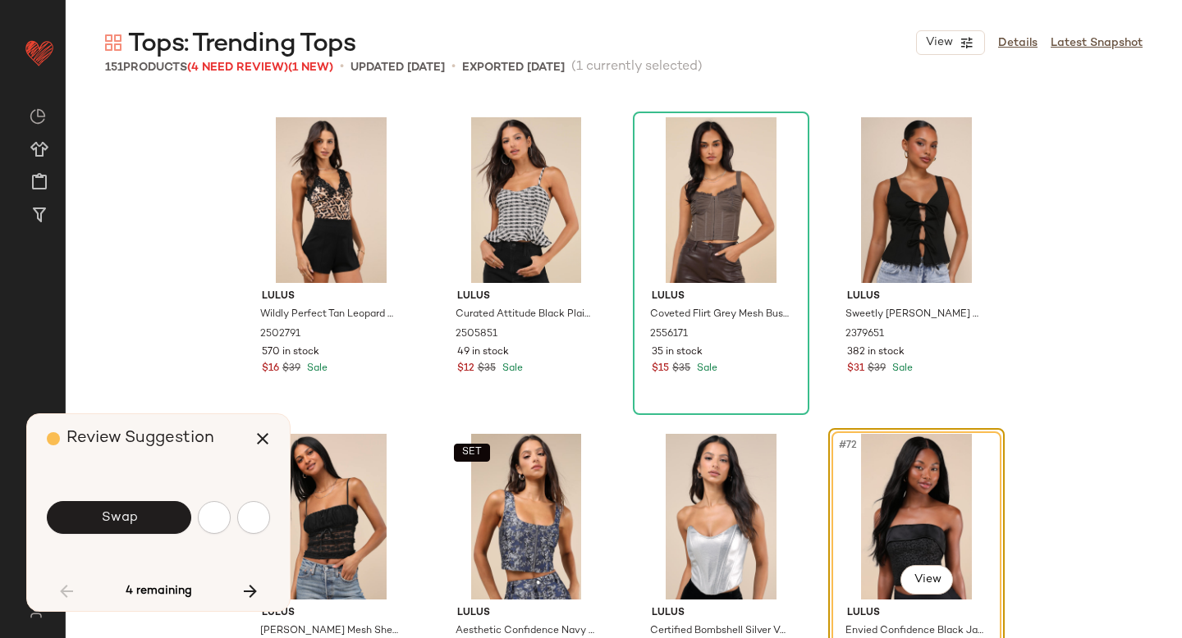
scroll to position [5385, 0]
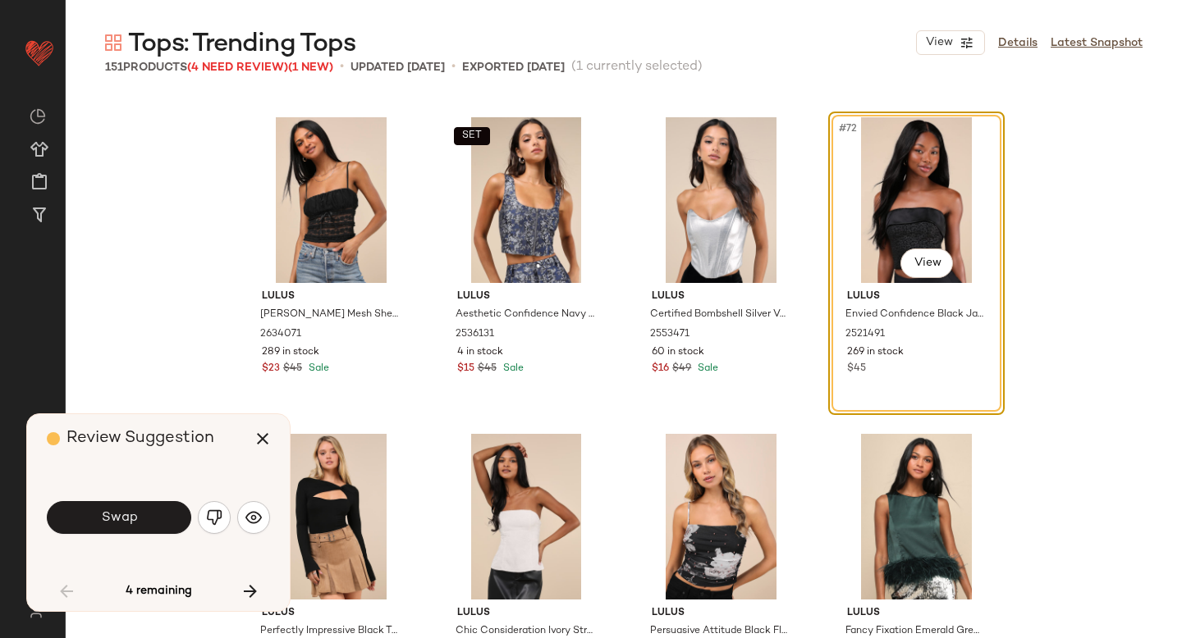
click at [144, 519] on button "Swap" at bounding box center [119, 517] width 144 height 33
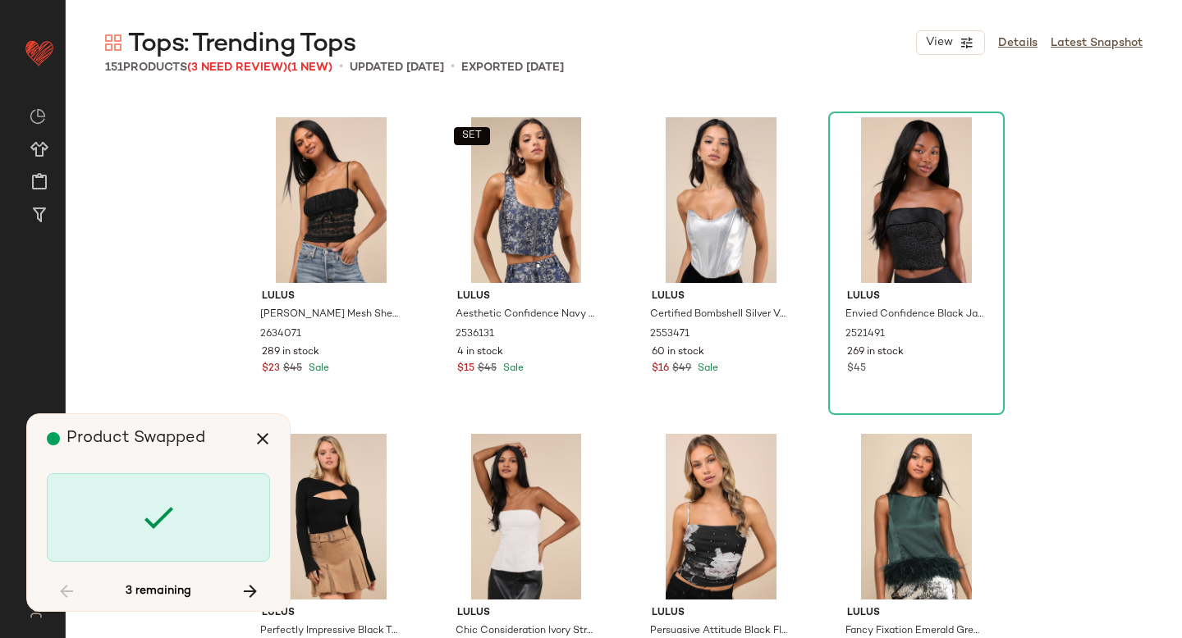
scroll to position [6651, 0]
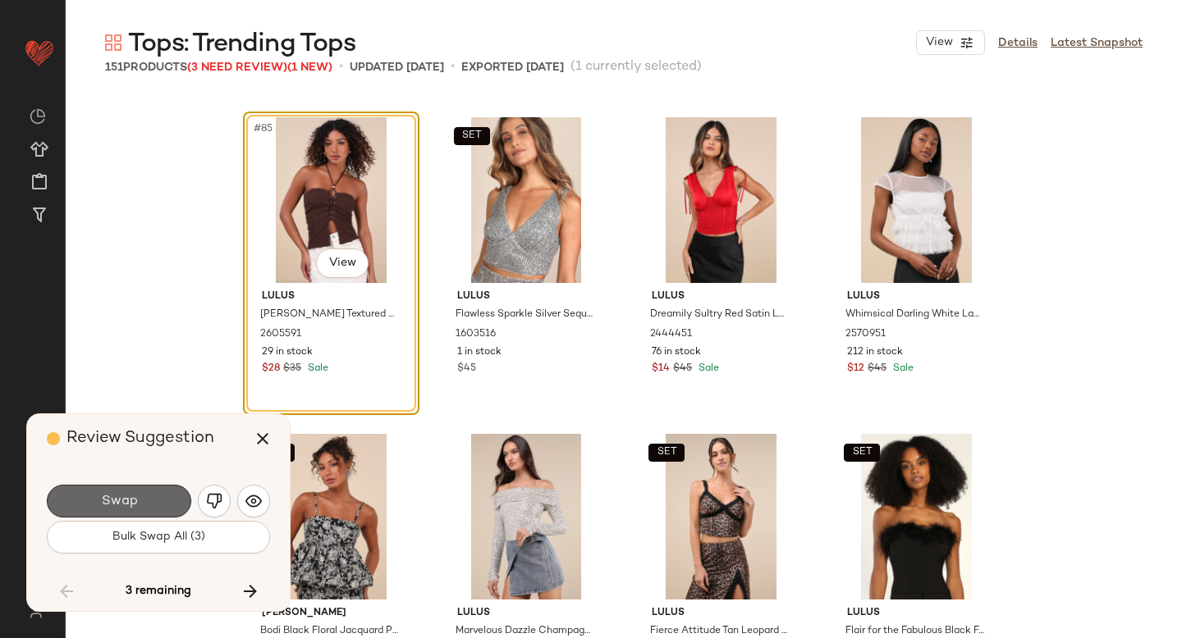
click at [138, 502] on button "Swap" at bounding box center [119, 501] width 144 height 33
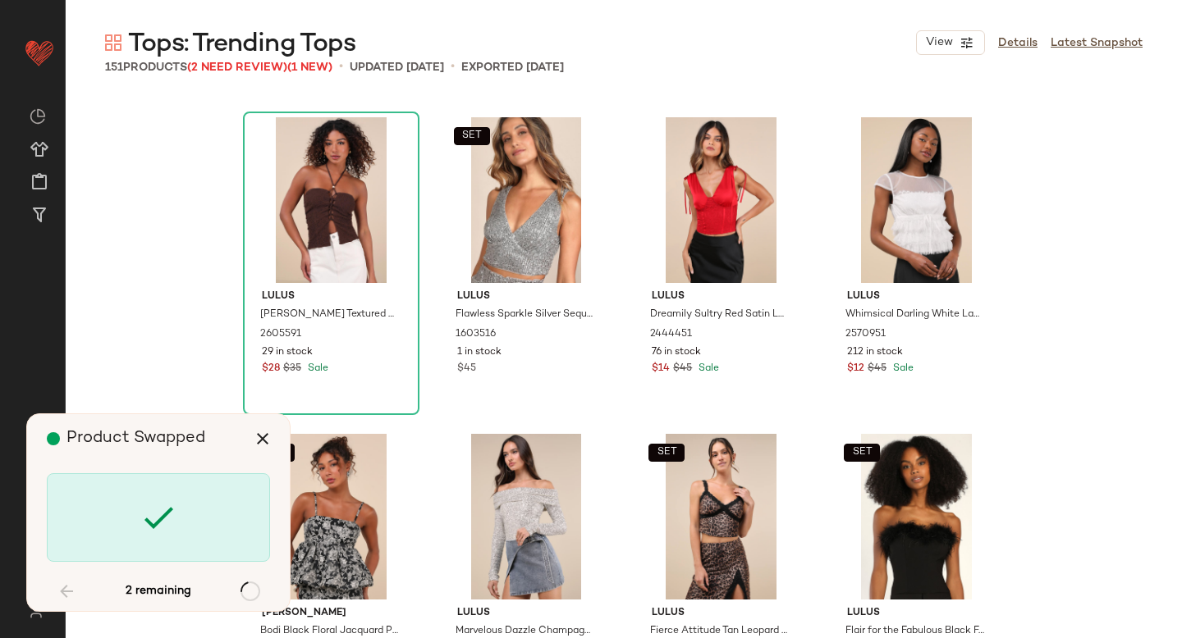
scroll to position [10769, 0]
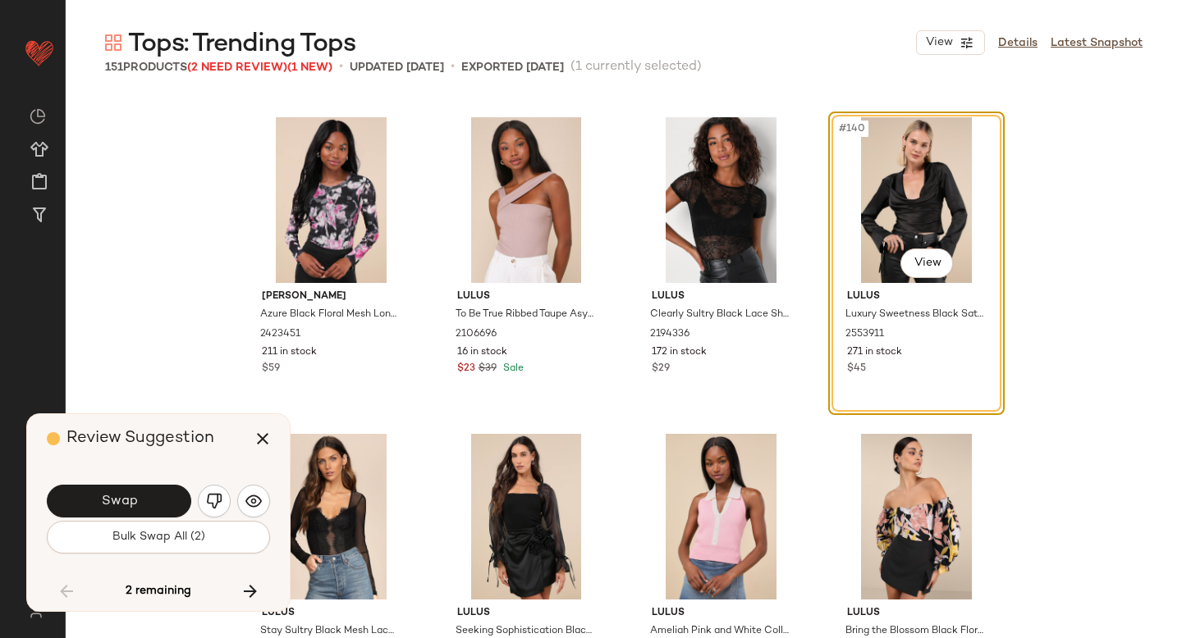
click at [138, 502] on button "Swap" at bounding box center [119, 501] width 144 height 33
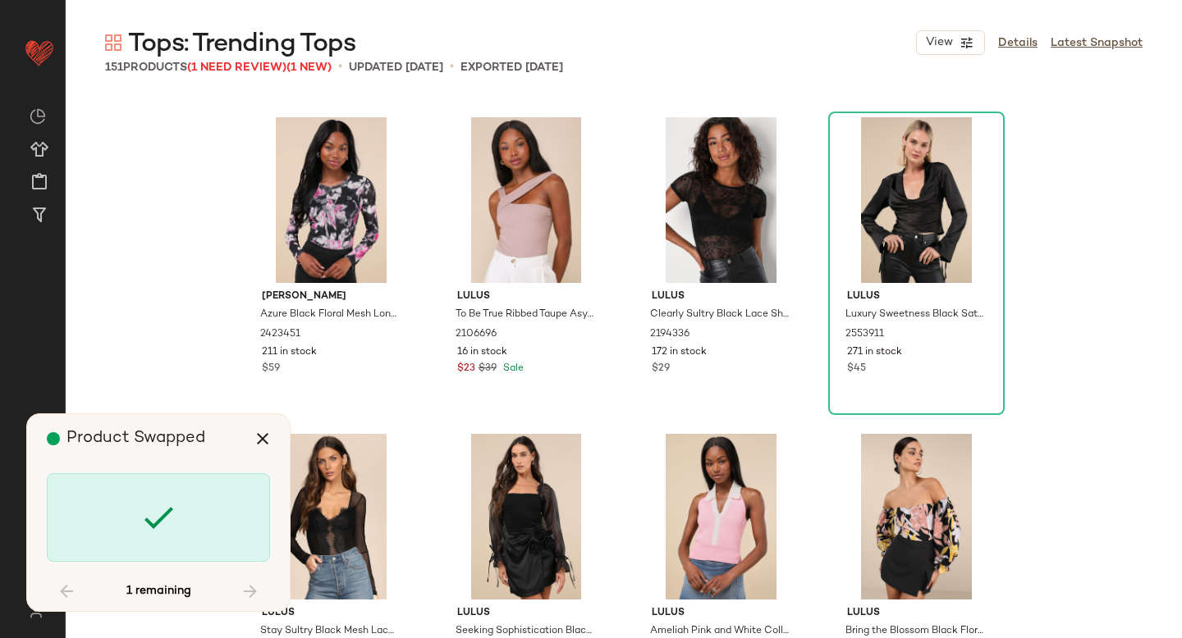
scroll to position [11403, 0]
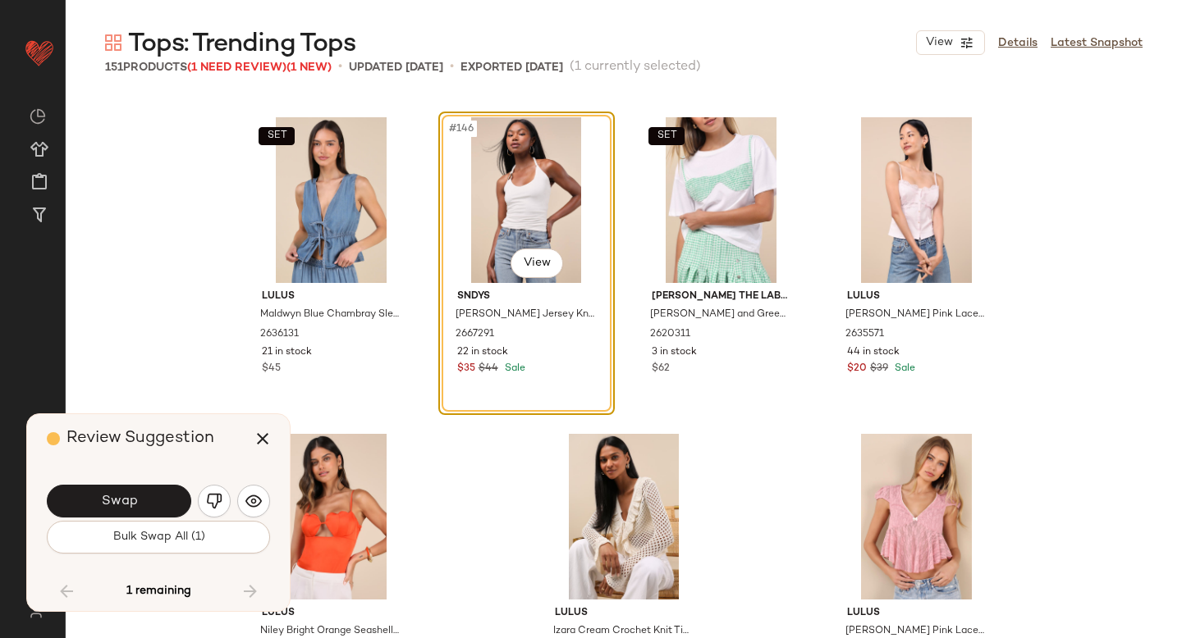
click at [138, 502] on button "Swap" at bounding box center [119, 501] width 144 height 33
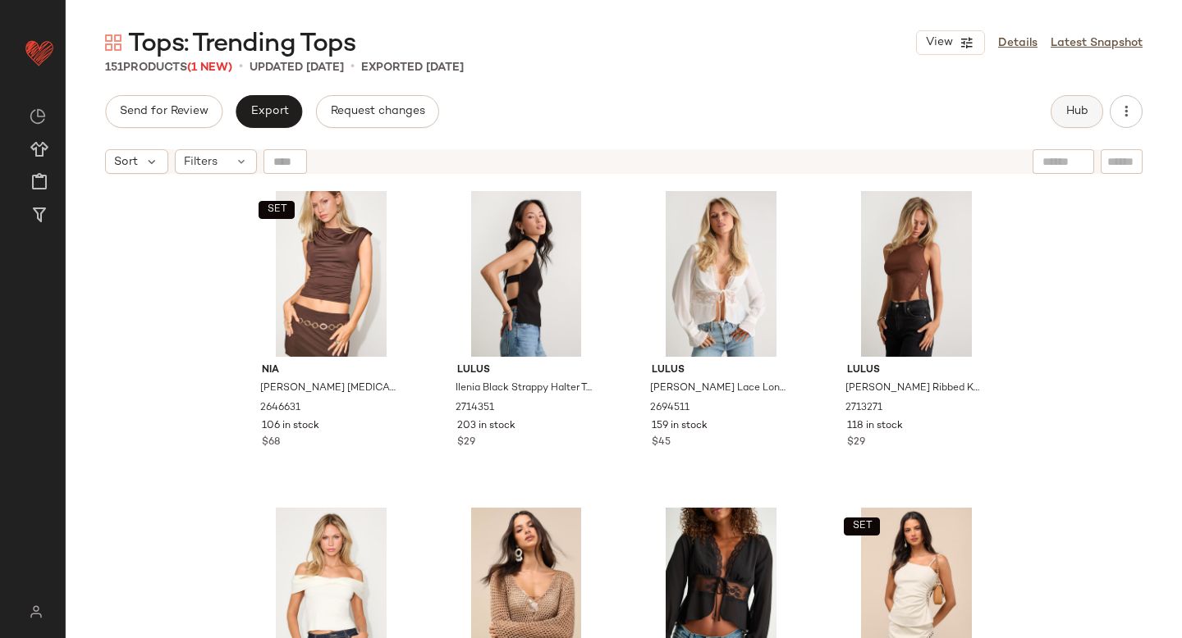
click at [1091, 111] on button "Hub" at bounding box center [1076, 111] width 53 height 33
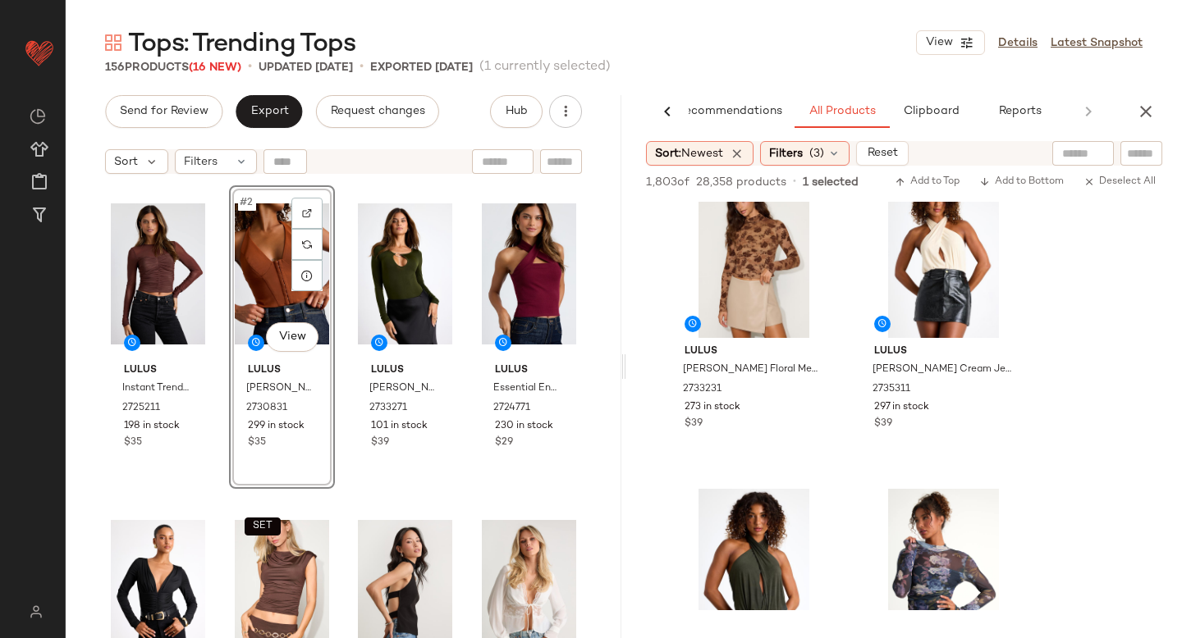
scroll to position [3964, 0]
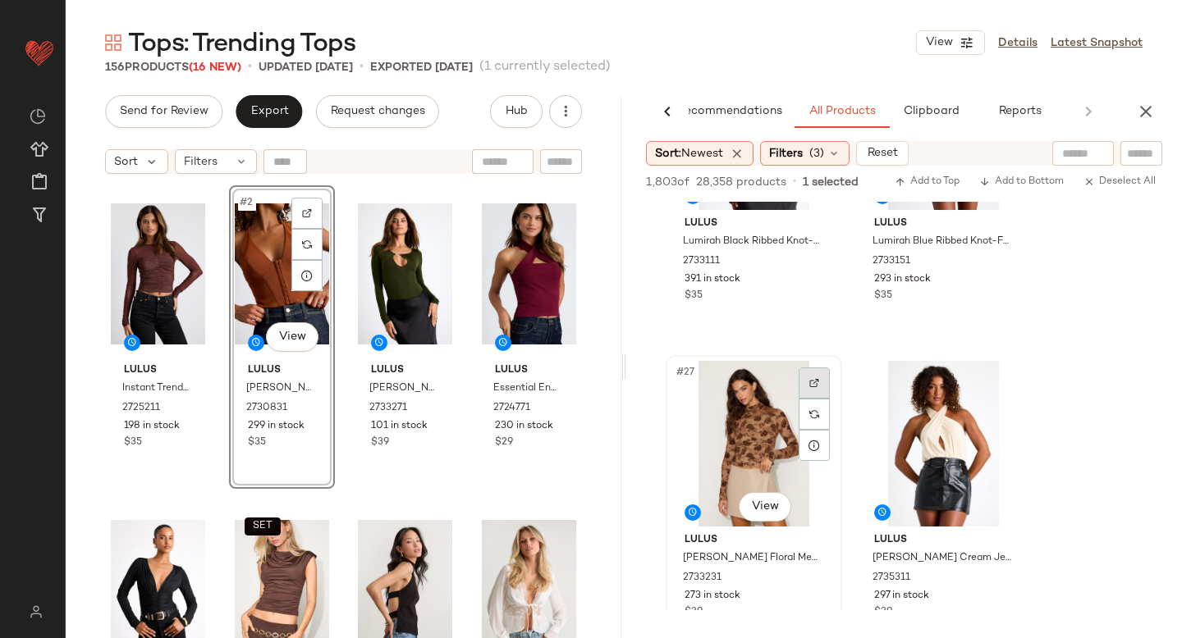
click at [808, 391] on div at bounding box center [813, 383] width 31 height 31
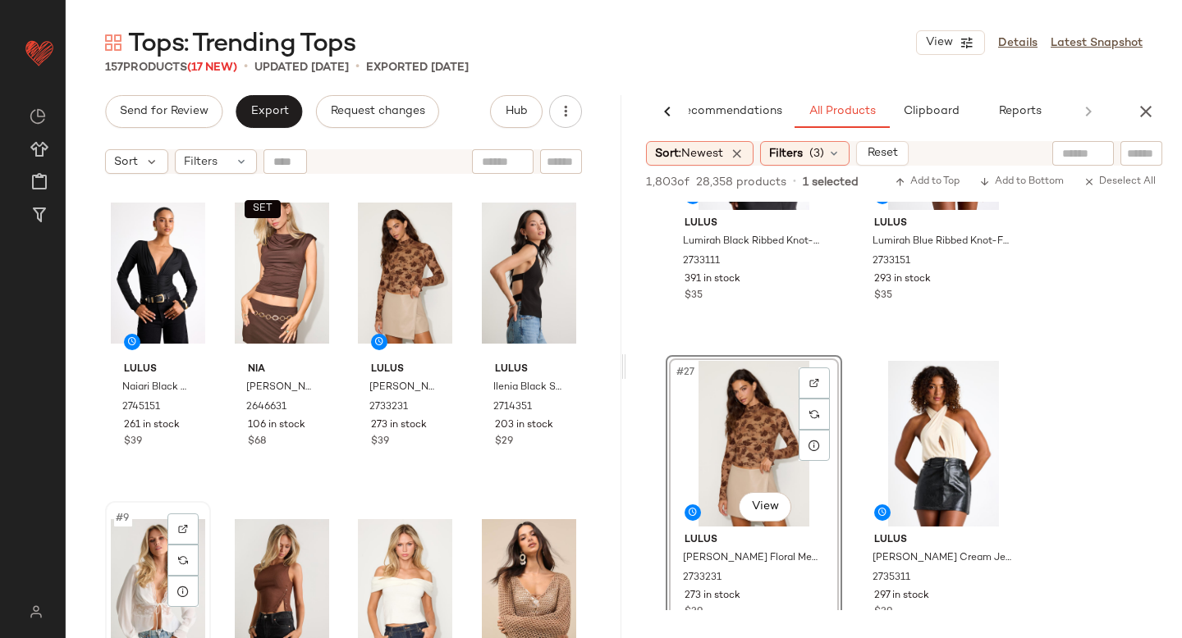
scroll to position [318, 0]
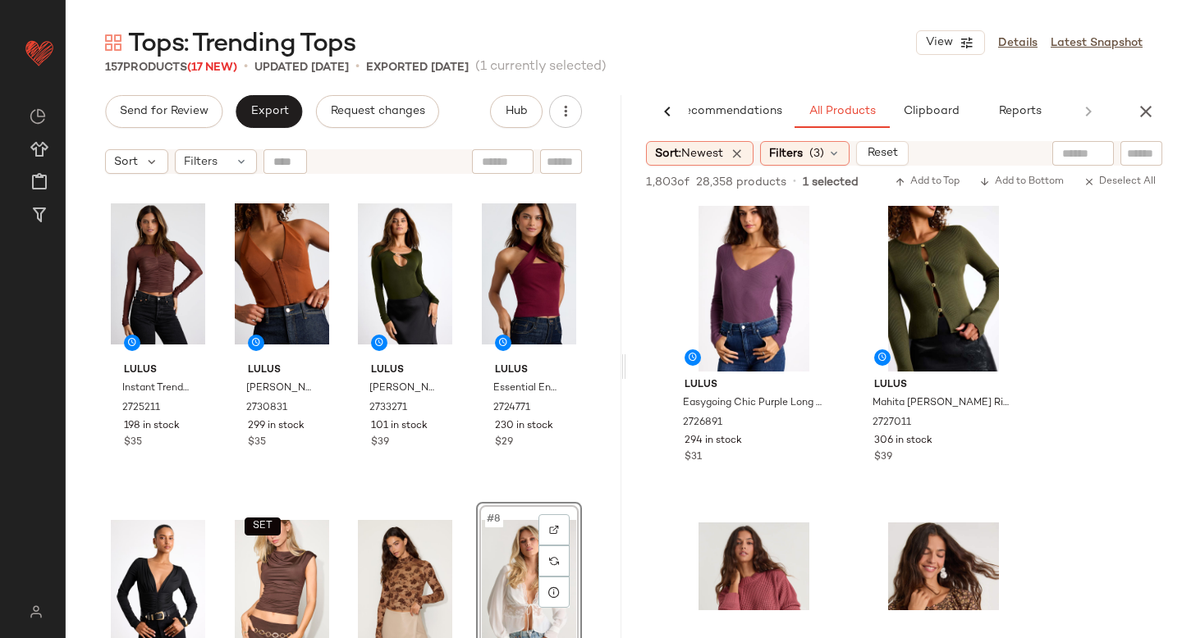
scroll to position [5696, 0]
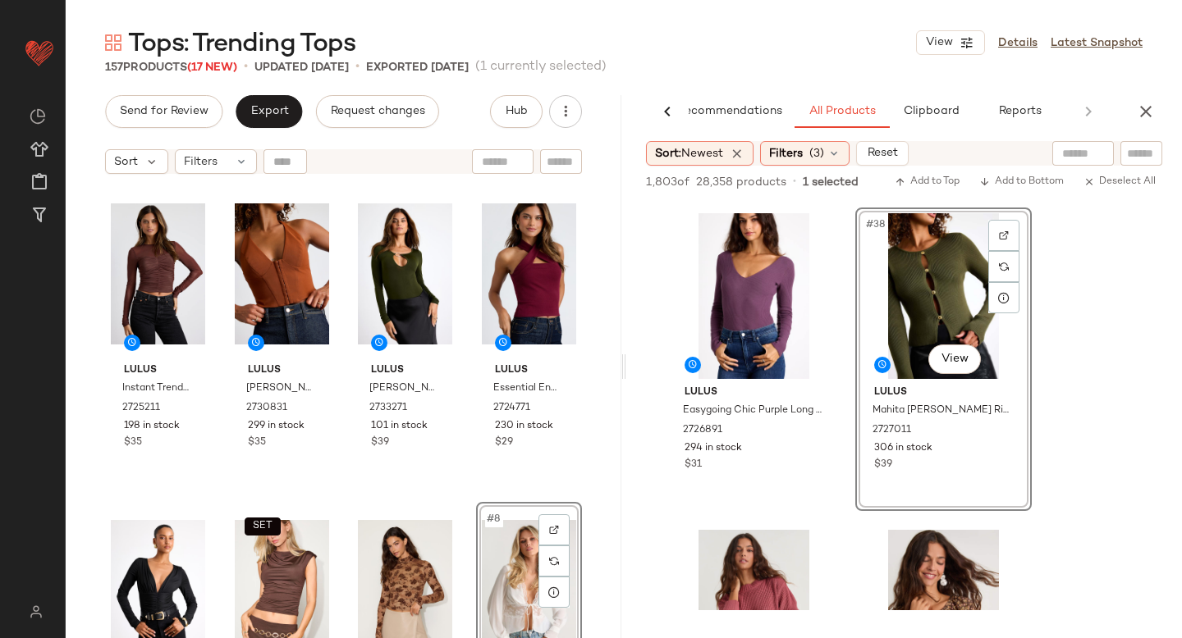
drag, startPoint x: 931, startPoint y: 304, endPoint x: 103, endPoint y: 424, distance: 836.7
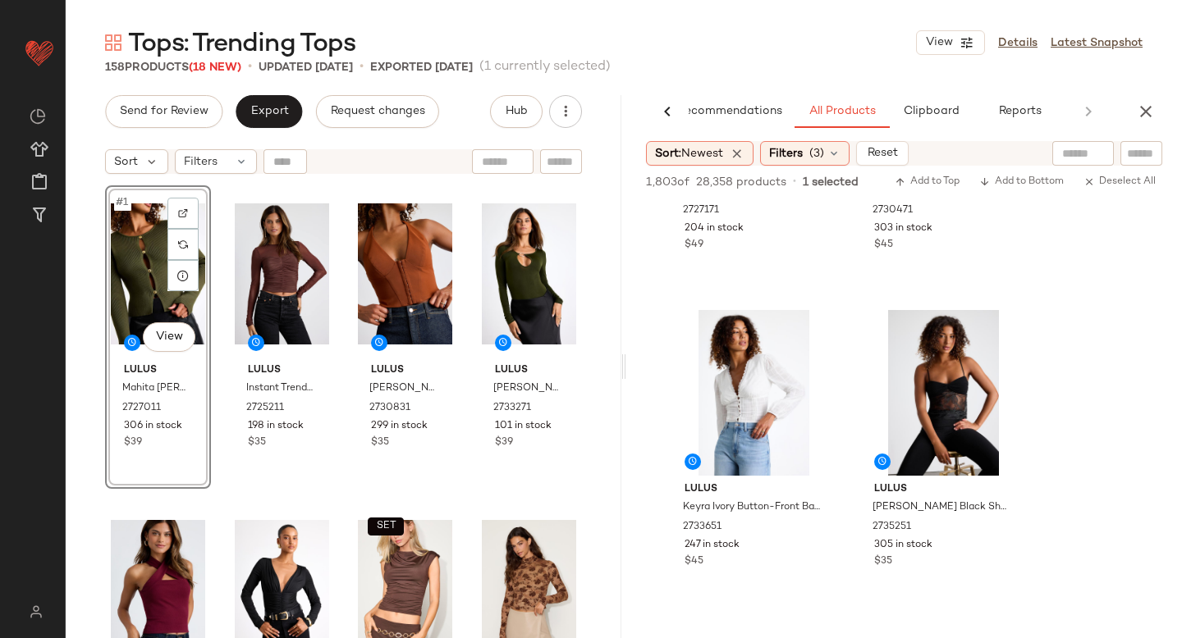
scroll to position [6153, 0]
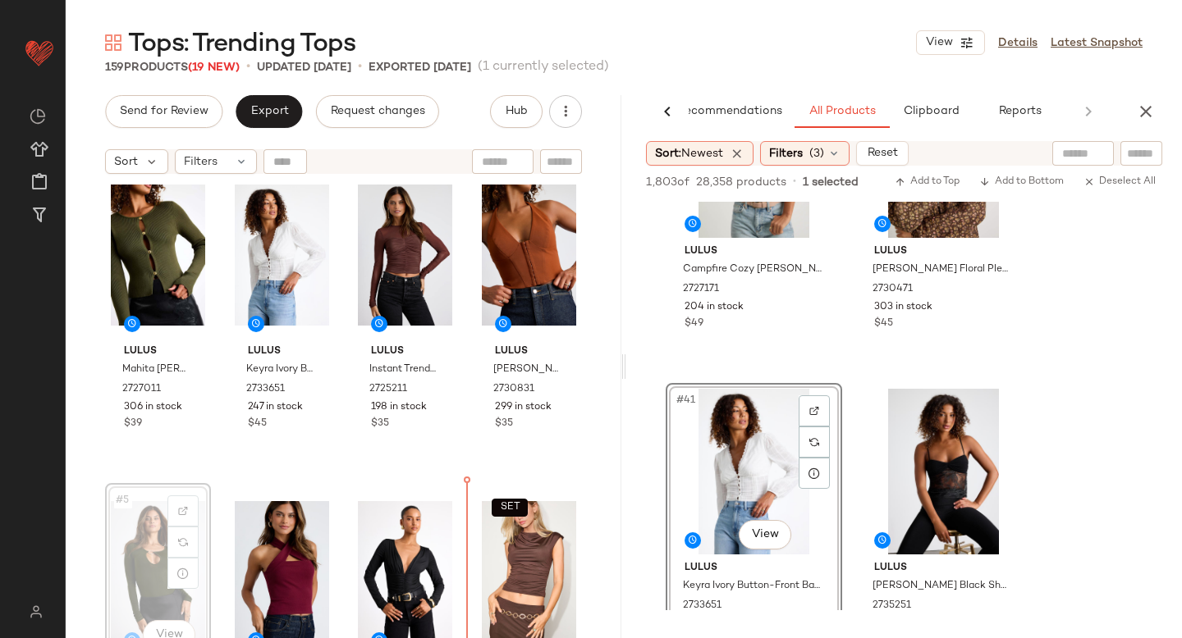
scroll to position [32, 0]
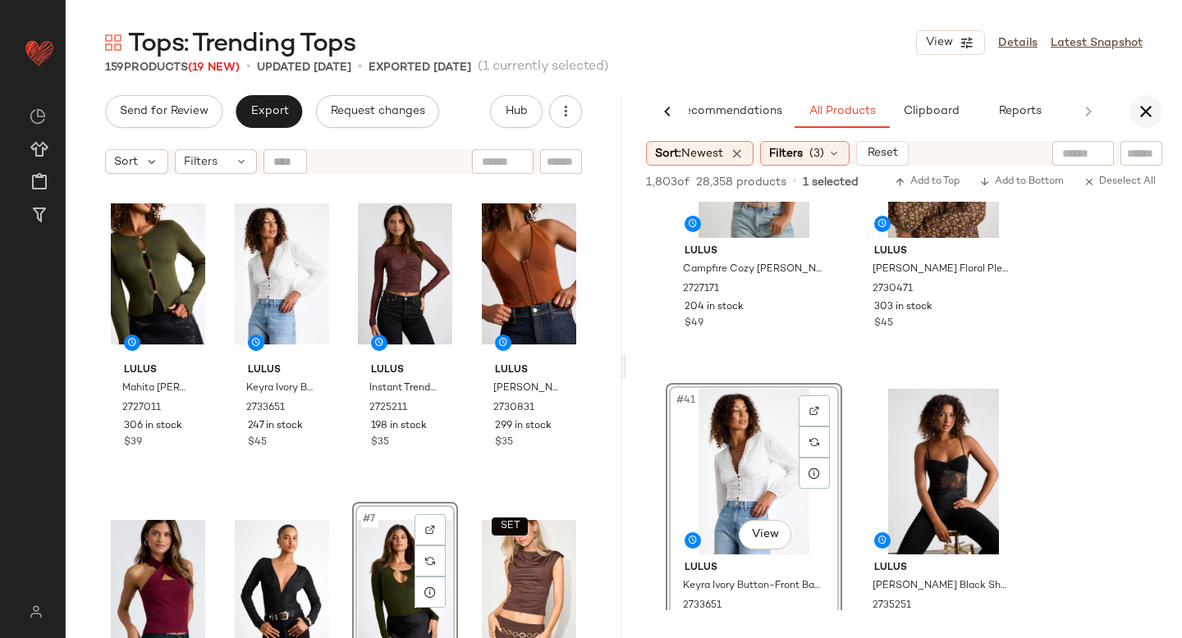
click at [1147, 120] on icon "button" at bounding box center [1146, 112] width 20 height 20
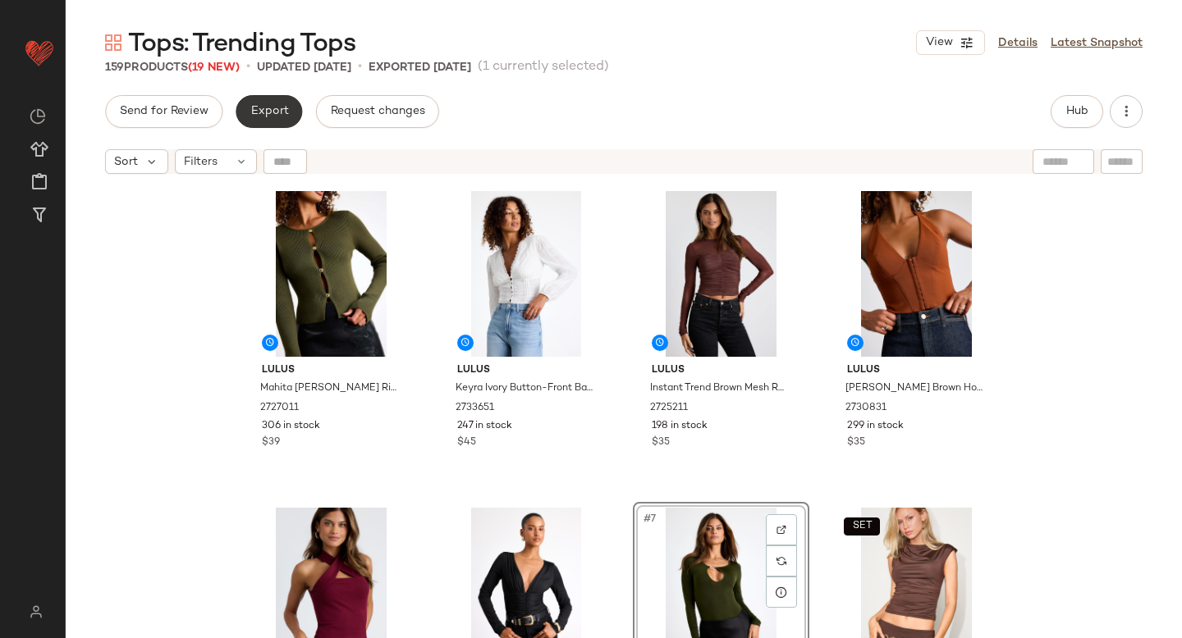
click at [279, 122] on button "Export" at bounding box center [269, 111] width 66 height 33
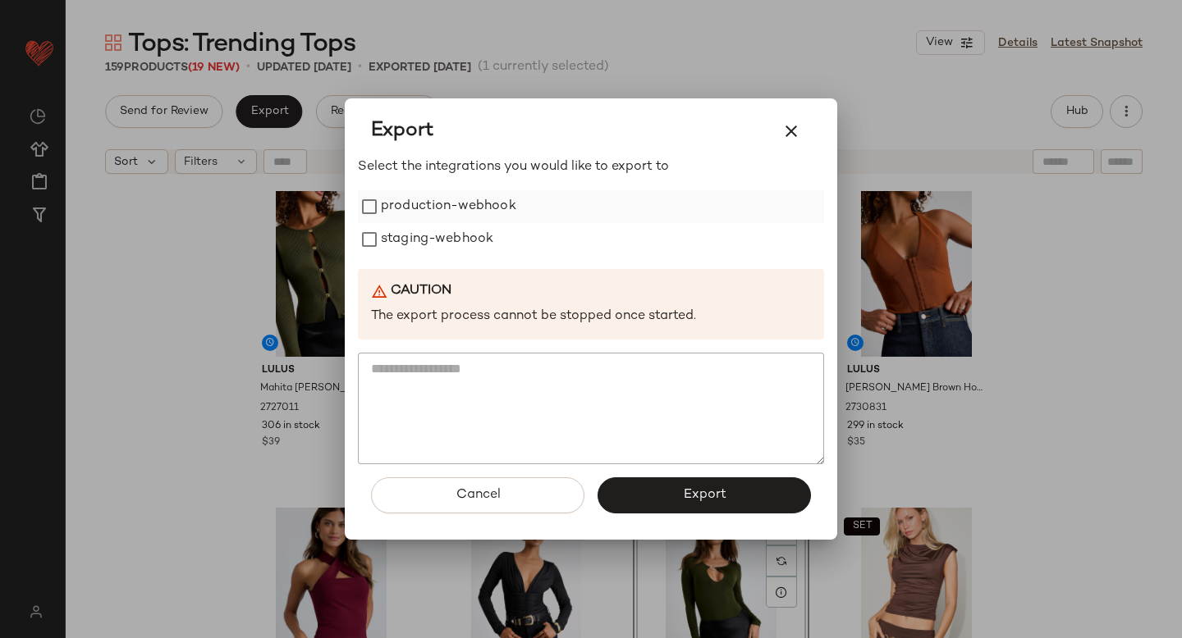
click at [411, 209] on label "production-webhook" at bounding box center [448, 206] width 135 height 33
click at [415, 240] on label "staging-webhook" at bounding box center [437, 239] width 112 height 33
click at [667, 486] on button "Export" at bounding box center [703, 496] width 213 height 36
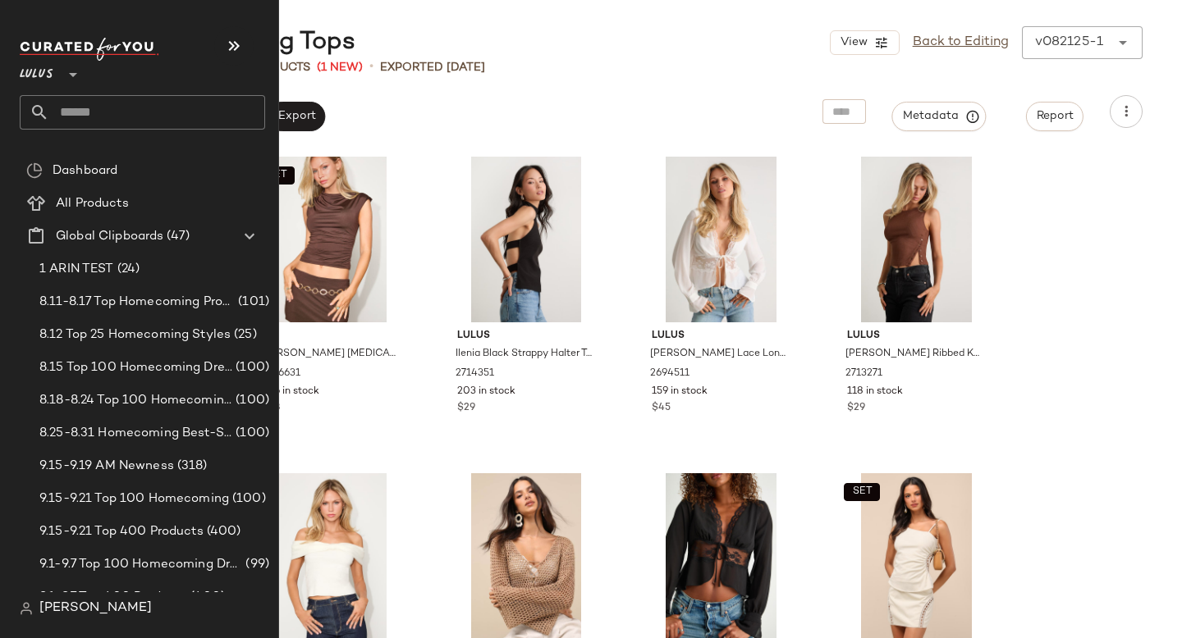
click at [73, 109] on input "text" at bounding box center [157, 112] width 216 height 34
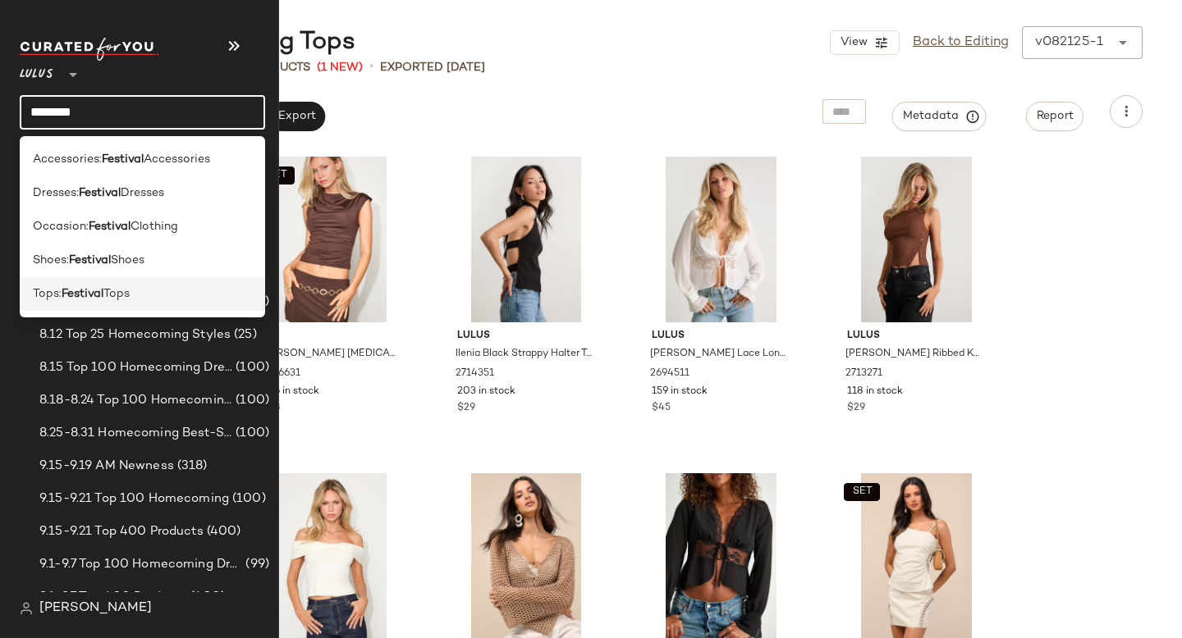
type input "********"
click at [31, 288] on div "Tops: Festival Tops" at bounding box center [142, 294] width 245 height 34
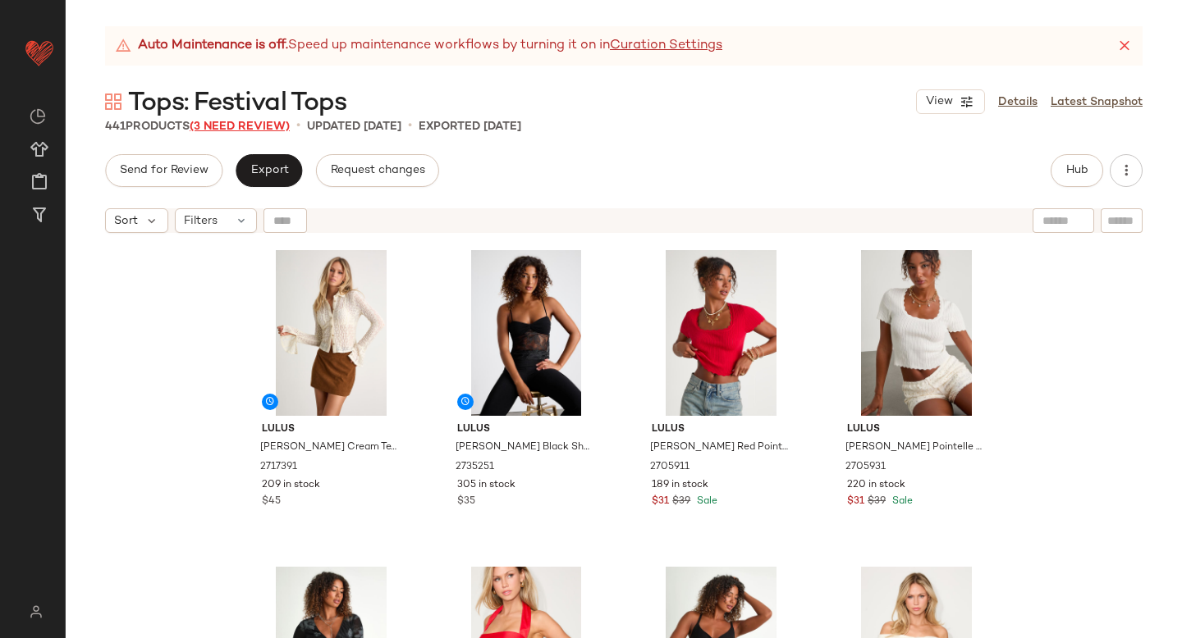
click at [249, 129] on span "(3 Need Review)" at bounding box center [240, 127] width 100 height 12
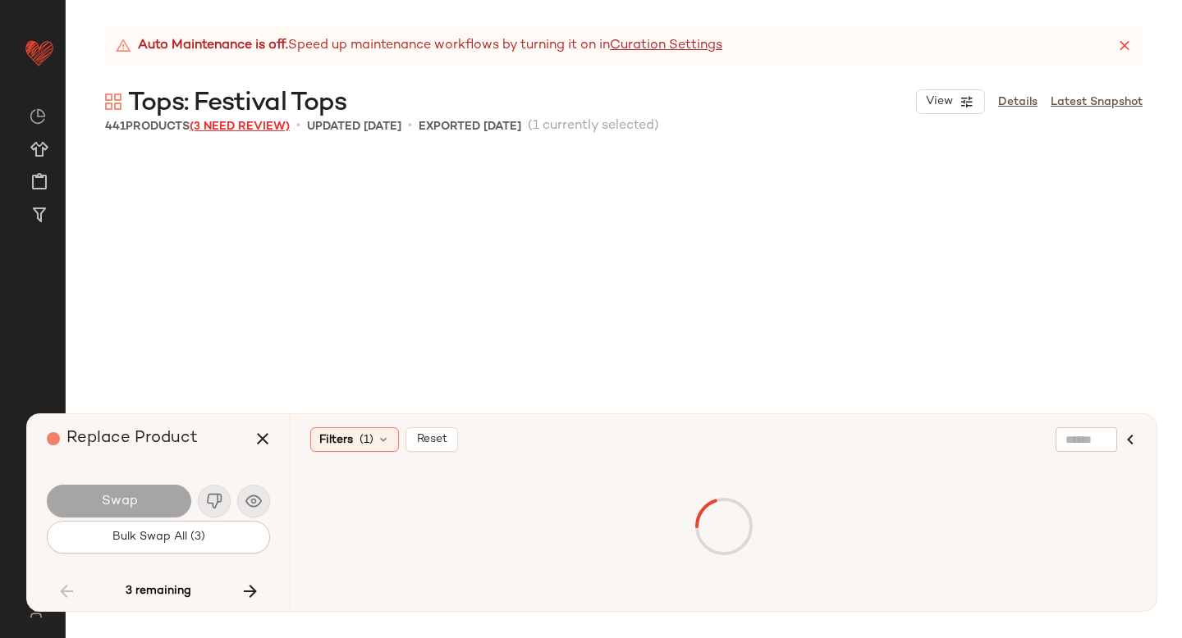
scroll to position [9185, 0]
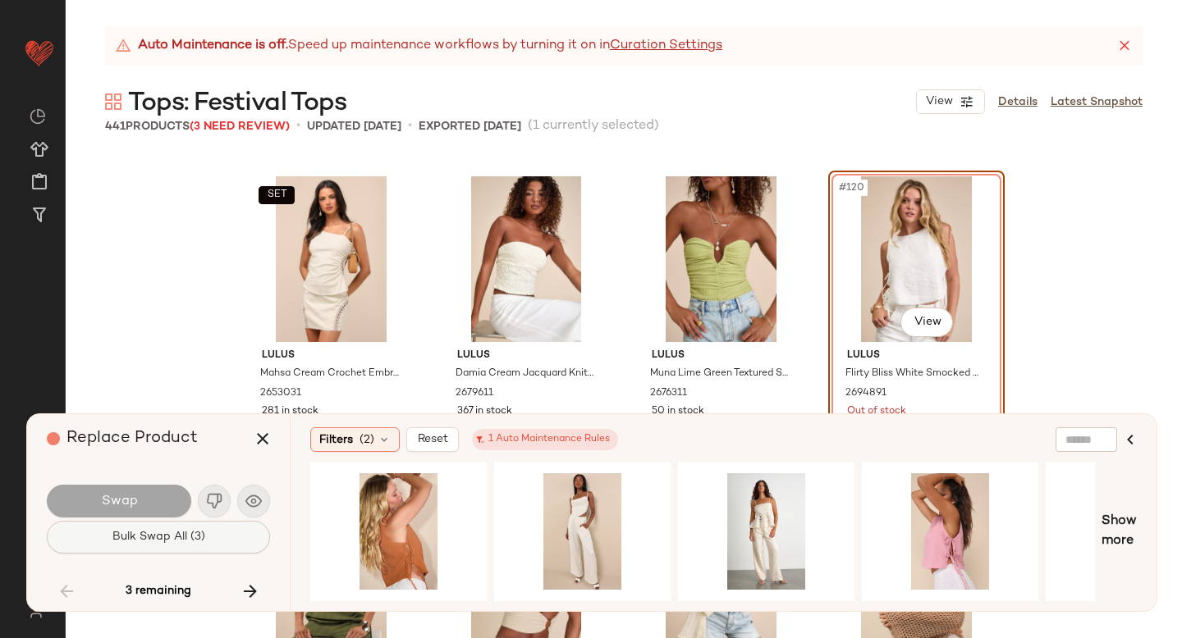
click at [218, 533] on button "Bulk Swap All (3)" at bounding box center [158, 537] width 223 height 33
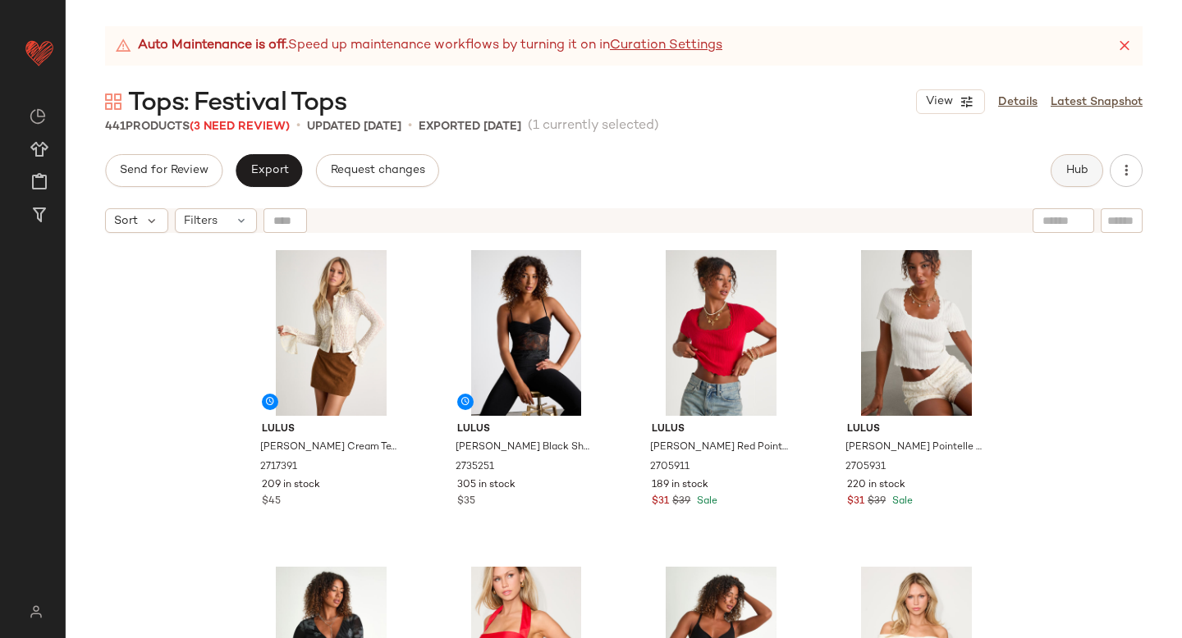
click at [1085, 164] on span "Hub" at bounding box center [1076, 170] width 23 height 13
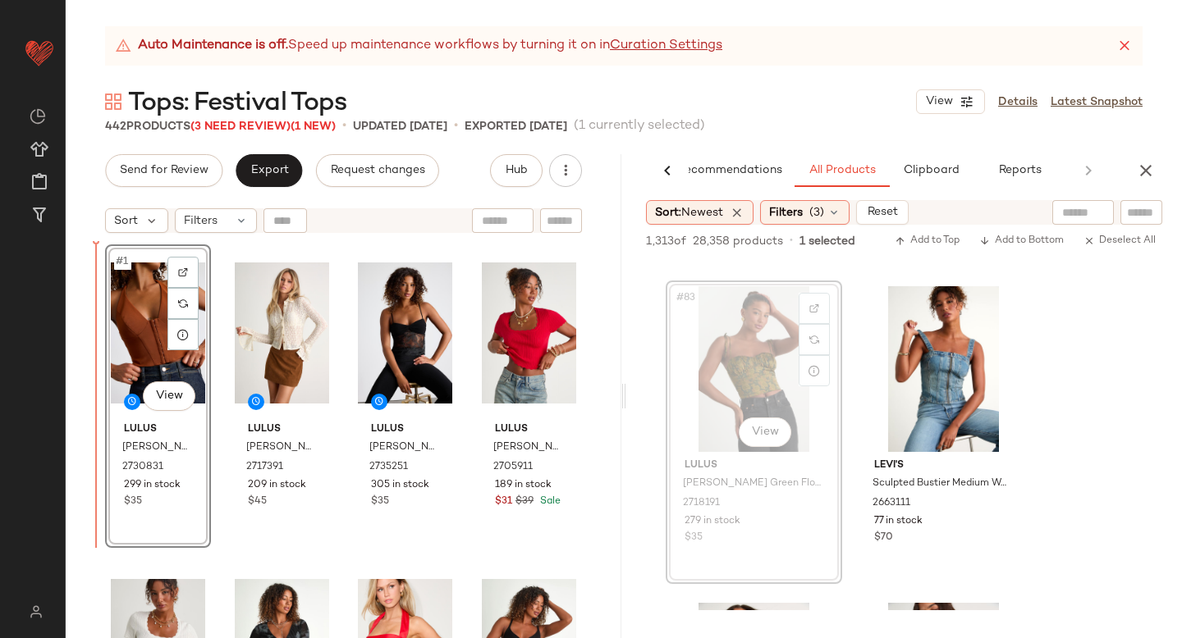
drag, startPoint x: 758, startPoint y: 347, endPoint x: 109, endPoint y: 438, distance: 655.4
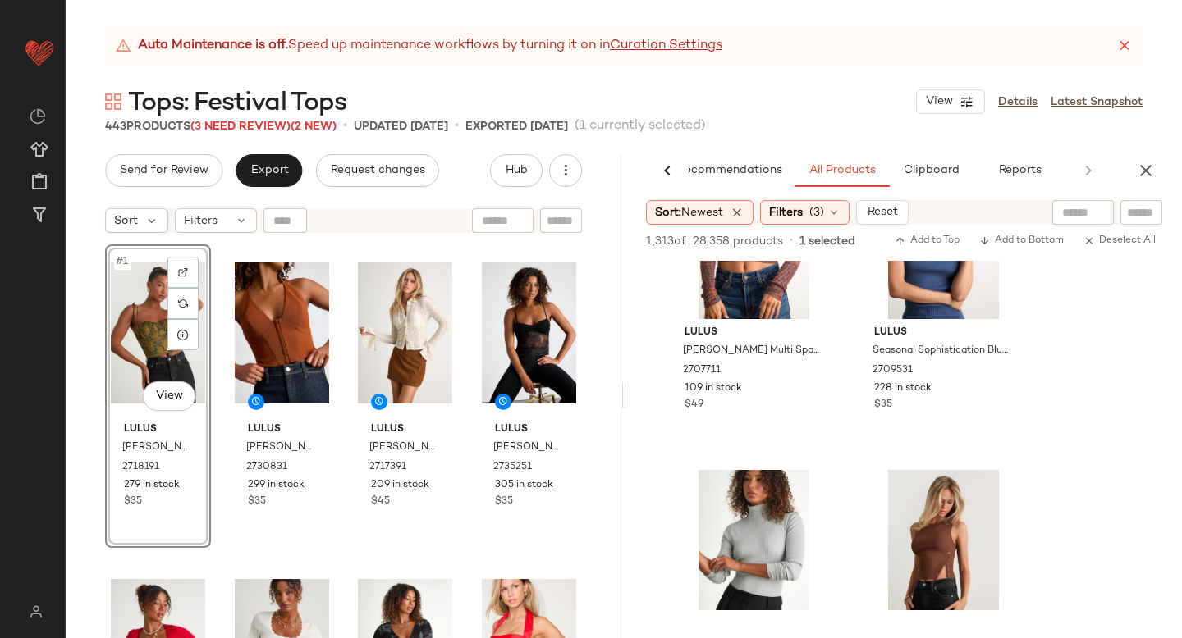
scroll to position [18967, 0]
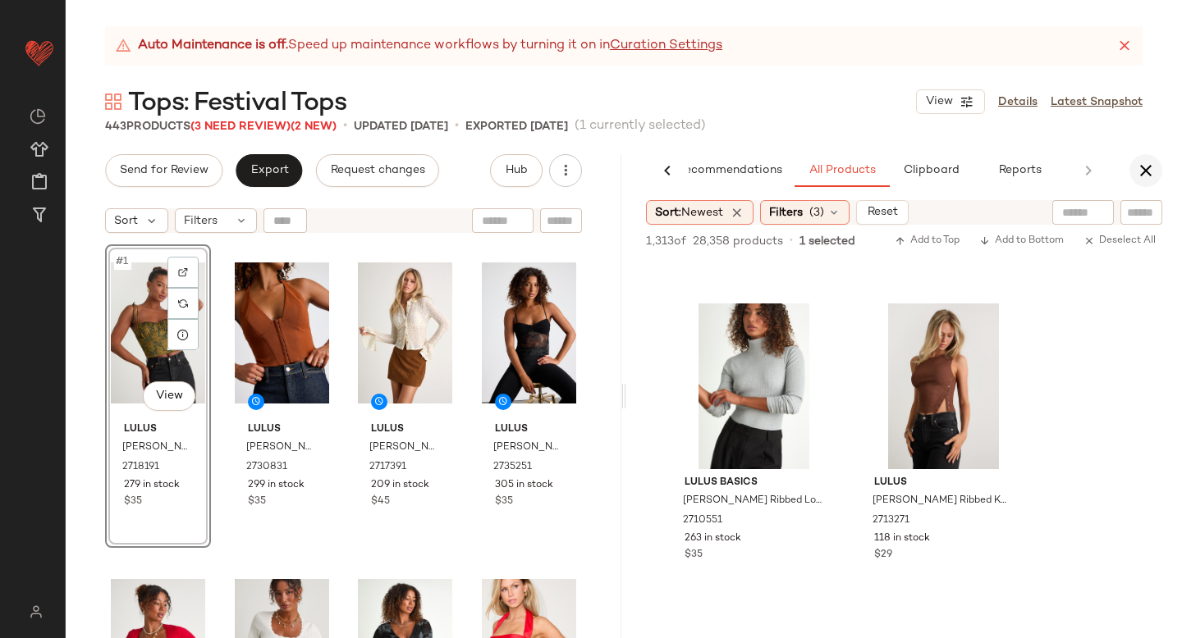
click at [1145, 164] on icon "button" at bounding box center [1146, 171] width 20 height 20
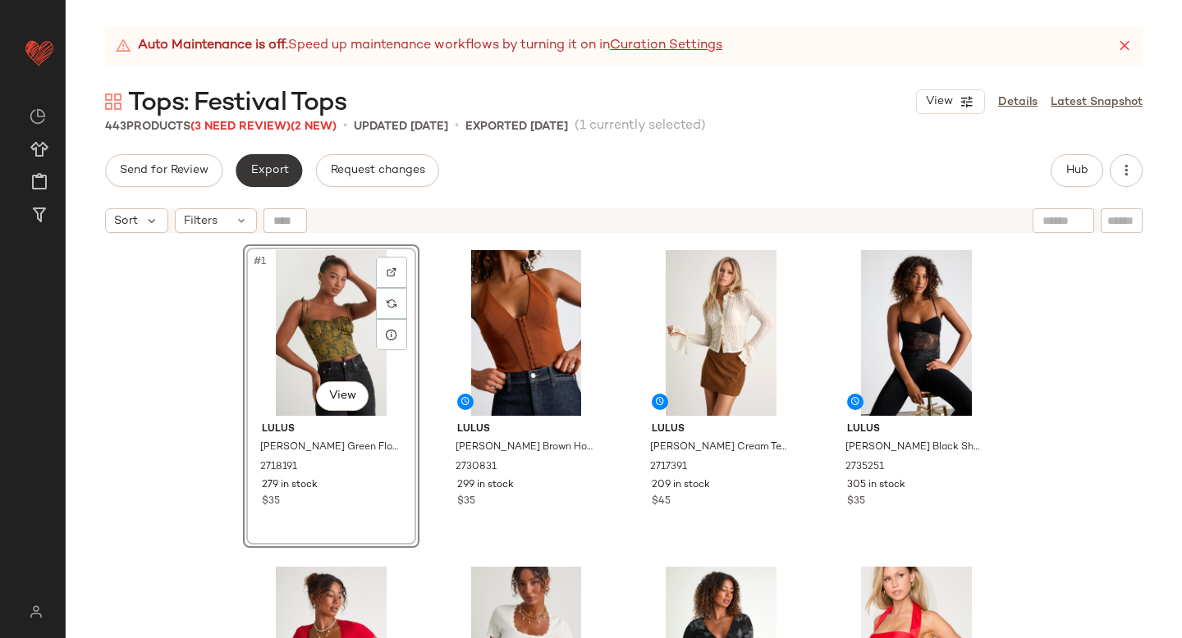
click at [274, 175] on span "Export" at bounding box center [268, 170] width 39 height 13
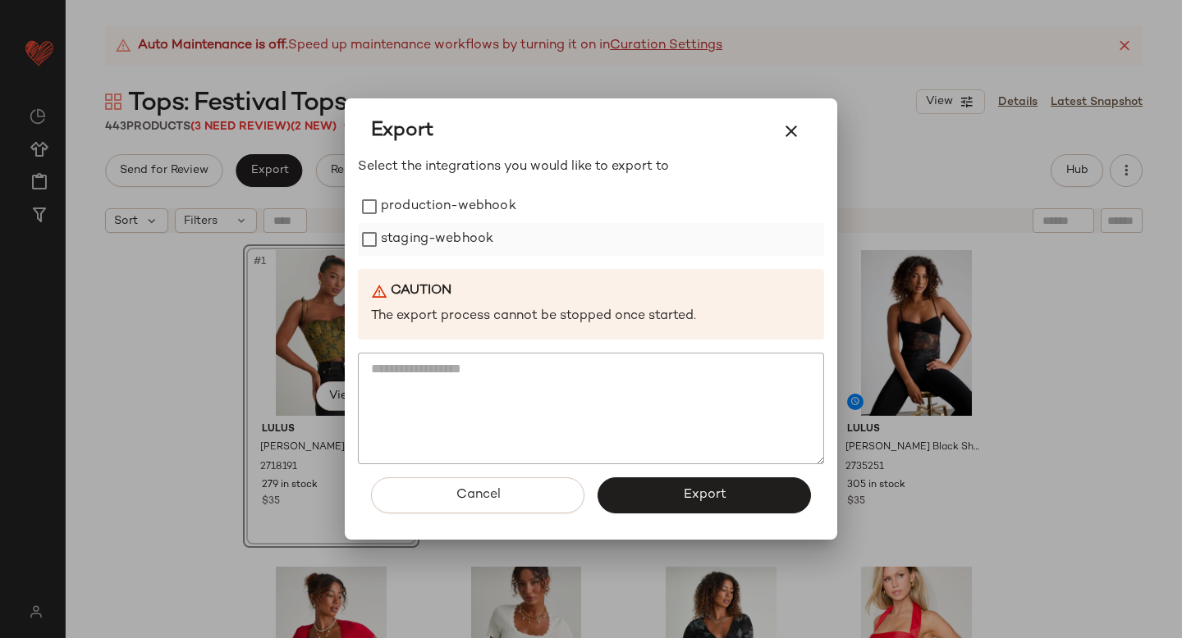
click at [400, 250] on label "staging-webhook" at bounding box center [437, 239] width 112 height 33
click at [402, 208] on label "production-webhook" at bounding box center [448, 206] width 135 height 33
click at [613, 487] on button "Export" at bounding box center [703, 496] width 213 height 36
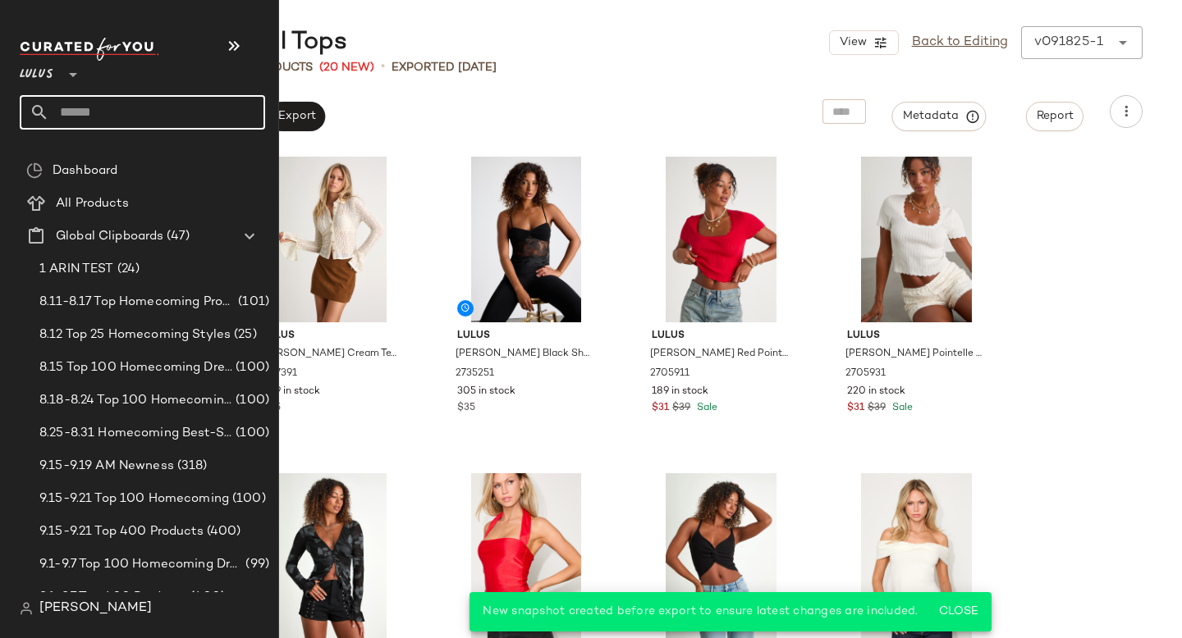
click at [152, 108] on input "text" at bounding box center [157, 112] width 216 height 34
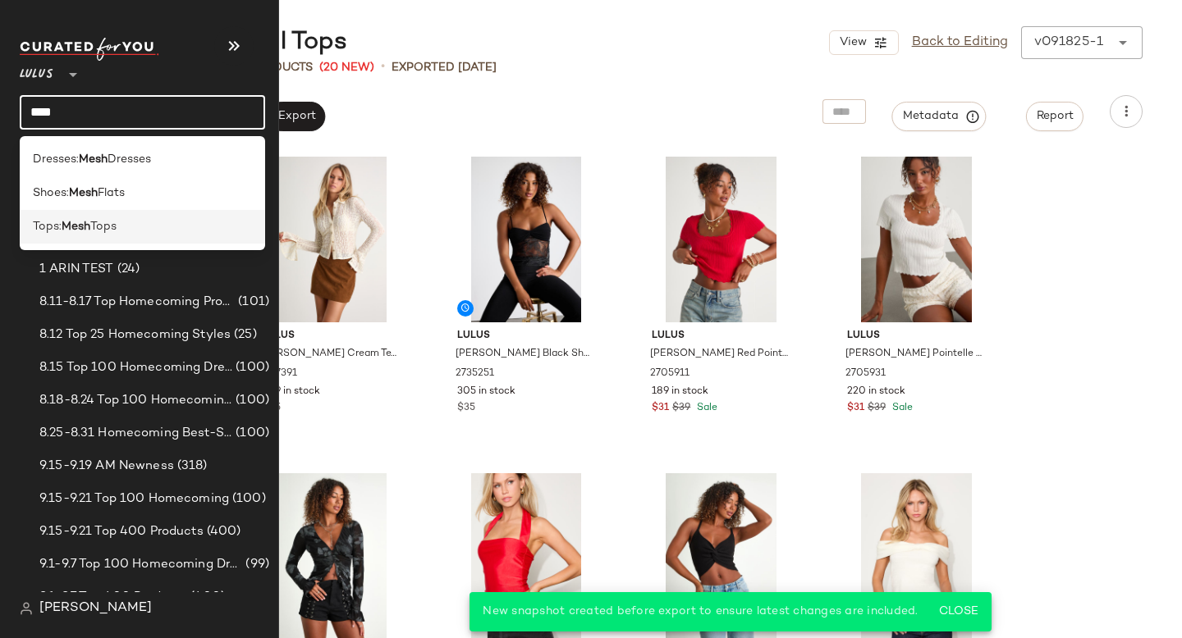
type input "****"
click at [130, 218] on div "Tops: Mesh Tops" at bounding box center [142, 226] width 219 height 17
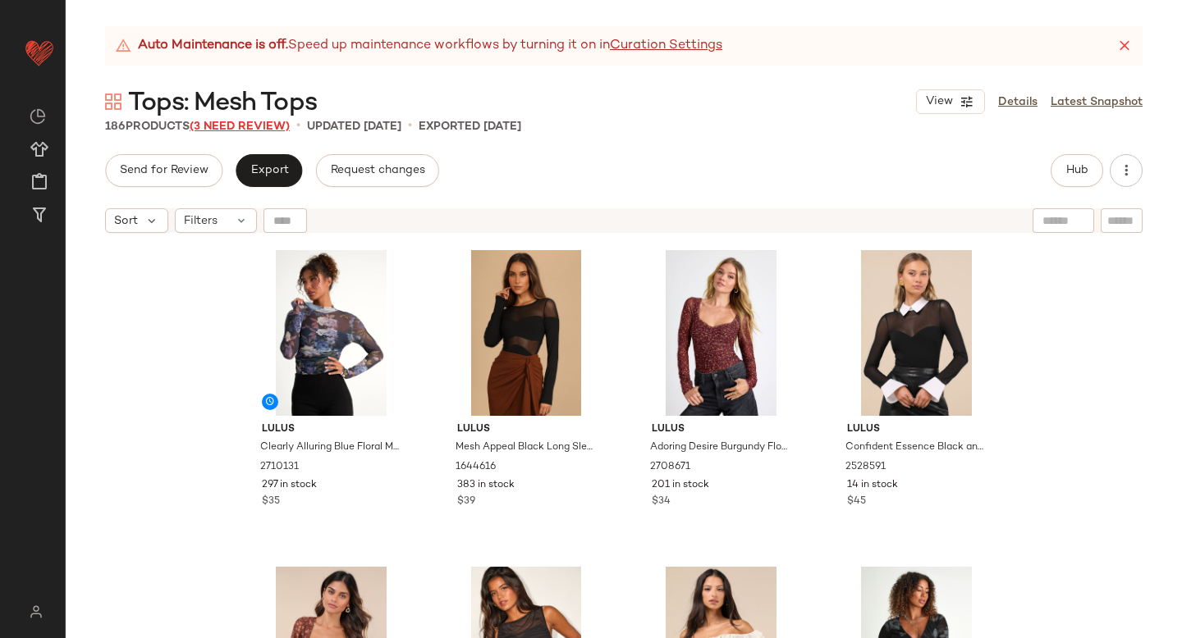
click at [236, 123] on span "(3 Need Review)" at bounding box center [240, 127] width 100 height 12
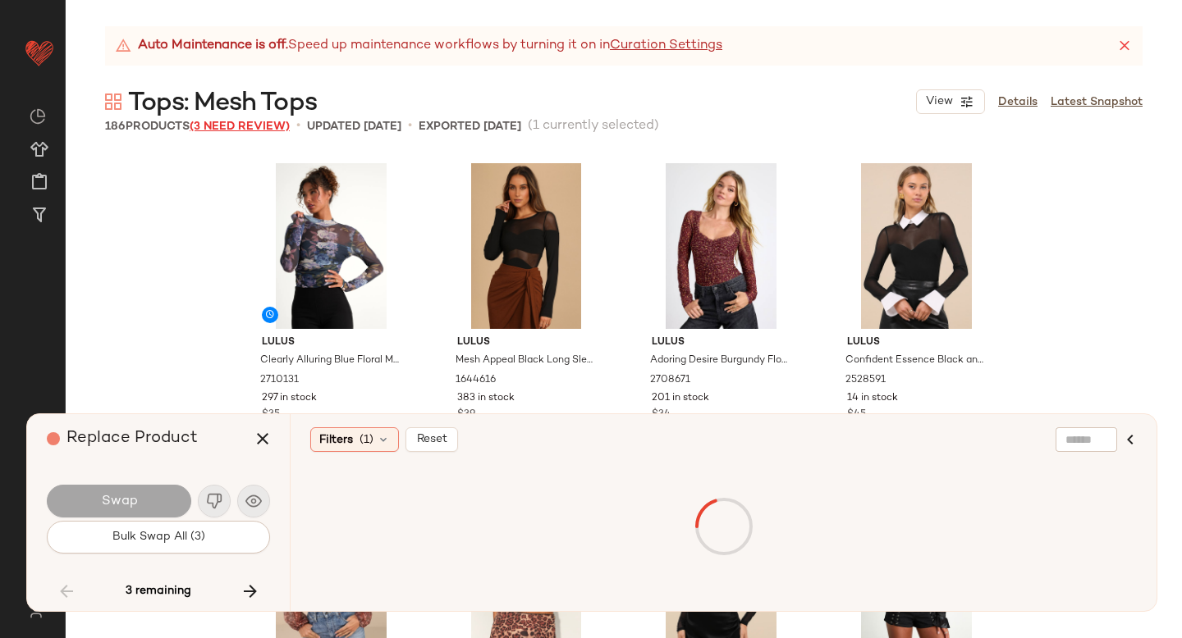
scroll to position [9819, 0]
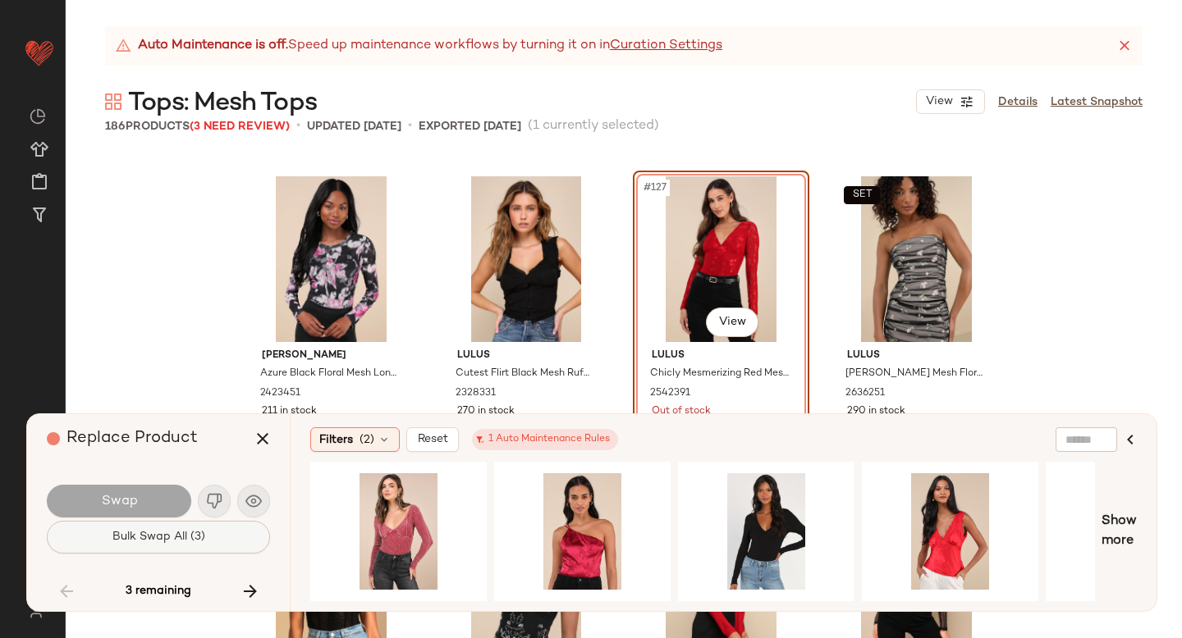
click at [153, 542] on span "Bulk Swap All (3)" at bounding box center [159, 537] width 94 height 13
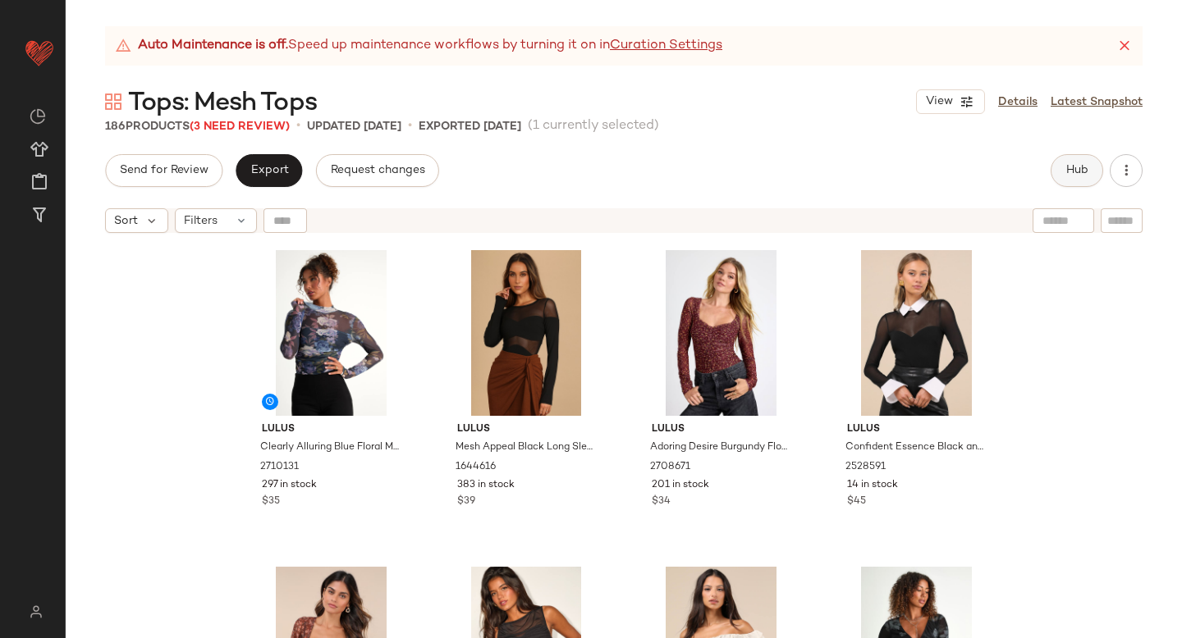
click at [1077, 158] on button "Hub" at bounding box center [1076, 170] width 53 height 33
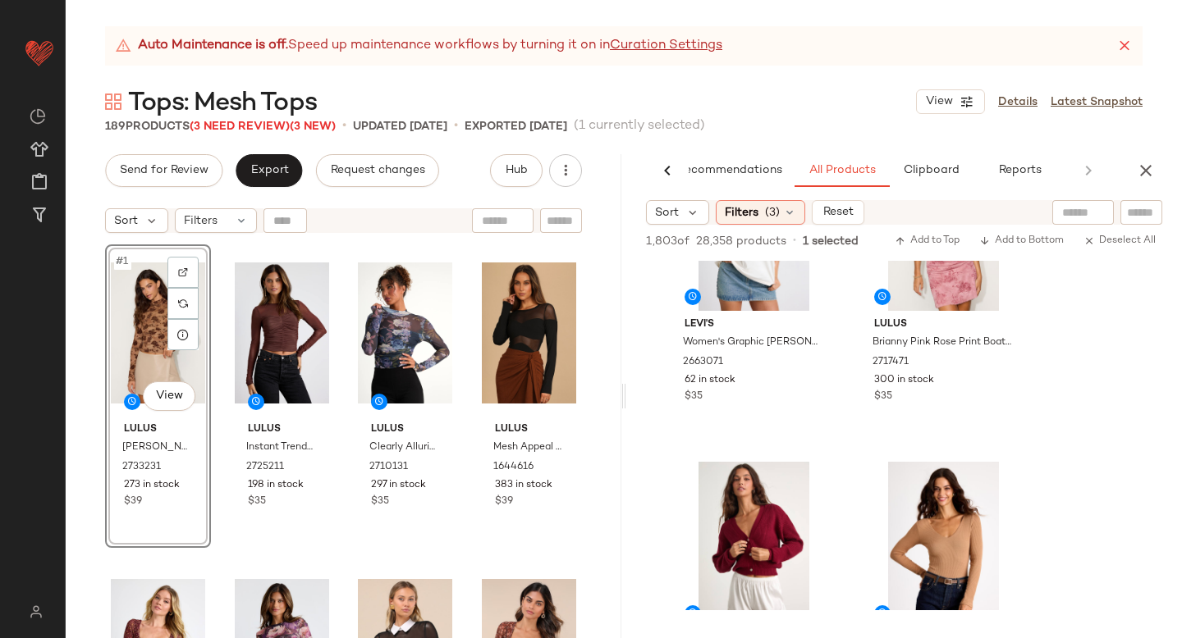
scroll to position [7878, 0]
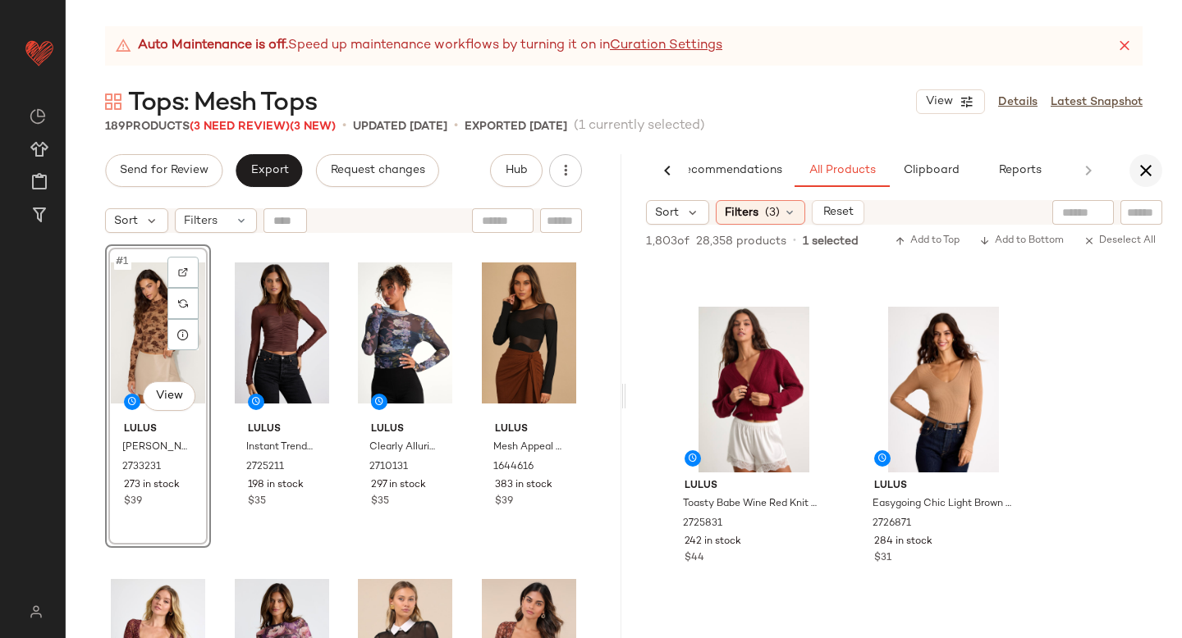
click at [1136, 162] on icon "button" at bounding box center [1146, 171] width 20 height 20
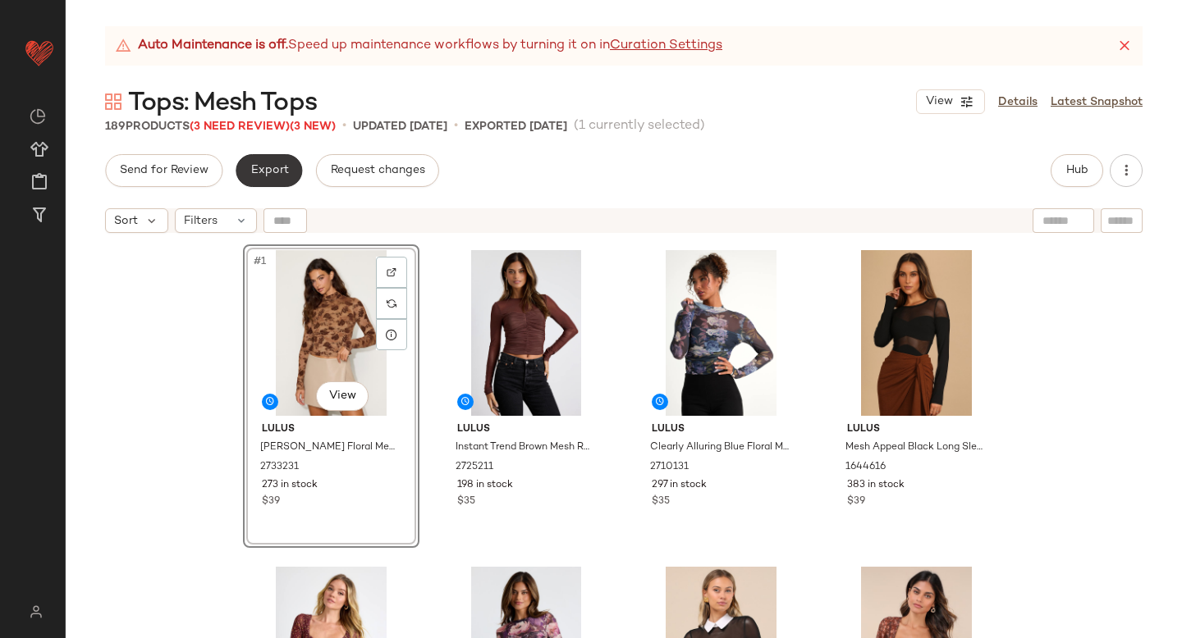
click at [288, 169] on button "Export" at bounding box center [269, 170] width 66 height 33
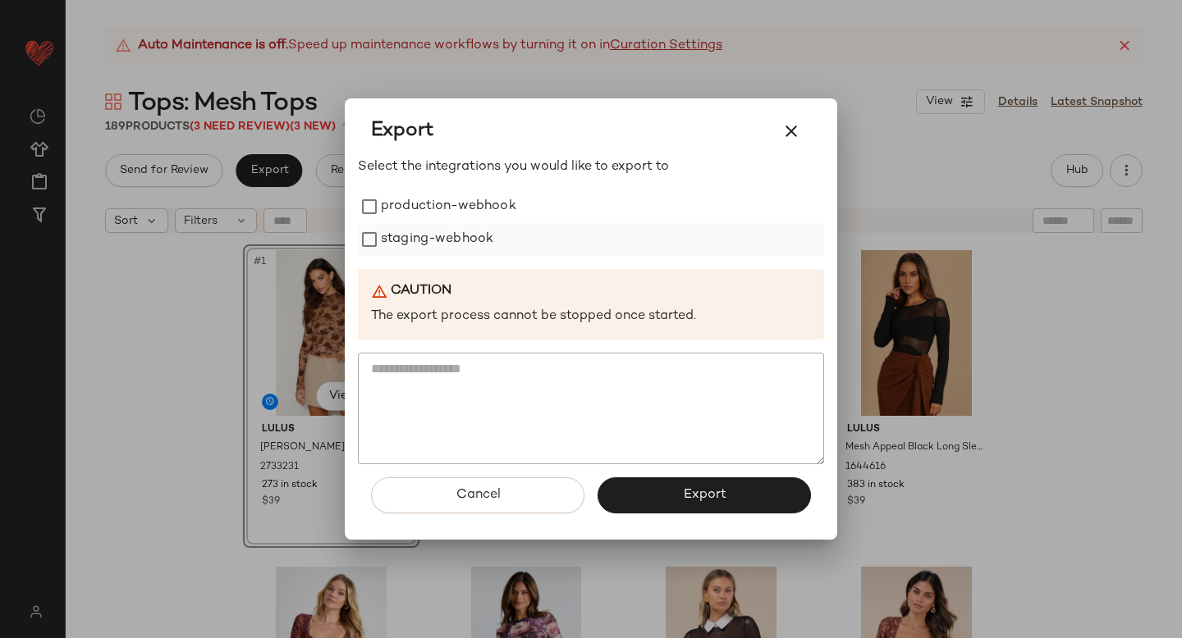
click at [400, 240] on label "staging-webhook" at bounding box center [437, 239] width 112 height 33
click at [400, 197] on label "production-webhook" at bounding box center [448, 206] width 135 height 33
click at [647, 499] on button "Export" at bounding box center [703, 496] width 213 height 36
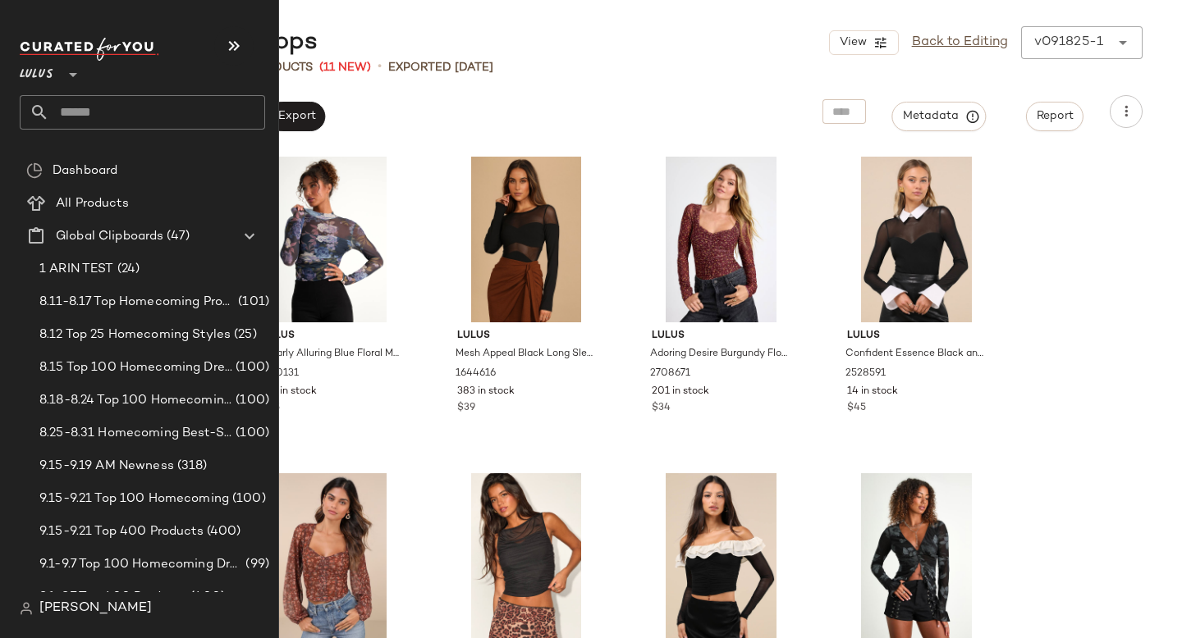
click at [167, 118] on input "text" at bounding box center [157, 112] width 216 height 34
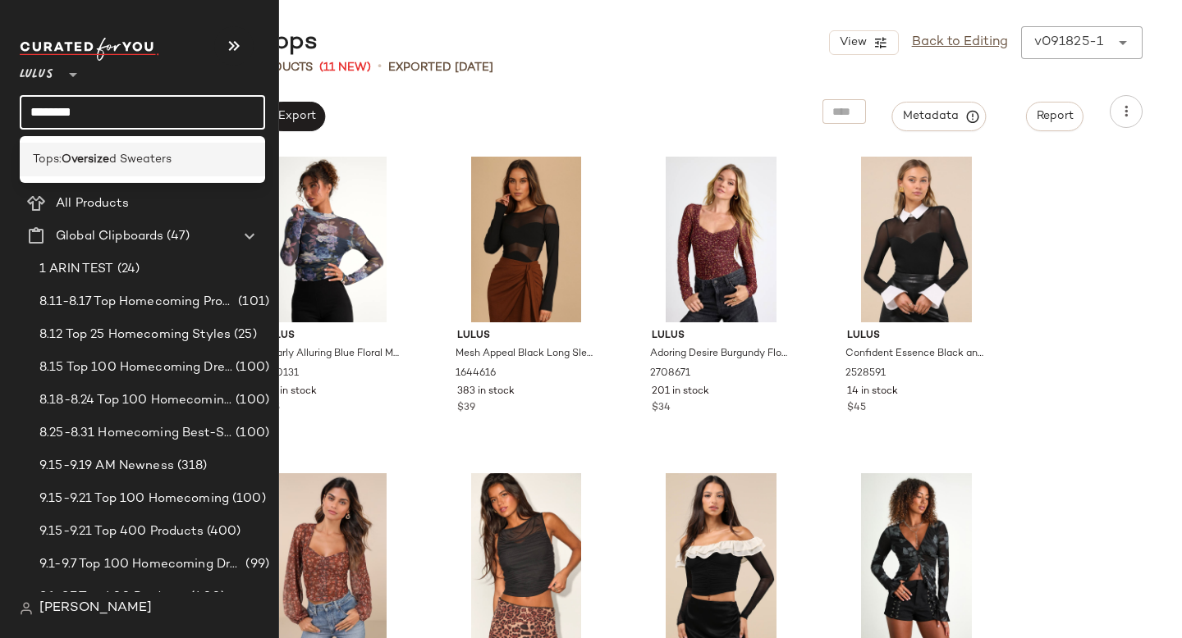
type input "********"
click at [153, 156] on span "d Sweaters" at bounding box center [140, 159] width 62 height 17
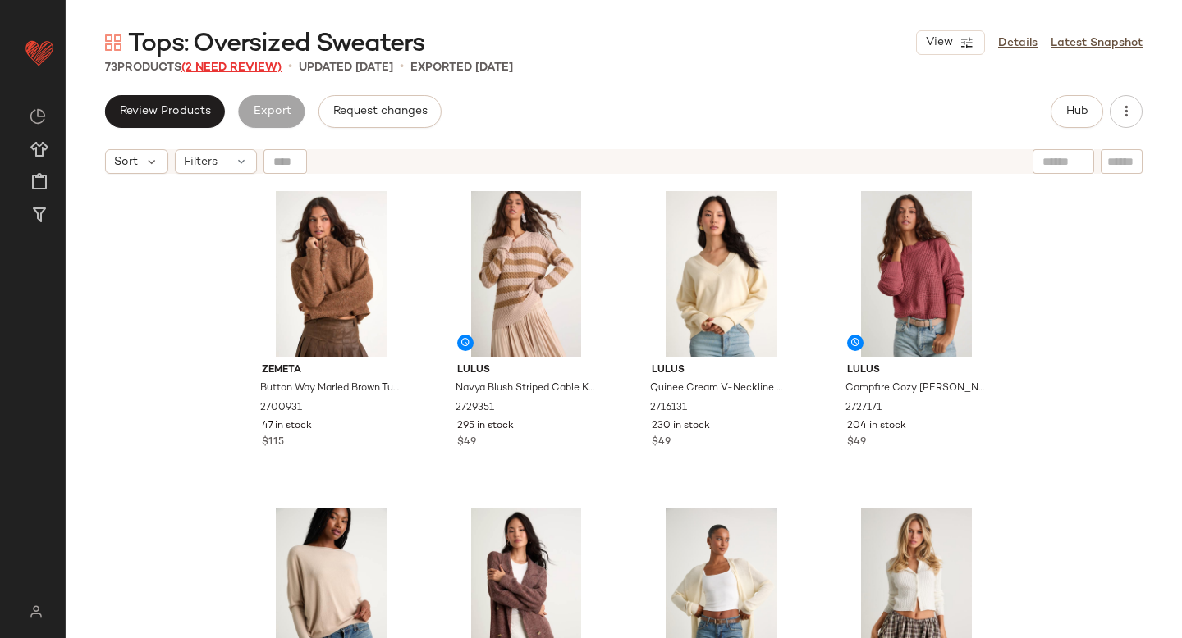
click at [243, 71] on span "(2 Need Review)" at bounding box center [231, 68] width 100 height 12
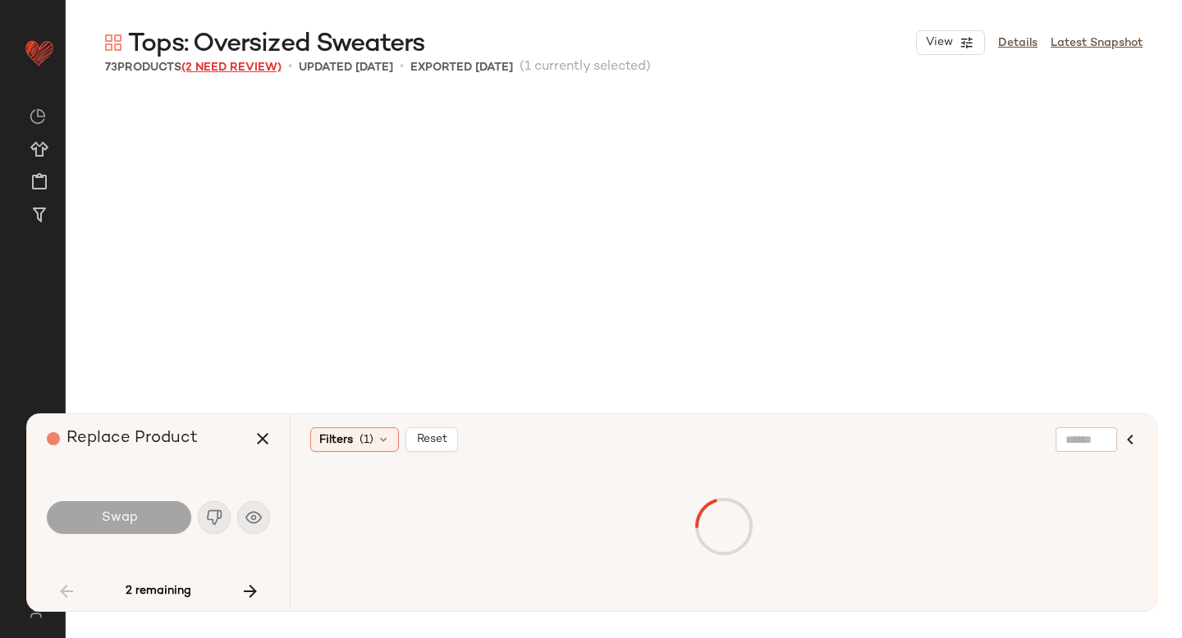
scroll to position [3484, 0]
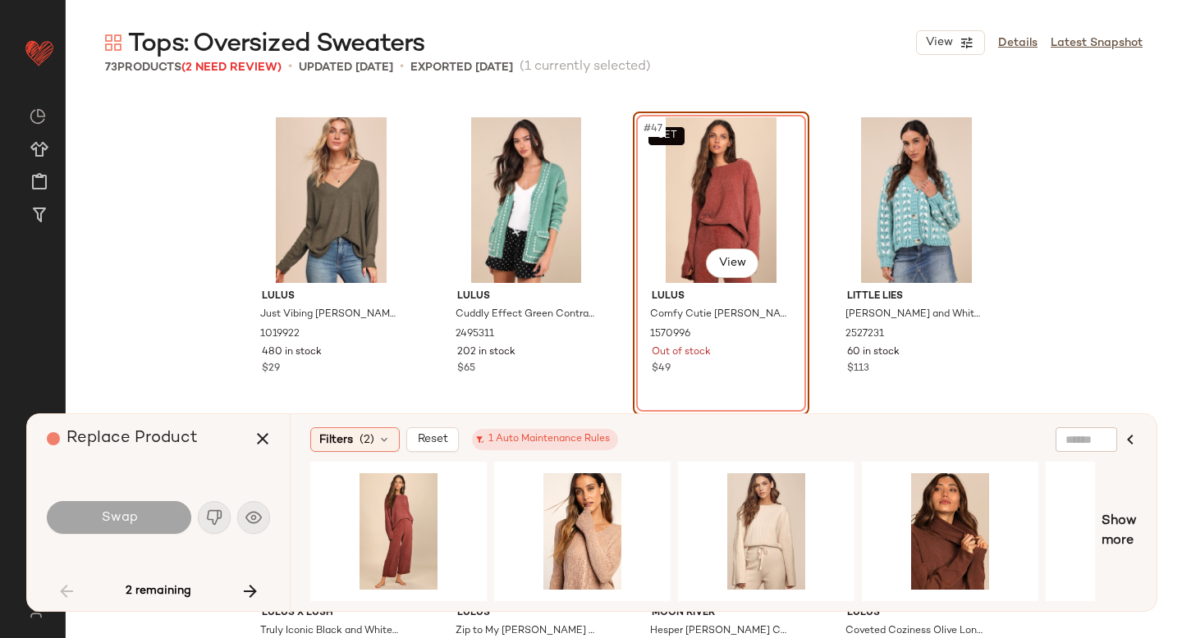
click at [716, 200] on div "SET #47 View" at bounding box center [720, 200] width 165 height 166
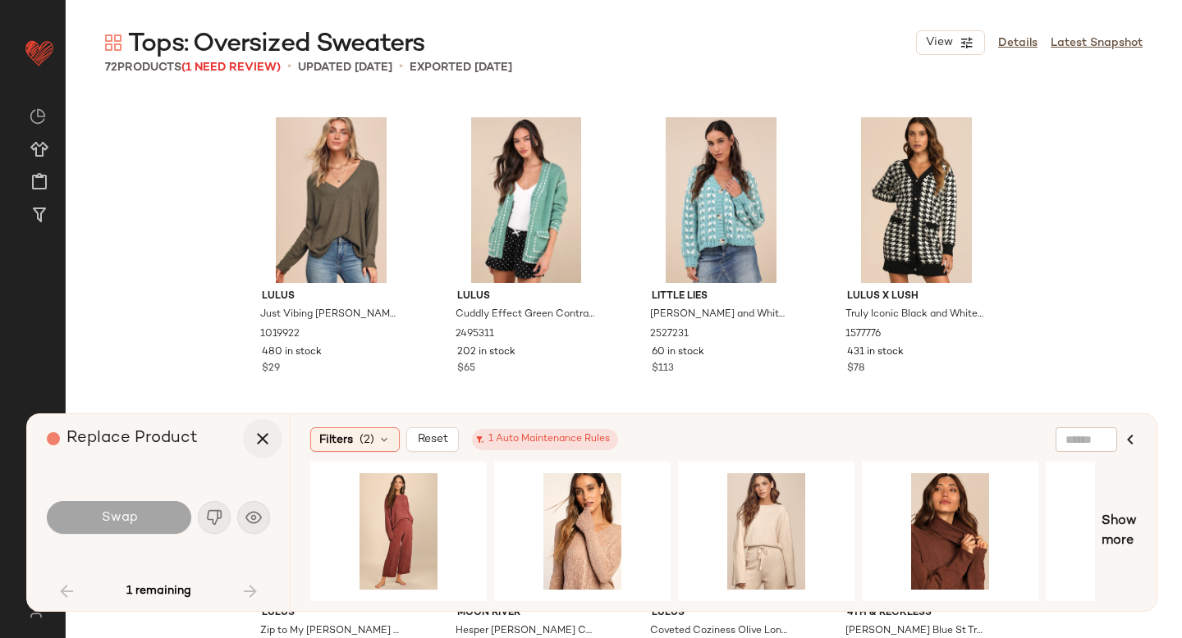
click at [262, 437] on icon "button" at bounding box center [263, 439] width 20 height 20
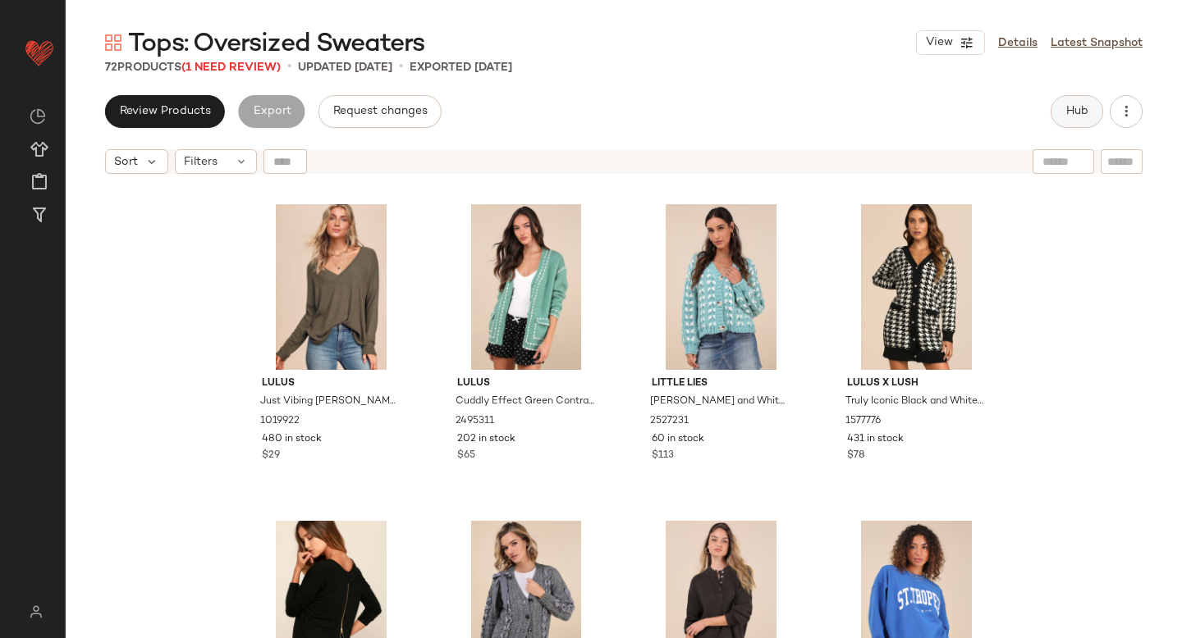
click at [1071, 126] on button "Hub" at bounding box center [1076, 111] width 53 height 33
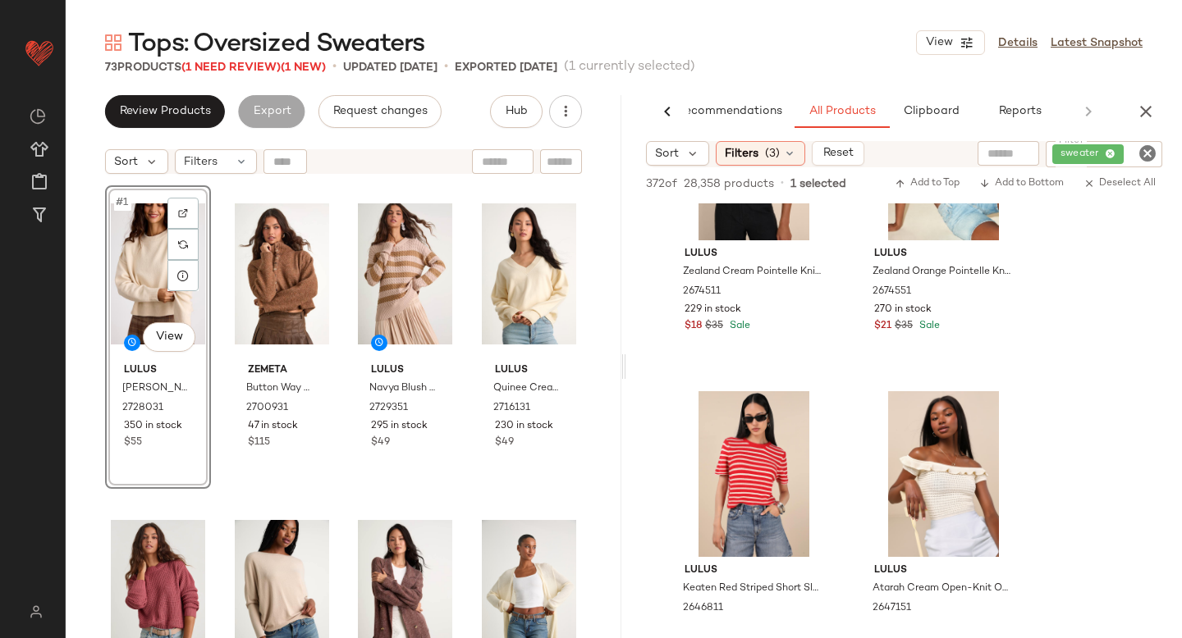
scroll to position [11366, 0]
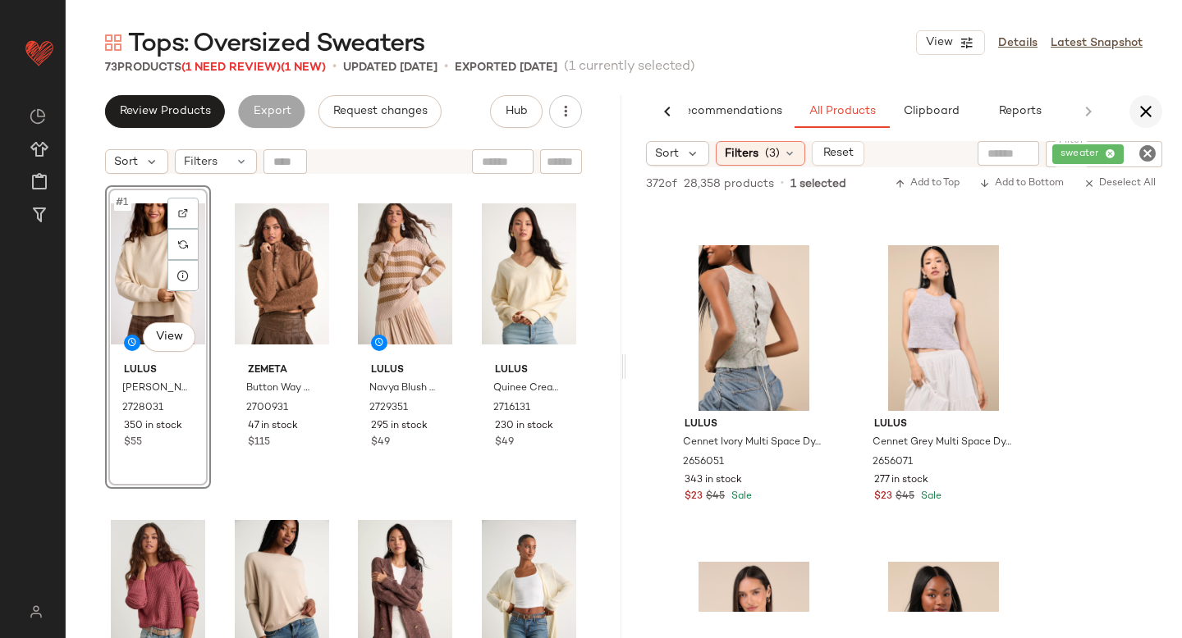
click at [1144, 99] on button "button" at bounding box center [1145, 111] width 33 height 33
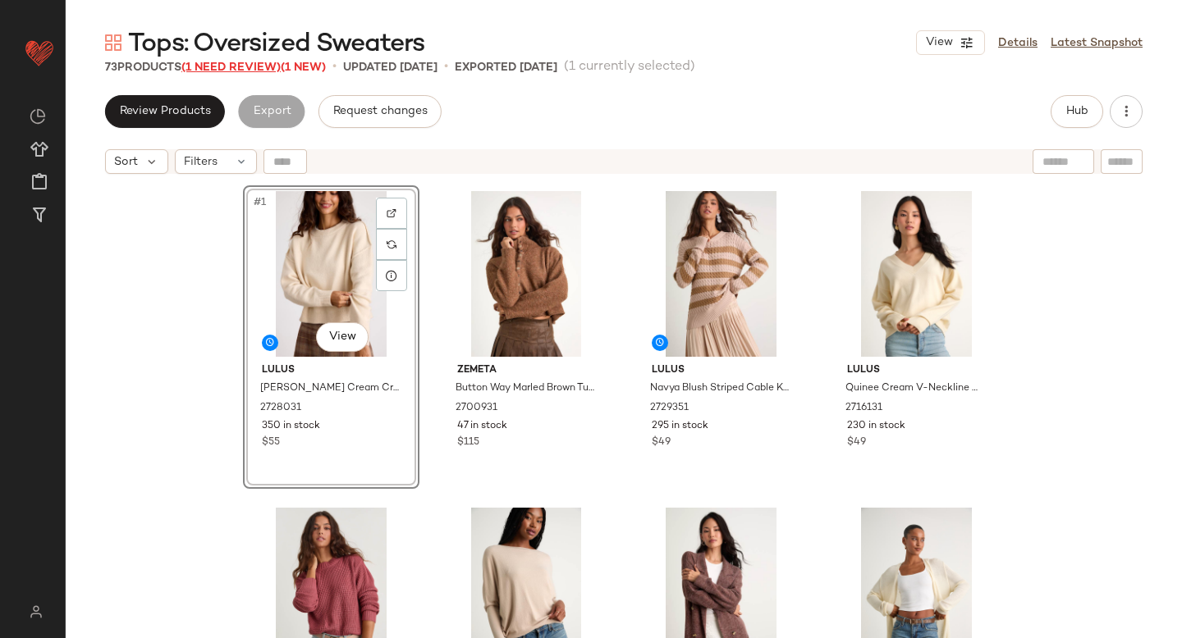
click at [262, 62] on span "(1 Need Review)" at bounding box center [230, 68] width 99 height 12
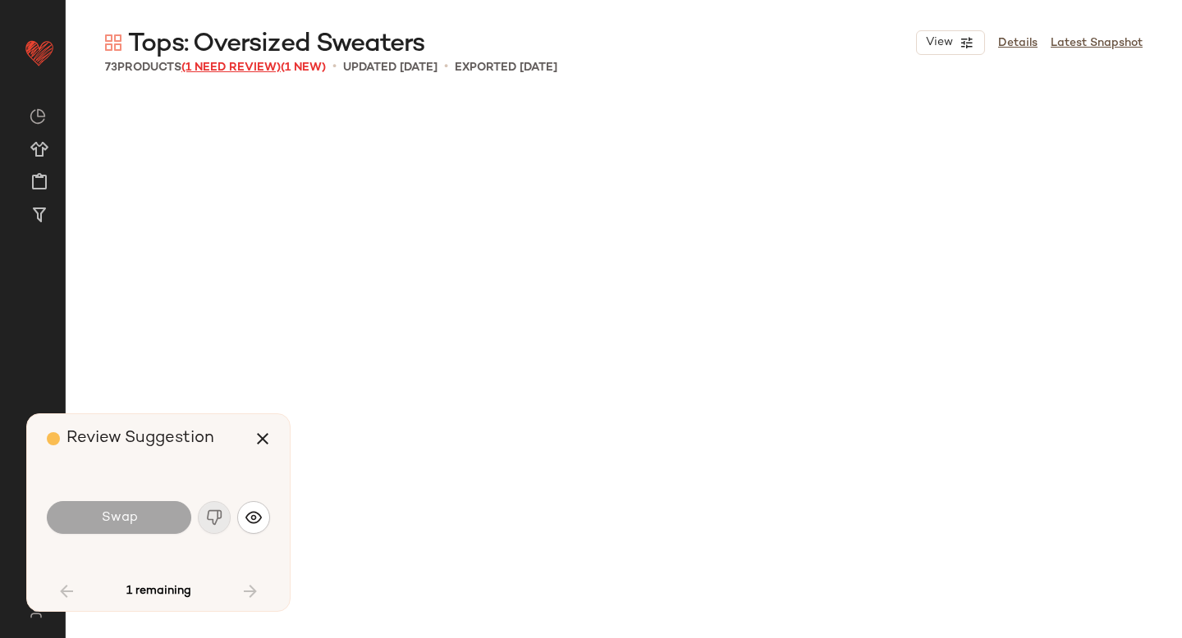
scroll to position [4751, 0]
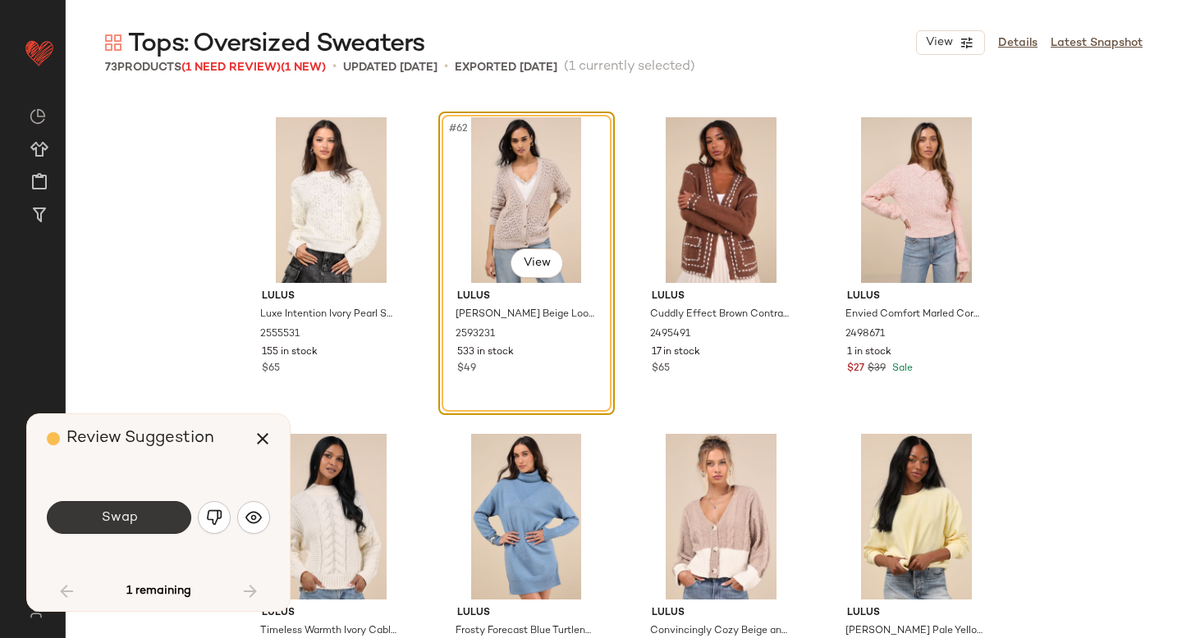
click at [130, 514] on span "Swap" at bounding box center [118, 518] width 37 height 16
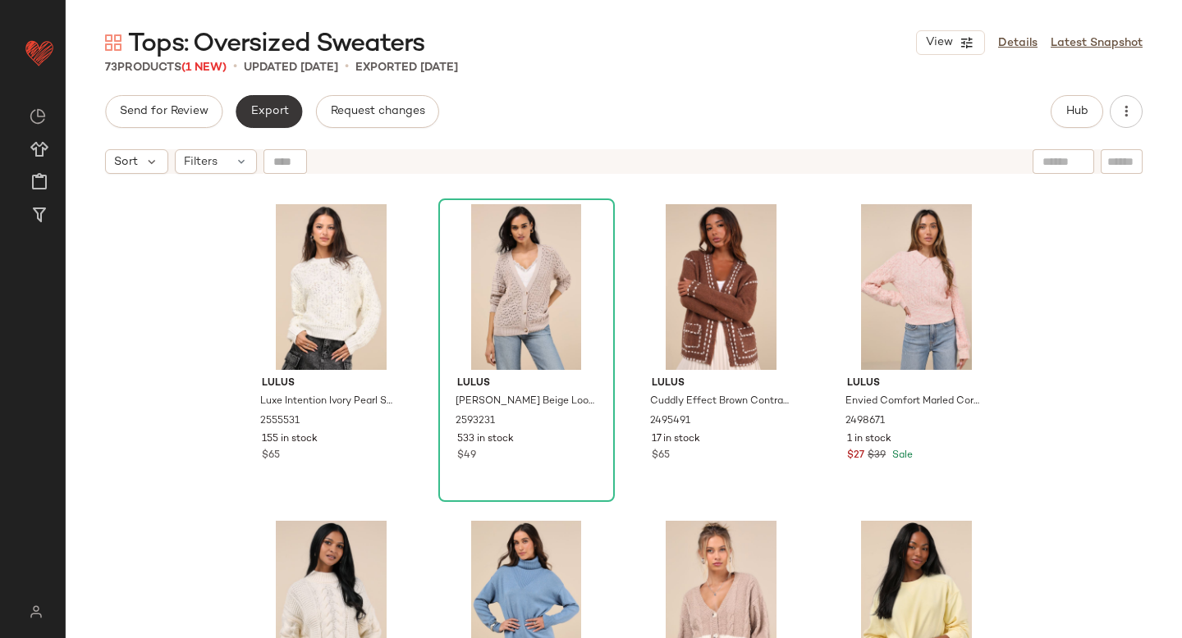
click at [268, 119] on button "Export" at bounding box center [269, 111] width 66 height 33
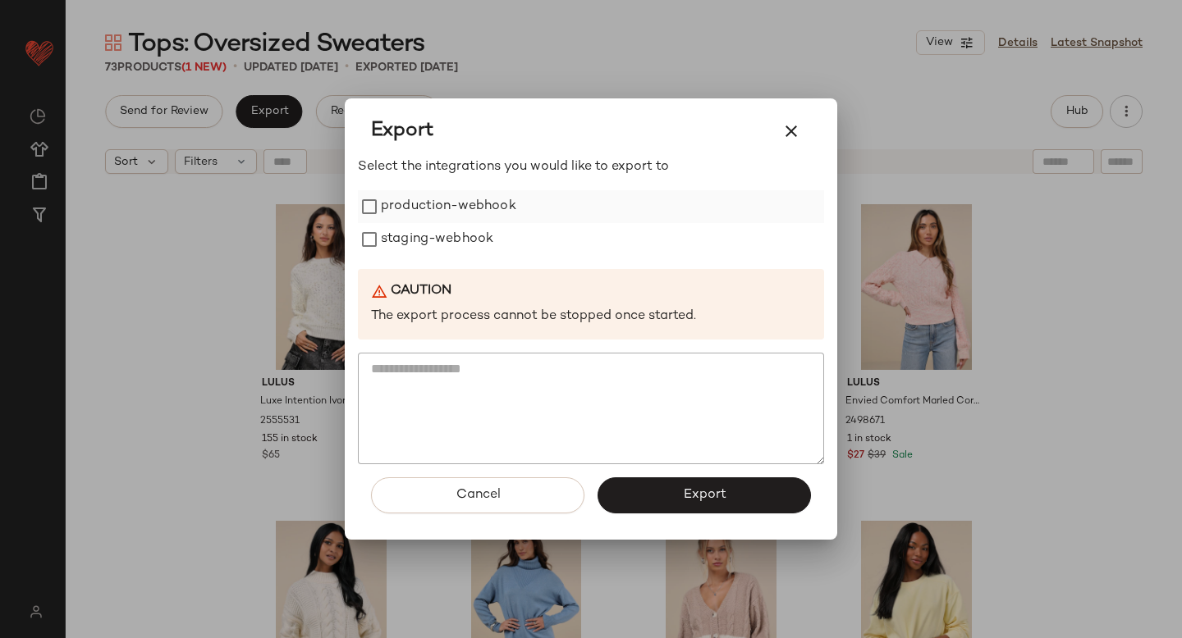
click at [421, 222] on label "production-webhook" at bounding box center [448, 206] width 135 height 33
click at [421, 242] on label "staging-webhook" at bounding box center [437, 239] width 112 height 33
click at [666, 492] on button "Export" at bounding box center [703, 496] width 213 height 36
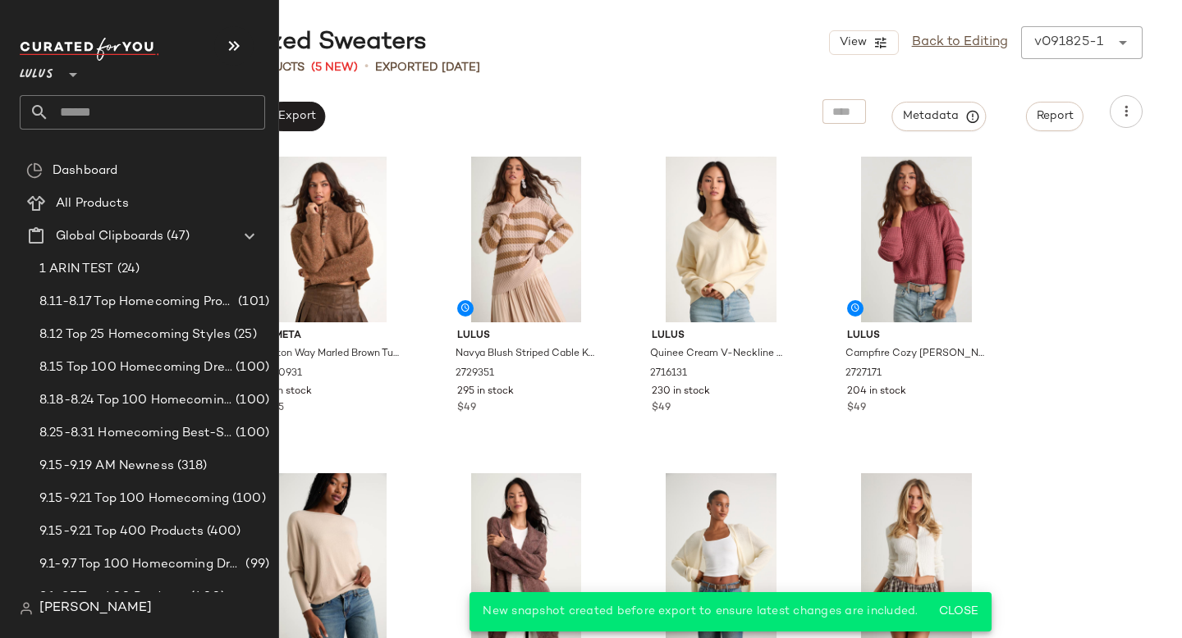
click at [117, 124] on input "text" at bounding box center [157, 112] width 216 height 34
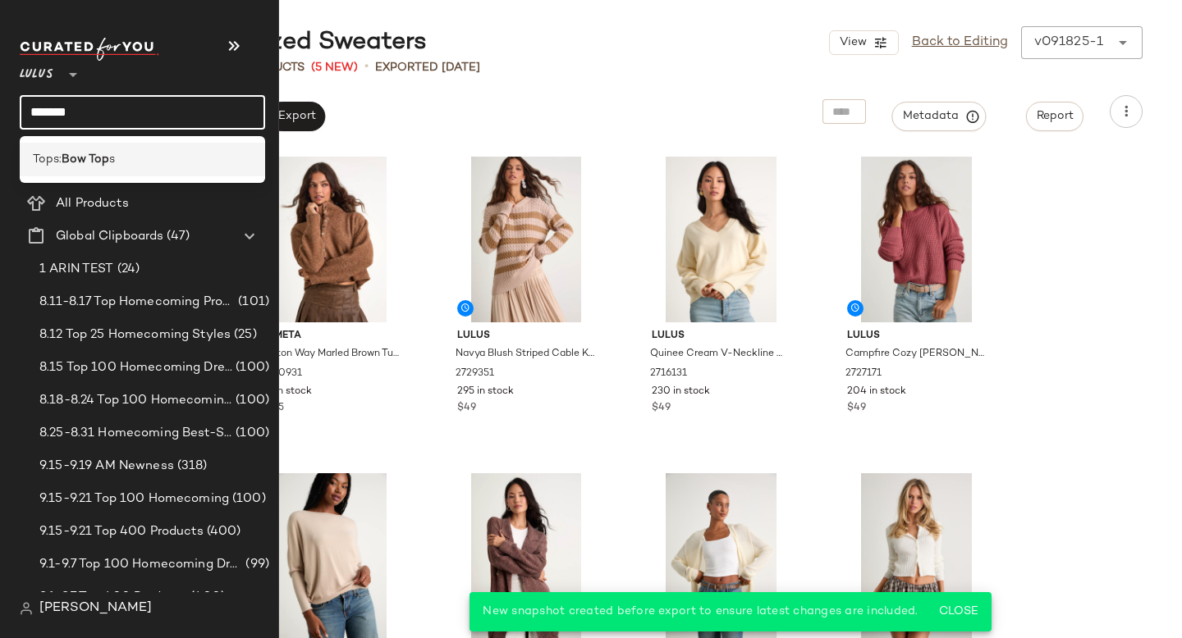
type input "*******"
click at [101, 148] on div "Tops: Bow Top s" at bounding box center [142, 160] width 245 height 34
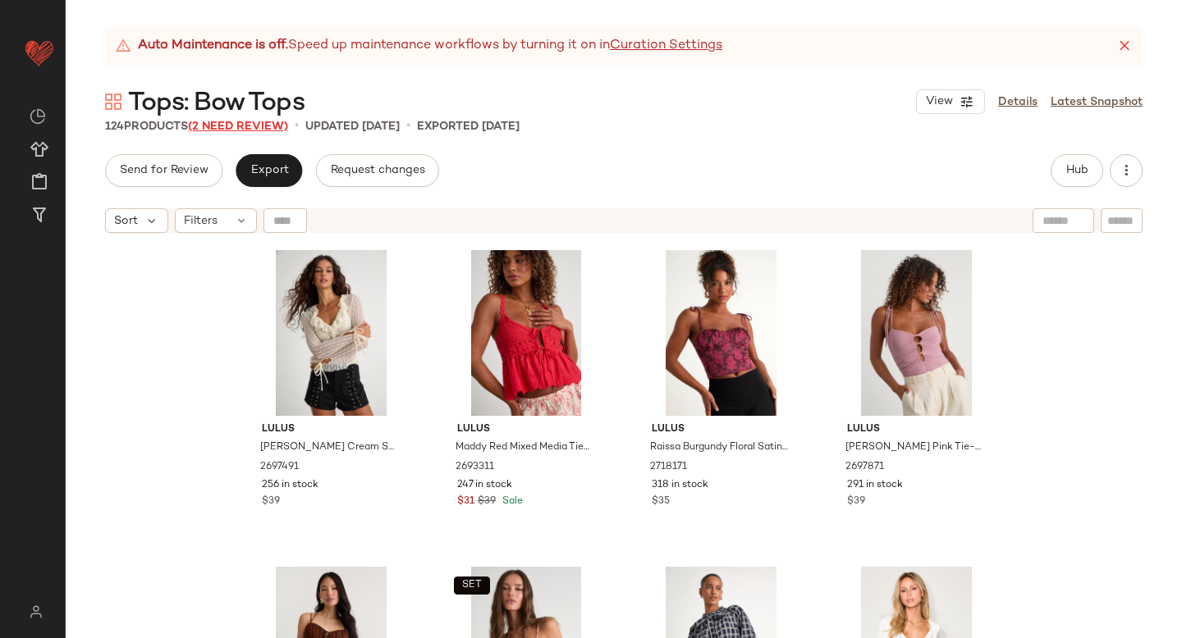
click at [263, 128] on span "(2 Need Review)" at bounding box center [238, 127] width 100 height 12
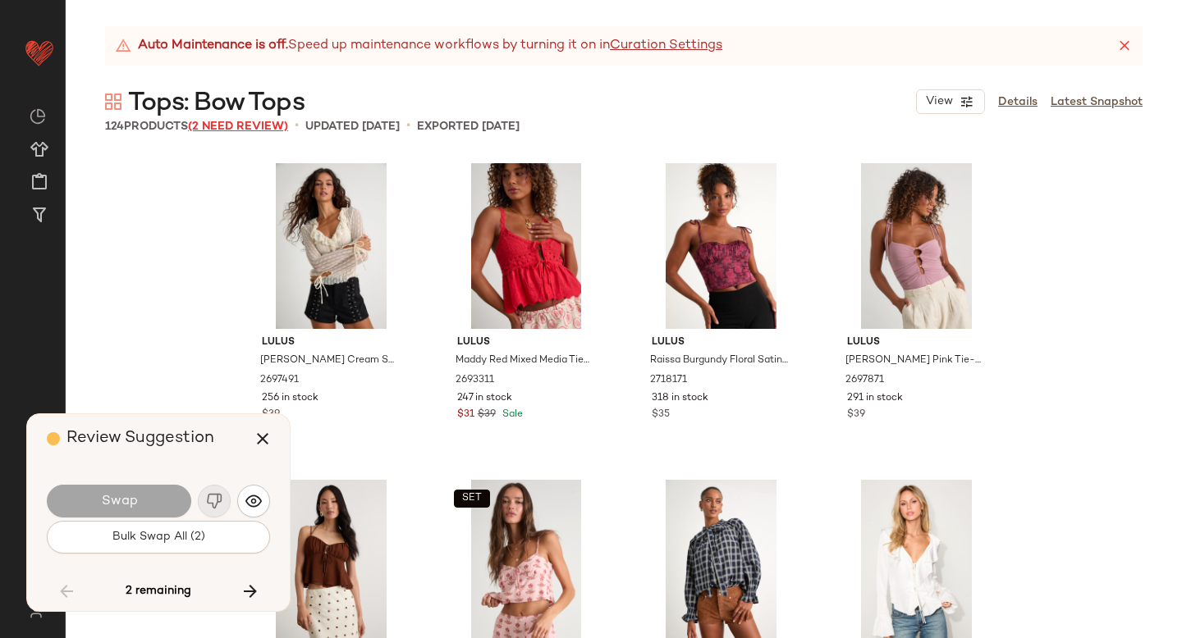
scroll to position [7285, 0]
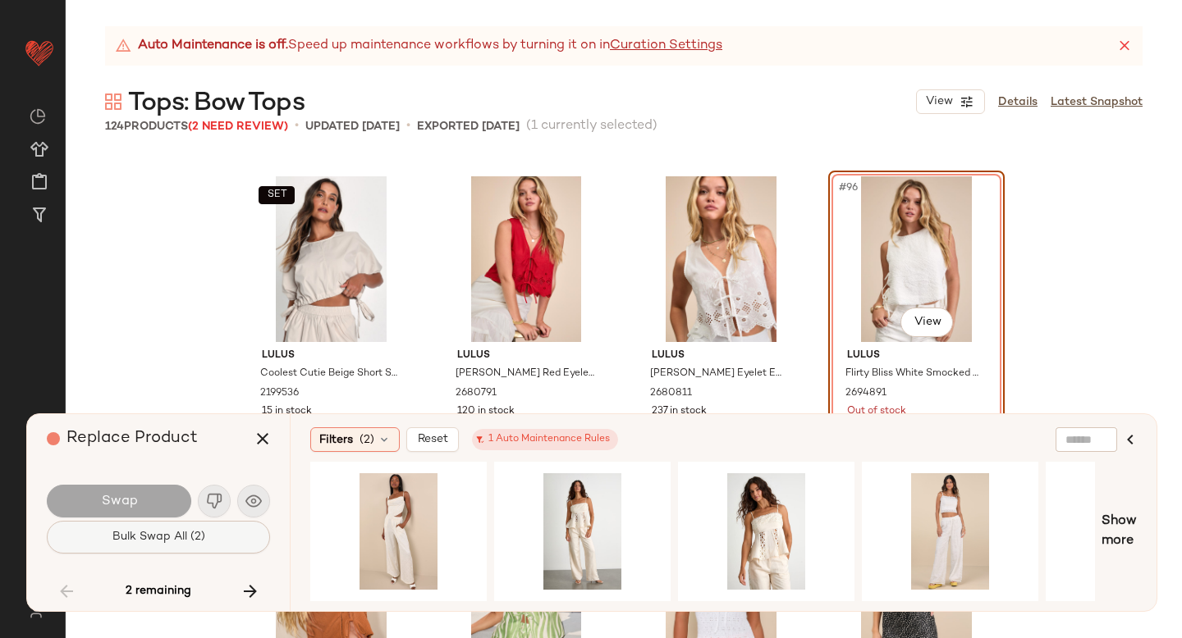
click at [206, 549] on button "Bulk Swap All (2)" at bounding box center [158, 537] width 223 height 33
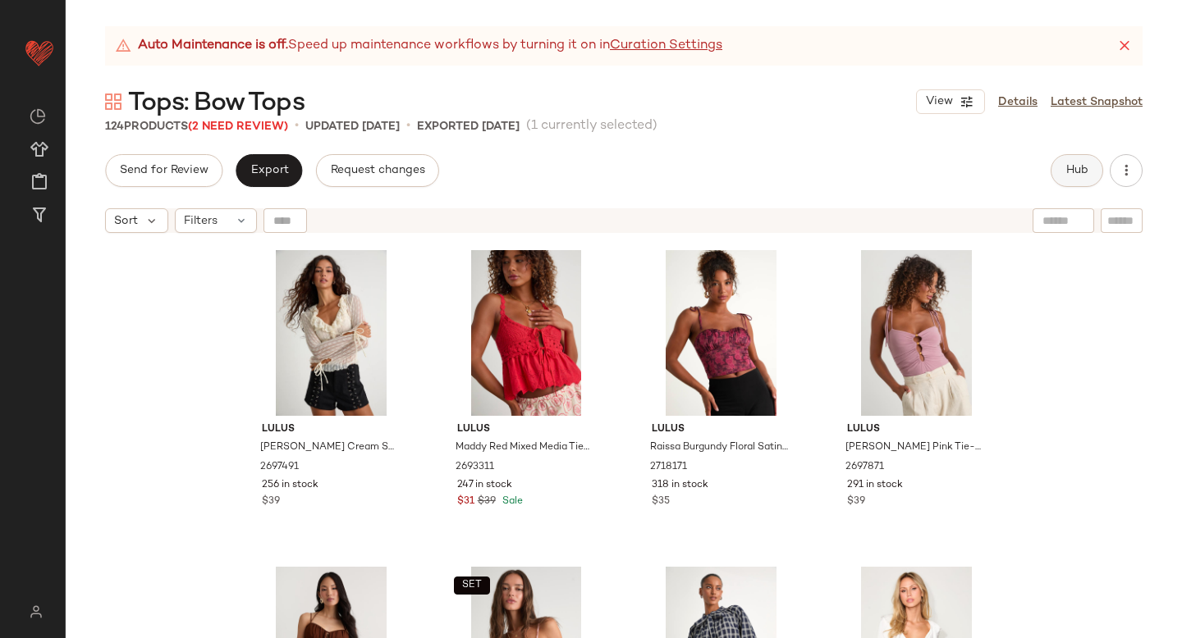
click at [1071, 171] on span "Hub" at bounding box center [1076, 170] width 23 height 13
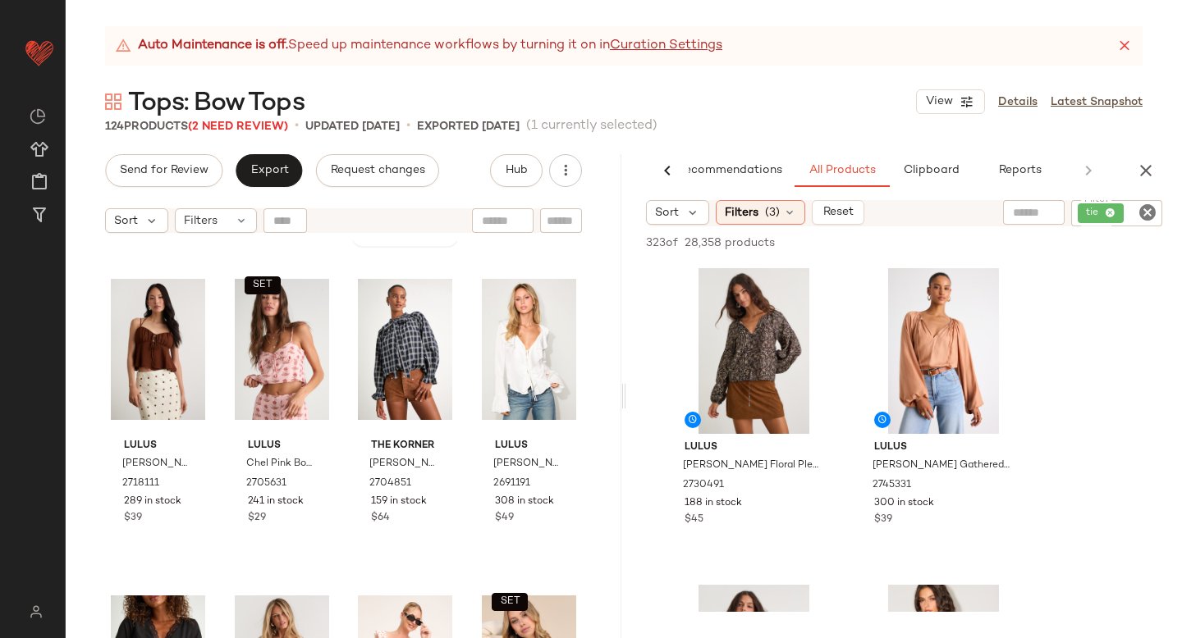
scroll to position [493, 0]
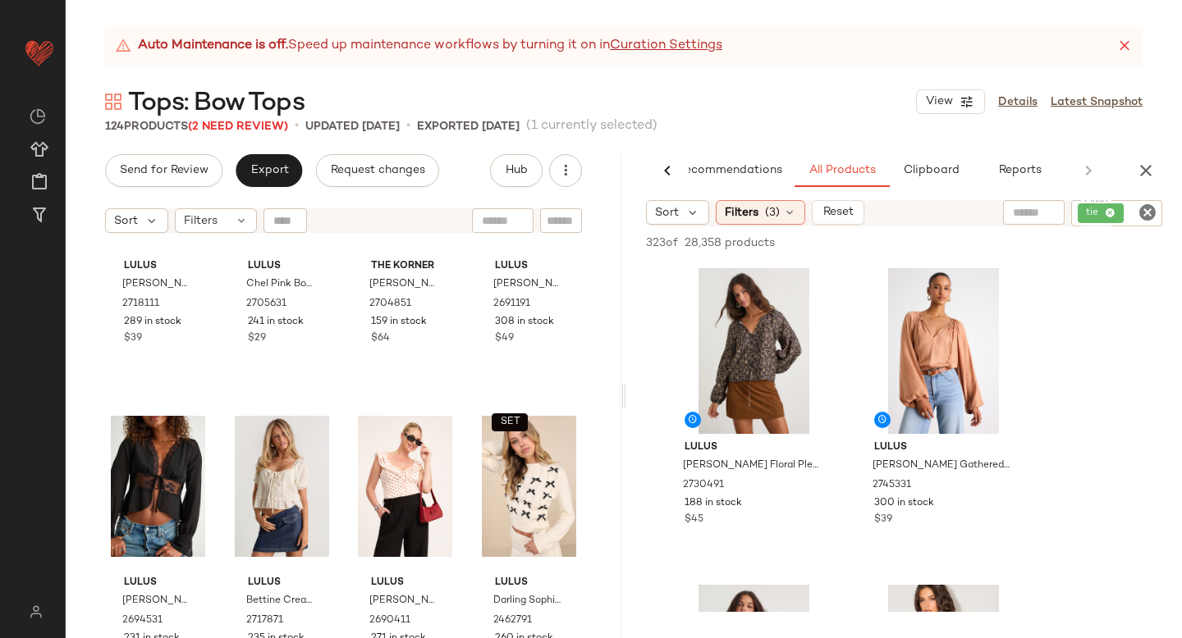
click at [1151, 217] on icon "Clear Filter" at bounding box center [1147, 213] width 20 height 20
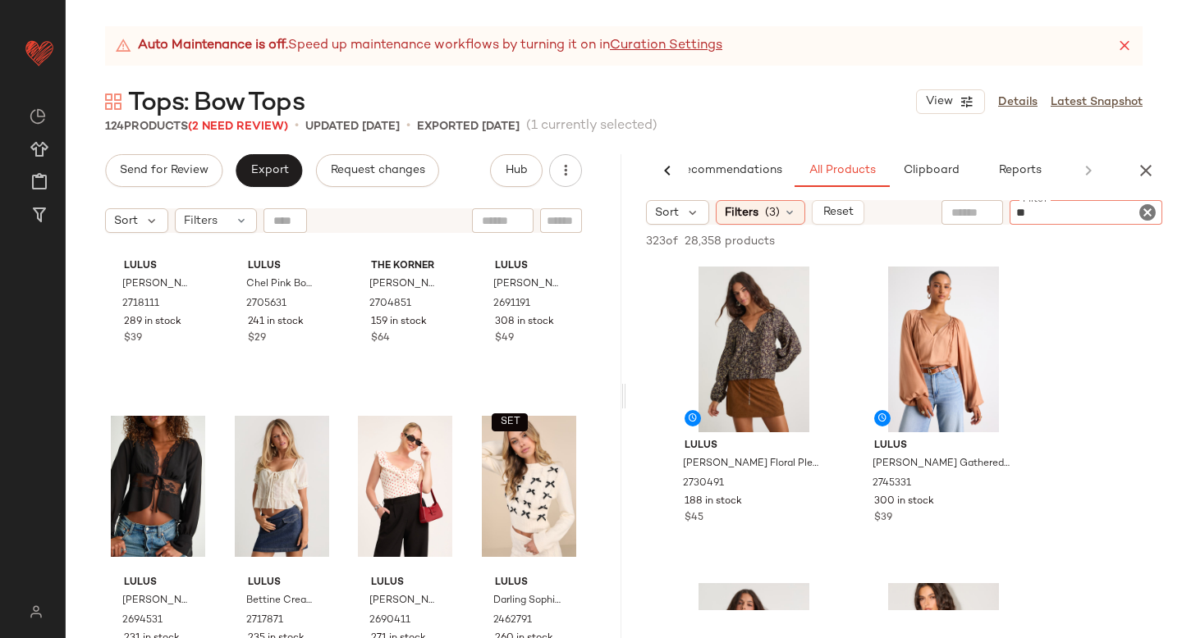
type input "***"
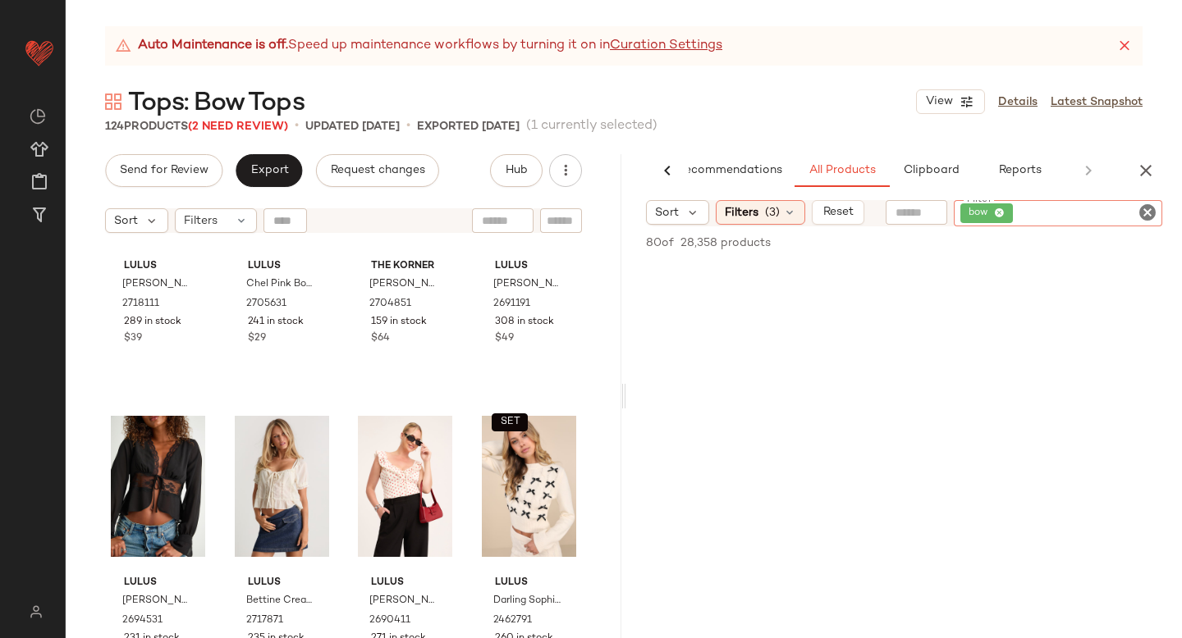
scroll to position [0, 0]
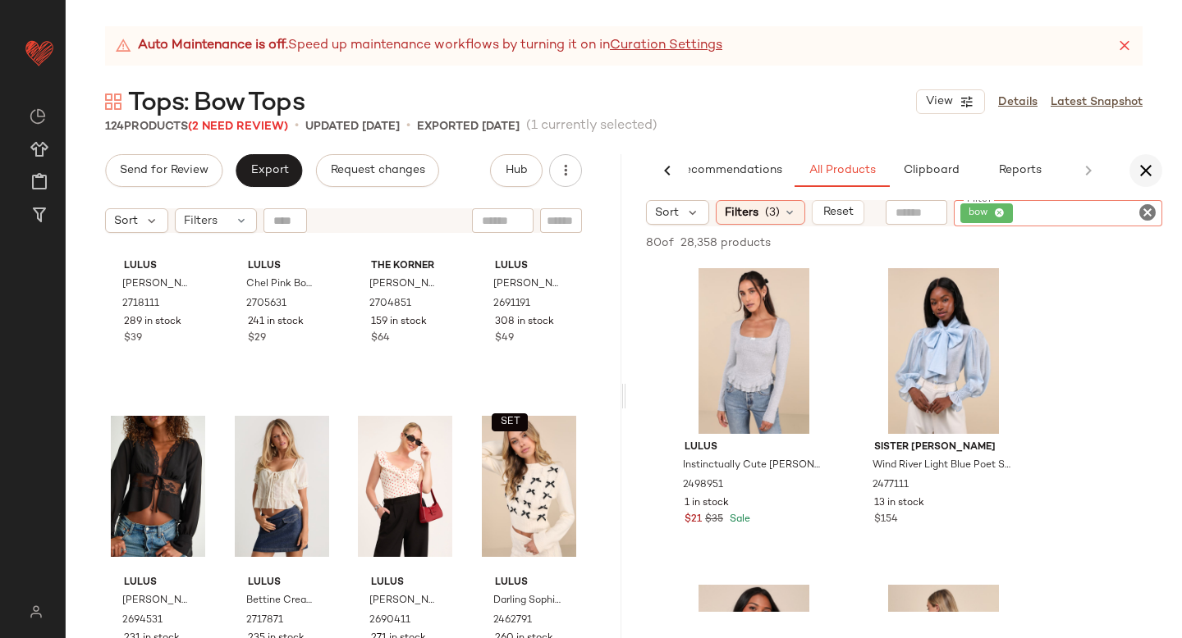
click at [1155, 164] on icon "button" at bounding box center [1146, 171] width 20 height 20
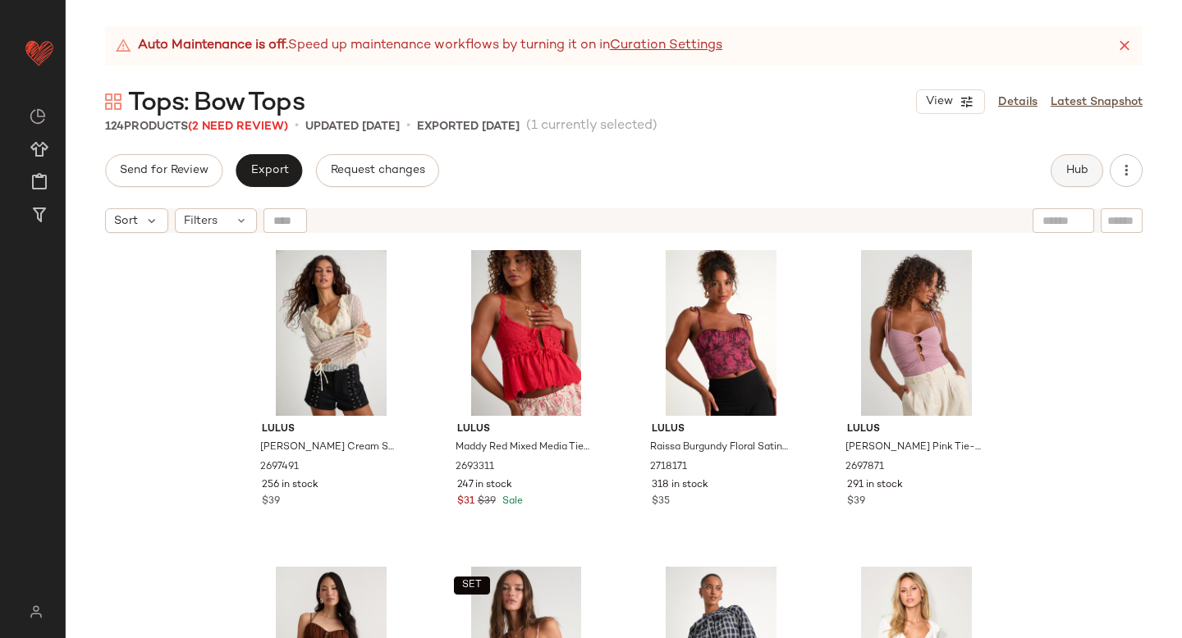
click at [1084, 171] on span "Hub" at bounding box center [1076, 170] width 23 height 13
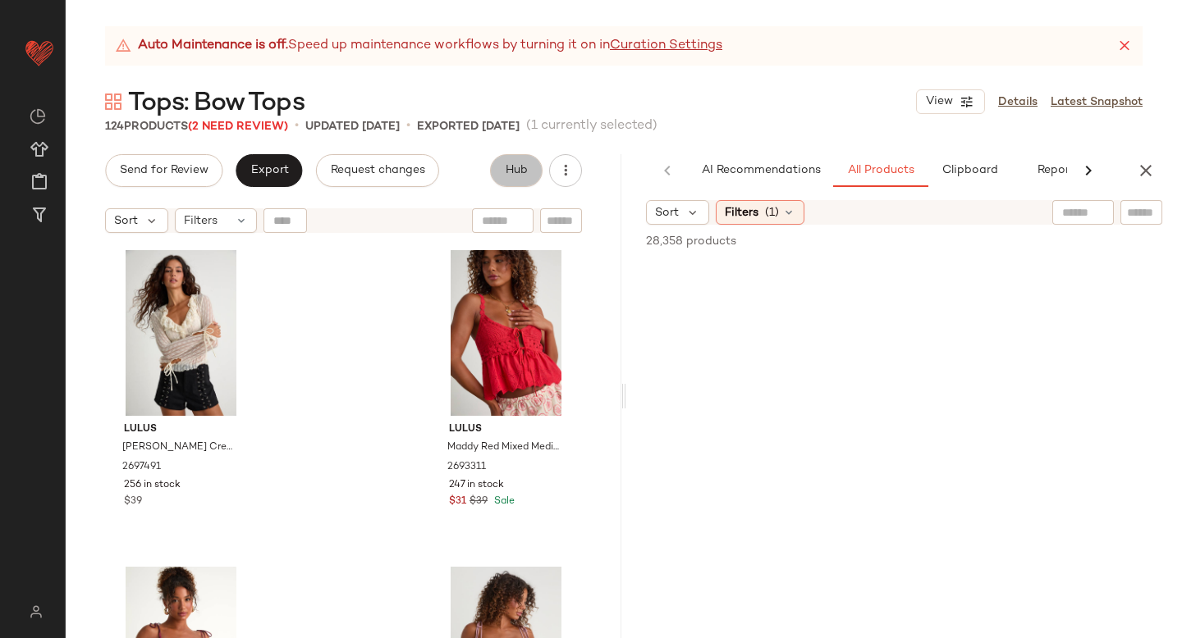
scroll to position [0, 39]
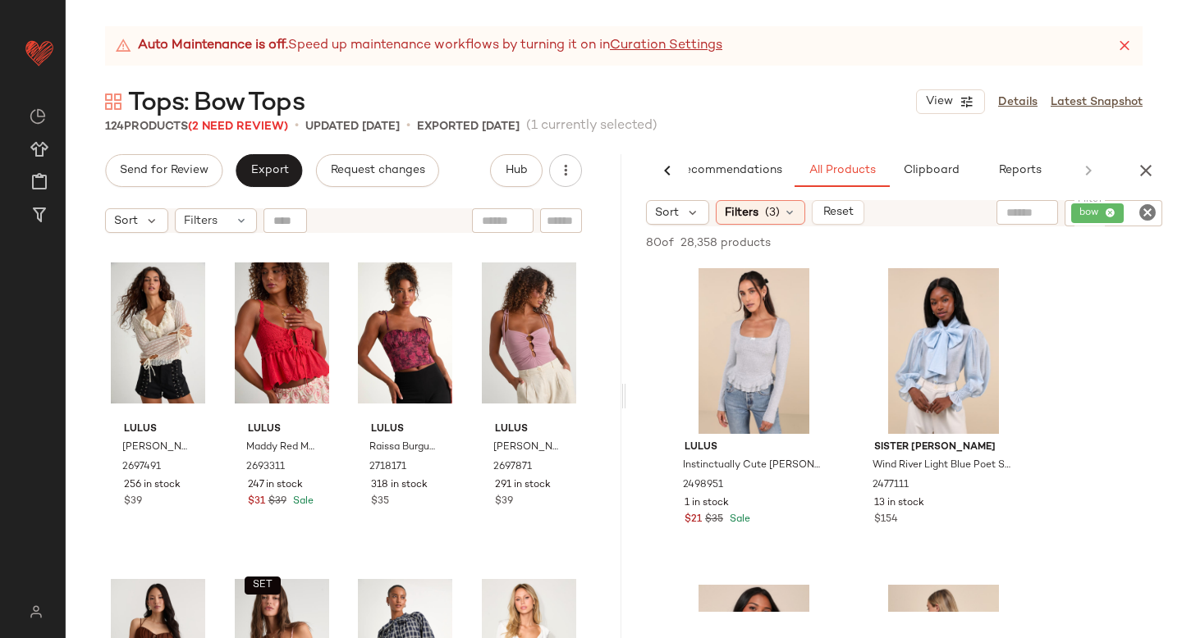
click at [1150, 213] on icon "Clear Filter" at bounding box center [1147, 213] width 20 height 20
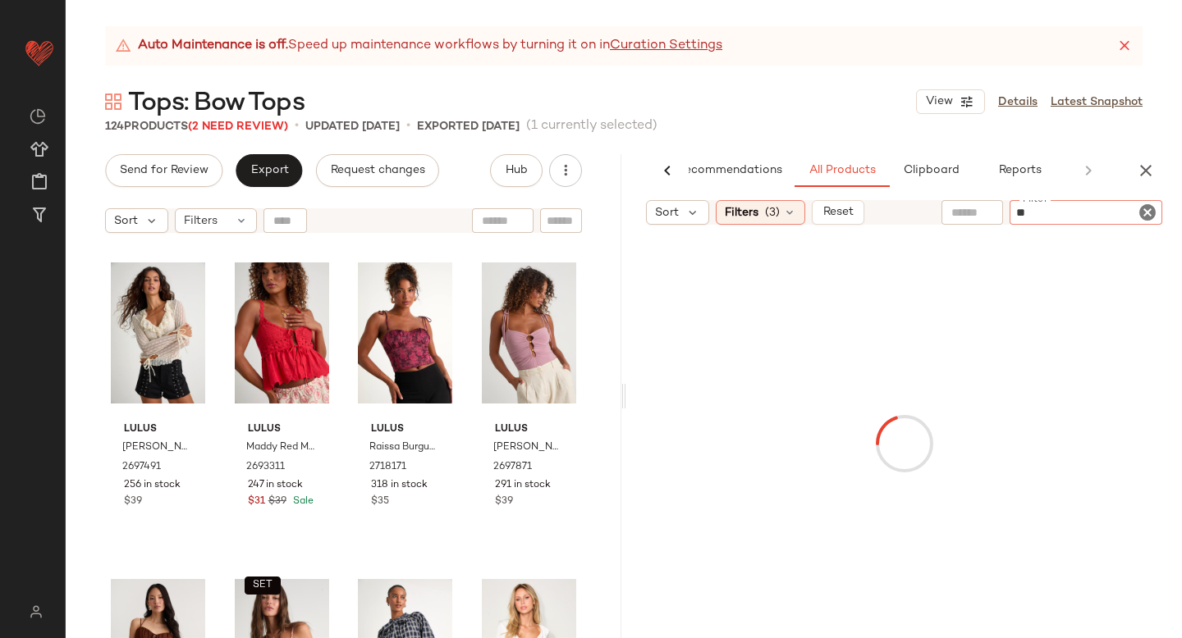
type input "***"
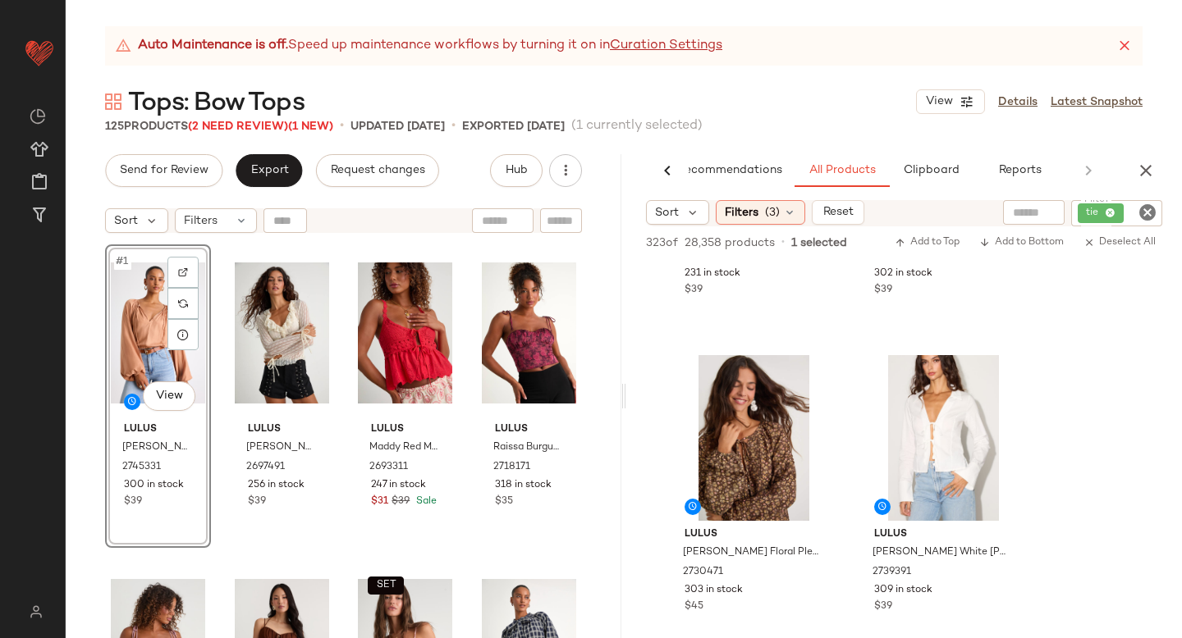
scroll to position [561, 0]
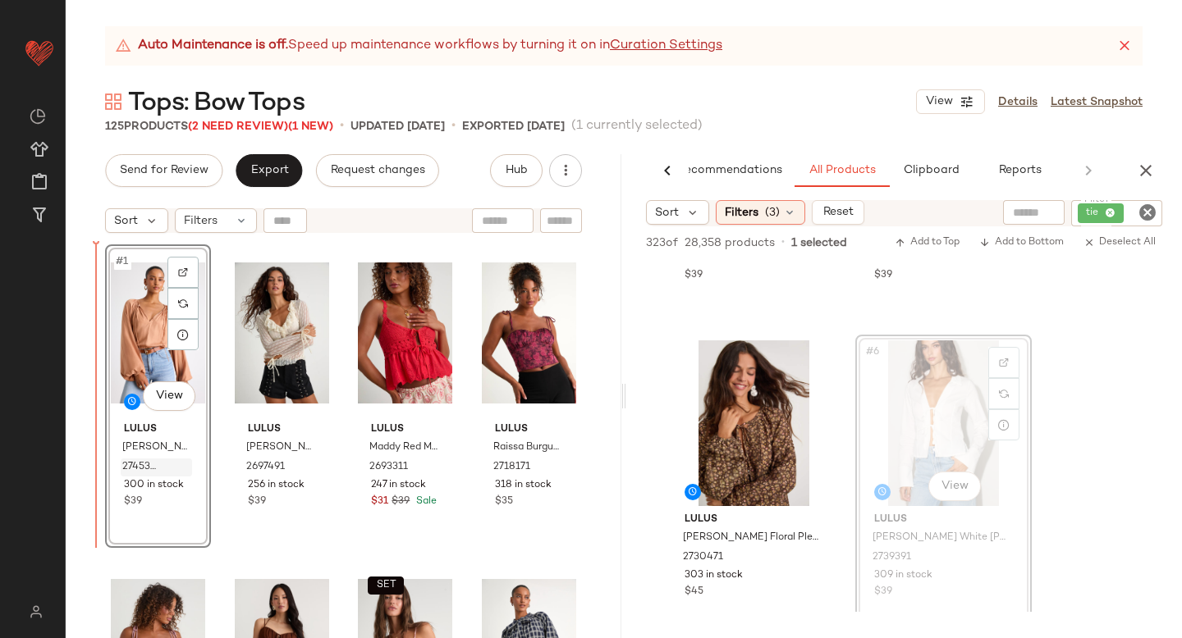
drag, startPoint x: 960, startPoint y: 363, endPoint x: 122, endPoint y: 462, distance: 843.7
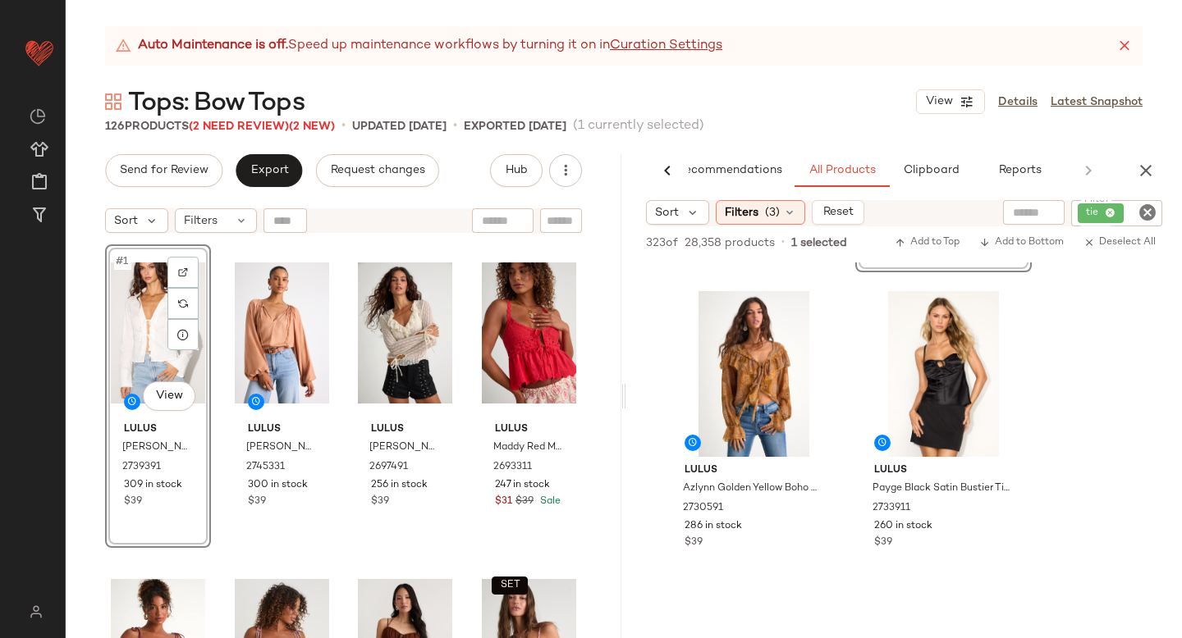
scroll to position [935, 0]
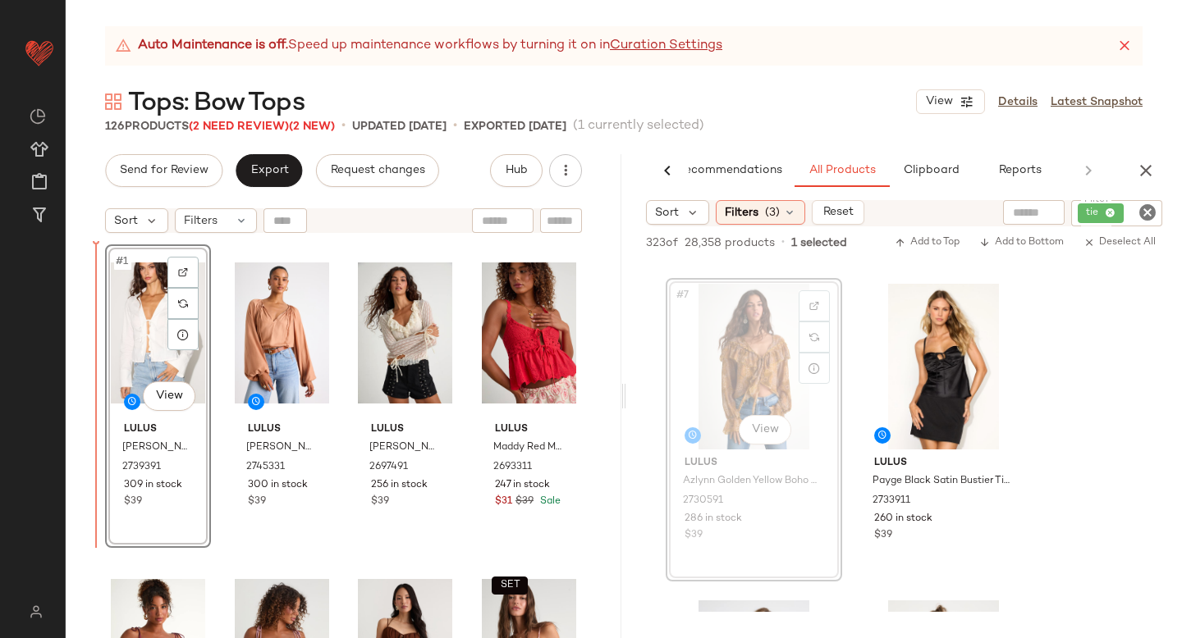
drag, startPoint x: 752, startPoint y: 377, endPoint x: 112, endPoint y: 471, distance: 647.0
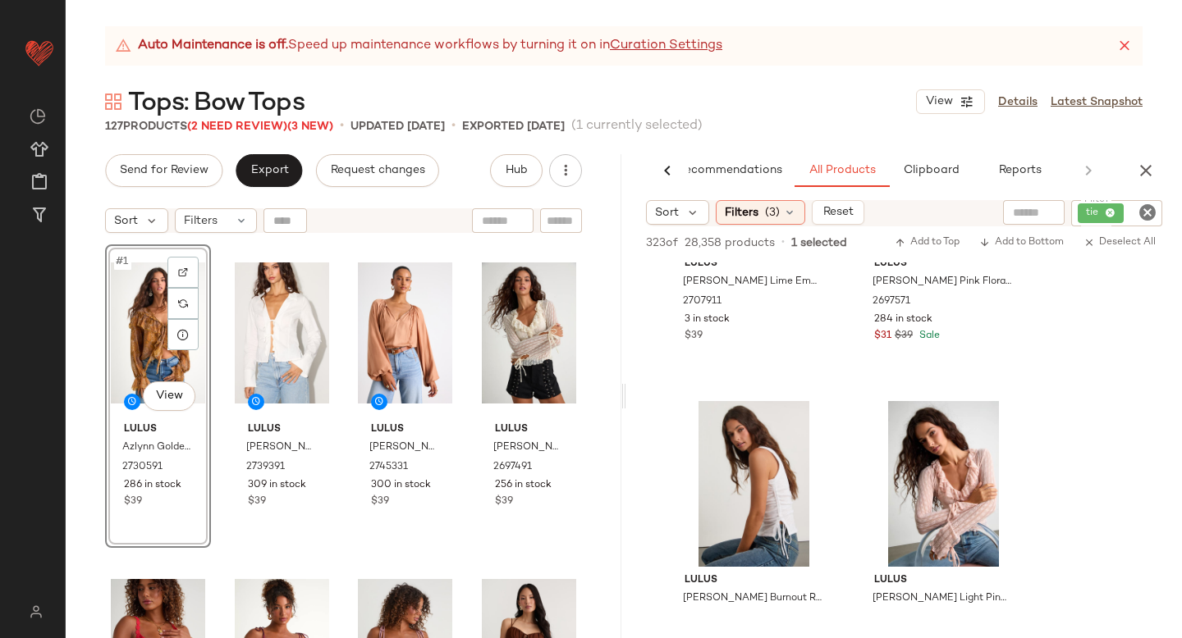
scroll to position [3956, 0]
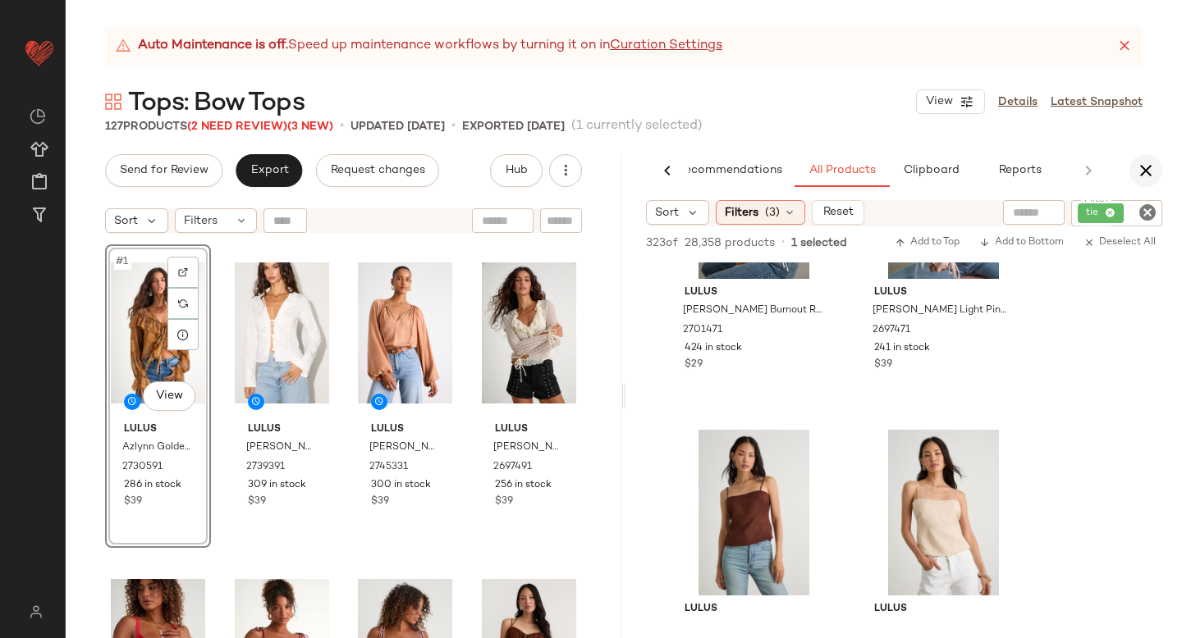
click at [1143, 170] on icon "button" at bounding box center [1146, 171] width 20 height 20
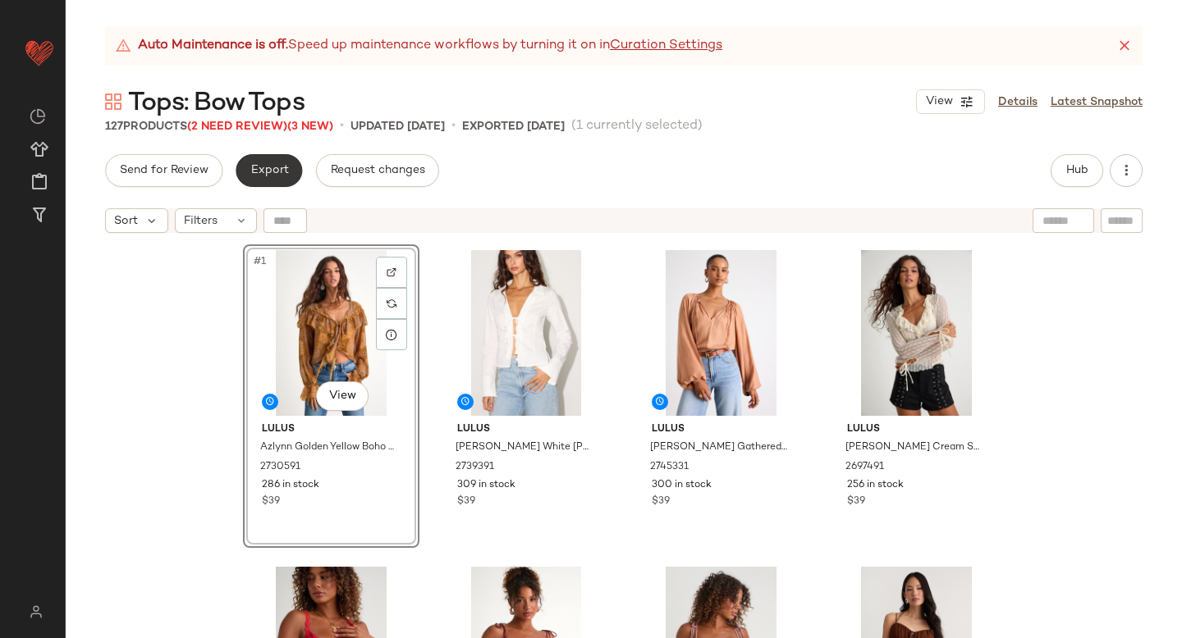
click at [292, 167] on button "Export" at bounding box center [269, 170] width 66 height 33
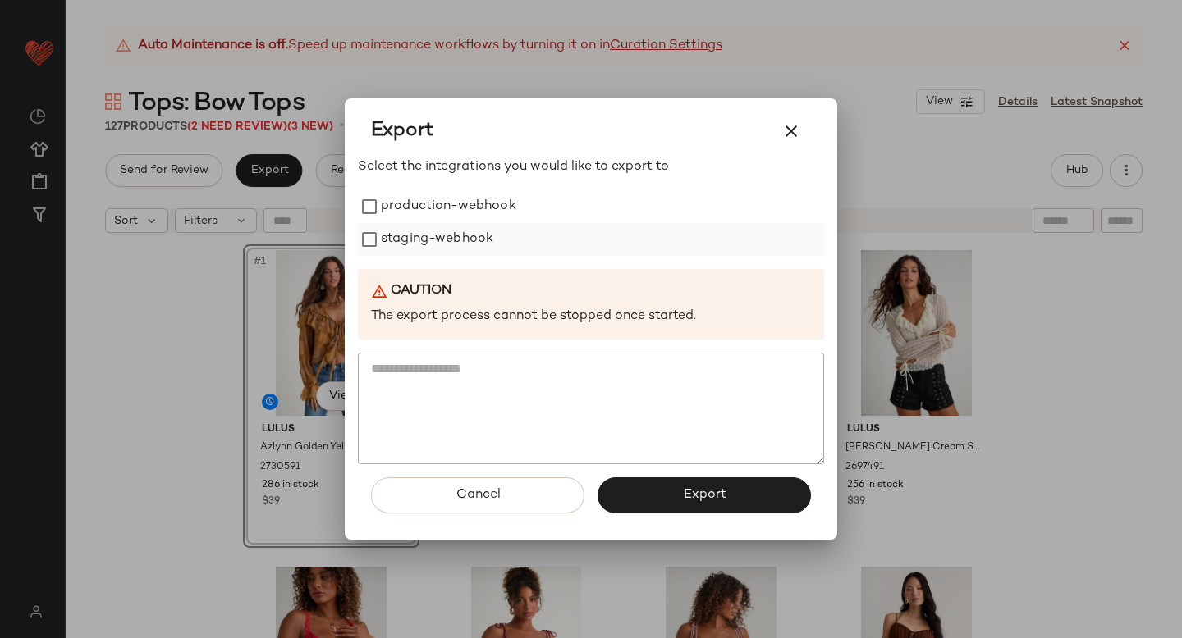
click at [479, 250] on label "staging-webhook" at bounding box center [437, 239] width 112 height 33
click at [466, 199] on label "production-webhook" at bounding box center [448, 206] width 135 height 33
click at [657, 485] on button "Export" at bounding box center [703, 496] width 213 height 36
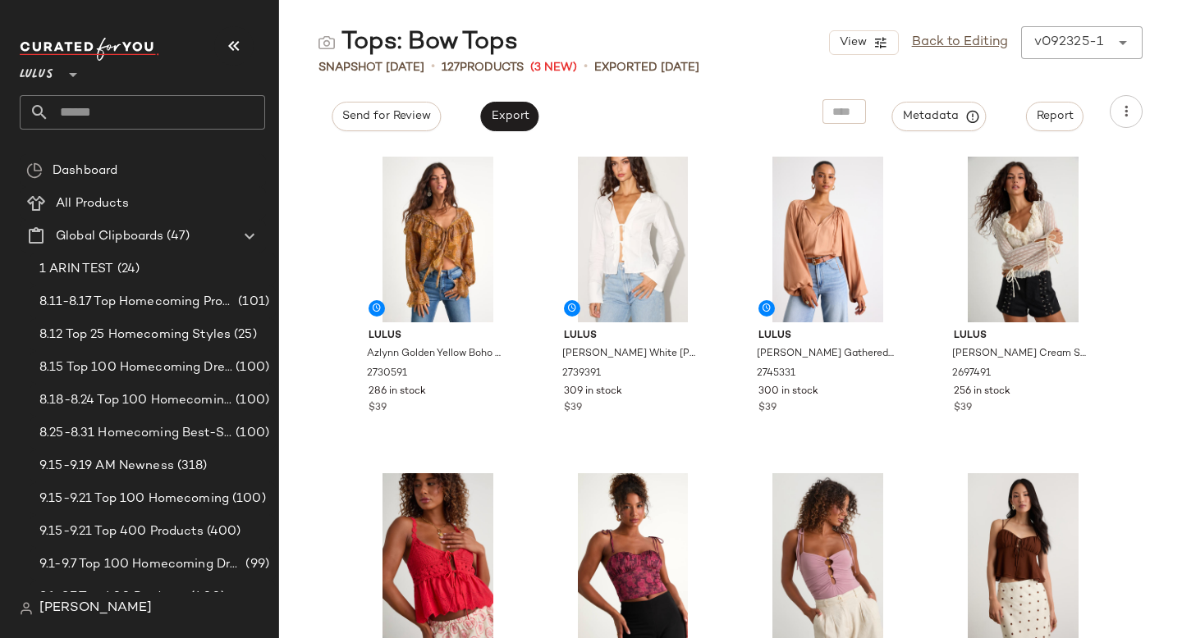
click at [144, 103] on input "text" at bounding box center [157, 112] width 216 height 34
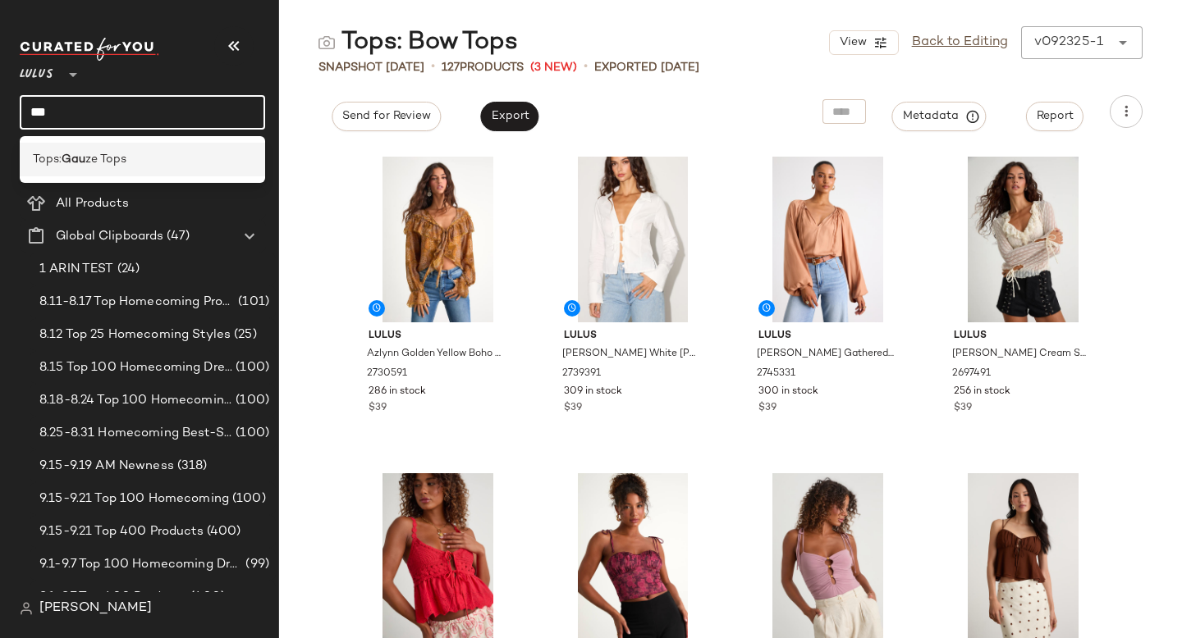
type input "***"
click at [127, 159] on div "Tops: Gau ze Tops" at bounding box center [142, 159] width 219 height 17
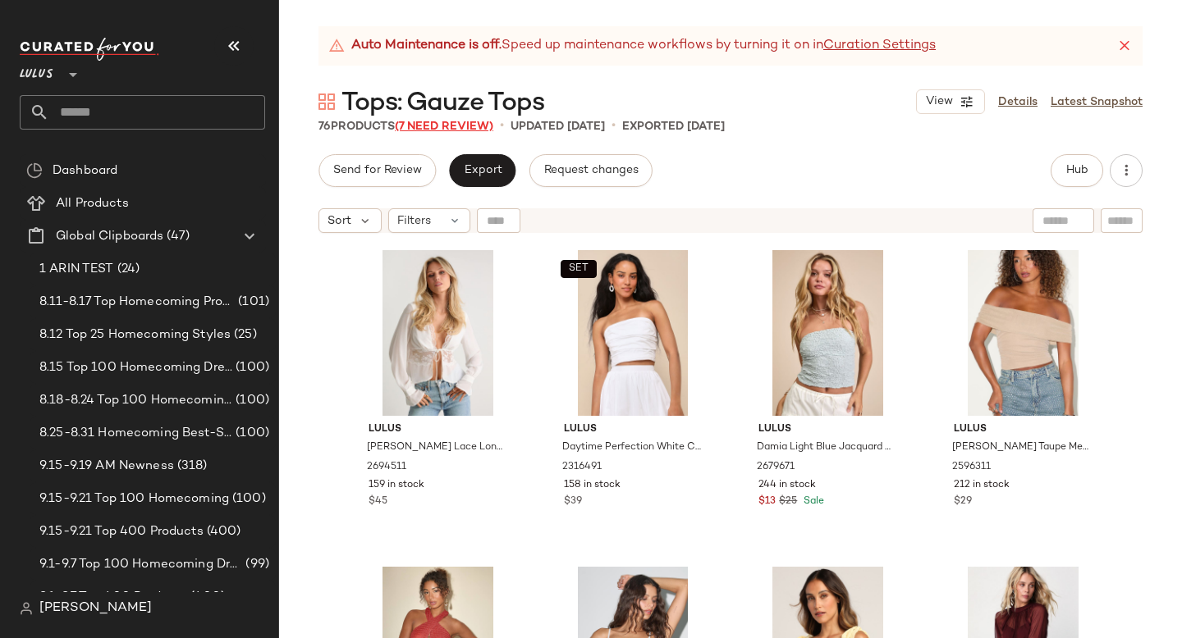
click at [447, 126] on span "(7 Need Review)" at bounding box center [444, 127] width 98 height 12
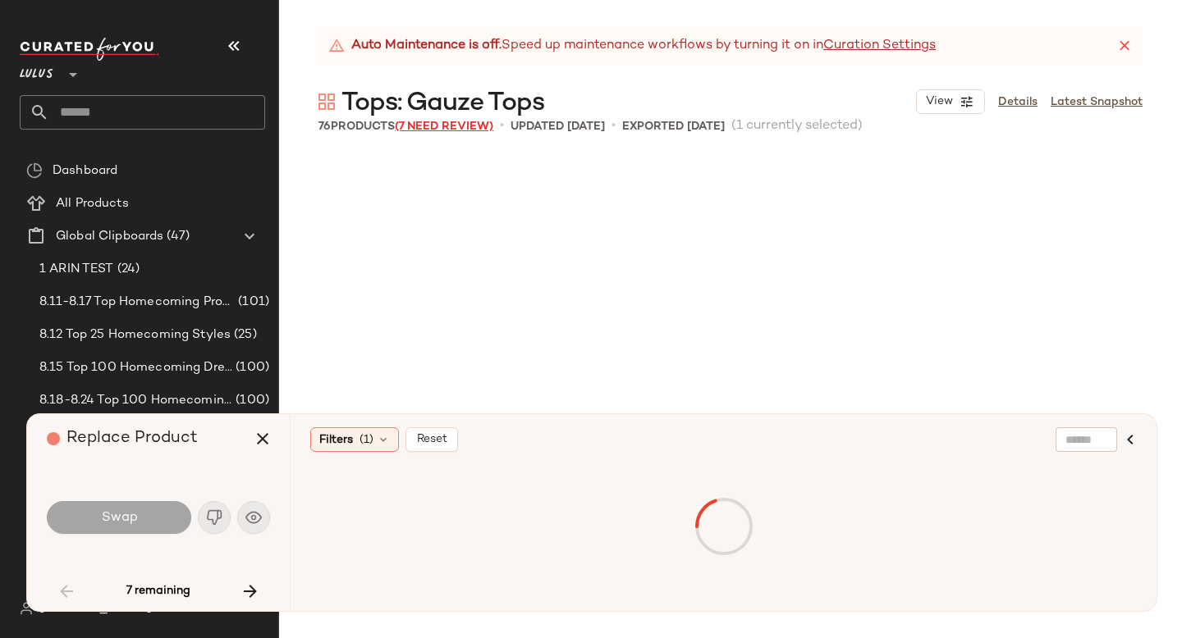
scroll to position [3484, 0]
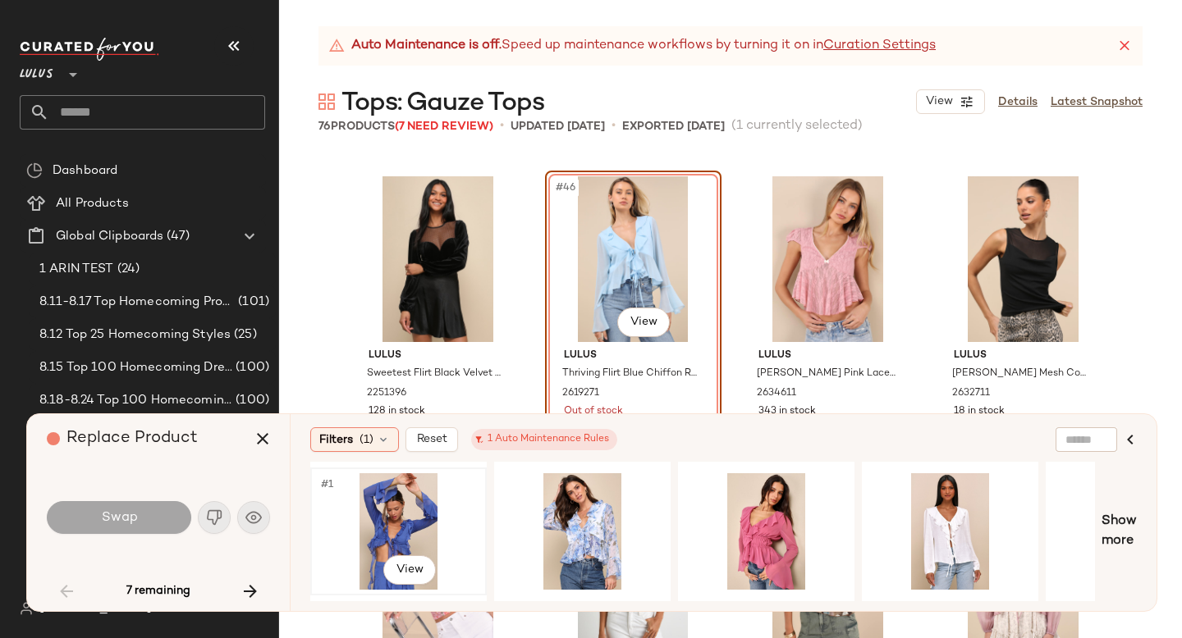
click at [383, 504] on div "#1 View" at bounding box center [398, 531] width 165 height 117
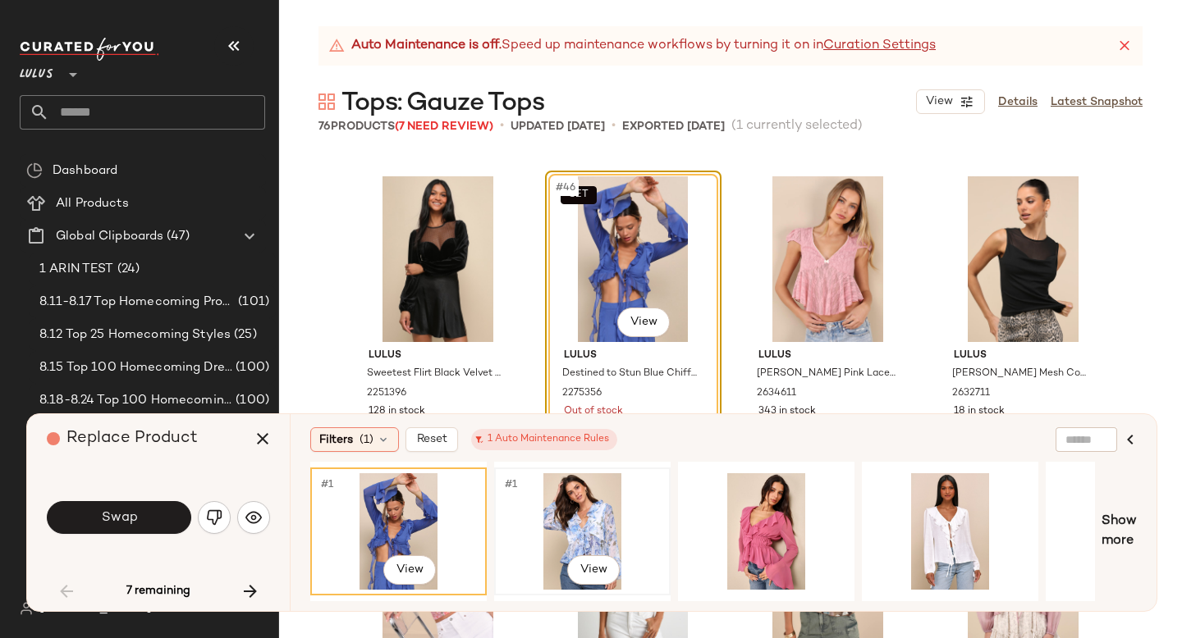
click at [588, 501] on div "#1 View" at bounding box center [582, 531] width 165 height 117
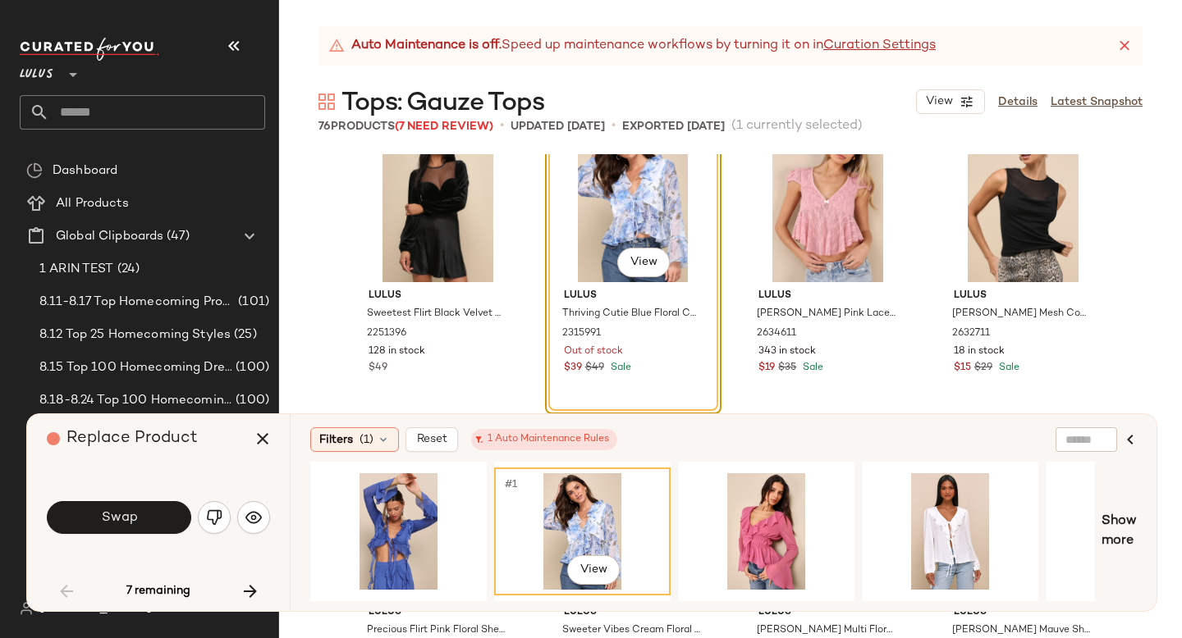
scroll to position [3539, 0]
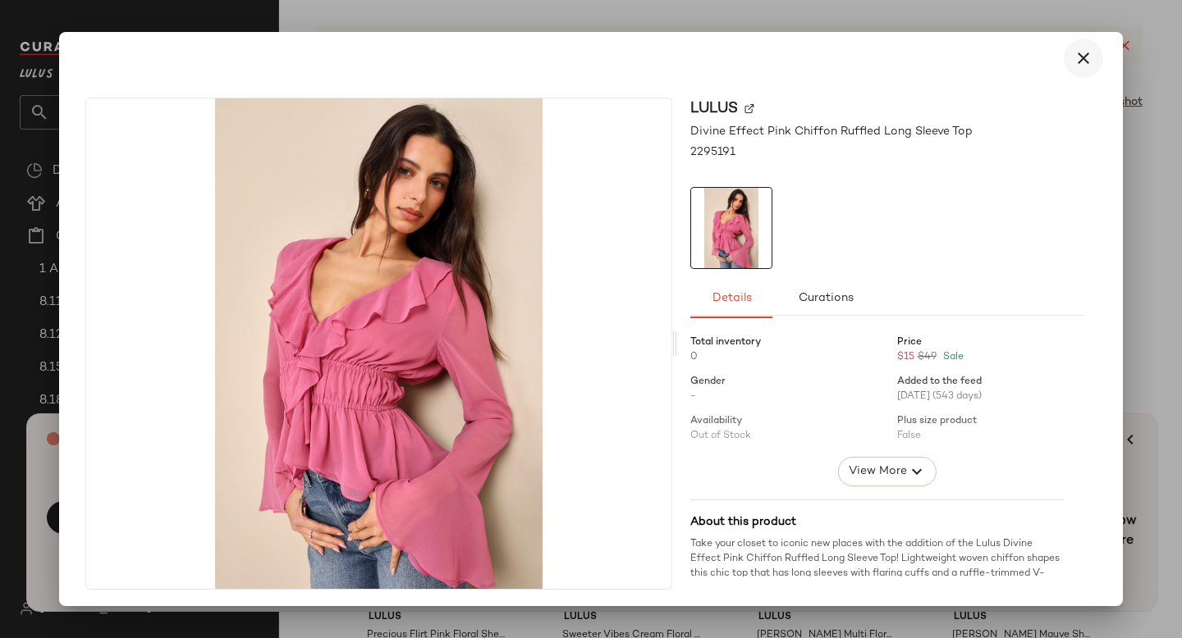
click at [1071, 68] on button "button" at bounding box center [1082, 58] width 39 height 39
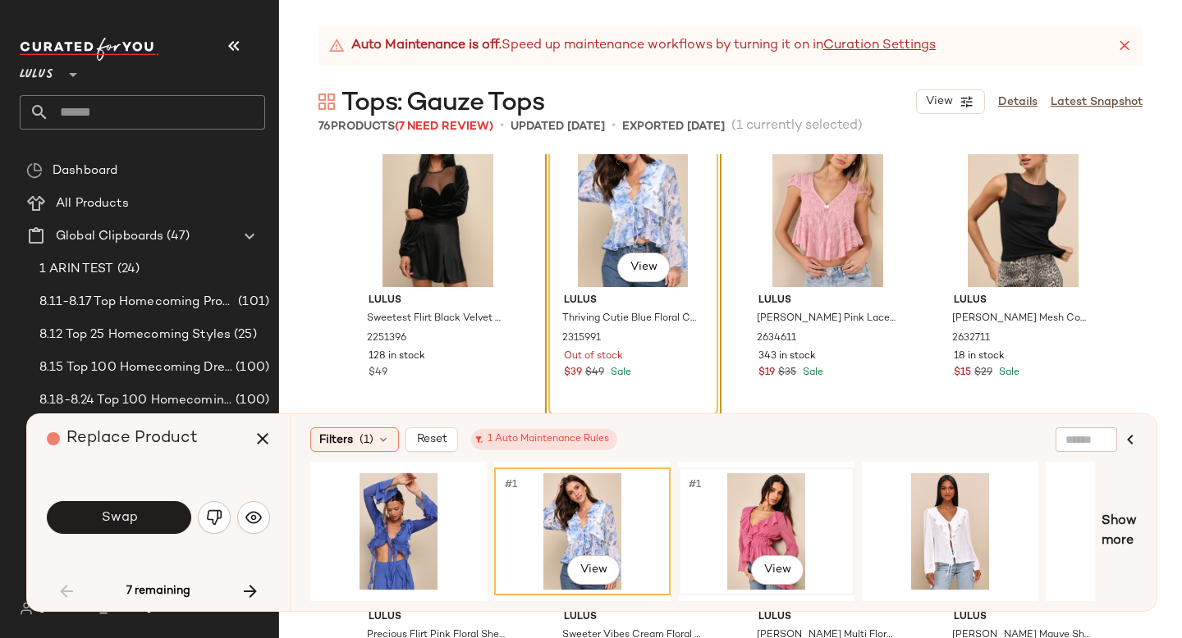
click at [761, 520] on div "#1 View" at bounding box center [766, 531] width 165 height 117
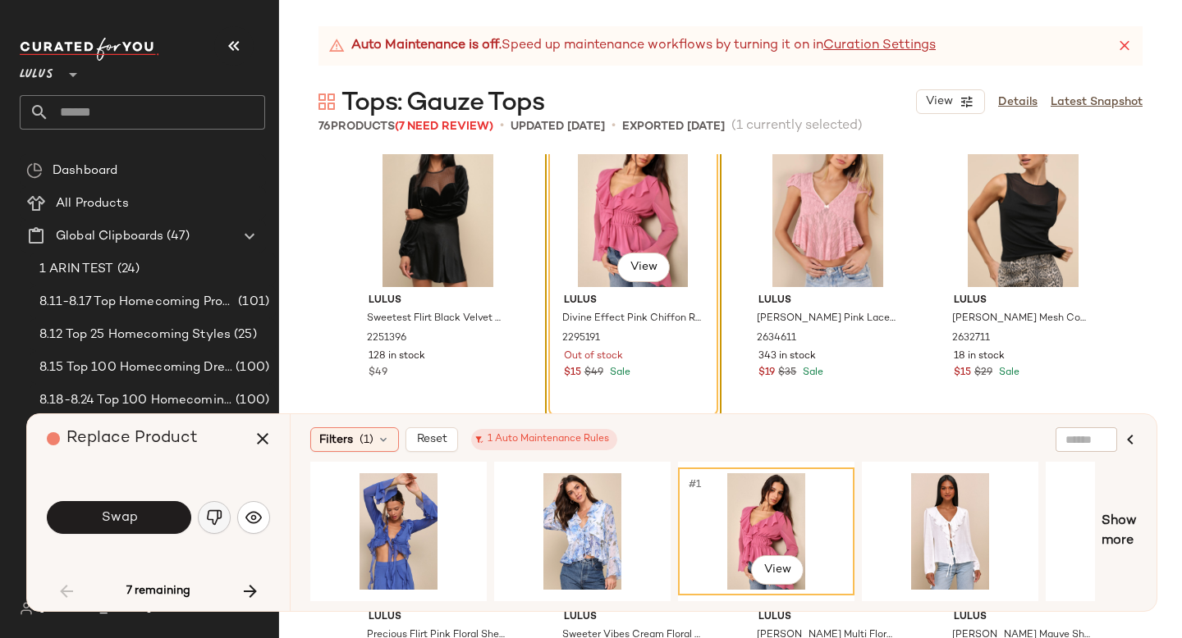
click at [225, 511] on button "button" at bounding box center [214, 517] width 33 height 33
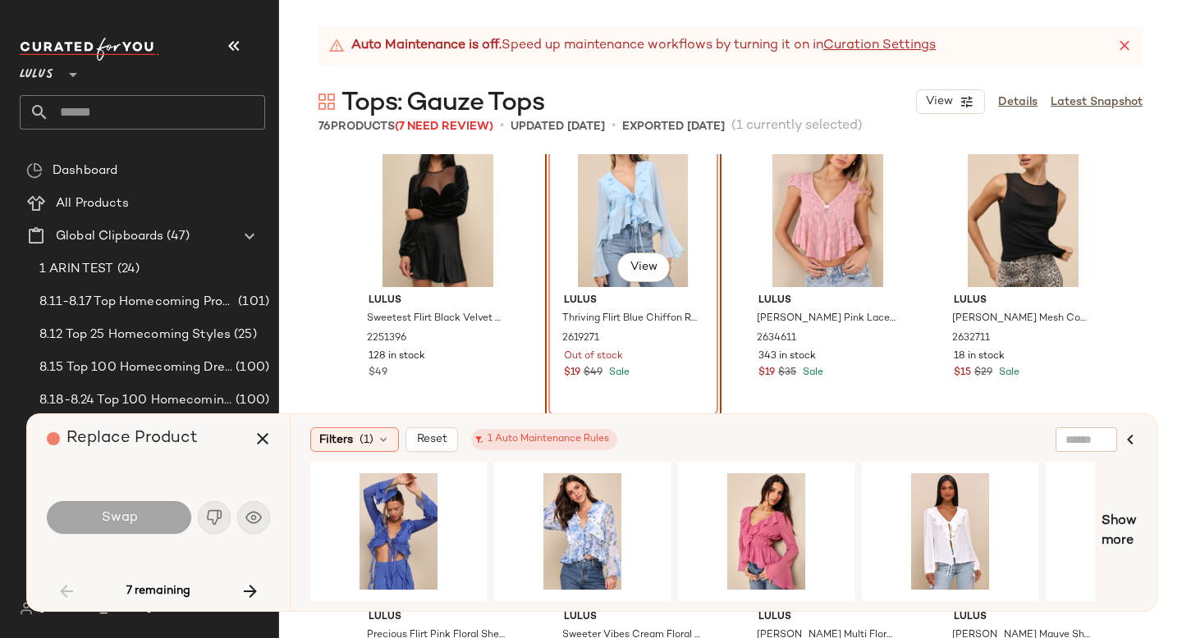
click at [587, 243] on div "#46 View" at bounding box center [633, 204] width 165 height 166
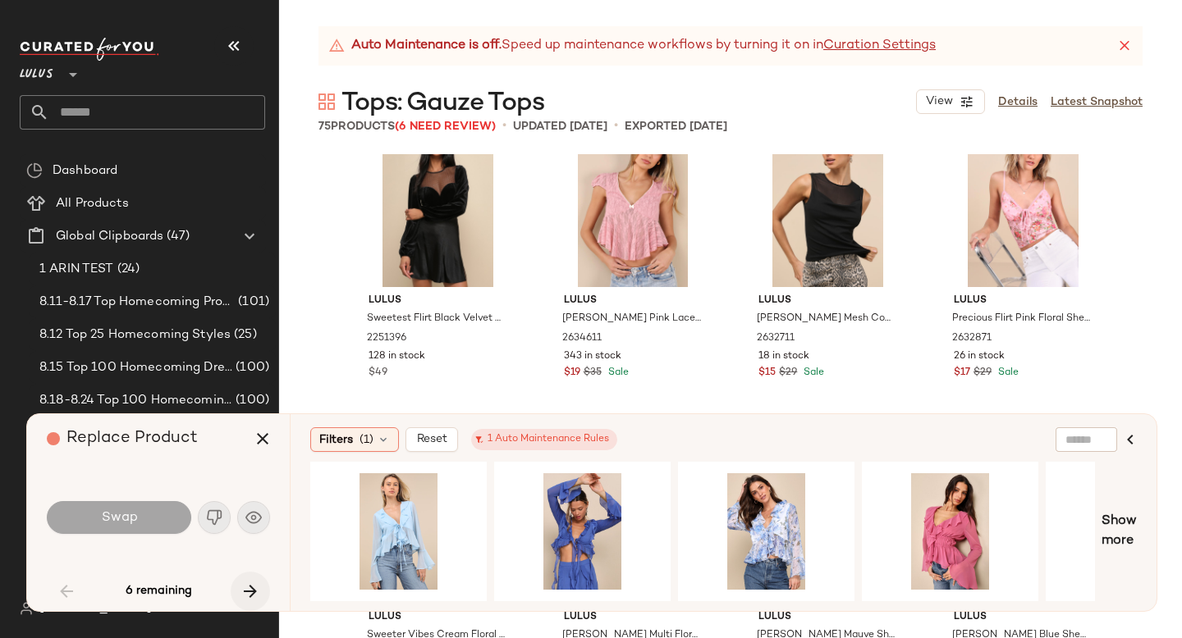
click at [255, 585] on icon "button" at bounding box center [250, 592] width 20 height 20
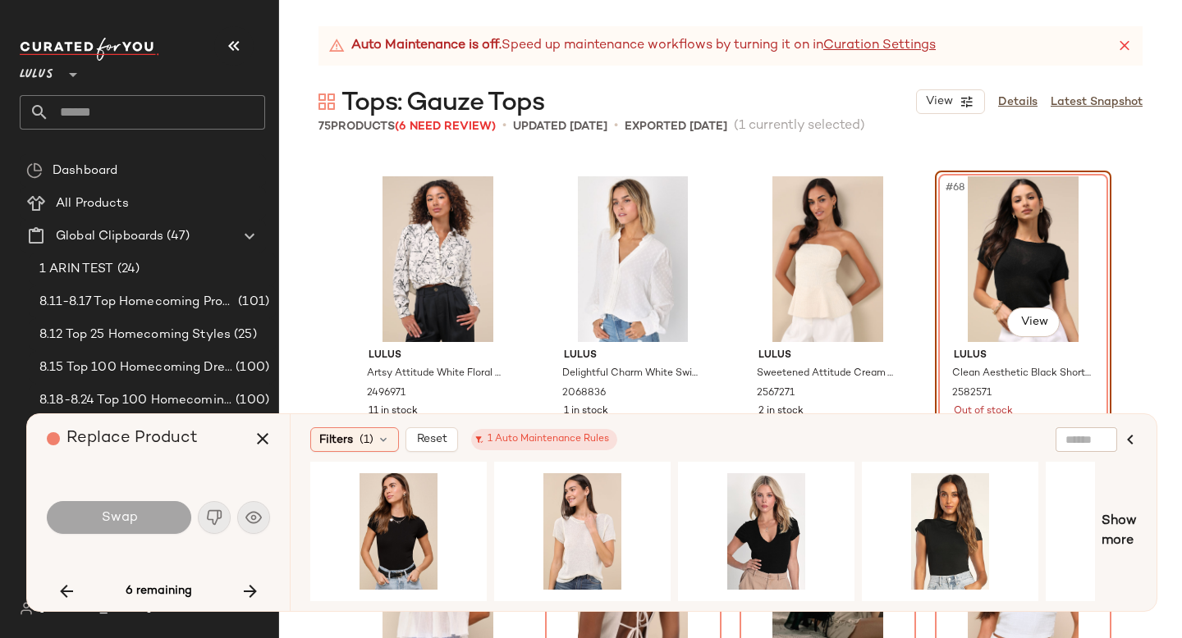
click at [1009, 281] on div "#68 View" at bounding box center [1022, 259] width 165 height 166
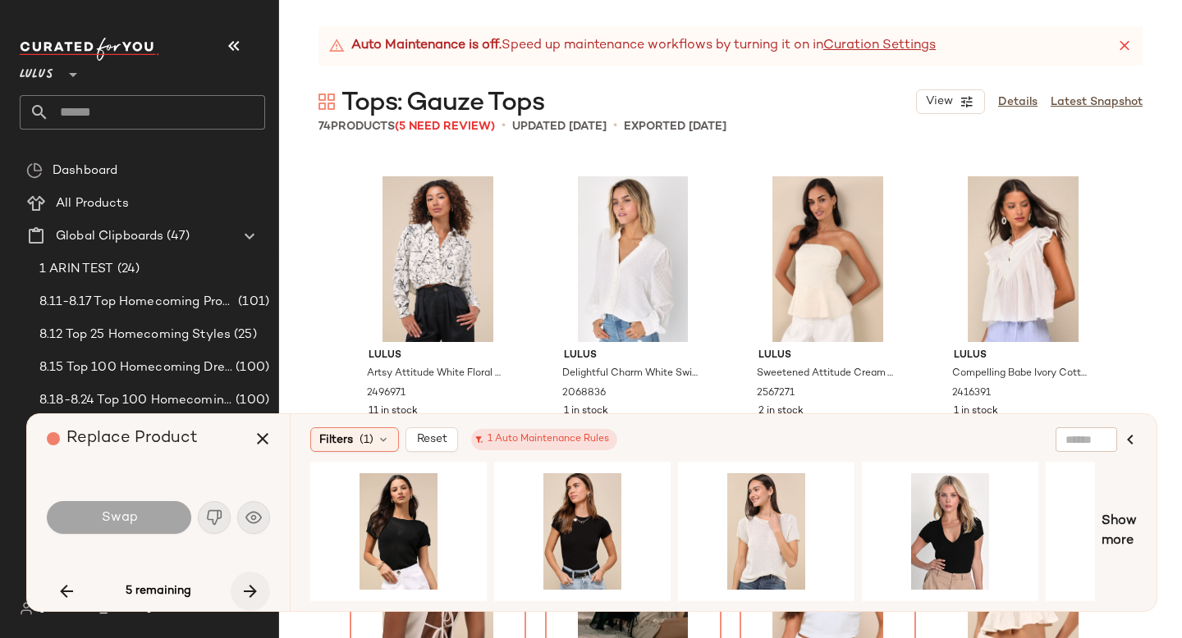
click at [255, 590] on icon "button" at bounding box center [250, 592] width 20 height 20
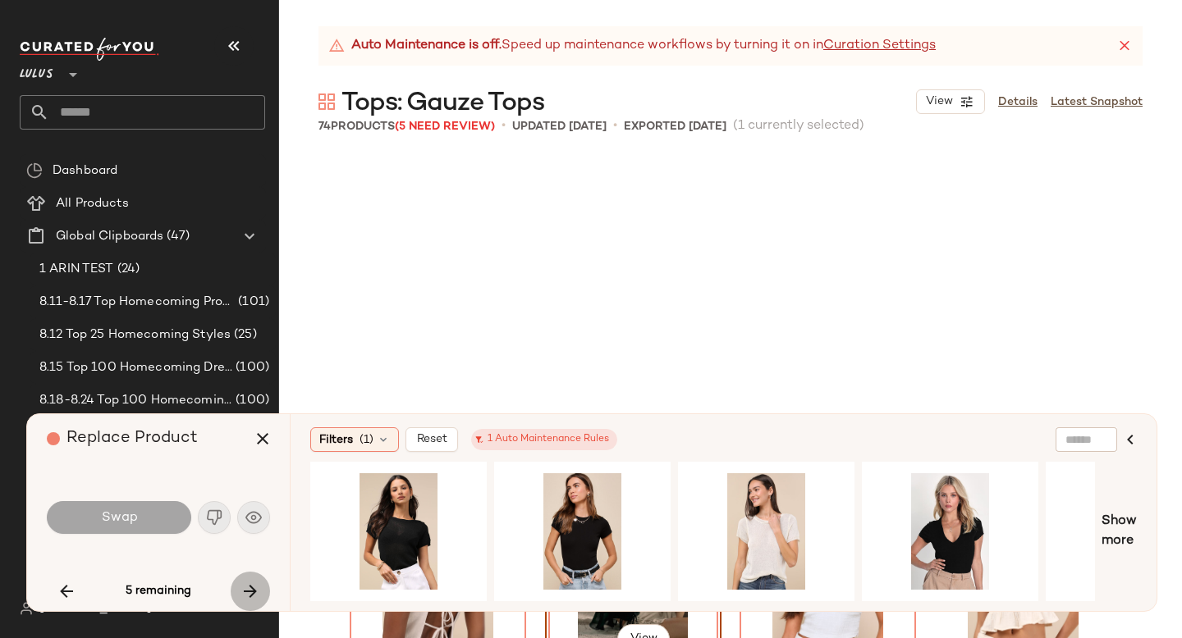
scroll to position [5385, 0]
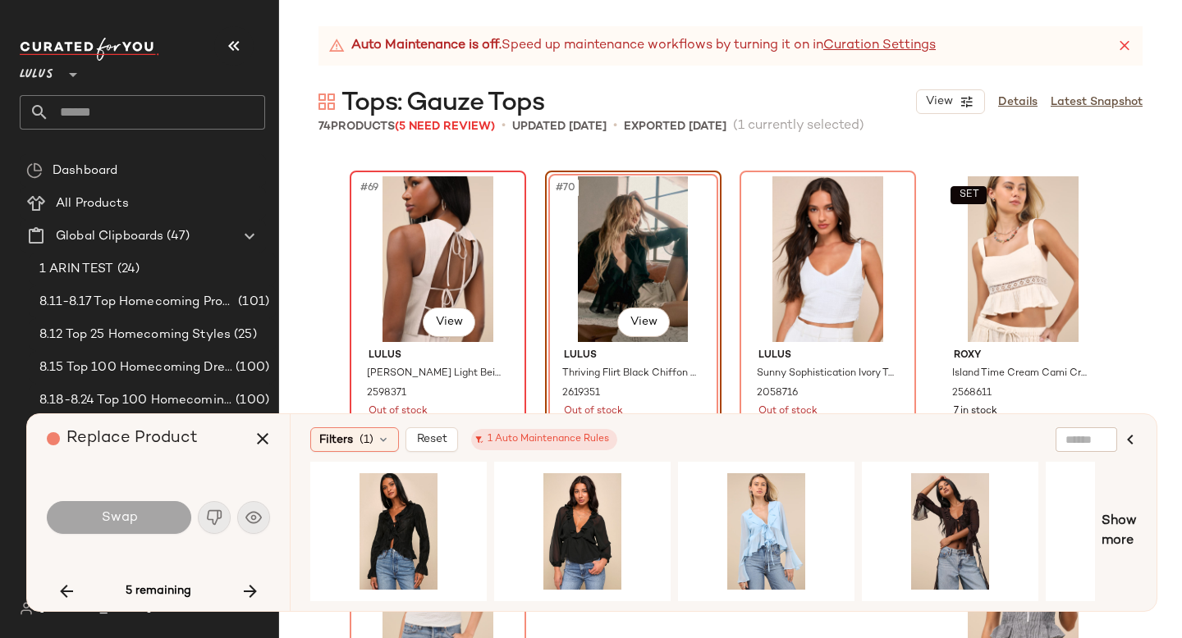
click at [380, 284] on div "#69 View" at bounding box center [437, 259] width 165 height 166
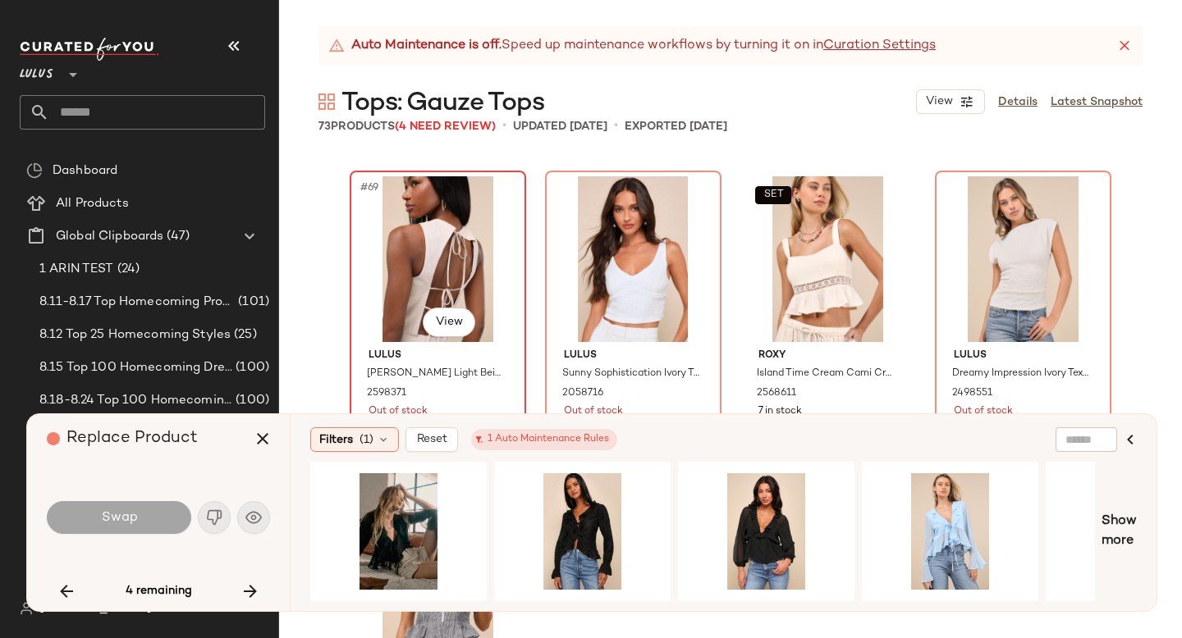
click at [380, 284] on div "#69 View" at bounding box center [437, 259] width 165 height 166
click at [253, 579] on button "button" at bounding box center [250, 591] width 39 height 39
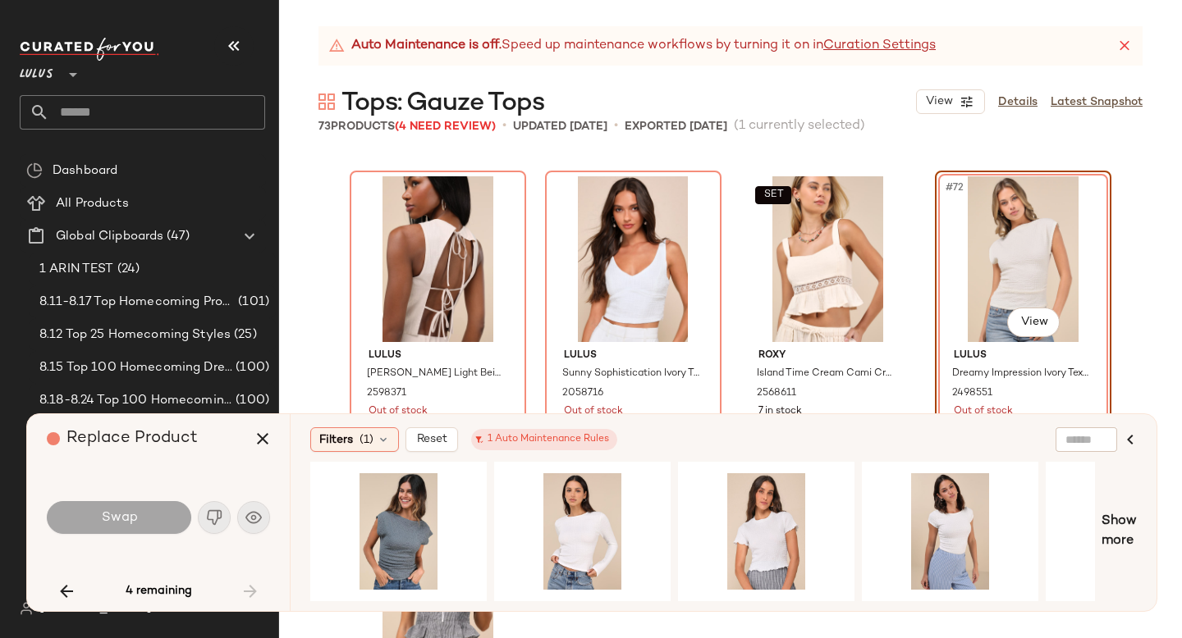
click at [936, 242] on div "#72 View Lulus Dreamy Impression Ivory Textured Cap Sleeve Top 2498551 Out of s…" at bounding box center [1022, 322] width 173 height 300
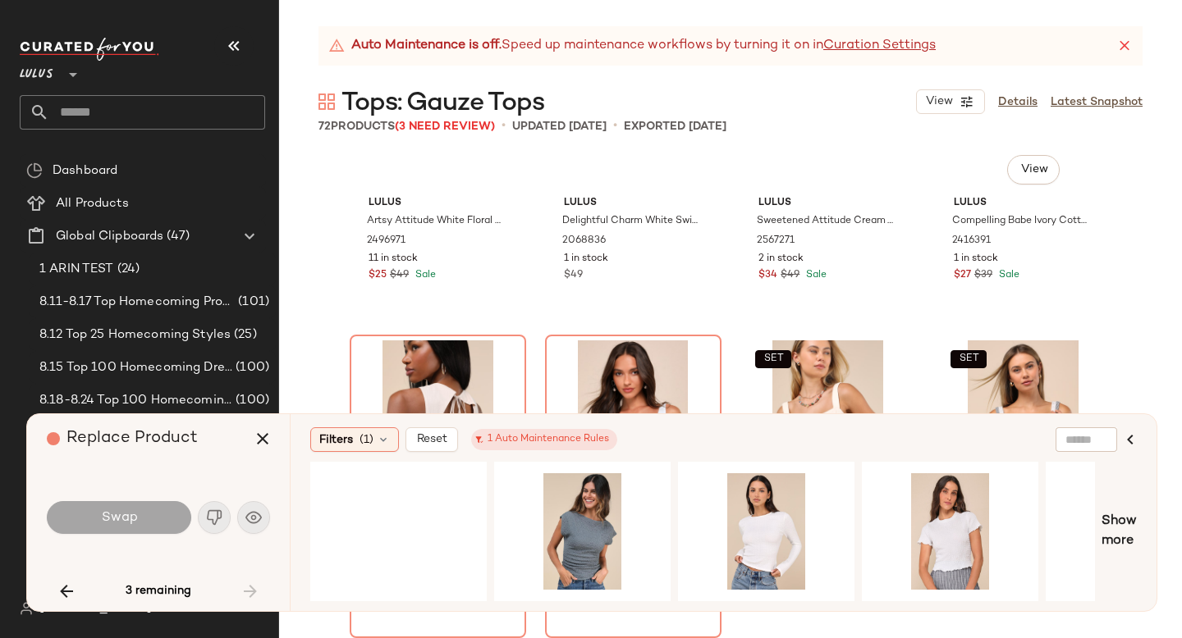
scroll to position [5220, 0]
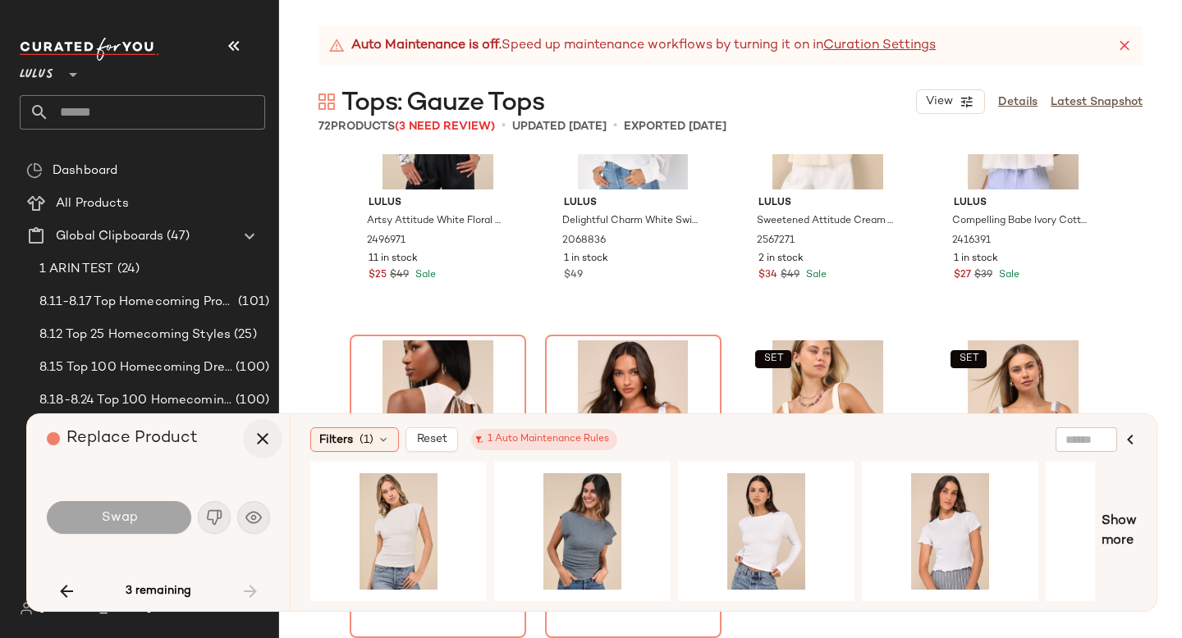
click at [258, 449] on button "button" at bounding box center [262, 438] width 39 height 39
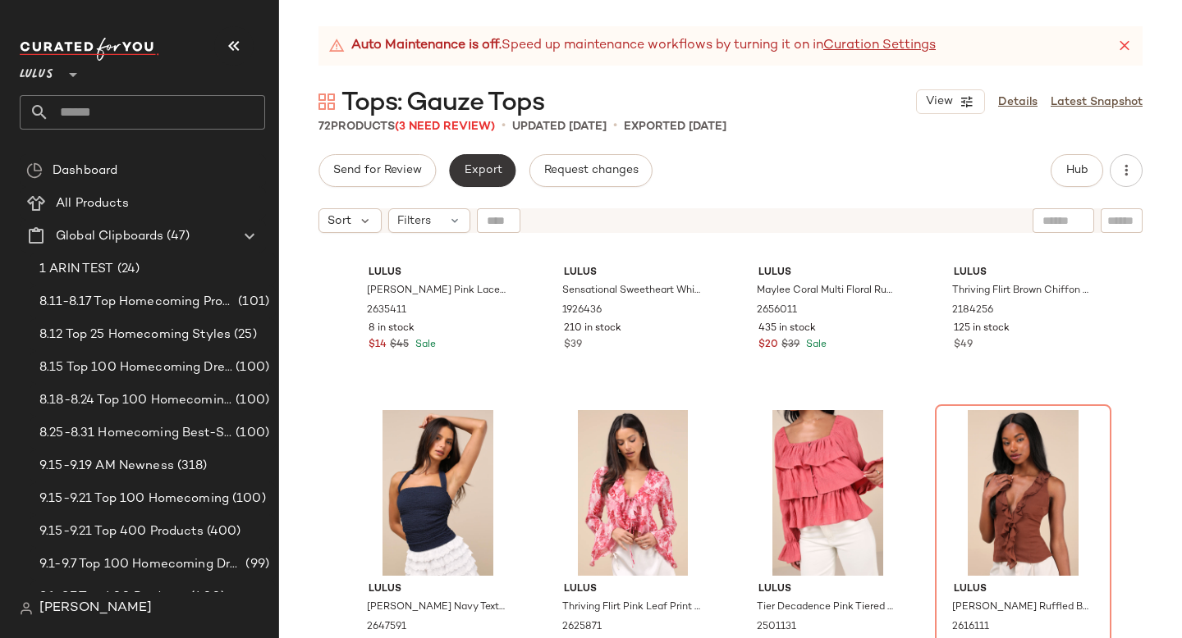
scroll to position [4580, 0]
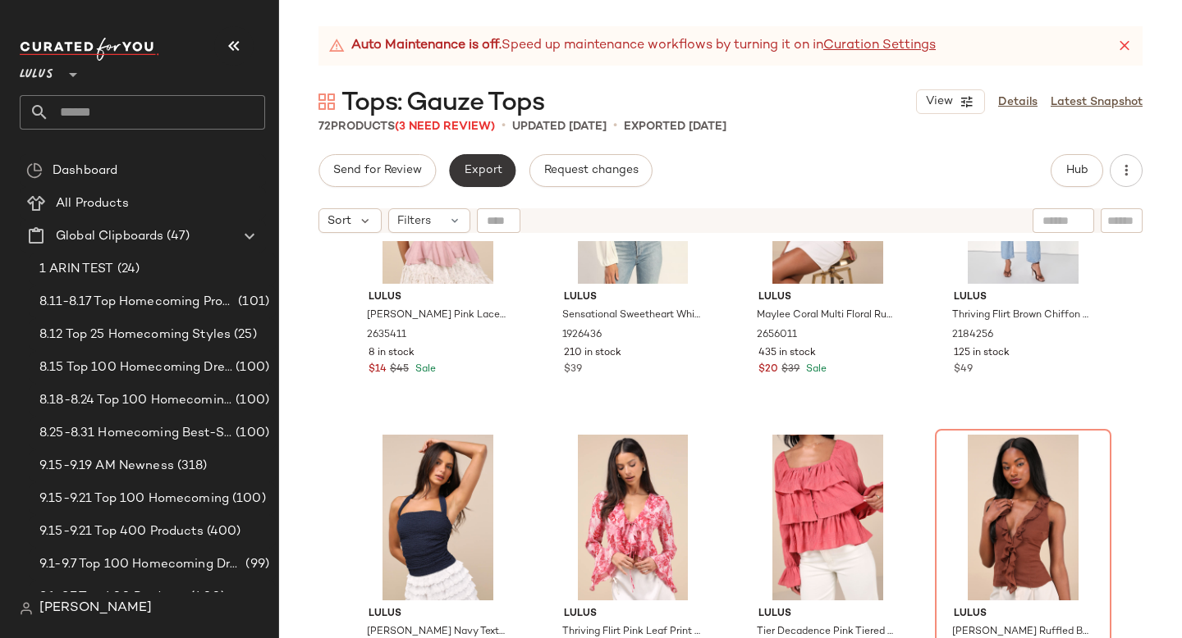
click at [471, 162] on button "Export" at bounding box center [482, 170] width 66 height 33
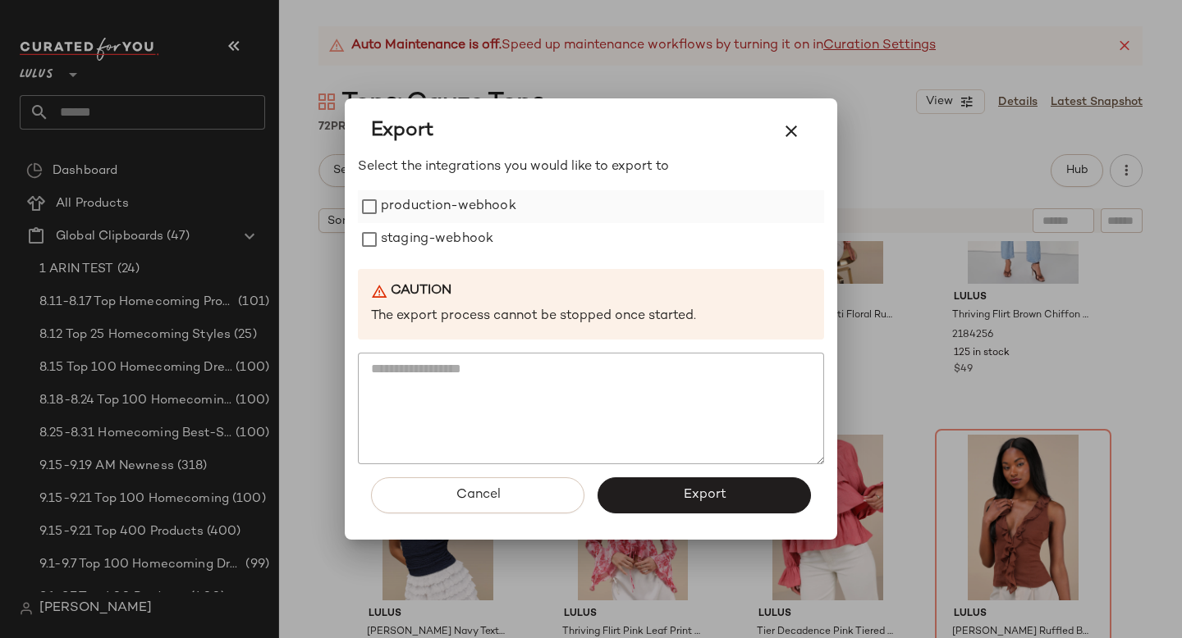
click at [483, 213] on label "production-webhook" at bounding box center [448, 206] width 135 height 33
click at [475, 234] on label "staging-webhook" at bounding box center [437, 239] width 112 height 33
click at [643, 489] on button "Export" at bounding box center [703, 496] width 213 height 36
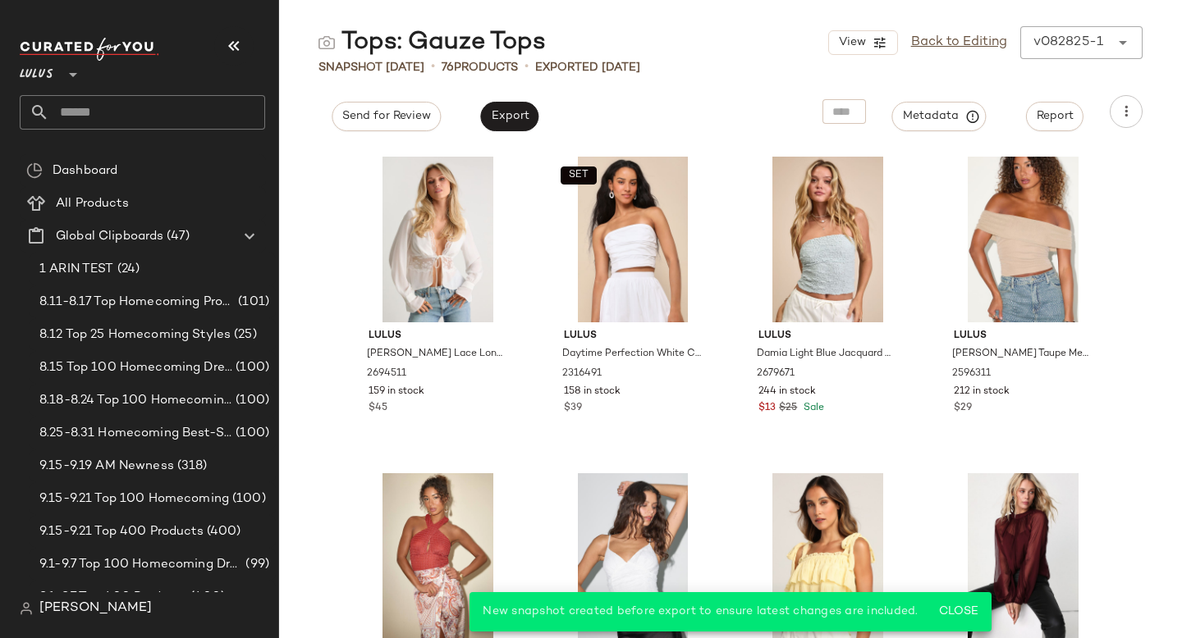
click at [125, 121] on input "text" at bounding box center [157, 112] width 216 height 34
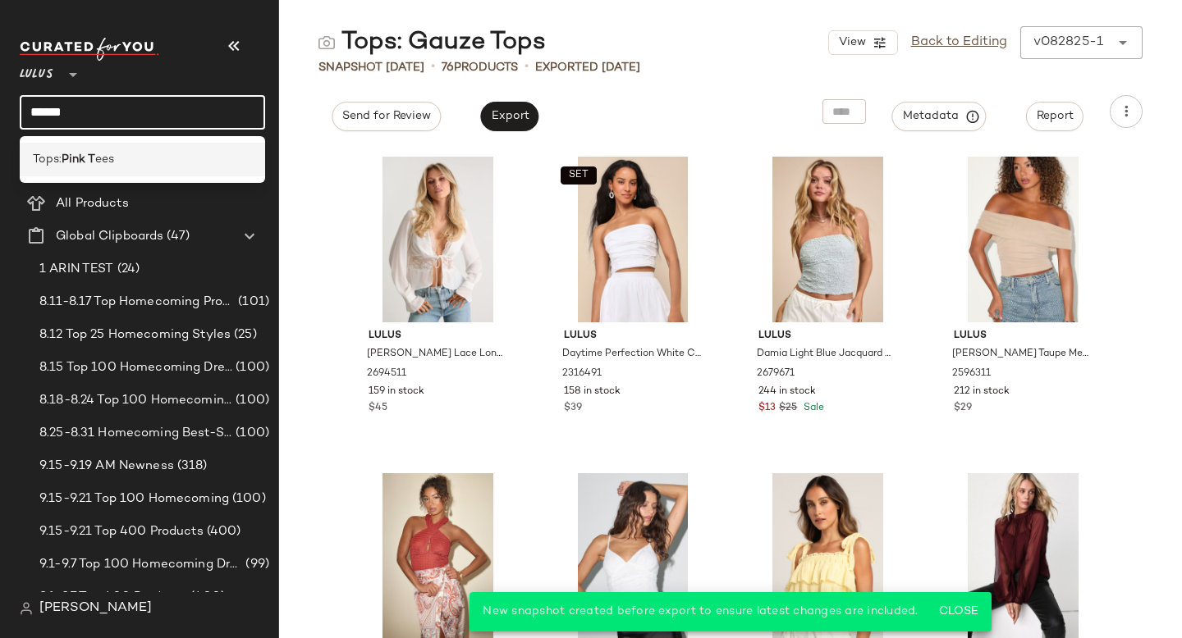
type input "******"
click at [114, 151] on span "ees" at bounding box center [104, 159] width 19 height 17
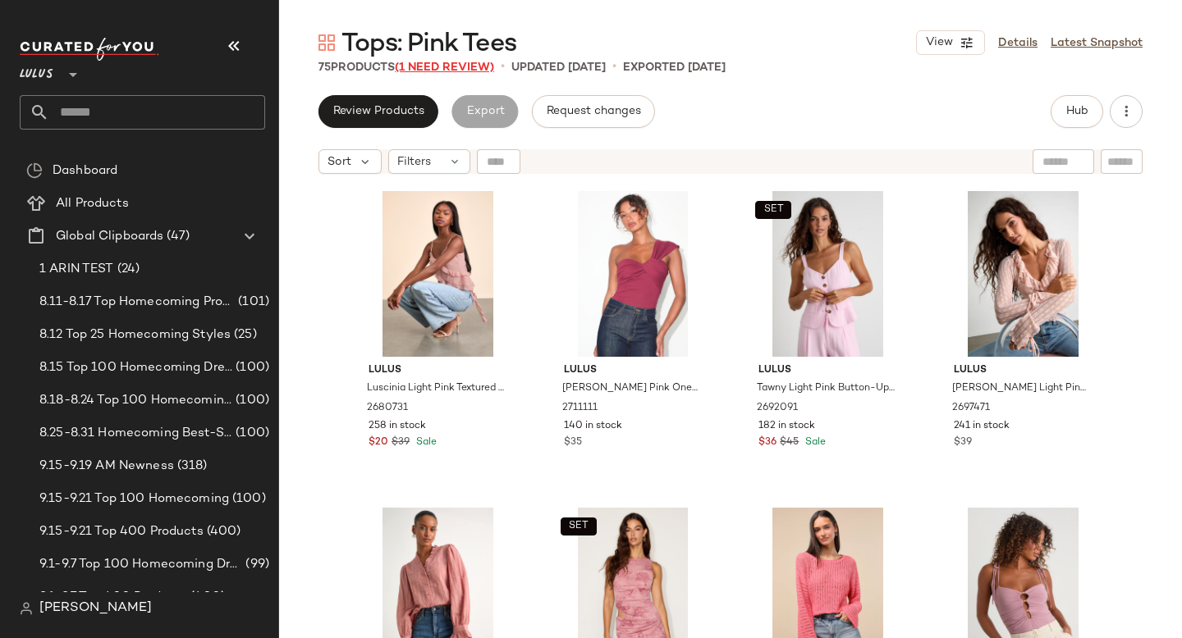
click at [451, 68] on span "(1 Need Review)" at bounding box center [444, 68] width 99 height 12
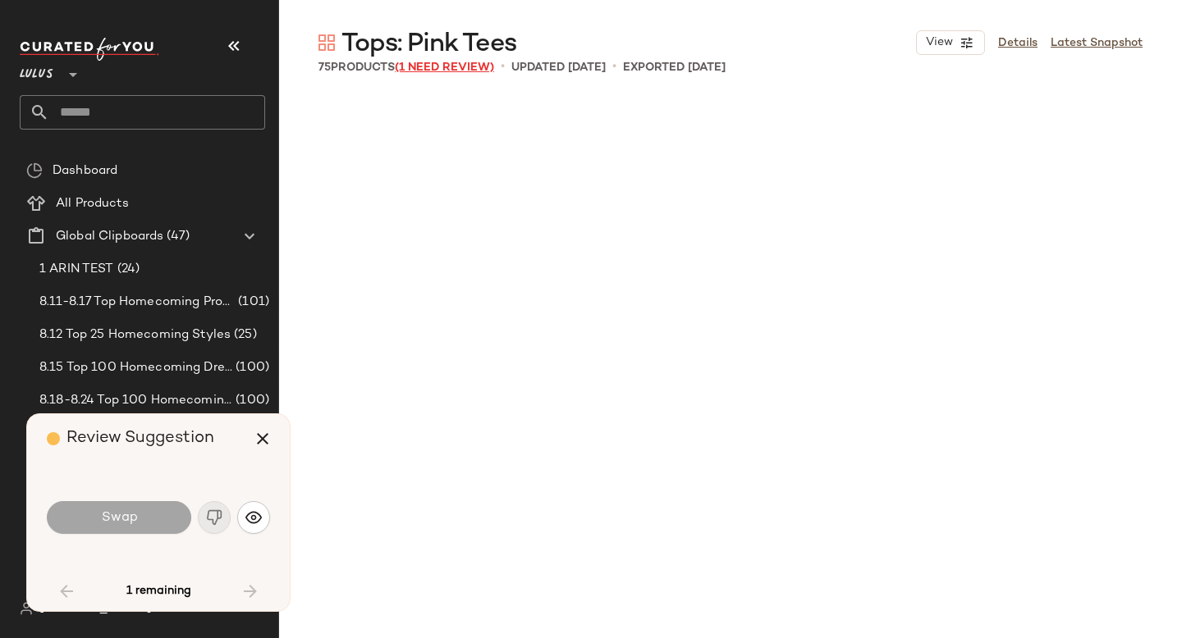
scroll to position [5385, 0]
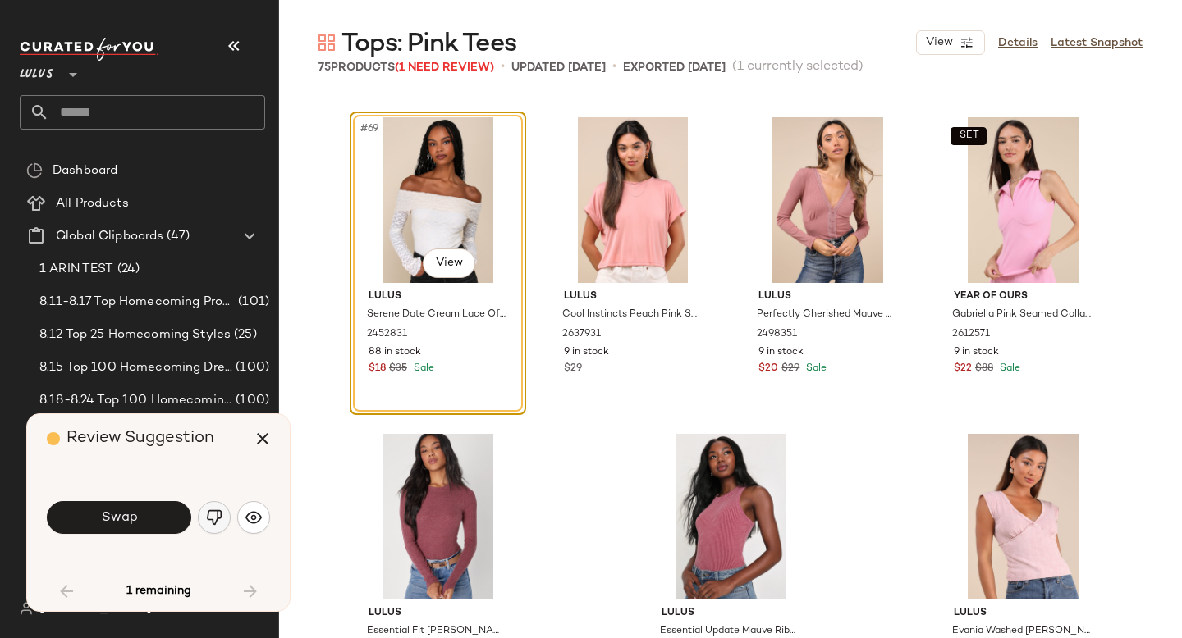
click at [210, 526] on button "button" at bounding box center [214, 517] width 33 height 33
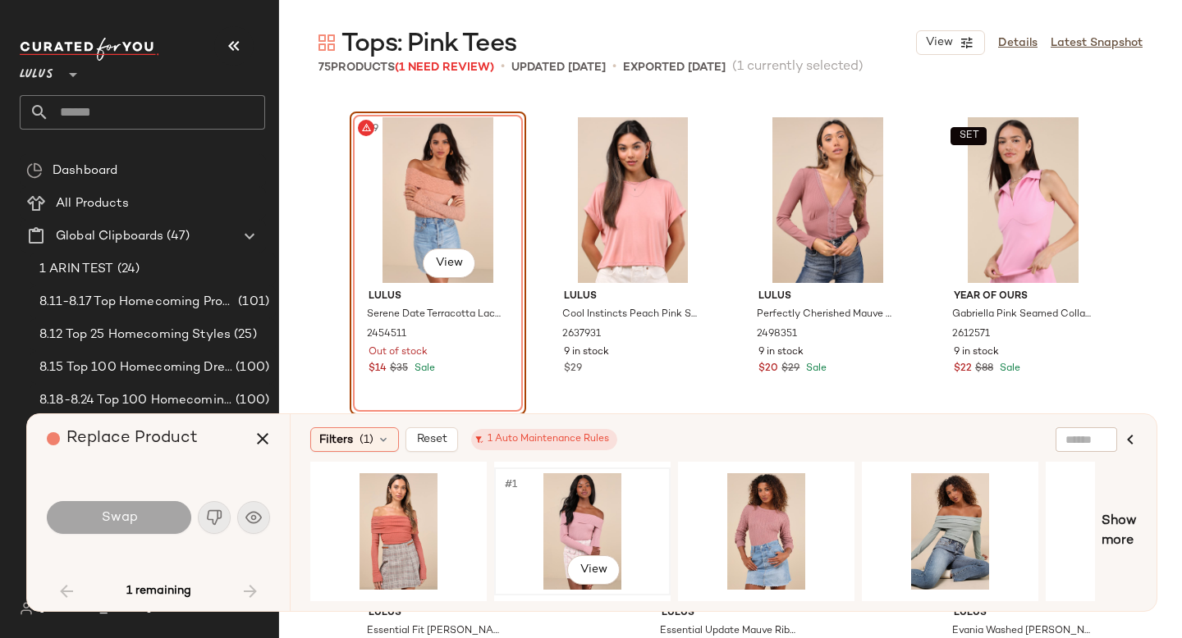
click at [556, 515] on div "#1 View" at bounding box center [582, 531] width 165 height 117
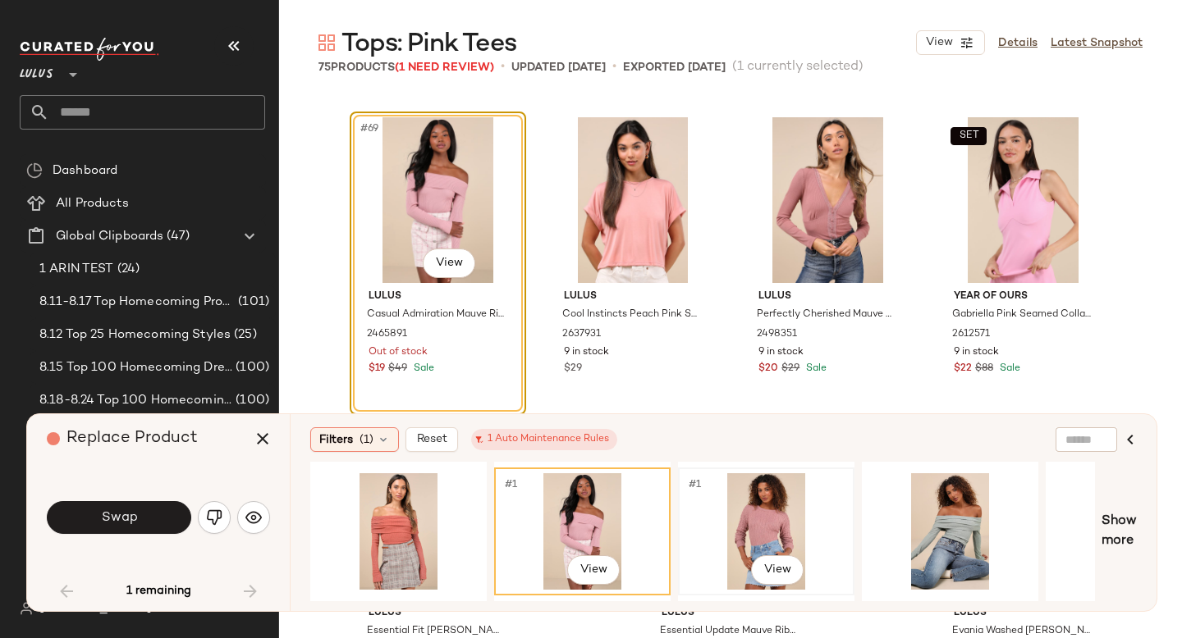
click at [752, 518] on div "#1 View" at bounding box center [766, 531] width 165 height 117
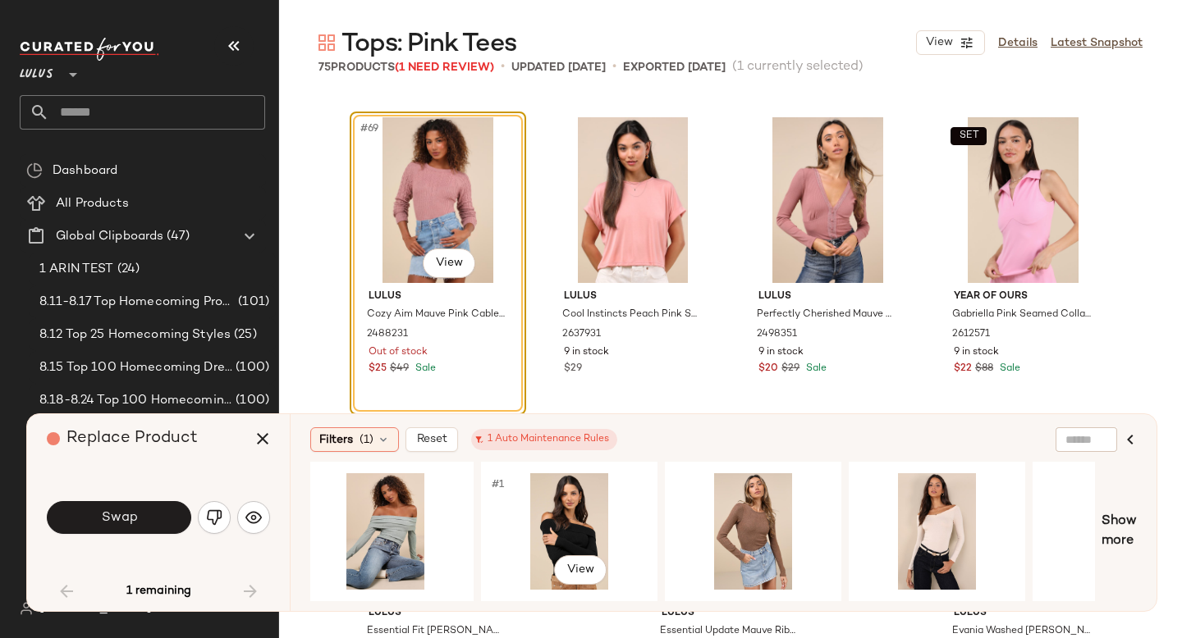
scroll to position [0, 574]
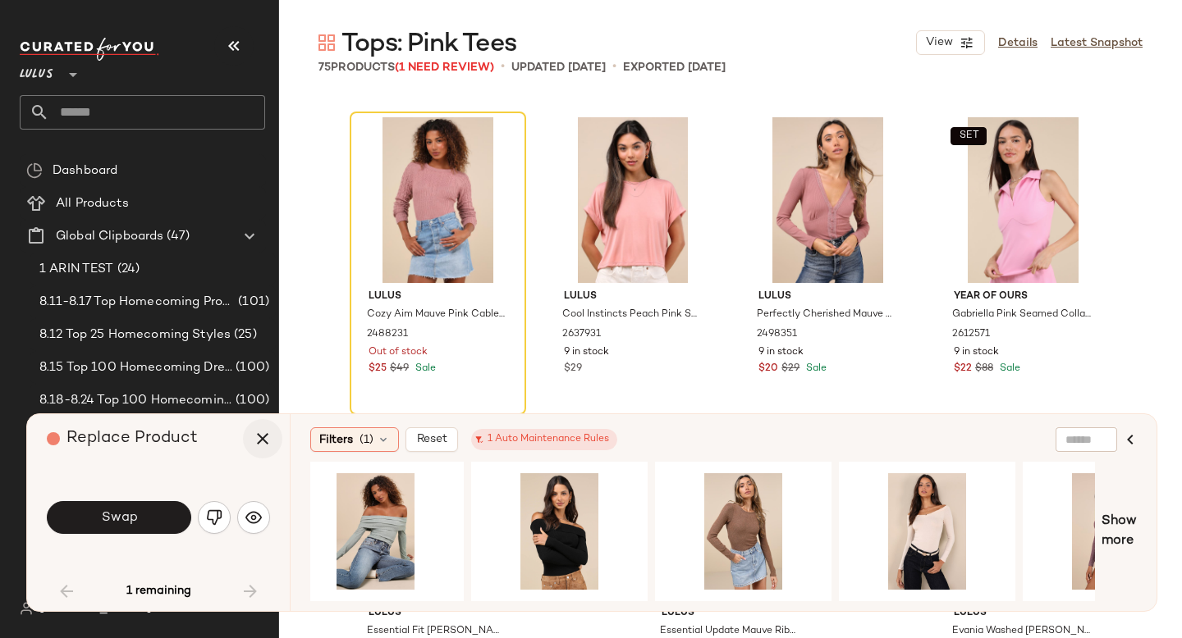
click at [254, 437] on icon "button" at bounding box center [263, 439] width 20 height 20
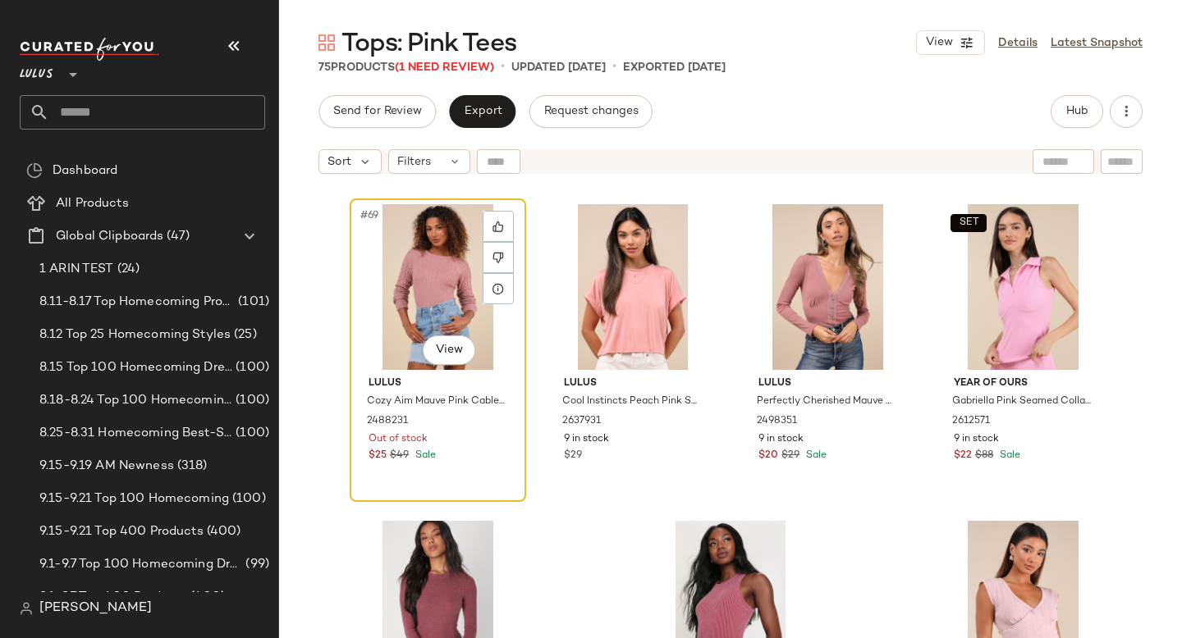
click at [421, 250] on div "#69 View" at bounding box center [437, 287] width 165 height 166
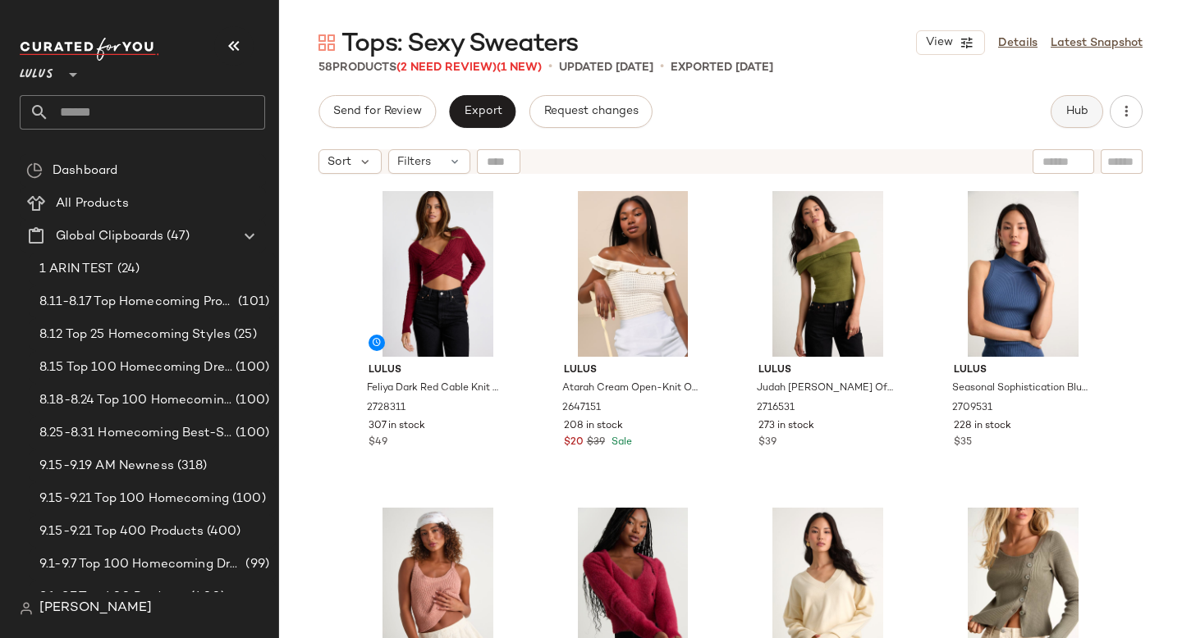
click at [1078, 112] on span "Hub" at bounding box center [1076, 111] width 23 height 13
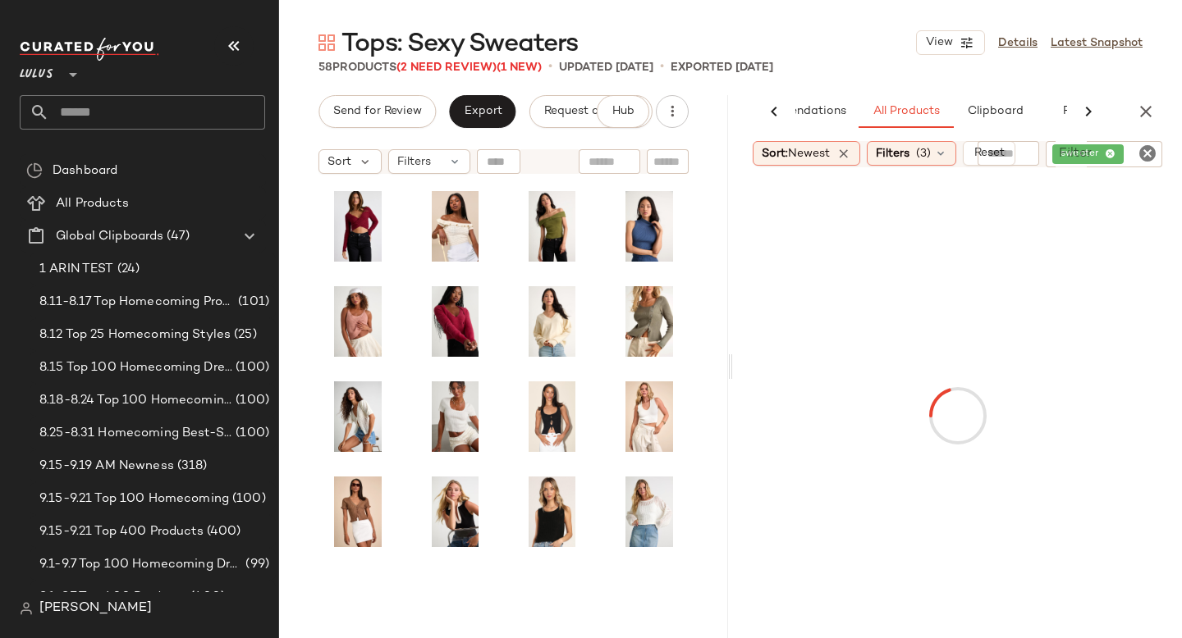
scroll to position [0, 82]
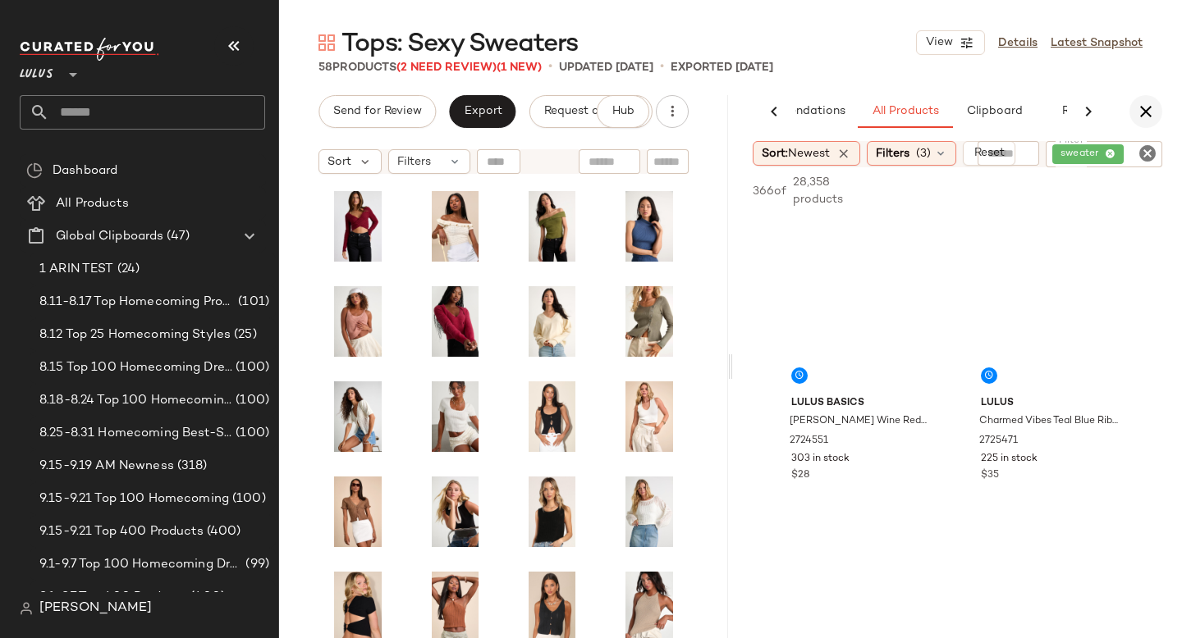
click at [1145, 104] on icon "button" at bounding box center [1146, 112] width 20 height 20
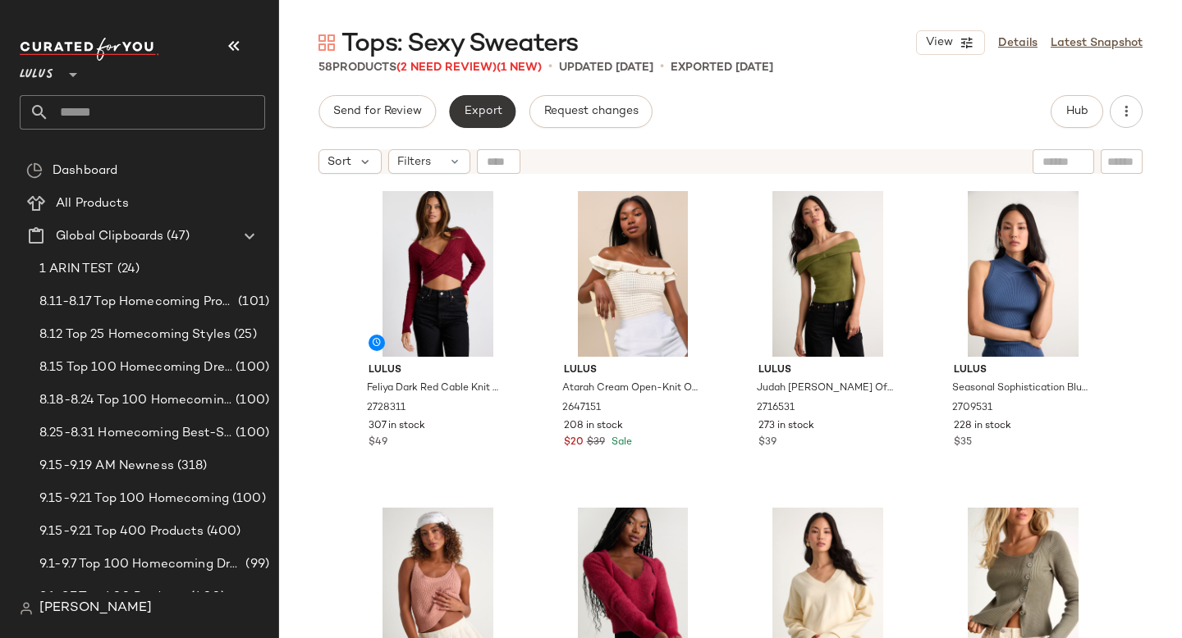
click at [480, 104] on button "Export" at bounding box center [482, 111] width 66 height 33
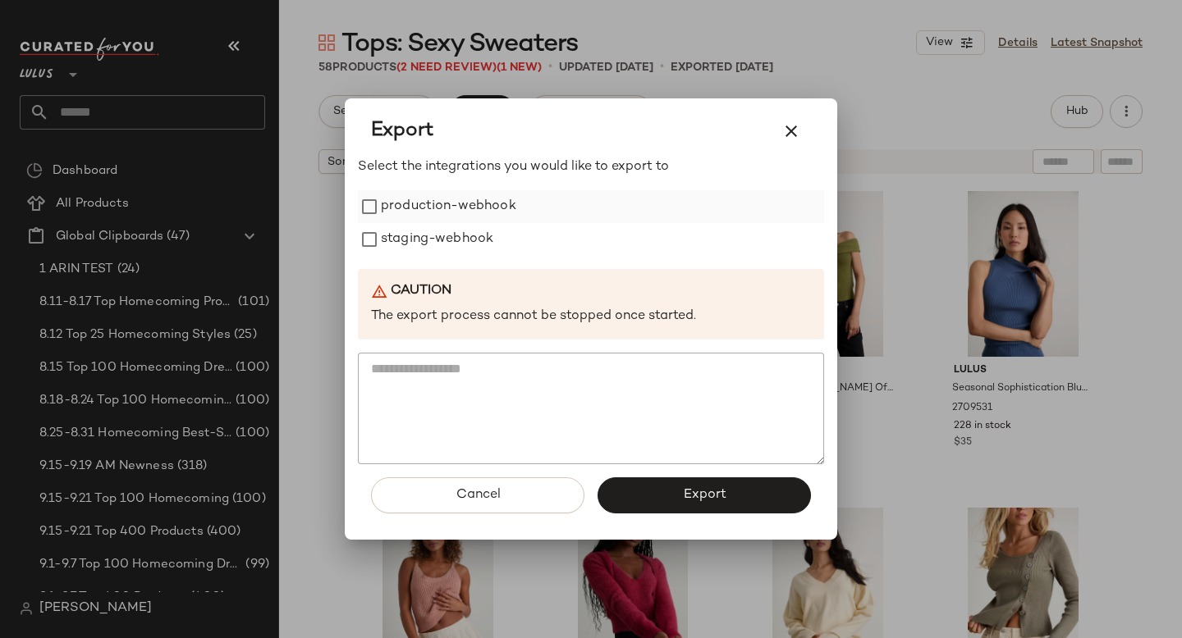
click at [473, 200] on label "production-webhook" at bounding box center [448, 206] width 135 height 33
click at [457, 234] on label "staging-webhook" at bounding box center [437, 239] width 112 height 33
click at [642, 491] on button "Export" at bounding box center [703, 496] width 213 height 36
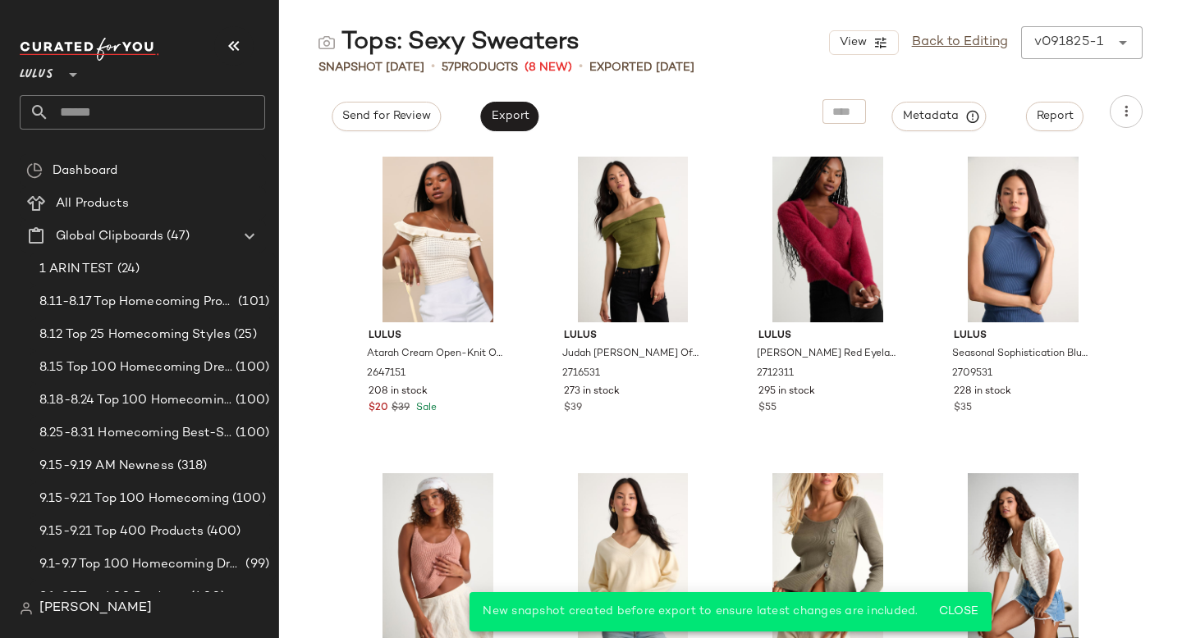
click at [100, 120] on input "text" at bounding box center [157, 112] width 216 height 34
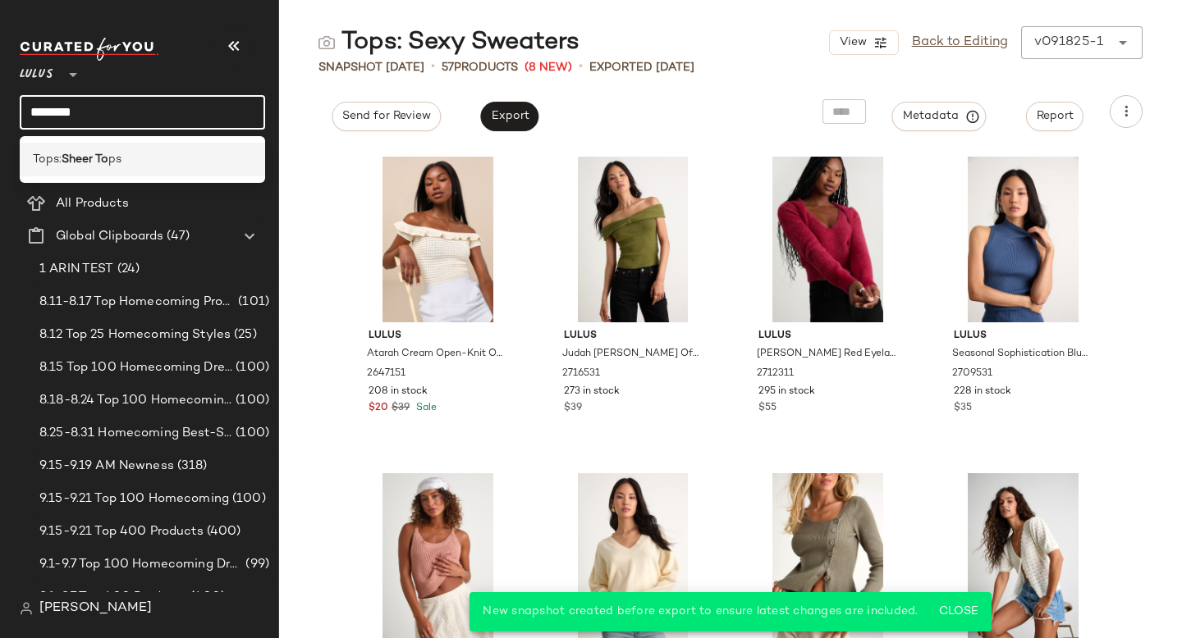
type input "********"
click at [81, 166] on b "Sheer To" at bounding box center [85, 159] width 47 height 17
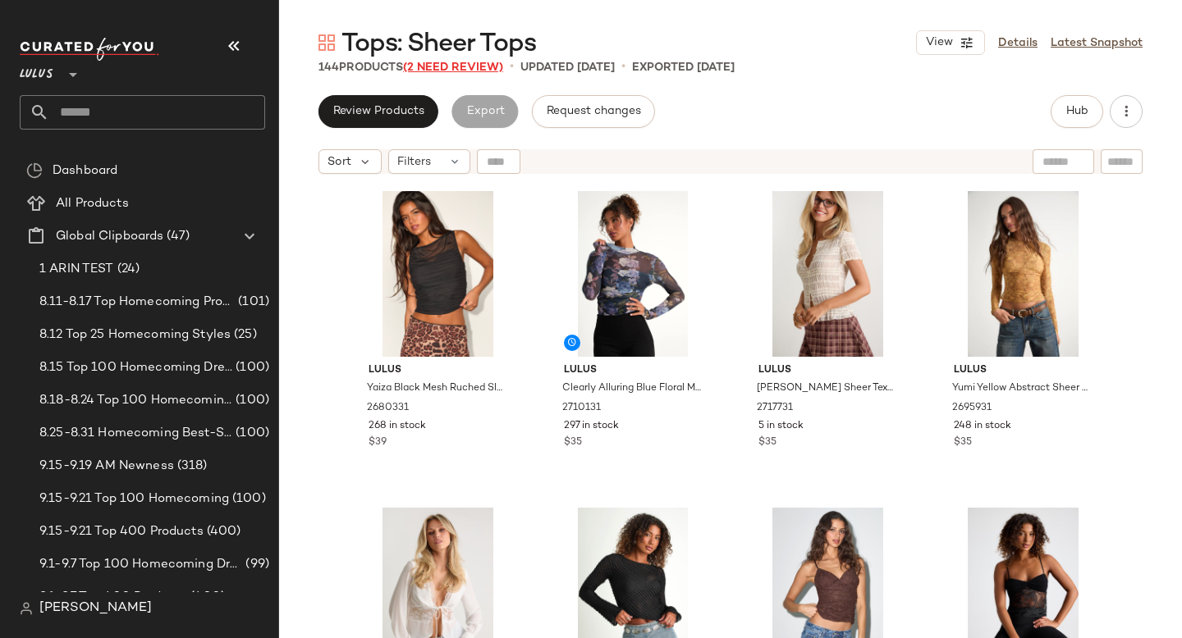
click at [454, 63] on span "(2 Need Review)" at bounding box center [453, 68] width 100 height 12
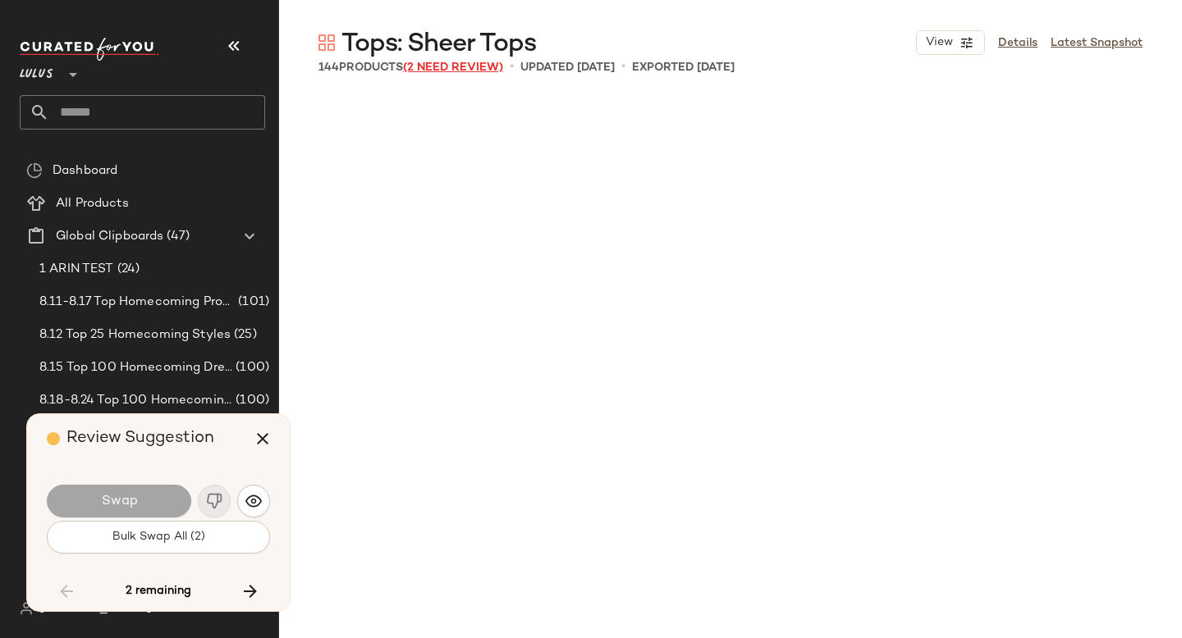
scroll to position [7918, 0]
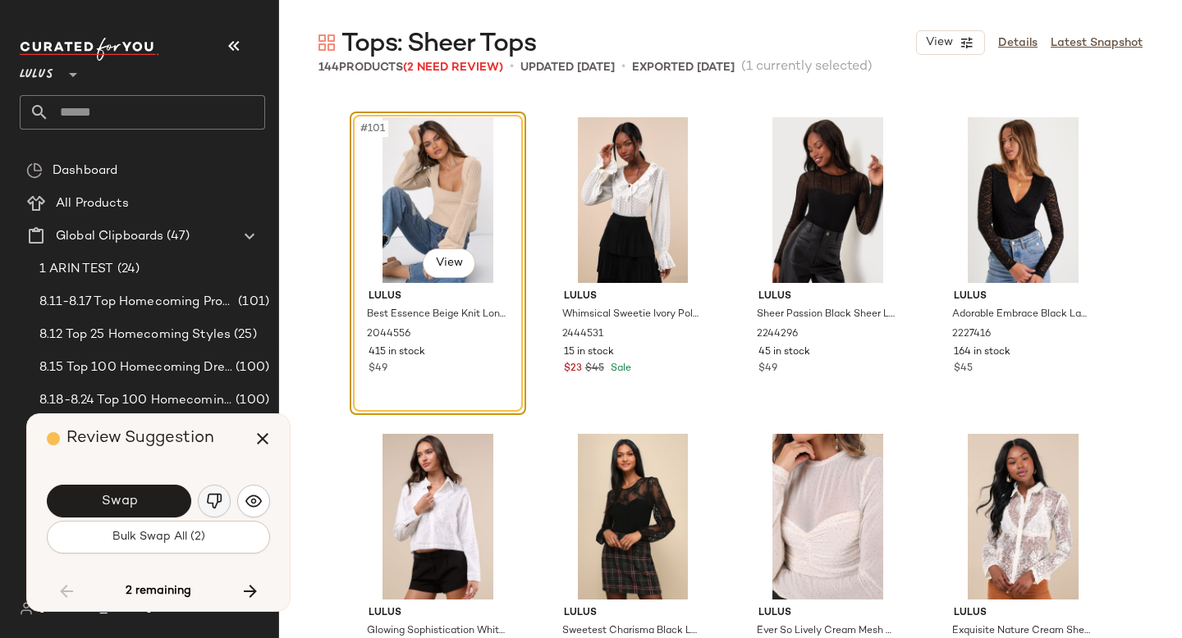
click at [213, 498] on img "button" at bounding box center [214, 501] width 16 height 16
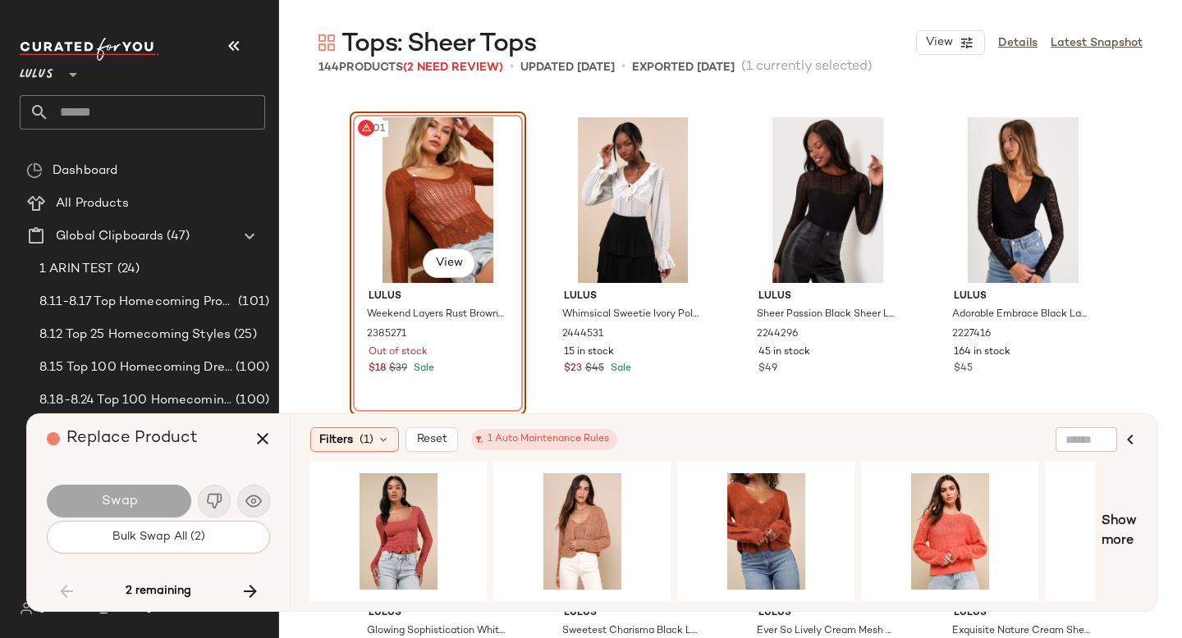
click at [436, 213] on div "#101 View" at bounding box center [437, 200] width 165 height 166
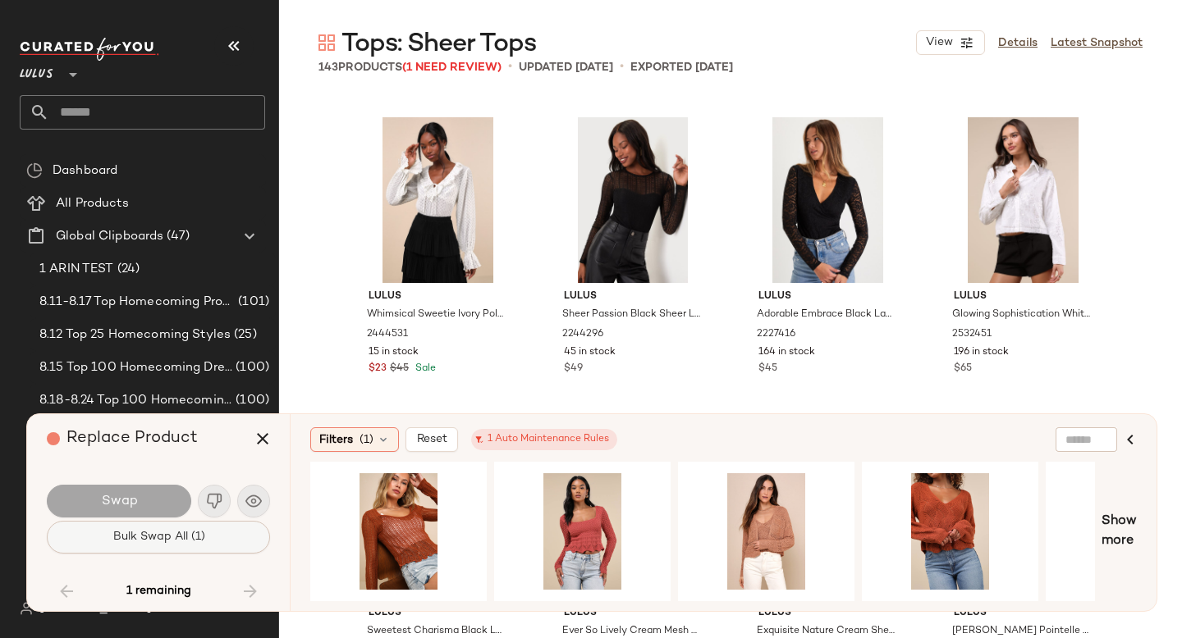
click at [208, 541] on button "Bulk Swap All (1)" at bounding box center [158, 537] width 223 height 33
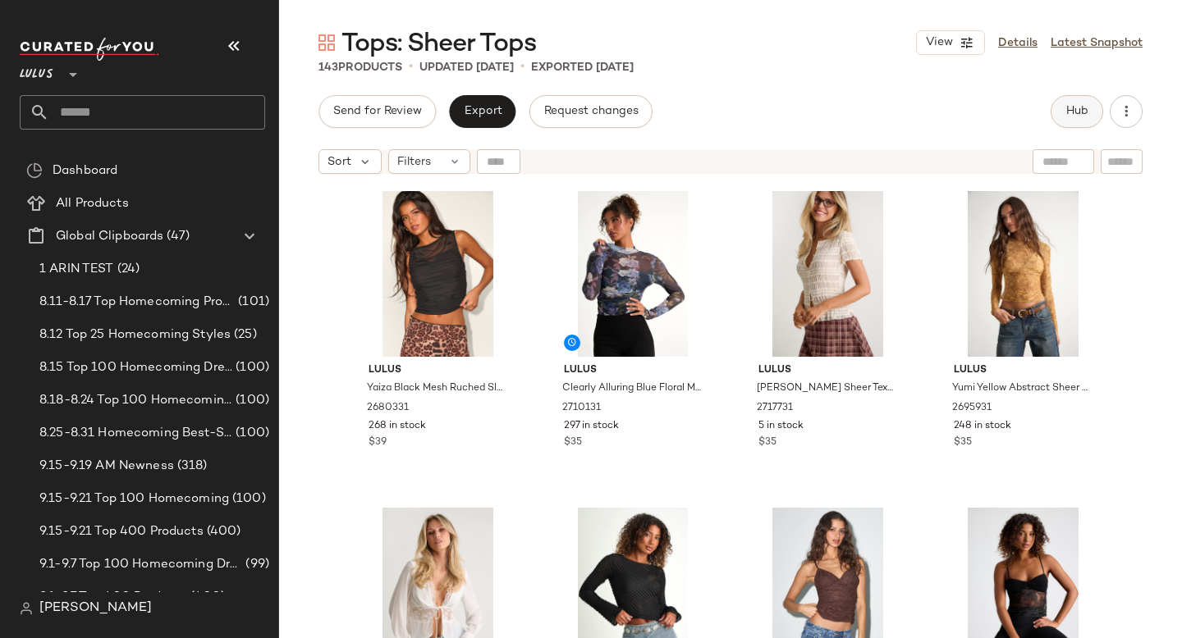
click at [1072, 125] on button "Hub" at bounding box center [1076, 111] width 53 height 33
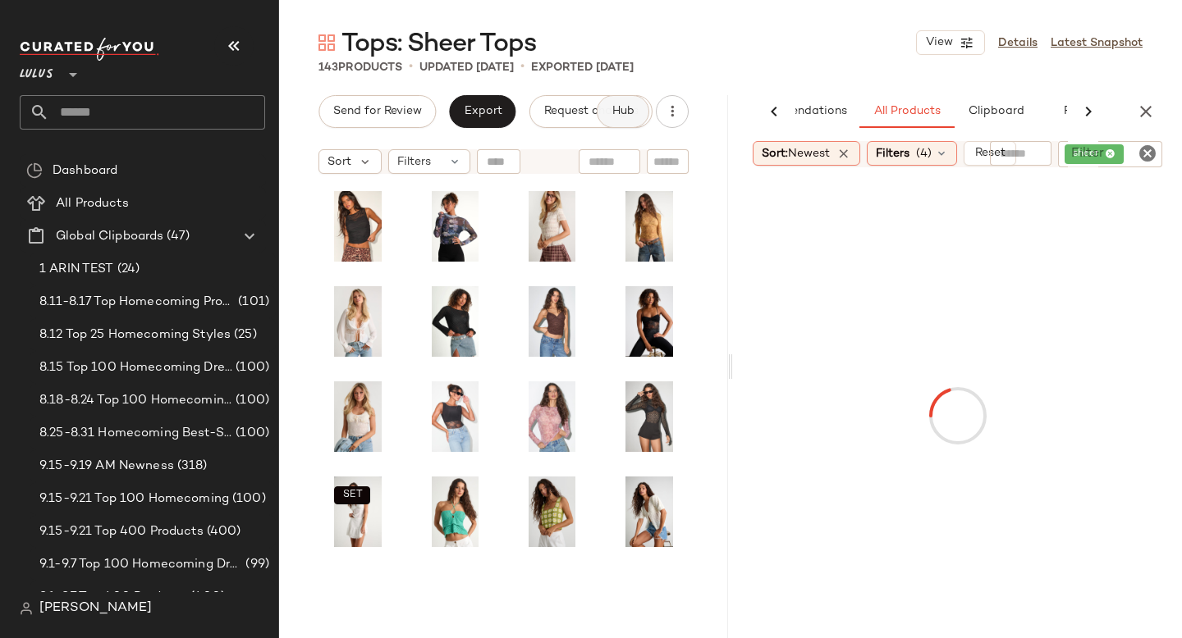
scroll to position [0, 83]
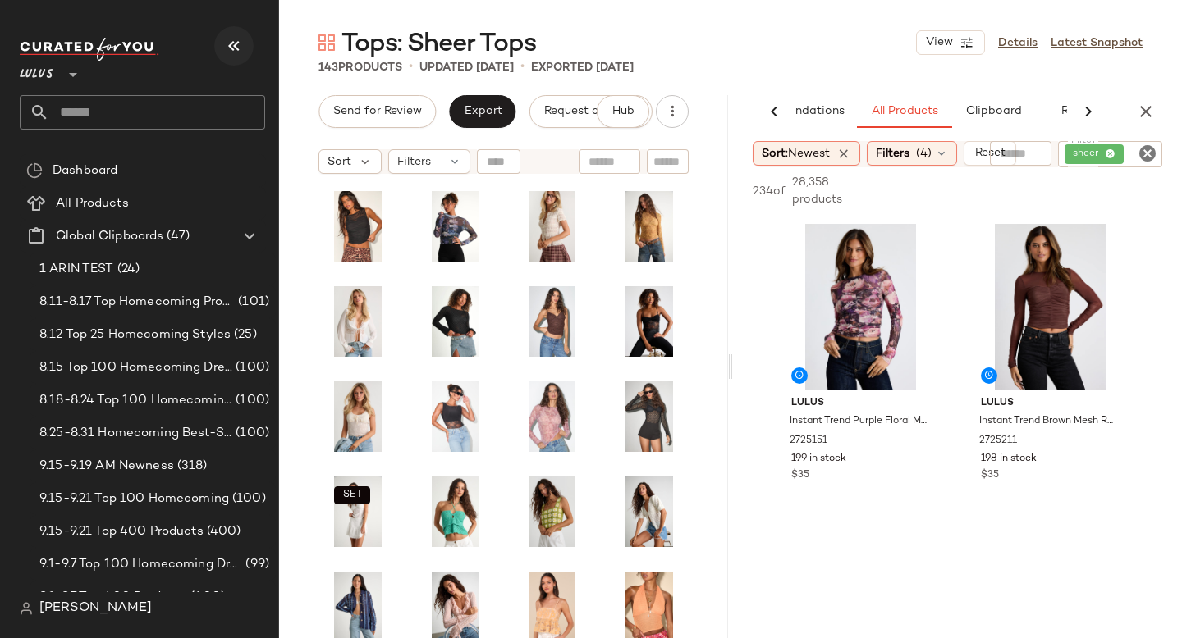
click at [229, 43] on icon "button" at bounding box center [234, 46] width 20 height 20
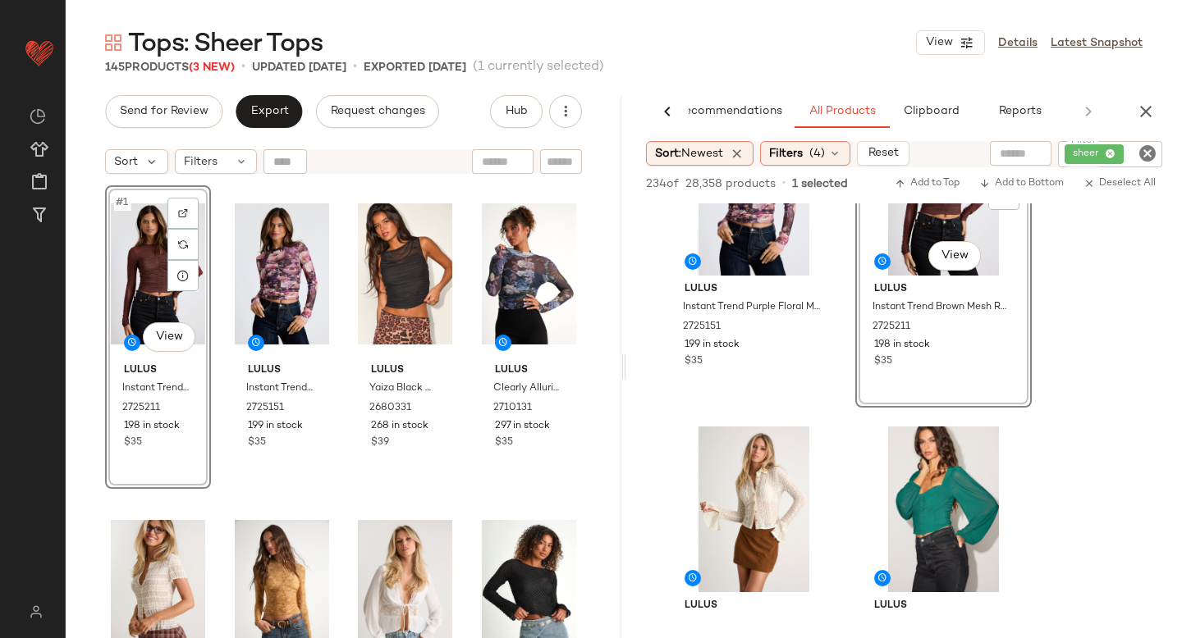
scroll to position [229, 0]
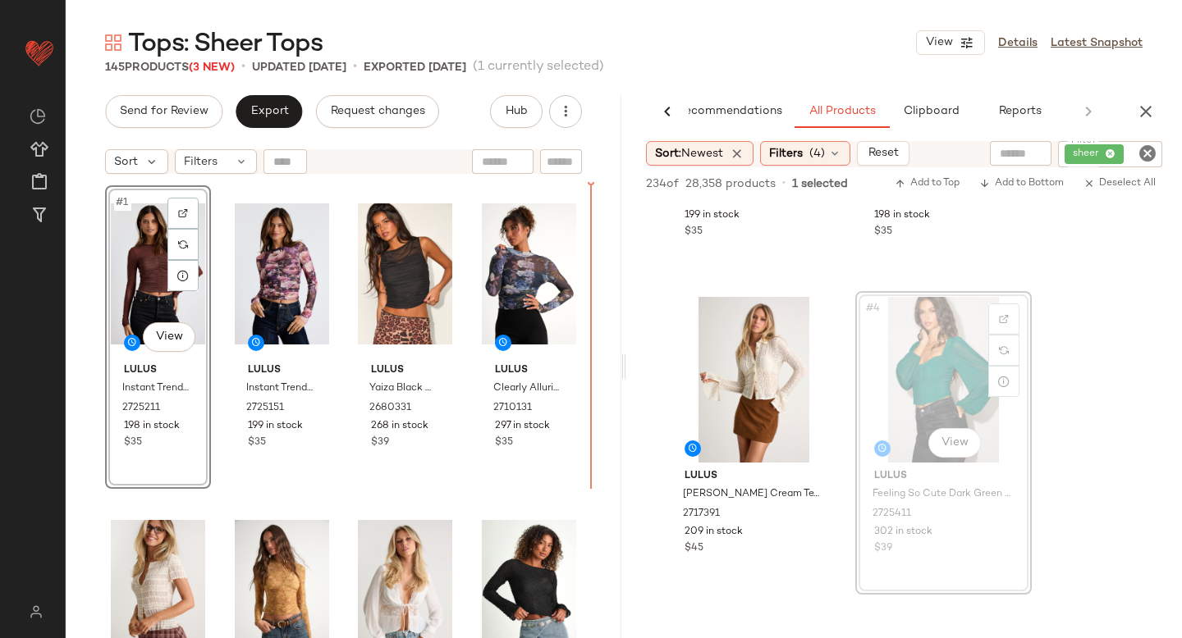
drag, startPoint x: 903, startPoint y: 387, endPoint x: 889, endPoint y: 388, distance: 14.8
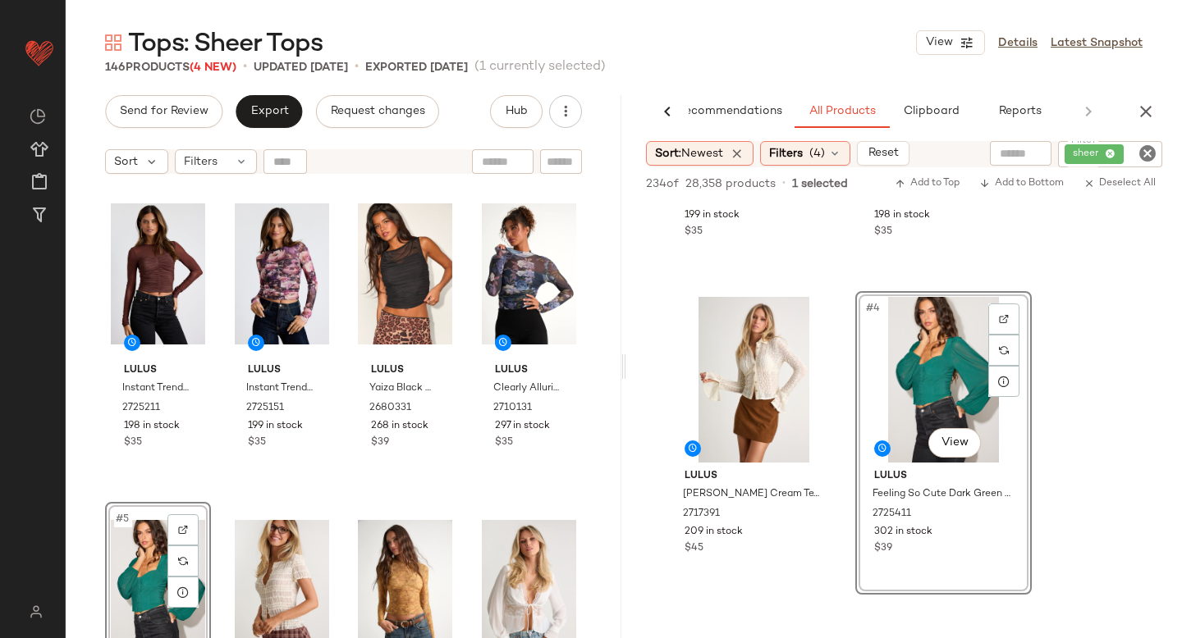
click at [142, 555] on div "#5 View" at bounding box center [158, 591] width 94 height 166
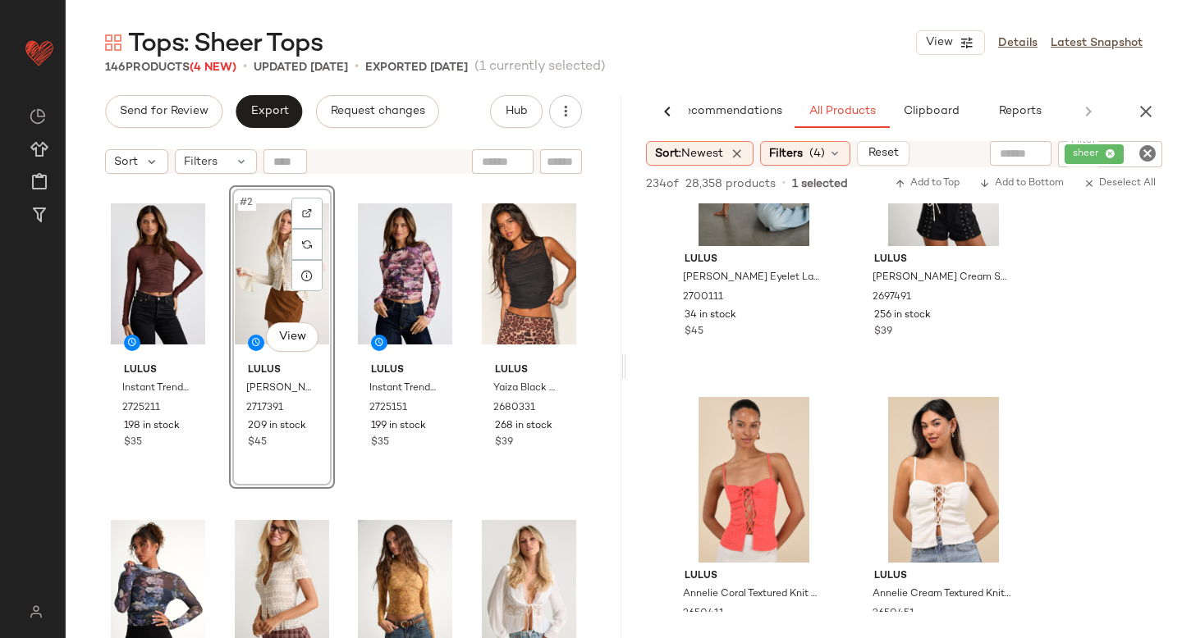
scroll to position [2309, 0]
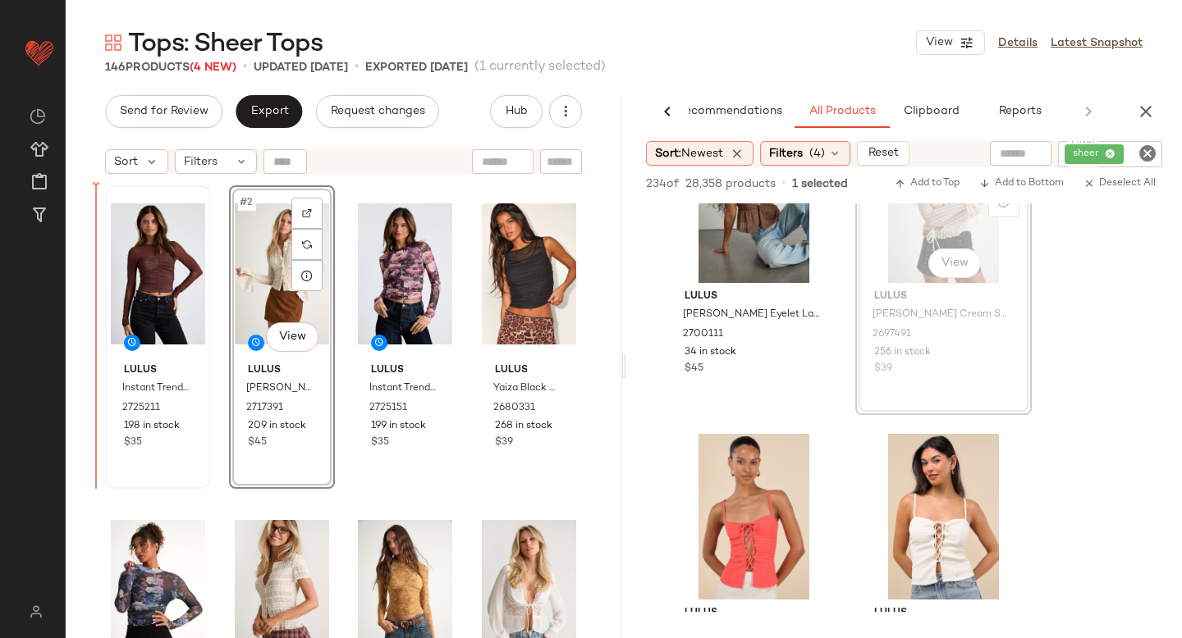
drag, startPoint x: 941, startPoint y: 240, endPoint x: 143, endPoint y: 424, distance: 819.3
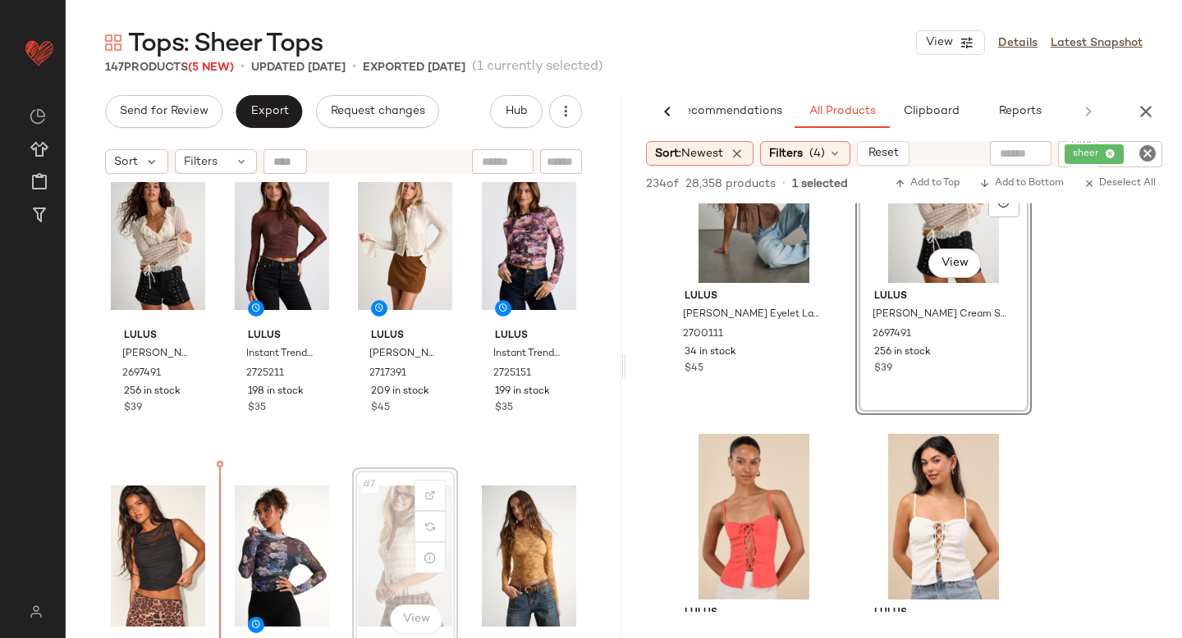
scroll to position [34, 0]
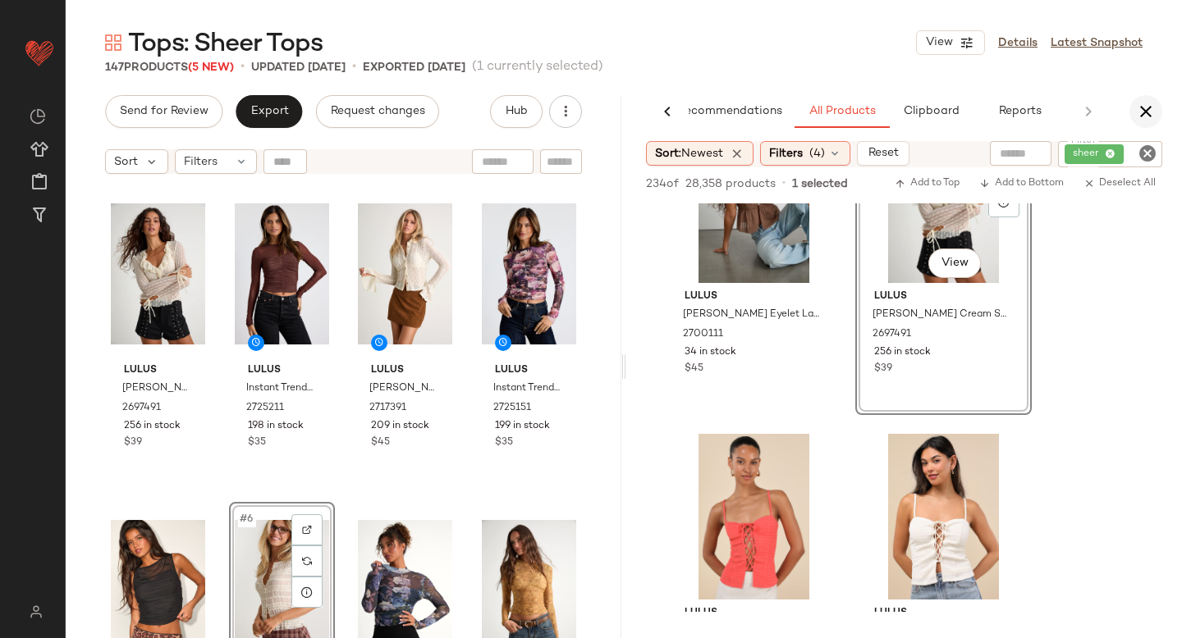
click at [1136, 103] on icon "button" at bounding box center [1146, 112] width 20 height 20
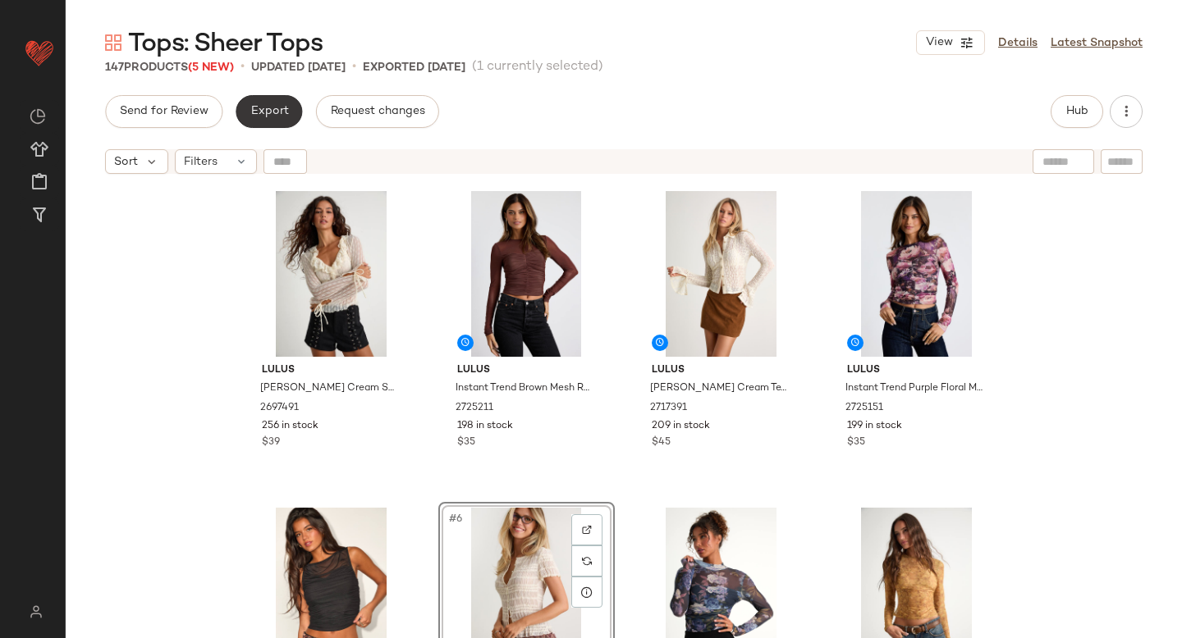
click at [283, 112] on span "Export" at bounding box center [268, 111] width 39 height 13
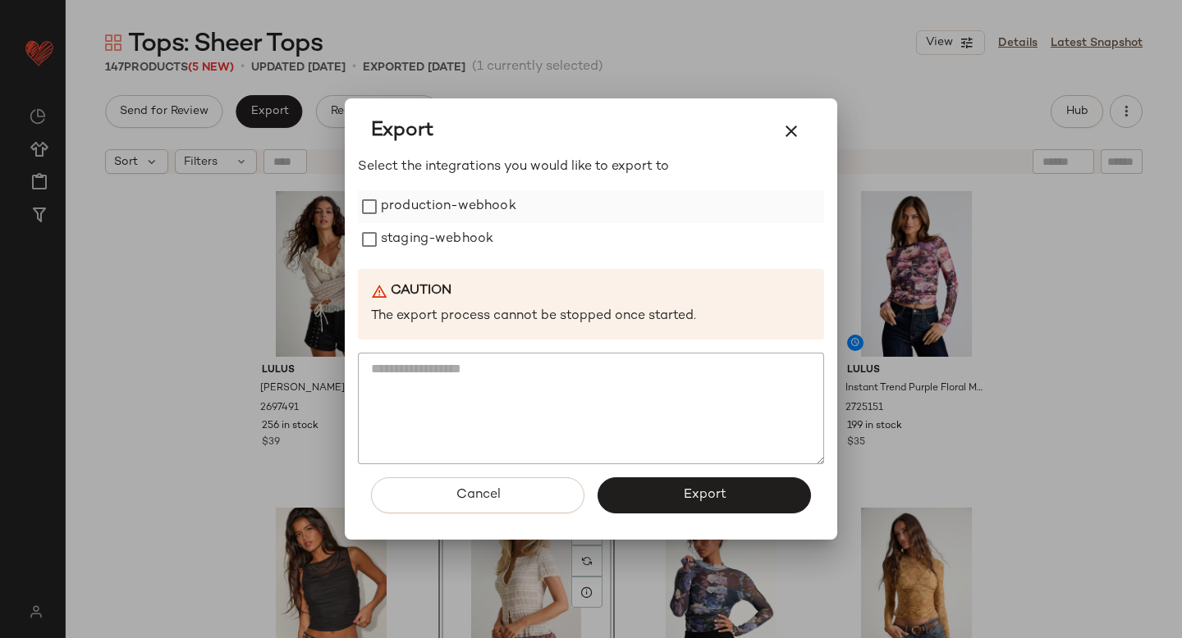
click at [469, 221] on label "production-webhook" at bounding box center [448, 206] width 135 height 33
click at [462, 245] on label "staging-webhook" at bounding box center [437, 239] width 112 height 33
click at [692, 501] on span "Export" at bounding box center [703, 495] width 43 height 16
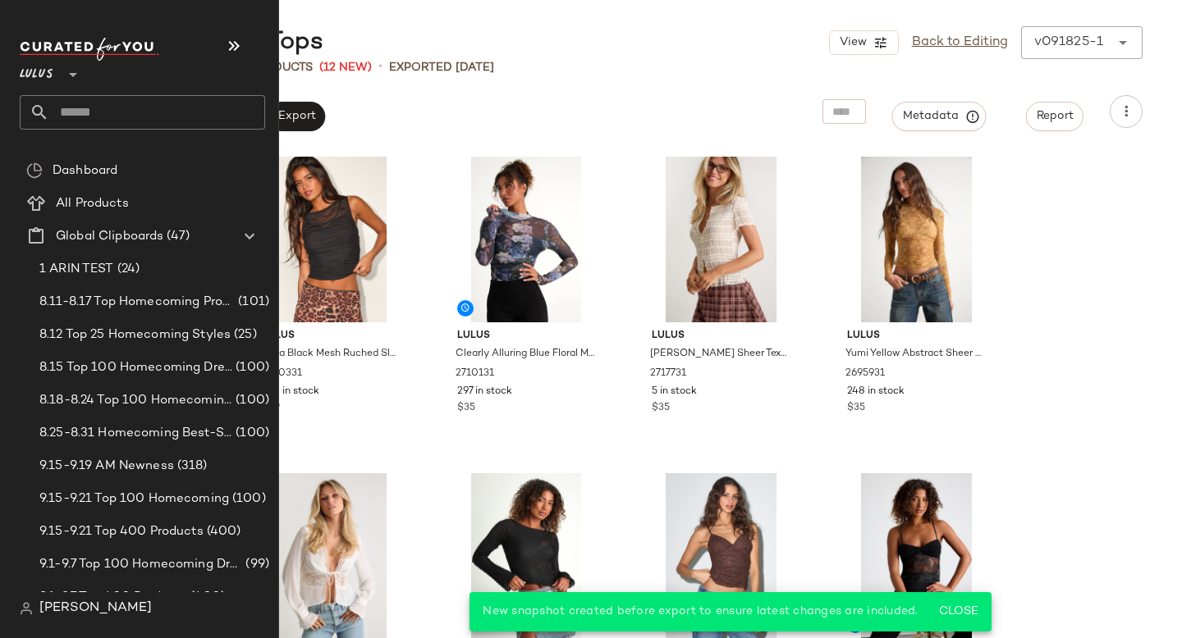
click at [111, 105] on input "text" at bounding box center [157, 112] width 216 height 34
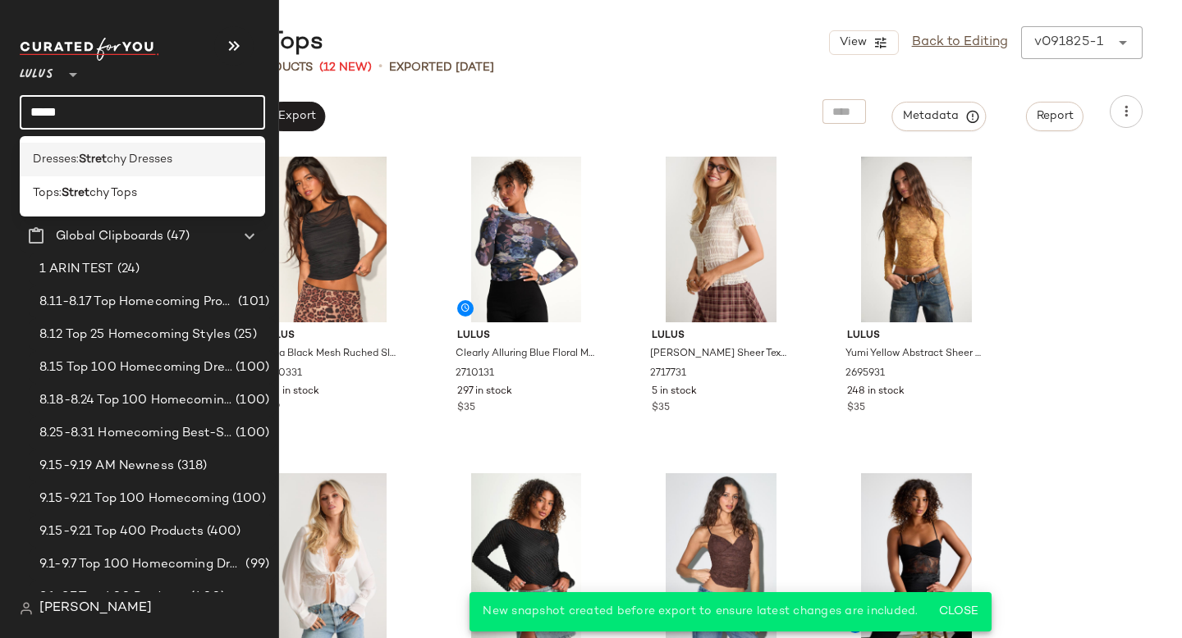
type input "*****"
click at [117, 154] on span "chy Dresses" at bounding box center [140, 159] width 66 height 17
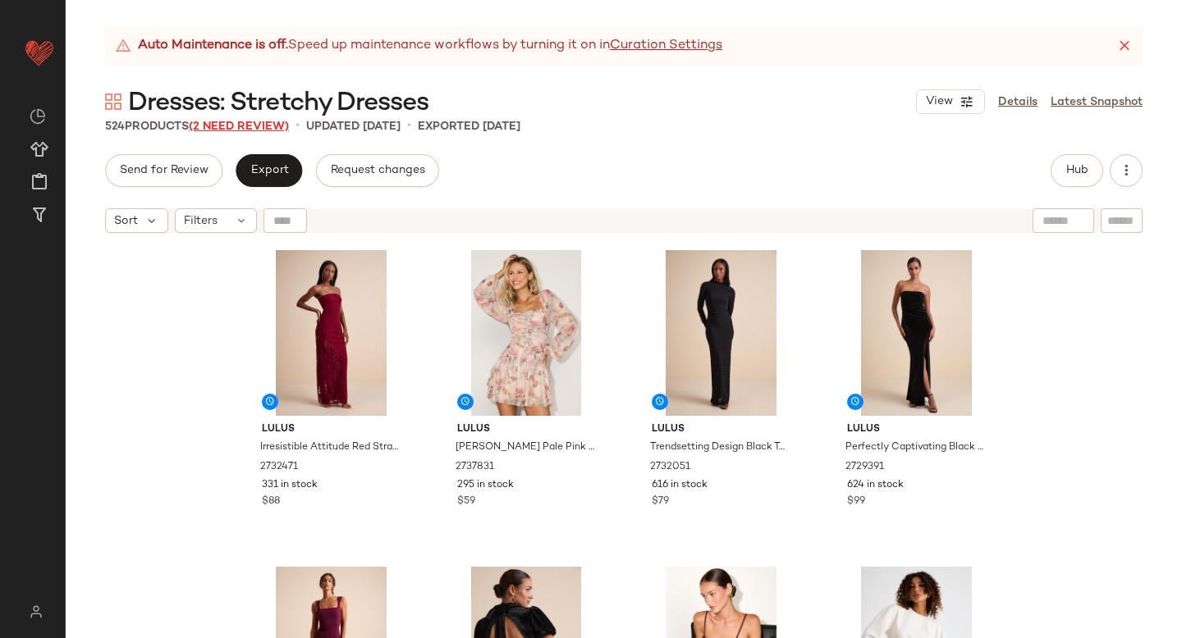
click at [269, 123] on span "(2 Need Review)" at bounding box center [239, 127] width 100 height 12
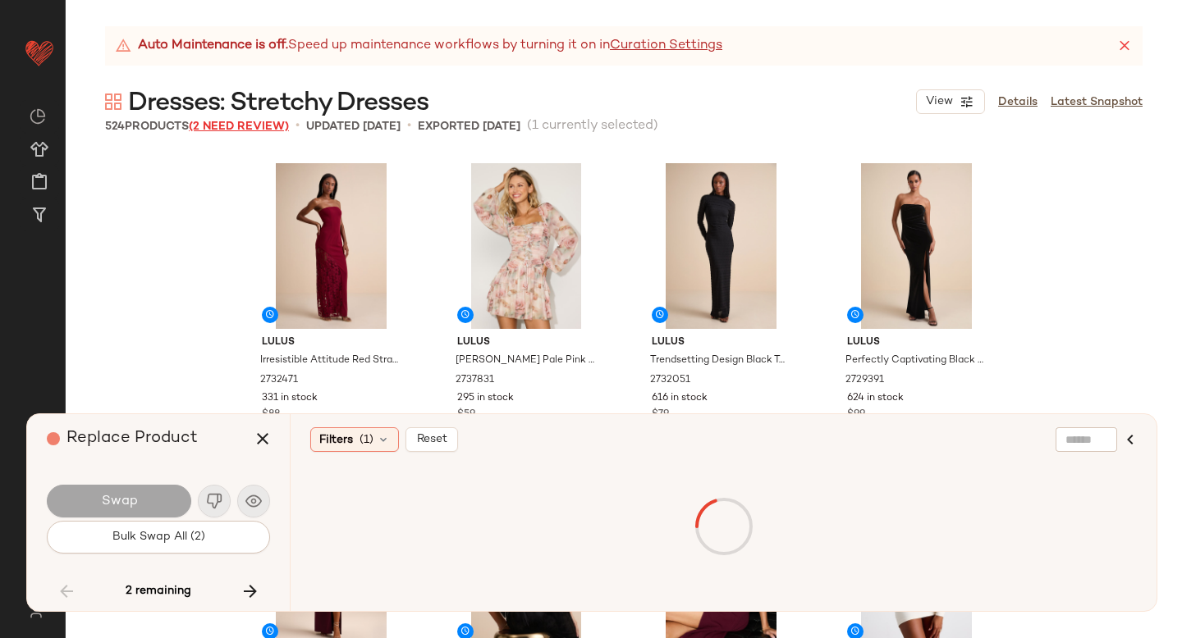
scroll to position [12669, 0]
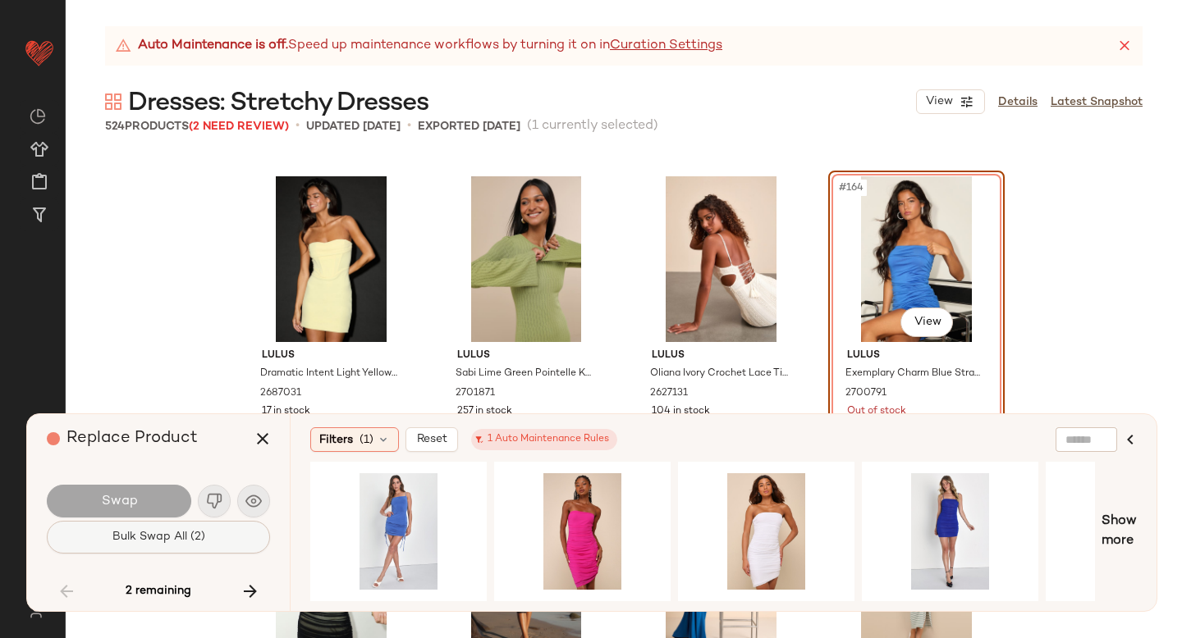
click at [207, 543] on button "Bulk Swap All (2)" at bounding box center [158, 537] width 223 height 33
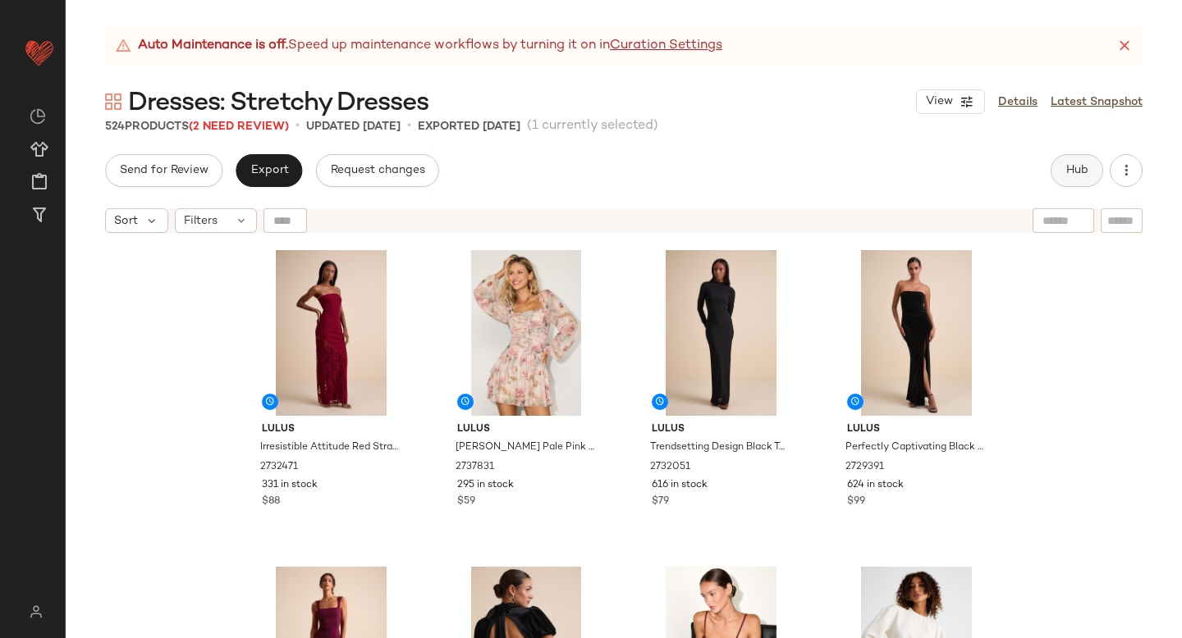
click at [1085, 167] on span "Hub" at bounding box center [1076, 170] width 23 height 13
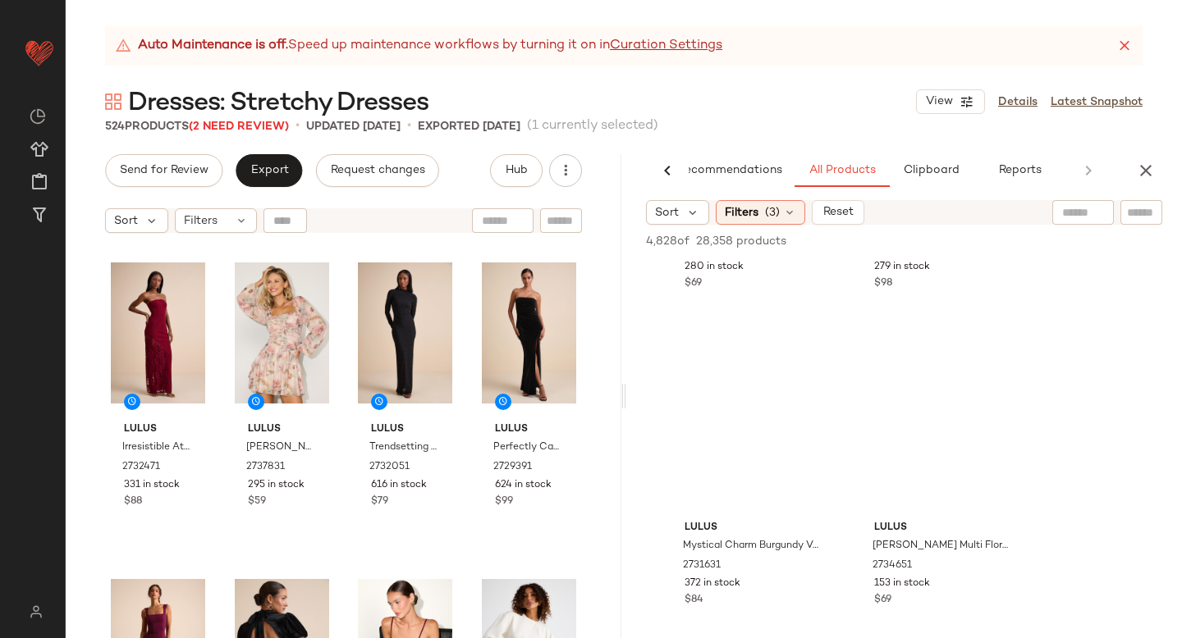
scroll to position [19730, 0]
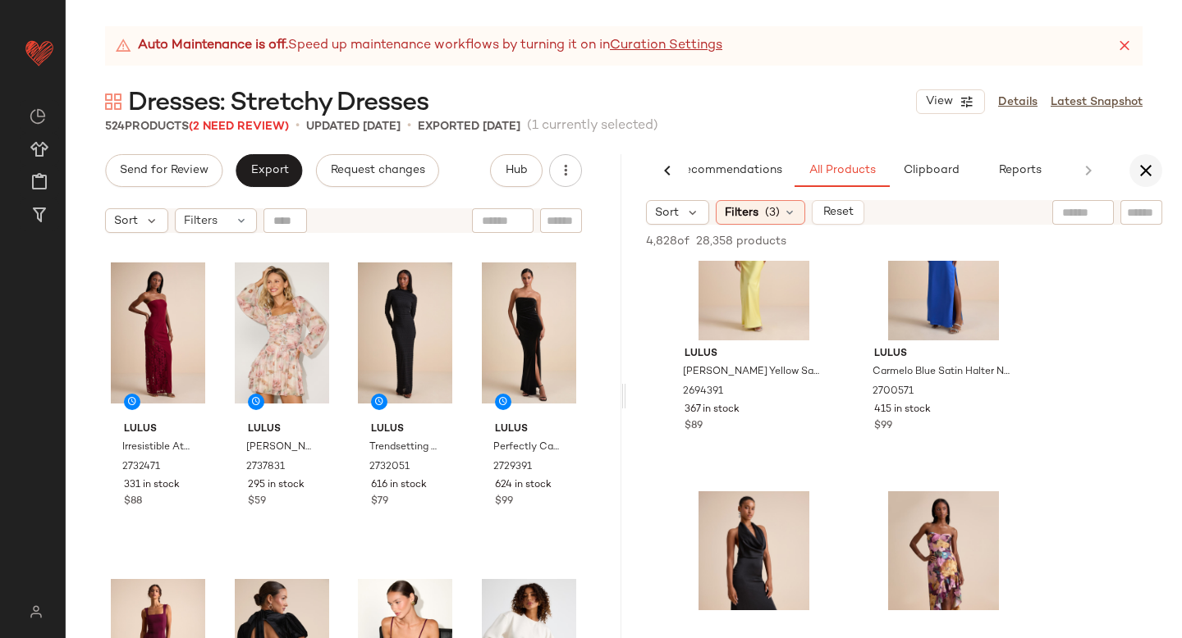
click at [1143, 163] on icon "button" at bounding box center [1146, 171] width 20 height 20
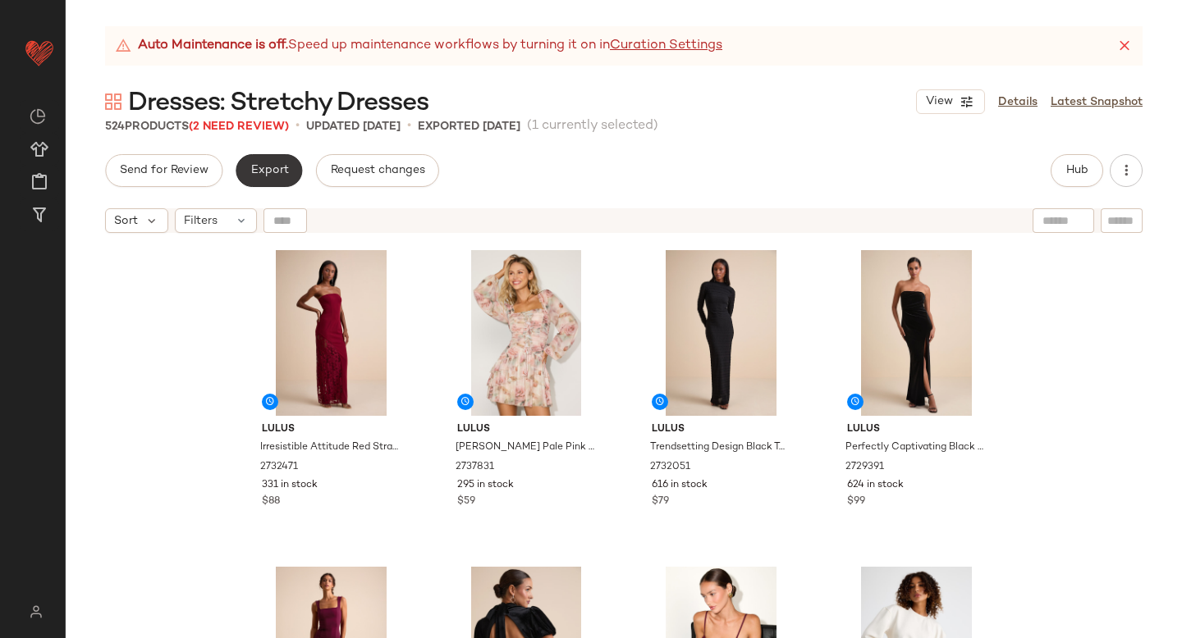
click at [291, 180] on button "Export" at bounding box center [269, 170] width 66 height 33
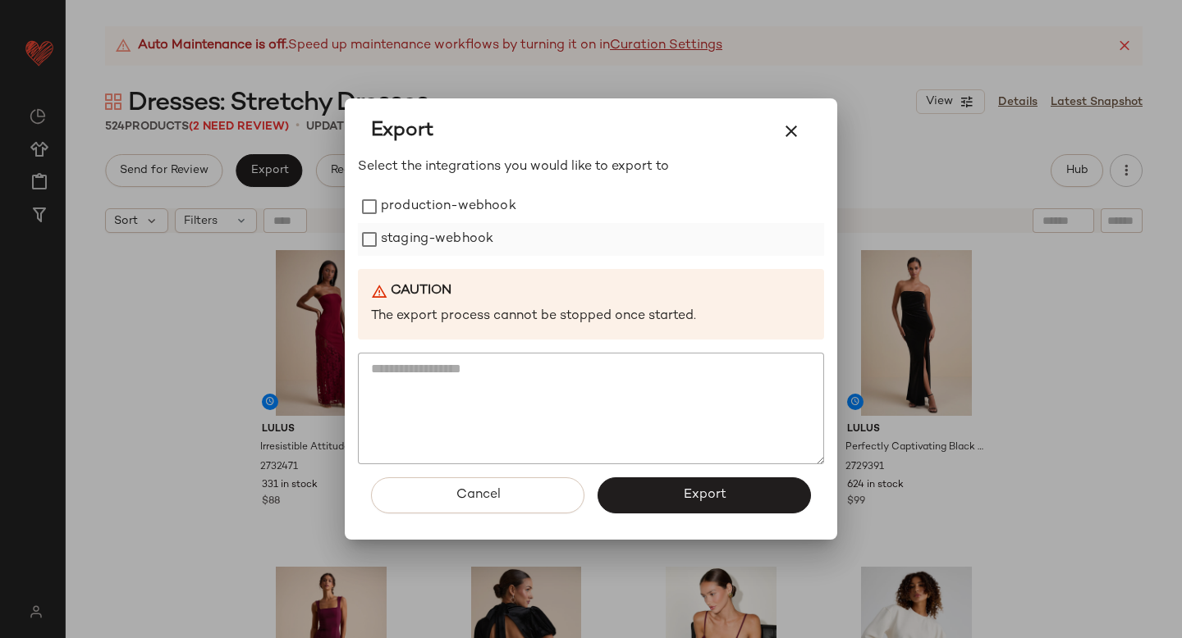
click at [421, 244] on label "staging-webhook" at bounding box center [437, 239] width 112 height 33
click at [416, 196] on label "production-webhook" at bounding box center [448, 206] width 135 height 33
click at [671, 490] on button "Export" at bounding box center [703, 496] width 213 height 36
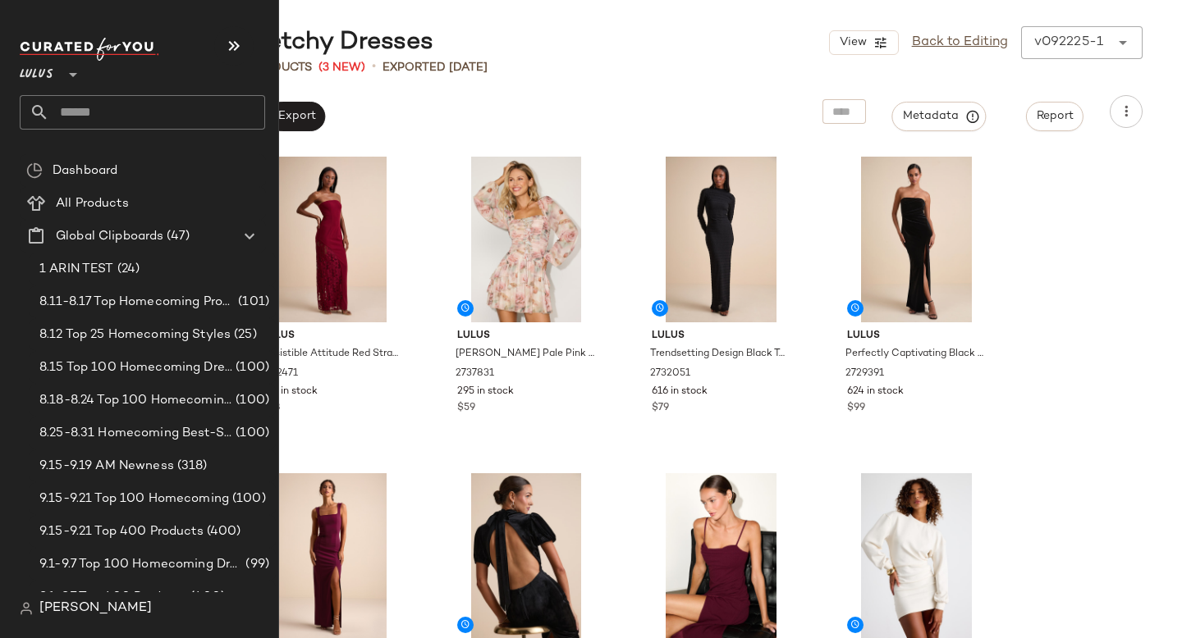
click at [112, 126] on input "text" at bounding box center [157, 112] width 216 height 34
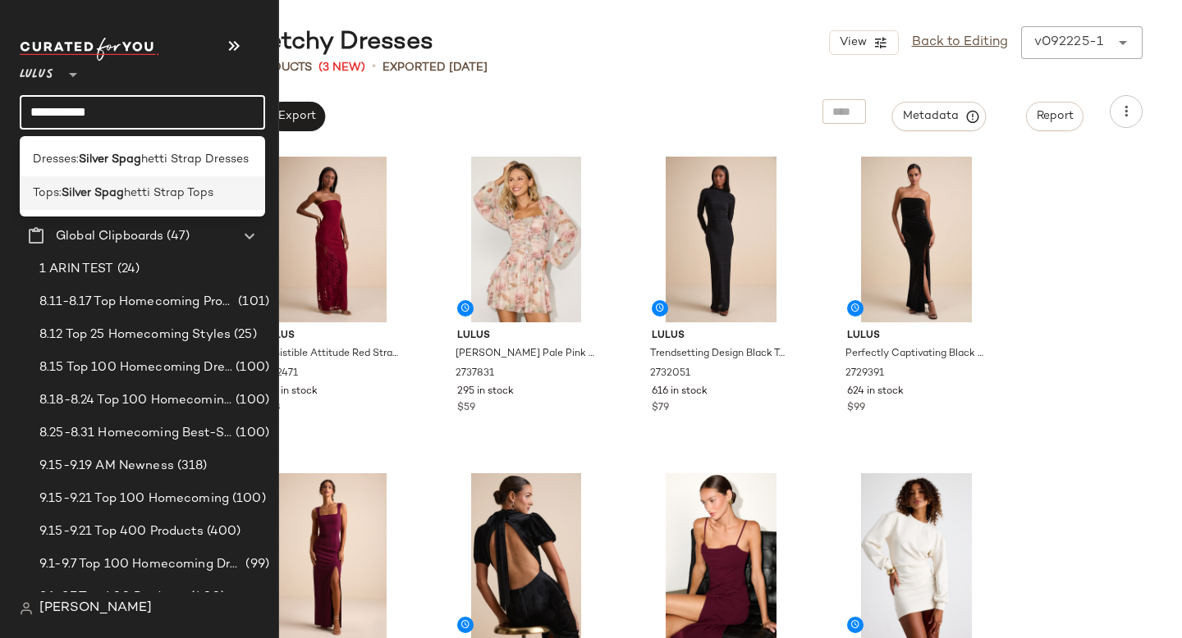
type input "**********"
click at [90, 176] on div "Tops: Silver Spag hetti Strap Tops" at bounding box center [142, 193] width 245 height 34
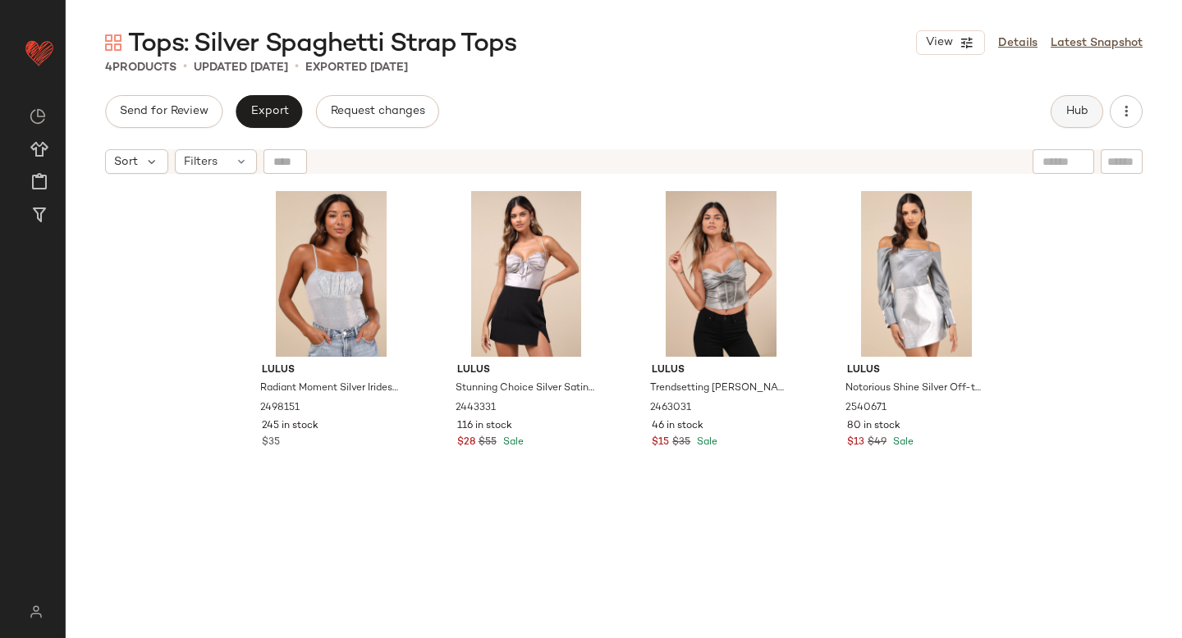
click at [1055, 100] on button "Hub" at bounding box center [1076, 111] width 53 height 33
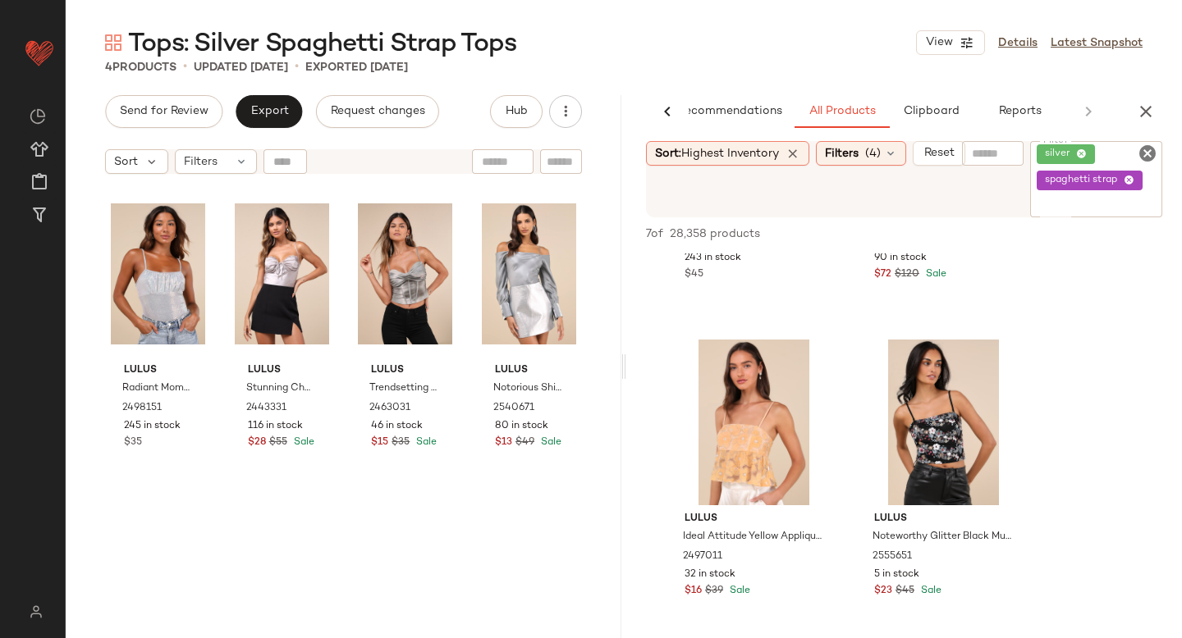
scroll to position [757, 0]
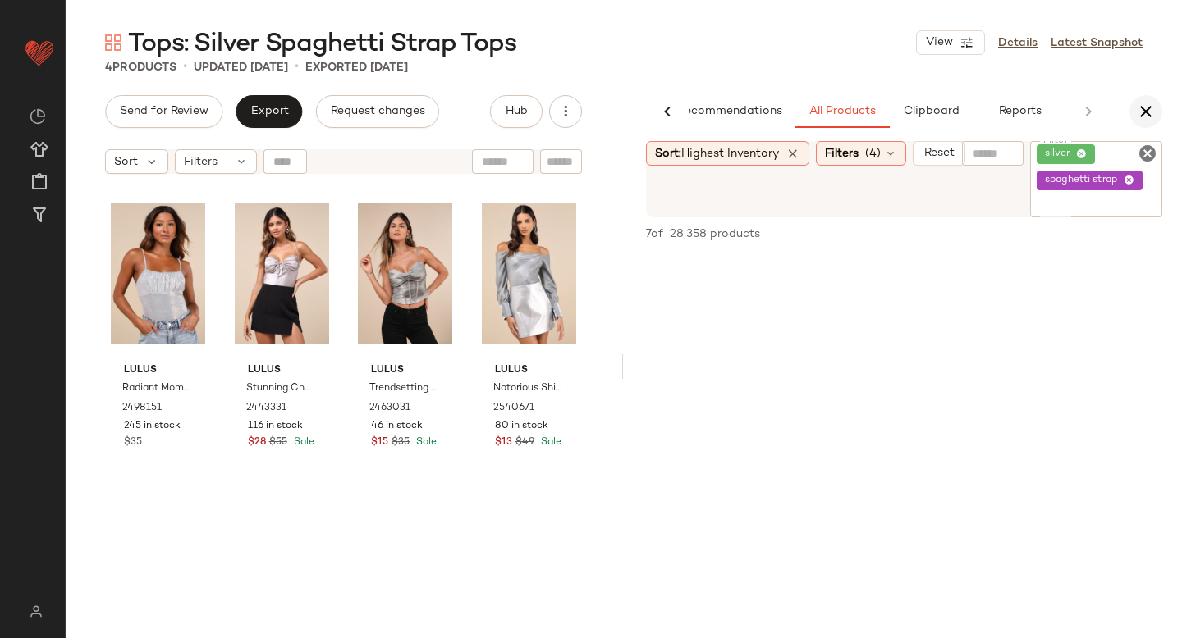
click at [1146, 107] on icon "button" at bounding box center [1146, 112] width 20 height 20
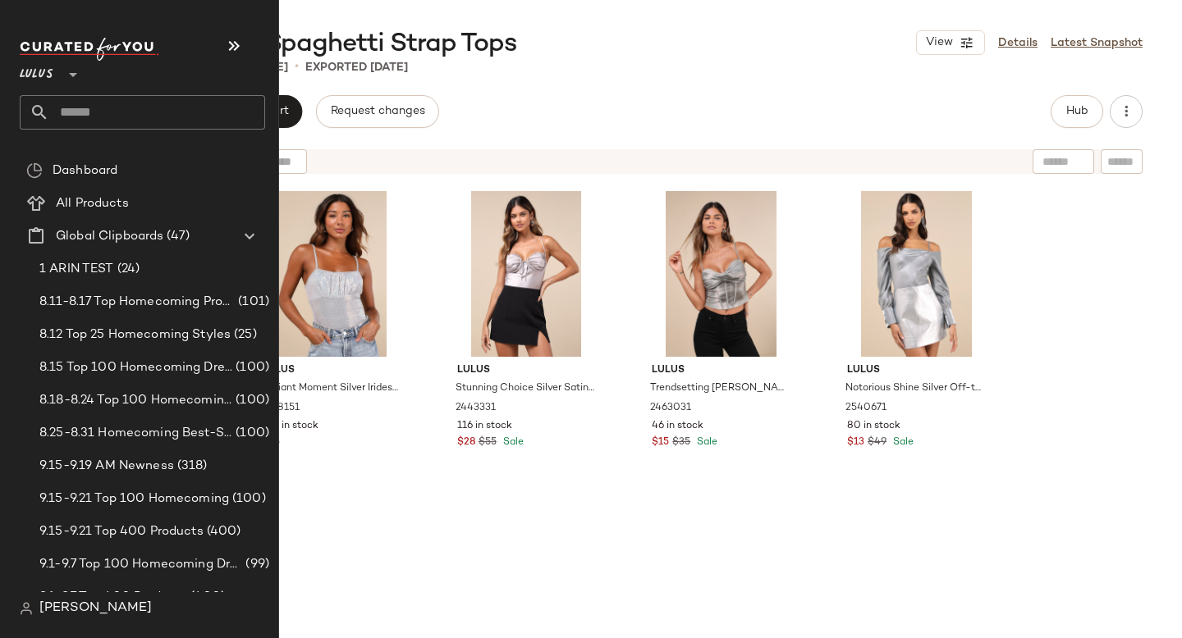
click at [126, 98] on input "text" at bounding box center [157, 112] width 216 height 34
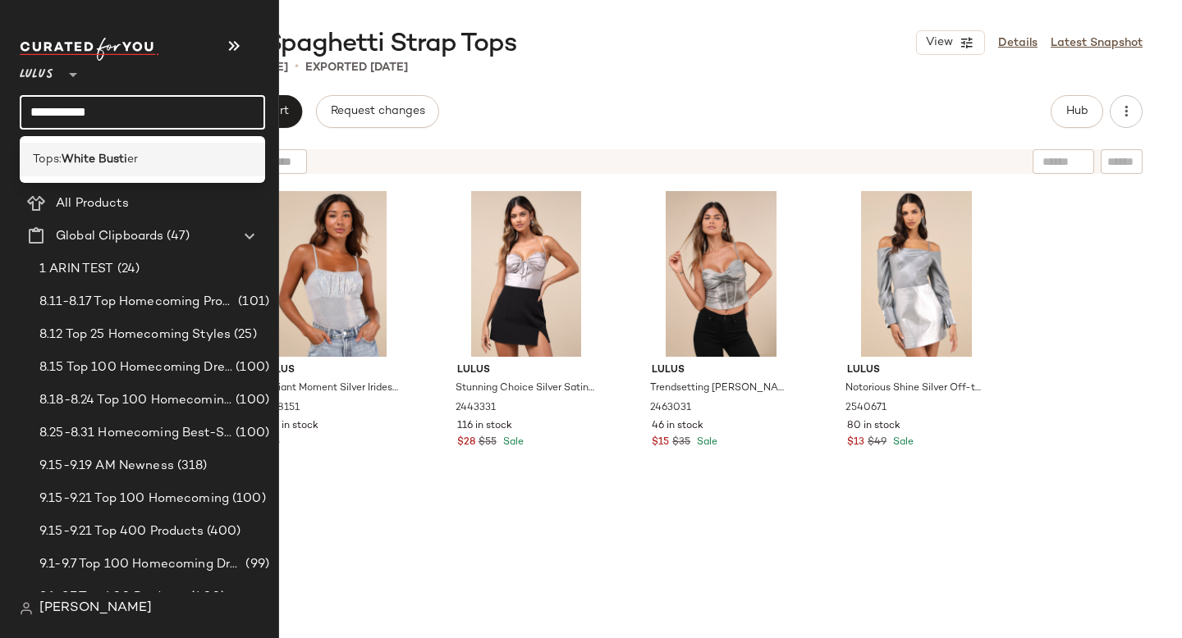
type input "**********"
click at [103, 153] on b "White Busti" at bounding box center [95, 159] width 66 height 17
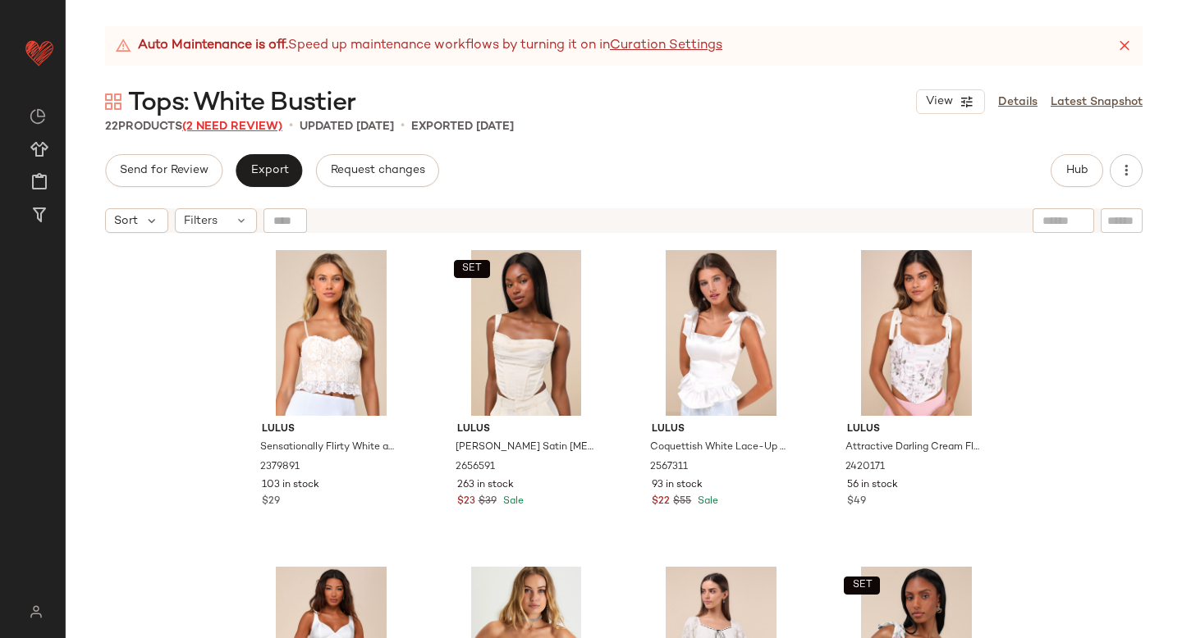
click at [264, 128] on span "(2 Need Review)" at bounding box center [232, 127] width 100 height 12
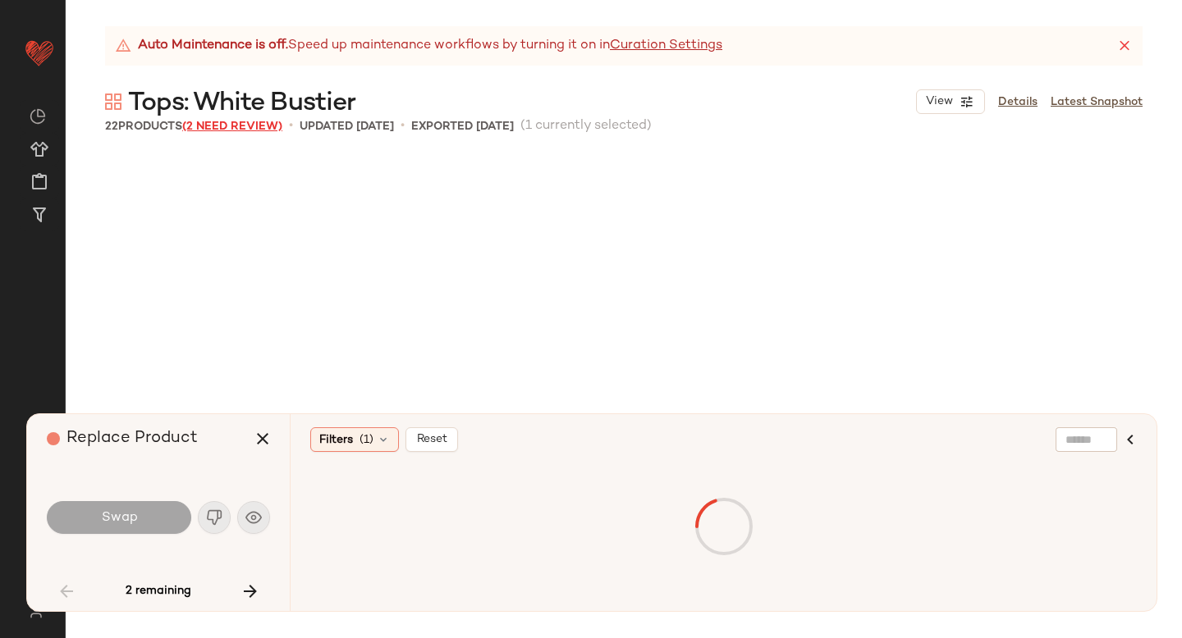
scroll to position [647, 0]
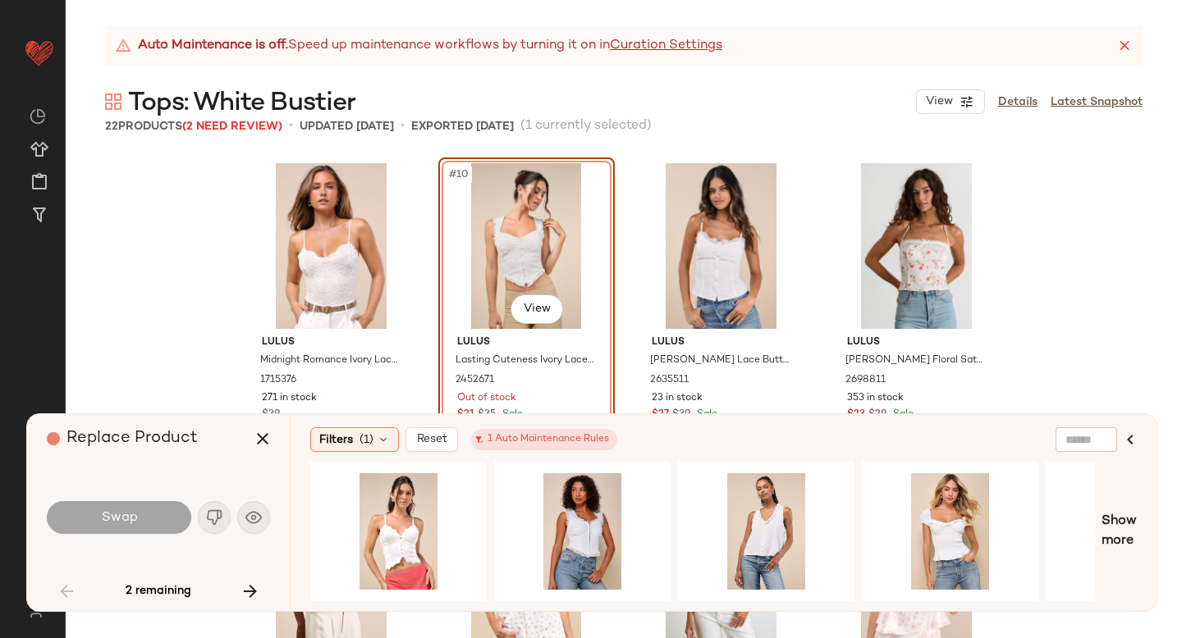
click at [501, 257] on div "#10 View" at bounding box center [526, 246] width 165 height 166
click at [586, 522] on div "#1 View" at bounding box center [582, 531] width 165 height 117
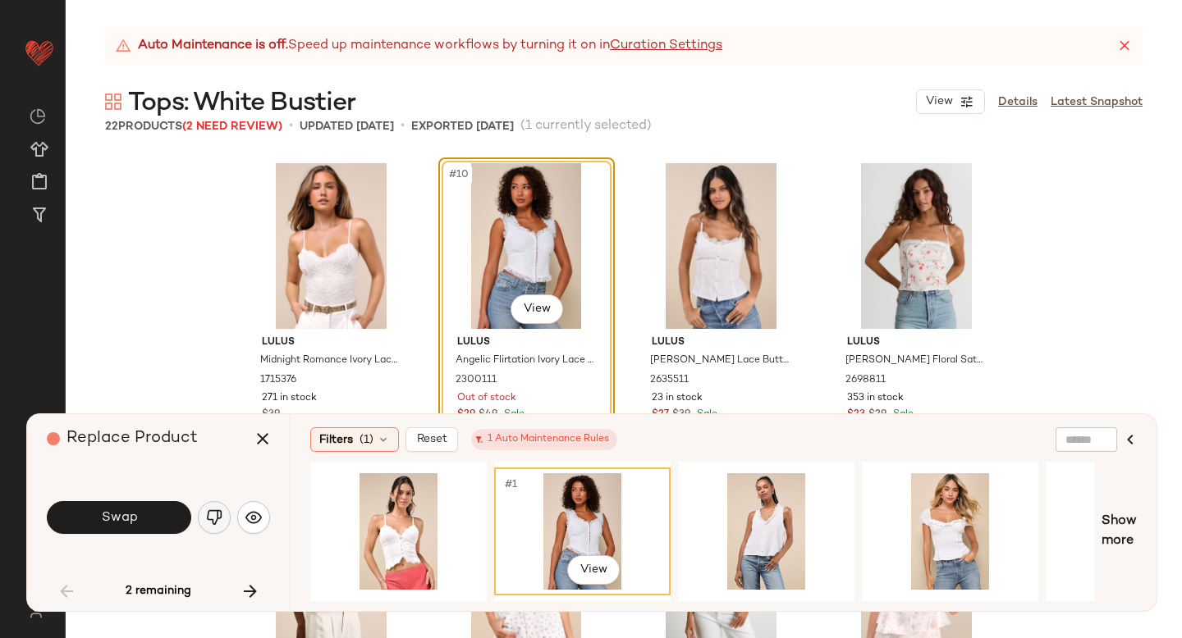
click at [213, 518] on img "button" at bounding box center [214, 518] width 16 height 16
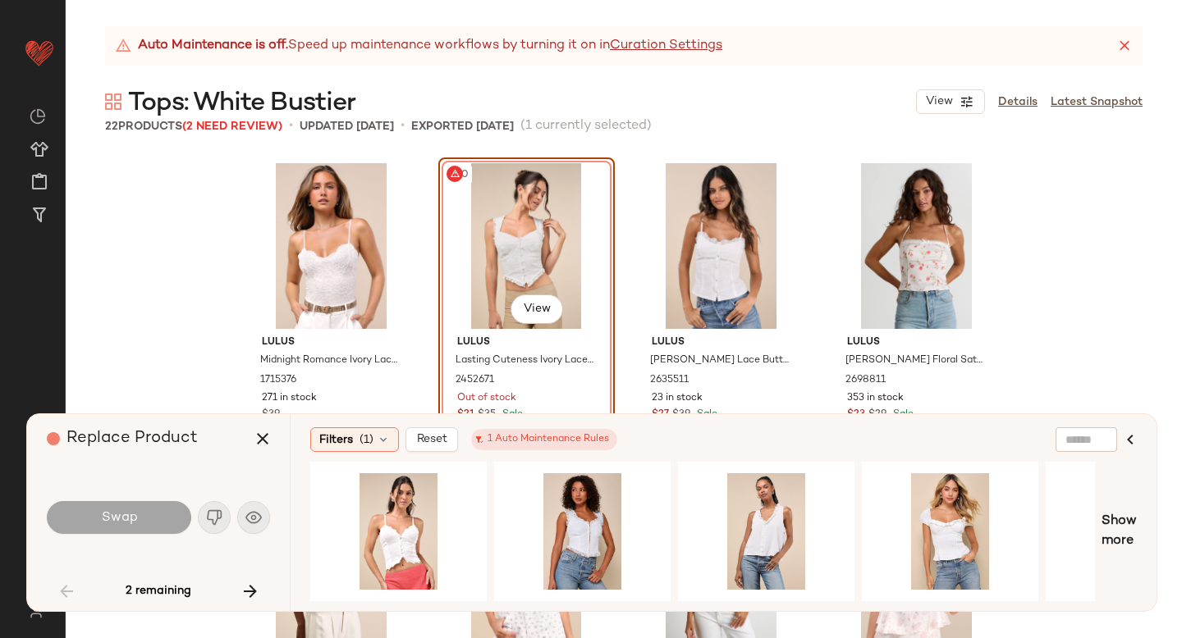
click at [496, 268] on div "#10 View" at bounding box center [526, 246] width 165 height 166
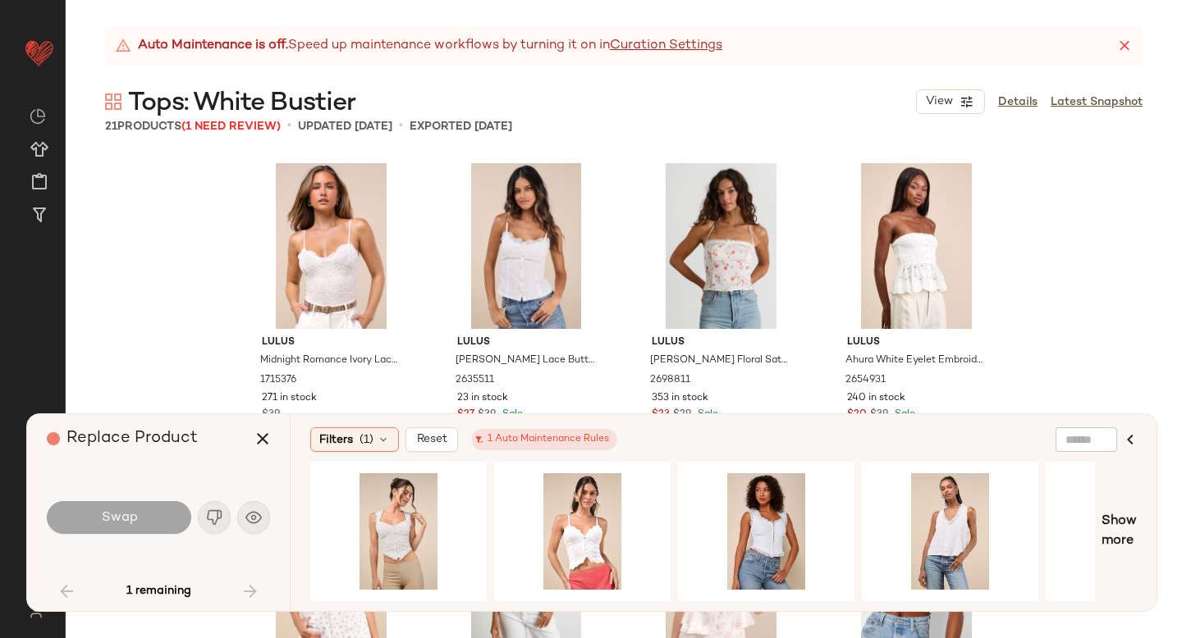
click at [1123, 313] on div "Lulus Midnight Romance Ivory Lace Bodysuit 1715376 271 in stock $39 Lulus [PERS…" at bounding box center [624, 396] width 1116 height 484
click at [248, 446] on button "button" at bounding box center [262, 438] width 39 height 39
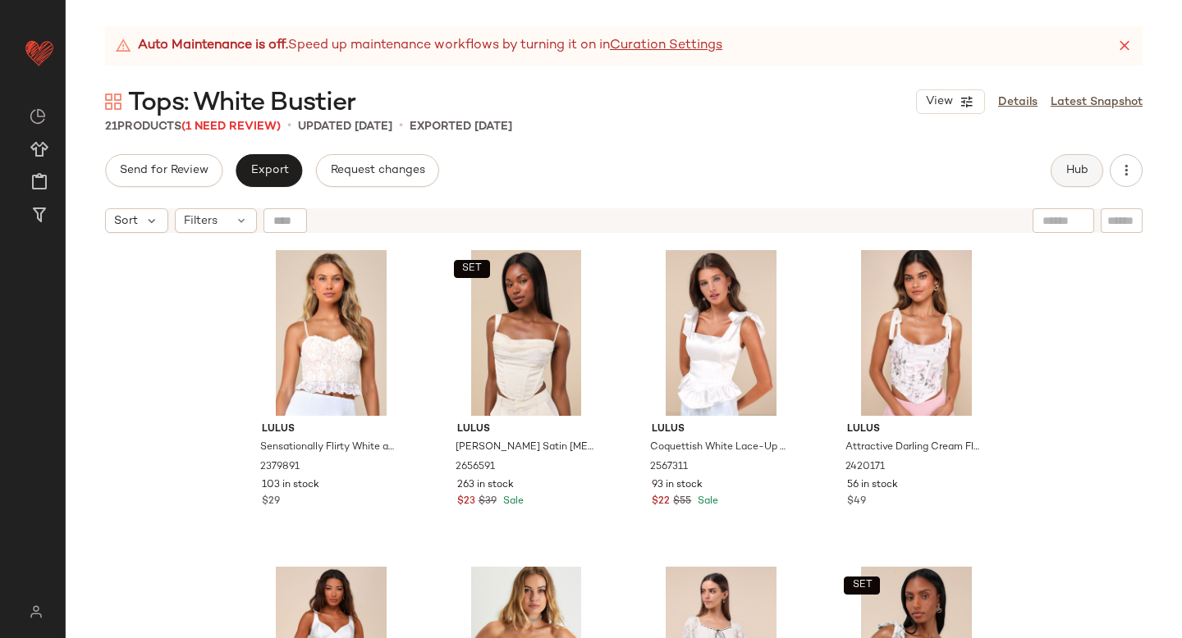
click at [1088, 171] on span "Hub" at bounding box center [1076, 170] width 23 height 13
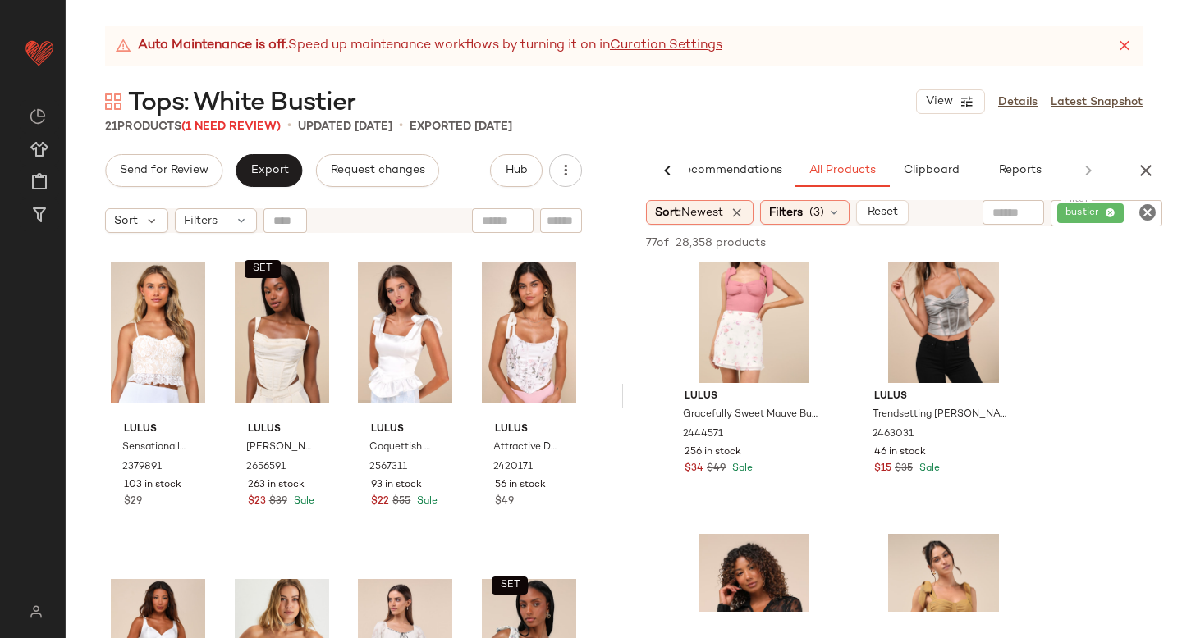
scroll to position [6700, 0]
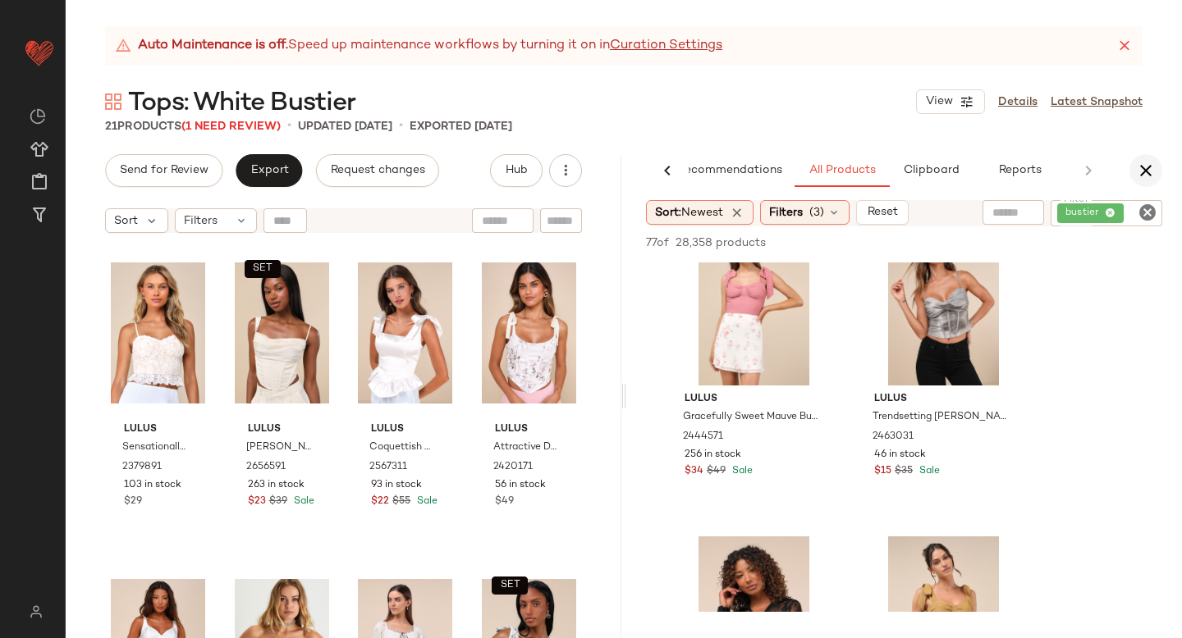
click at [1146, 159] on button "button" at bounding box center [1145, 170] width 33 height 33
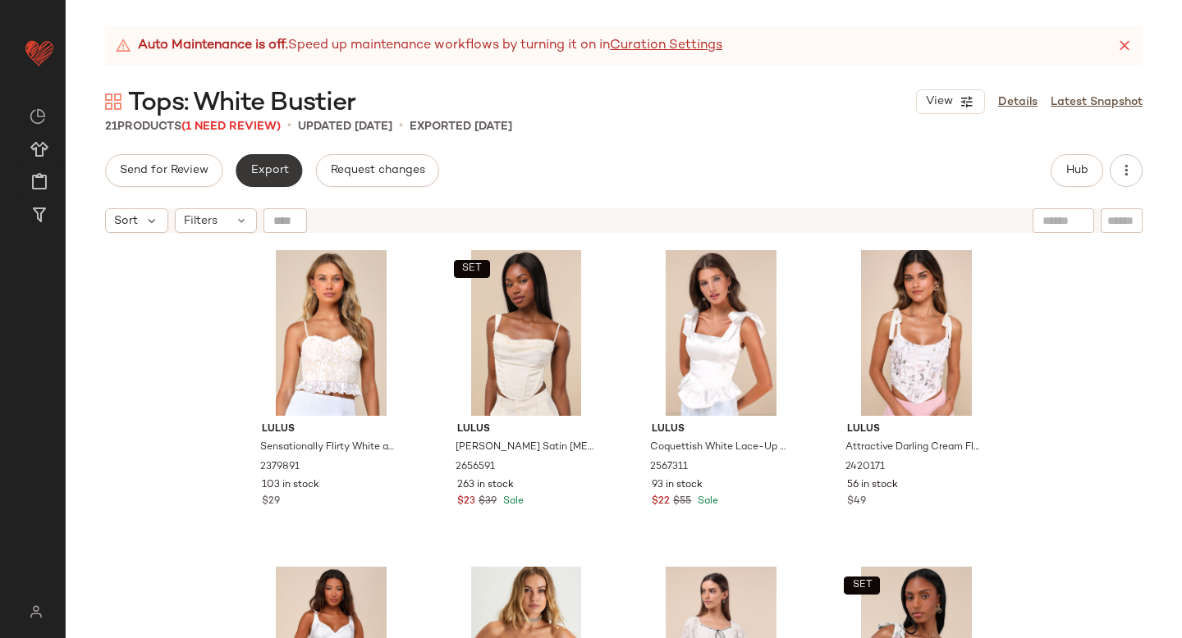
click at [283, 171] on span "Export" at bounding box center [268, 170] width 39 height 13
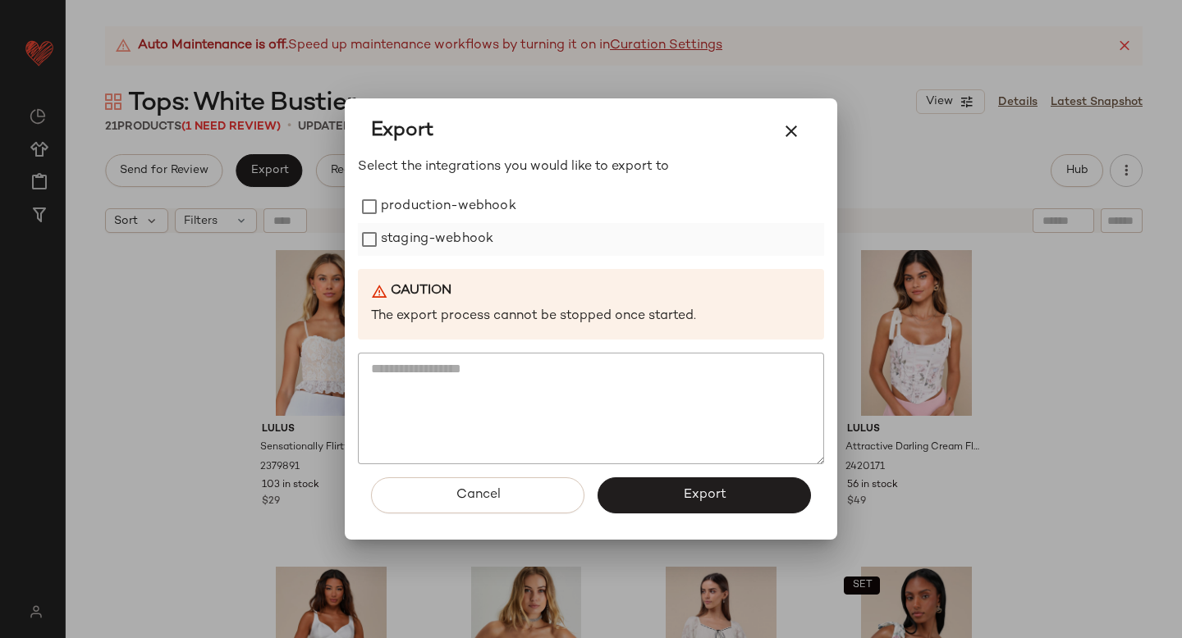
click at [473, 232] on label "staging-webhook" at bounding box center [437, 239] width 112 height 33
click at [462, 214] on label "production-webhook" at bounding box center [448, 206] width 135 height 33
click at [647, 487] on button "Export" at bounding box center [703, 496] width 213 height 36
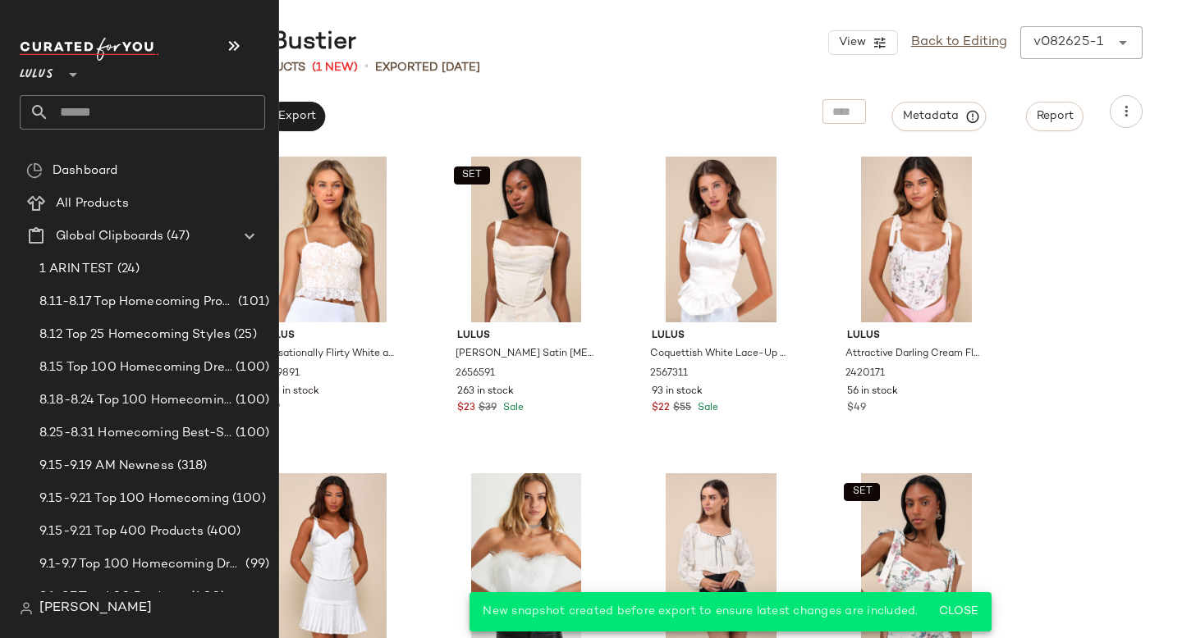
click at [117, 108] on input "text" at bounding box center [157, 112] width 216 height 34
type input "*"
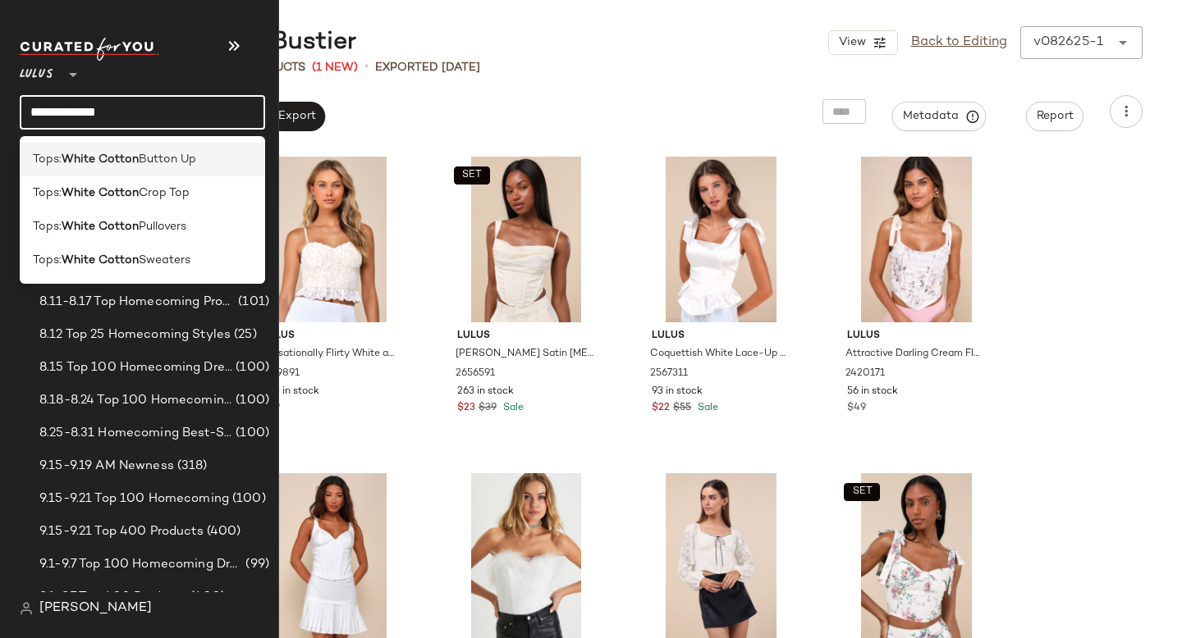
type input "**********"
click at [97, 161] on b "White Cotton" at bounding box center [100, 159] width 77 height 17
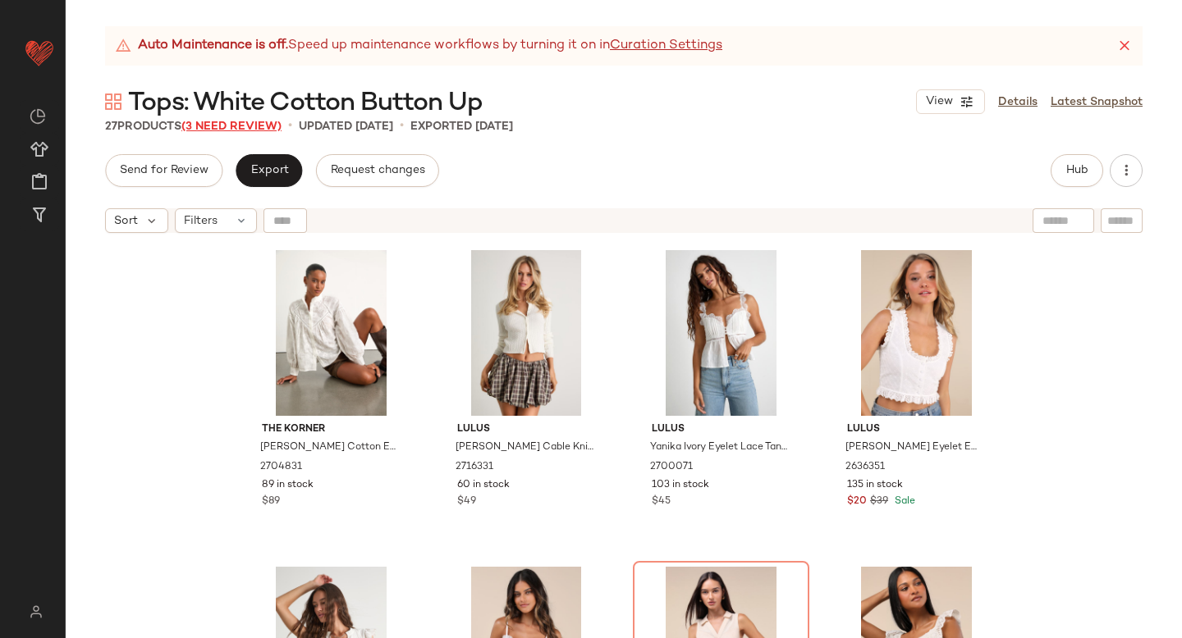
click at [222, 125] on span "(3 Need Review)" at bounding box center [231, 127] width 100 height 12
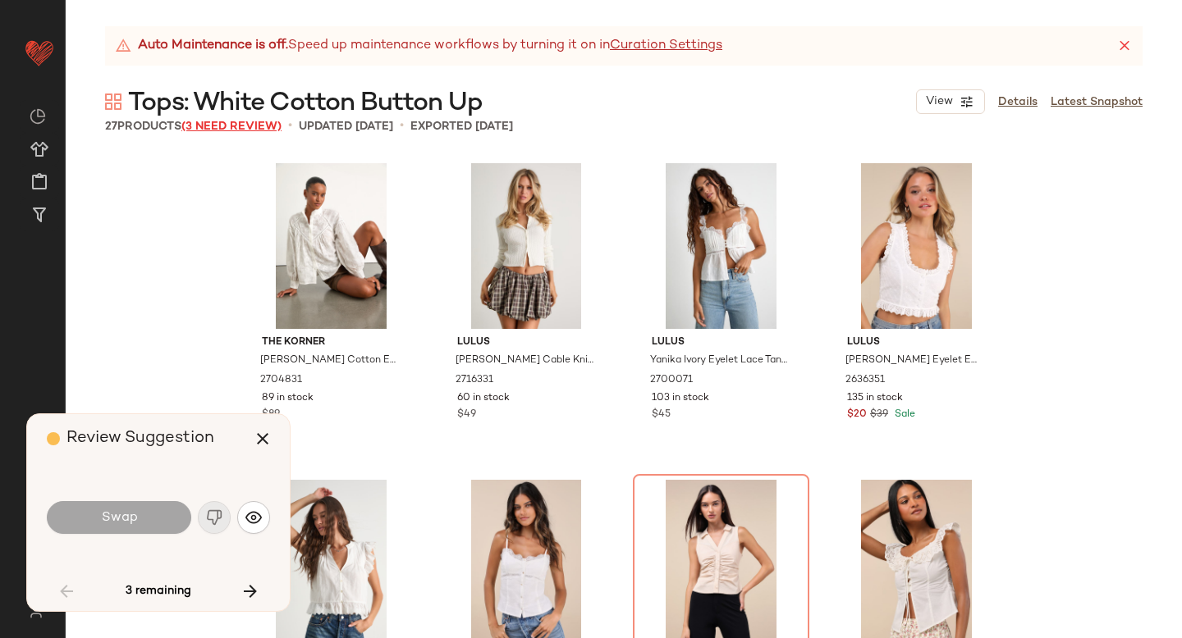
scroll to position [330, 0]
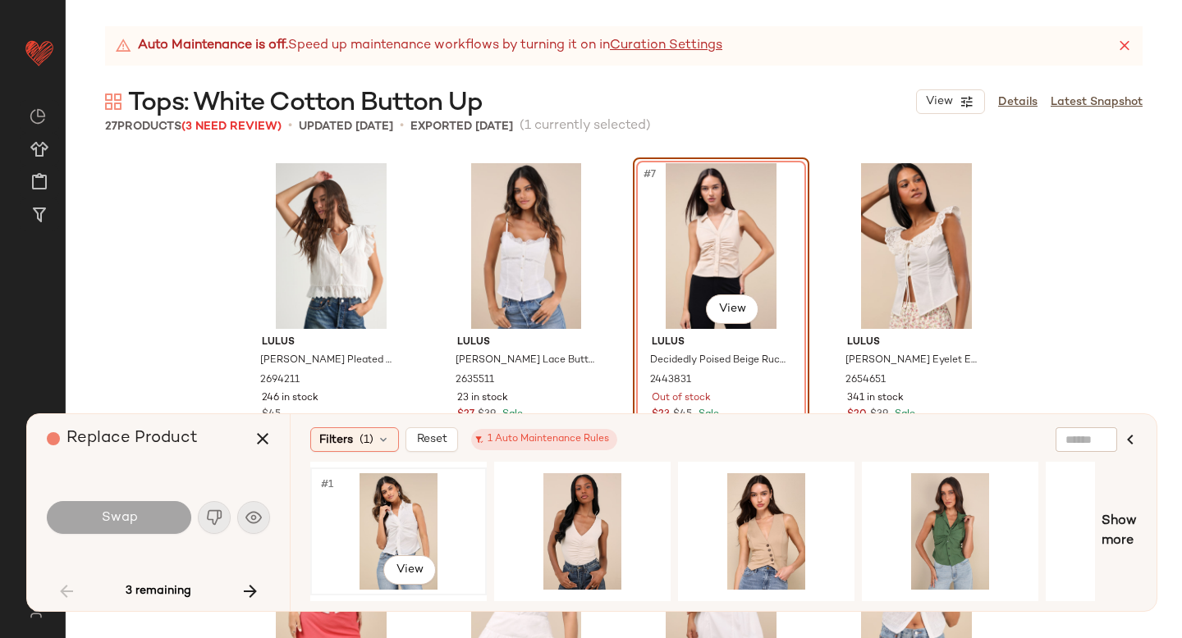
click at [389, 523] on div "#1 View" at bounding box center [398, 531] width 165 height 117
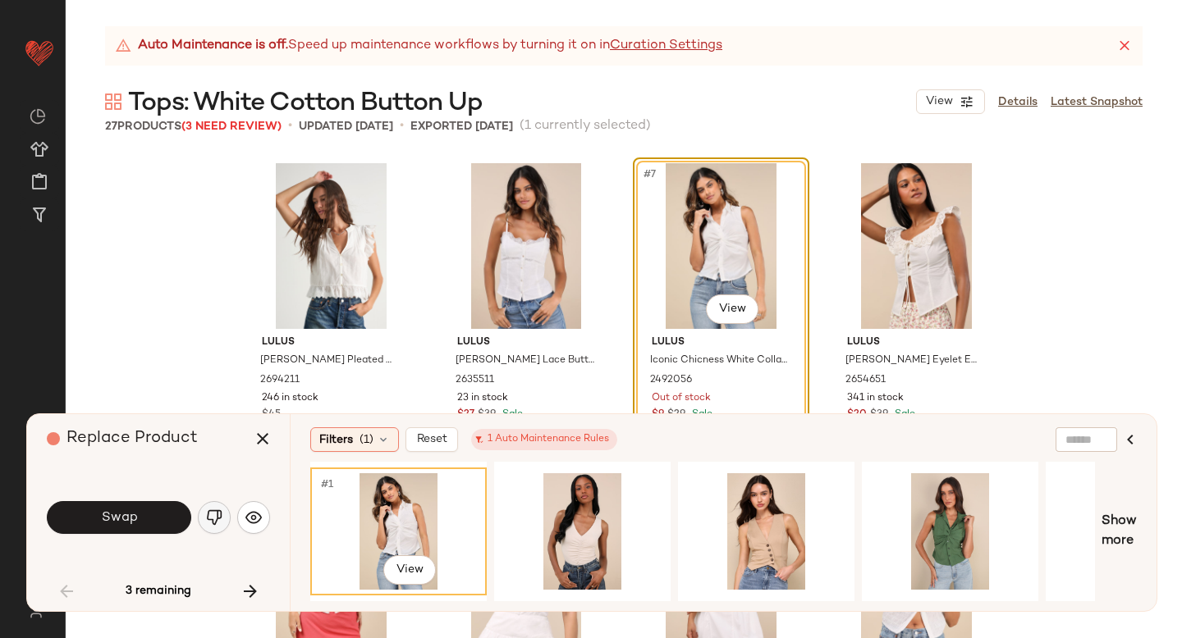
click at [214, 523] on img "button" at bounding box center [214, 518] width 16 height 16
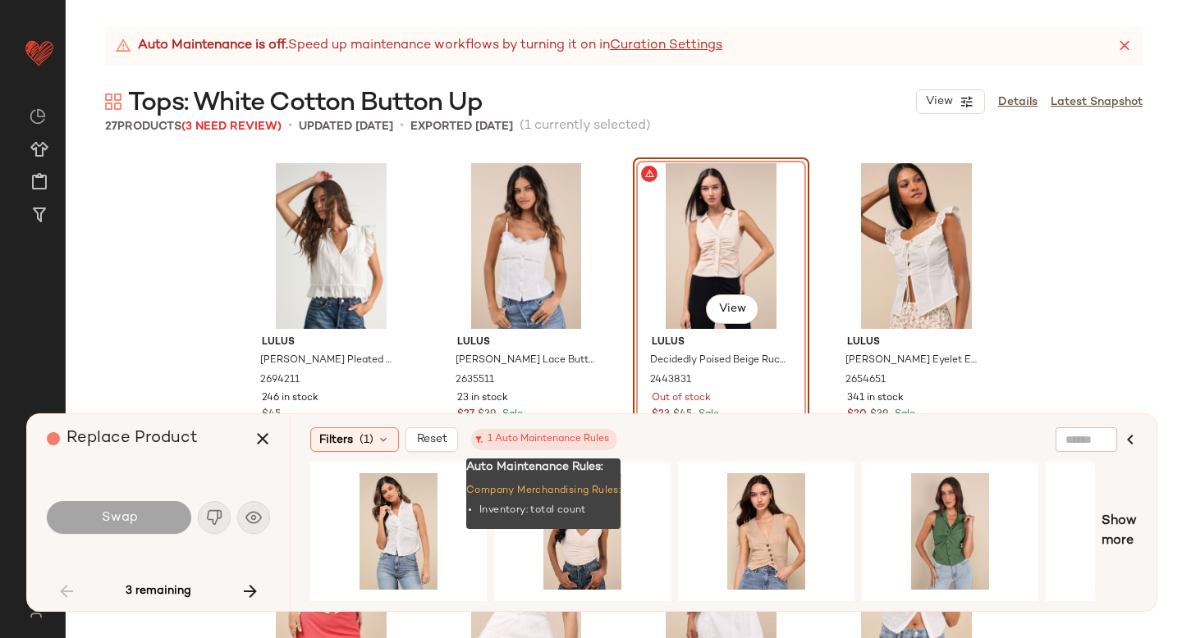
click at [483, 441] on div "1 Auto Maintenance Rules" at bounding box center [544, 439] width 130 height 15
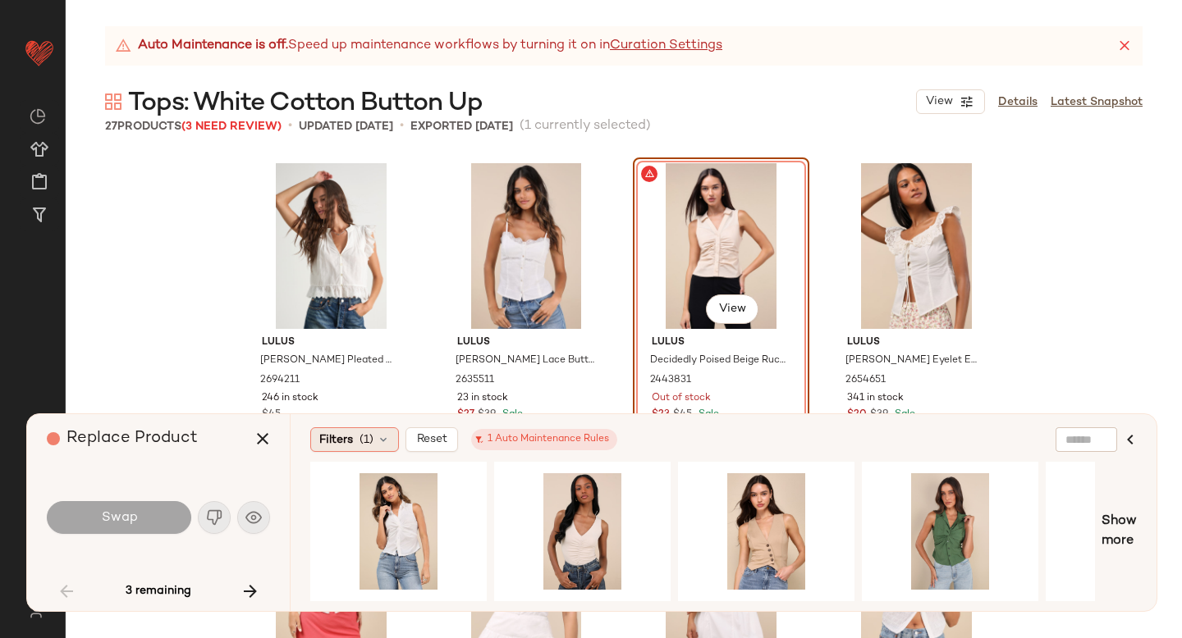
click at [339, 435] on span "Filters" at bounding box center [336, 440] width 34 height 17
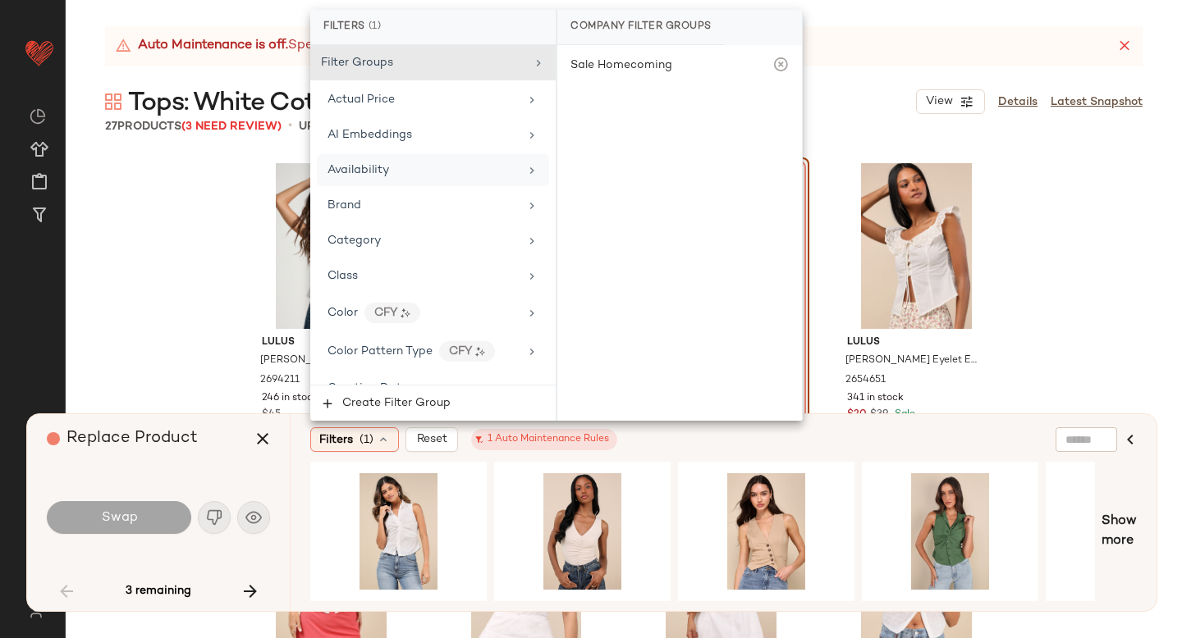
click at [421, 162] on div "Availability" at bounding box center [422, 170] width 191 height 17
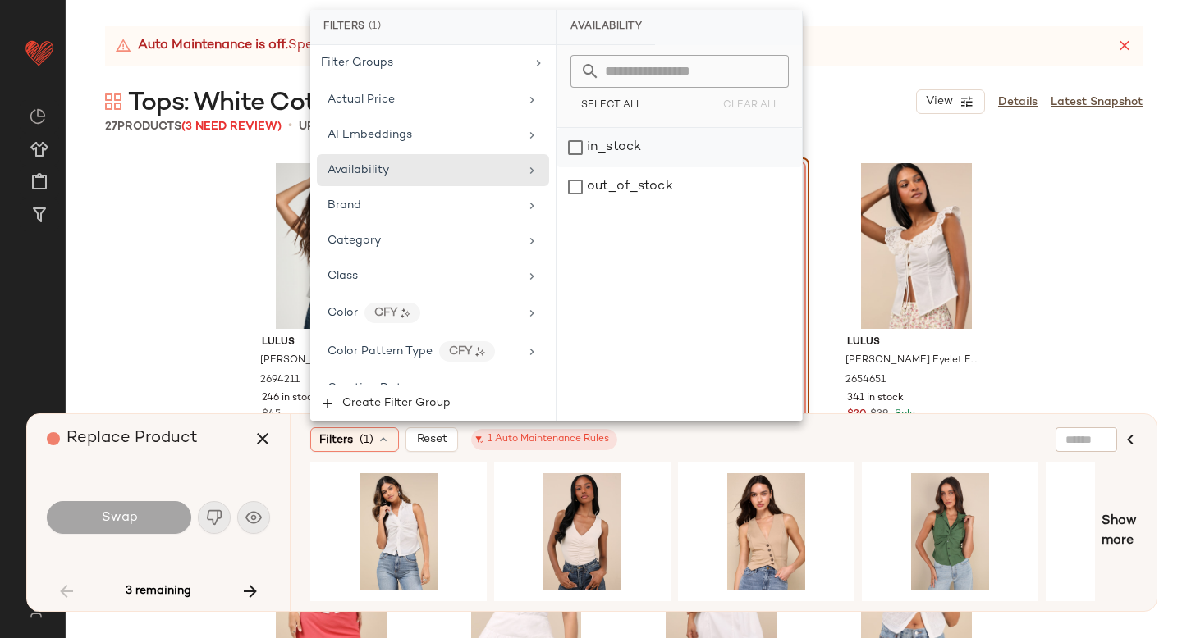
click at [617, 155] on div "in_stock" at bounding box center [679, 147] width 245 height 39
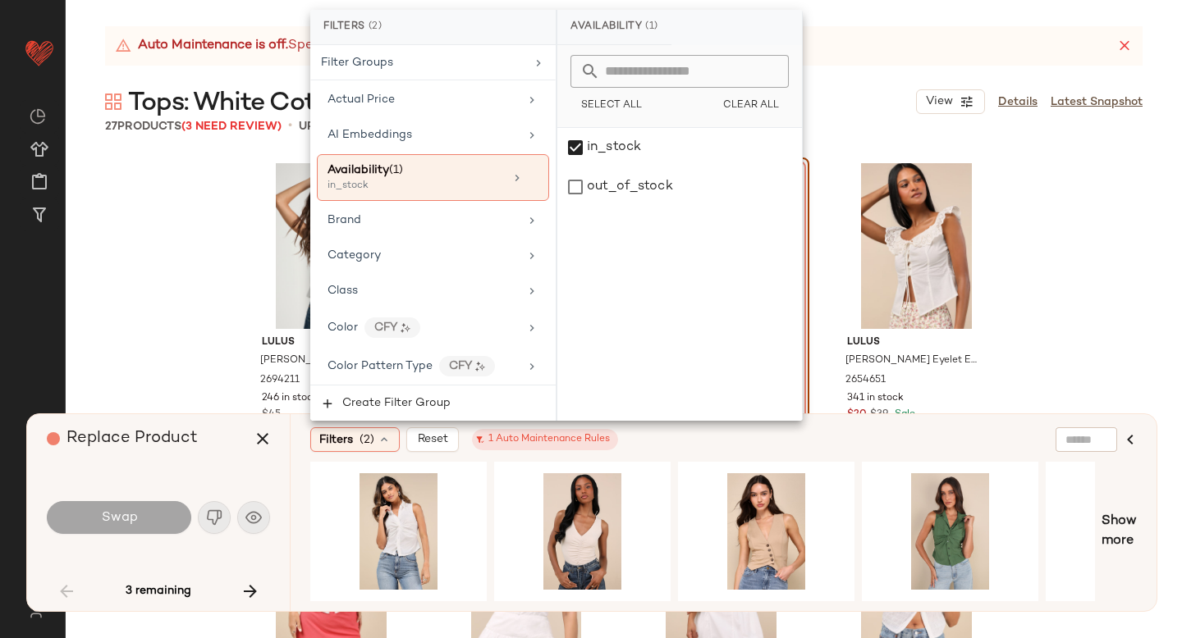
click at [690, 446] on div "Filters (2) Reset 1 Auto Maintenance Rules" at bounding box center [643, 440] width 667 height 25
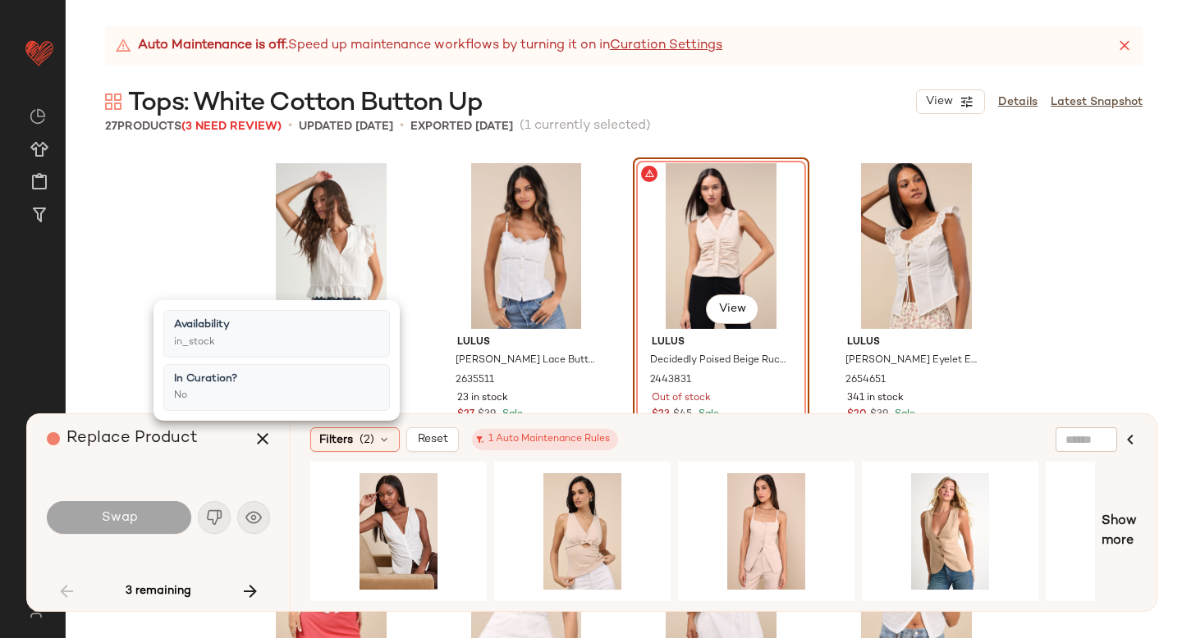
click at [690, 446] on div "Filters (2) Reset 1 Auto Maintenance Rules" at bounding box center [643, 440] width 667 height 25
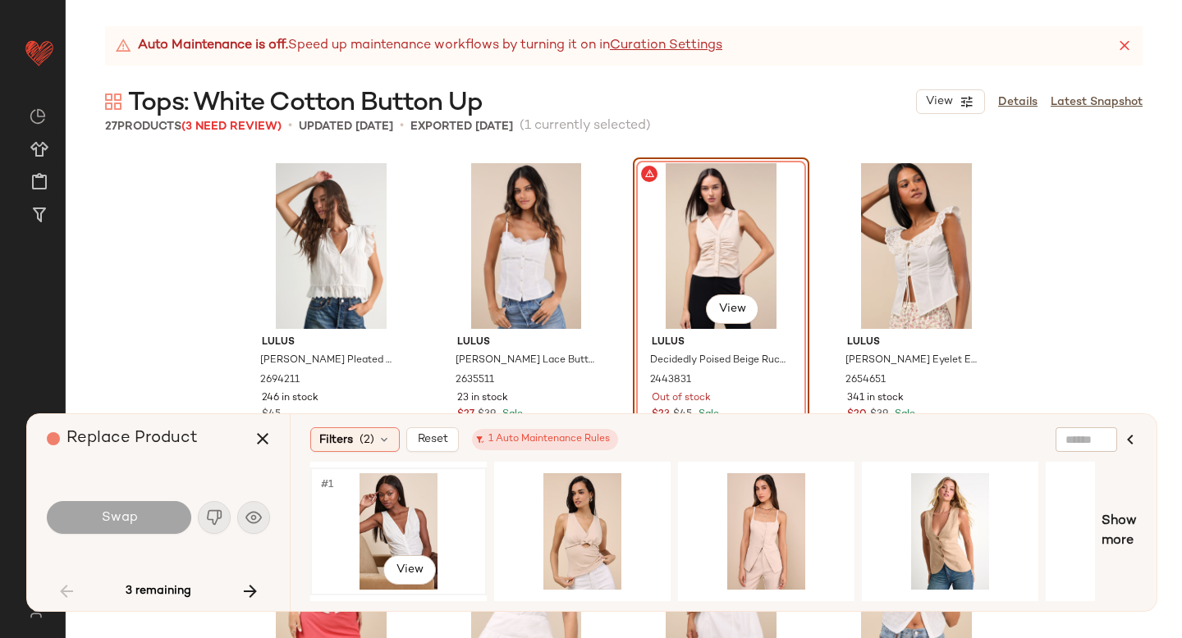
click at [406, 535] on div "#1 View" at bounding box center [398, 531] width 165 height 117
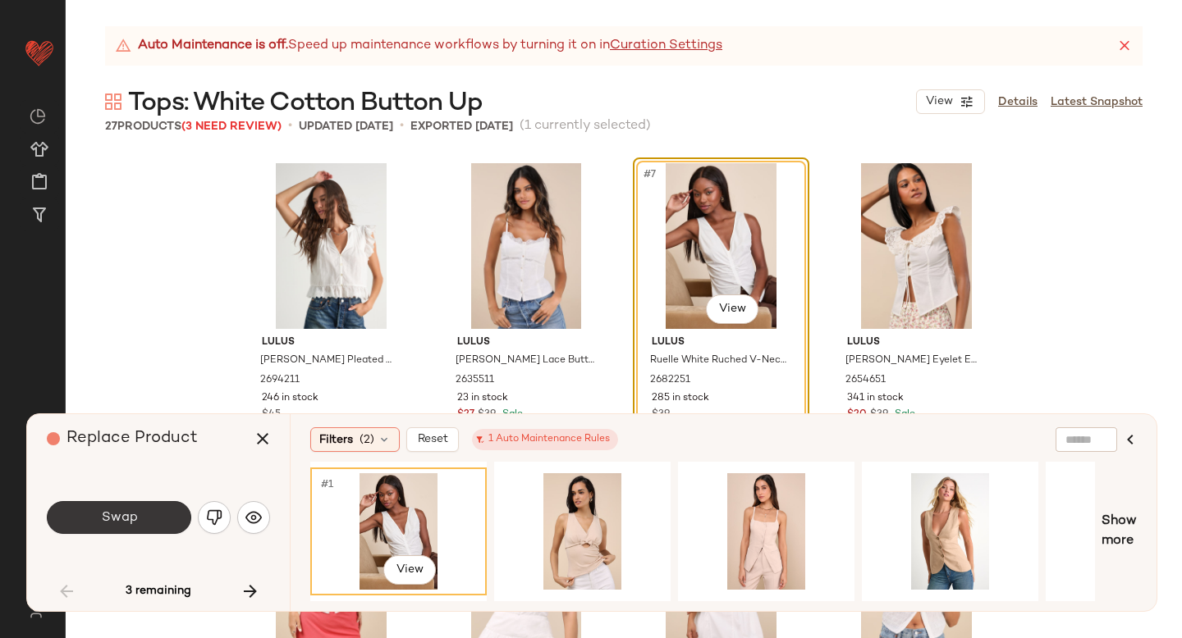
click at [126, 515] on span "Swap" at bounding box center [118, 518] width 37 height 16
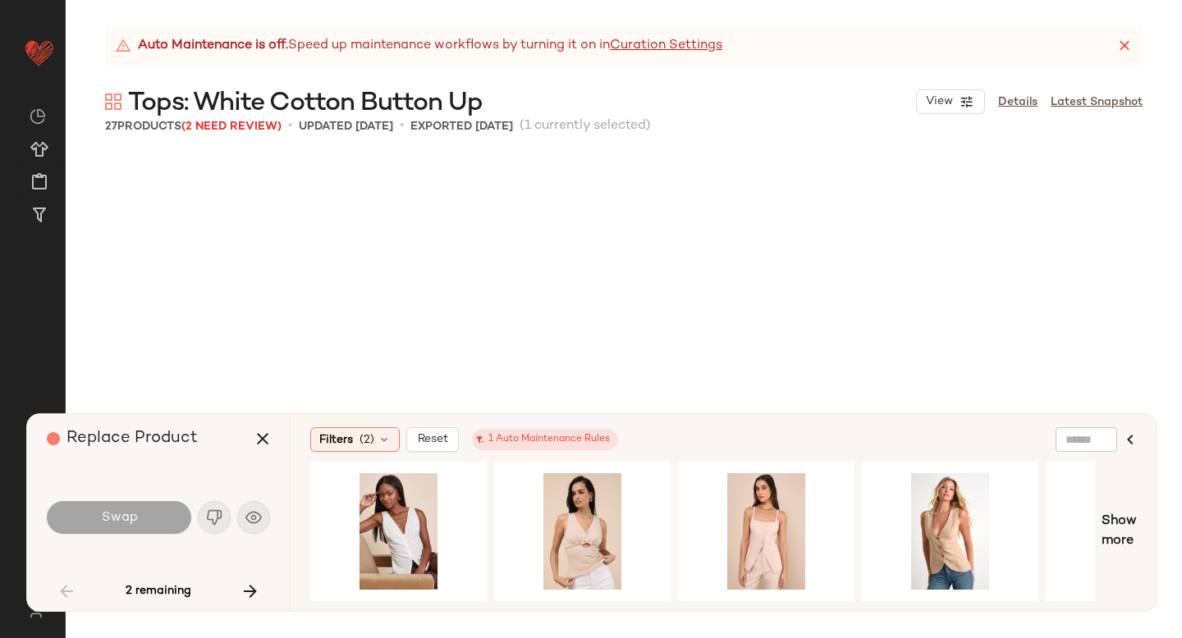
scroll to position [1584, 0]
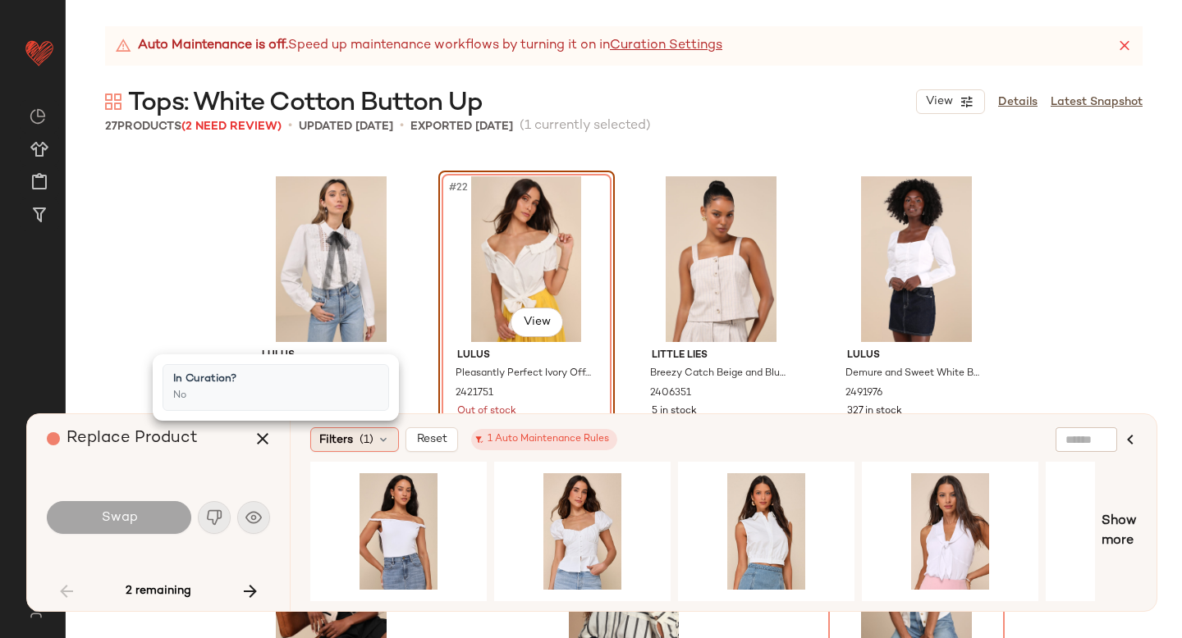
click at [325, 437] on span "Filters" at bounding box center [336, 440] width 34 height 17
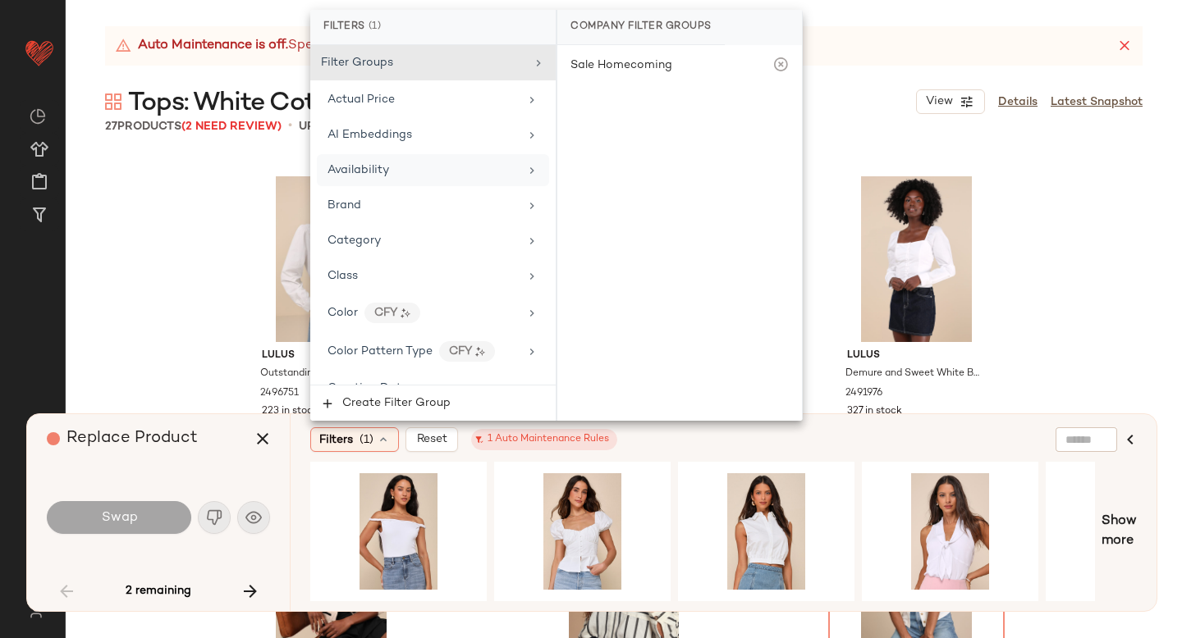
click at [383, 165] on span "Availability" at bounding box center [358, 170] width 62 height 12
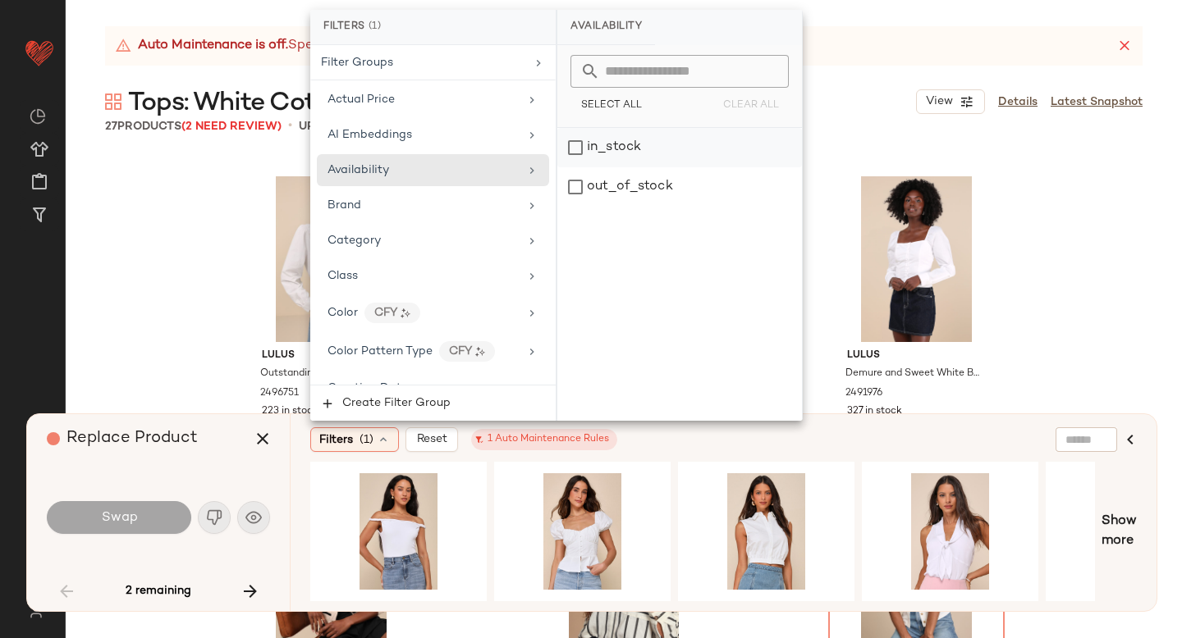
click at [632, 141] on div "in_stock" at bounding box center [679, 147] width 245 height 39
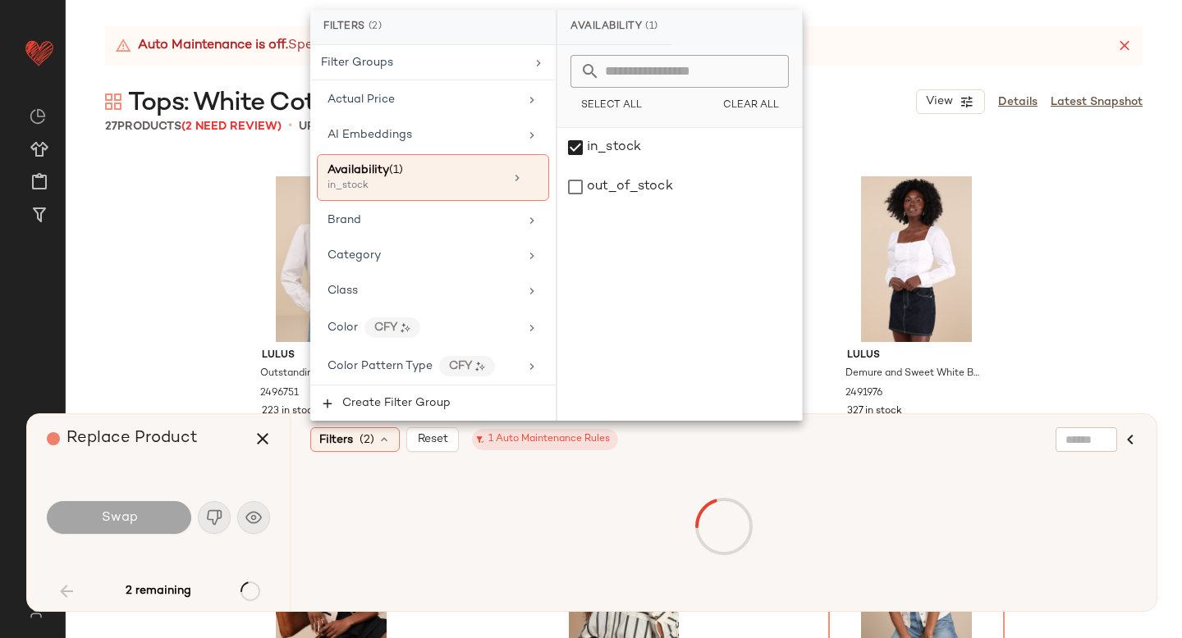
click at [660, 445] on div "Filters (2) Reset 1 Auto Maintenance Rules" at bounding box center [643, 440] width 667 height 25
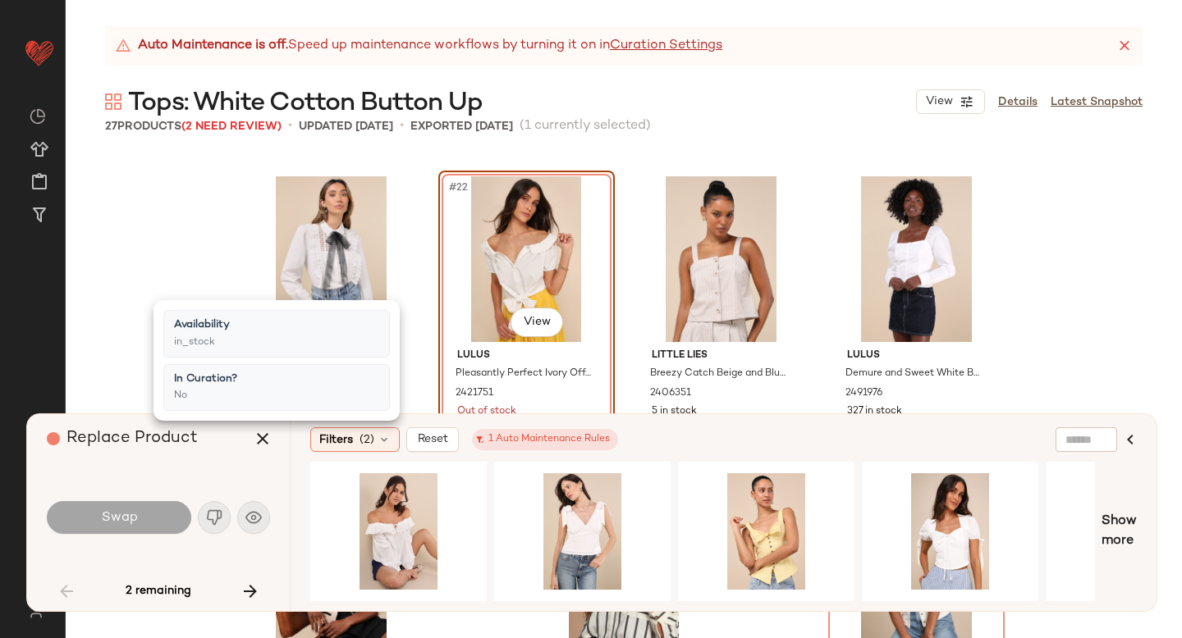
click at [660, 445] on div "Filters (2) Reset 1 Auto Maintenance Rules" at bounding box center [643, 440] width 667 height 25
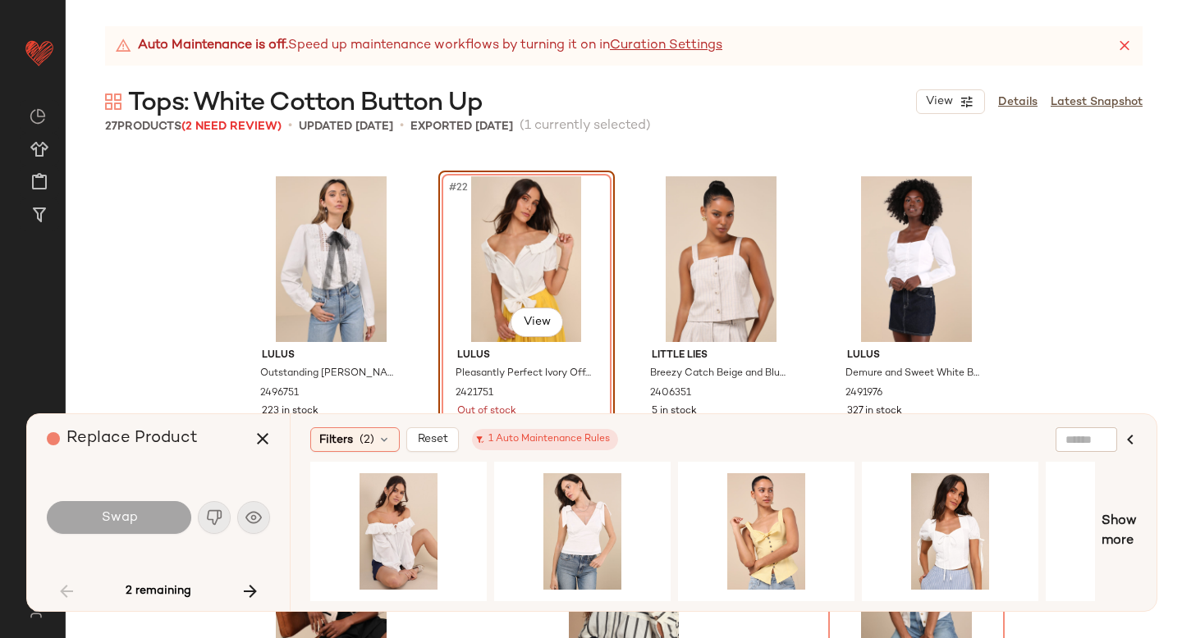
click at [487, 298] on div "#22 View" at bounding box center [526, 259] width 165 height 166
click at [532, 254] on div "#22 View" at bounding box center [526, 259] width 165 height 166
click at [240, 601] on button "button" at bounding box center [250, 591] width 39 height 39
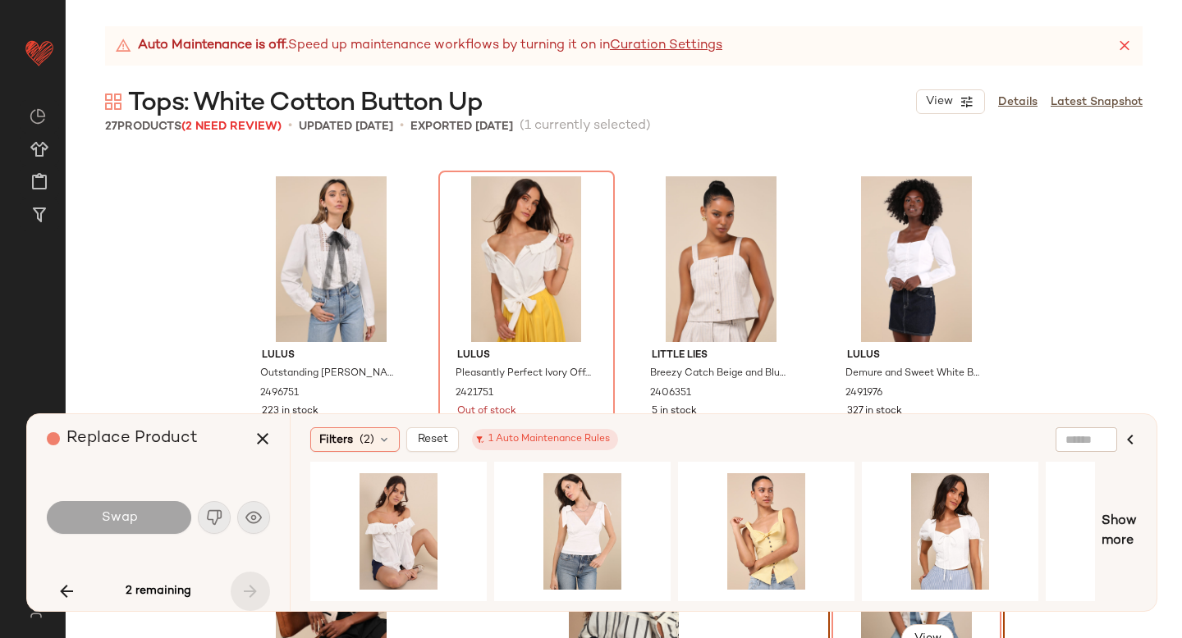
scroll to position [1736, 0]
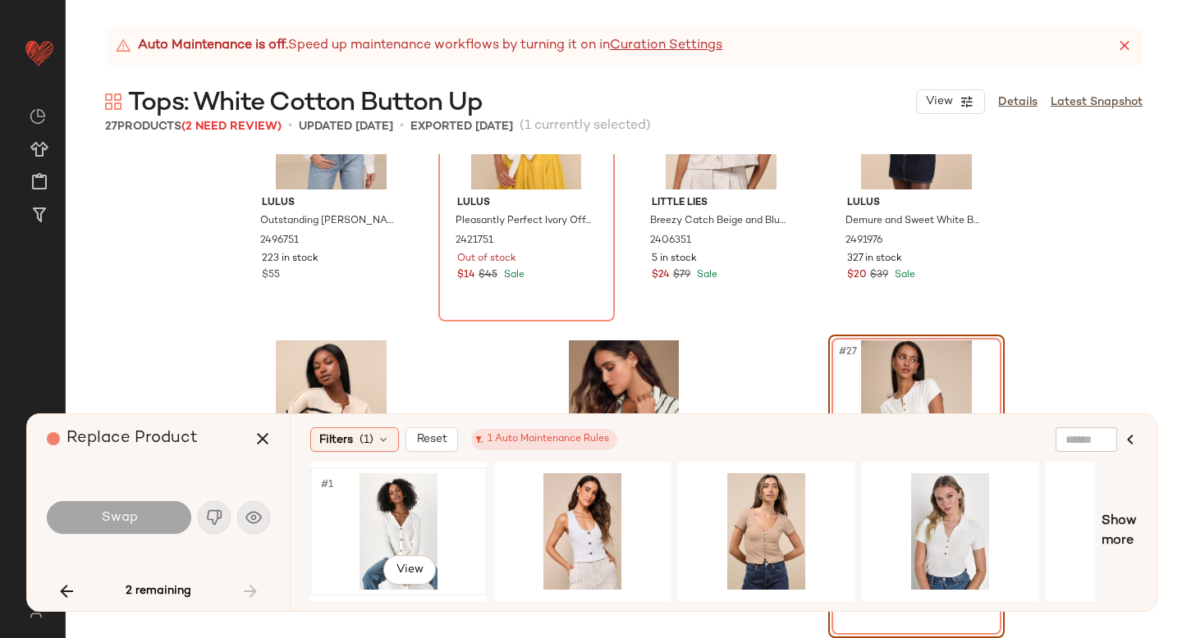
click at [413, 515] on div "#1 View" at bounding box center [398, 531] width 165 height 117
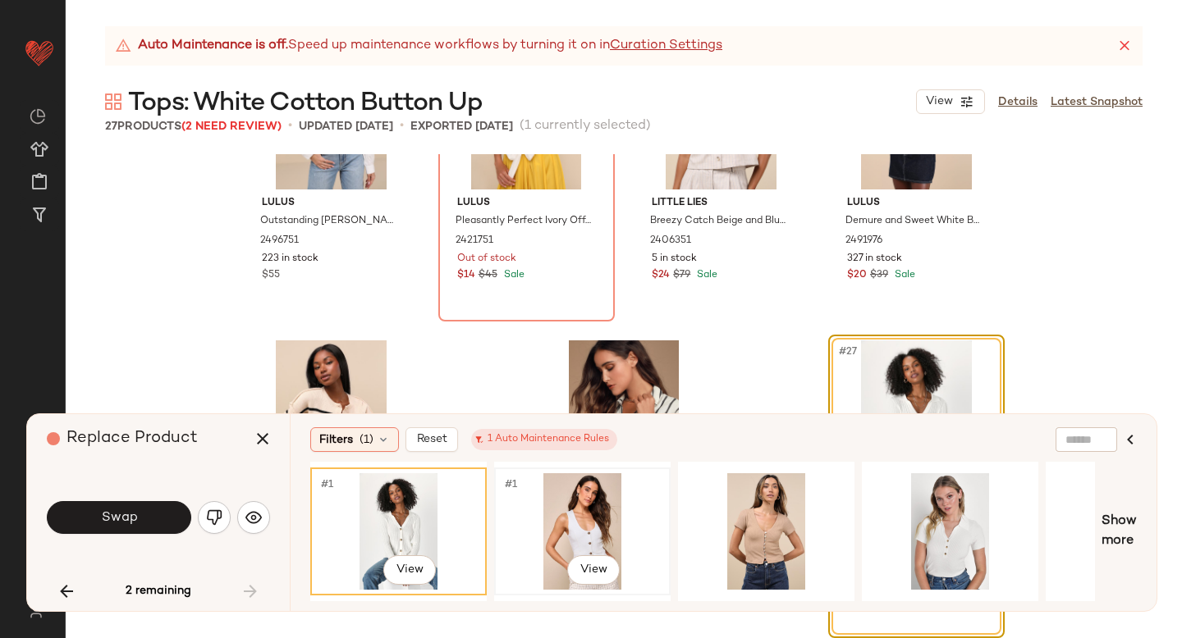
click at [585, 503] on div "#1 View" at bounding box center [582, 531] width 165 height 117
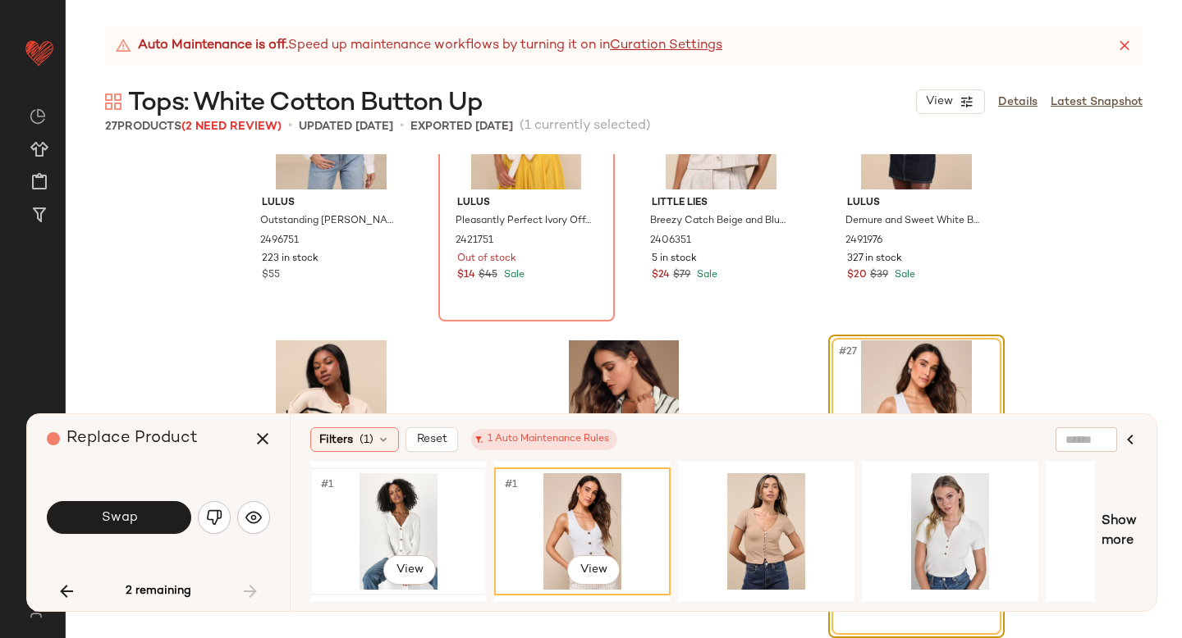
click at [417, 505] on div "#1 View" at bounding box center [398, 531] width 165 height 117
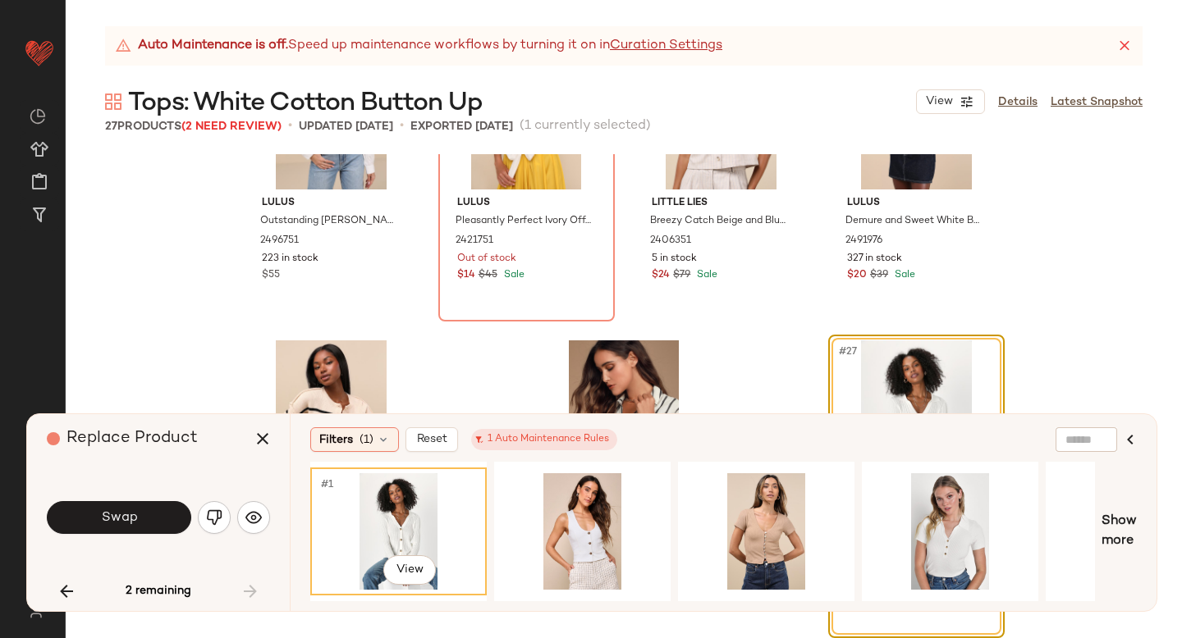
click at [134, 536] on div "Swap" at bounding box center [158, 517] width 223 height 39
click at [134, 517] on span "Swap" at bounding box center [118, 518] width 37 height 16
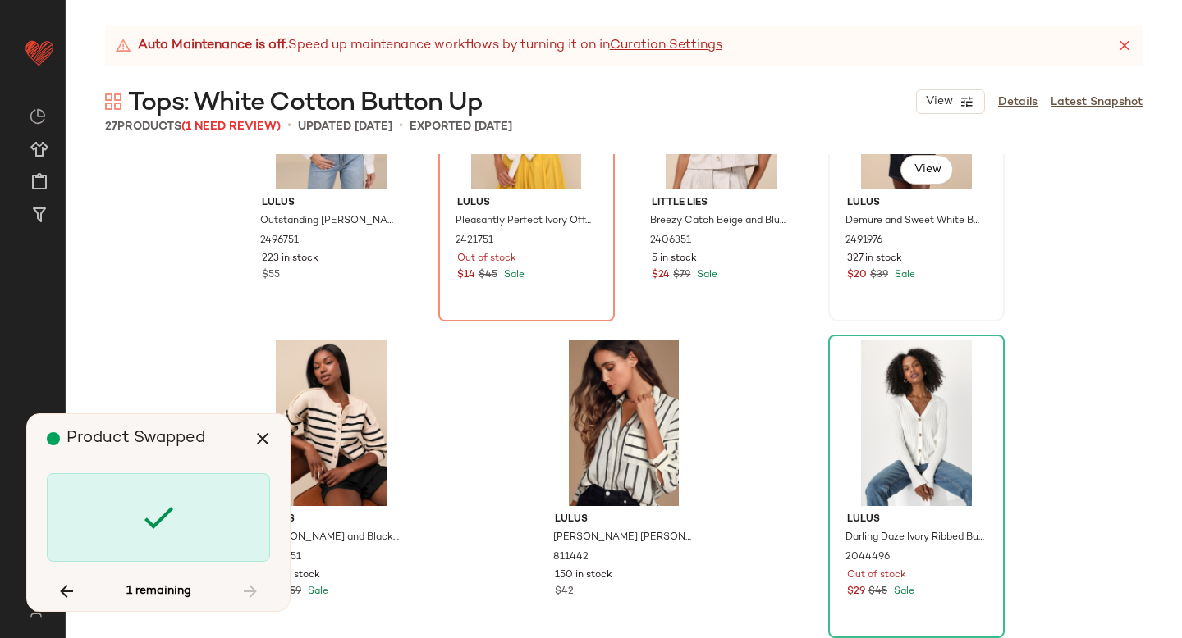
scroll to position [1584, 0]
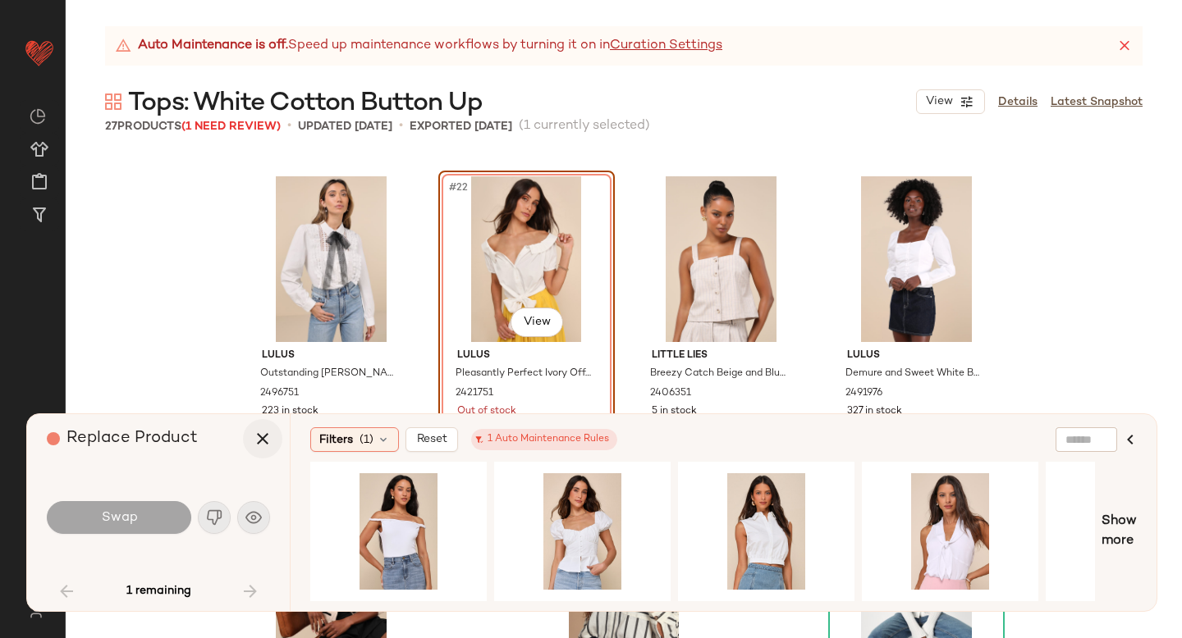
click at [260, 437] on icon "button" at bounding box center [263, 439] width 20 height 20
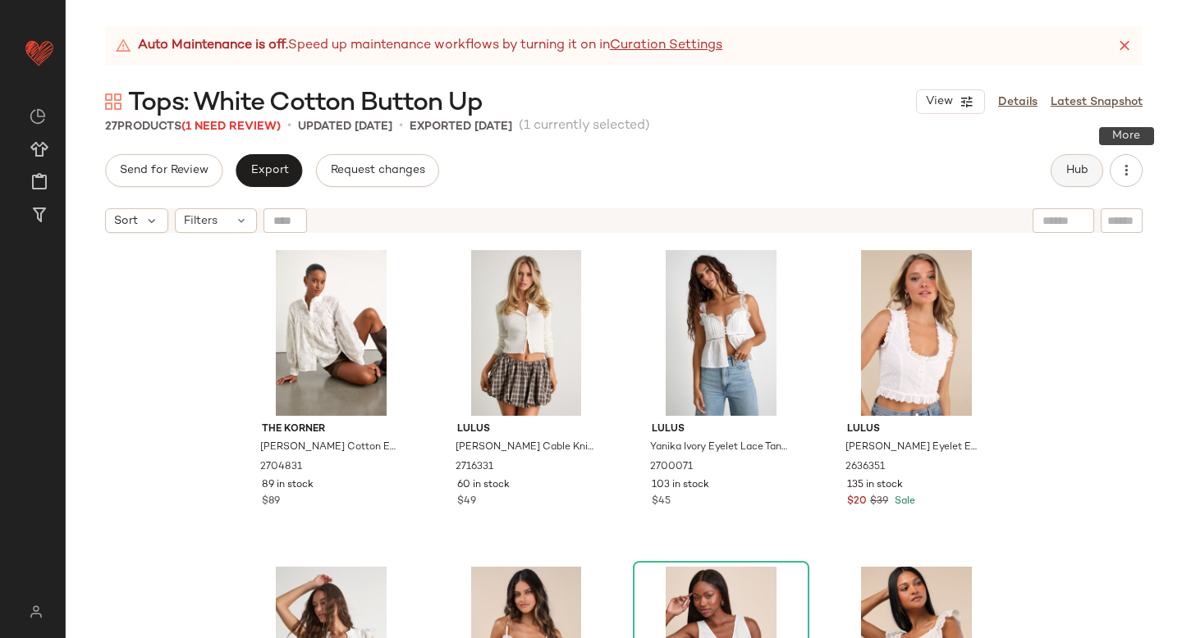
click at [1084, 171] on span "Hub" at bounding box center [1076, 170] width 23 height 13
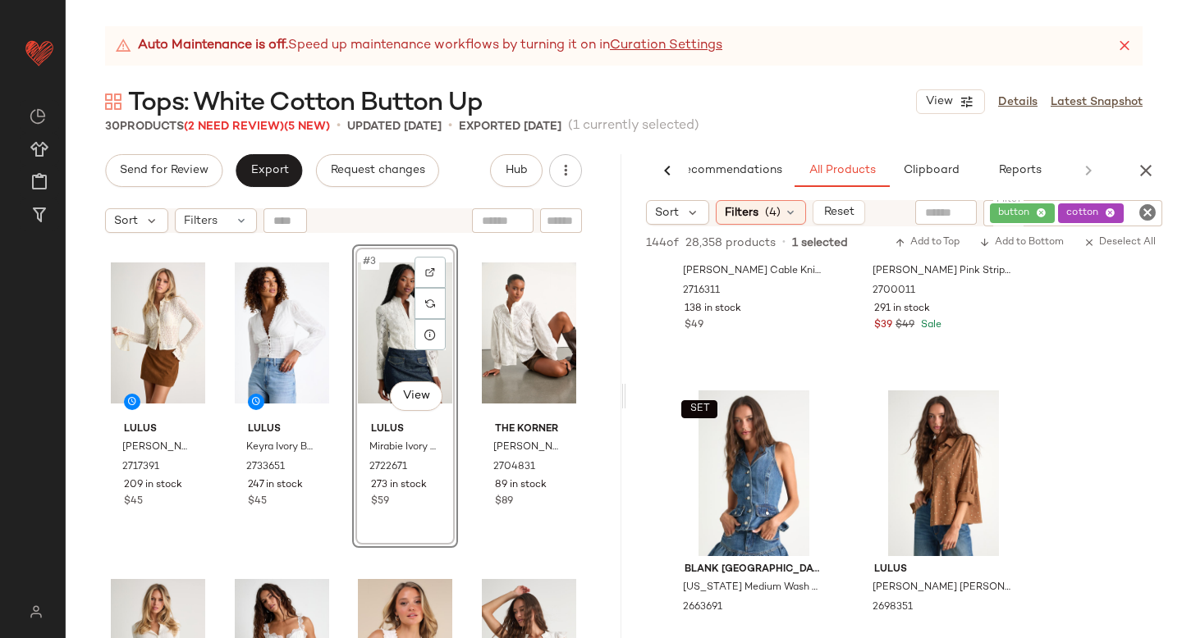
scroll to position [2564, 0]
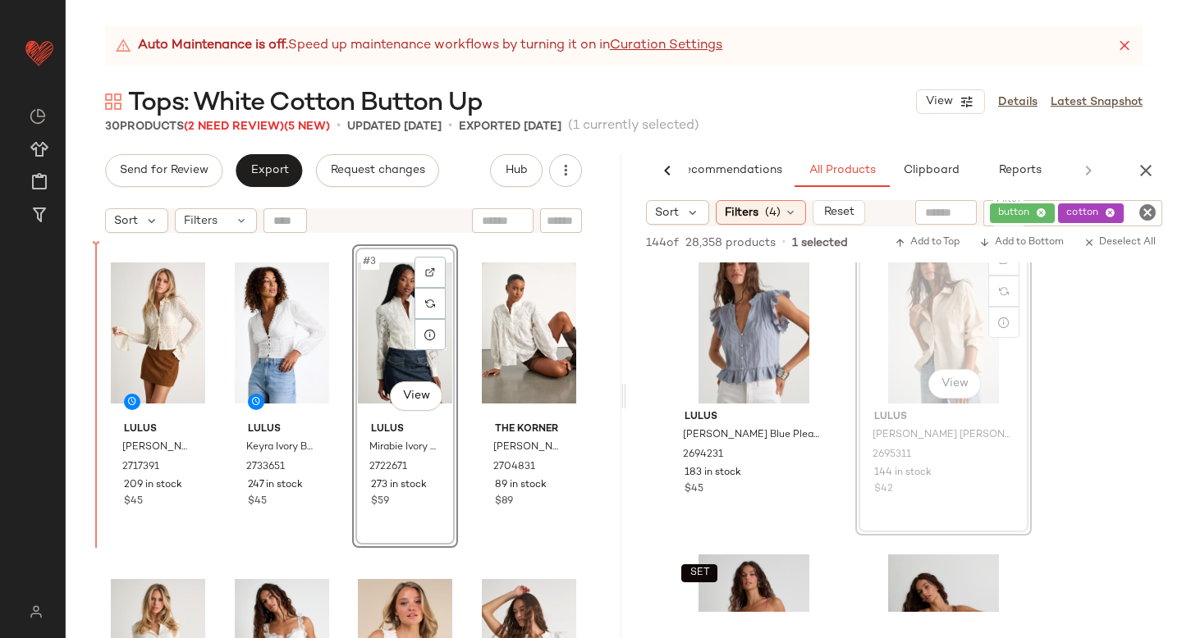
drag, startPoint x: 927, startPoint y: 323, endPoint x: 103, endPoint y: 498, distance: 843.0
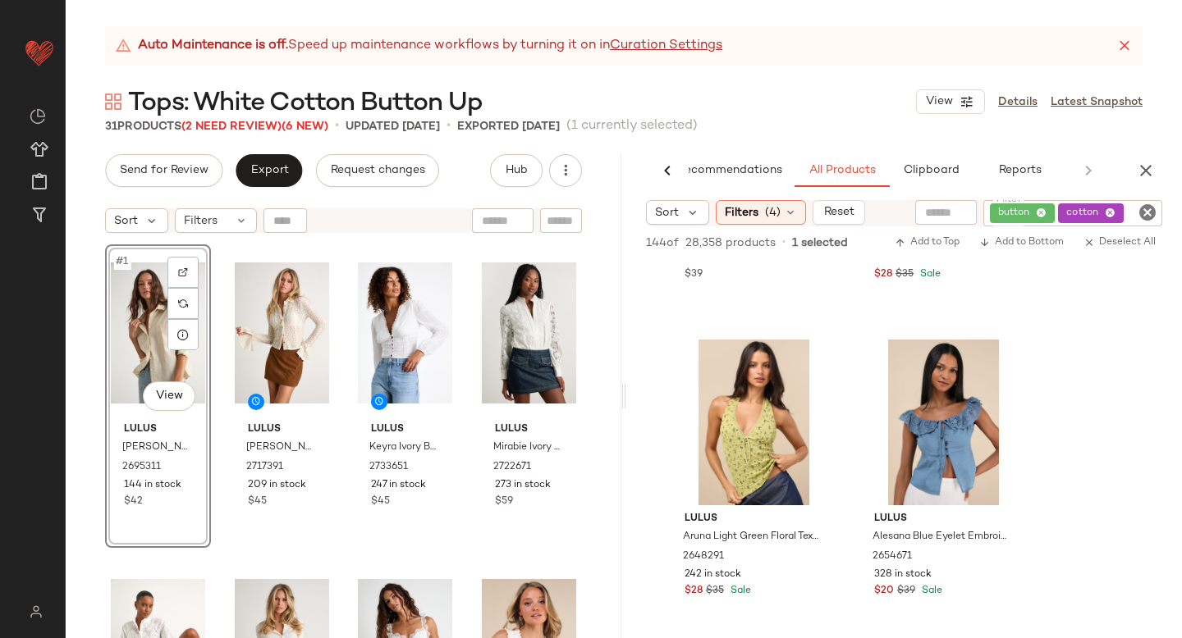
scroll to position [6206, 0]
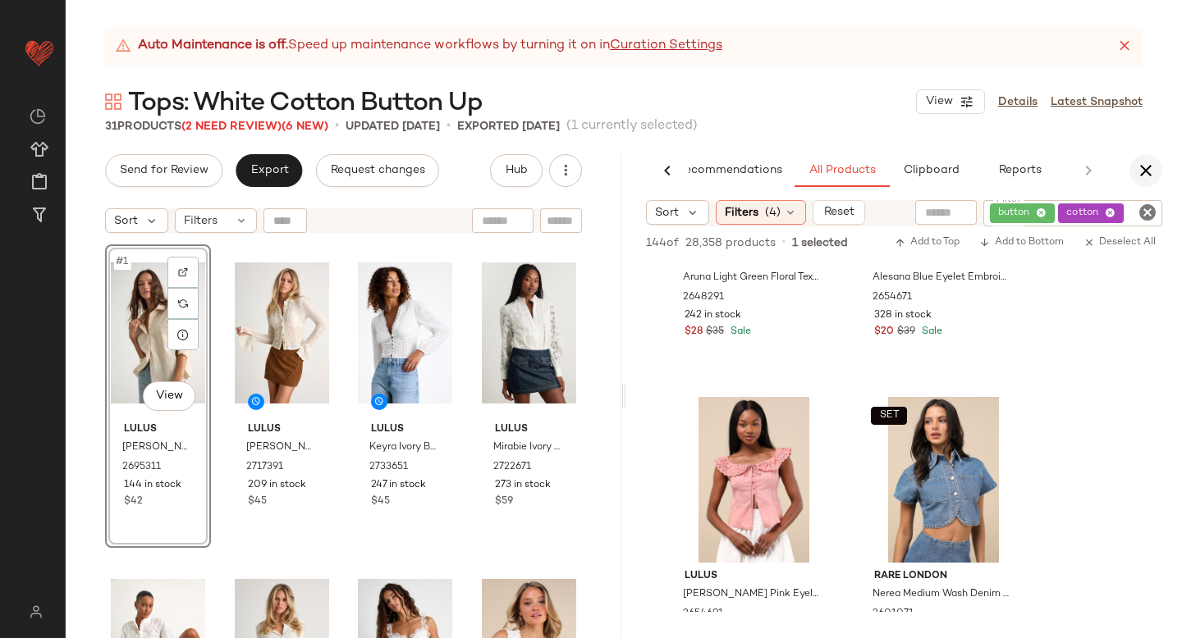
click at [1150, 166] on icon "button" at bounding box center [1146, 171] width 20 height 20
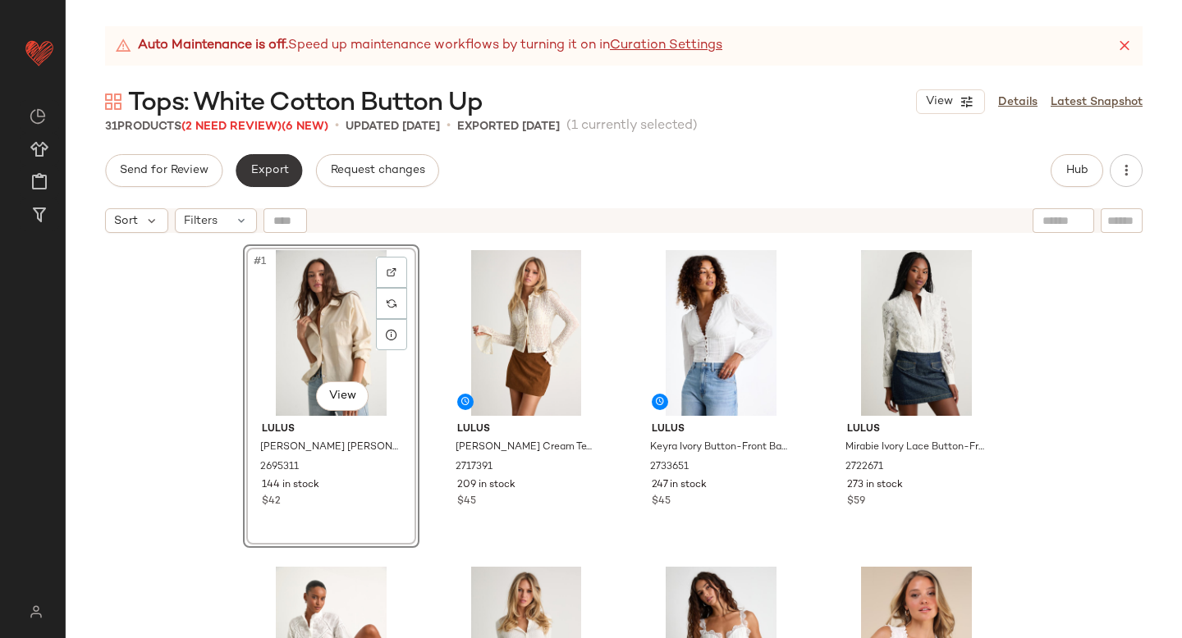
click at [269, 162] on button "Export" at bounding box center [269, 170] width 66 height 33
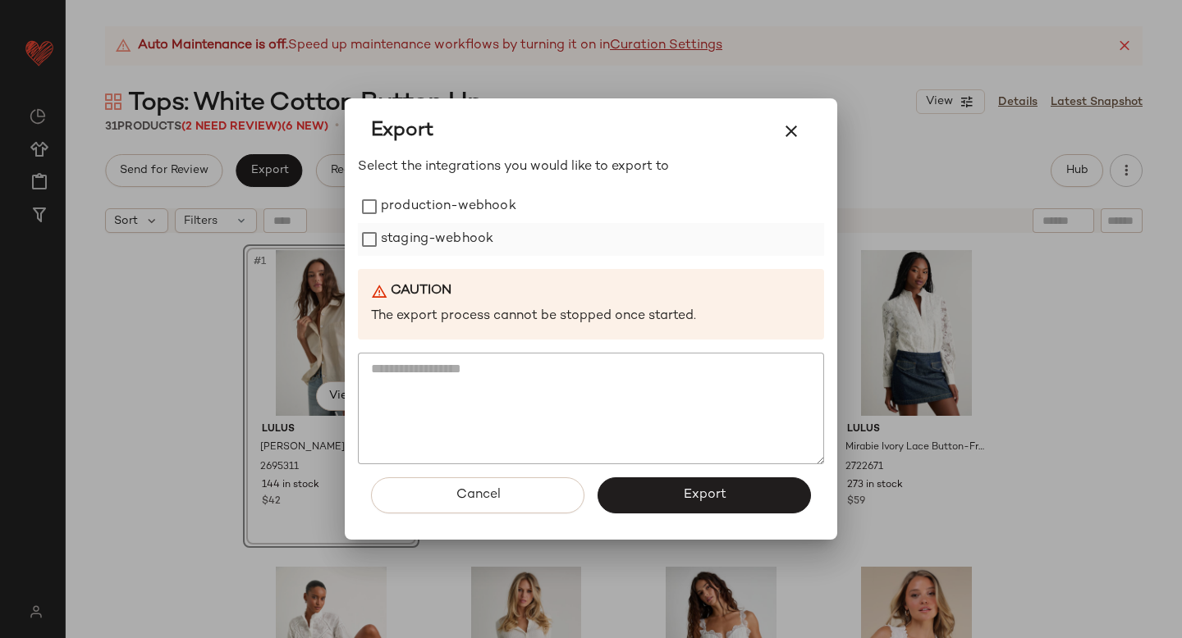
click at [459, 245] on label "staging-webhook" at bounding box center [437, 239] width 112 height 33
click at [450, 208] on label "production-webhook" at bounding box center [448, 206] width 135 height 33
click at [659, 503] on button "Export" at bounding box center [703, 496] width 213 height 36
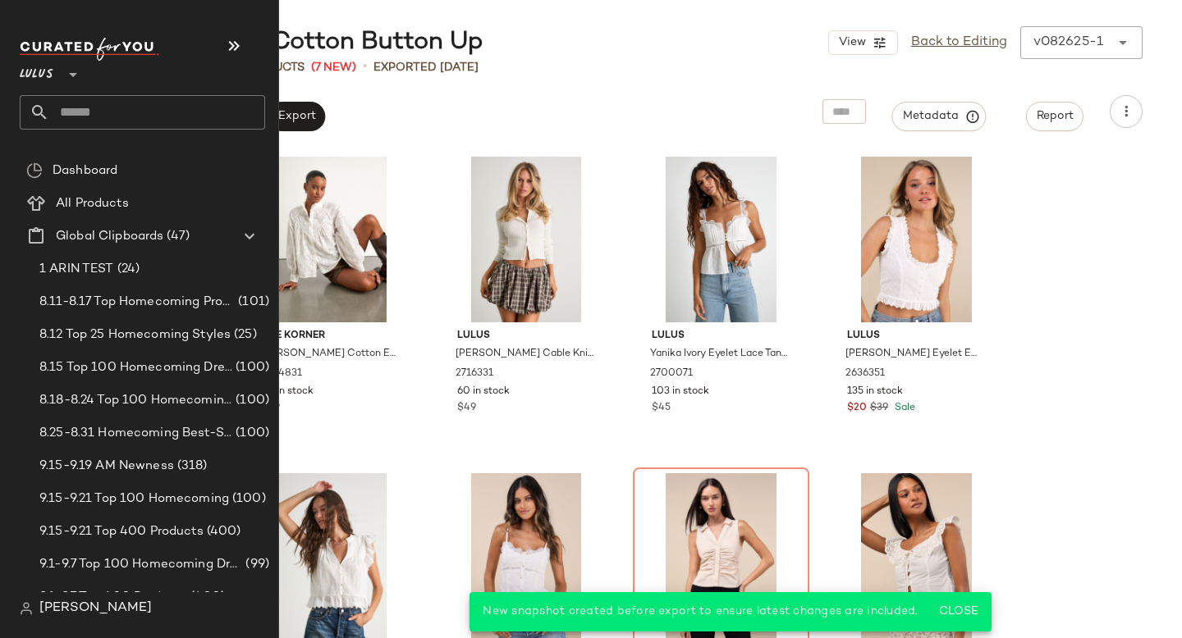
click at [80, 103] on input "text" at bounding box center [157, 112] width 216 height 34
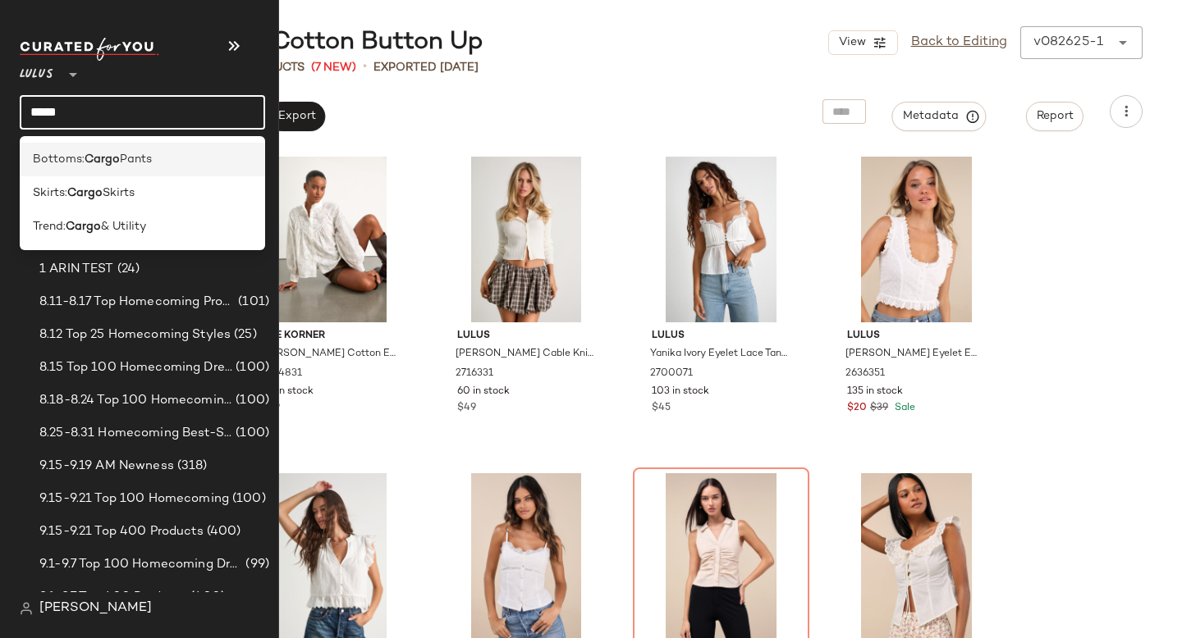
type input "*****"
click at [67, 144] on div "Bottoms: Cargo Pants" at bounding box center [142, 160] width 245 height 34
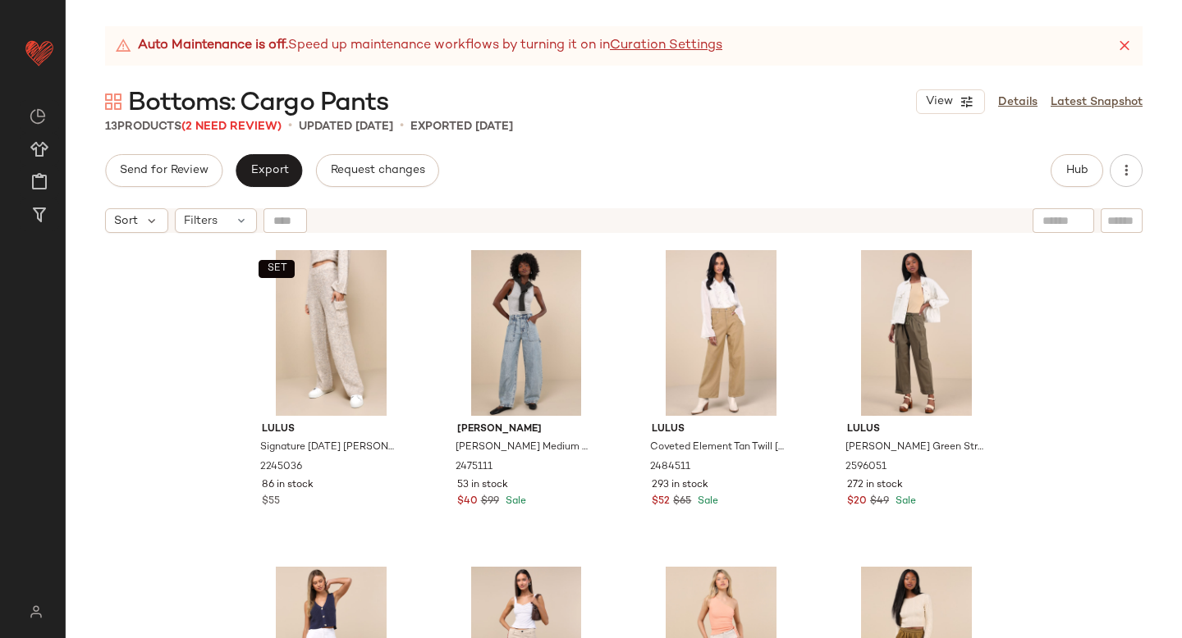
click at [213, 118] on span "Bottoms: Cargo Pants" at bounding box center [258, 103] width 260 height 33
click at [217, 123] on span "(2 Need Review)" at bounding box center [231, 127] width 100 height 12
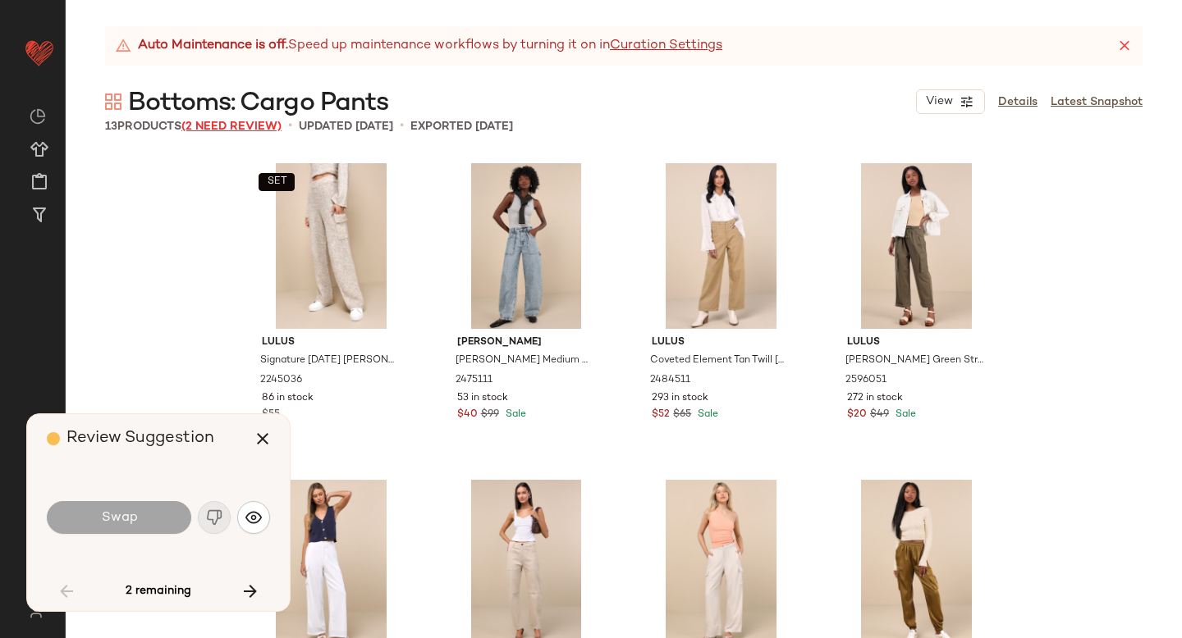
scroll to position [647, 0]
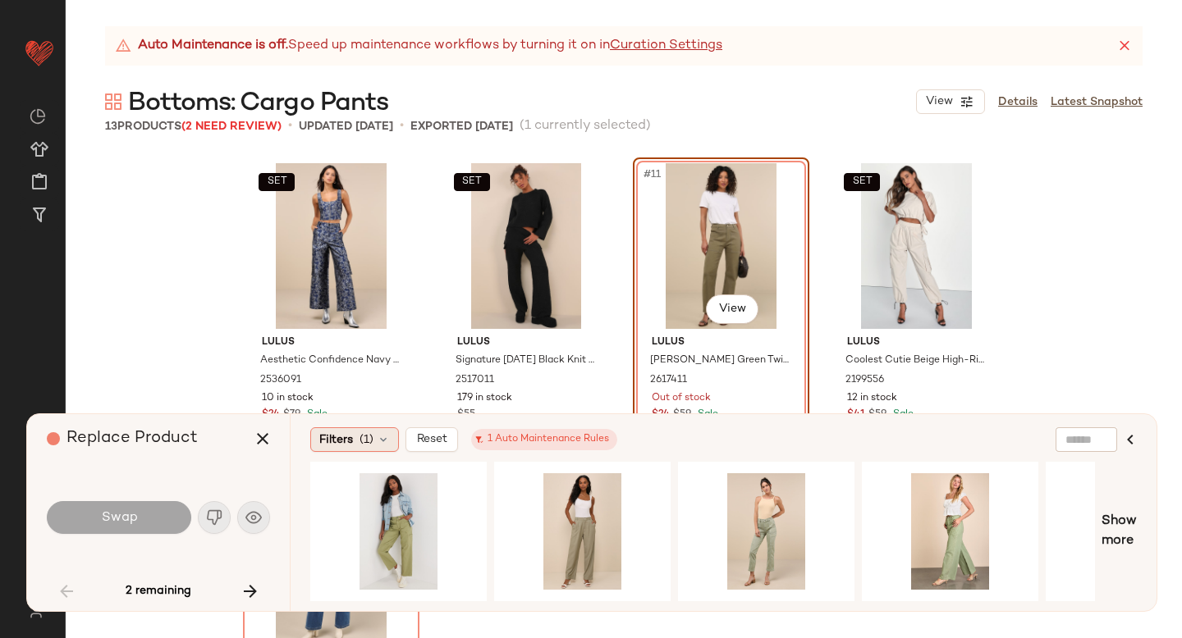
click at [348, 432] on span "Filters" at bounding box center [336, 440] width 34 height 17
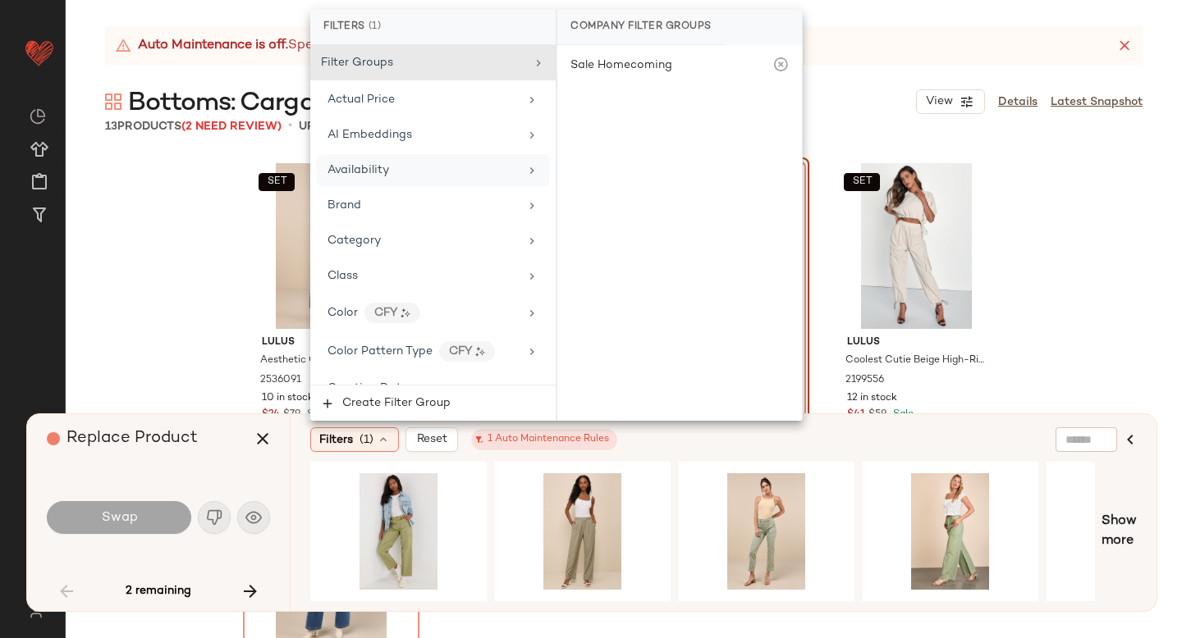
click at [386, 164] on span "Availability" at bounding box center [358, 170] width 62 height 12
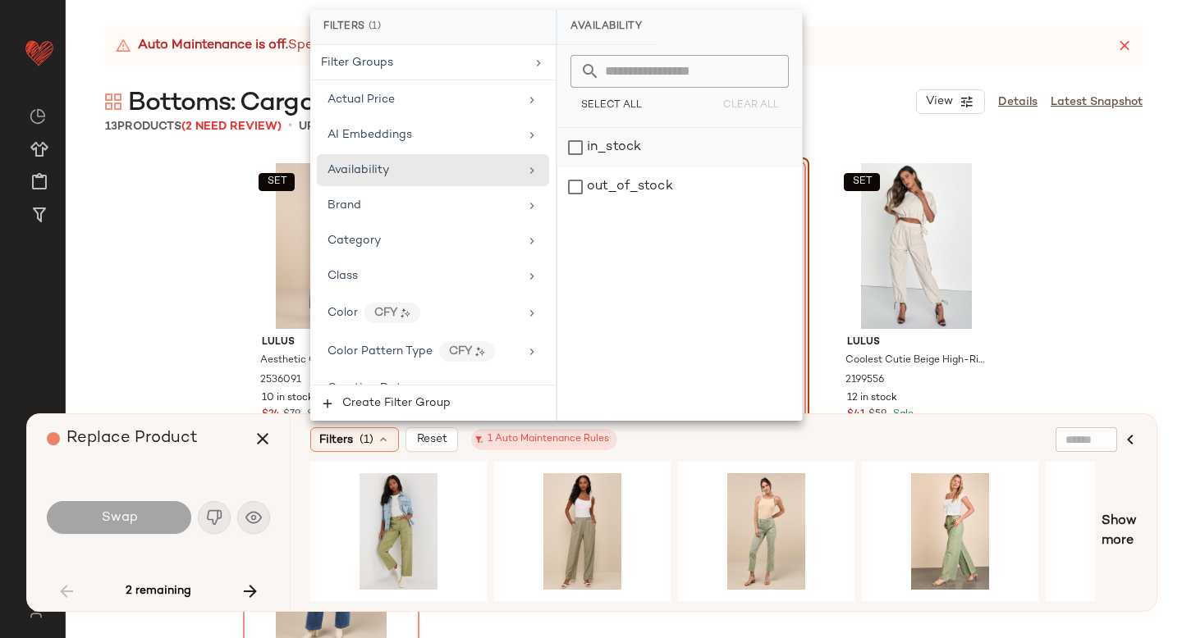
click at [637, 159] on div "in_stock" at bounding box center [679, 147] width 245 height 39
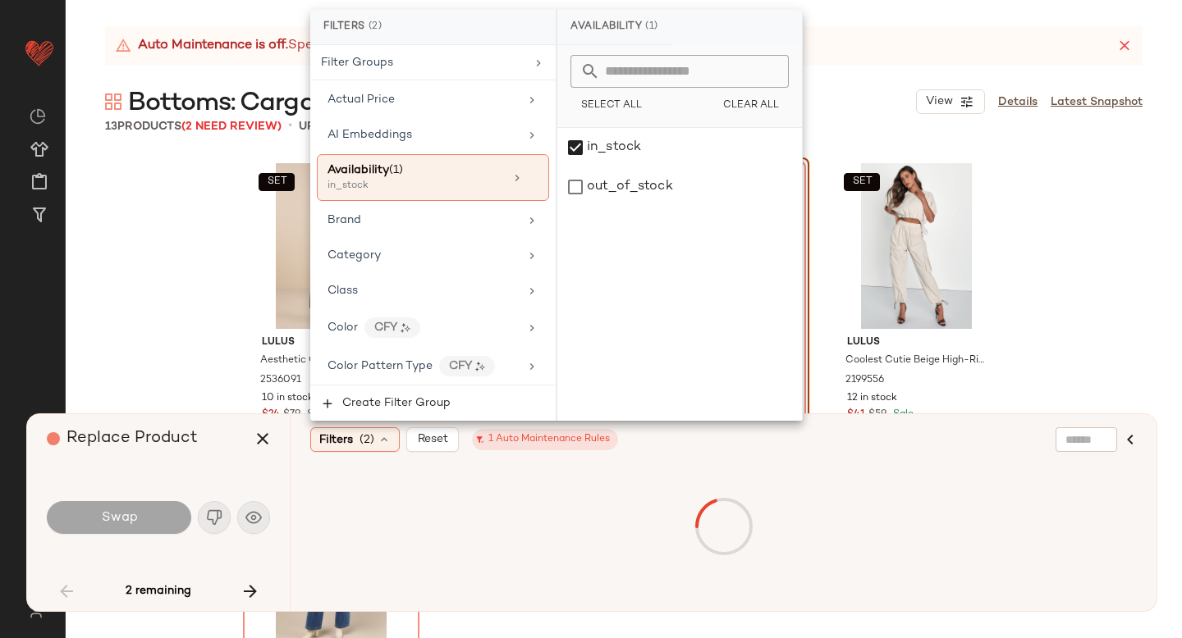
click at [665, 442] on div "Filters (2) Reset 1 Auto Maintenance Rules" at bounding box center [643, 440] width 667 height 25
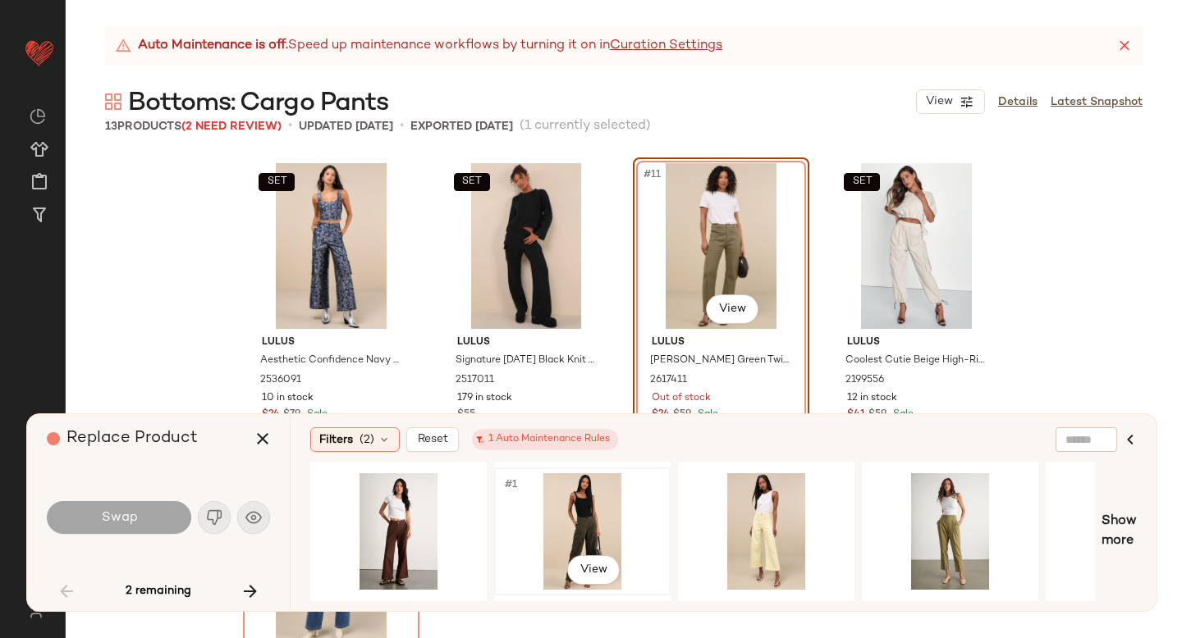
click at [583, 534] on div "#1 View" at bounding box center [582, 531] width 165 height 117
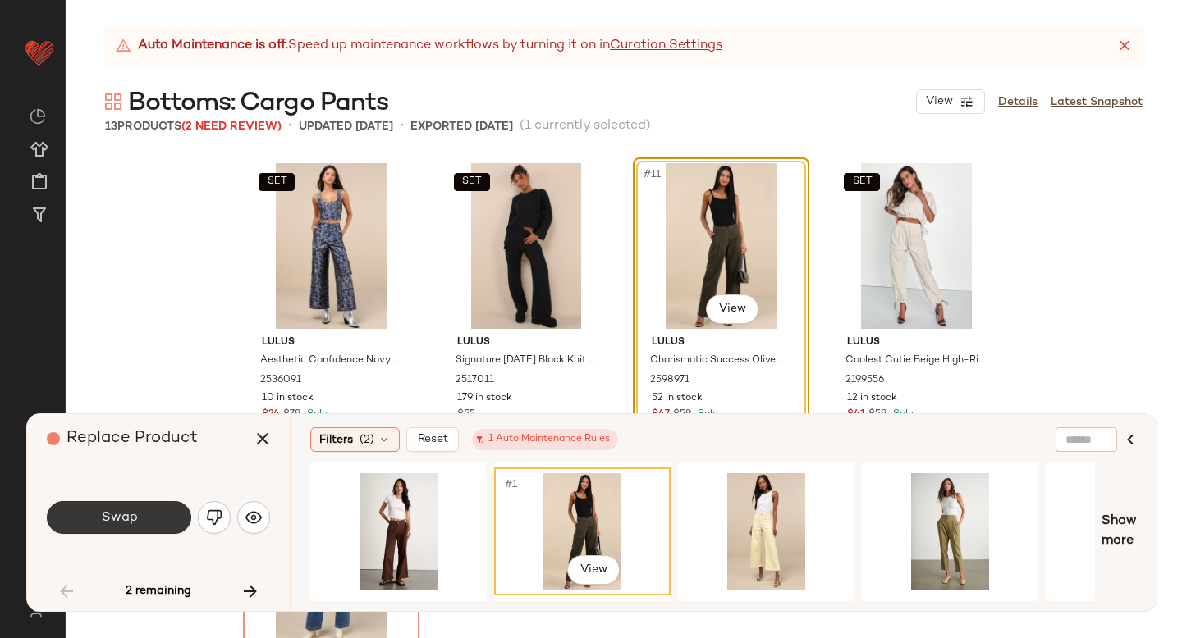
click at [146, 518] on button "Swap" at bounding box center [119, 517] width 144 height 33
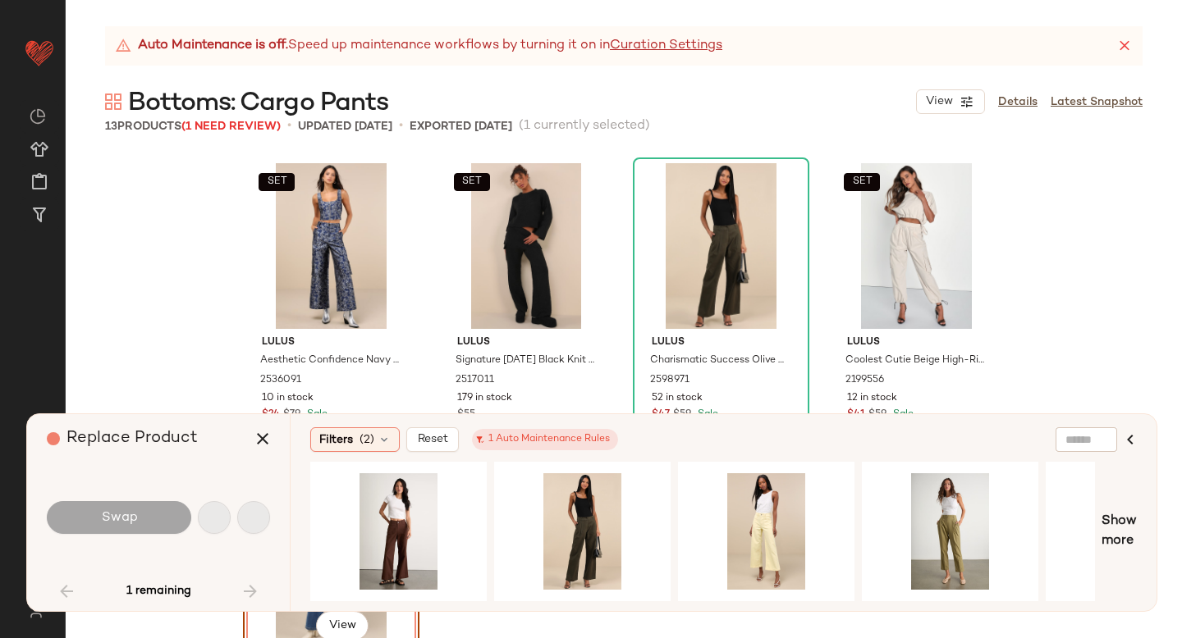
scroll to position [786, 0]
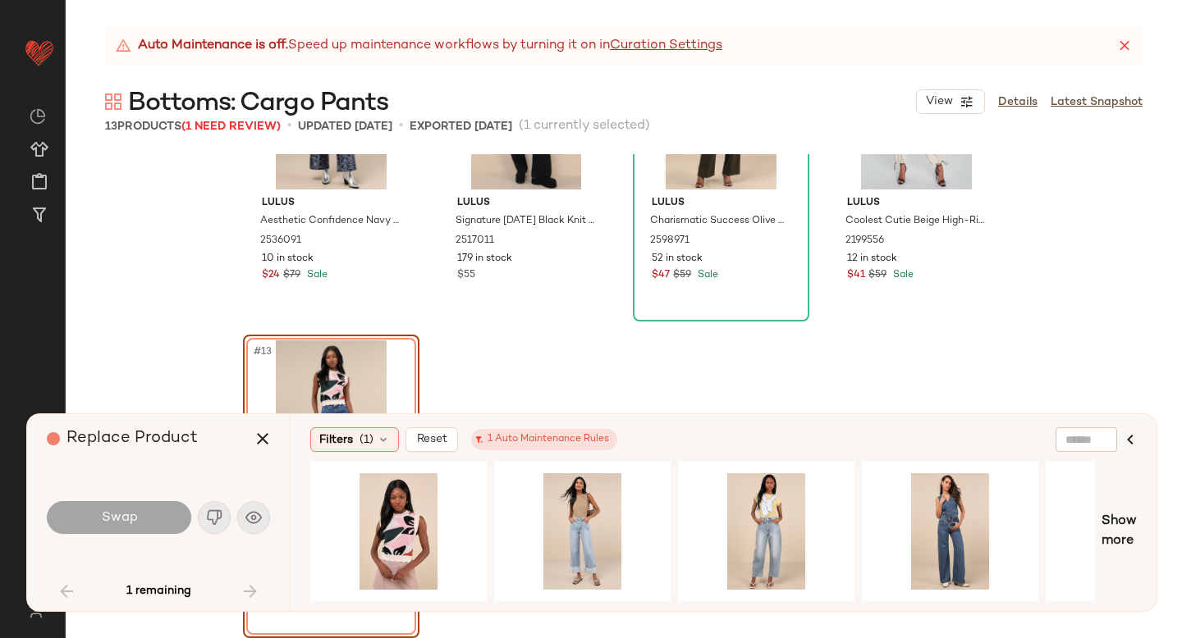
click at [333, 358] on div "#13 View" at bounding box center [331, 424] width 165 height 166
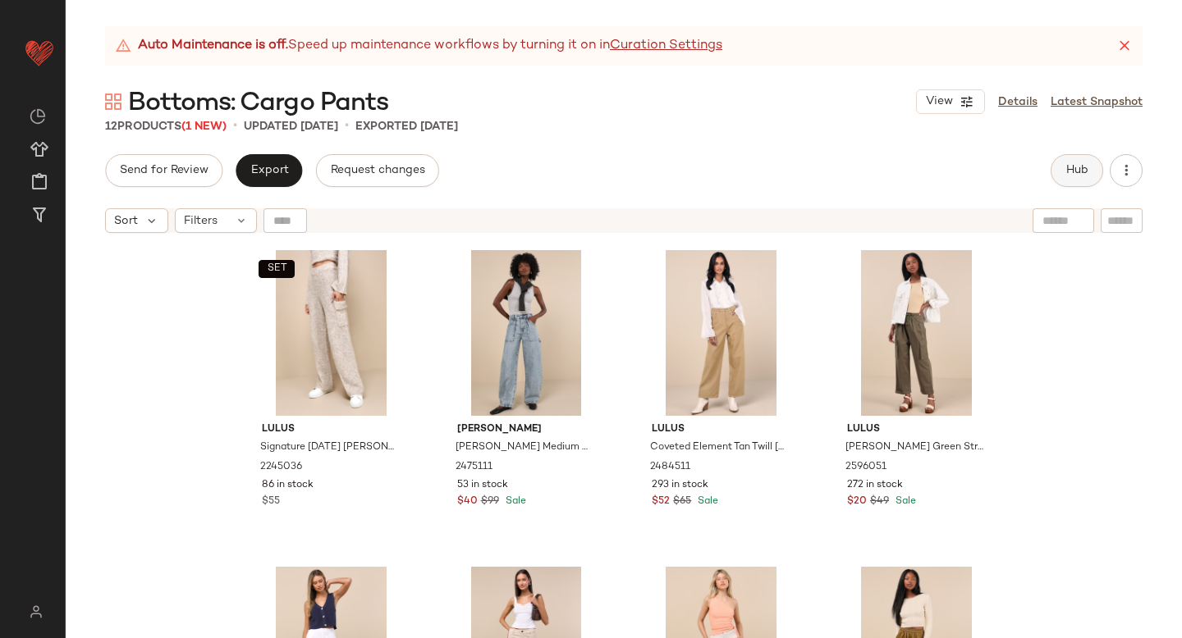
click at [1074, 162] on button "Hub" at bounding box center [1076, 170] width 53 height 33
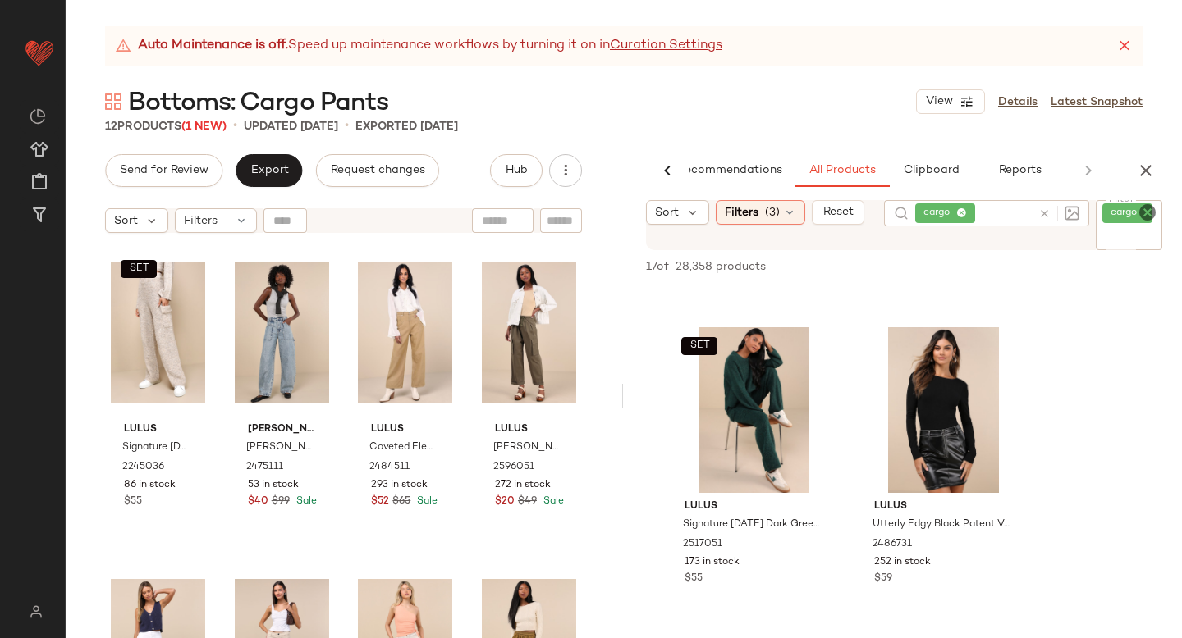
scroll to position [1290, 0]
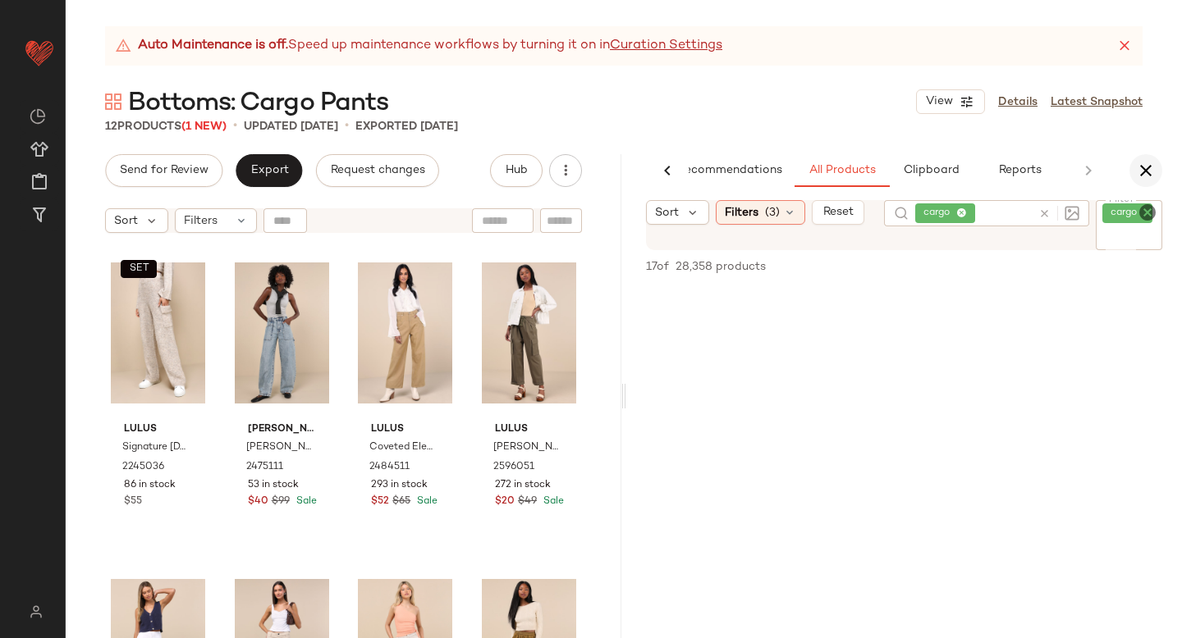
click at [1150, 167] on icon "button" at bounding box center [1146, 171] width 20 height 20
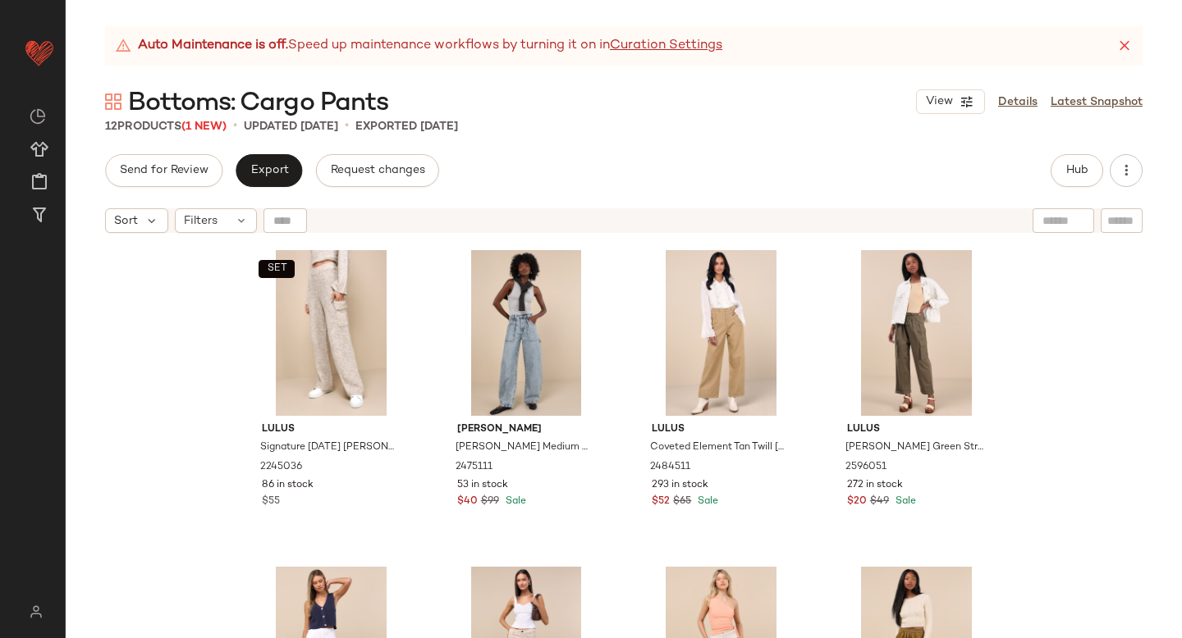
click at [270, 188] on div "Send for Review Export Request changes Hub Sort Filters SET Lulus Signature Sun…" at bounding box center [624, 396] width 1116 height 484
click at [263, 173] on span "Export" at bounding box center [268, 170] width 39 height 13
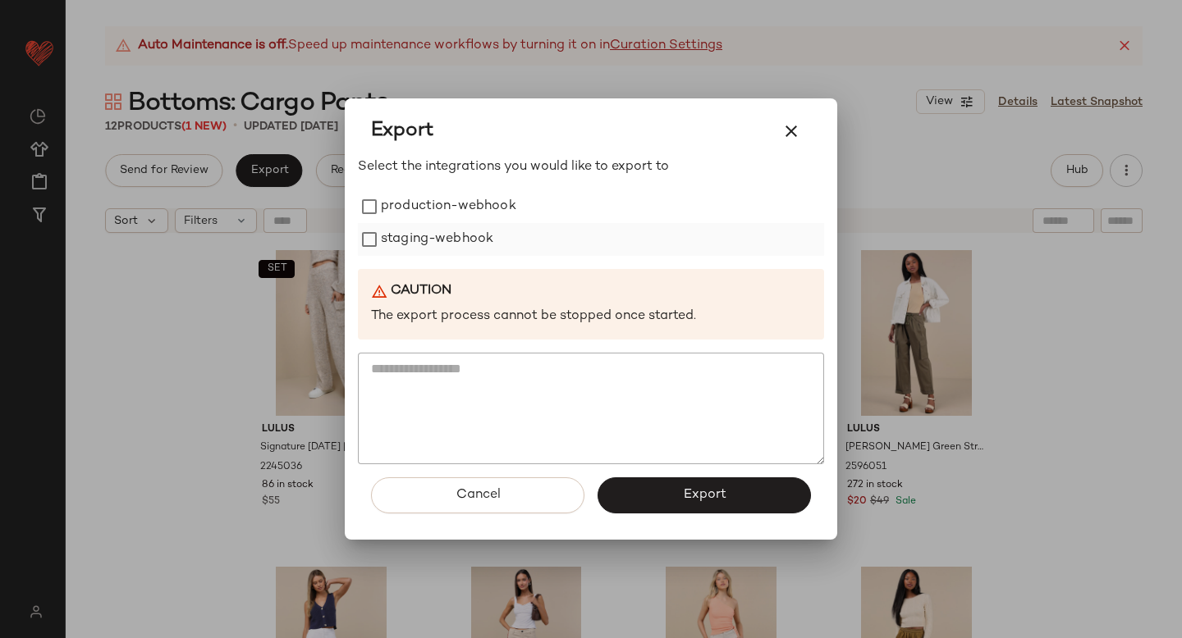
click at [391, 245] on label "staging-webhook" at bounding box center [437, 239] width 112 height 33
click at [388, 195] on label "production-webhook" at bounding box center [448, 206] width 135 height 33
click at [647, 506] on button "Export" at bounding box center [703, 496] width 213 height 36
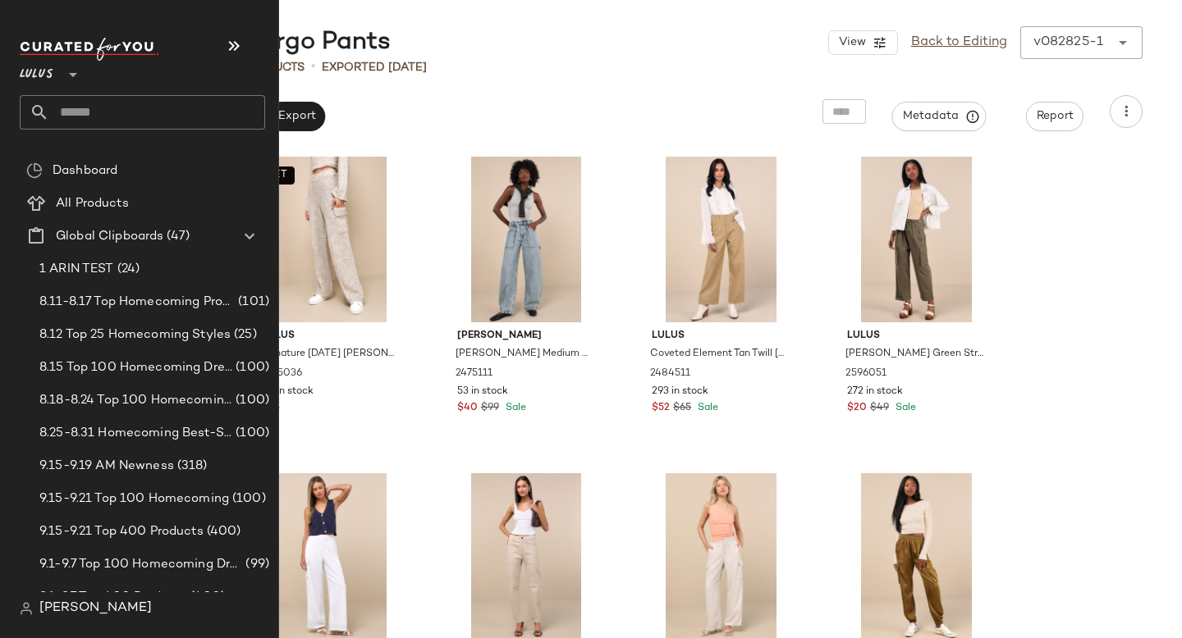
click at [131, 99] on input "text" at bounding box center [157, 112] width 216 height 34
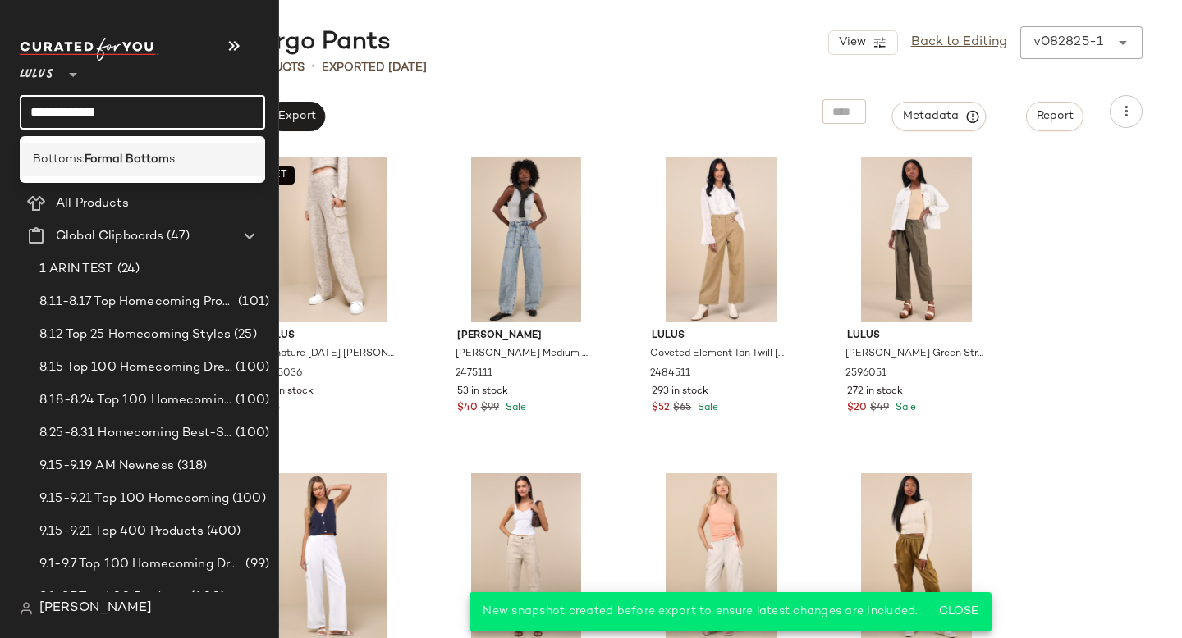
type input "**********"
click at [143, 156] on b "Formal Bottom" at bounding box center [127, 159] width 85 height 17
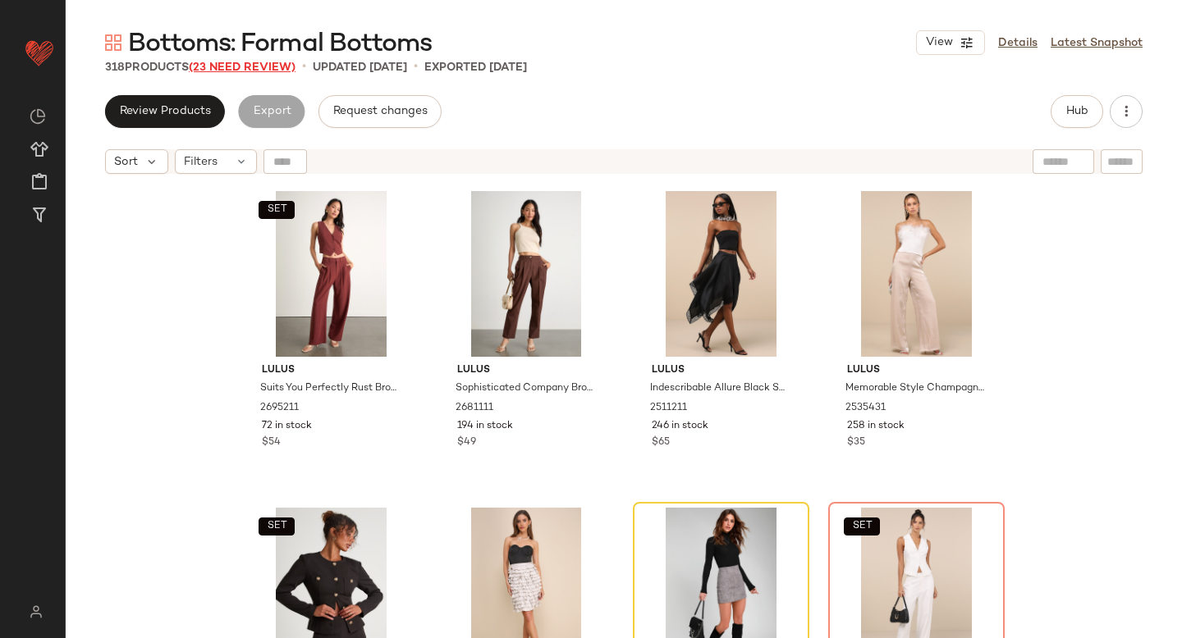
click at [271, 66] on span "(23 Need Review)" at bounding box center [242, 68] width 107 height 12
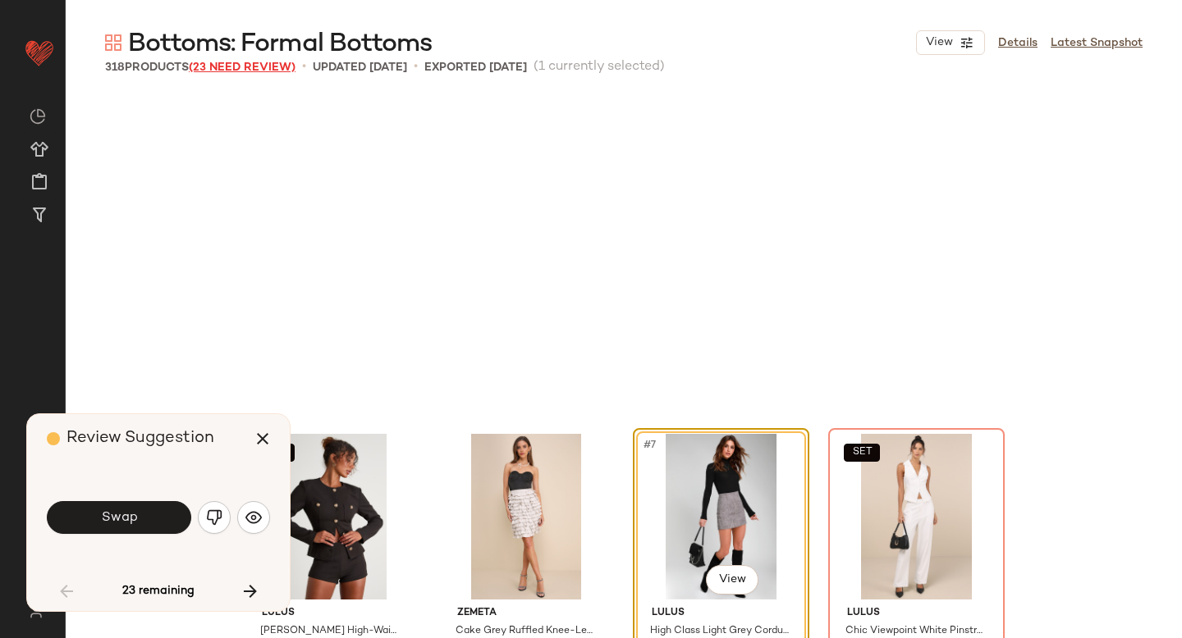
scroll to position [330, 0]
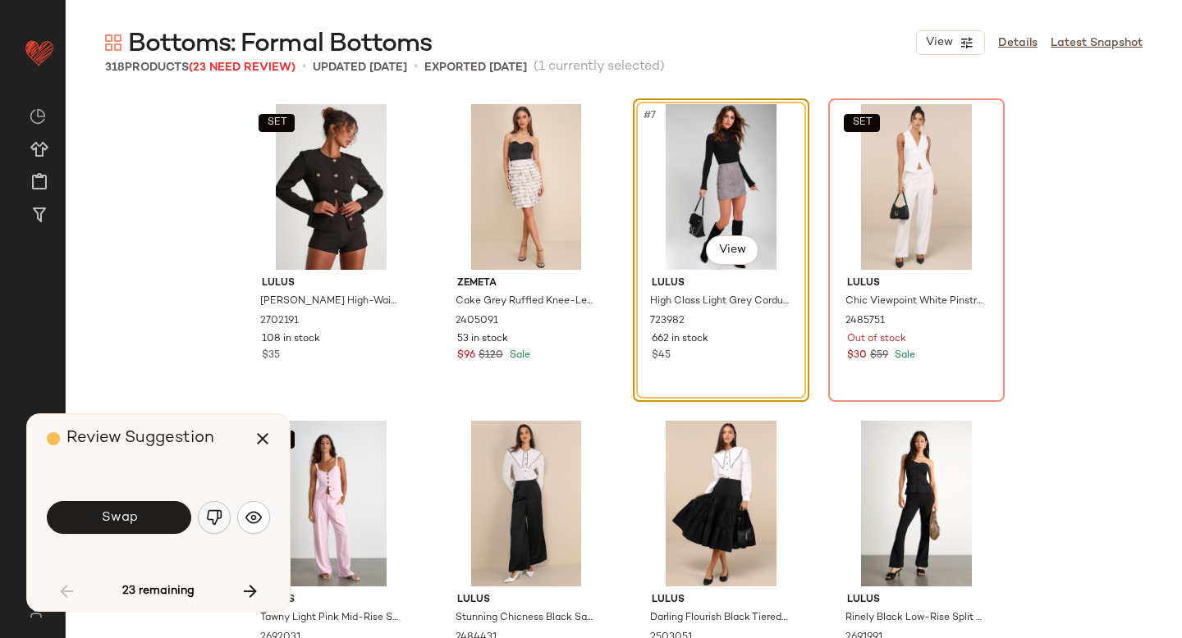
click at [221, 517] on img "button" at bounding box center [214, 518] width 16 height 16
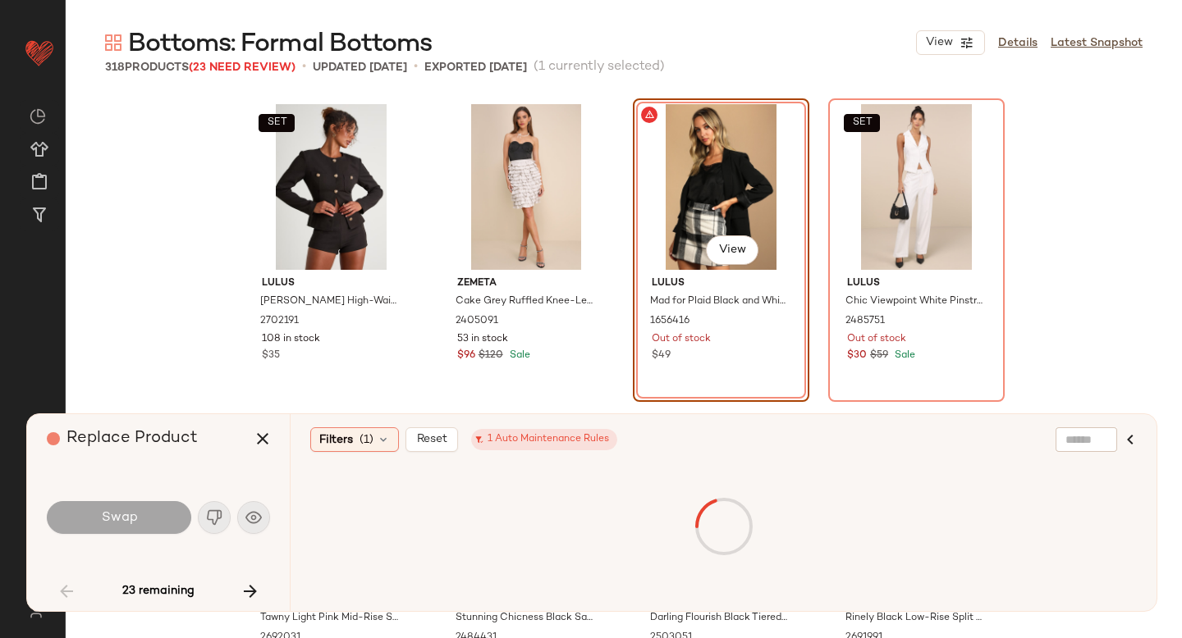
click at [715, 196] on div "#7 View" at bounding box center [720, 187] width 165 height 166
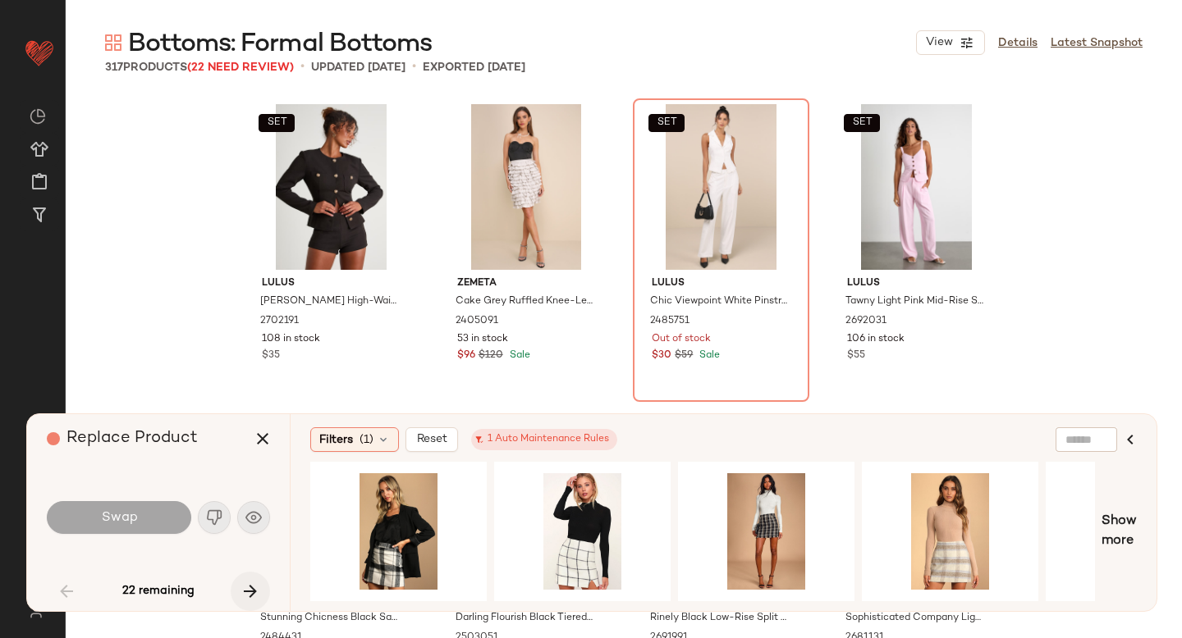
click at [261, 588] on button "button" at bounding box center [250, 591] width 39 height 39
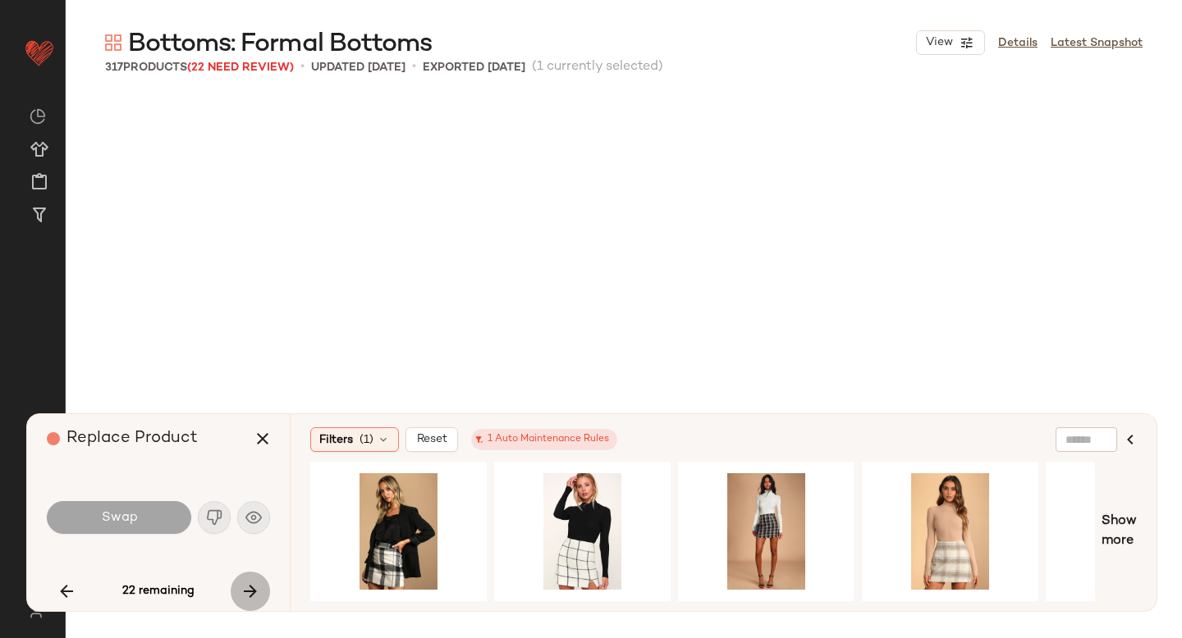
scroll to position [6018, 0]
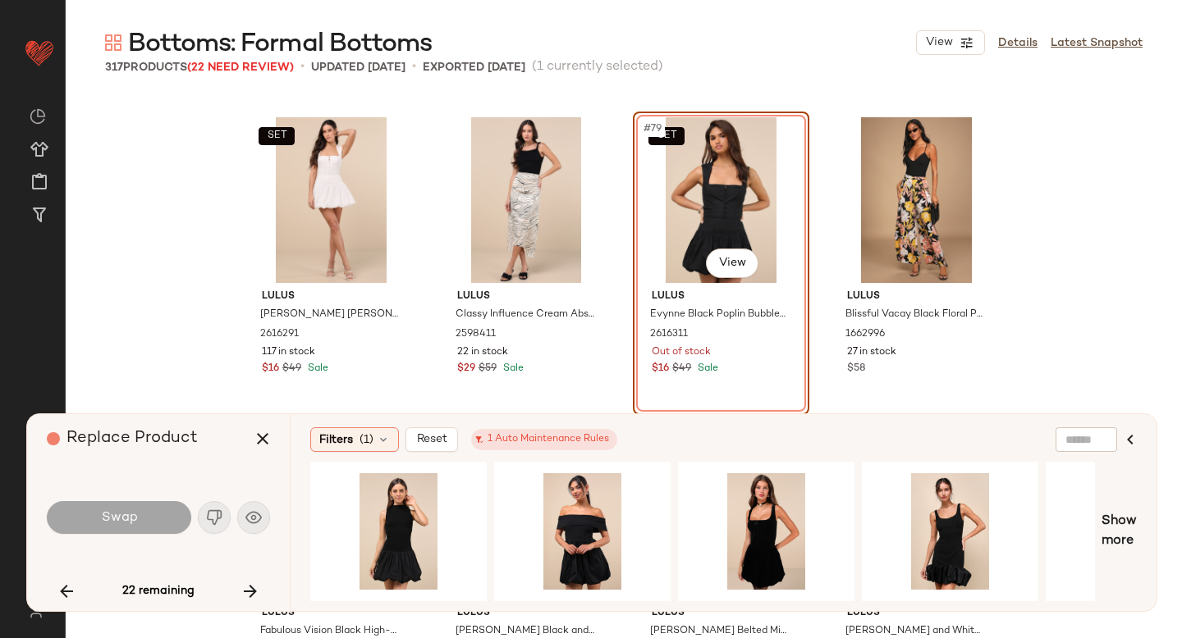
click at [717, 211] on div "SET #79 View" at bounding box center [720, 200] width 165 height 166
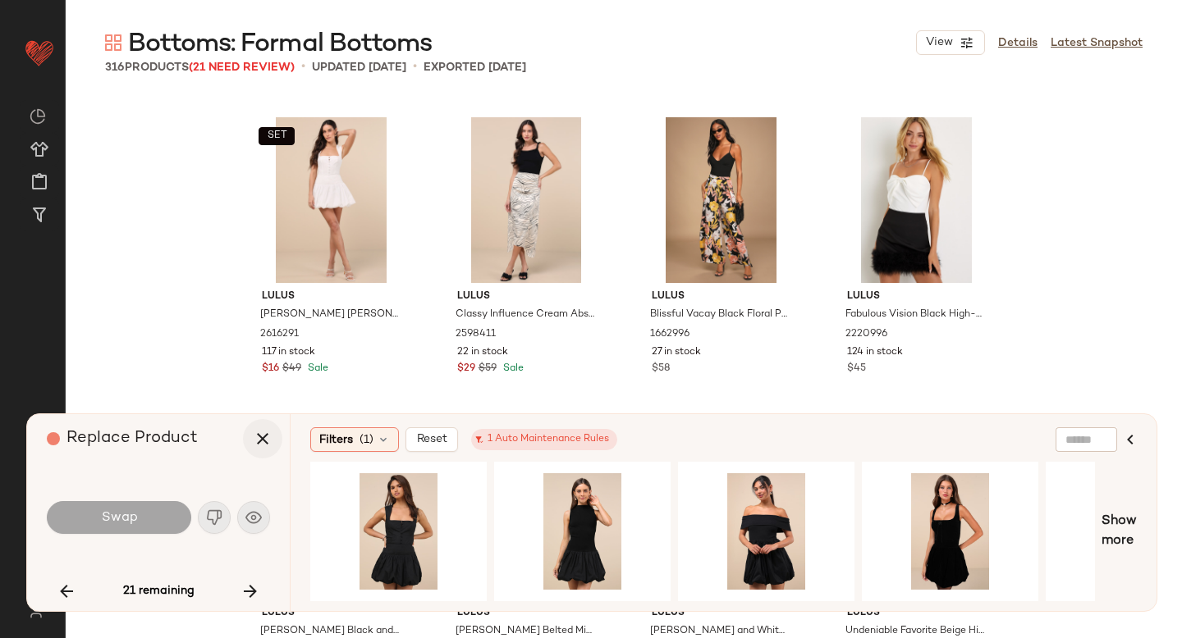
click at [266, 437] on icon "button" at bounding box center [263, 439] width 20 height 20
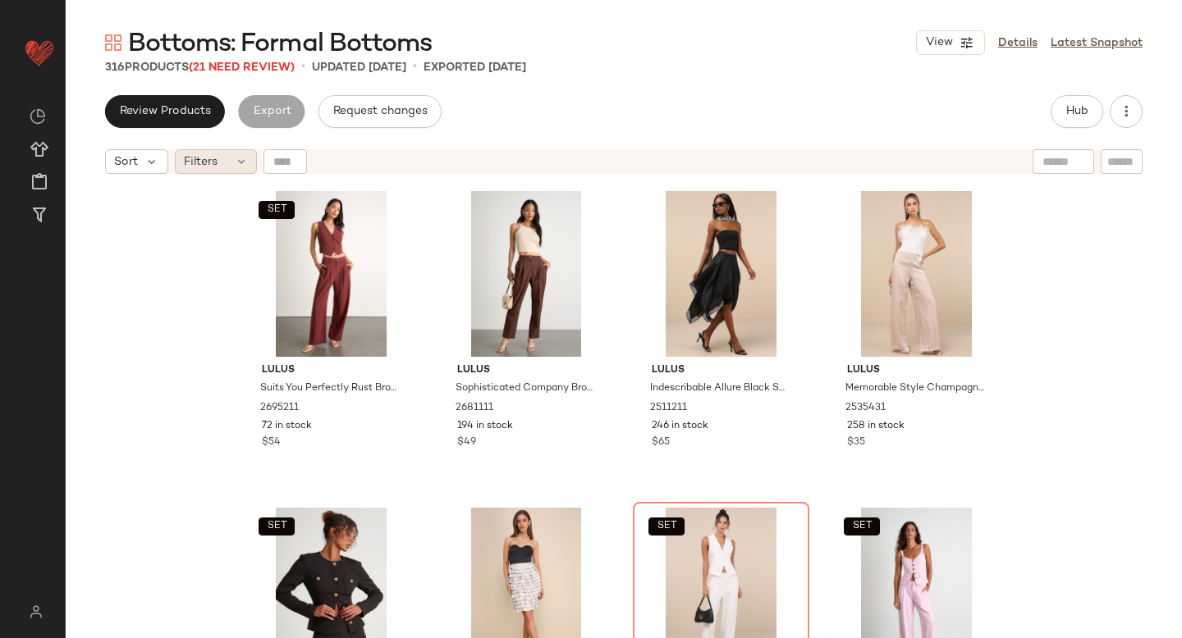
click at [225, 154] on div "Filters" at bounding box center [216, 161] width 82 height 25
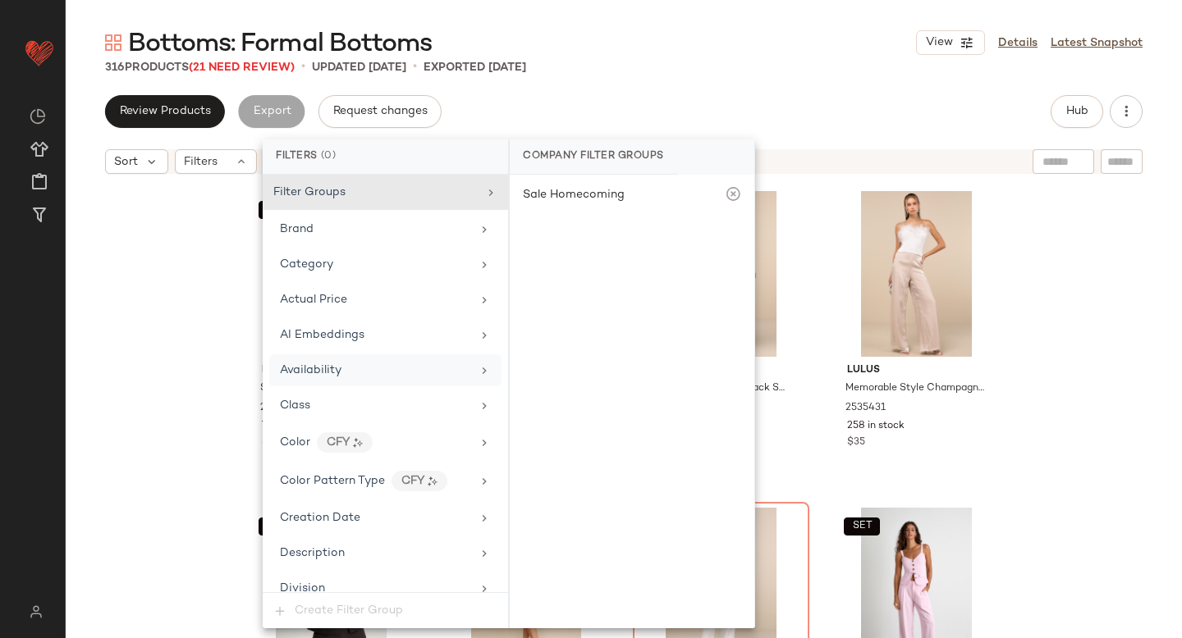
click at [321, 370] on span "Availability" at bounding box center [311, 370] width 62 height 12
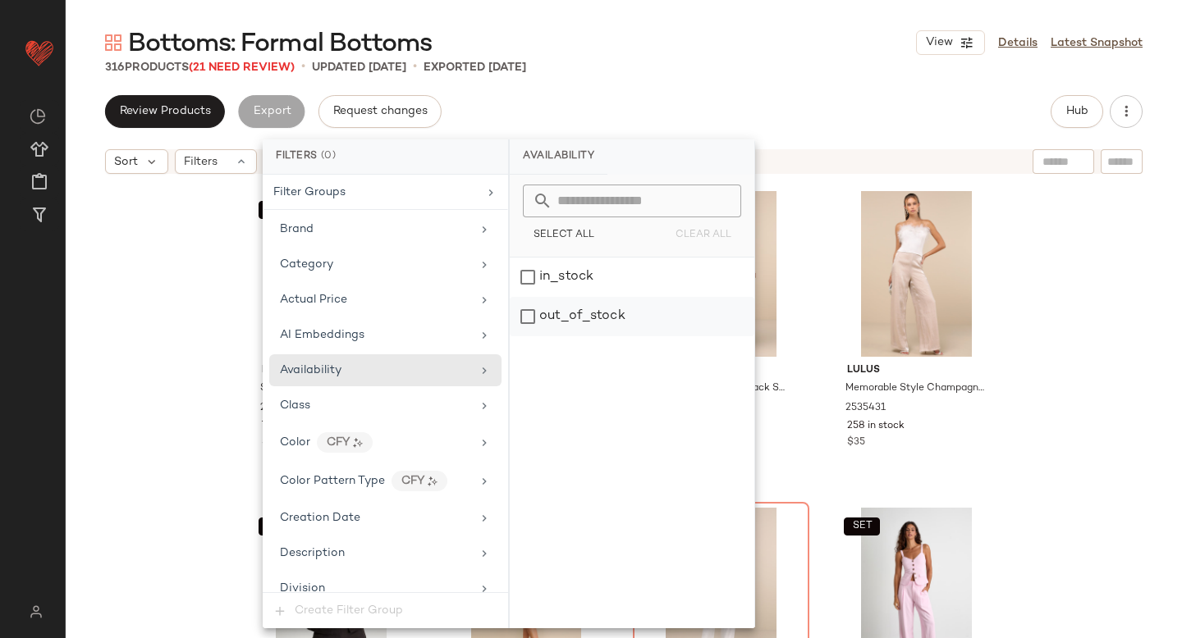
click at [551, 310] on div "out_of_stock" at bounding box center [632, 316] width 245 height 39
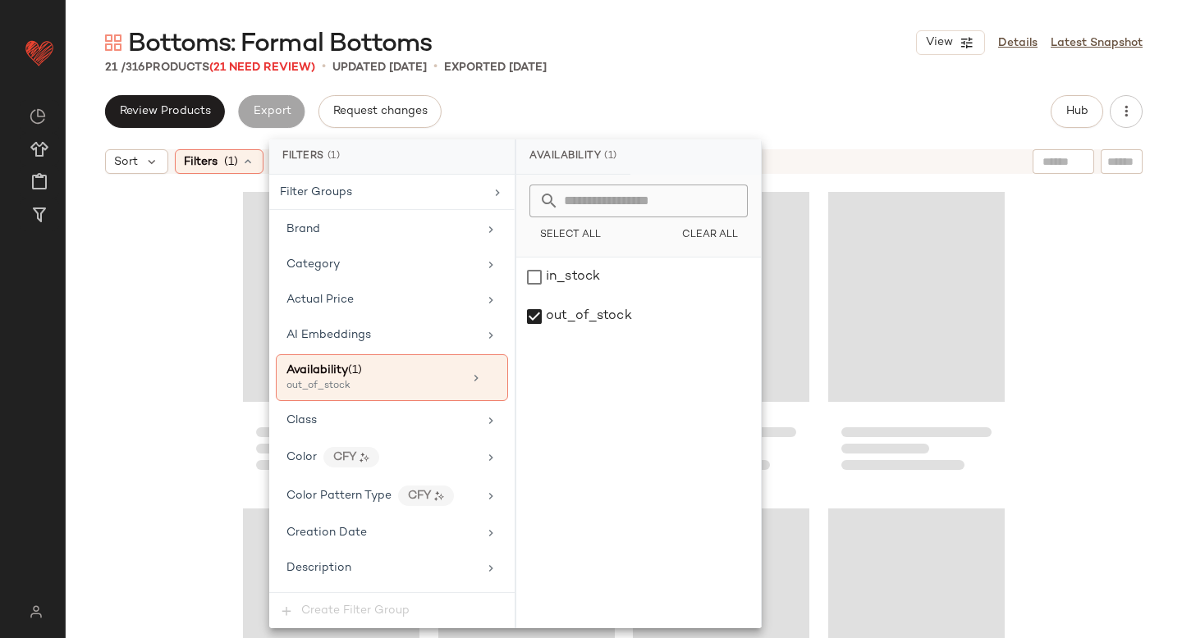
click at [843, 104] on div "Review Products Export Request changes Hub" at bounding box center [623, 111] width 1037 height 33
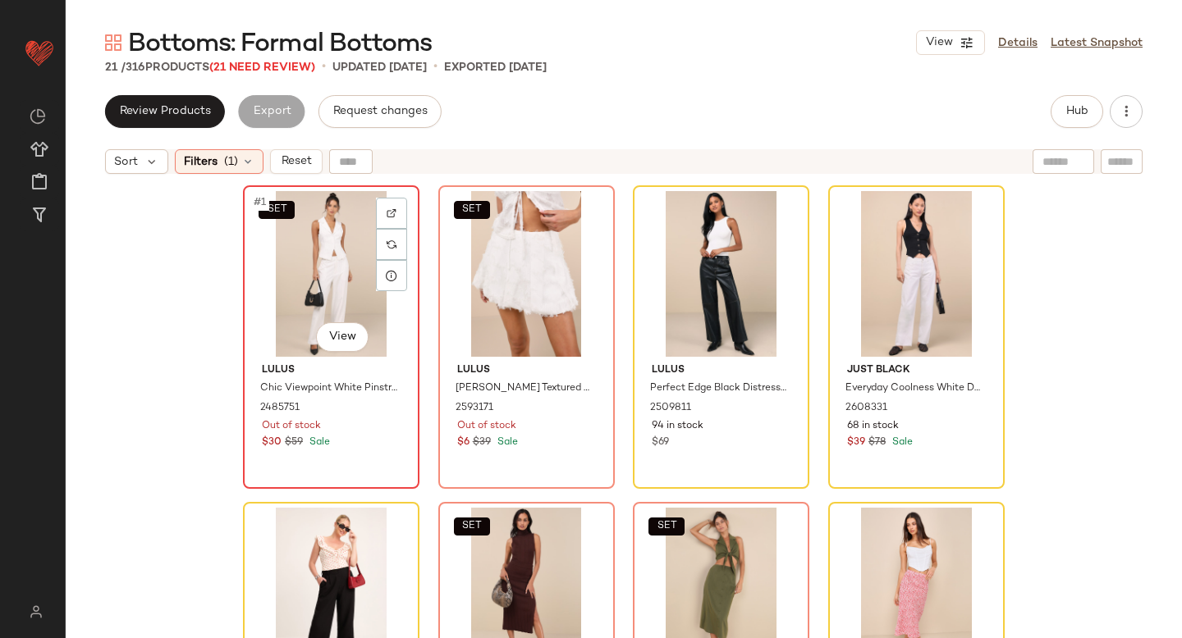
click at [287, 303] on div "SET #1 View" at bounding box center [331, 274] width 165 height 166
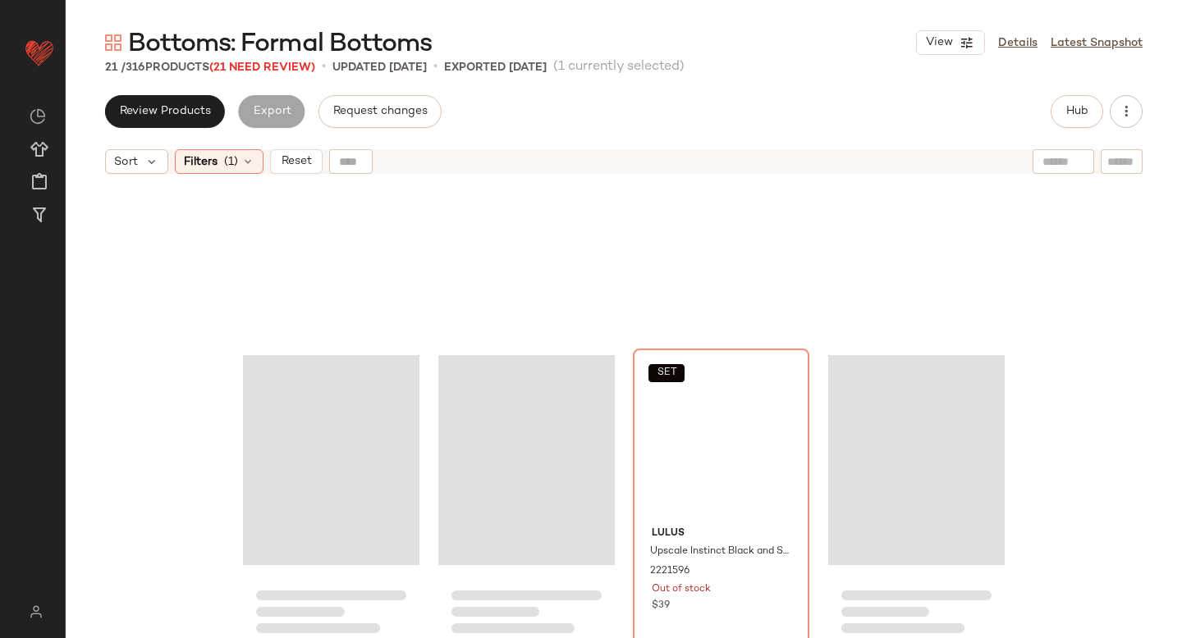
scroll to position [1406, 0]
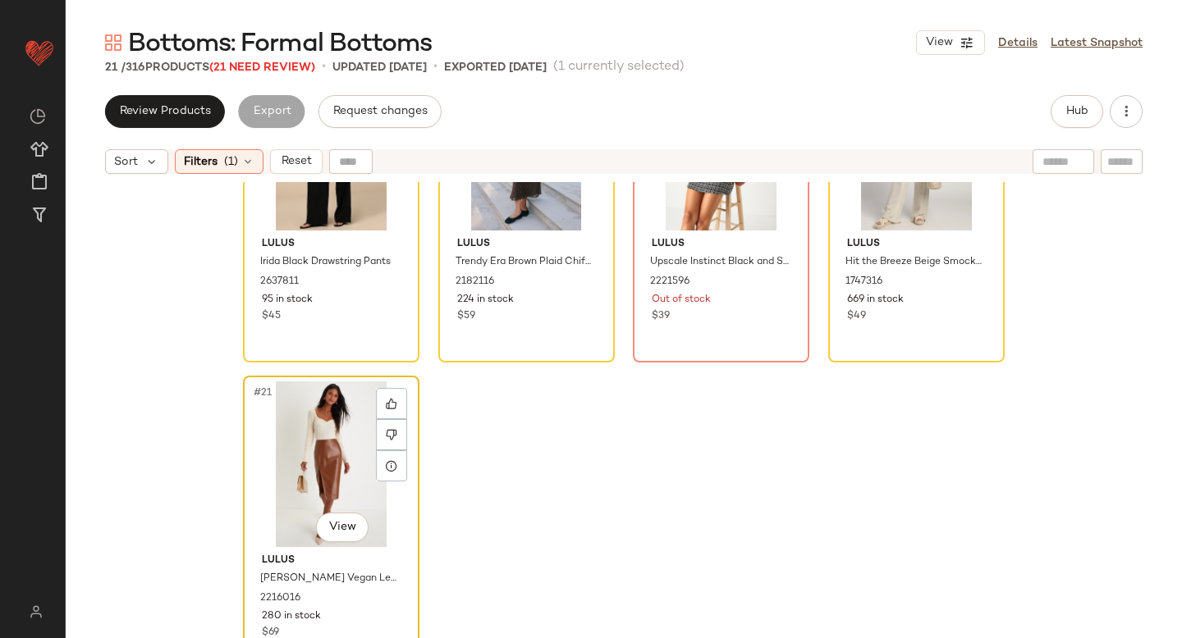
click at [353, 445] on div "#21 View" at bounding box center [331, 465] width 165 height 166
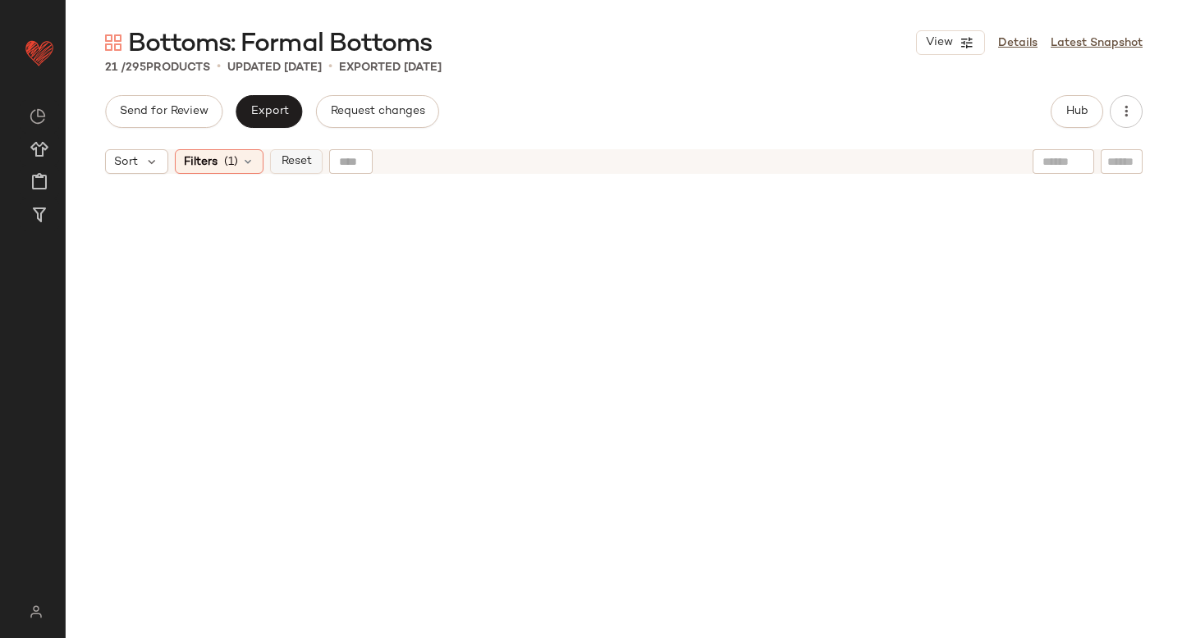
click at [312, 160] on button "Reset" at bounding box center [296, 161] width 53 height 25
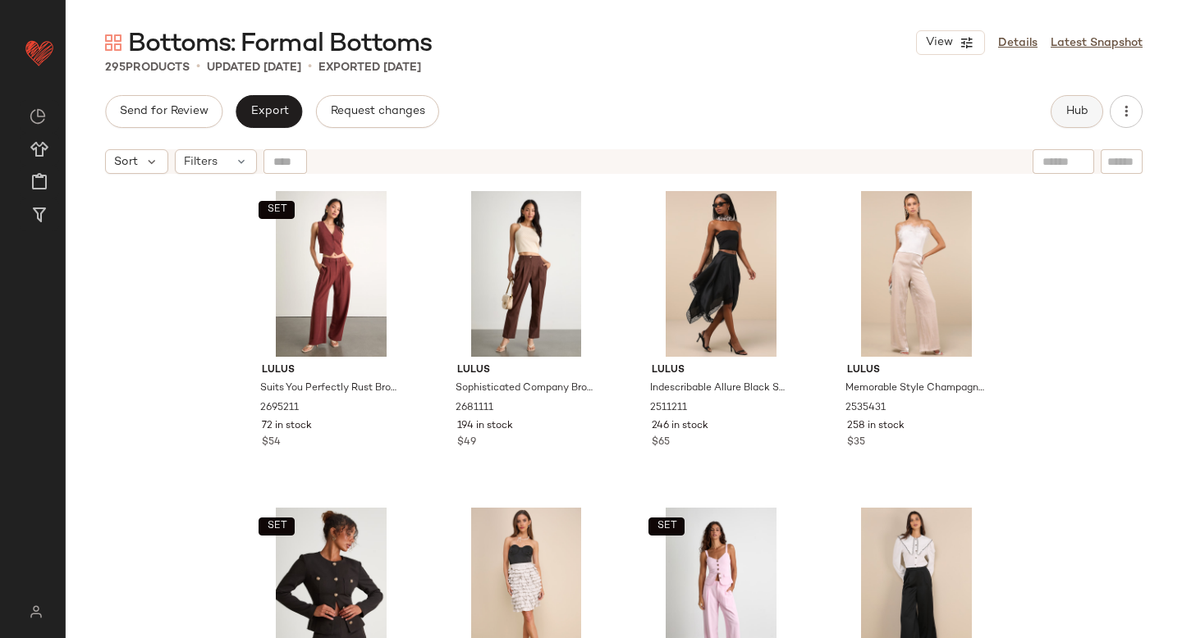
click at [1075, 121] on button "Hub" at bounding box center [1076, 111] width 53 height 33
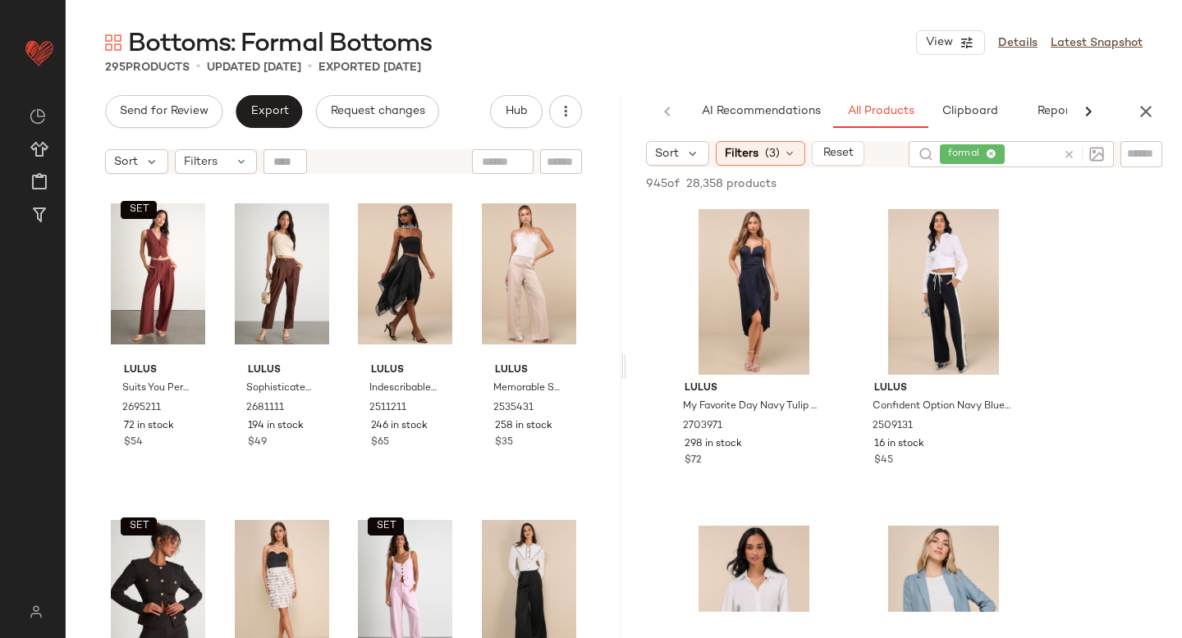
click at [1073, 158] on icon at bounding box center [1069, 155] width 12 height 12
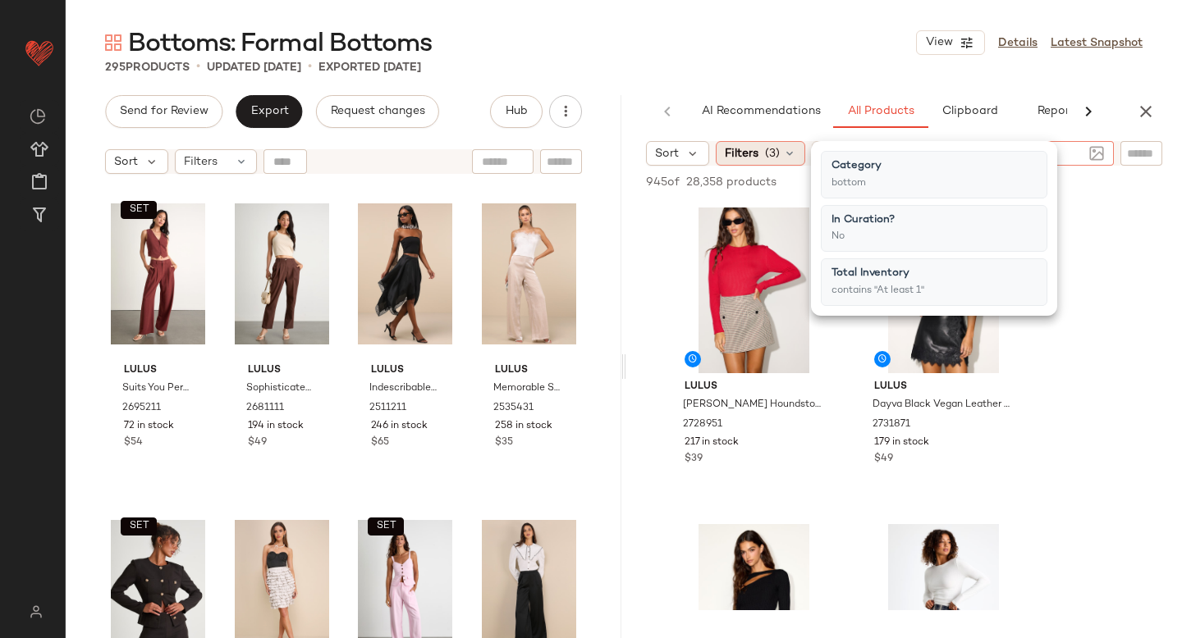
click at [771, 156] on span "(3)" at bounding box center [772, 153] width 15 height 17
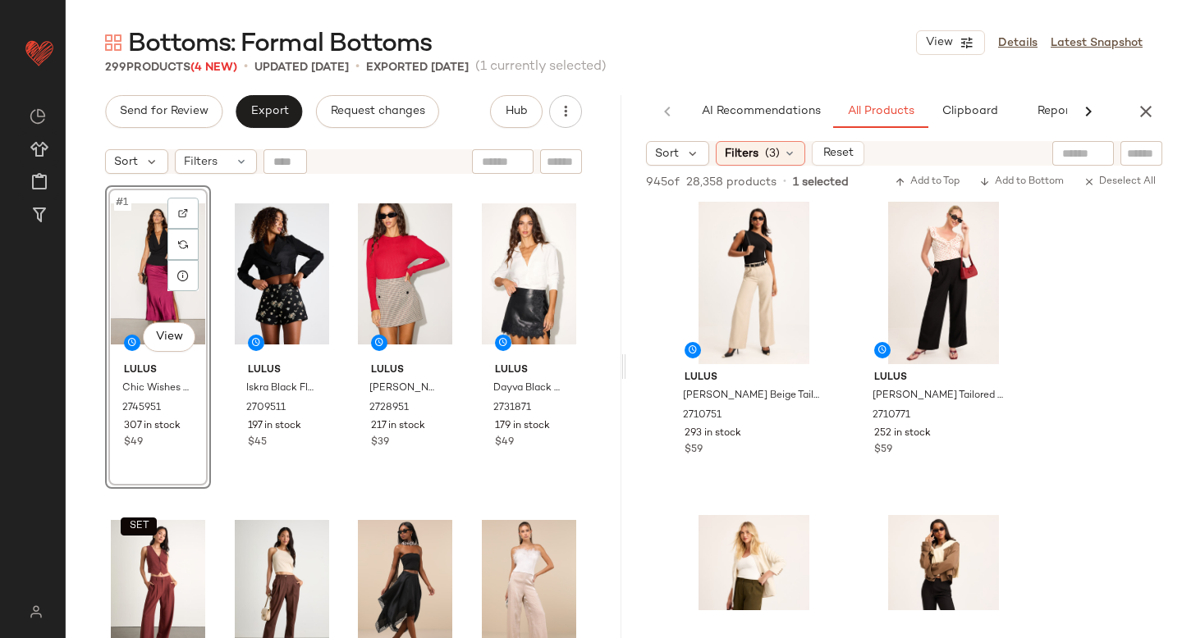
scroll to position [1914, 0]
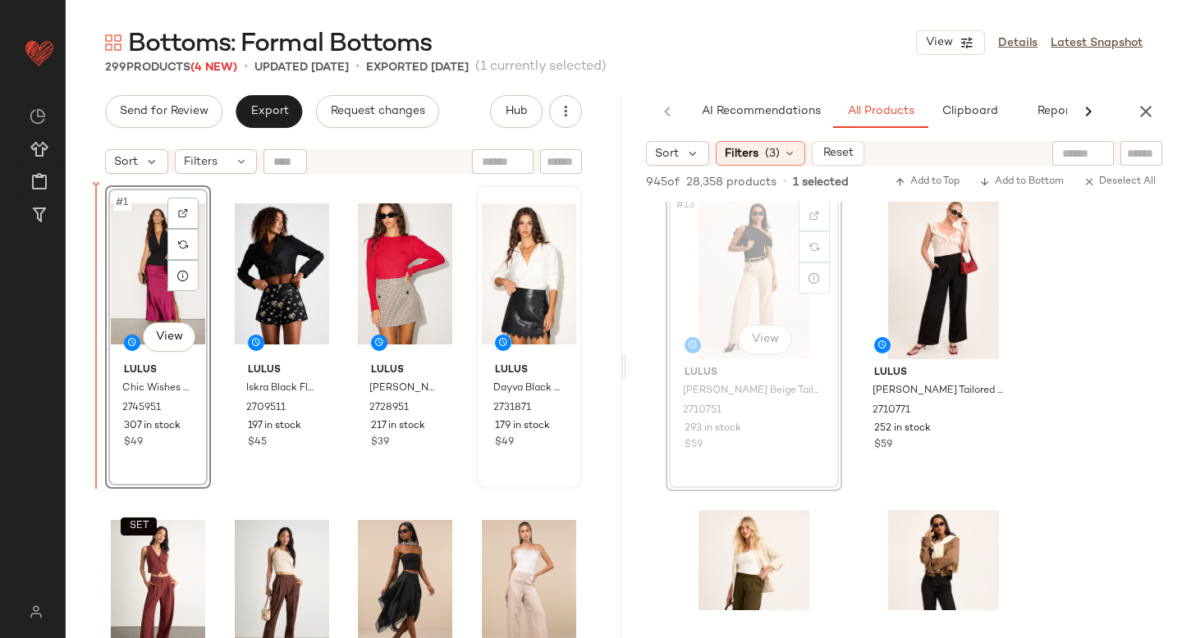
drag, startPoint x: 748, startPoint y: 263, endPoint x: 533, endPoint y: 300, distance: 217.3
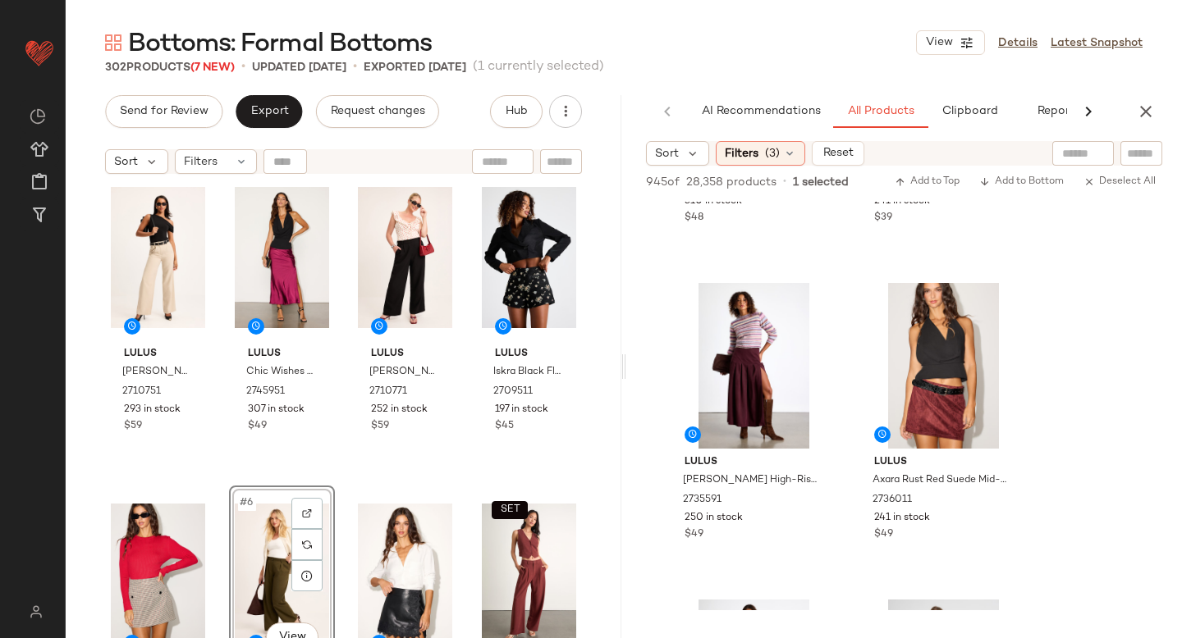
scroll to position [3205, 0]
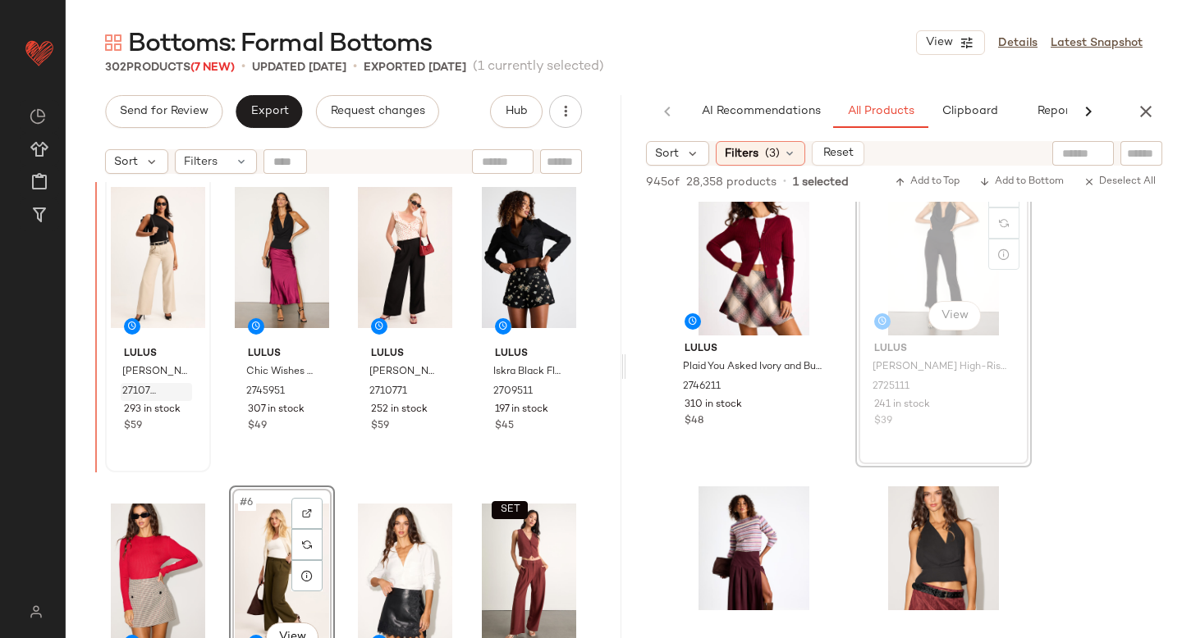
drag, startPoint x: 920, startPoint y: 243, endPoint x: 124, endPoint y: 386, distance: 808.8
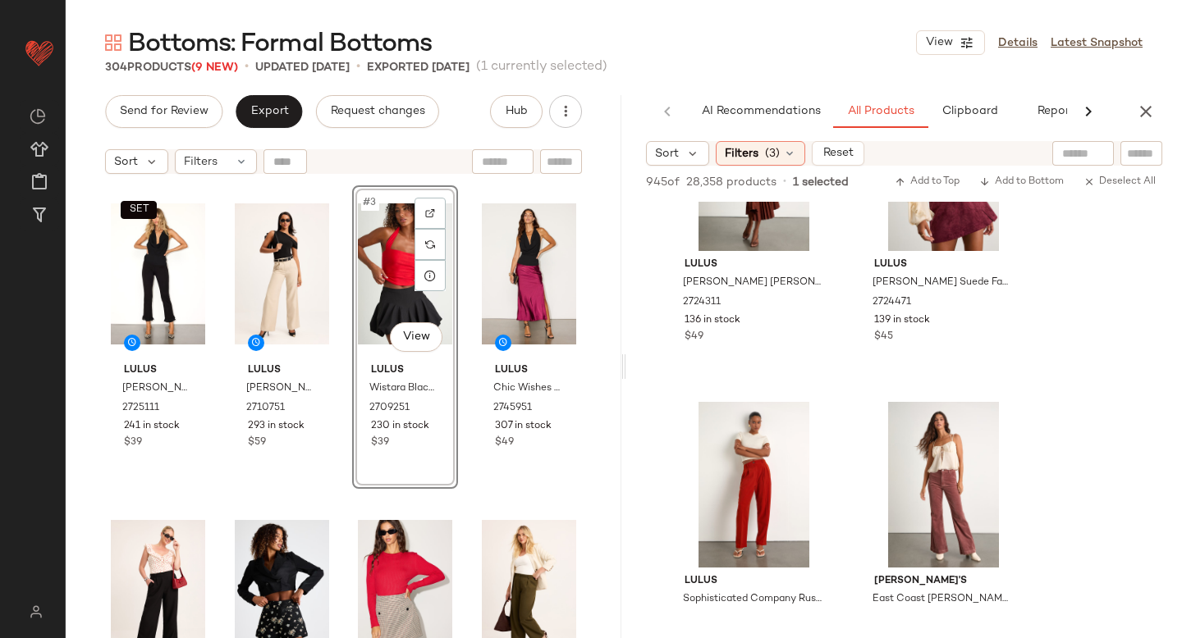
scroll to position [7240, 0]
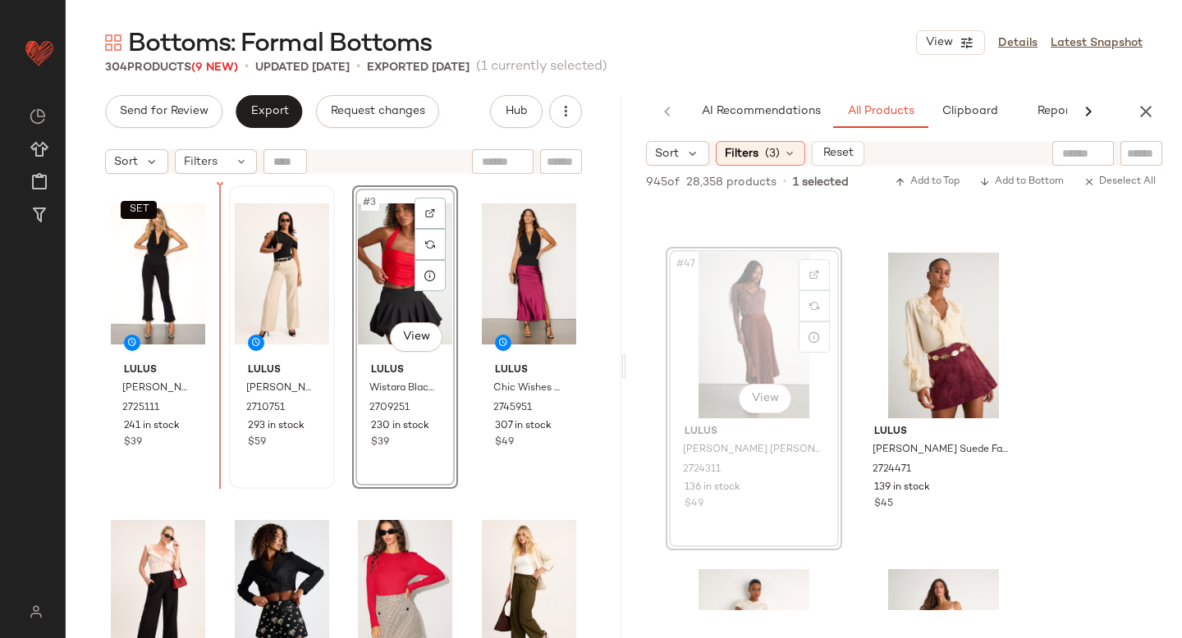
drag, startPoint x: 739, startPoint y: 320, endPoint x: 237, endPoint y: 392, distance: 507.3
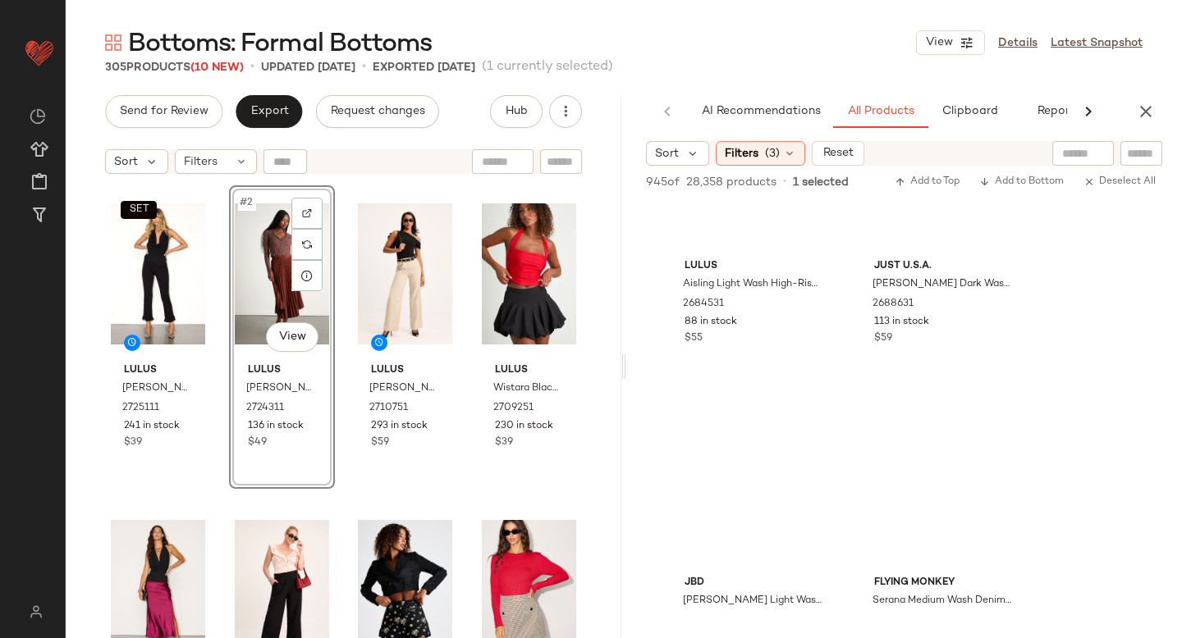
scroll to position [14449, 0]
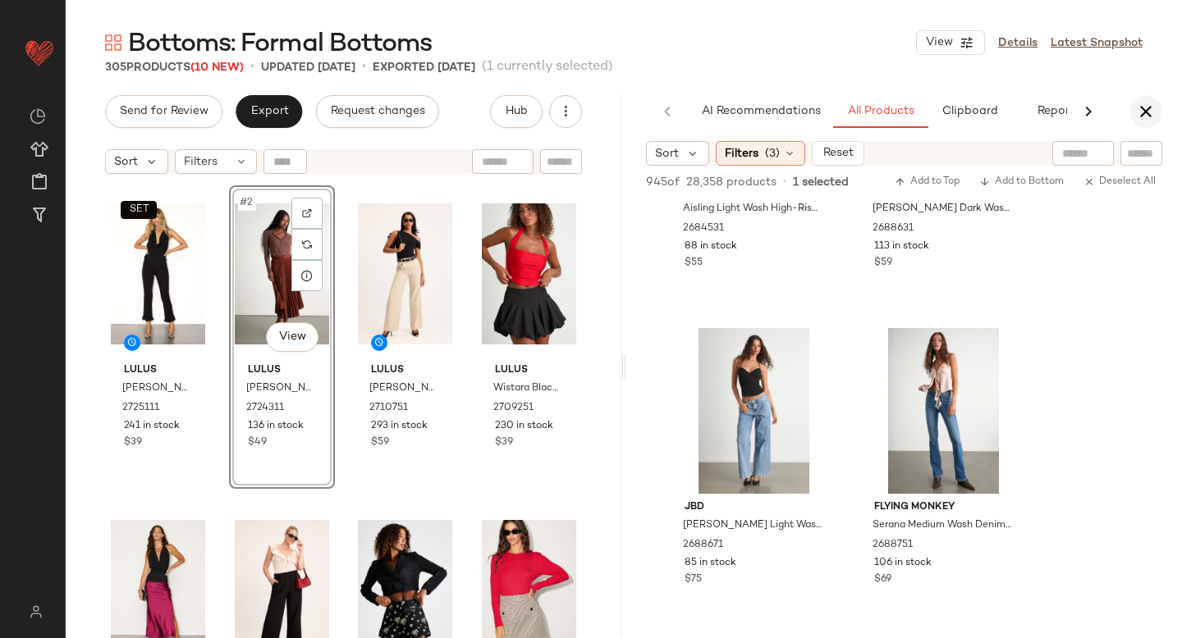
click at [1153, 119] on icon "button" at bounding box center [1146, 112] width 20 height 20
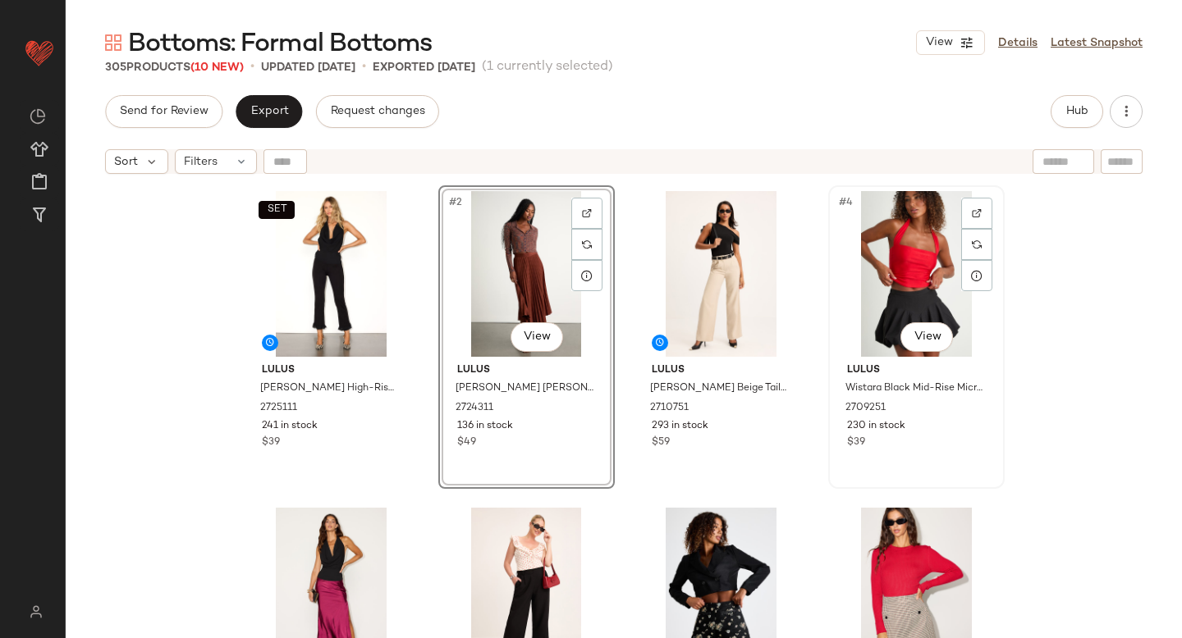
scroll to position [103, 0]
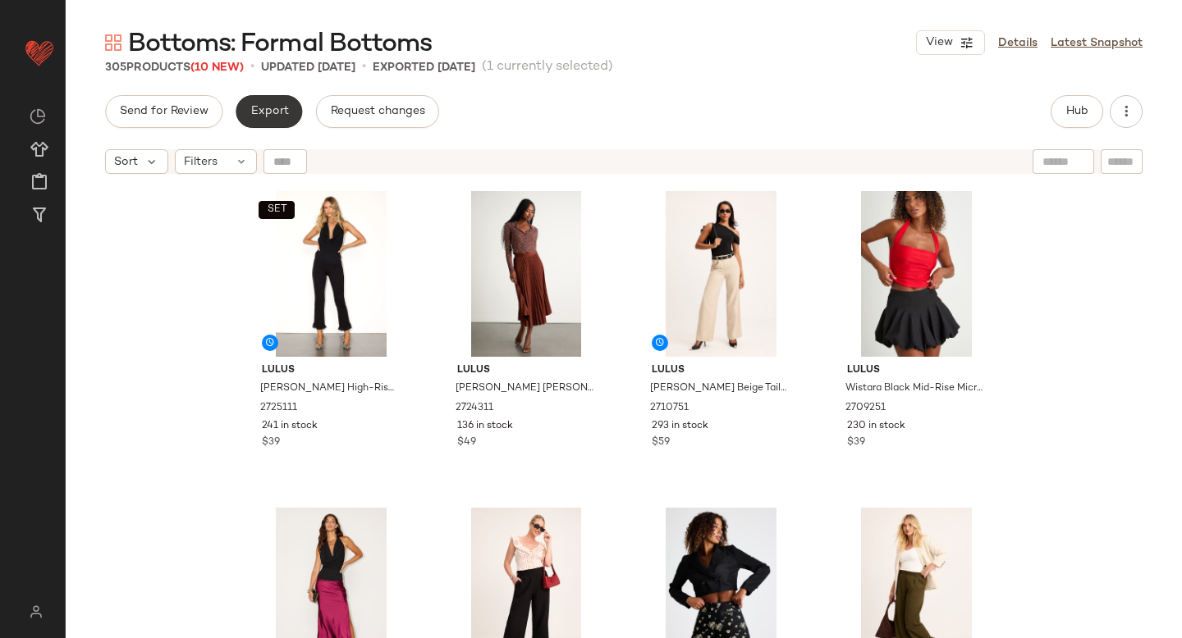
click at [276, 99] on button "Export" at bounding box center [269, 111] width 66 height 33
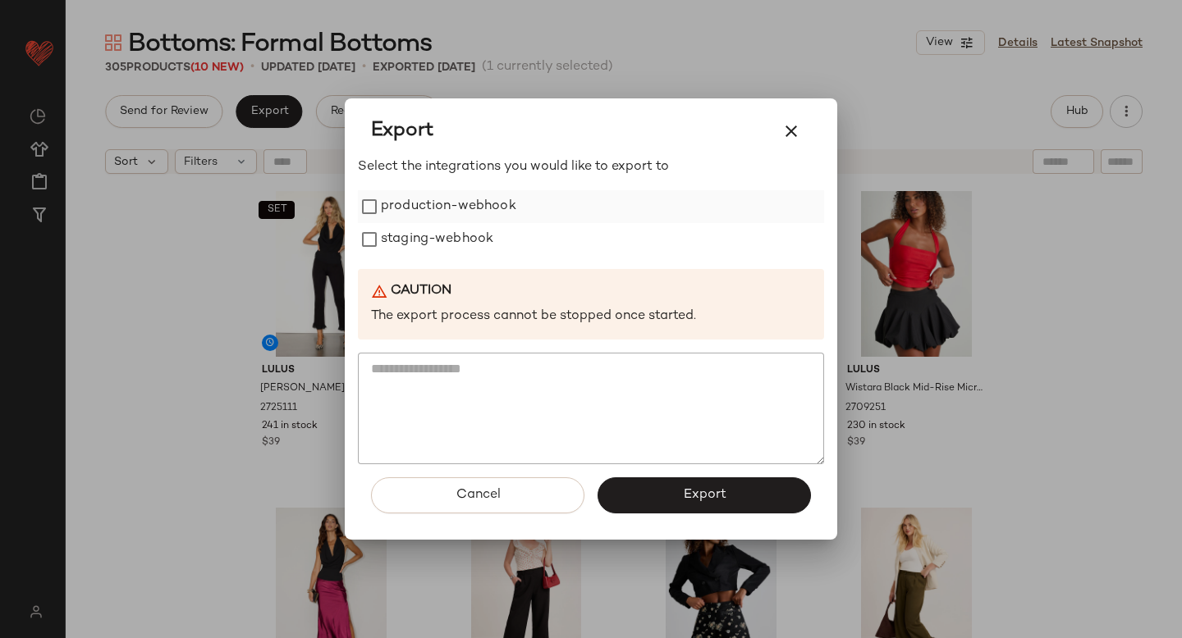
click at [442, 206] on label "production-webhook" at bounding box center [448, 206] width 135 height 33
click at [446, 238] on label "staging-webhook" at bounding box center [437, 239] width 112 height 33
click at [645, 492] on button "Export" at bounding box center [703, 496] width 213 height 36
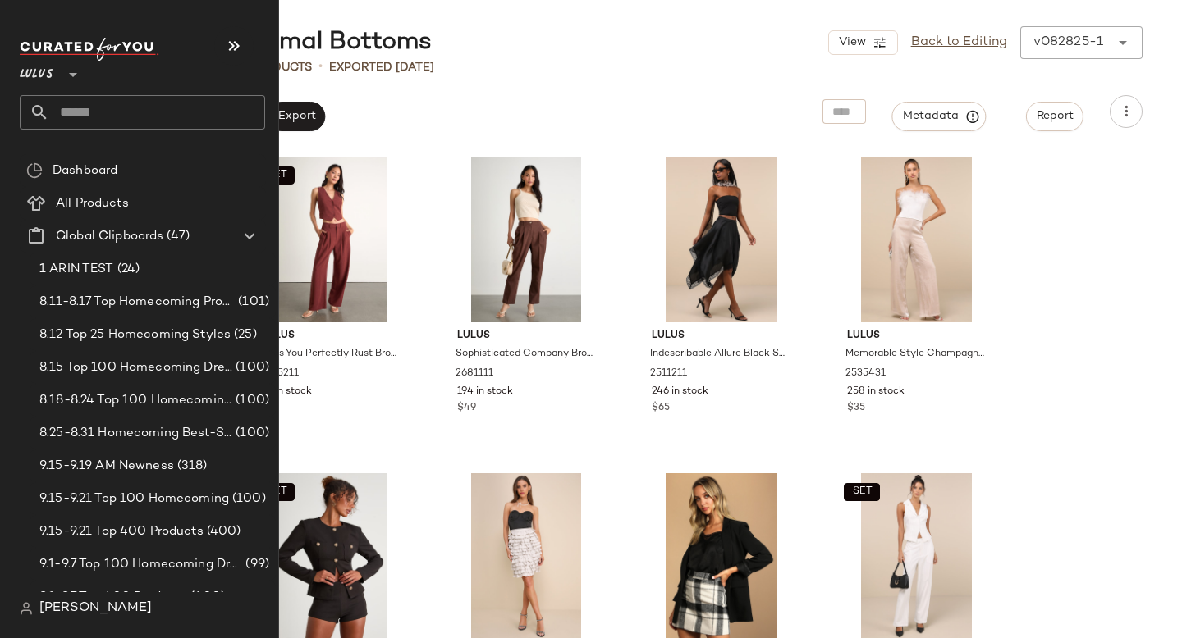
click at [167, 103] on input "text" at bounding box center [157, 112] width 216 height 34
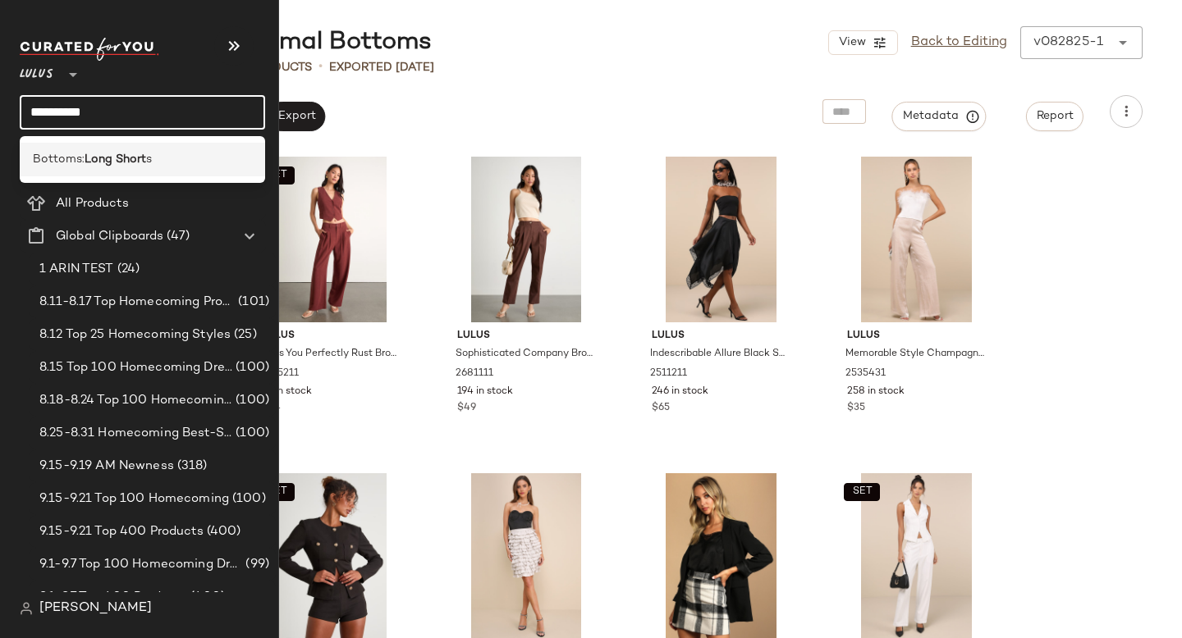
type input "**********"
click at [194, 157] on div "Bottoms: Long Short s" at bounding box center [142, 159] width 219 height 17
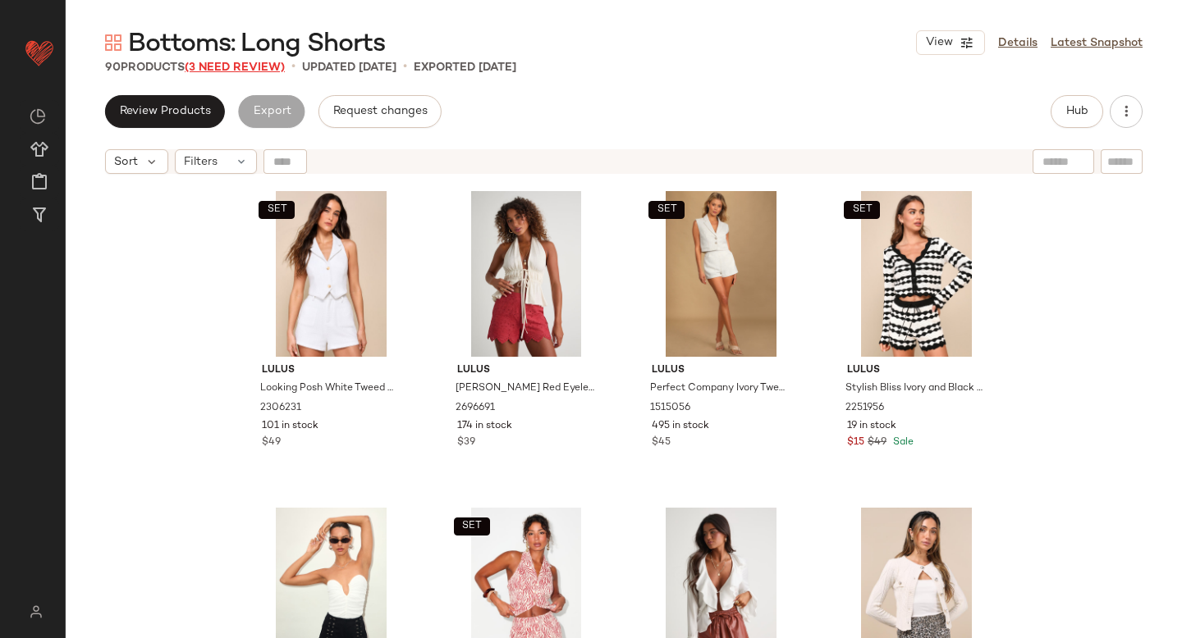
click at [261, 66] on span "(3 Need Review)" at bounding box center [235, 68] width 100 height 12
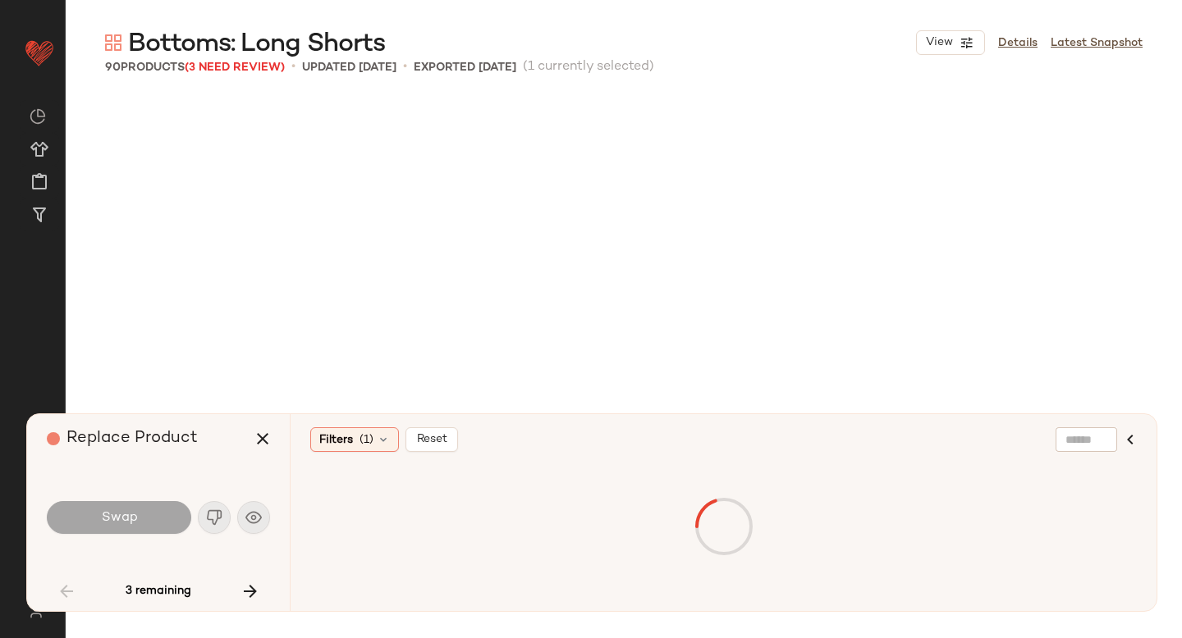
scroll to position [5385, 0]
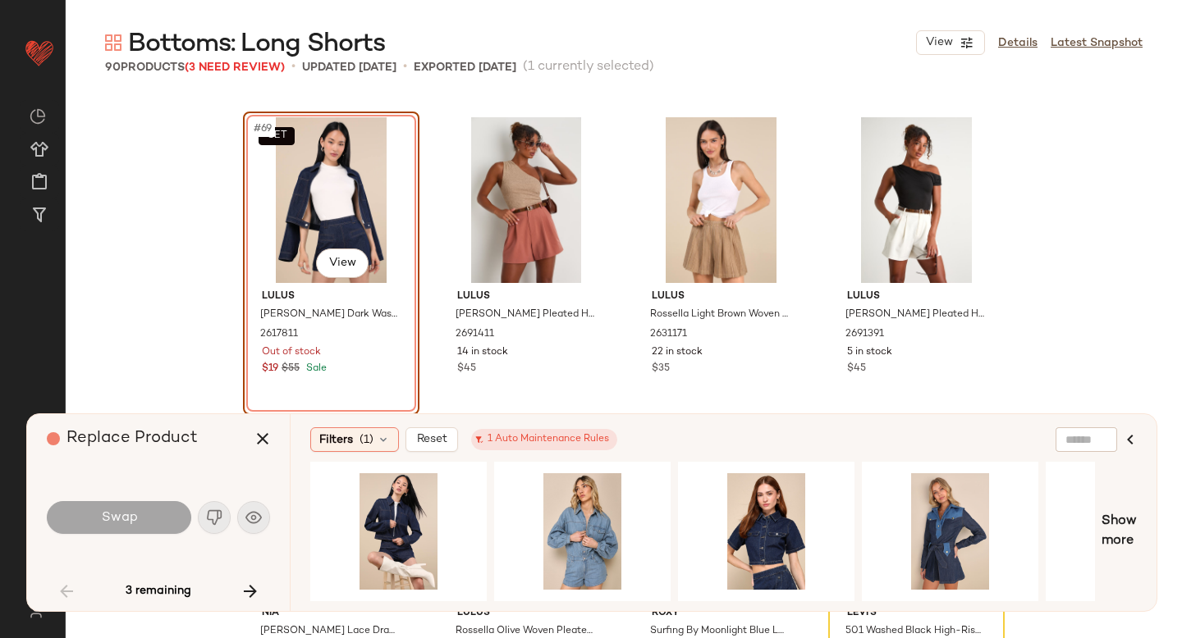
click at [208, 519] on div "Swap" at bounding box center [158, 517] width 223 height 39
click at [353, 144] on div "SET #69 View" at bounding box center [331, 200] width 165 height 166
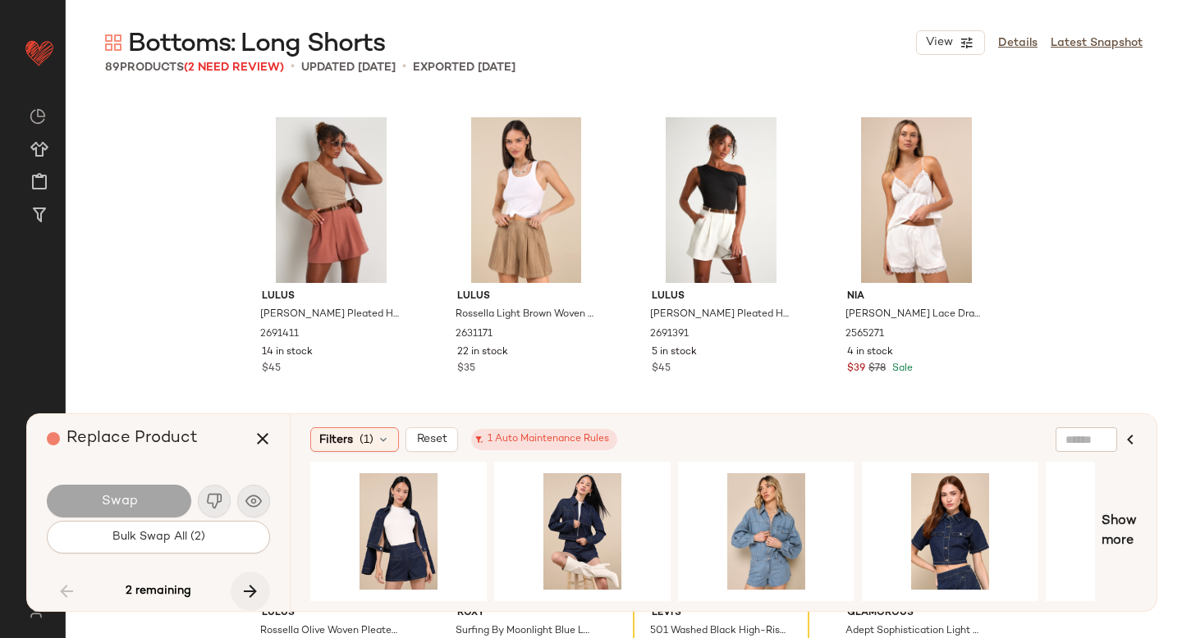
click at [258, 589] on icon "button" at bounding box center [250, 592] width 20 height 20
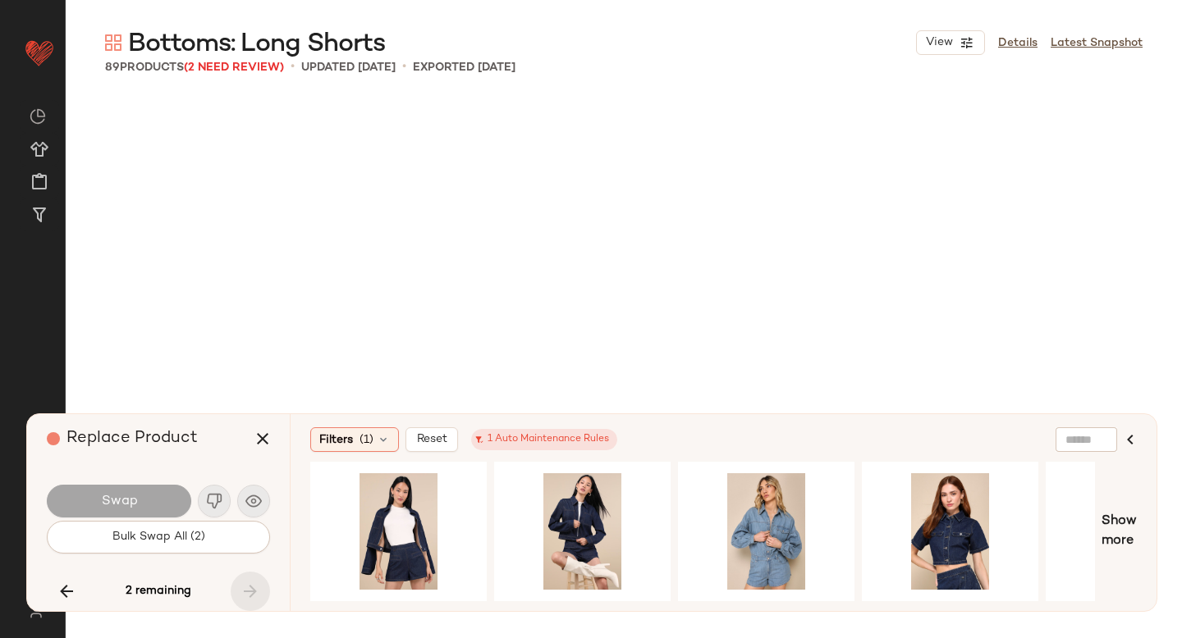
scroll to position [6651, 0]
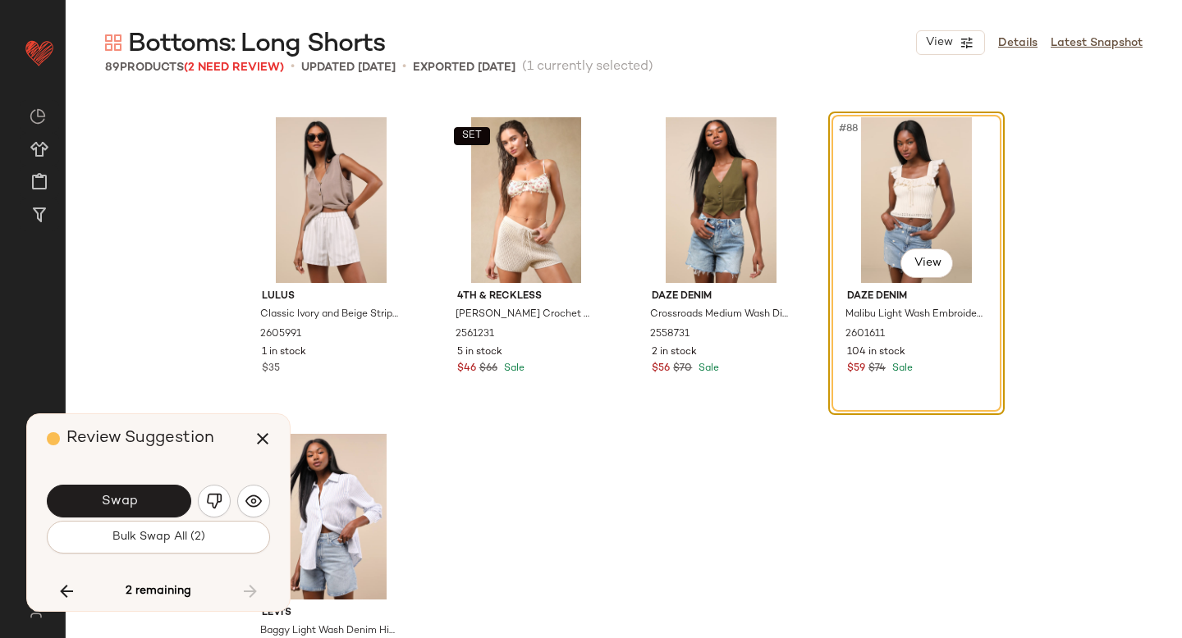
click at [925, 200] on div "#88 View" at bounding box center [916, 200] width 165 height 166
click at [217, 499] on img "button" at bounding box center [214, 501] width 16 height 16
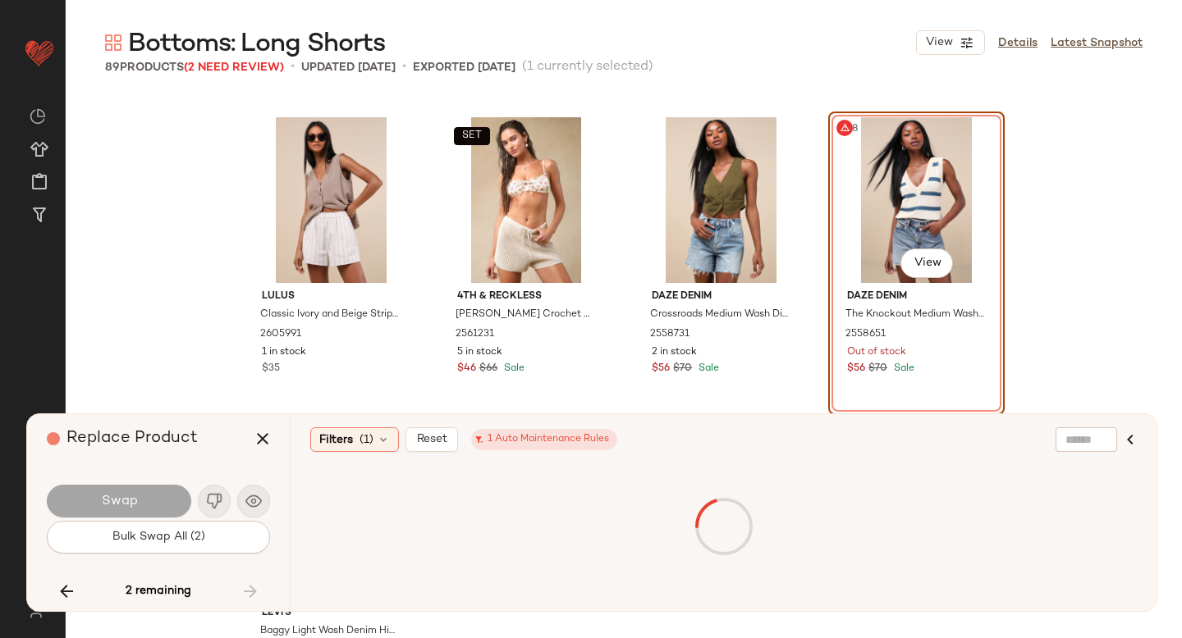
click at [897, 201] on div "#88 View" at bounding box center [916, 200] width 165 height 166
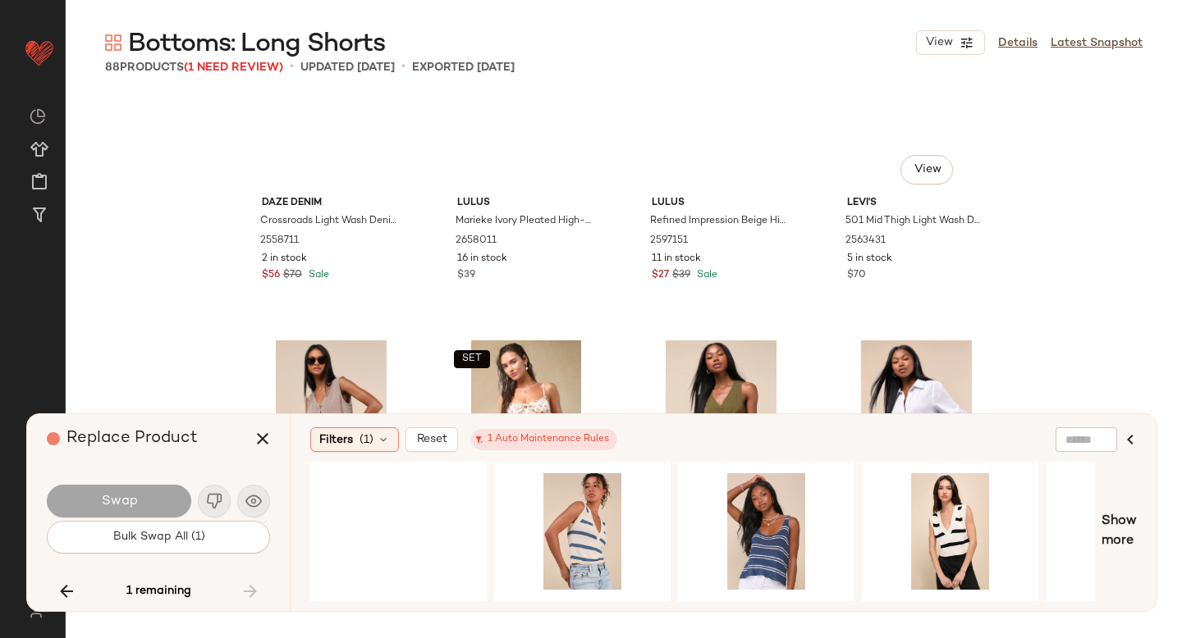
scroll to position [6428, 0]
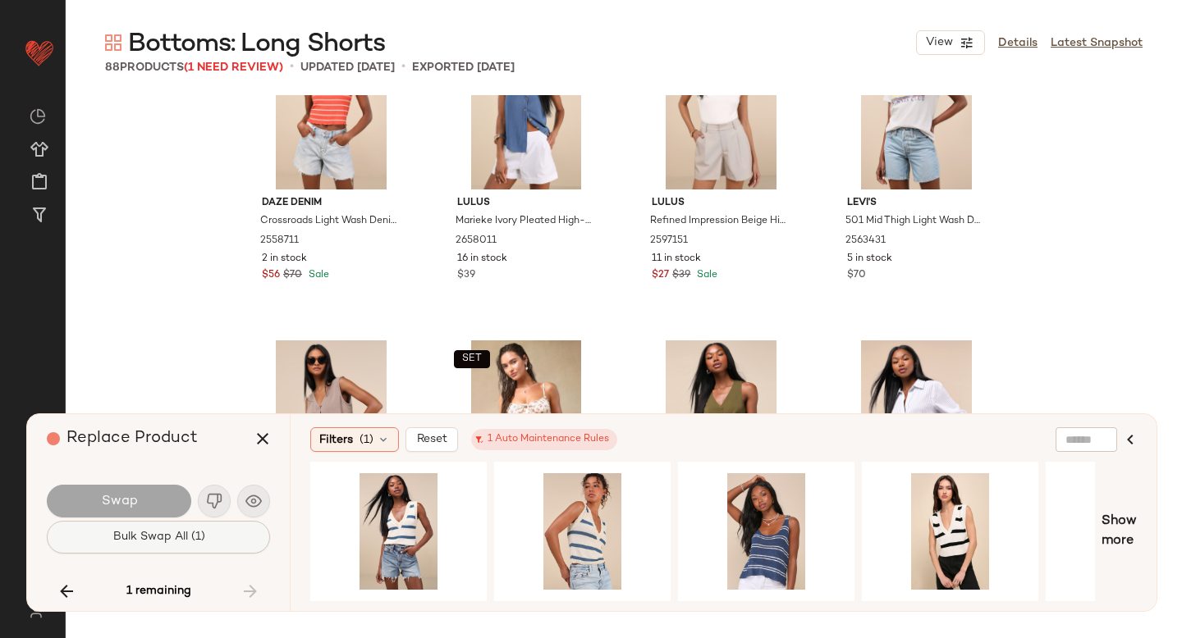
click at [187, 546] on button "Bulk Swap All (1)" at bounding box center [158, 537] width 223 height 33
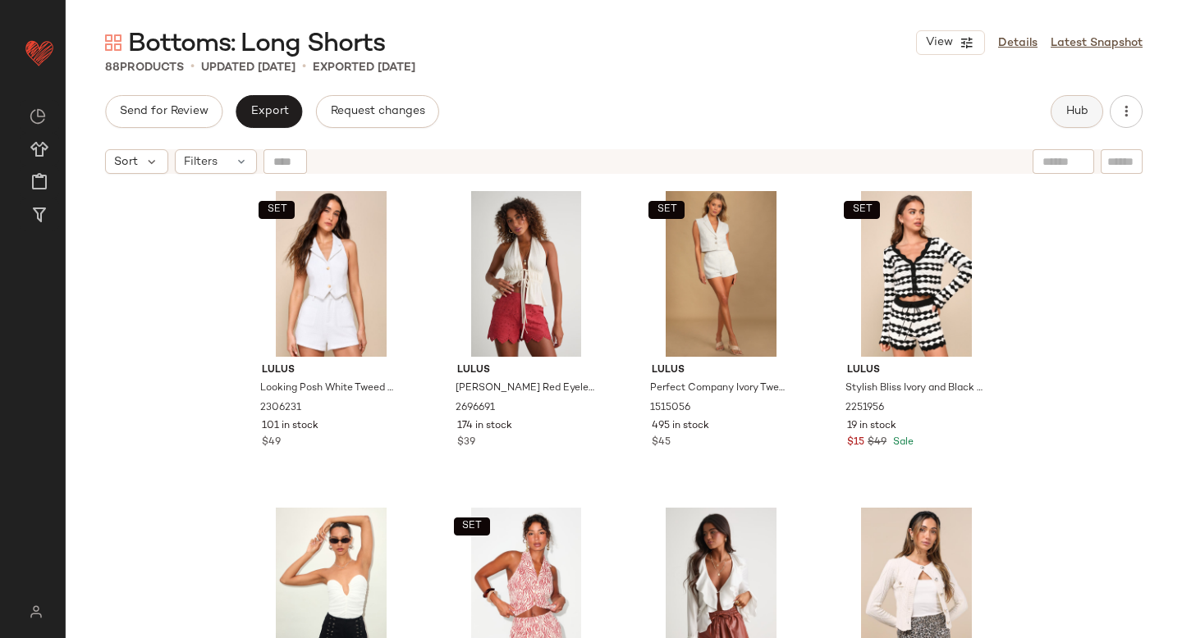
click at [1068, 126] on button "Hub" at bounding box center [1076, 111] width 53 height 33
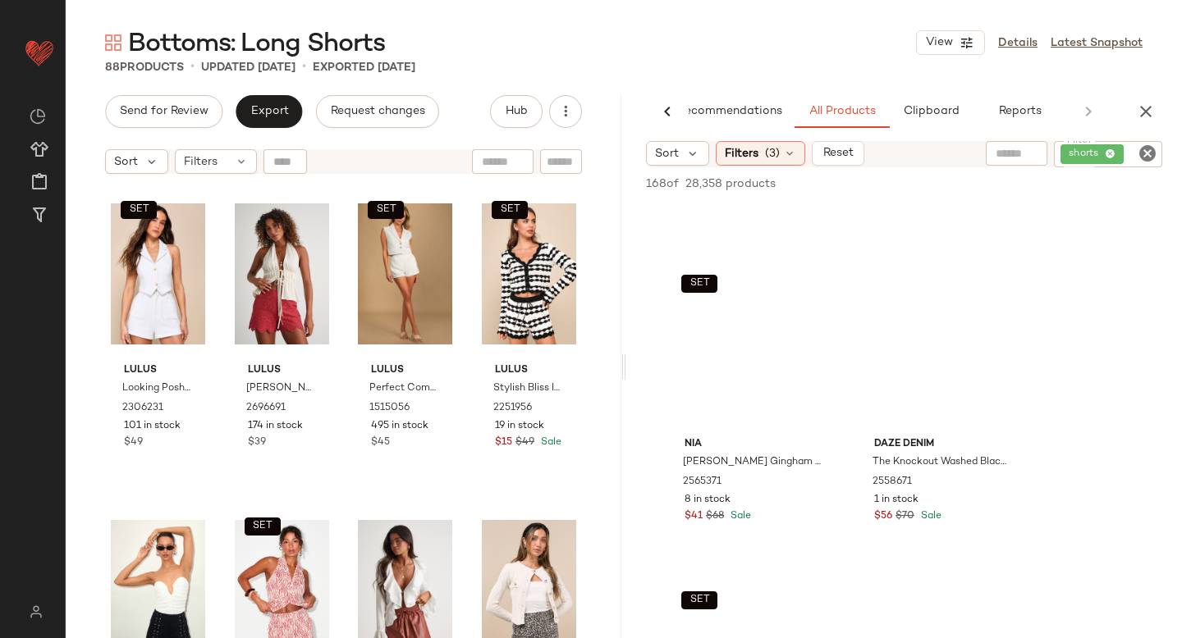
scroll to position [3789, 0]
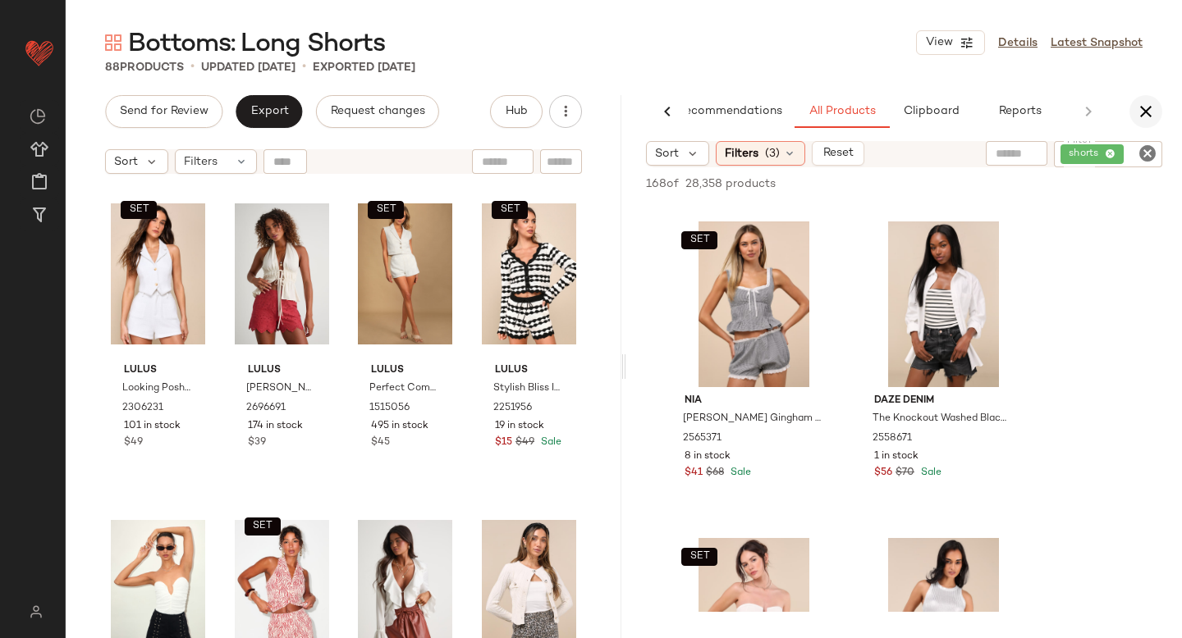
click at [1142, 111] on icon "button" at bounding box center [1146, 112] width 20 height 20
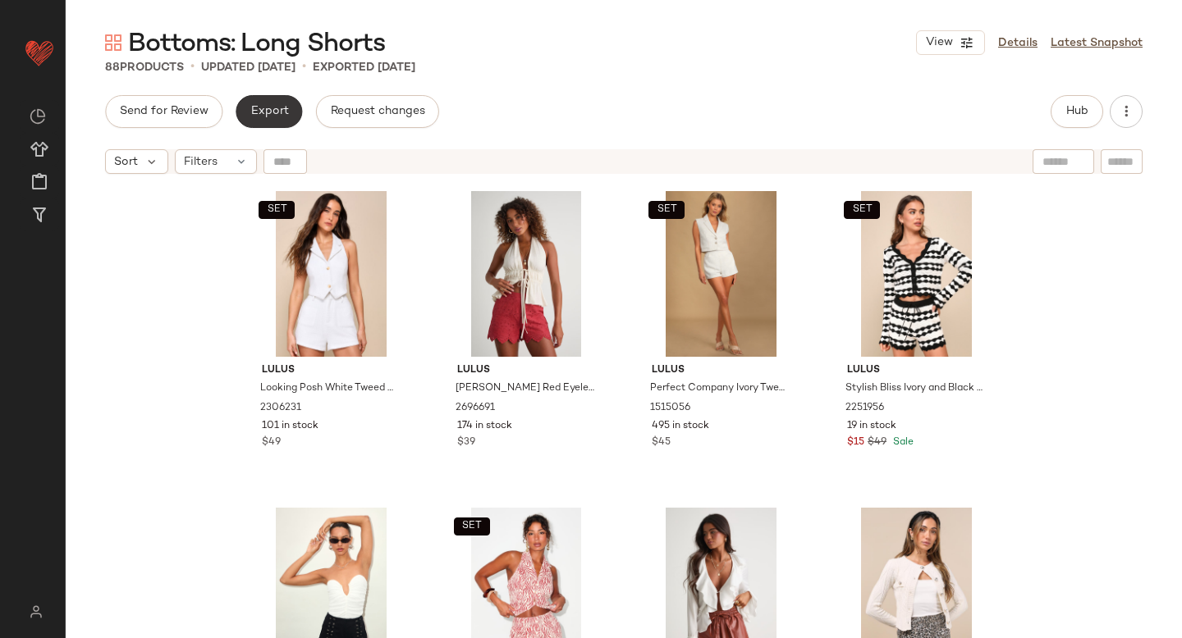
click at [263, 112] on span "Export" at bounding box center [268, 111] width 39 height 13
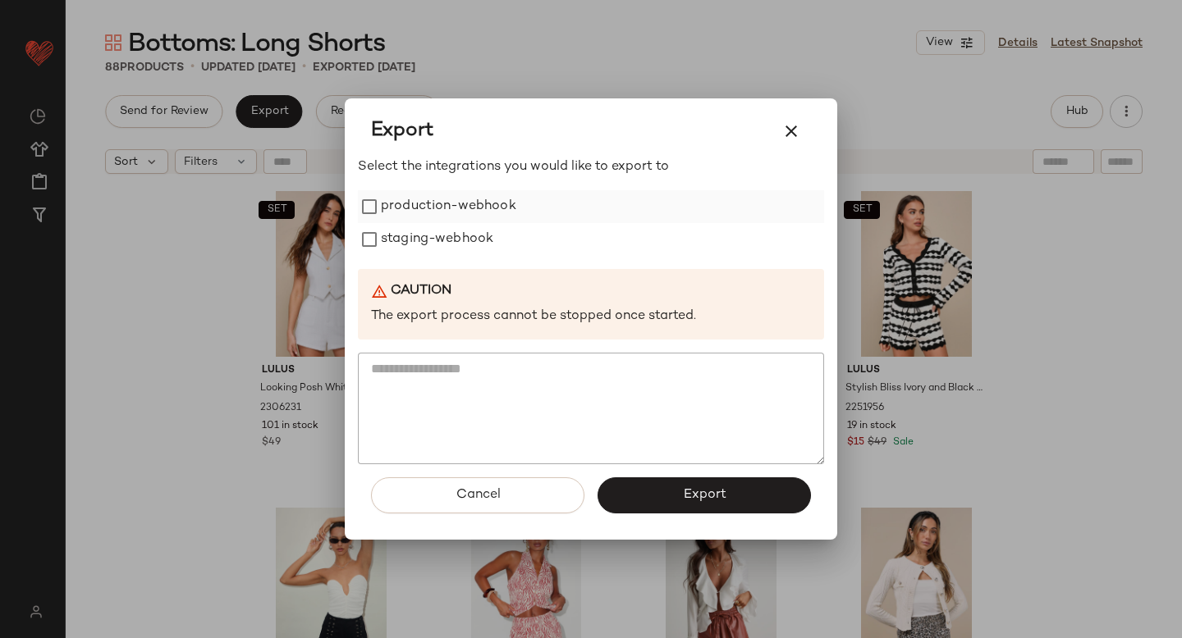
click at [377, 194] on div "production-webhook" at bounding box center [591, 206] width 466 height 33
click at [682, 502] on button "Export" at bounding box center [703, 496] width 213 height 36
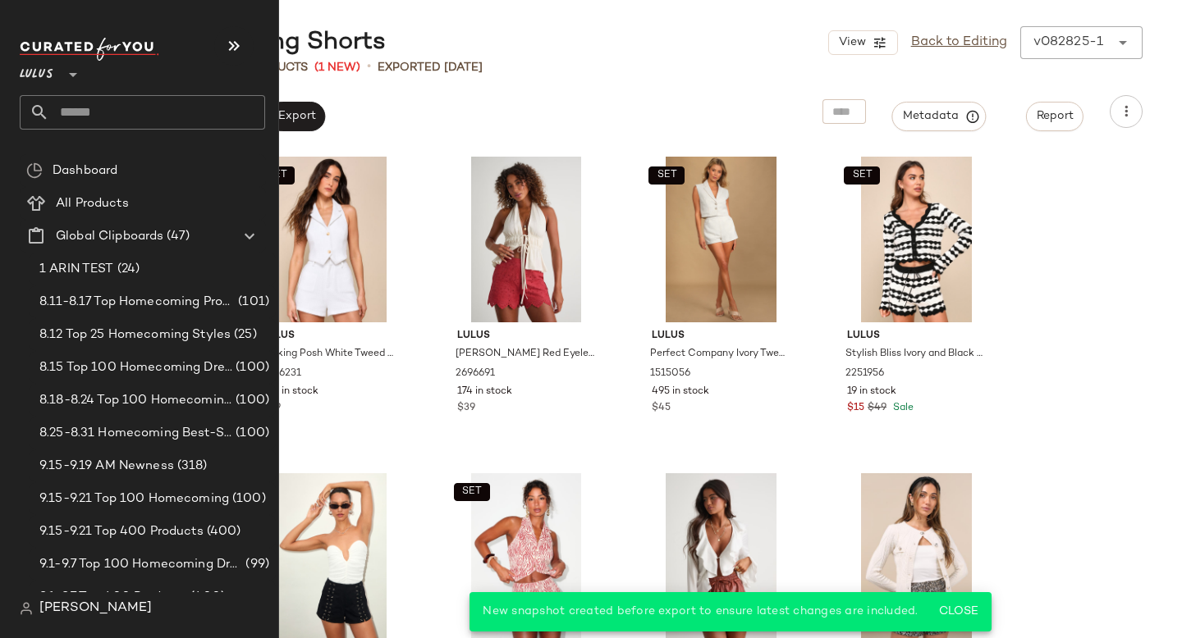
click at [63, 108] on input "text" at bounding box center [157, 112] width 216 height 34
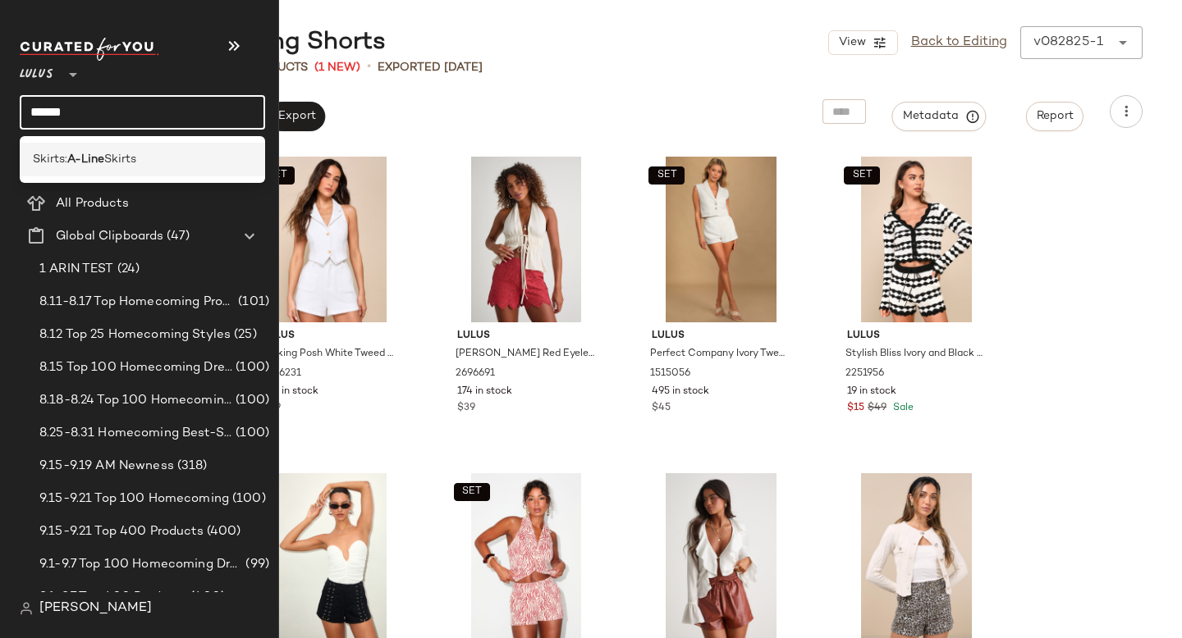
type input "******"
click at [54, 157] on span "Skirts:" at bounding box center [50, 159] width 34 height 17
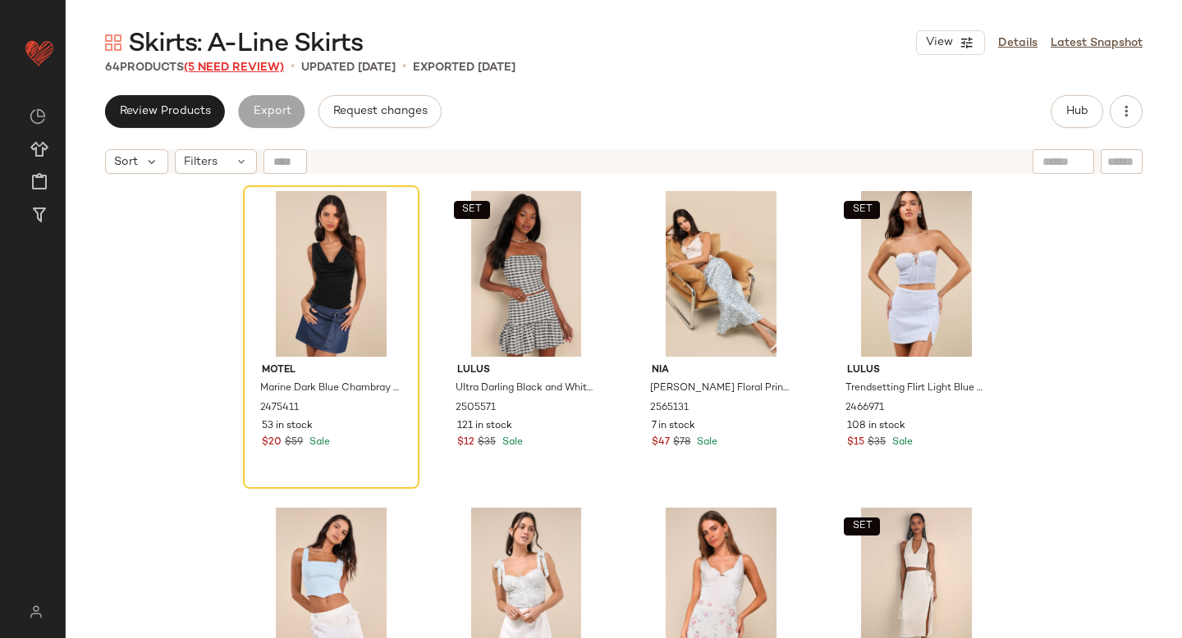
click at [223, 66] on span "(5 Need Review)" at bounding box center [234, 68] width 100 height 12
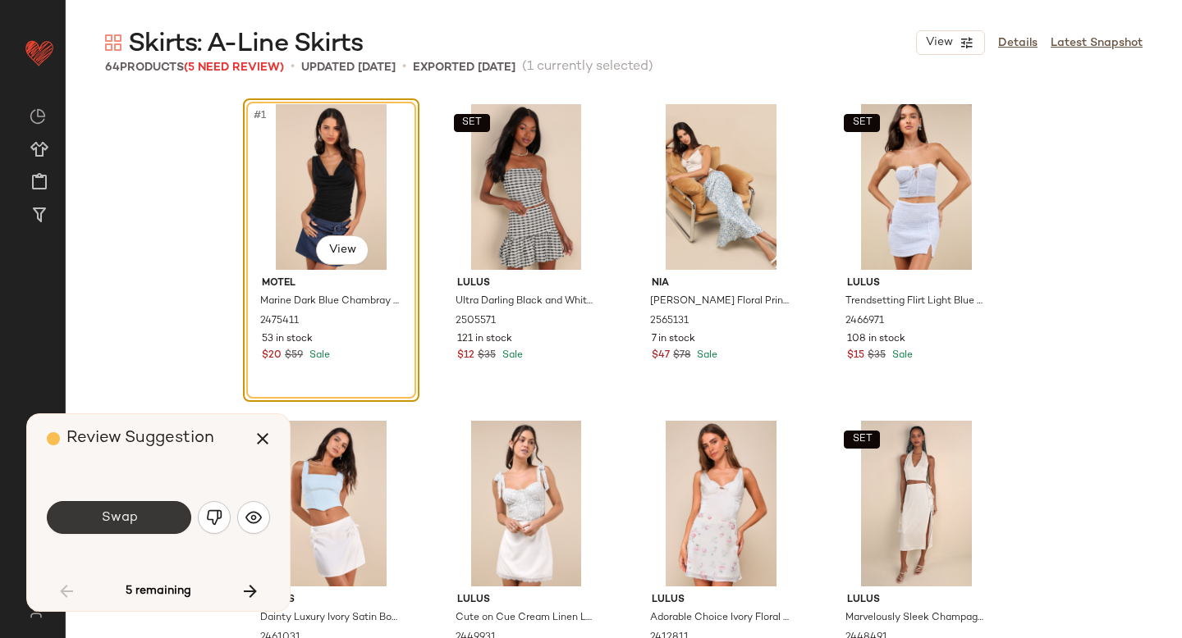
click at [175, 514] on button "Swap" at bounding box center [119, 517] width 144 height 33
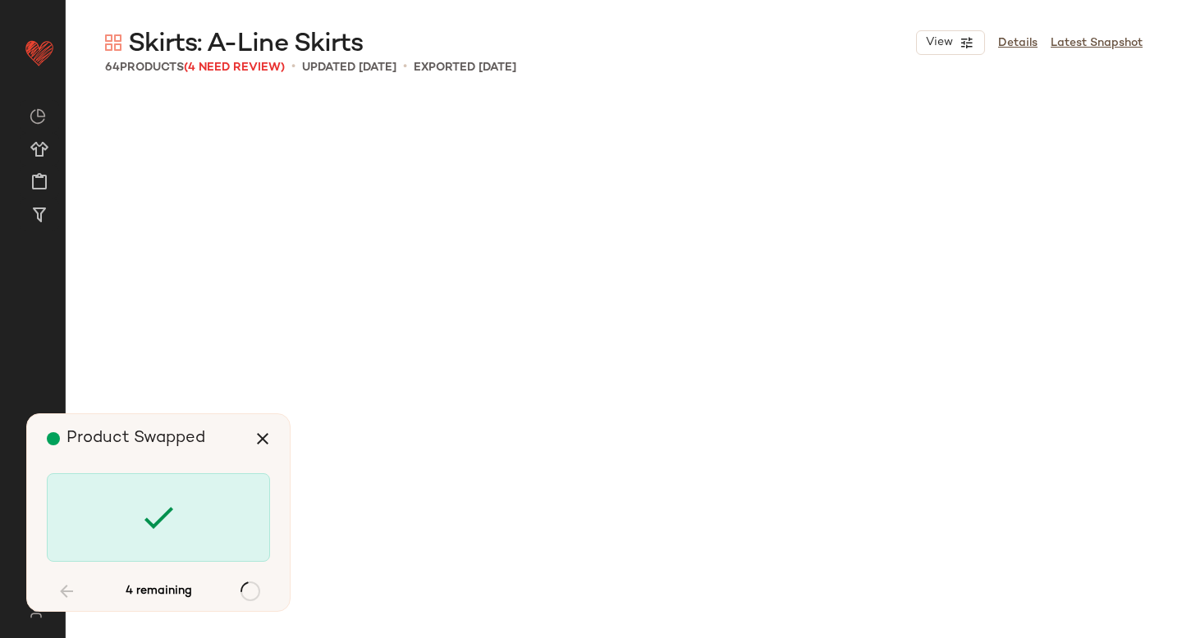
scroll to position [1900, 0]
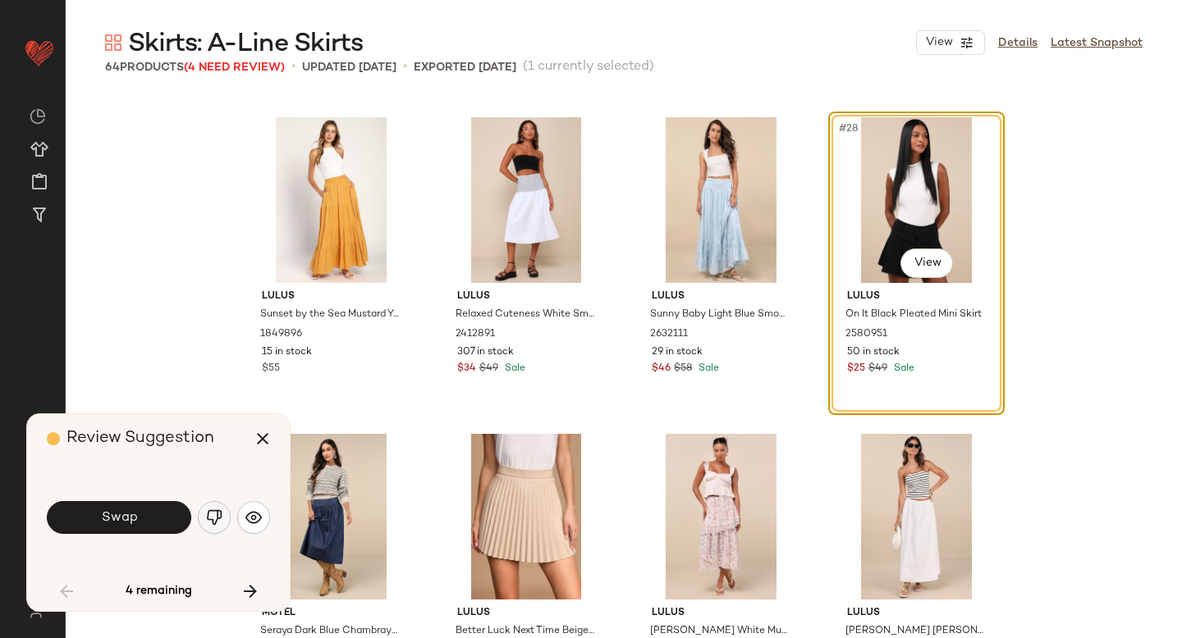
click at [222, 519] on img "button" at bounding box center [214, 518] width 16 height 16
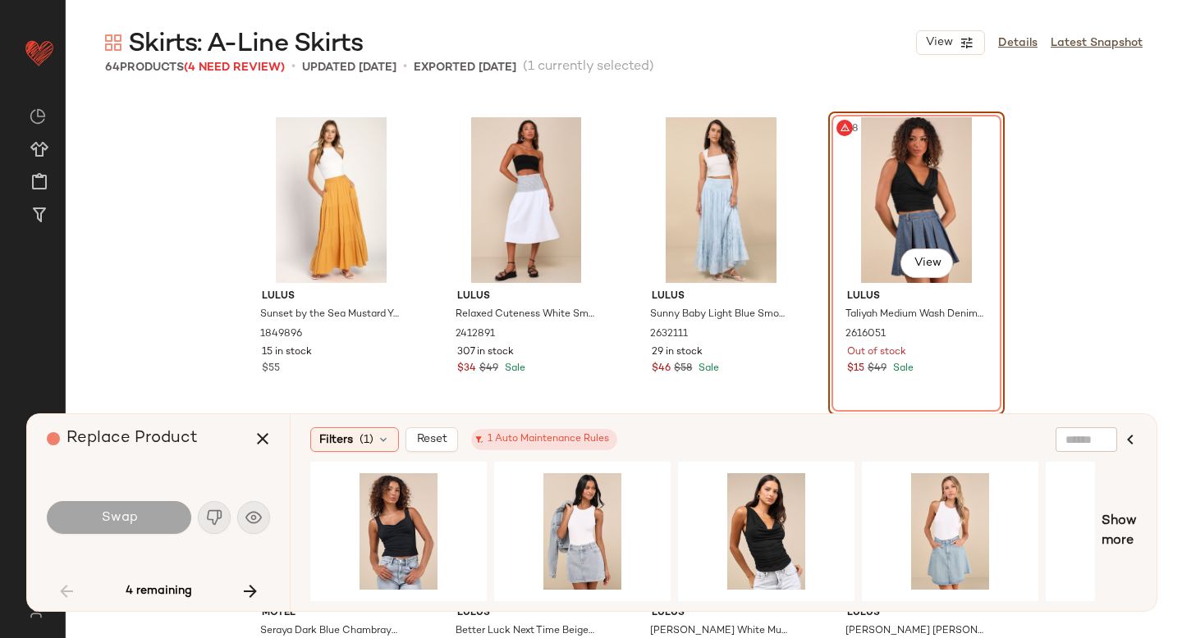
click at [908, 188] on div "#28 View" at bounding box center [916, 200] width 165 height 166
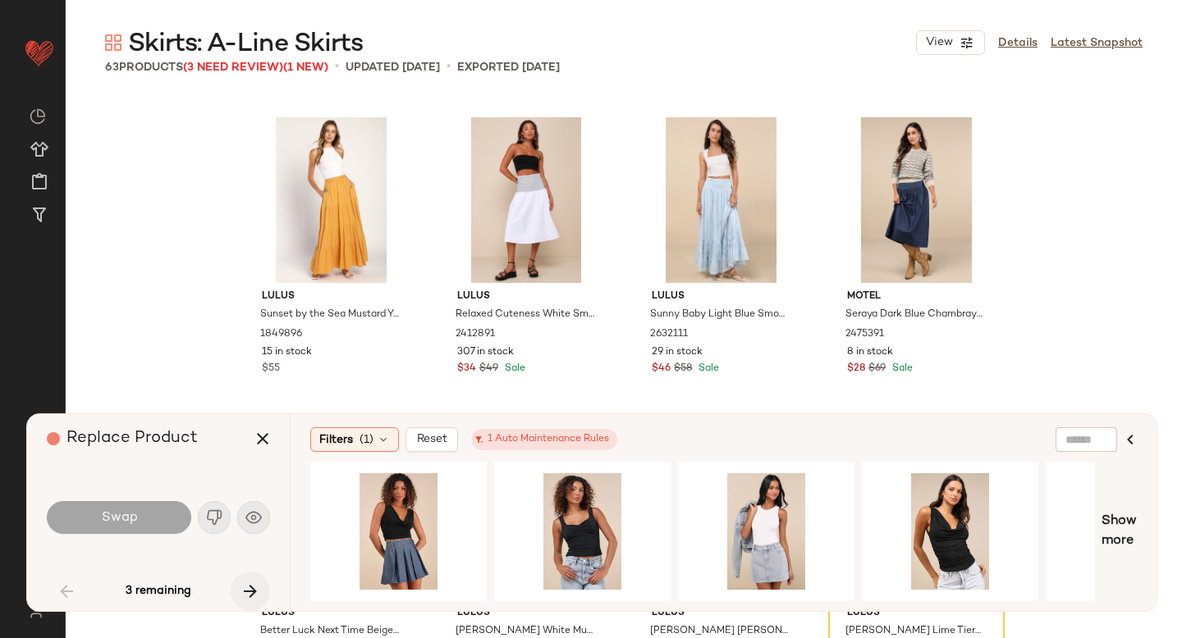
click at [245, 601] on button "button" at bounding box center [250, 591] width 39 height 39
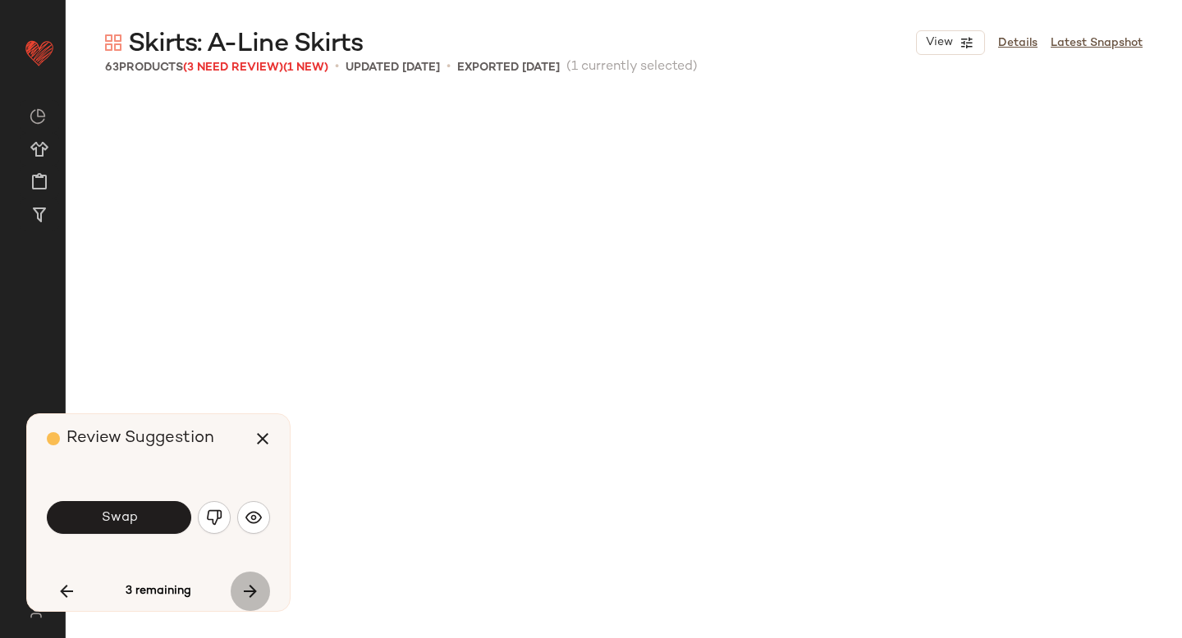
scroll to position [2534, 0]
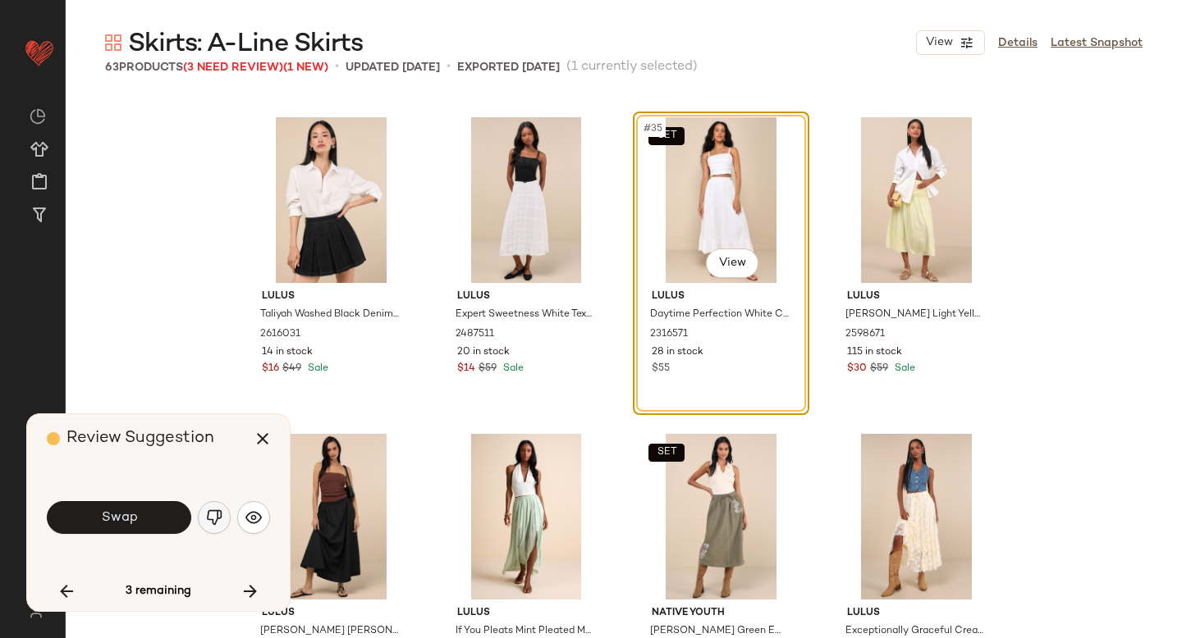
click at [209, 524] on img "button" at bounding box center [214, 518] width 16 height 16
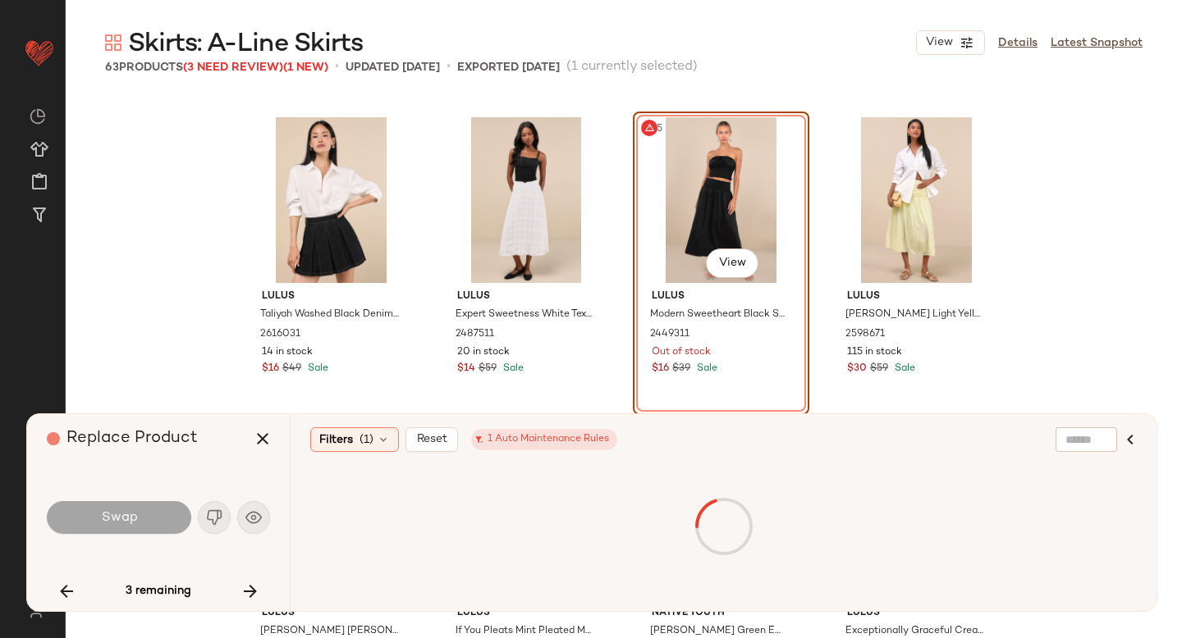
click at [687, 237] on div "#35 View" at bounding box center [720, 200] width 165 height 166
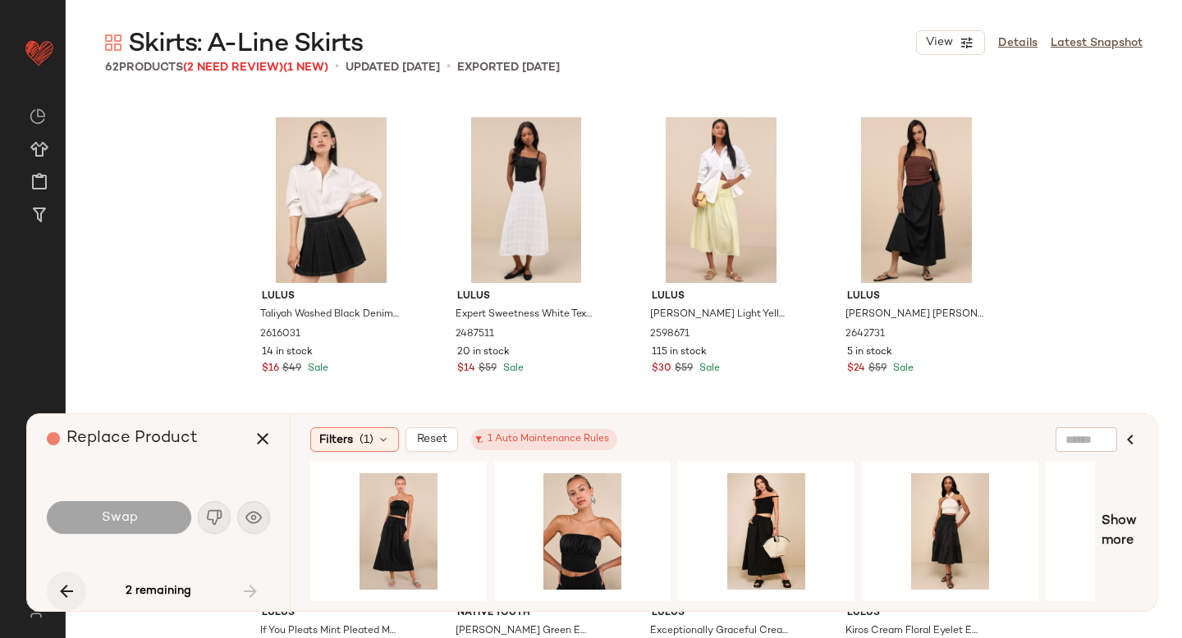
click at [59, 588] on icon "button" at bounding box center [67, 592] width 20 height 20
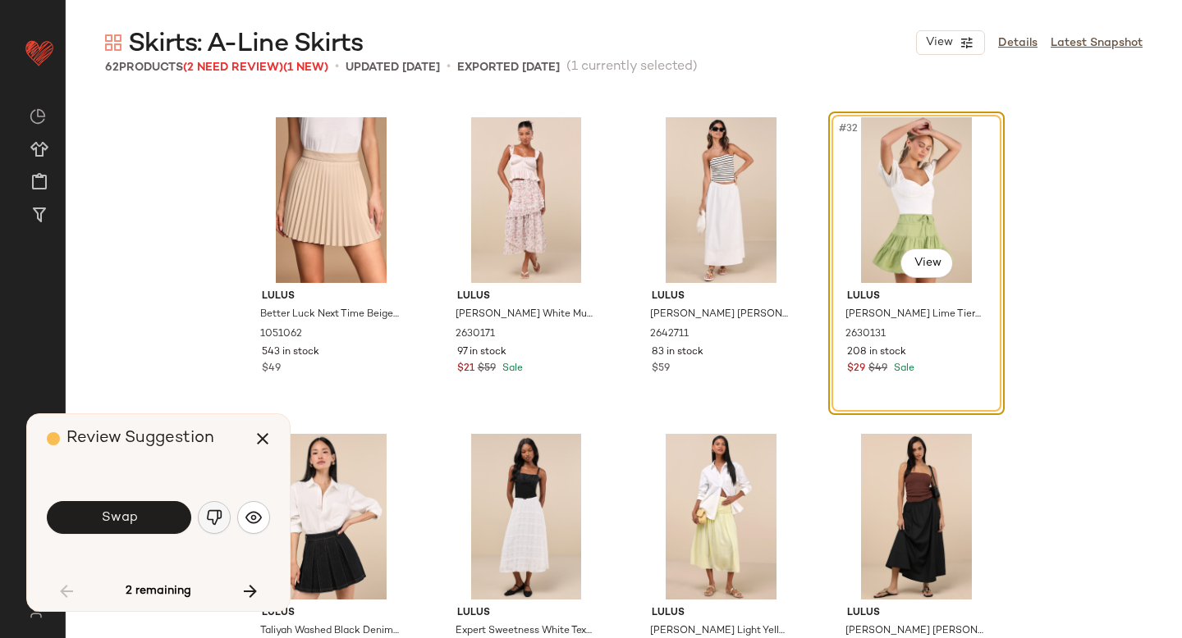
click at [217, 519] on img "button" at bounding box center [214, 518] width 16 height 16
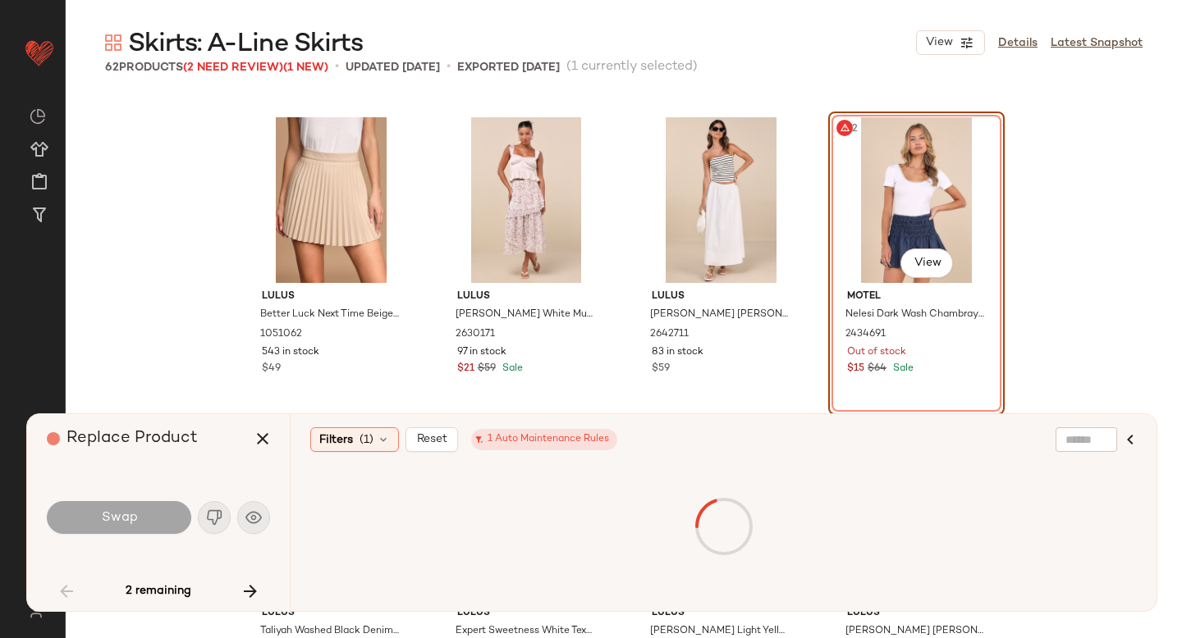
click at [858, 167] on div "#32 View" at bounding box center [916, 200] width 165 height 166
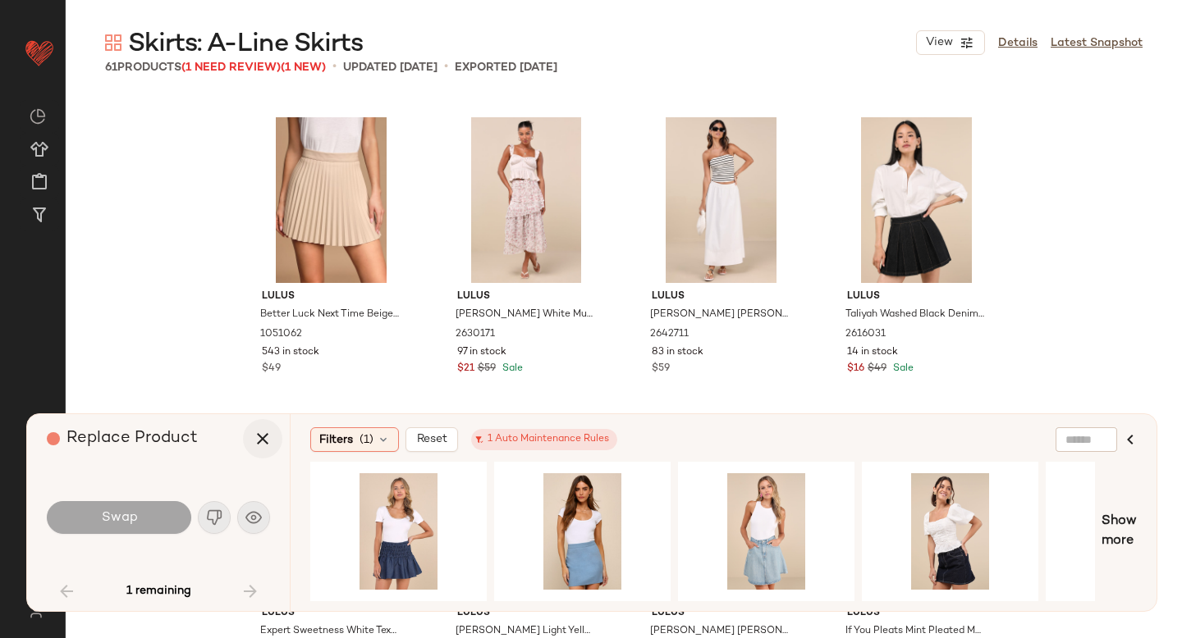
click at [268, 422] on button "button" at bounding box center [262, 438] width 39 height 39
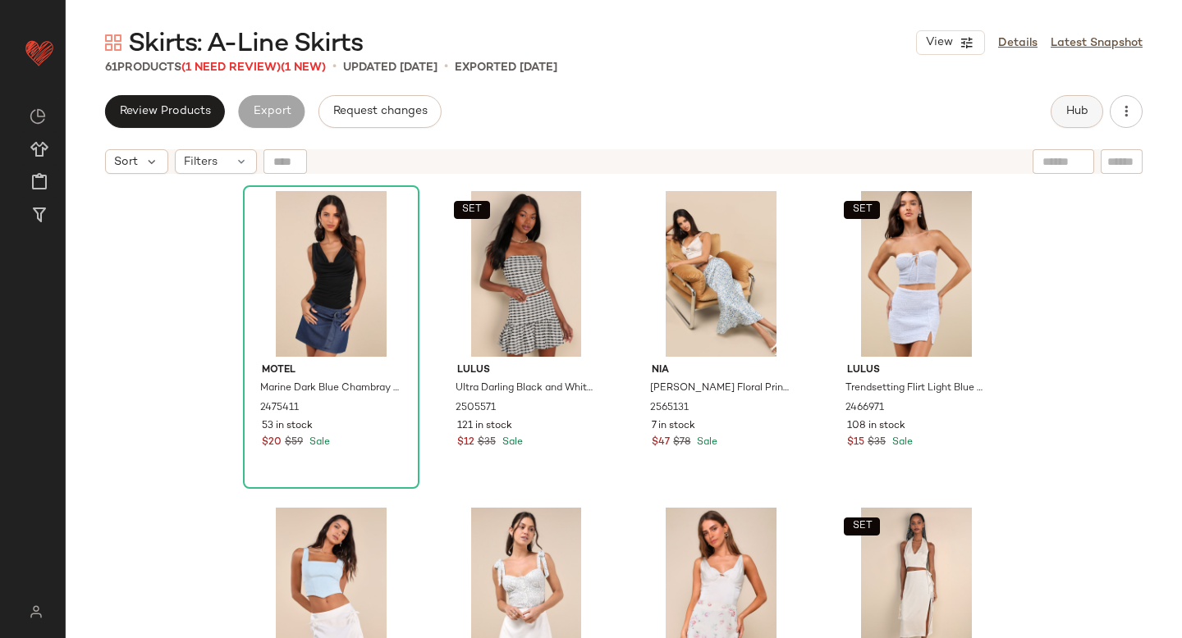
click at [1083, 121] on button "Hub" at bounding box center [1076, 111] width 53 height 33
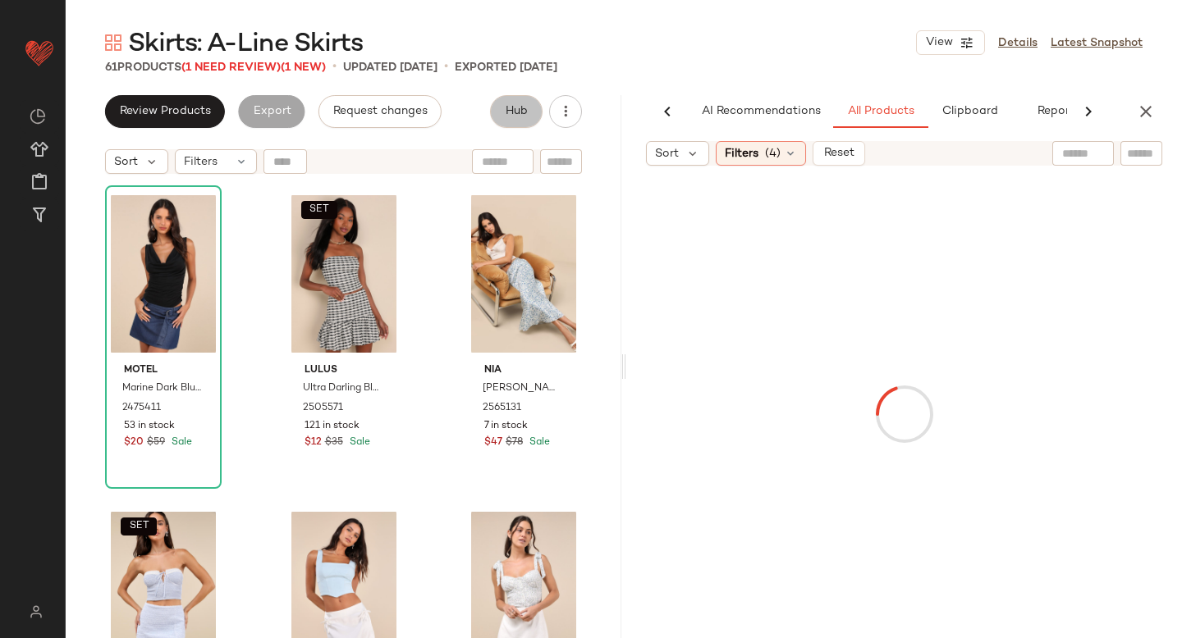
scroll to position [0, 39]
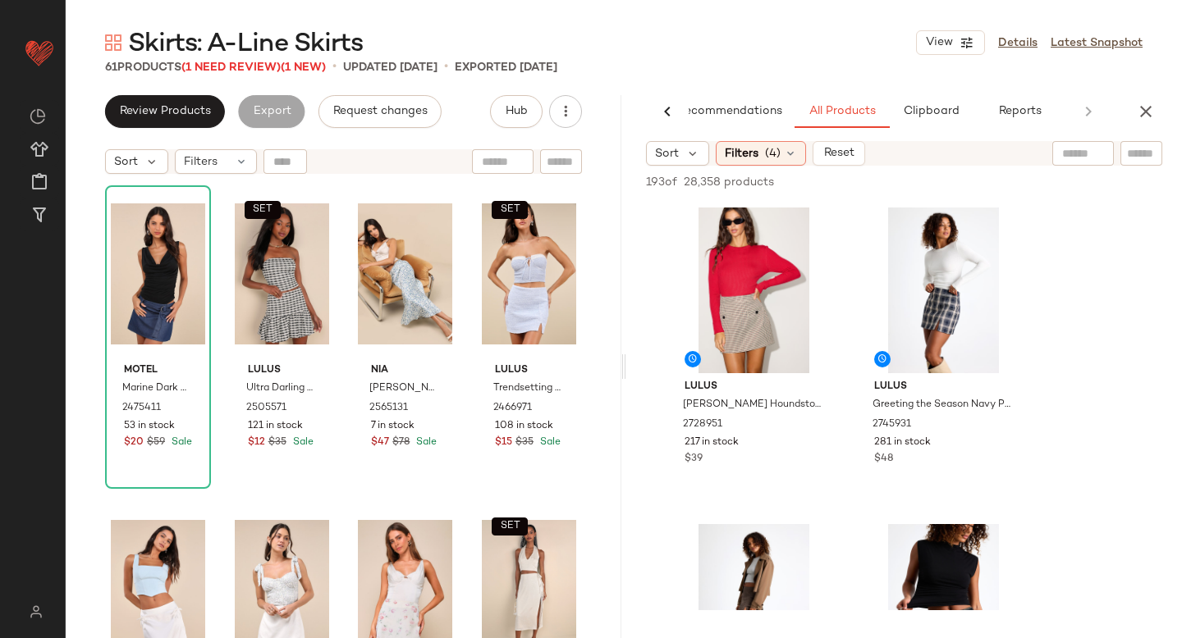
click at [1153, 151] on input "text" at bounding box center [1141, 153] width 29 height 17
type input "******"
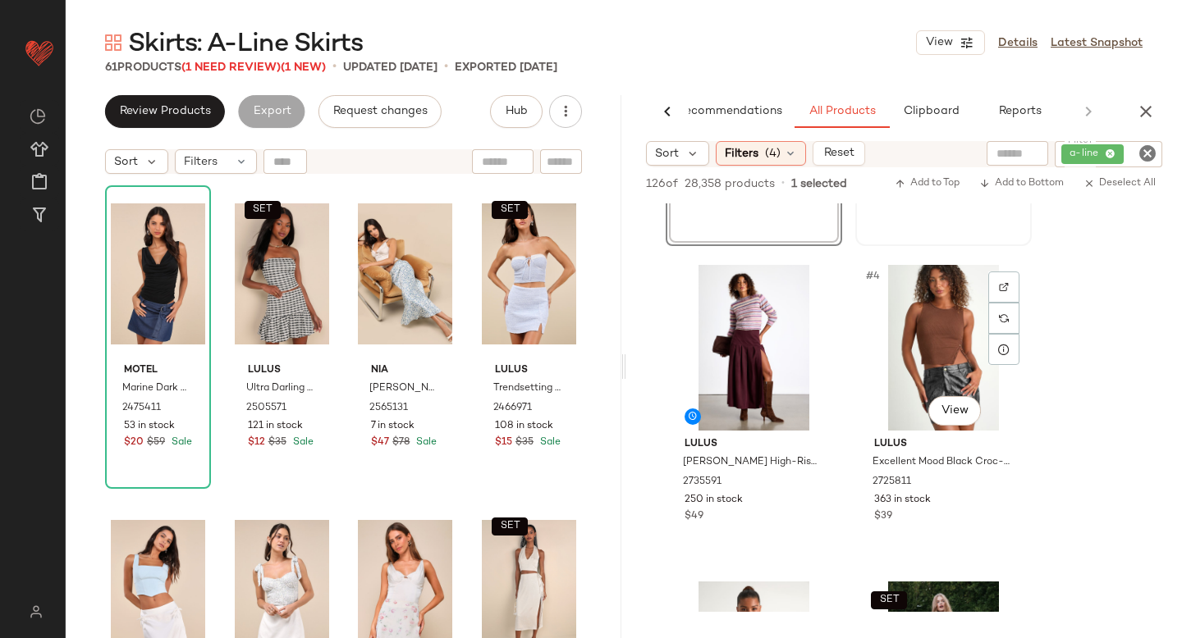
scroll to position [295, 0]
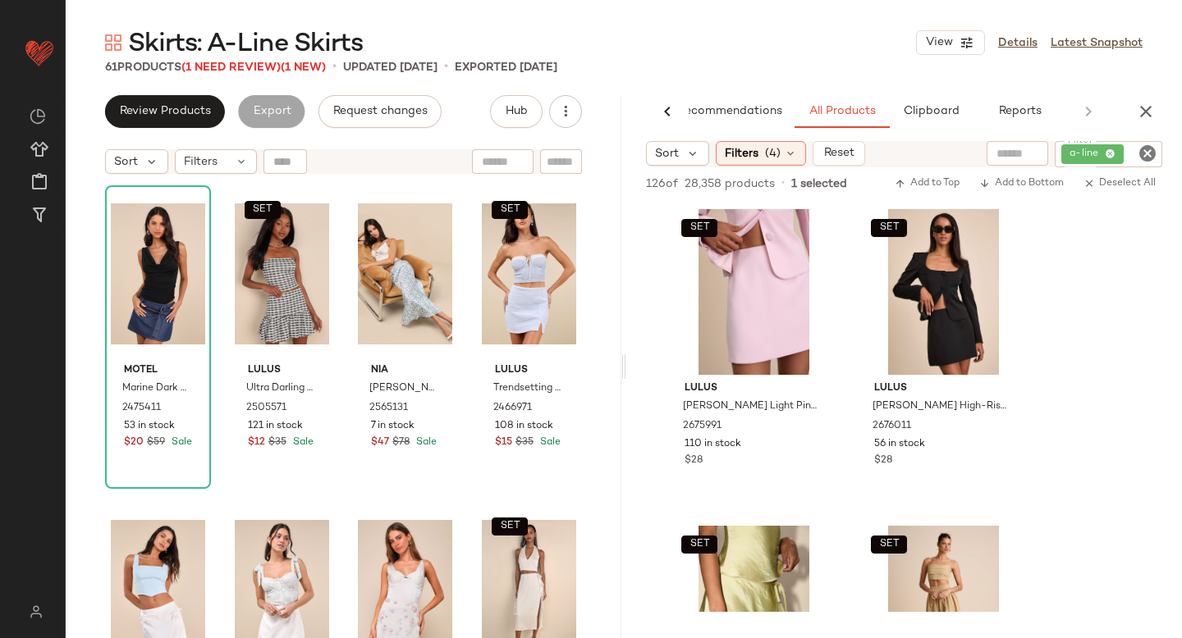
scroll to position [3646, 0]
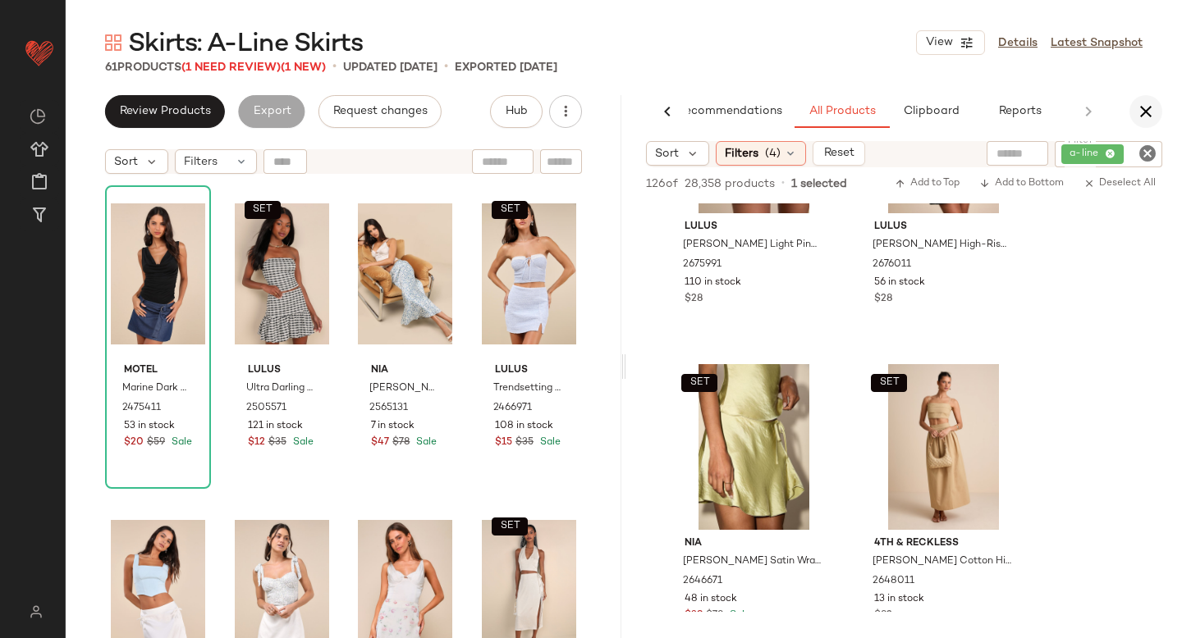
click at [1142, 114] on icon "button" at bounding box center [1146, 112] width 20 height 20
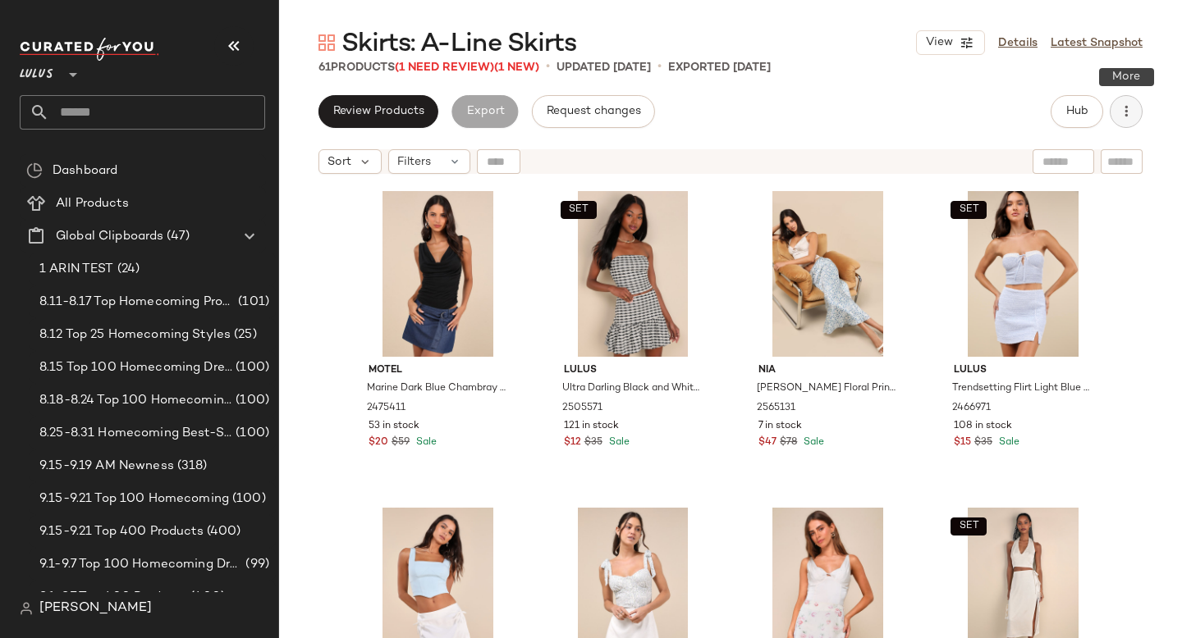
click at [1127, 120] on button "button" at bounding box center [1125, 111] width 33 height 33
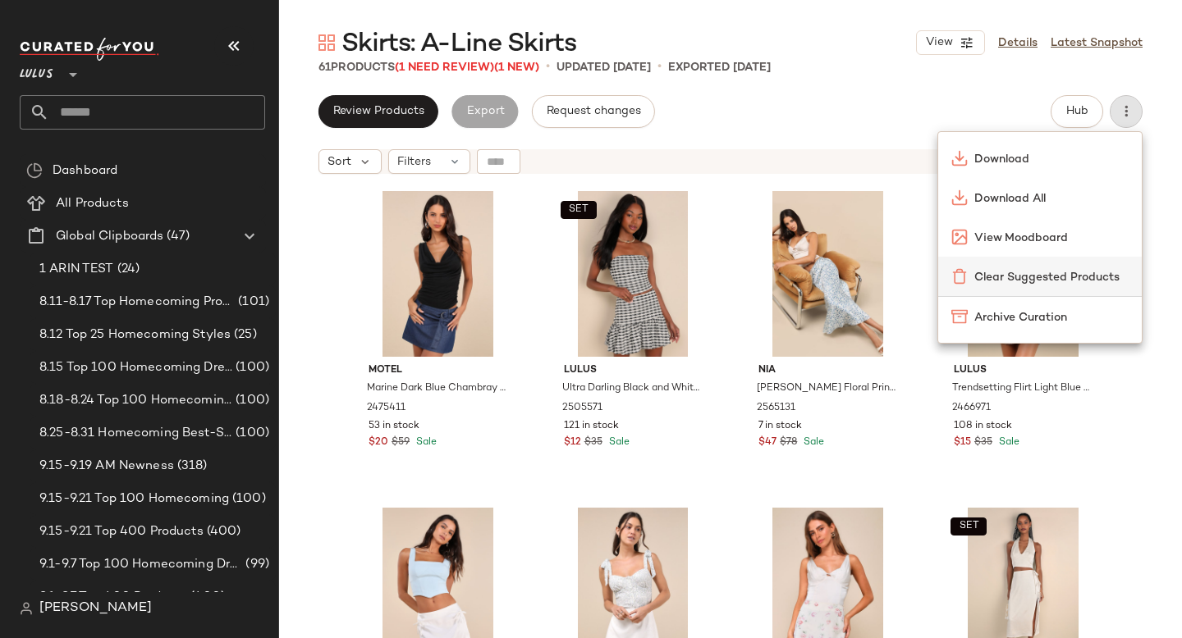
click at [1054, 263] on div "Clear Suggested Products" at bounding box center [1039, 276] width 203 height 39
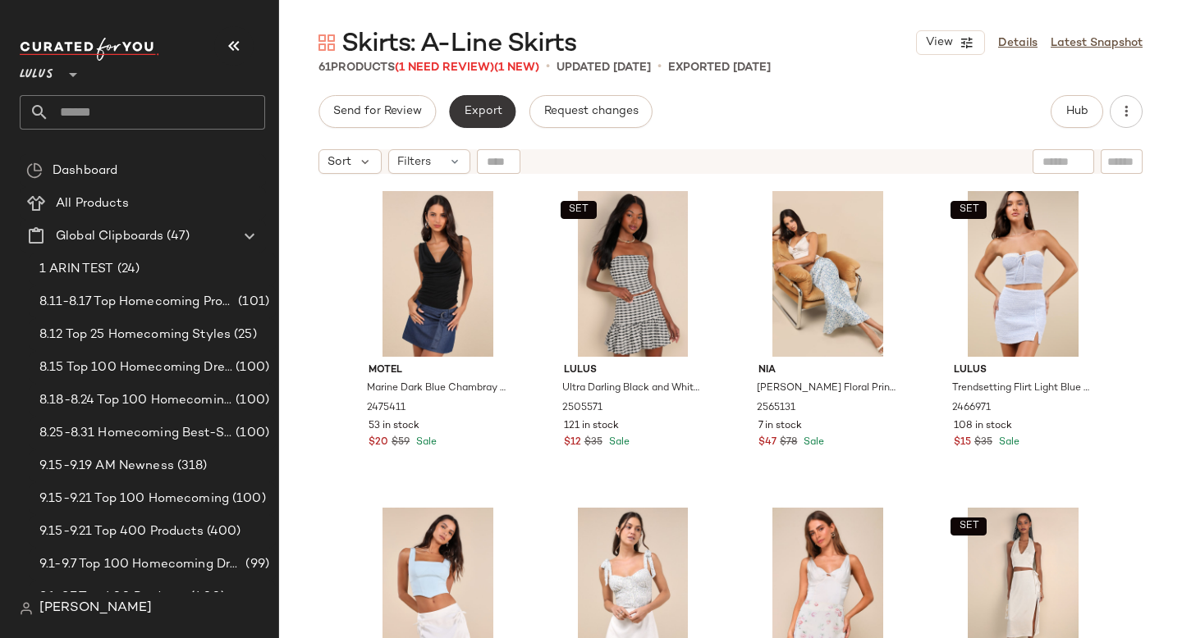
click at [508, 118] on button "Export" at bounding box center [482, 111] width 66 height 33
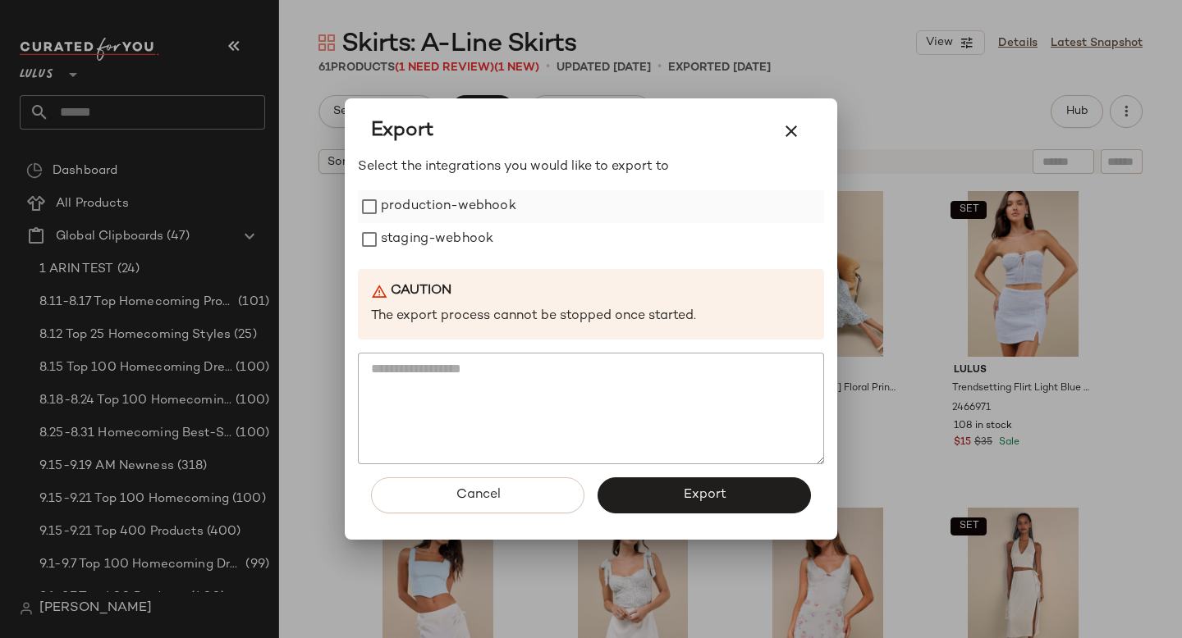
click at [526, 203] on div "production-webhook" at bounding box center [591, 206] width 466 height 33
click at [500, 204] on label "production-webhook" at bounding box center [448, 206] width 135 height 33
click at [482, 253] on label "staging-webhook" at bounding box center [437, 239] width 112 height 33
click at [648, 492] on button "Export" at bounding box center [703, 496] width 213 height 36
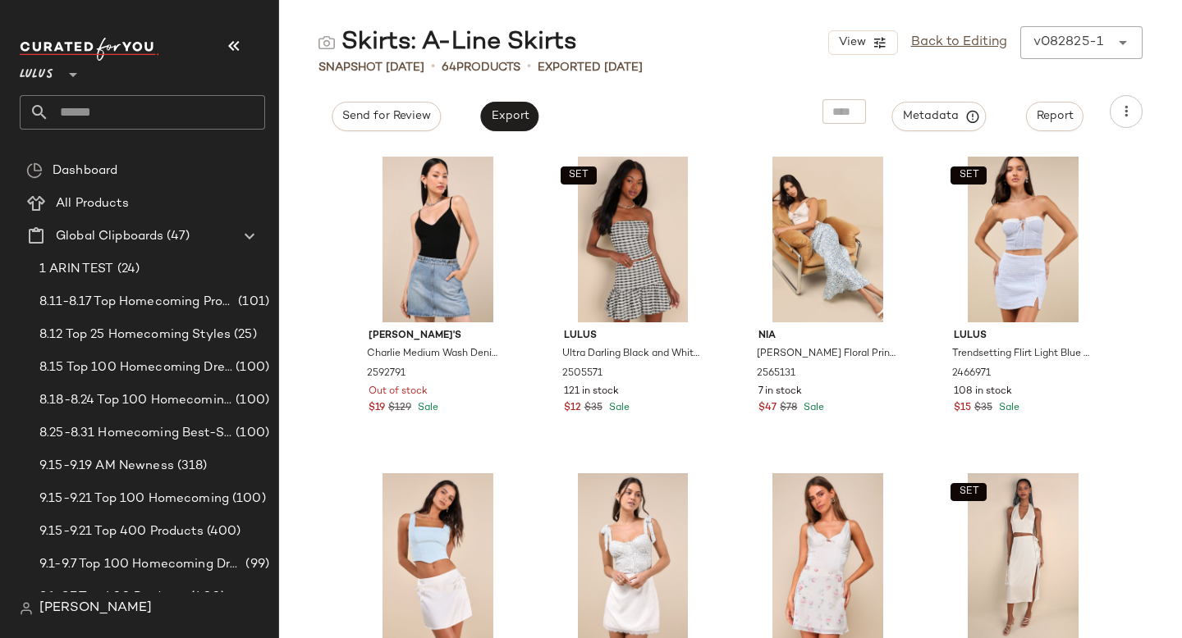
click at [69, 108] on input "text" at bounding box center [157, 112] width 216 height 34
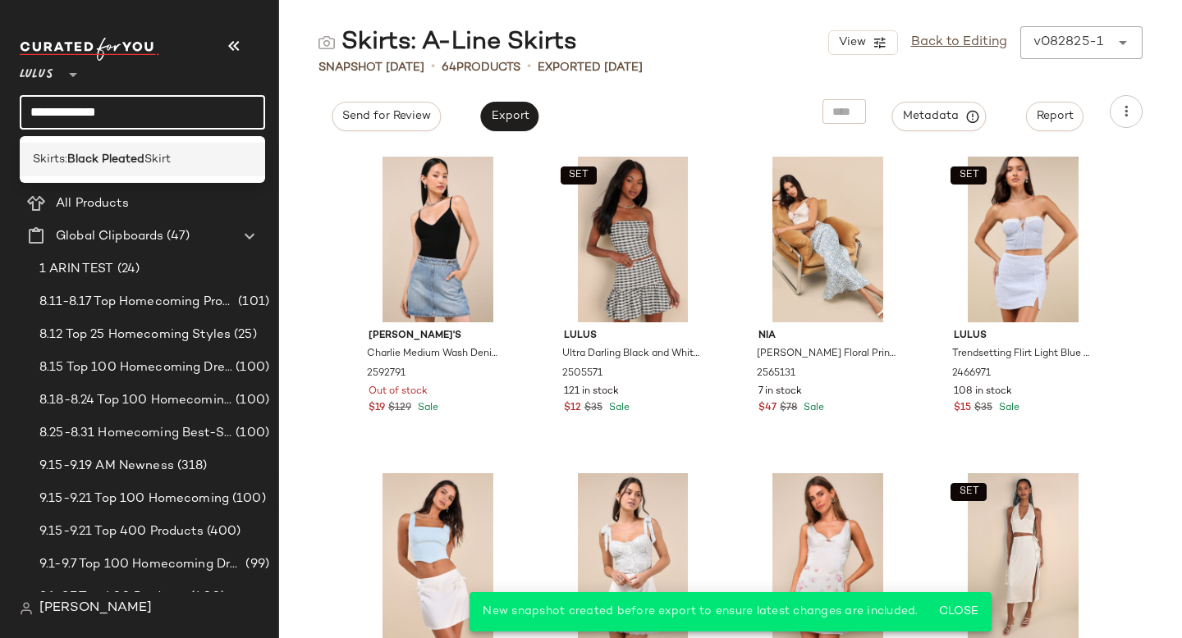
type input "**********"
click at [51, 153] on span "Skirts:" at bounding box center [50, 159] width 34 height 17
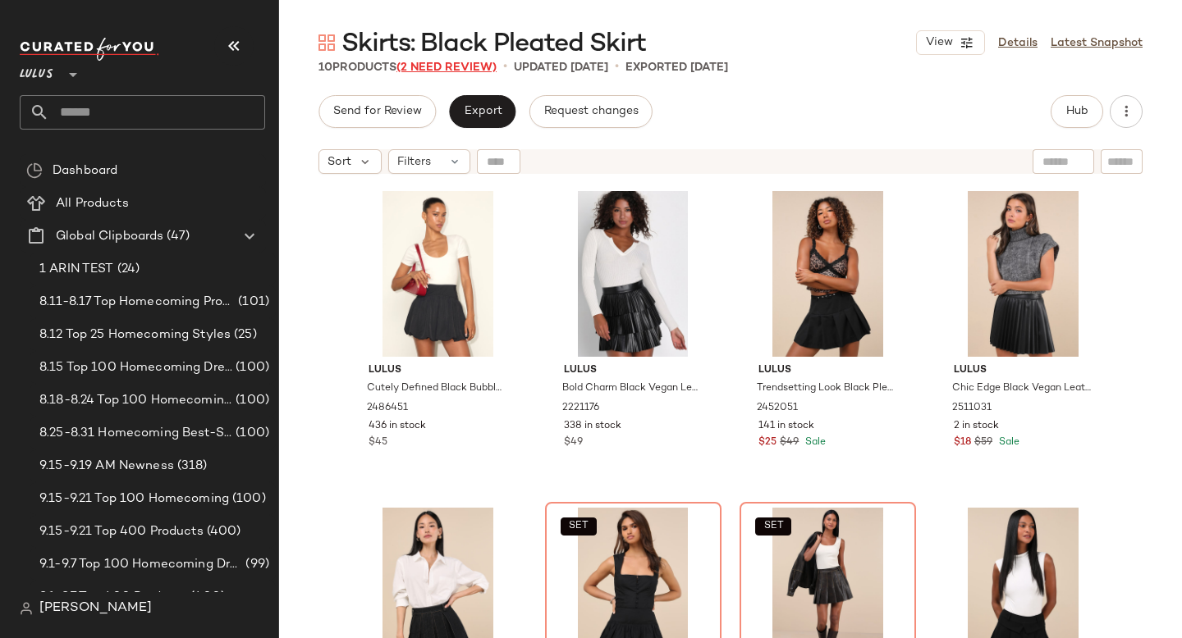
click at [475, 68] on span "(2 Need Review)" at bounding box center [446, 68] width 100 height 12
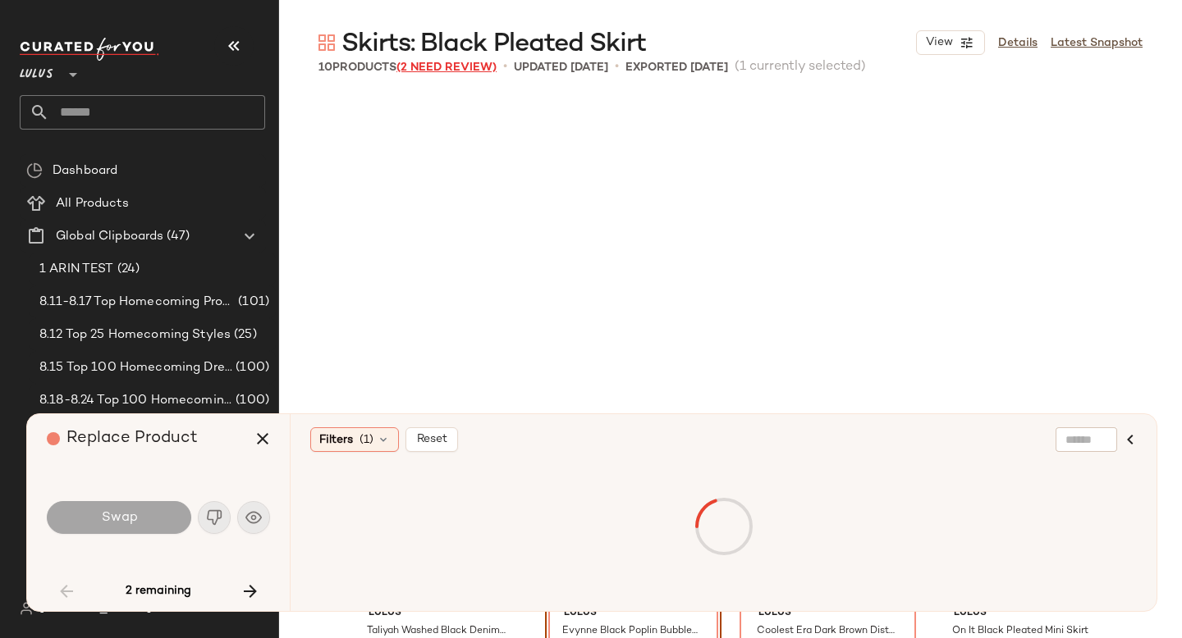
scroll to position [330, 0]
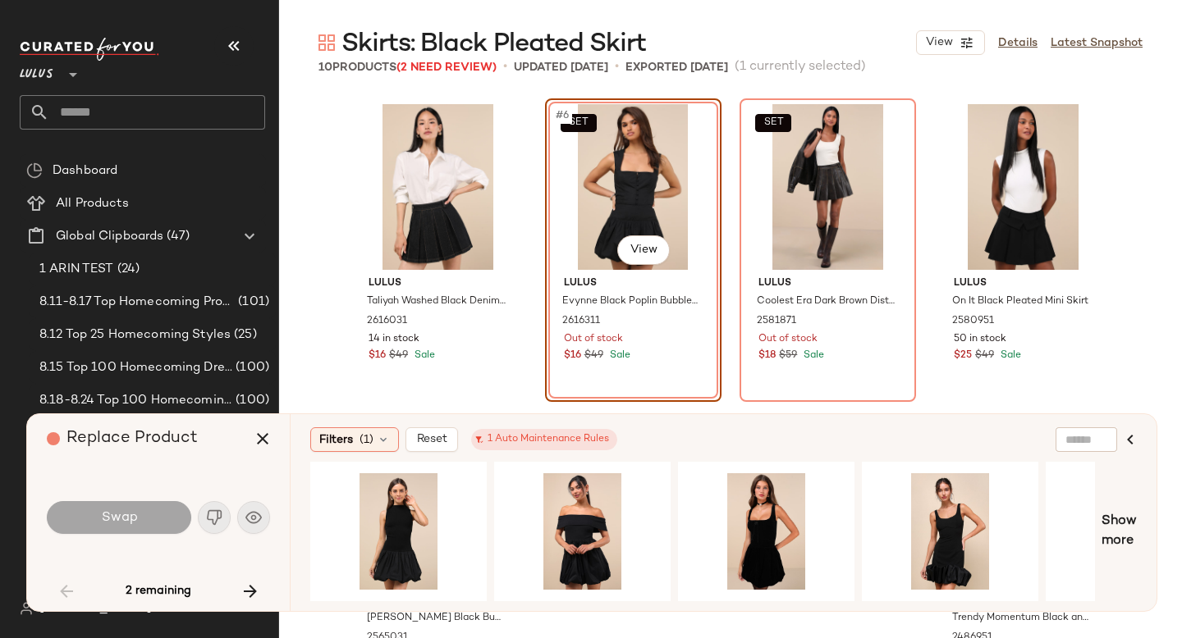
click at [626, 199] on div "SET #6 View" at bounding box center [633, 187] width 165 height 166
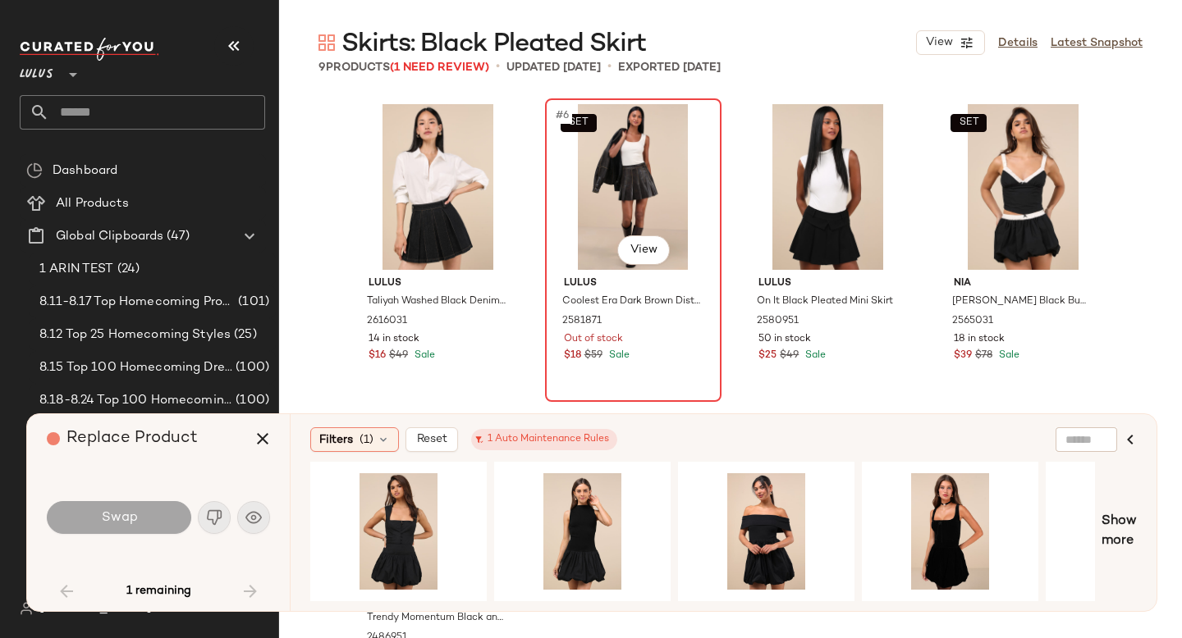
click at [595, 206] on div "SET #6 View" at bounding box center [633, 187] width 165 height 166
click at [655, 149] on div "SET #6 View" at bounding box center [633, 187] width 165 height 166
click at [628, 190] on div "SET #6 View" at bounding box center [633, 187] width 165 height 166
click at [258, 433] on icon "button" at bounding box center [263, 439] width 20 height 20
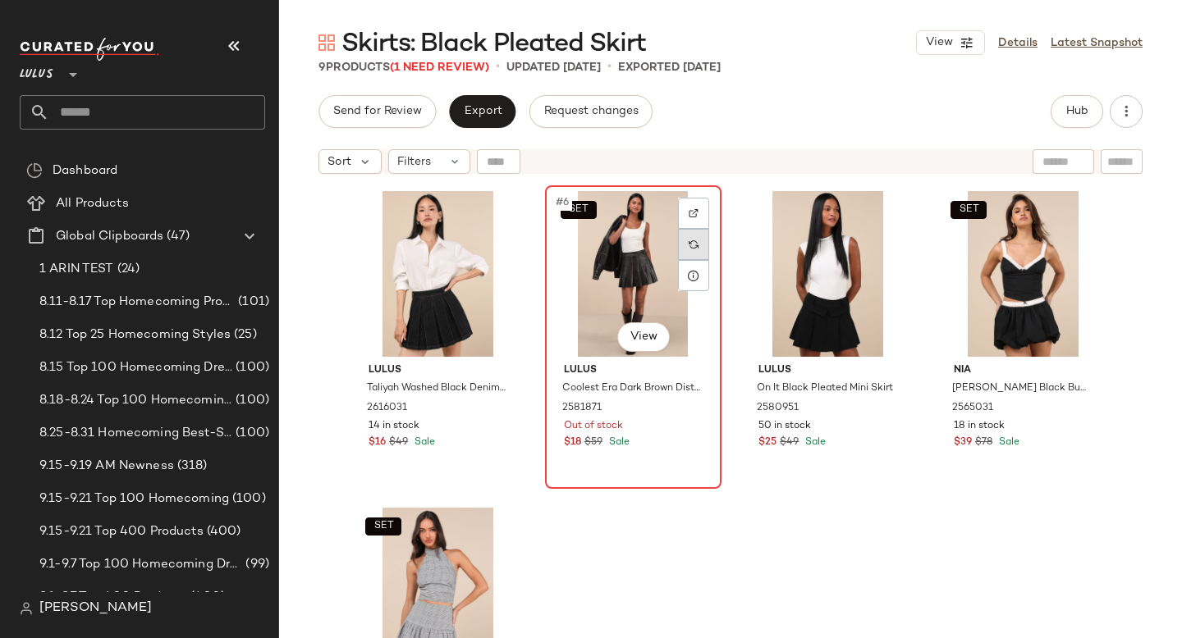
click at [678, 257] on div at bounding box center [693, 244] width 31 height 31
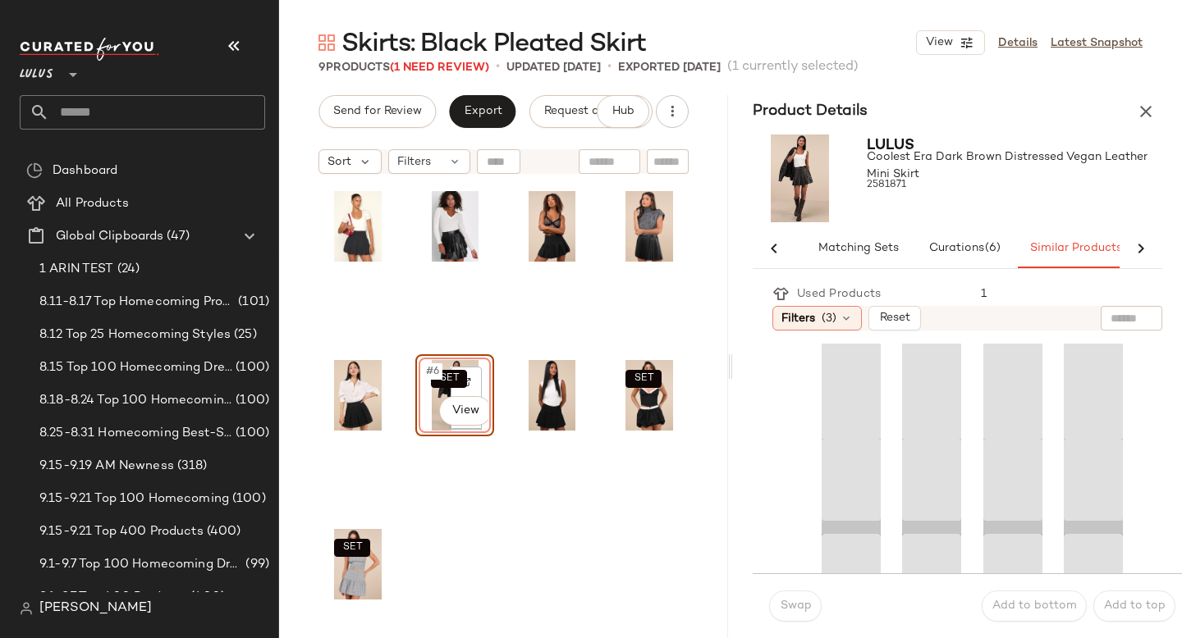
scroll to position [0, 86]
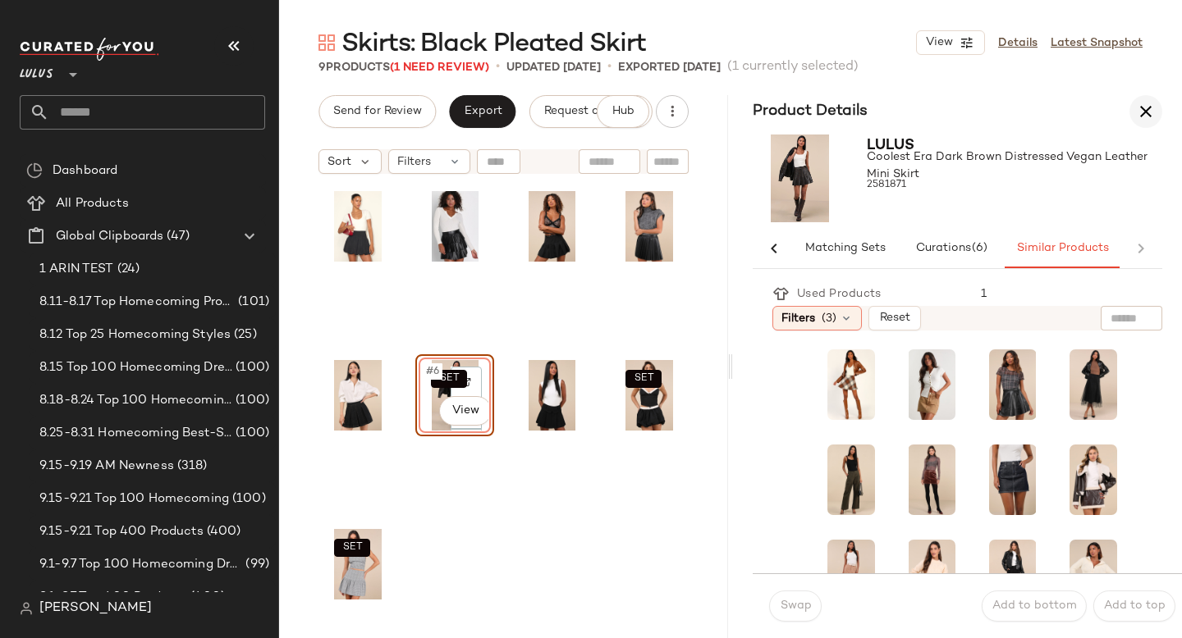
click at [1137, 113] on icon "button" at bounding box center [1146, 112] width 20 height 20
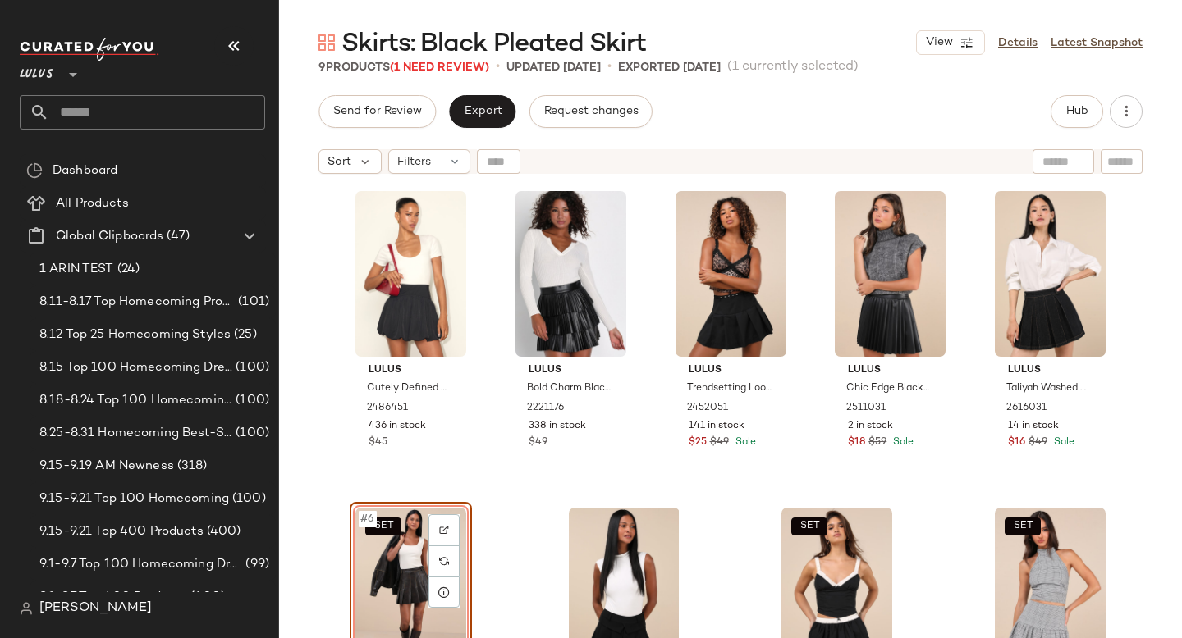
scroll to position [330, 0]
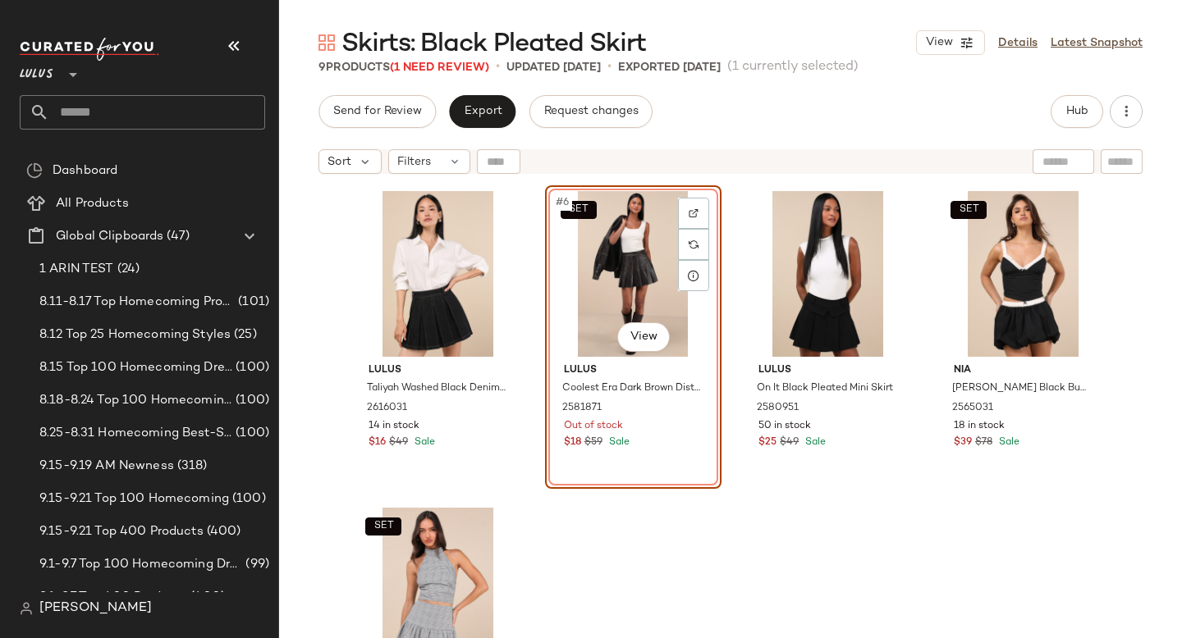
click at [624, 262] on div "SET #6 View" at bounding box center [633, 274] width 165 height 166
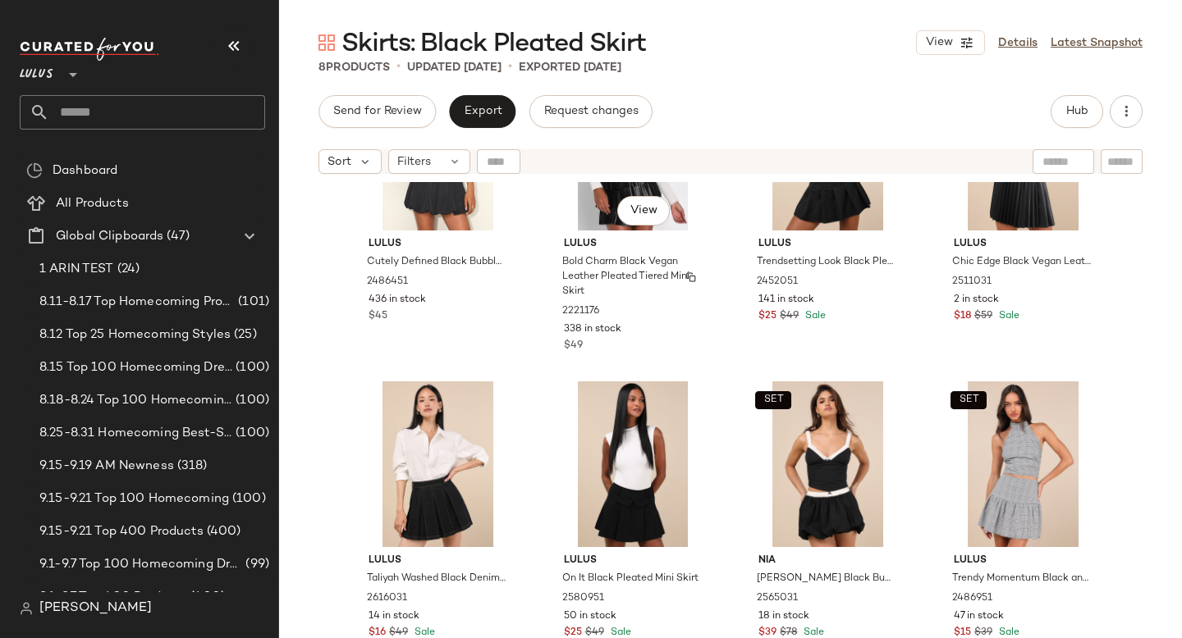
scroll to position [0, 0]
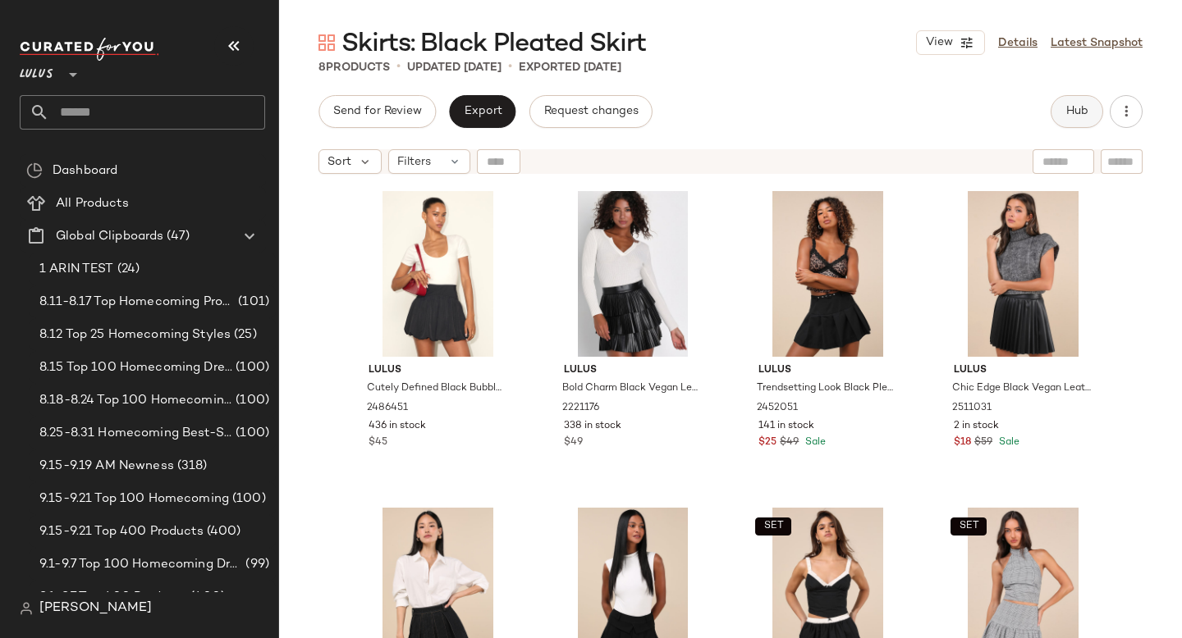
click at [1075, 113] on span "Hub" at bounding box center [1076, 111] width 23 height 13
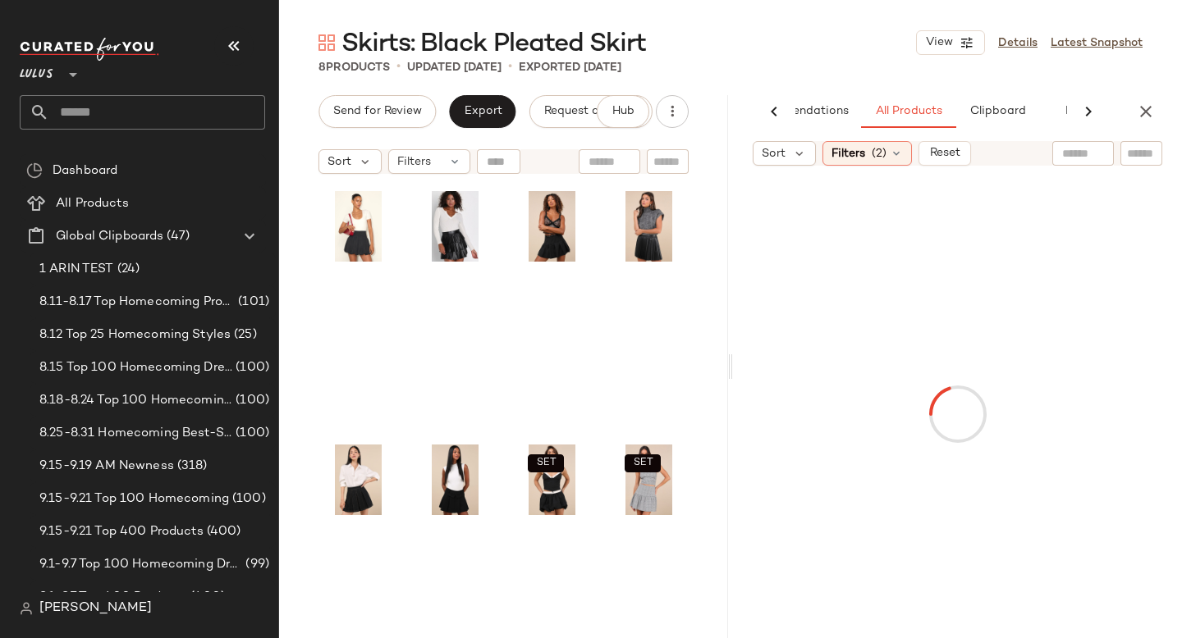
scroll to position [0, 82]
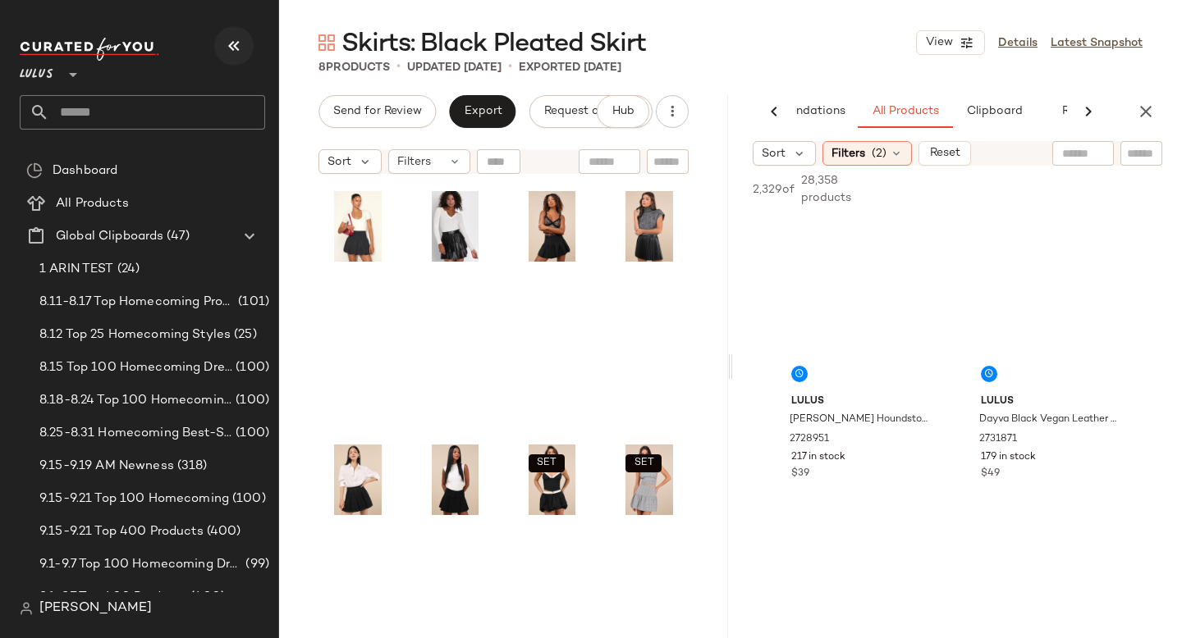
click at [234, 48] on icon "button" at bounding box center [234, 46] width 20 height 20
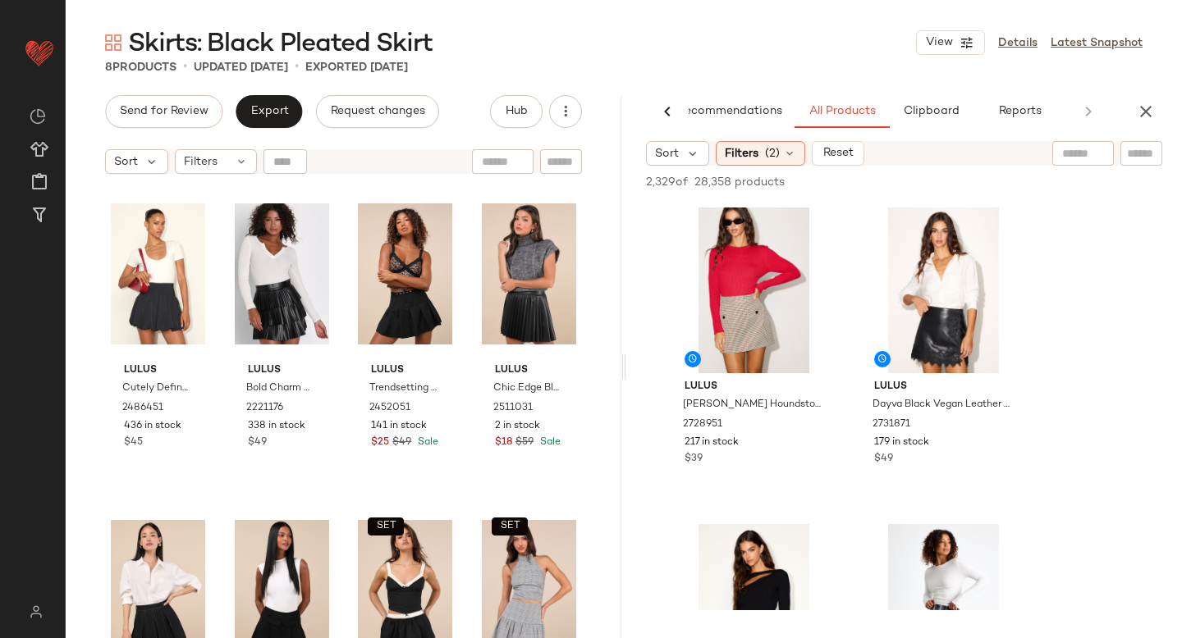
scroll to position [0, 39]
click at [1146, 162] on input "text" at bounding box center [1141, 153] width 29 height 17
type input "*******"
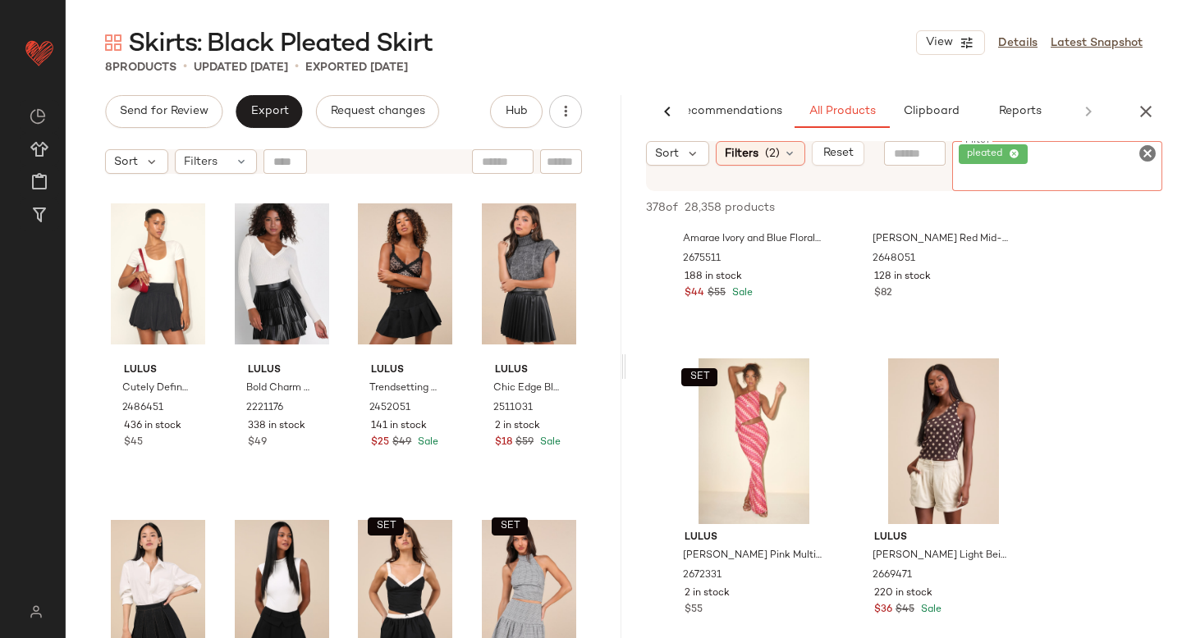
scroll to position [5550, 0]
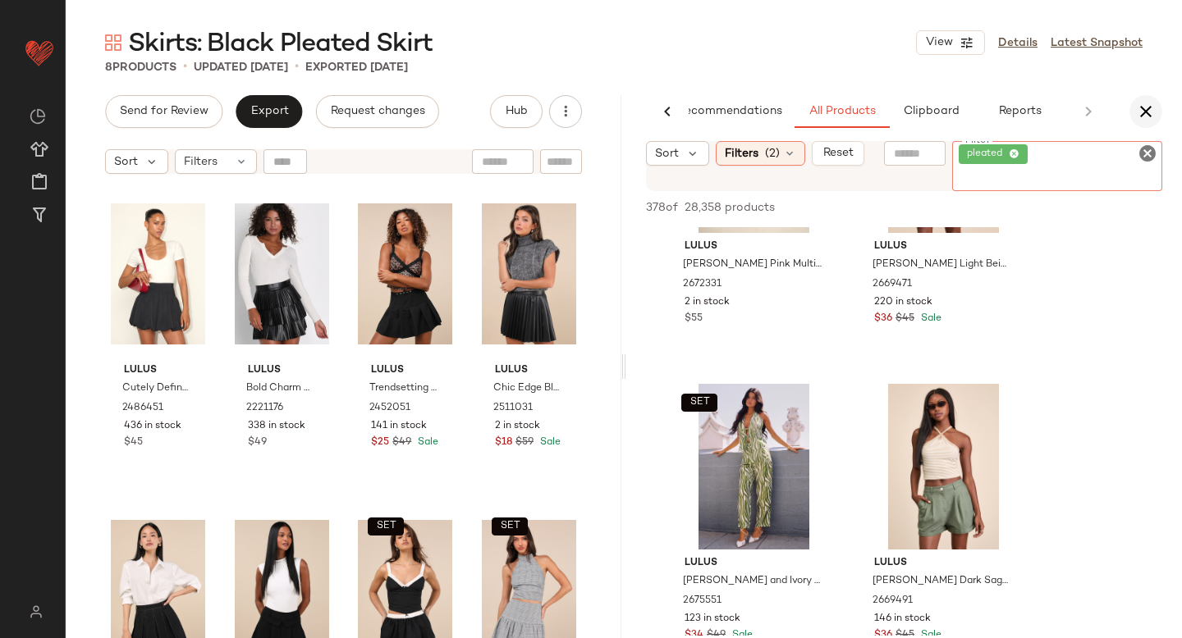
click at [1148, 107] on icon "button" at bounding box center [1146, 112] width 20 height 20
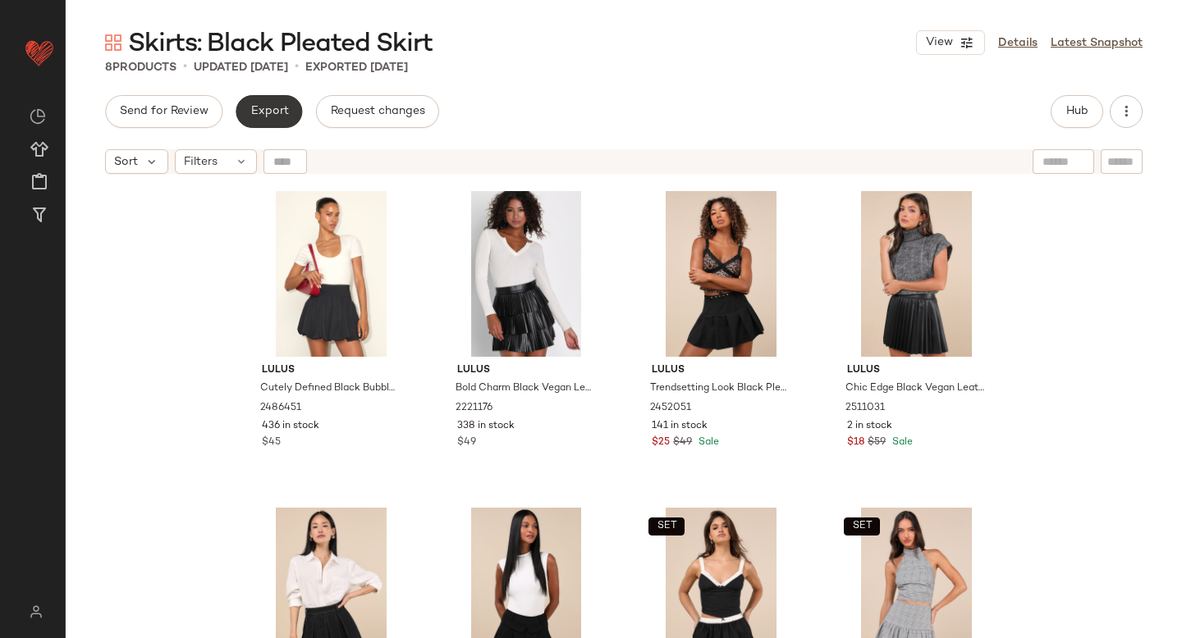
click at [275, 113] on span "Export" at bounding box center [268, 111] width 39 height 13
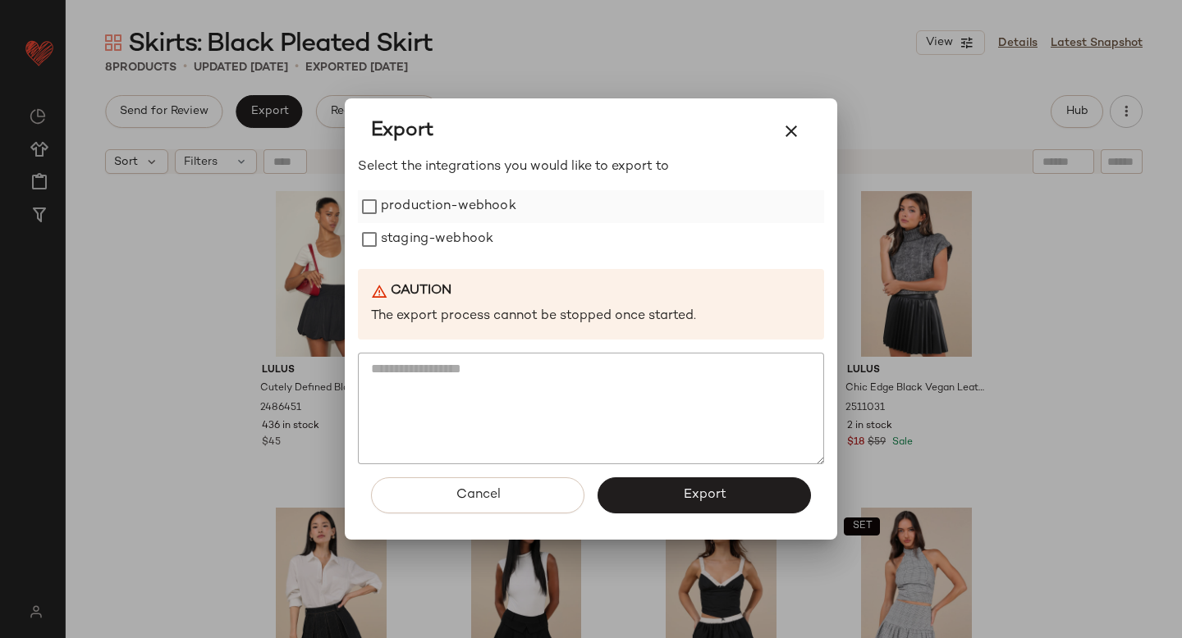
click at [432, 203] on label "production-webhook" at bounding box center [448, 206] width 135 height 33
click at [440, 237] on label "staging-webhook" at bounding box center [437, 239] width 112 height 33
click at [707, 488] on span "Export" at bounding box center [703, 495] width 43 height 16
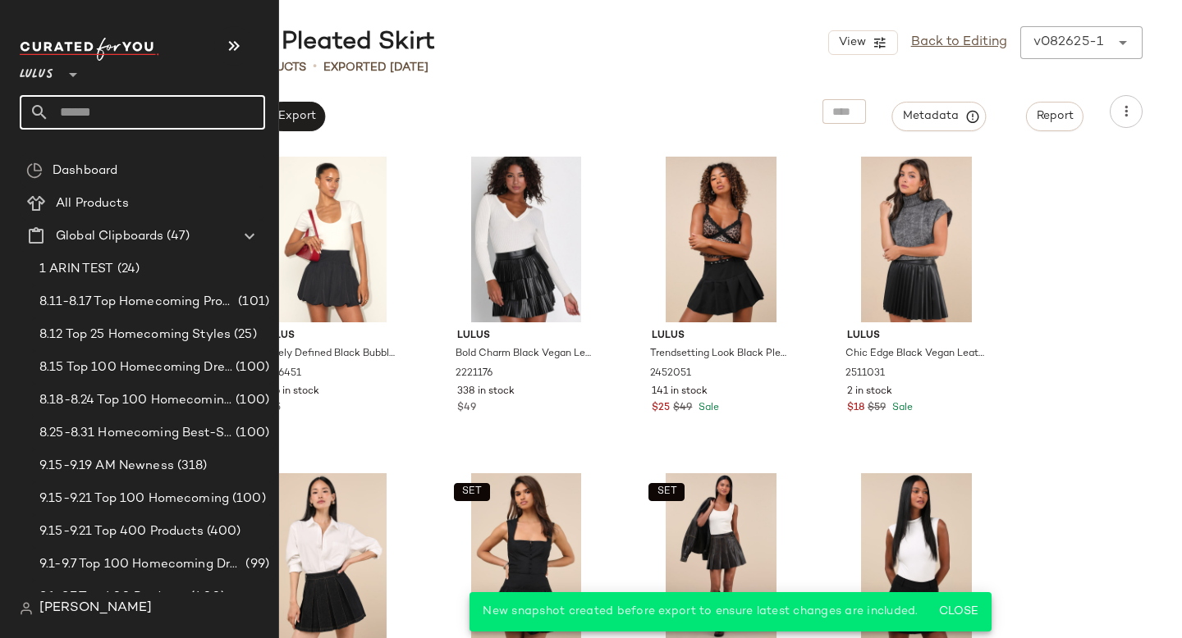
click at [118, 108] on input "text" at bounding box center [157, 112] width 216 height 34
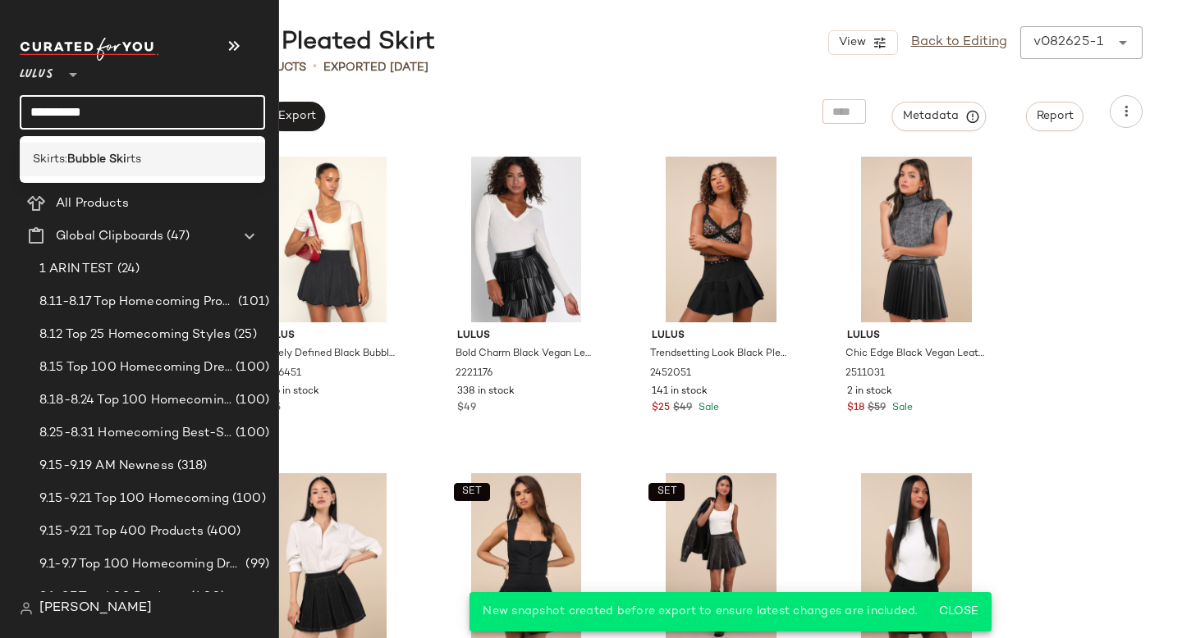
type input "**********"
click at [102, 148] on div "Skirts: Bubble Ski rts" at bounding box center [142, 160] width 245 height 34
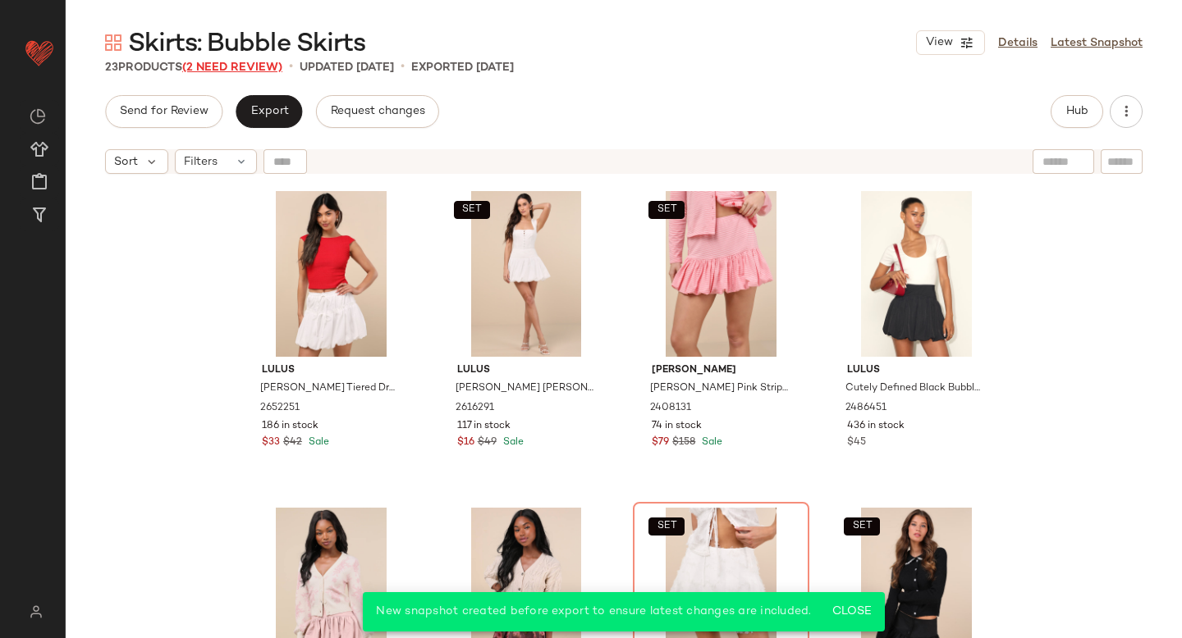
click at [260, 63] on span "(2 Need Review)" at bounding box center [232, 68] width 100 height 12
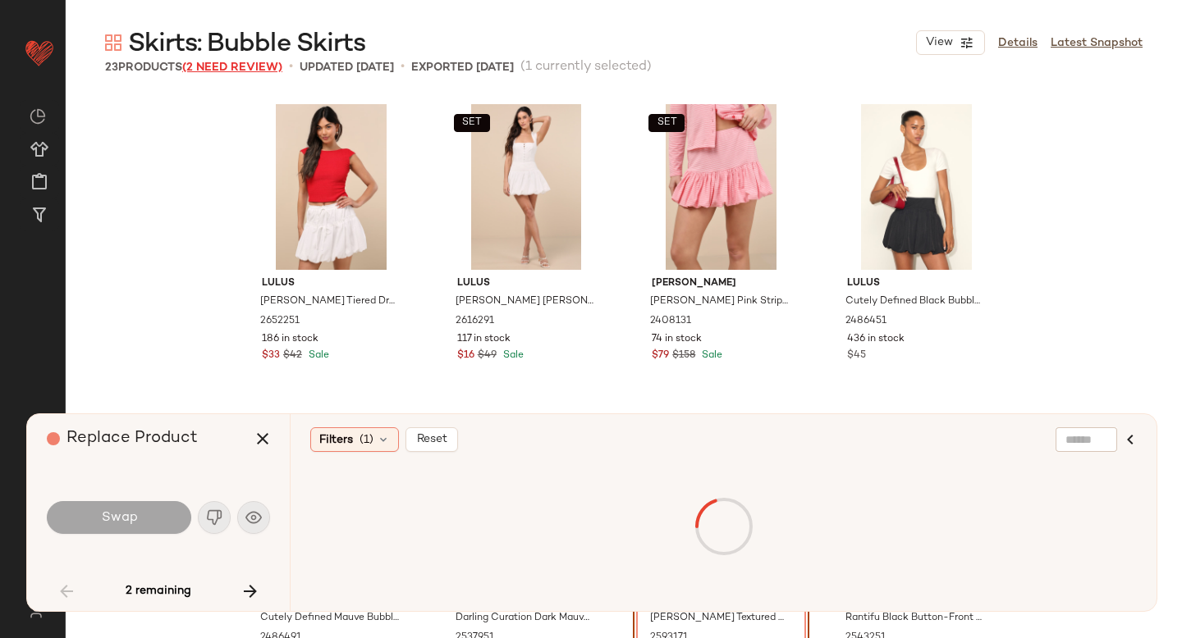
scroll to position [330, 0]
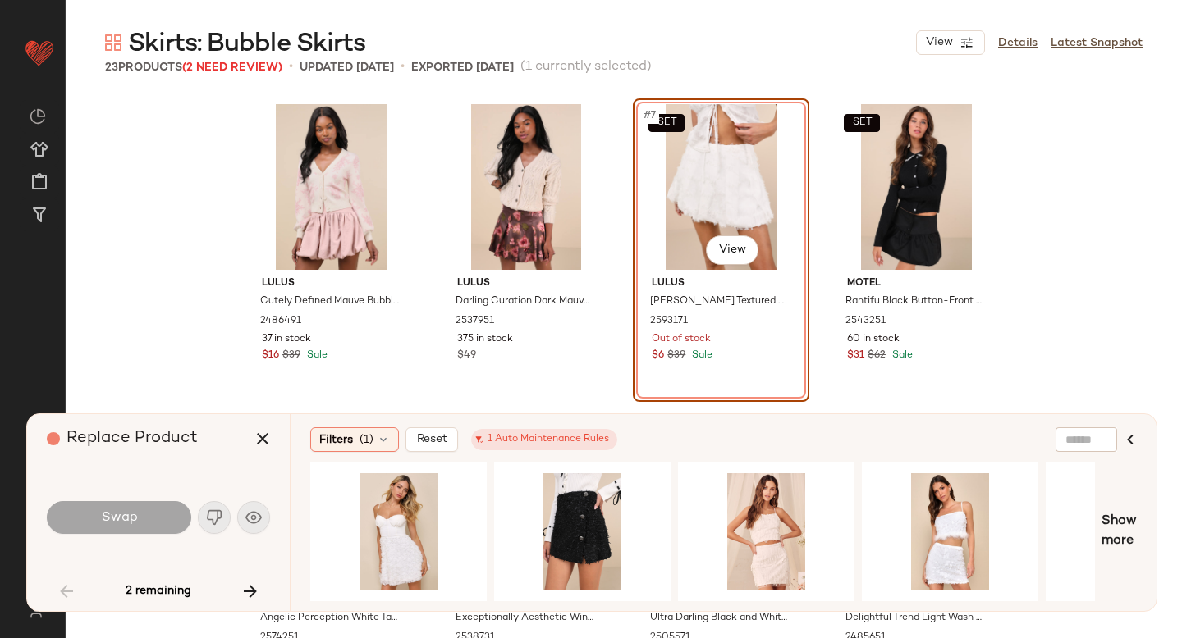
click at [748, 188] on div "SET #7 View" at bounding box center [720, 187] width 165 height 166
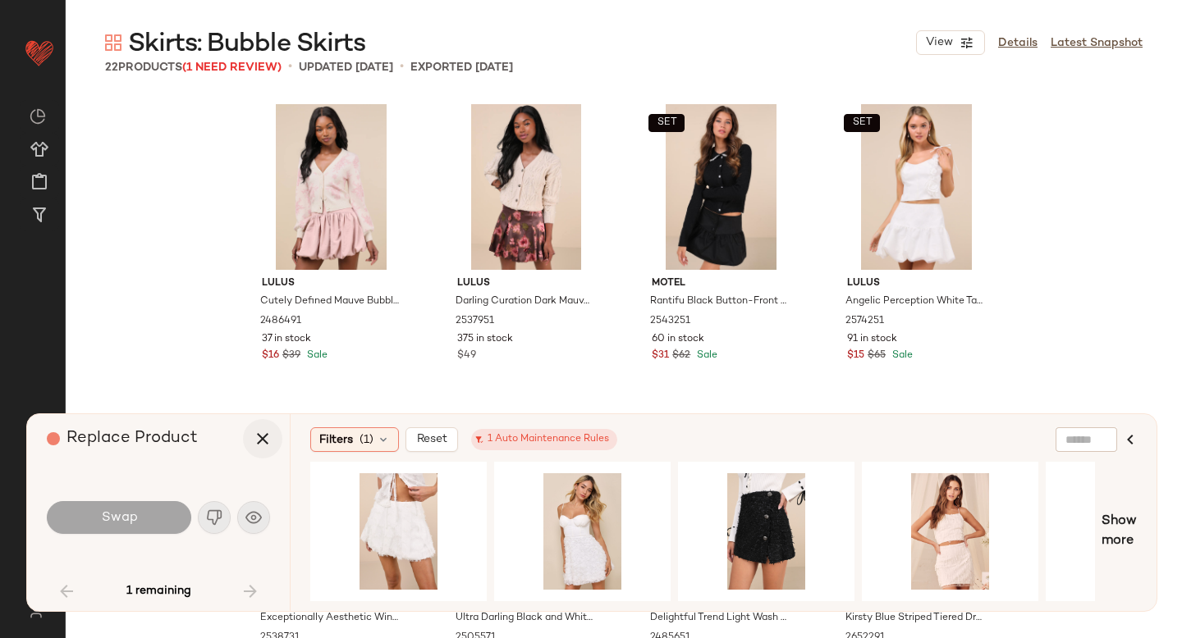
click at [270, 441] on icon "button" at bounding box center [263, 439] width 20 height 20
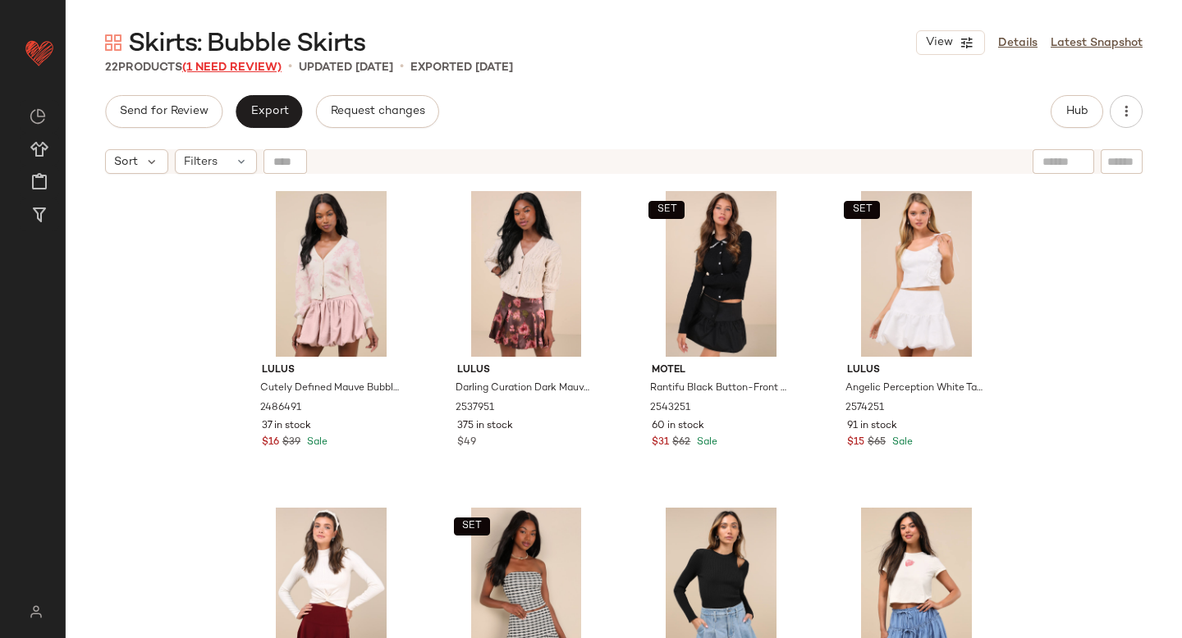
click at [255, 62] on span "(1 Need Review)" at bounding box center [231, 68] width 99 height 12
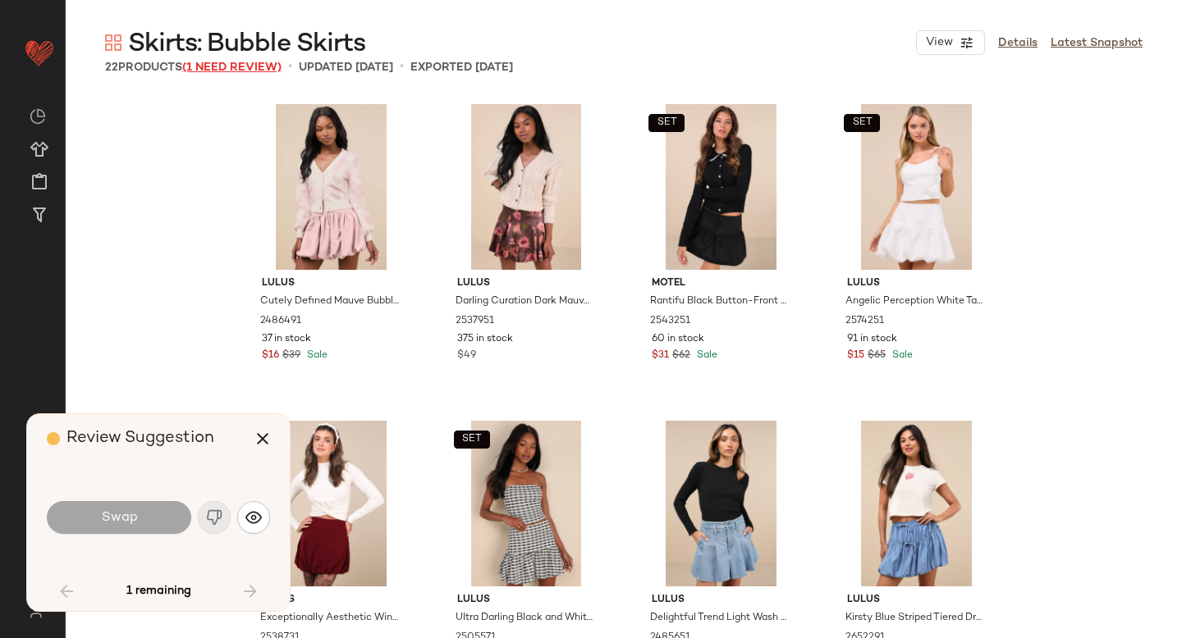
scroll to position [950, 0]
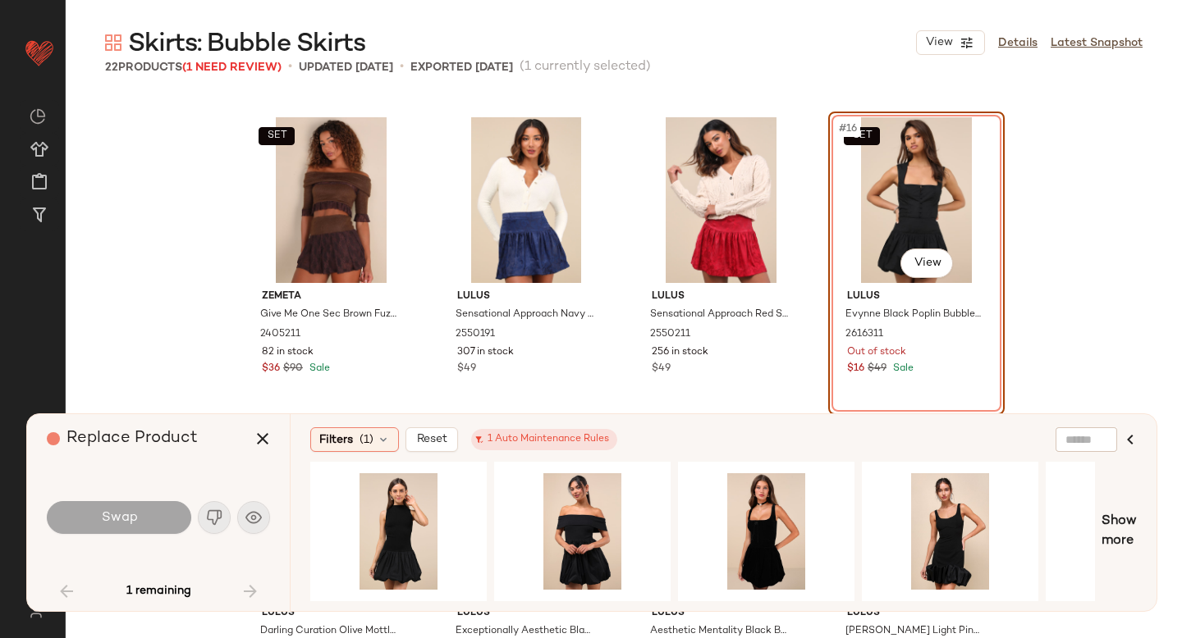
click at [919, 186] on div "SET #16 View" at bounding box center [916, 200] width 165 height 166
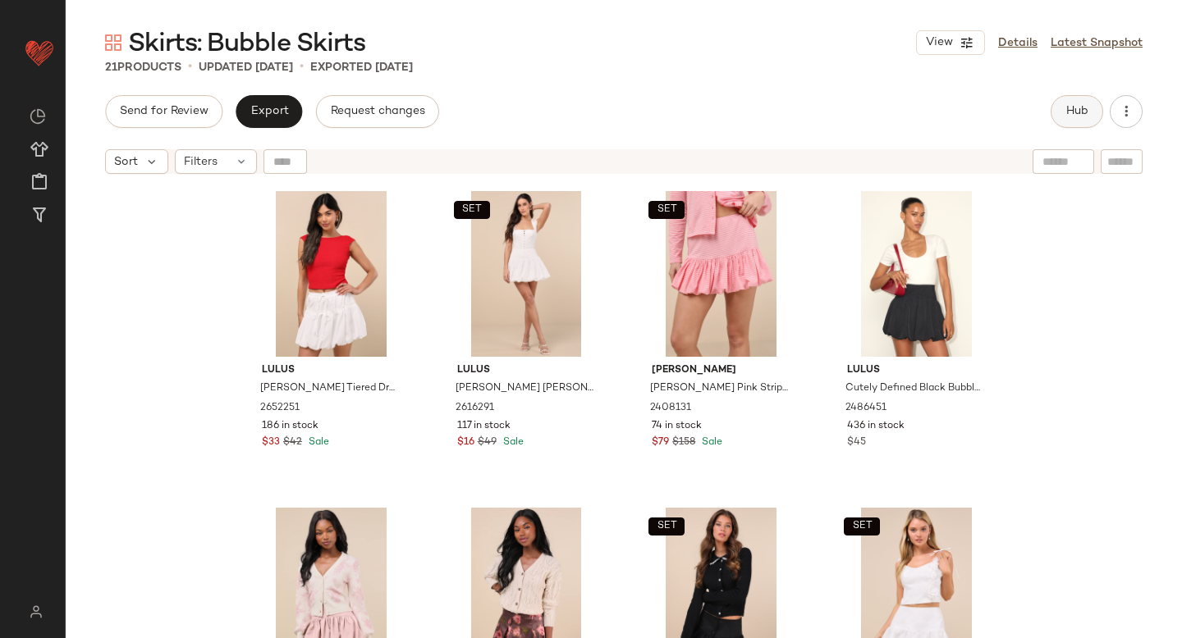
click at [1084, 125] on button "Hub" at bounding box center [1076, 111] width 53 height 33
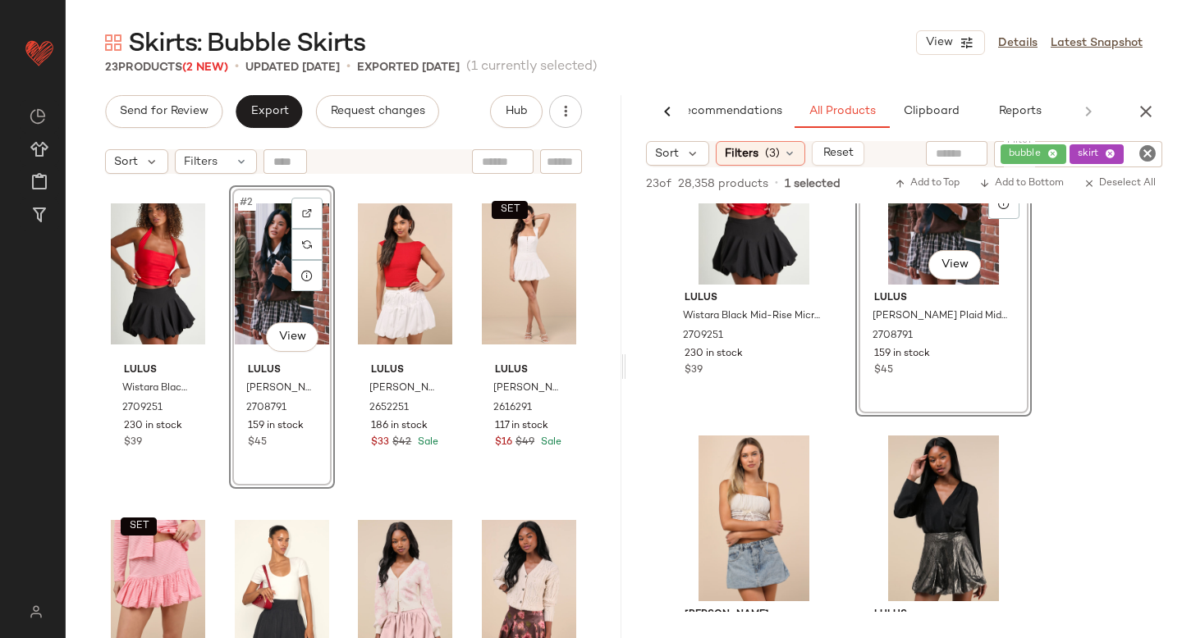
scroll to position [247, 0]
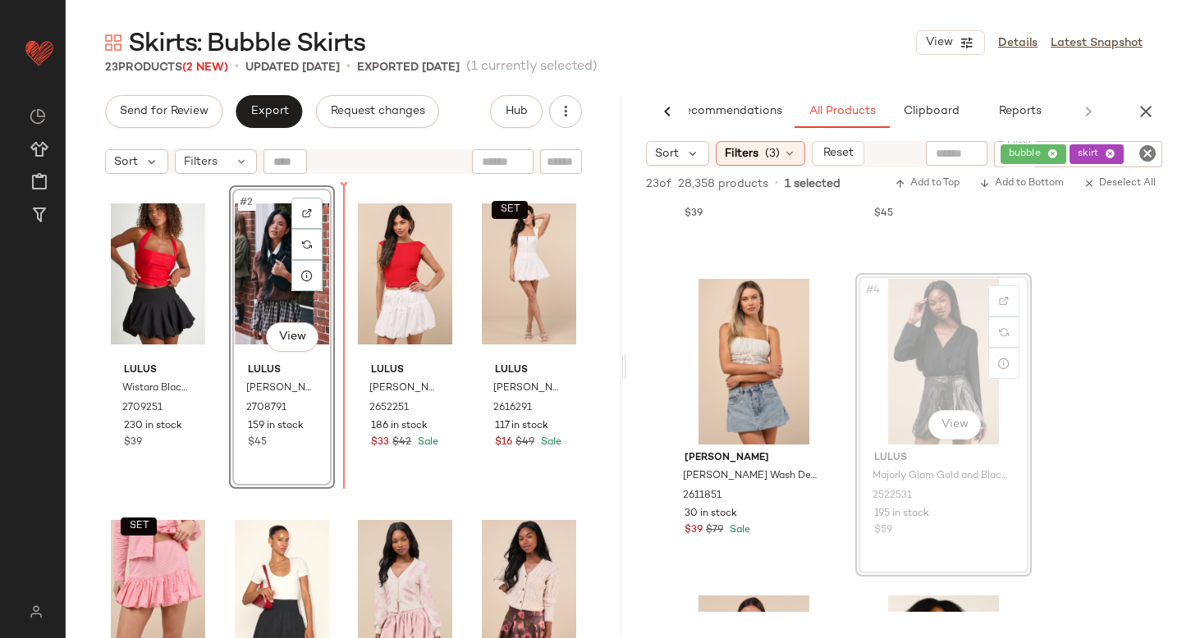
drag, startPoint x: 972, startPoint y: 336, endPoint x: 311, endPoint y: 443, distance: 670.1
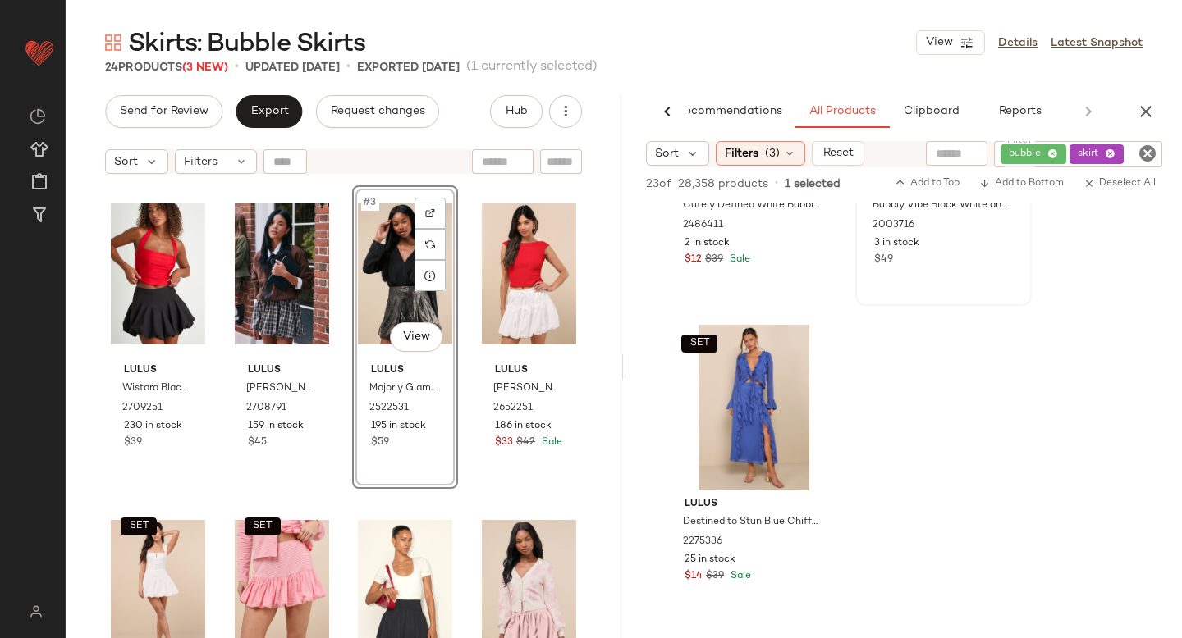
scroll to position [836, 0]
click at [1150, 102] on icon "button" at bounding box center [1146, 112] width 20 height 20
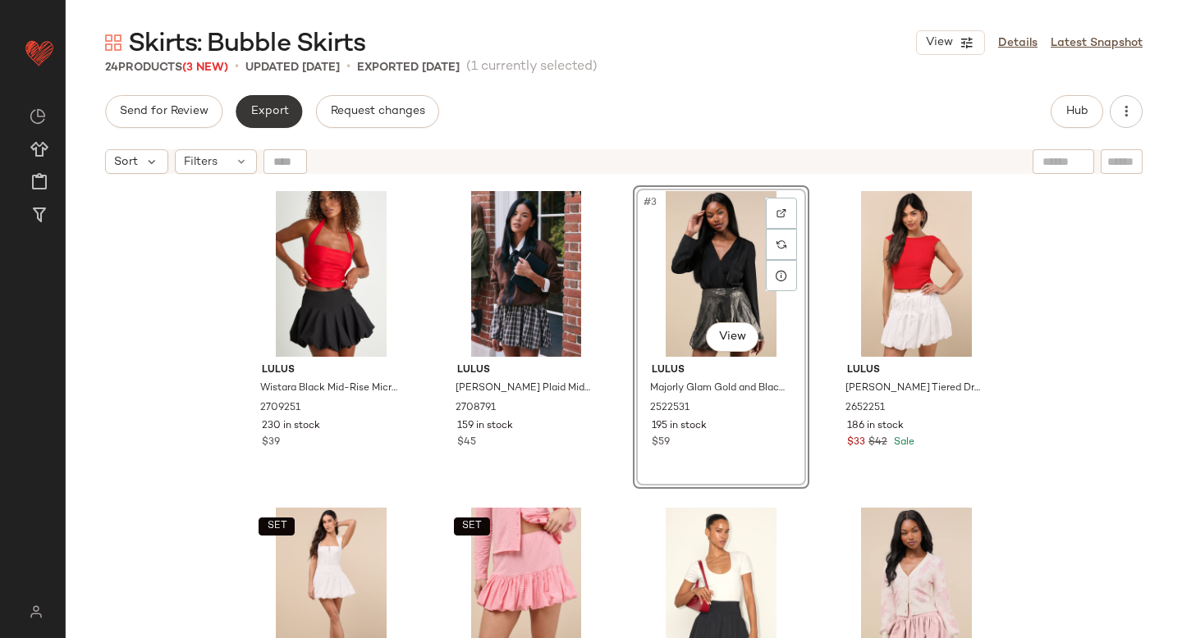
click at [281, 113] on span "Export" at bounding box center [268, 111] width 39 height 13
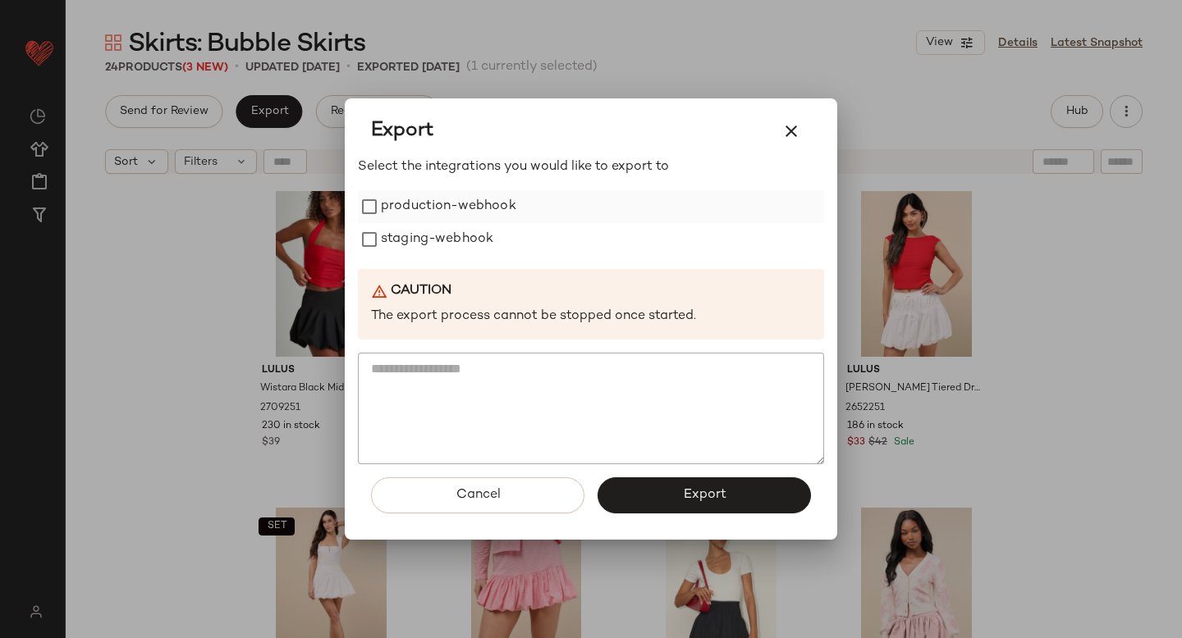
click at [399, 200] on label "production-webhook" at bounding box center [448, 206] width 135 height 33
click at [389, 246] on label "staging-webhook" at bounding box center [437, 239] width 112 height 33
click at [628, 482] on button "Export" at bounding box center [703, 496] width 213 height 36
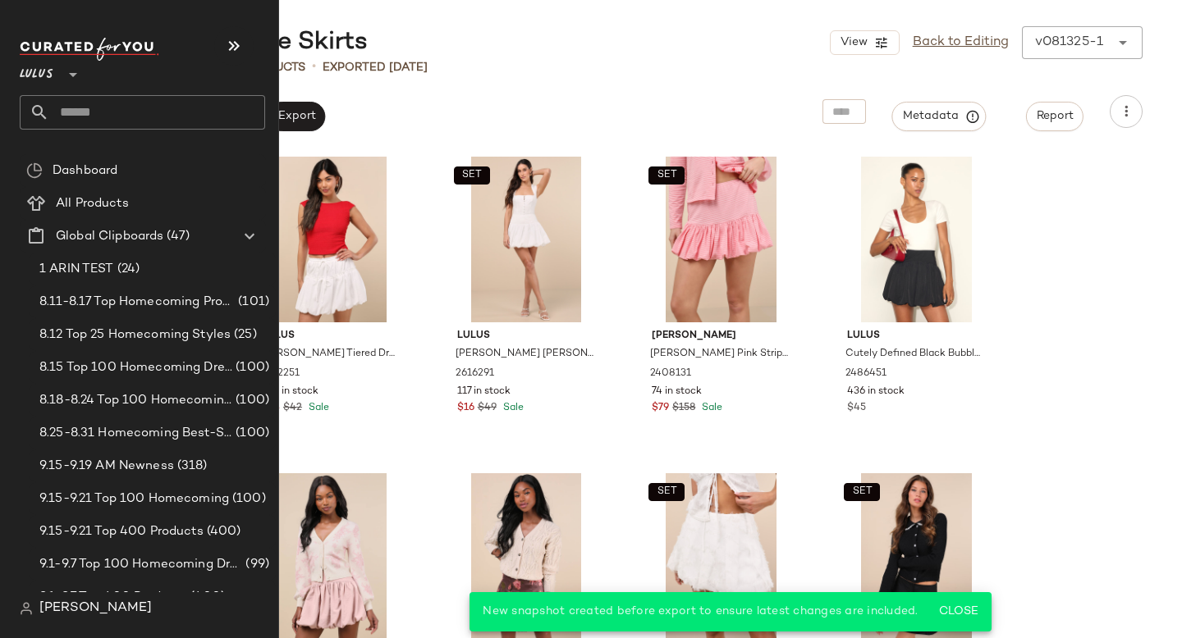
click at [96, 102] on input "text" at bounding box center [157, 112] width 216 height 34
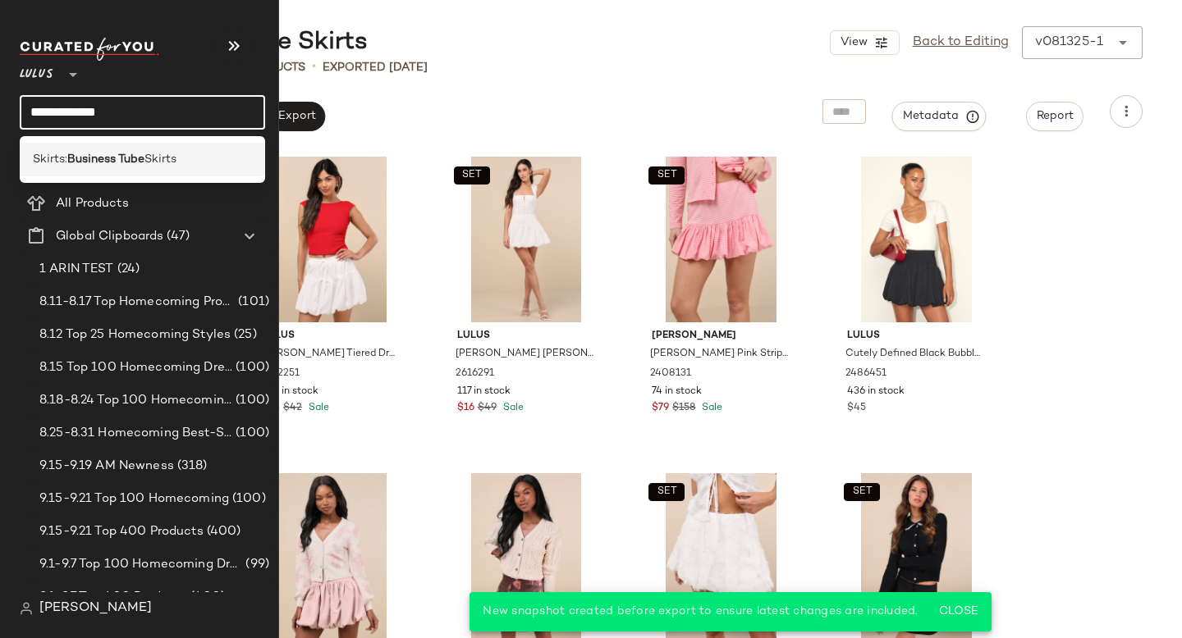
type input "**********"
click at [71, 159] on b "Business Tube" at bounding box center [105, 159] width 77 height 17
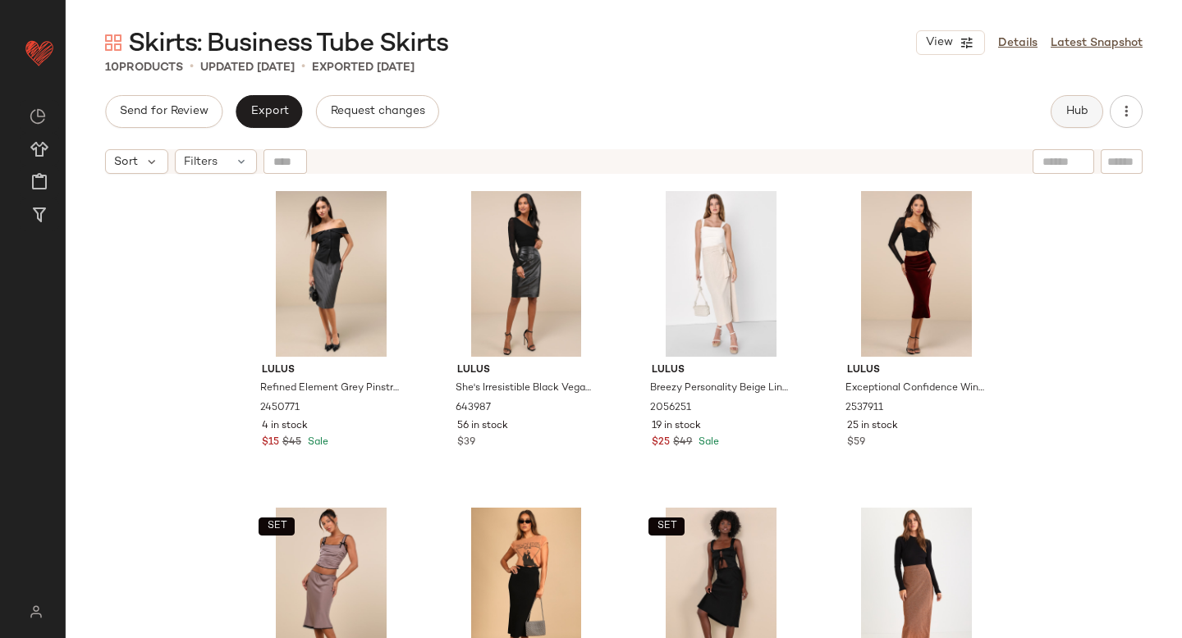
click at [1083, 106] on span "Hub" at bounding box center [1076, 111] width 23 height 13
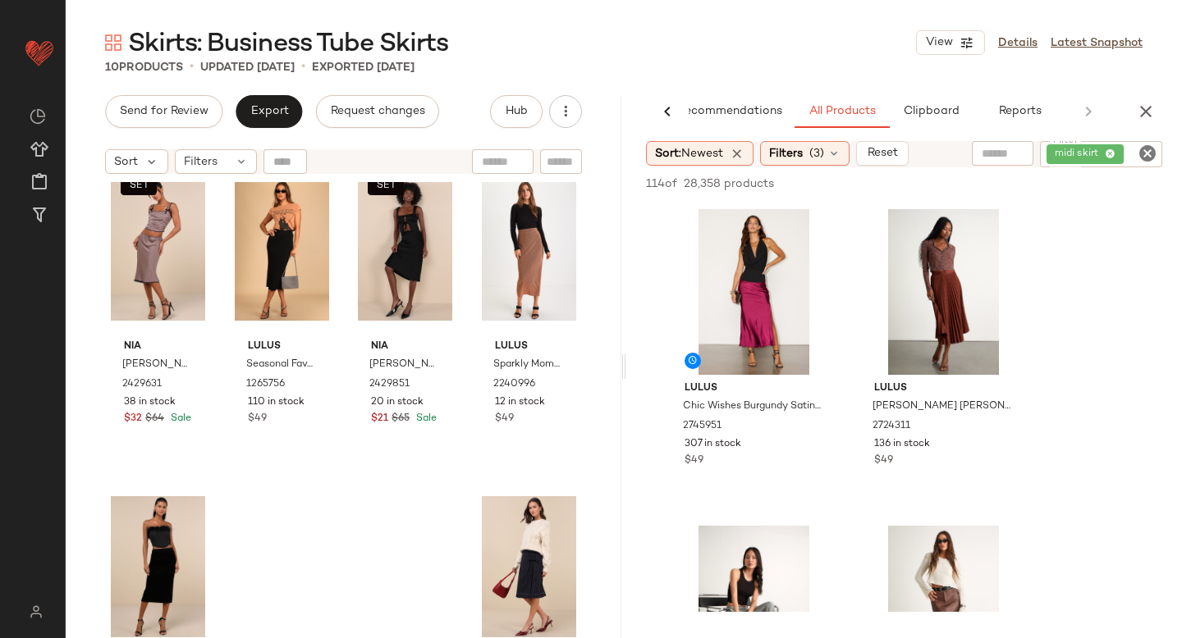
click at [1146, 153] on icon "Clear Filter" at bounding box center [1147, 154] width 20 height 20
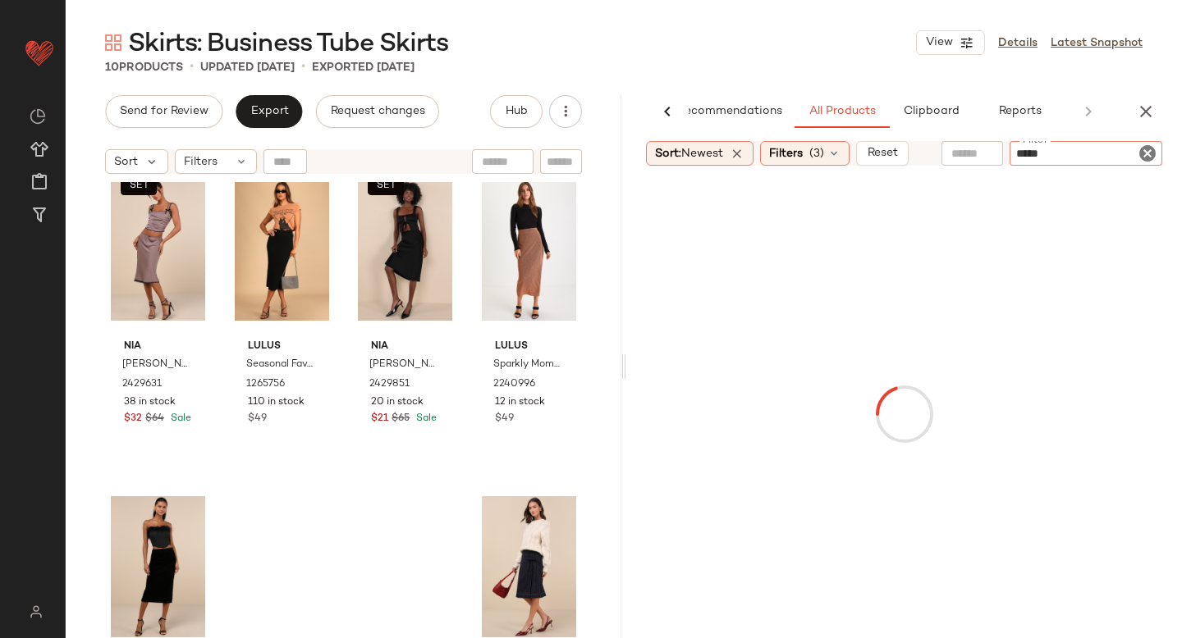
type input "******"
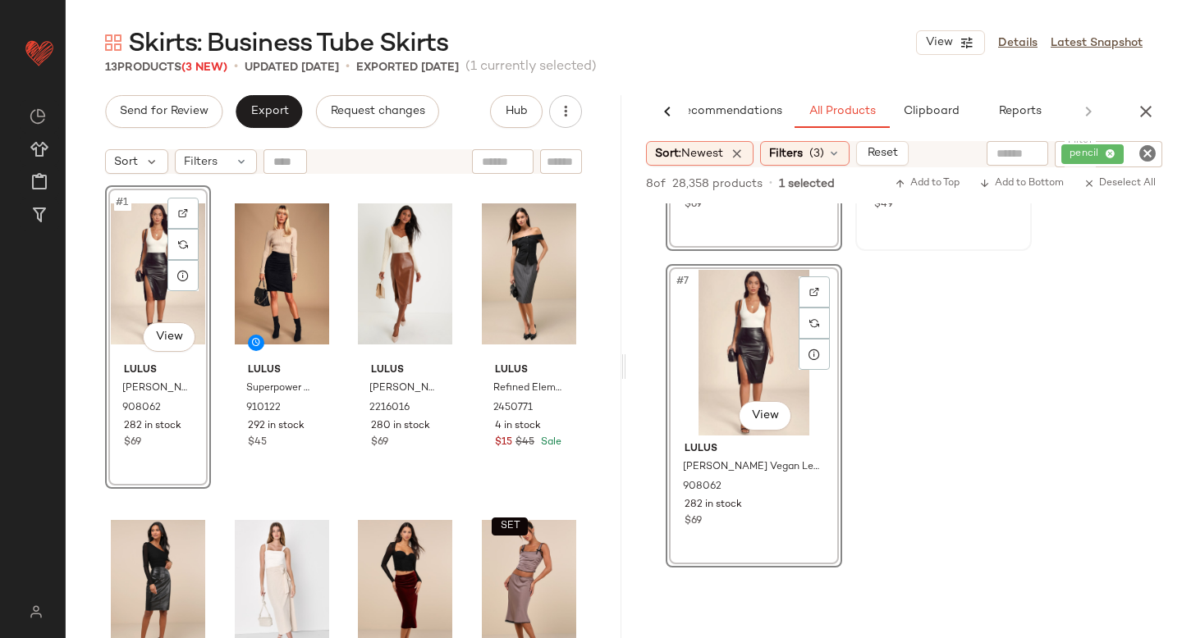
scroll to position [921, 0]
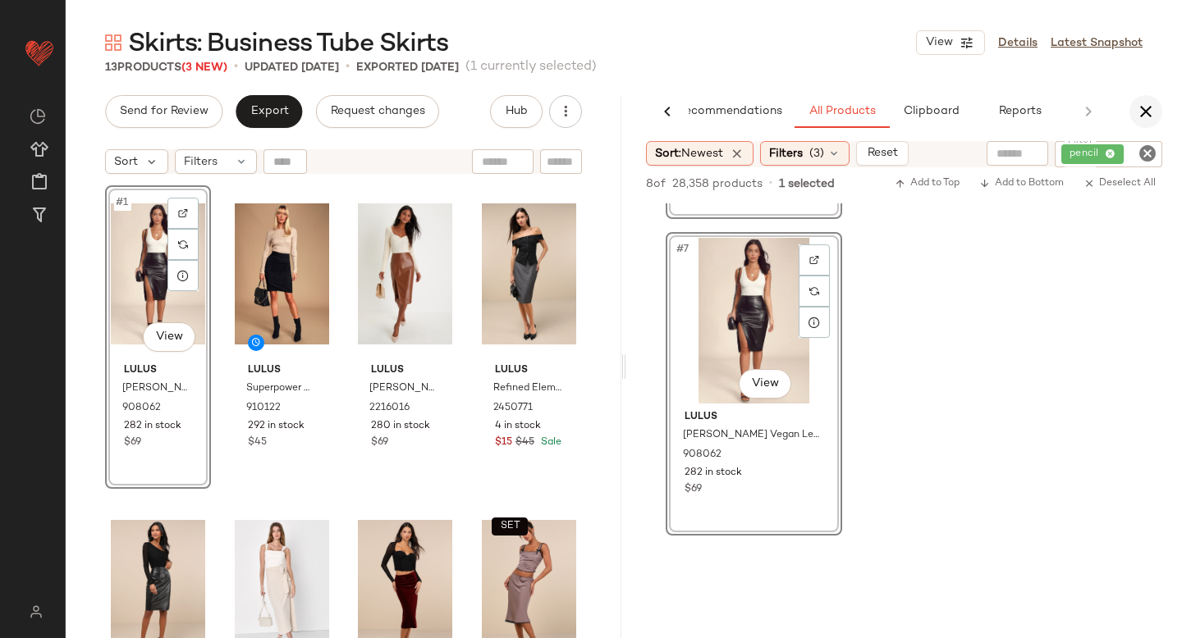
click at [1148, 112] on icon "button" at bounding box center [1146, 112] width 20 height 20
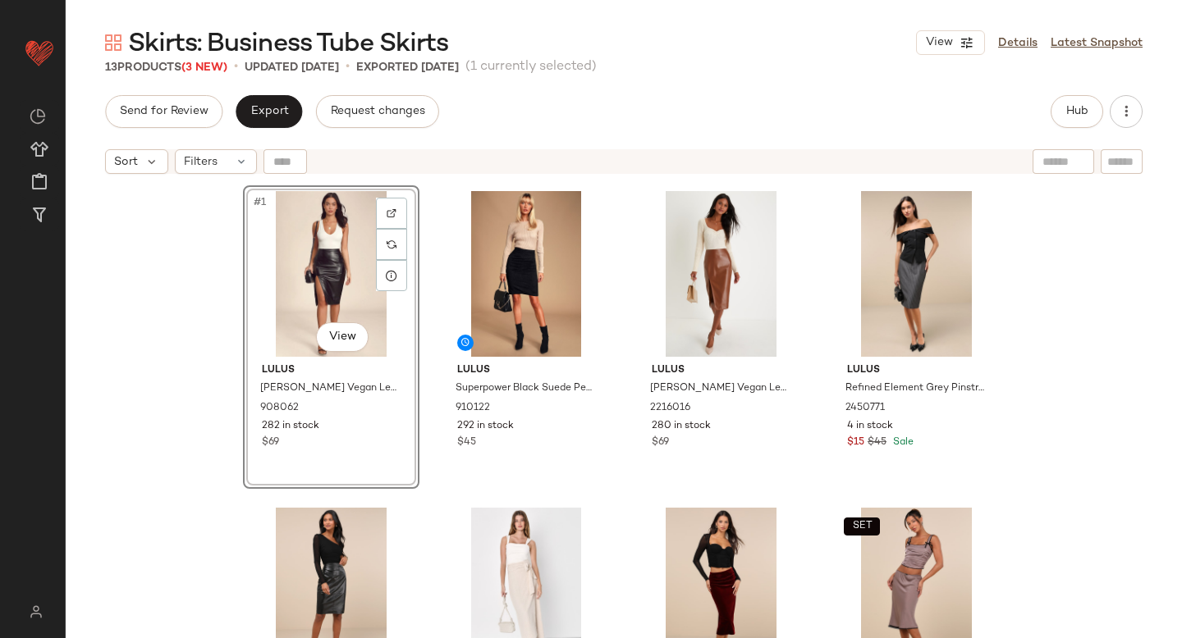
click at [303, 290] on div "#1 View" at bounding box center [331, 274] width 165 height 166
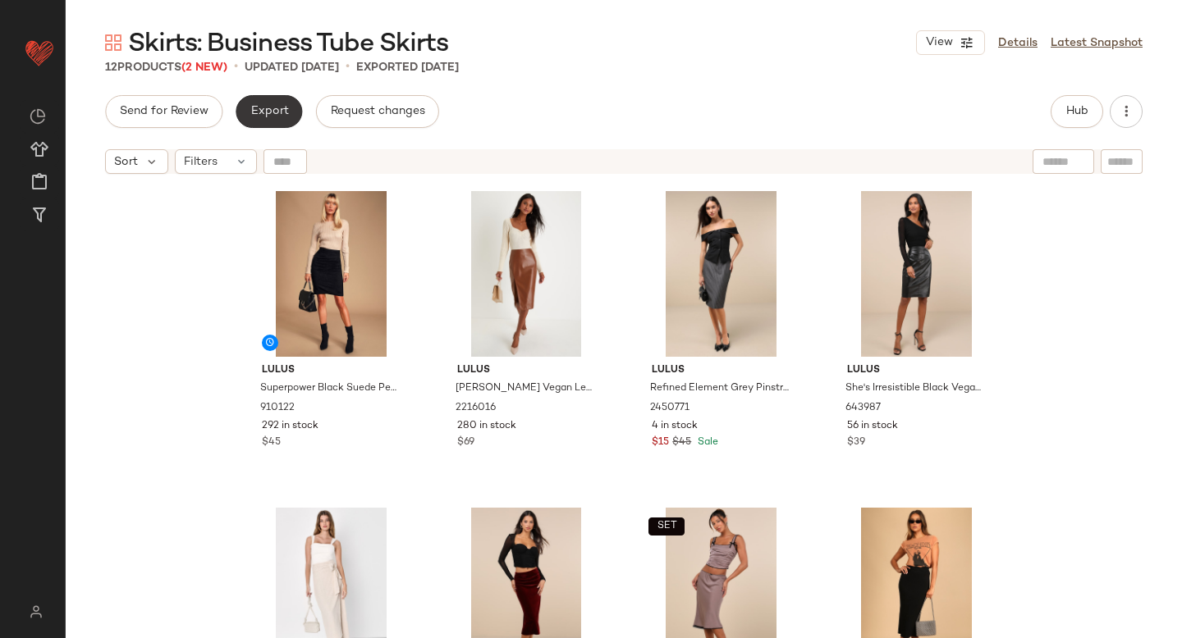
click at [281, 111] on span "Export" at bounding box center [268, 111] width 39 height 13
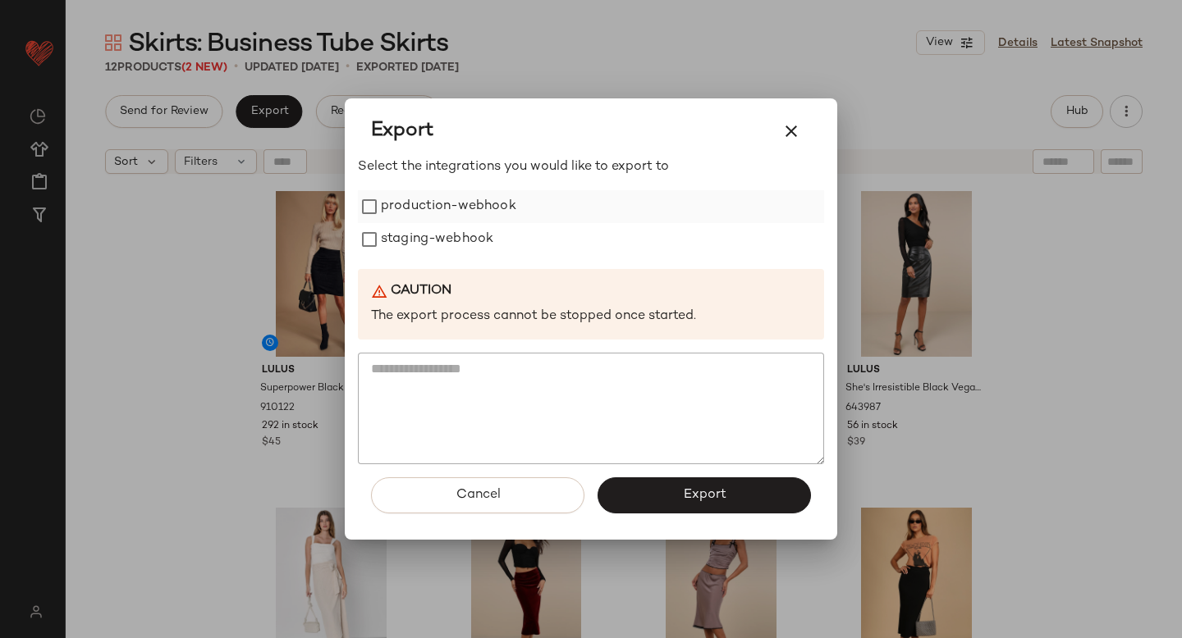
click at [401, 213] on label "production-webhook" at bounding box center [448, 206] width 135 height 33
click at [405, 241] on label "staging-webhook" at bounding box center [437, 239] width 112 height 33
click at [679, 501] on button "Export" at bounding box center [703, 496] width 213 height 36
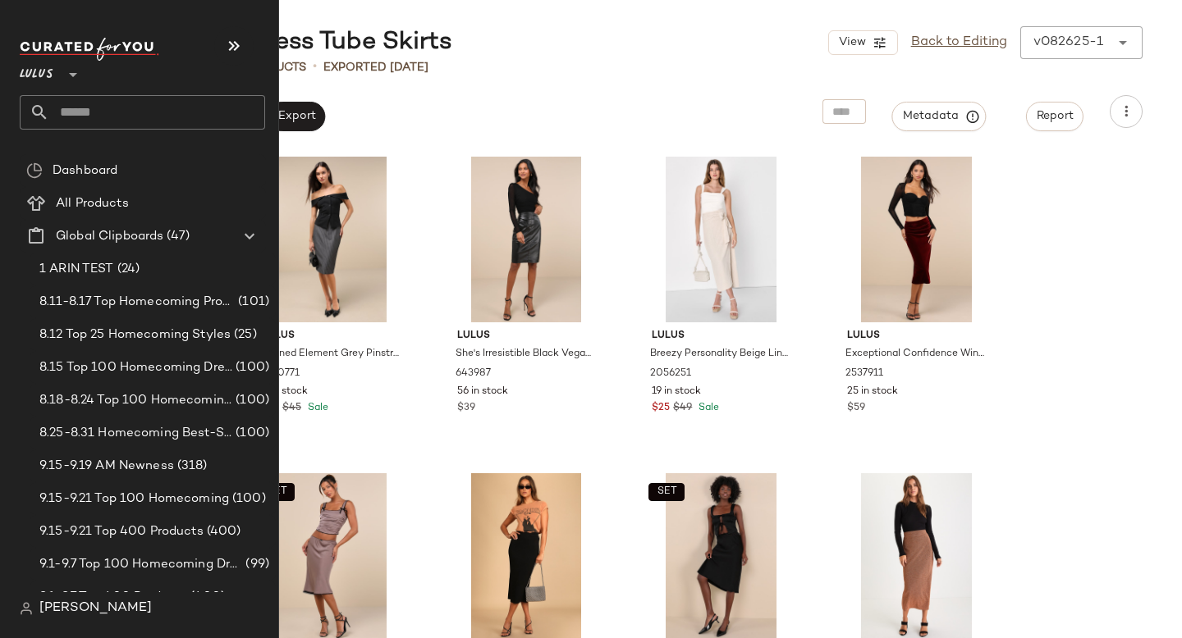
click at [108, 113] on input "text" at bounding box center [157, 112] width 216 height 34
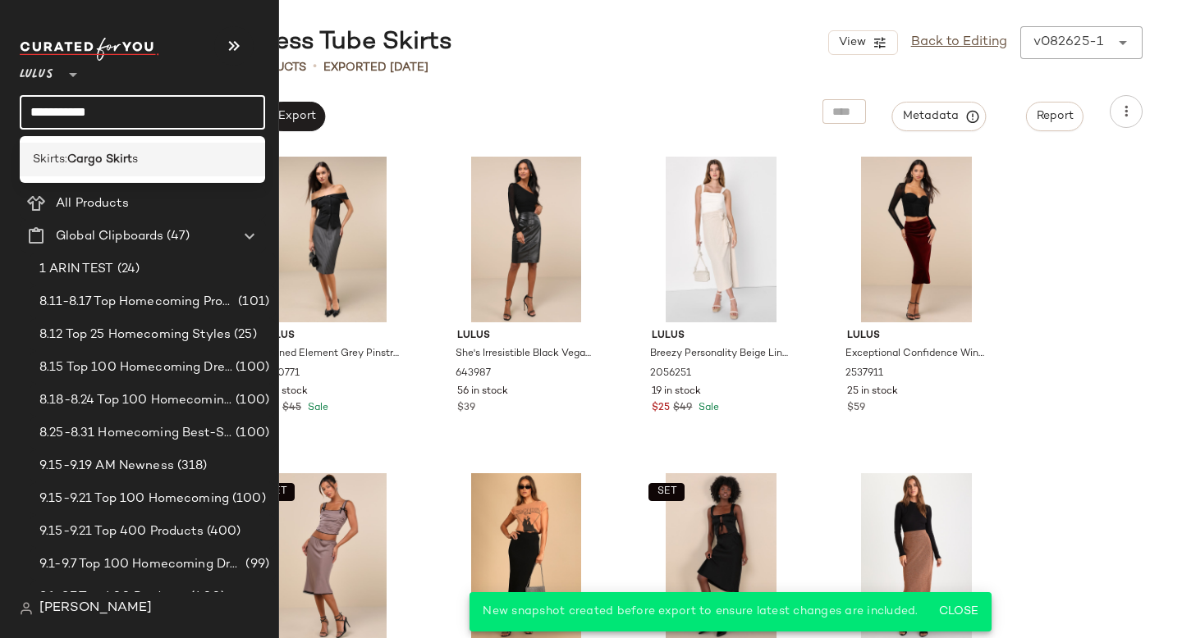
type input "**********"
click at [167, 153] on div "Skirts: Cargo Skirt s" at bounding box center [142, 159] width 219 height 17
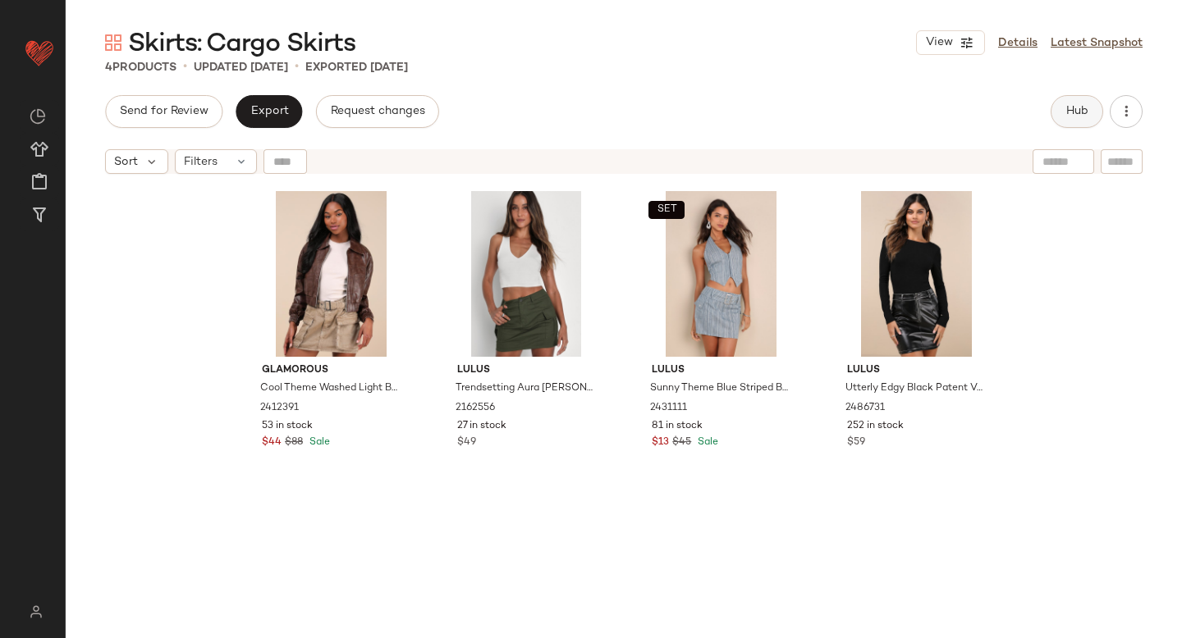
click at [1061, 106] on button "Hub" at bounding box center [1076, 111] width 53 height 33
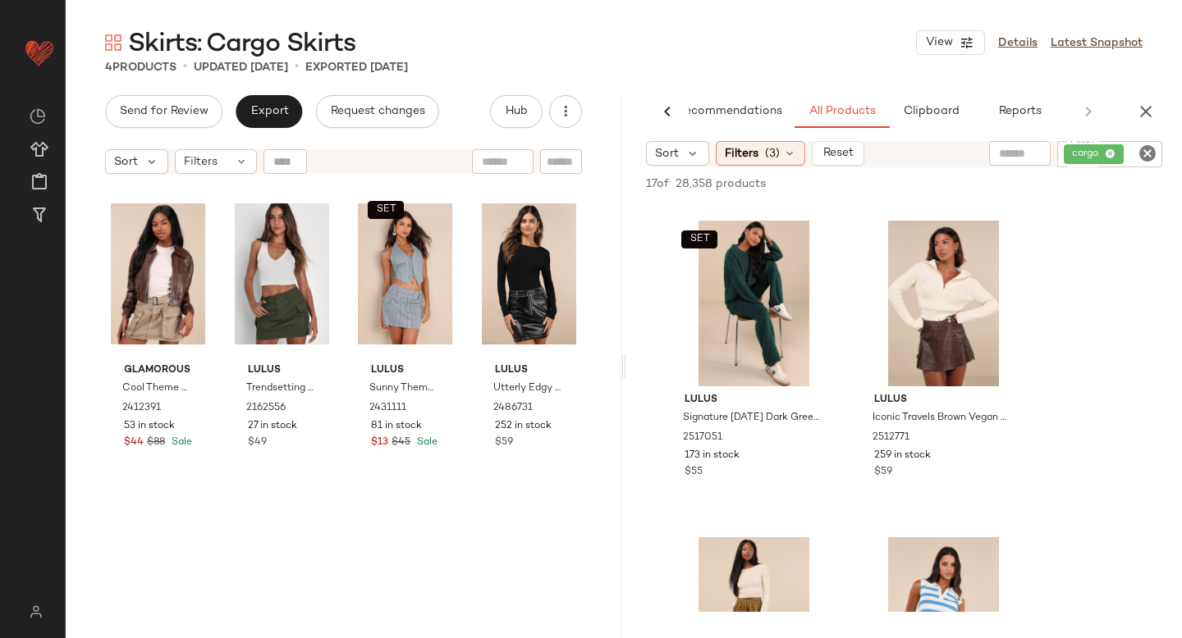
scroll to position [948, 0]
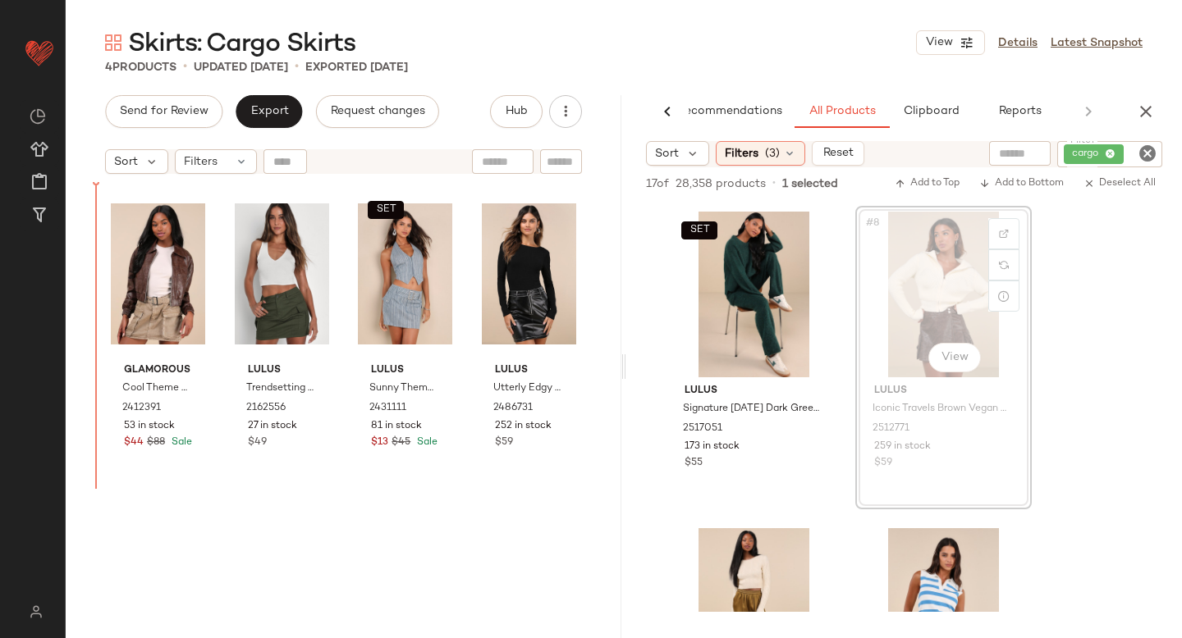
drag, startPoint x: 938, startPoint y: 290, endPoint x: 94, endPoint y: 412, distance: 853.2
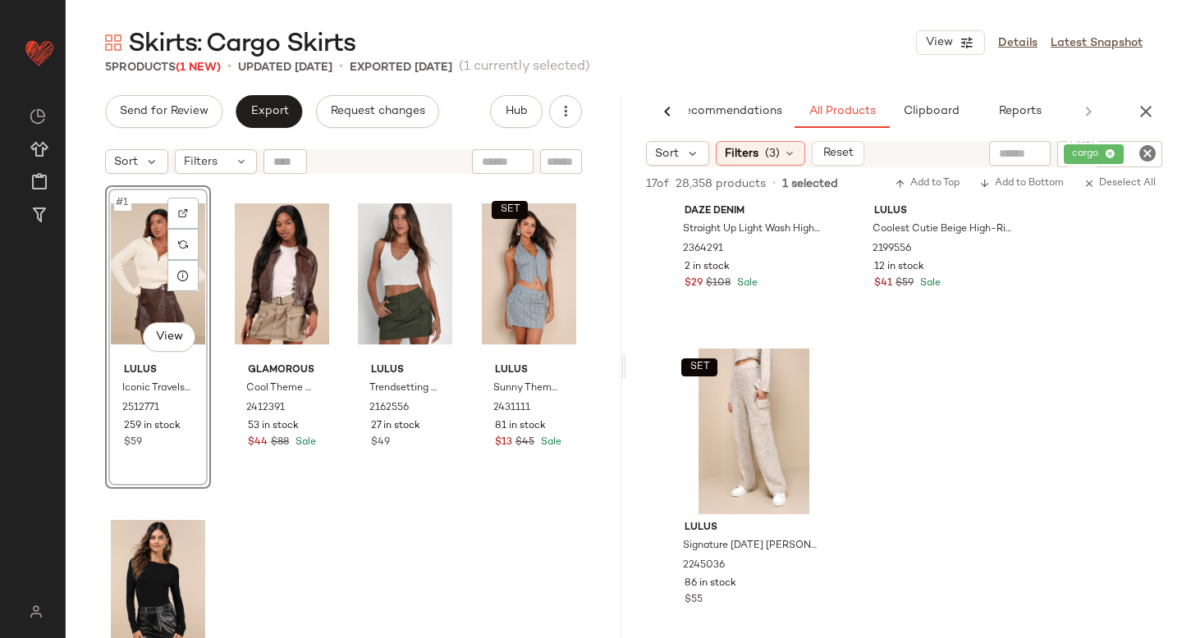
scroll to position [1837, 0]
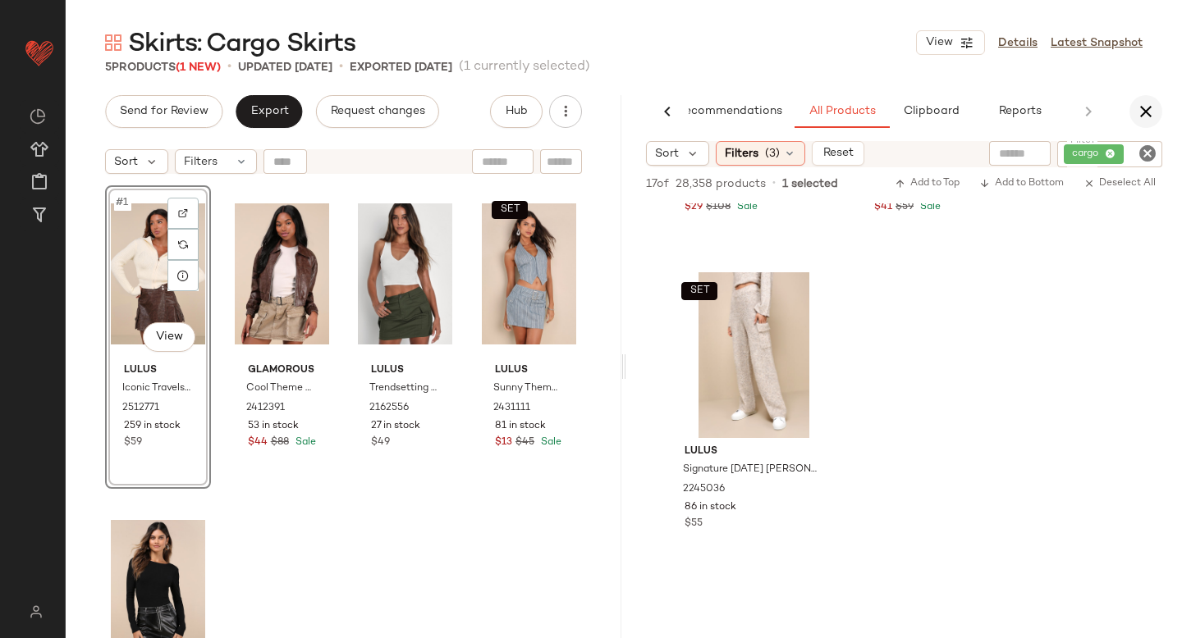
click at [1157, 107] on button "button" at bounding box center [1145, 111] width 33 height 33
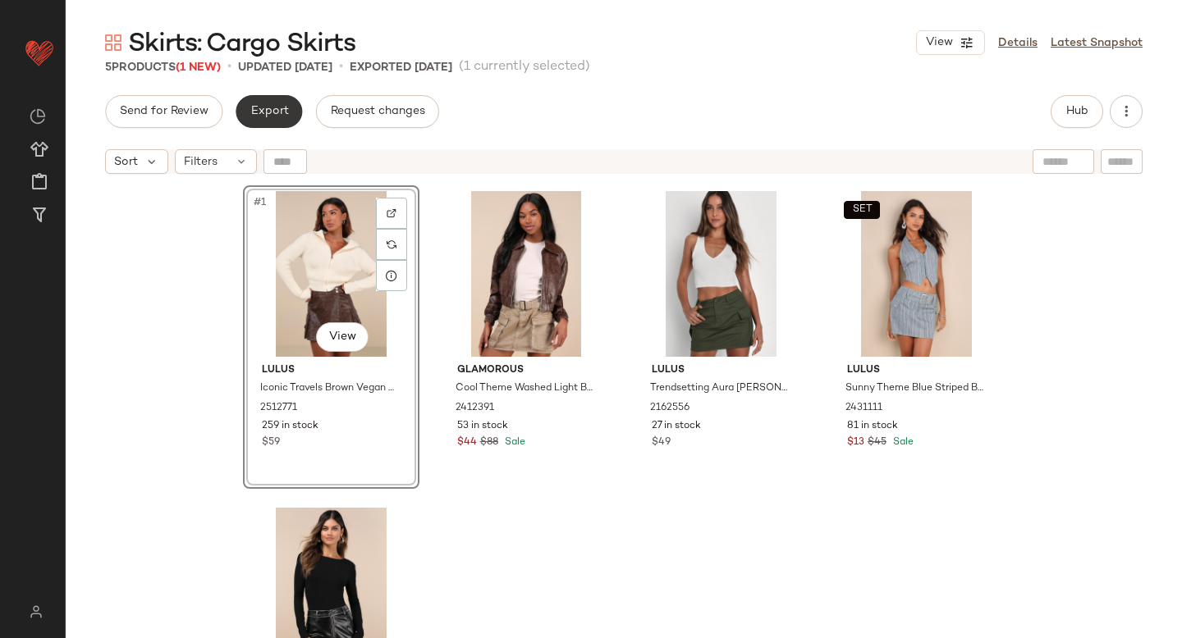
click at [243, 114] on button "Export" at bounding box center [269, 111] width 66 height 33
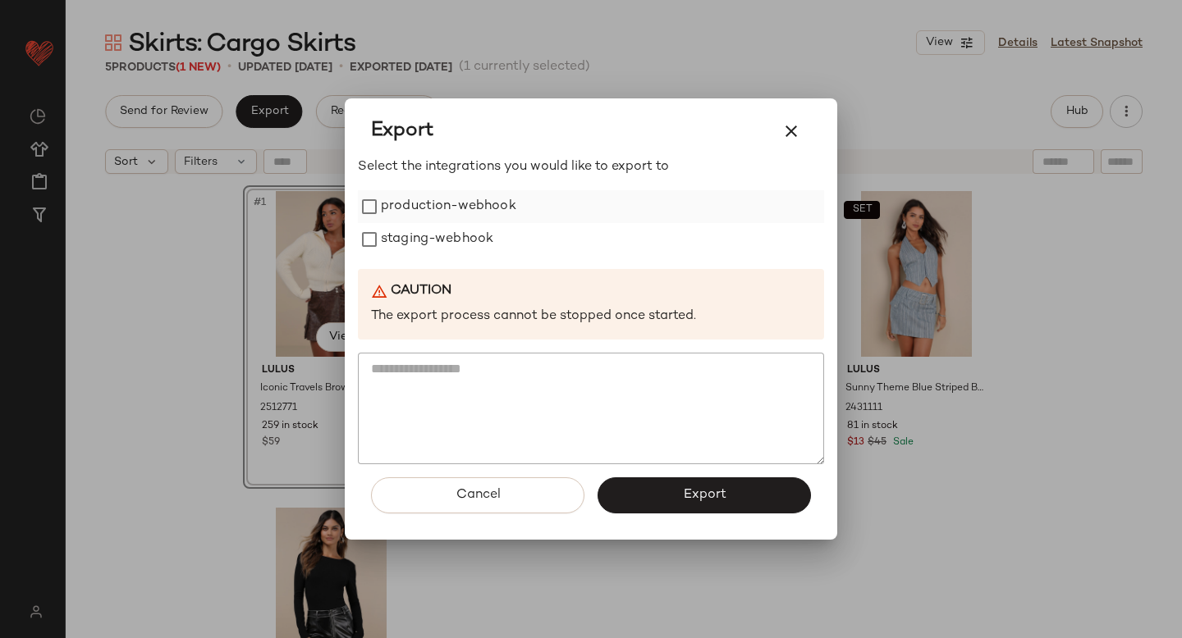
click at [416, 199] on label "production-webhook" at bounding box center [448, 206] width 135 height 33
click at [423, 242] on label "staging-webhook" at bounding box center [437, 239] width 112 height 33
click at [646, 493] on button "Export" at bounding box center [703, 496] width 213 height 36
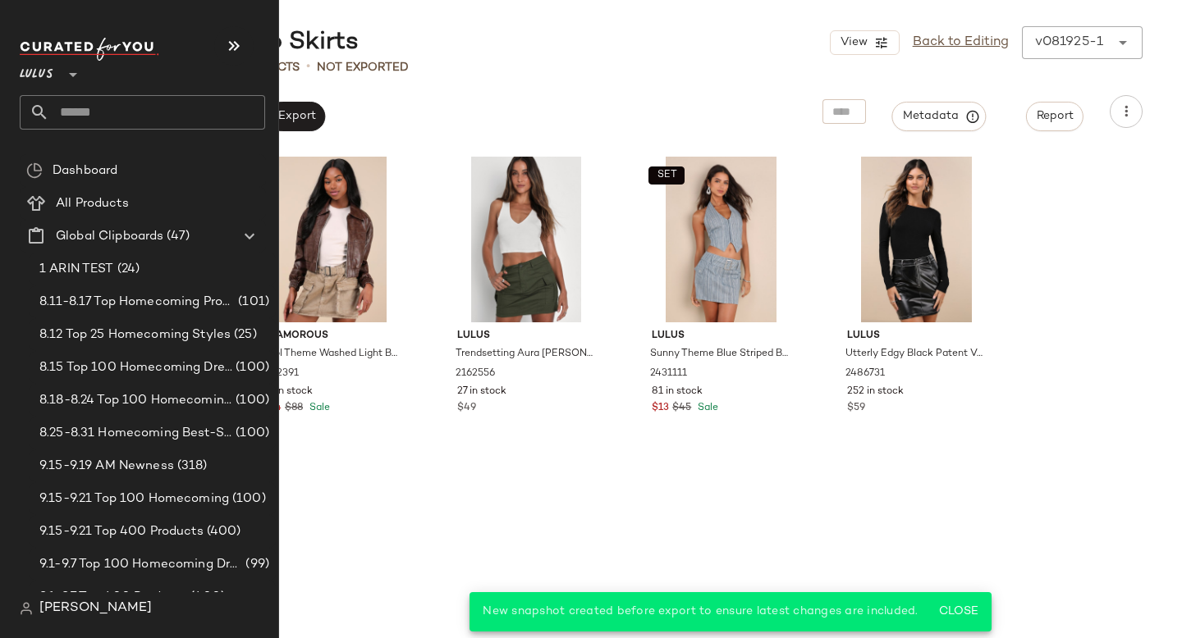
click at [141, 116] on input "text" at bounding box center [157, 112] width 216 height 34
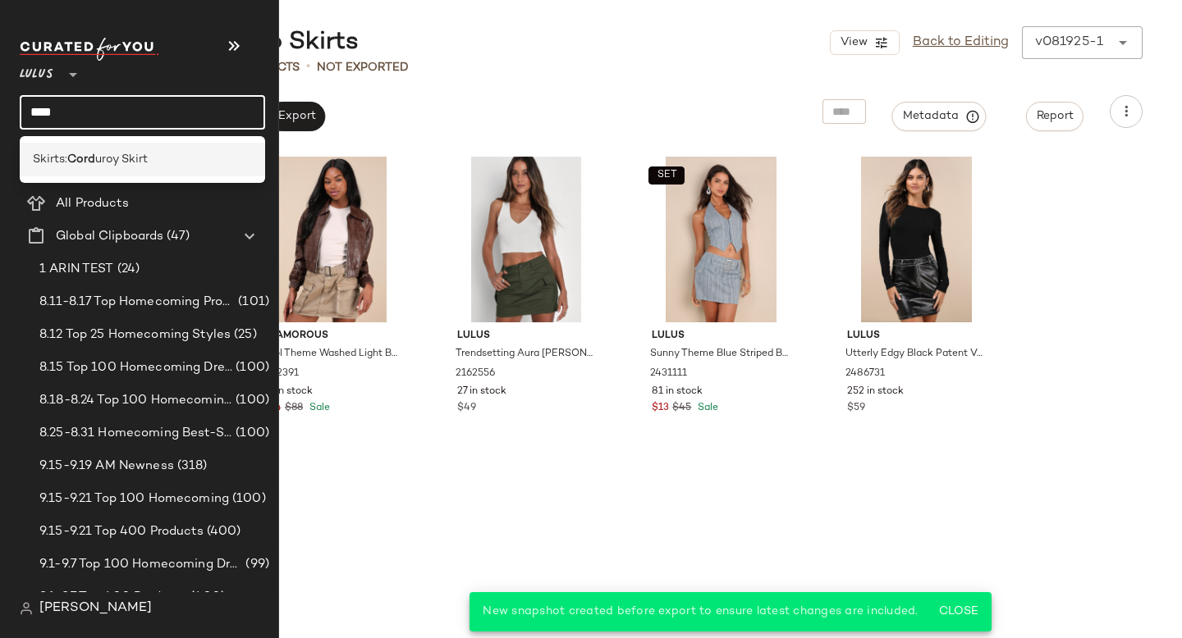
type input "****"
click at [131, 158] on span "uroy Skirt" at bounding box center [121, 159] width 53 height 17
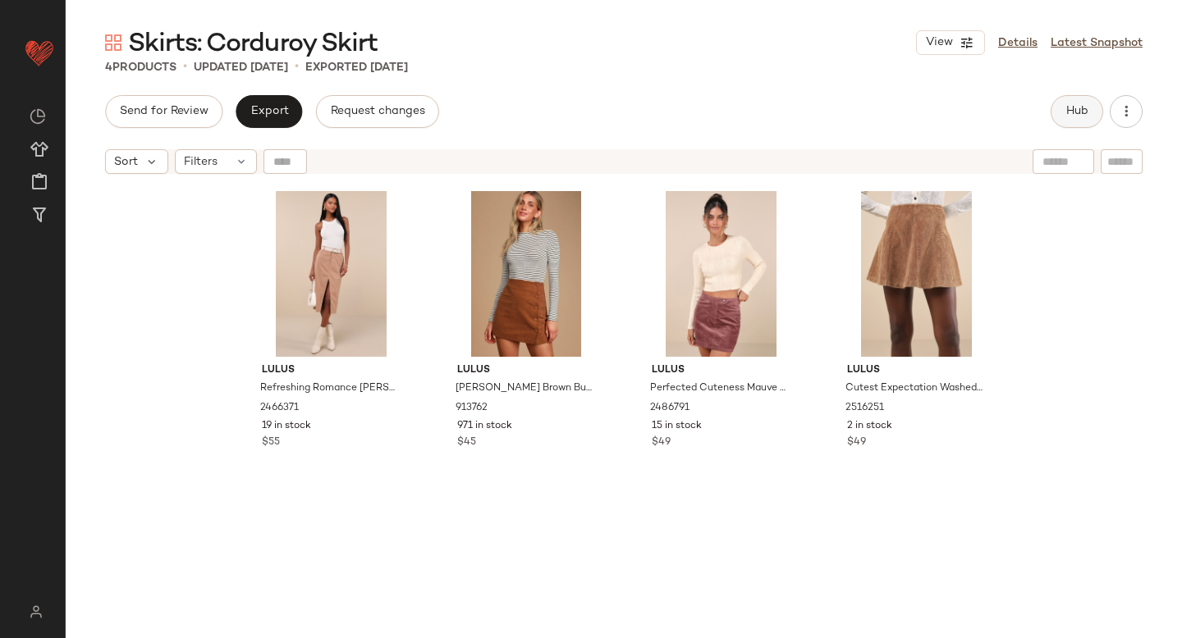
click at [1081, 116] on span "Hub" at bounding box center [1076, 111] width 23 height 13
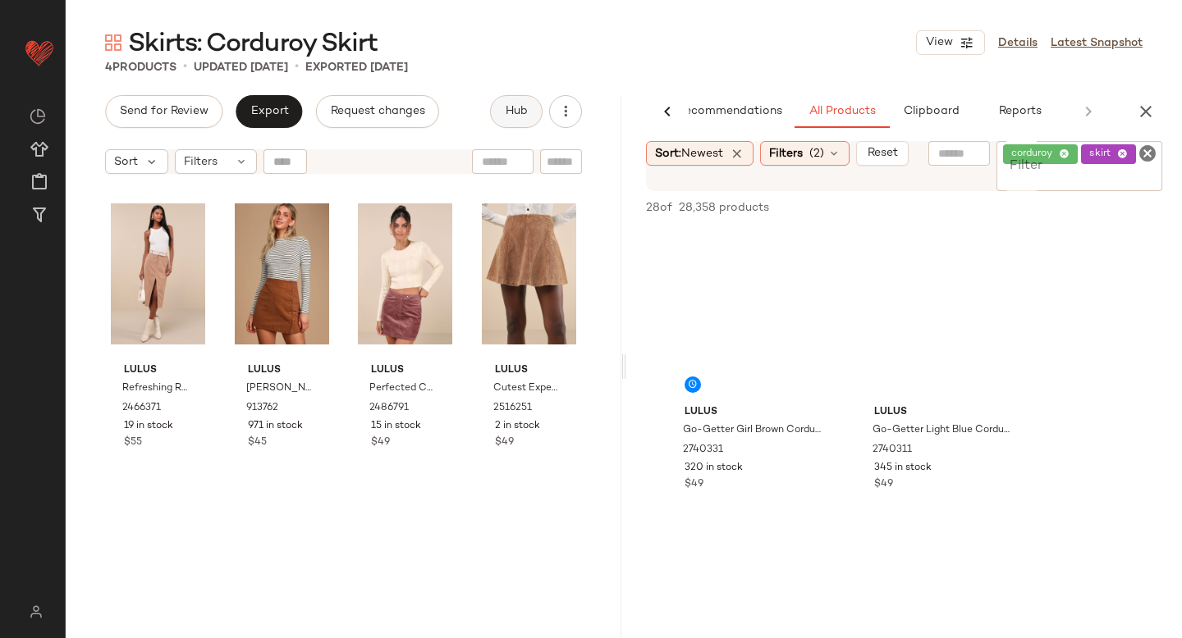
scroll to position [0, 39]
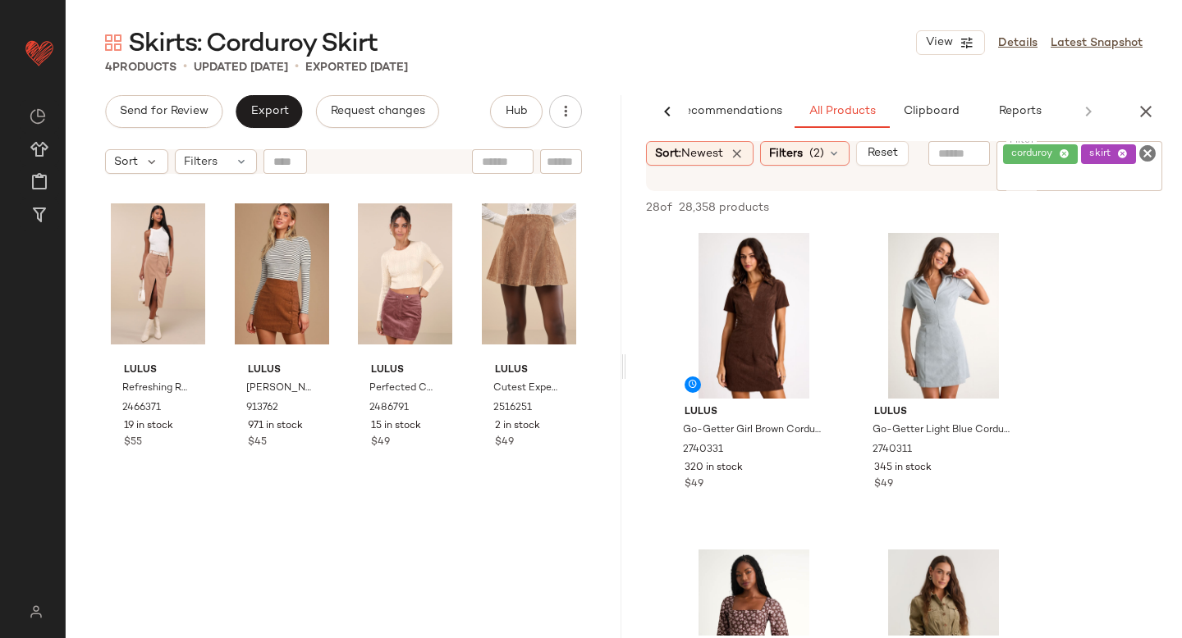
click at [1151, 158] on icon "Clear Filter" at bounding box center [1147, 154] width 20 height 20
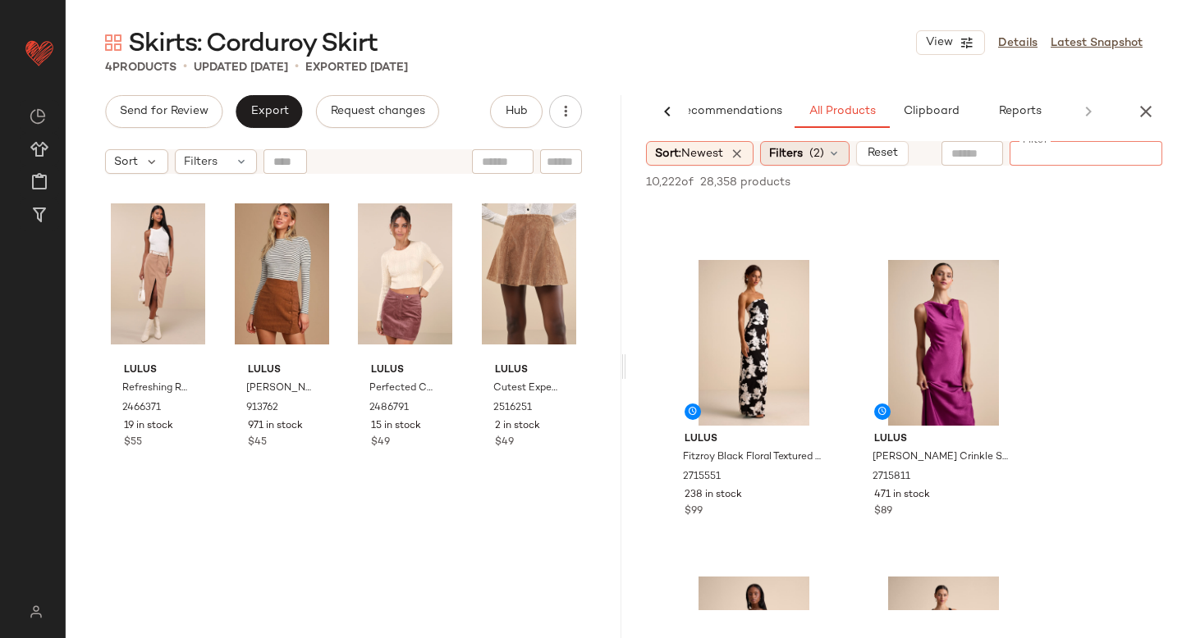
scroll to position [0, 0]
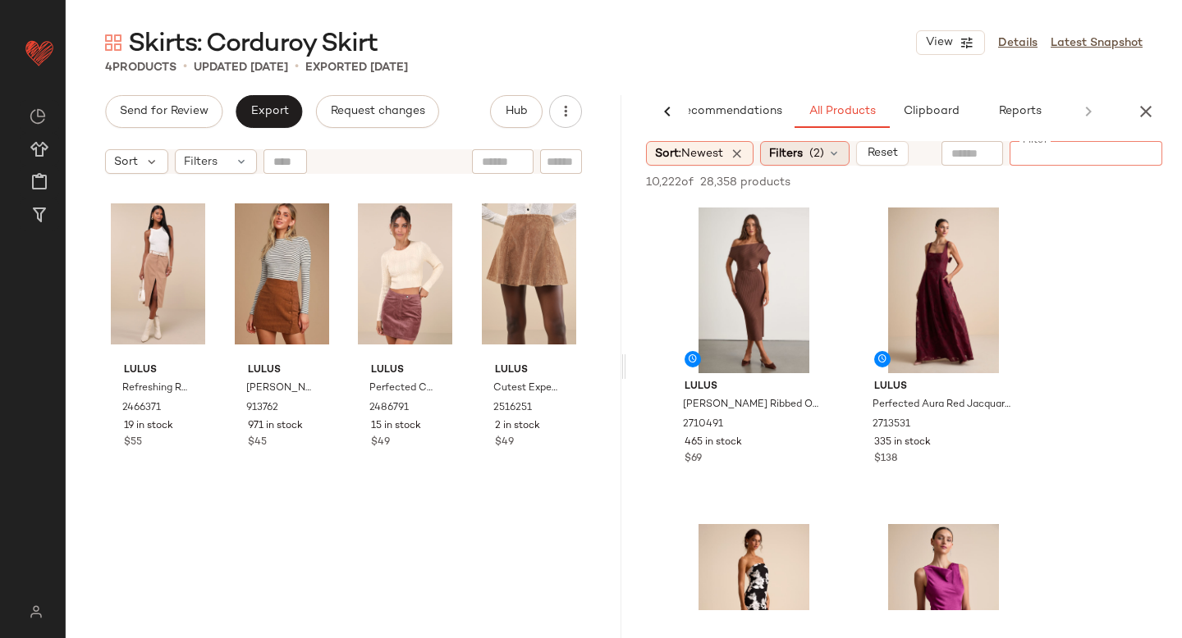
click at [822, 156] on span "(2)" at bounding box center [816, 153] width 15 height 17
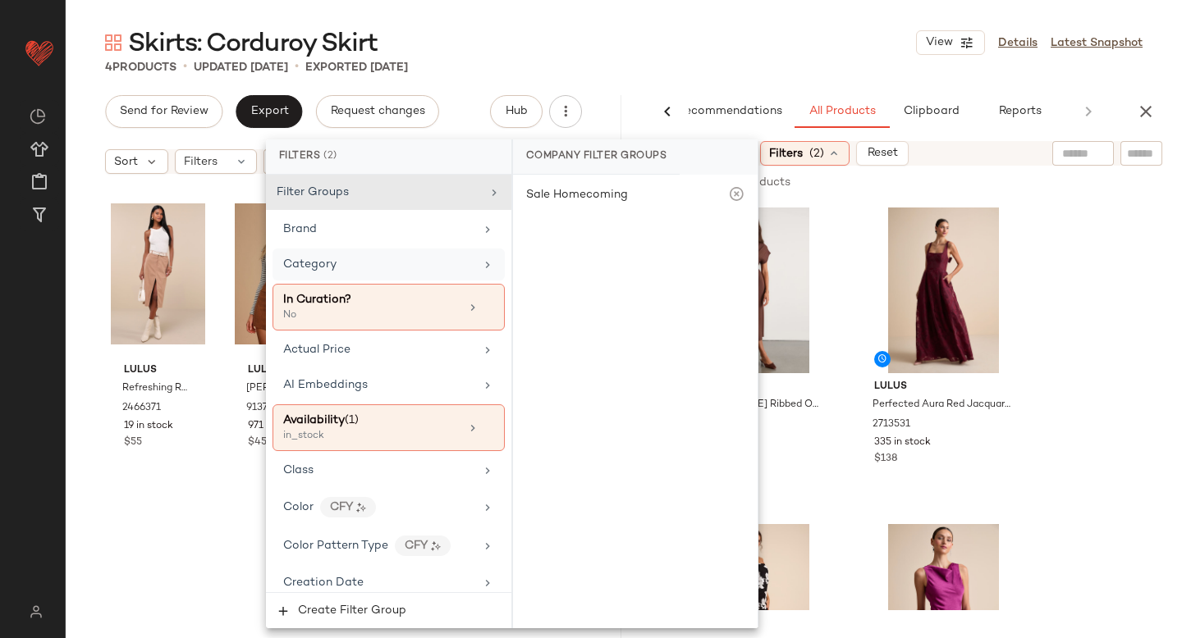
click at [350, 261] on div "Category" at bounding box center [378, 264] width 191 height 17
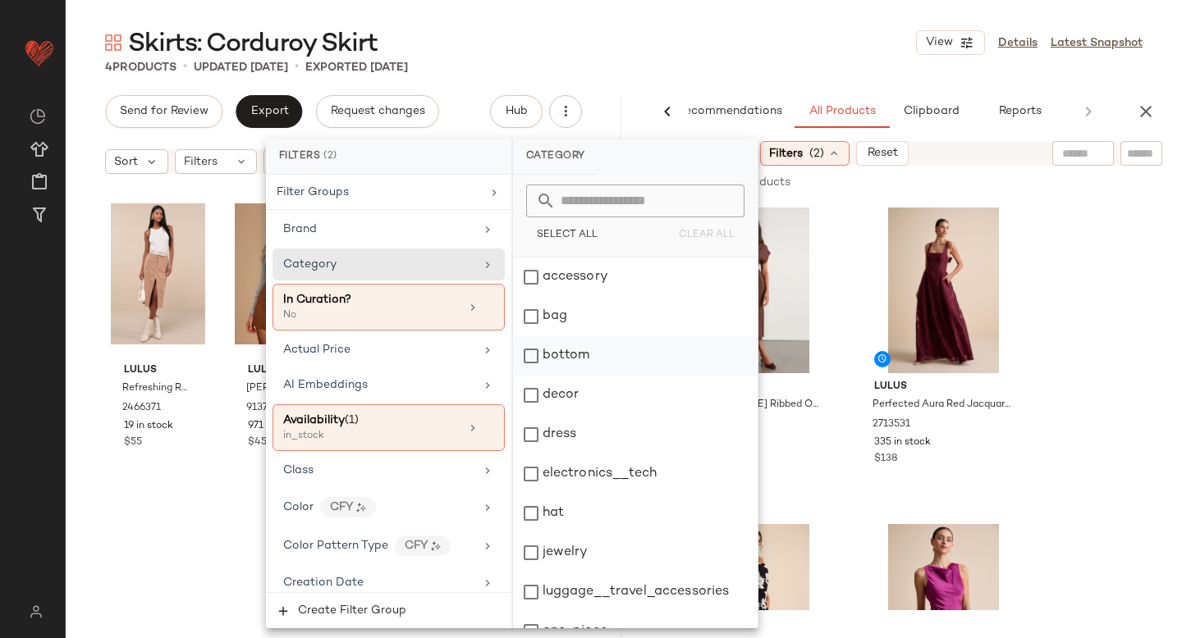
click at [570, 359] on div "bottom" at bounding box center [635, 355] width 245 height 39
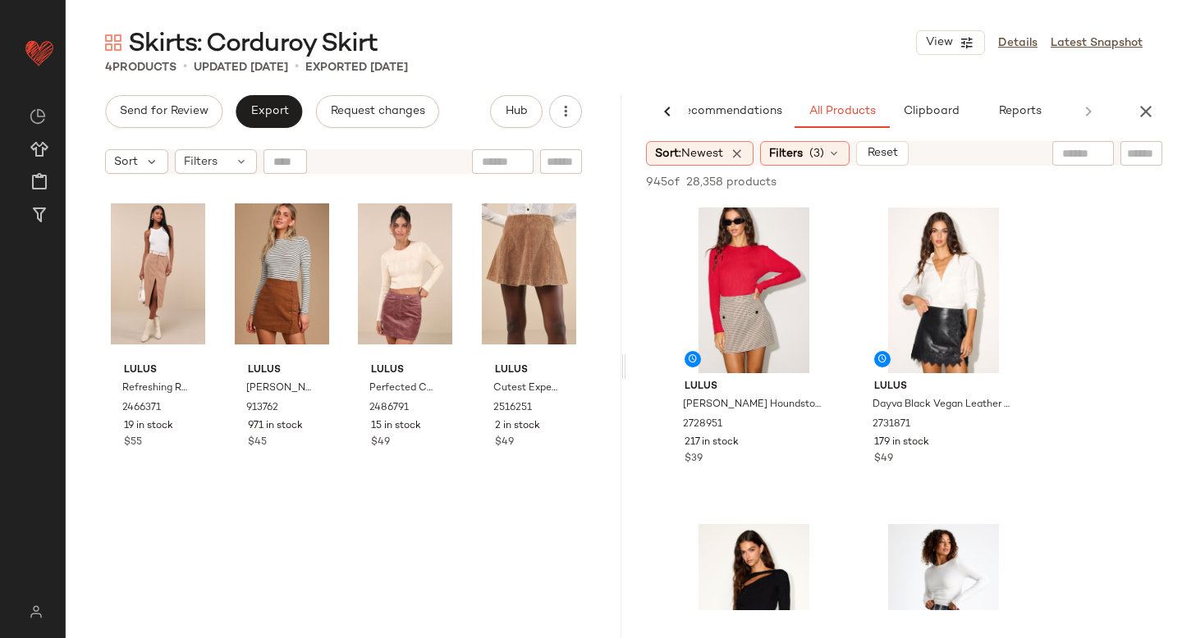
scroll to position [289, 0]
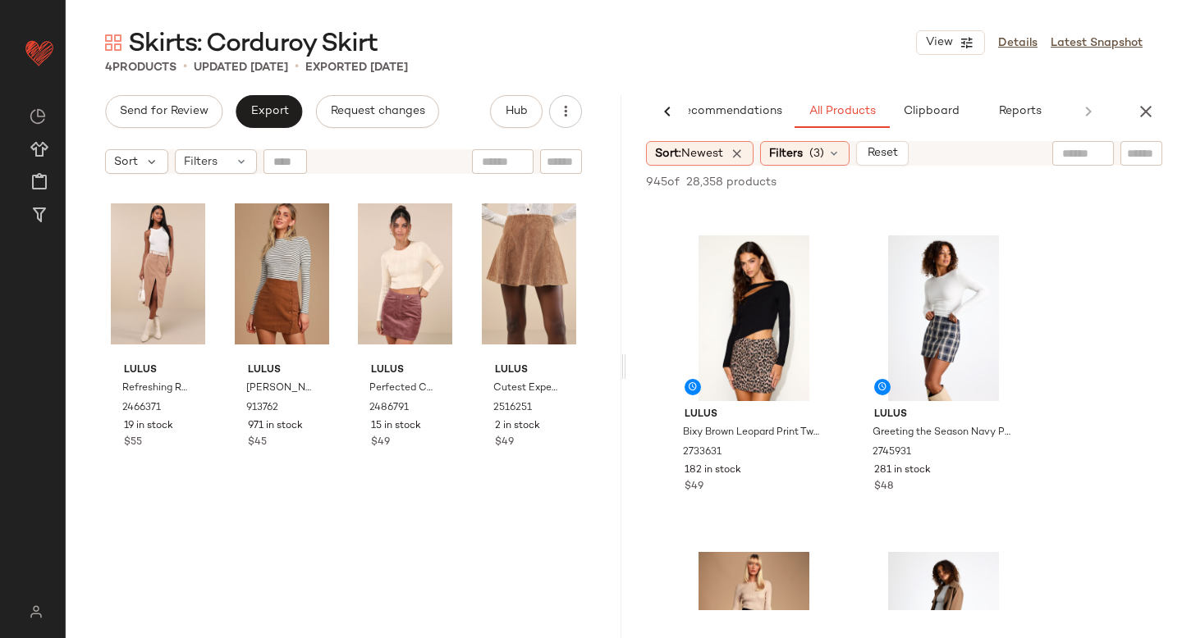
click at [1127, 156] on input "text" at bounding box center [1141, 153] width 29 height 17
type input "********"
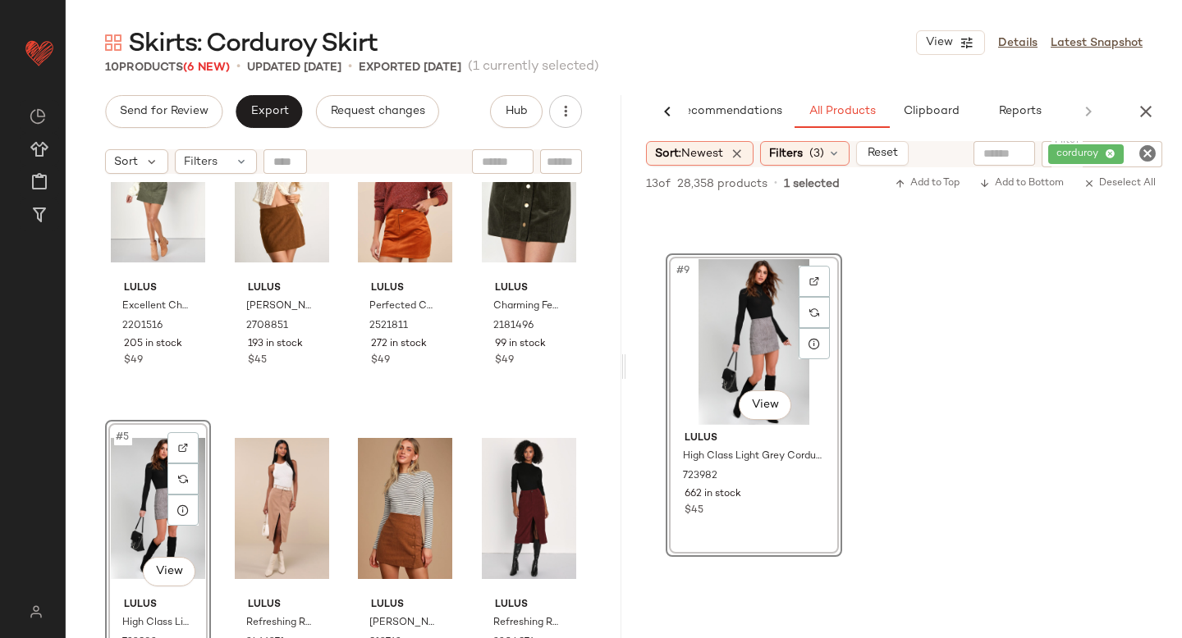
scroll to position [0, 0]
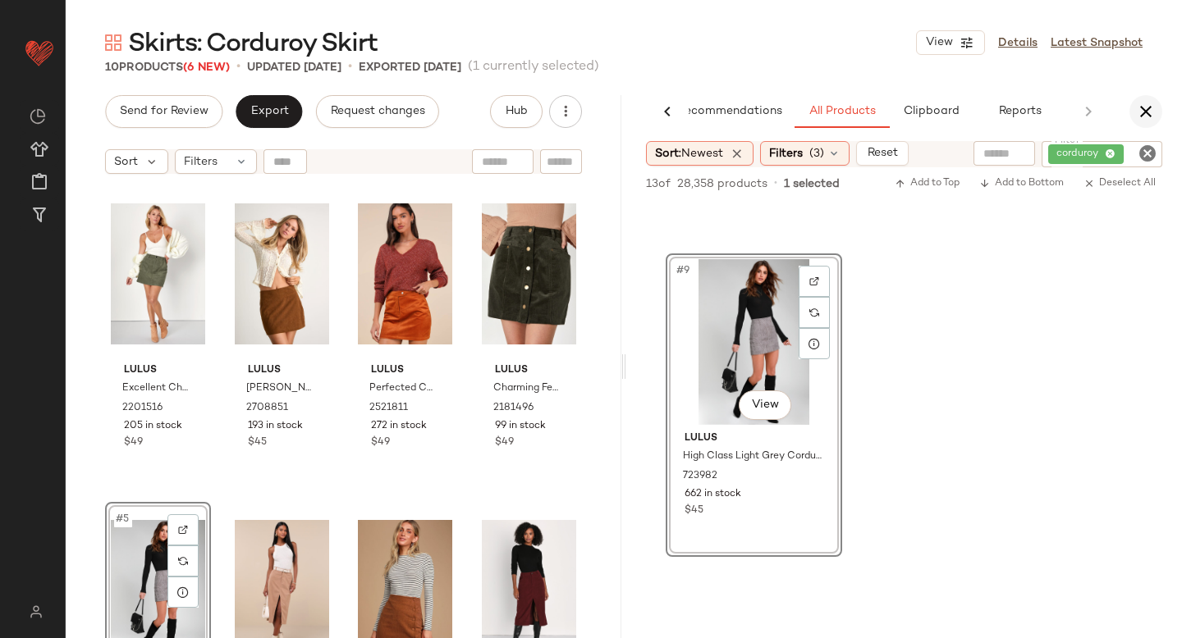
click at [1156, 105] on button "button" at bounding box center [1145, 111] width 33 height 33
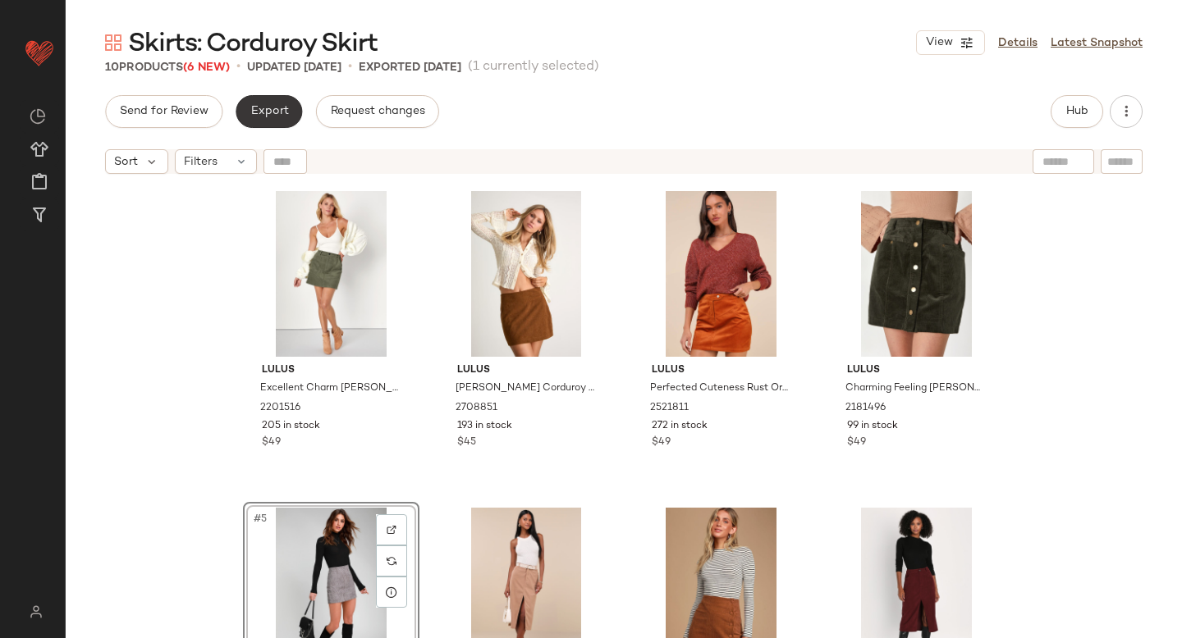
click at [236, 112] on button "Export" at bounding box center [269, 111] width 66 height 33
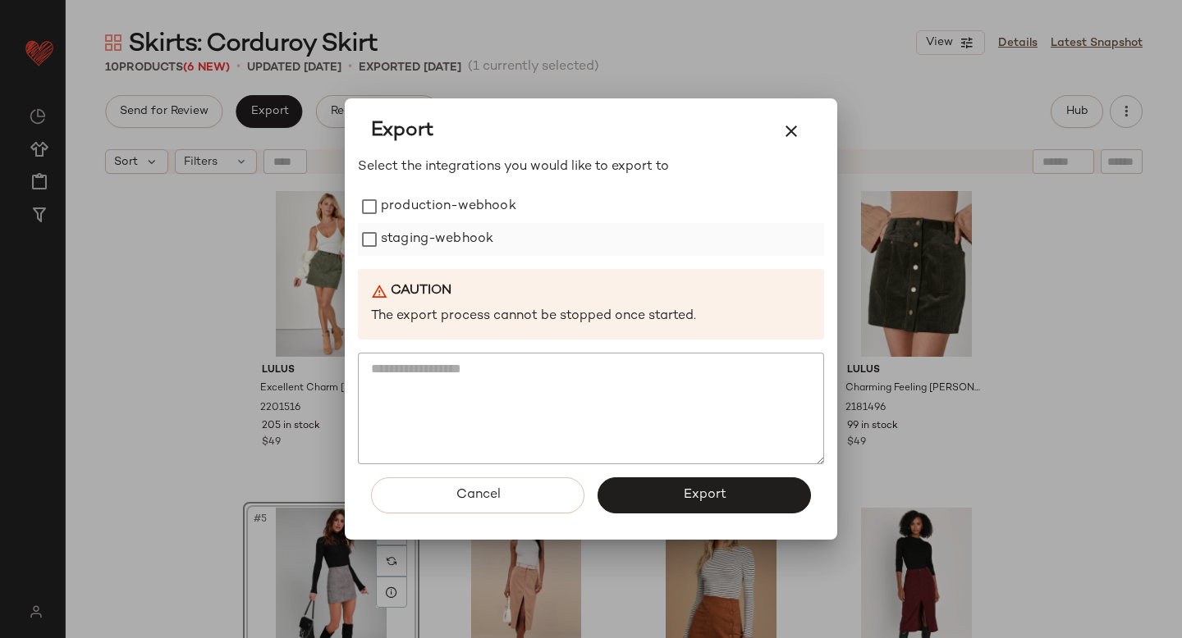
click at [418, 226] on label "staging-webhook" at bounding box center [437, 239] width 112 height 33
click at [410, 217] on label "production-webhook" at bounding box center [448, 206] width 135 height 33
click at [689, 498] on span "Export" at bounding box center [703, 495] width 43 height 16
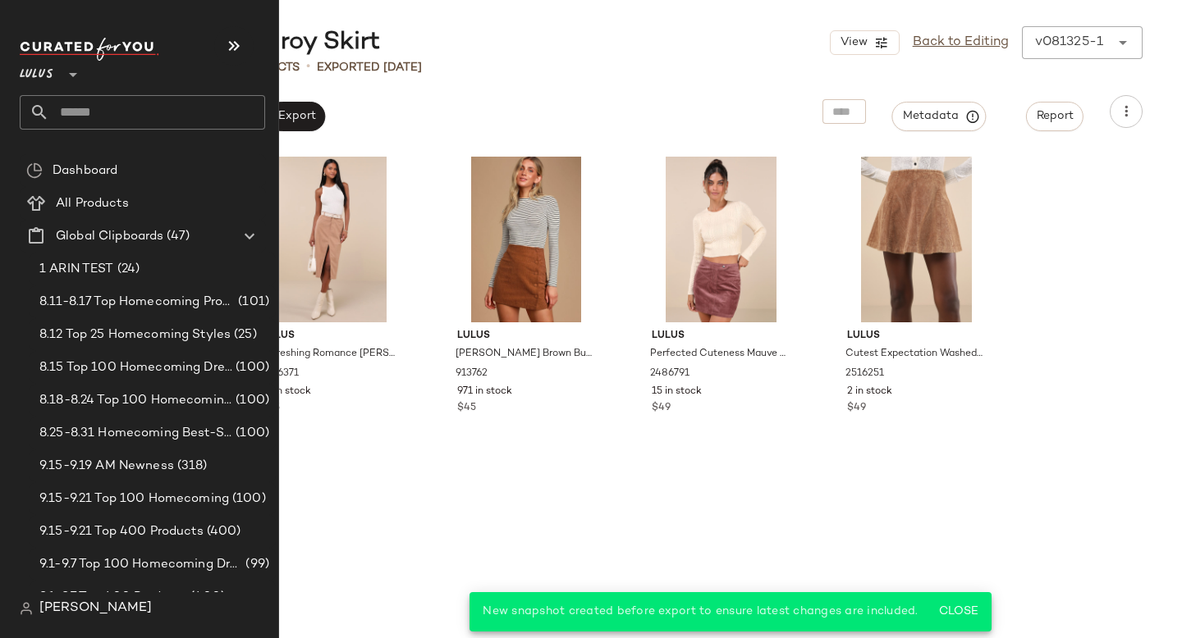
click at [96, 115] on input "text" at bounding box center [157, 112] width 216 height 34
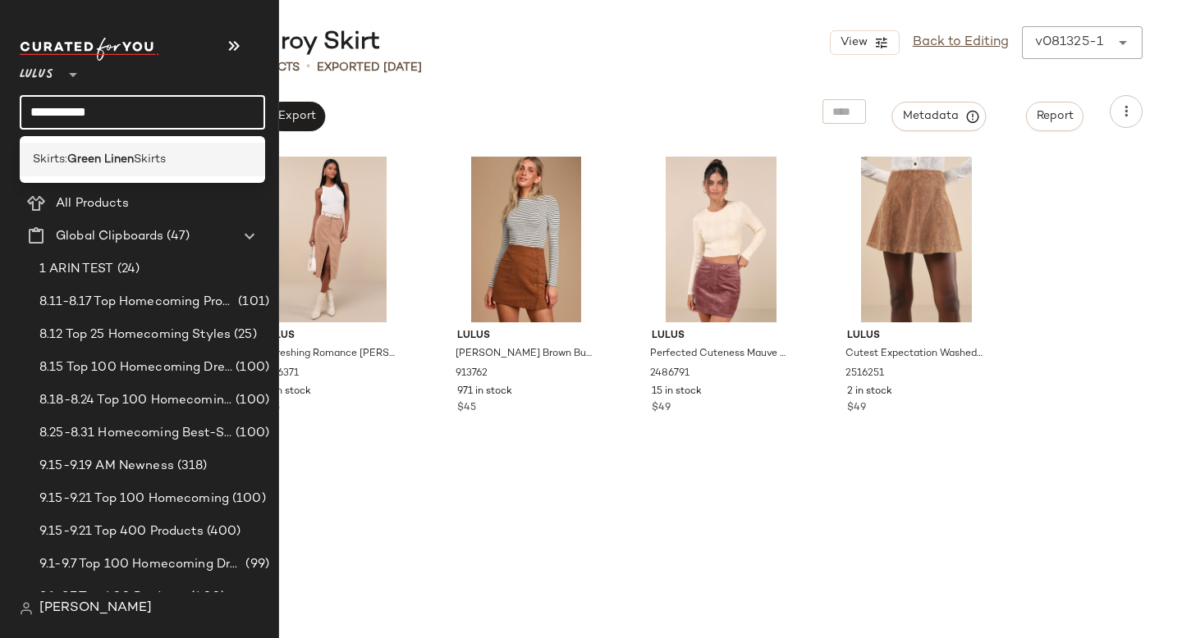
type input "**********"
click at [92, 147] on div "Skirts: Green Linen Skirts" at bounding box center [142, 160] width 245 height 34
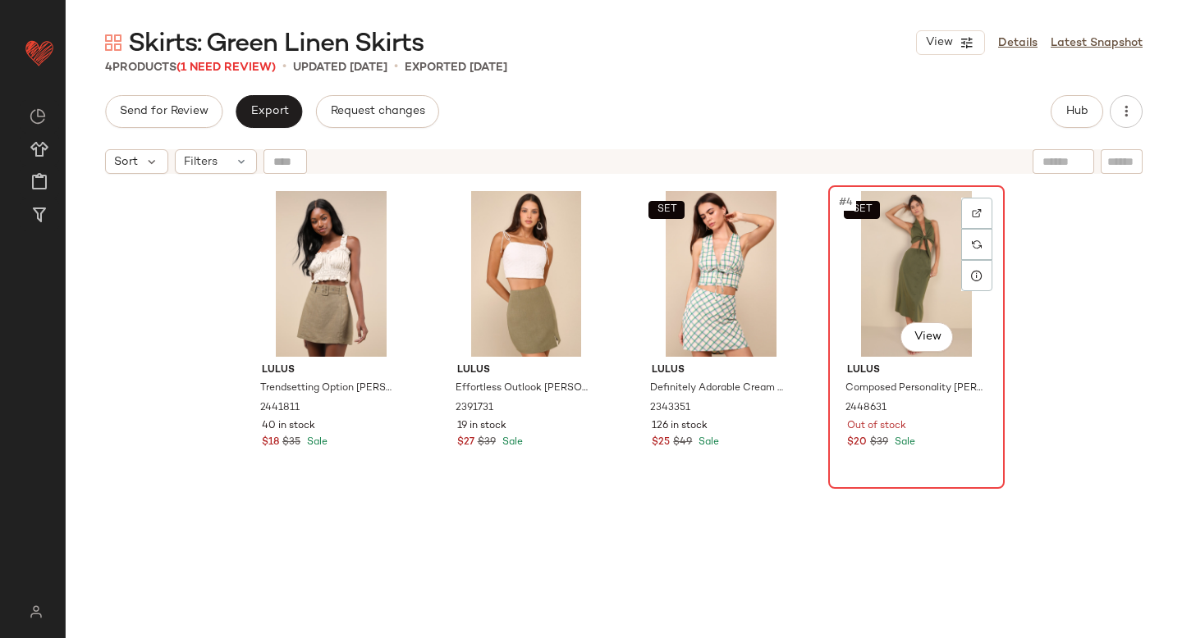
click at [889, 241] on div "SET #4 View" at bounding box center [916, 274] width 165 height 166
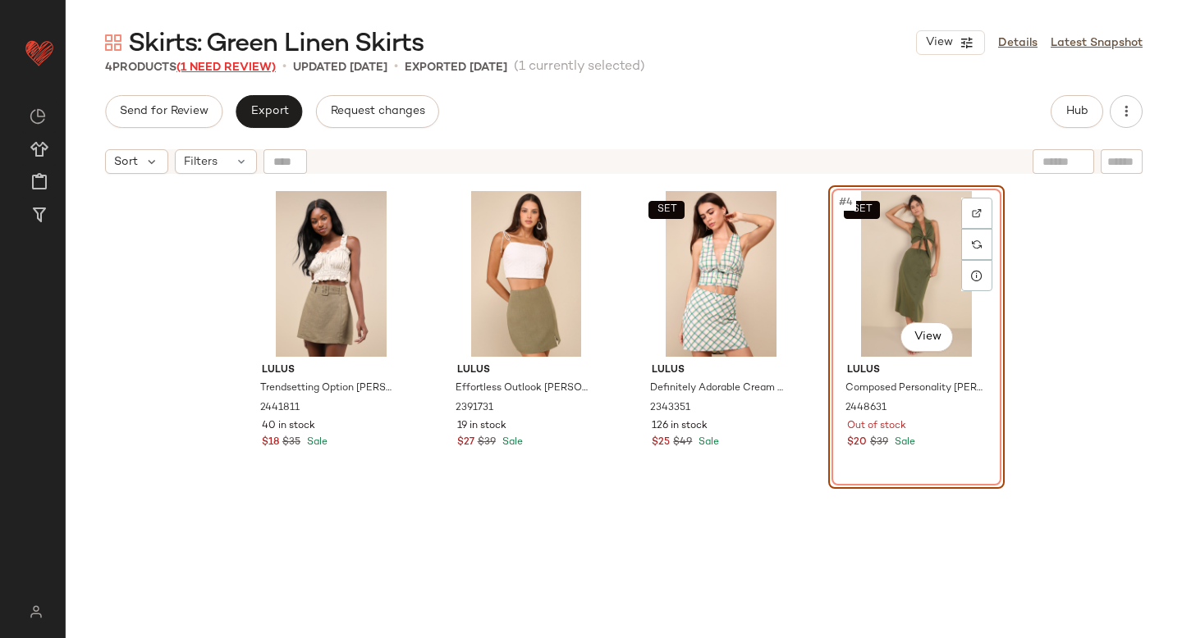
click at [272, 67] on span "(1 Need Review)" at bounding box center [225, 68] width 99 height 12
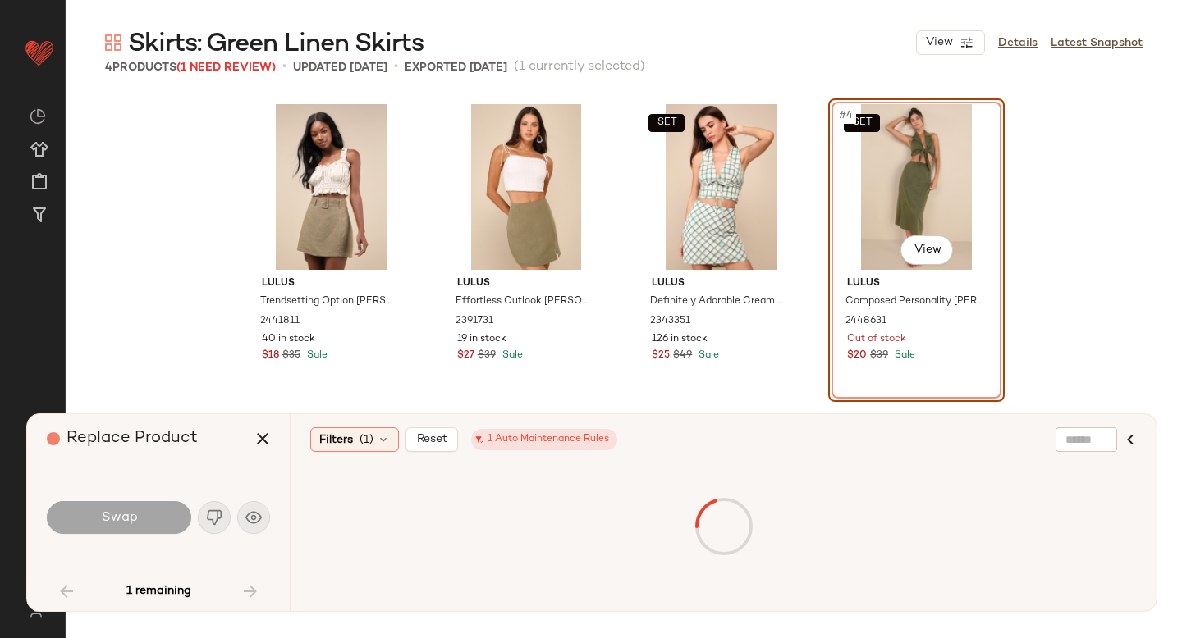
click at [869, 143] on div "SET #4 View" at bounding box center [916, 187] width 165 height 166
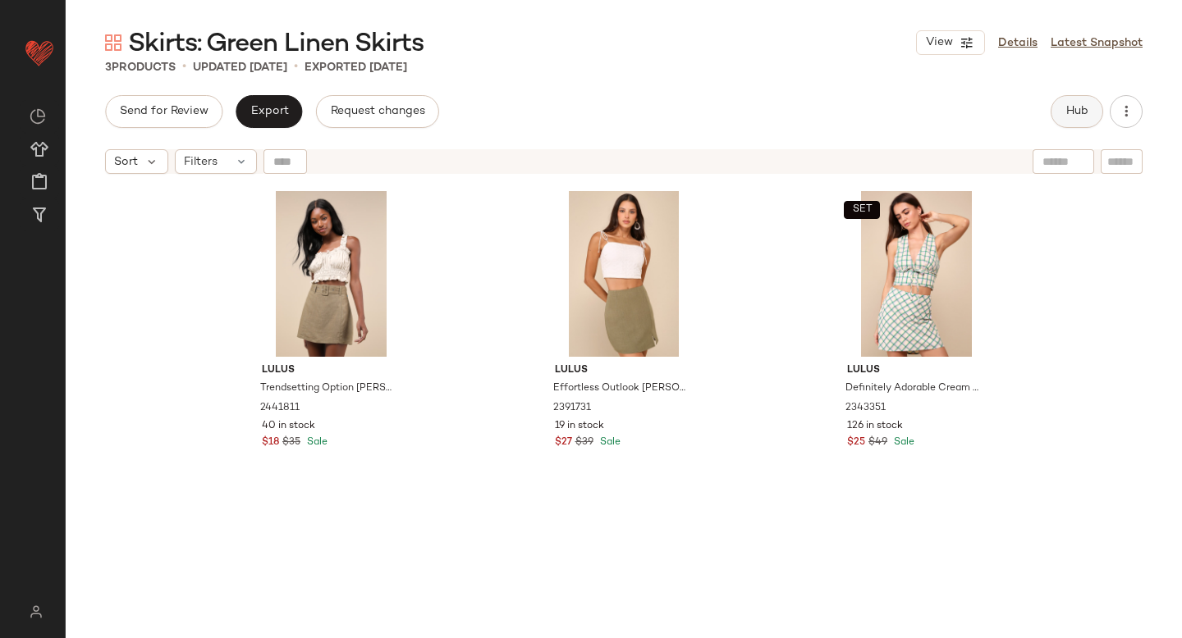
click at [1067, 107] on span "Hub" at bounding box center [1076, 111] width 23 height 13
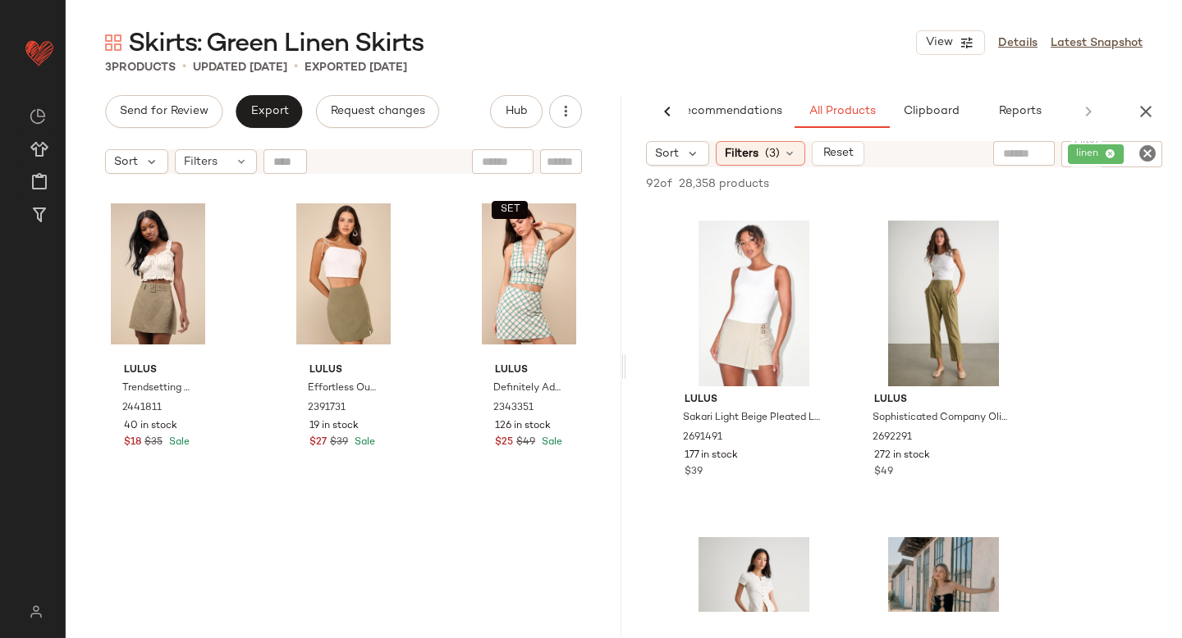
scroll to position [753, 0]
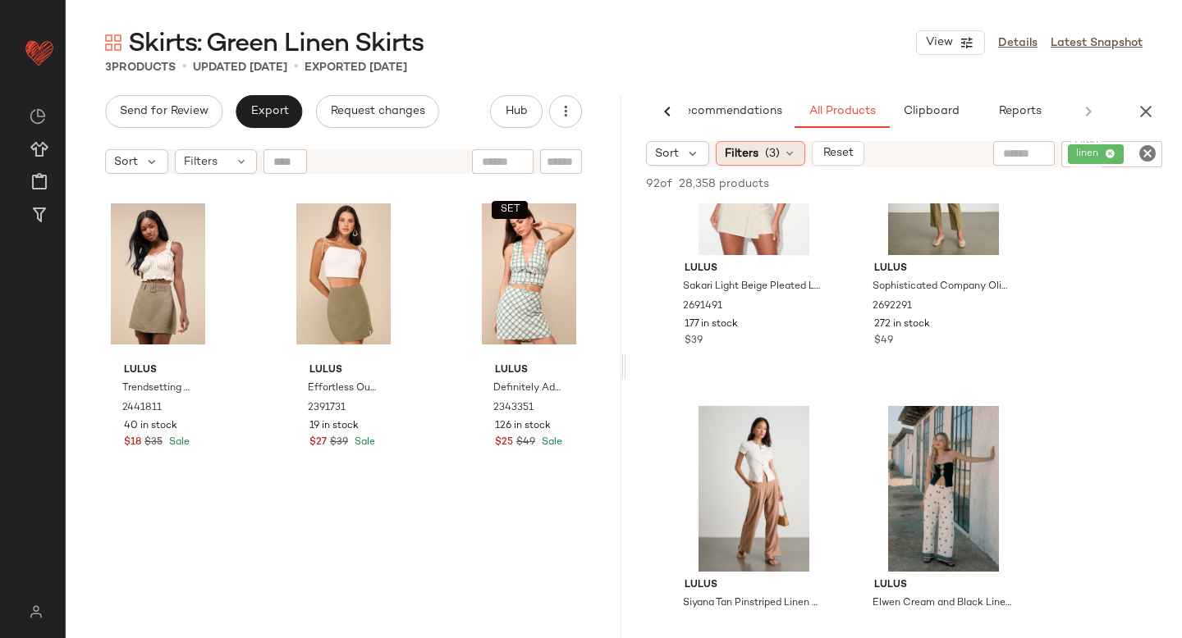
click at [780, 159] on div "Filters (3)" at bounding box center [760, 153] width 89 height 25
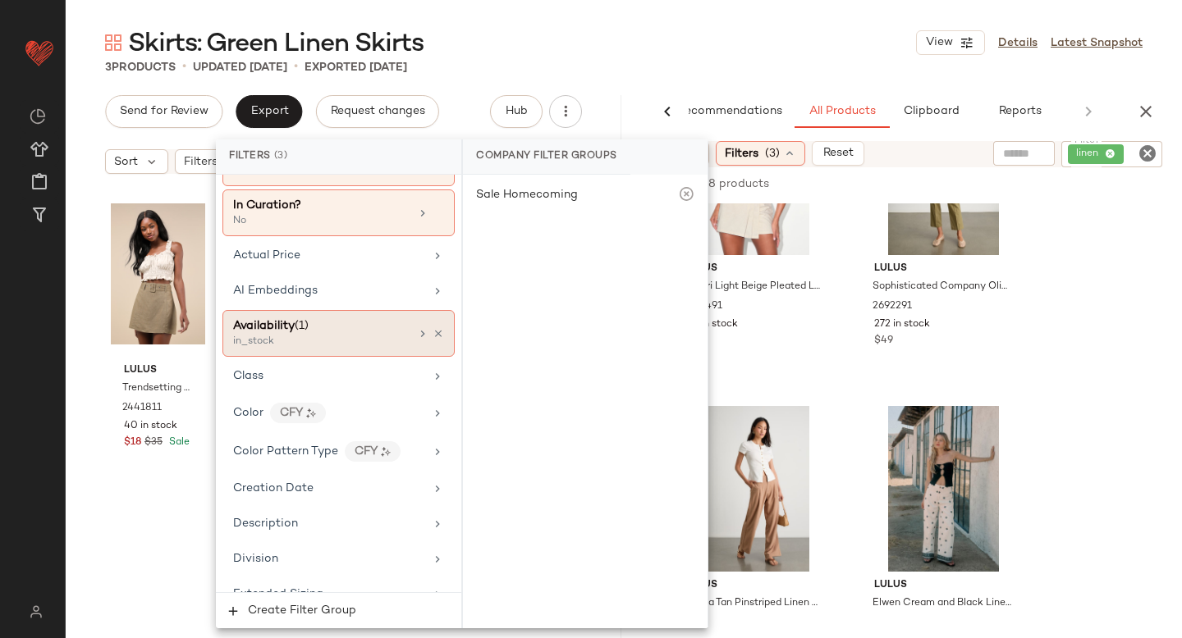
scroll to position [110, 0]
click at [400, 413] on div "Color CFY" at bounding box center [328, 412] width 191 height 21
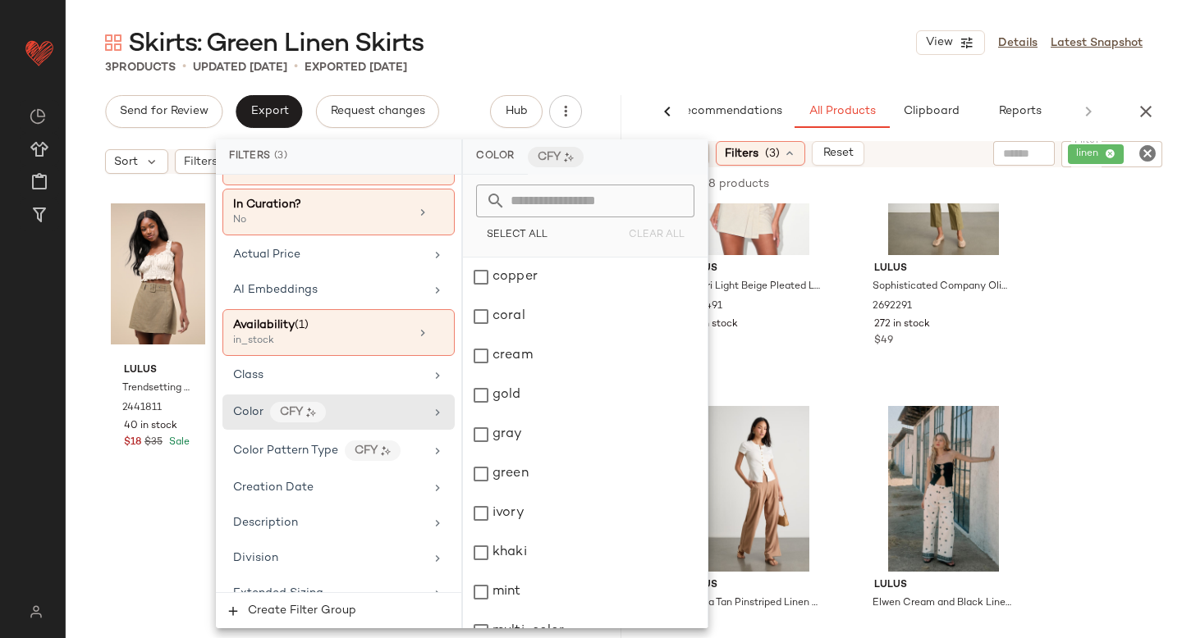
scroll to position [283, 0]
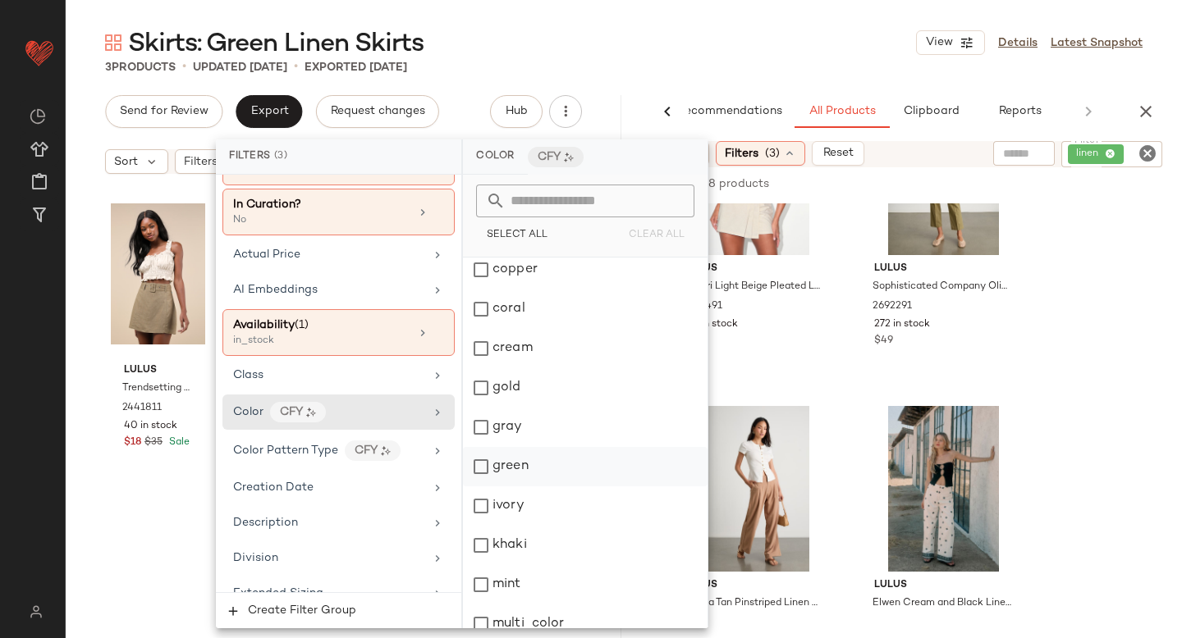
click at [492, 467] on div "green" at bounding box center [585, 466] width 245 height 39
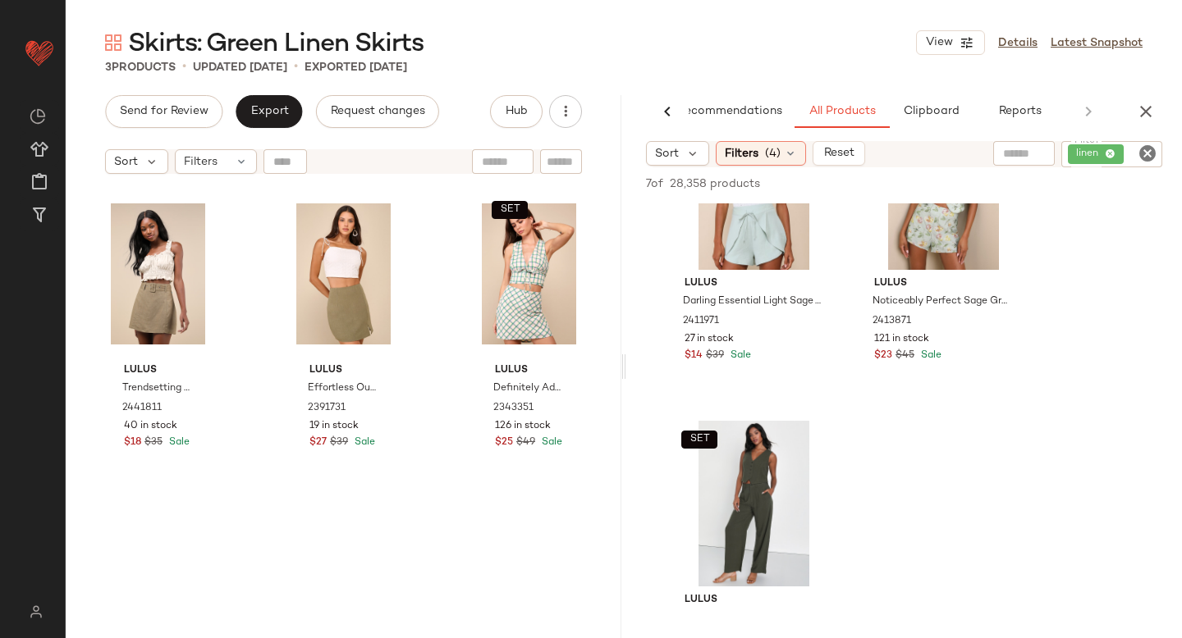
scroll to position [441, 0]
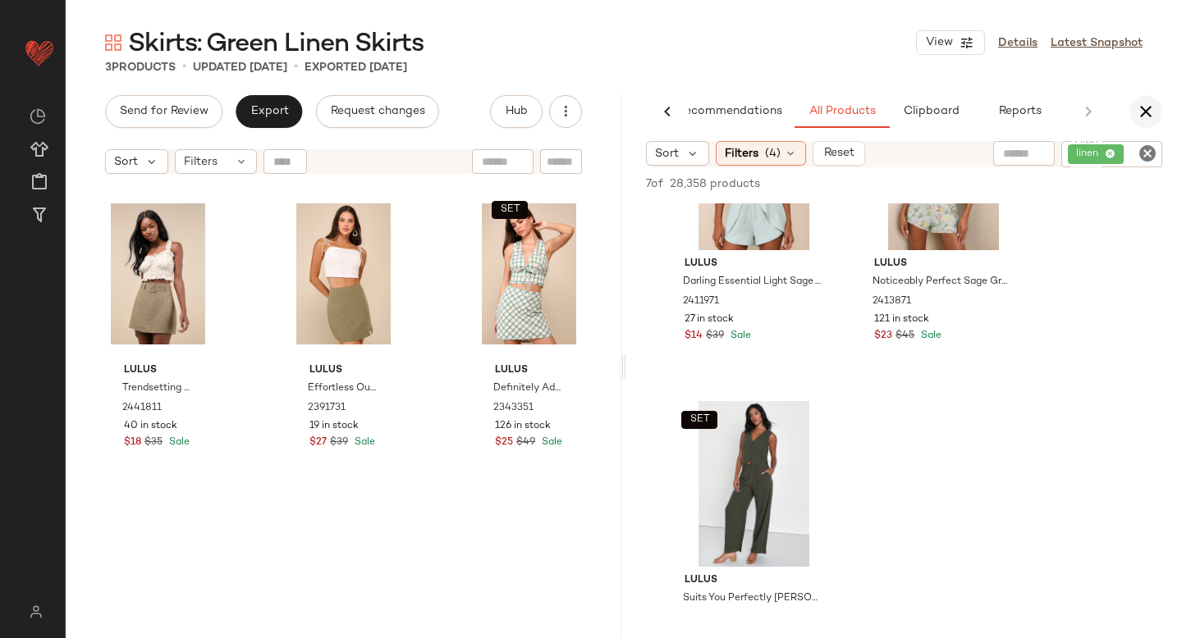
click at [1154, 112] on icon "button" at bounding box center [1146, 112] width 20 height 20
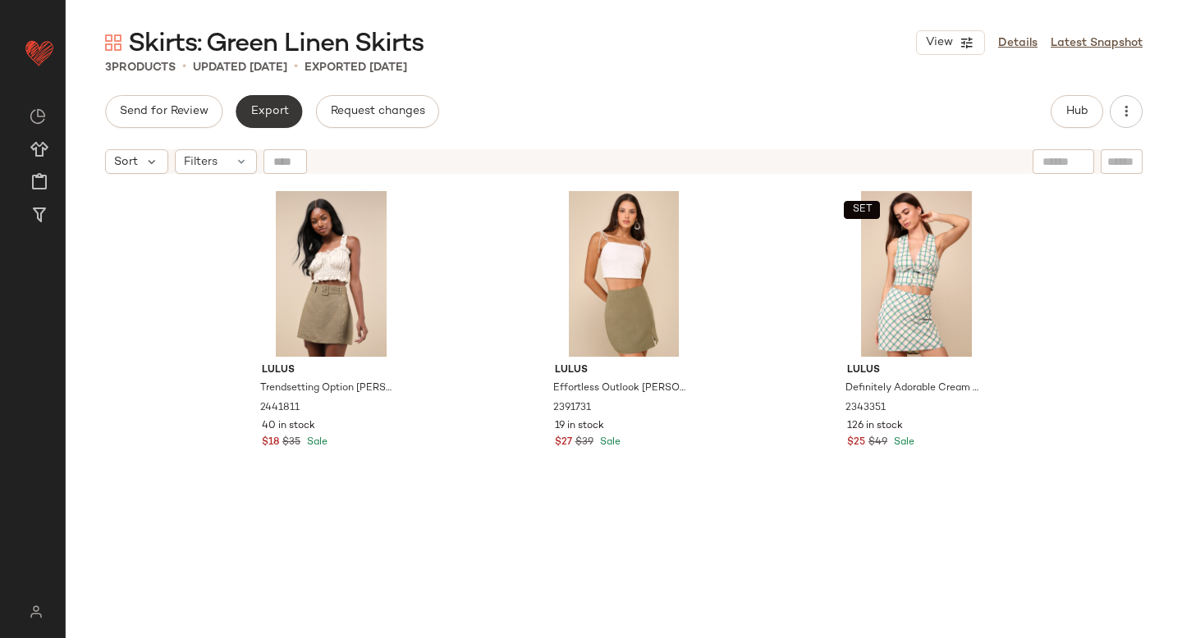
click at [286, 114] on span "Export" at bounding box center [268, 111] width 39 height 13
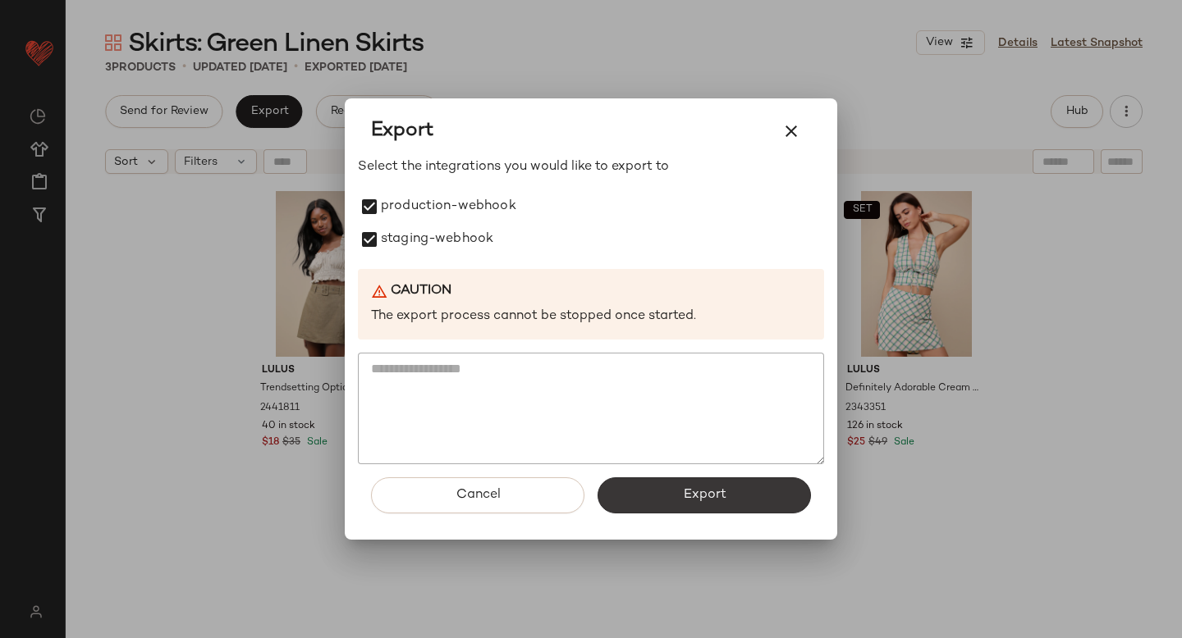
click at [623, 496] on button "Export" at bounding box center [703, 496] width 213 height 36
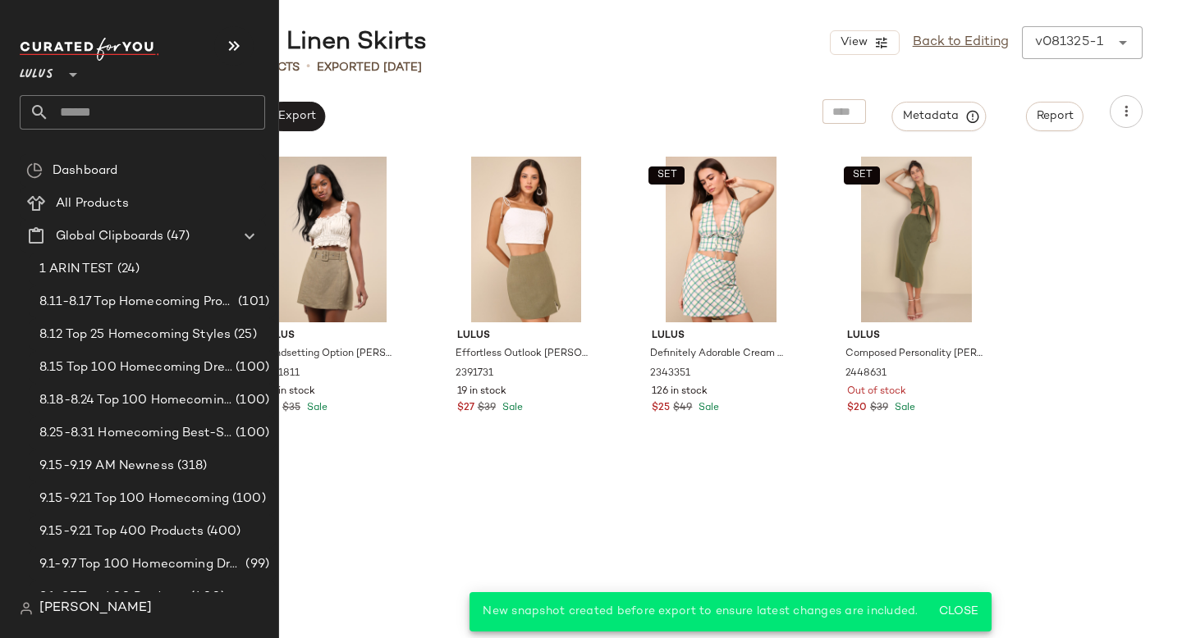
click at [125, 110] on input "text" at bounding box center [157, 112] width 216 height 34
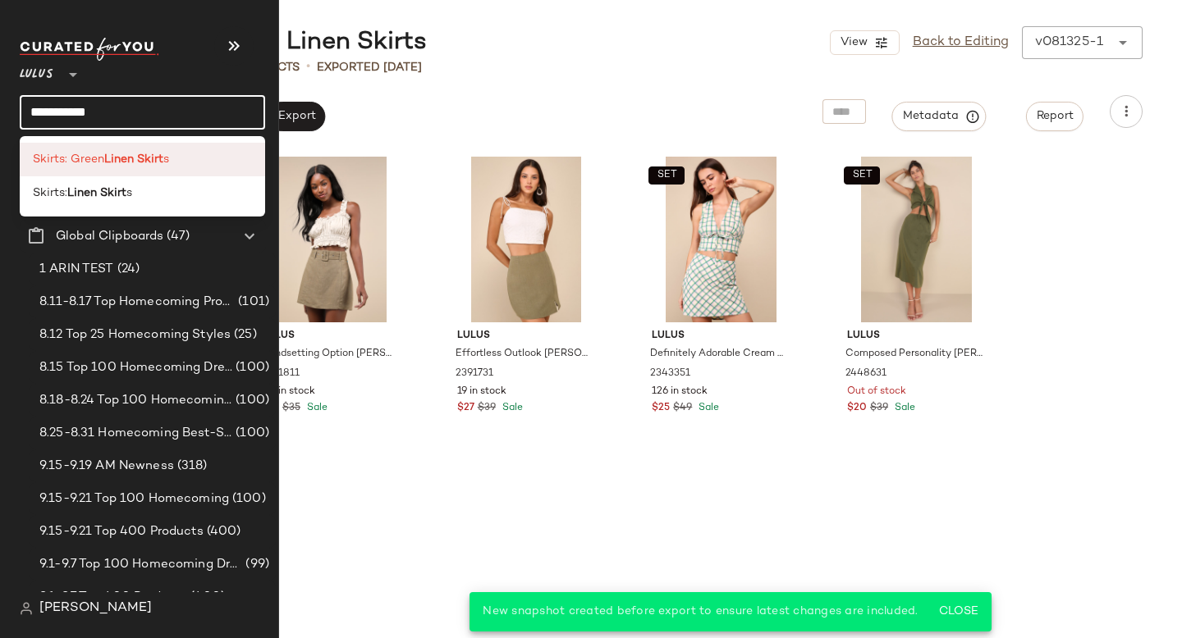
type input "**********"
click at [107, 161] on b "Linen Skirt" at bounding box center [133, 159] width 59 height 17
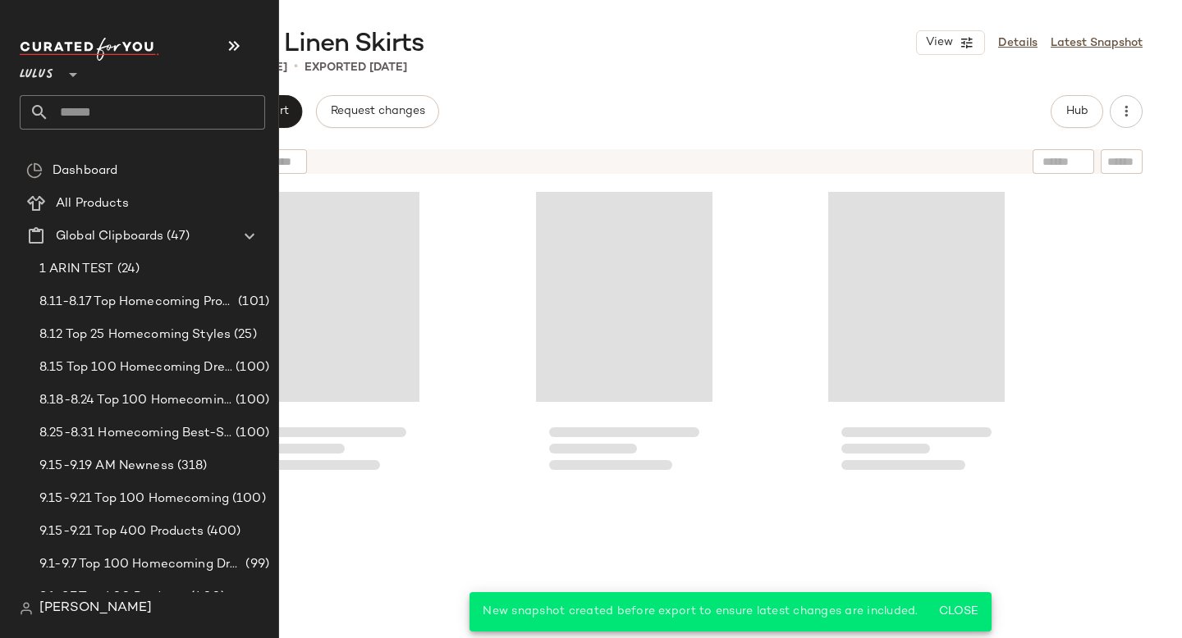
click at [122, 119] on input "text" at bounding box center [157, 112] width 216 height 34
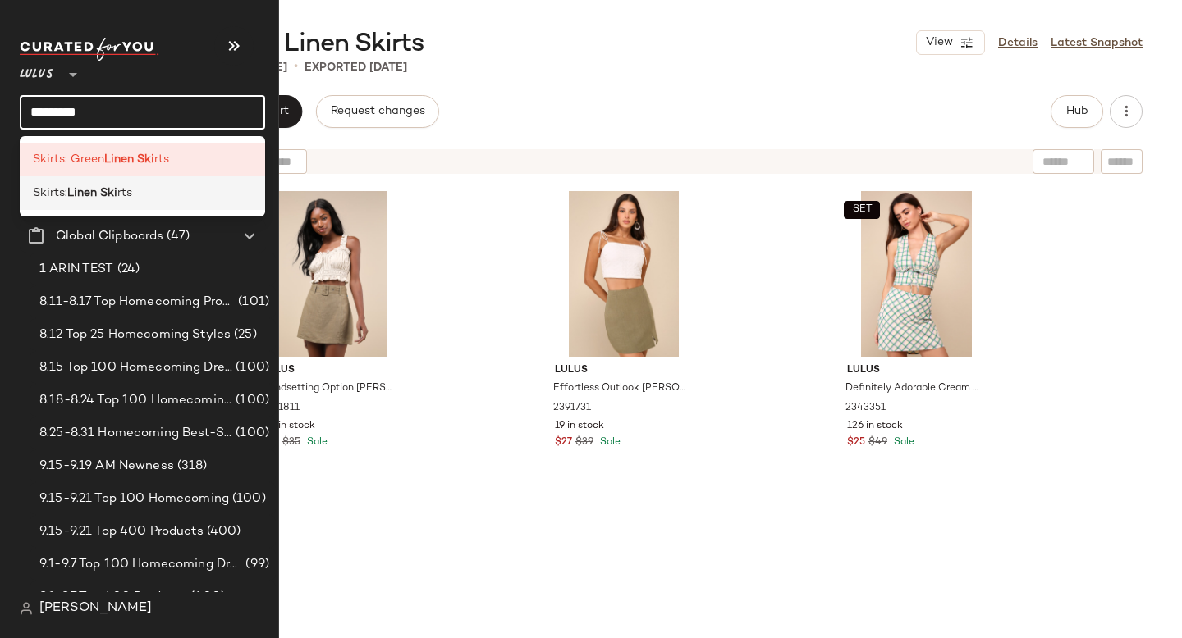
type input "*********"
click at [99, 194] on b "Linen Ski" at bounding box center [92, 193] width 50 height 17
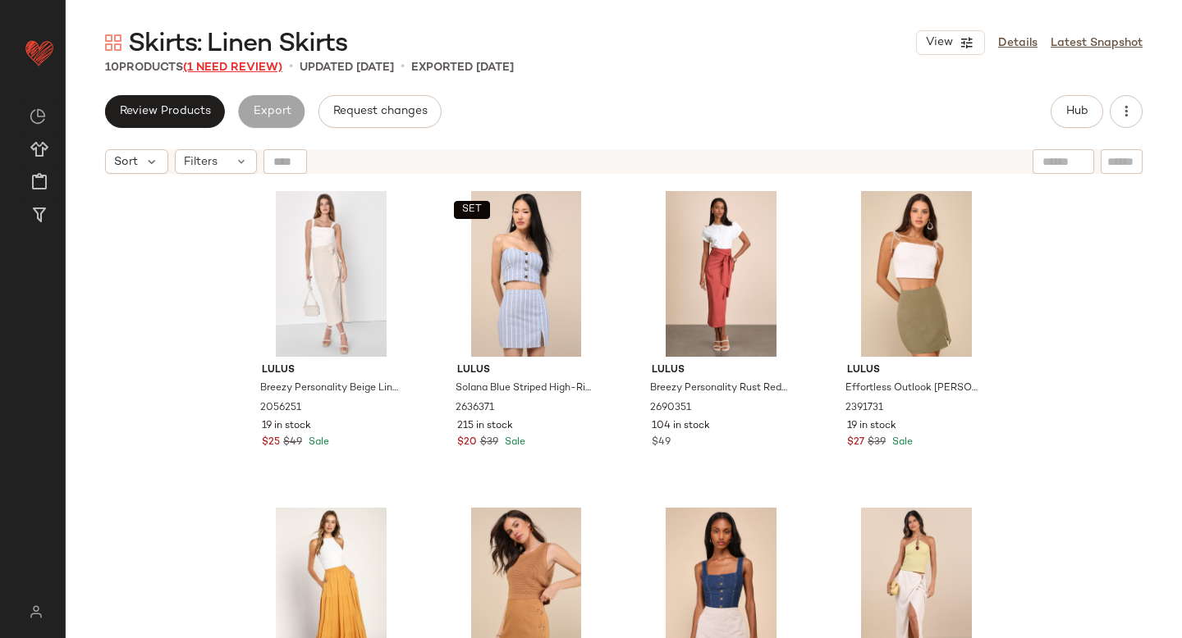
click at [249, 69] on span "(1 Need Review)" at bounding box center [232, 68] width 99 height 12
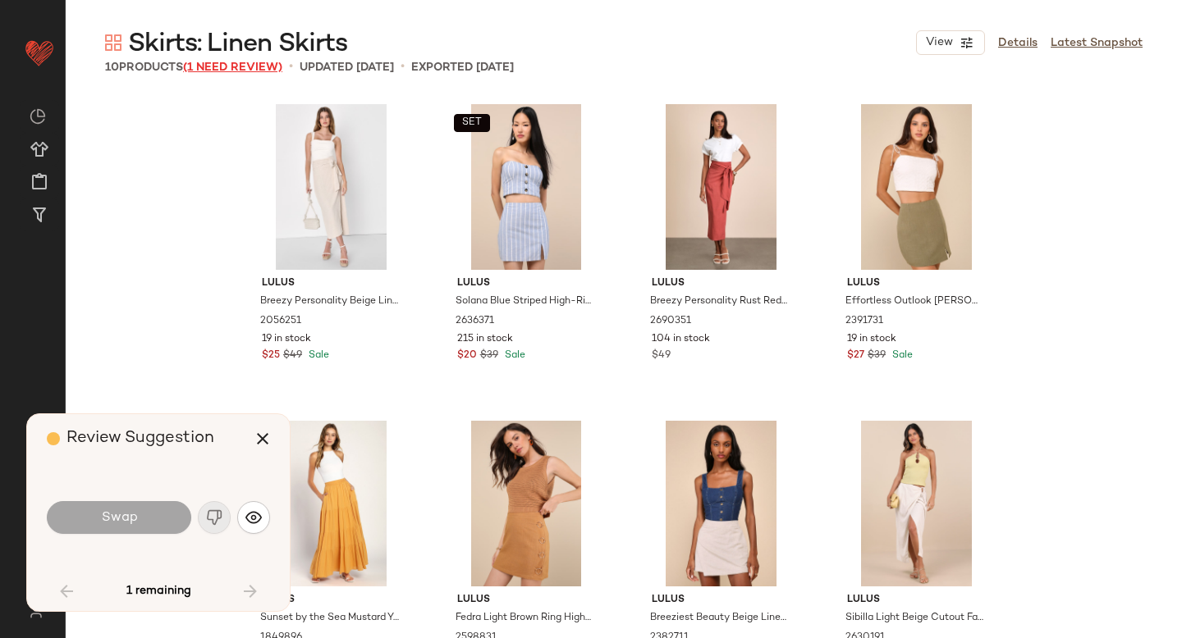
scroll to position [410, 0]
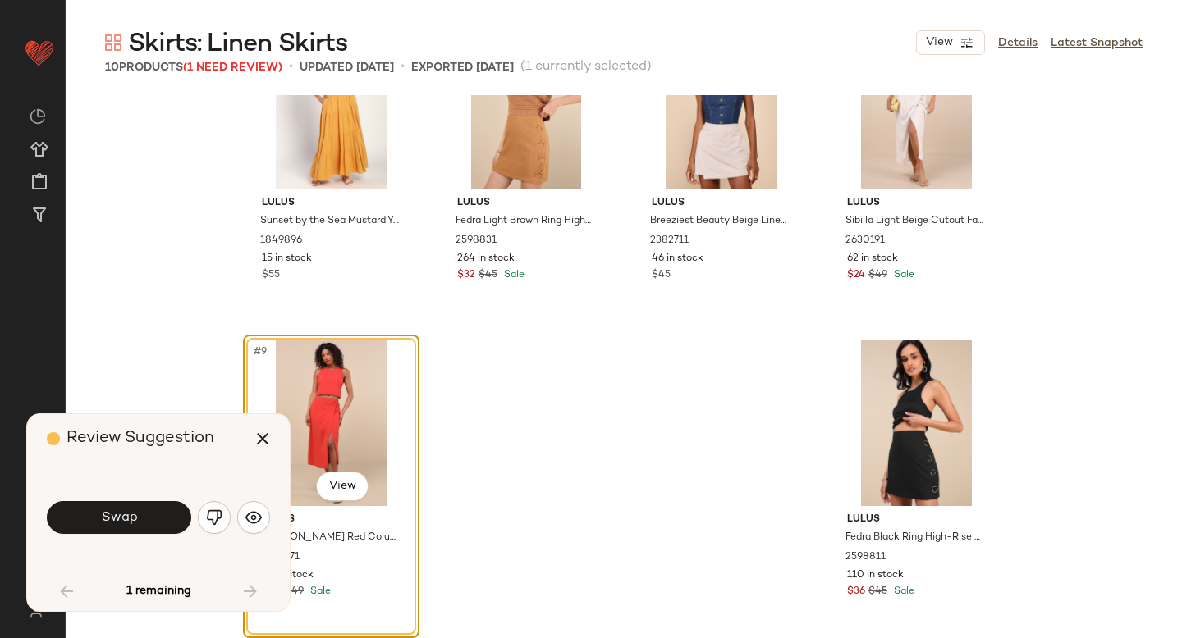
click at [329, 385] on div "#9 View" at bounding box center [331, 424] width 165 height 166
click at [218, 520] on img "button" at bounding box center [214, 518] width 16 height 16
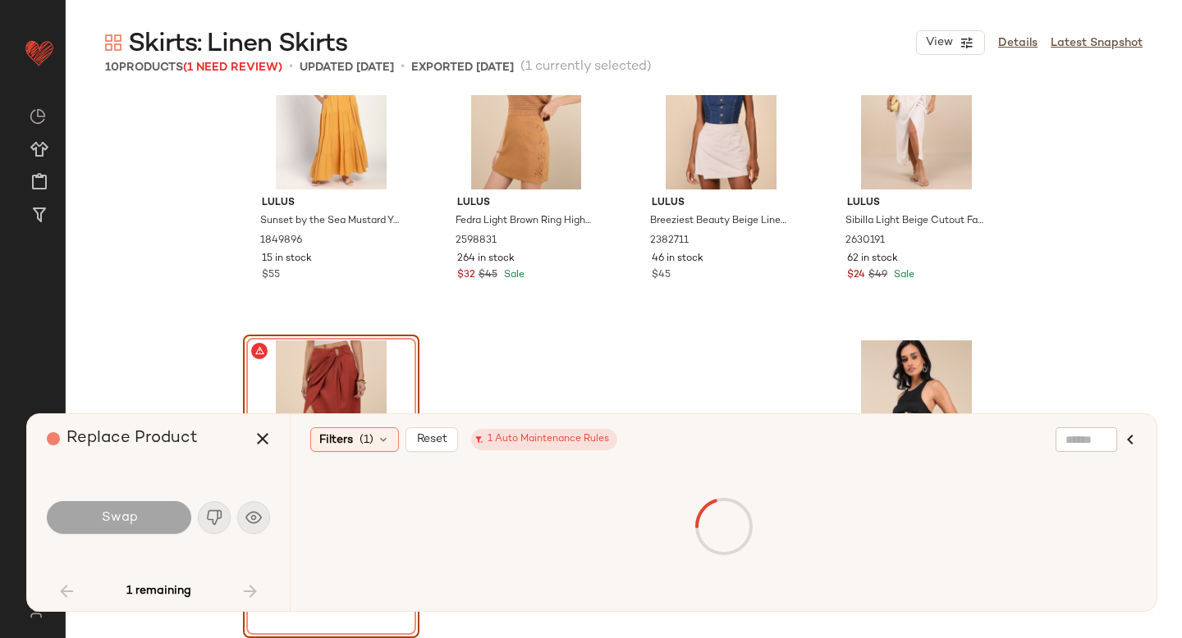
click at [360, 380] on div "#9 View" at bounding box center [331, 424] width 165 height 166
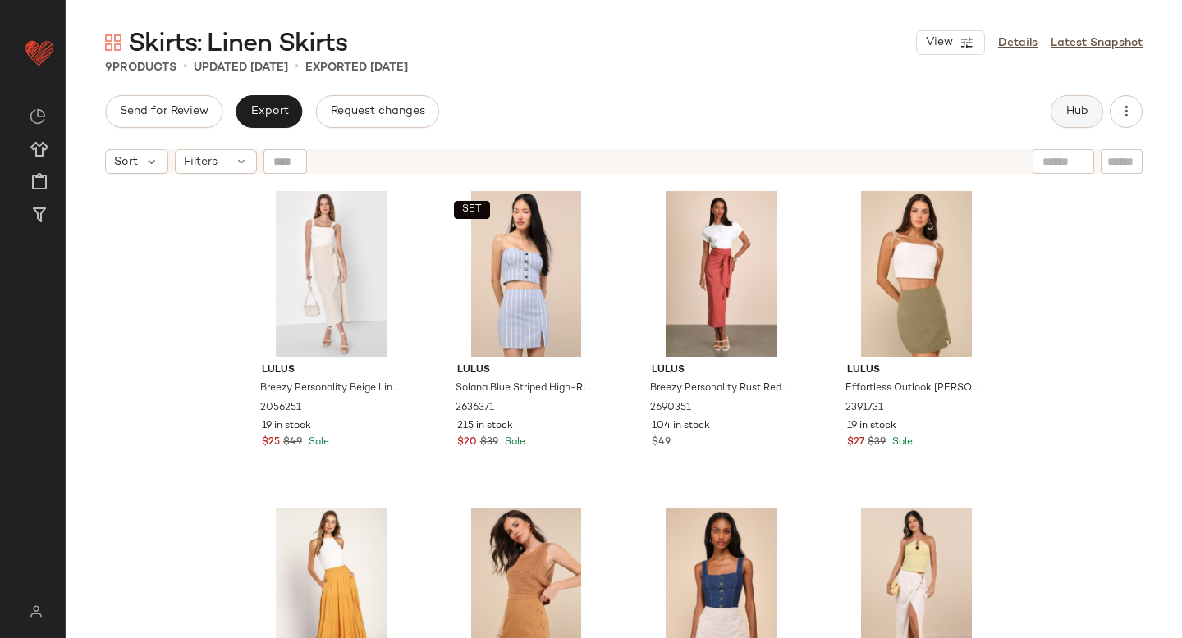
click at [1057, 124] on button "Hub" at bounding box center [1076, 111] width 53 height 33
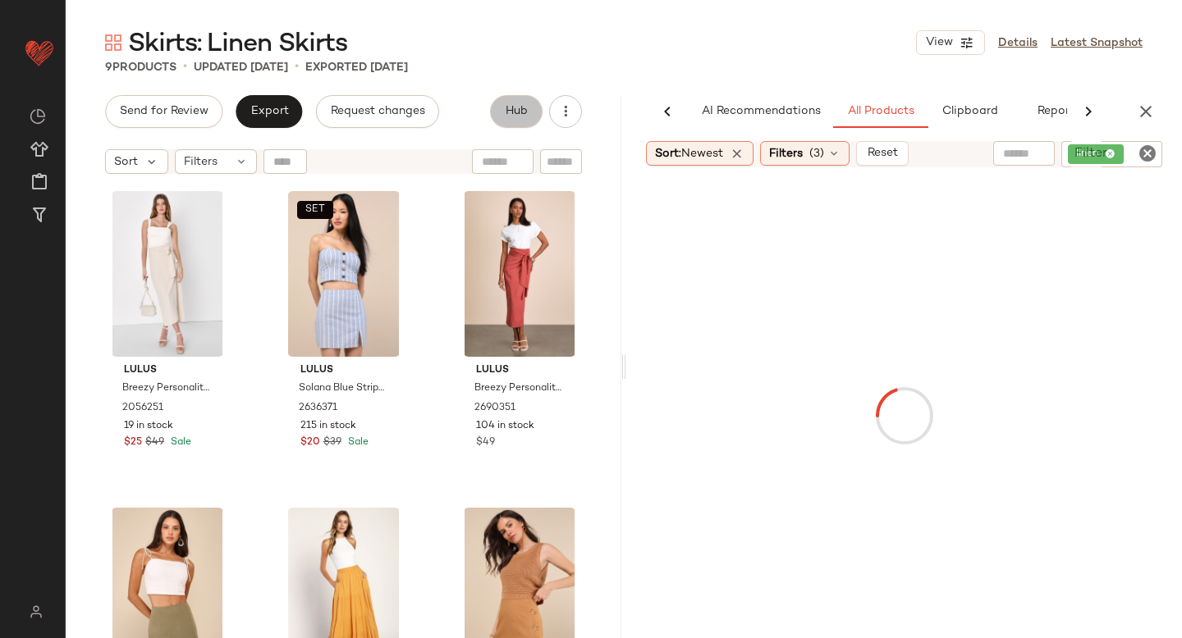
scroll to position [0, 39]
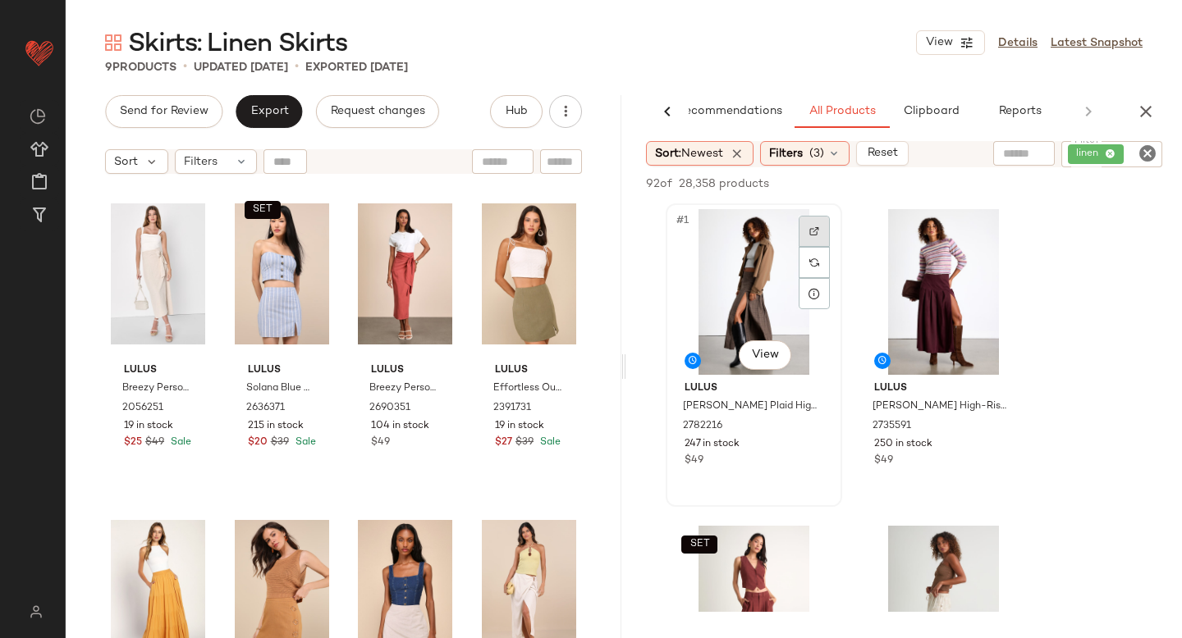
click at [818, 223] on div at bounding box center [813, 231] width 31 height 31
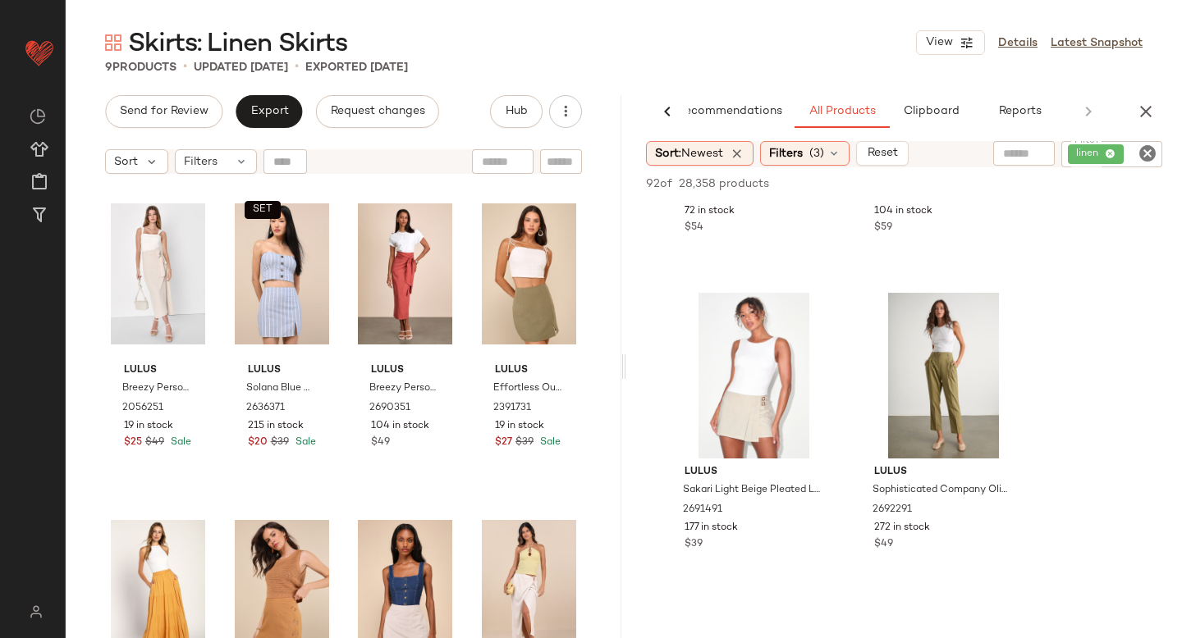
scroll to position [647, 0]
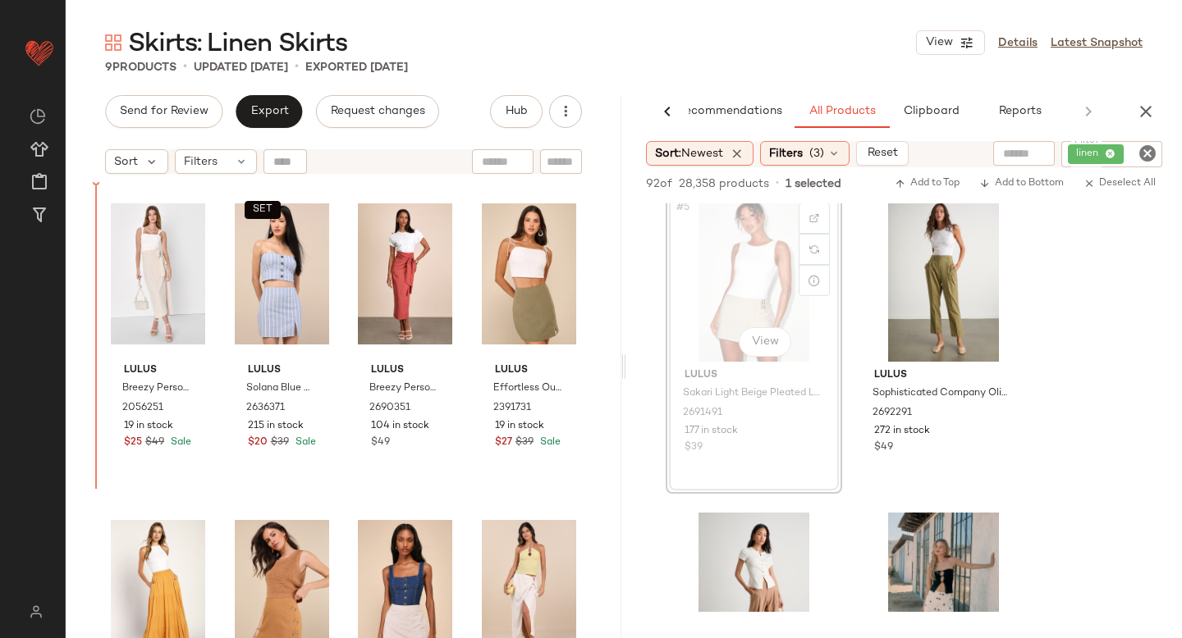
drag, startPoint x: 725, startPoint y: 308, endPoint x: 86, endPoint y: 359, distance: 641.3
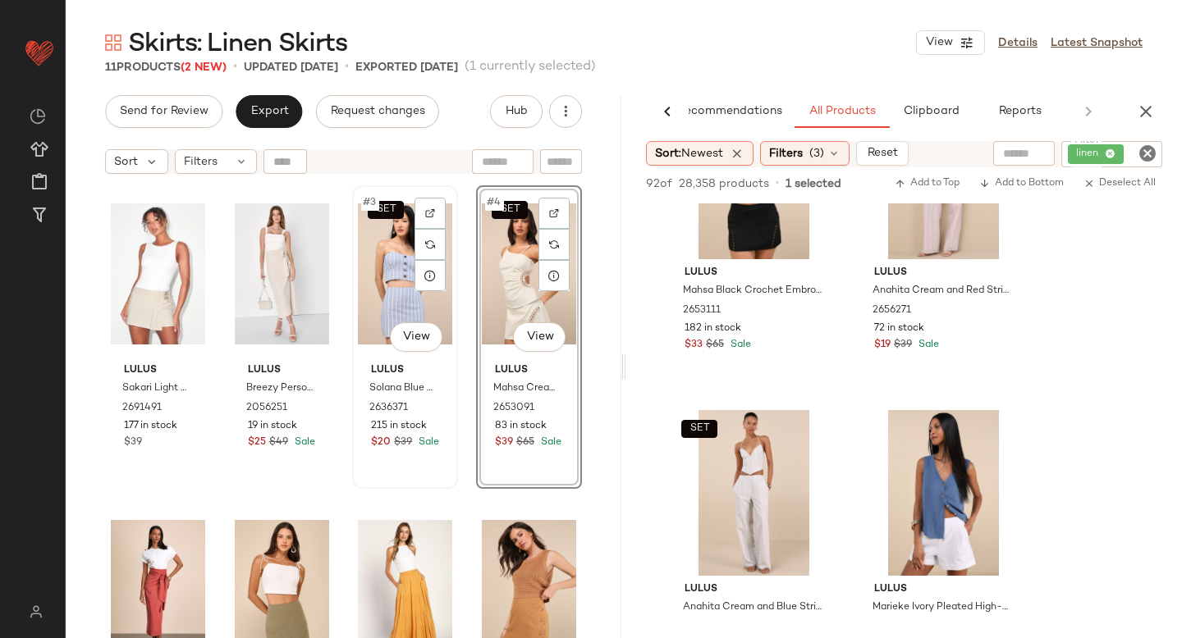
scroll to position [273, 0]
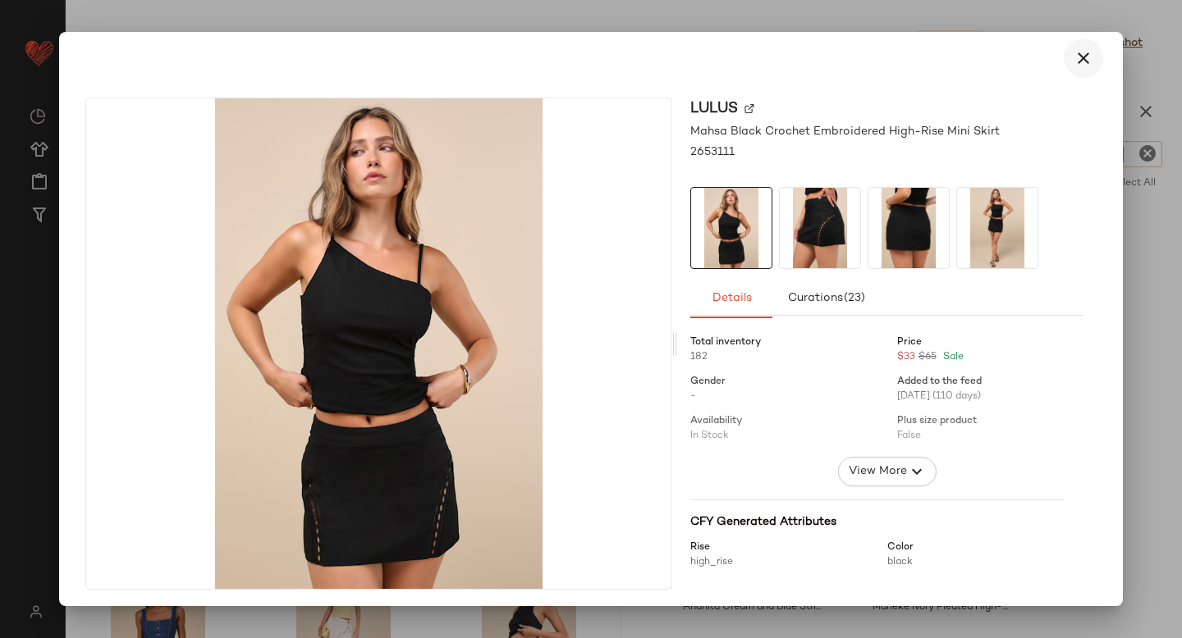
click at [1073, 63] on icon "button" at bounding box center [1083, 58] width 20 height 20
drag, startPoint x: 737, startPoint y: 222, endPoint x: 457, endPoint y: 380, distance: 321.5
click at [1079, 63] on icon "button" at bounding box center [1083, 58] width 20 height 20
drag, startPoint x: 725, startPoint y: 226, endPoint x: 397, endPoint y: 420, distance: 380.8
click at [1076, 64] on icon "button" at bounding box center [1083, 58] width 20 height 20
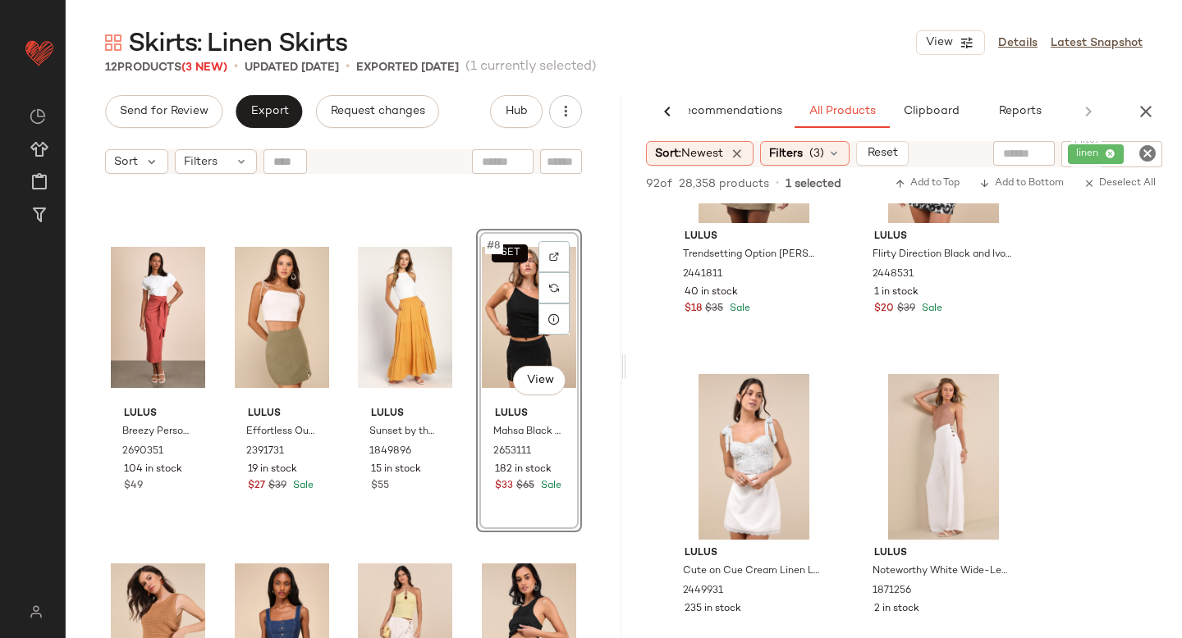
scroll to position [8285, 0]
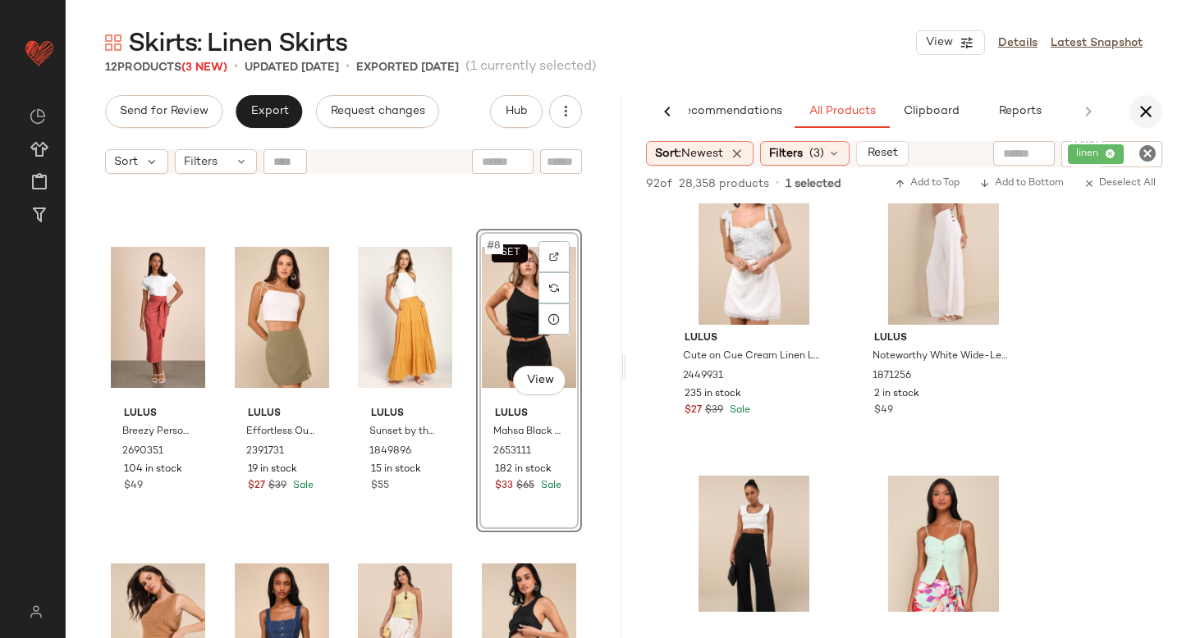
click at [1141, 120] on icon "button" at bounding box center [1146, 112] width 20 height 20
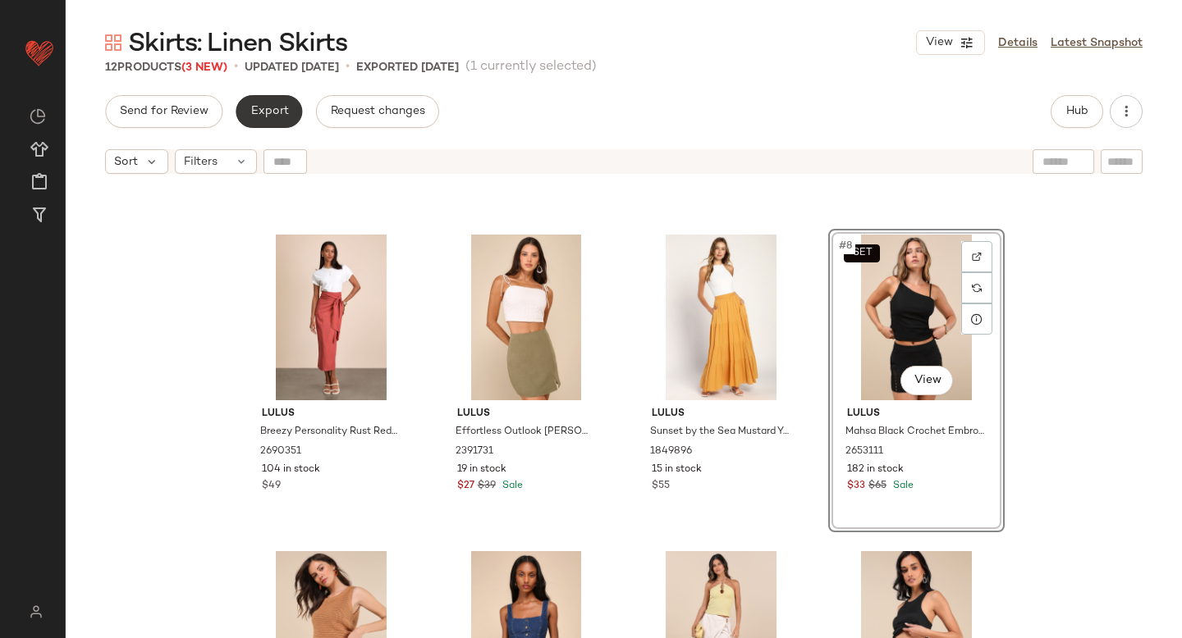
click at [254, 118] on button "Export" at bounding box center [269, 111] width 66 height 33
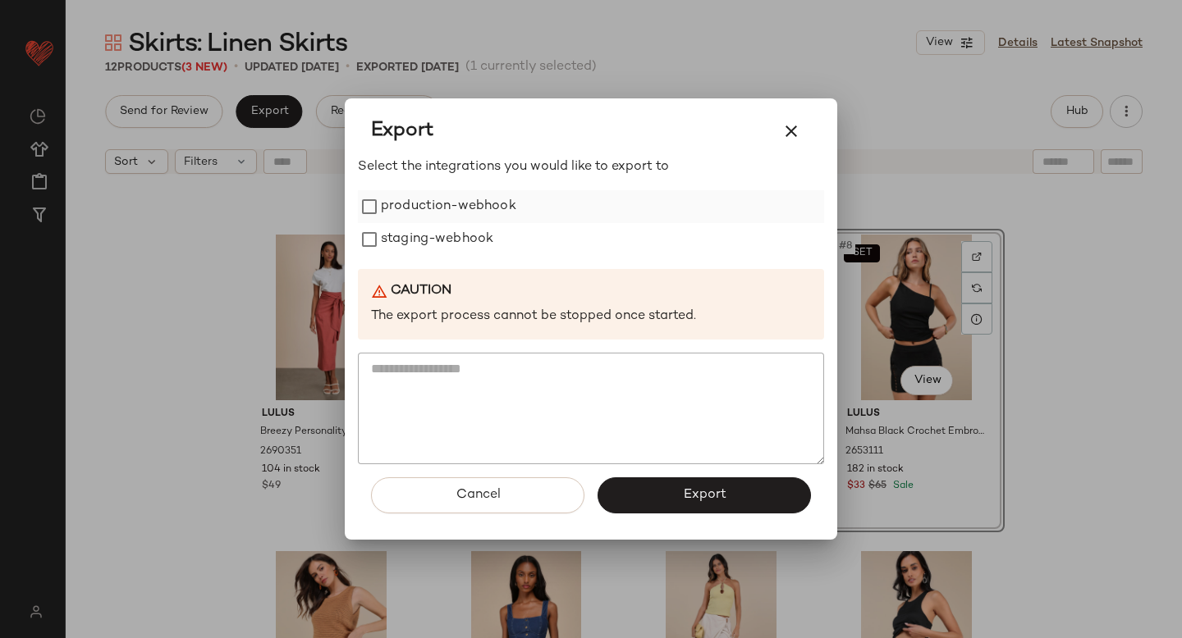
click at [395, 205] on label "production-webhook" at bounding box center [448, 206] width 135 height 33
click at [410, 242] on label "staging-webhook" at bounding box center [437, 239] width 112 height 33
click at [710, 482] on button "Export" at bounding box center [703, 496] width 213 height 36
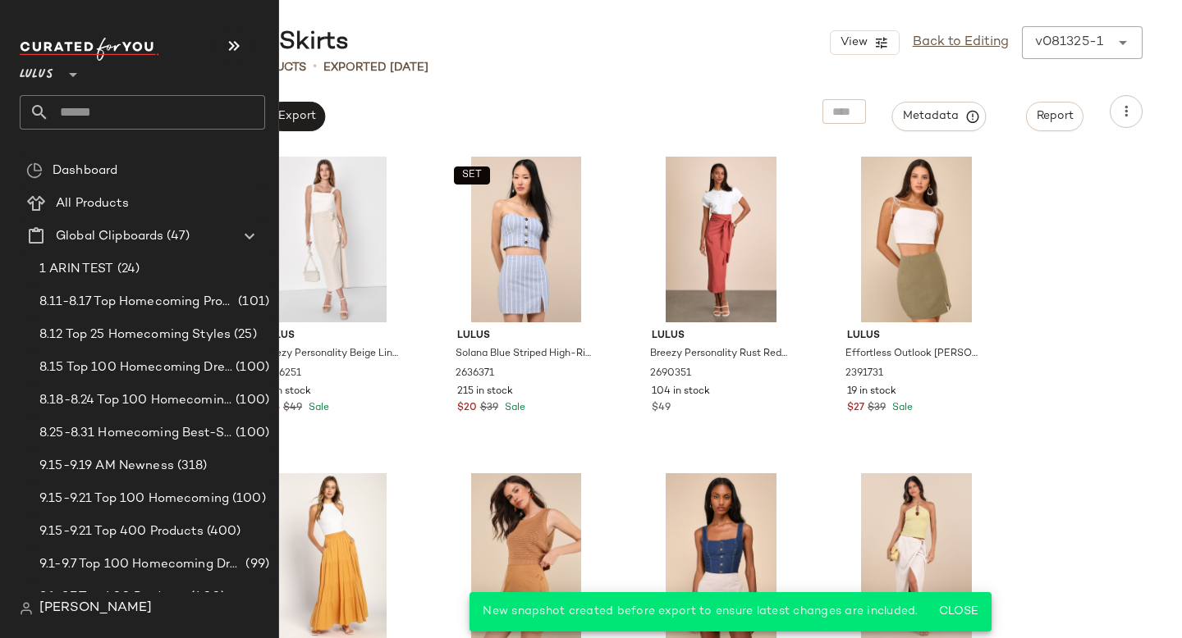
click at [152, 107] on input "text" at bounding box center [157, 112] width 216 height 34
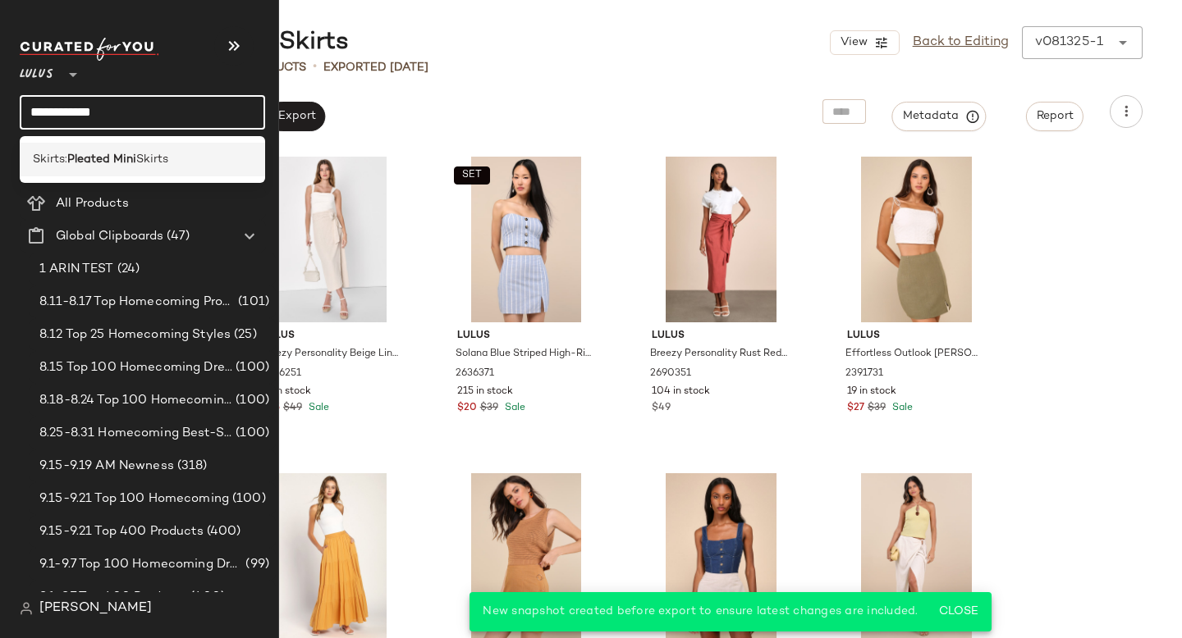
type input "**********"
click at [183, 167] on div "Skirts: Pleated Mini Skirts" at bounding box center [142, 159] width 219 height 17
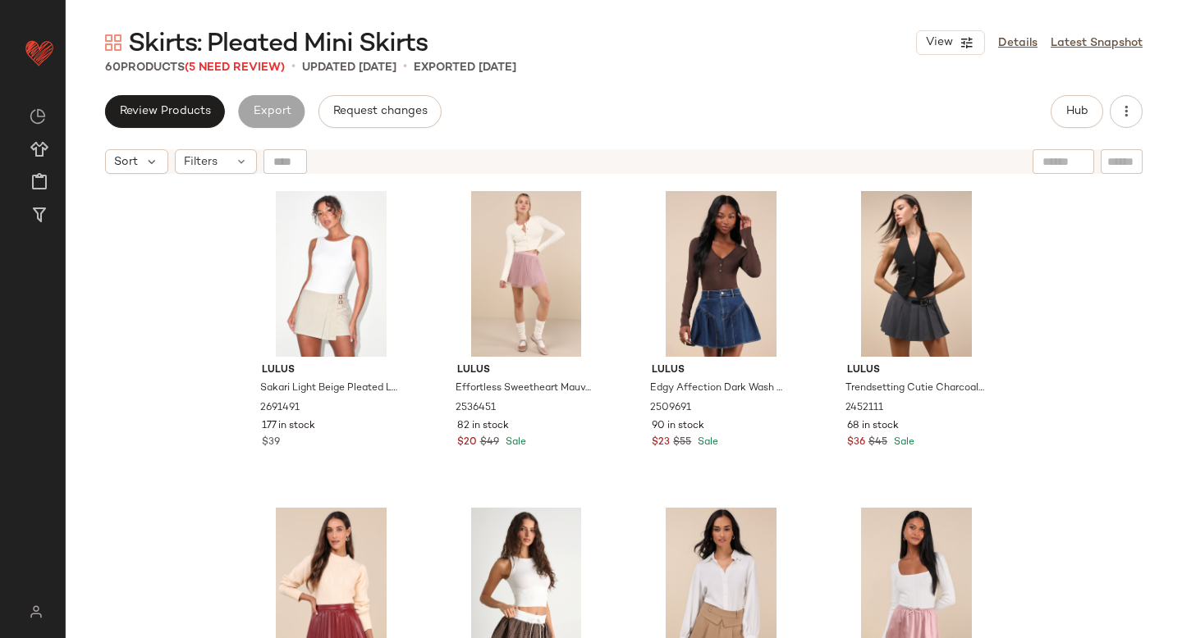
click at [231, 75] on div "Skirts: Pleated Mini Skirts View Details Latest Snapshot 60 Products (5 Need Re…" at bounding box center [624, 332] width 1116 height 612
click at [236, 153] on div "Filters" at bounding box center [216, 161] width 82 height 25
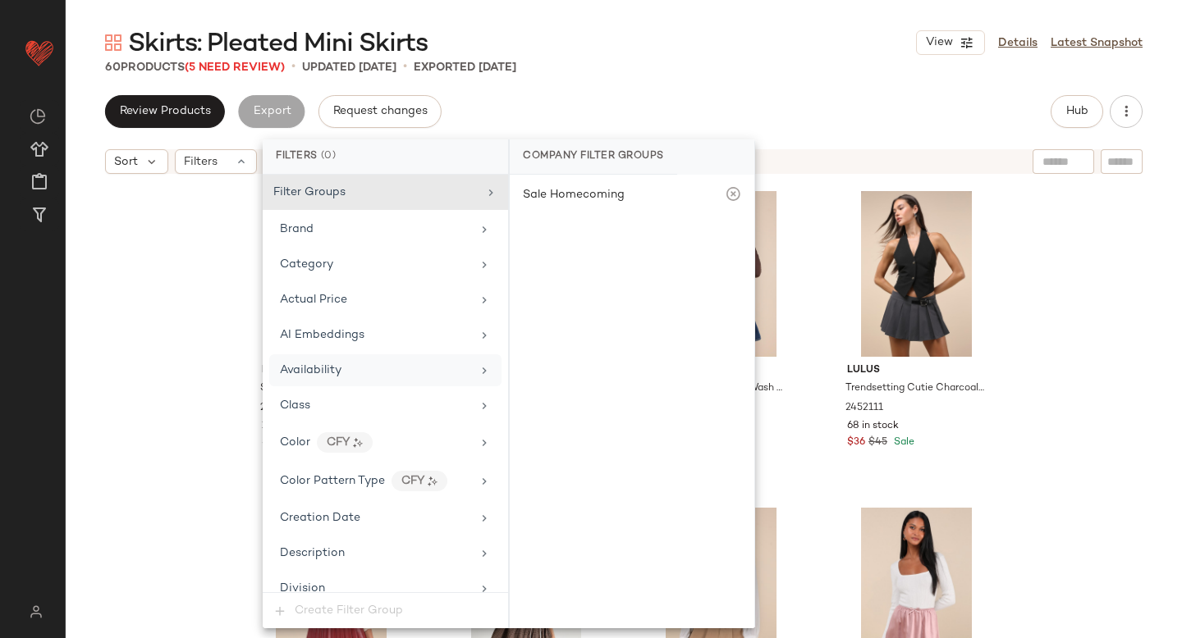
click at [320, 362] on div "Availability" at bounding box center [311, 370] width 62 height 17
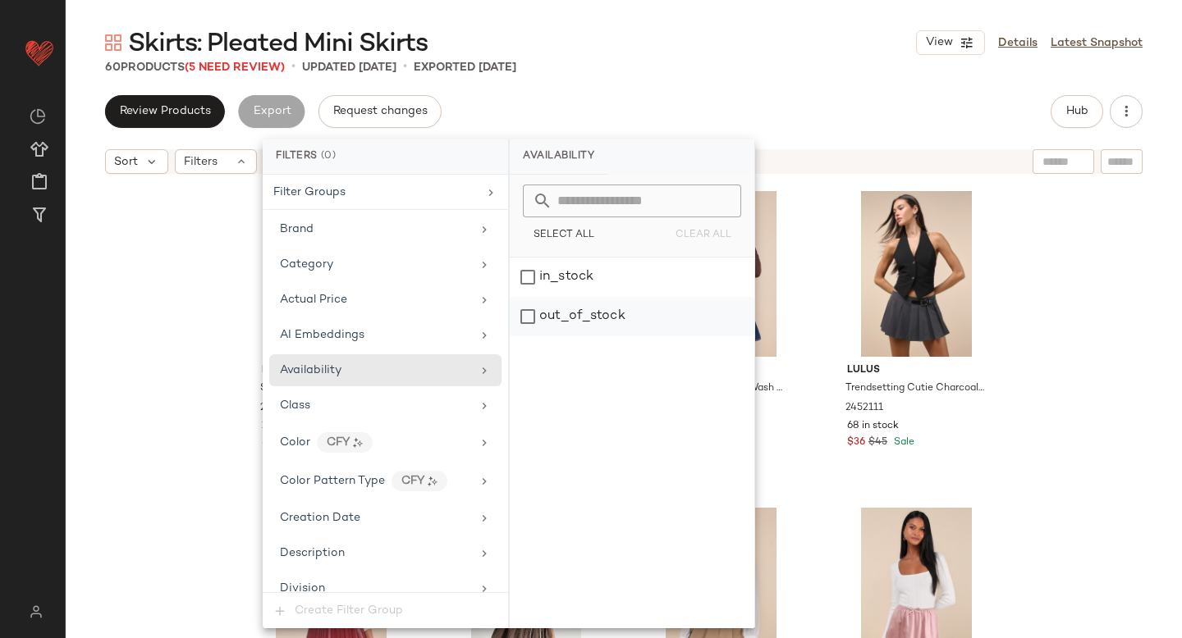
click at [539, 318] on div "out_of_stock" at bounding box center [632, 316] width 245 height 39
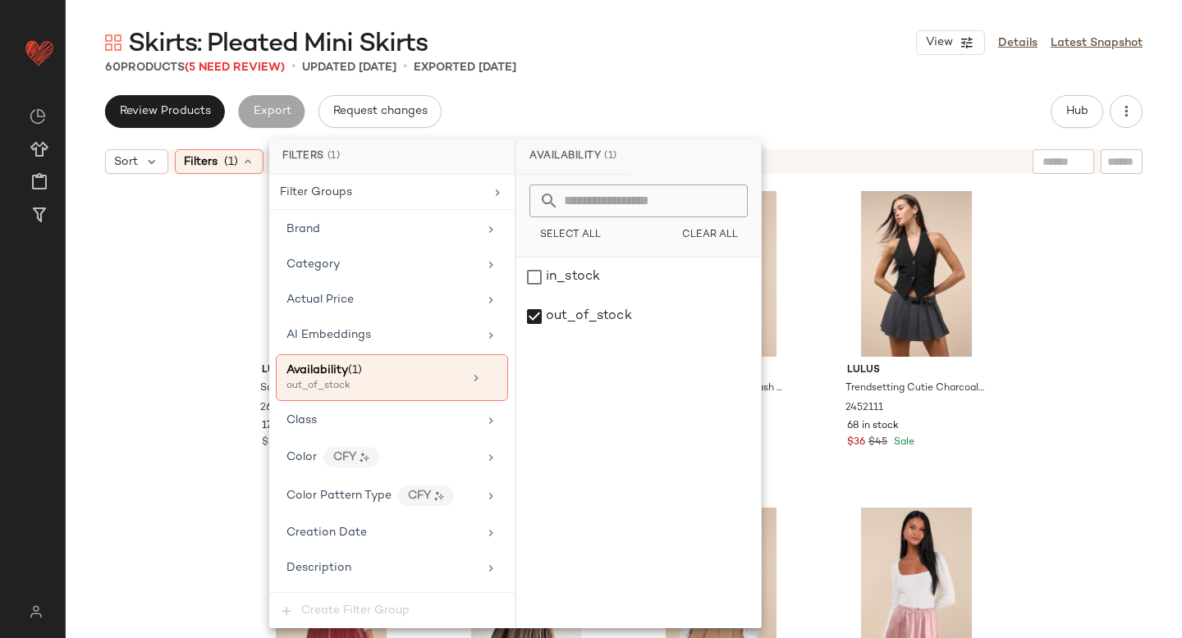
click at [748, 105] on div "Review Products Export Request changes Hub" at bounding box center [623, 111] width 1037 height 33
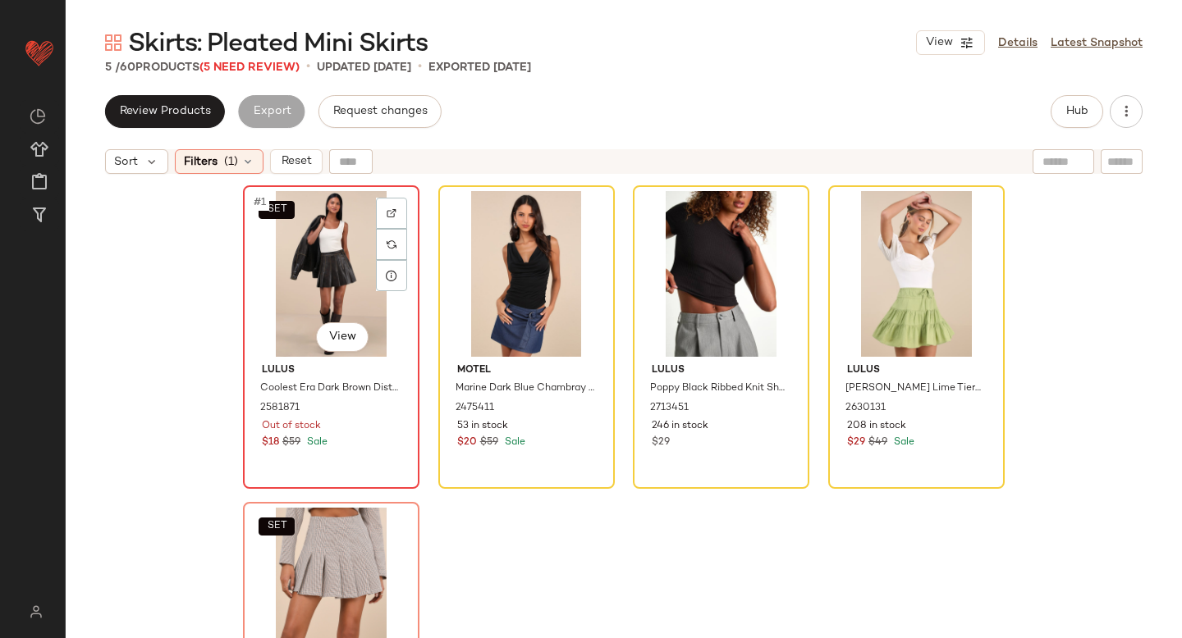
click at [296, 302] on div "SET #1 View" at bounding box center [331, 274] width 165 height 166
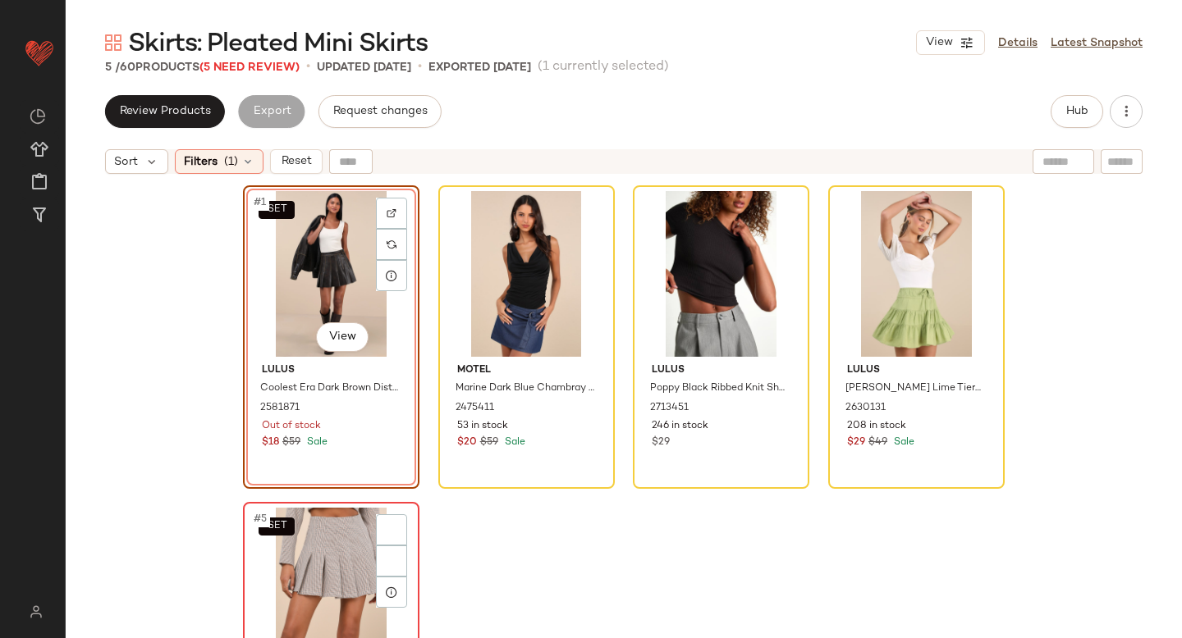
click at [329, 537] on div "SET #5 View" at bounding box center [331, 591] width 165 height 166
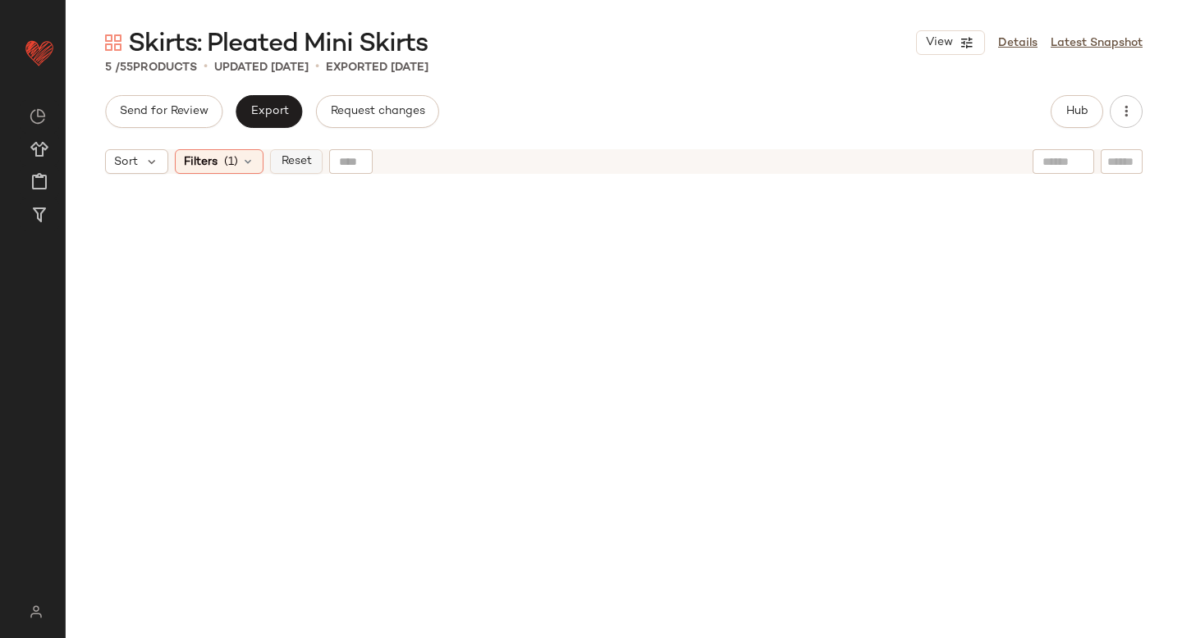
click at [285, 173] on button "Reset" at bounding box center [296, 161] width 53 height 25
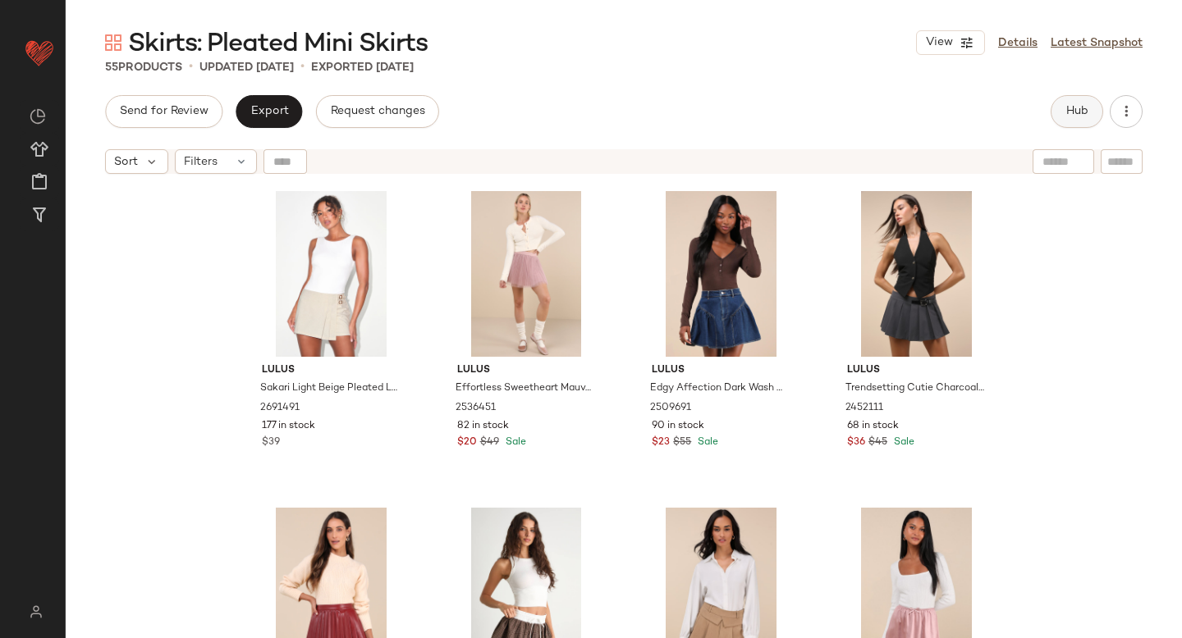
click at [1095, 104] on button "Hub" at bounding box center [1076, 111] width 53 height 33
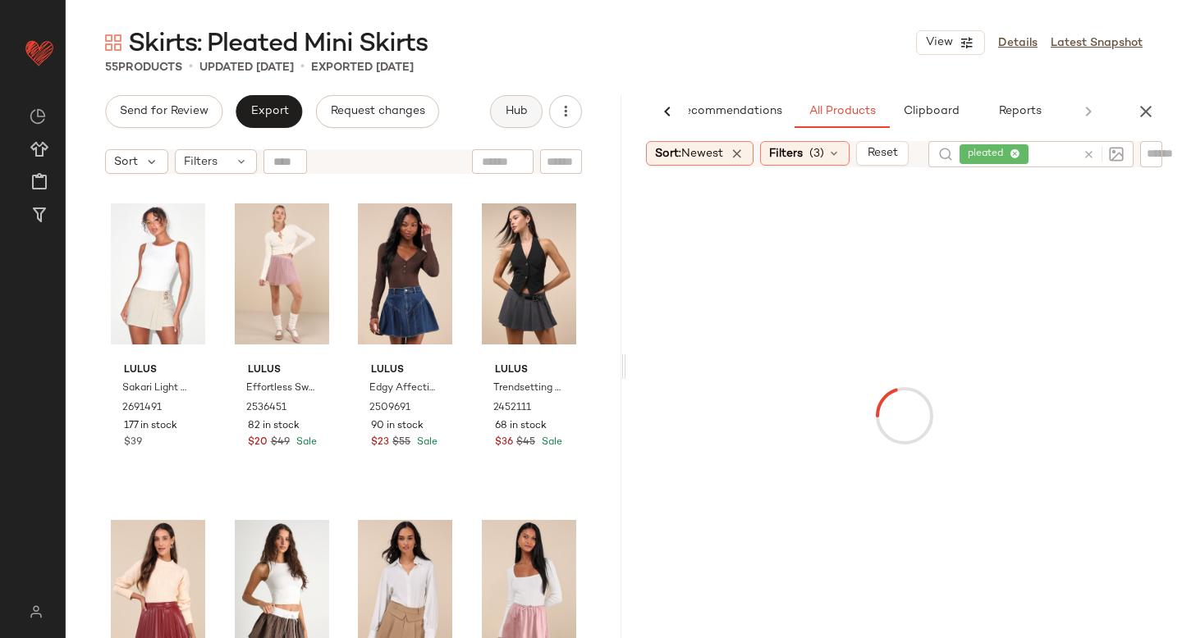
scroll to position [0, 39]
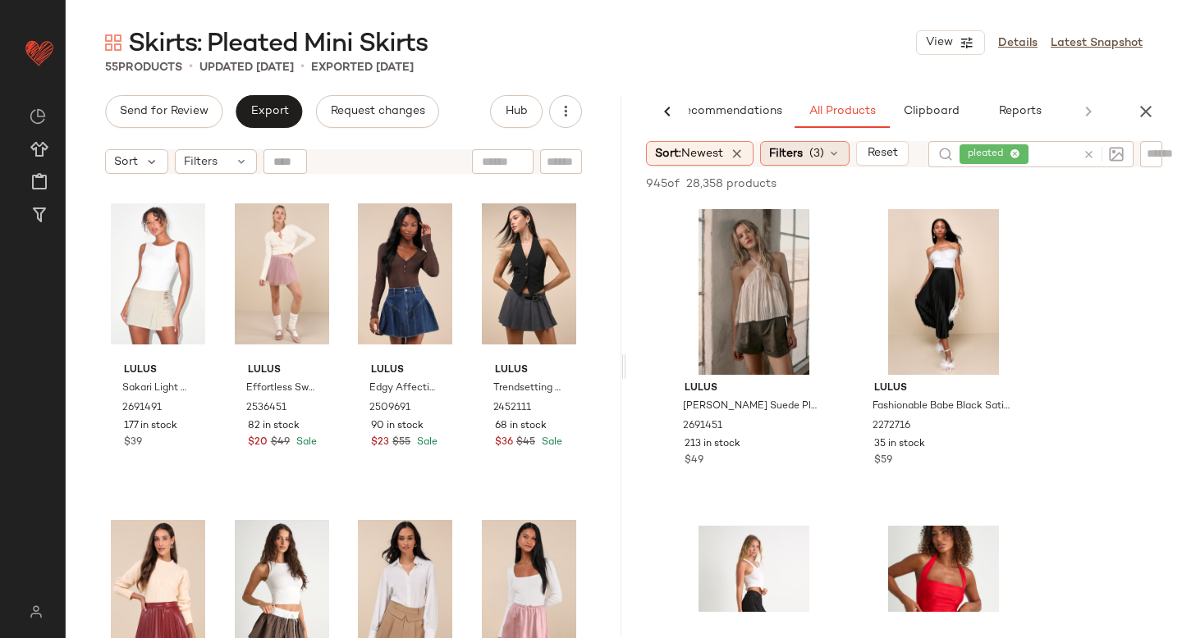
click at [814, 150] on span "(3)" at bounding box center [816, 153] width 15 height 17
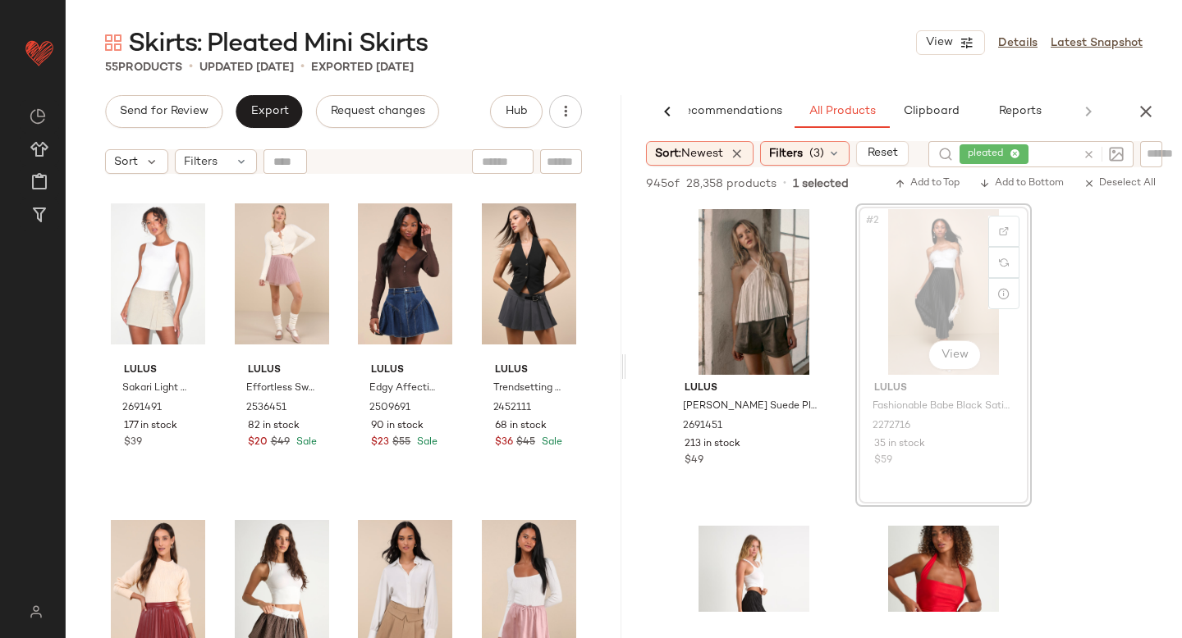
drag, startPoint x: 923, startPoint y: 292, endPoint x: 977, endPoint y: 324, distance: 62.9
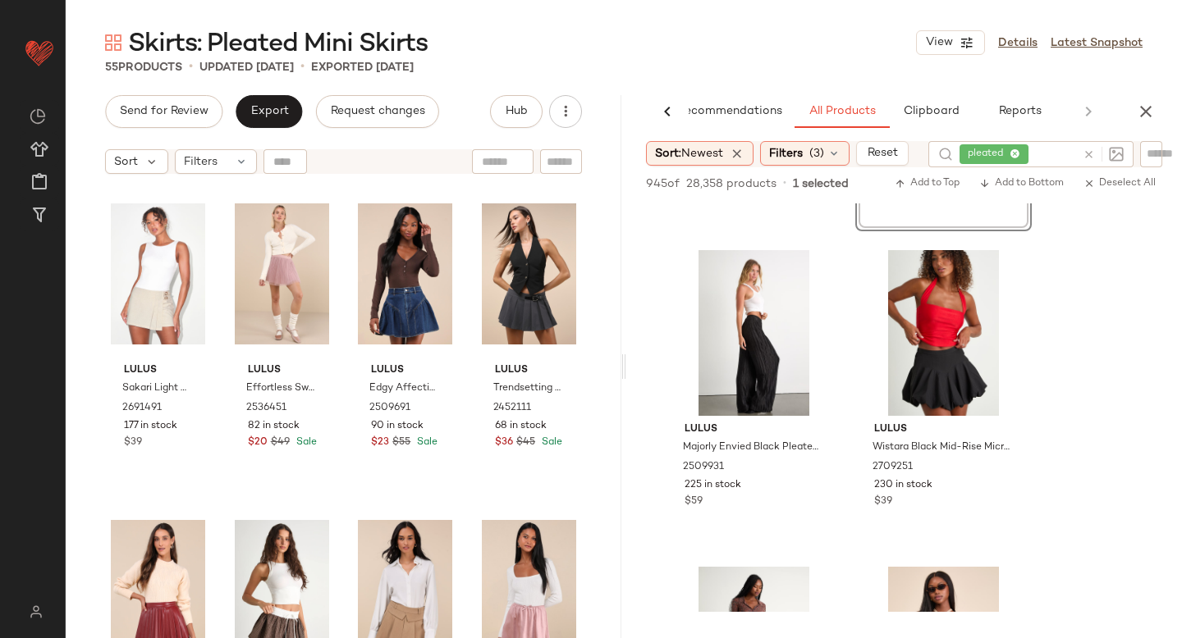
scroll to position [282, 0]
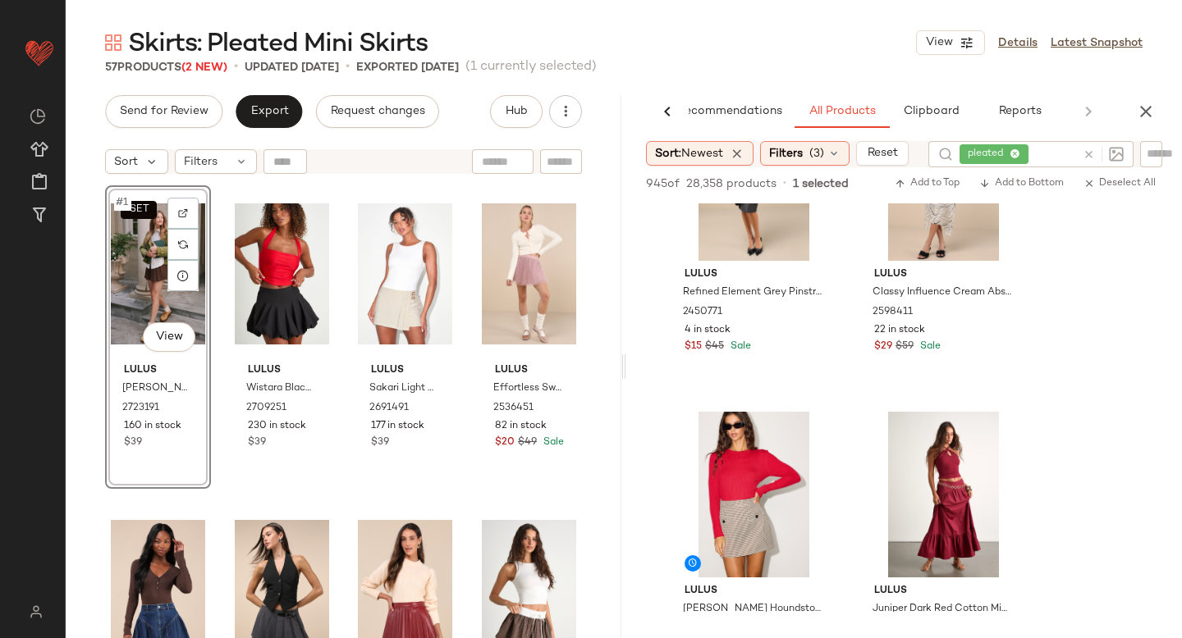
scroll to position [12057, 0]
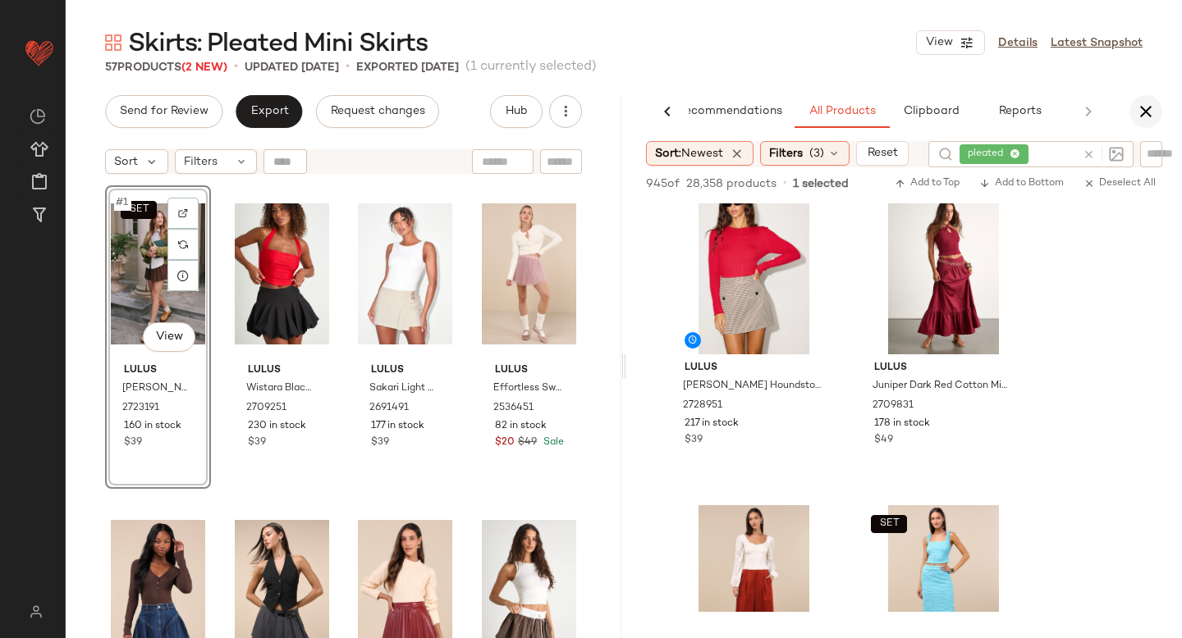
click at [1150, 103] on icon "button" at bounding box center [1146, 112] width 20 height 20
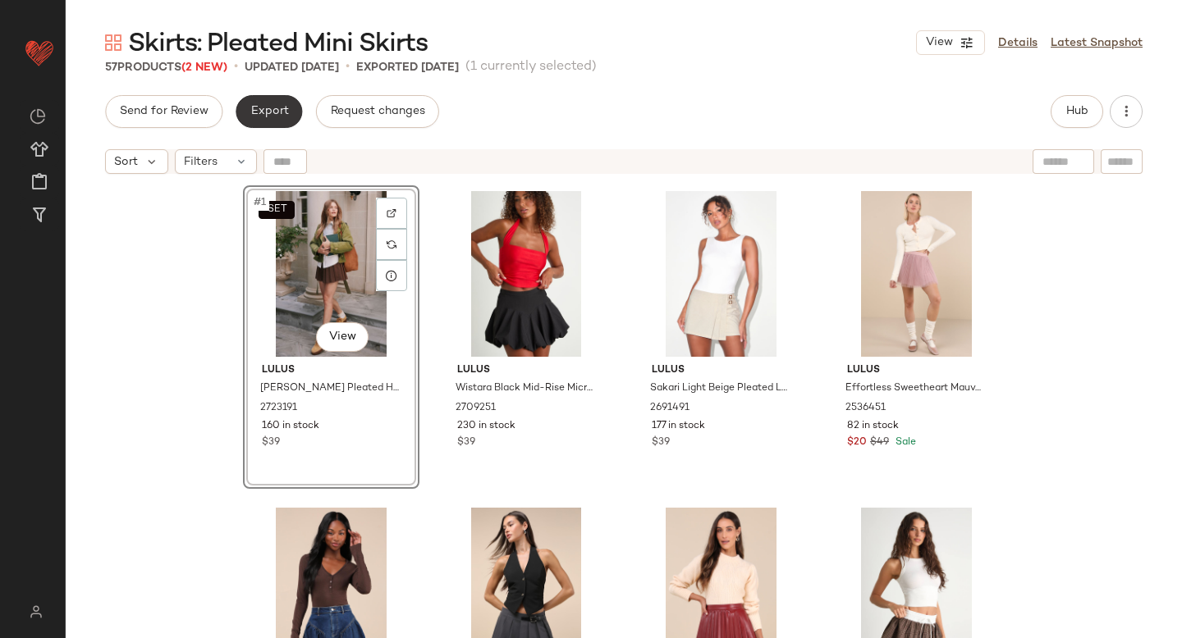
click at [277, 119] on button "Export" at bounding box center [269, 111] width 66 height 33
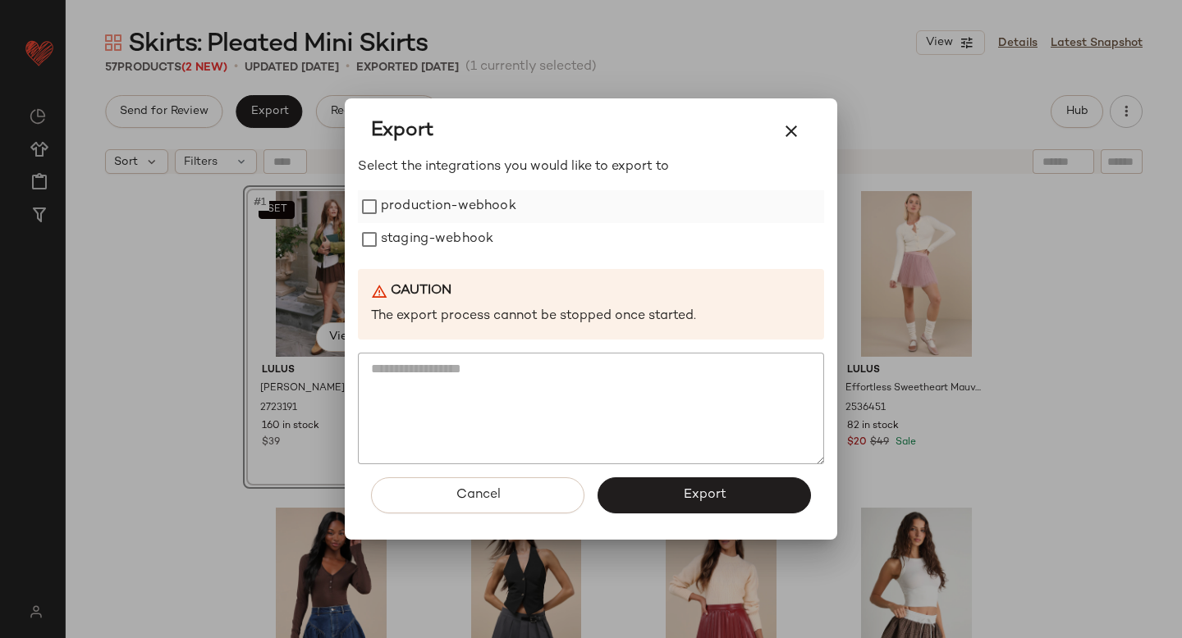
click at [396, 214] on label "production-webhook" at bounding box center [448, 206] width 135 height 33
click at [397, 245] on label "staging-webhook" at bounding box center [437, 239] width 112 height 33
click at [639, 502] on button "Export" at bounding box center [703, 496] width 213 height 36
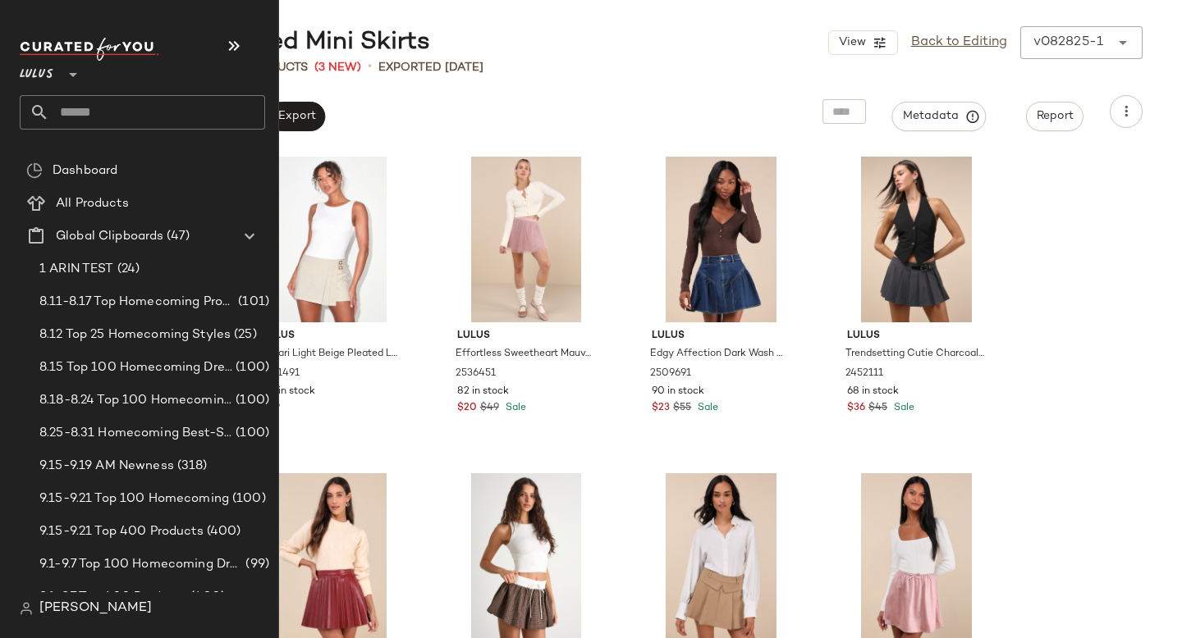
click at [71, 121] on input "text" at bounding box center [157, 112] width 216 height 34
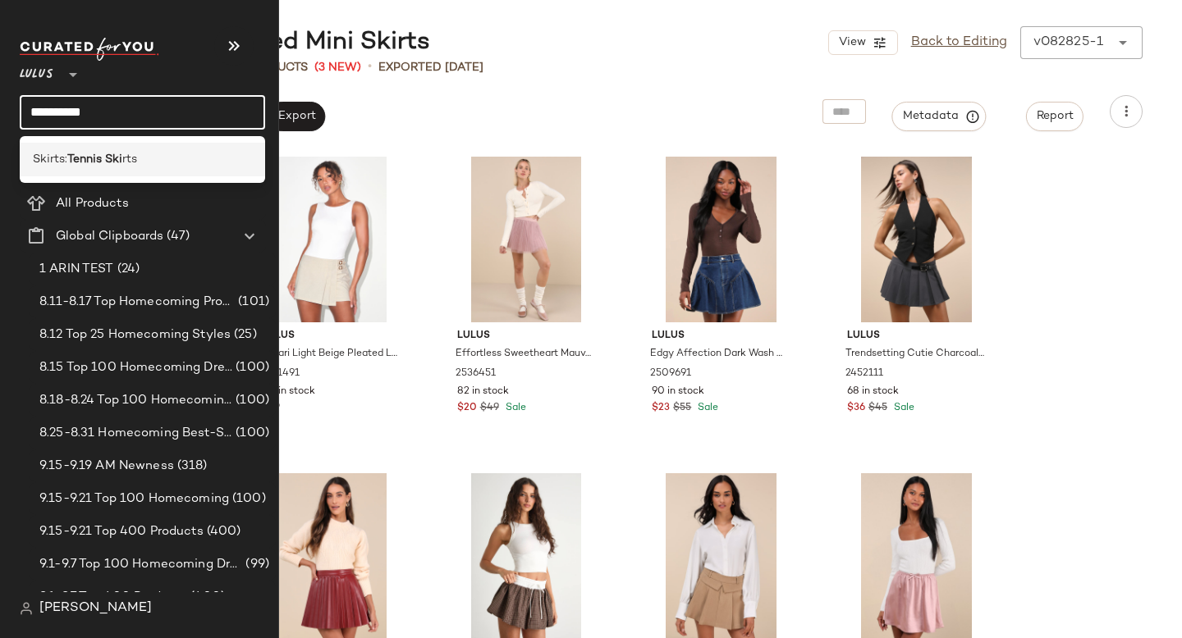
type input "**********"
click at [137, 148] on div "Skirts: Tennis Ski rts" at bounding box center [142, 160] width 245 height 34
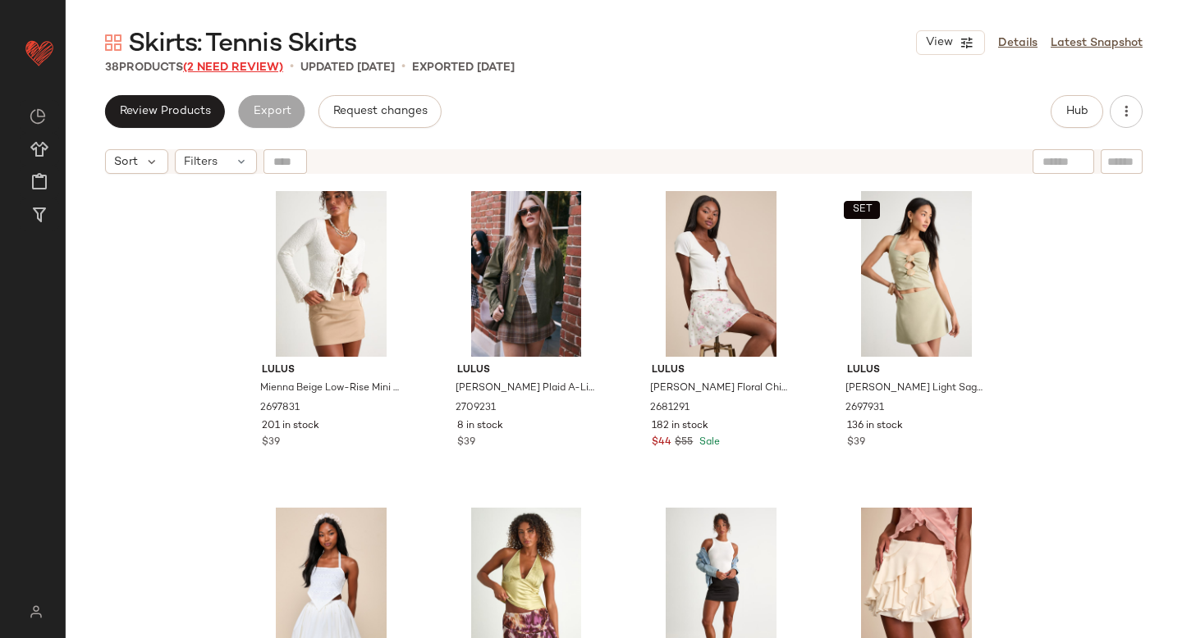
click at [254, 67] on span "(2 Need Review)" at bounding box center [233, 68] width 100 height 12
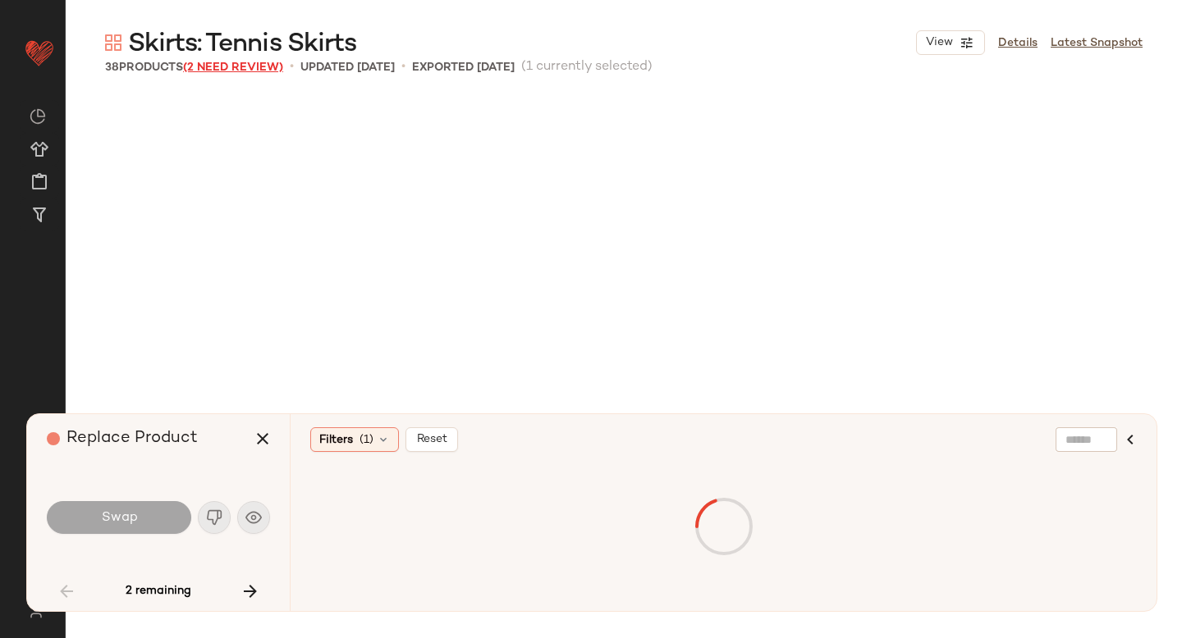
scroll to position [1900, 0]
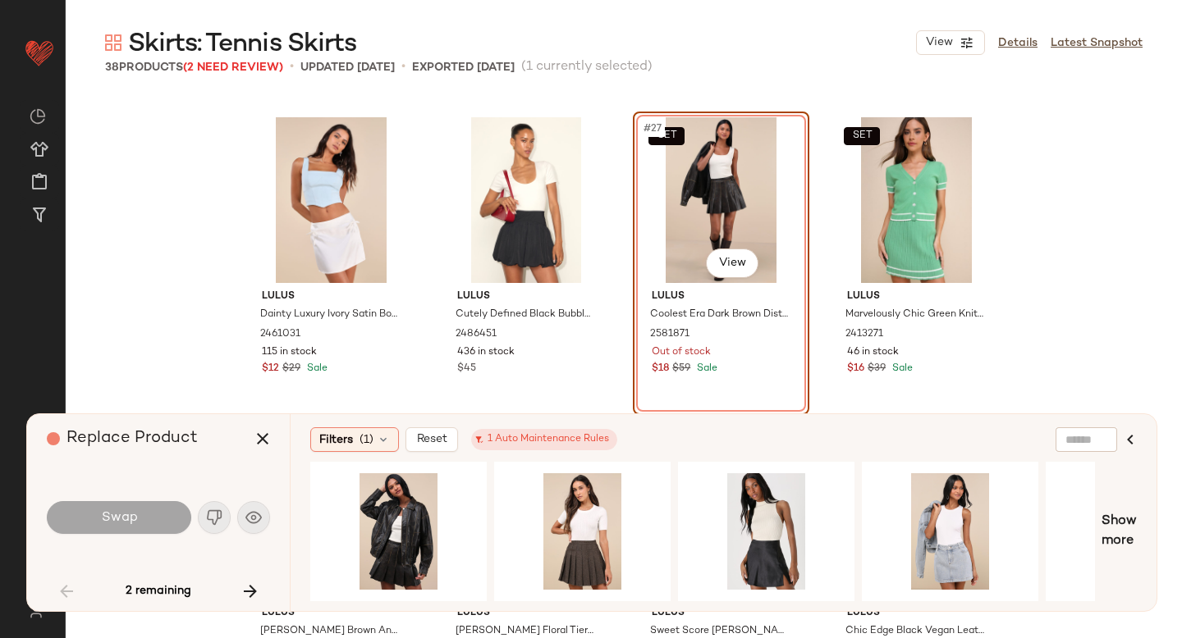
click at [696, 236] on div "SET #27 View" at bounding box center [720, 200] width 165 height 166
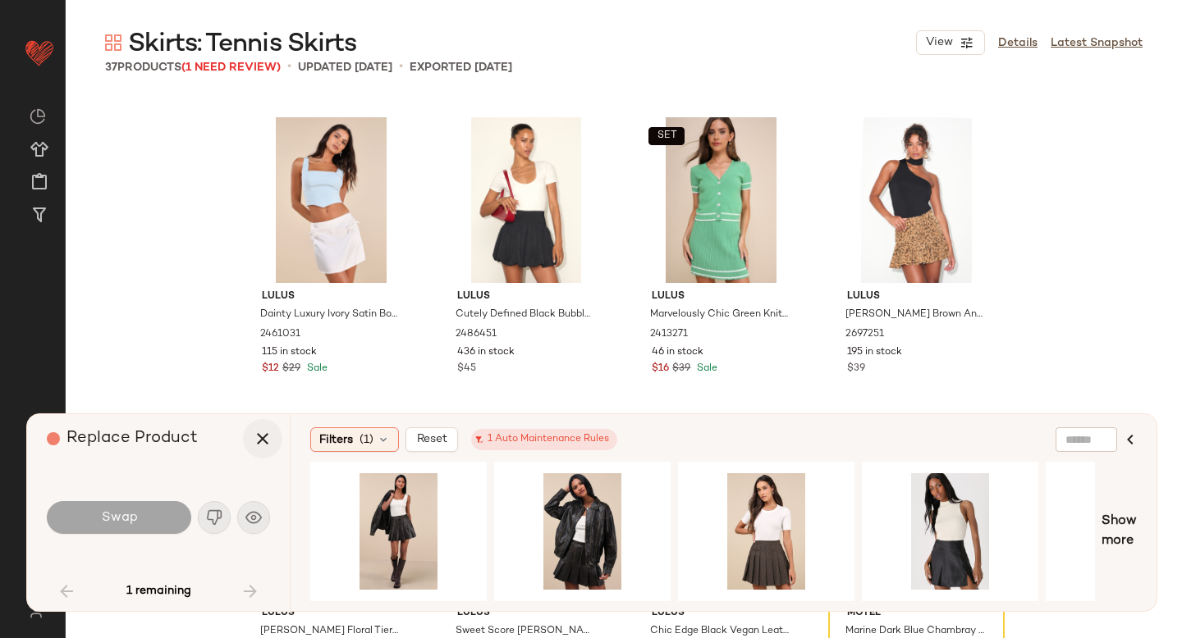
click at [259, 437] on icon "button" at bounding box center [263, 439] width 20 height 20
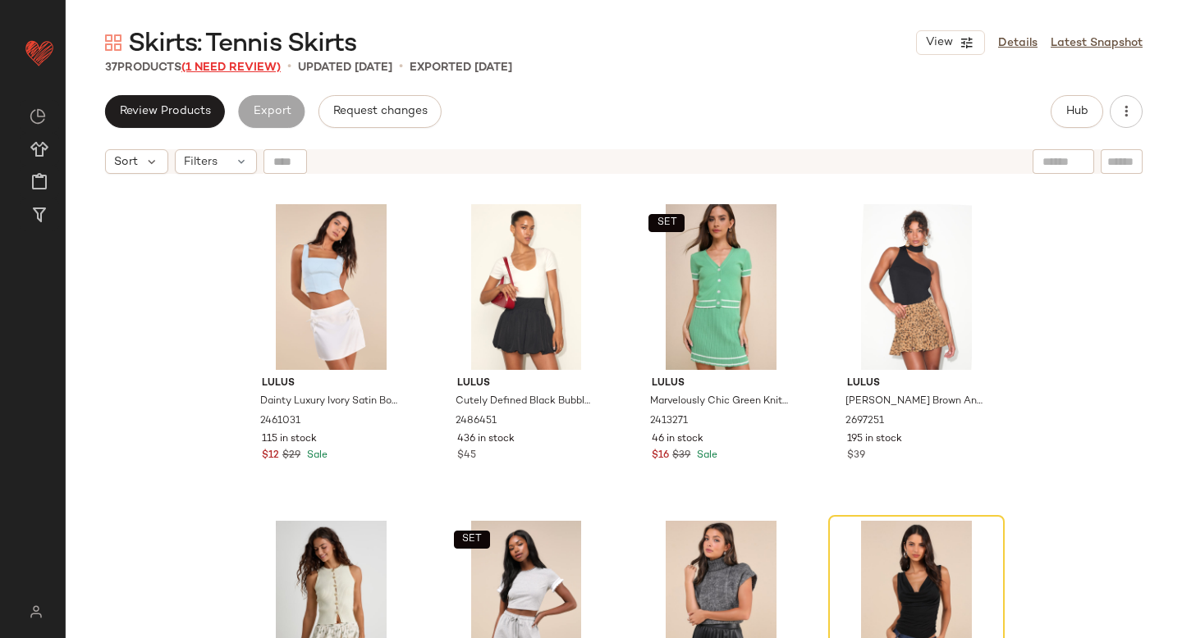
click at [243, 66] on span "(1 Need Review)" at bounding box center [230, 68] width 99 height 12
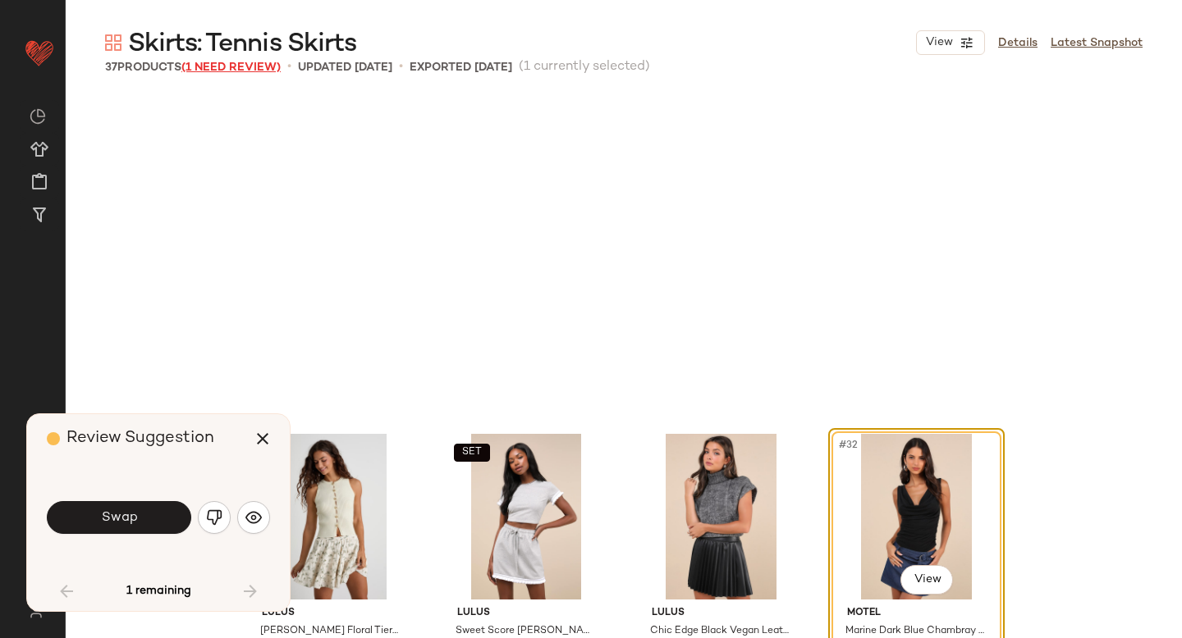
scroll to position [2217, 0]
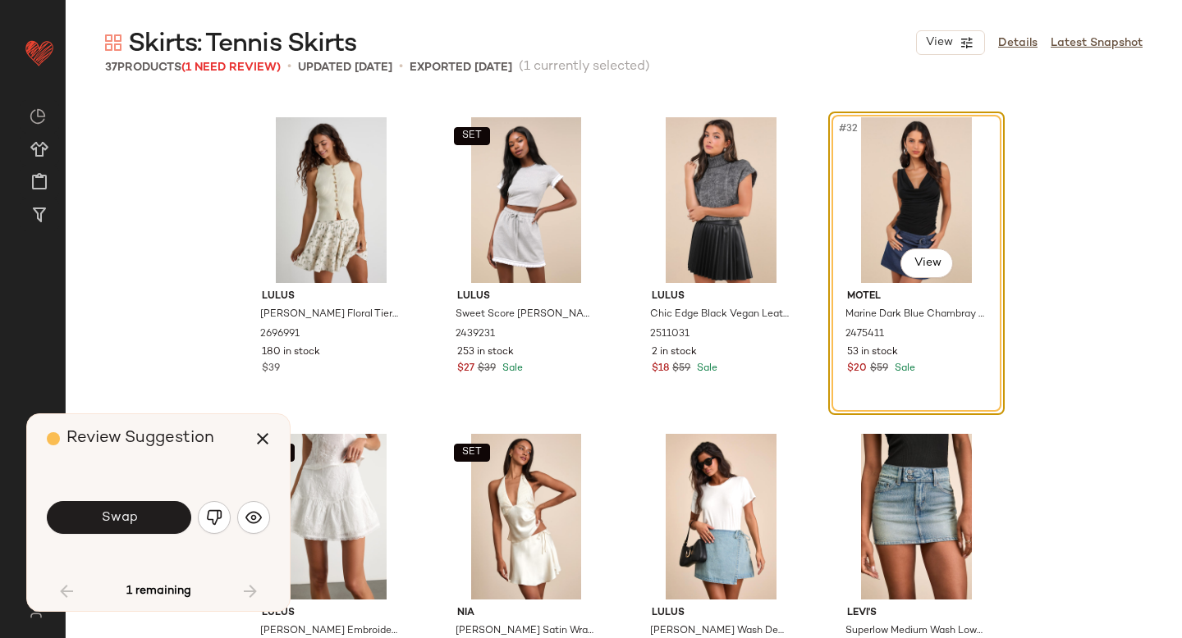
click at [907, 149] on div "#32 View" at bounding box center [916, 200] width 165 height 166
click at [210, 515] on img "button" at bounding box center [214, 518] width 16 height 16
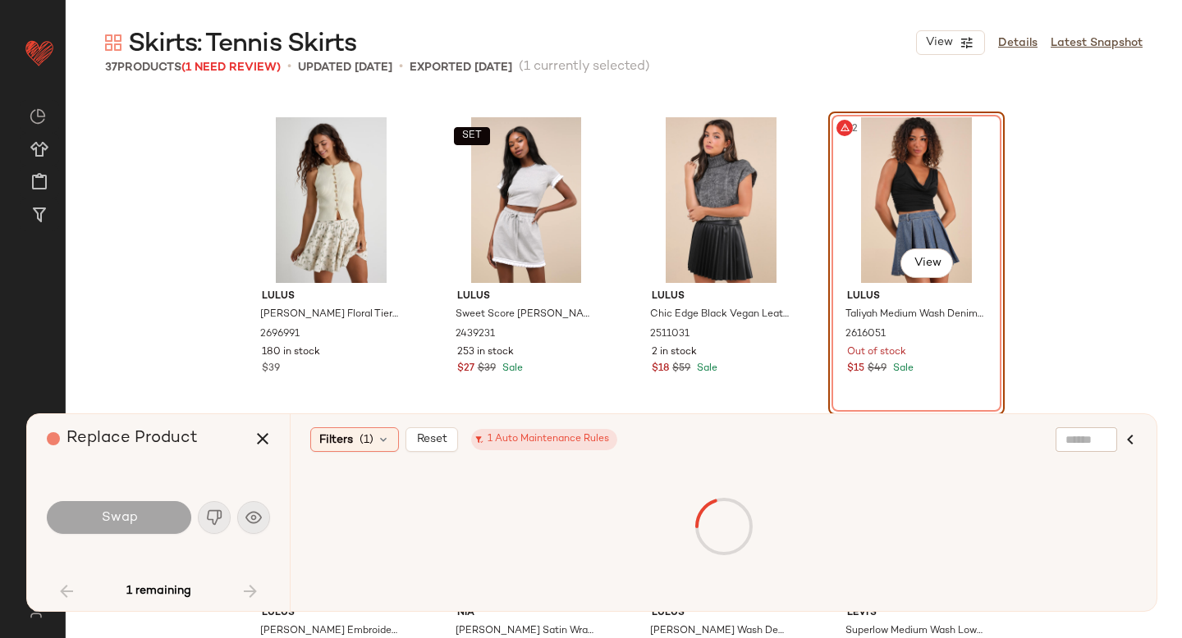
click at [944, 175] on div "#32 View" at bounding box center [916, 200] width 165 height 166
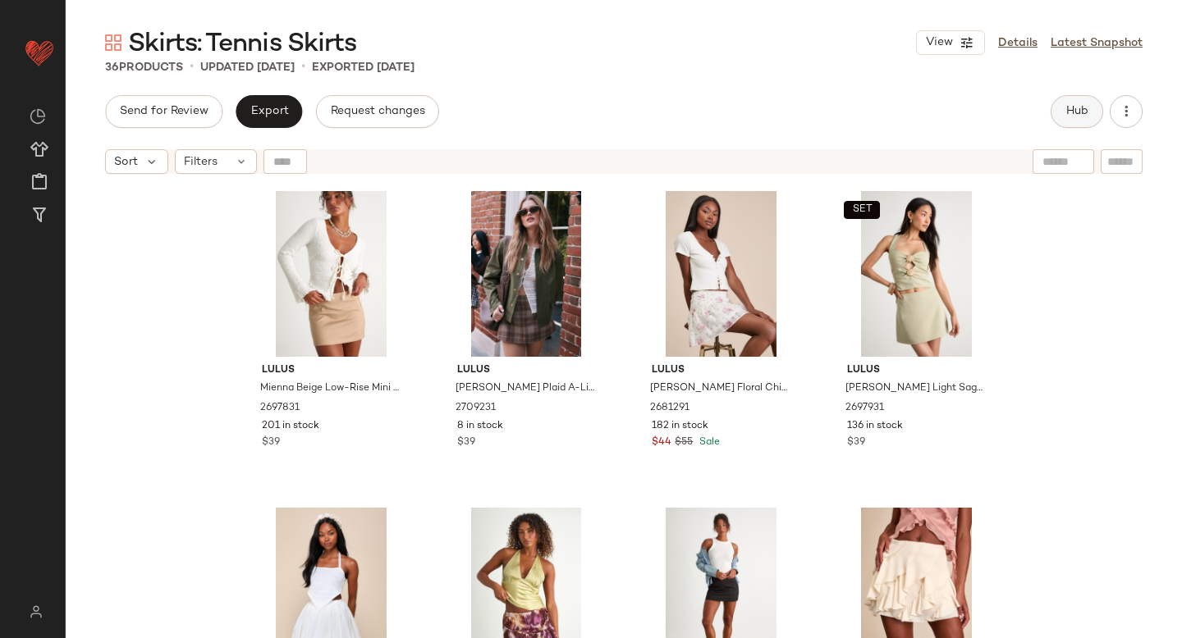
click at [1059, 122] on button "Hub" at bounding box center [1076, 111] width 53 height 33
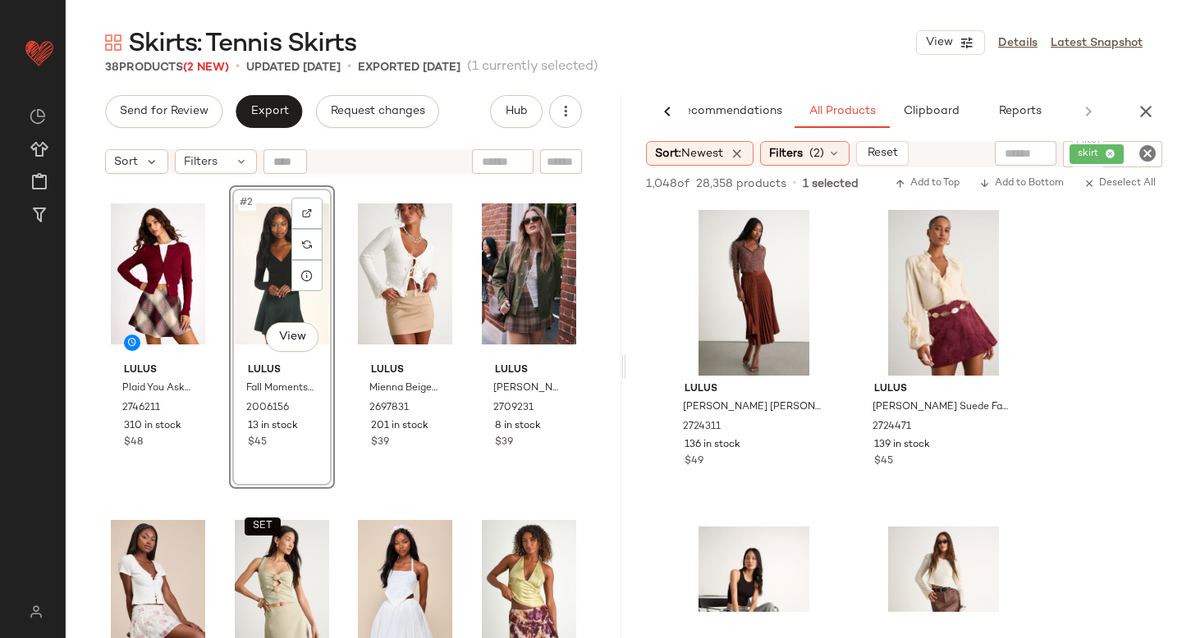
scroll to position [4118, 0]
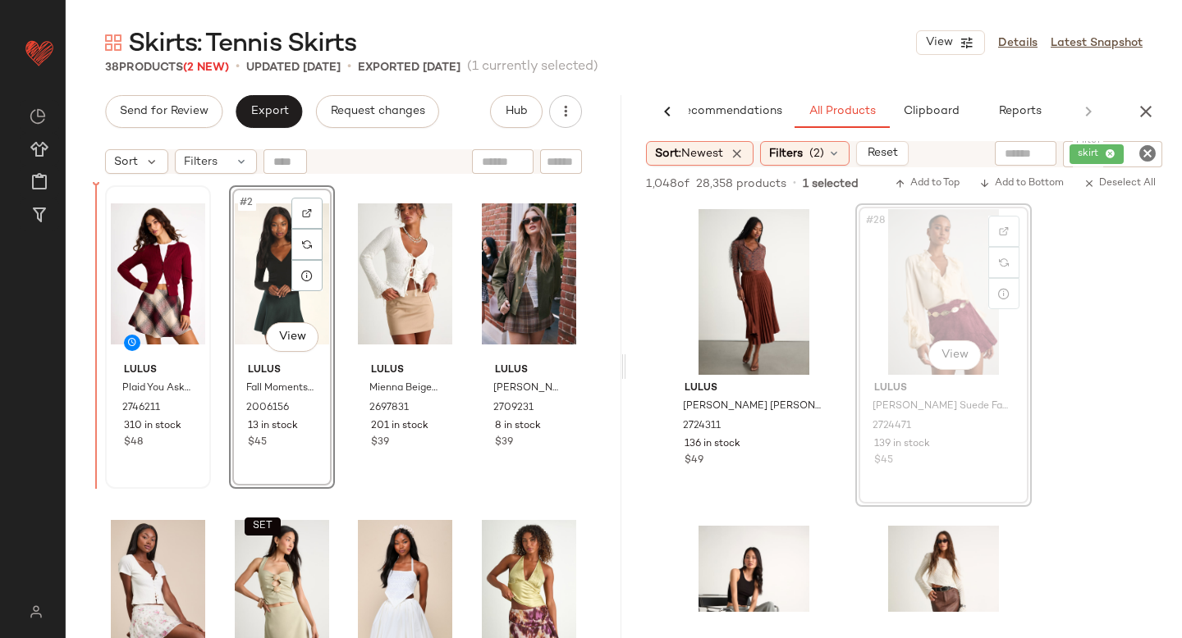
drag, startPoint x: 927, startPoint y: 277, endPoint x: 115, endPoint y: 377, distance: 818.4
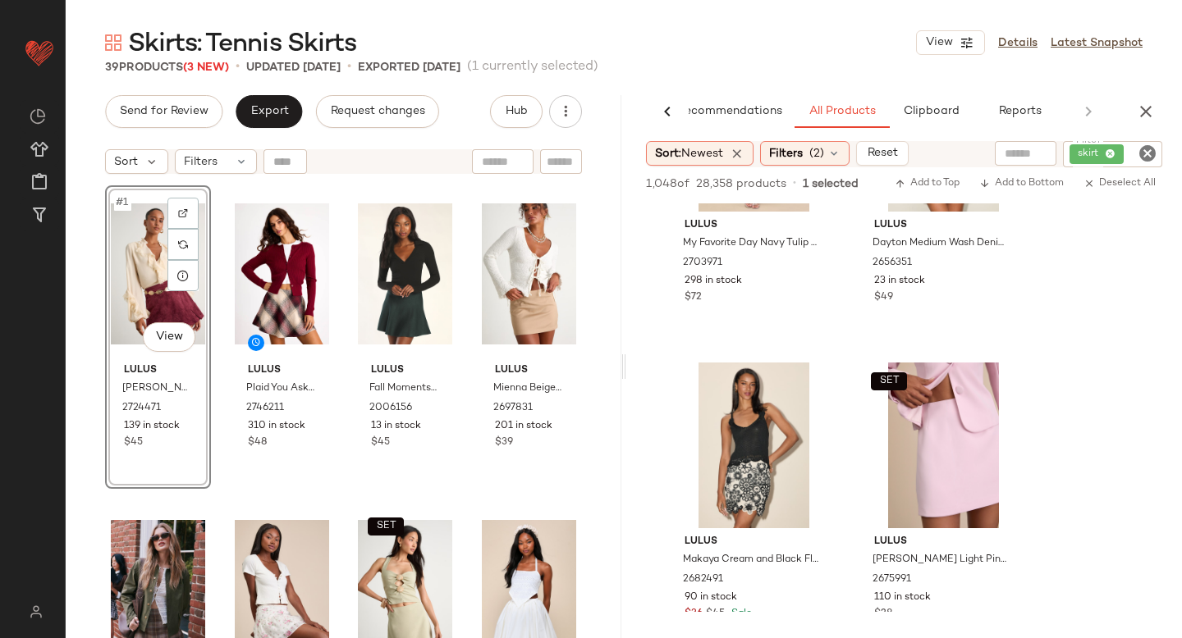
scroll to position [9340, 0]
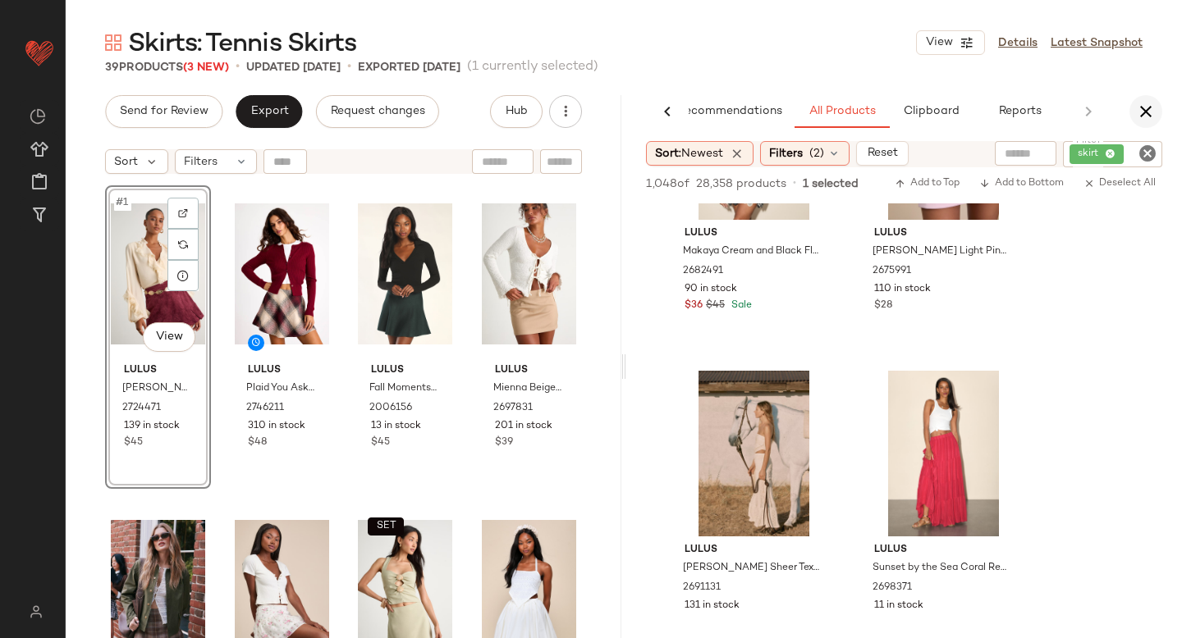
click at [1144, 121] on button "button" at bounding box center [1145, 111] width 33 height 33
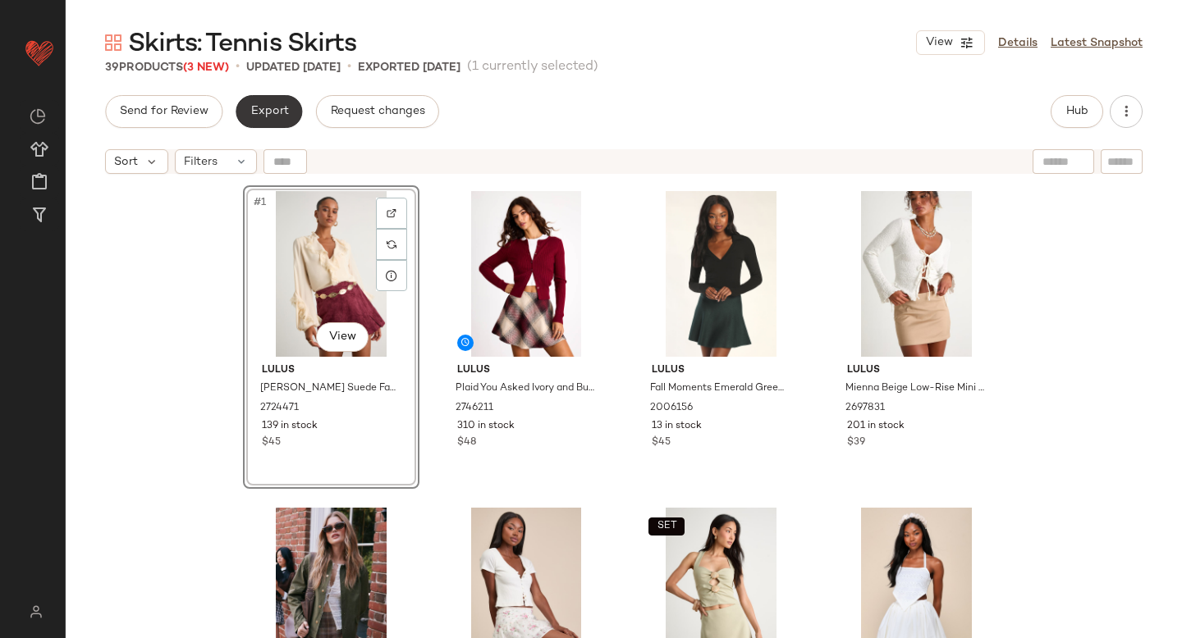
click at [281, 112] on span "Export" at bounding box center [268, 111] width 39 height 13
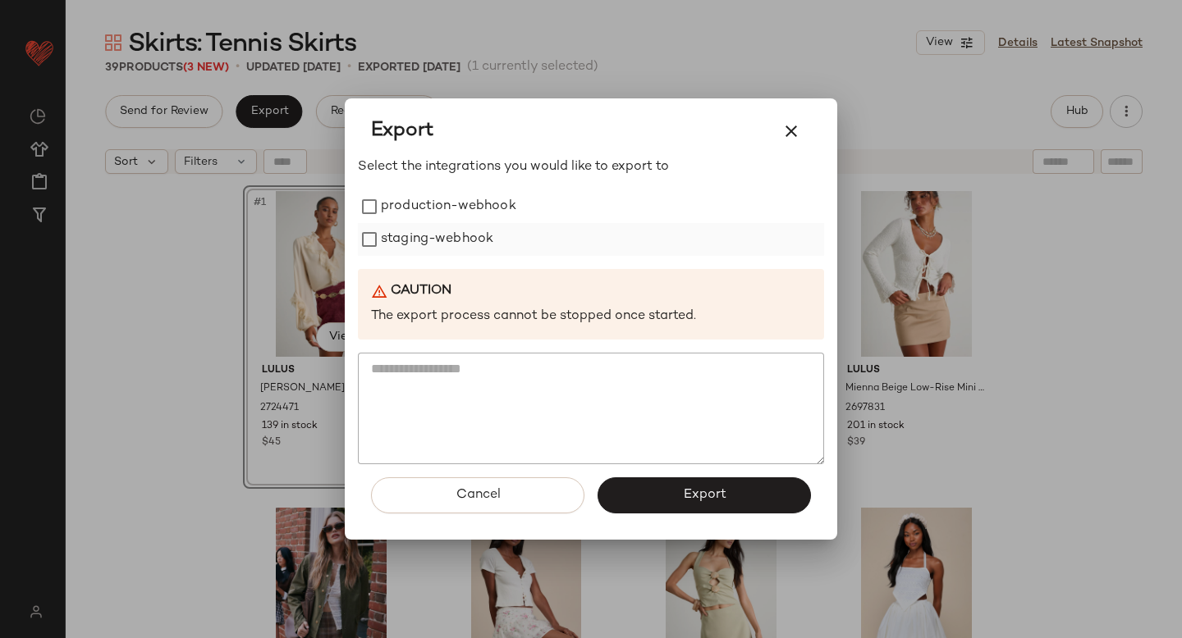
click at [489, 224] on label "staging-webhook" at bounding box center [437, 239] width 112 height 33
click at [479, 201] on label "production-webhook" at bounding box center [448, 206] width 135 height 33
click at [680, 487] on button "Export" at bounding box center [703, 496] width 213 height 36
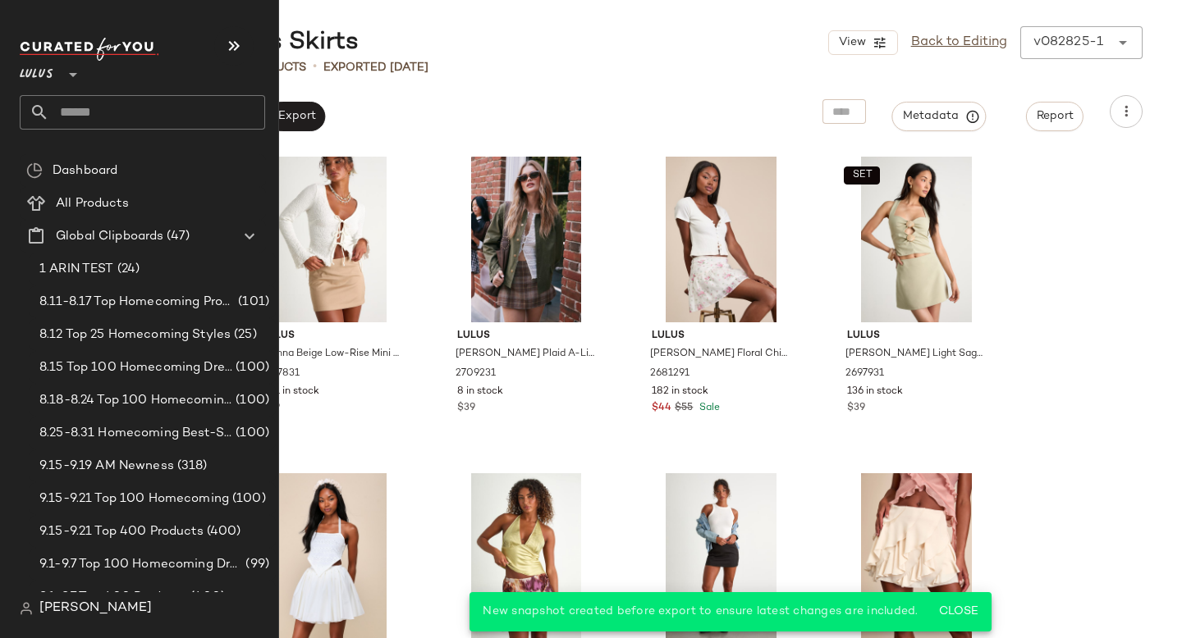
click at [144, 98] on input "text" at bounding box center [157, 112] width 216 height 34
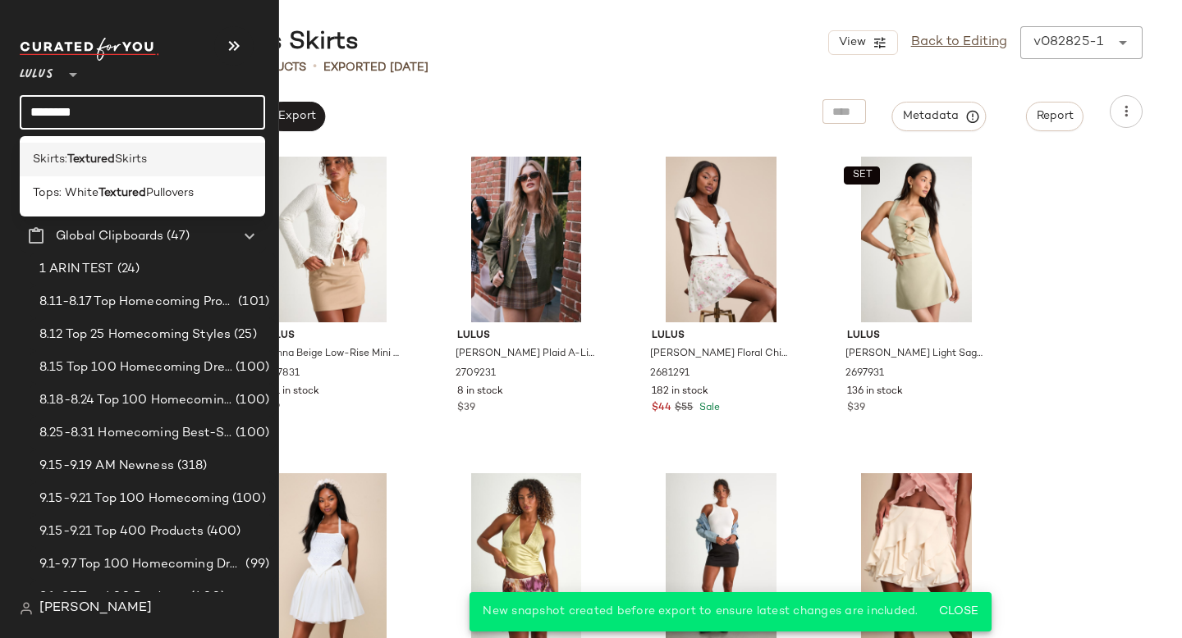
type input "********"
click at [120, 153] on span "Skirts" at bounding box center [131, 159] width 32 height 17
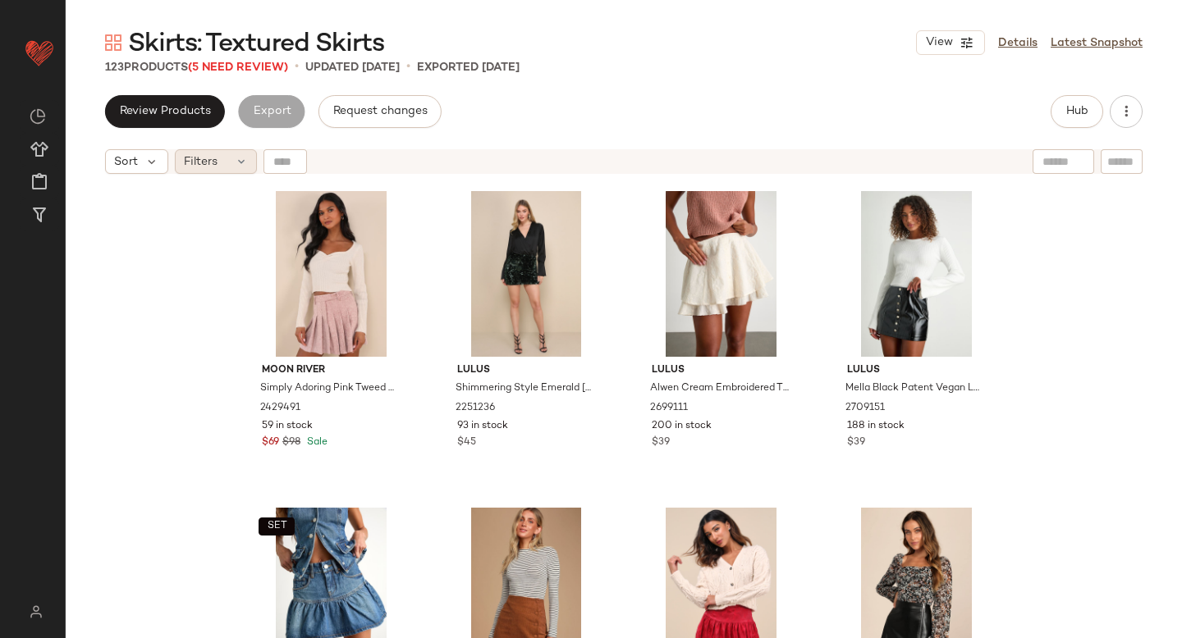
click at [243, 162] on icon at bounding box center [241, 161] width 13 height 13
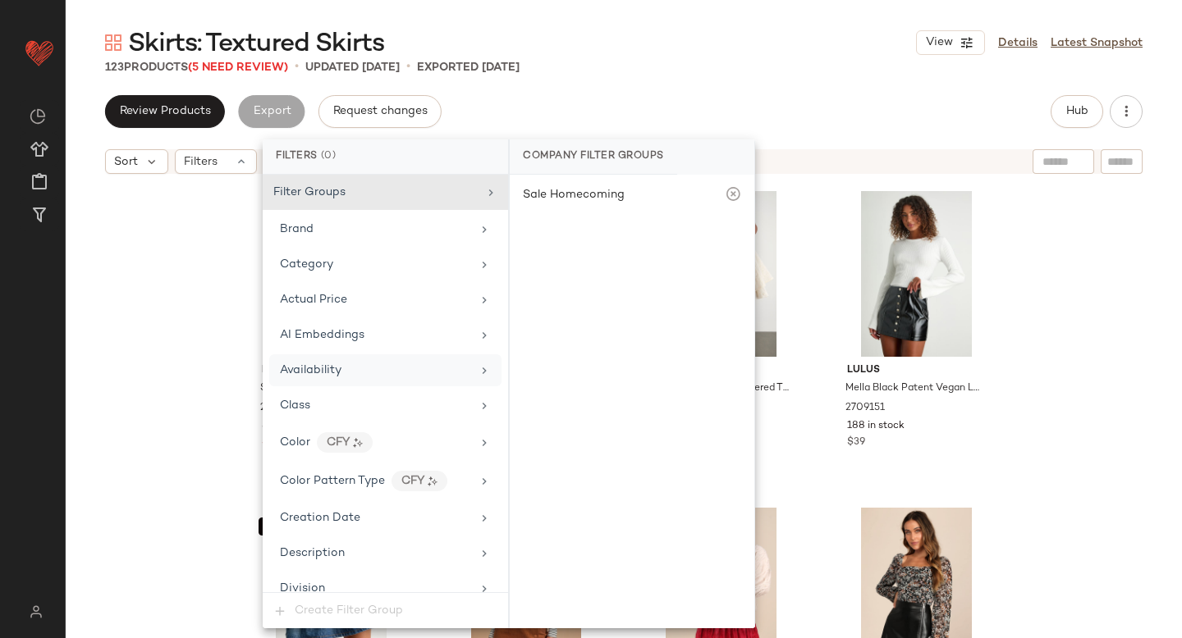
click at [321, 366] on span "Availability" at bounding box center [311, 370] width 62 height 12
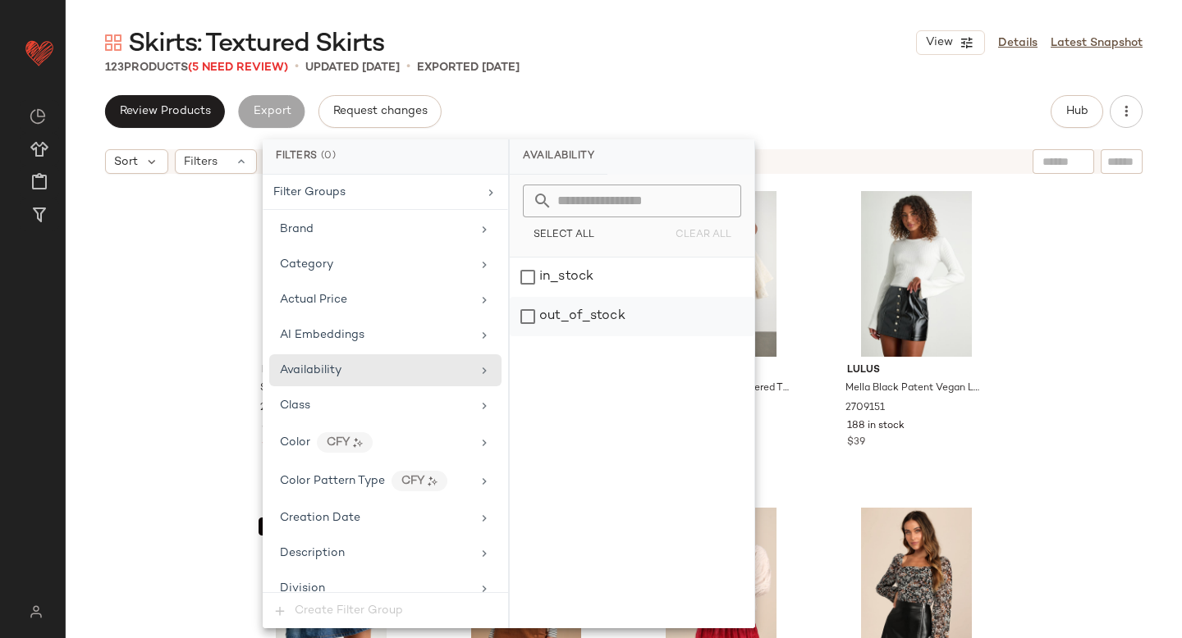
click at [542, 322] on div "out_of_stock" at bounding box center [632, 316] width 245 height 39
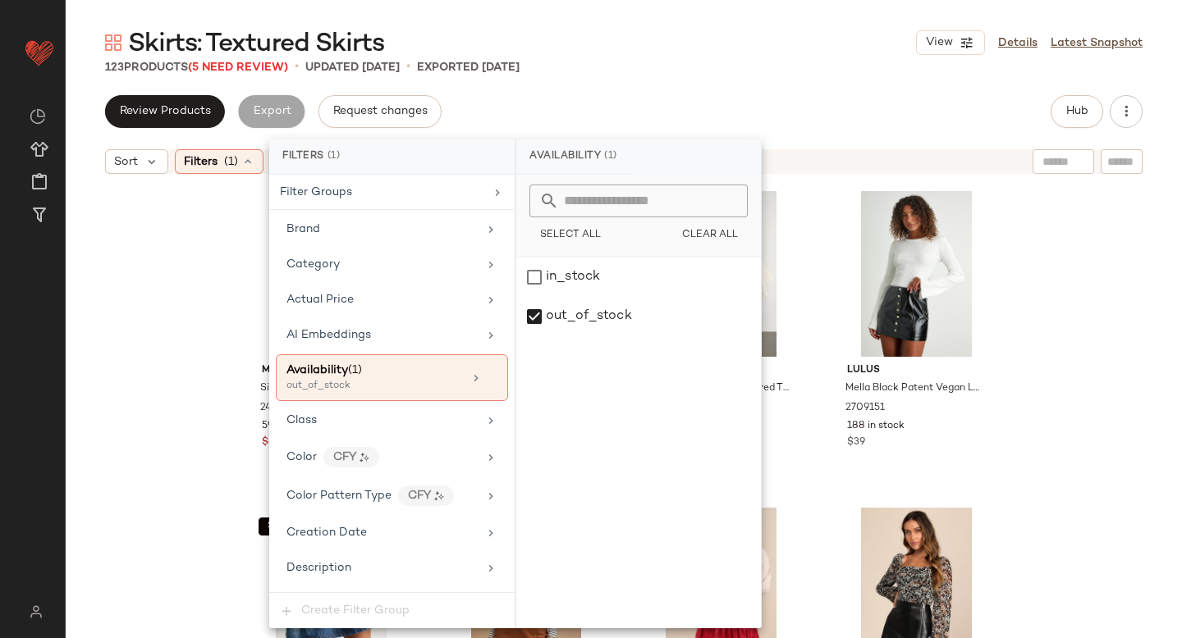
click at [784, 78] on div "Skirts: Textured Skirts View Details Latest Snapshot 123 Products (5 Need Revie…" at bounding box center [624, 332] width 1116 height 612
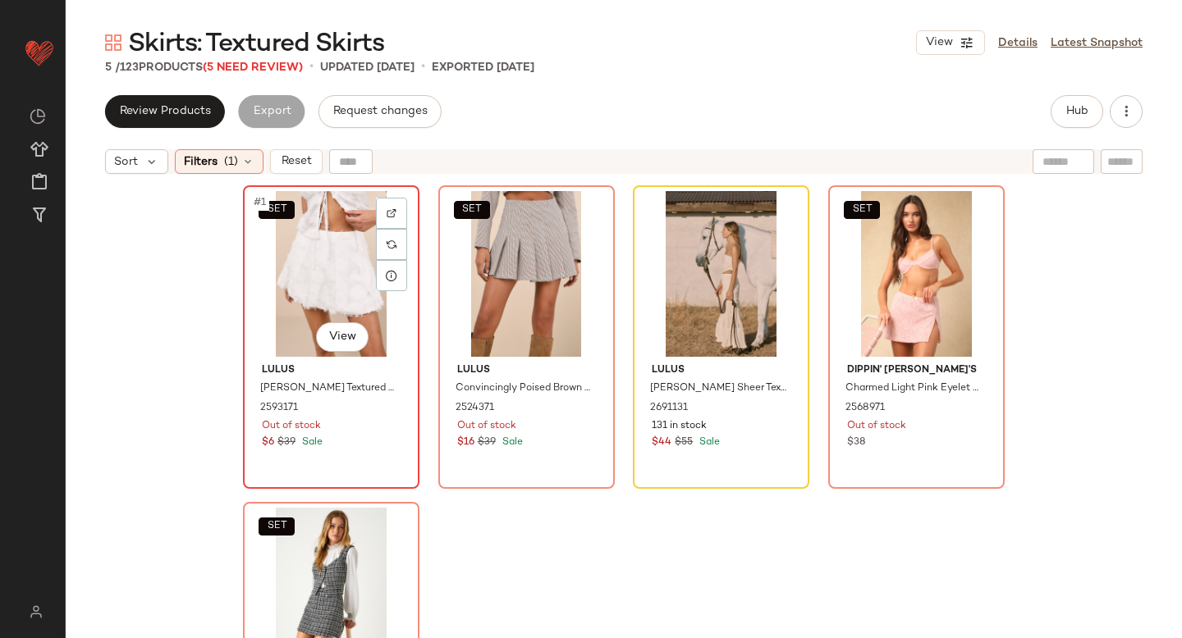
click at [348, 269] on div "SET #1 View" at bounding box center [331, 274] width 165 height 166
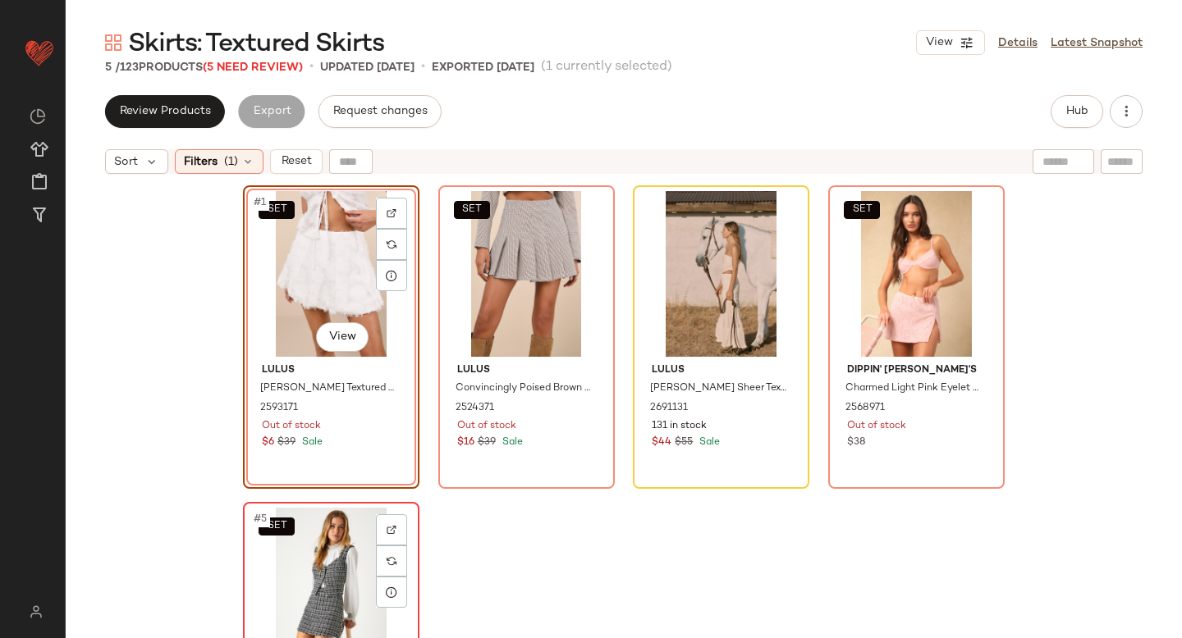
click at [331, 529] on div "SET #5 View" at bounding box center [331, 591] width 165 height 166
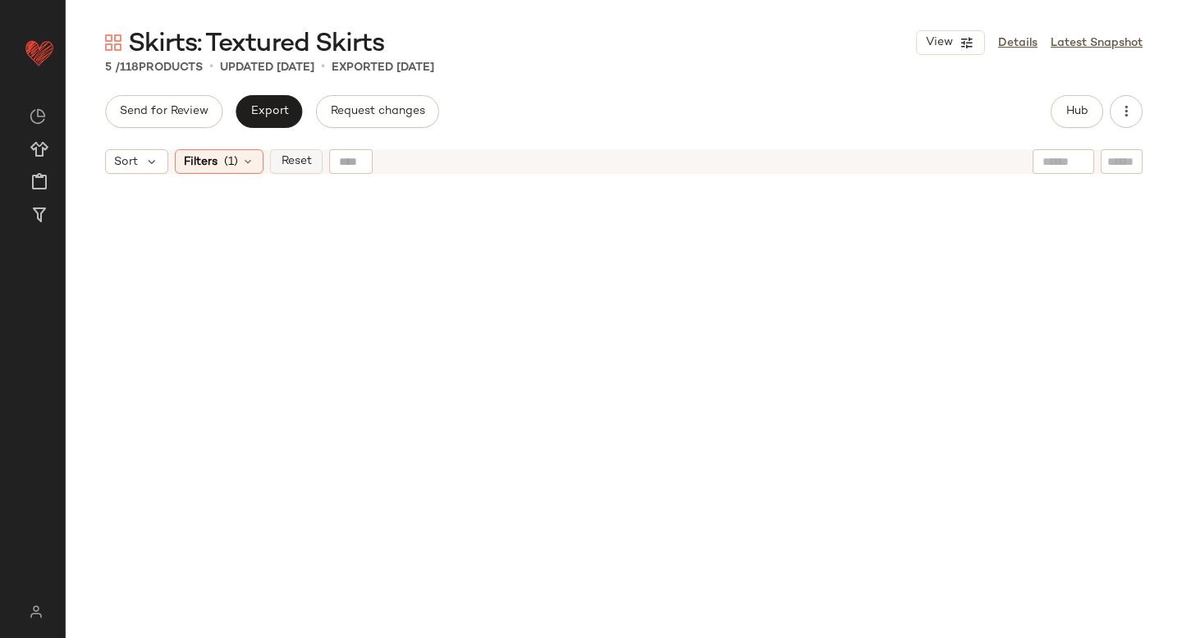
click at [293, 166] on span "Reset" at bounding box center [295, 161] width 31 height 13
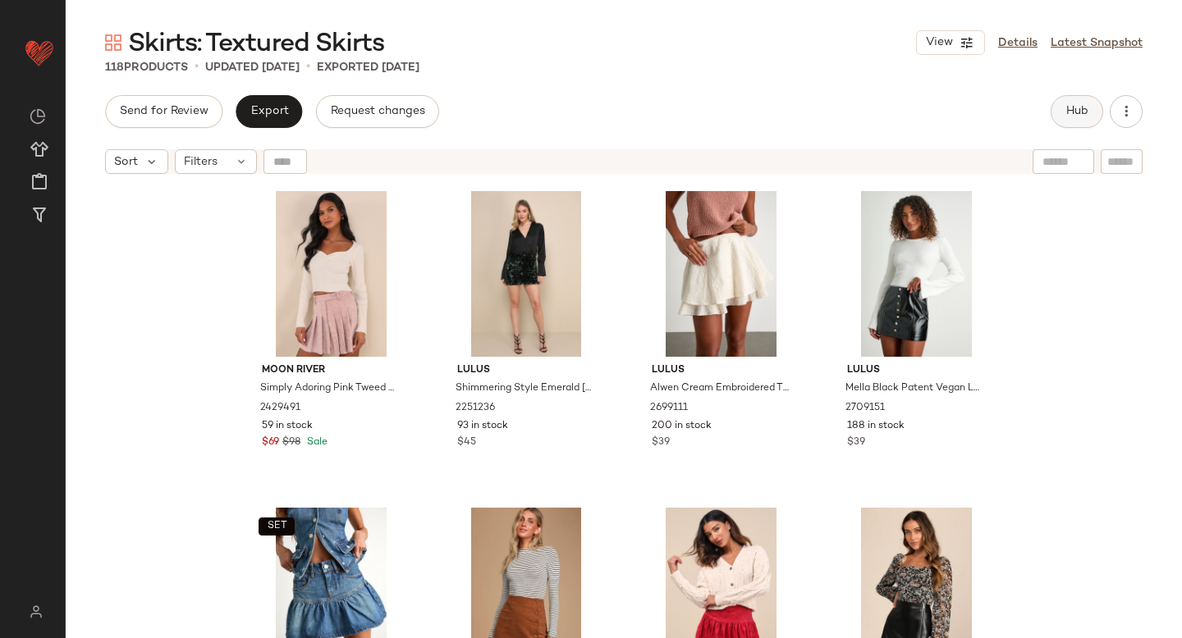
click at [1069, 116] on span "Hub" at bounding box center [1076, 111] width 23 height 13
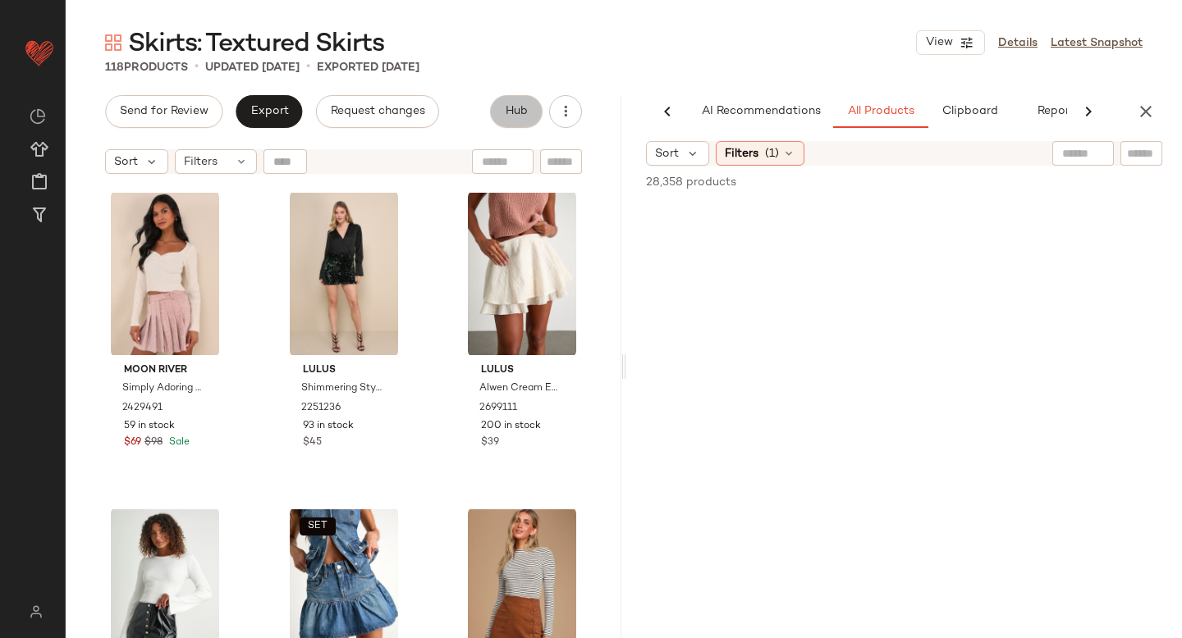
scroll to position [0, 39]
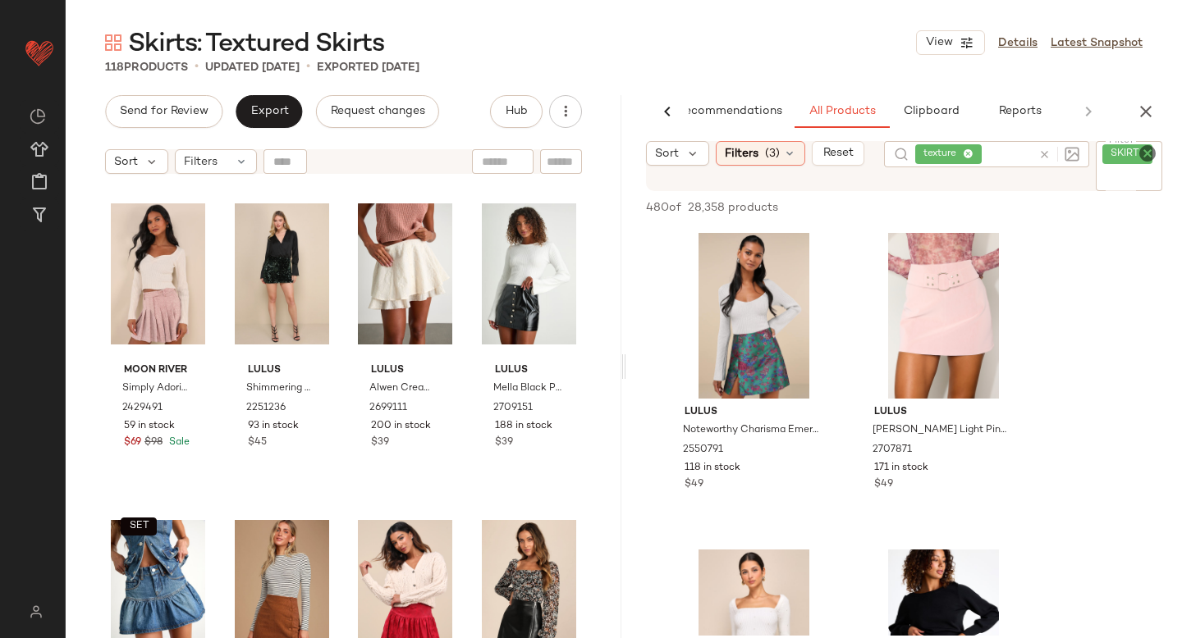
click at [1046, 154] on div at bounding box center [1055, 154] width 48 height 26
click at [1046, 169] on icon at bounding box center [1044, 166] width 12 height 12
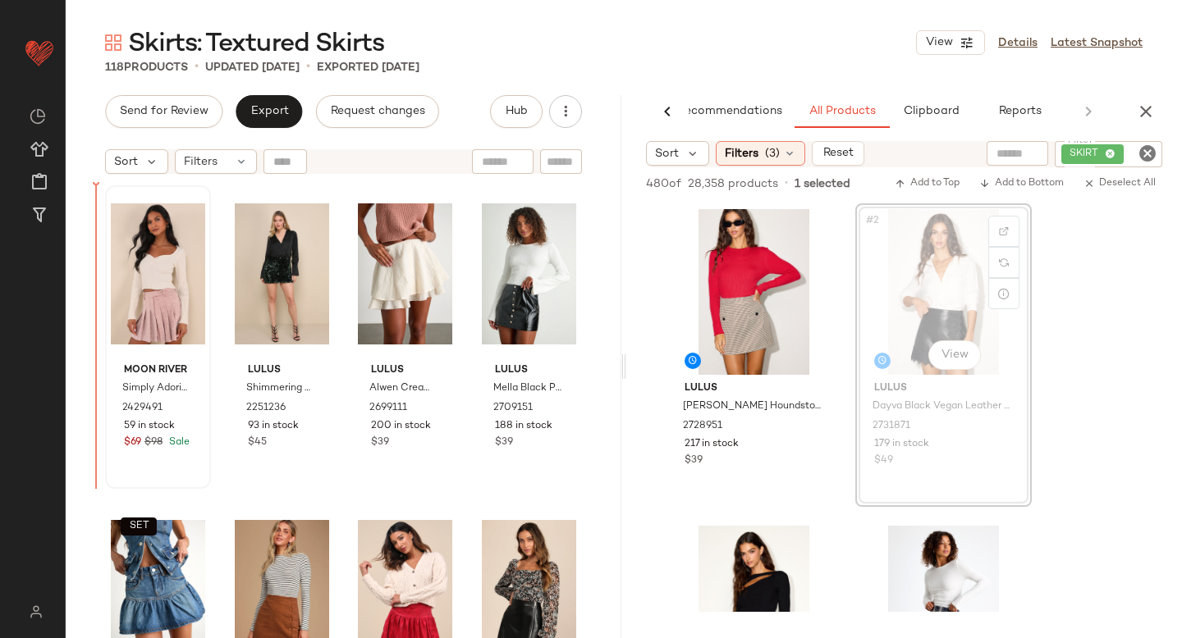
drag, startPoint x: 963, startPoint y: 285, endPoint x: 119, endPoint y: 340, distance: 845.3
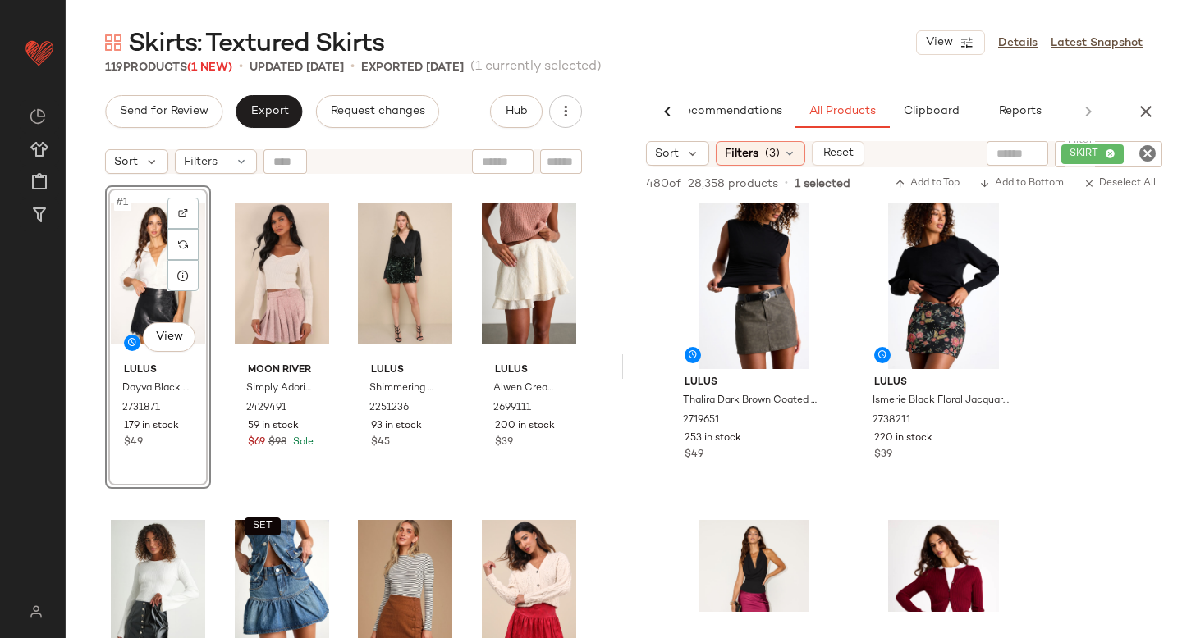
scroll to position [940, 0]
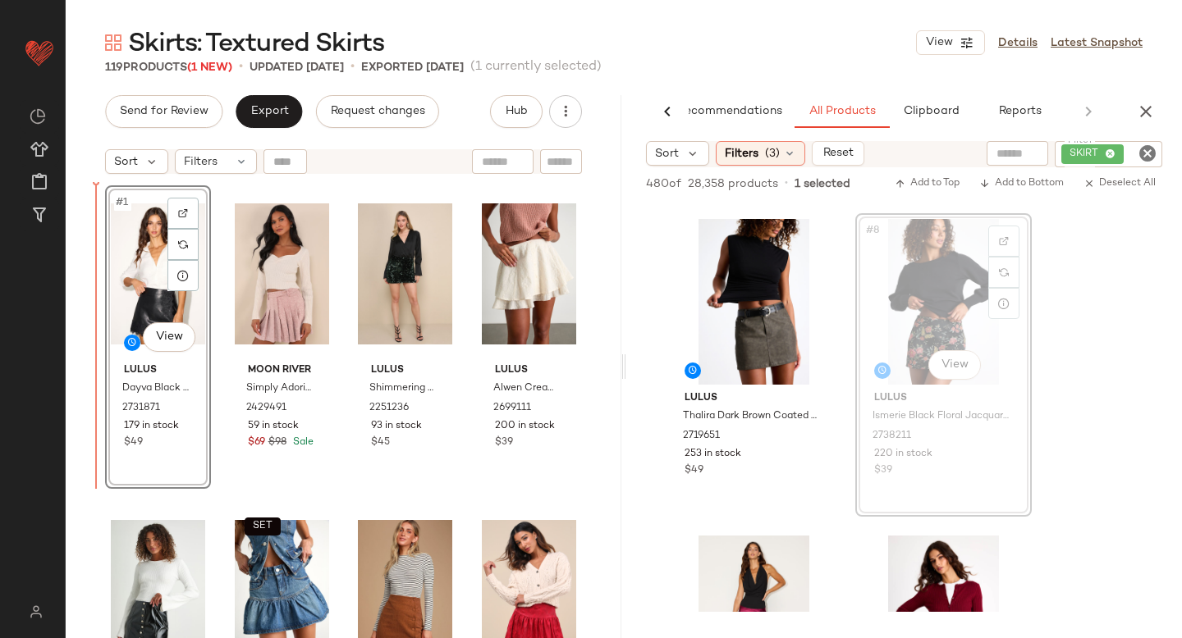
drag, startPoint x: 936, startPoint y: 309, endPoint x: 927, endPoint y: 309, distance: 9.0
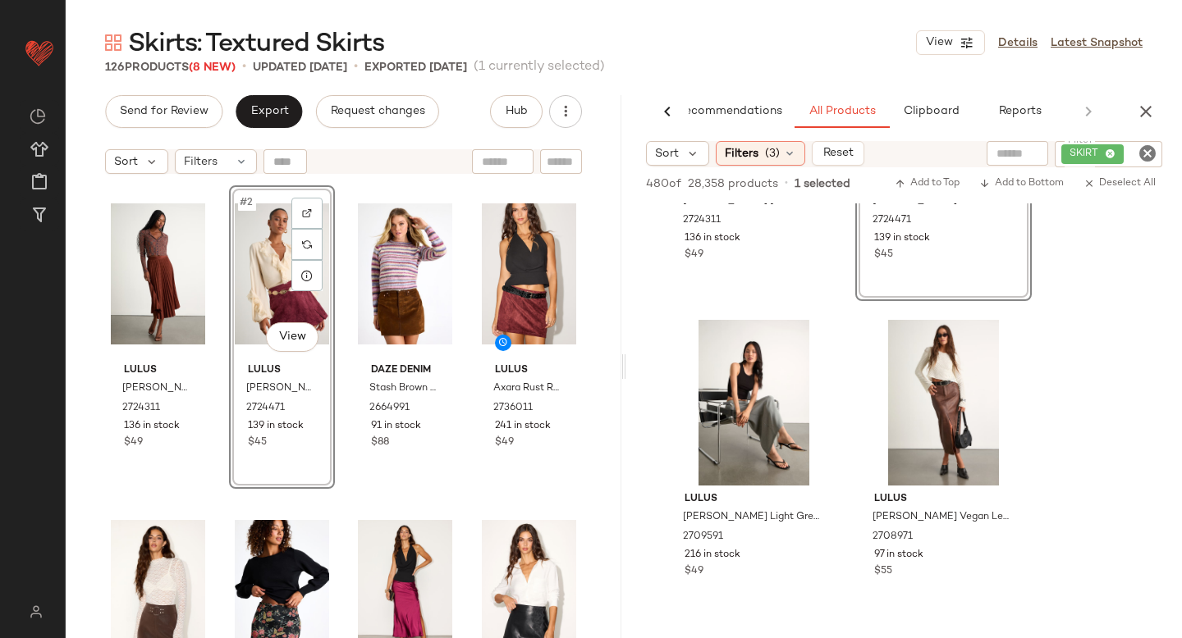
scroll to position [4350, 0]
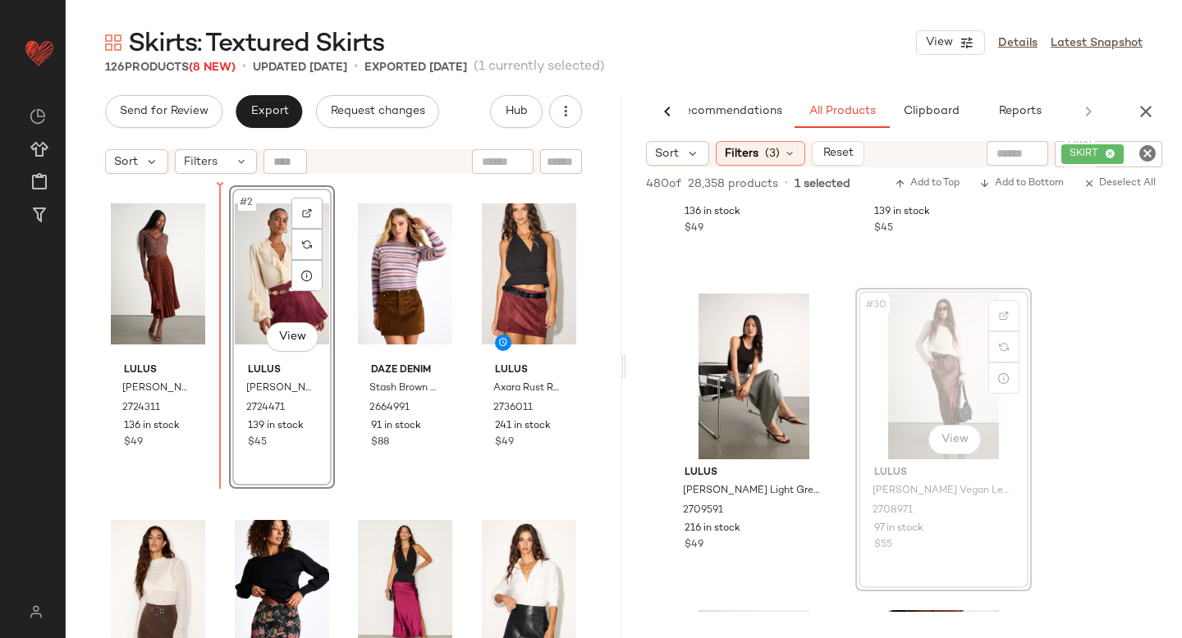
drag, startPoint x: 967, startPoint y: 319, endPoint x: 229, endPoint y: 383, distance: 741.3
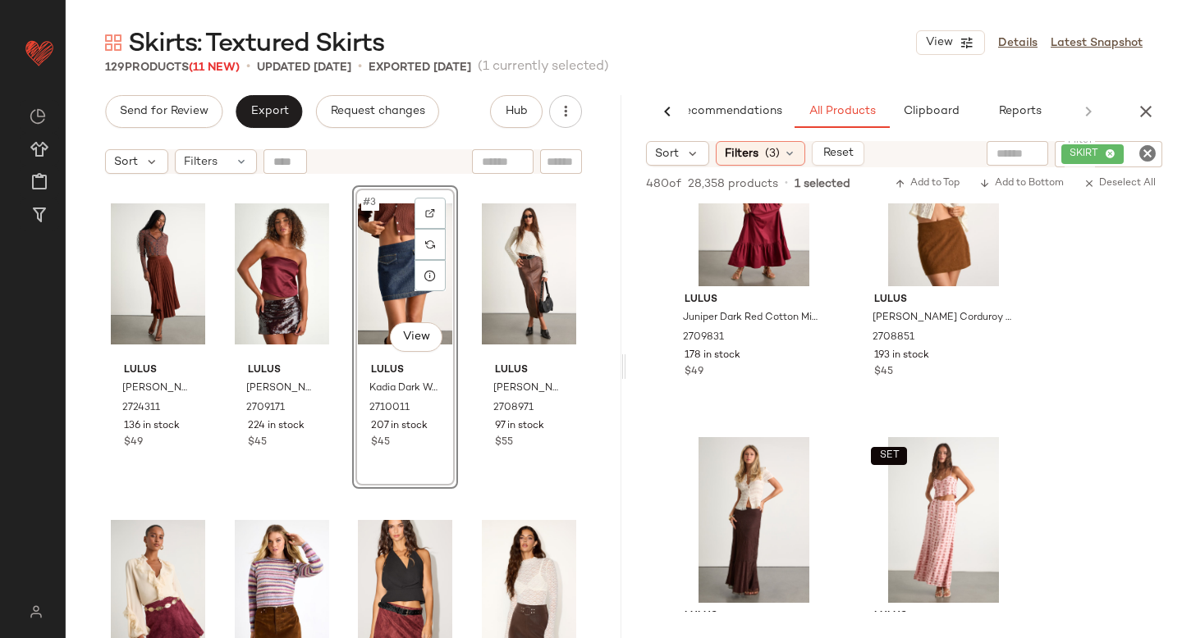
scroll to position [6227, 0]
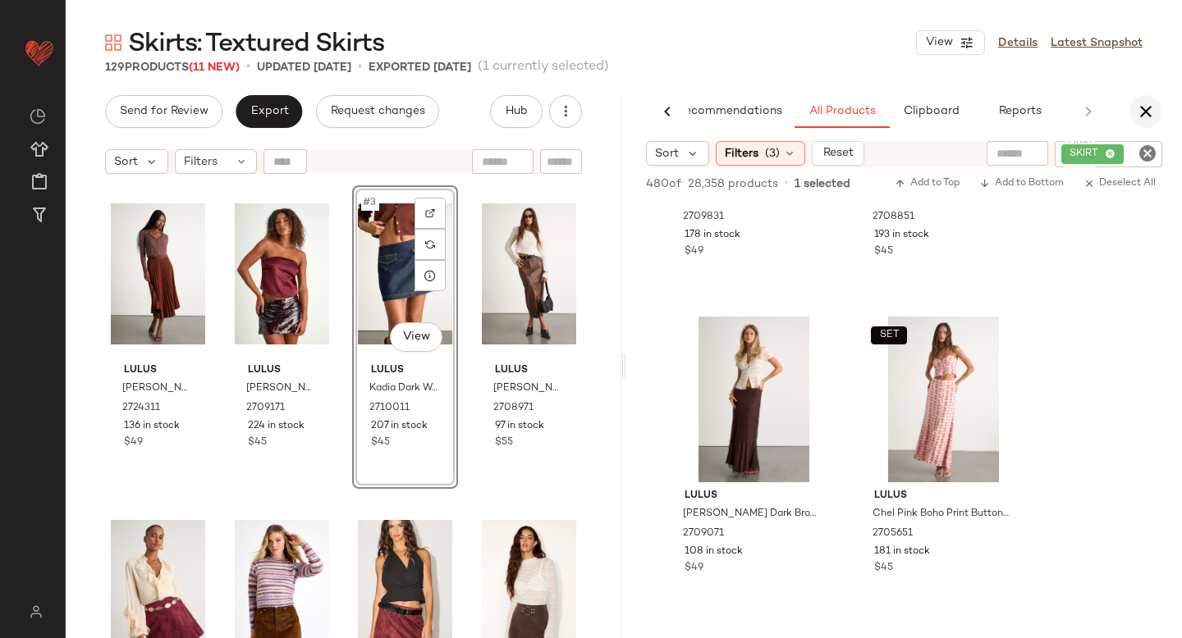
click at [1153, 112] on icon "button" at bounding box center [1146, 112] width 20 height 20
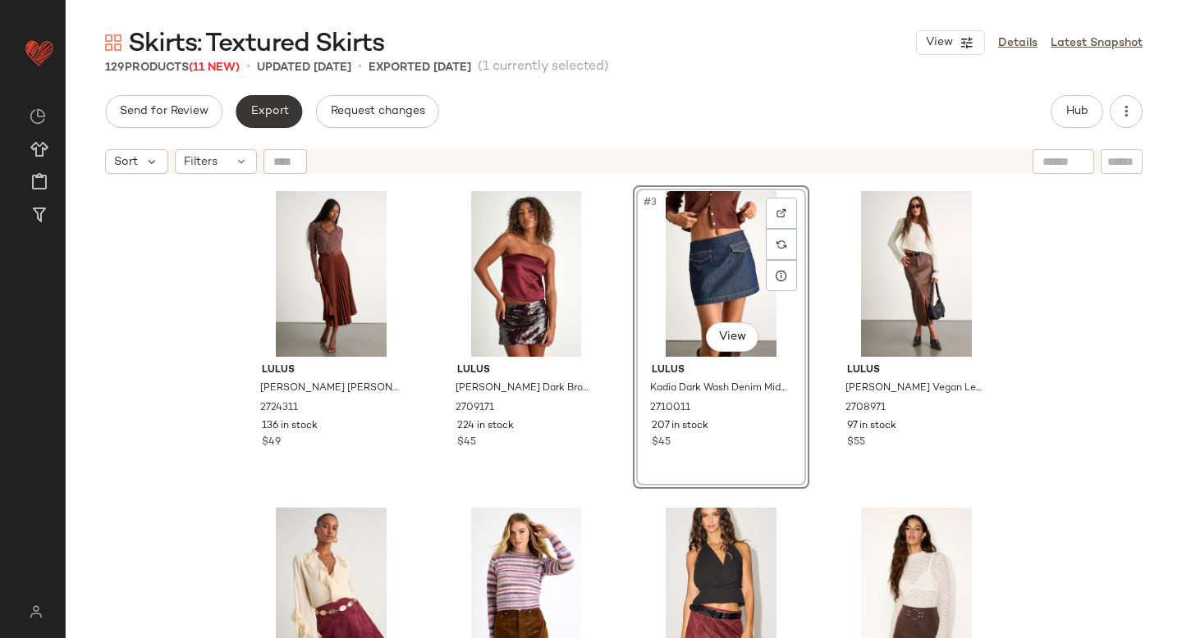
click at [273, 116] on span "Export" at bounding box center [268, 111] width 39 height 13
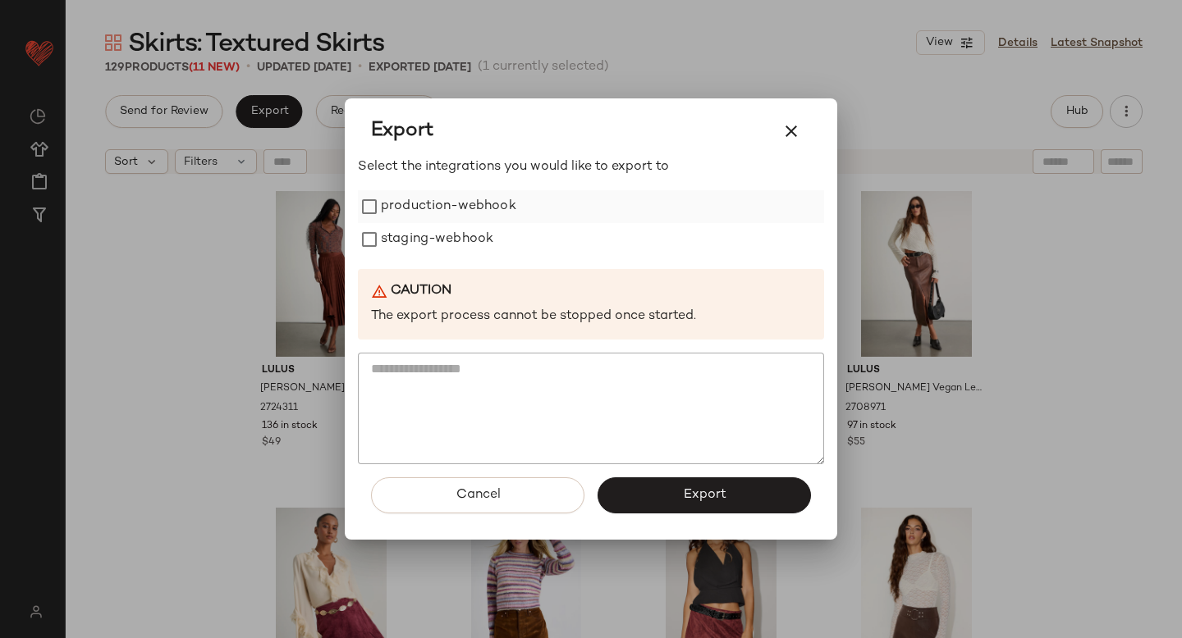
click at [433, 206] on label "production-webhook" at bounding box center [448, 206] width 135 height 33
click at [428, 241] on label "staging-webhook" at bounding box center [437, 239] width 112 height 33
click at [661, 501] on button "Export" at bounding box center [703, 496] width 213 height 36
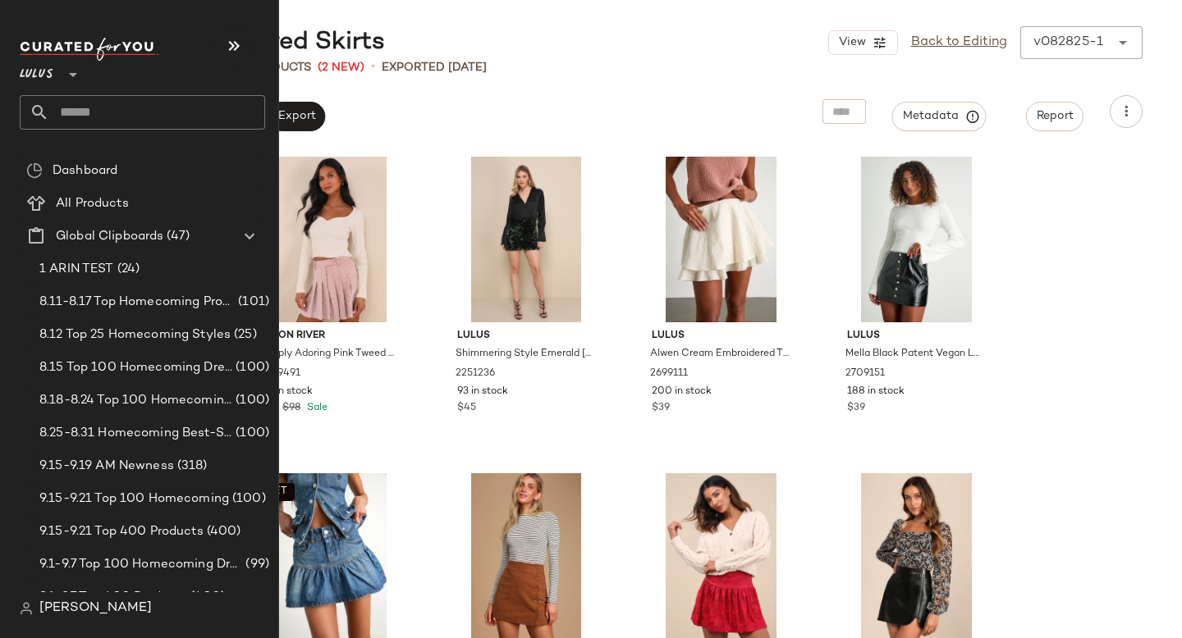
click at [78, 124] on input "text" at bounding box center [157, 112] width 216 height 34
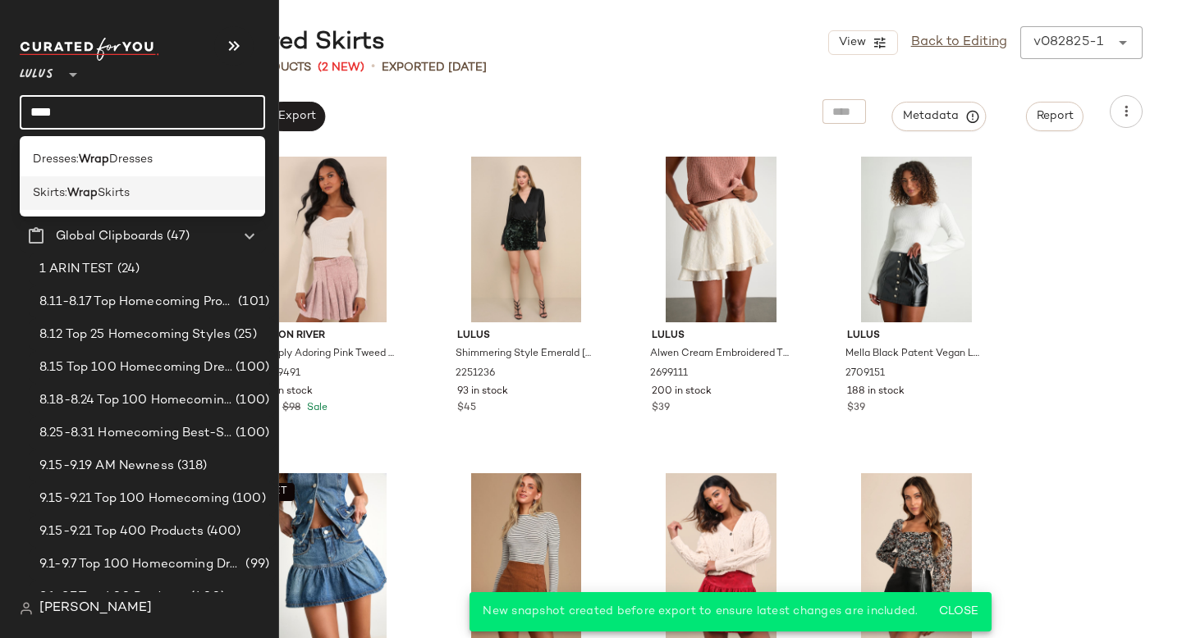
type input "****"
click at [130, 185] on span "Skirts" at bounding box center [114, 193] width 32 height 17
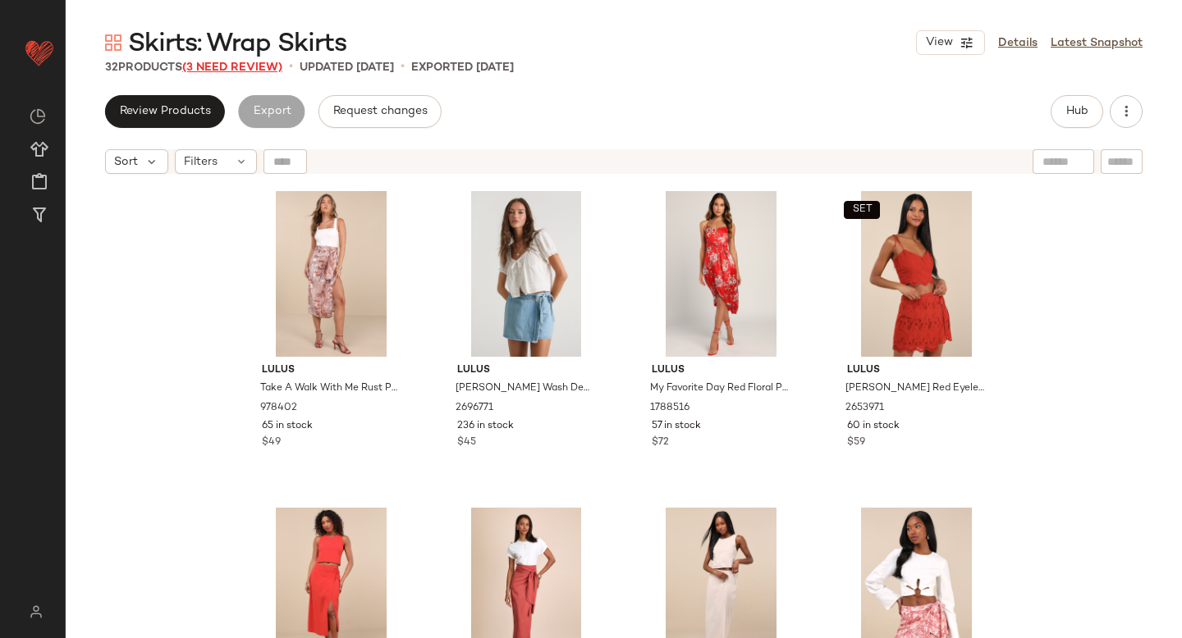
click at [279, 68] on span "(3 Need Review)" at bounding box center [232, 68] width 100 height 12
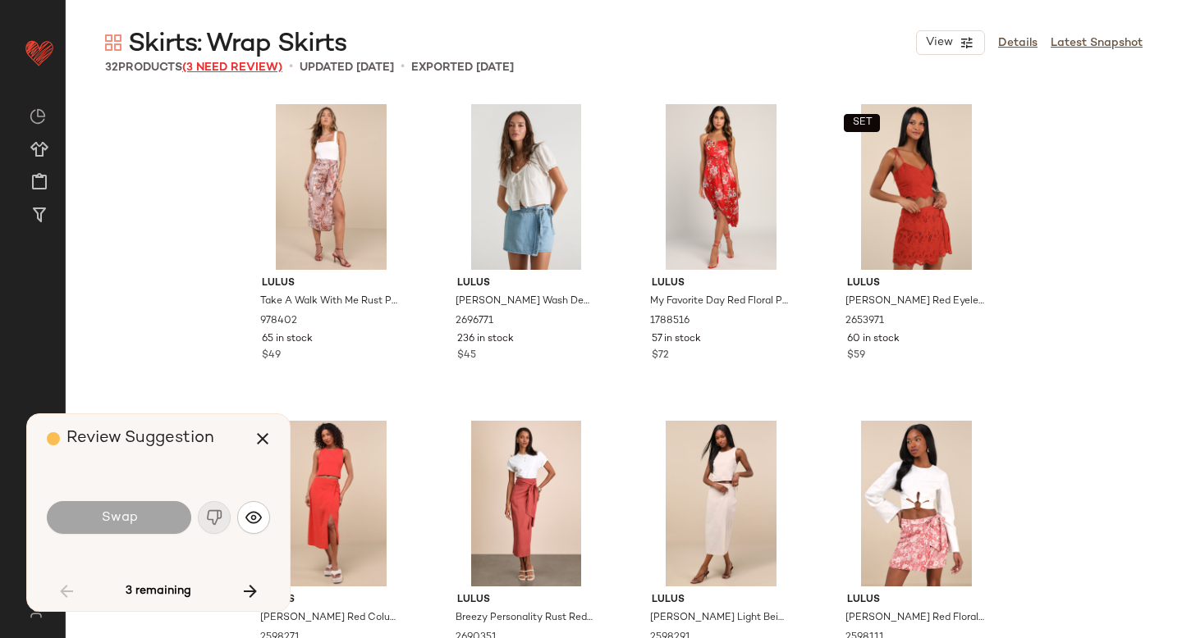
scroll to position [647, 0]
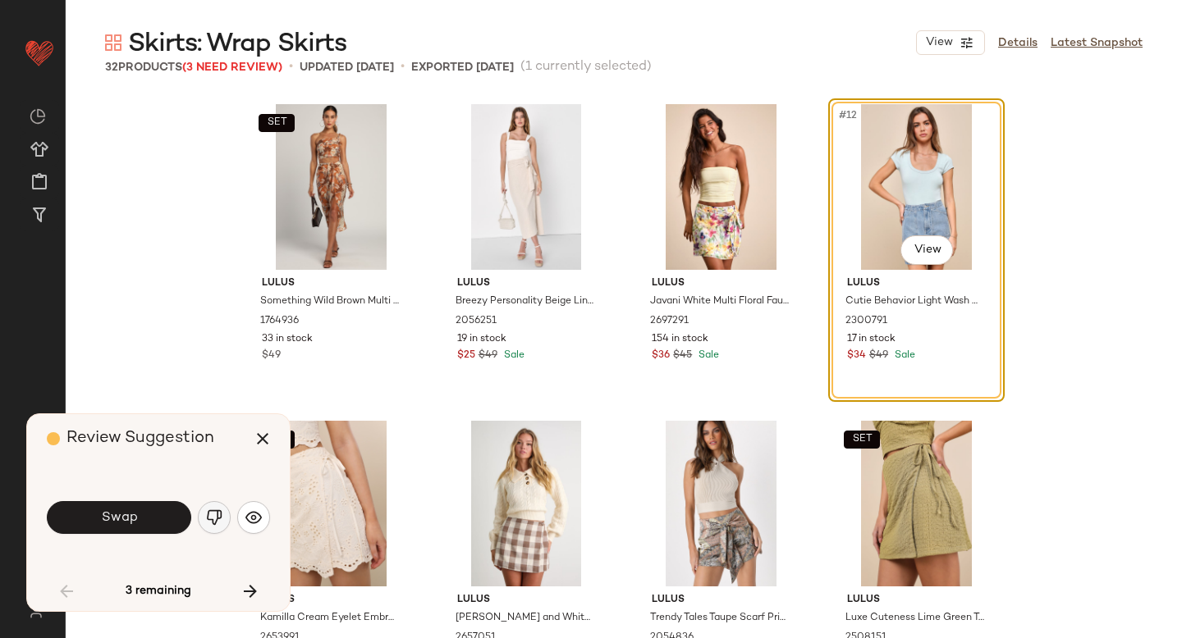
click at [225, 517] on button "button" at bounding box center [214, 517] width 33 height 33
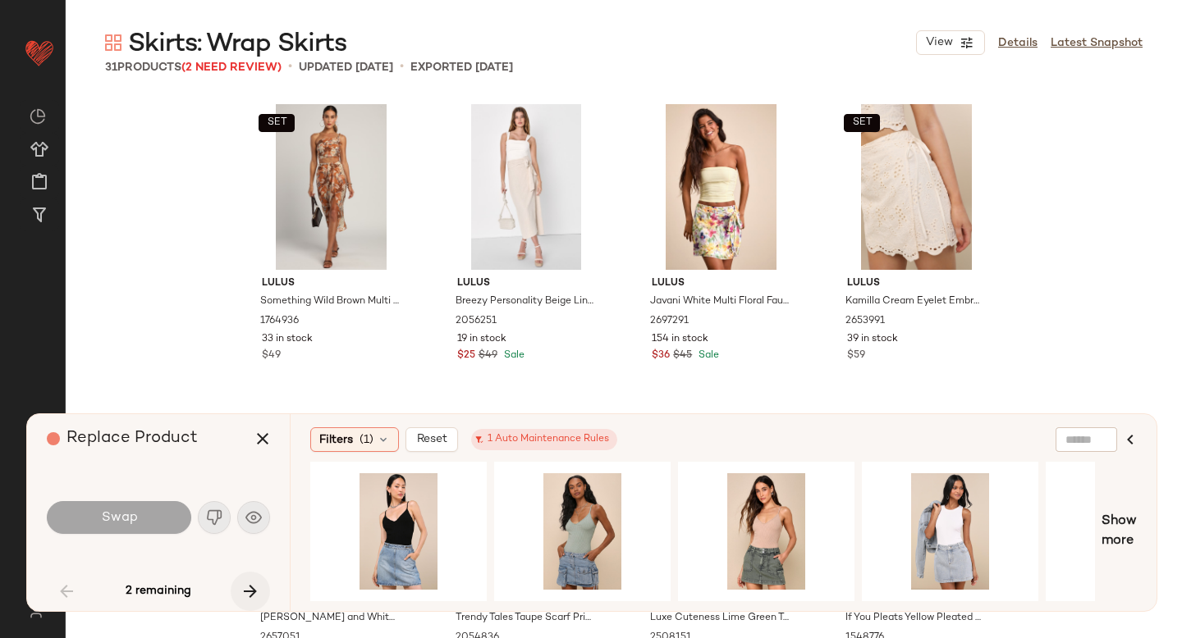
click at [254, 587] on icon "button" at bounding box center [250, 592] width 20 height 20
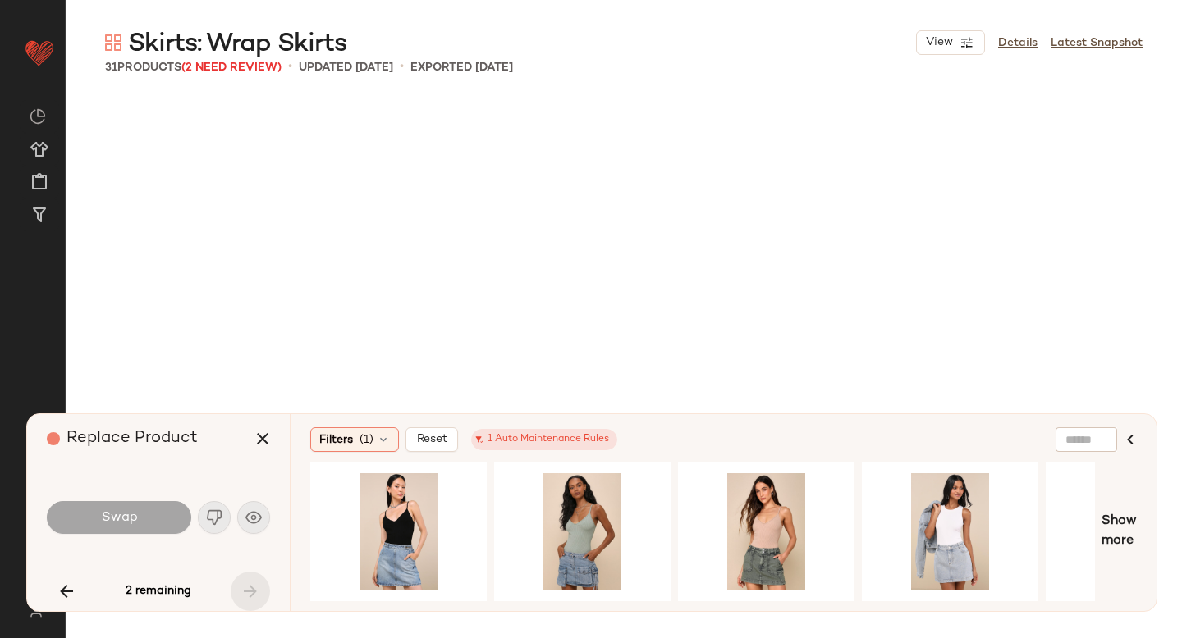
scroll to position [1994, 0]
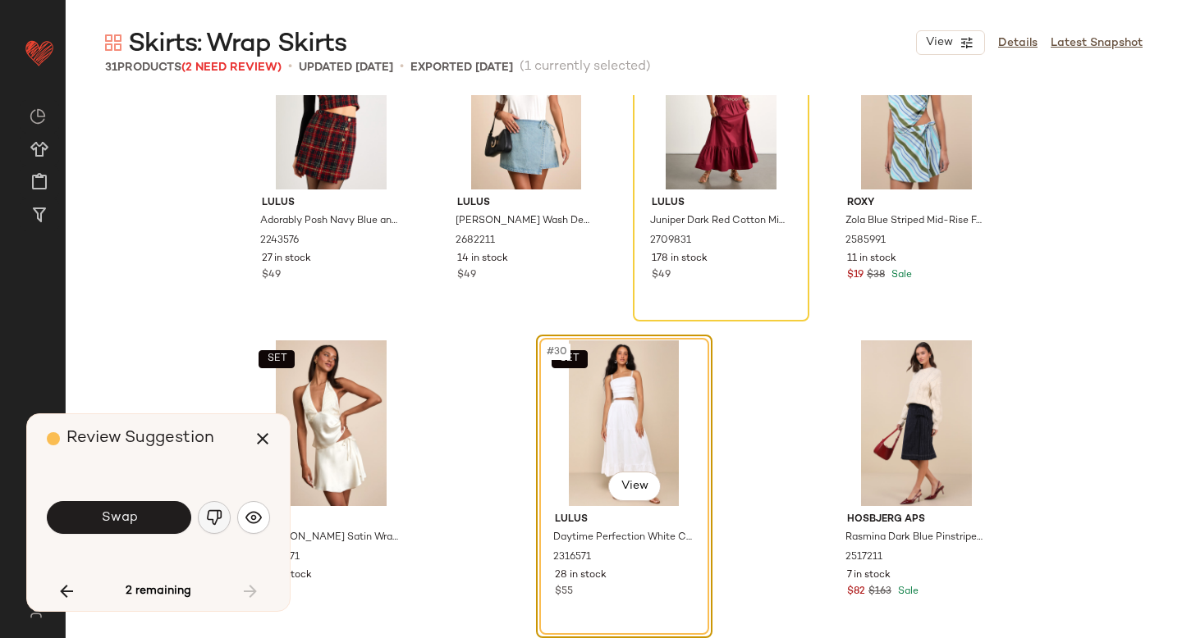
click at [217, 510] on img "button" at bounding box center [214, 518] width 16 height 16
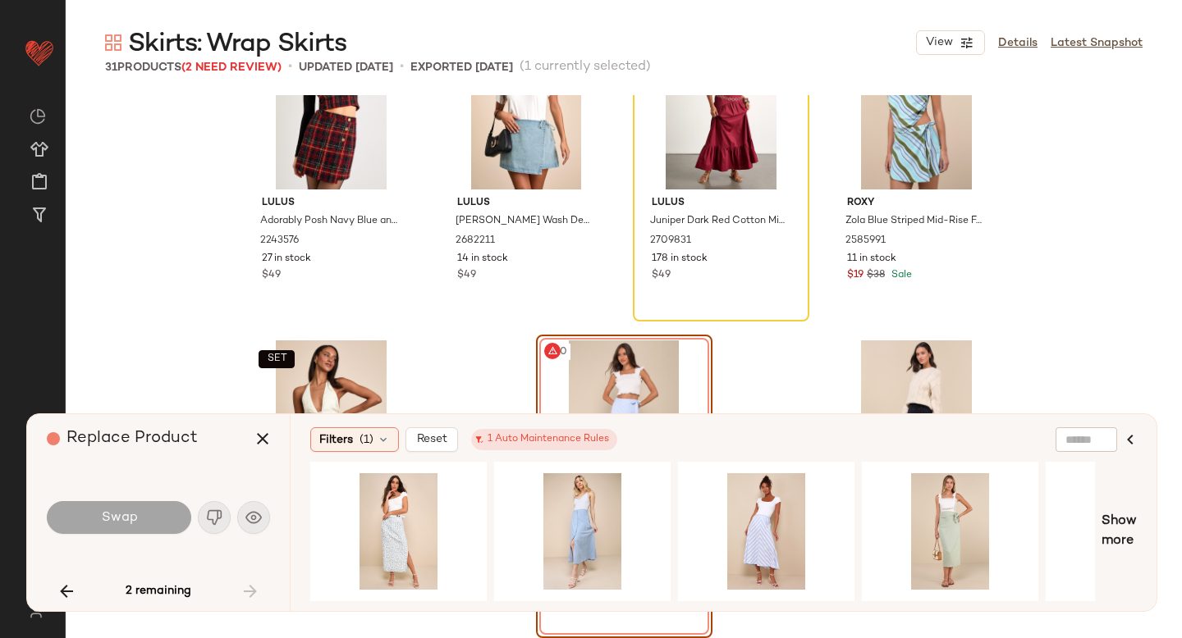
click at [632, 381] on div "#30 View" at bounding box center [624, 424] width 165 height 166
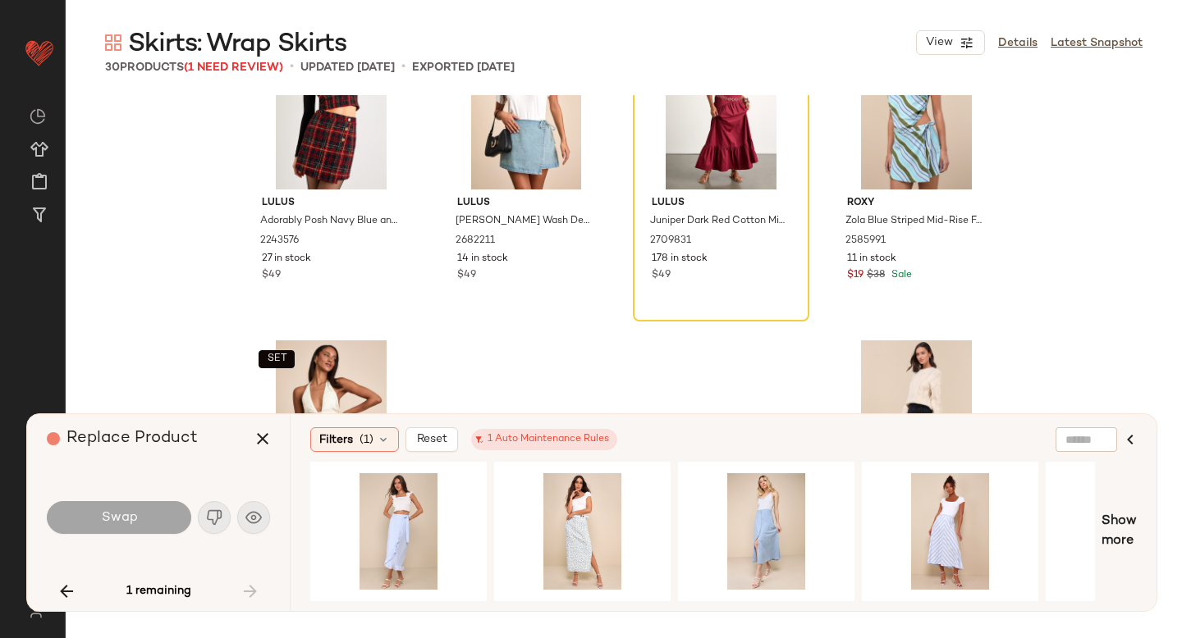
click at [232, 59] on span "Skirts: Wrap Skirts" at bounding box center [237, 44] width 218 height 33
click at [231, 65] on span "(1 Need Review)" at bounding box center [233, 68] width 99 height 12
click at [251, 446] on button "button" at bounding box center [262, 438] width 39 height 39
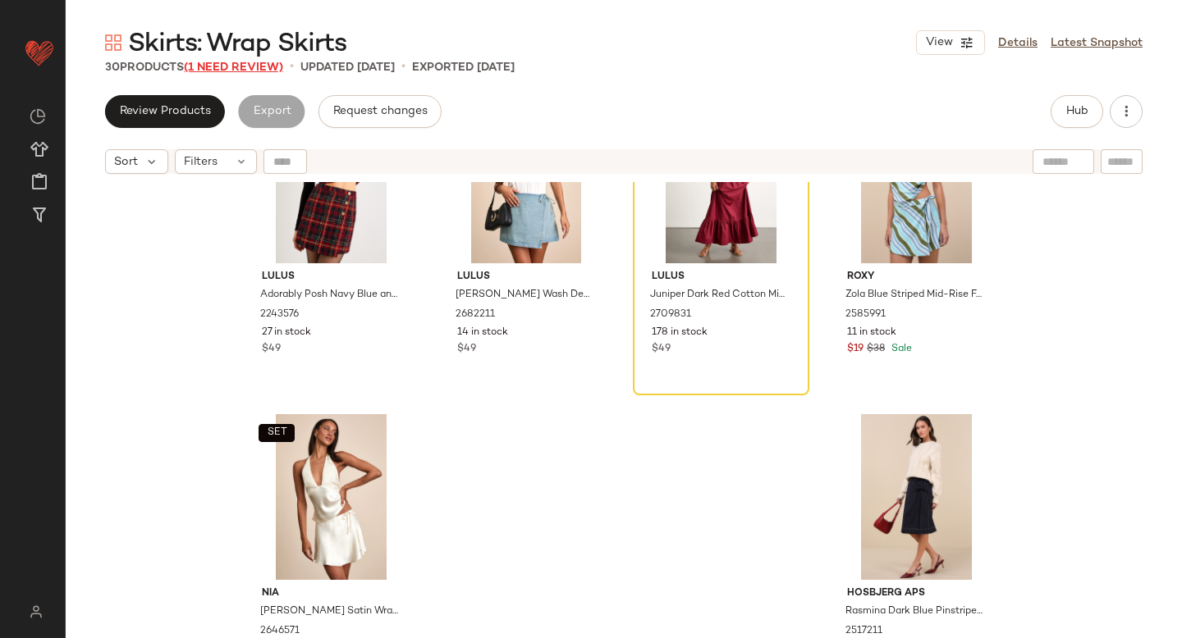
click at [246, 66] on span "(1 Need Review)" at bounding box center [233, 68] width 99 height 12
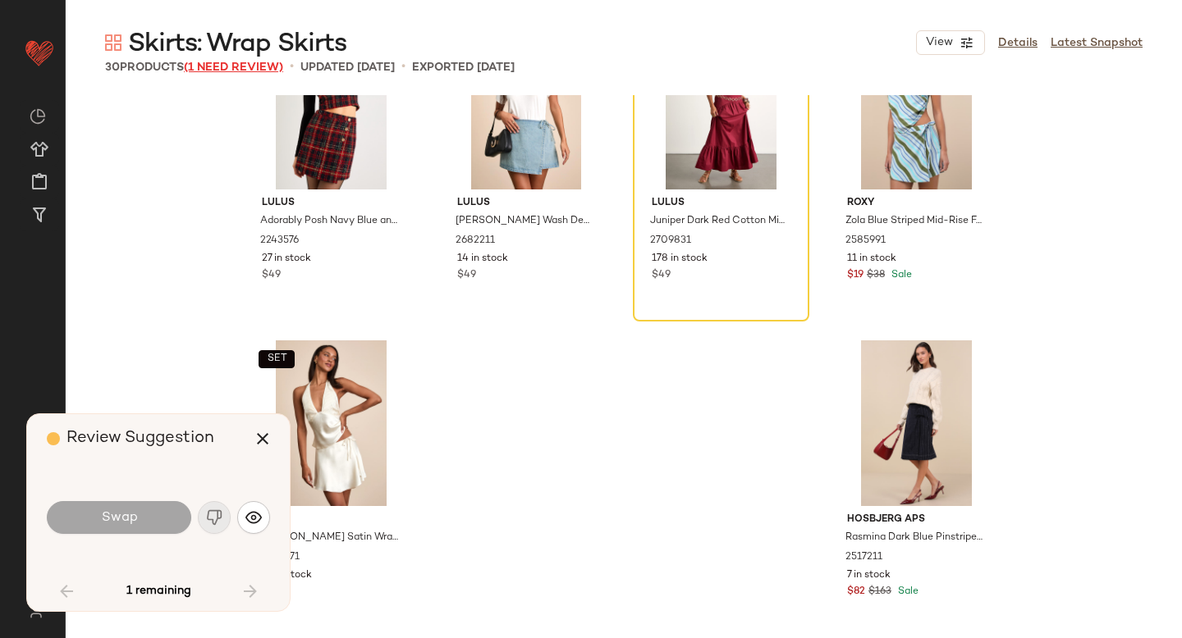
scroll to position [1900, 0]
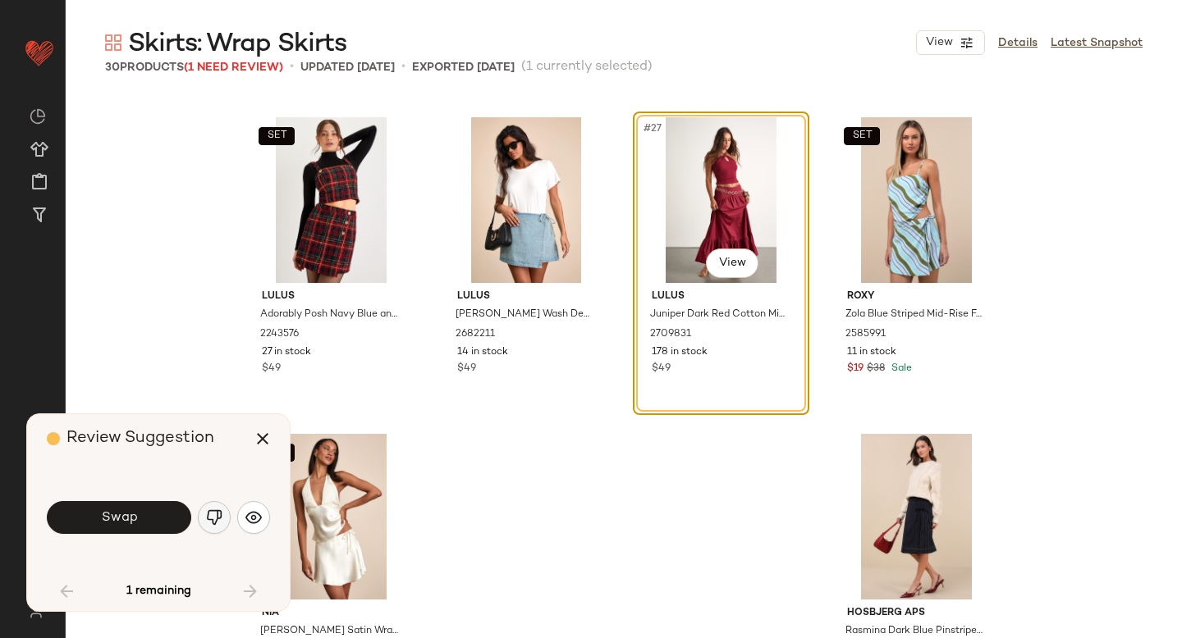
click at [218, 523] on img "button" at bounding box center [214, 518] width 16 height 16
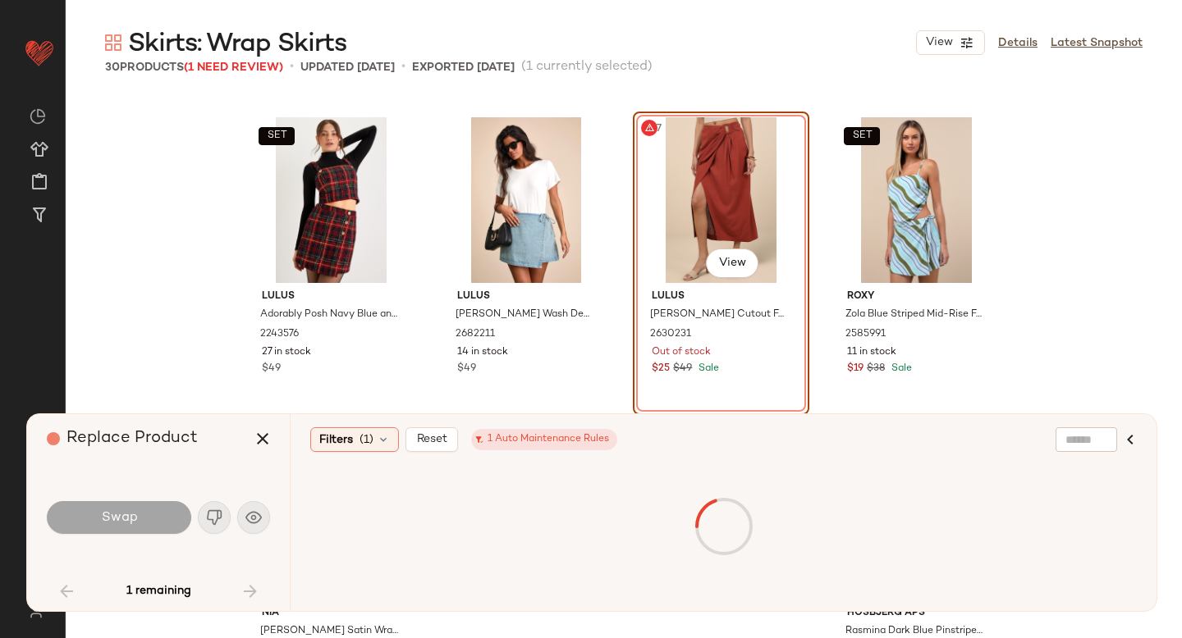
click at [707, 230] on div "#27 View" at bounding box center [720, 200] width 165 height 166
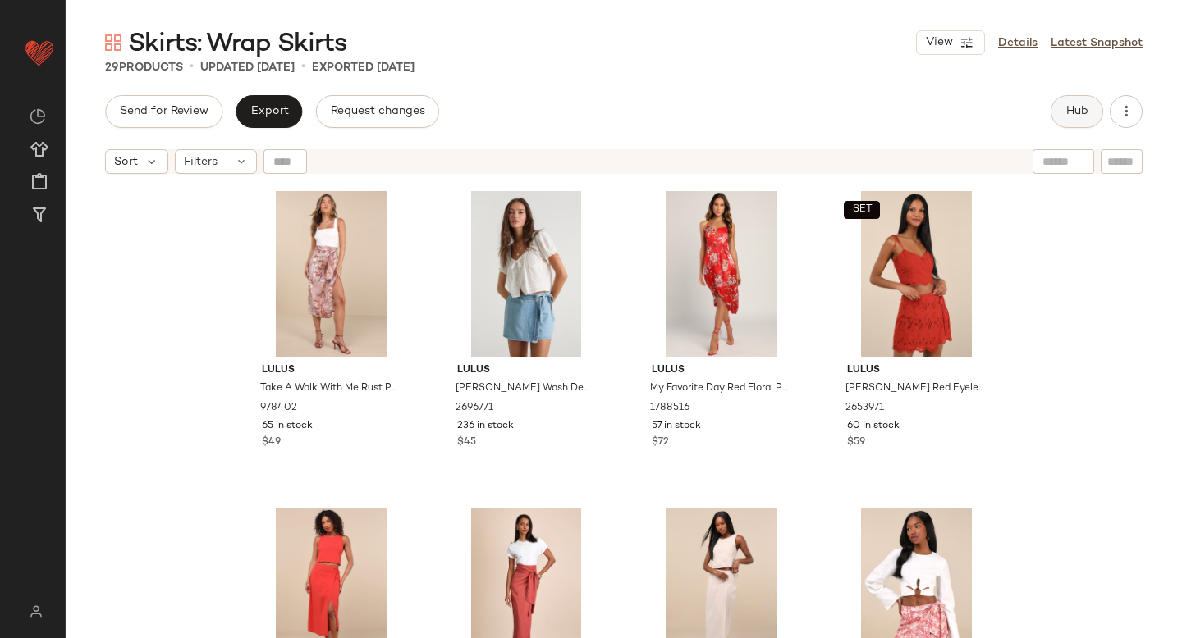
click at [1087, 105] on span "Hub" at bounding box center [1076, 111] width 23 height 13
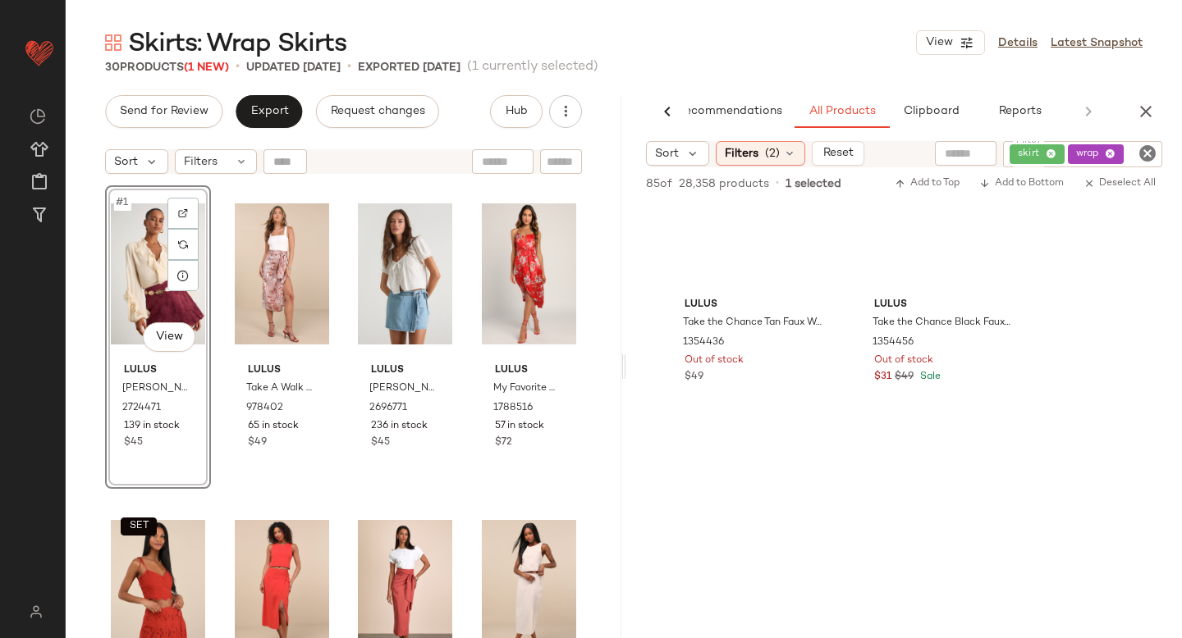
scroll to position [1428, 0]
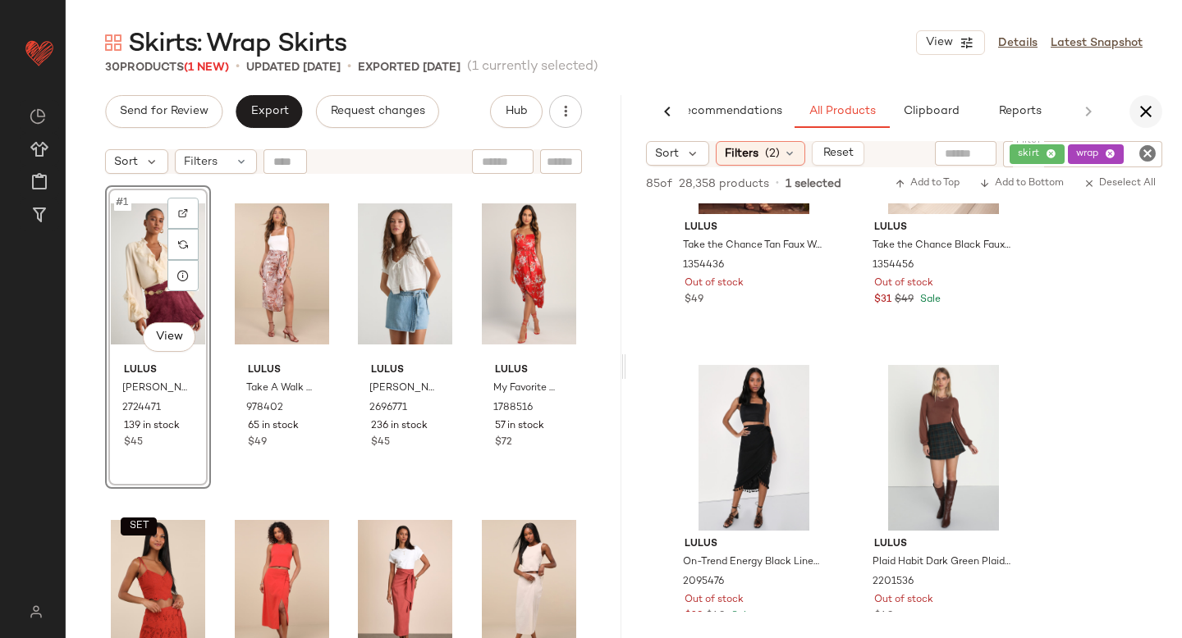
click at [1149, 112] on icon "button" at bounding box center [1146, 112] width 20 height 20
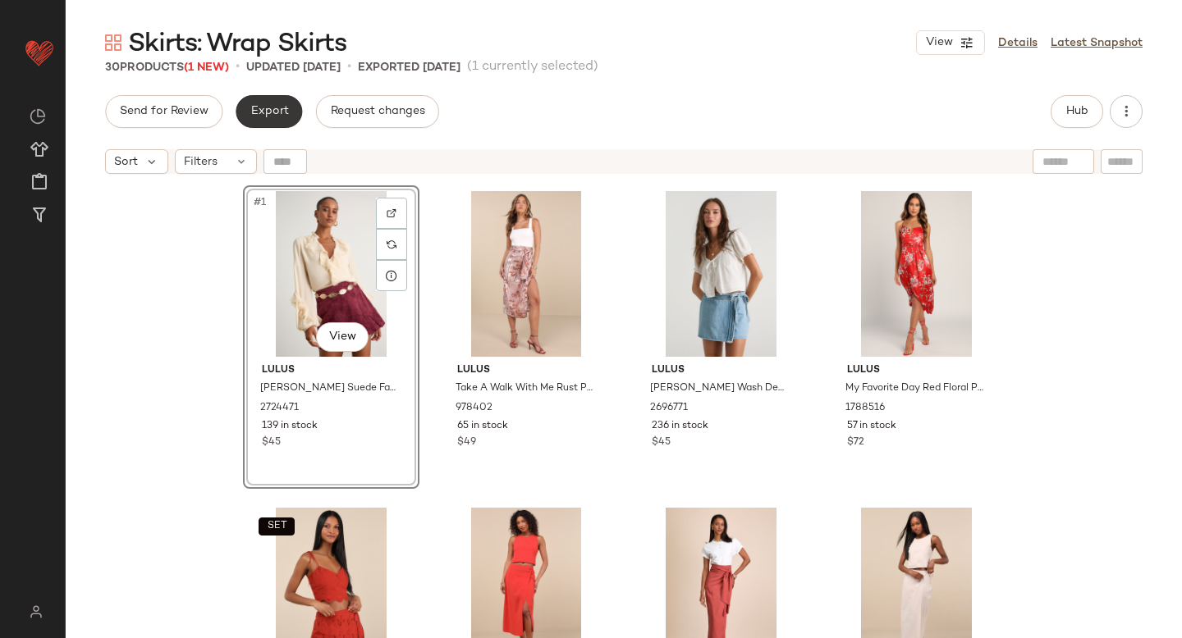
click at [275, 107] on span "Export" at bounding box center [268, 111] width 39 height 13
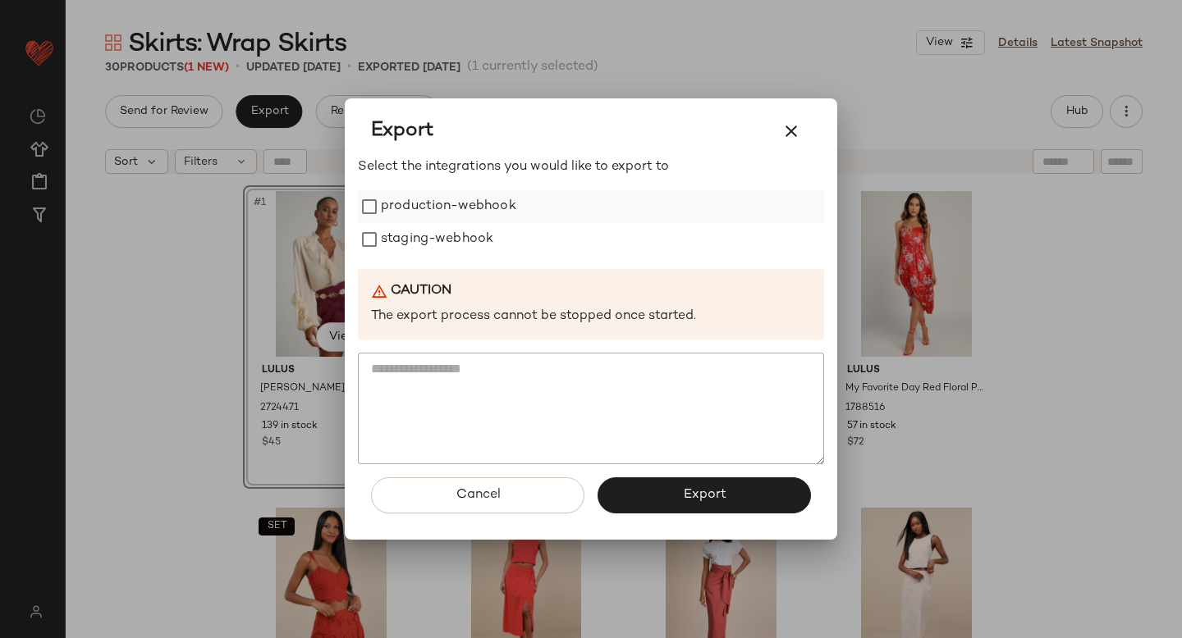
click at [409, 201] on label "production-webhook" at bounding box center [448, 206] width 135 height 33
click at [410, 249] on label "staging-webhook" at bounding box center [437, 239] width 112 height 33
click at [630, 494] on button "Export" at bounding box center [703, 496] width 213 height 36
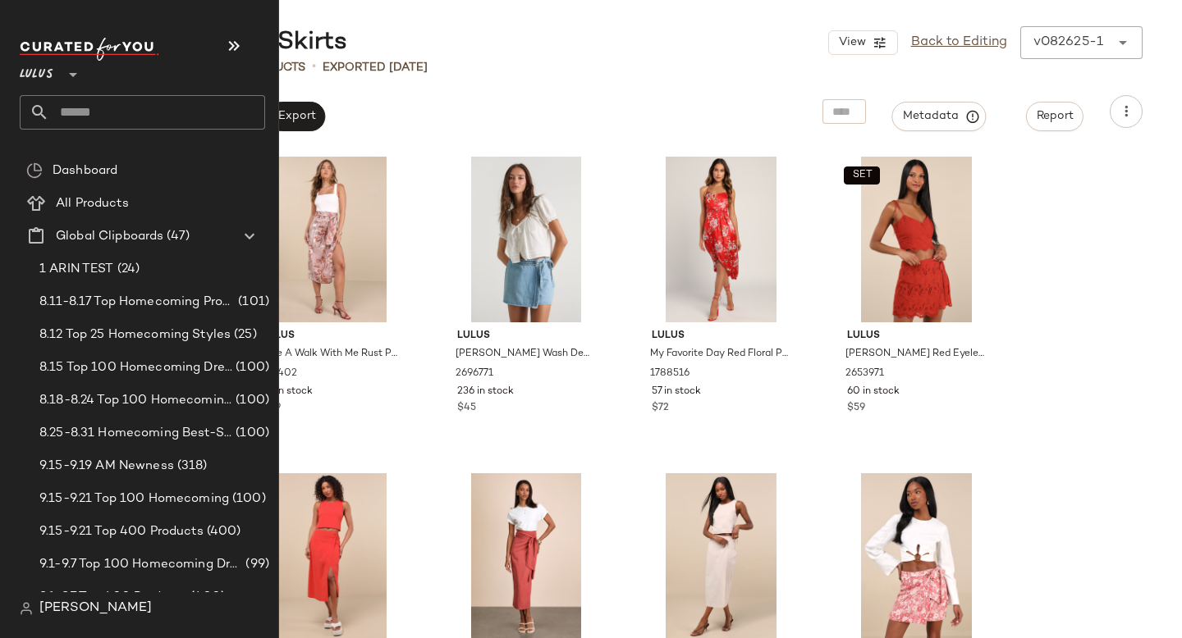
click at [98, 130] on div "Lulus **" at bounding box center [149, 84] width 258 height 102
click at [91, 121] on input "text" at bounding box center [157, 112] width 216 height 34
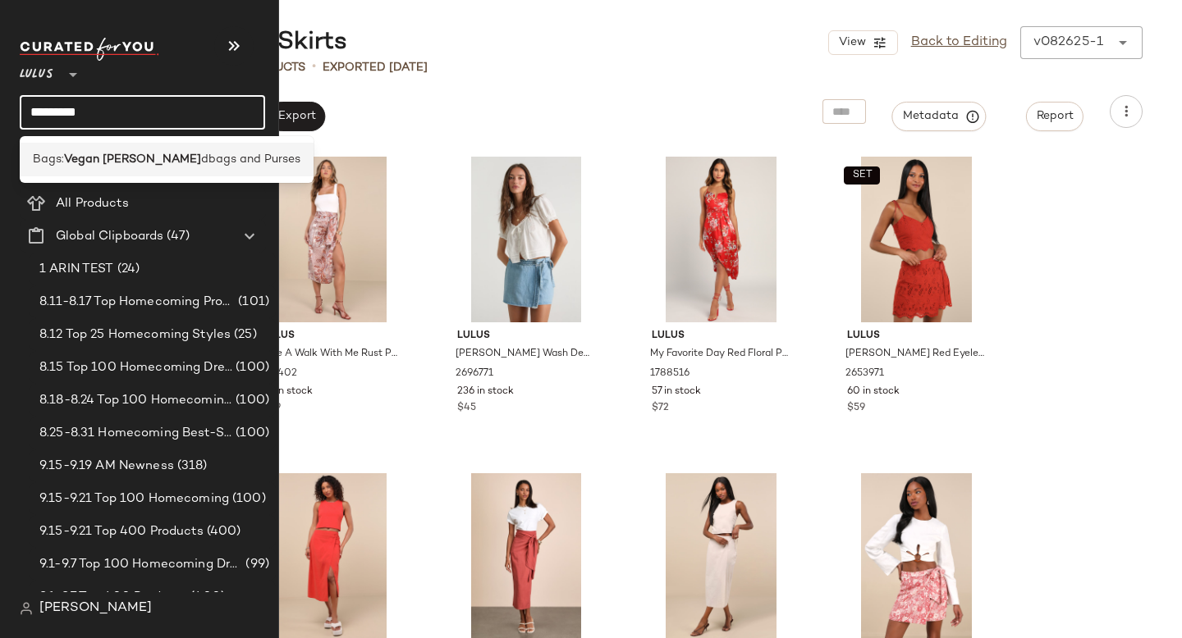
type input "*********"
click at [201, 151] on span "dbags and Purses" at bounding box center [250, 159] width 99 height 17
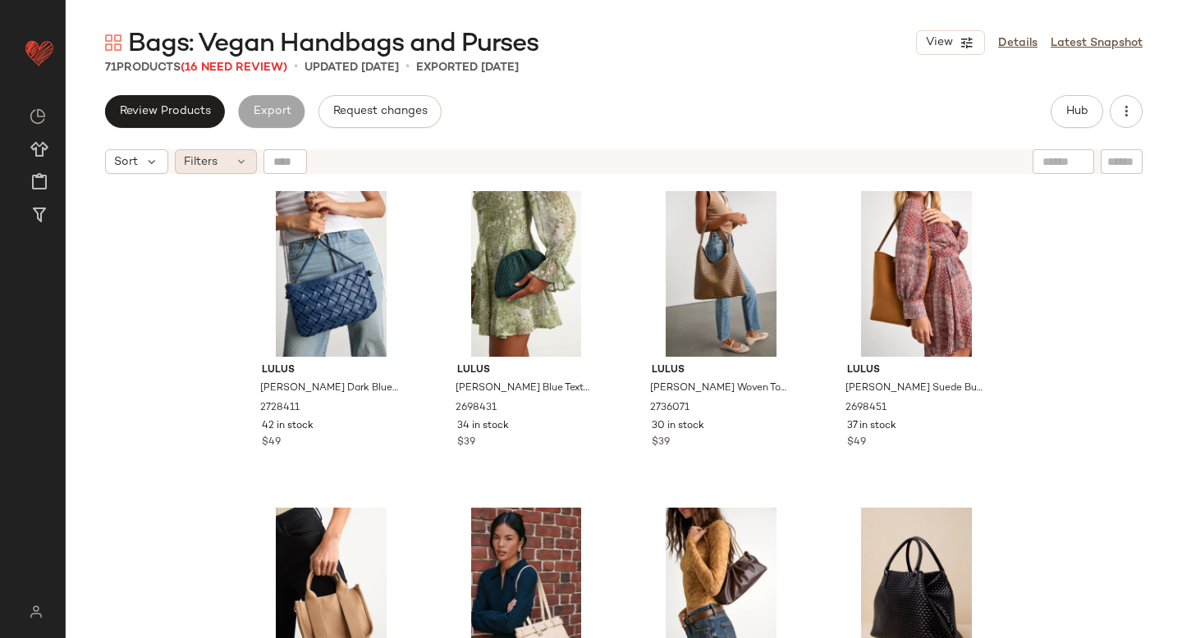
click at [229, 165] on div "Filters" at bounding box center [216, 161] width 82 height 25
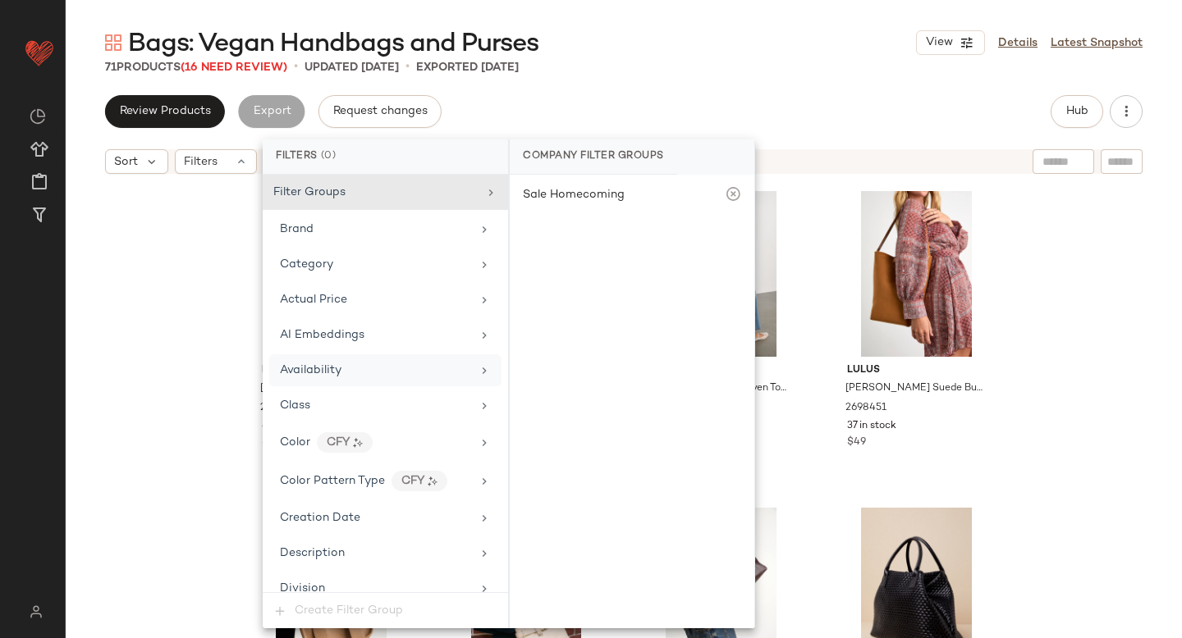
click at [305, 360] on div "Availability" at bounding box center [385, 370] width 232 height 32
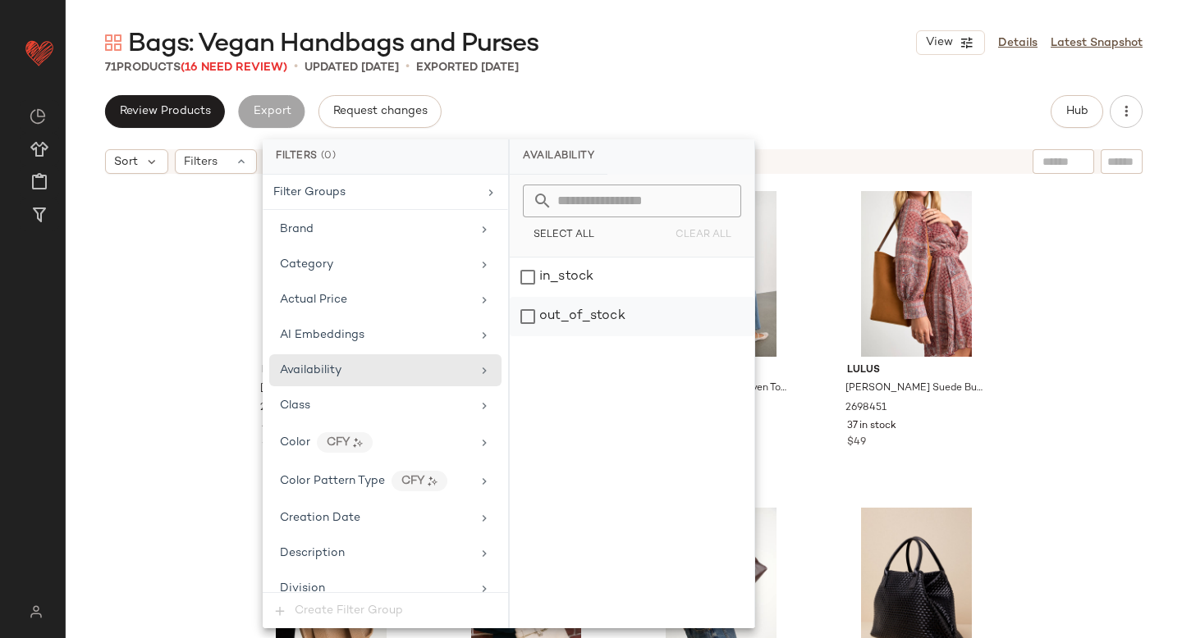
click at [522, 321] on div "out_of_stock" at bounding box center [632, 316] width 245 height 39
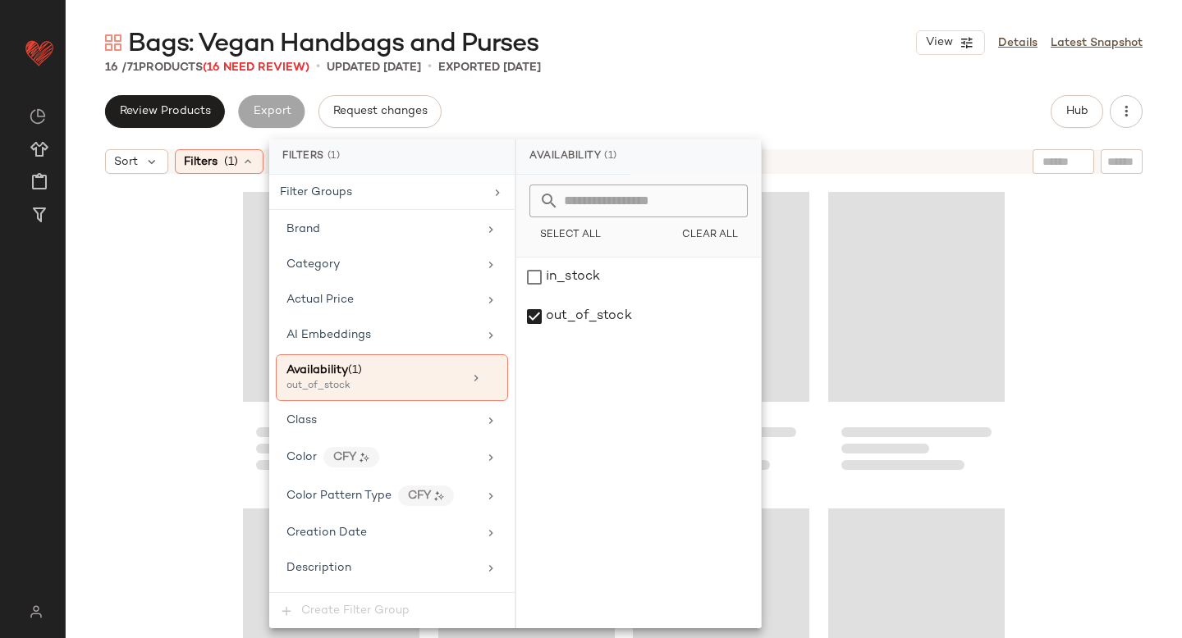
click at [715, 46] on div "Bags: Vegan Handbags and Purses View Details Latest Snapshot" at bounding box center [624, 42] width 1116 height 33
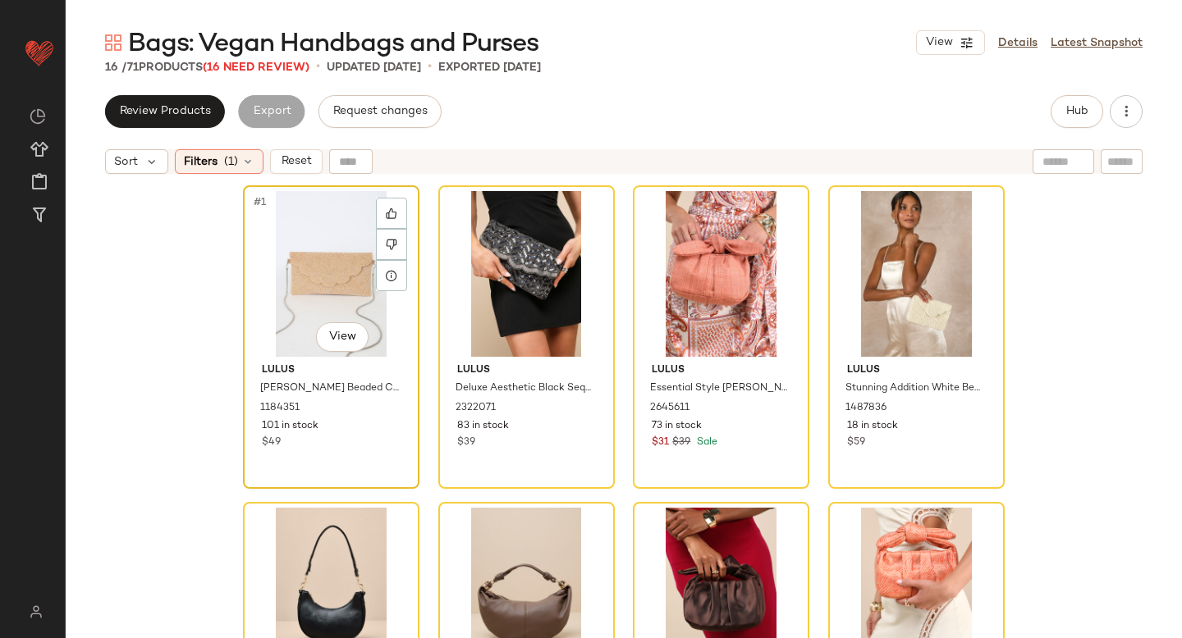
click at [268, 284] on div "#1 View" at bounding box center [331, 274] width 165 height 166
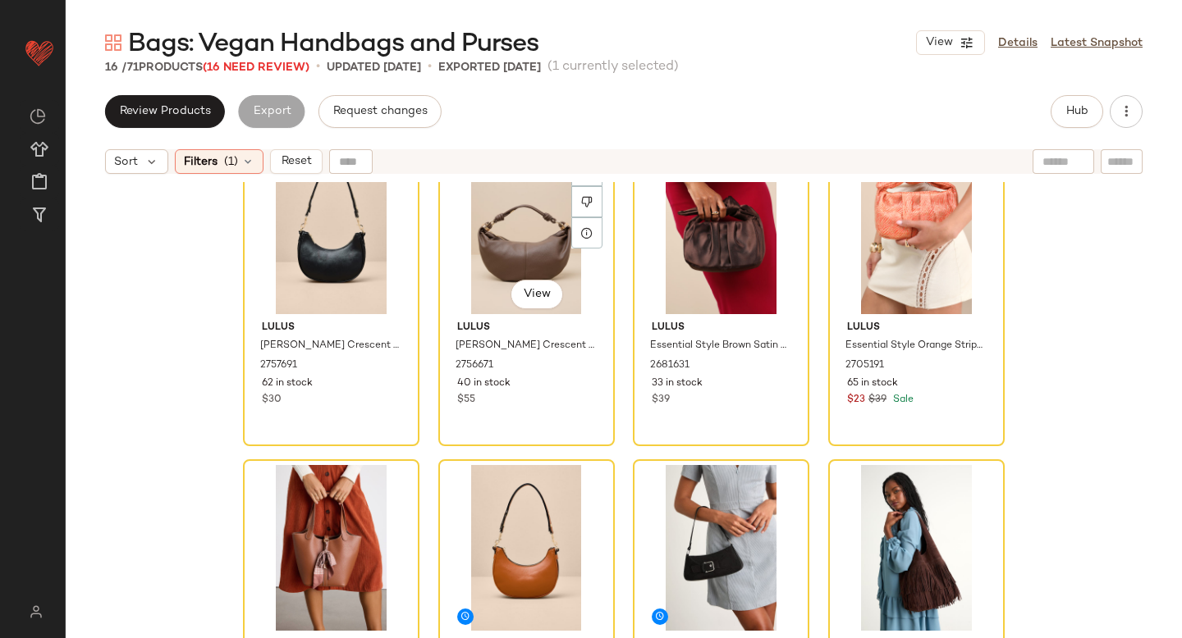
scroll to position [773, 0]
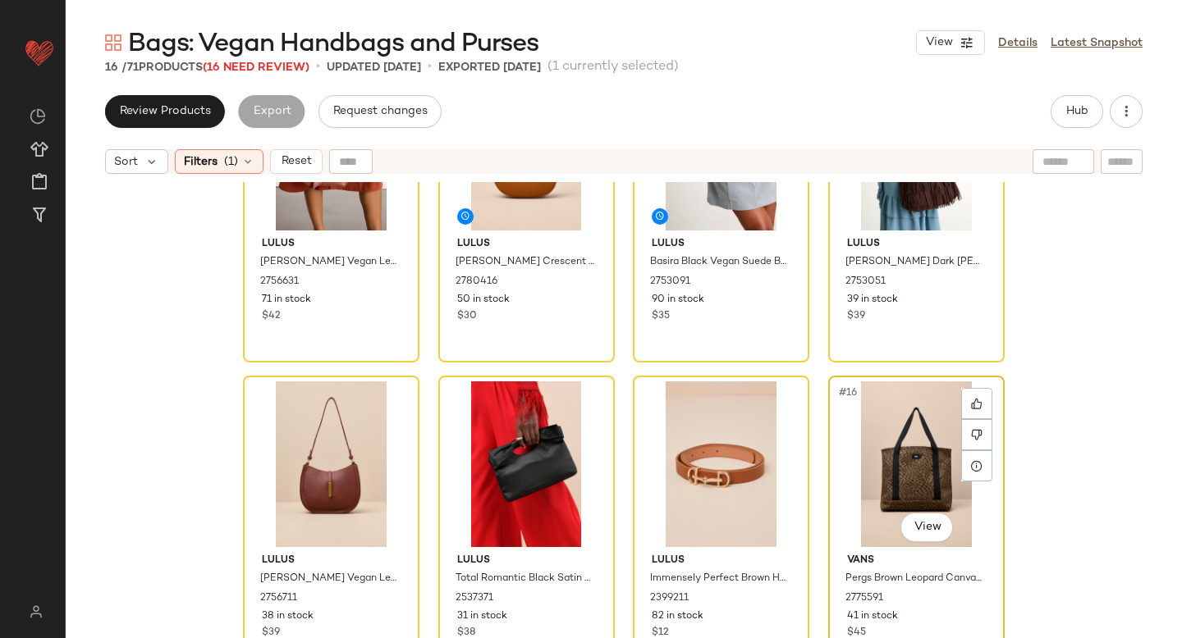
click at [871, 416] on div "#16 View" at bounding box center [916, 465] width 165 height 166
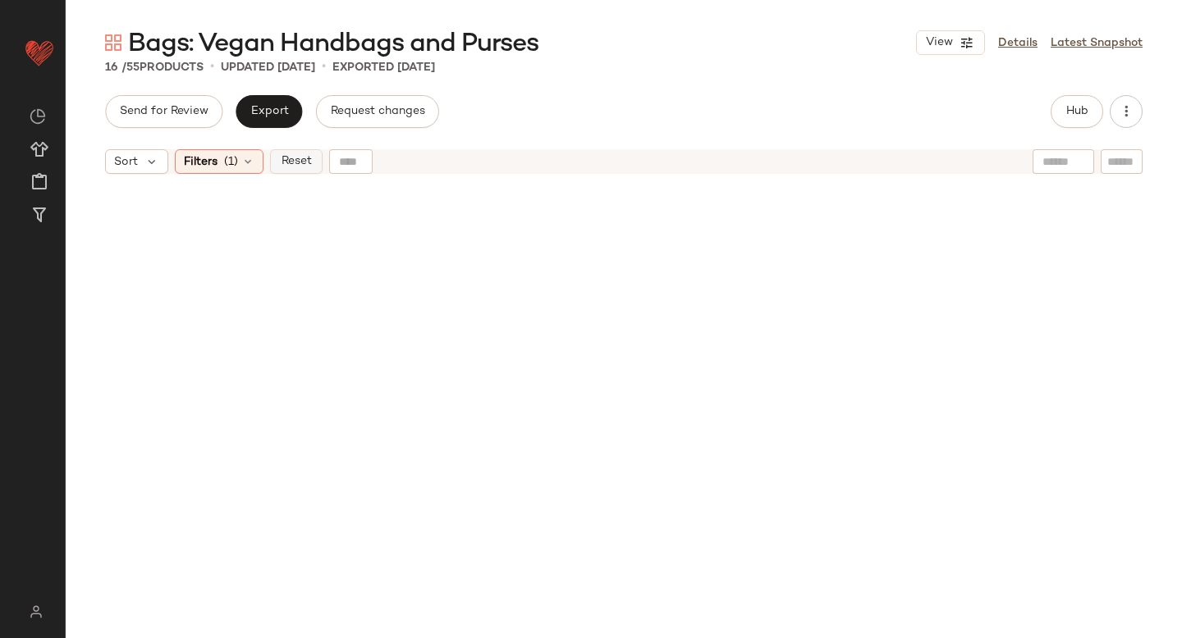
click at [295, 158] on span "Reset" at bounding box center [295, 161] width 31 height 13
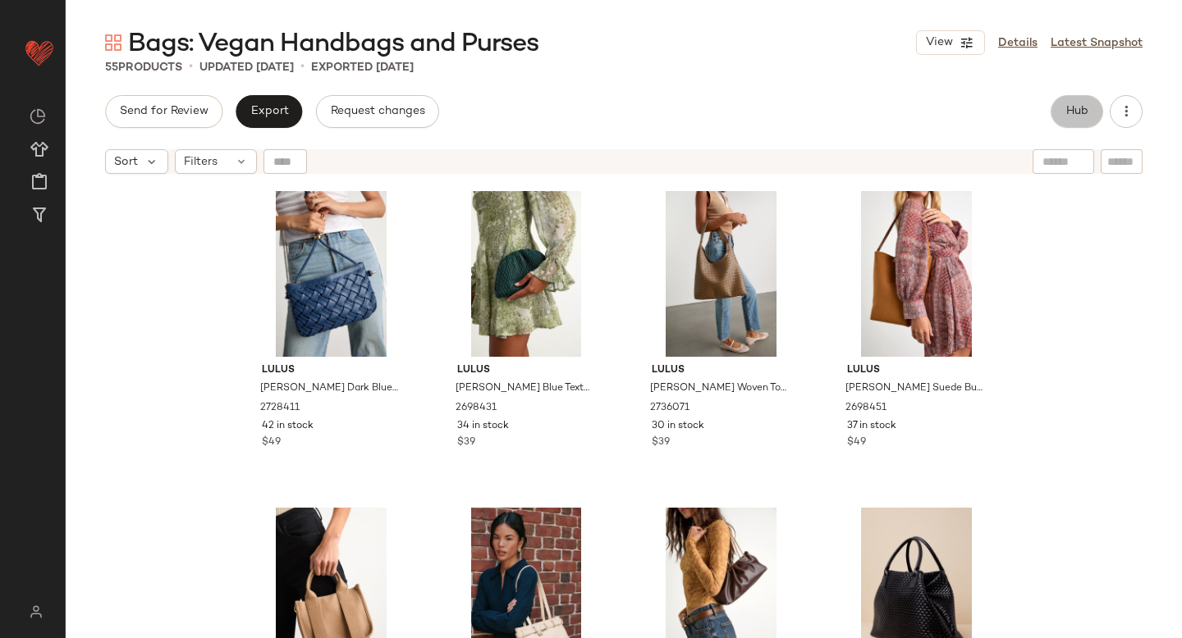
click at [1071, 106] on span "Hub" at bounding box center [1076, 111] width 23 height 13
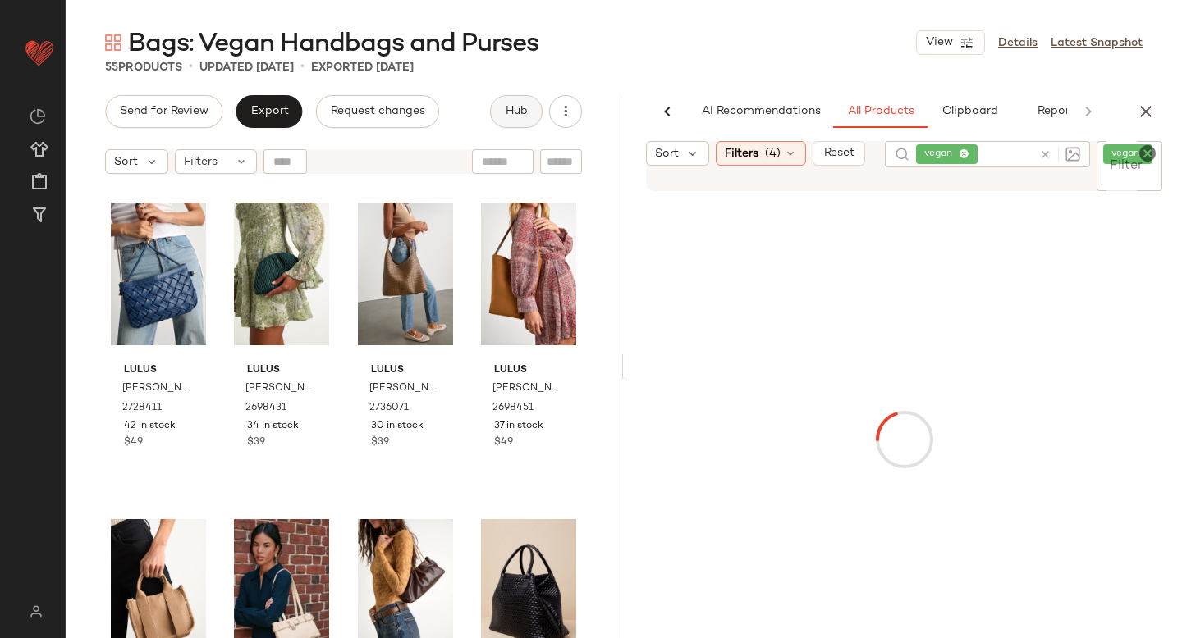
scroll to position [0, 39]
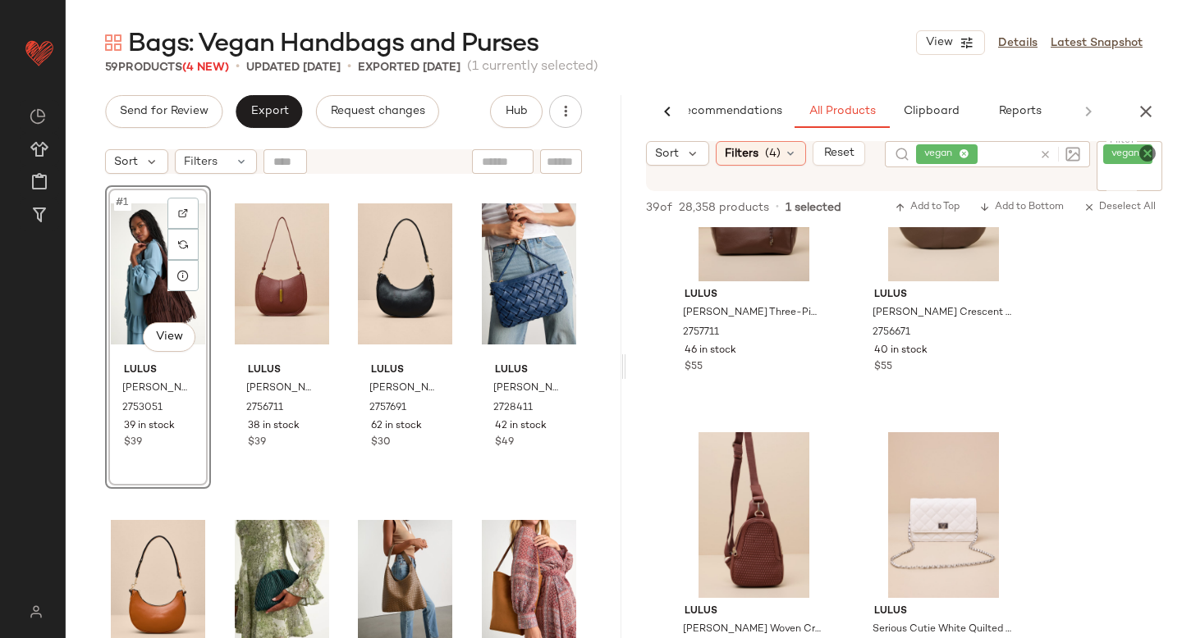
scroll to position [596, 0]
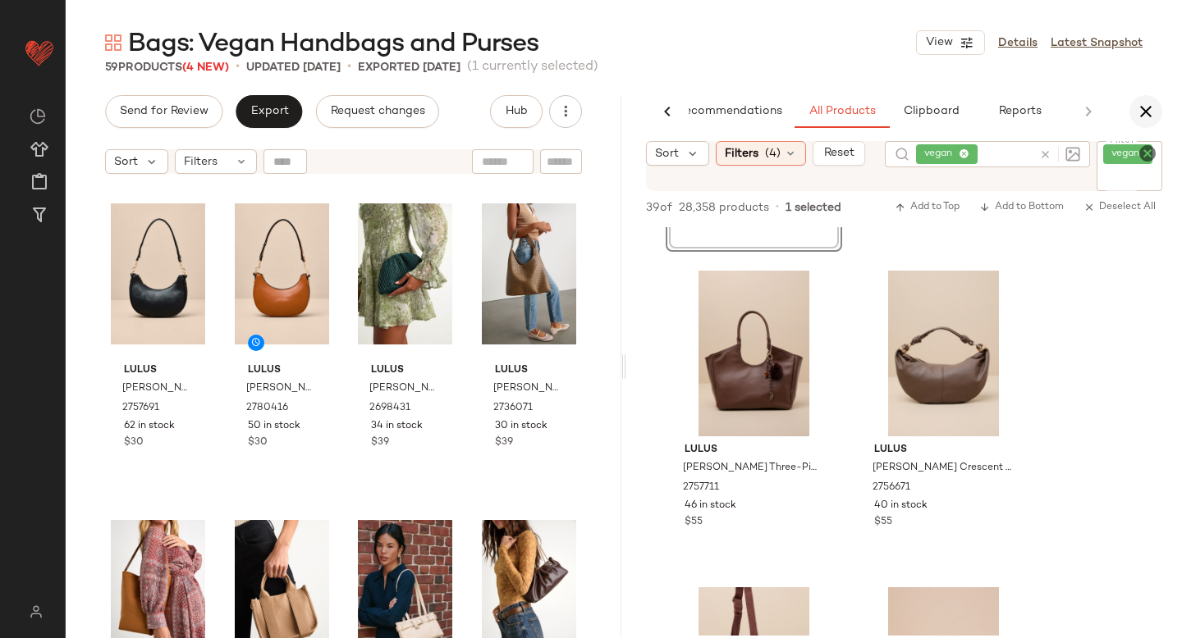
click at [1143, 103] on icon "button" at bounding box center [1146, 112] width 20 height 20
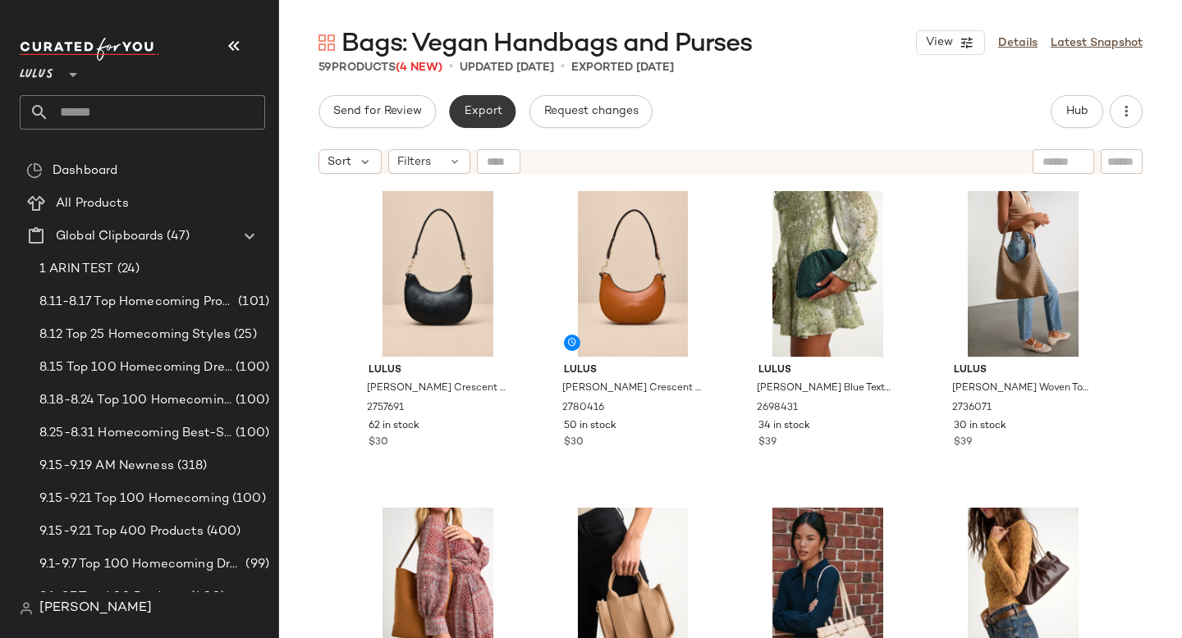
click at [472, 116] on span "Export" at bounding box center [482, 111] width 39 height 13
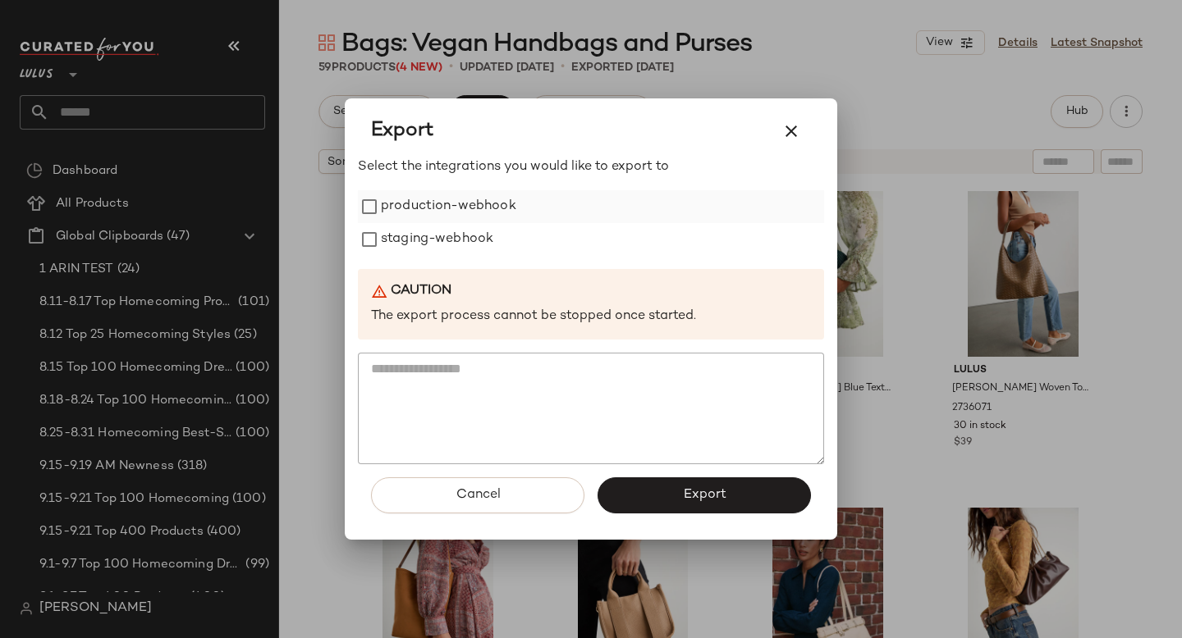
click at [491, 208] on label "production-webhook" at bounding box center [448, 206] width 135 height 33
click at [473, 254] on label "staging-webhook" at bounding box center [437, 239] width 112 height 33
click at [688, 498] on span "Export" at bounding box center [703, 495] width 43 height 16
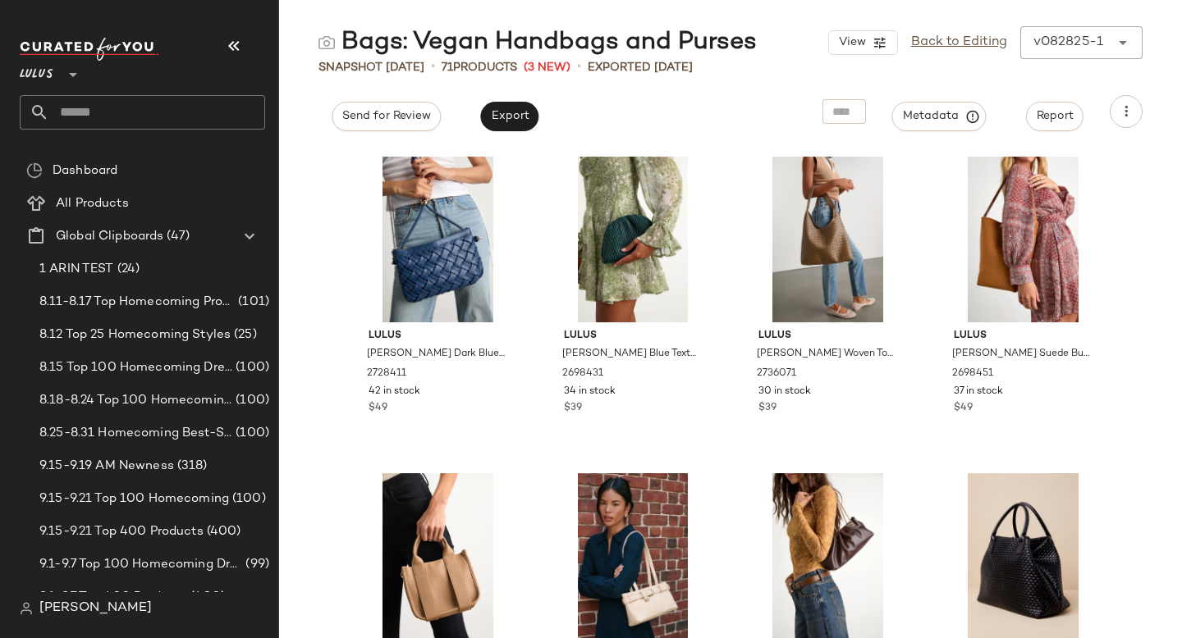
click at [112, 113] on input "text" at bounding box center [157, 112] width 216 height 34
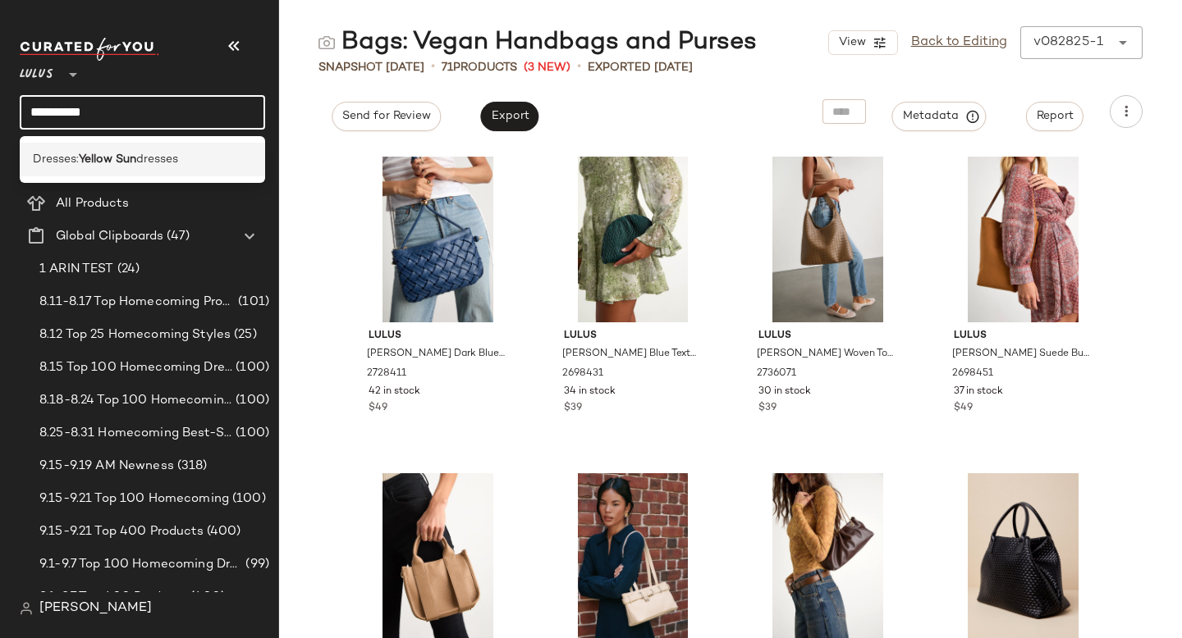
type input "**********"
click at [90, 167] on b "Yellow Sun" at bounding box center [107, 159] width 57 height 17
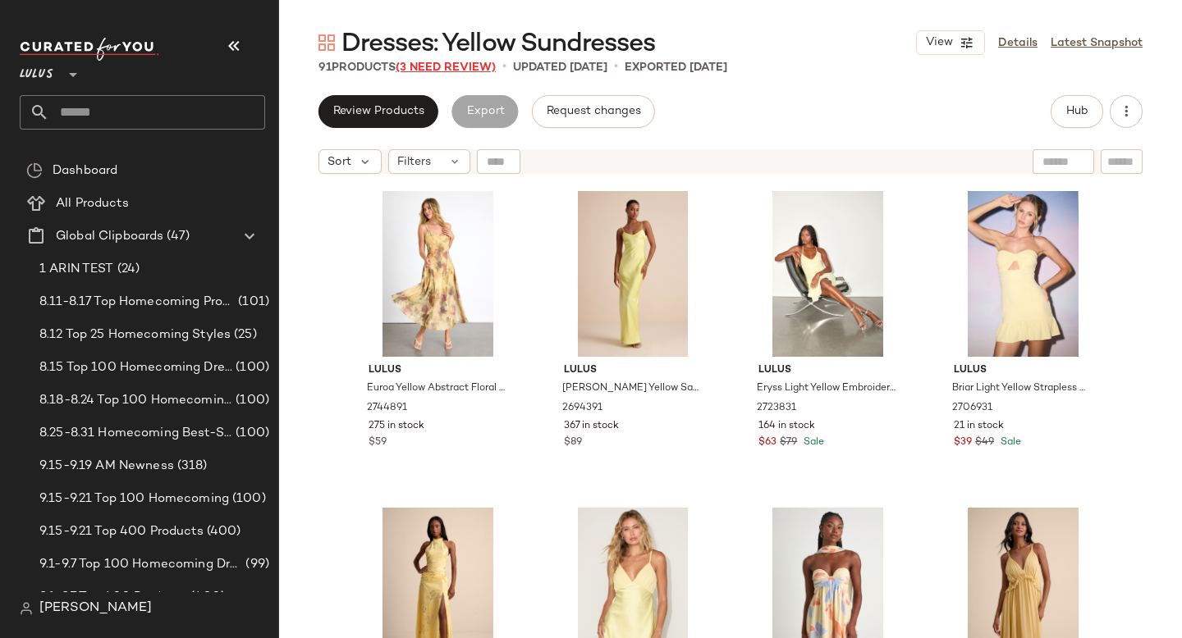
click at [467, 71] on span "(3 Need Review)" at bounding box center [446, 68] width 100 height 12
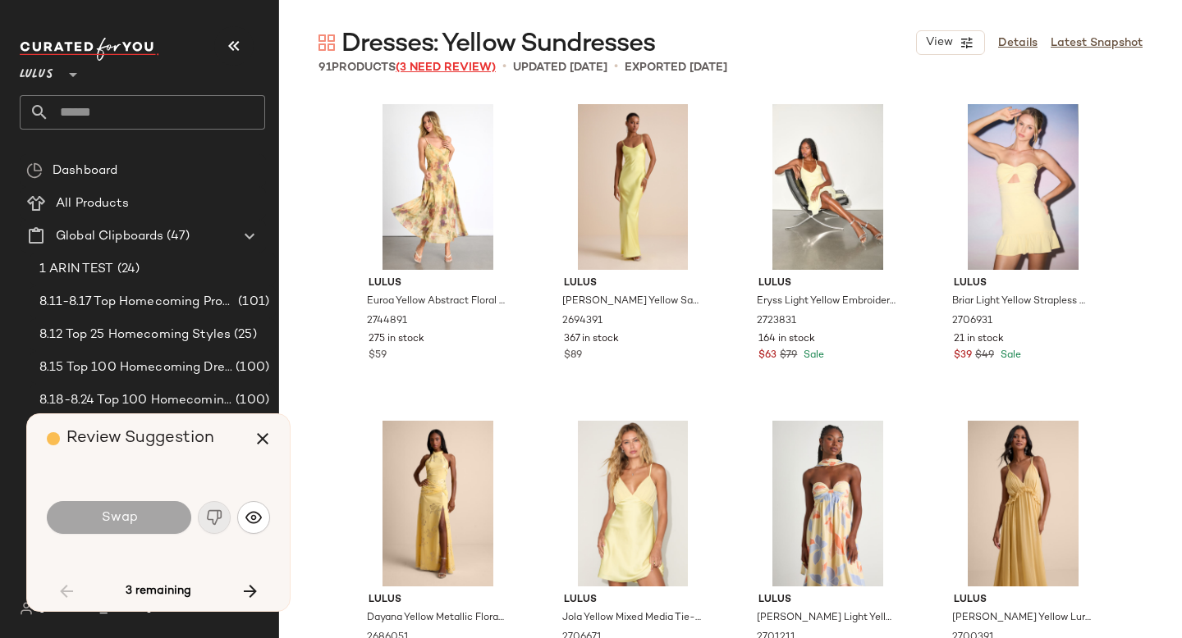
scroll to position [2217, 0]
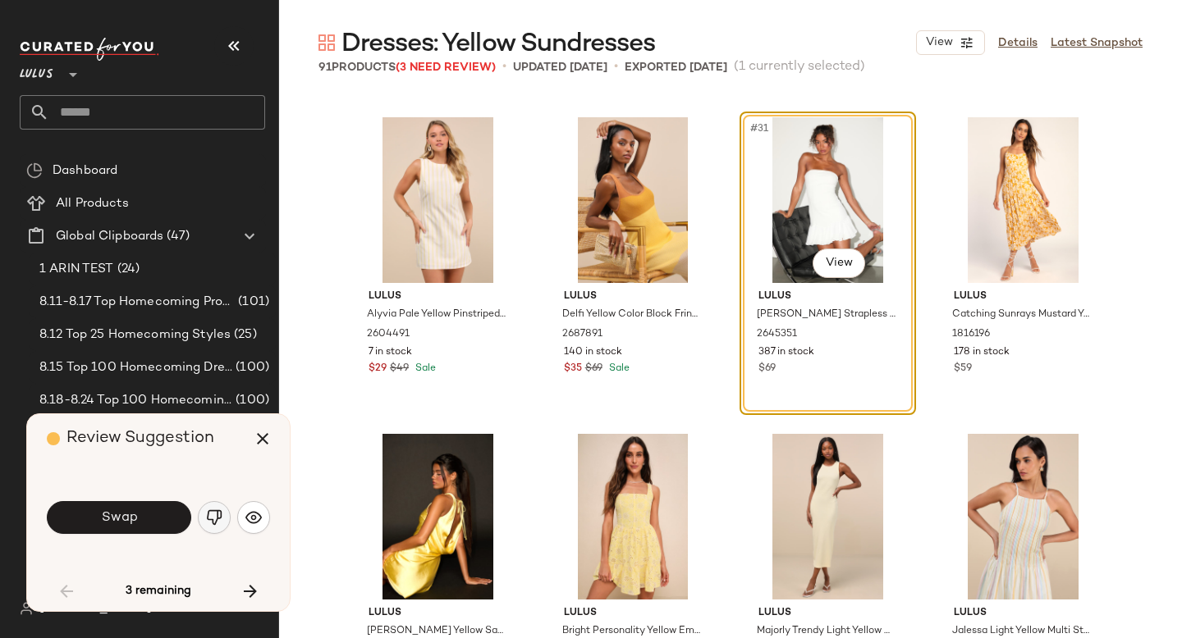
click at [218, 506] on button "button" at bounding box center [214, 517] width 33 height 33
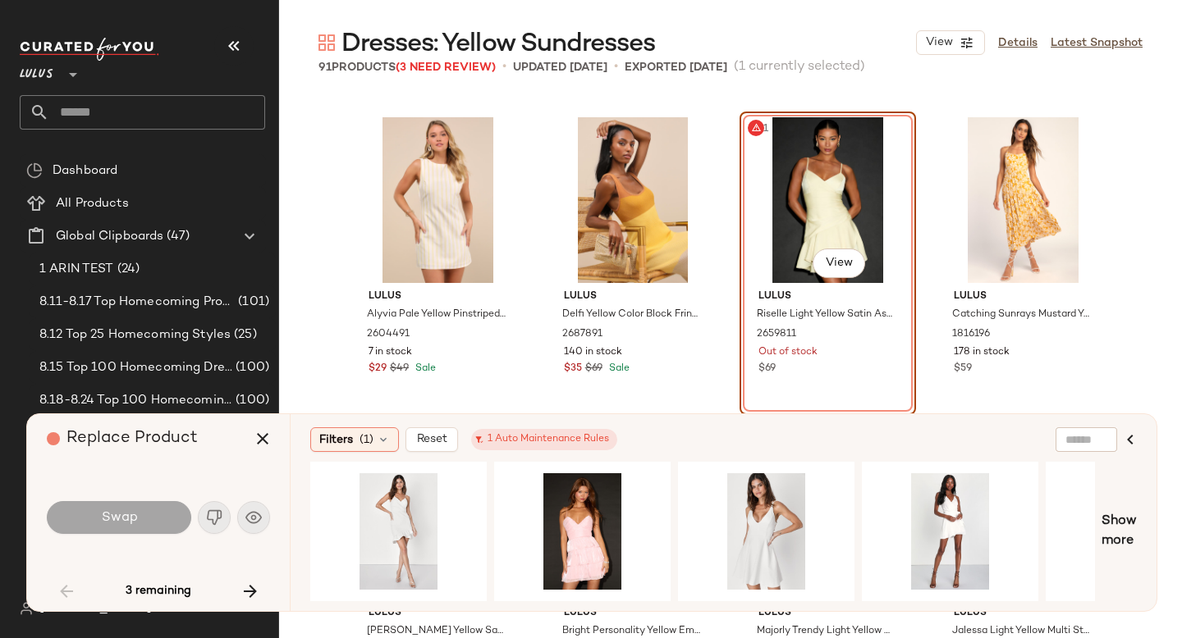
click at [832, 208] on div "#31 View" at bounding box center [827, 200] width 165 height 166
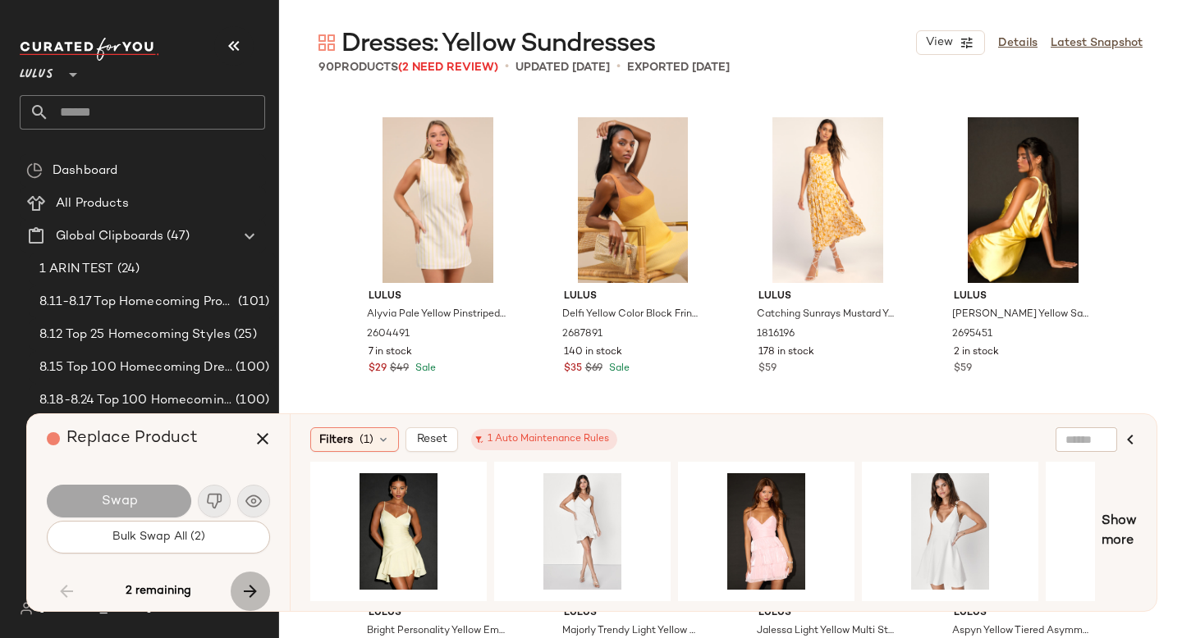
click at [257, 584] on icon "button" at bounding box center [250, 592] width 20 height 20
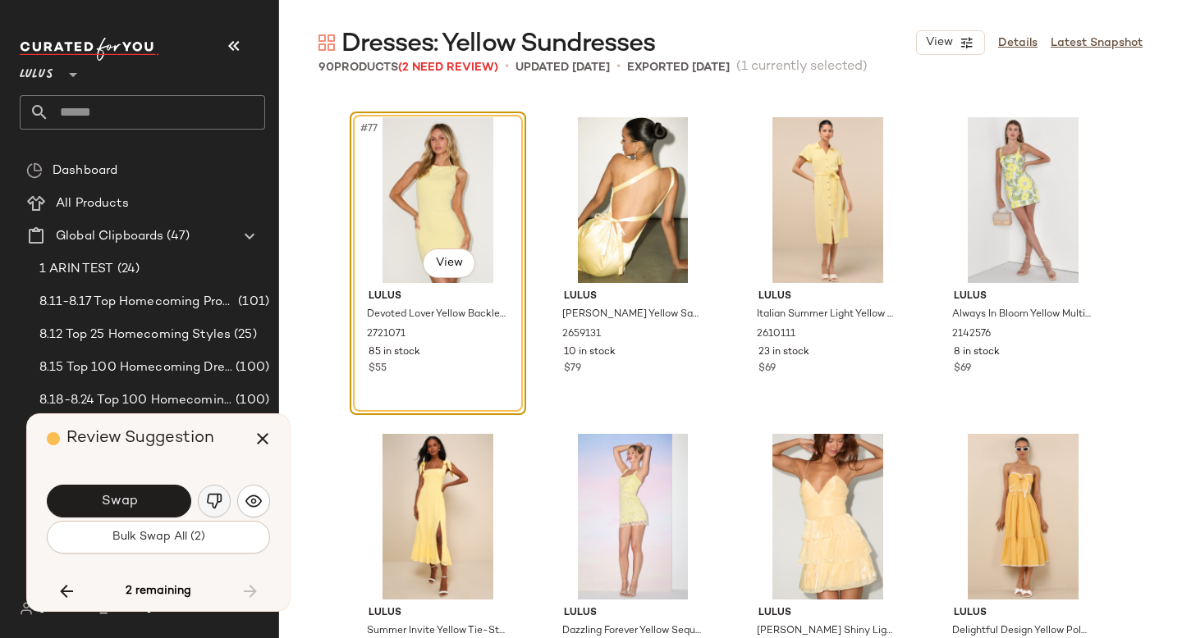
click at [216, 506] on img "button" at bounding box center [214, 501] width 16 height 16
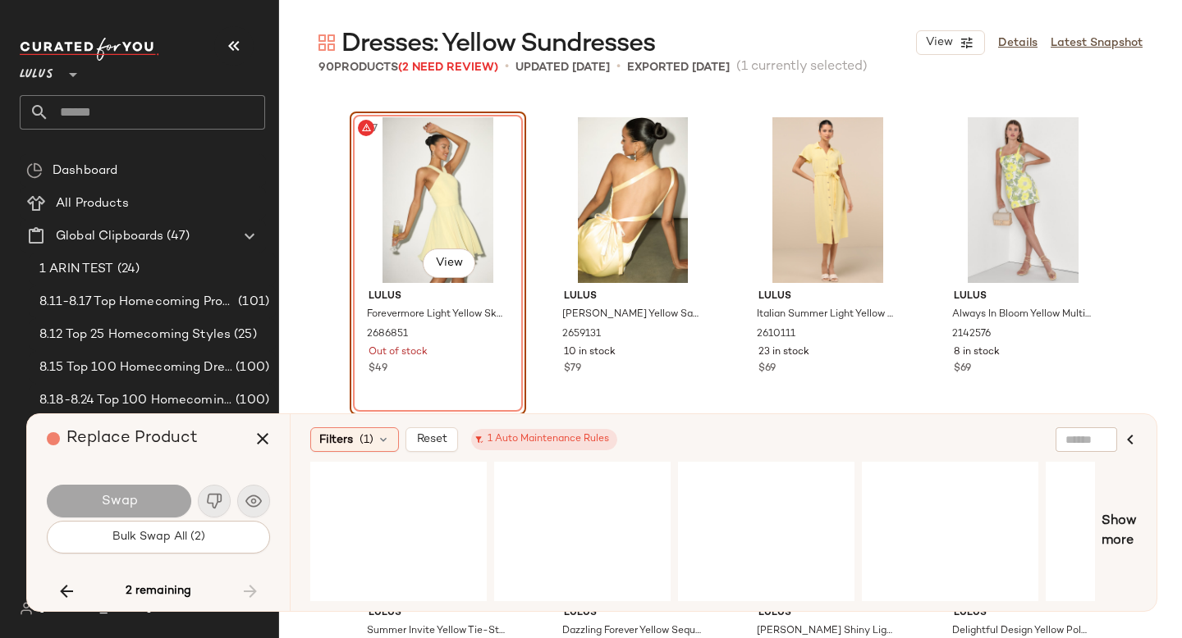
click at [454, 226] on div "#77 View" at bounding box center [437, 200] width 165 height 166
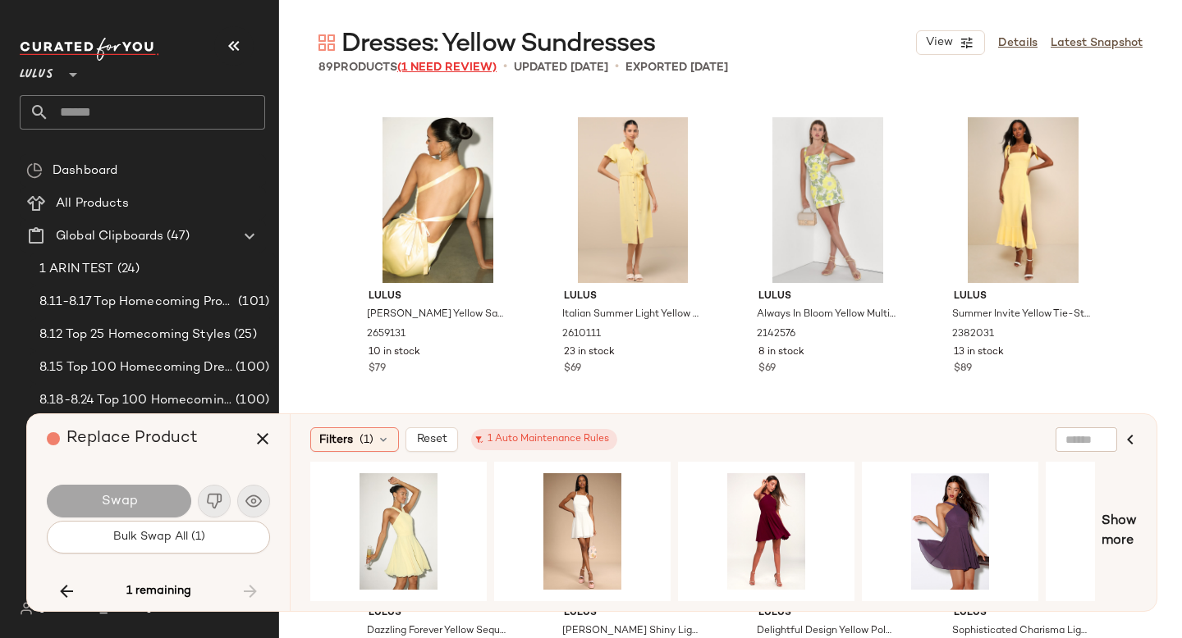
click at [438, 71] on span "(1 Need Review)" at bounding box center [446, 68] width 99 height 12
click at [256, 440] on icon "button" at bounding box center [263, 439] width 20 height 20
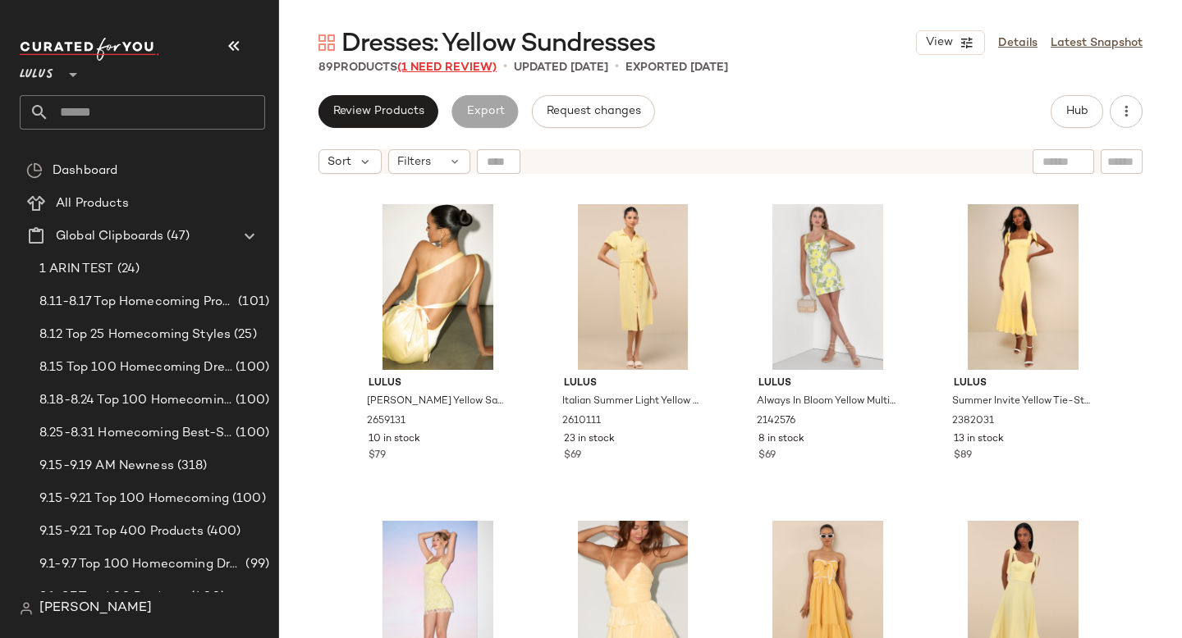
click at [460, 70] on span "(1 Need Review)" at bounding box center [446, 68] width 99 height 12
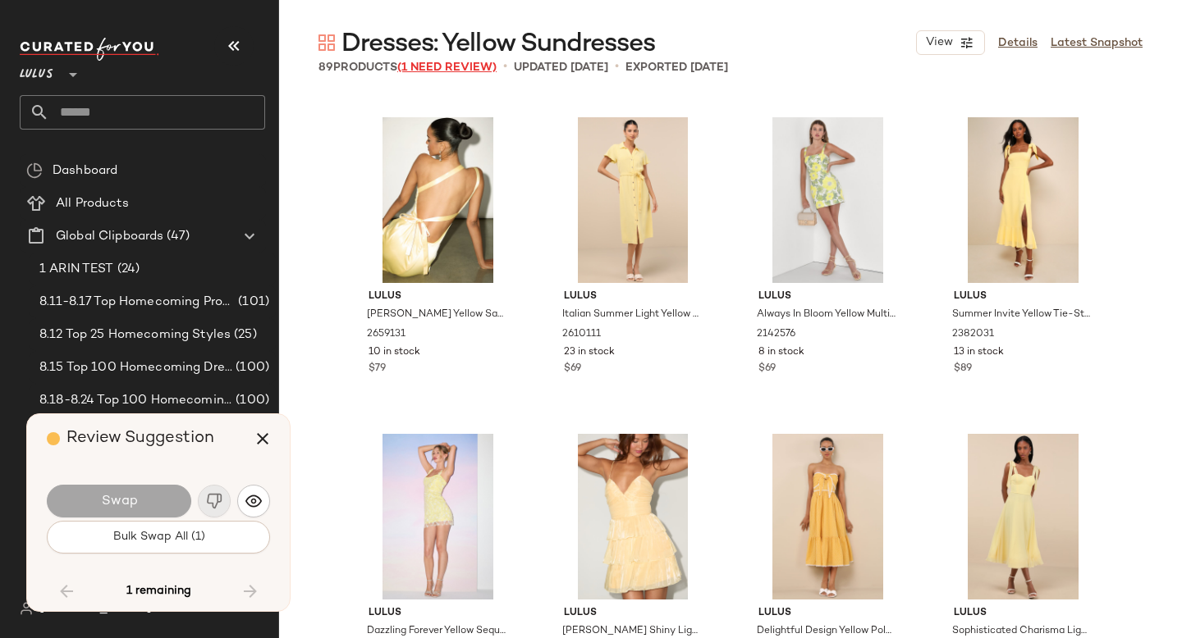
scroll to position [5701, 0]
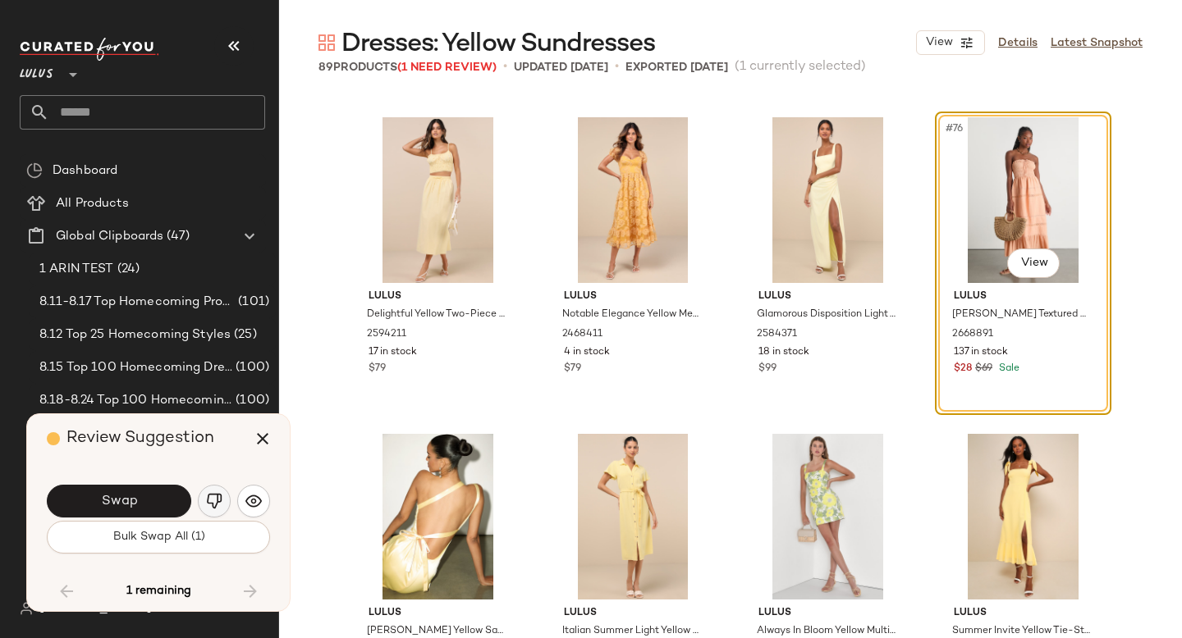
click at [216, 504] on img "button" at bounding box center [214, 501] width 16 height 16
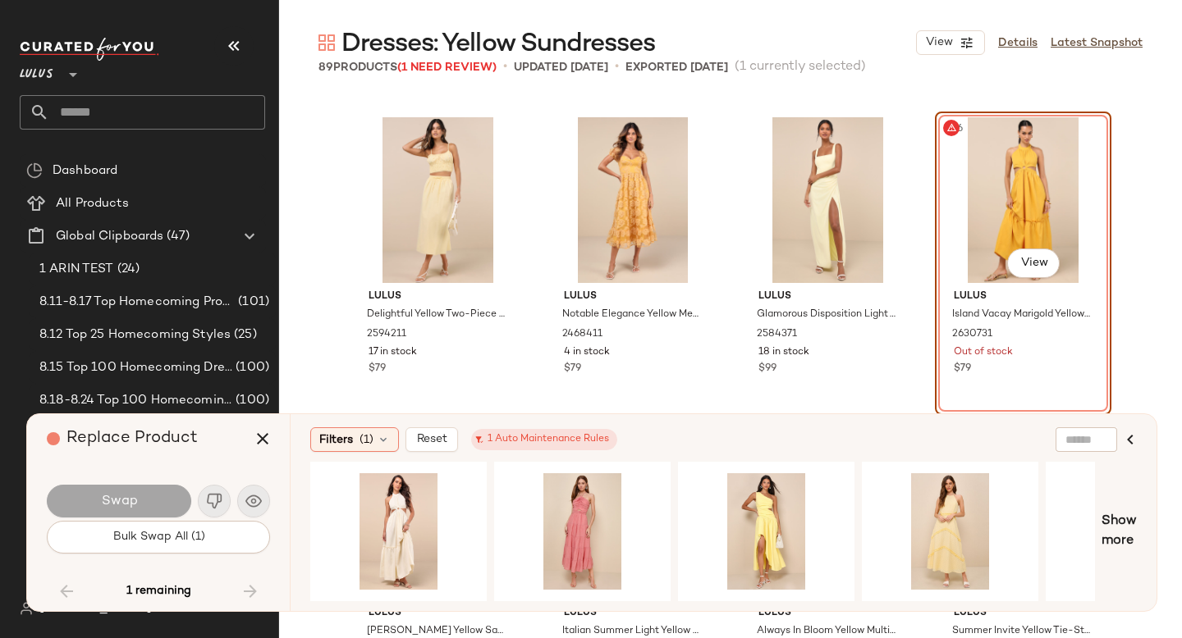
click at [1004, 171] on div "#76 View" at bounding box center [1022, 200] width 165 height 166
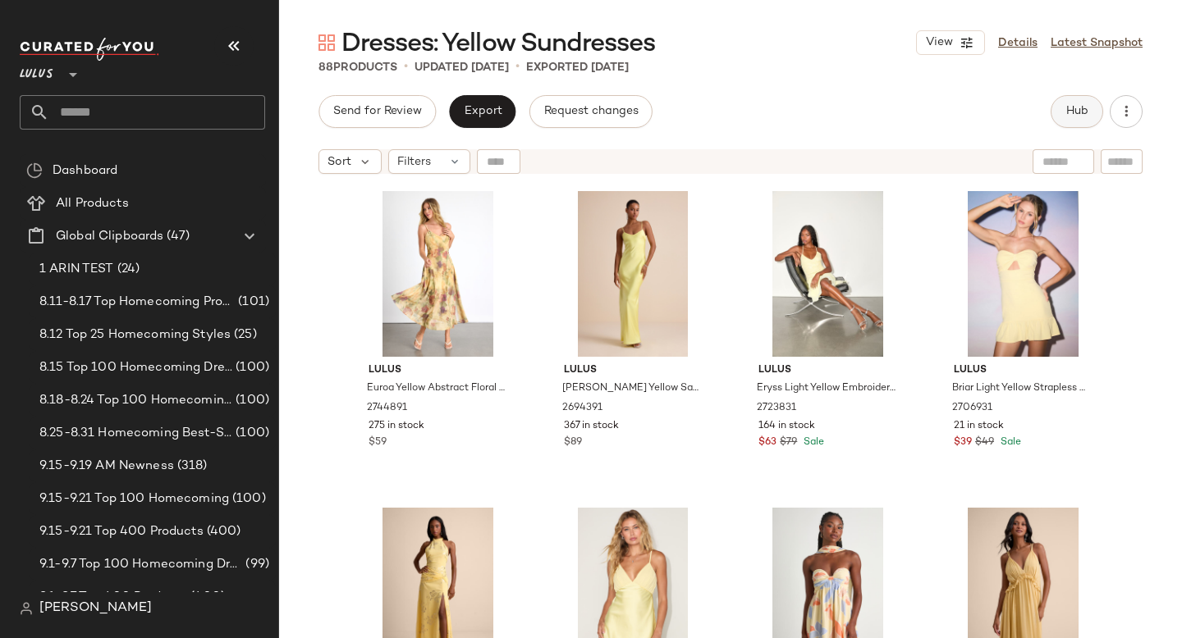
click at [1072, 115] on span "Hub" at bounding box center [1076, 111] width 23 height 13
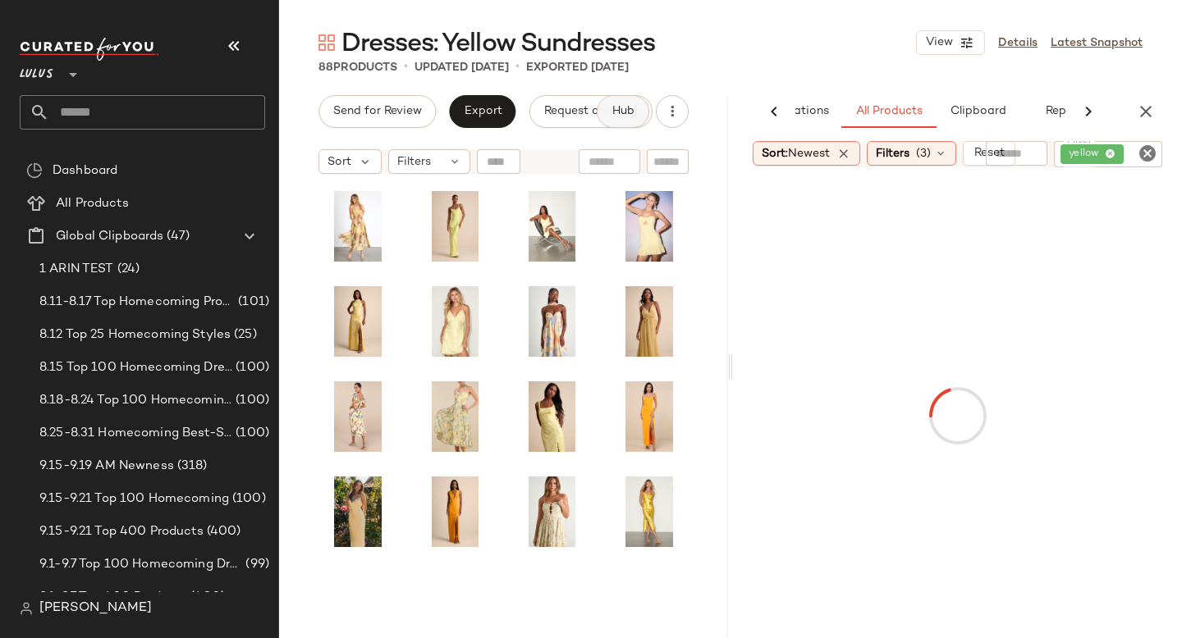
scroll to position [0, 98]
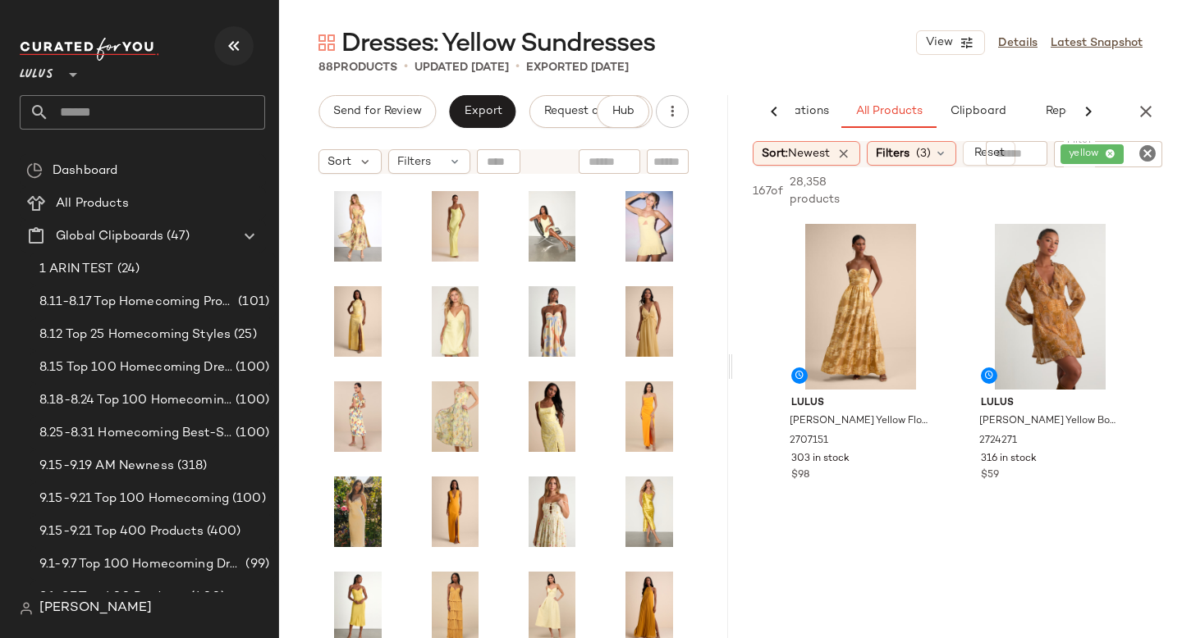
click at [232, 40] on icon "button" at bounding box center [234, 46] width 20 height 20
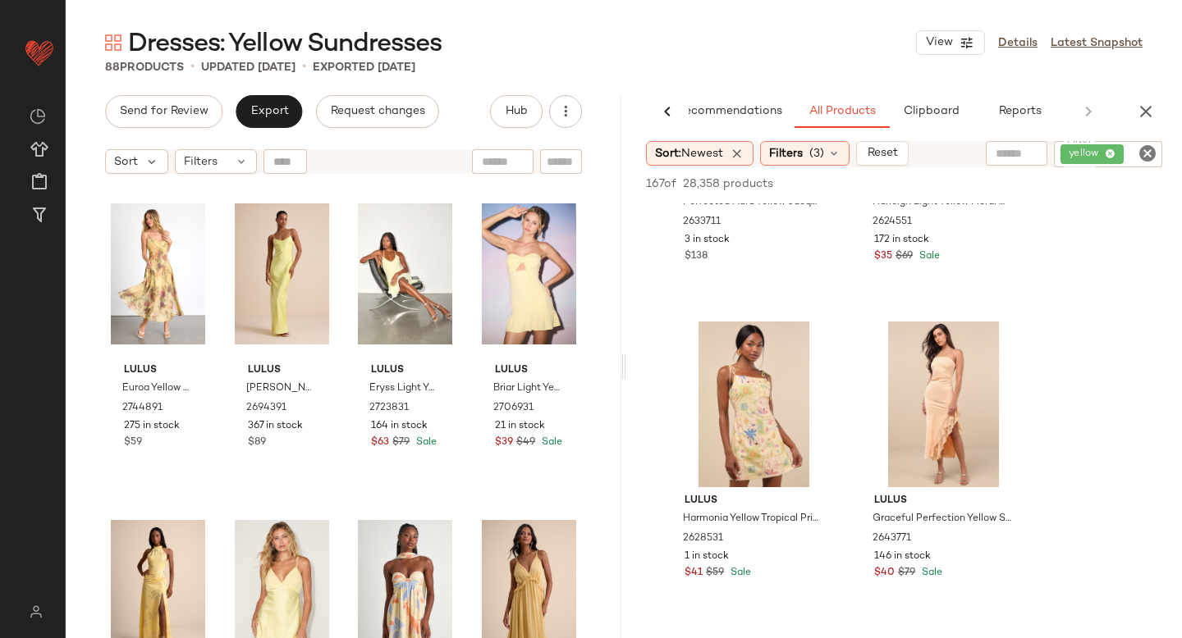
scroll to position [4082, 0]
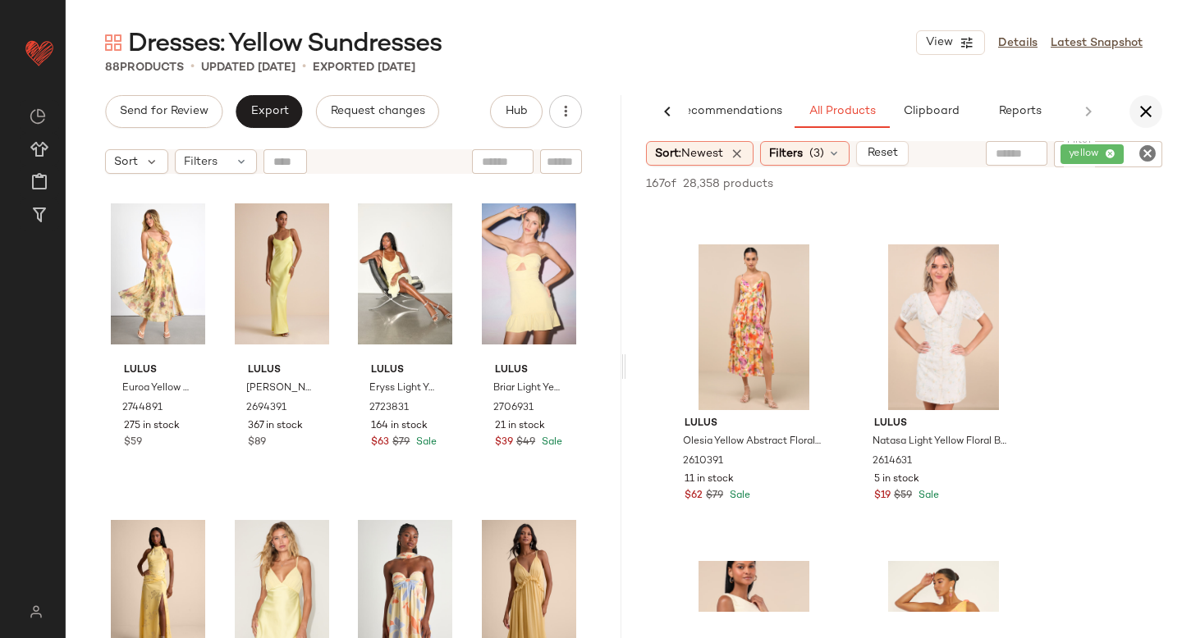
click at [1136, 104] on icon "button" at bounding box center [1146, 112] width 20 height 20
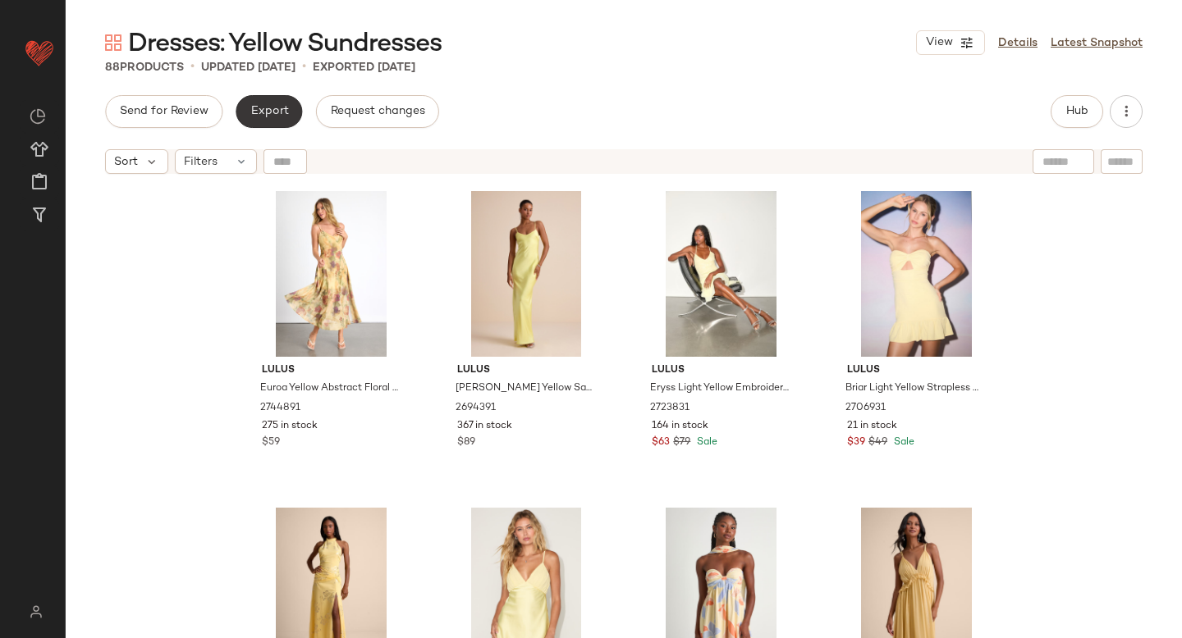
click at [282, 100] on button "Export" at bounding box center [269, 111] width 66 height 33
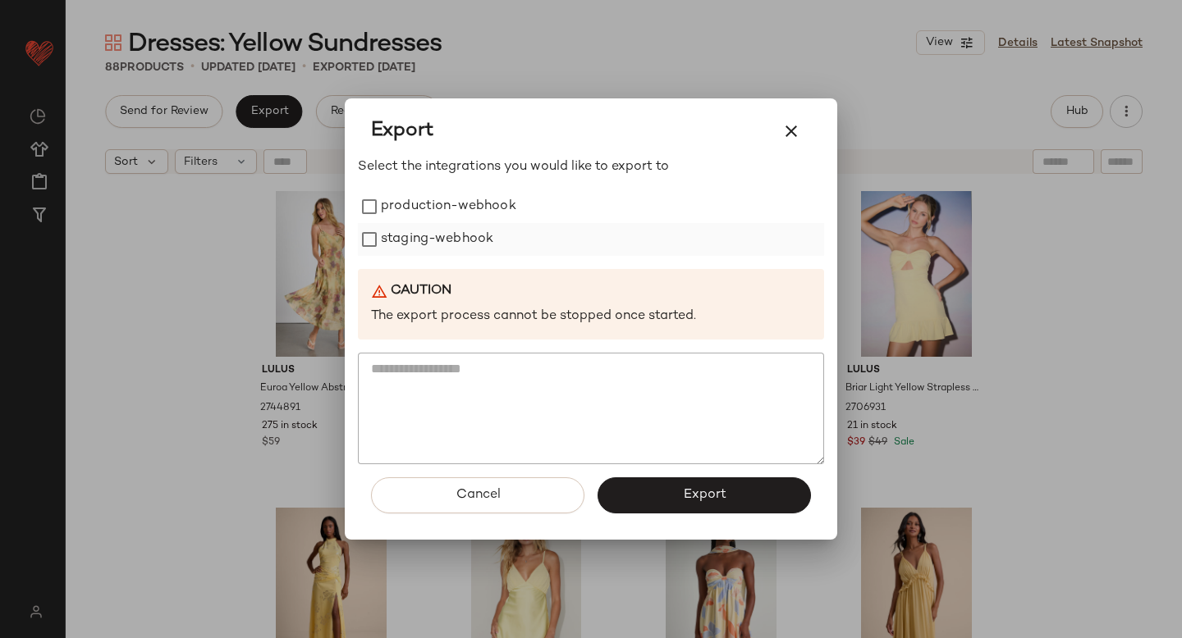
click at [445, 249] on label "staging-webhook" at bounding box center [437, 239] width 112 height 33
click at [442, 208] on label "production-webhook" at bounding box center [448, 206] width 135 height 33
click at [659, 489] on button "Export" at bounding box center [703, 496] width 213 height 36
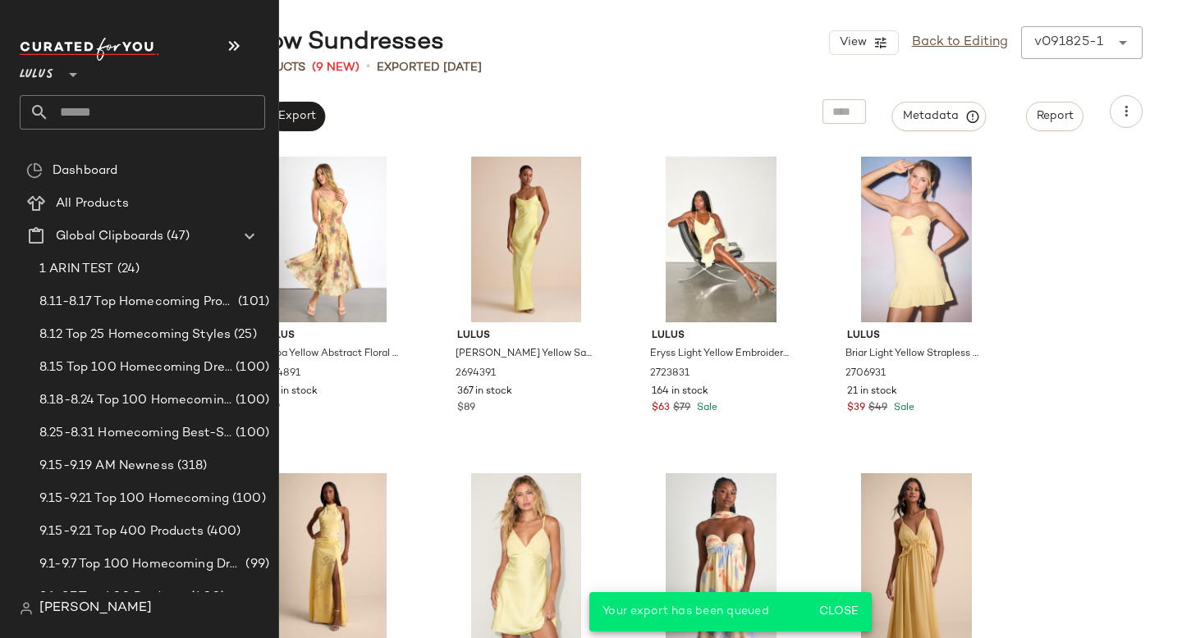
click at [85, 116] on input "text" at bounding box center [157, 112] width 216 height 34
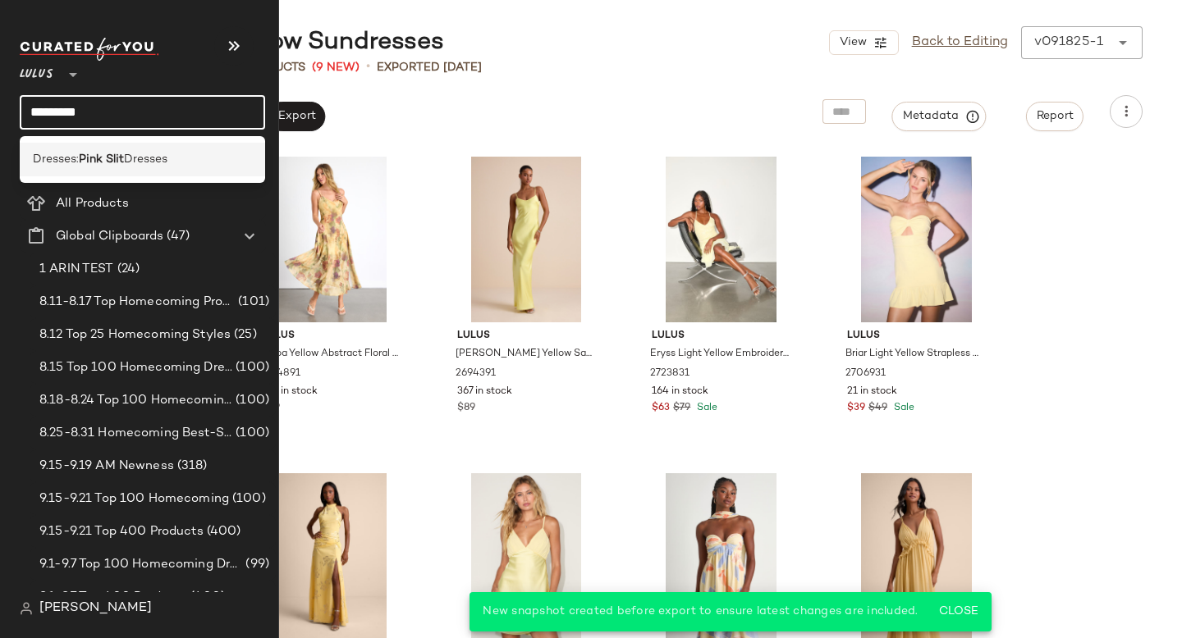
type input "*********"
click at [120, 155] on b "Pink Slit" at bounding box center [101, 159] width 45 height 17
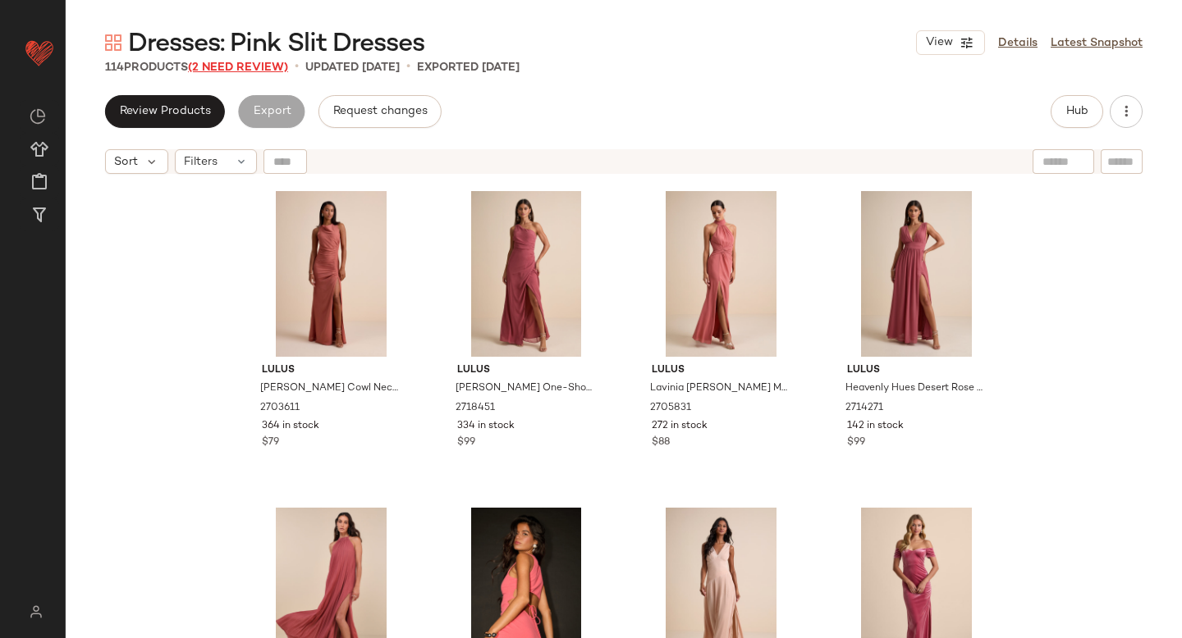
click at [251, 63] on span "(2 Need Review)" at bounding box center [238, 68] width 100 height 12
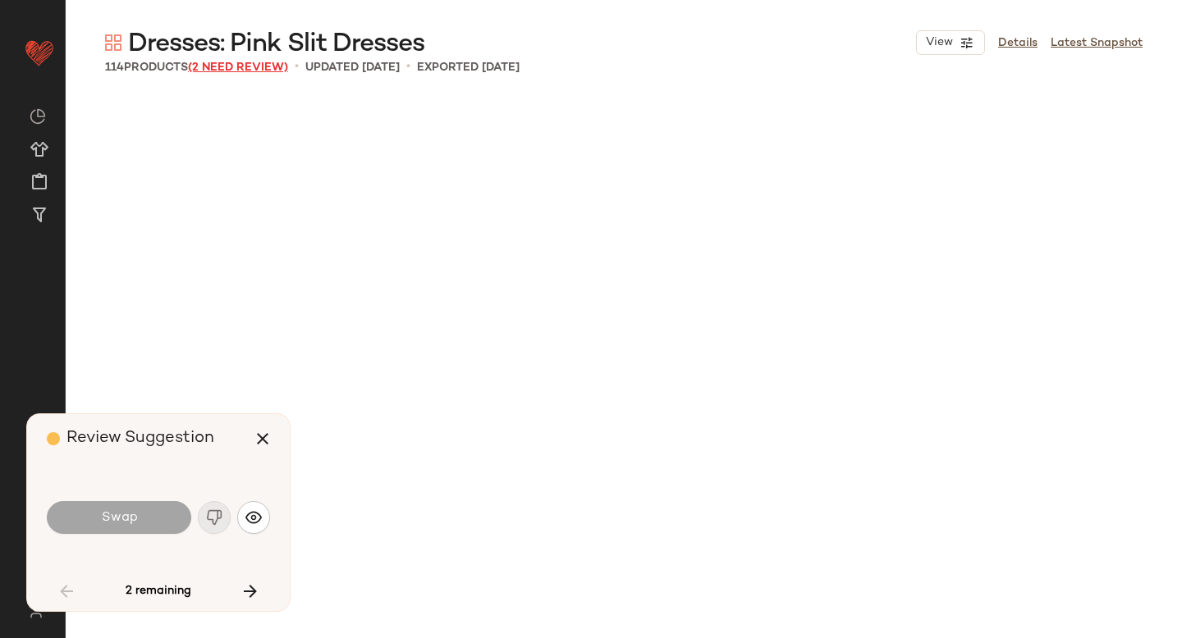
scroll to position [5385, 0]
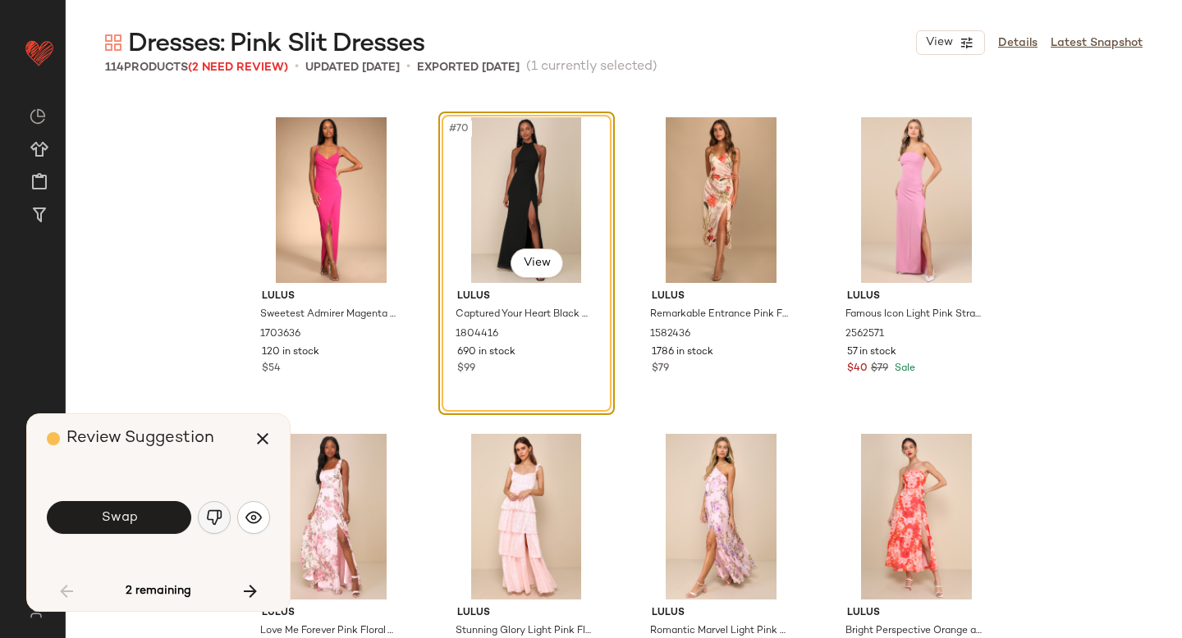
click at [213, 519] on img "button" at bounding box center [214, 518] width 16 height 16
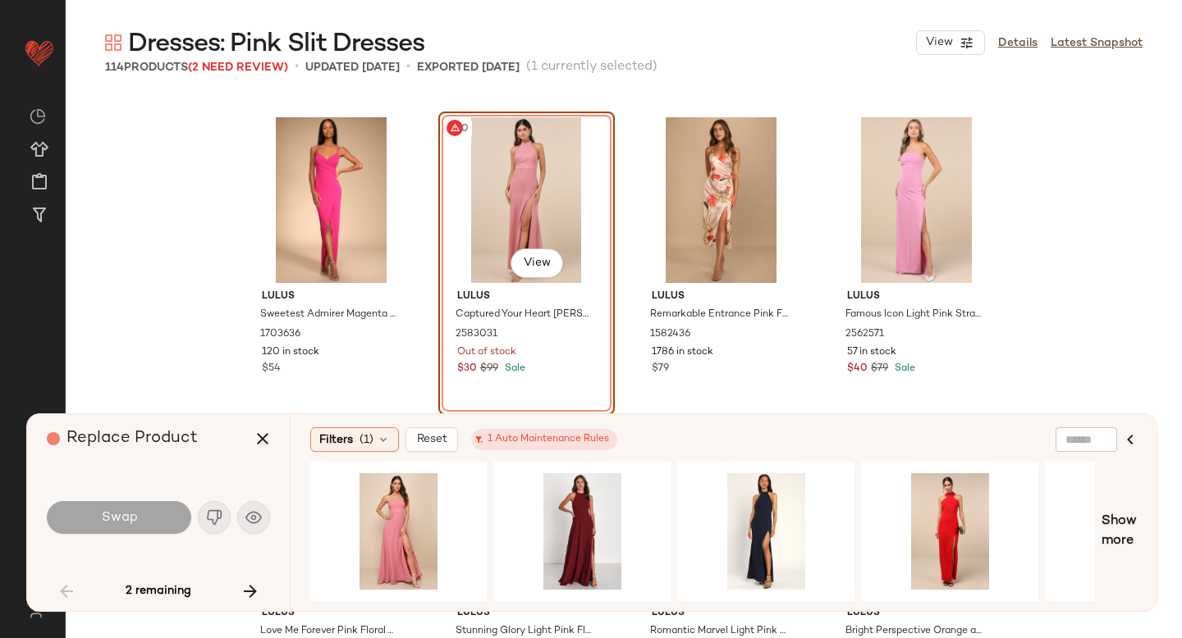
click at [541, 158] on div "#70 View" at bounding box center [526, 200] width 165 height 166
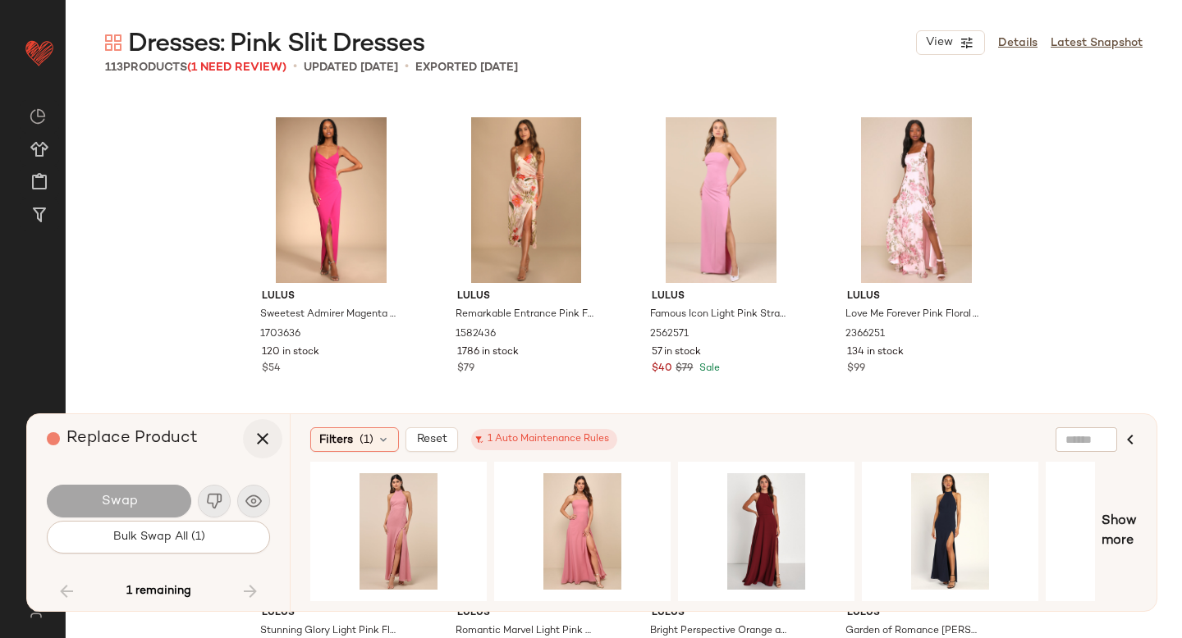
click at [260, 449] on button "button" at bounding box center [262, 438] width 39 height 39
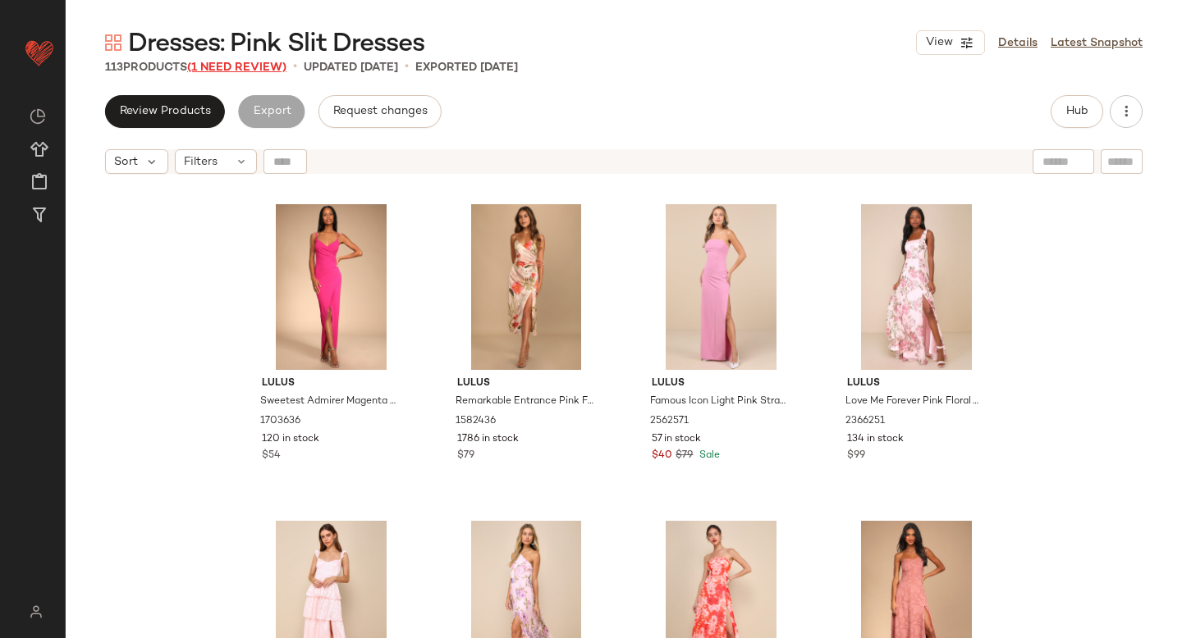
click at [277, 66] on span "(1 Need Review)" at bounding box center [236, 68] width 99 height 12
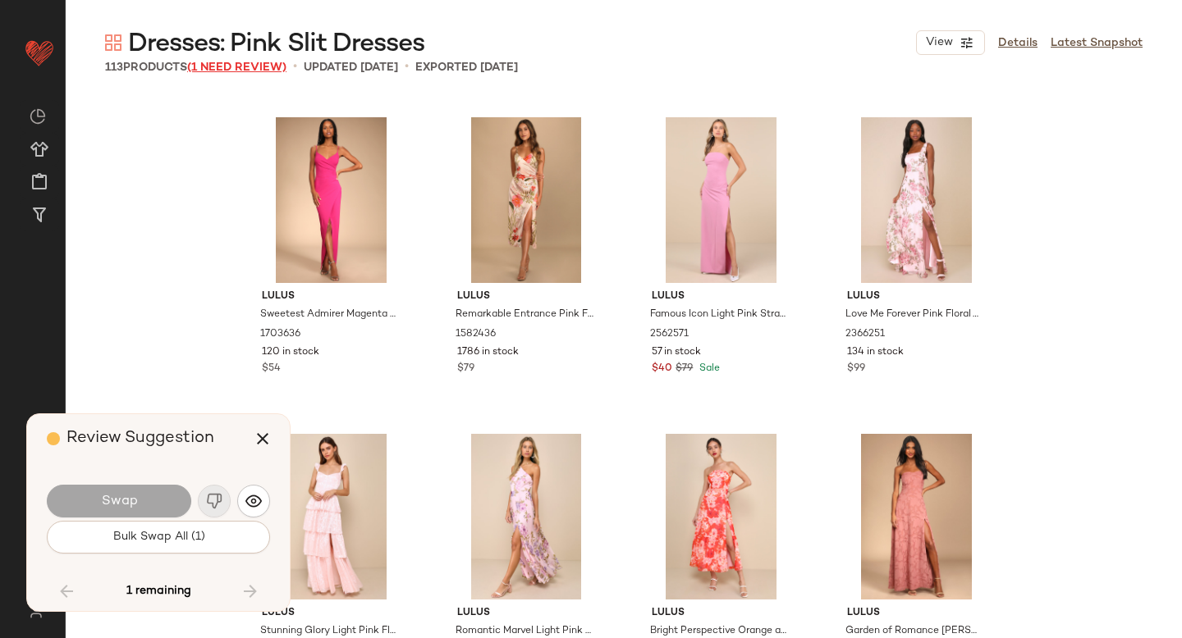
scroll to position [7602, 0]
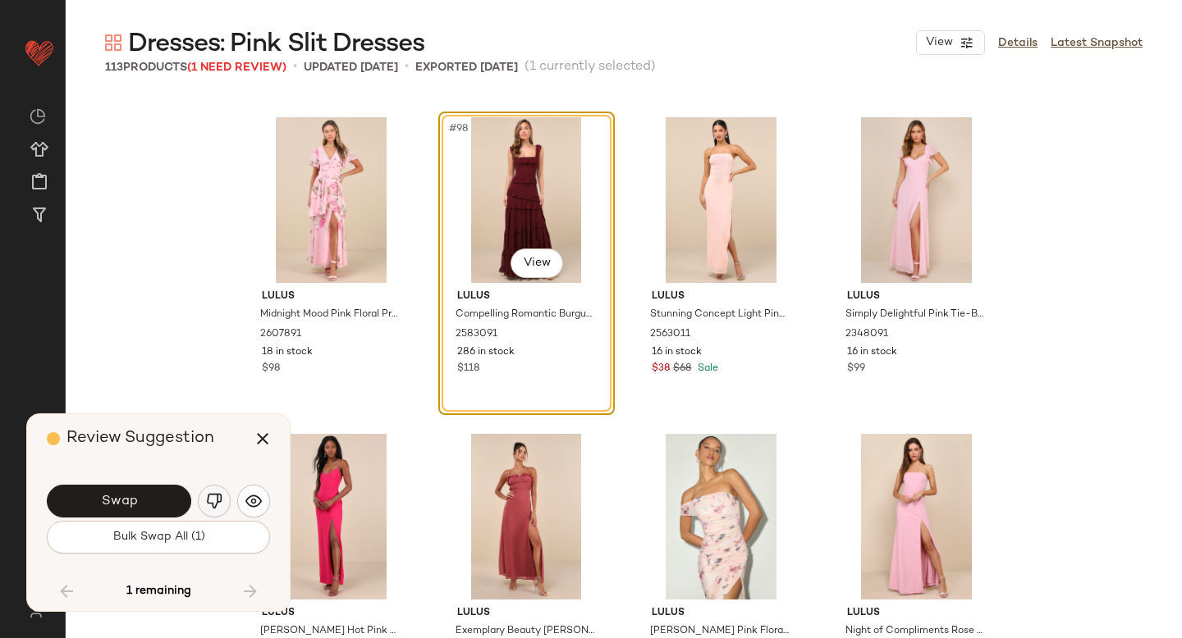
click at [212, 505] on img "button" at bounding box center [214, 501] width 16 height 16
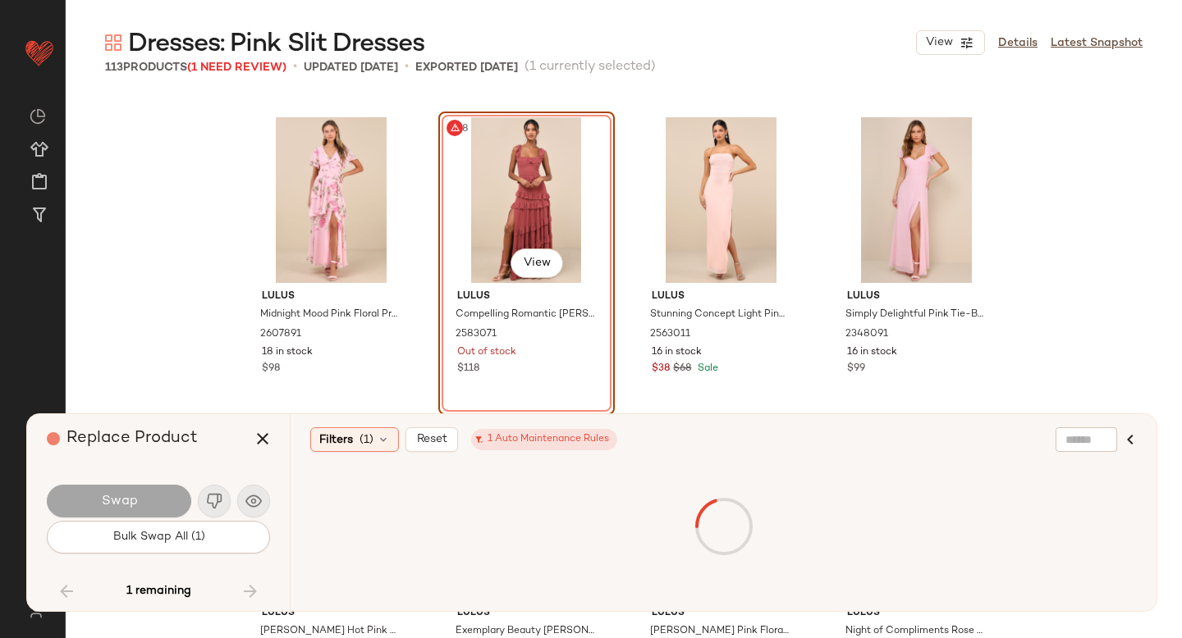
click at [538, 227] on div "#98 View" at bounding box center [526, 200] width 165 height 166
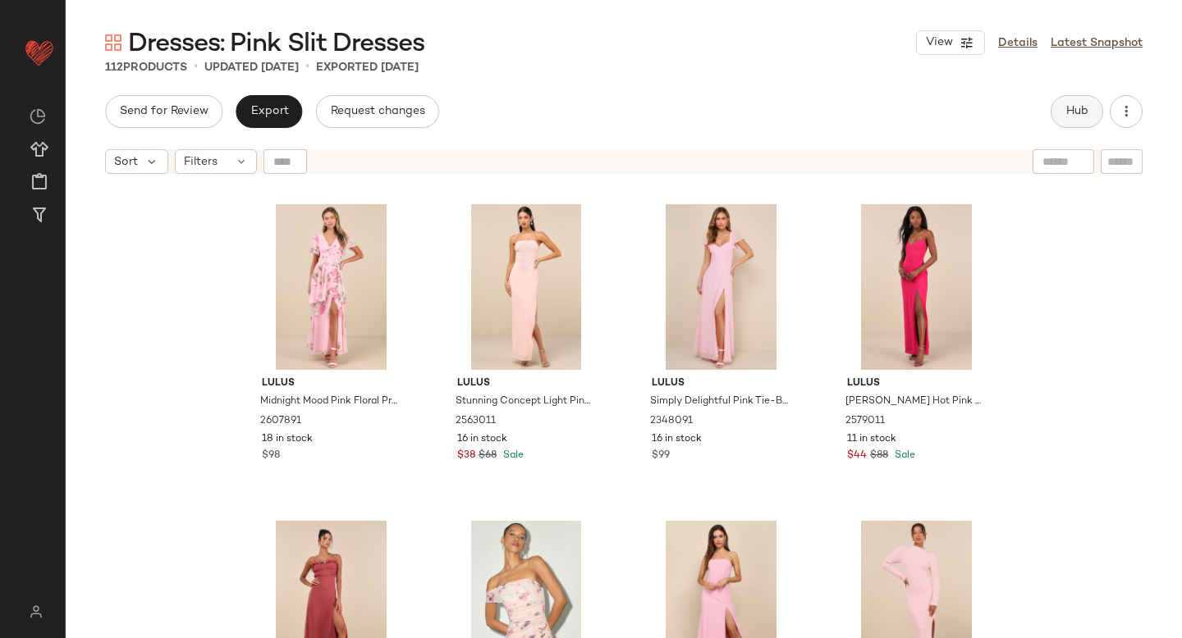
click at [1069, 120] on button "Hub" at bounding box center [1076, 111] width 53 height 33
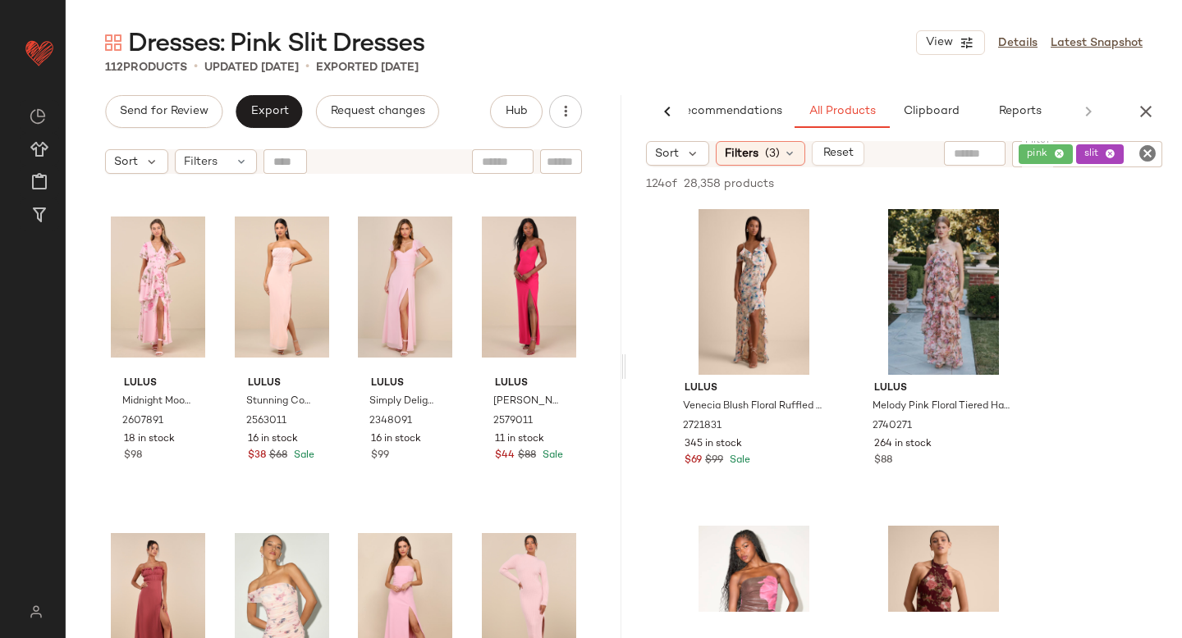
scroll to position [369, 0]
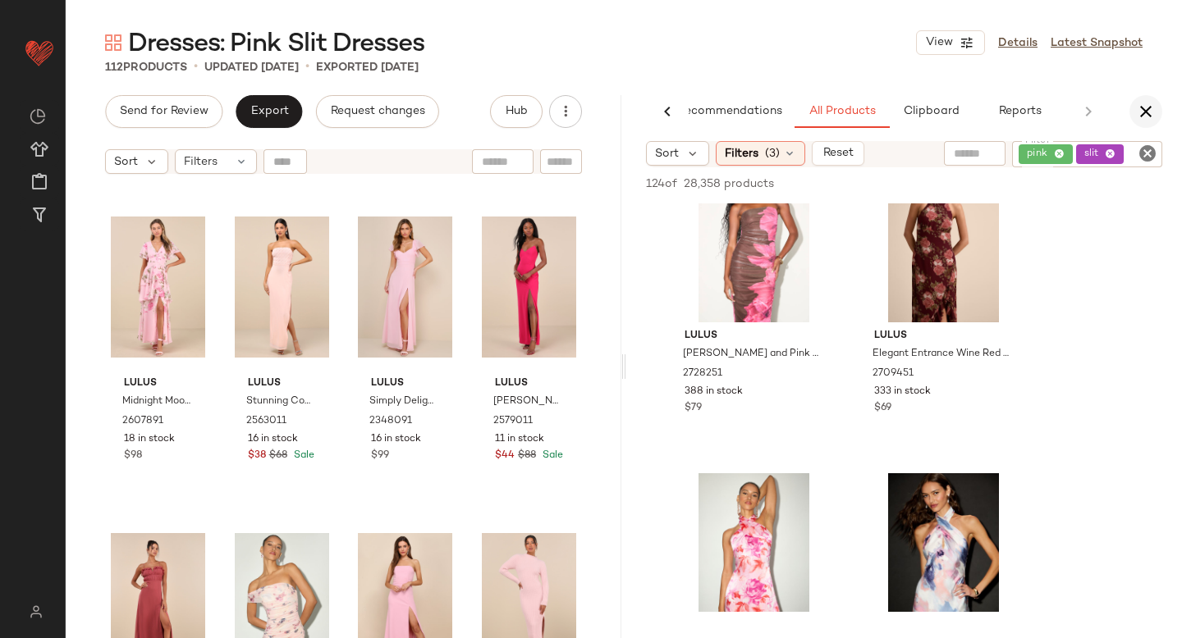
click at [1141, 110] on icon "button" at bounding box center [1146, 112] width 20 height 20
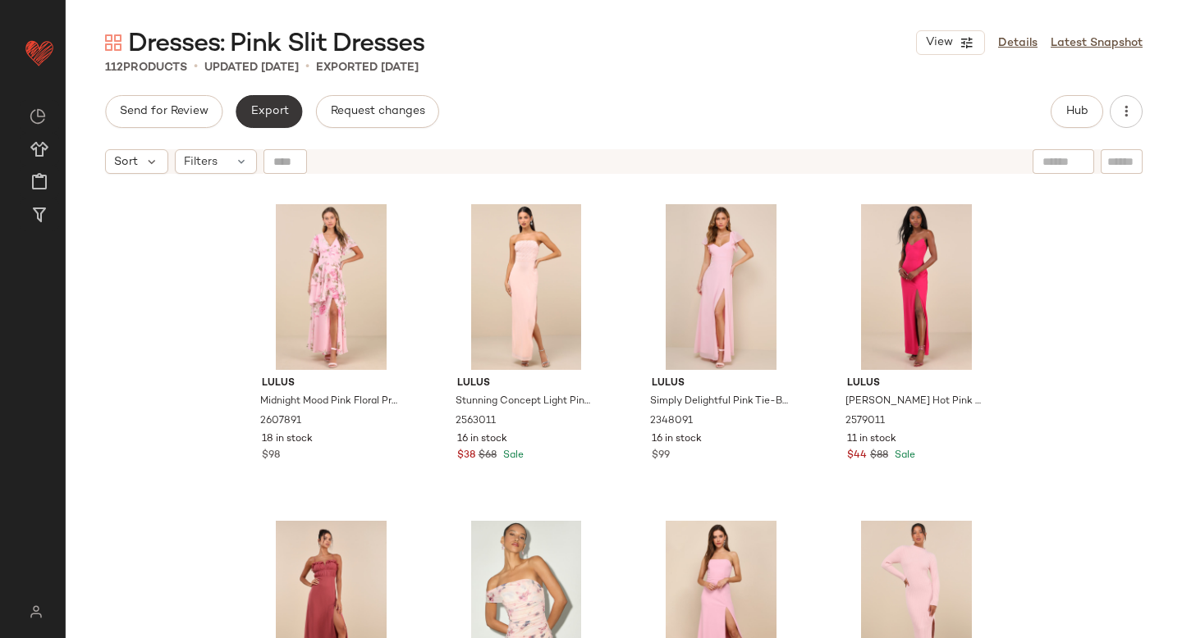
click at [285, 112] on span "Export" at bounding box center [268, 111] width 39 height 13
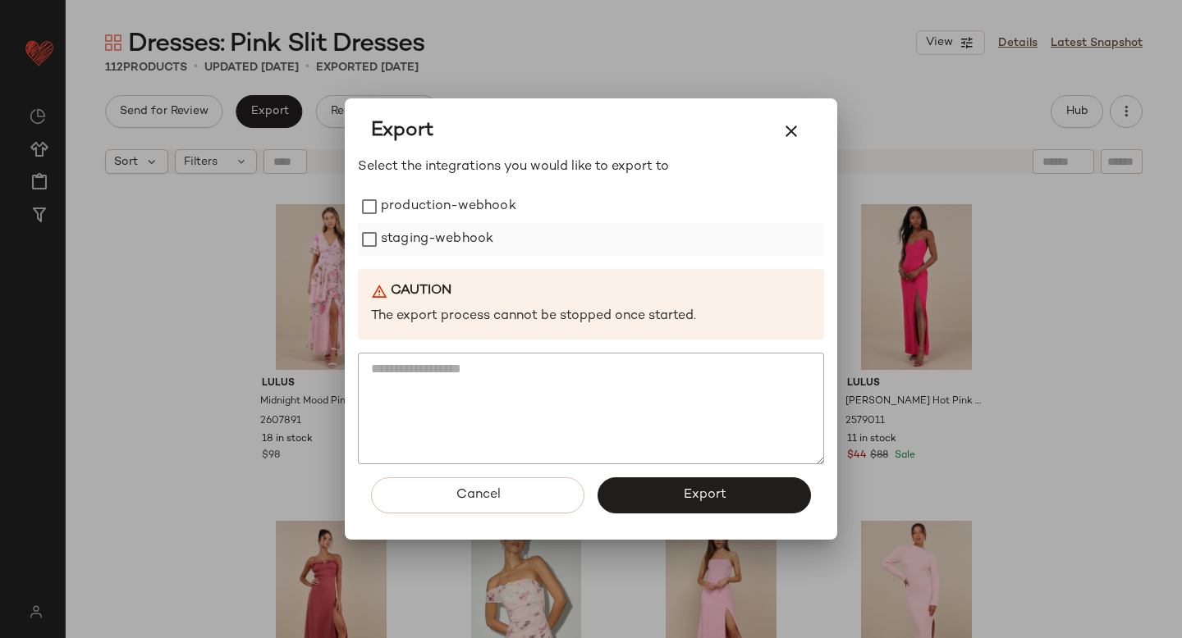
click at [432, 226] on label "staging-webhook" at bounding box center [437, 239] width 112 height 33
click at [418, 203] on label "production-webhook" at bounding box center [448, 206] width 135 height 33
click at [632, 495] on button "Export" at bounding box center [703, 496] width 213 height 36
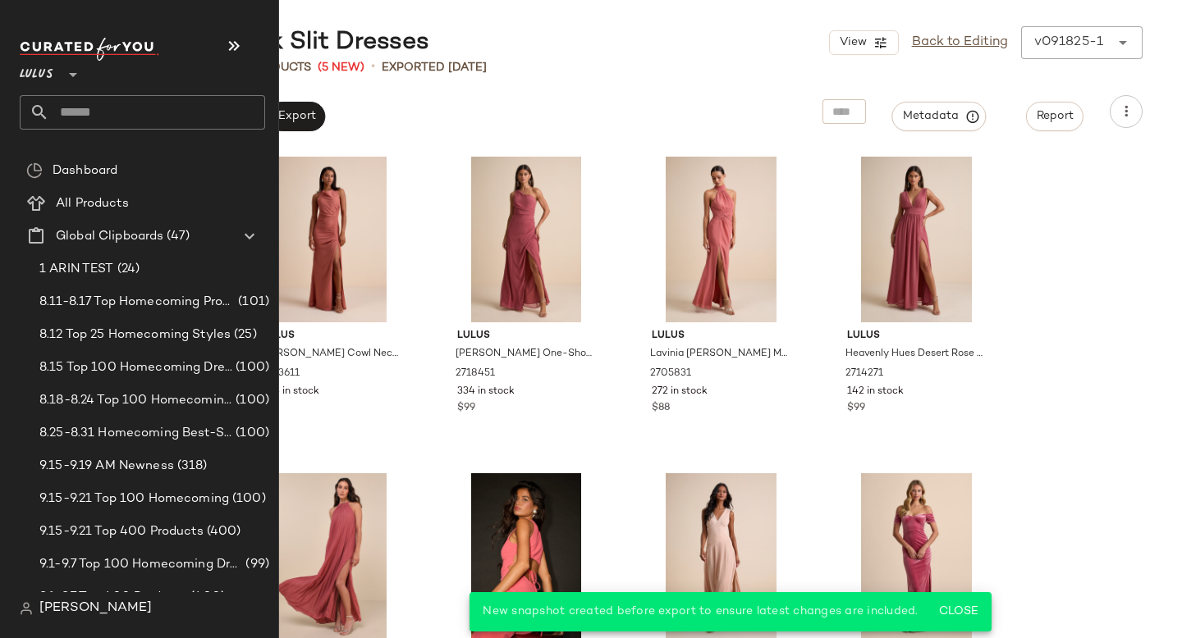
click at [118, 123] on input "text" at bounding box center [157, 112] width 216 height 34
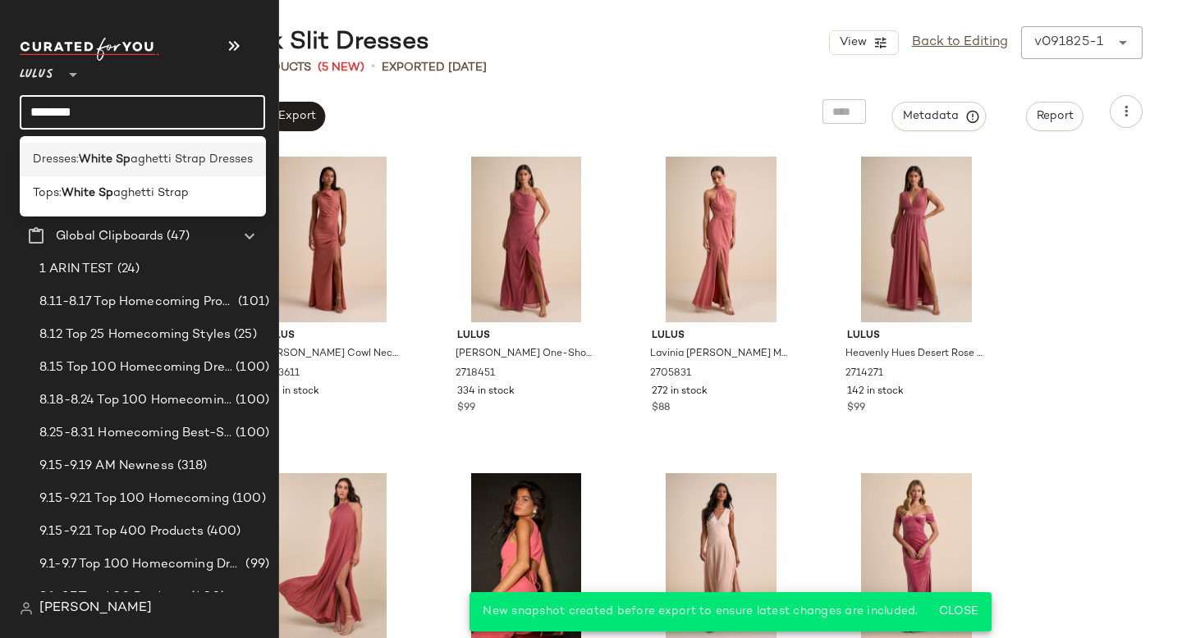
type input "********"
click at [103, 158] on b "White Sp" at bounding box center [105, 159] width 52 height 17
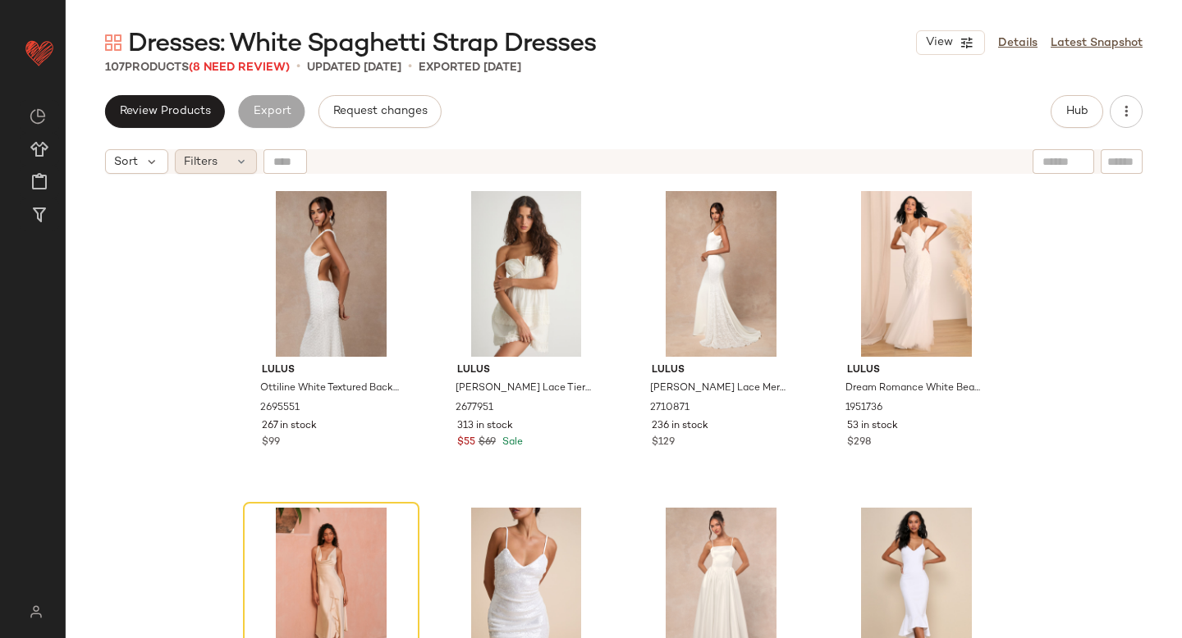
click at [238, 158] on icon at bounding box center [241, 161] width 13 height 13
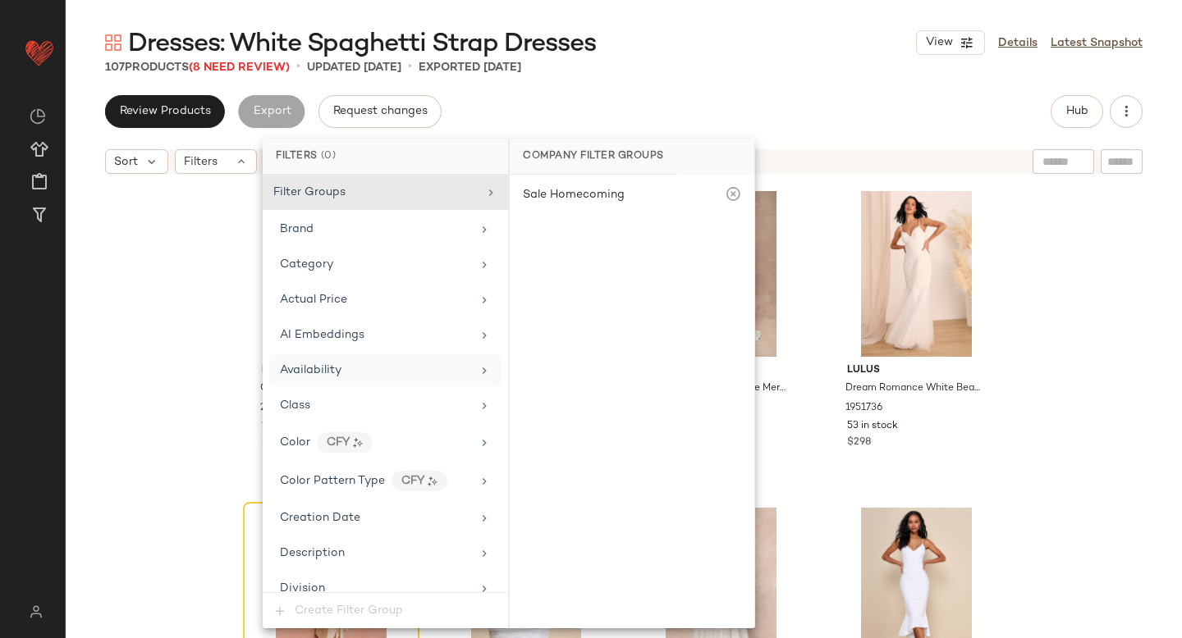
click at [340, 370] on span "Availability" at bounding box center [311, 370] width 62 height 12
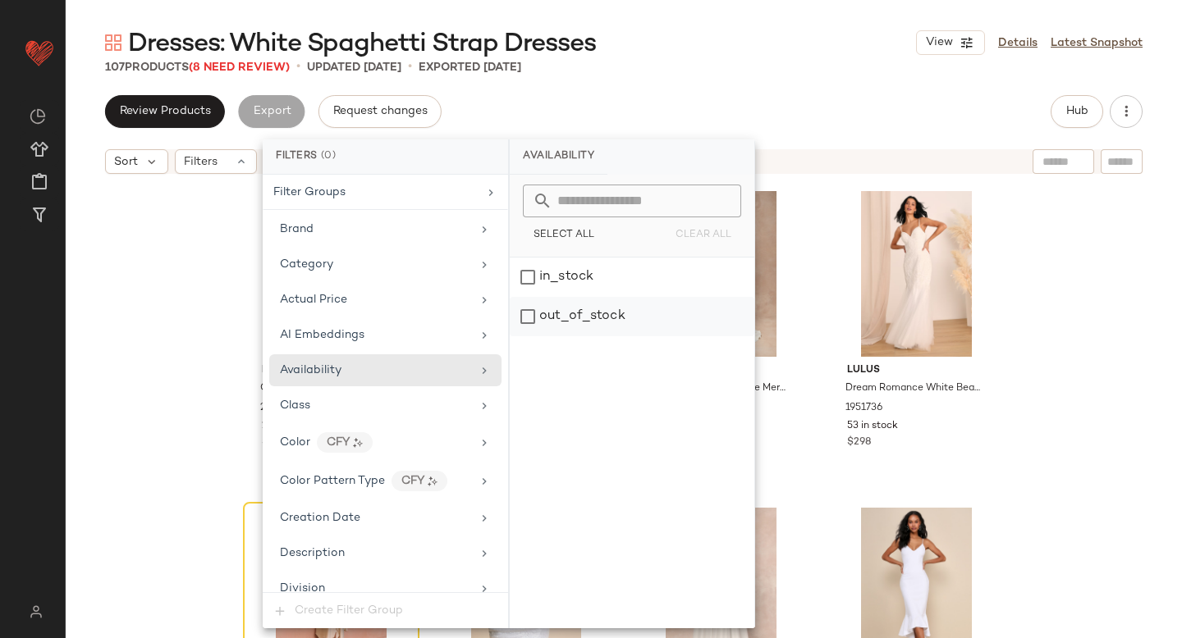
click at [574, 318] on div "out_of_stock" at bounding box center [632, 316] width 245 height 39
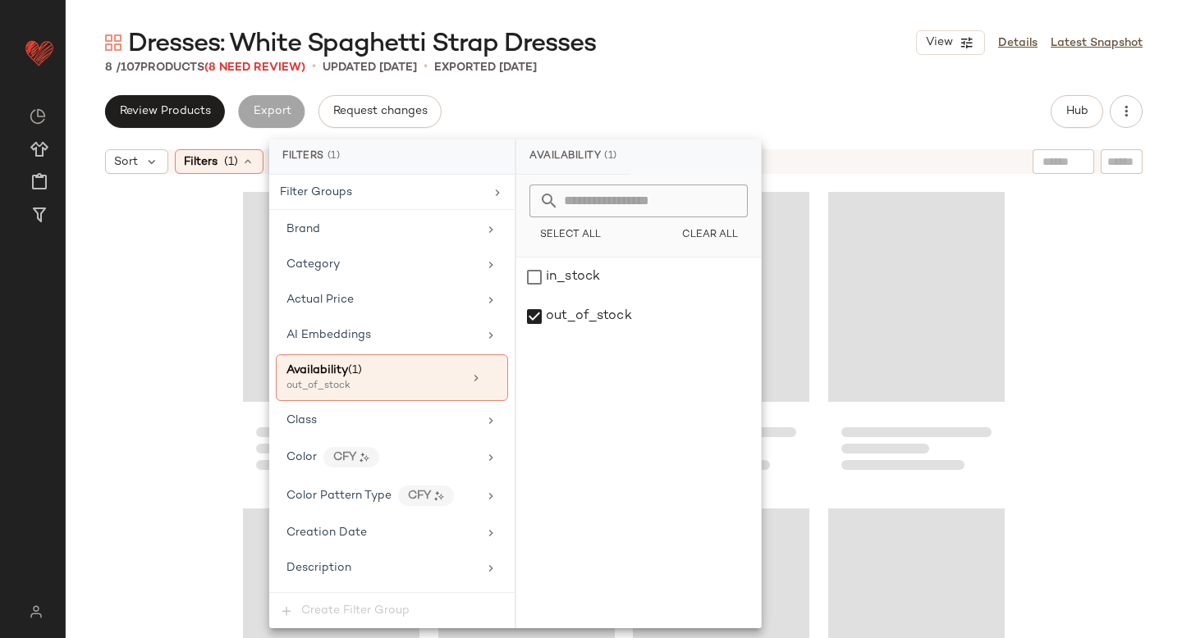
click at [741, 72] on div "8 / 107 Products (8 Need Review) • updated [DATE] • Exported [DATE]" at bounding box center [624, 67] width 1116 height 16
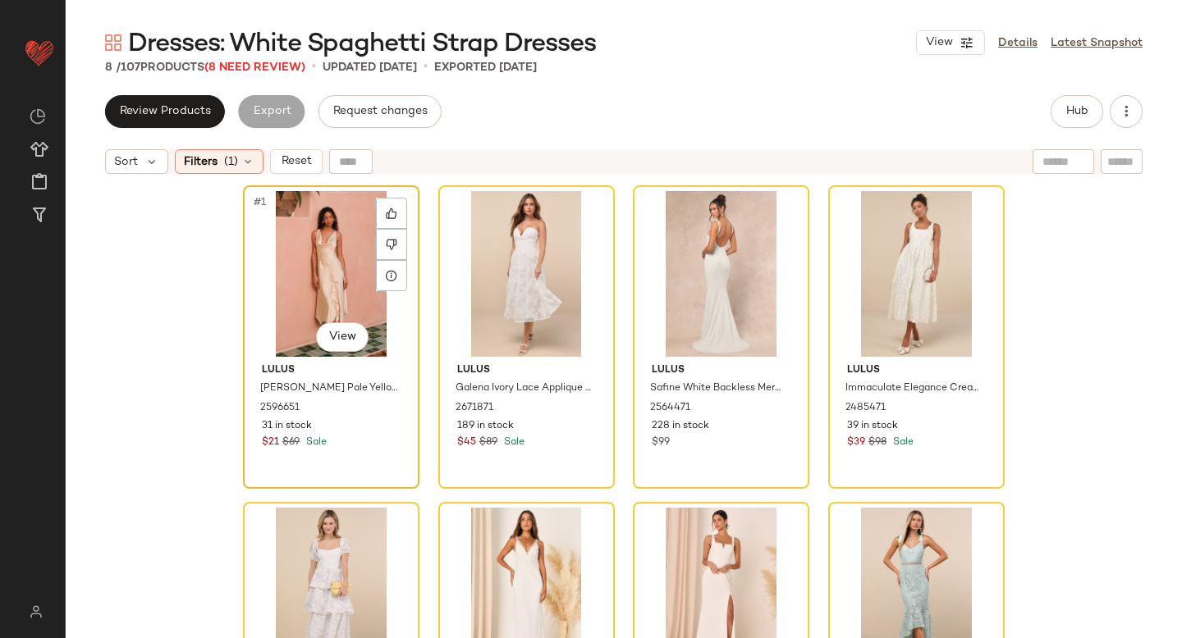
click at [276, 237] on div "#1 View" at bounding box center [331, 274] width 165 height 166
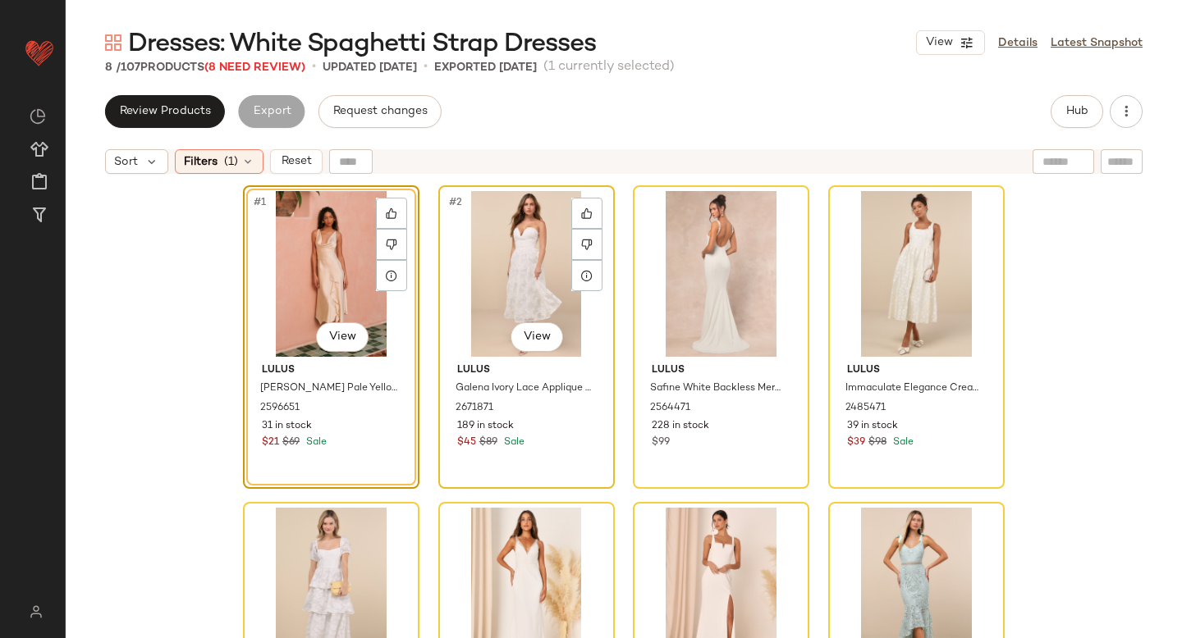
scroll to position [126, 0]
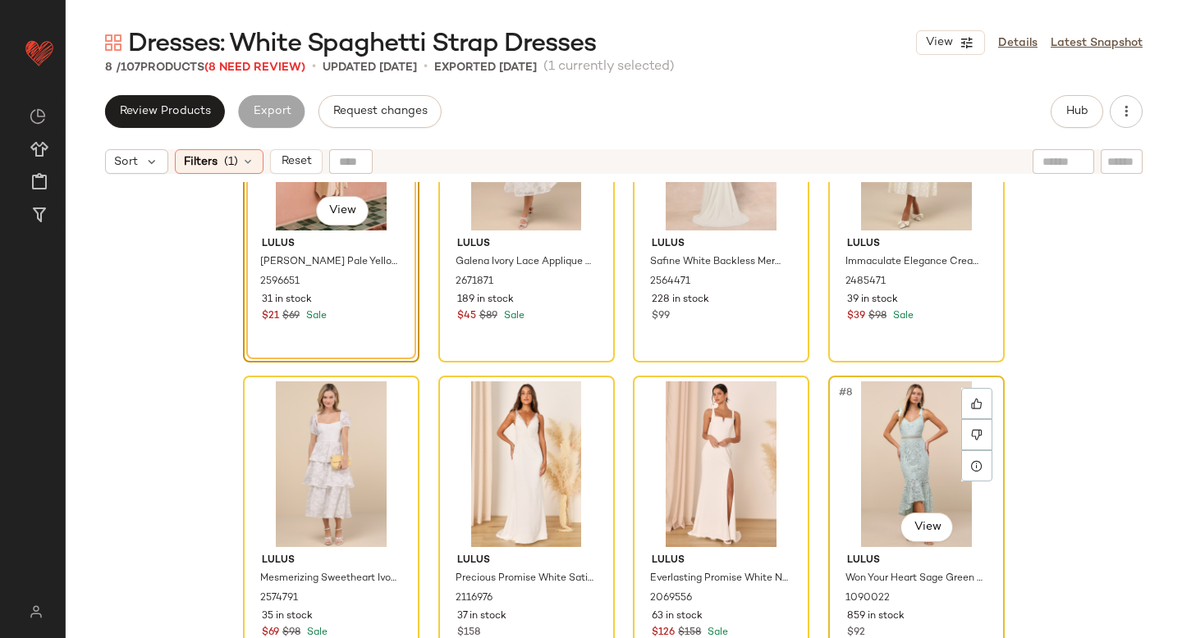
click at [935, 446] on div "#8 View" at bounding box center [916, 465] width 165 height 166
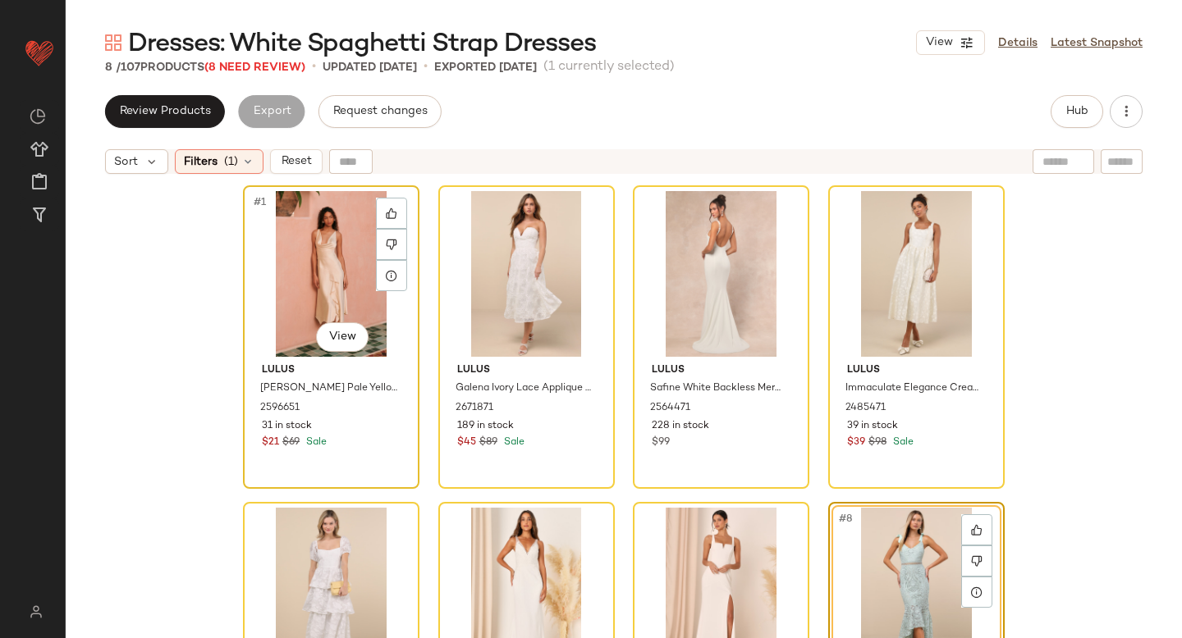
click at [245, 268] on div "#1 View Lulus [PERSON_NAME] Pale Yellow Satin Cowl Ruffled Handkerchief Midi Dr…" at bounding box center [331, 337] width 173 height 300
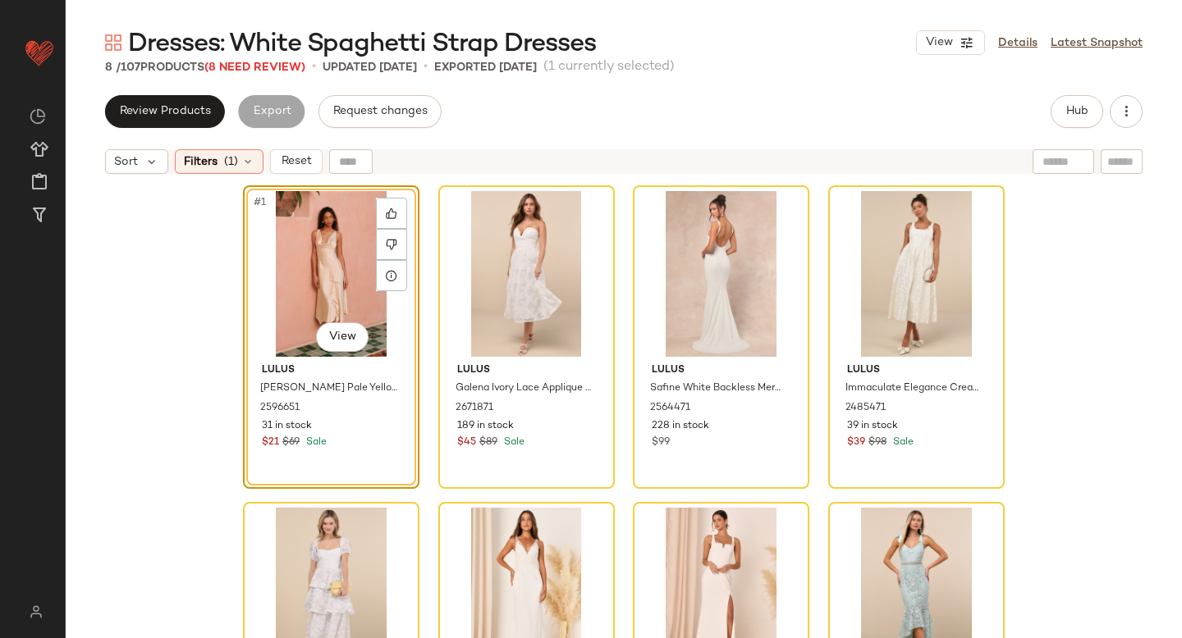
scroll to position [126, 0]
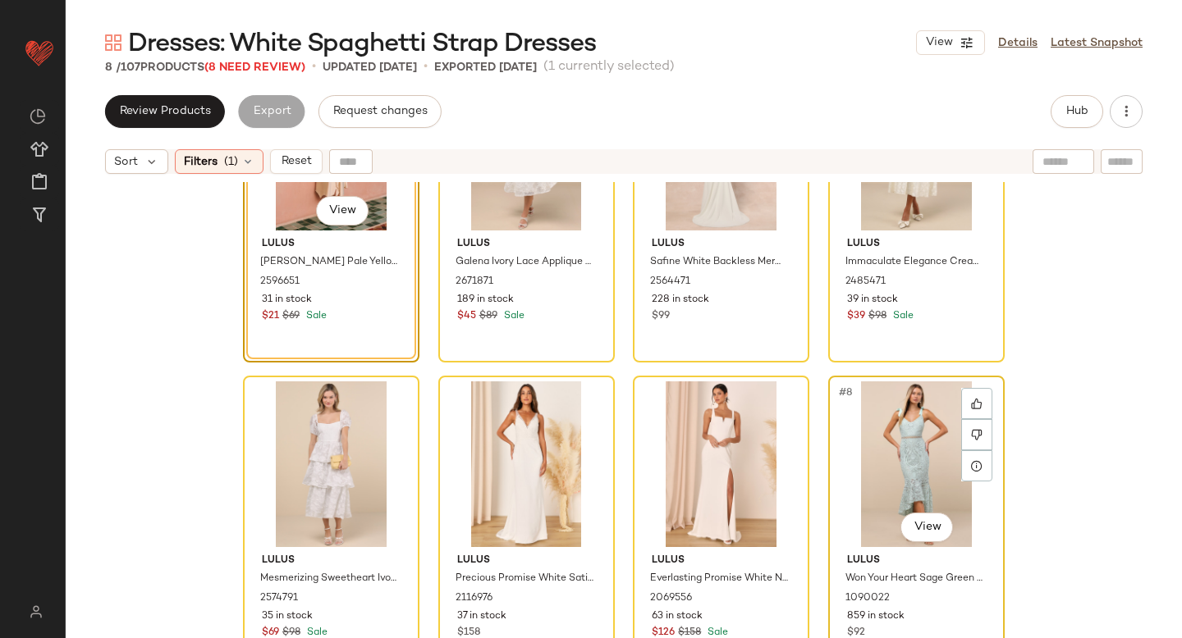
click at [935, 420] on div "#8 View" at bounding box center [916, 465] width 165 height 166
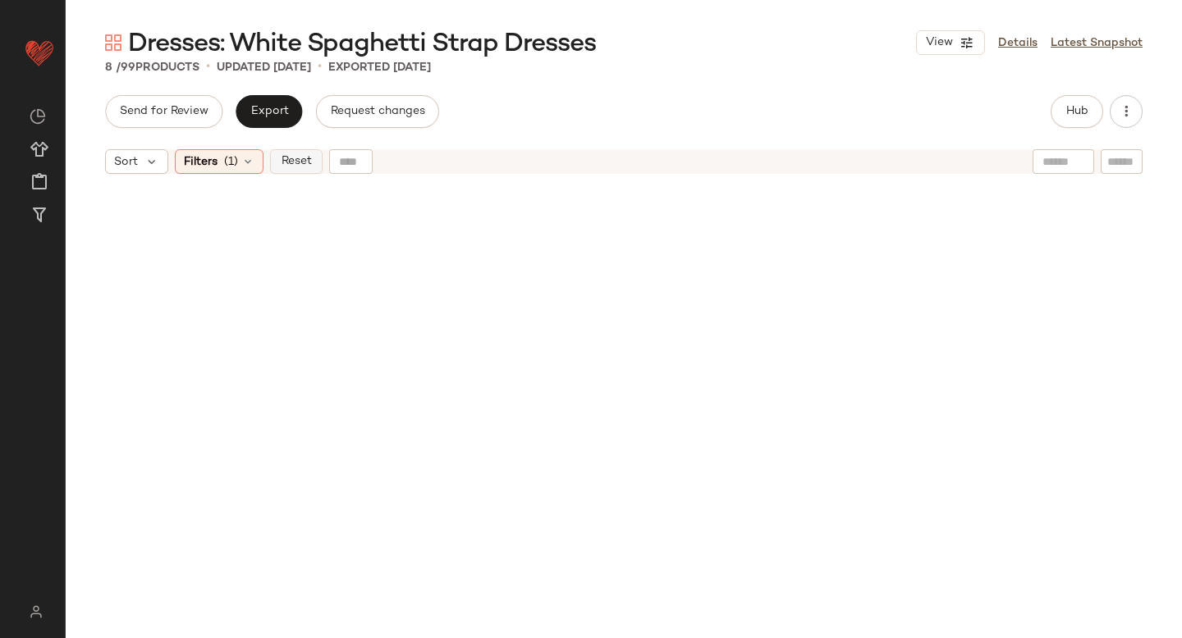
click at [298, 149] on button "Reset" at bounding box center [296, 161] width 53 height 25
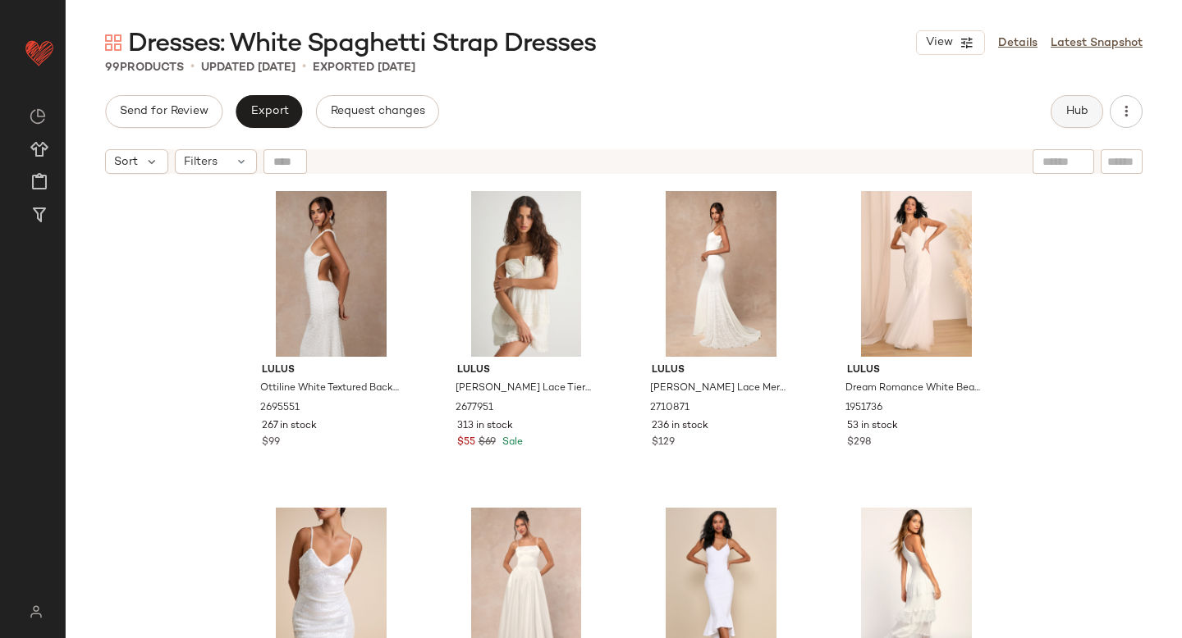
click at [1063, 101] on button "Hub" at bounding box center [1076, 111] width 53 height 33
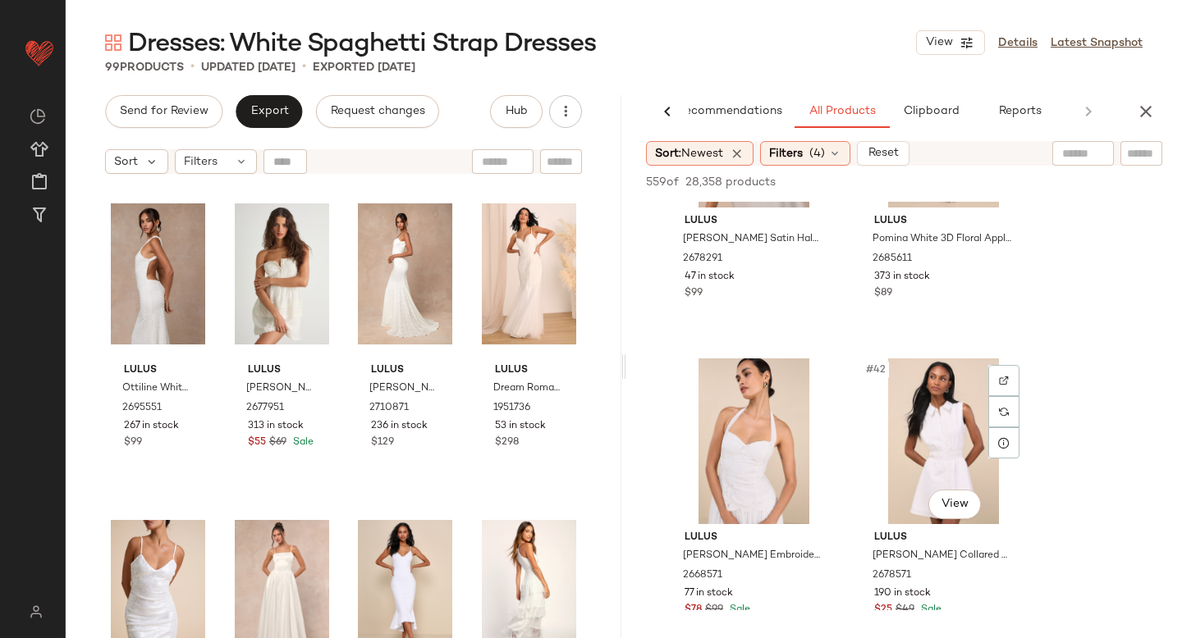
scroll to position [6405, 0]
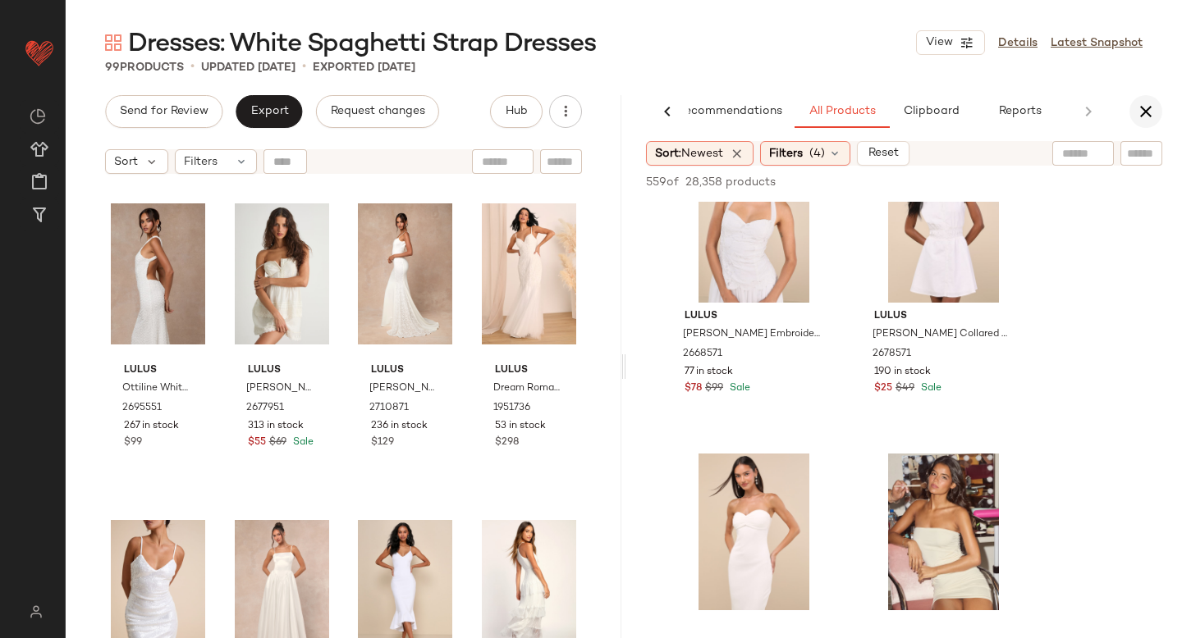
click at [1152, 107] on icon "button" at bounding box center [1146, 112] width 20 height 20
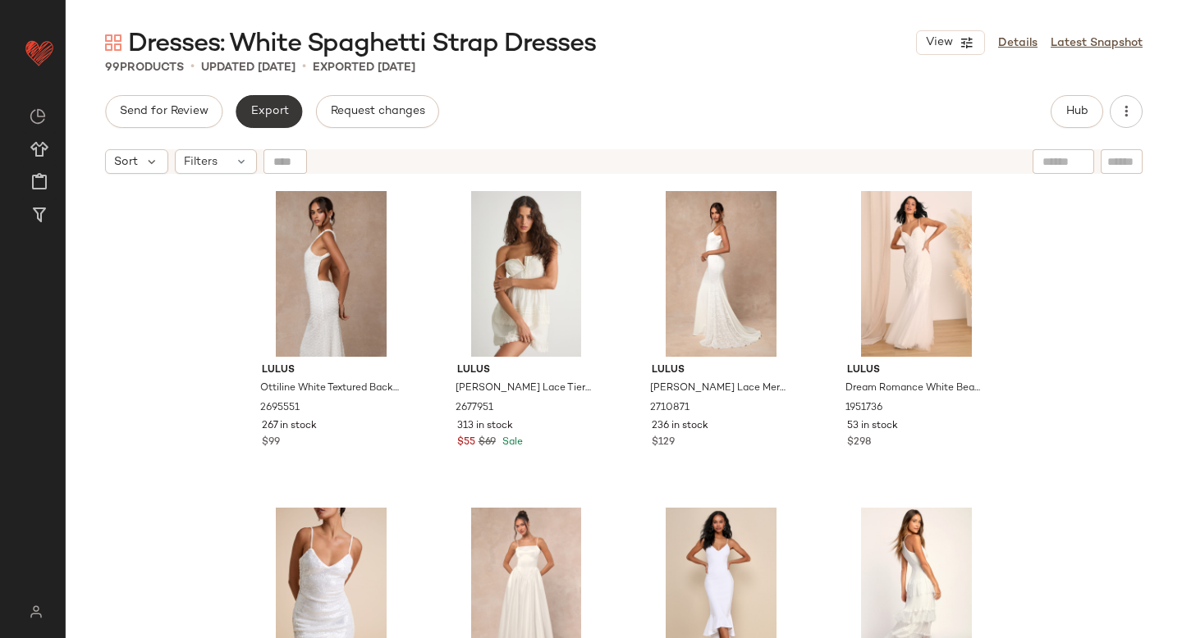
click at [278, 106] on span "Export" at bounding box center [268, 111] width 39 height 13
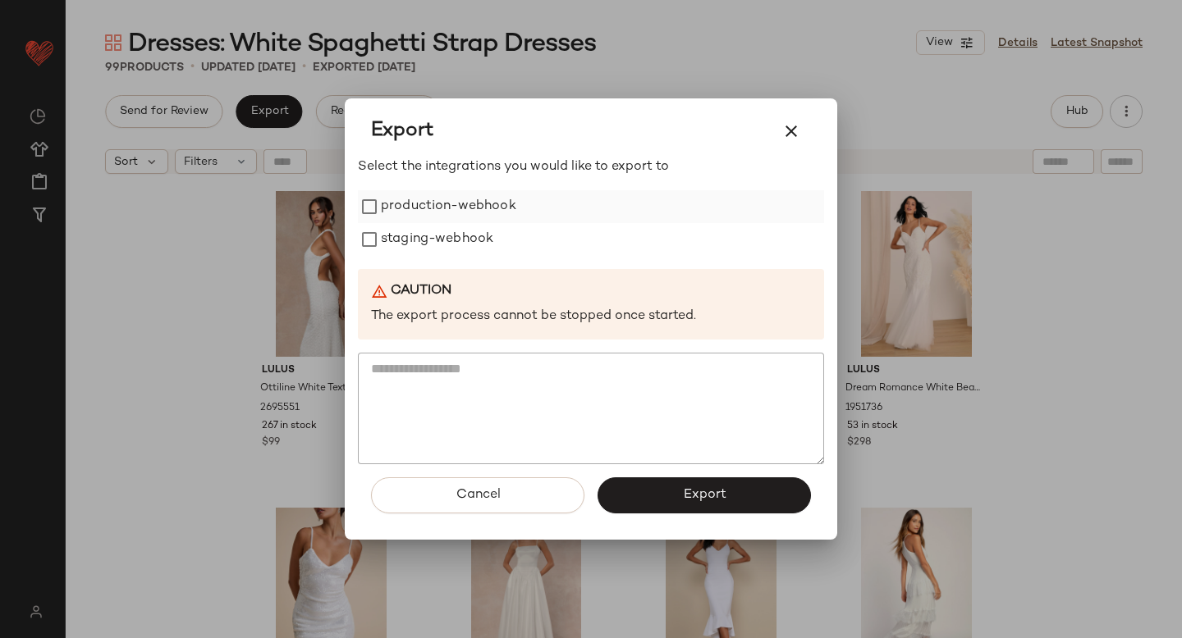
click at [403, 217] on label "production-webhook" at bounding box center [448, 206] width 135 height 33
click at [403, 253] on label "staging-webhook" at bounding box center [437, 239] width 112 height 33
click at [621, 482] on button "Export" at bounding box center [703, 496] width 213 height 36
